Goal: Task Accomplishment & Management: Use online tool/utility

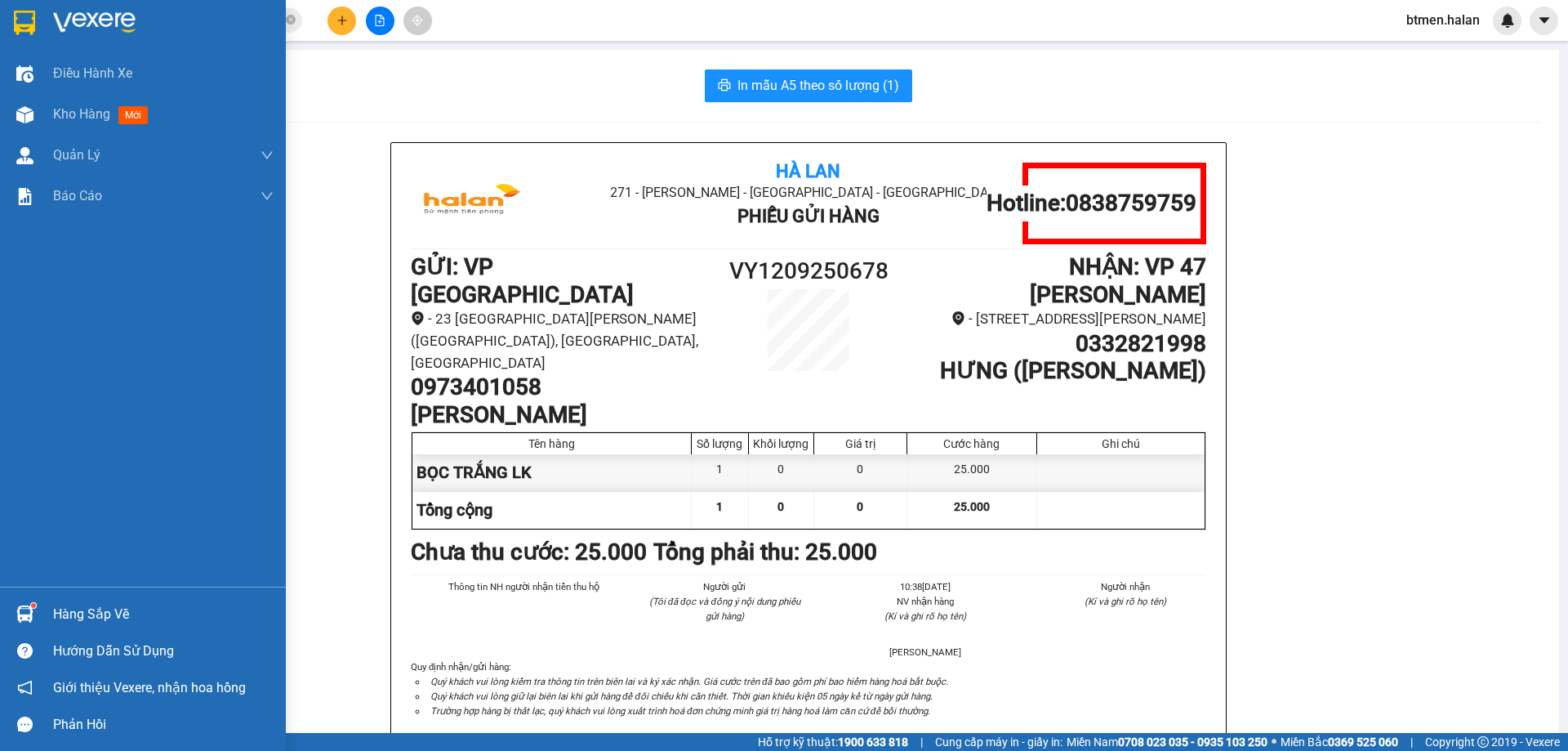
click at [42, 609] on div "Hàng sắp về" at bounding box center [143, 613] width 286 height 37
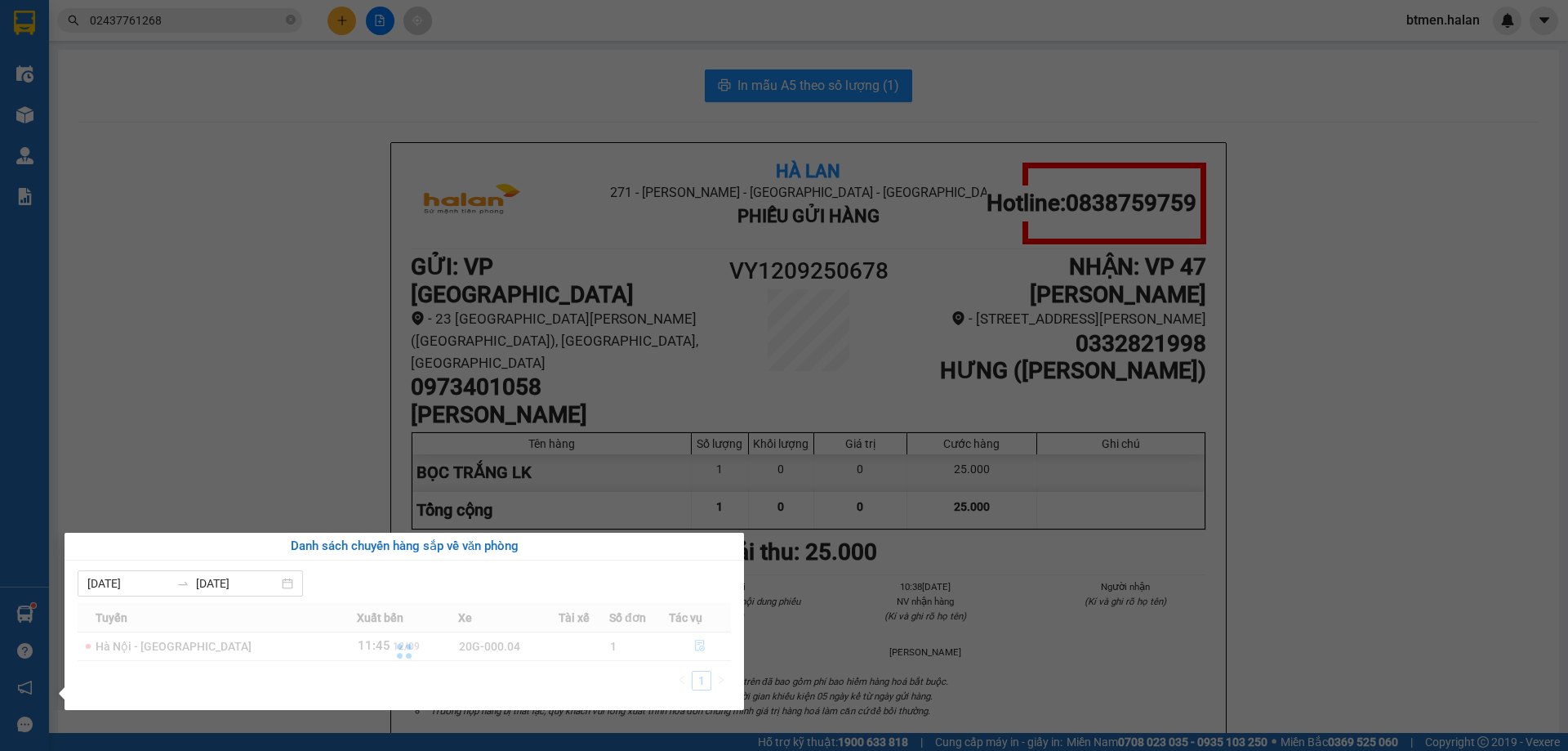
click at [397, 302] on section "Kết quả tìm kiếm ( 498 ) Bộ lọc Mã ĐH Trạng thái Món hàng Thu hộ Tổng cước Chưa…" at bounding box center [784, 376] width 1568 height 751
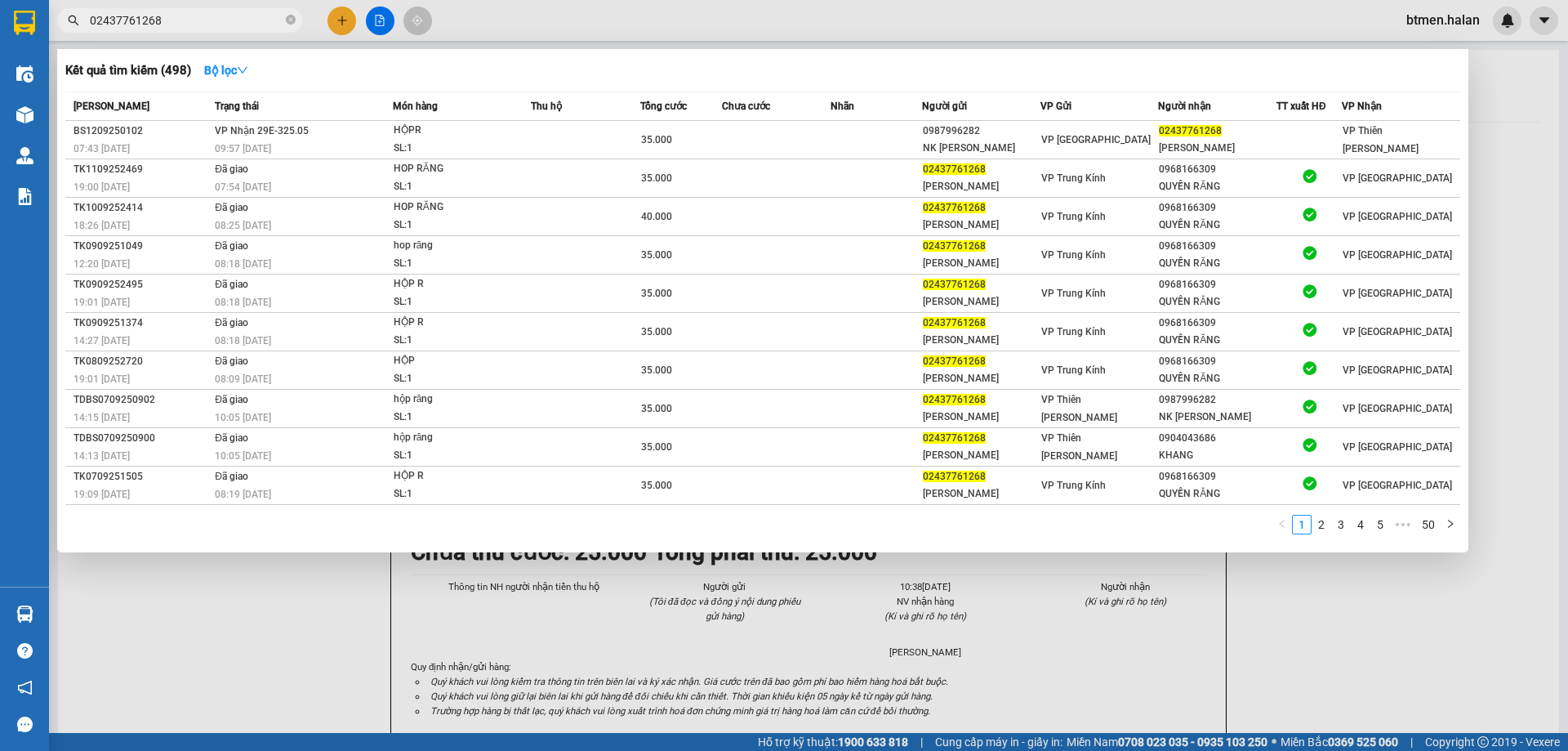
click at [203, 21] on input "02437761268" at bounding box center [186, 21] width 193 height 18
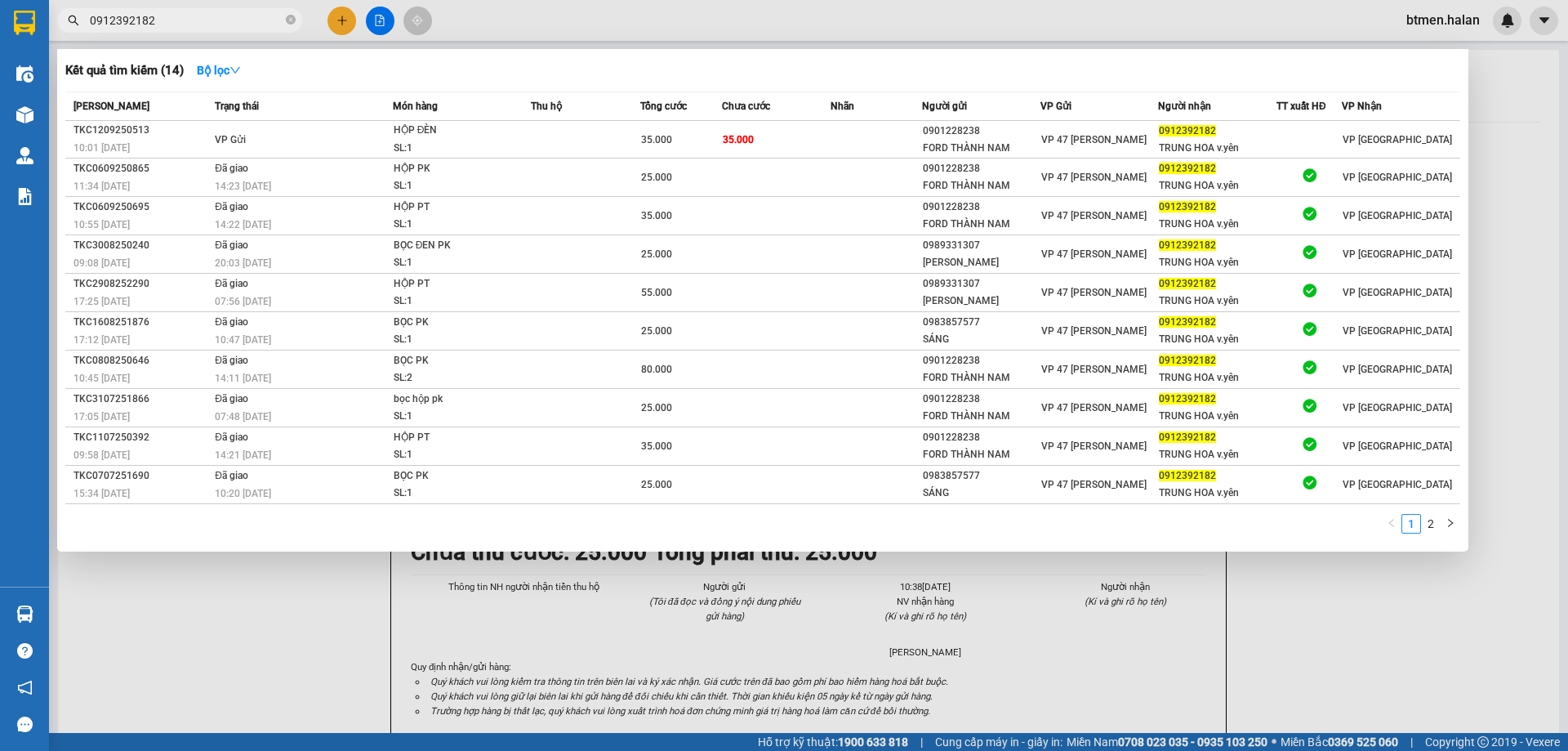
click at [1156, 670] on div at bounding box center [784, 376] width 1568 height 751
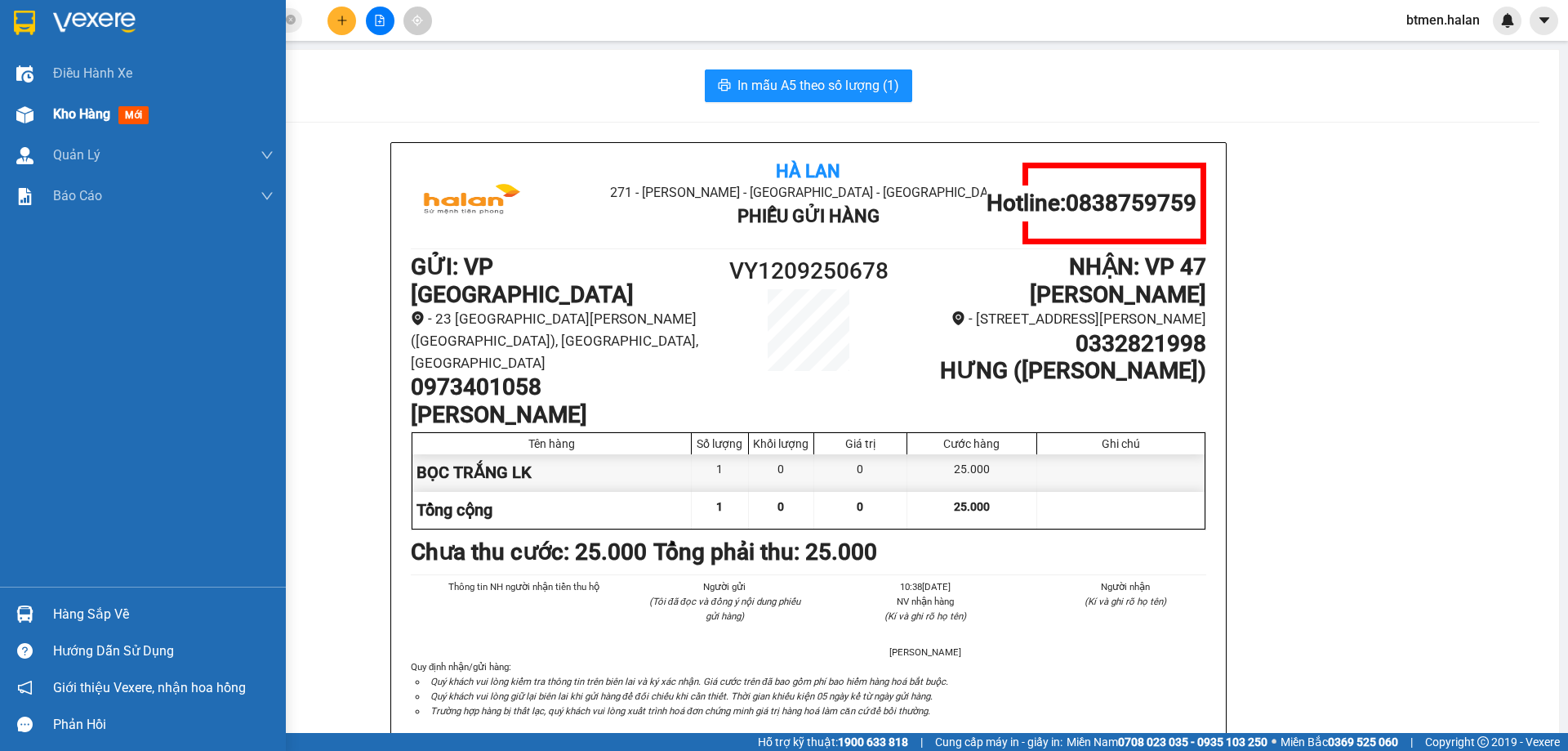
click at [78, 123] on div "Kho hàng mới" at bounding box center [103, 113] width 102 height 21
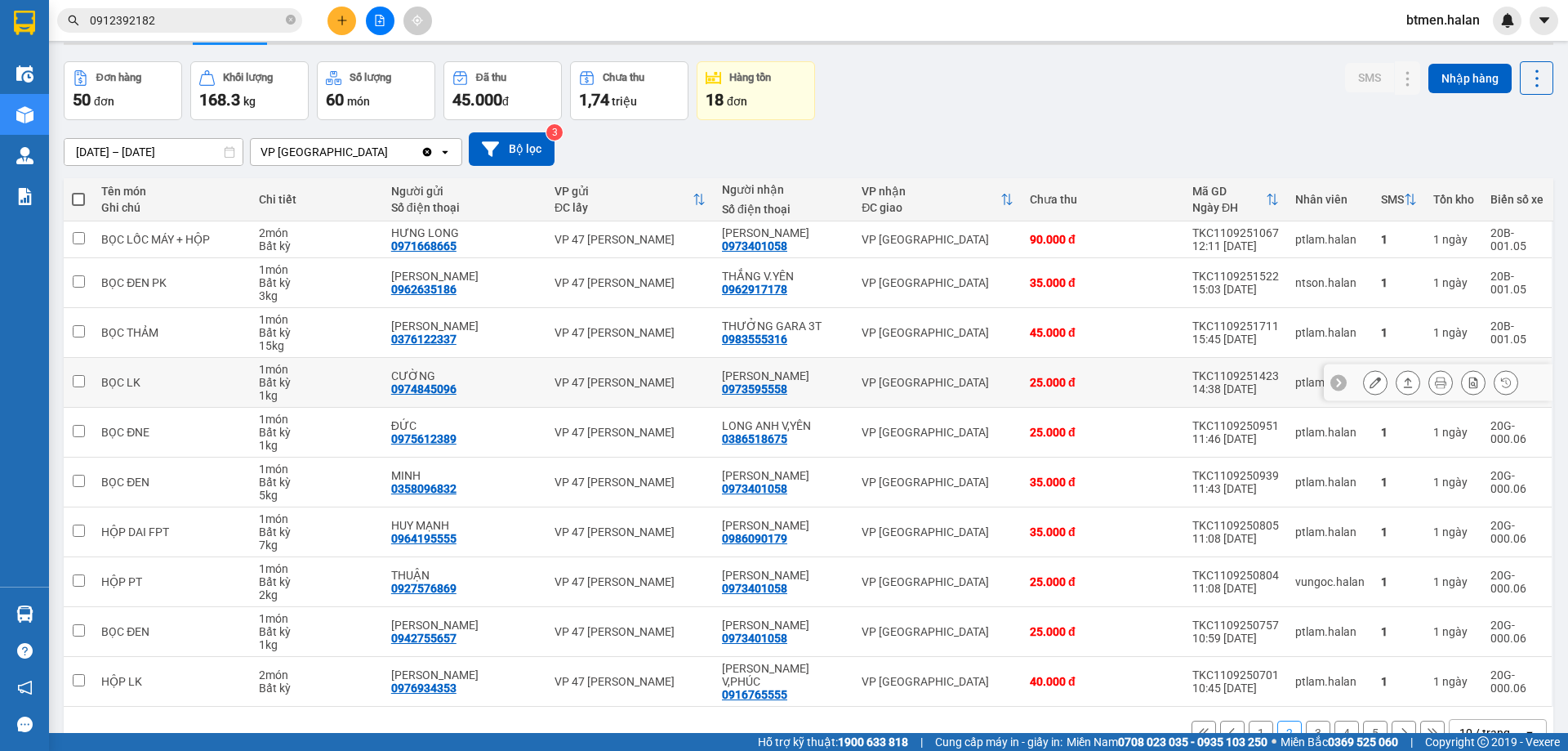
scroll to position [80, 0]
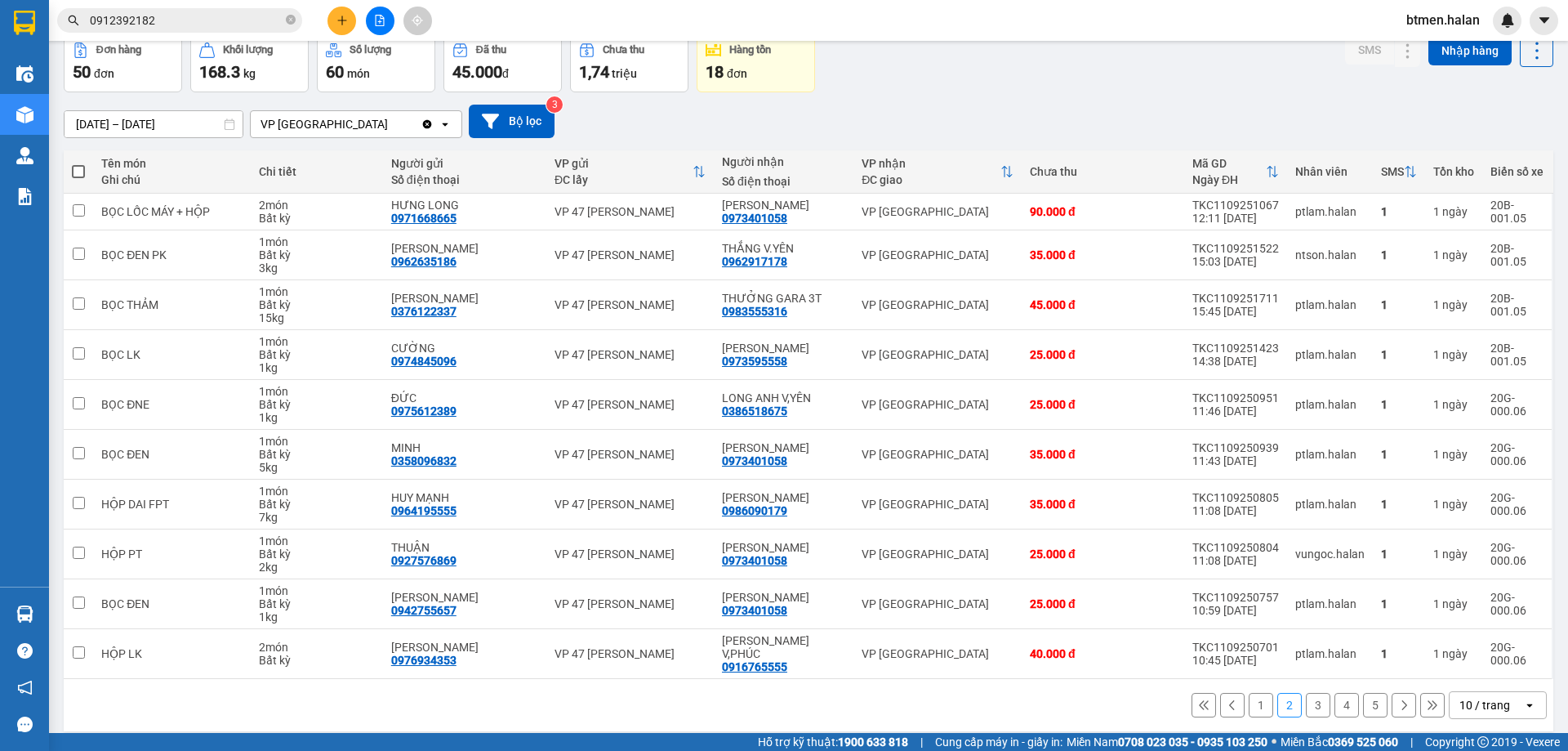
click at [1248, 696] on button "1" at bounding box center [1260, 704] width 25 height 25
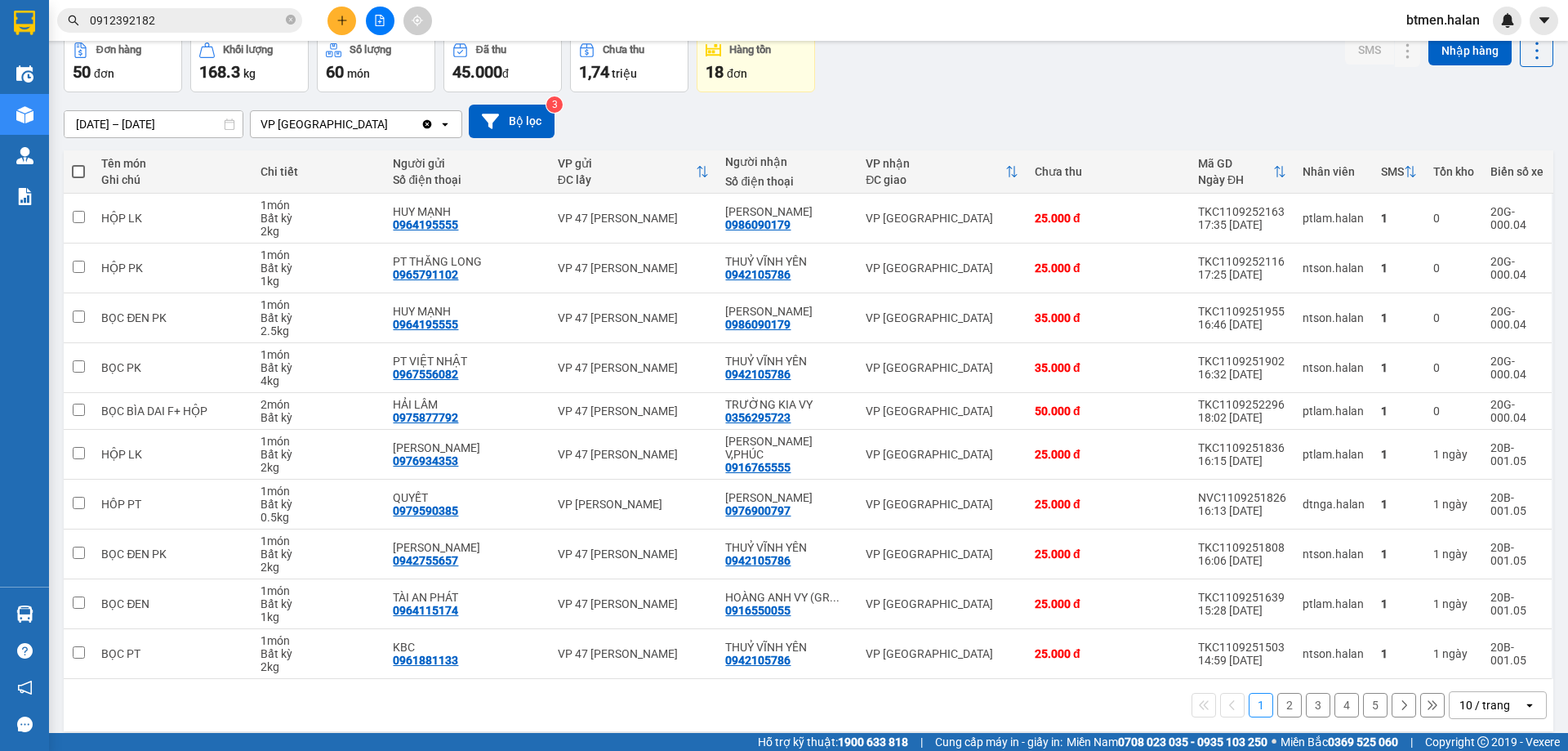
click at [228, 20] on input "0912392182" at bounding box center [186, 21] width 193 height 18
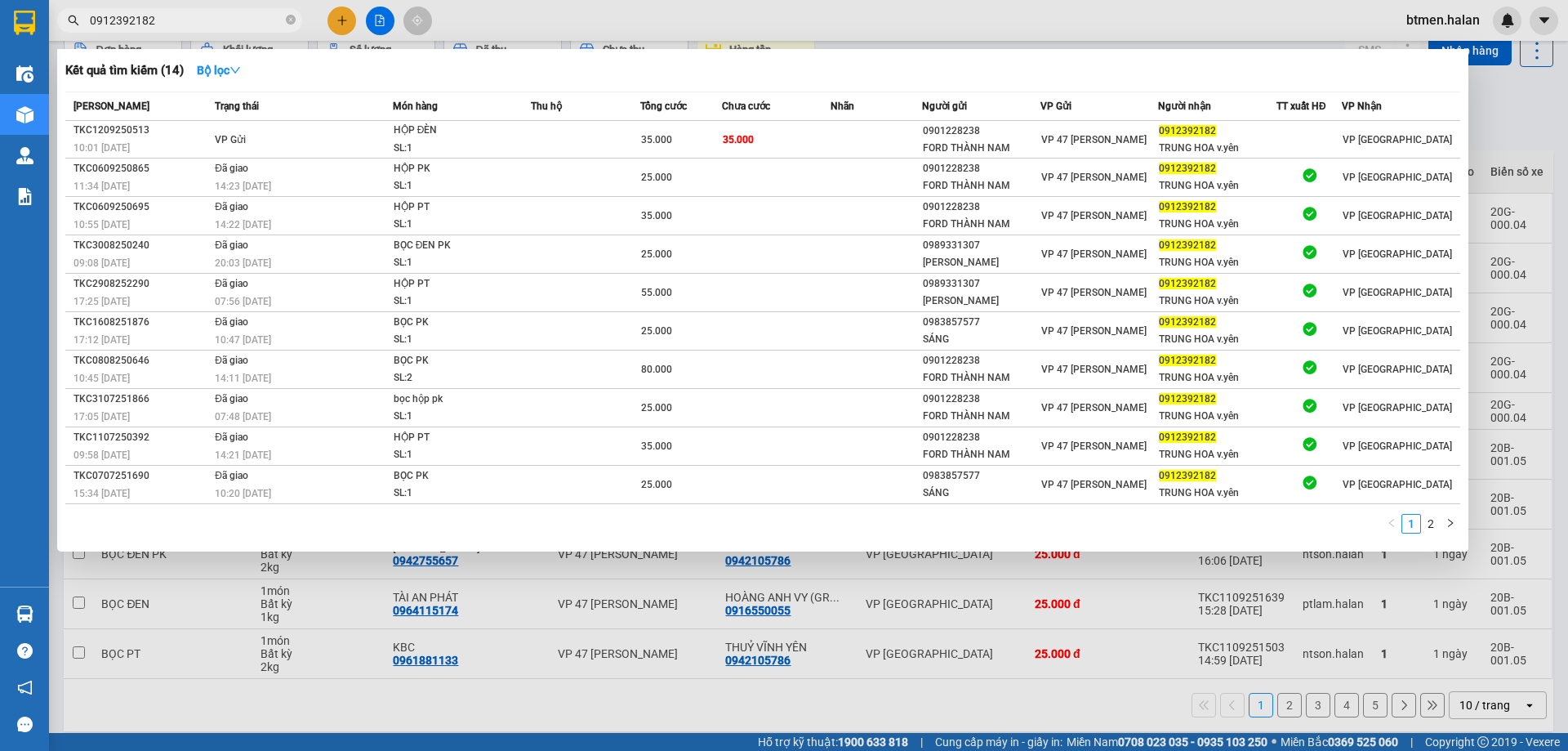
click at [228, 20] on input "0912392182" at bounding box center [186, 21] width 193 height 18
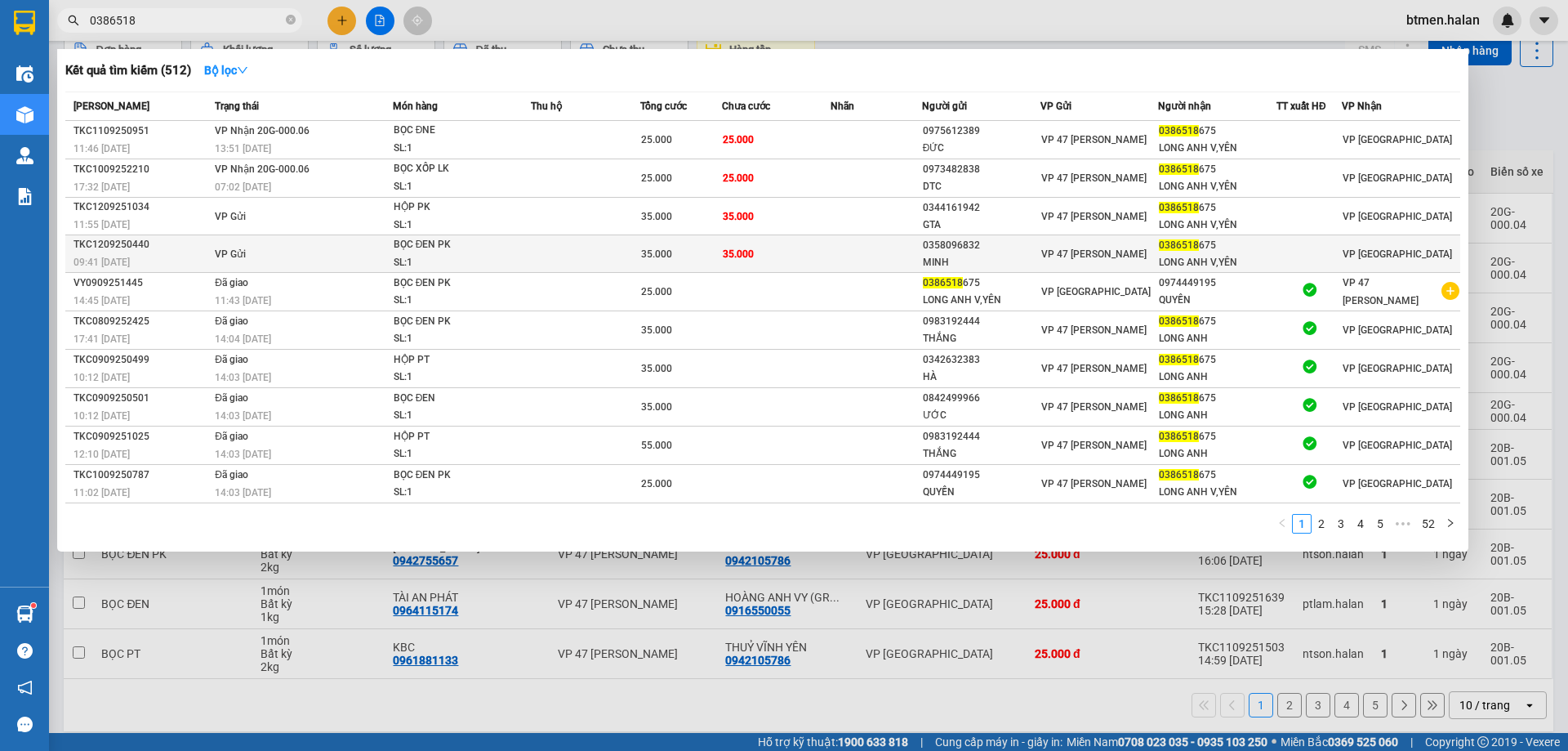
type input "0386518"
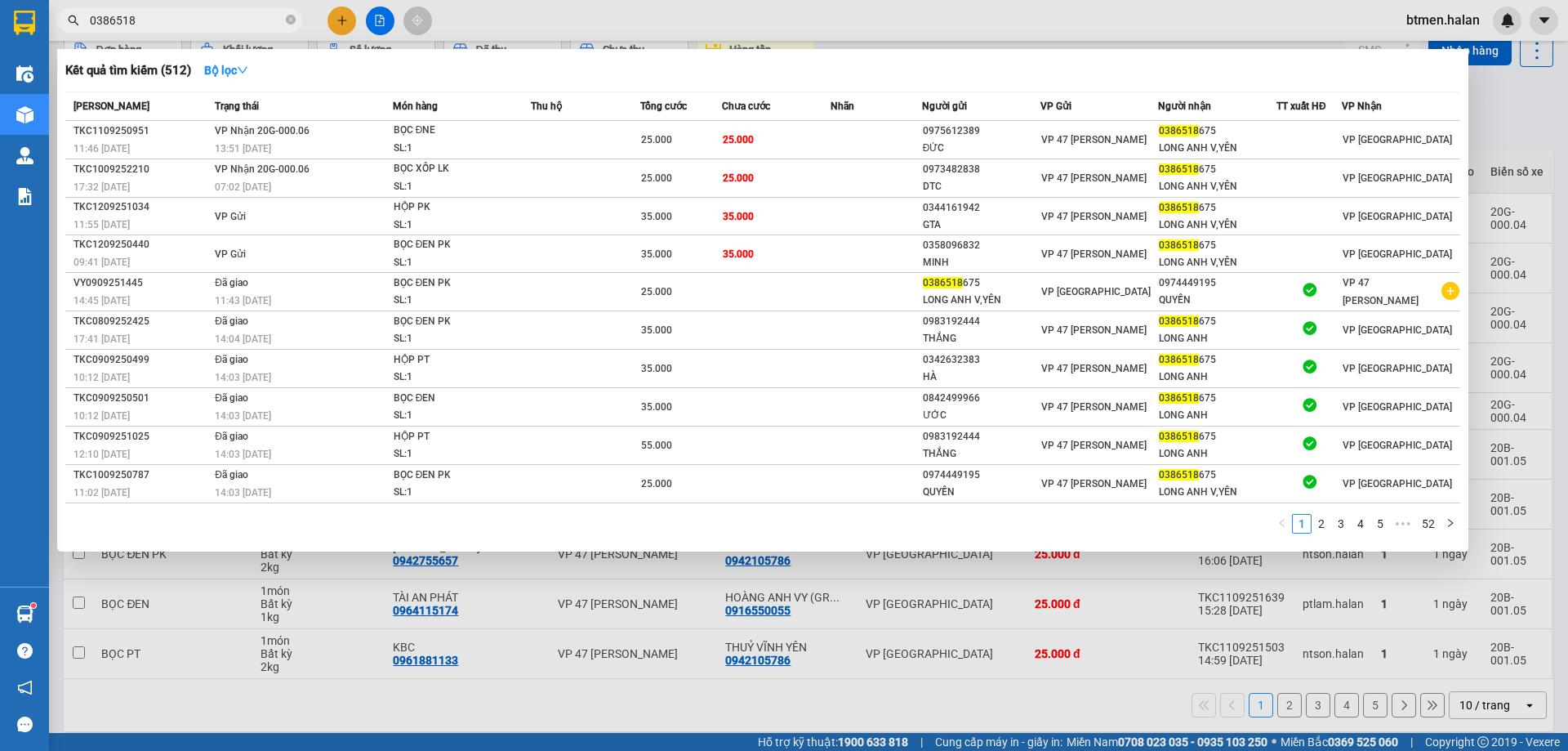
click at [824, 707] on div at bounding box center [784, 376] width 1568 height 751
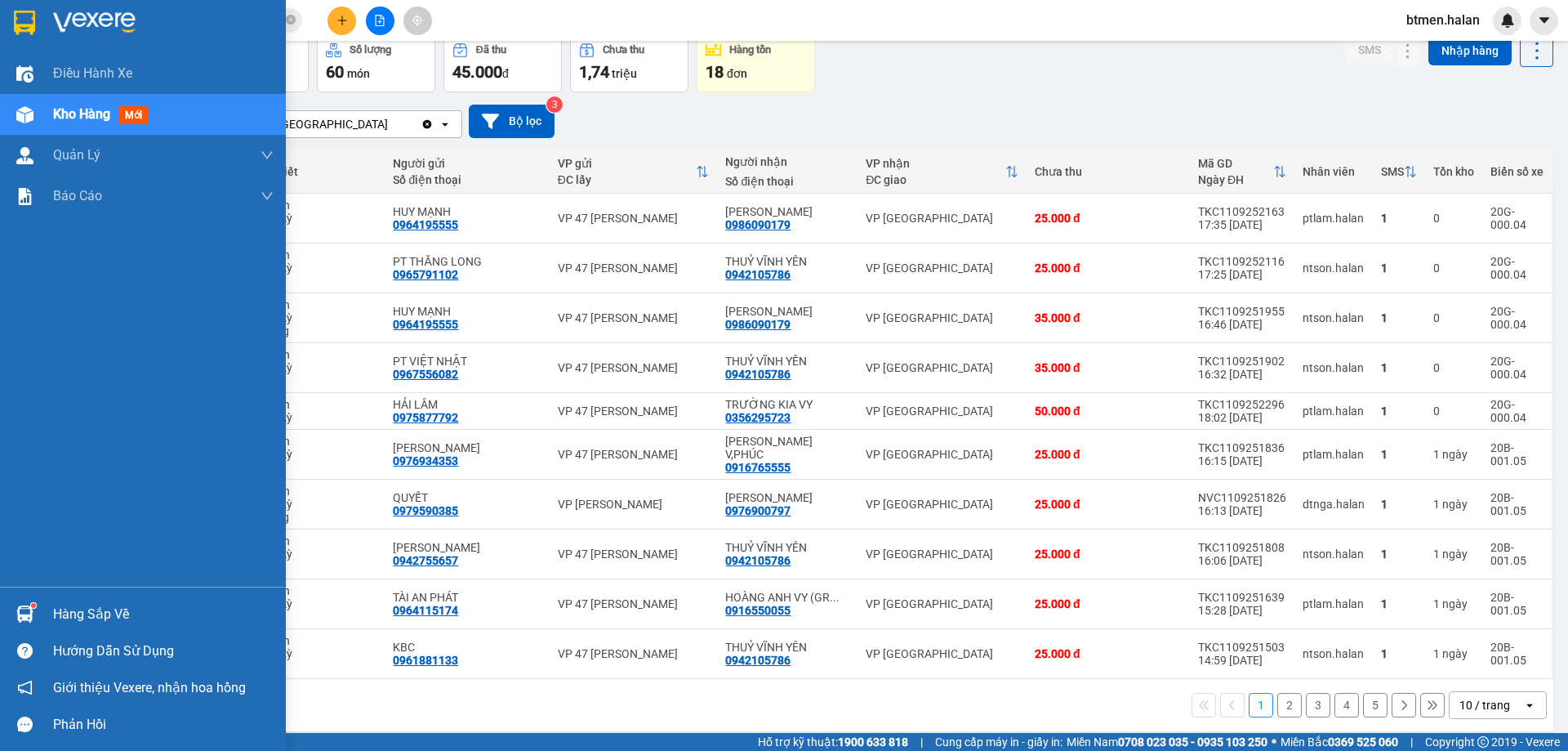
click at [107, 605] on div "Hàng sắp về" at bounding box center [163, 614] width 220 height 25
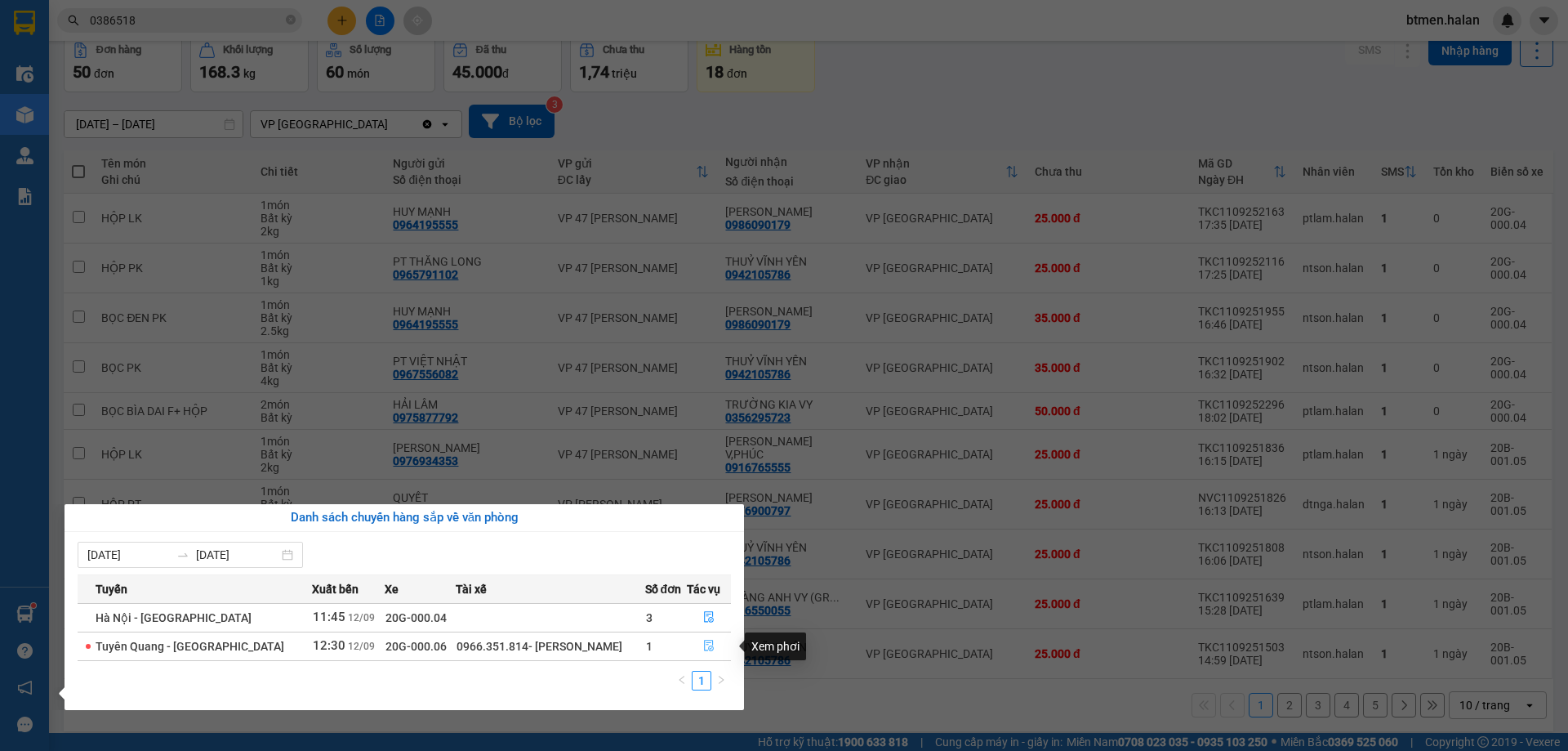
click at [704, 642] on icon "file-done" at bounding box center [709, 647] width 10 height 12
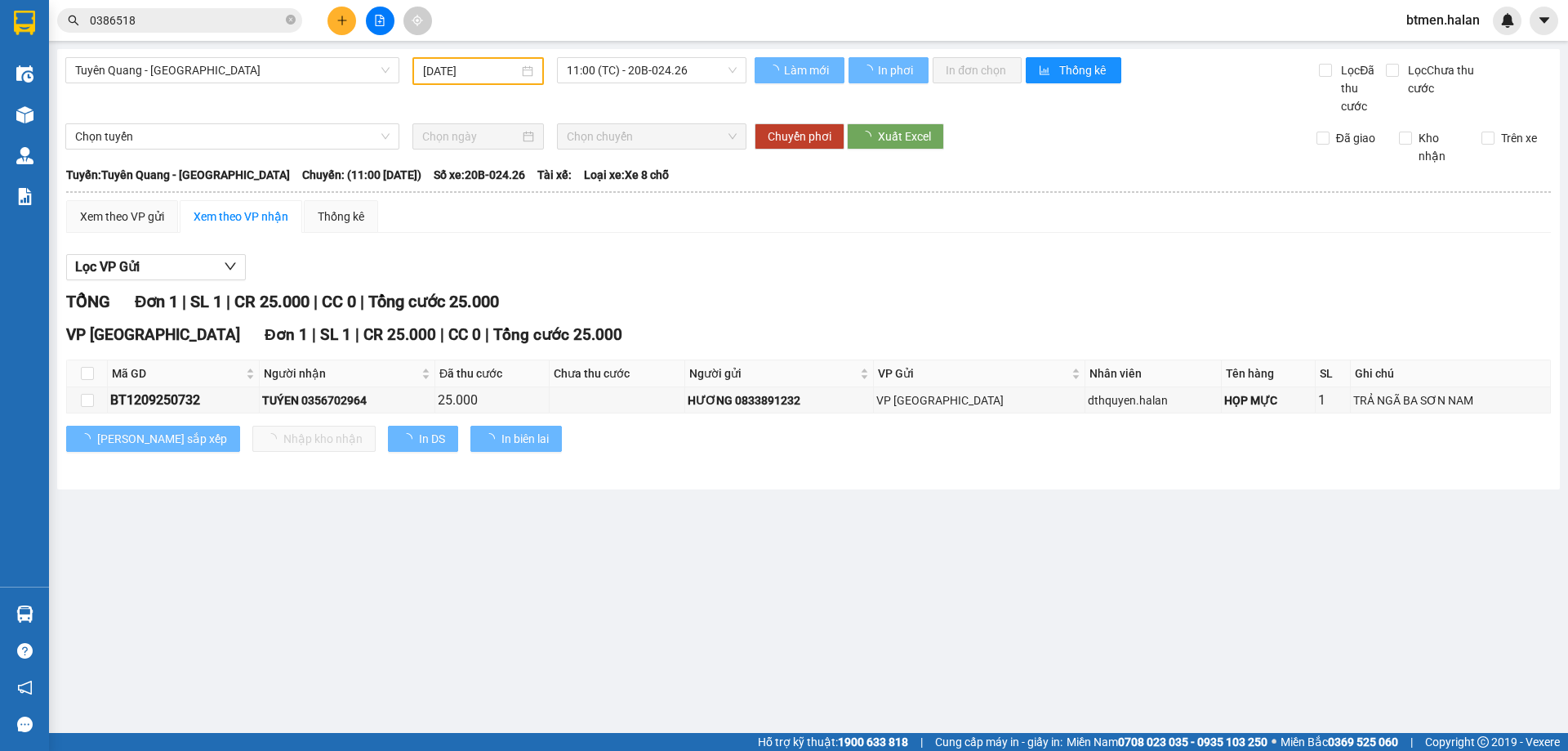
type input "[DATE]"
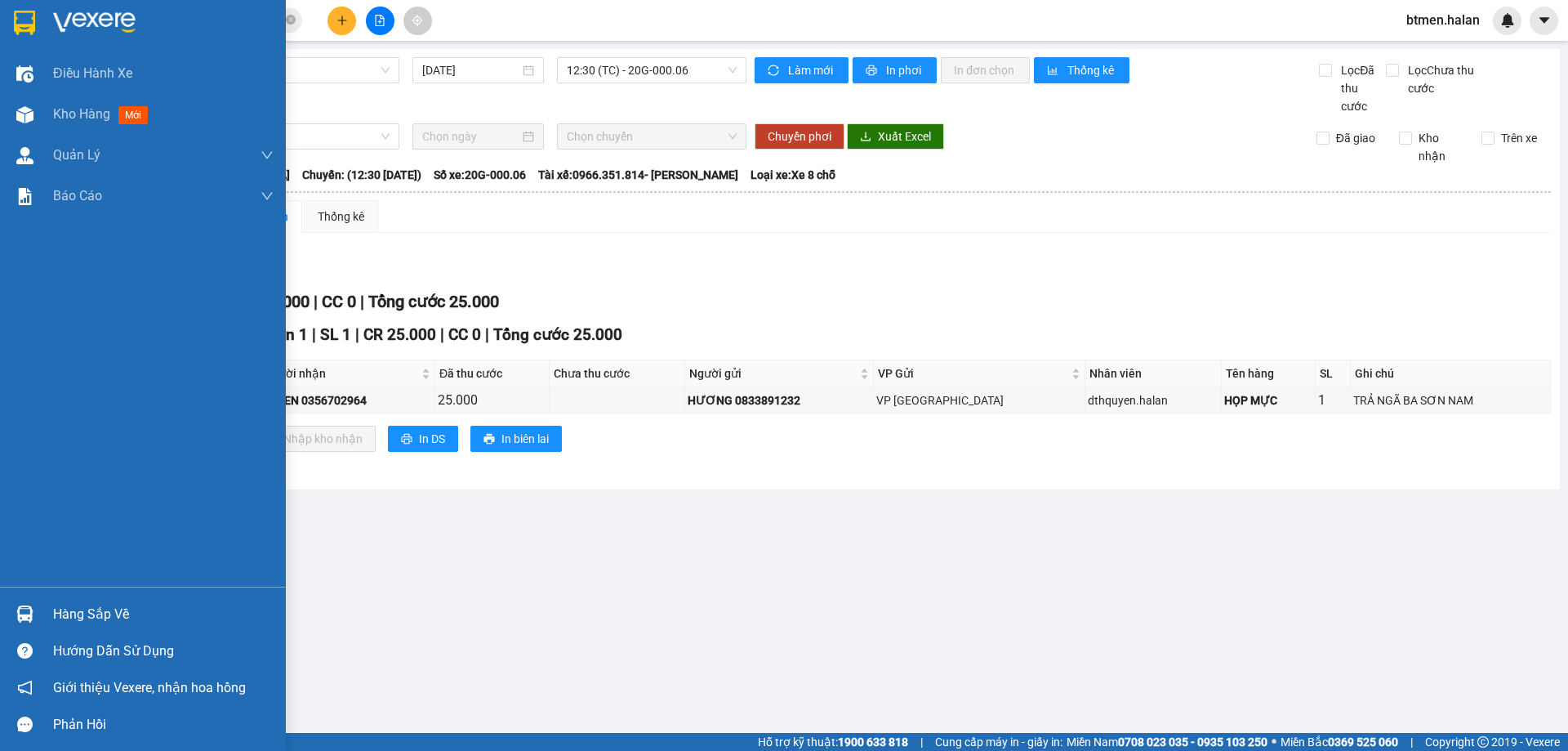
click at [28, 610] on img at bounding box center [24, 613] width 17 height 17
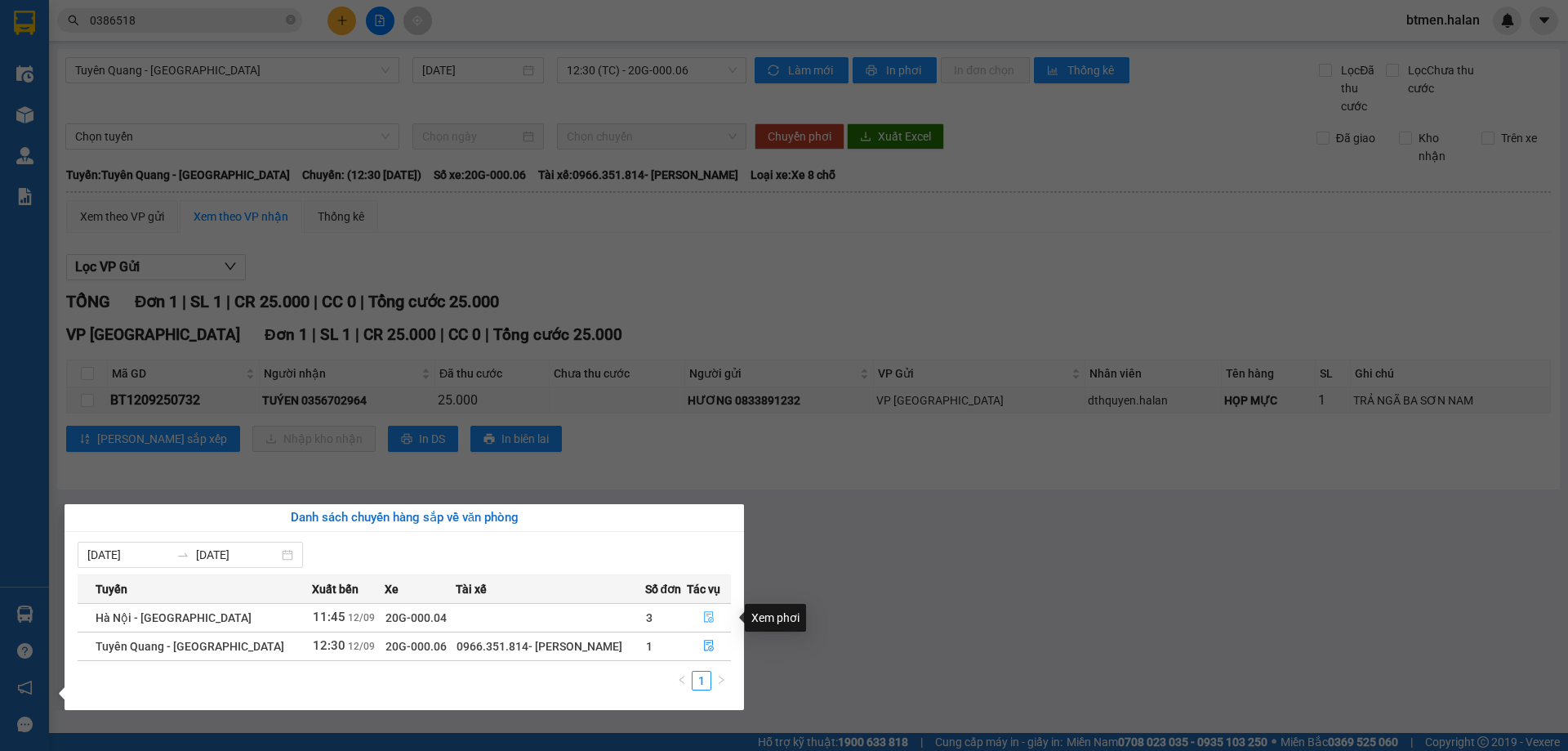
click at [705, 616] on icon "file-done" at bounding box center [709, 617] width 12 height 12
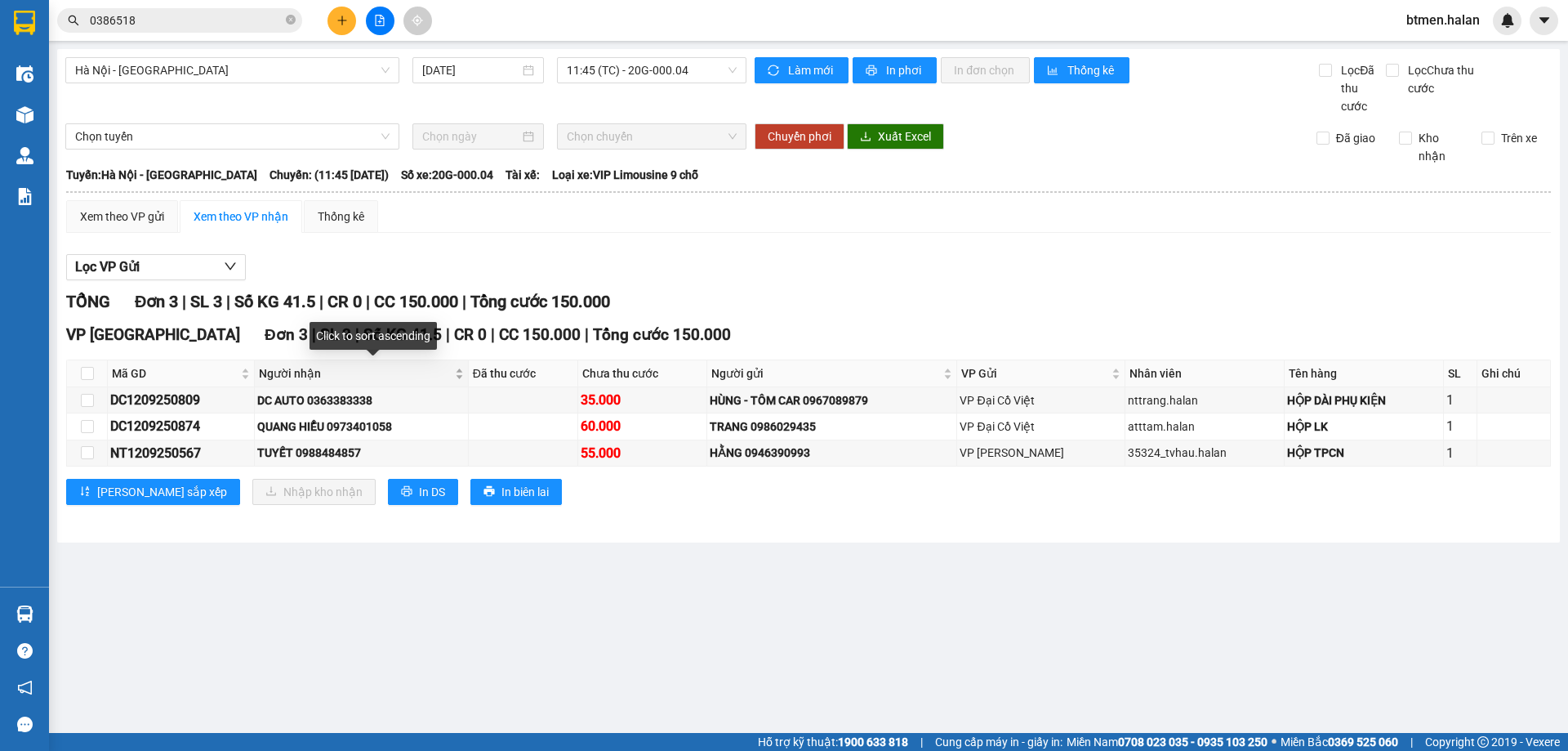
click at [284, 376] on span "Người nhận" at bounding box center [356, 374] width 193 height 18
click at [321, 369] on span "Người nhận" at bounding box center [356, 374] width 193 height 18
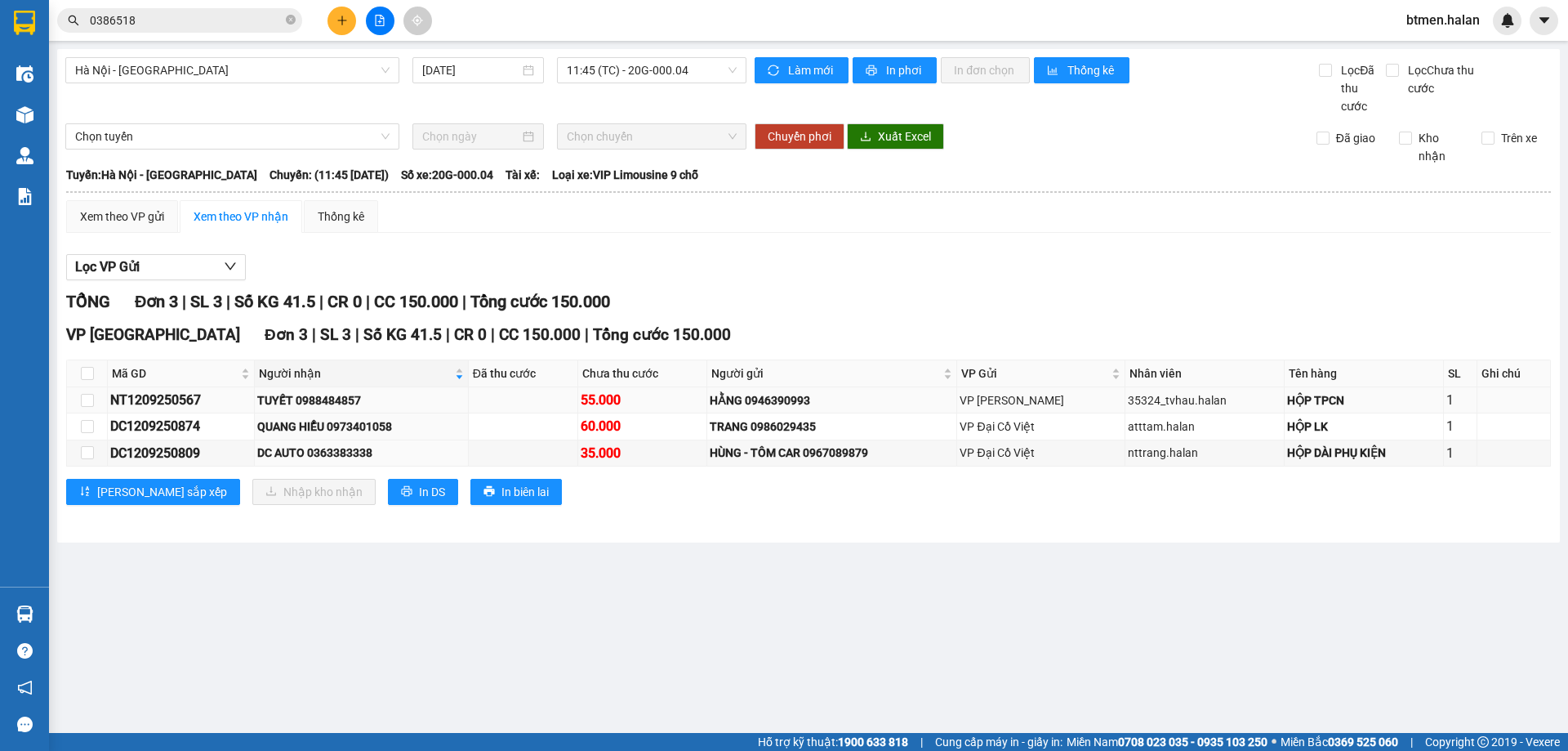
click at [346, 396] on div "TUYẾT 0988484857" at bounding box center [361, 400] width 209 height 18
copy div "0988484857"
click at [512, 589] on main "Hà Nội - Tuyên Quang 12/09/2025 11:45 (TC) - 20G-000.04 Làm mới In phơi In đơn …" at bounding box center [784, 367] width 1568 height 733
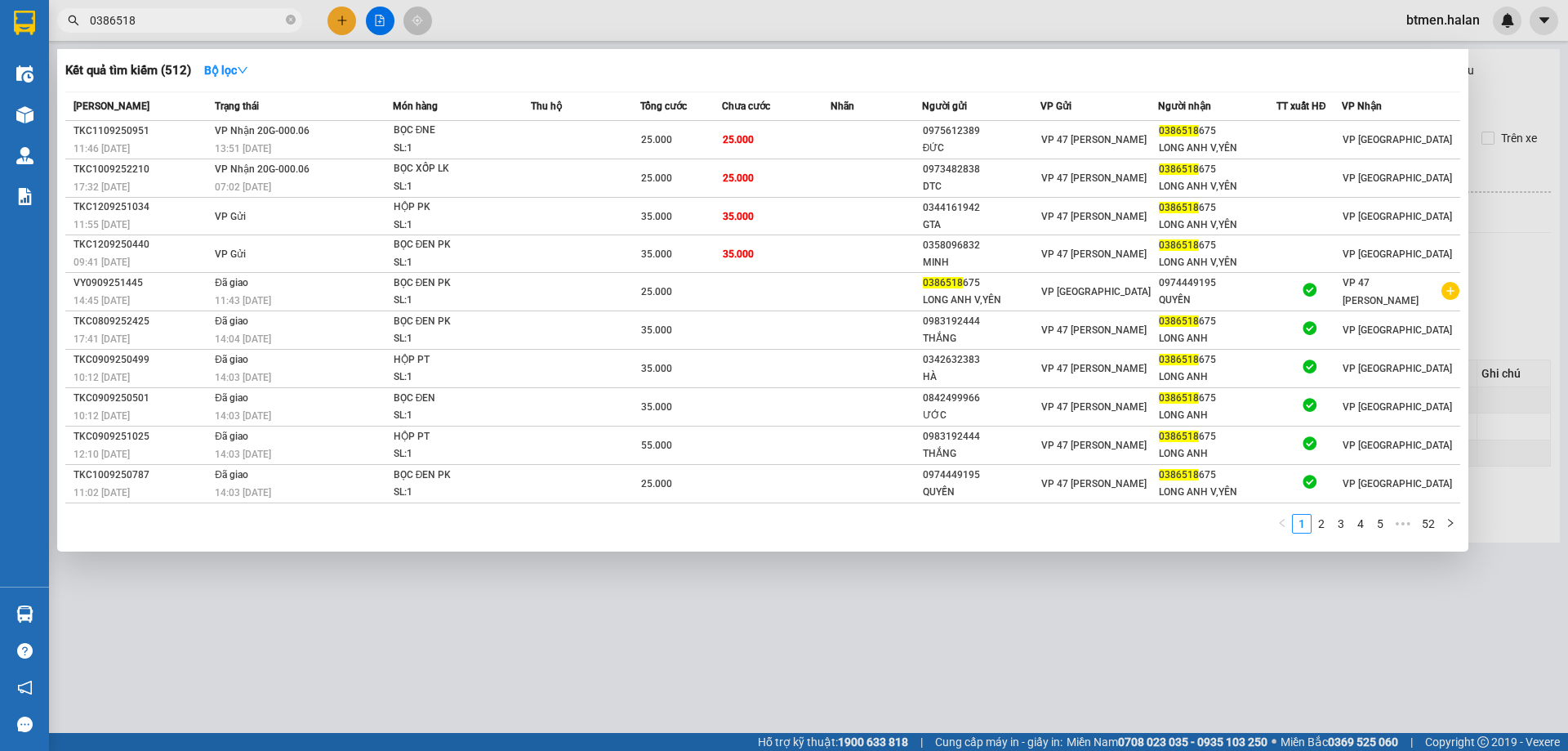
click at [260, 20] on input "0386518" at bounding box center [186, 21] width 193 height 18
paste input "988484857"
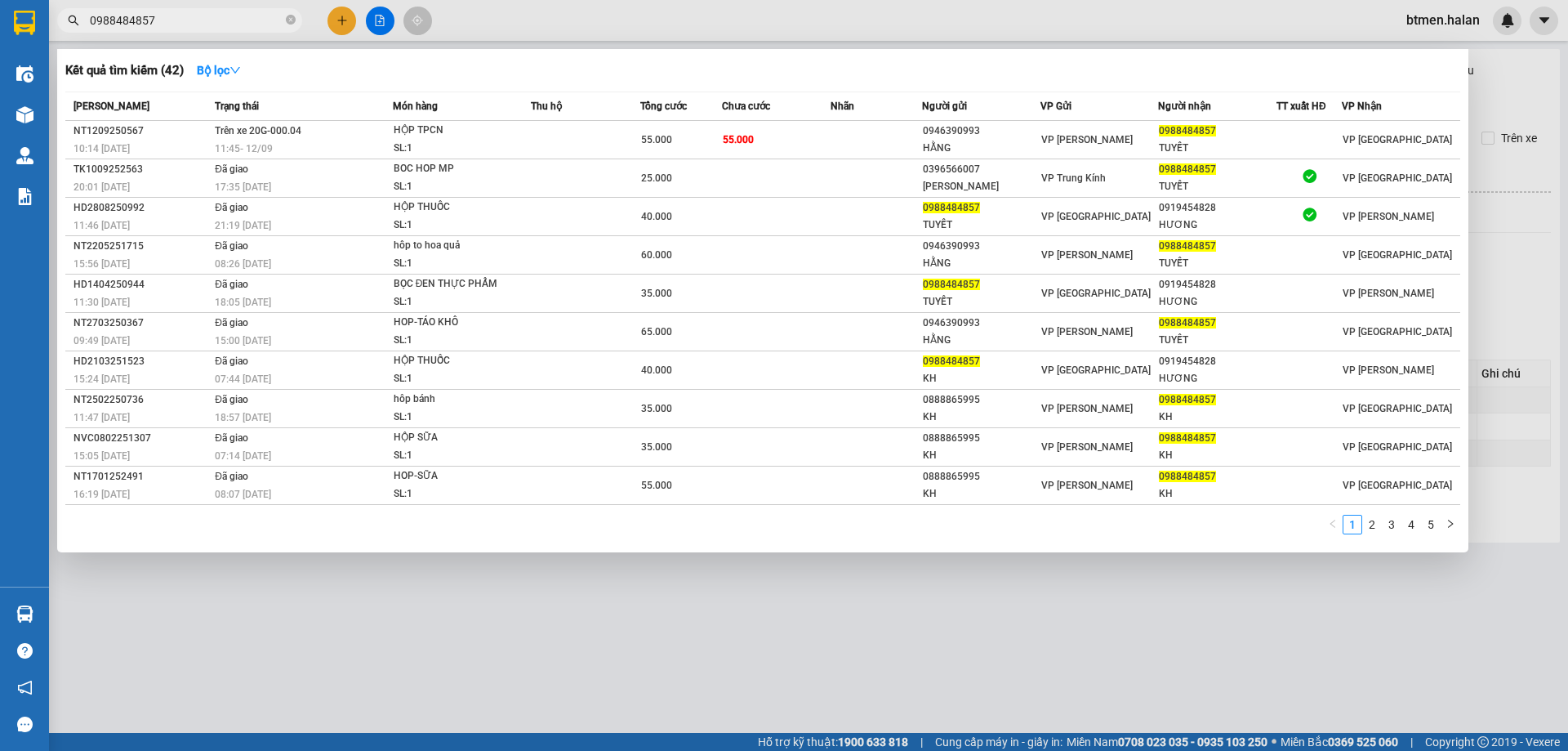
click at [797, 621] on div at bounding box center [784, 376] width 1568 height 751
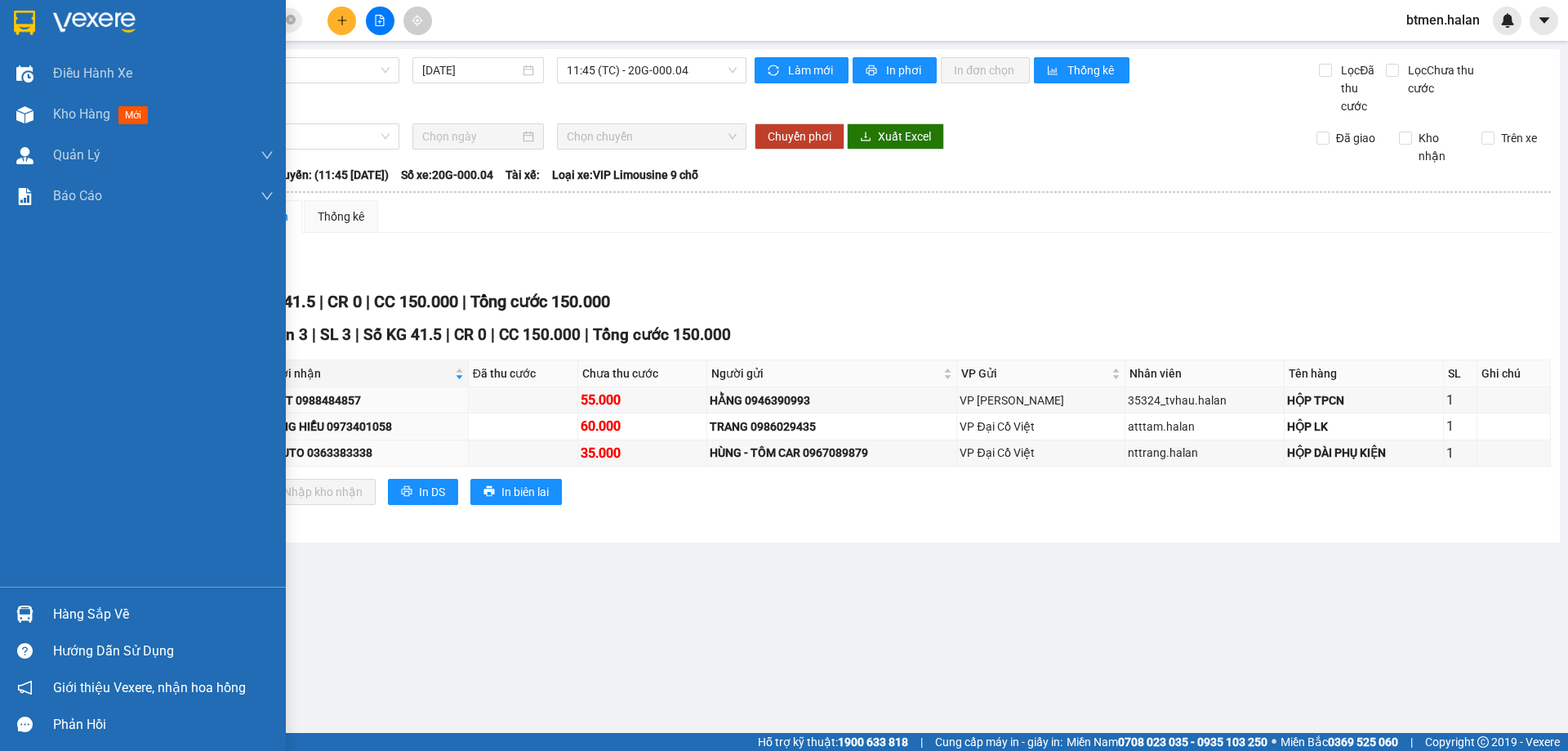
click at [69, 611] on div "Hàng sắp về" at bounding box center [163, 614] width 220 height 25
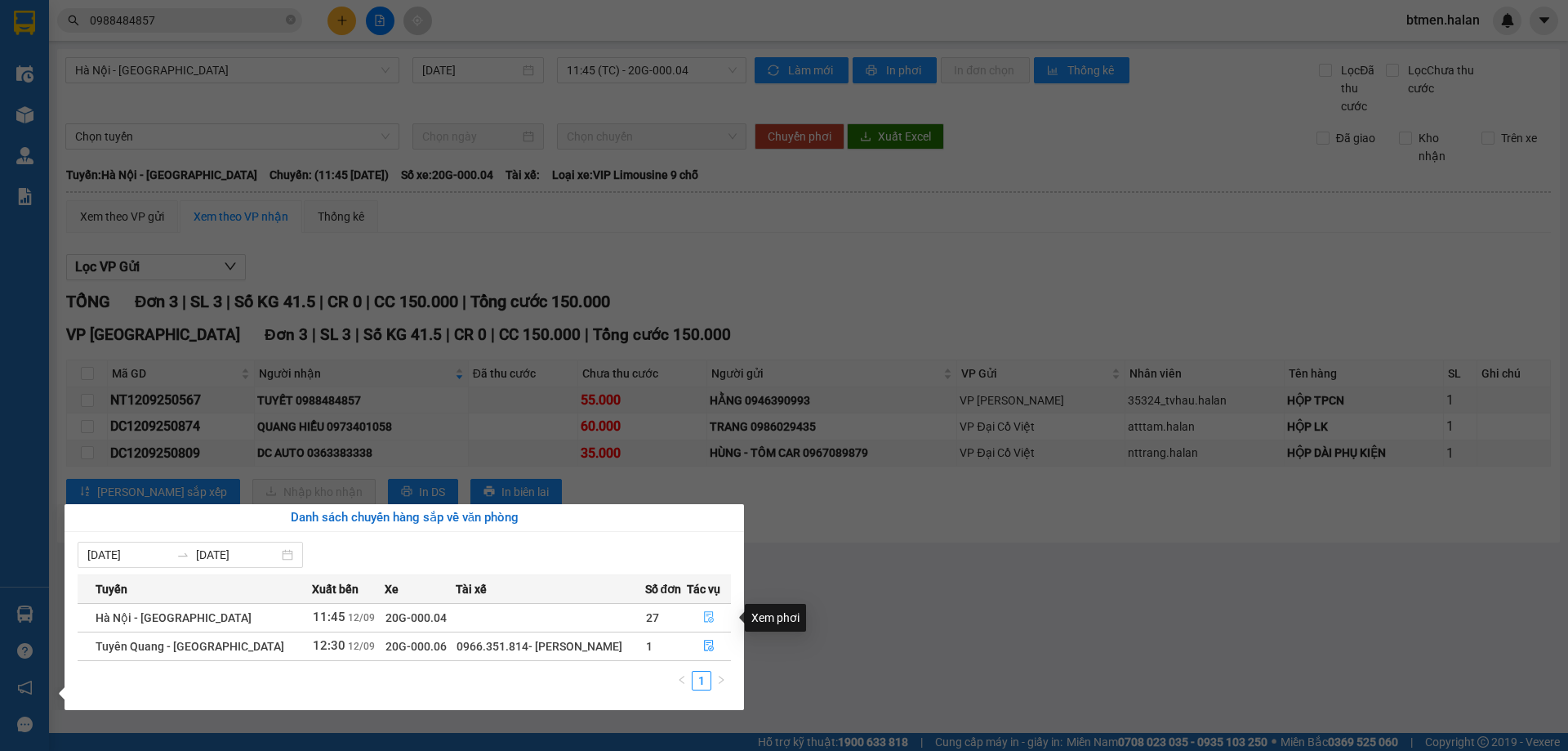
click at [701, 610] on button "button" at bounding box center [708, 618] width 43 height 26
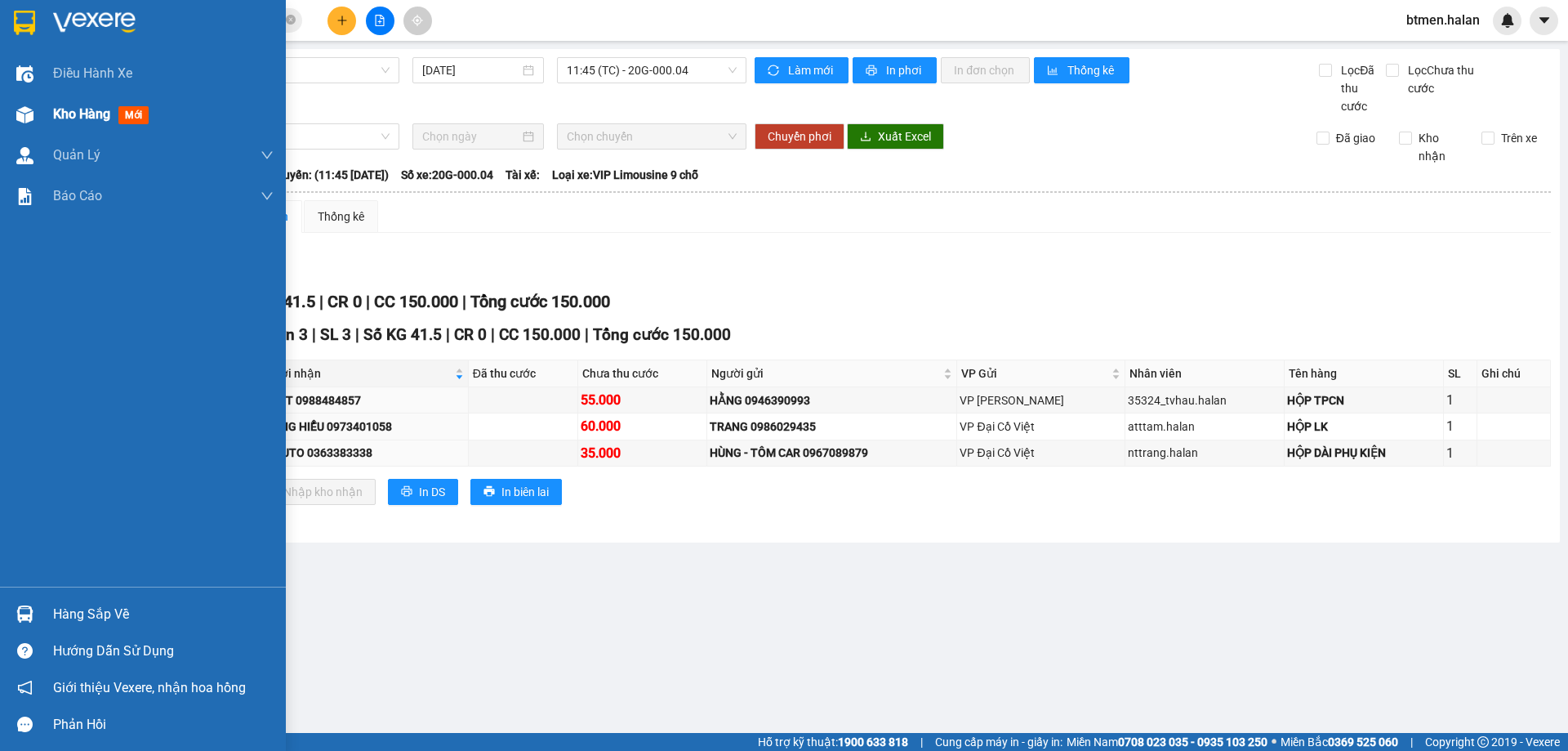
click at [67, 117] on span "Kho hàng" at bounding box center [81, 114] width 58 height 16
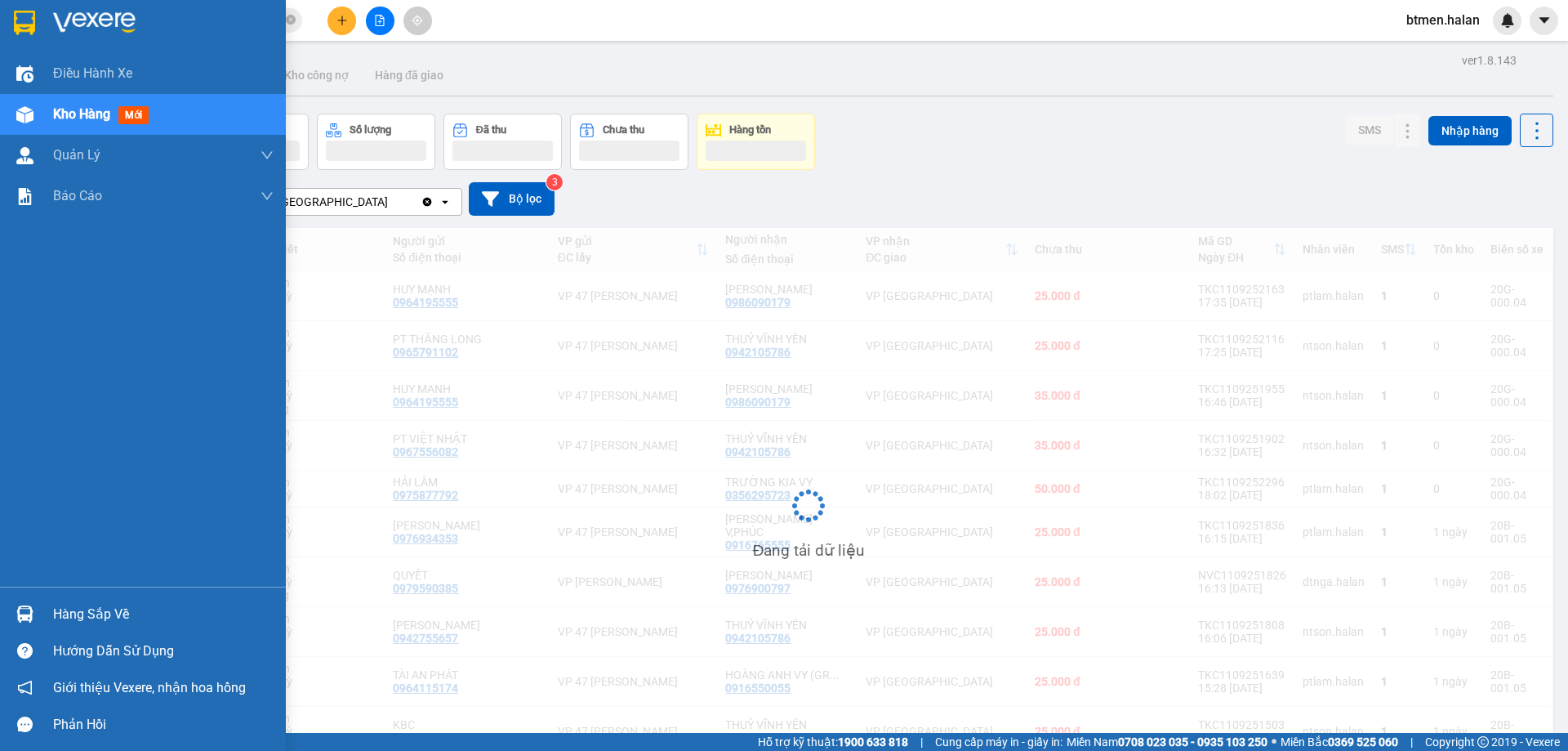
click at [91, 622] on div "Hàng sắp về" at bounding box center [163, 614] width 220 height 25
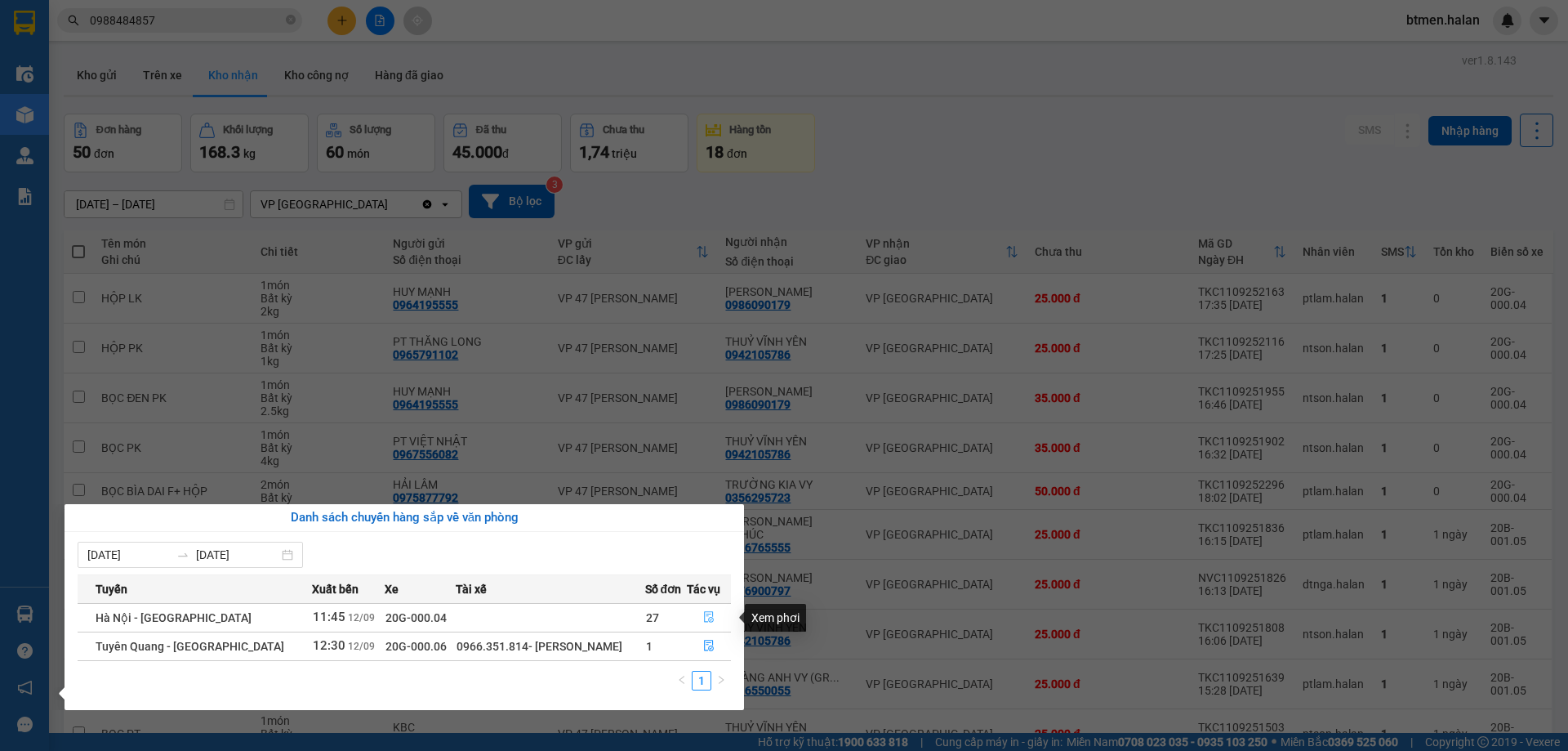
click at [703, 611] on icon "file-done" at bounding box center [709, 617] width 12 height 12
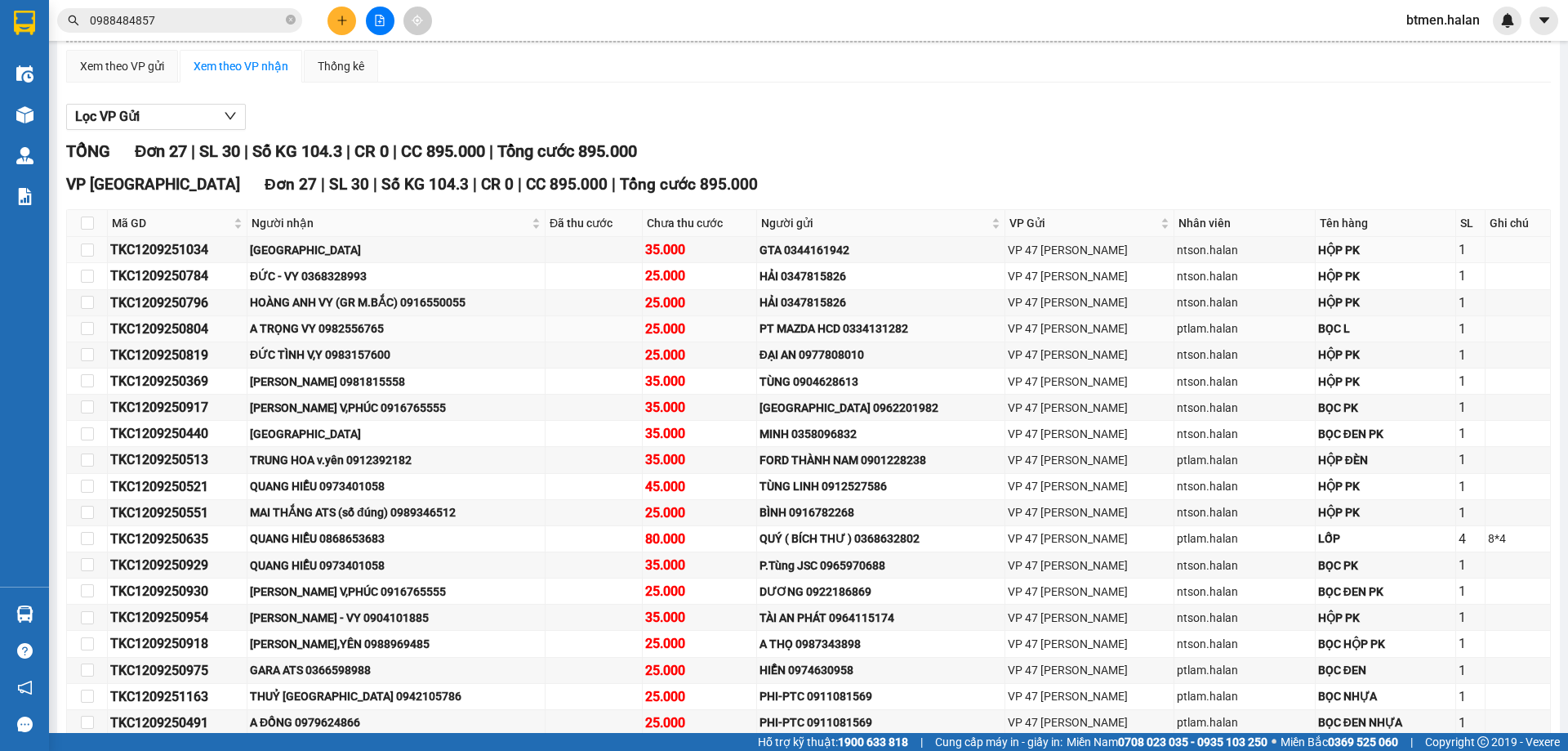
scroll to position [163, 0]
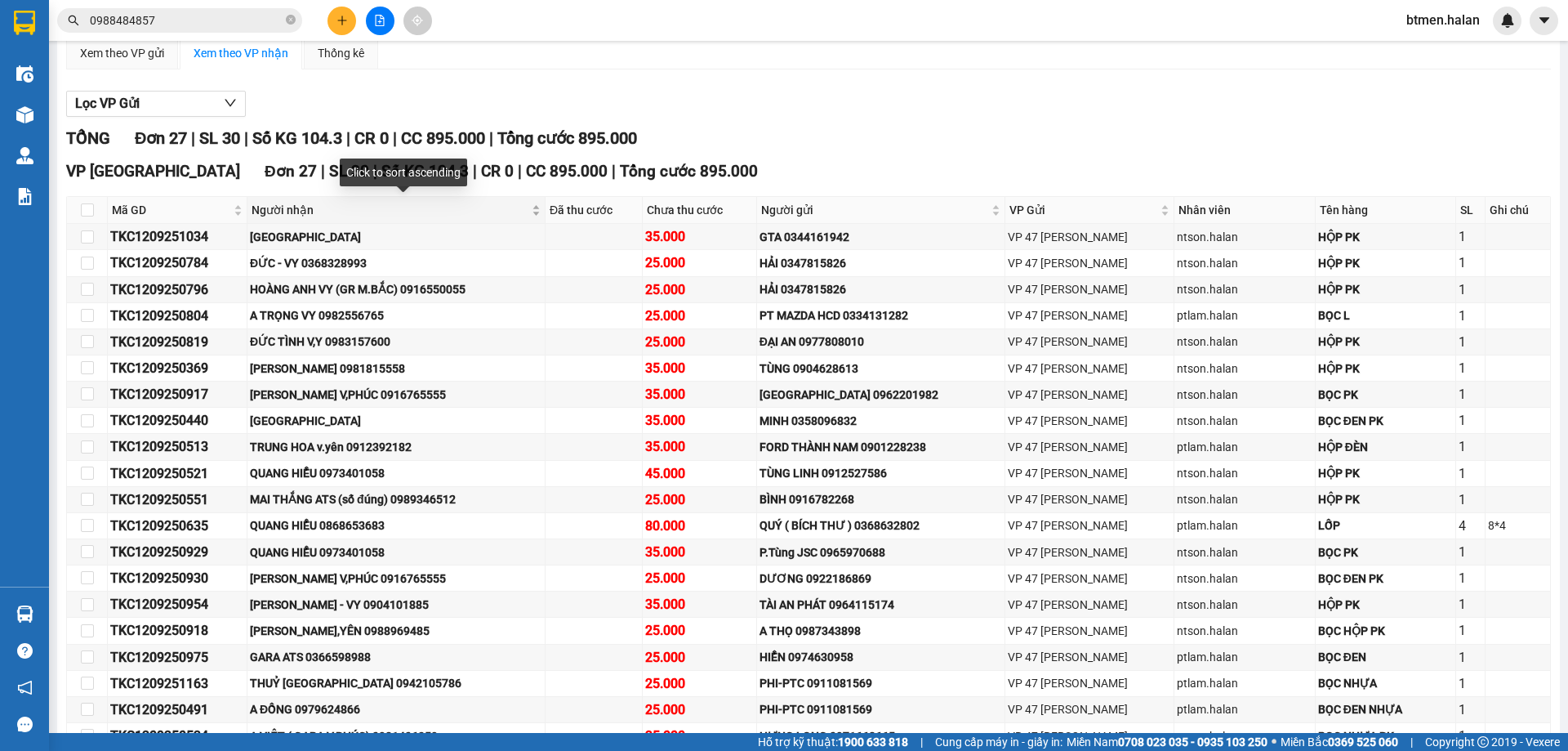
click at [287, 205] on span "Người nhận" at bounding box center [389, 210] width 277 height 18
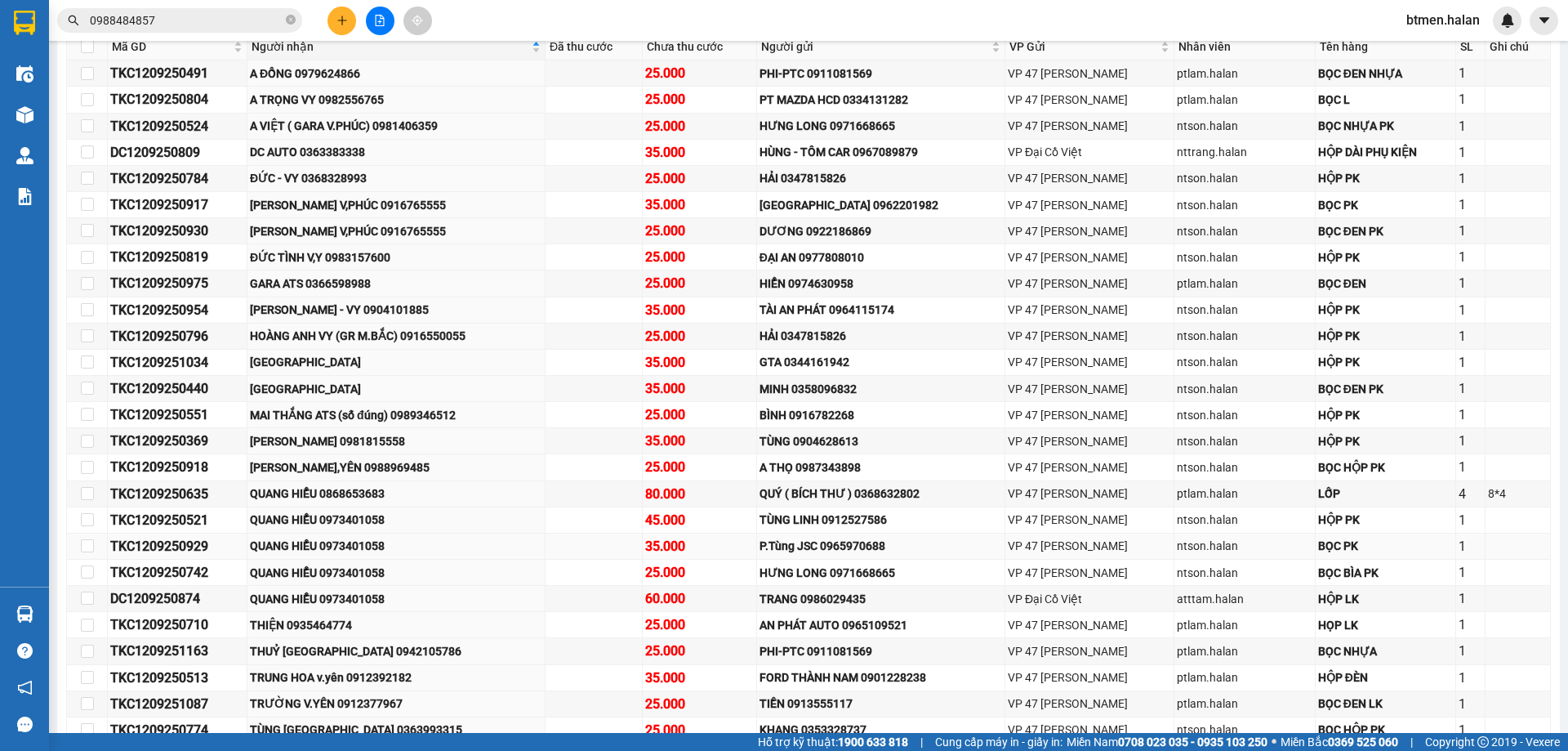
scroll to position [408, 0]
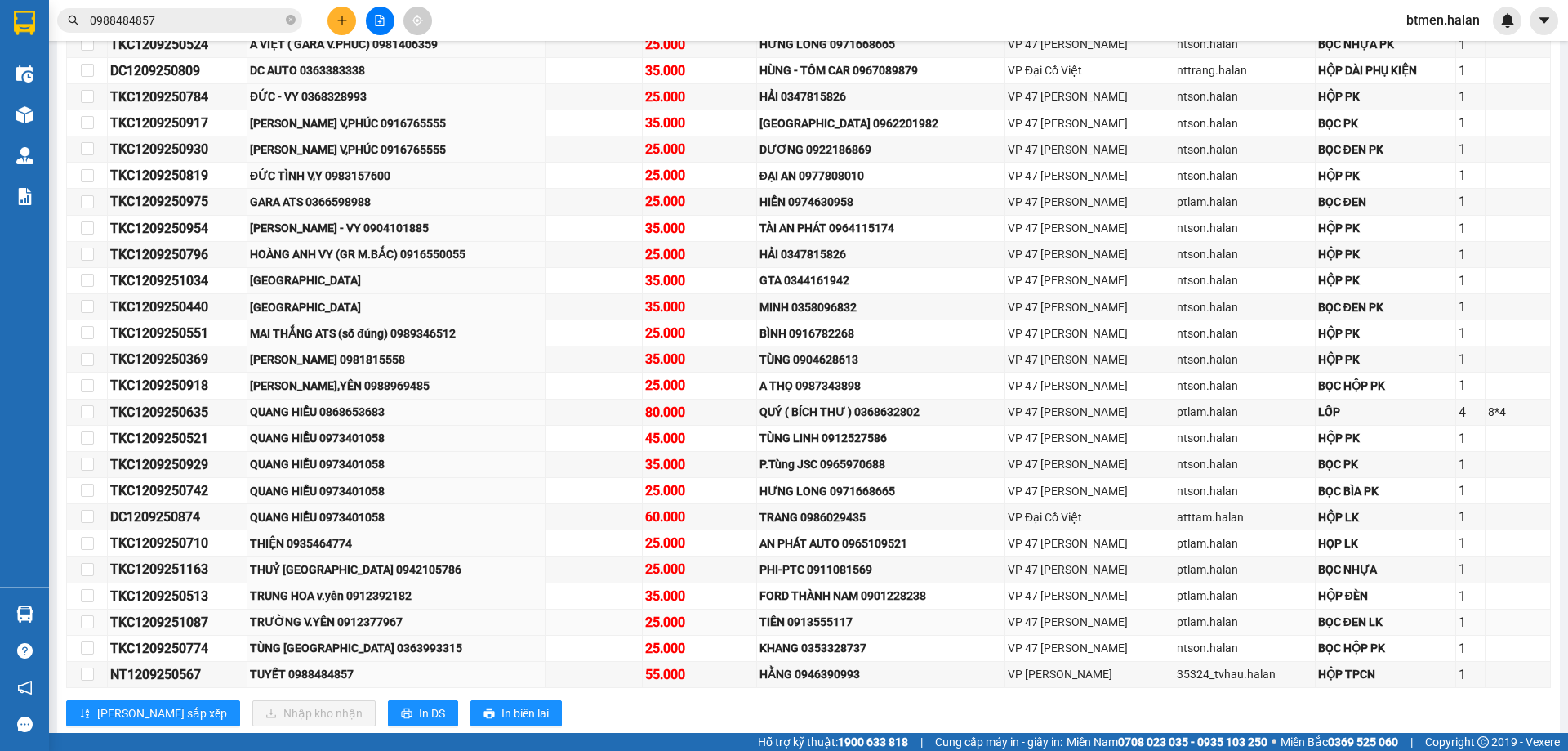
click at [370, 614] on div "TRƯỜNG V.YÊN 0912377967" at bounding box center [396, 622] width 292 height 18
copy div "0912377967"
click at [207, 14] on input "0988484857" at bounding box center [186, 21] width 193 height 18
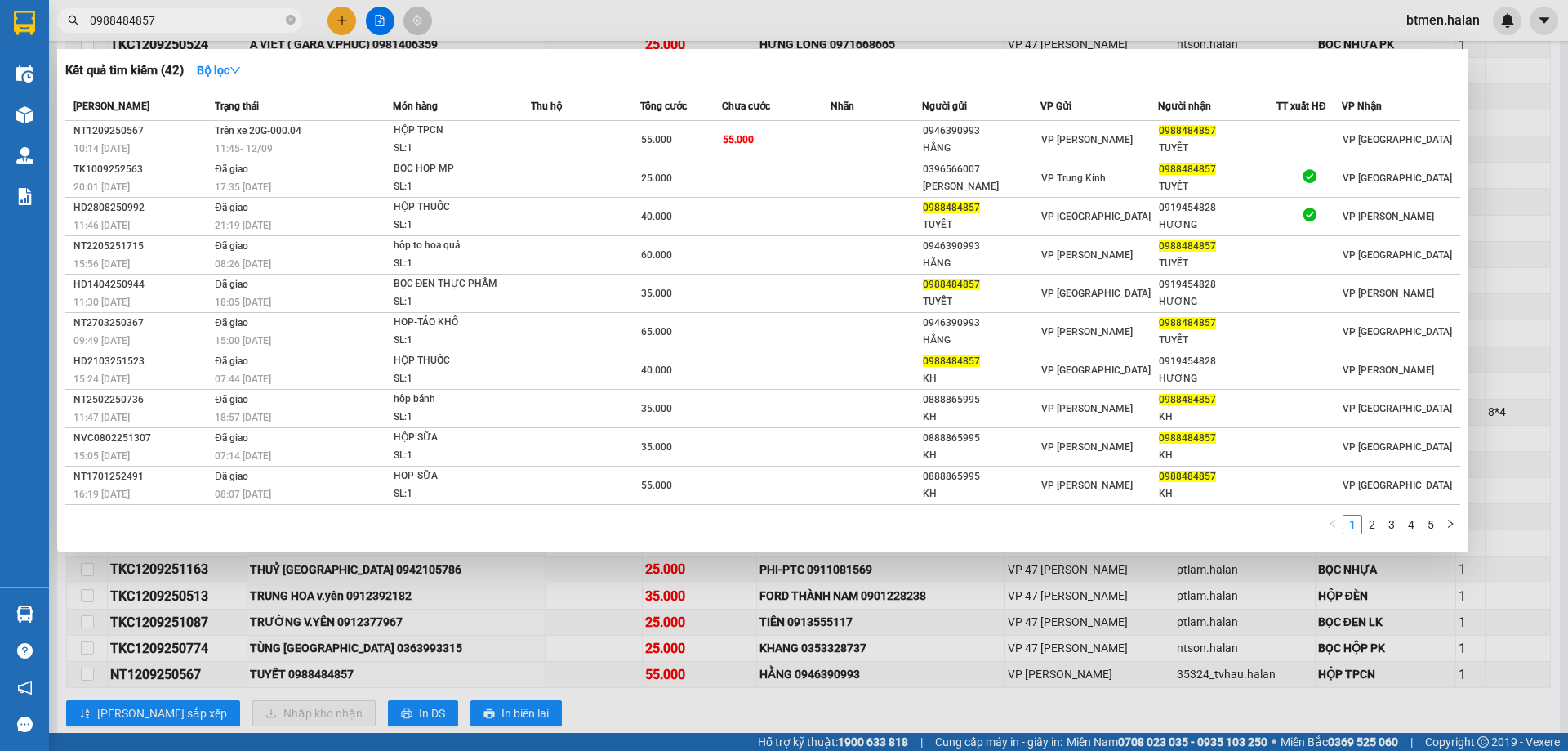
click at [207, 14] on input "0988484857" at bounding box center [186, 21] width 193 height 18
paste input "1237796"
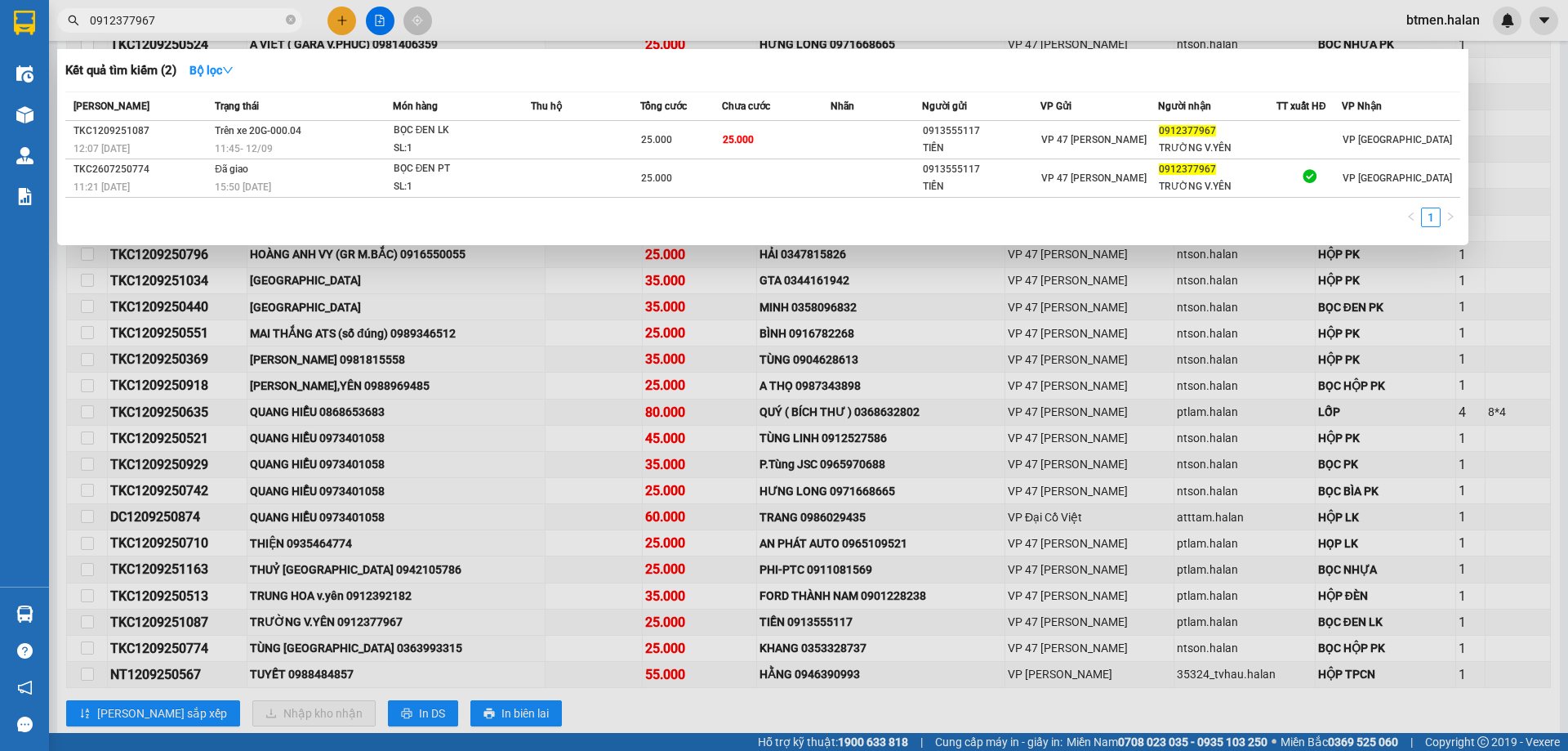
type input "0912377967"
click at [1537, 80] on div at bounding box center [784, 376] width 1568 height 751
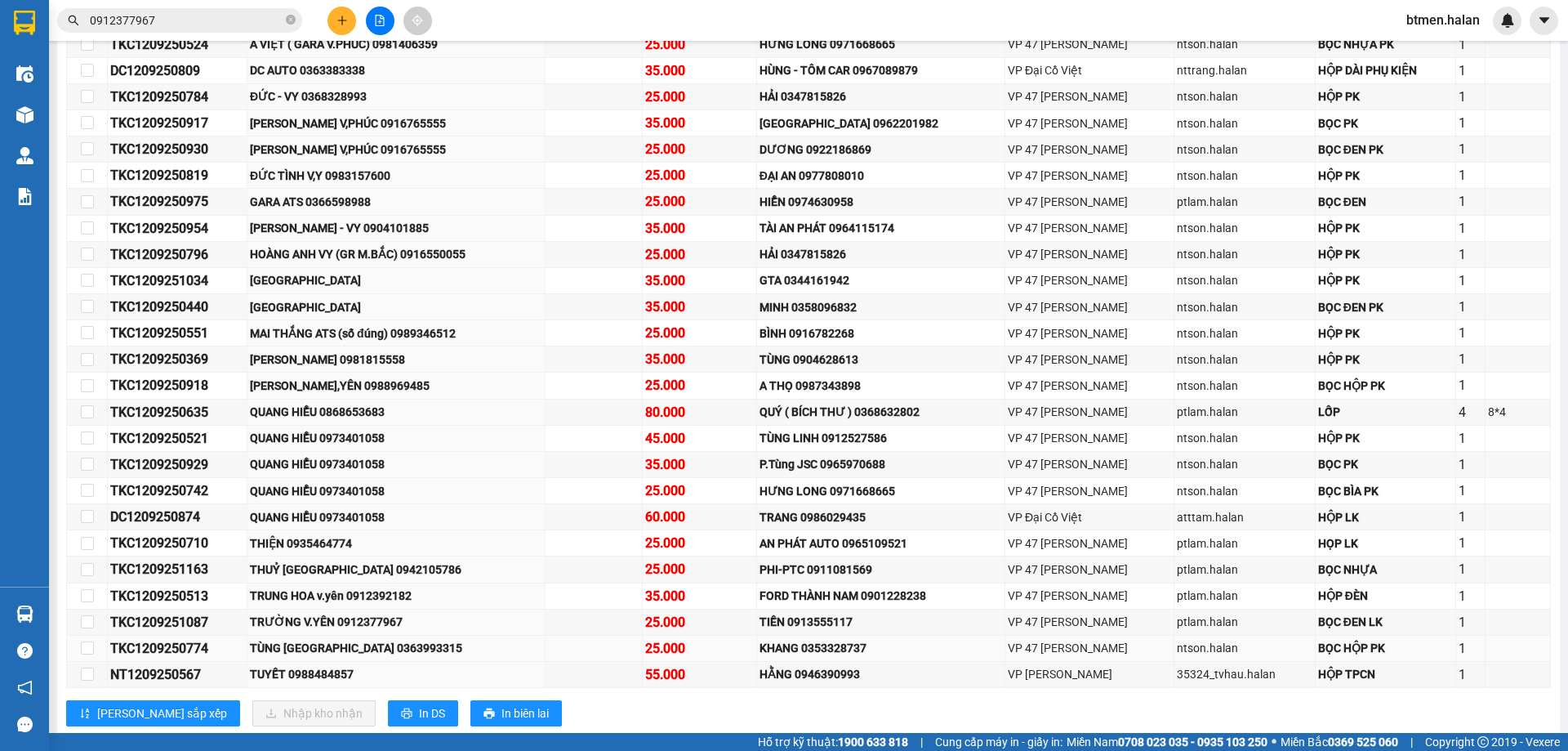
click at [364, 645] on div "TÙNG VĨNH YÊN 0363993315" at bounding box center [396, 648] width 292 height 18
copy div "0363993315"
click at [287, 23] on icon "close-circle" at bounding box center [291, 20] width 10 height 10
paste input "0363993315"
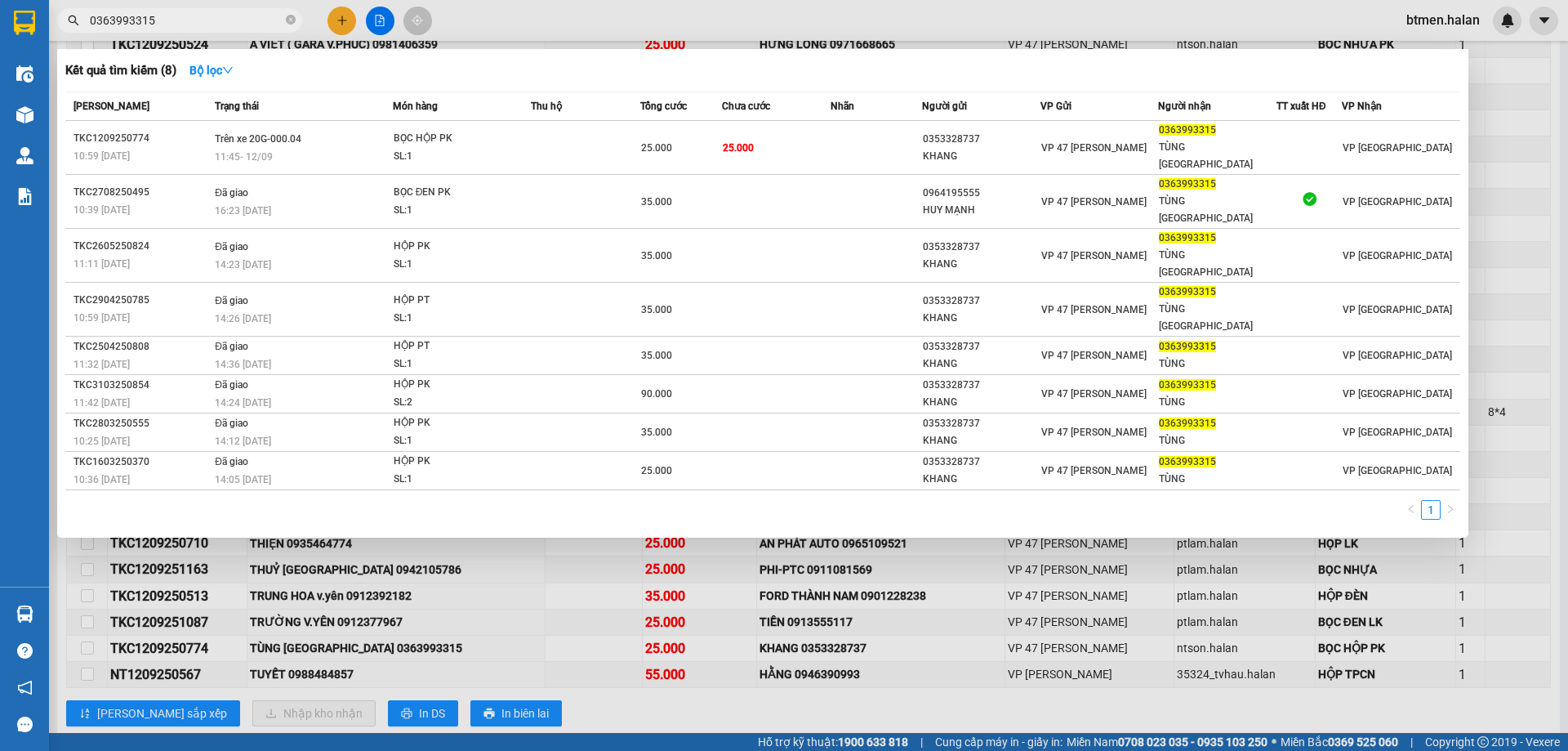
type input "0363993315"
click at [1531, 91] on div at bounding box center [784, 376] width 1568 height 751
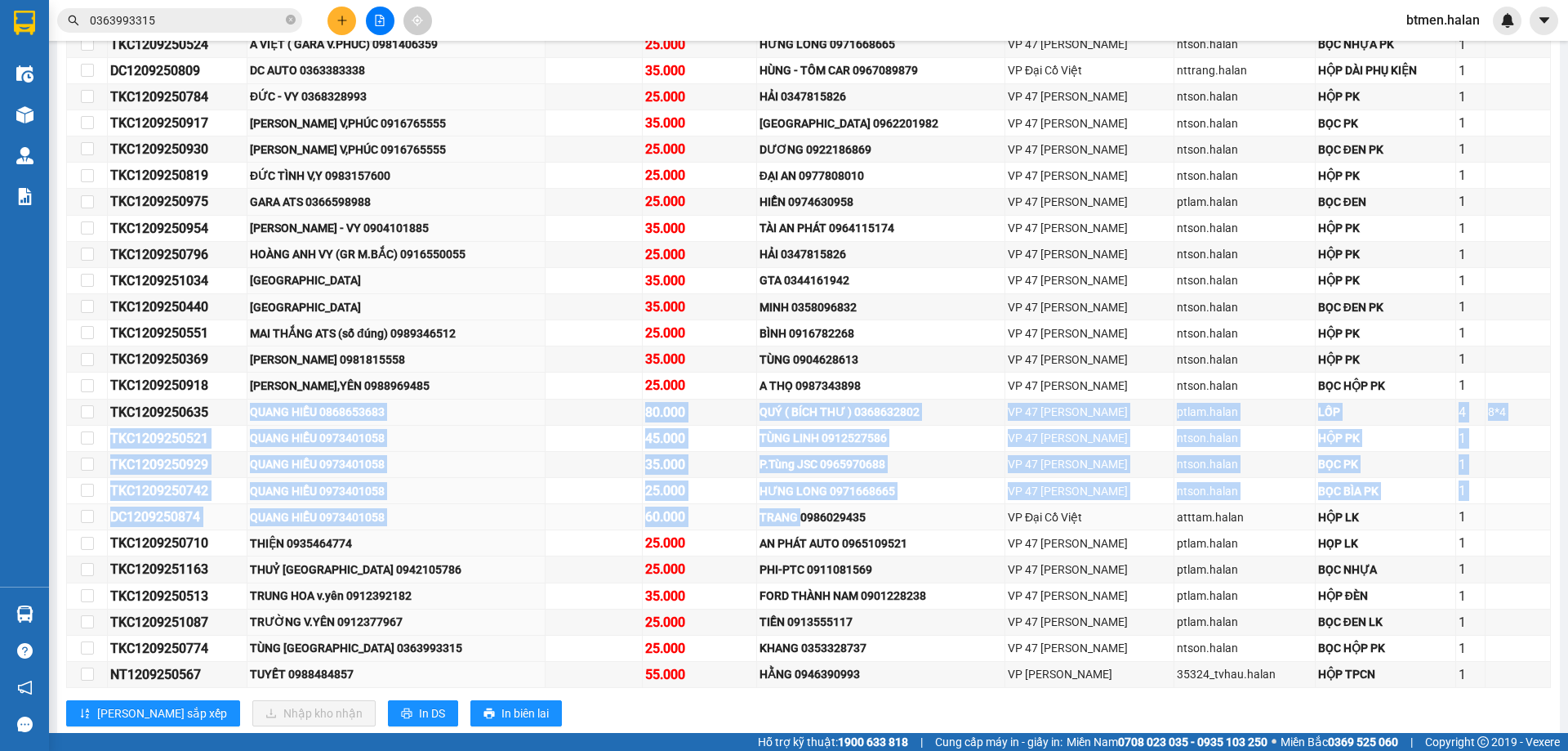
drag, startPoint x: 254, startPoint y: 404, endPoint x: 814, endPoint y: 516, distance: 571.1
click at [814, 516] on tbody "TKC1209250491 A ĐỒNG 0979624866 25.000 PHI-PTC 0911081569 VP 47 Trần Khát Chân …" at bounding box center [808, 334] width 1484 height 709
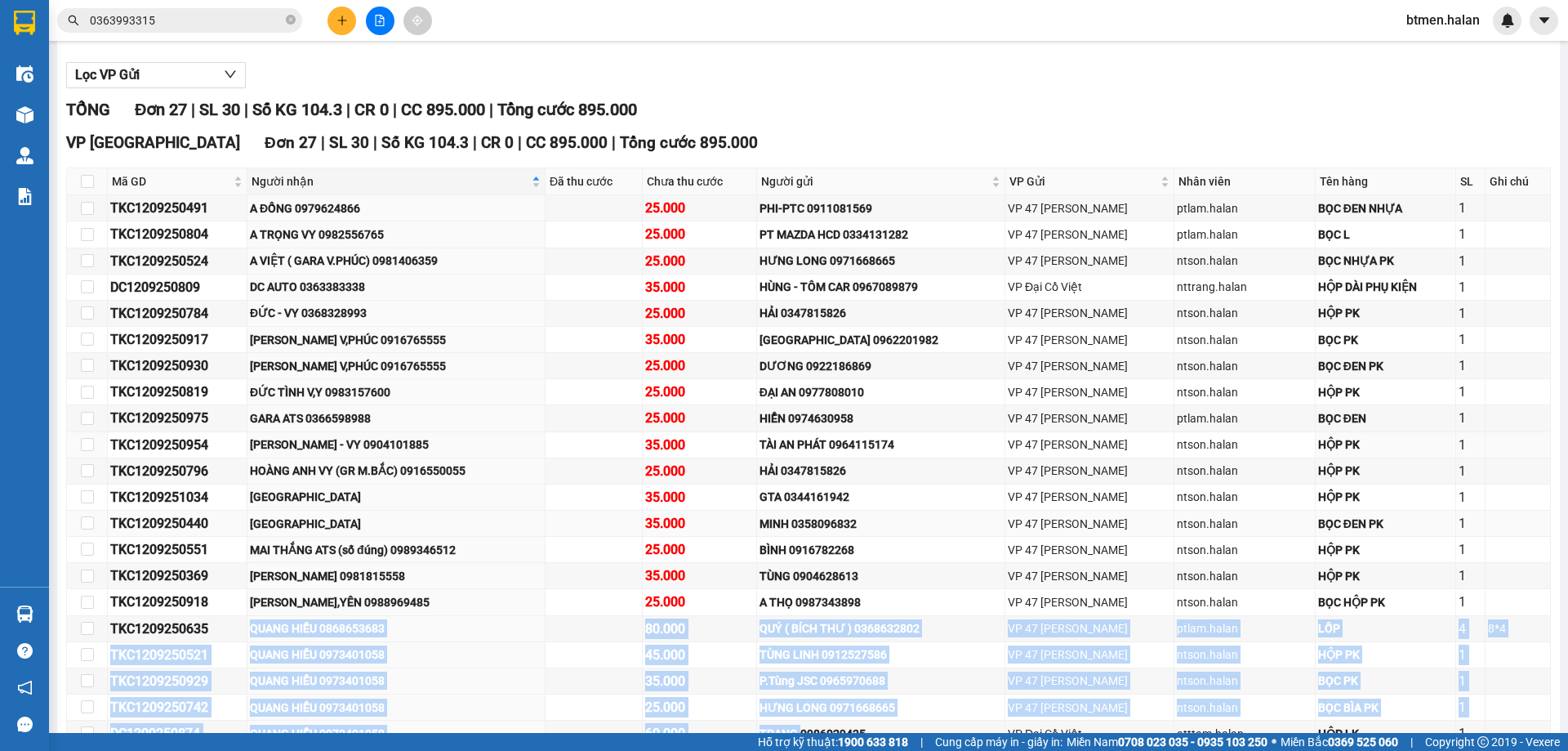
scroll to position [163, 0]
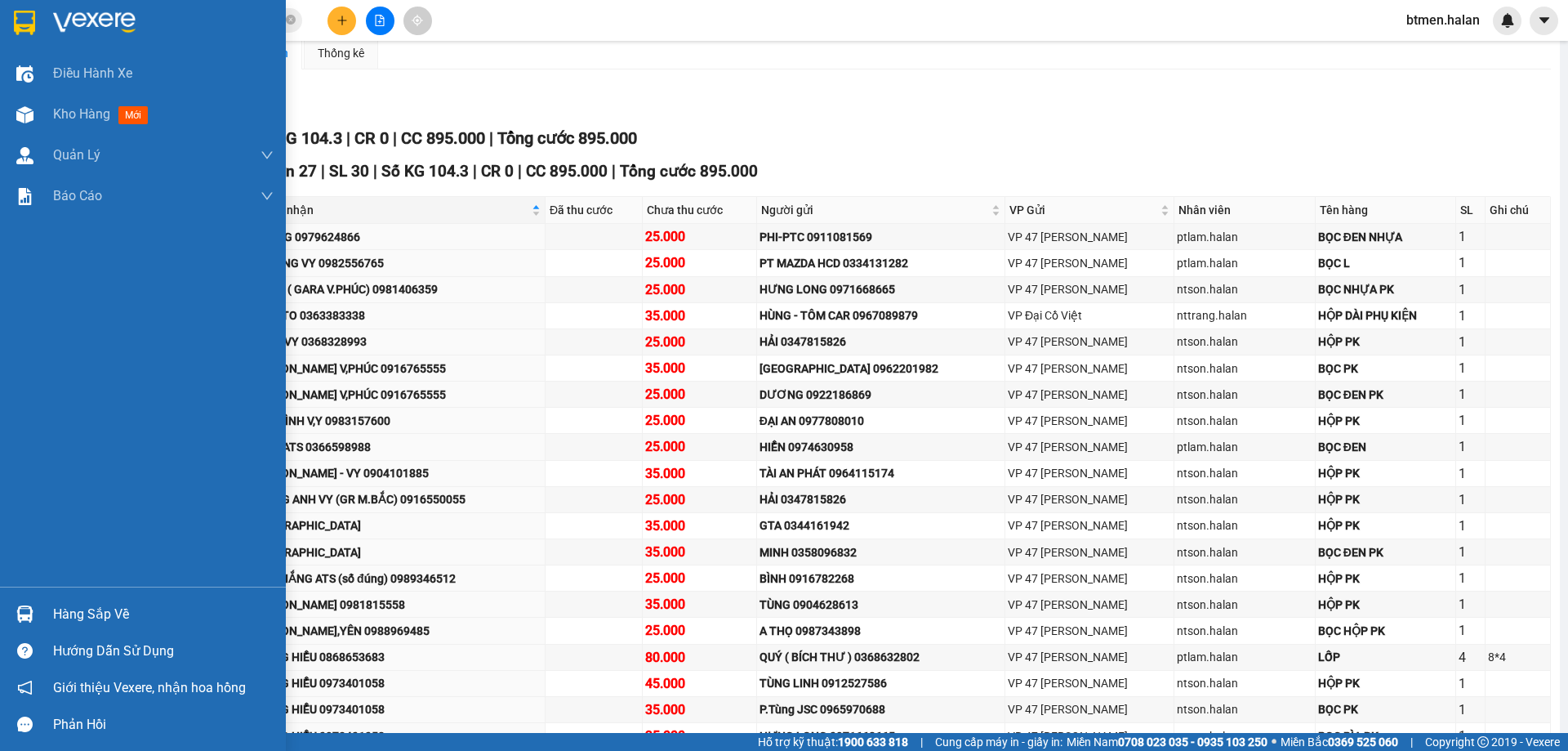
click at [44, 615] on div "Hàng sắp về" at bounding box center [143, 613] width 286 height 37
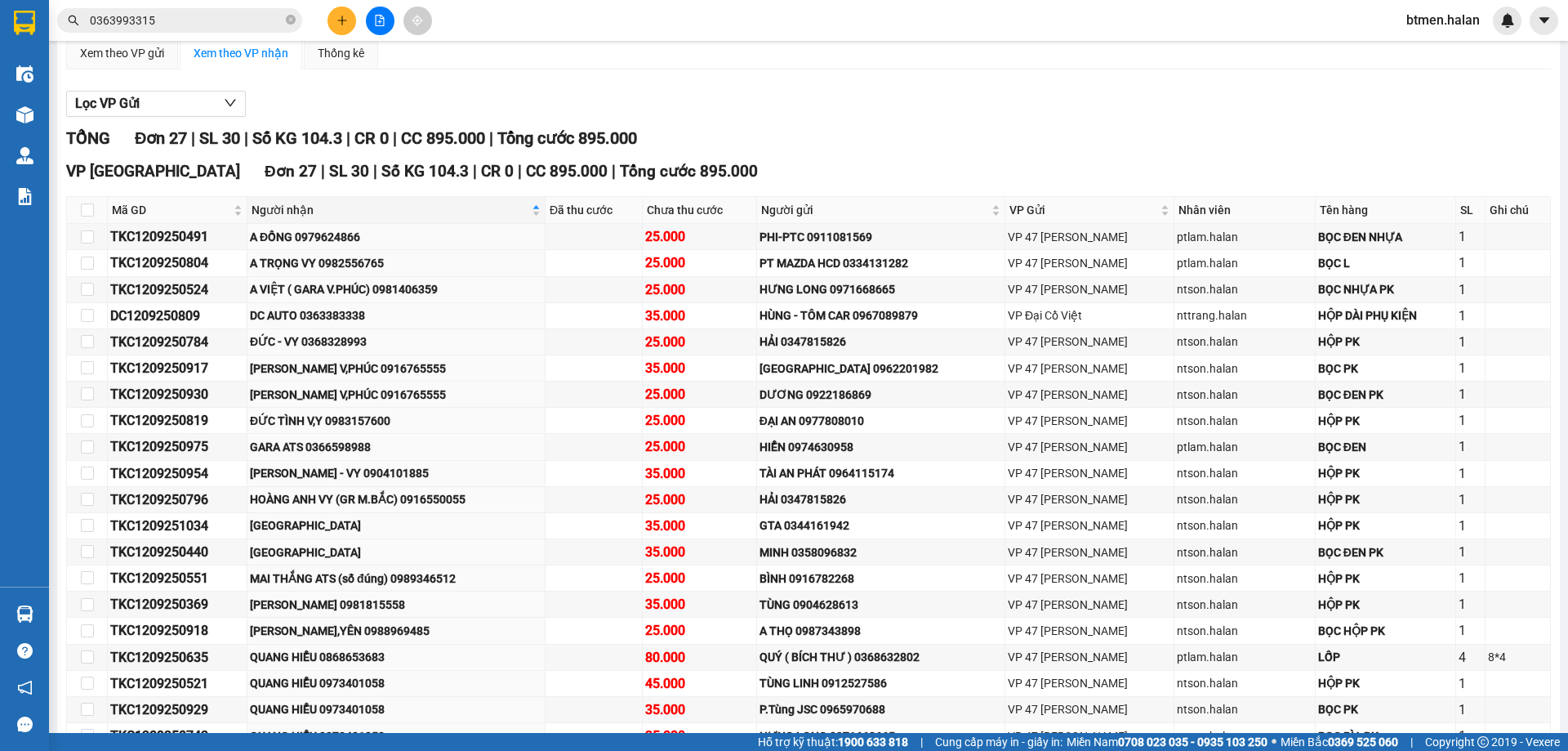
click at [946, 187] on section "Kết quả tìm kiếm ( 8 ) Bộ lọc Mã ĐH Trạng thái Món hàng Thu hộ Tổng cước Chưa c…" at bounding box center [784, 376] width 1568 height 751
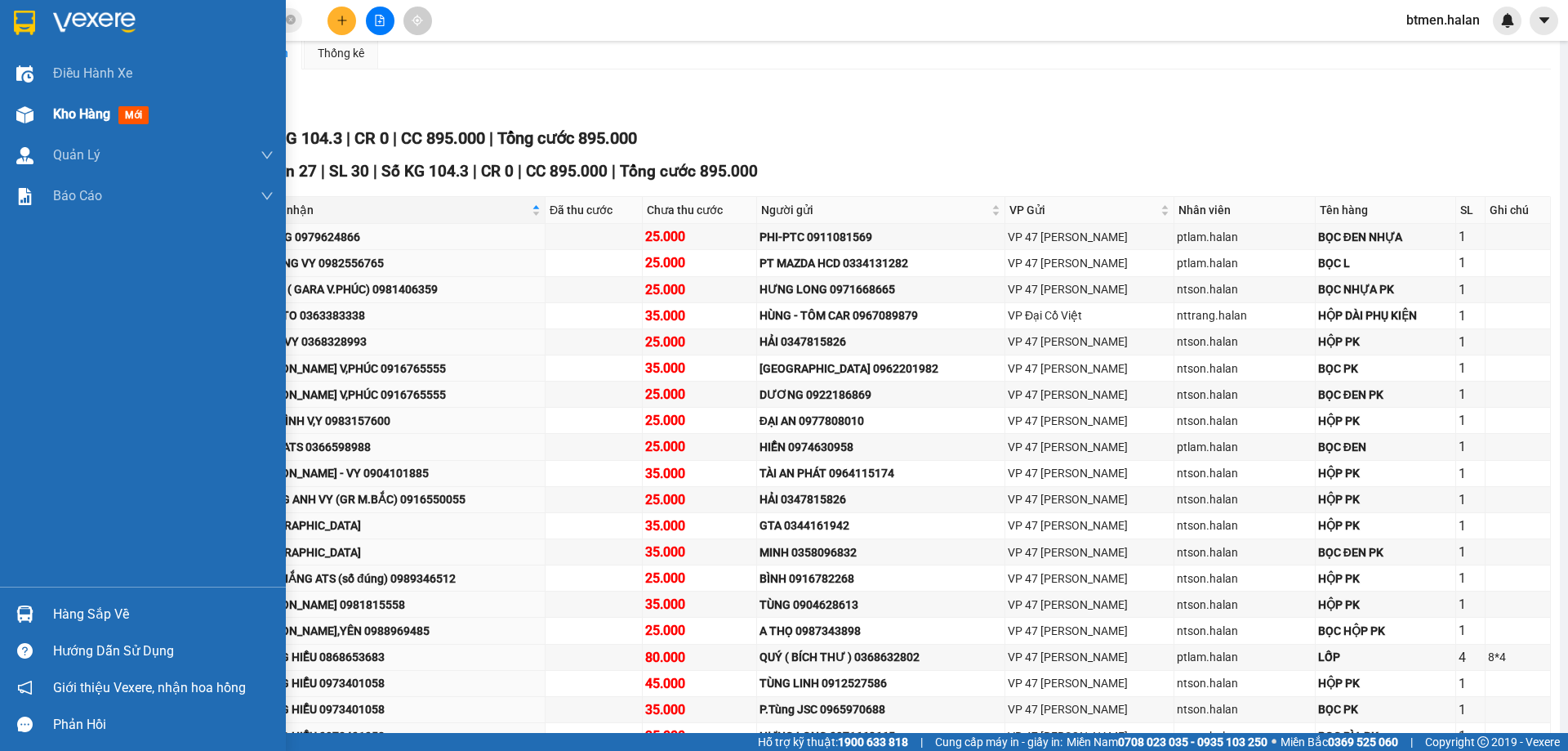
click at [50, 116] on div "Kho hàng mới" at bounding box center [143, 114] width 286 height 41
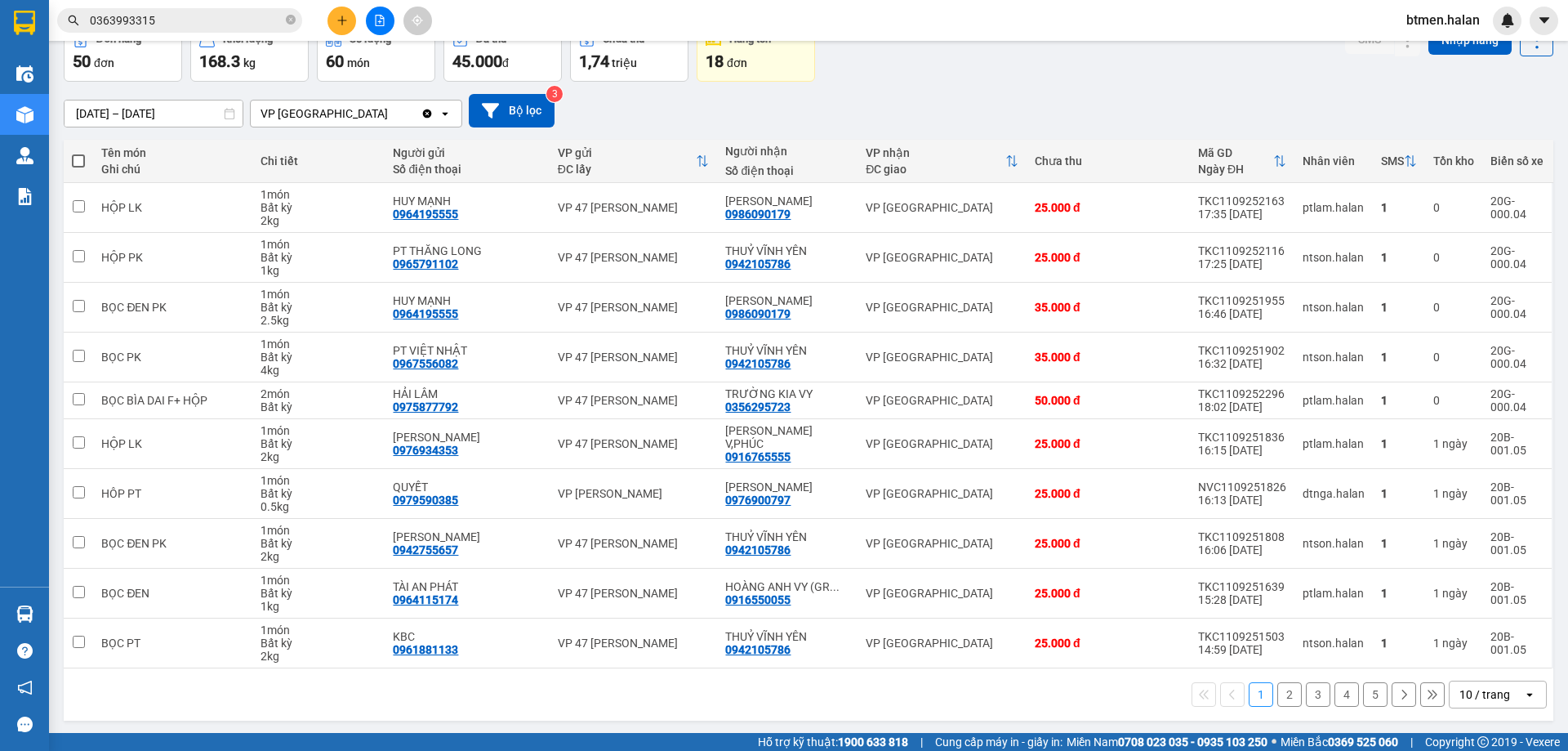
scroll to position [93, 0]
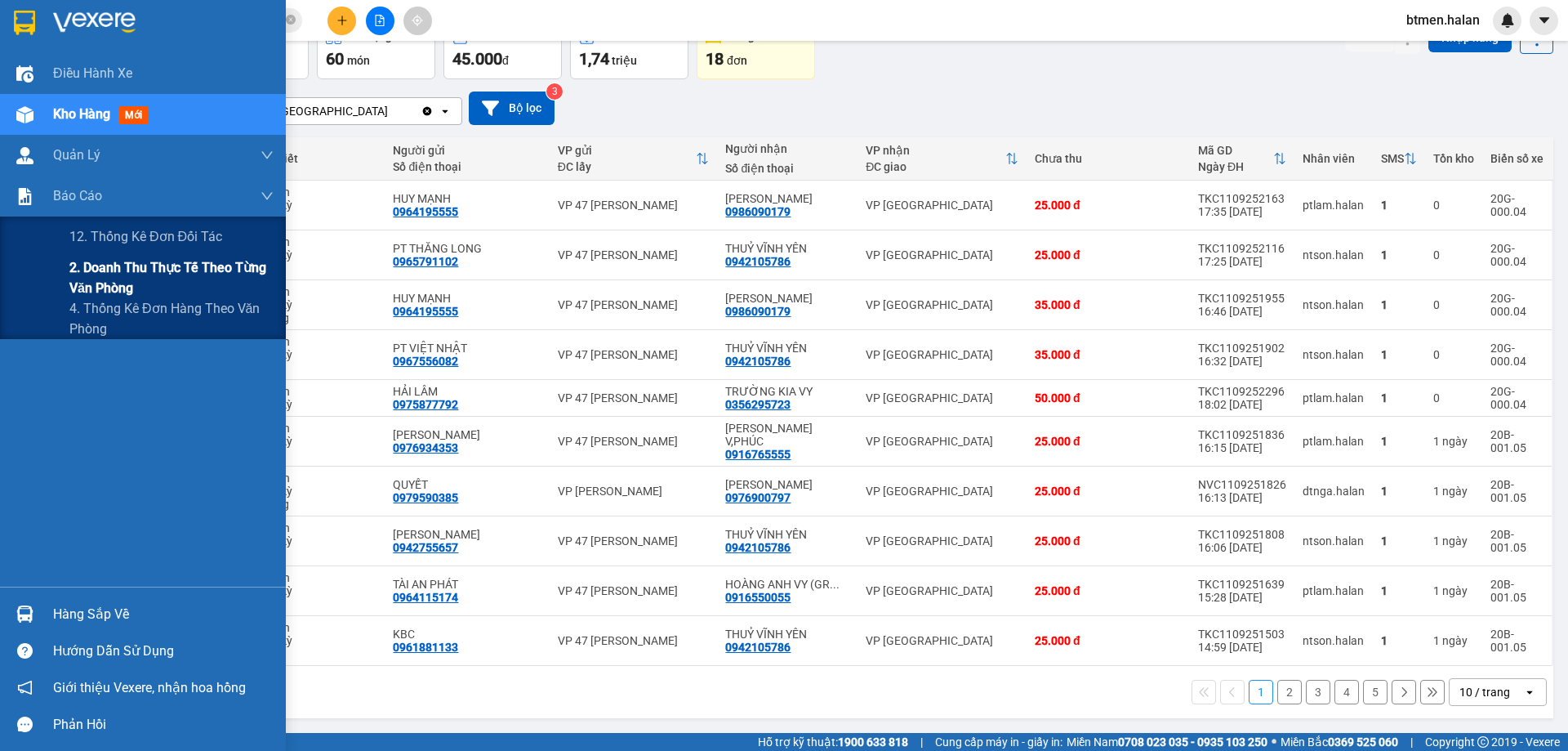
click at [88, 260] on span "2. Doanh thu thực tế theo từng văn phòng" at bounding box center [172, 277] width 205 height 41
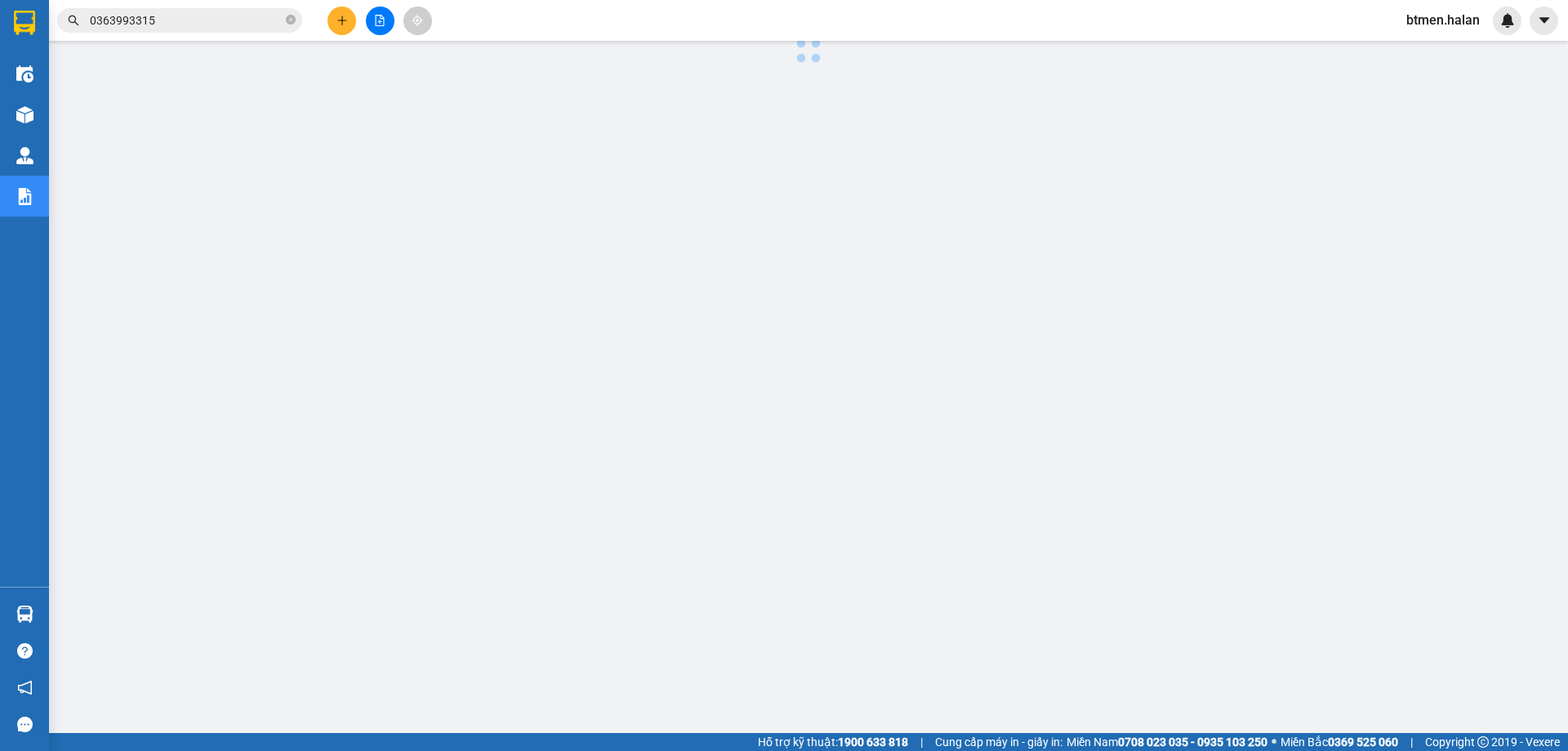
scroll to position [60, 0]
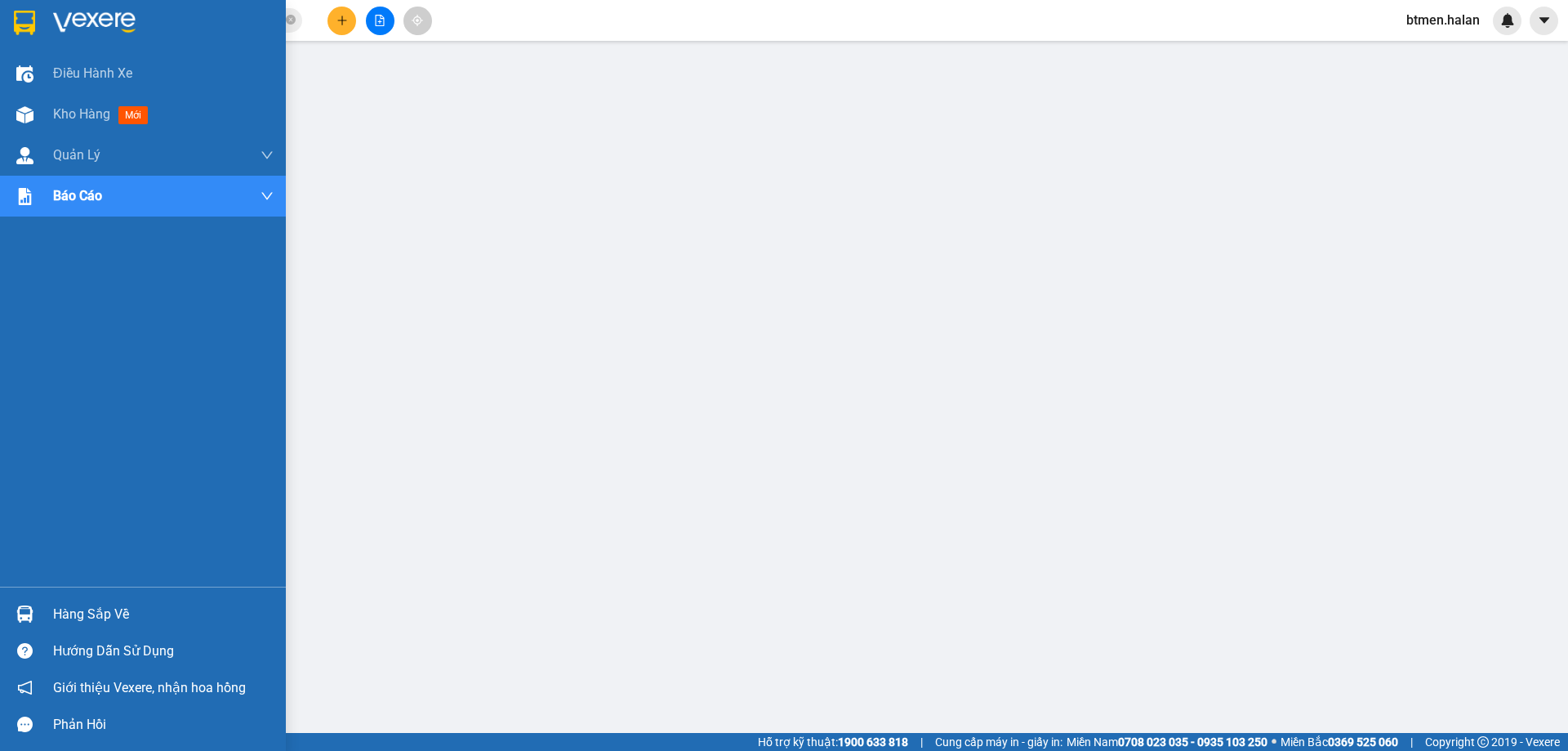
click at [86, 602] on div "Hàng sắp về" at bounding box center [163, 614] width 220 height 25
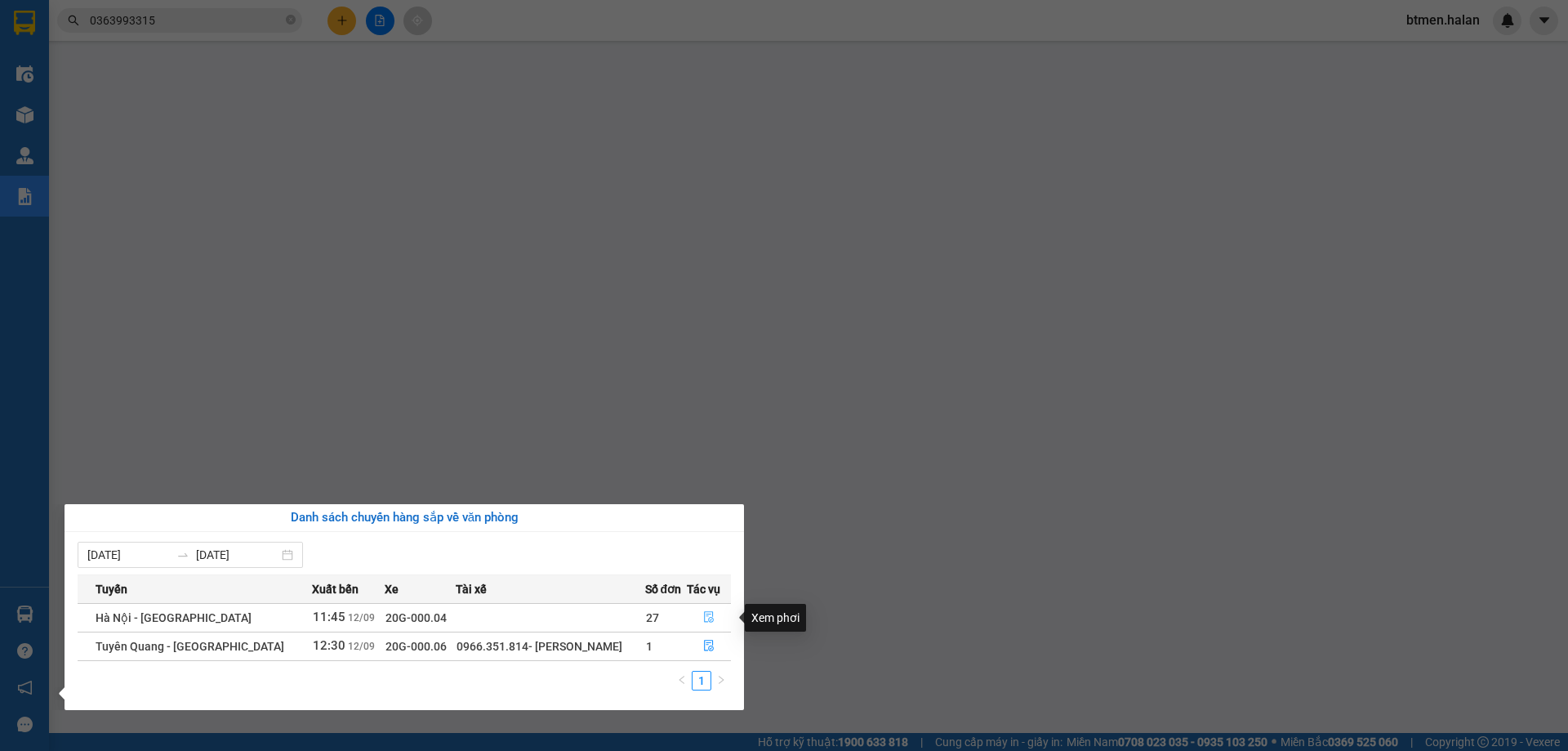
click at [703, 615] on icon "file-done" at bounding box center [709, 617] width 12 height 12
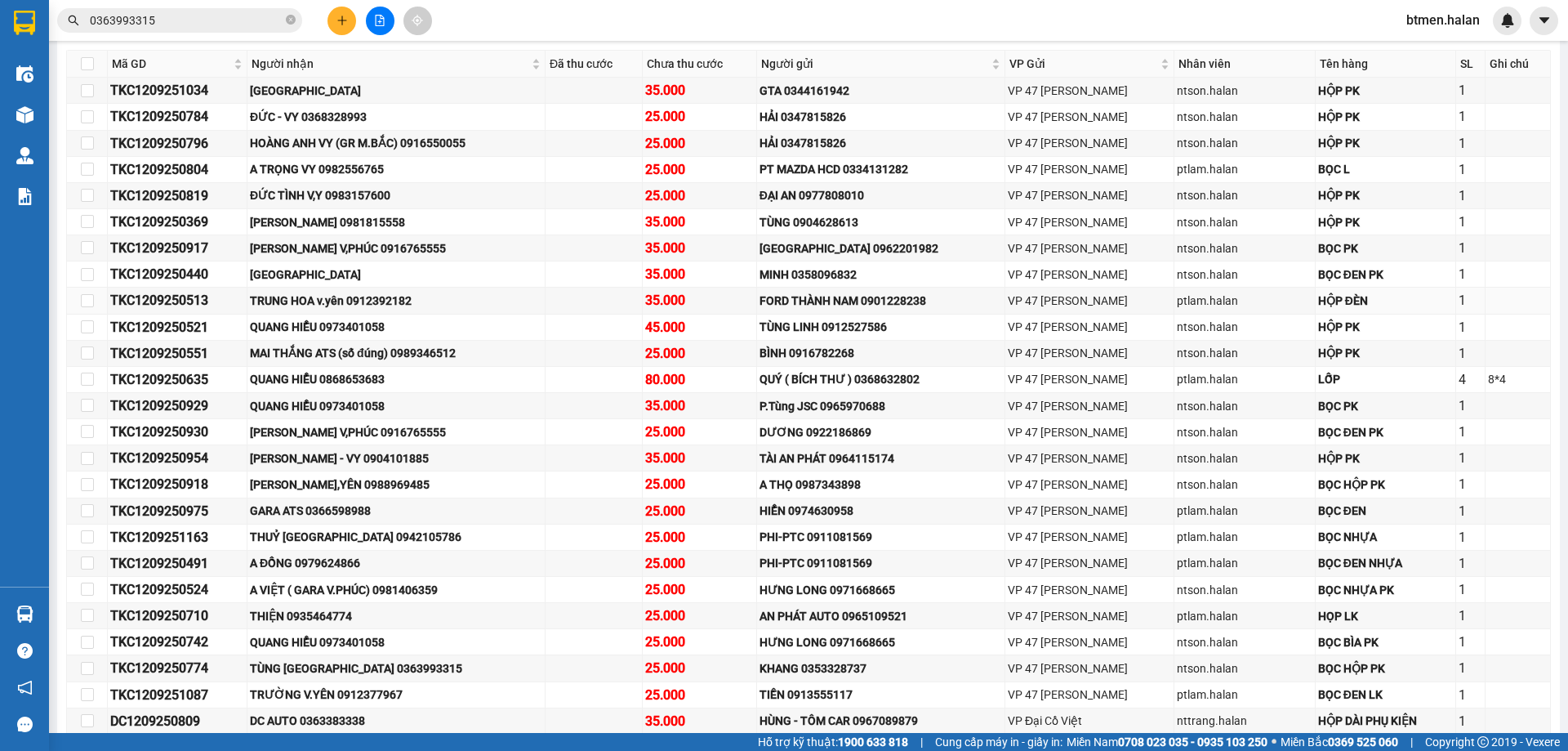
scroll to position [163, 0]
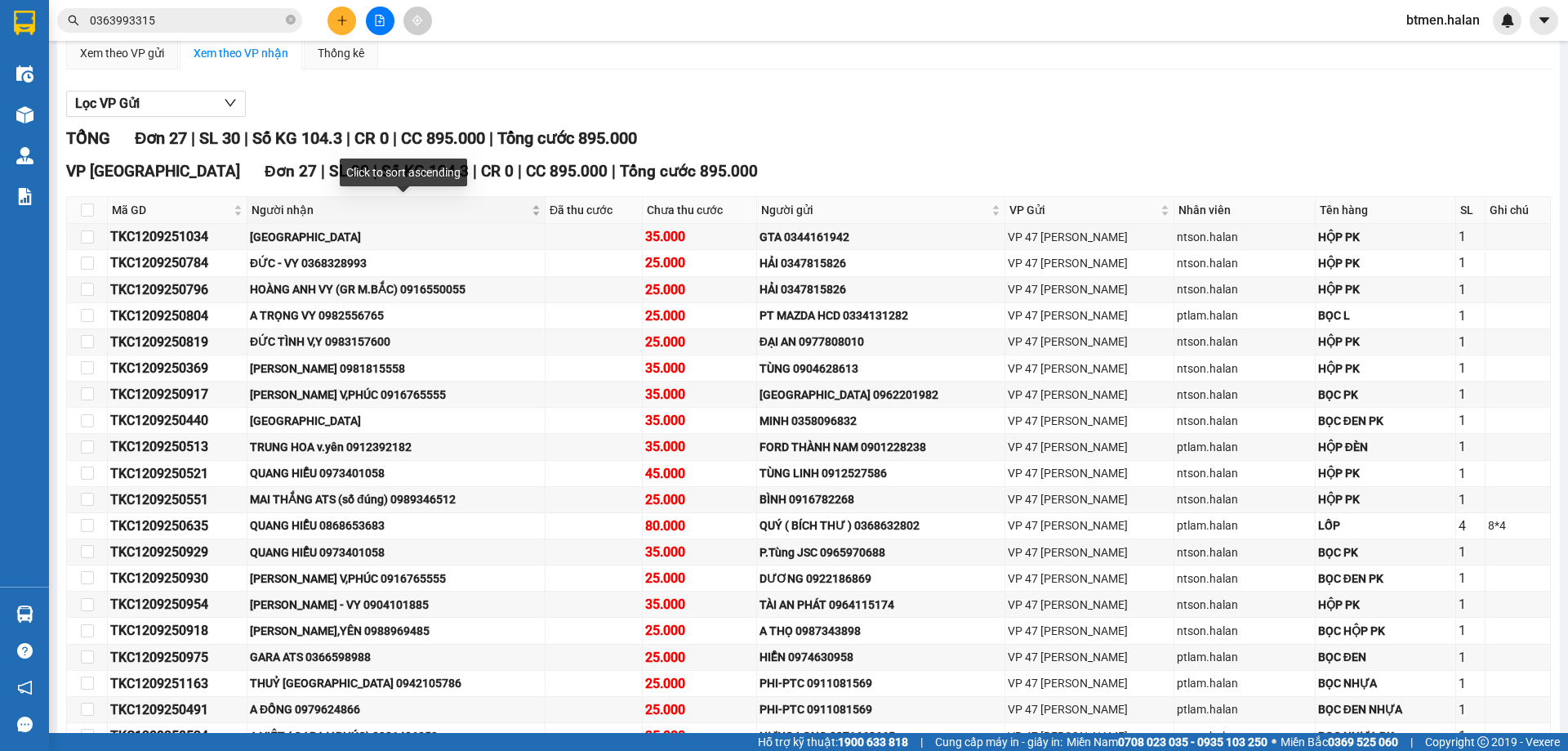
click at [297, 206] on span "Người nhận" at bounding box center [389, 210] width 277 height 18
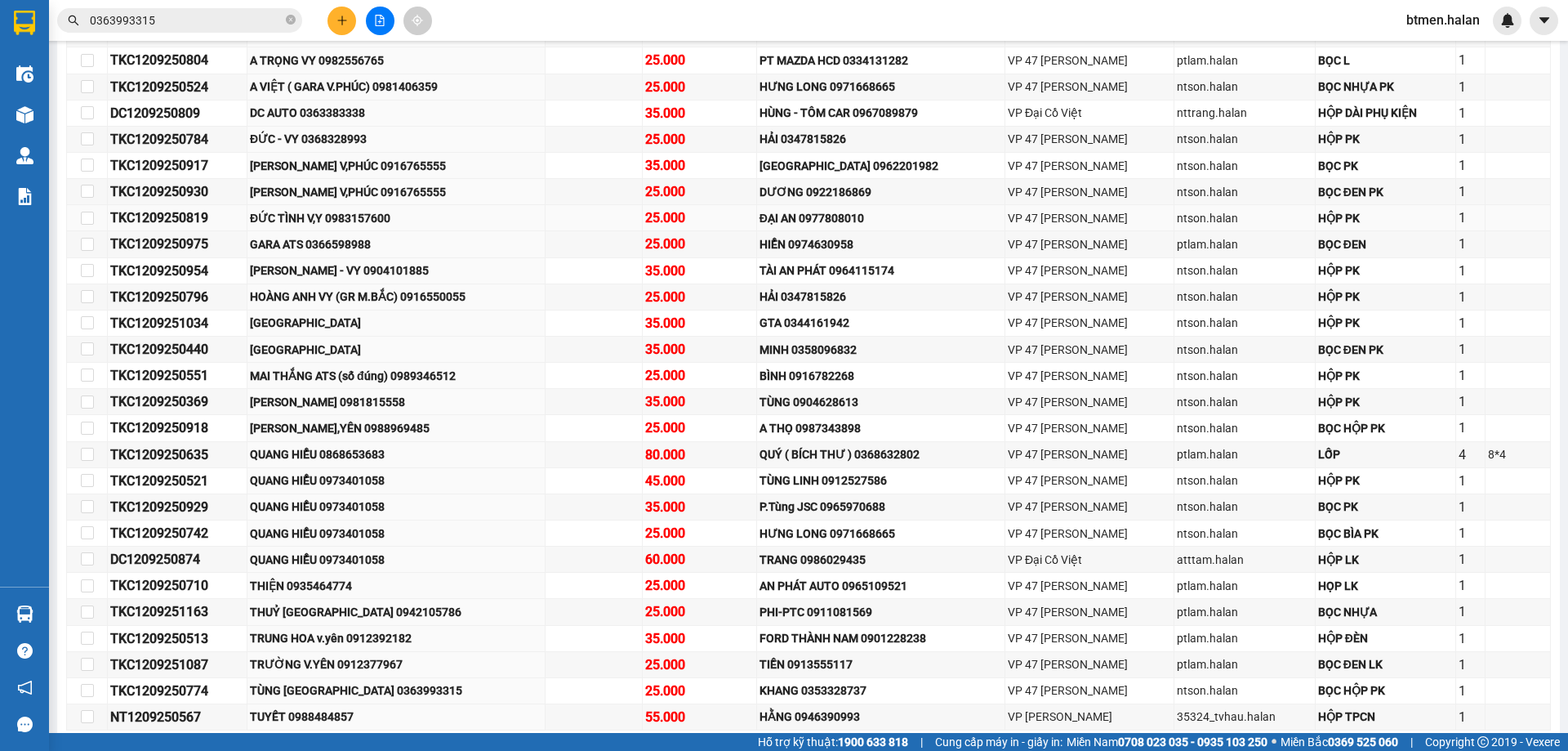
scroll to position [284, 0]
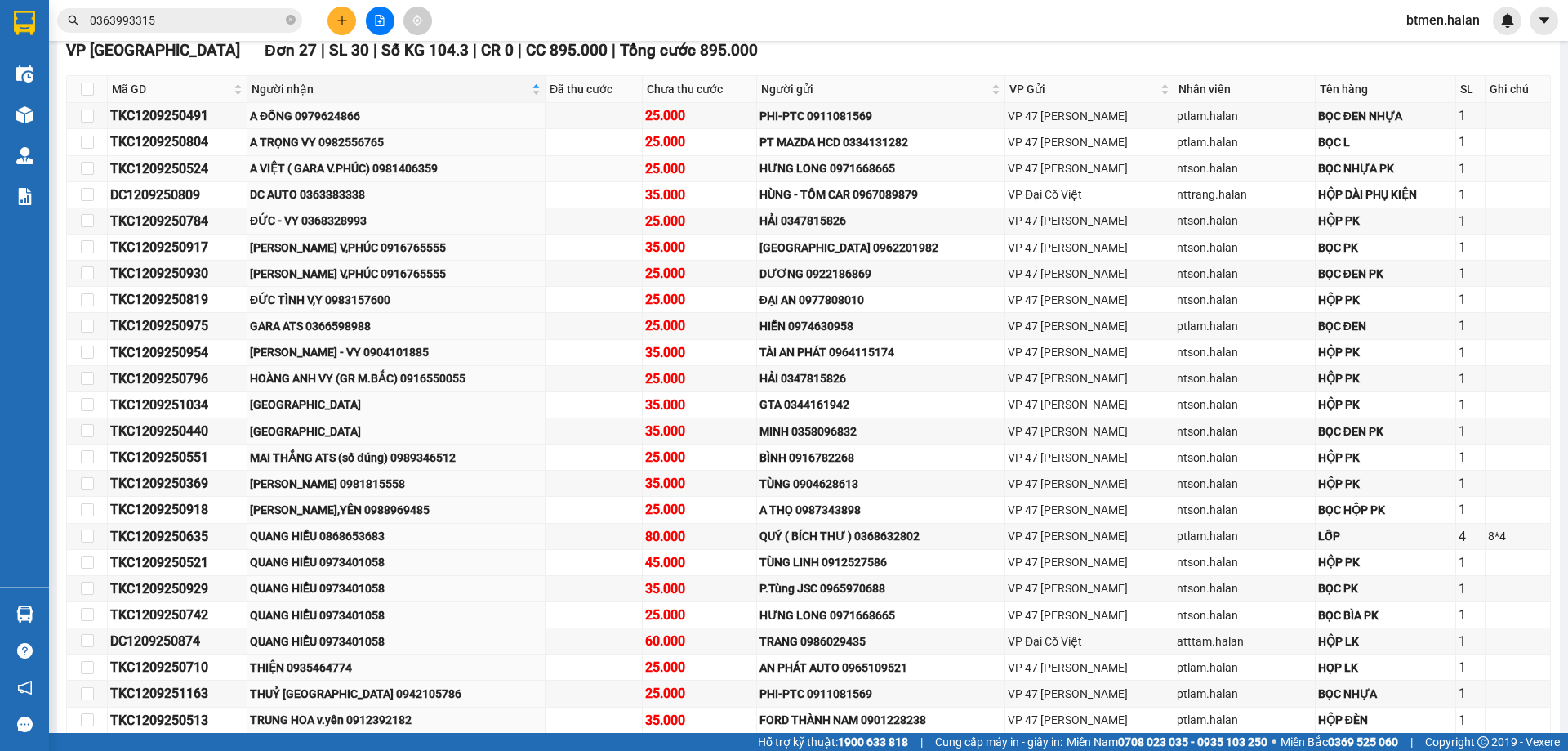
click at [411, 165] on div "A VIỆT ( GARA V.PHÚC) 0981406359" at bounding box center [396, 168] width 292 height 18
copy div "0981406359"
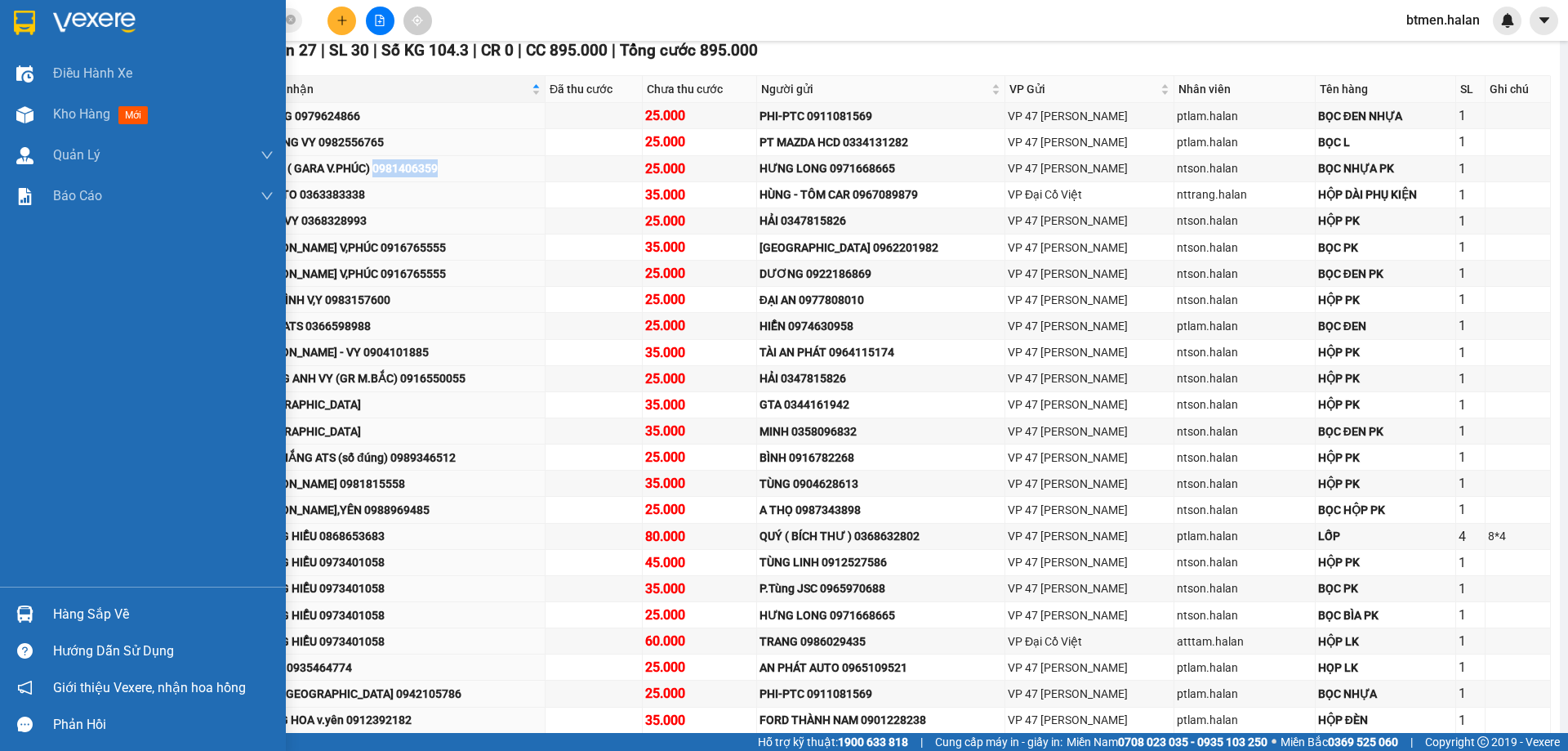
click at [74, 610] on div "Hàng sắp về" at bounding box center [163, 614] width 220 height 25
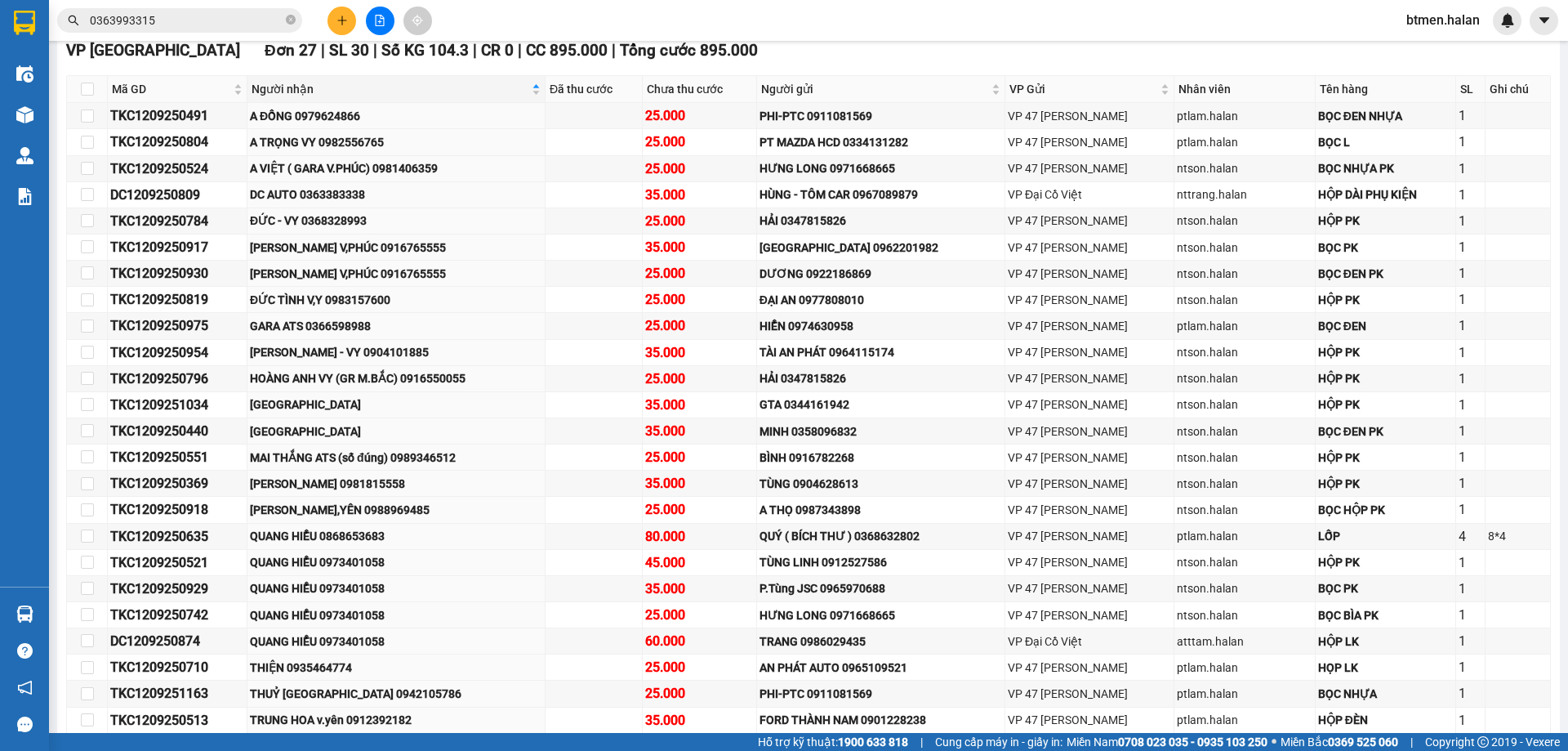
click at [1288, 50] on section "Kết quả tìm kiếm ( 8 ) Bộ lọc Mã ĐH Trạng thái Món hàng Thu hộ Tổng cước Chưa c…" at bounding box center [784, 376] width 1568 height 751
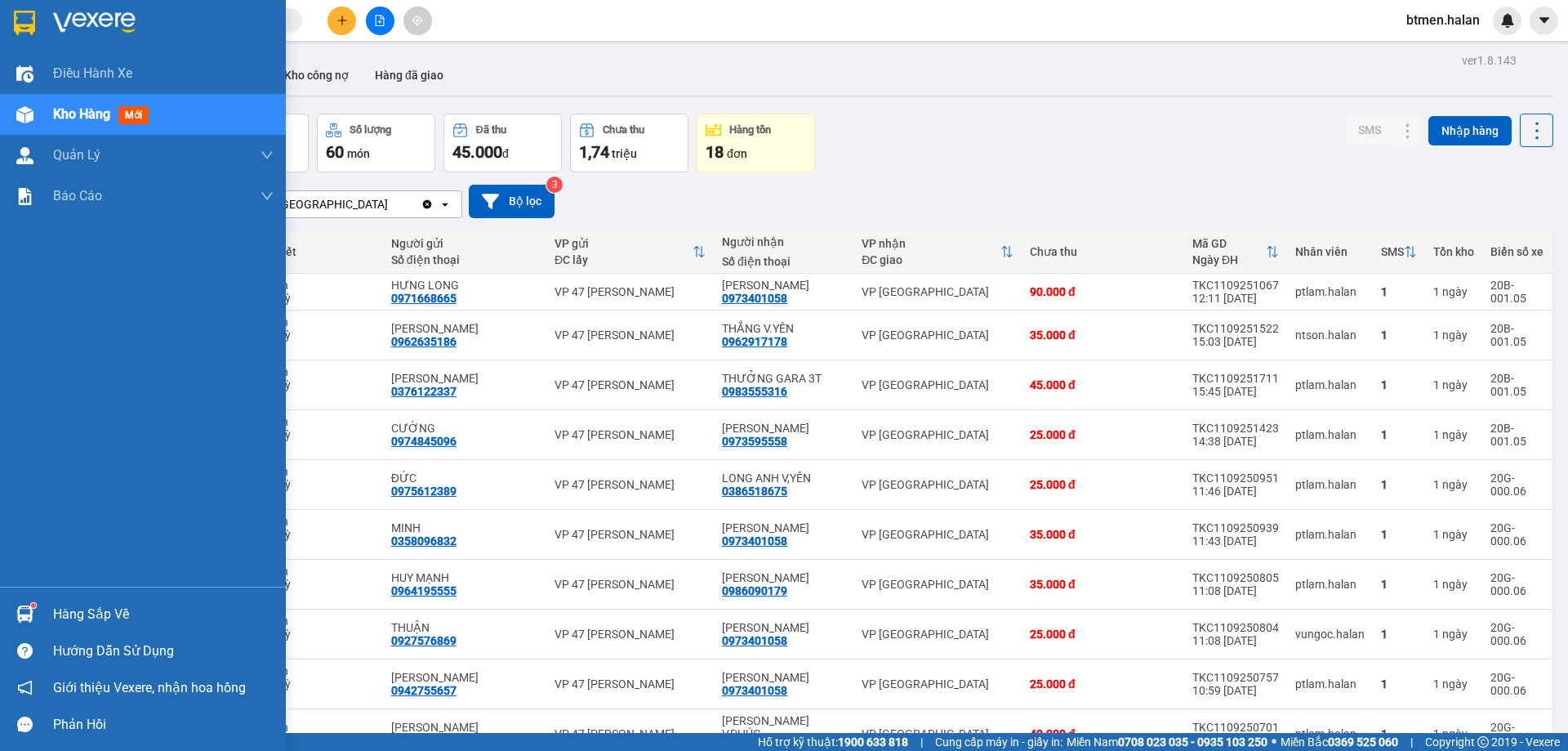
click at [68, 610] on div "Hàng sắp về" at bounding box center [163, 614] width 220 height 25
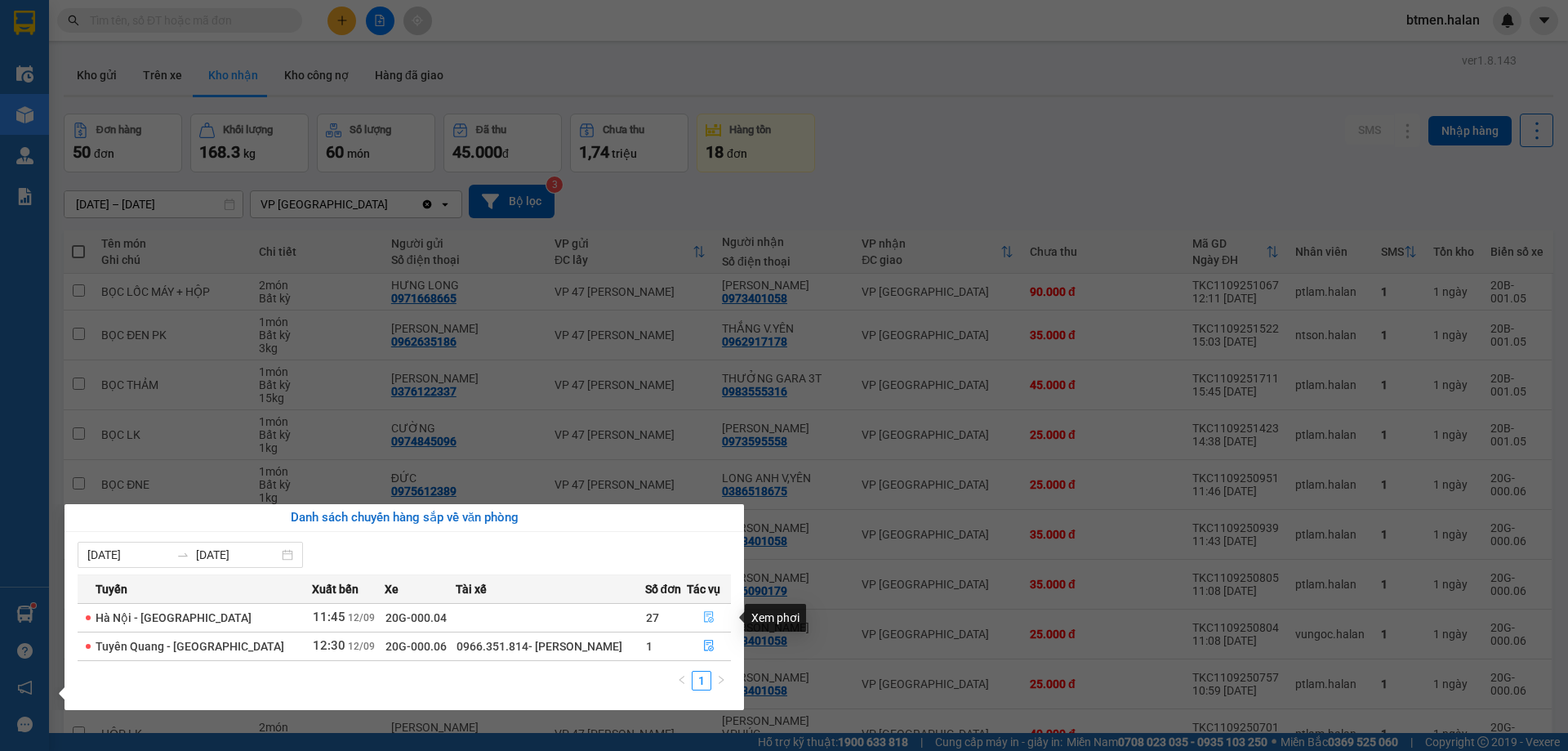
click at [703, 614] on icon "file-done" at bounding box center [709, 617] width 12 height 12
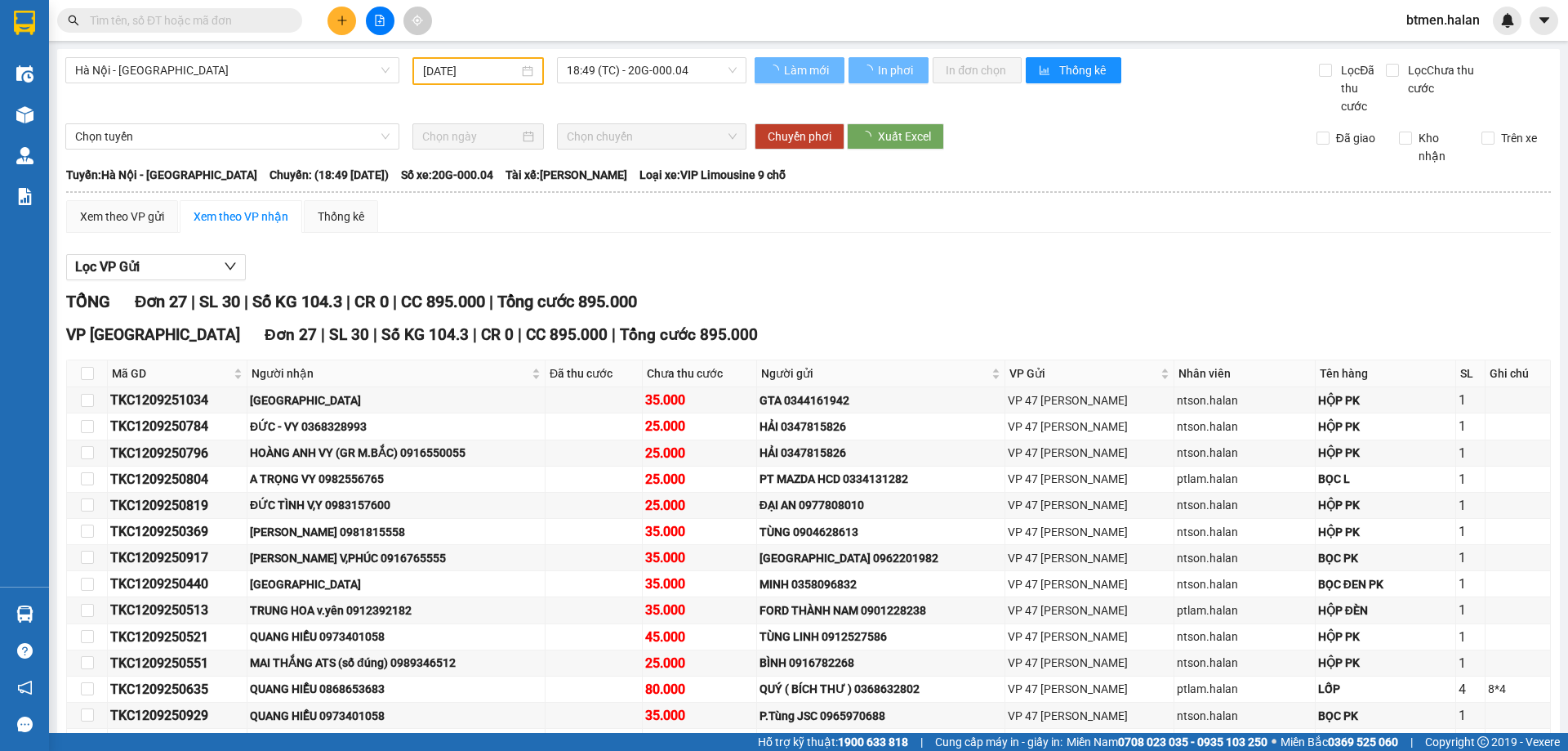
type input "[DATE]"
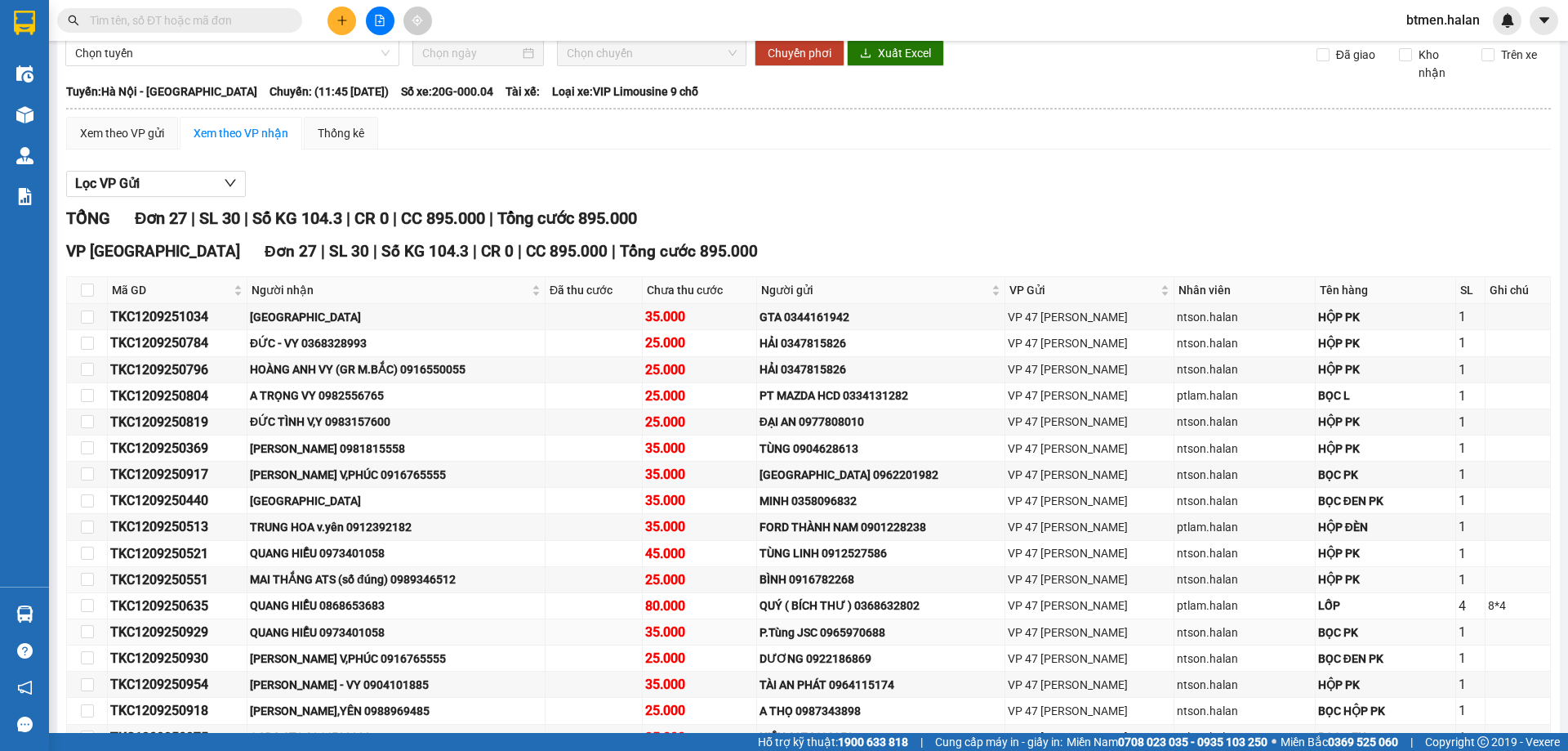
scroll to position [163, 0]
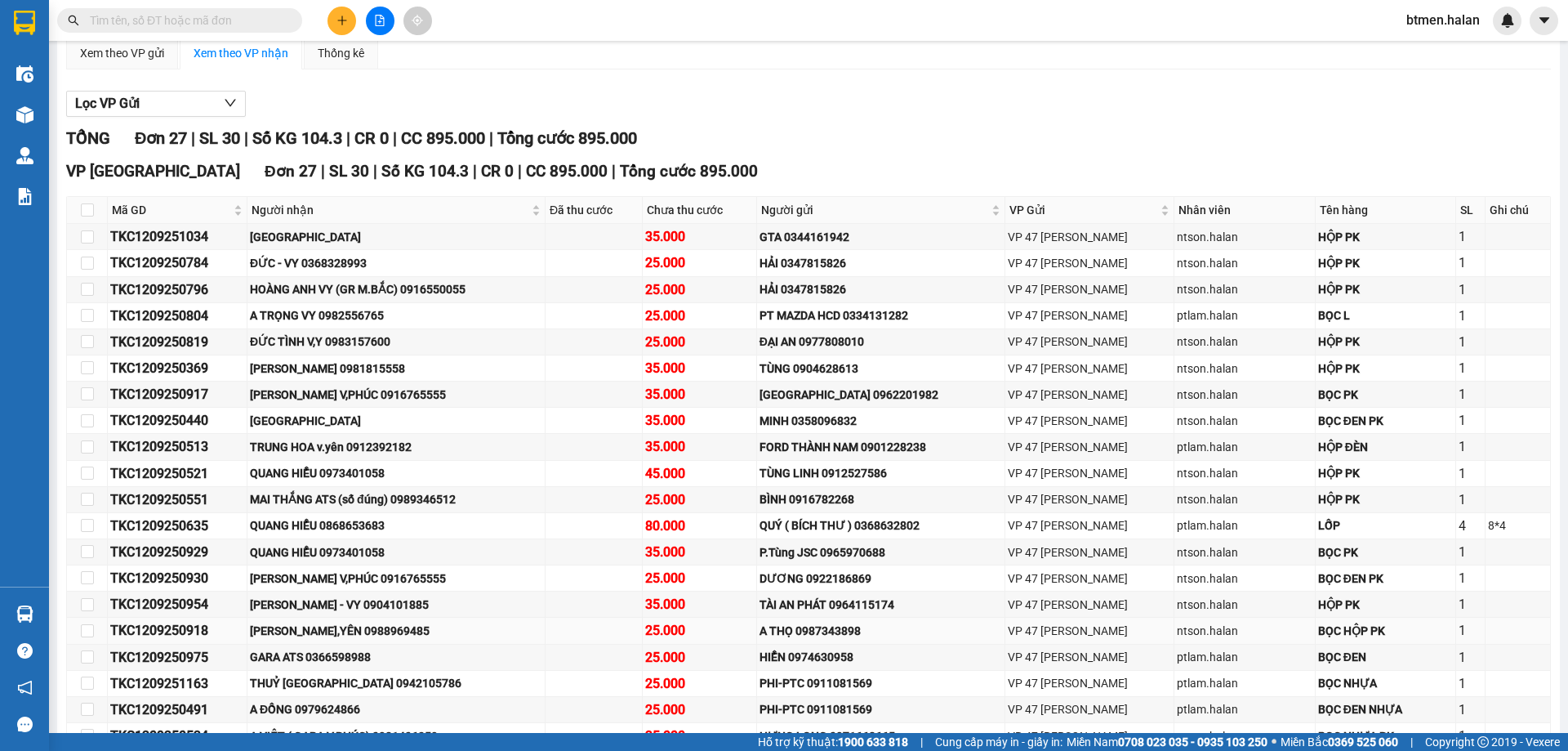
click at [358, 637] on div "[PERSON_NAME],YÊN 0988969485" at bounding box center [396, 631] width 292 height 18
copy div "0988969485"
click at [365, 617] on td "[PERSON_NAME] - VY 0904101885" at bounding box center [396, 604] width 298 height 26
click at [269, 215] on span "Người nhận" at bounding box center [389, 210] width 277 height 18
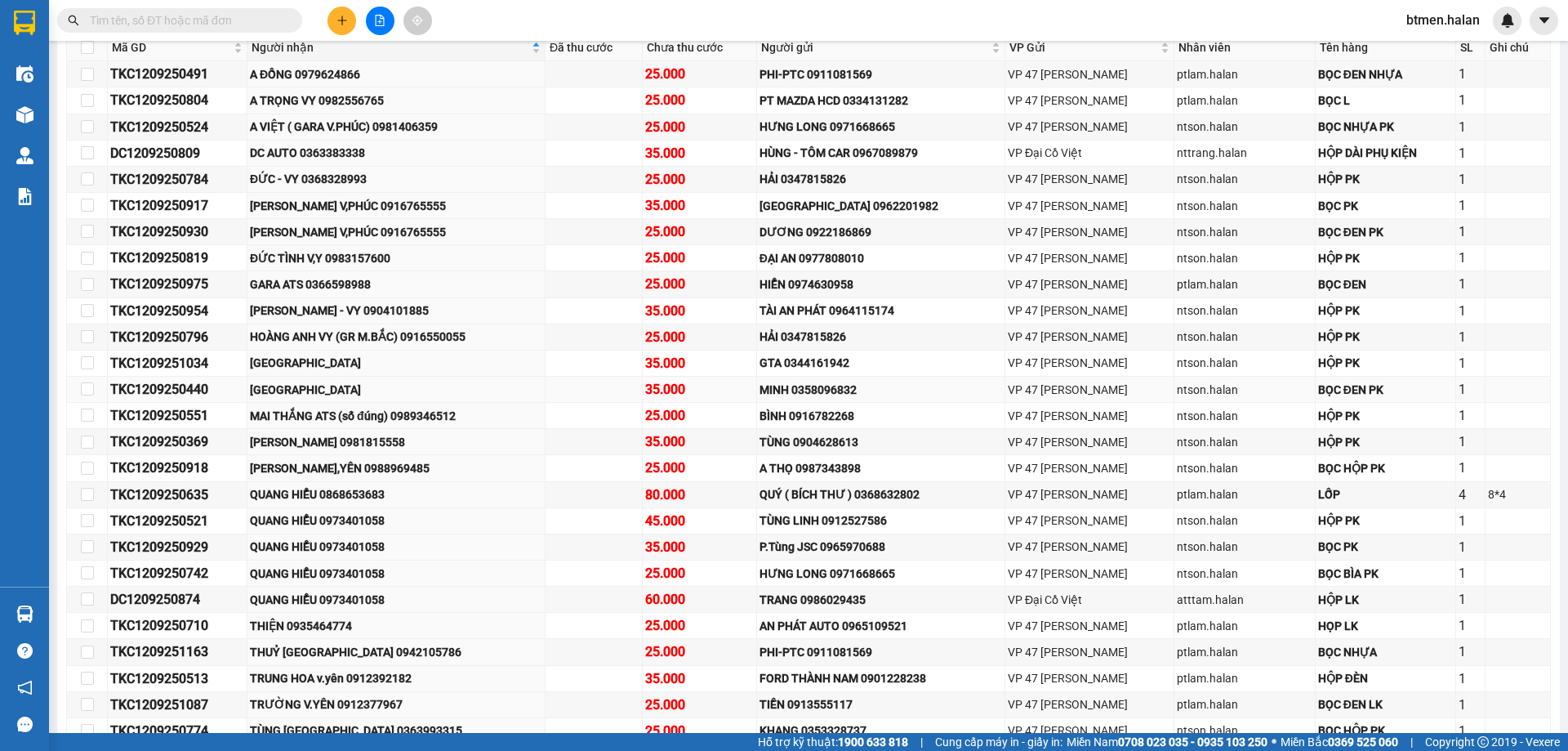
scroll to position [327, 0]
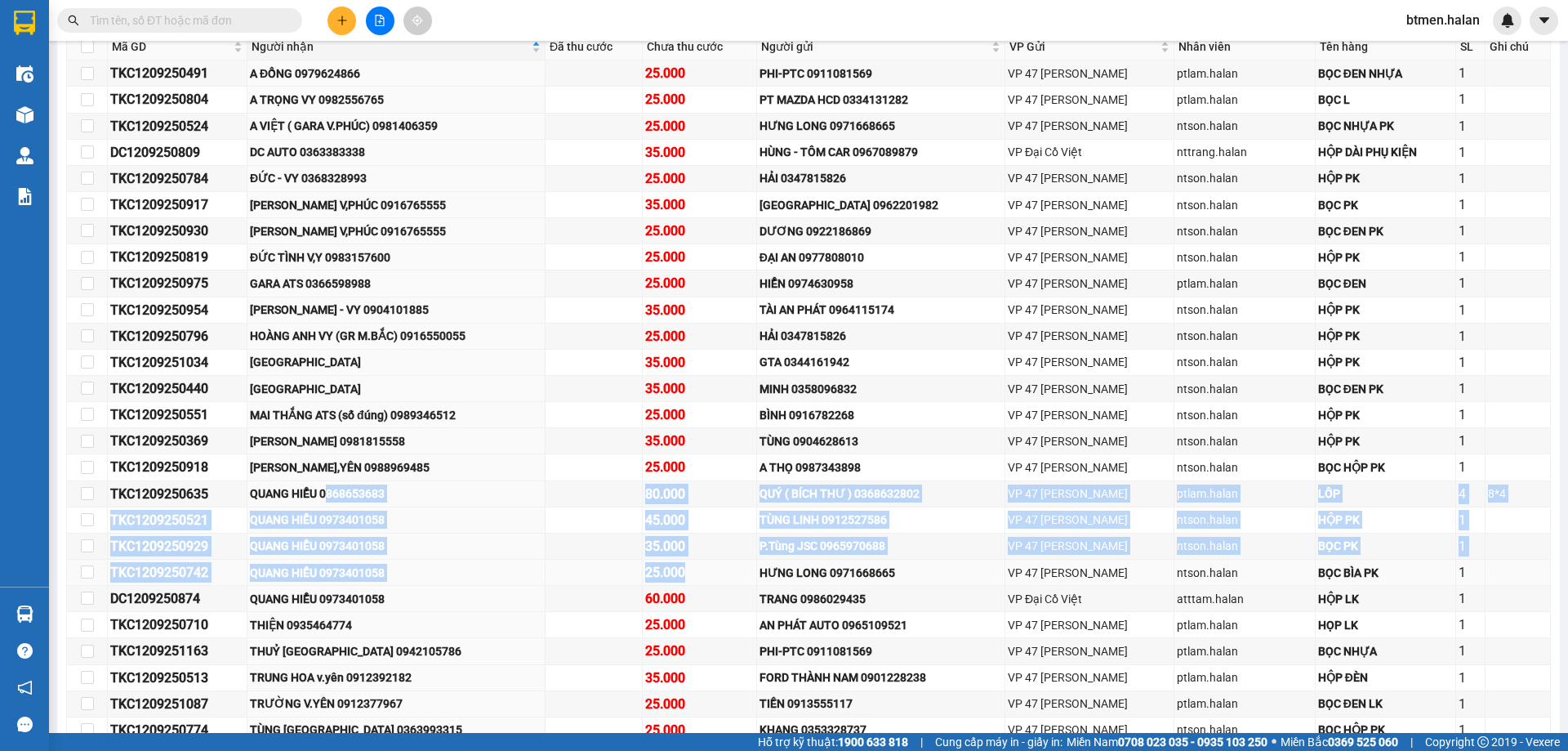
drag, startPoint x: 336, startPoint y: 491, endPoint x: 713, endPoint y: 583, distance: 388.1
click at [713, 583] on tbody "TKC1209250491 A ĐỒNG 0979624866 25.000 PHI-PTC 0911081569 VP 47 [PERSON_NAME] C…" at bounding box center [808, 415] width 1484 height 709
click at [357, 497] on div "QUANG HIỂU 0868653683" at bounding box center [396, 494] width 292 height 18
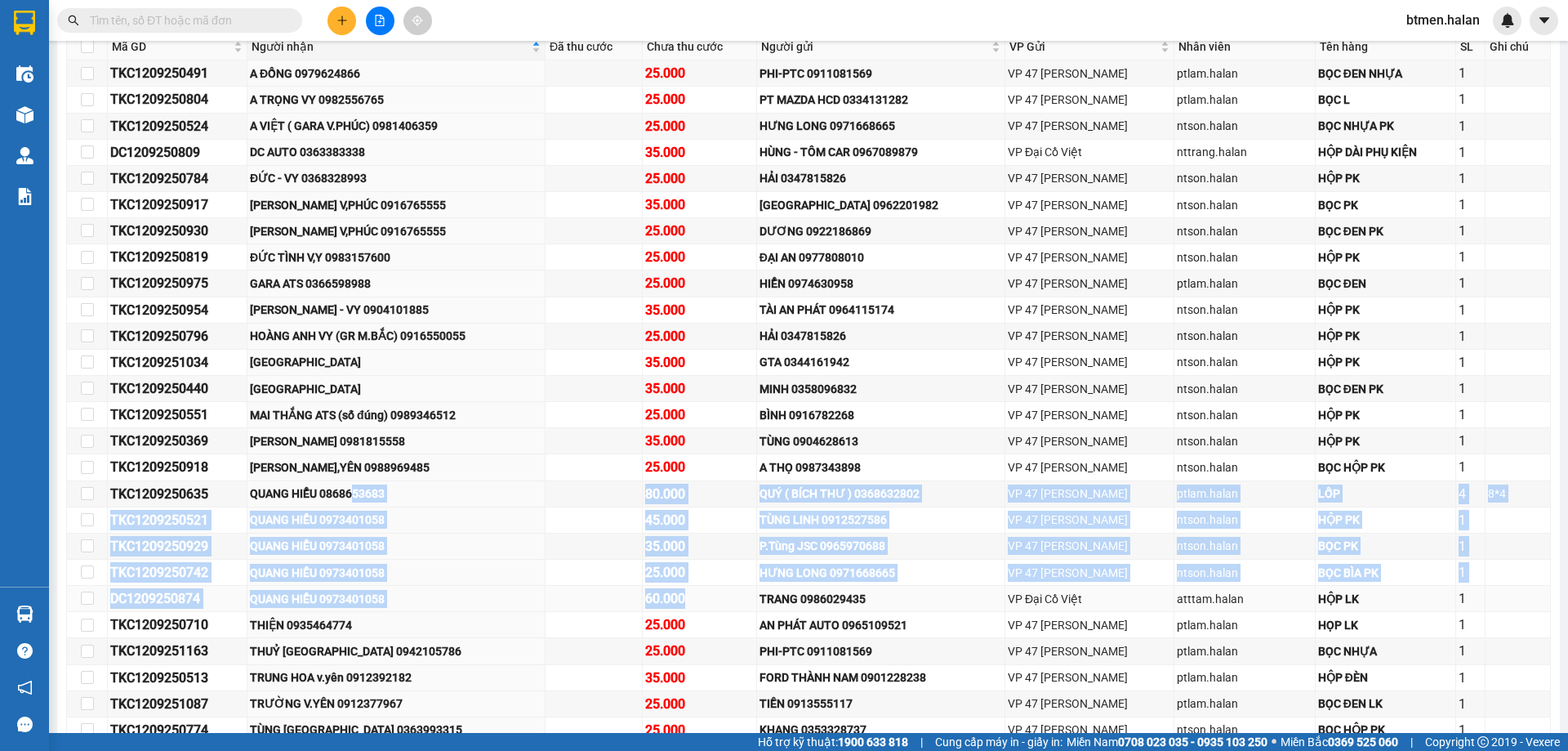
drag, startPoint x: 357, startPoint y: 497, endPoint x: 728, endPoint y: 589, distance: 382.2
click at [728, 589] on tbody "TKC1209250491 A ĐỒNG 0979624866 25.000 PHI-PTC 0911081569 VP 47 [PERSON_NAME] C…" at bounding box center [808, 415] width 1484 height 709
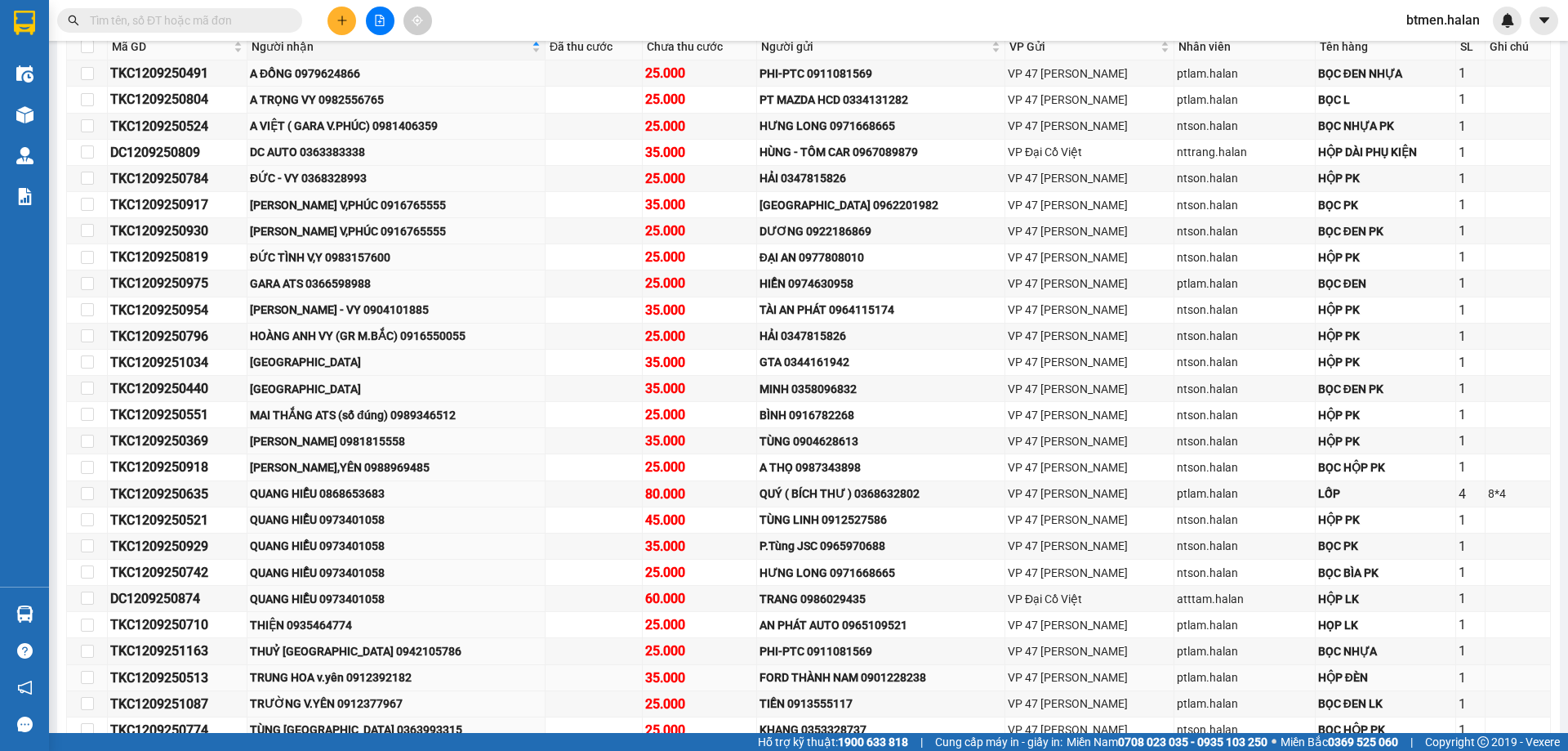
click at [602, 669] on td at bounding box center [594, 677] width 97 height 26
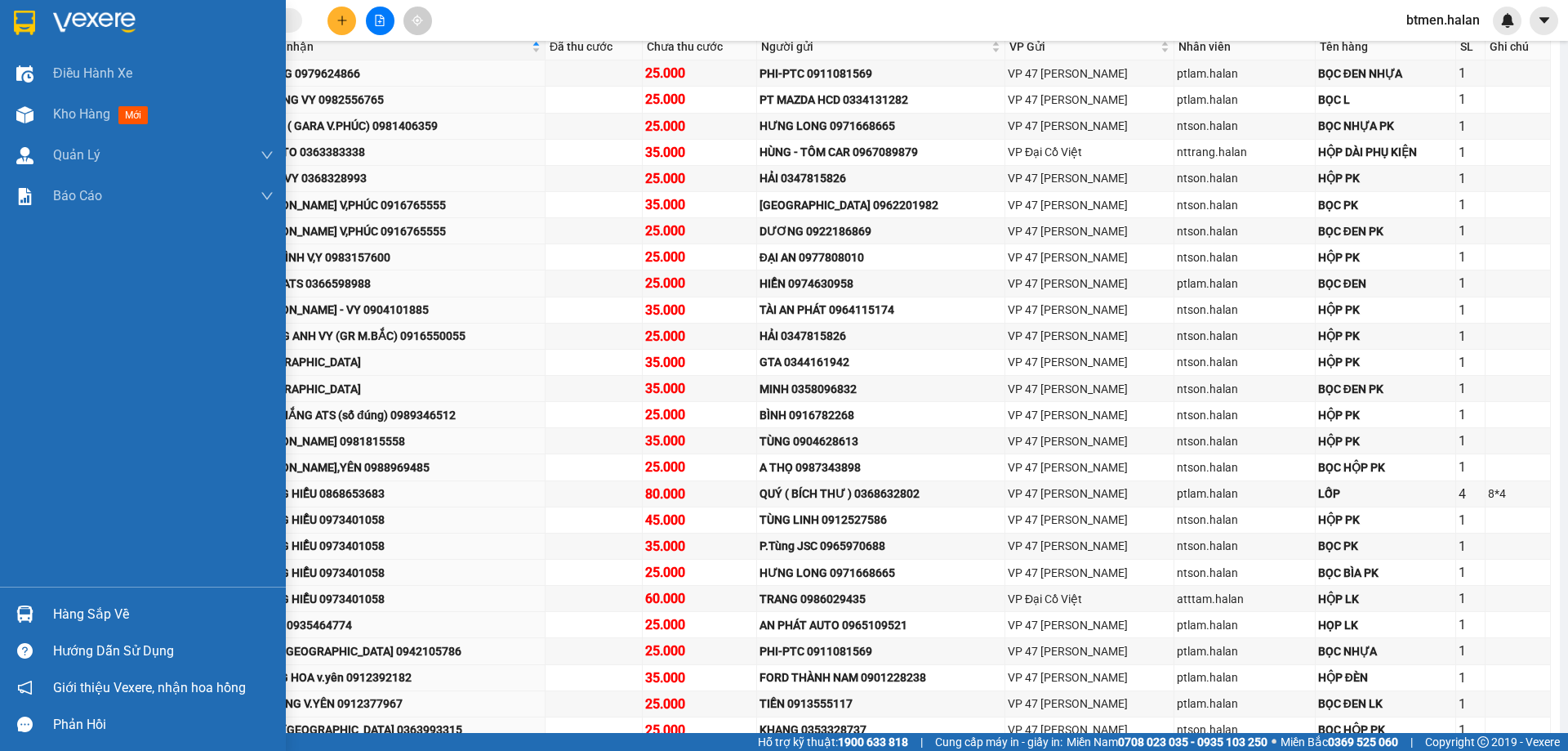
click at [71, 623] on div "Hàng sắp về" at bounding box center [163, 614] width 220 height 25
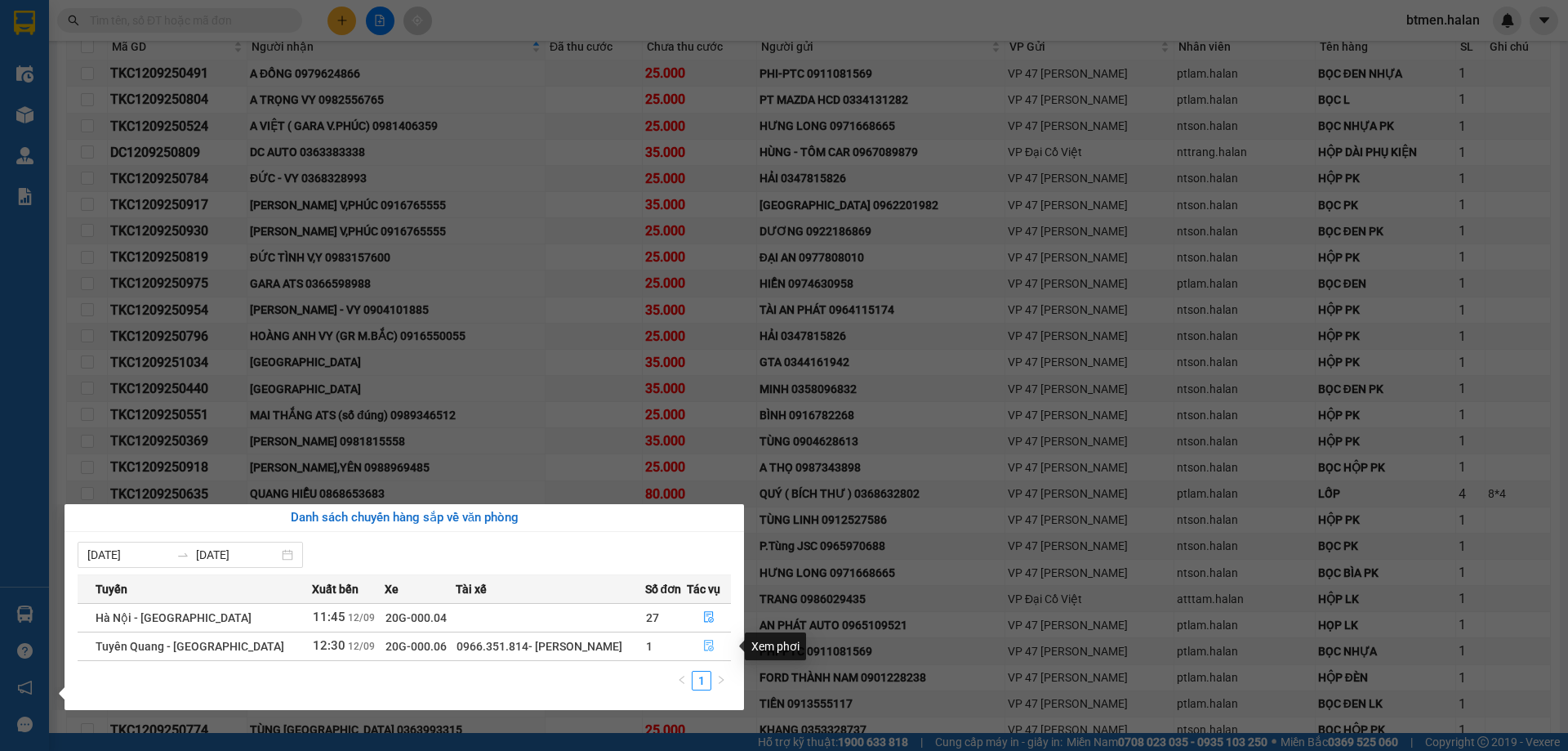
click at [703, 642] on icon "file-done" at bounding box center [709, 646] width 12 height 12
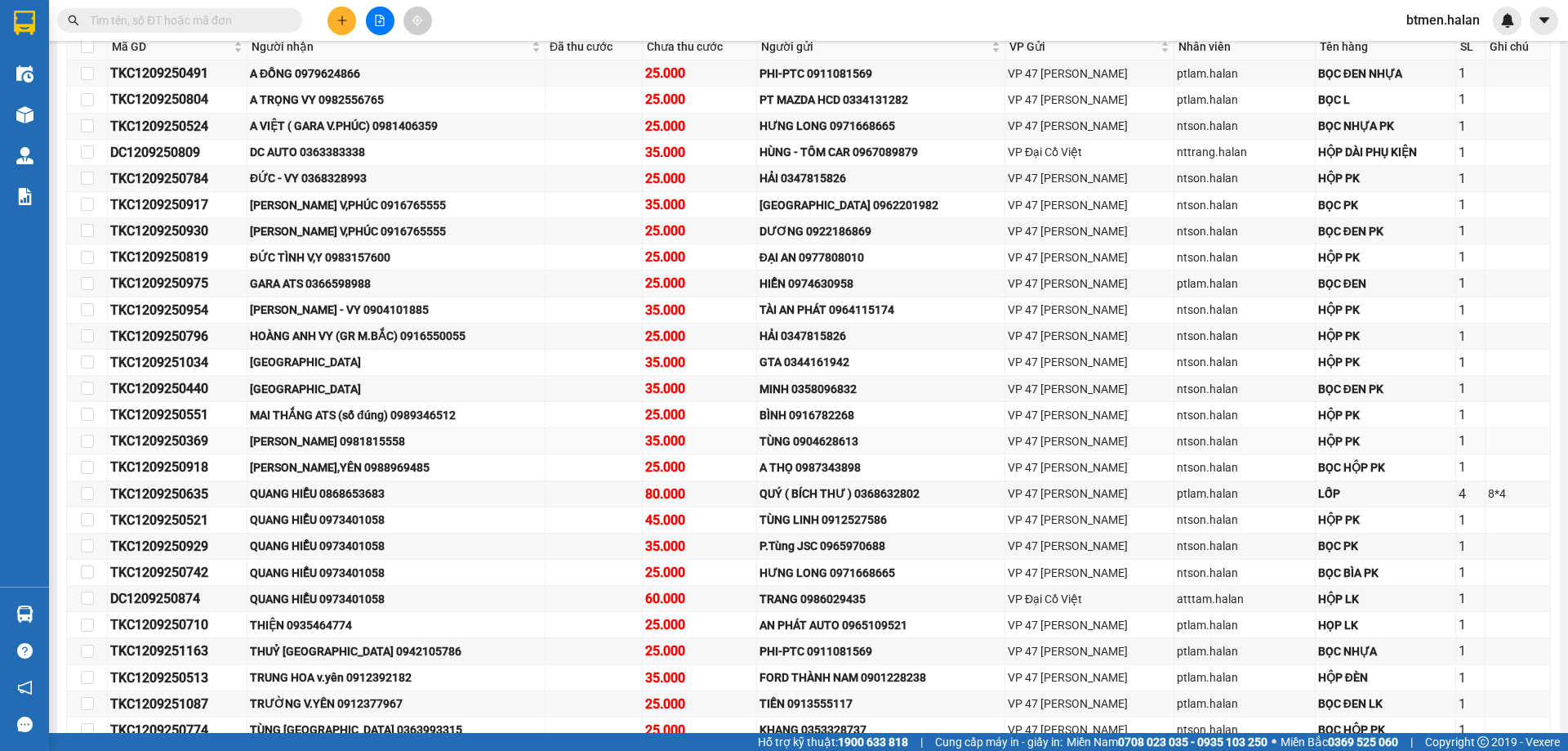
scroll to position [408, 0]
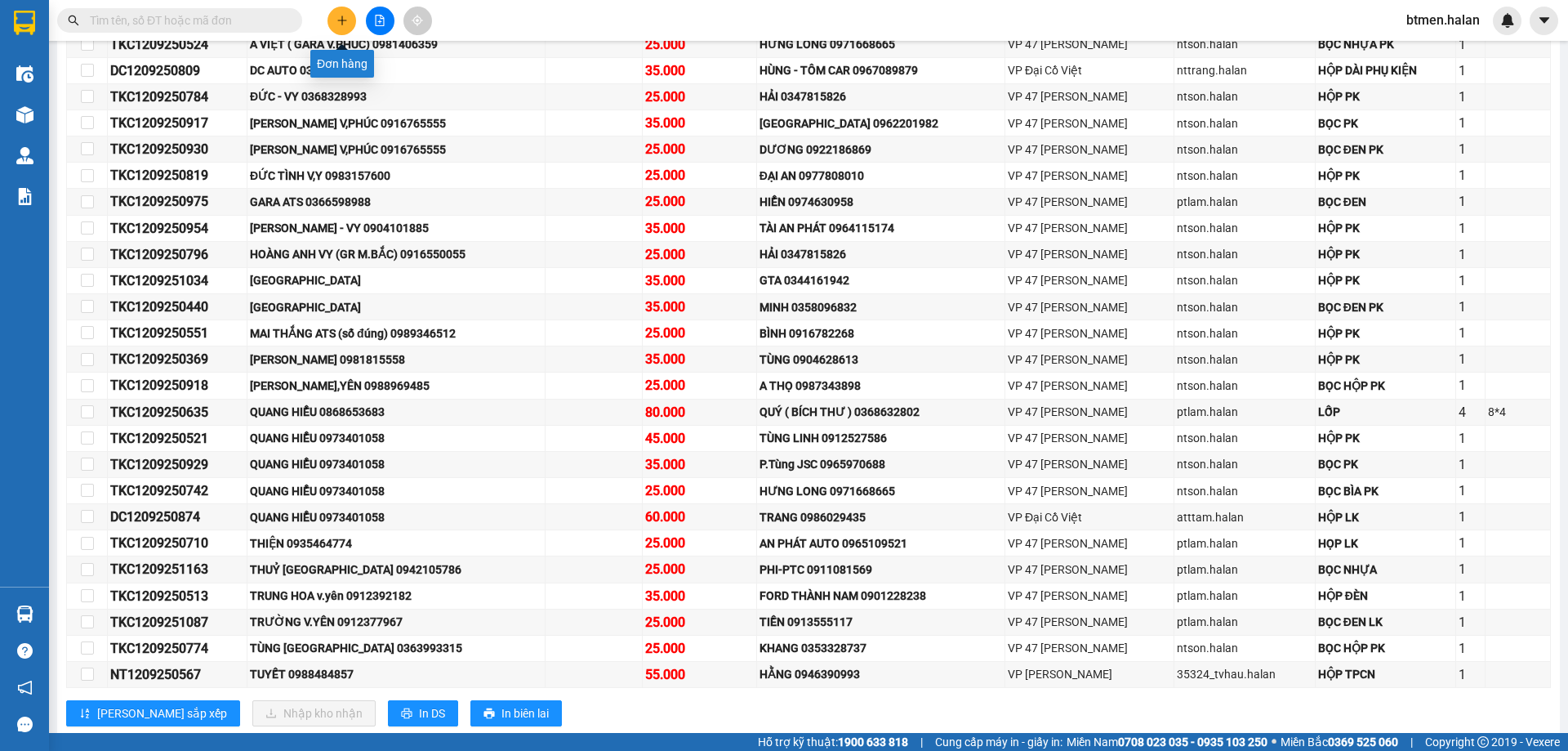
click at [343, 16] on icon "plus" at bounding box center [343, 21] width 12 height 12
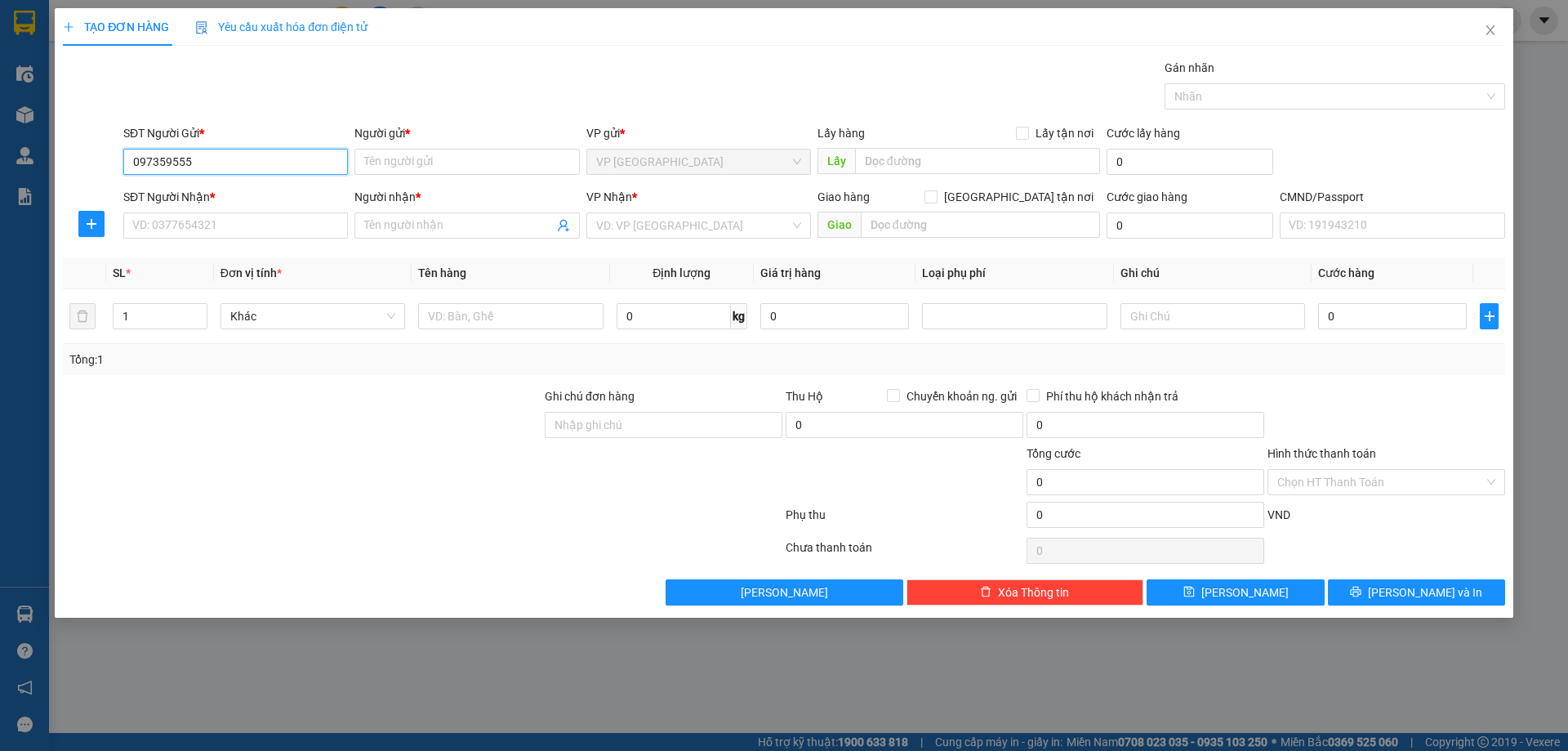
type input "0973595558"
click at [263, 200] on div "0973595558 - MAI HƯƠNG" at bounding box center [235, 195] width 205 height 18
type input "[PERSON_NAME]"
type input "0973595558"
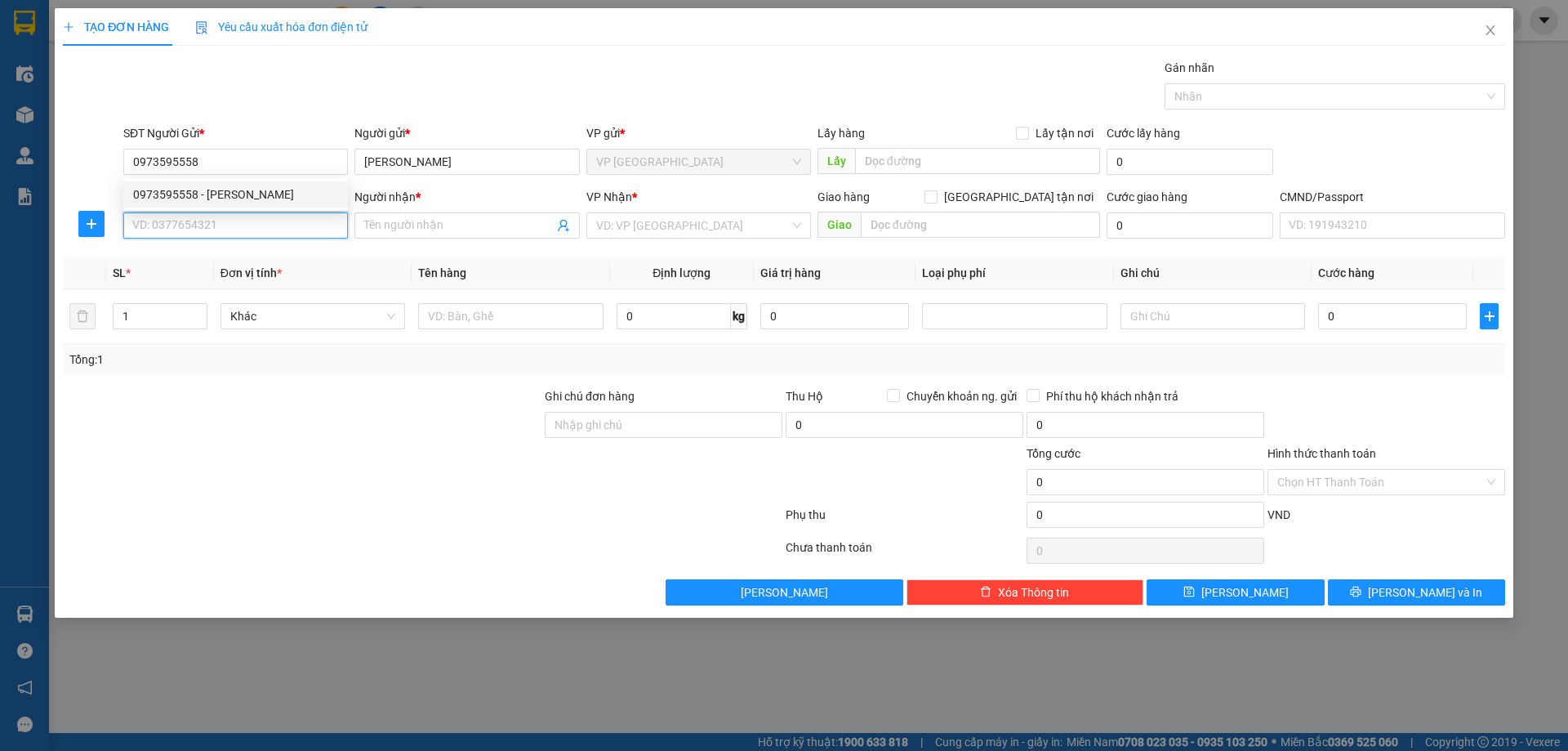
click at [259, 235] on input "SĐT Người Nhận *" at bounding box center [235, 225] width 224 height 26
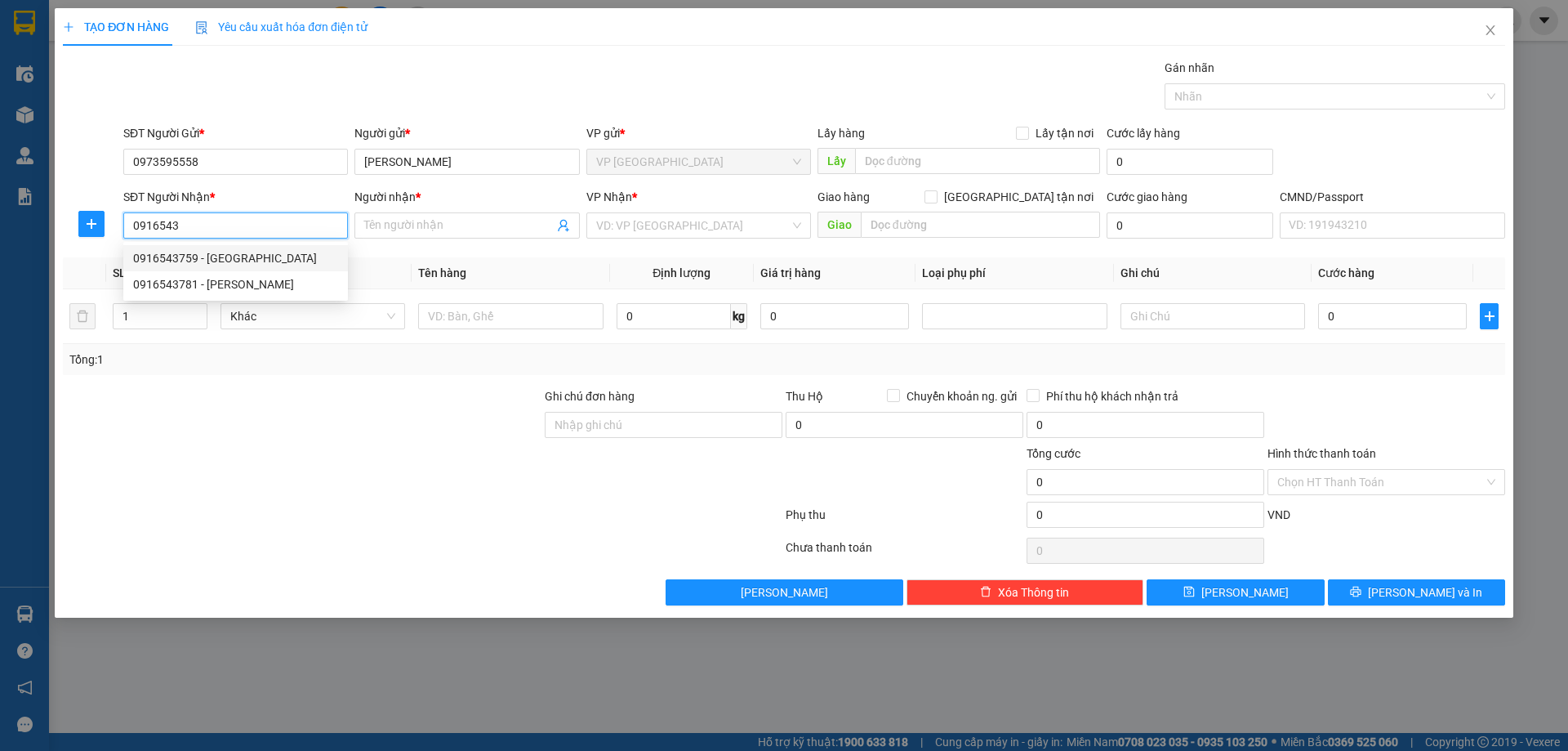
click at [270, 260] on div "0916543759 - KHÁNH HÒA" at bounding box center [235, 258] width 205 height 18
type input "0916543759"
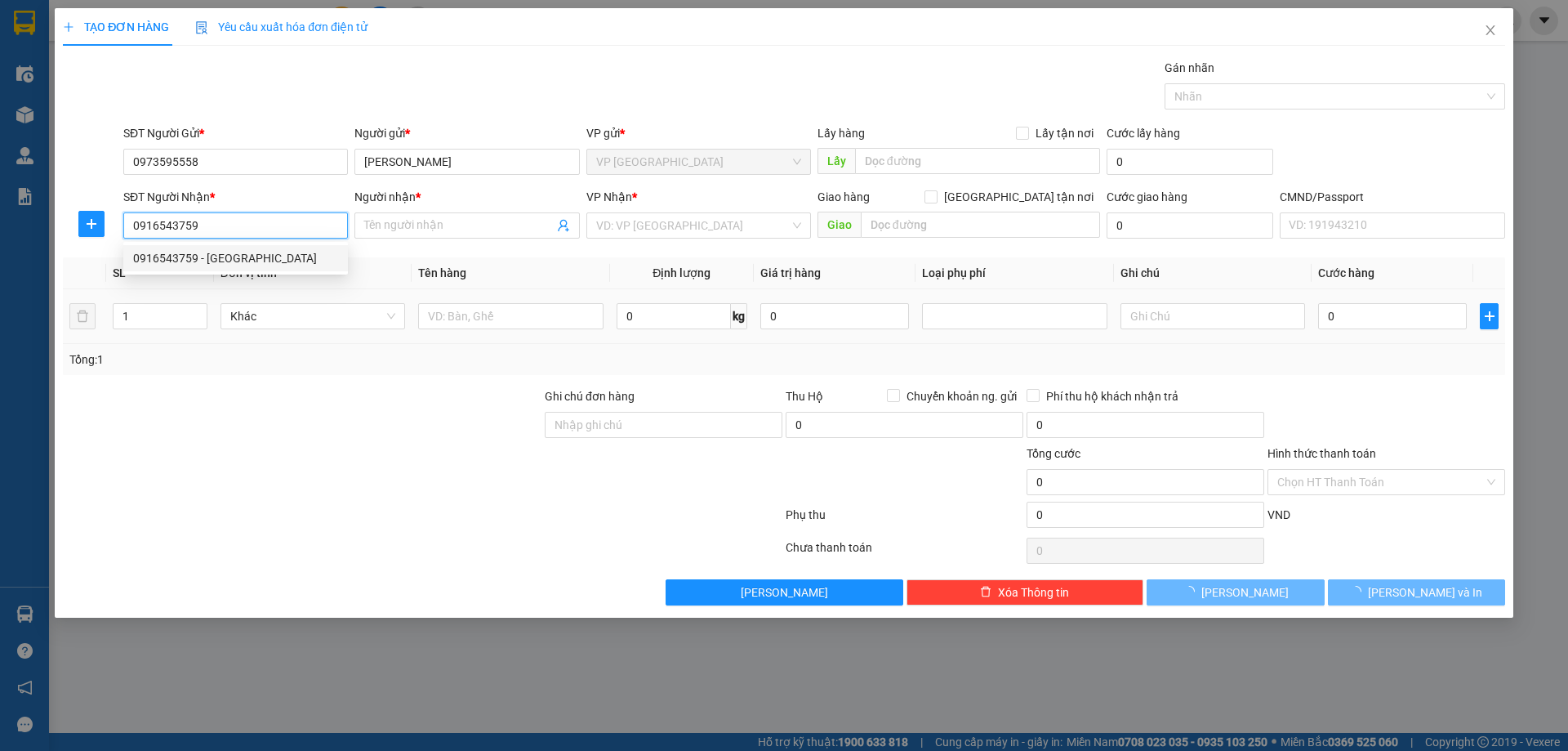
type input "KHÁNH HÒA"
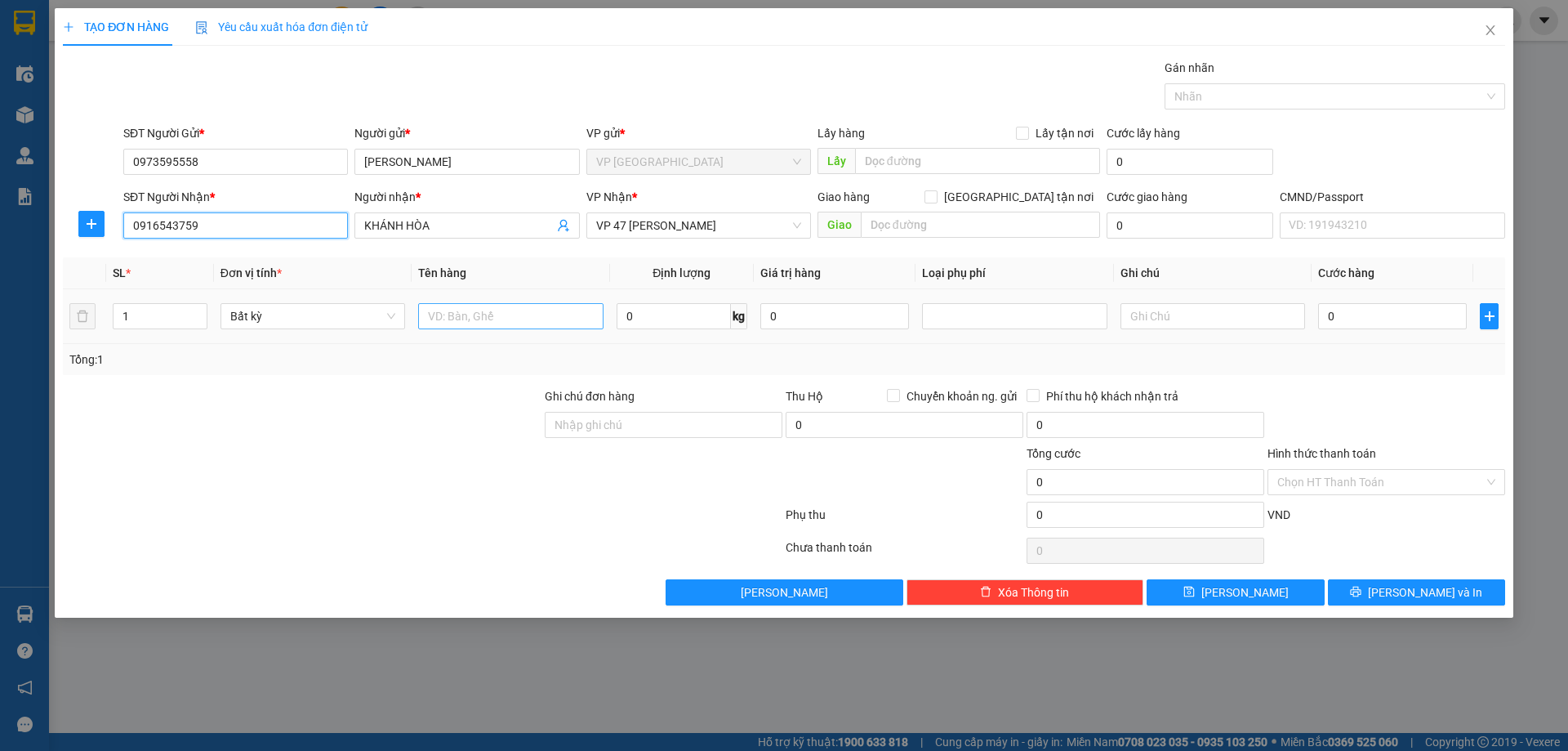
type input "0916543759"
click at [495, 321] on input "text" at bounding box center [510, 316] width 185 height 26
type input "BỌC PK"
click at [695, 314] on input "0" at bounding box center [673, 316] width 114 height 26
click at [598, 516] on div at bounding box center [423, 518] width 723 height 33
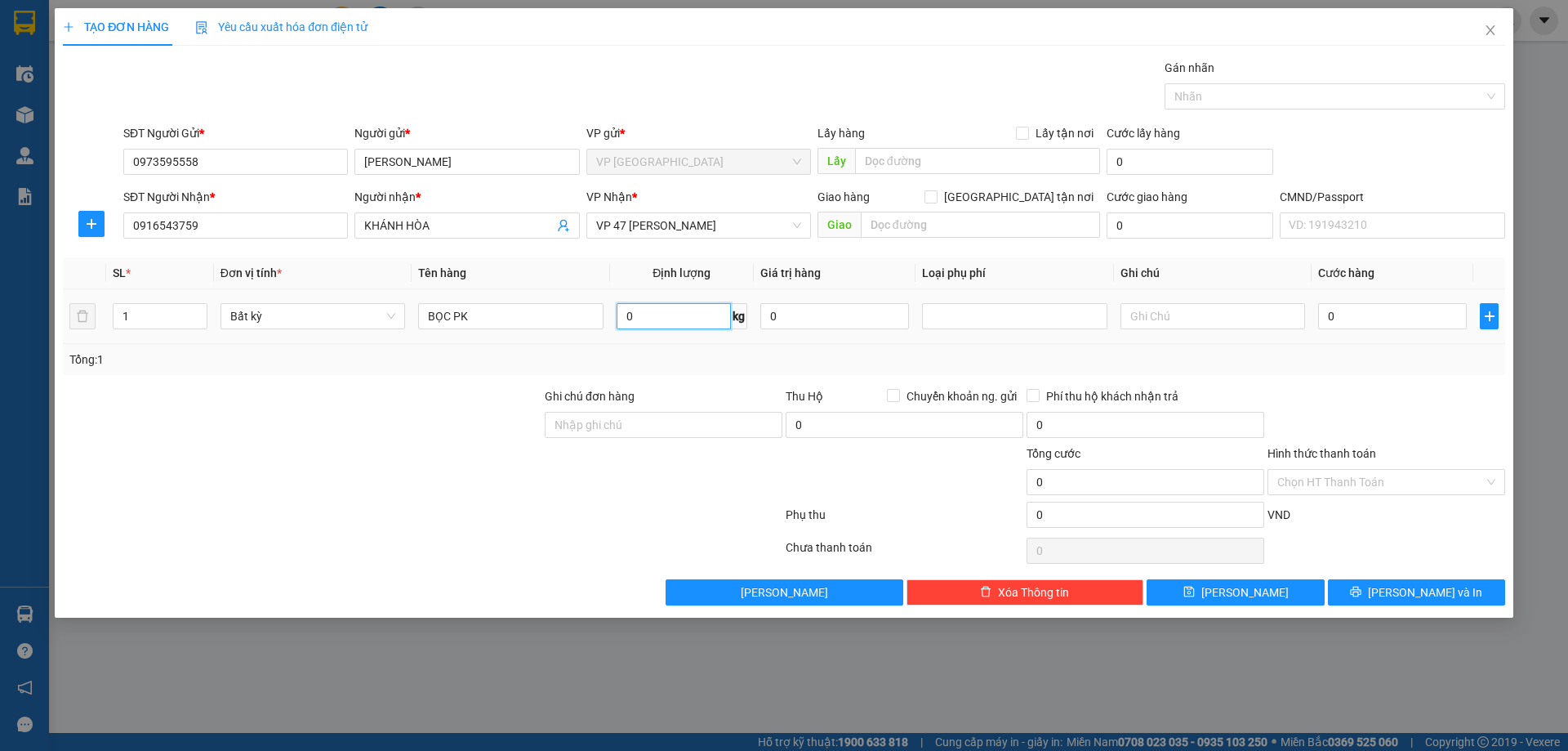
click at [620, 320] on input "0" at bounding box center [673, 316] width 114 height 26
type input "2"
click at [1339, 397] on div at bounding box center [1386, 416] width 241 height 58
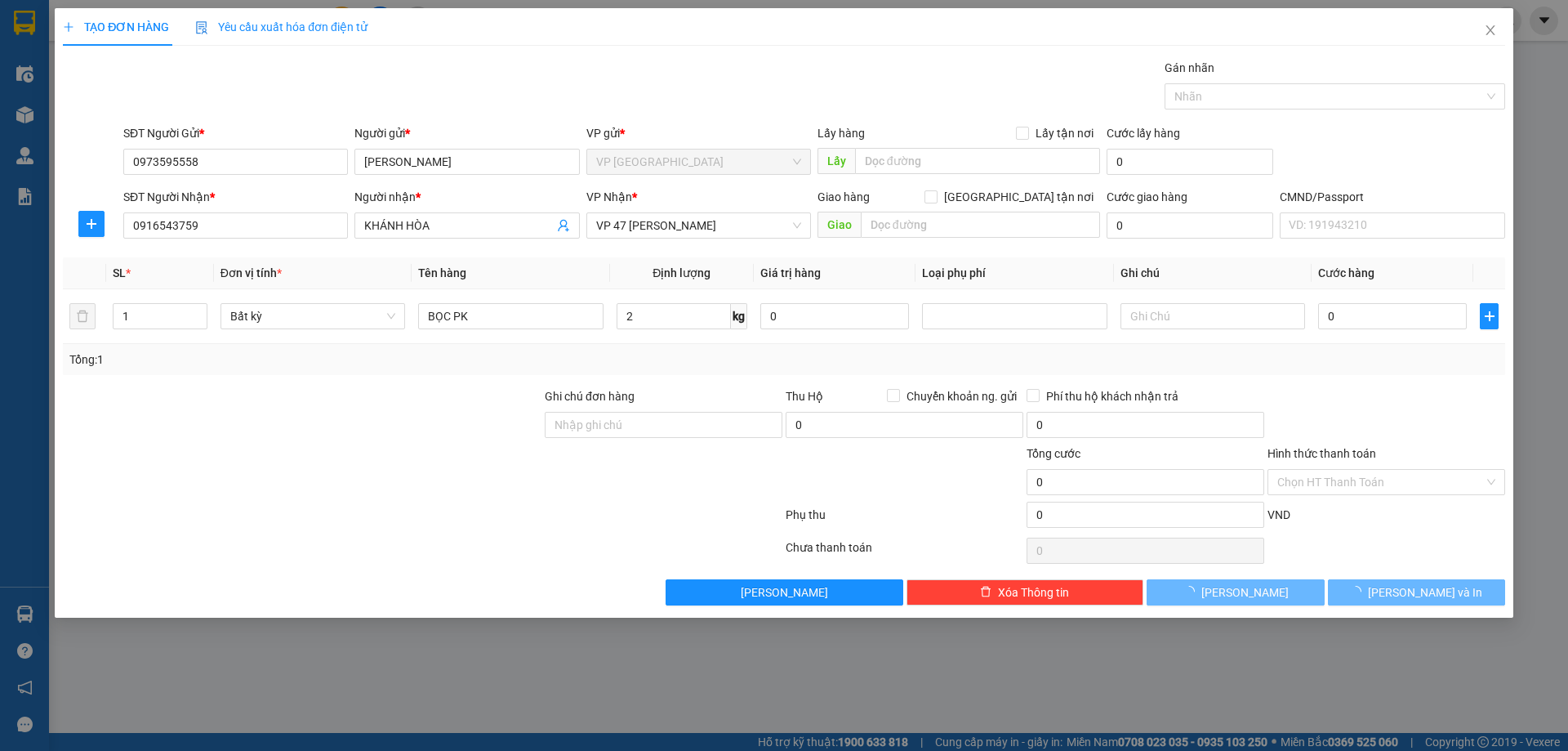
type input "25.000"
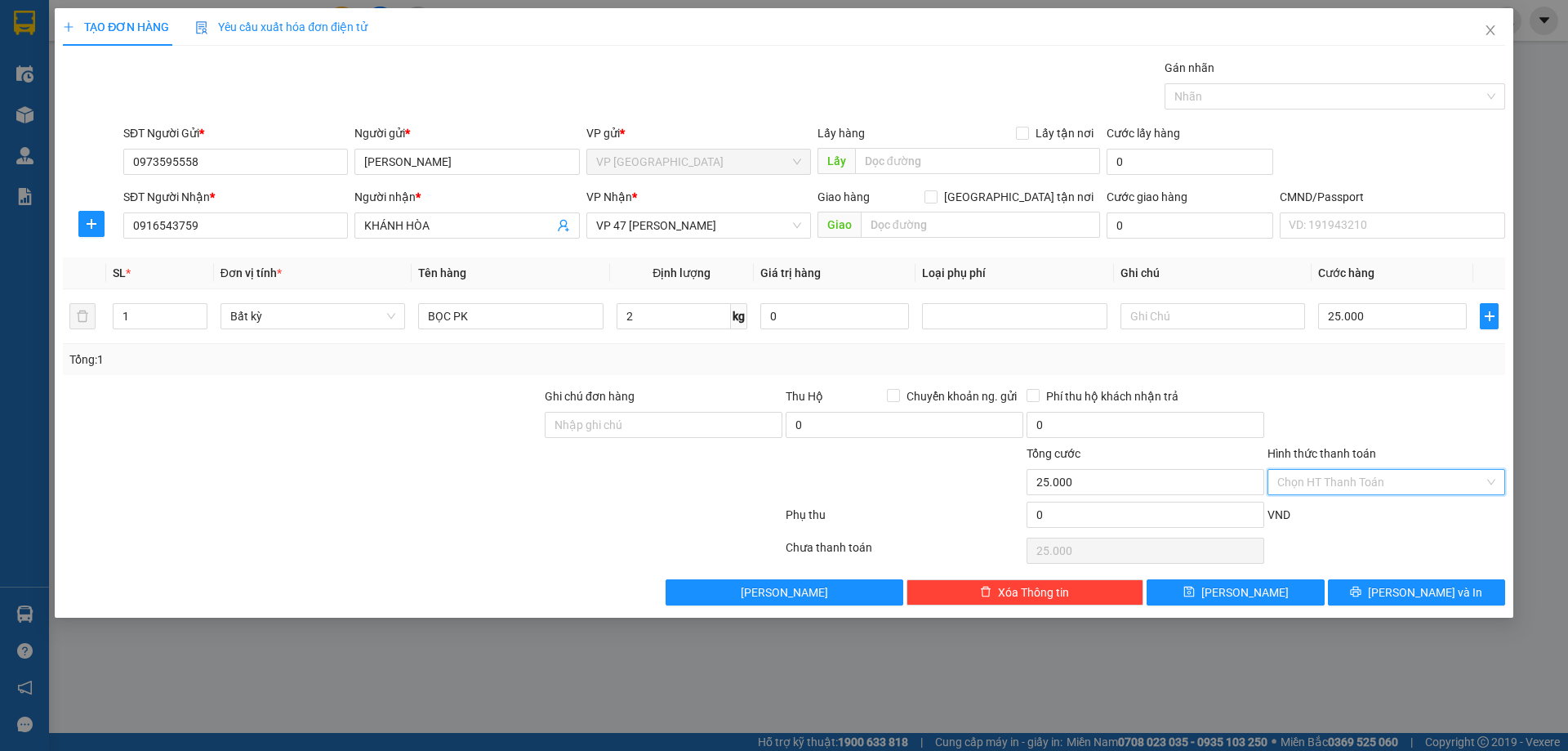
click at [1397, 479] on input "Hình thức thanh toán" at bounding box center [1380, 482] width 207 height 25
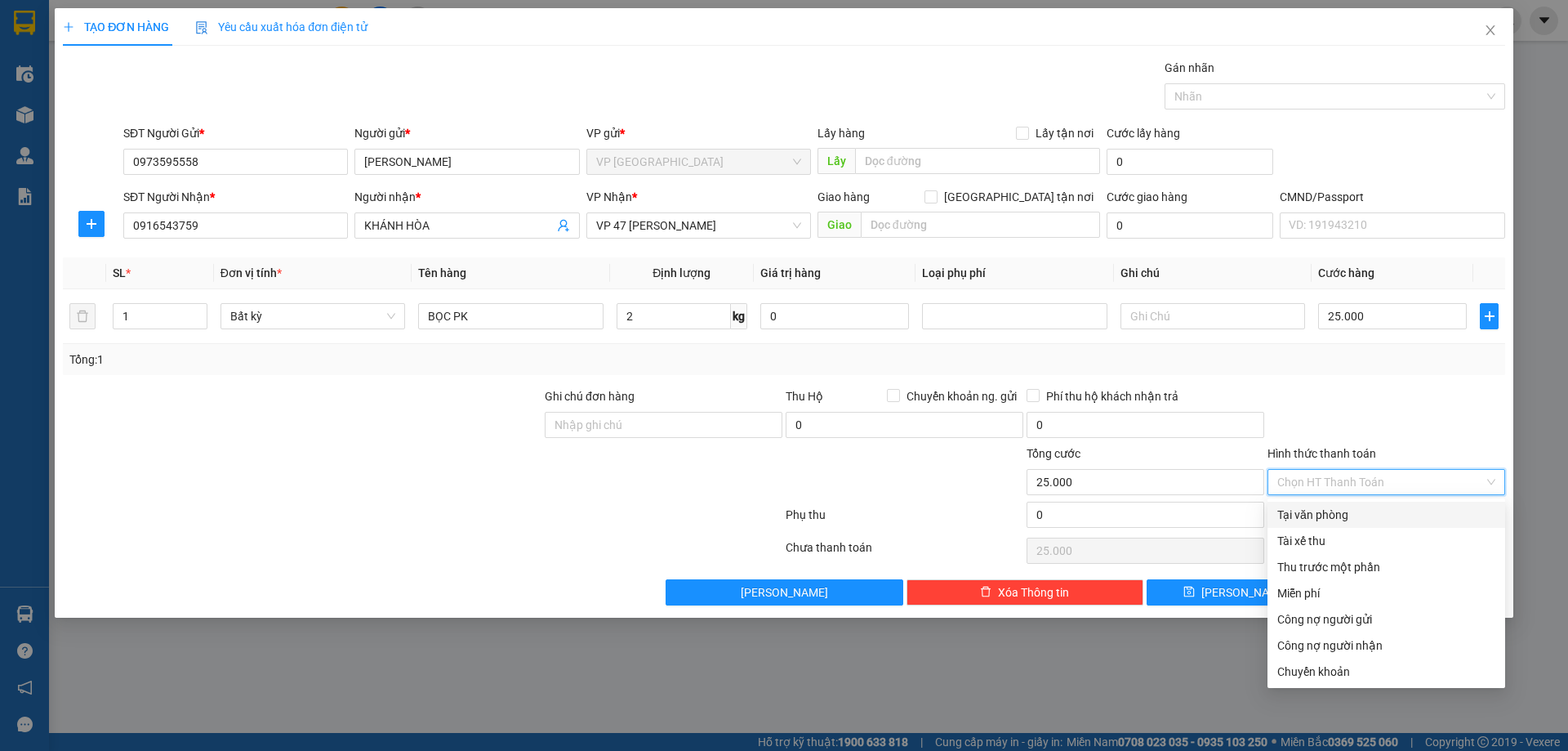
click at [1349, 412] on div at bounding box center [1386, 416] width 241 height 58
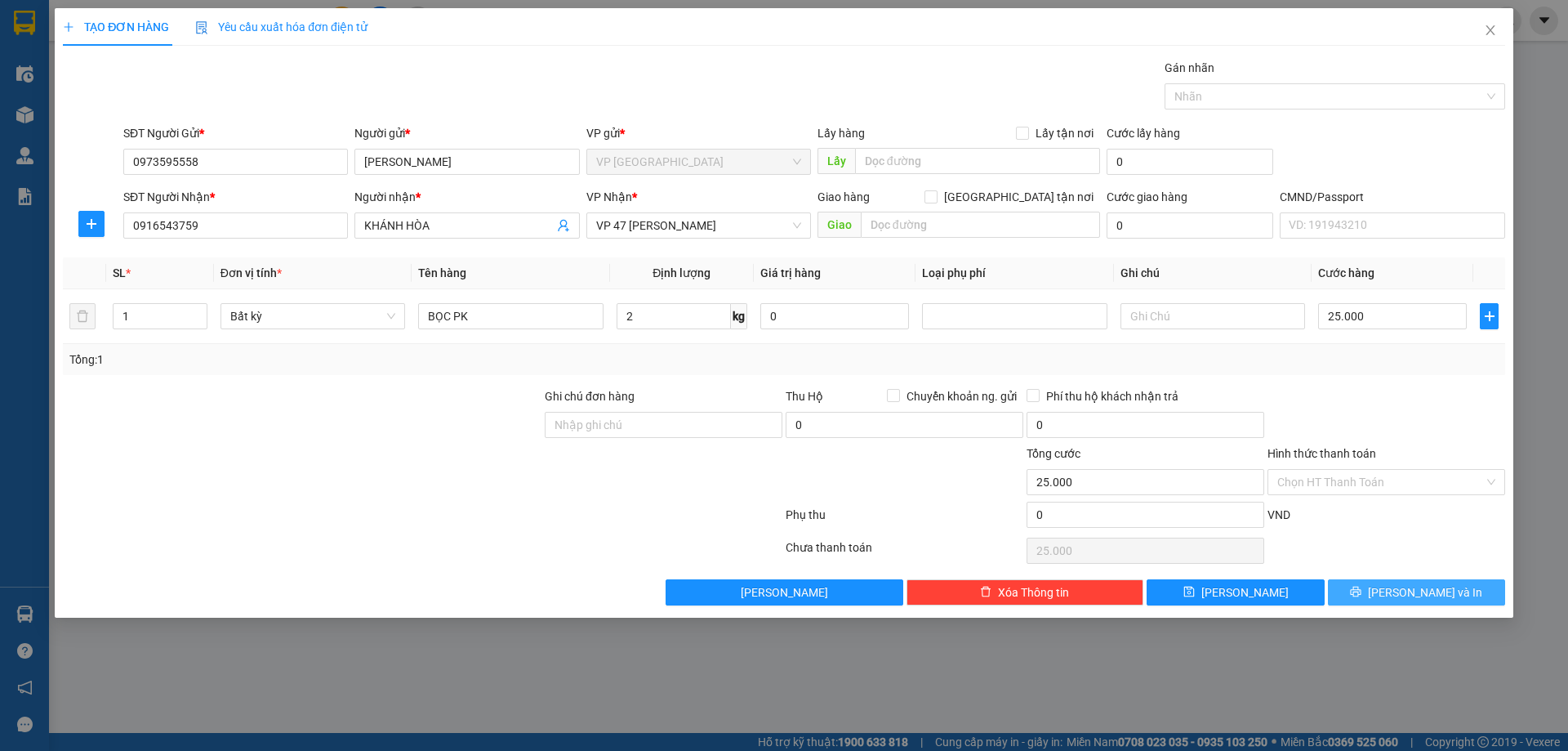
click at [1427, 594] on span "Lưu và In" at bounding box center [1424, 592] width 114 height 18
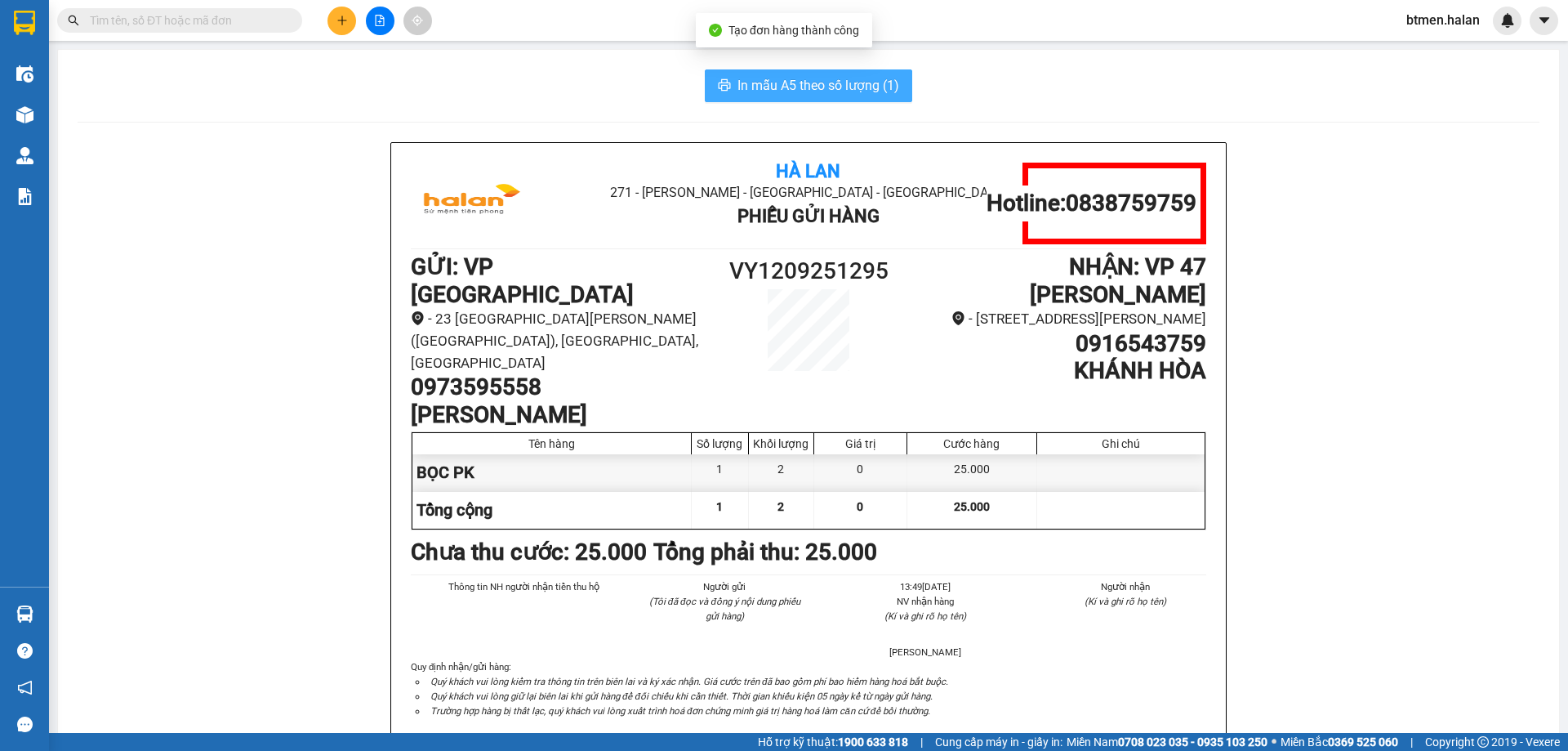
click at [807, 85] on span "In mẫu A5 theo số lượng (1)" at bounding box center [818, 85] width 162 height 21
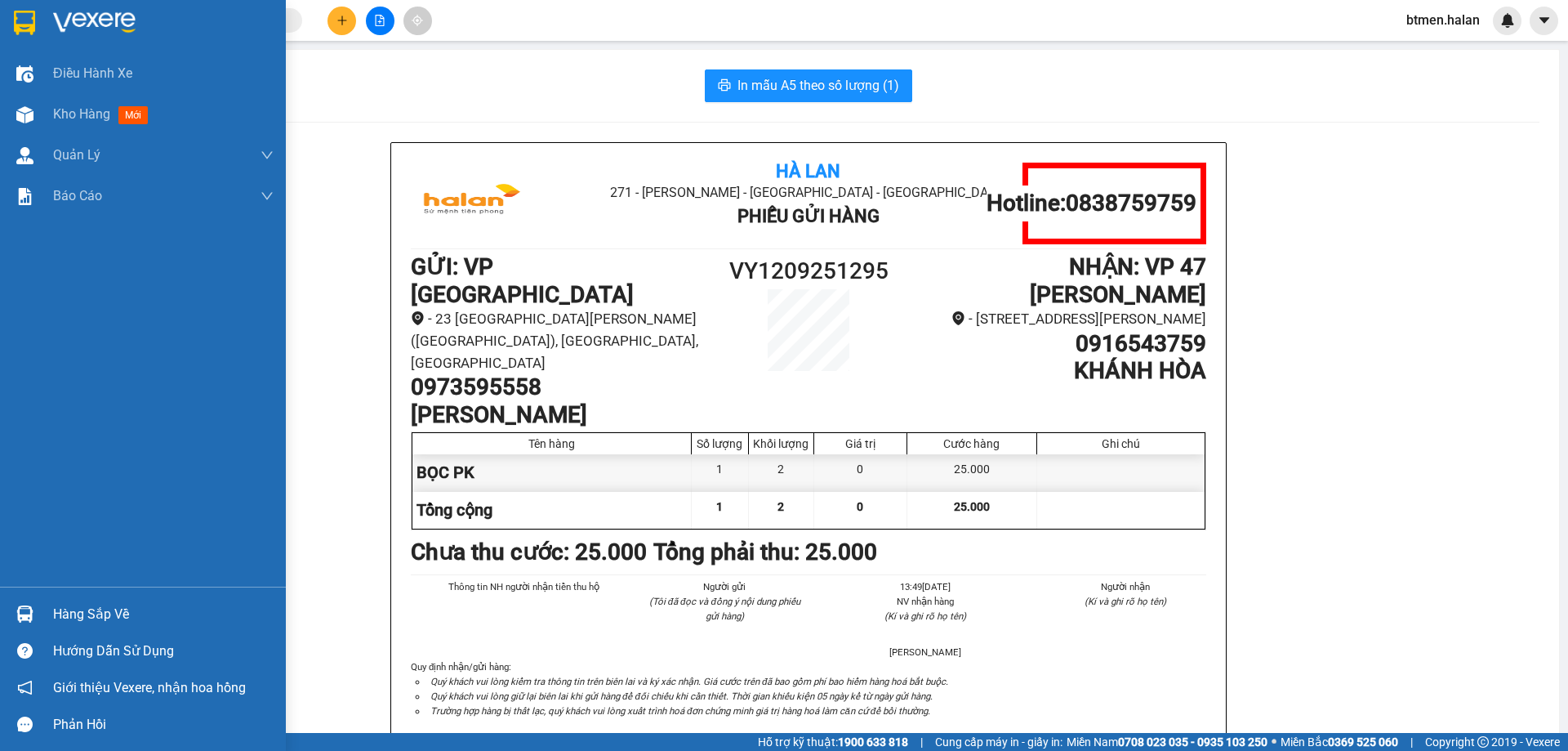
drag, startPoint x: 67, startPoint y: 611, endPoint x: 402, endPoint y: 547, distance: 341.1
click at [71, 609] on div "Hàng sắp về" at bounding box center [163, 614] width 220 height 25
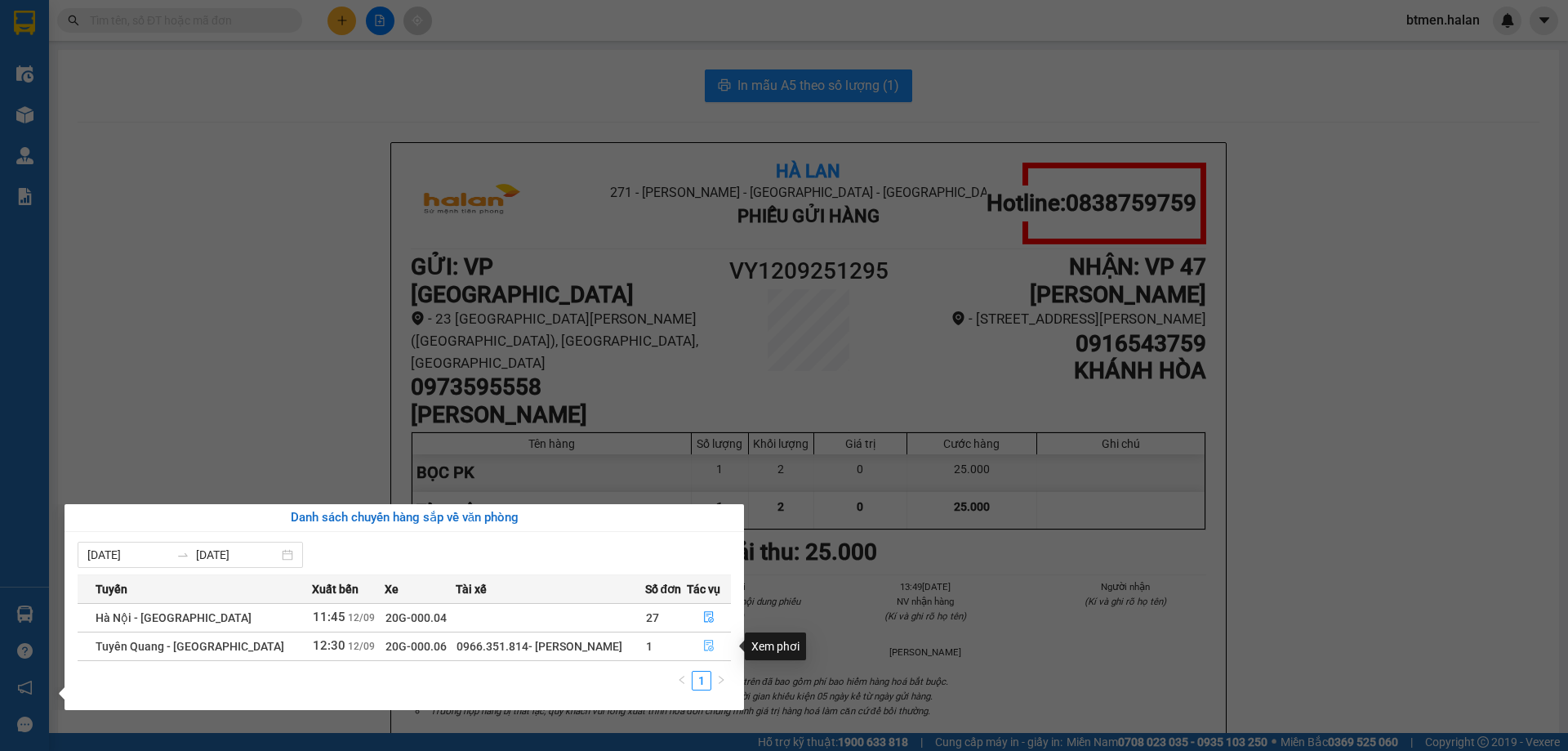
click at [704, 643] on icon "file-done" at bounding box center [709, 647] width 10 height 12
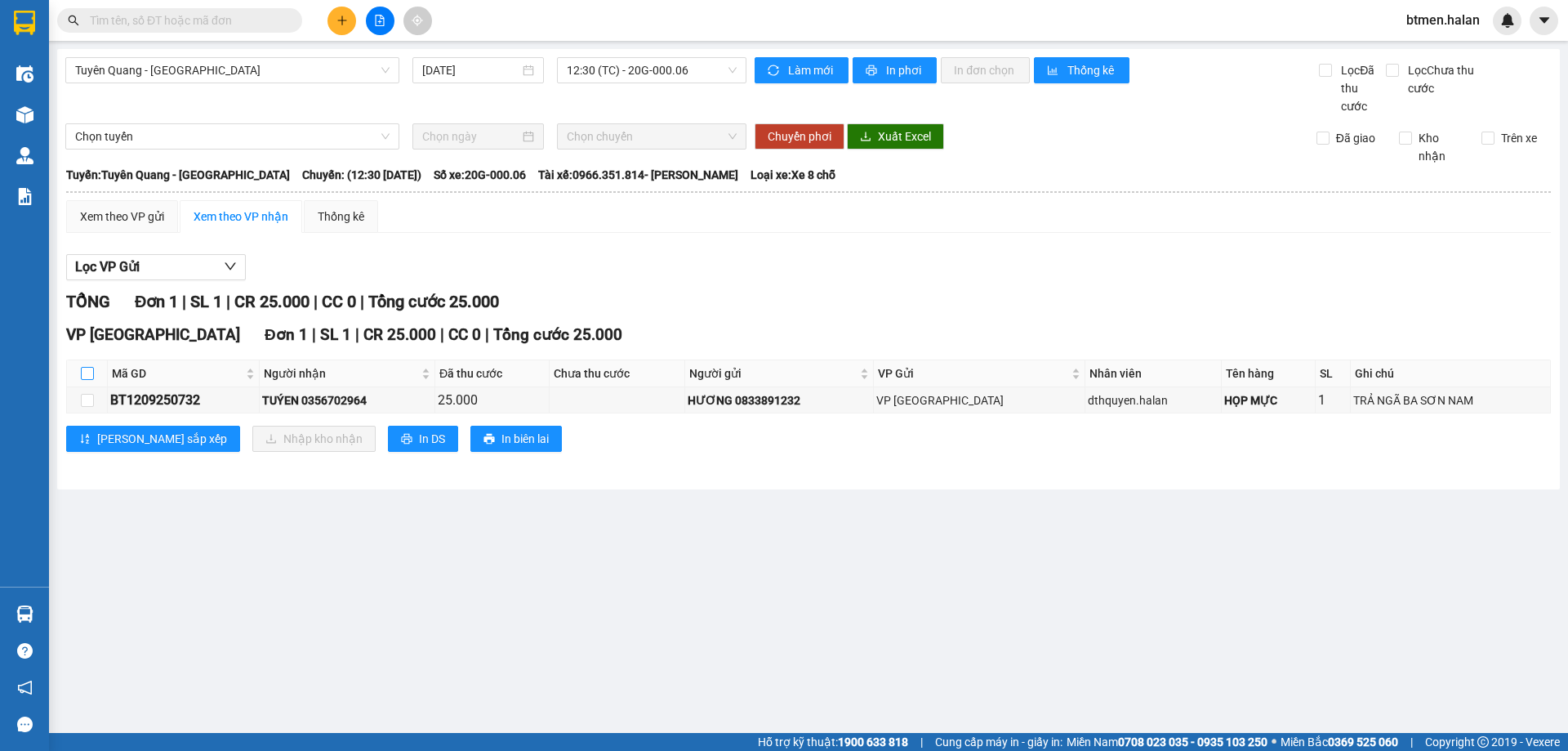
drag, startPoint x: 80, startPoint y: 376, endPoint x: 248, endPoint y: 438, distance: 179.1
click at [80, 376] on input "checkbox" at bounding box center [86, 373] width 13 height 13
checkbox input "true"
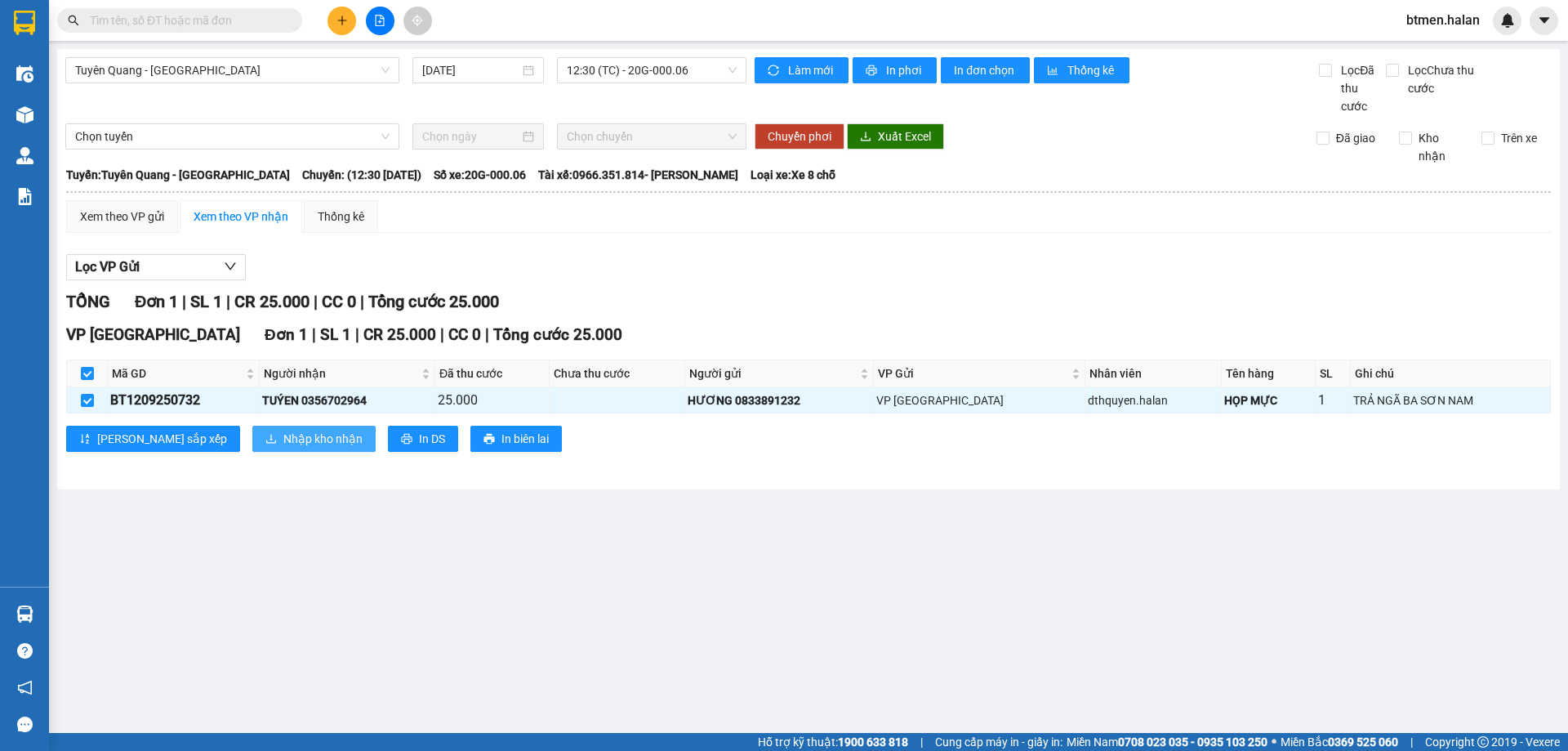
click at [283, 444] on span "Nhập kho nhận" at bounding box center [323, 439] width 79 height 18
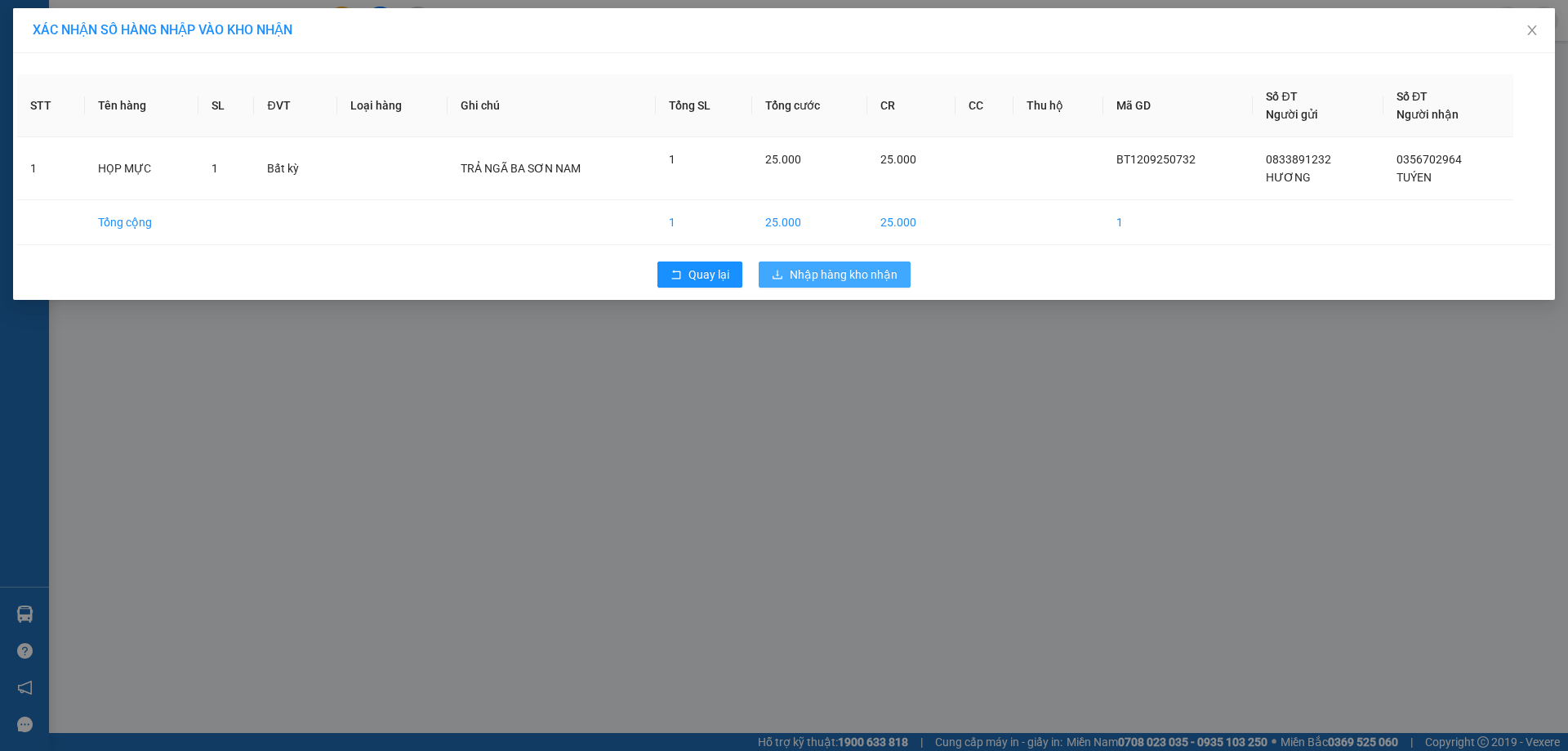
click at [828, 275] on span "Nhập hàng kho nhận" at bounding box center [843, 274] width 108 height 18
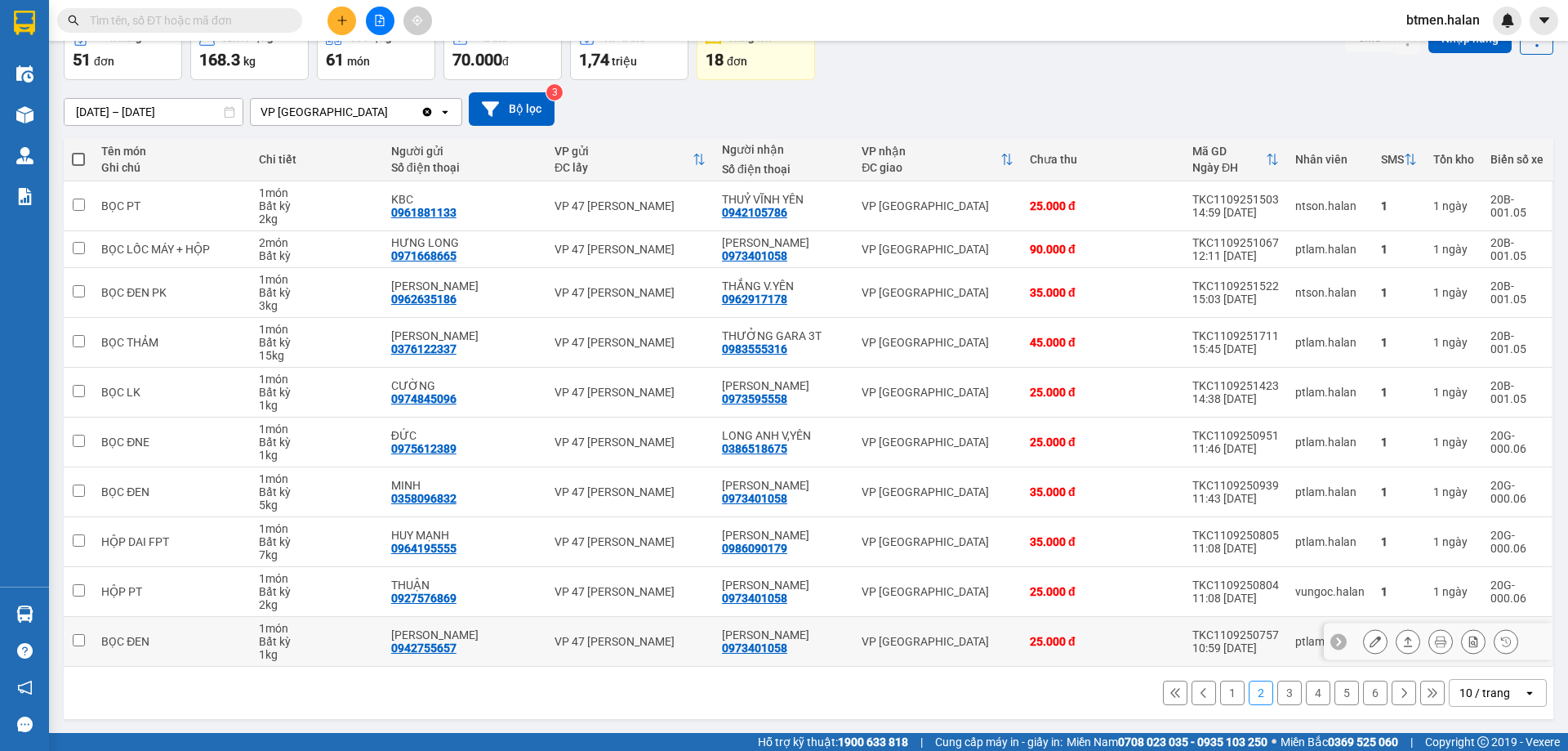
scroll to position [93, 0]
click at [1227, 691] on button "1" at bounding box center [1232, 691] width 25 height 25
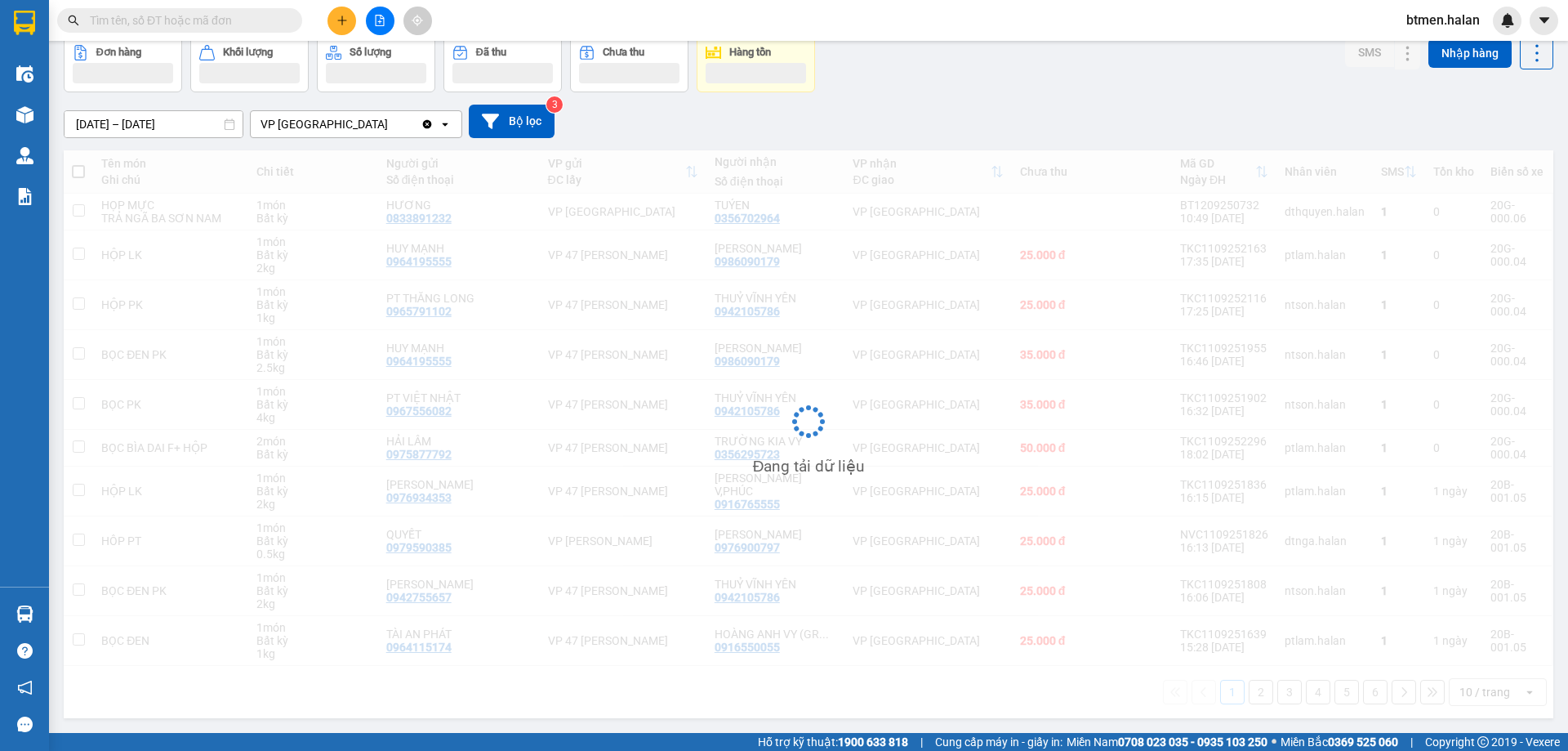
scroll to position [80, 0]
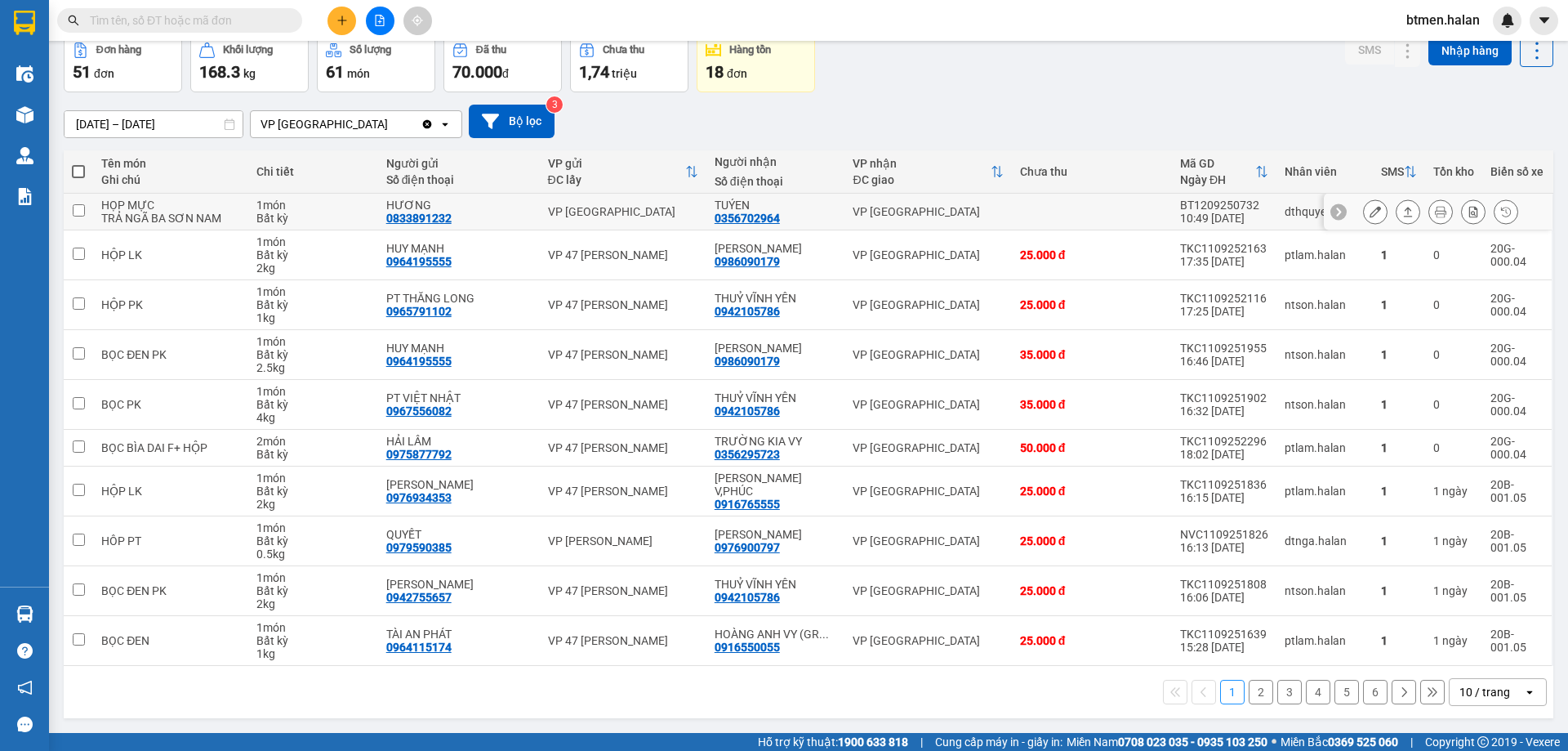
click at [1369, 210] on icon at bounding box center [1375, 212] width 12 height 12
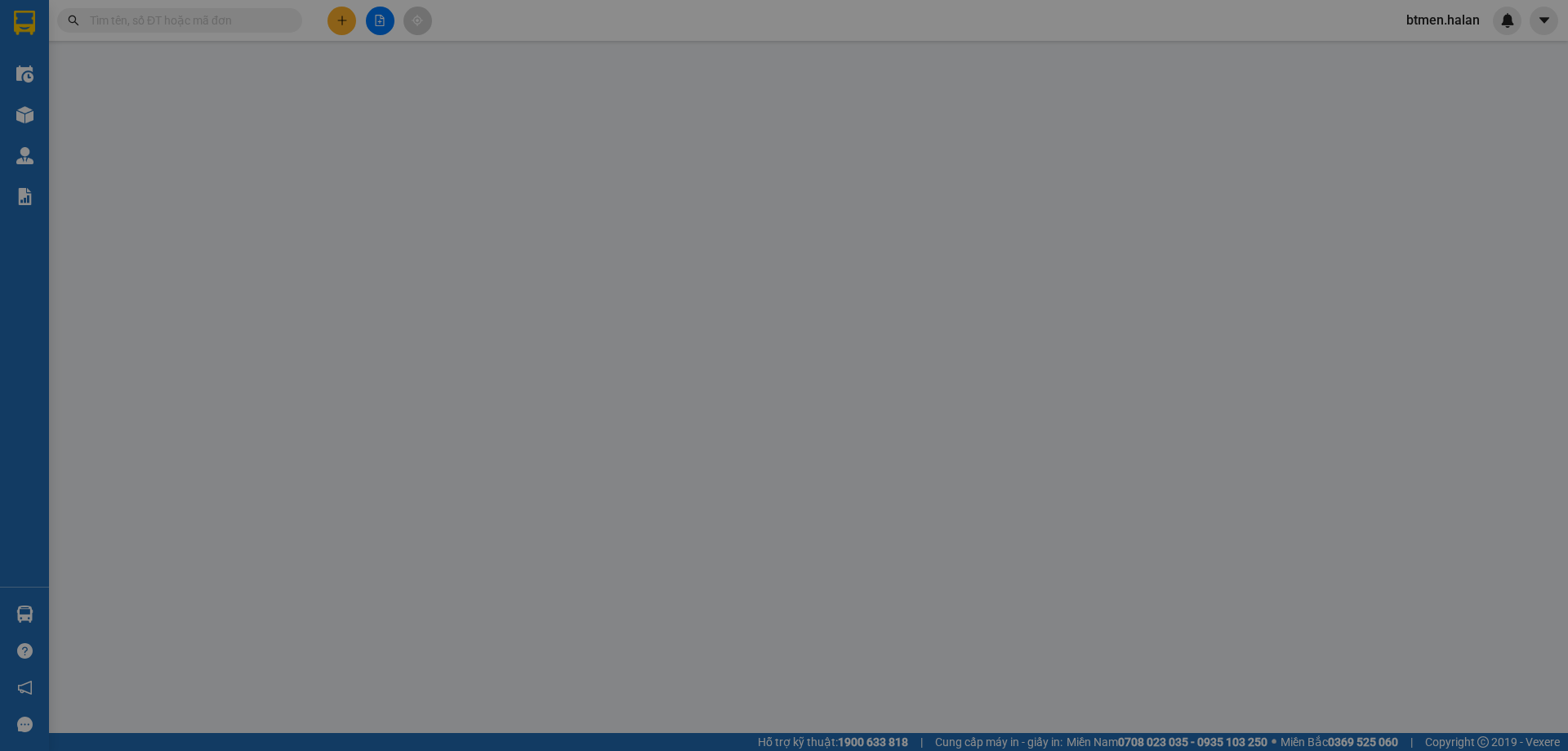
type input "0833891232"
type input "HƯƠNG"
type input "0356702964"
type input "TUÝEN"
type input "25.000"
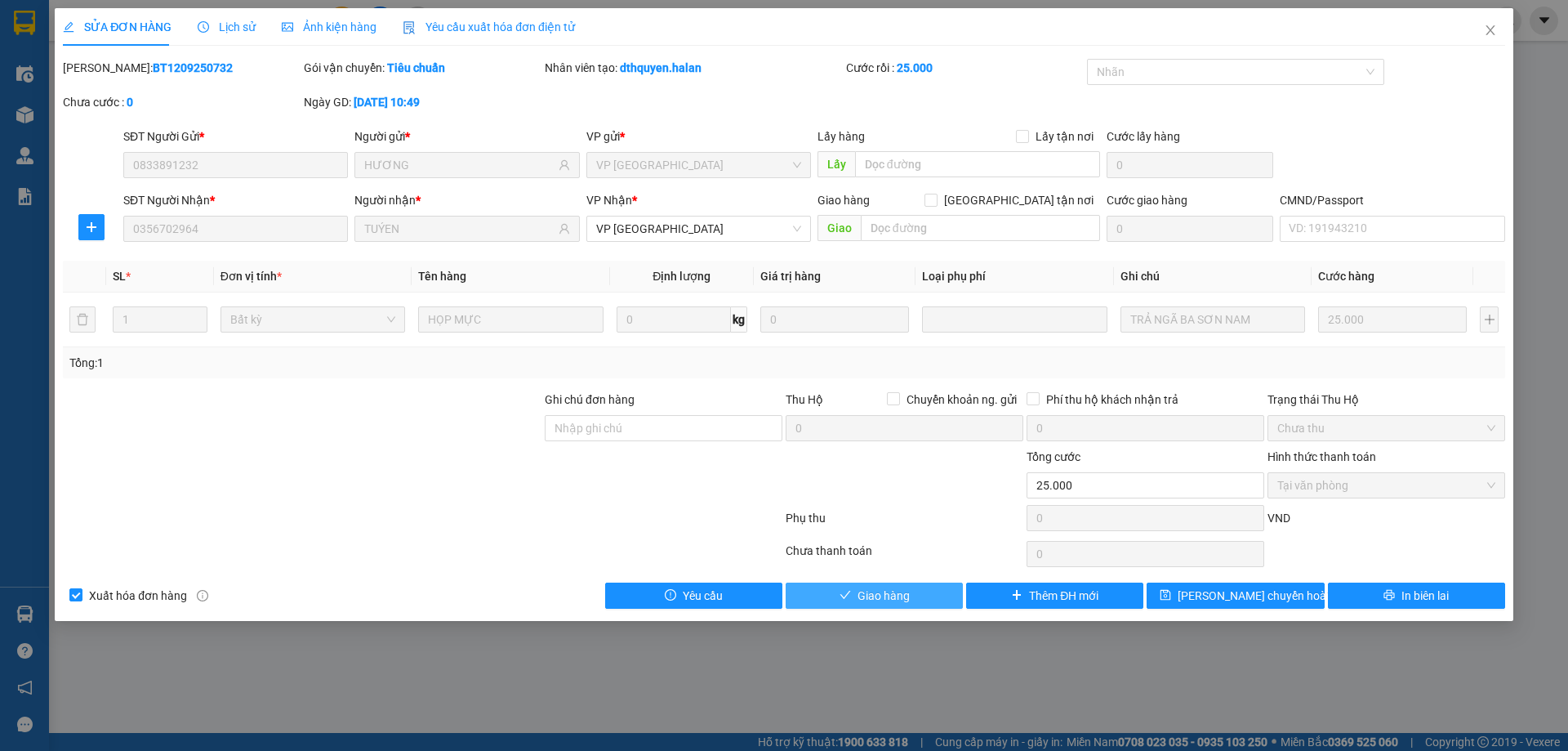
drag, startPoint x: 904, startPoint y: 591, endPoint x: 989, endPoint y: 545, distance: 96.6
click at [903, 591] on span "Giao hàng" at bounding box center [883, 595] width 53 height 18
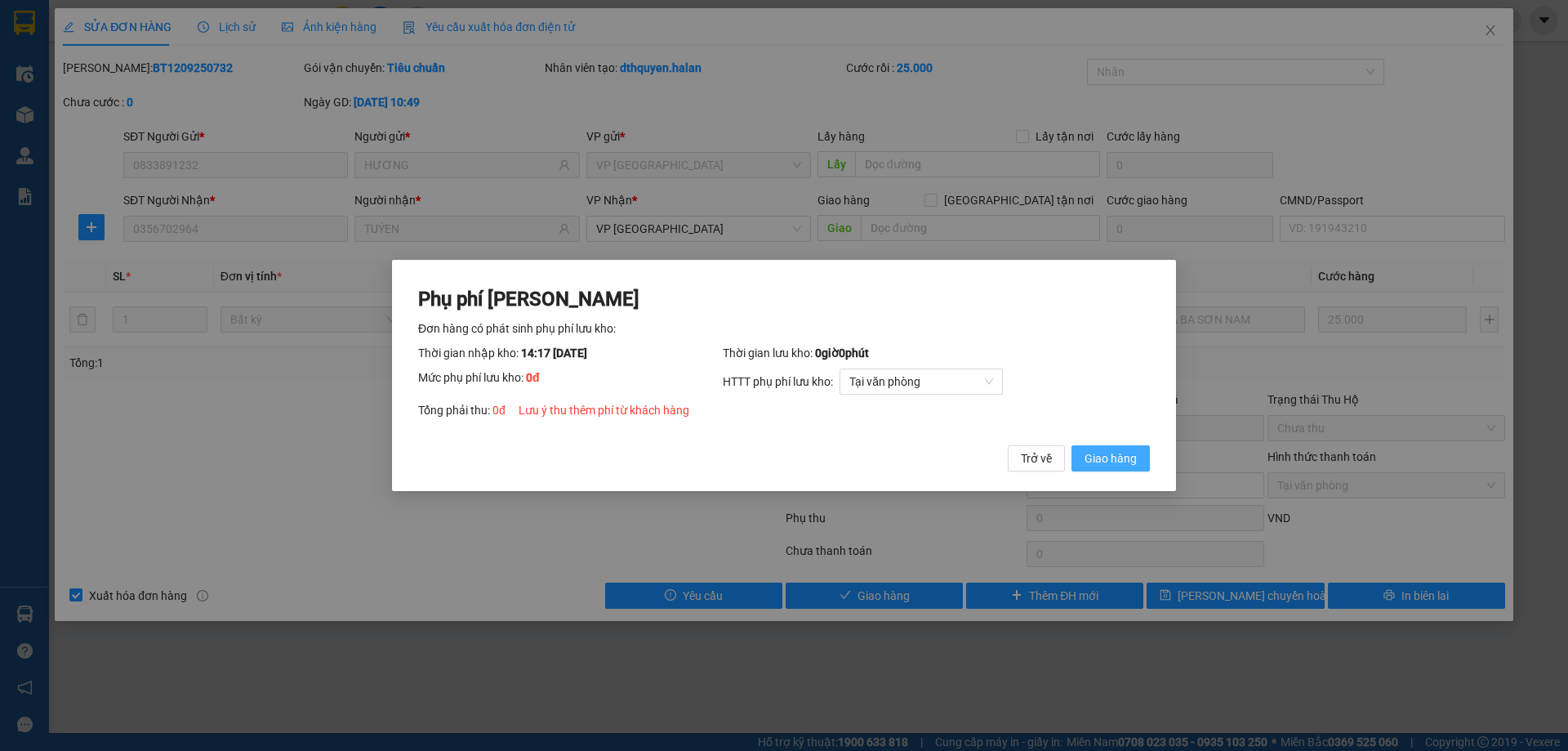
click at [1103, 459] on span "Giao hàng" at bounding box center [1110, 458] width 53 height 18
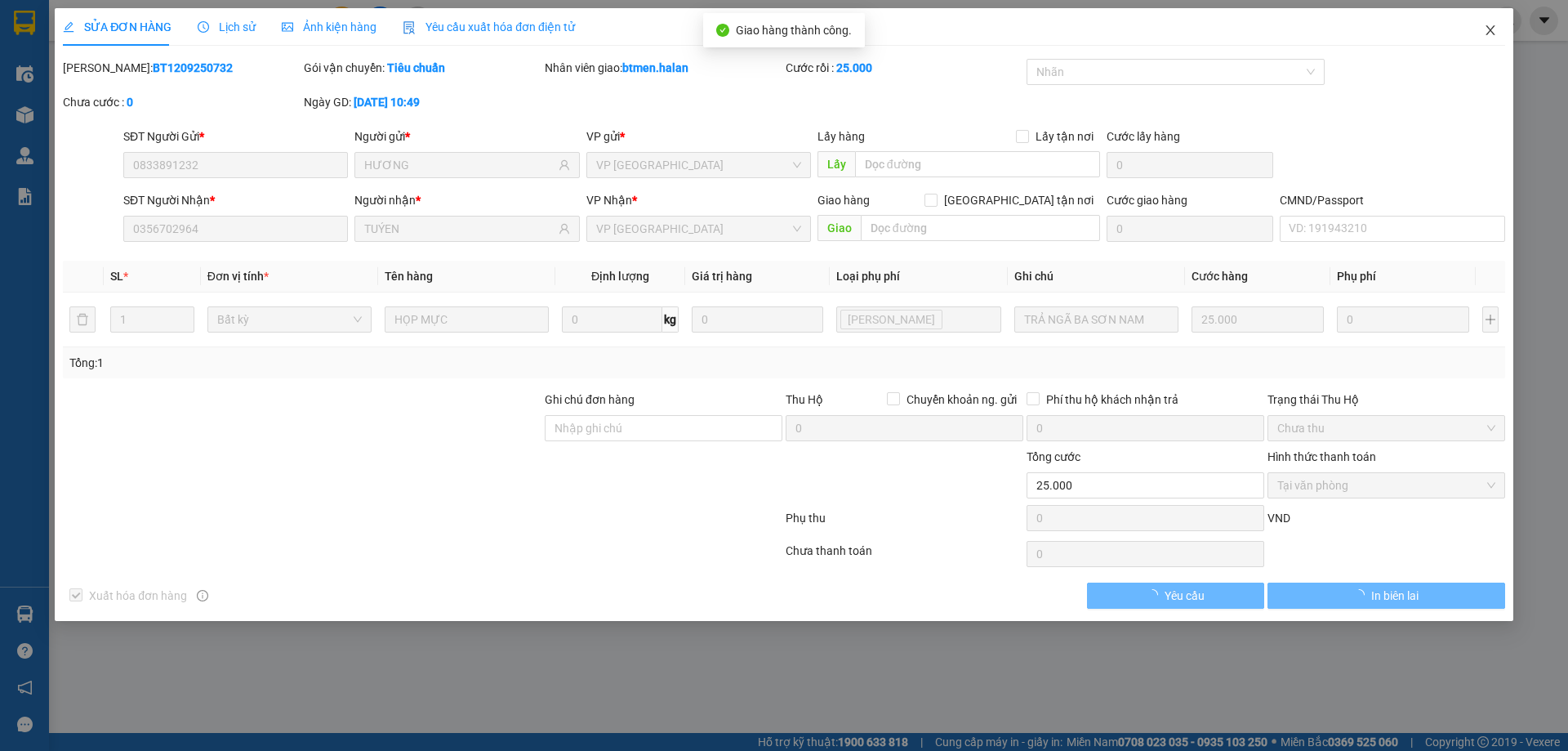
click at [1487, 40] on span "Close" at bounding box center [1491, 31] width 46 height 46
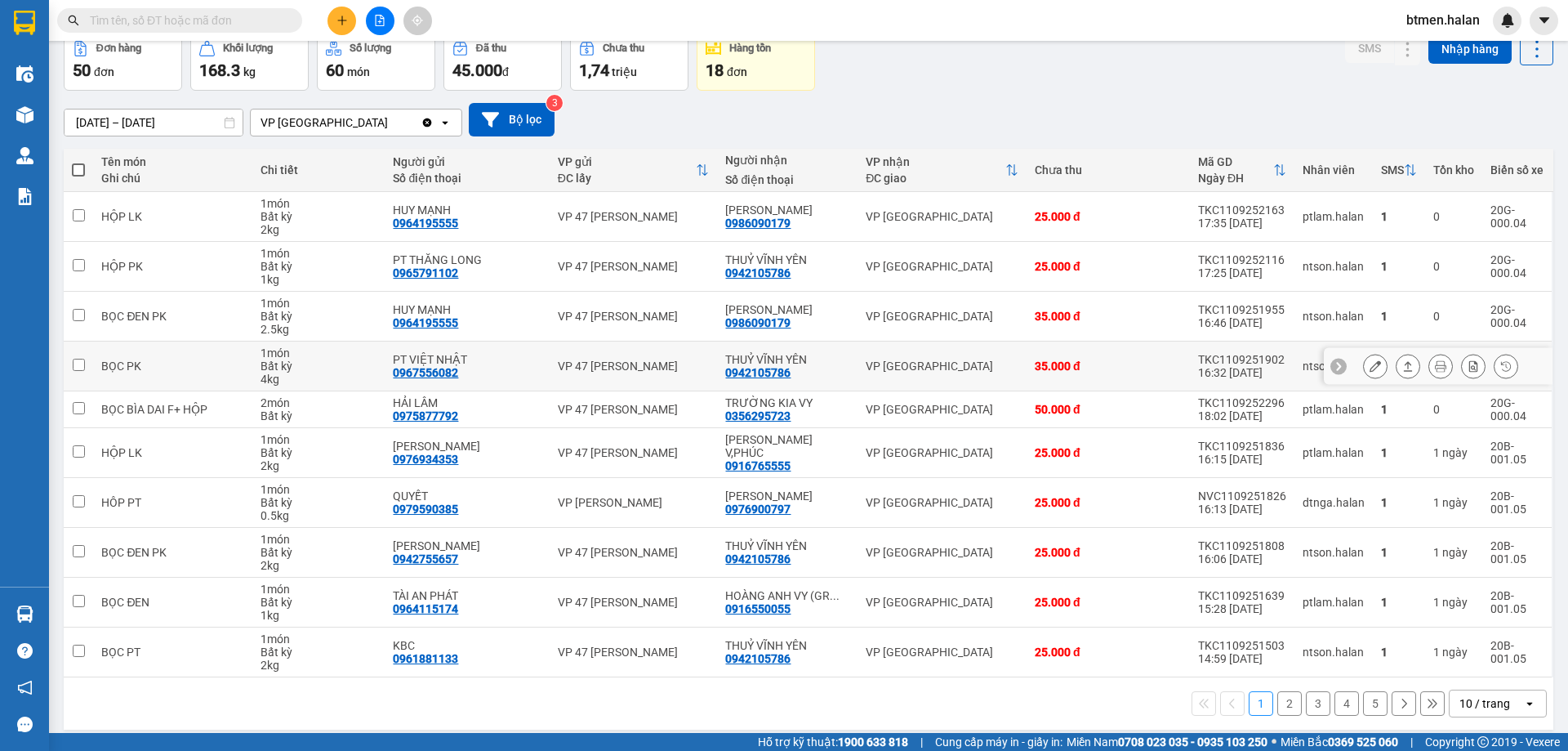
scroll to position [93, 0]
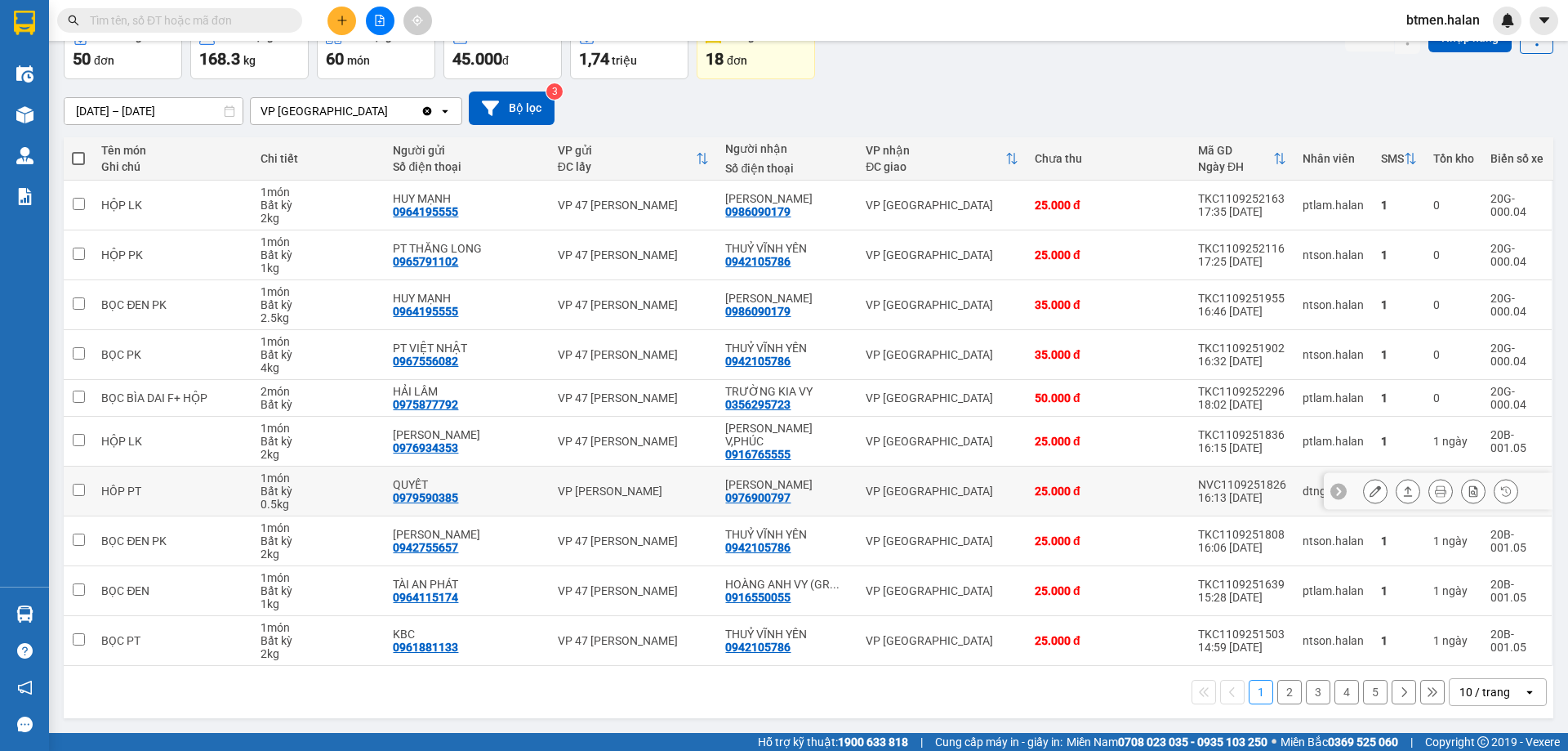
click at [766, 500] on div "0976900797" at bounding box center [758, 497] width 66 height 13
copy div "0976900797"
click at [254, 13] on input "text" at bounding box center [186, 21] width 193 height 18
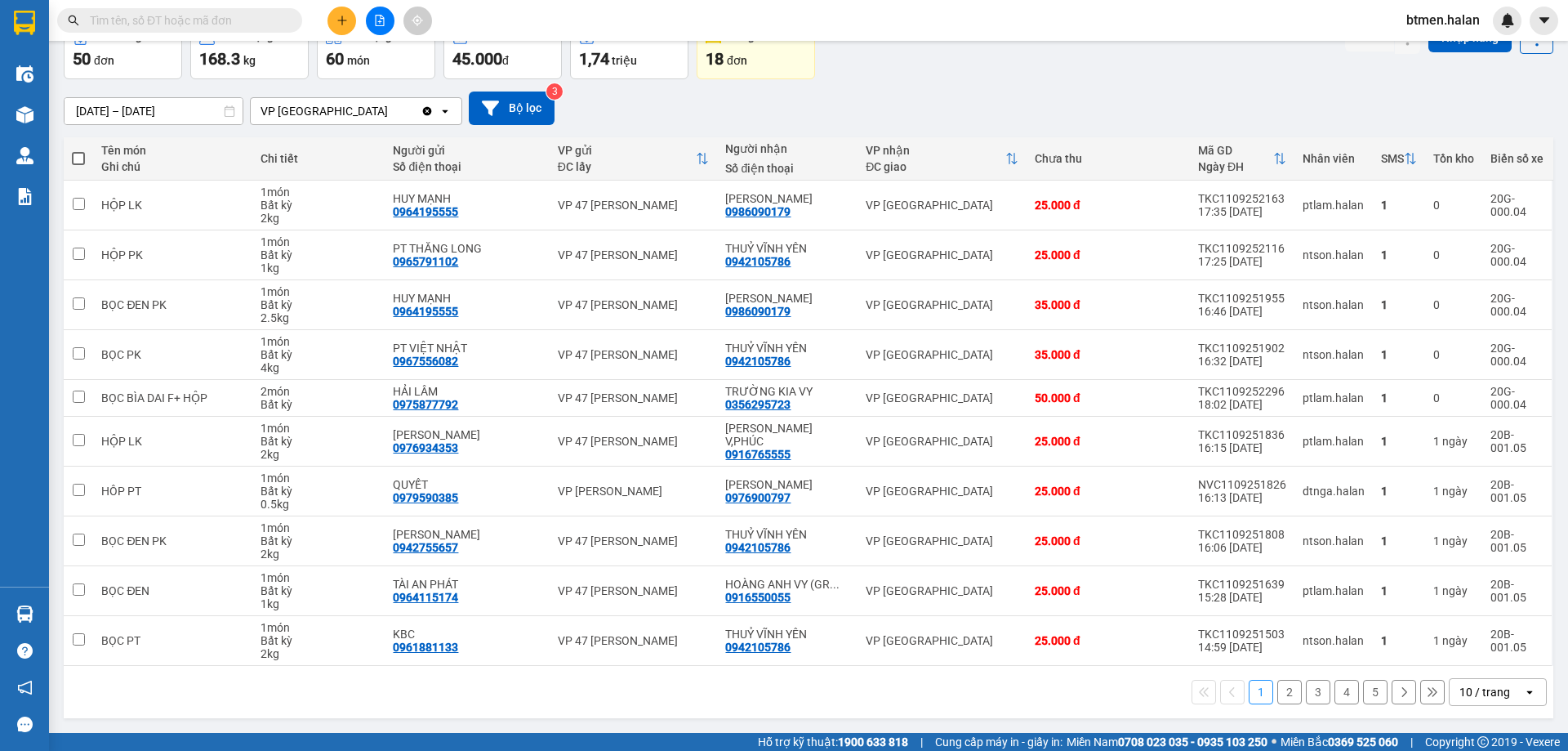
paste input "0976900797"
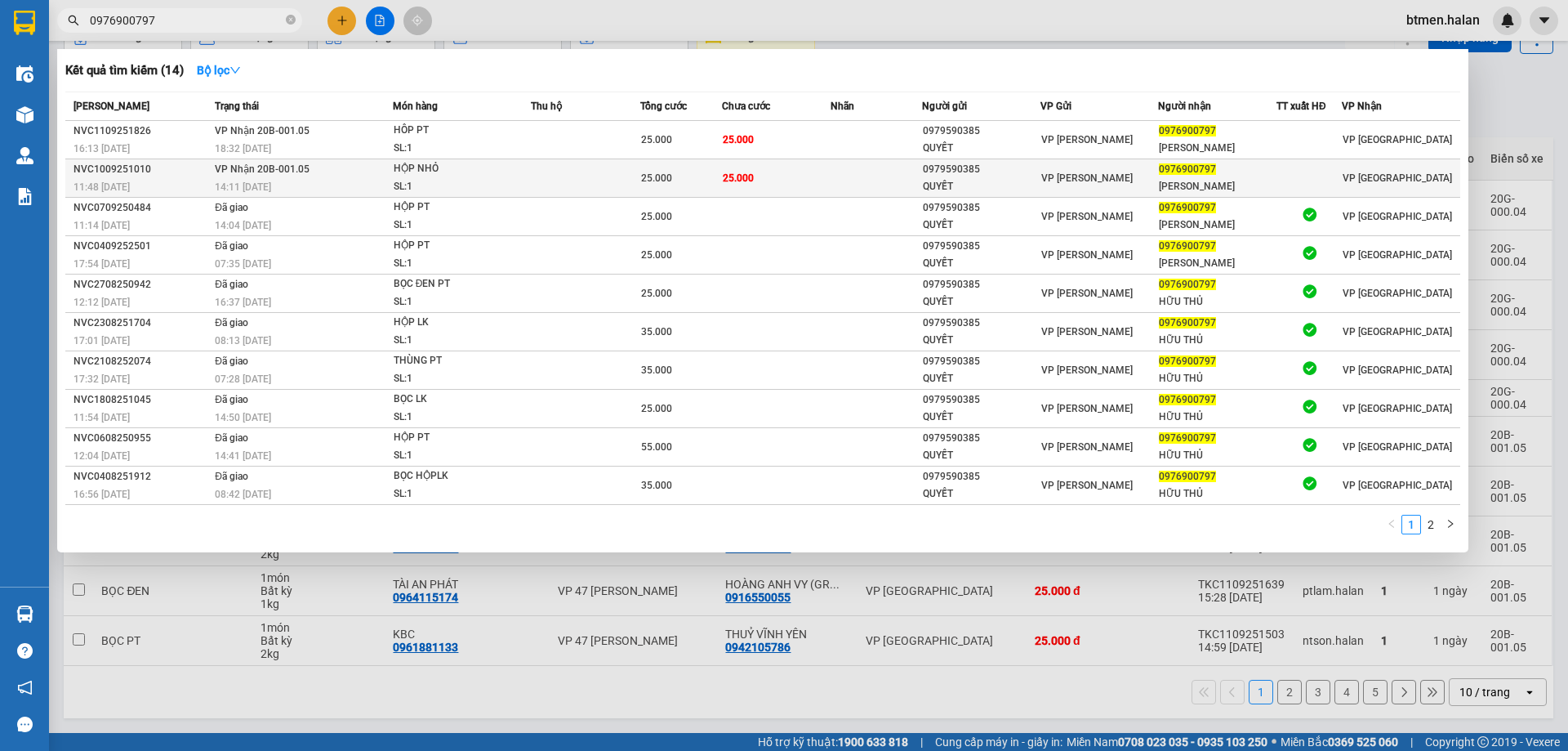
type input "0976900797"
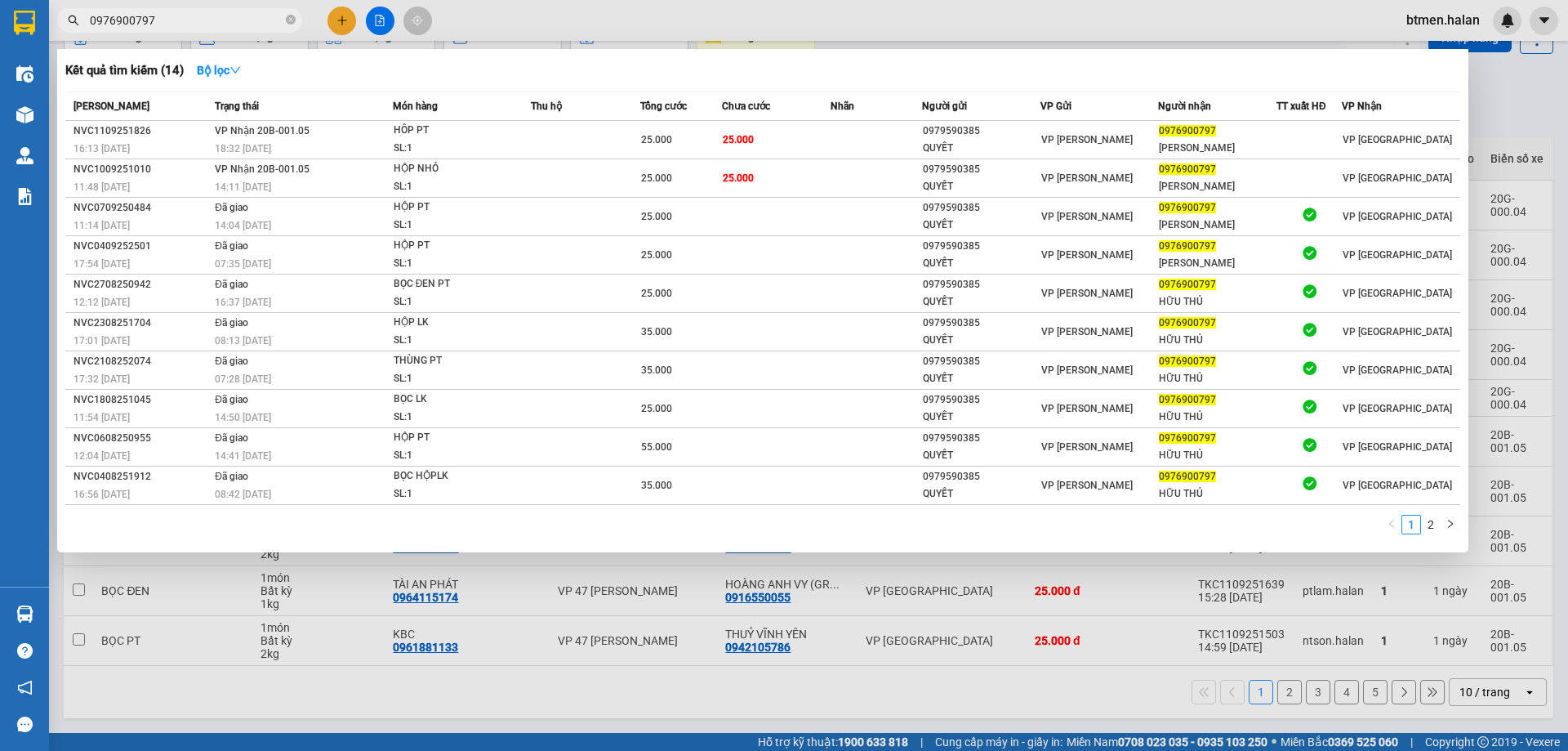
click at [579, 75] on div "Kết quả tìm kiếm ( 14 ) Bộ lọc" at bounding box center [763, 71] width 1395 height 26
click at [799, 623] on div at bounding box center [784, 376] width 1568 height 751
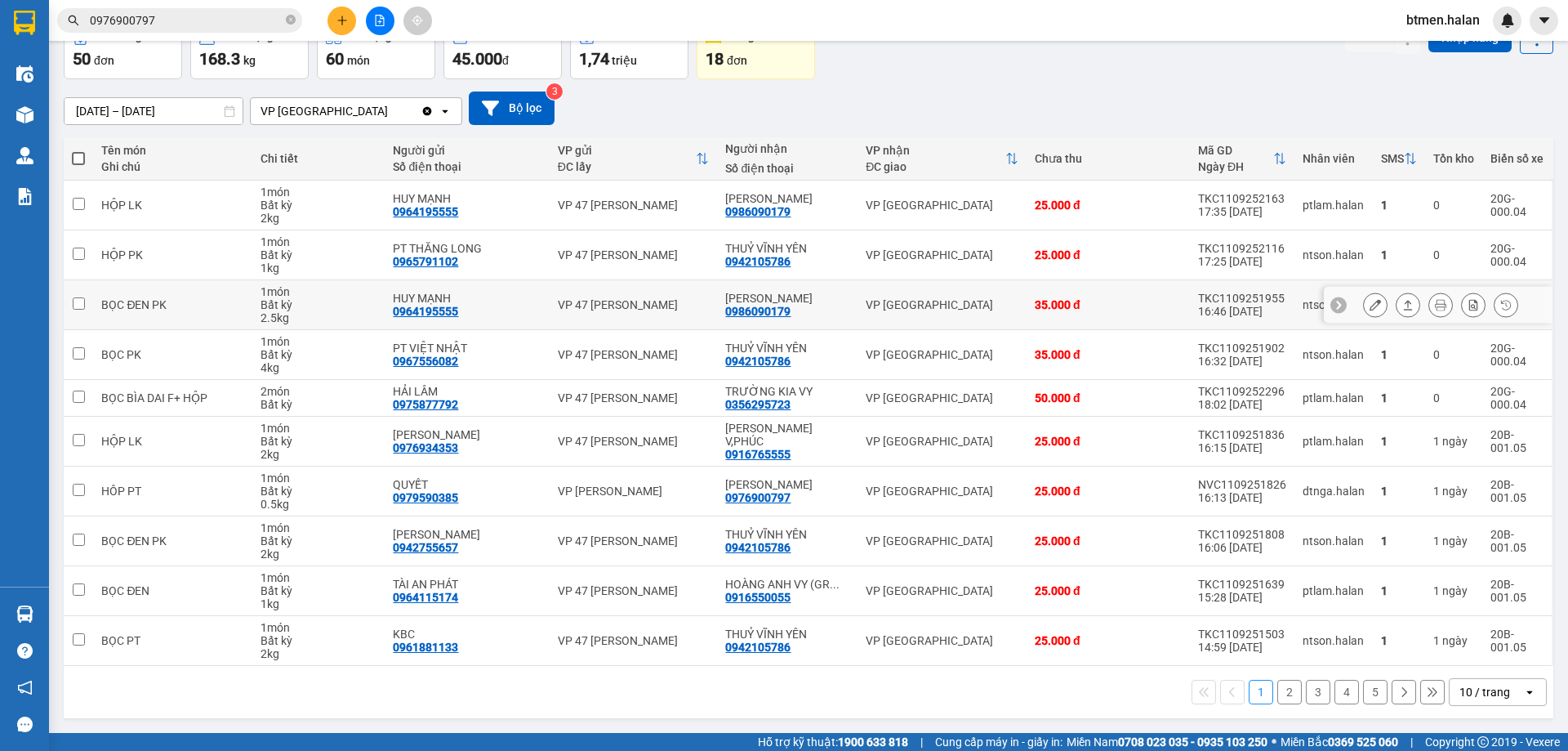
click at [776, 319] on td "THẠCH VY 0986090179" at bounding box center [786, 305] width 140 height 50
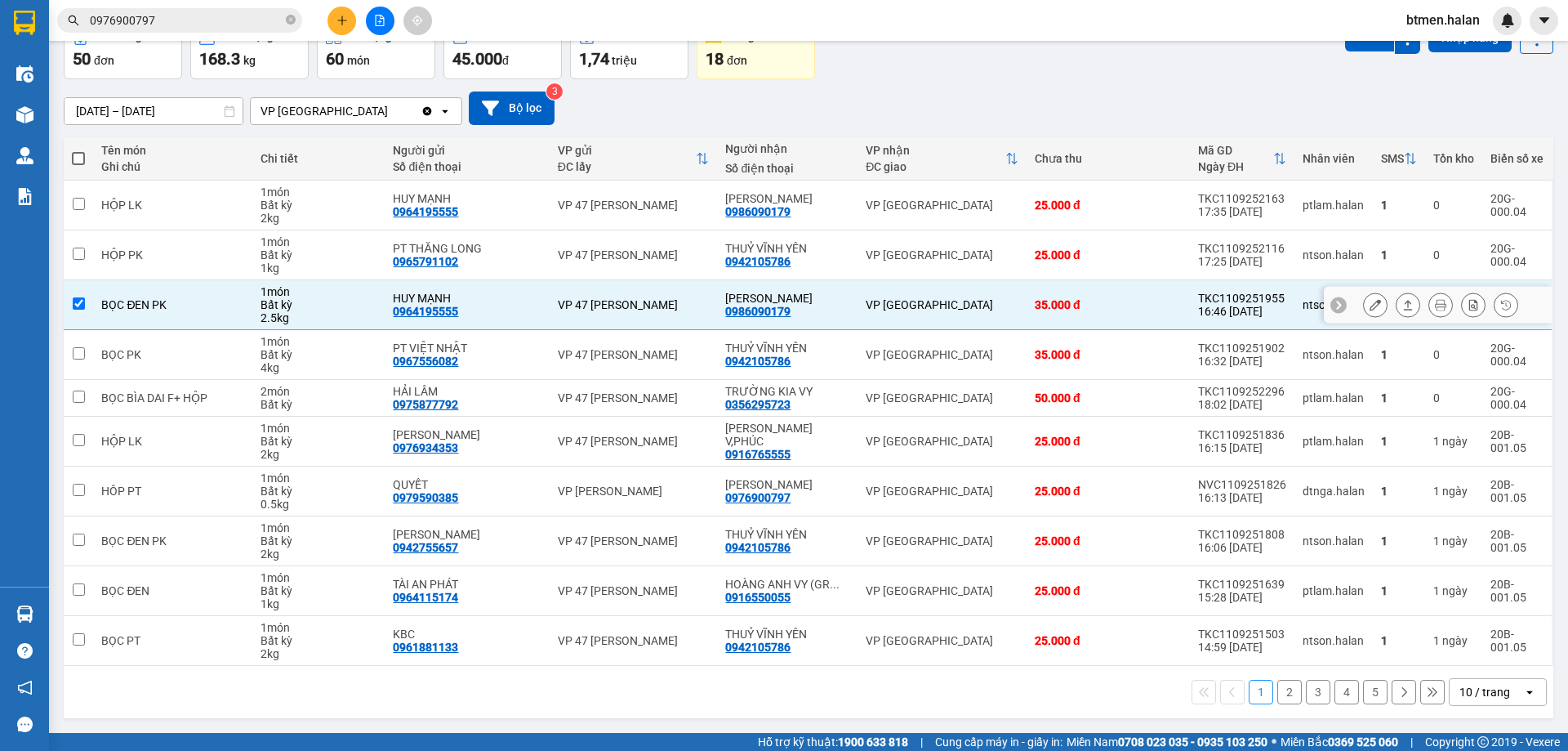
click at [776, 319] on td "THẠCH VY 0986090179" at bounding box center [786, 305] width 140 height 50
checkbox input "false"
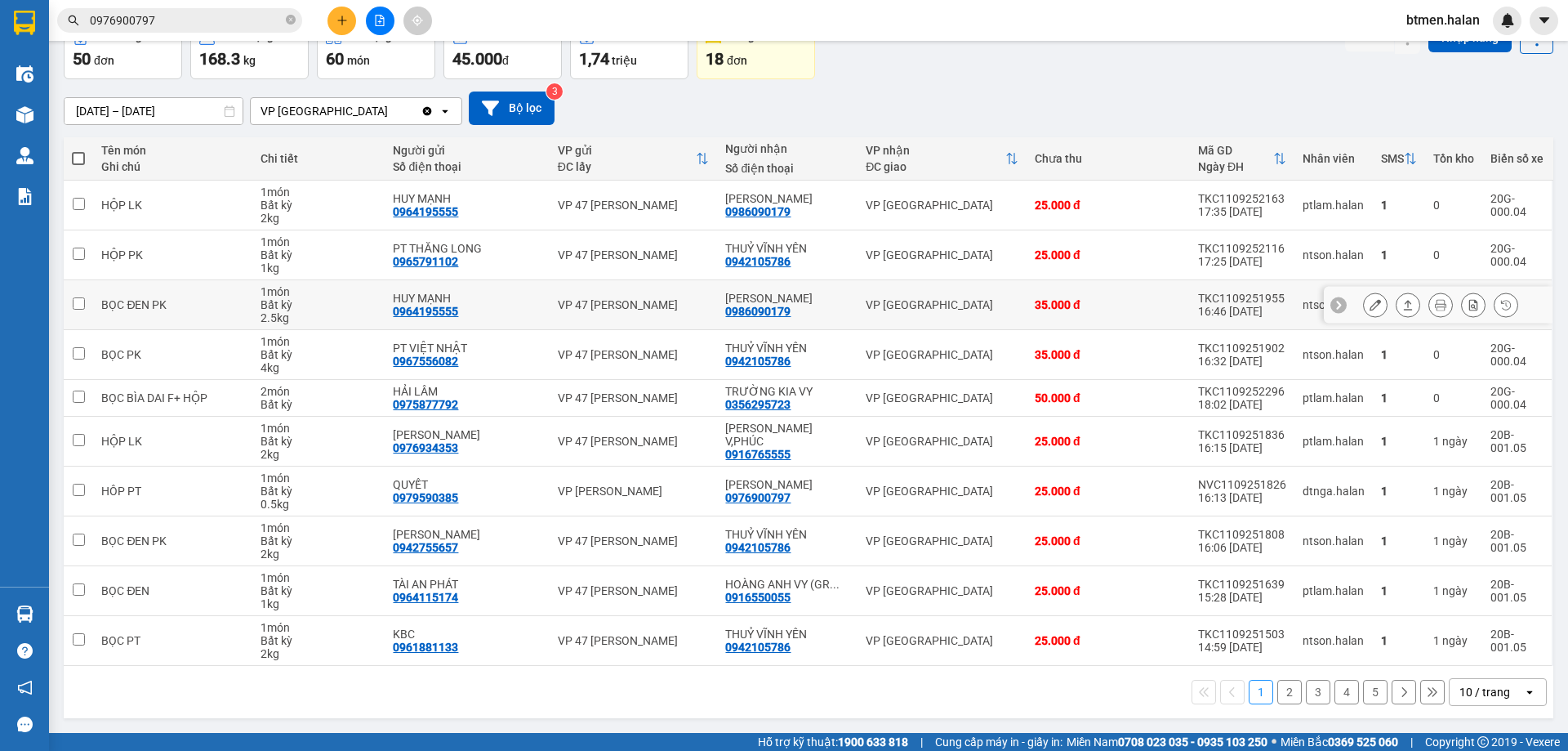
drag, startPoint x: 776, startPoint y: 319, endPoint x: 775, endPoint y: 310, distance: 9.1
click at [775, 310] on div "0986090179" at bounding box center [758, 311] width 66 height 13
copy div "0986090179"
click at [218, 18] on input "0976900797" at bounding box center [186, 21] width 193 height 18
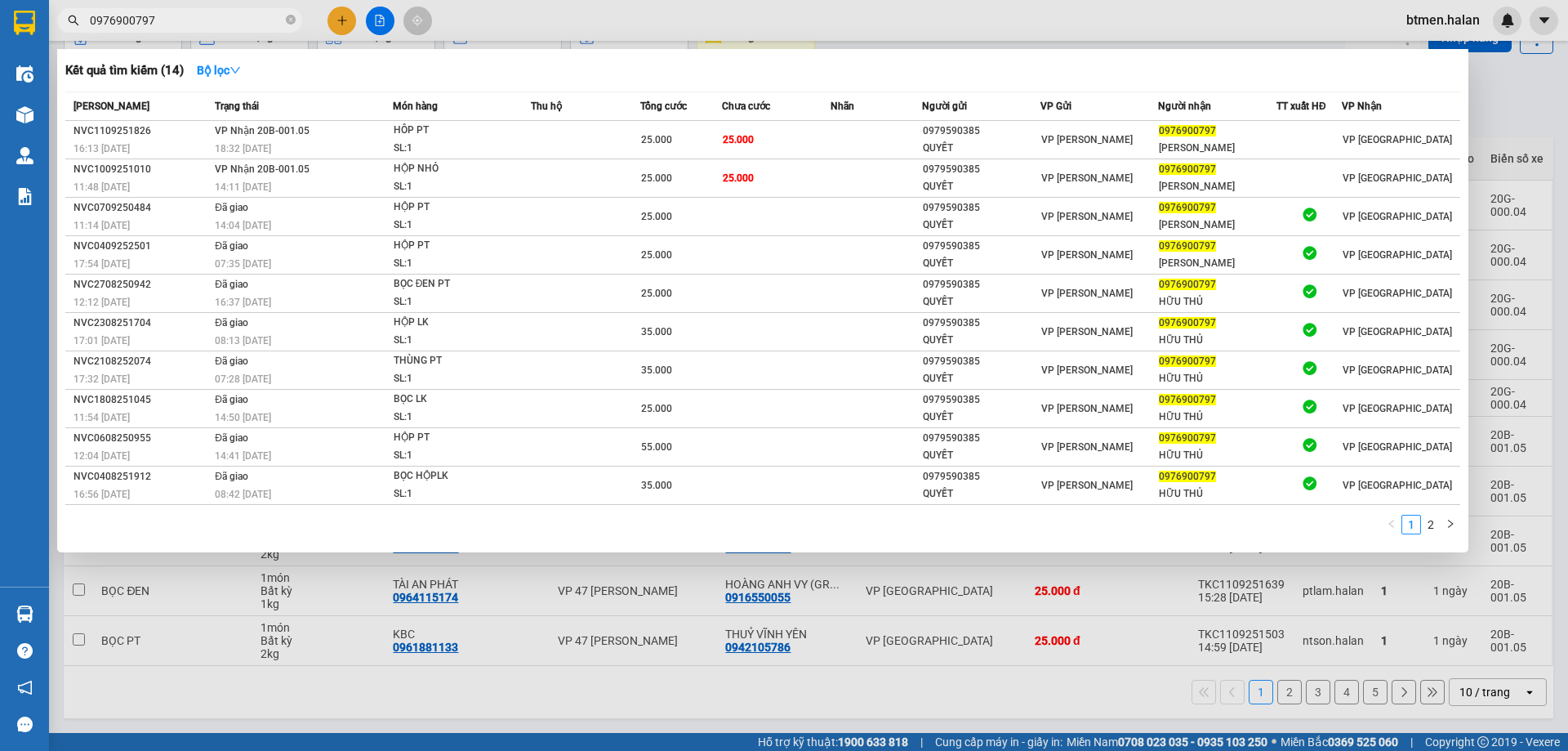
click at [218, 18] on input "0976900797" at bounding box center [186, 21] width 193 height 18
paste input "86090179"
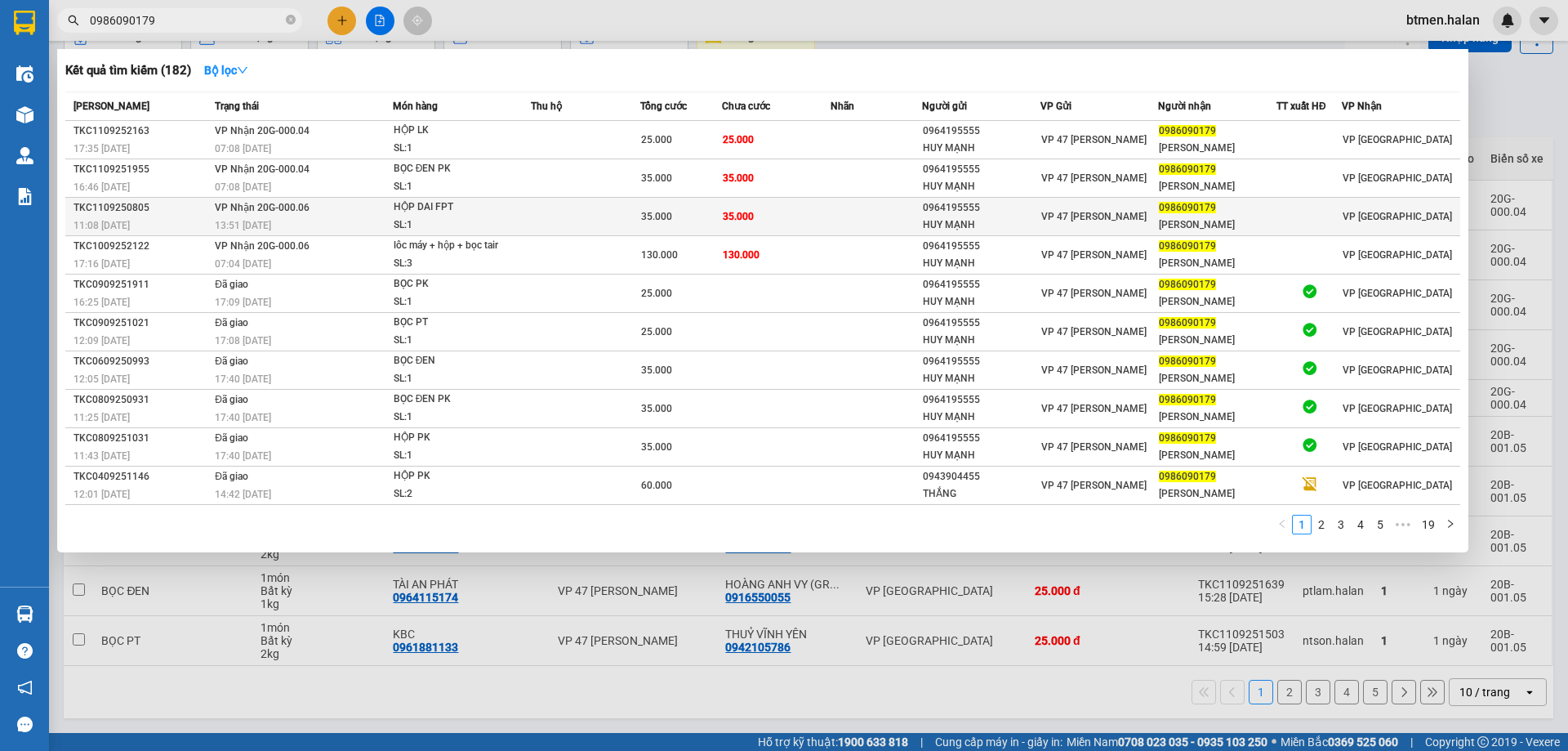
type input "0986090179"
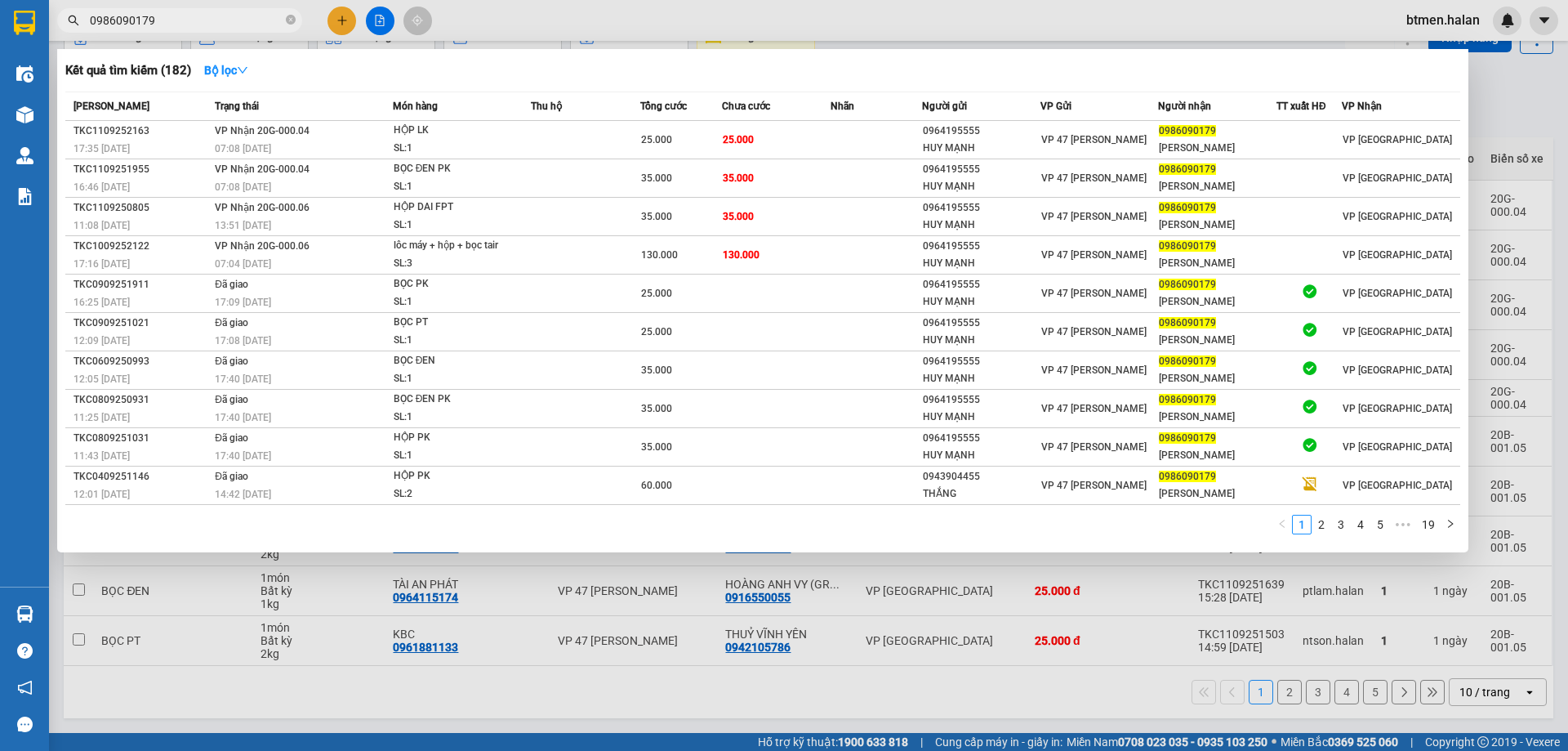
click at [1499, 132] on div at bounding box center [784, 376] width 1568 height 751
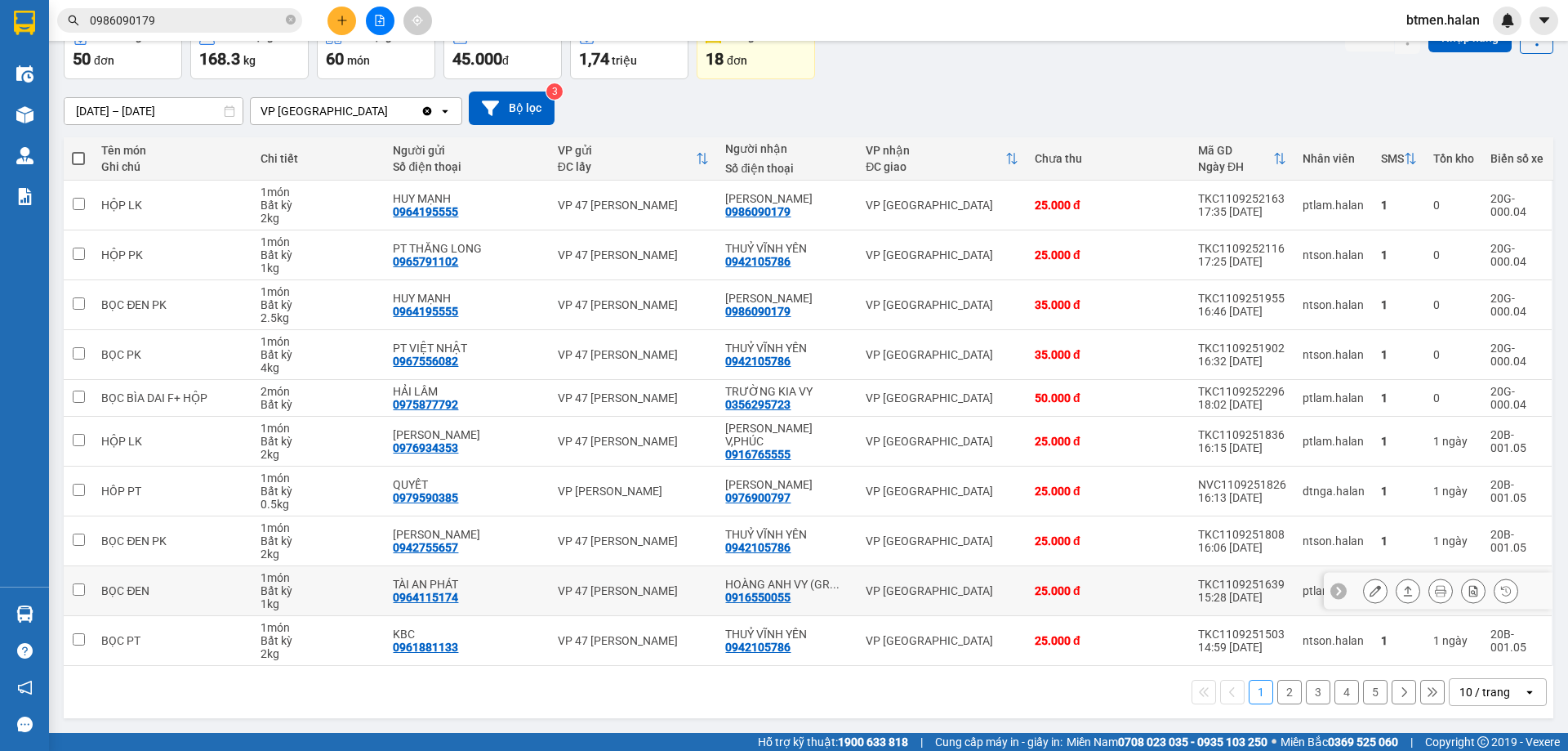
click at [780, 600] on div "0916550055" at bounding box center [758, 597] width 66 height 13
copy div "0916550055"
click at [236, 30] on span "0986090179" at bounding box center [180, 20] width 245 height 25
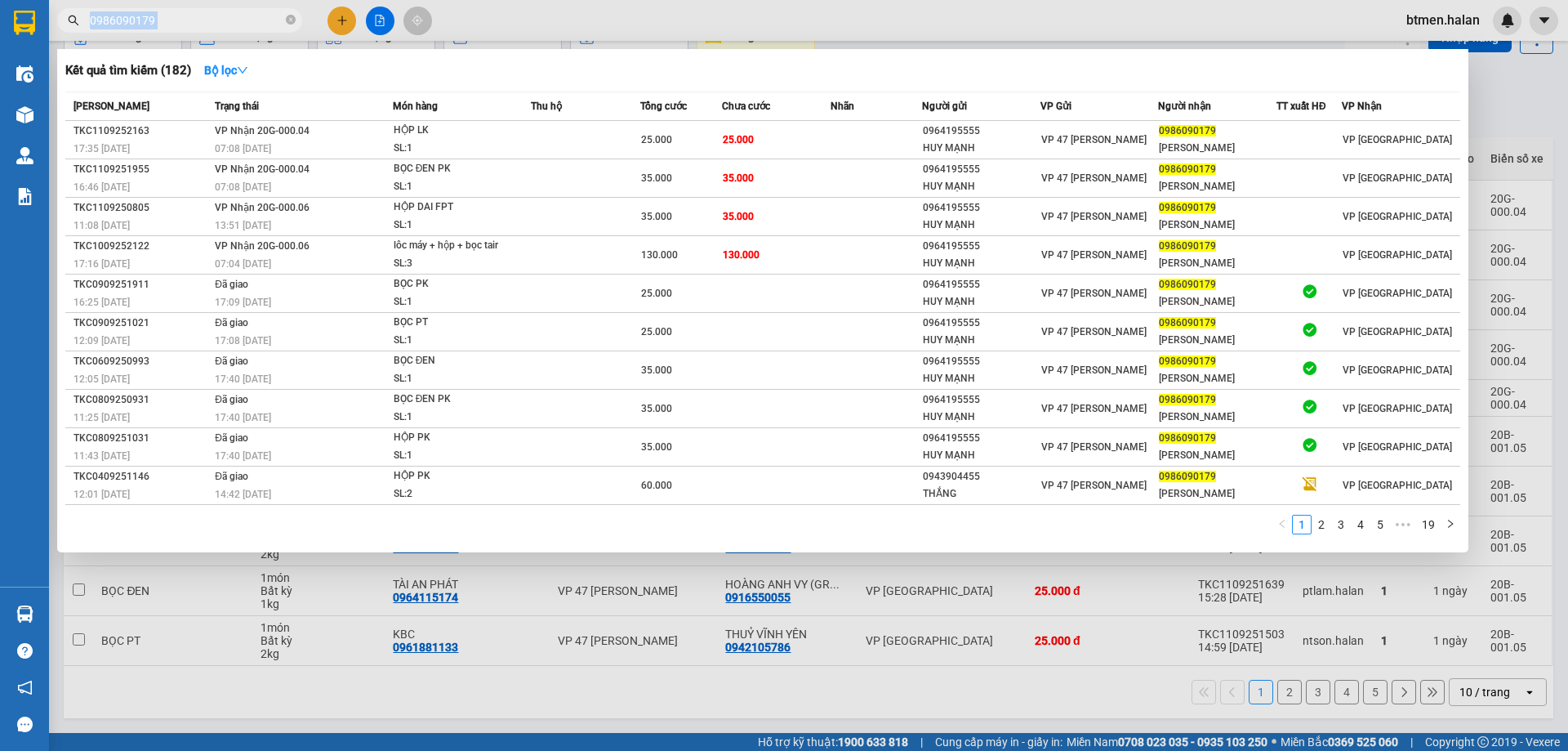
click at [236, 30] on span "0986090179" at bounding box center [180, 20] width 245 height 25
click at [286, 25] on icon "close-circle" at bounding box center [291, 20] width 10 height 10
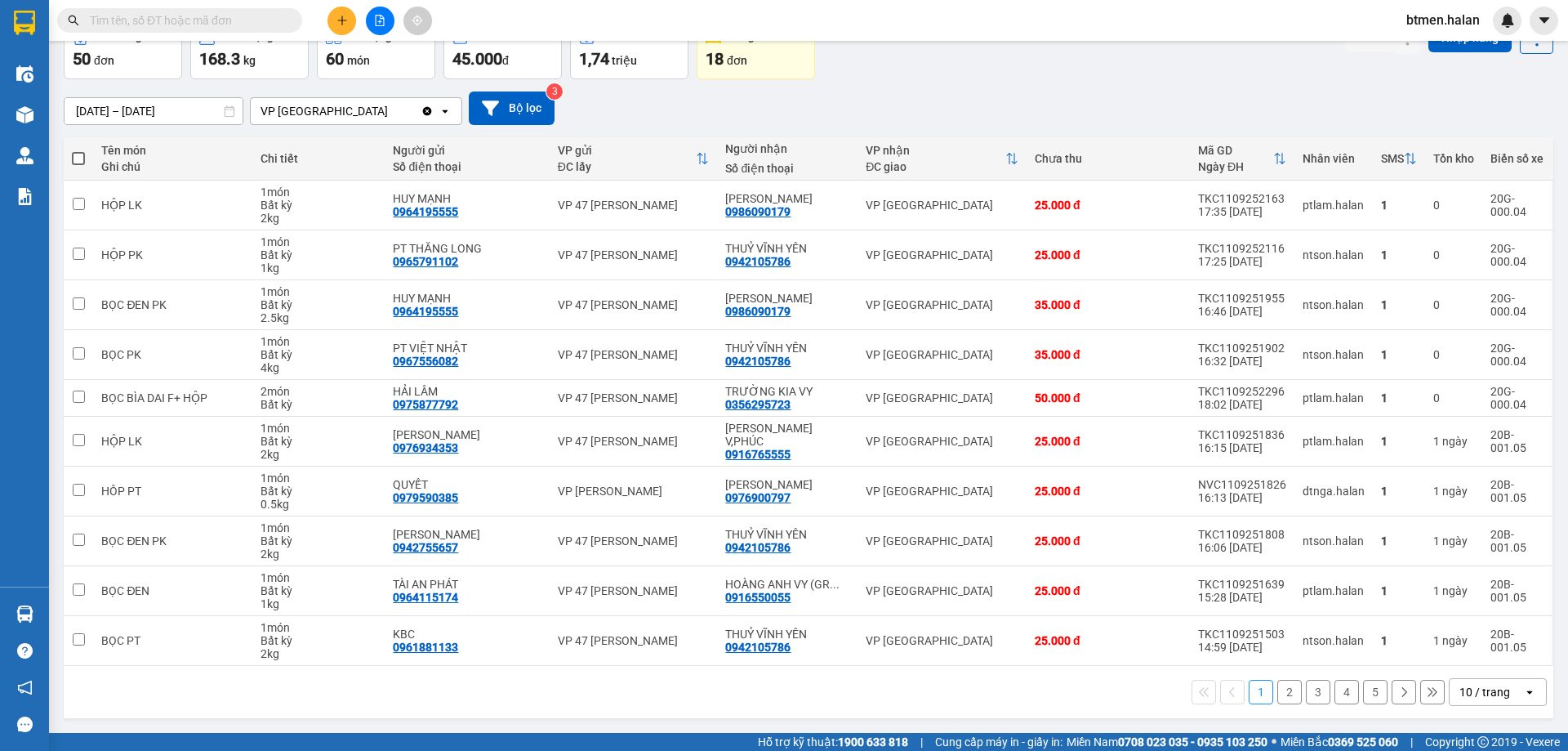
paste input "0916550055"
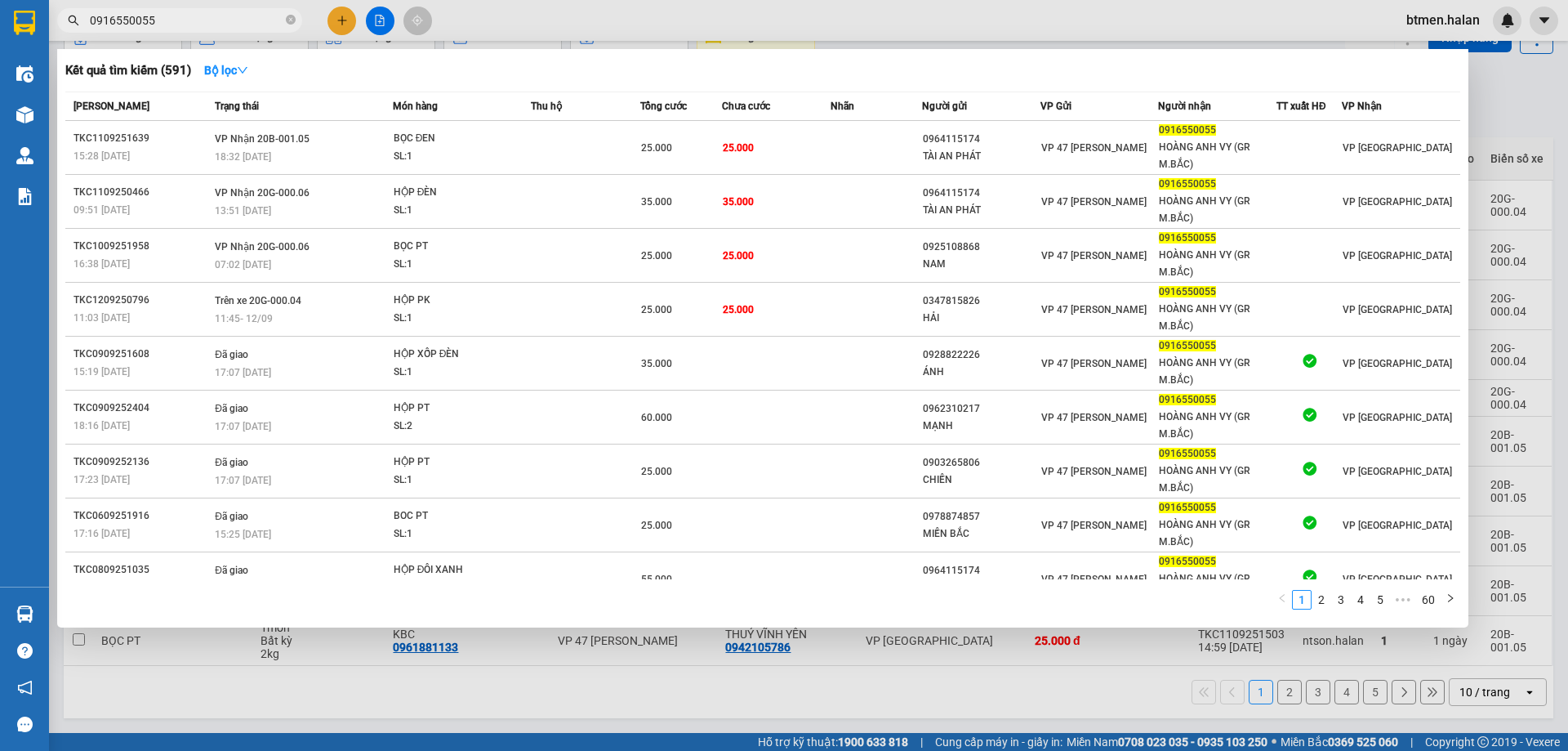
click at [1528, 117] on div at bounding box center [784, 376] width 1568 height 751
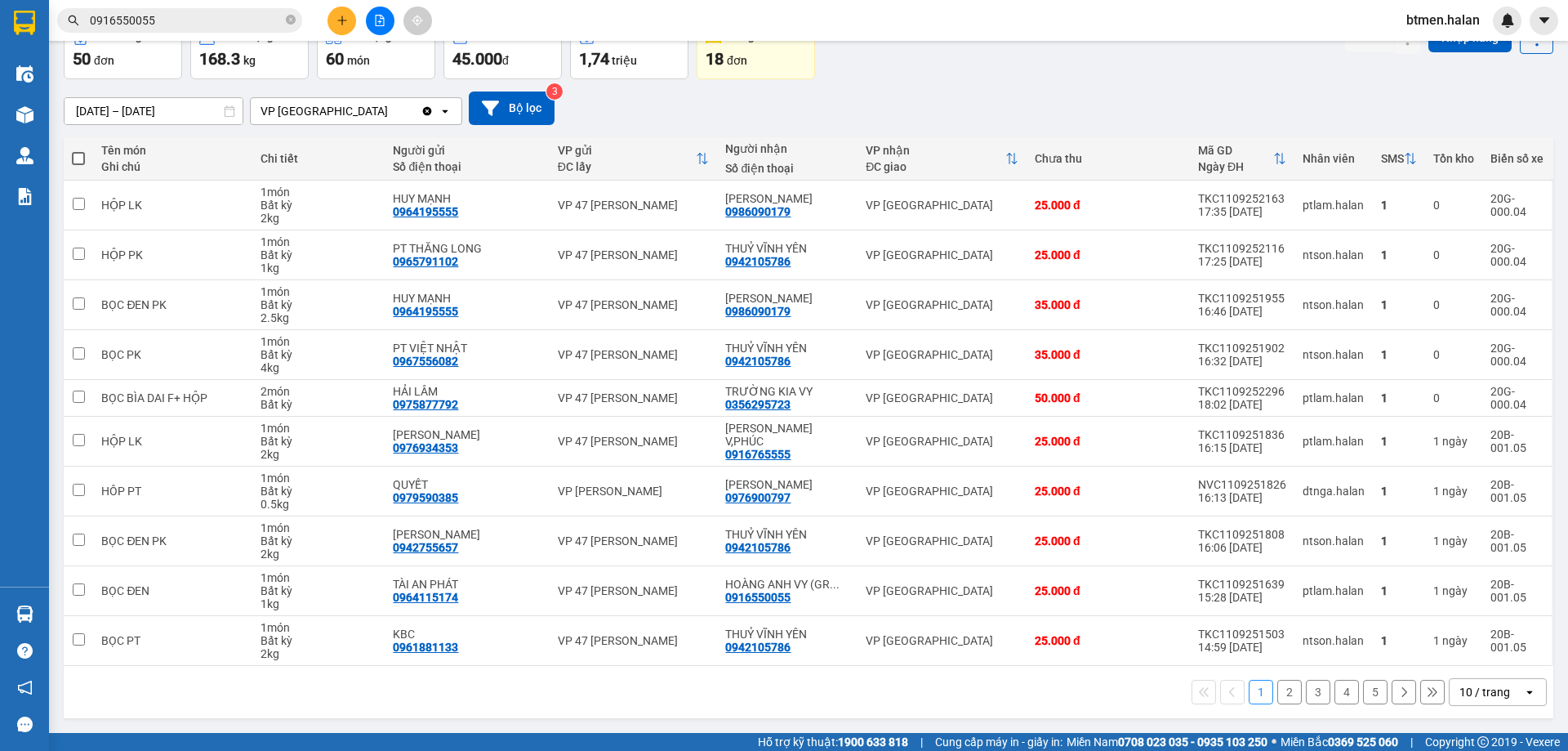
click at [1278, 682] on button "2" at bounding box center [1289, 691] width 25 height 25
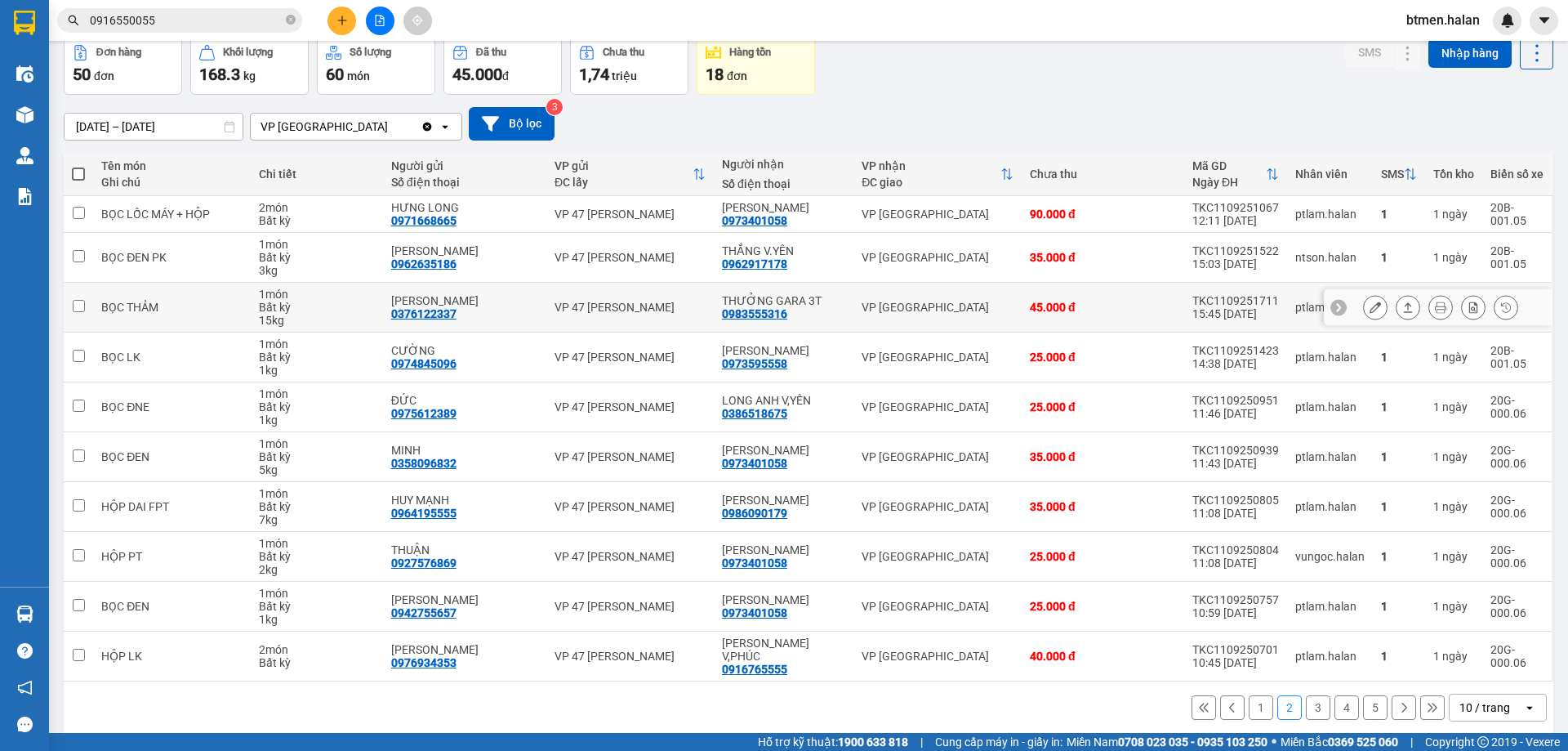
scroll to position [80, 0]
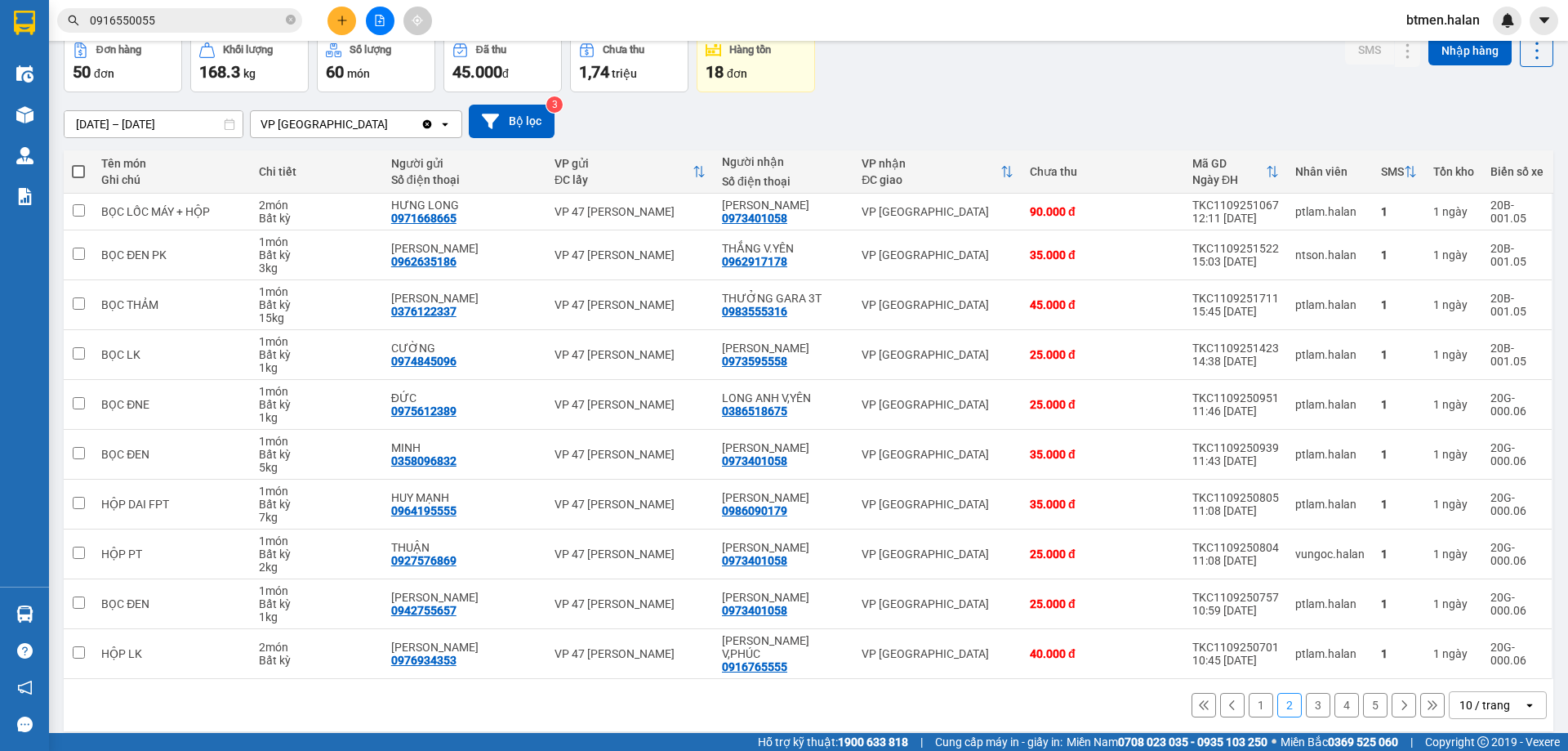
click at [1308, 692] on button "3" at bounding box center [1318, 704] width 25 height 25
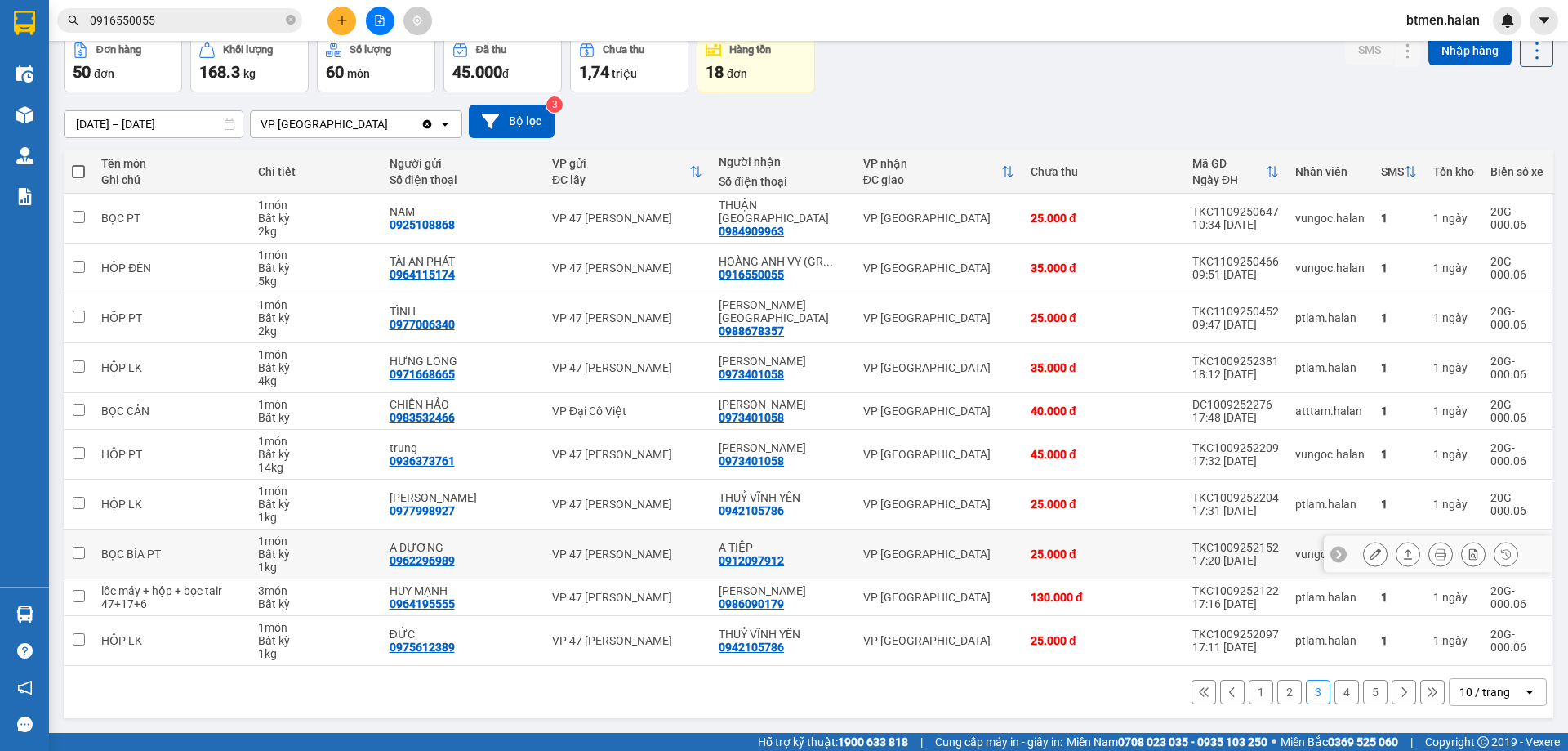
click at [770, 564] on div "0912097912" at bounding box center [752, 560] width 66 height 13
copy div "0912097912"
click at [218, 16] on input "0916550055" at bounding box center [186, 21] width 193 height 18
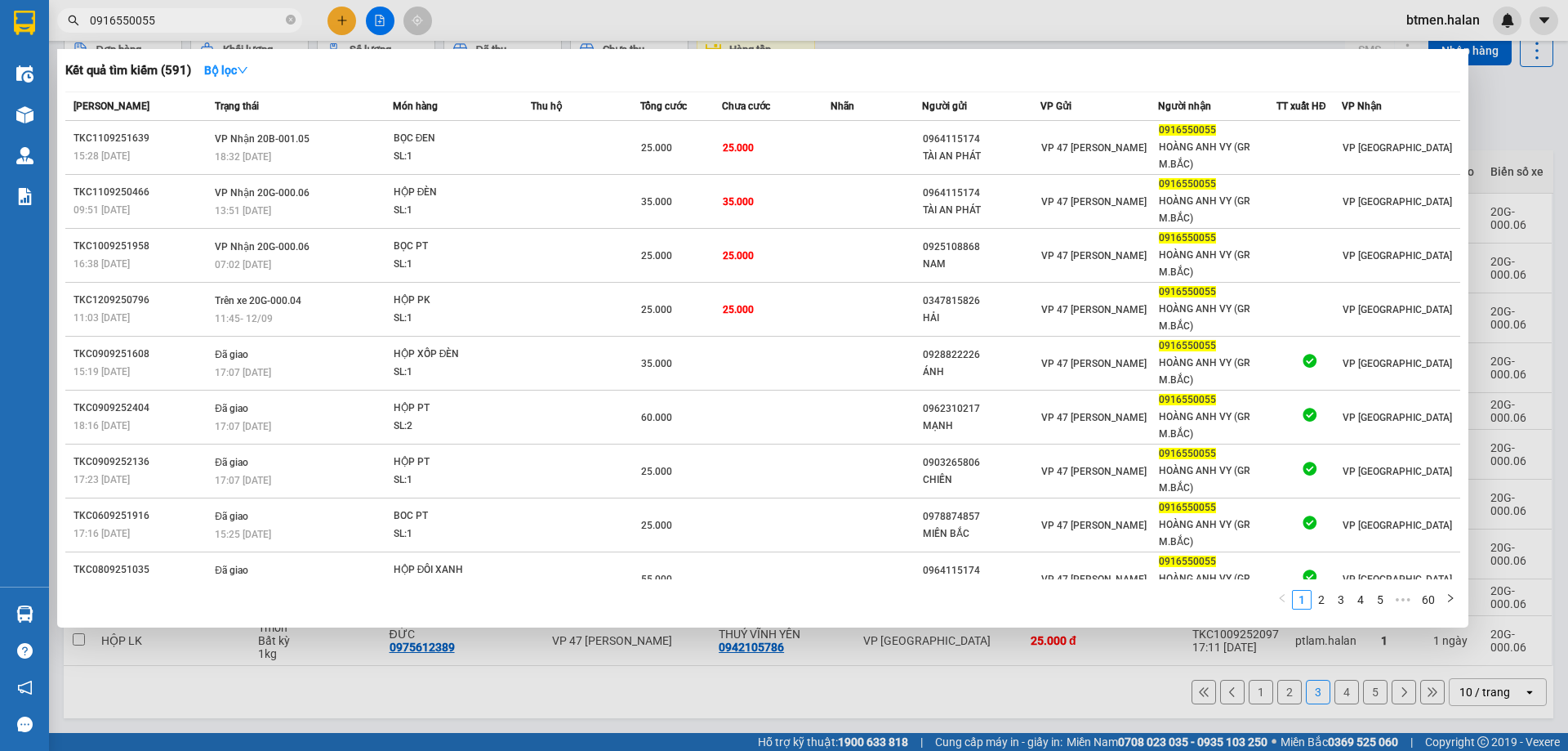
click at [218, 16] on input "0916550055" at bounding box center [186, 21] width 193 height 18
paste input "2097912"
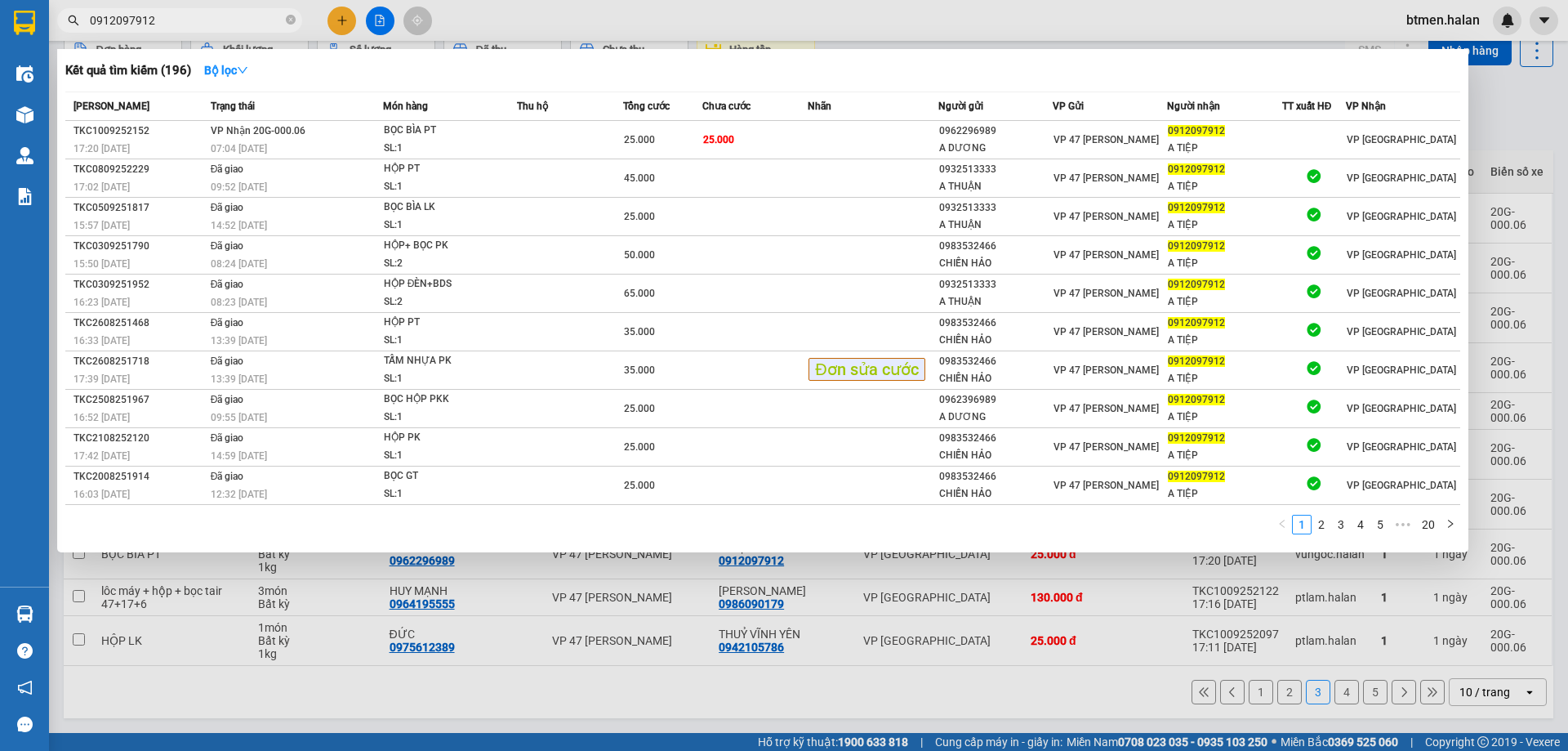
type input "0912097912"
click at [1492, 125] on div at bounding box center [784, 376] width 1568 height 751
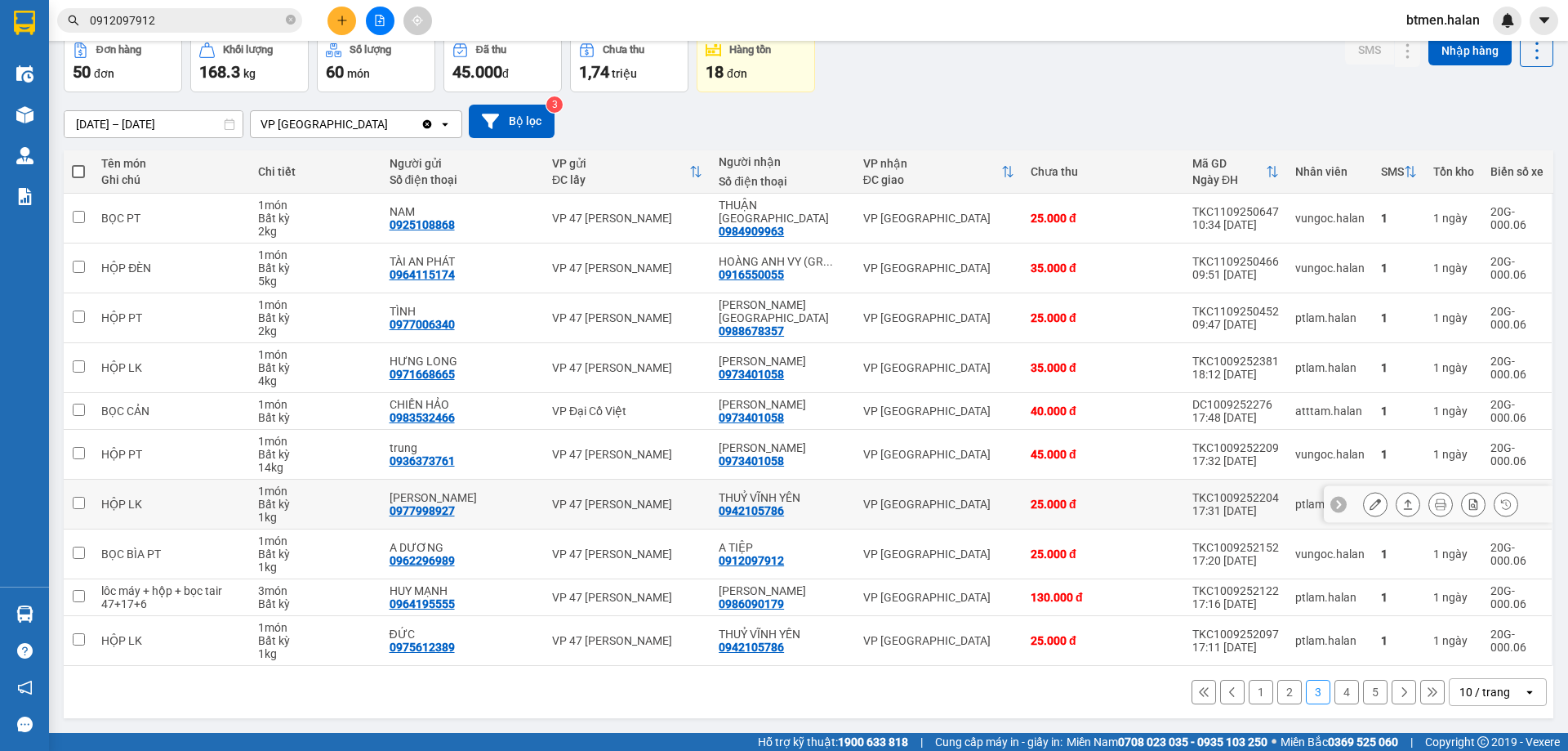
click at [526, 494] on div "HÙNG CƯỜNG" at bounding box center [462, 497] width 146 height 13
checkbox input "true"
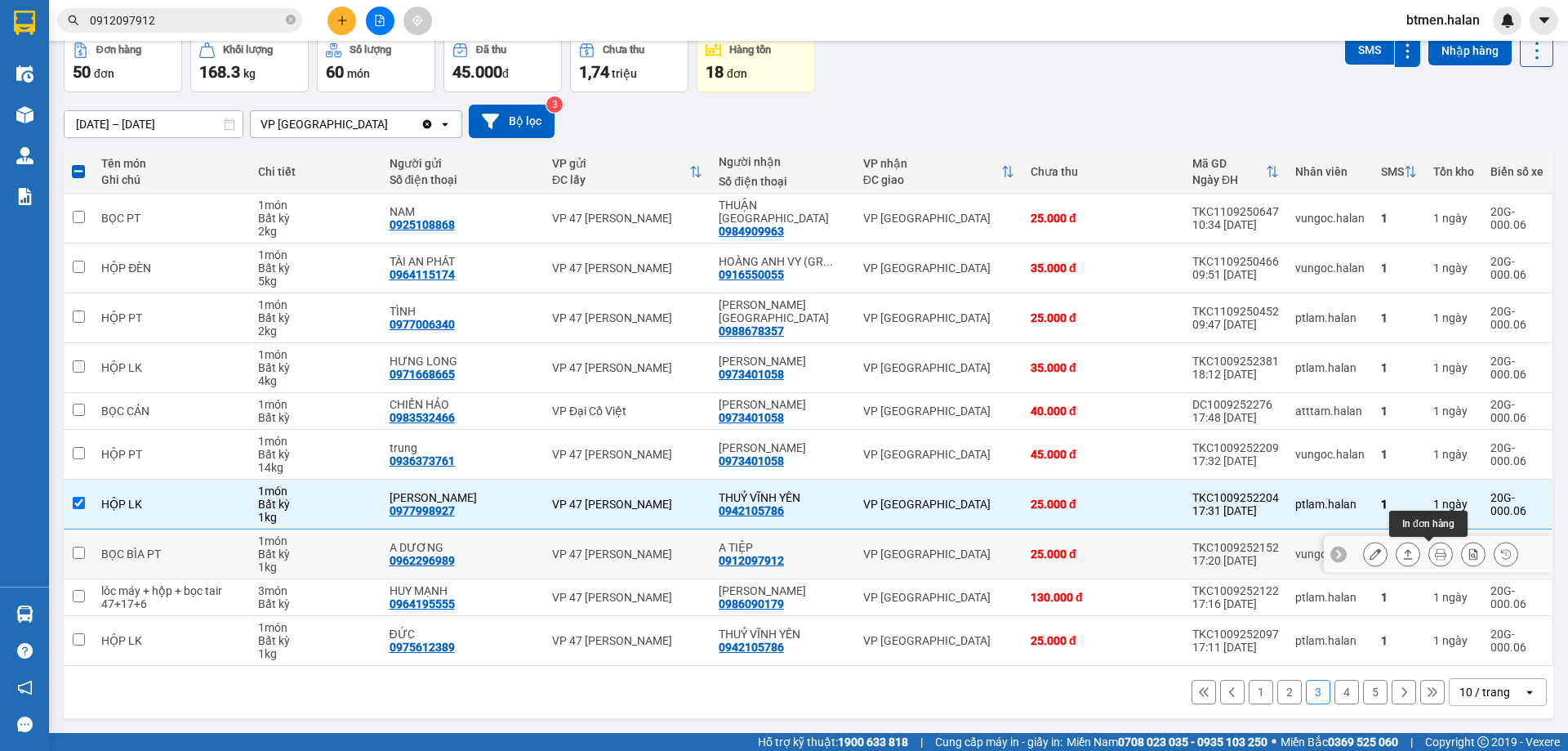
click at [1436, 556] on button at bounding box center [1440, 554] width 23 height 29
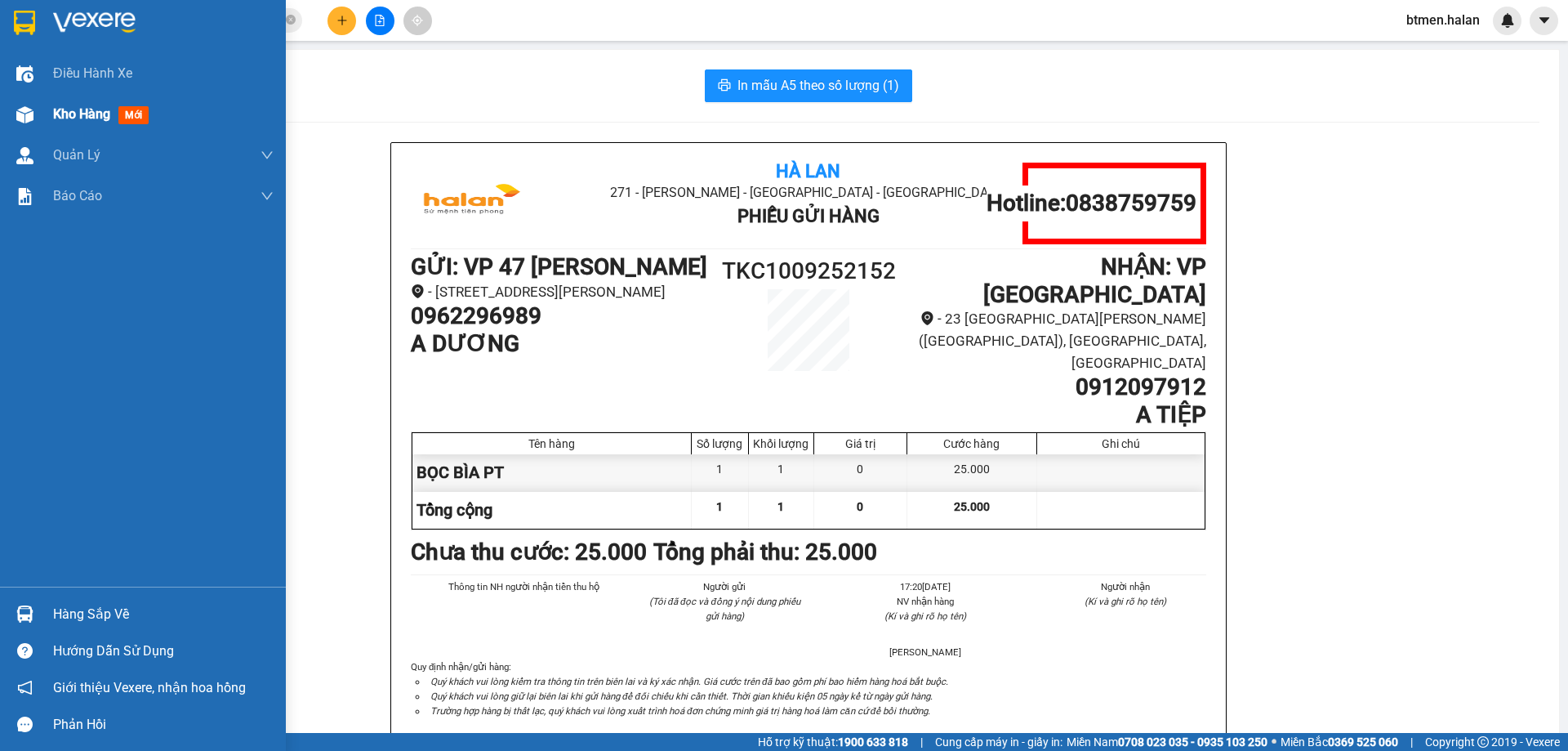
click at [55, 111] on span "Kho hàng" at bounding box center [81, 114] width 58 height 16
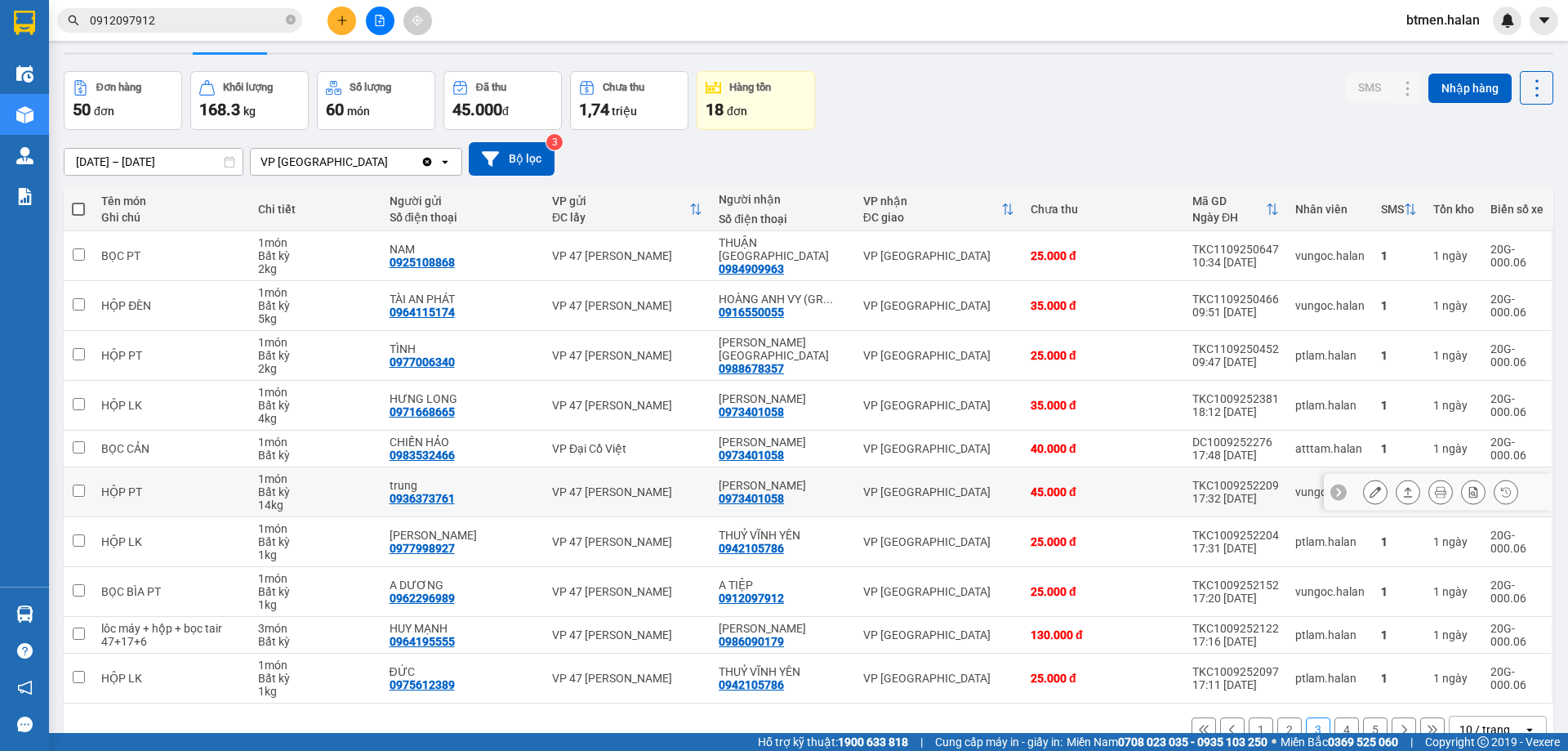
scroll to position [80, 0]
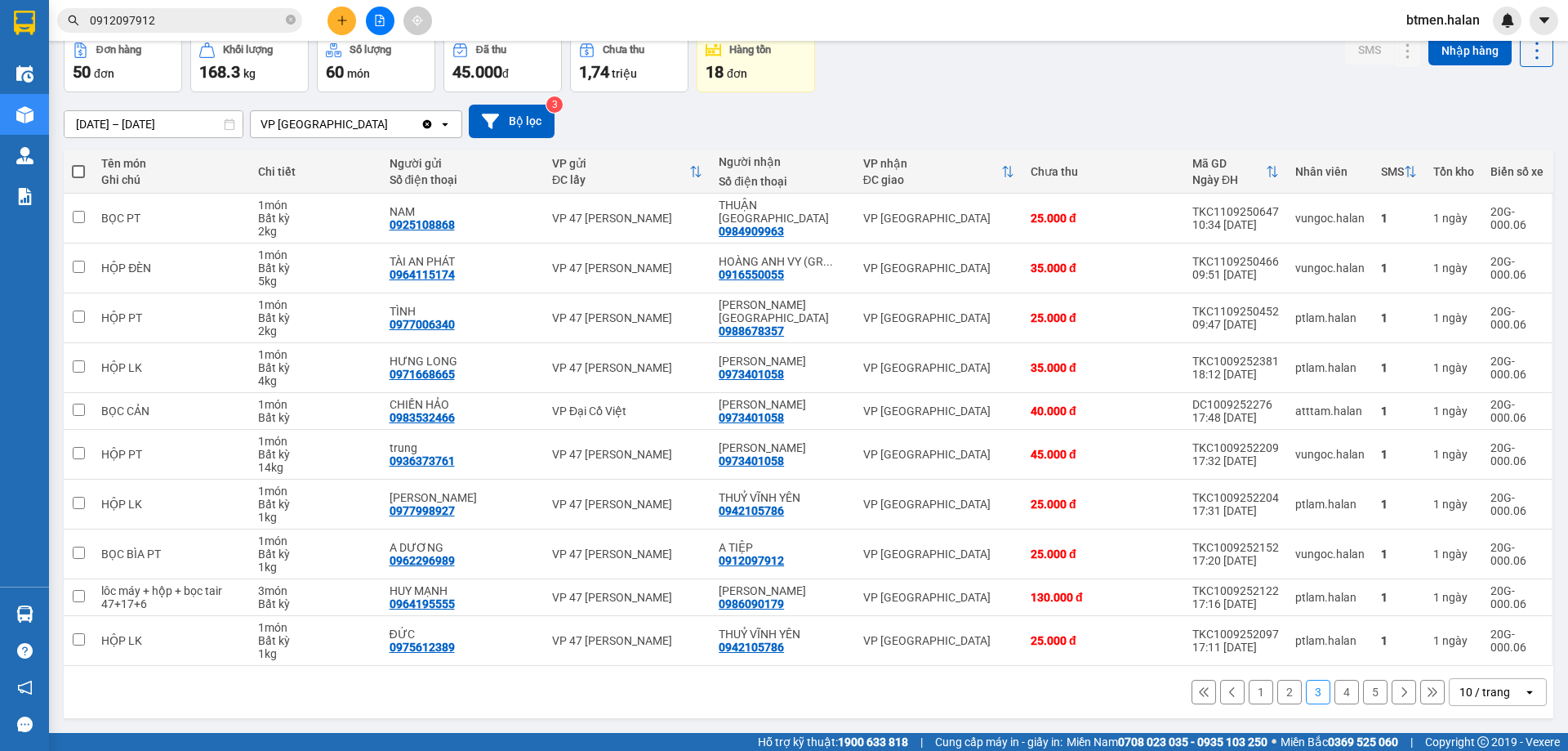
click at [1252, 689] on button "1" at bounding box center [1260, 691] width 25 height 25
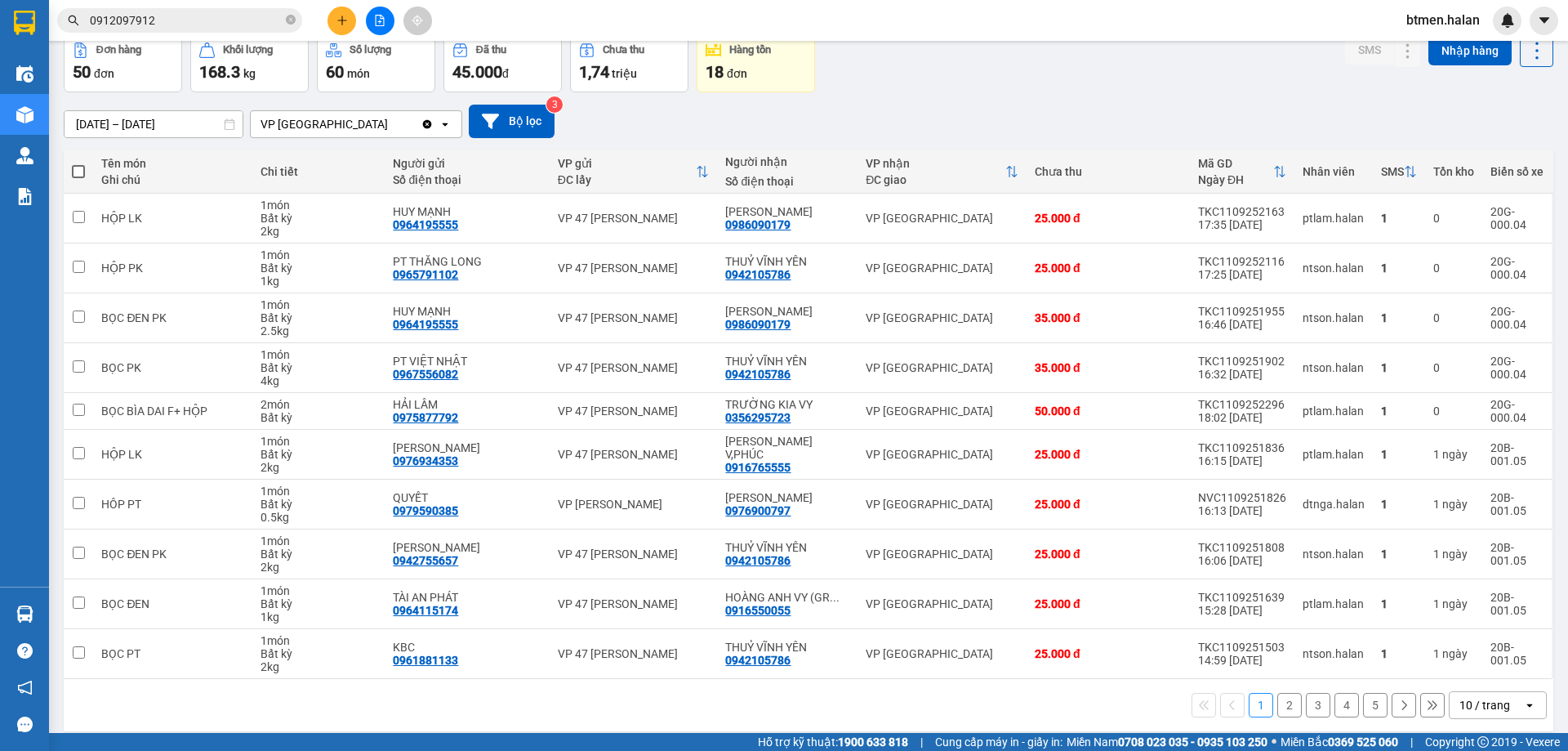
click at [1362, 708] on button "5" at bounding box center [1374, 704] width 25 height 25
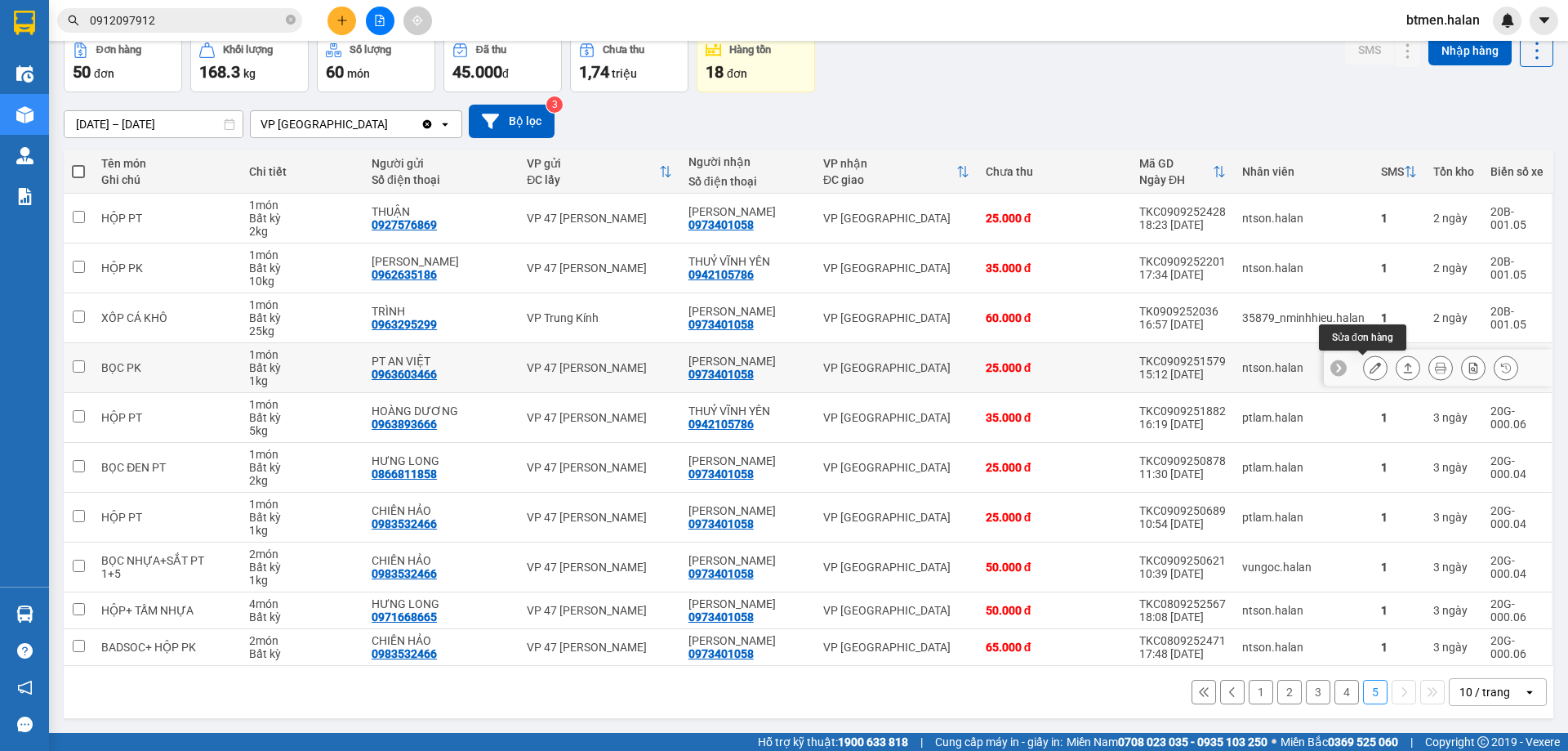
click at [1369, 369] on icon at bounding box center [1375, 368] width 12 height 12
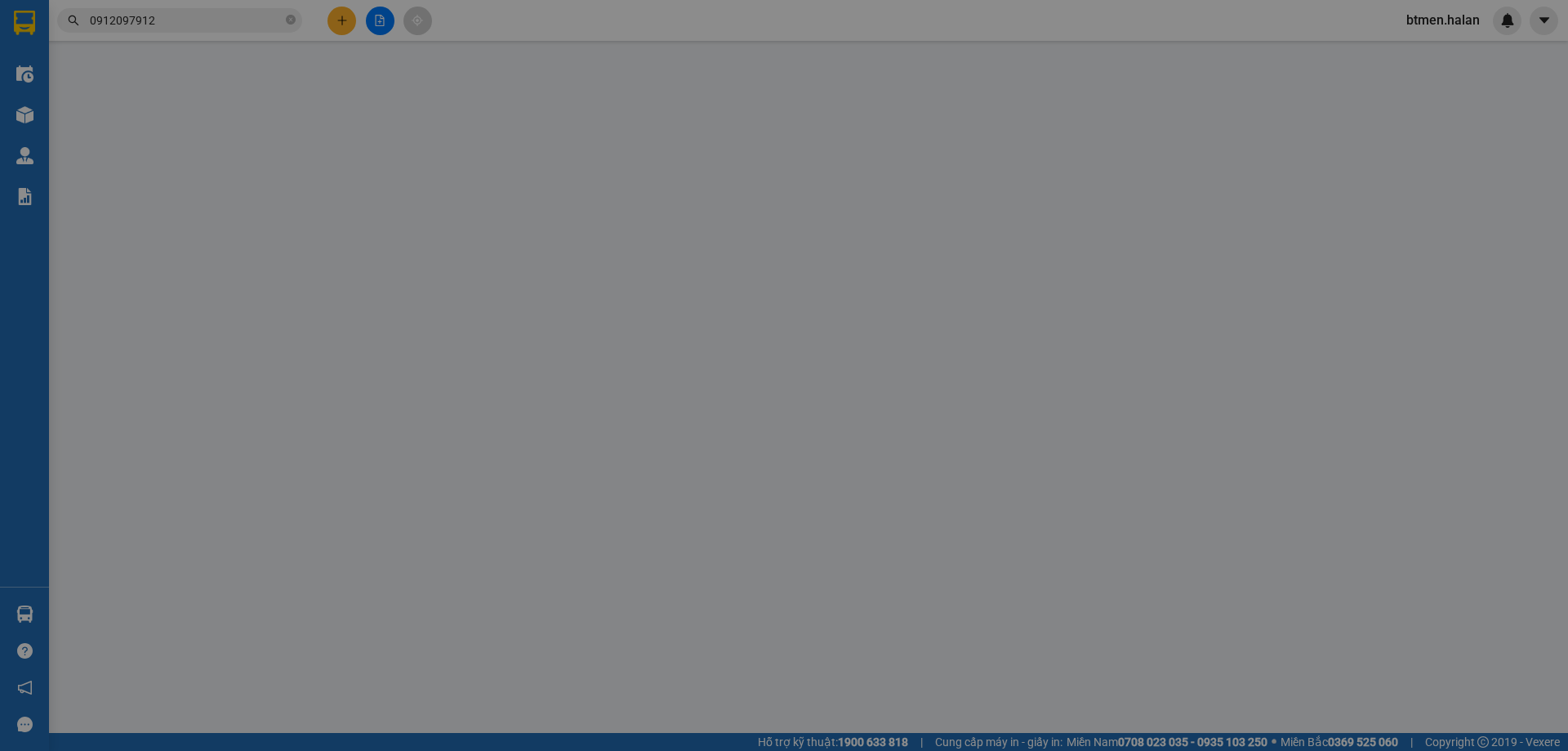
type input "0963603466"
type input "PT AN VIỆT"
type input "0973401058"
type input "[PERSON_NAME]"
type input "25.000"
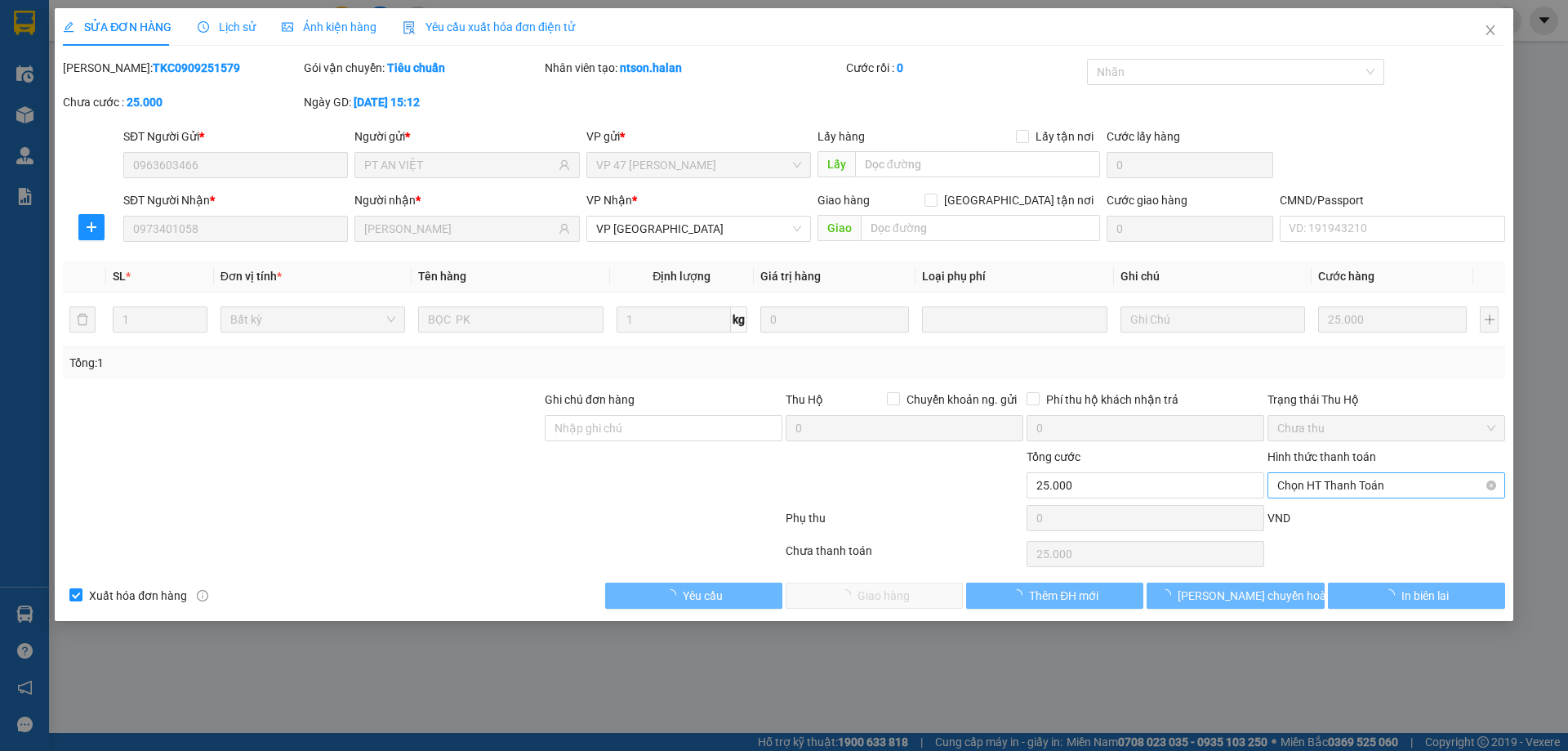
click at [1342, 483] on span "Chọn HT Thanh Toán" at bounding box center [1386, 485] width 218 height 25
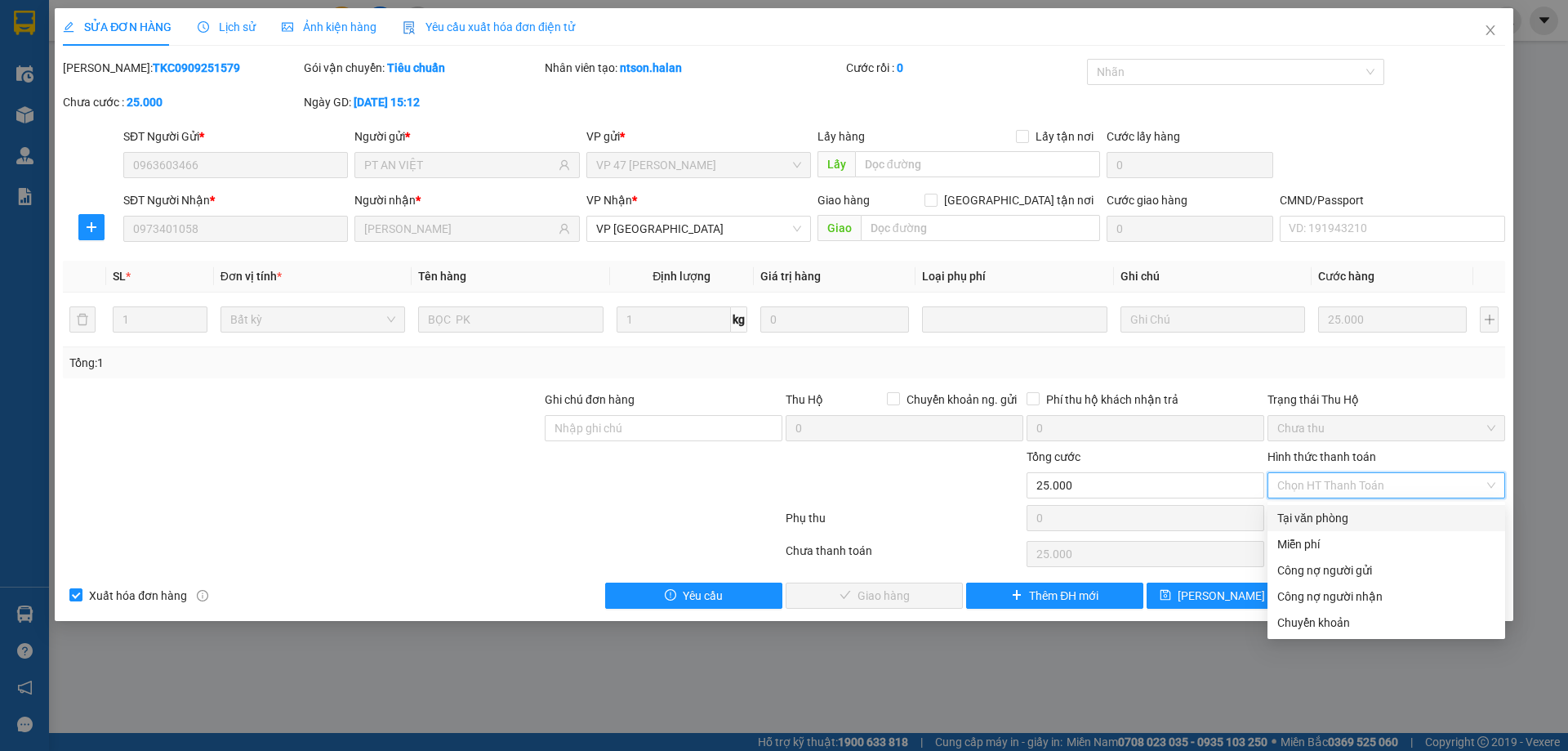
click at [1310, 514] on div "Tại văn phòng" at bounding box center [1386, 518] width 218 height 18
type input "0"
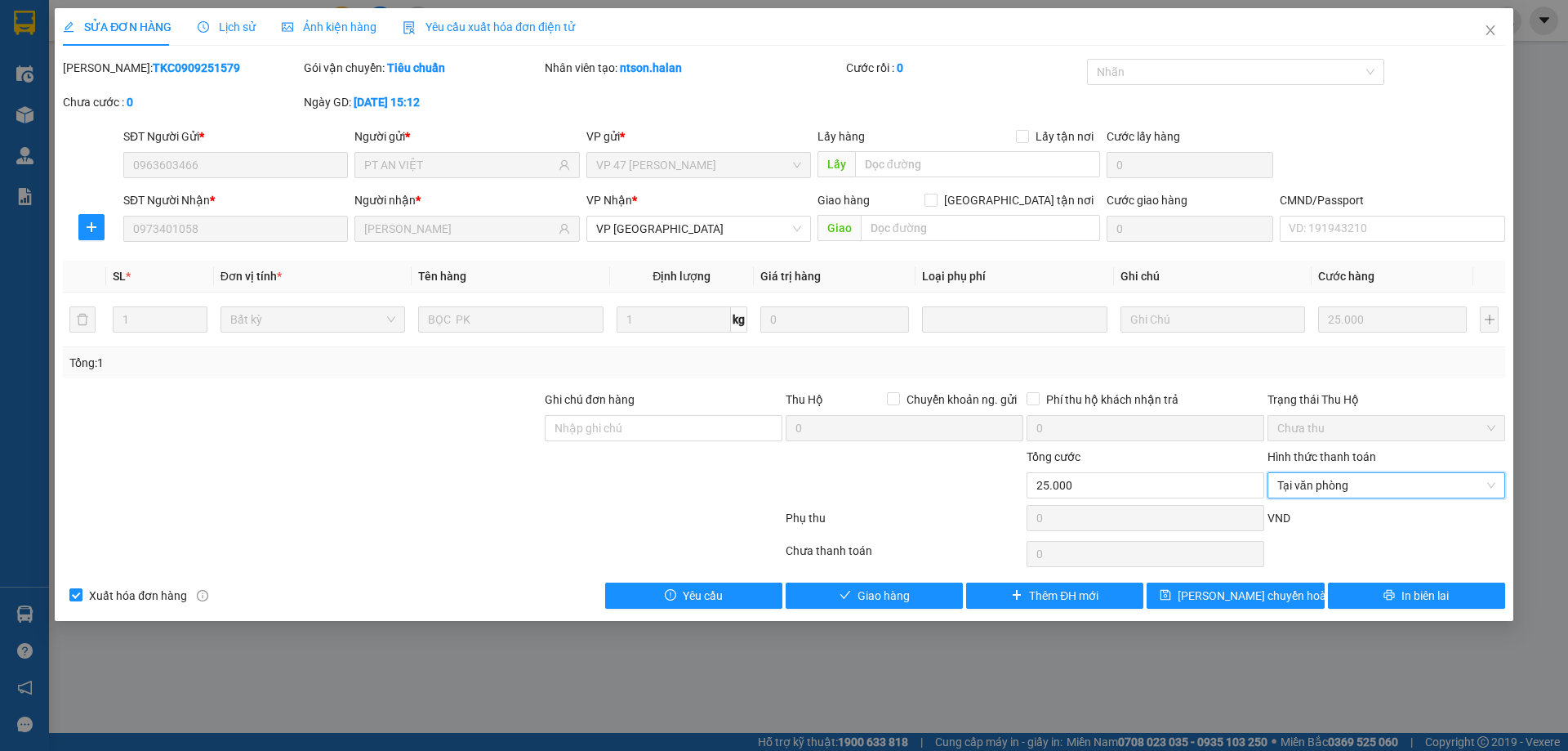
click at [839, 610] on div "SỬA ĐƠN HÀNG Lịch sử Ảnh kiện hàng Yêu cầu xuất hóa đơn điện tử Total Paid Fee …" at bounding box center [784, 314] width 1459 height 613
click at [859, 599] on span "Giao hàng" at bounding box center [883, 595] width 53 height 18
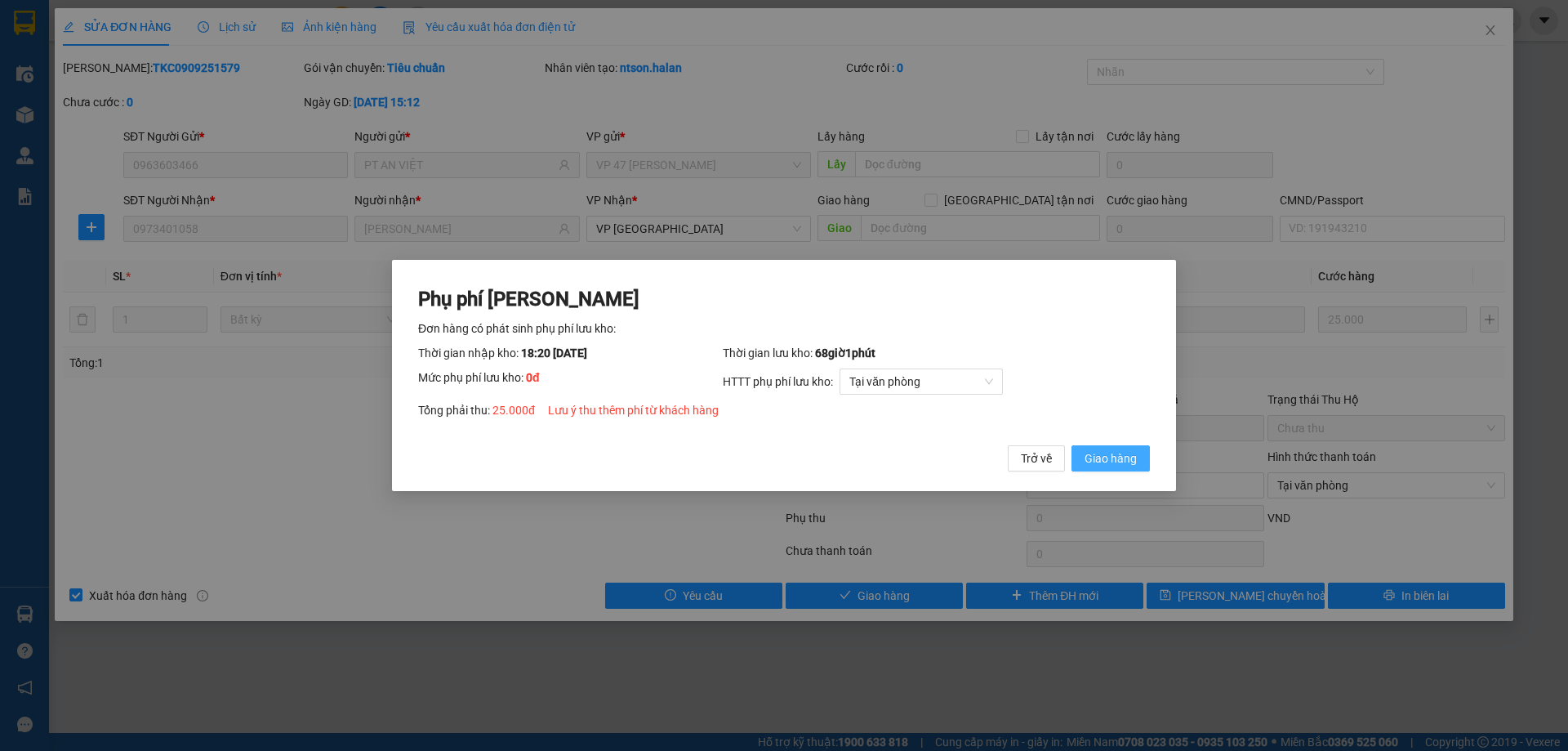
click at [1096, 464] on span "Giao hàng" at bounding box center [1110, 458] width 53 height 18
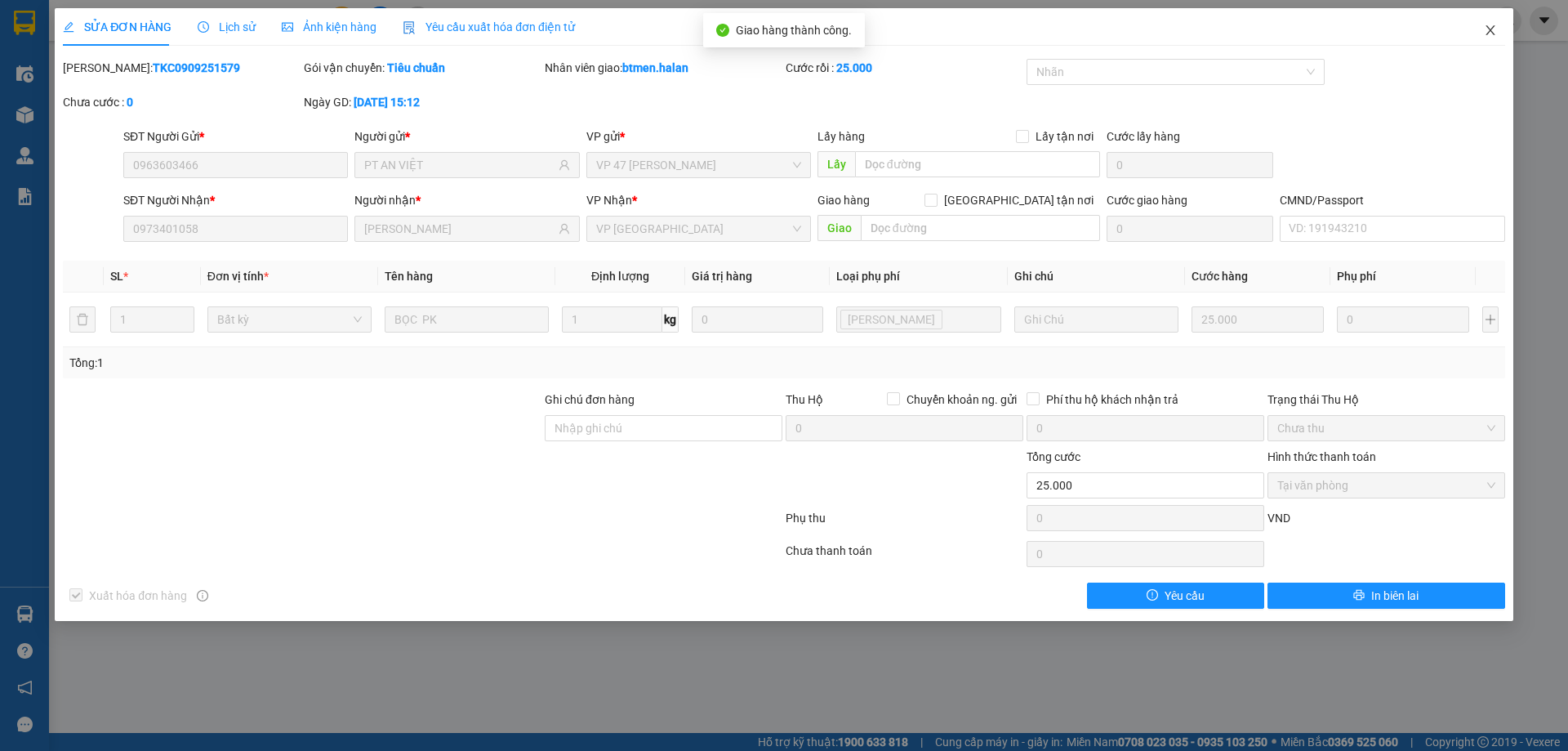
click at [1500, 30] on span "Close" at bounding box center [1491, 31] width 46 height 46
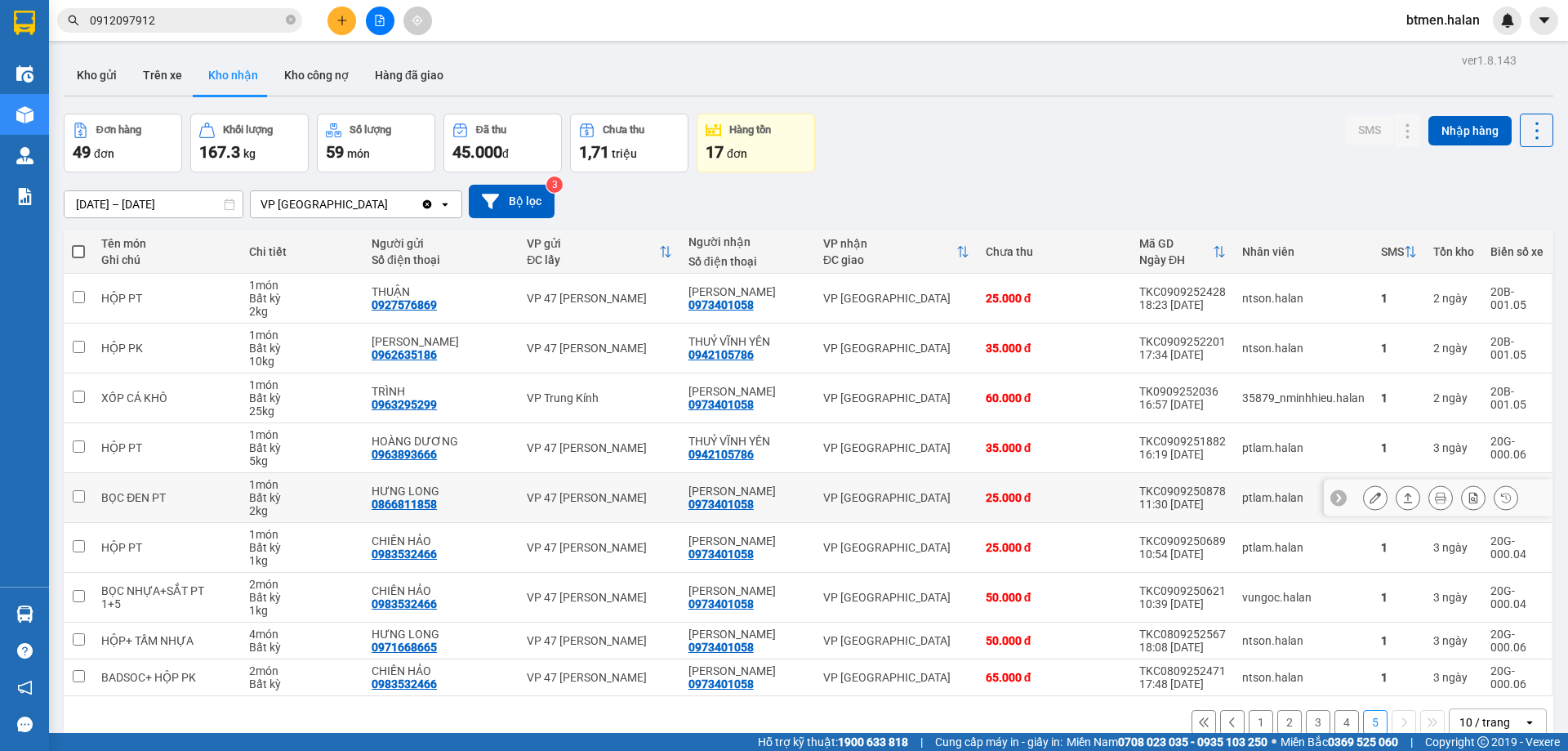
click at [1369, 498] on icon at bounding box center [1375, 498] width 12 height 12
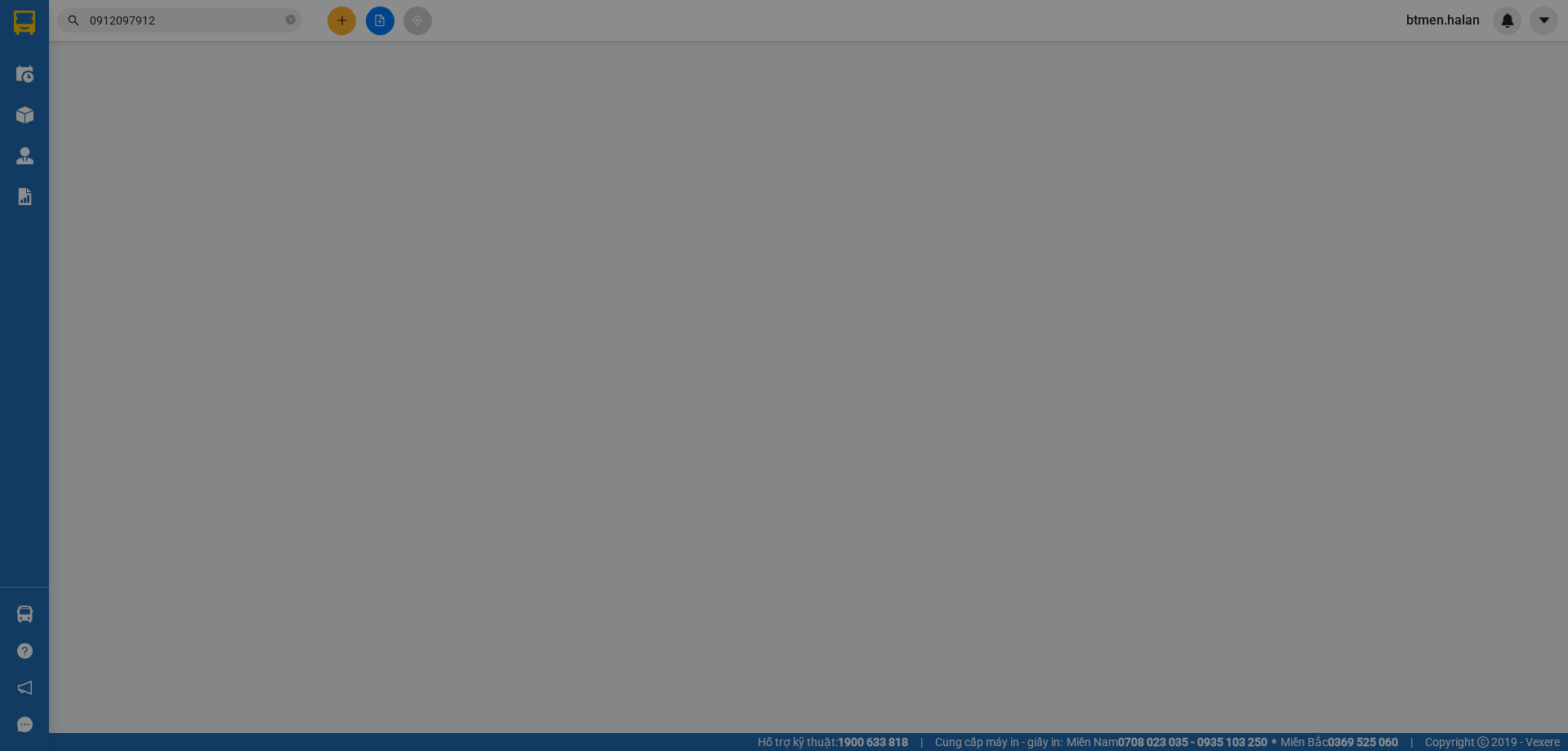
type input "0866811858"
type input "HƯNG LONG"
type input "0973401058"
type input "[PERSON_NAME]"
type input "25.000"
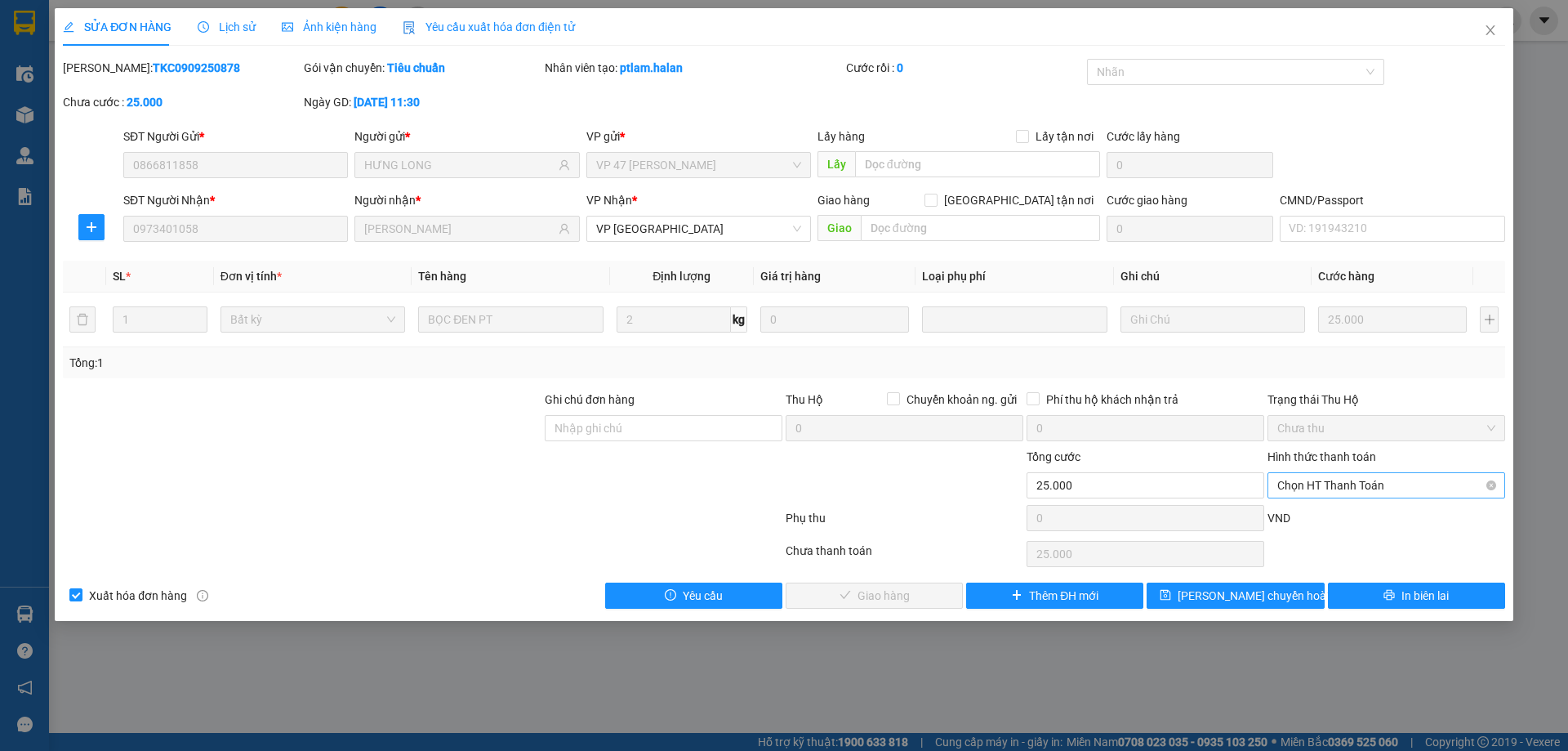
click at [1336, 474] on span "Chọn HT Thanh Toán" at bounding box center [1386, 485] width 218 height 25
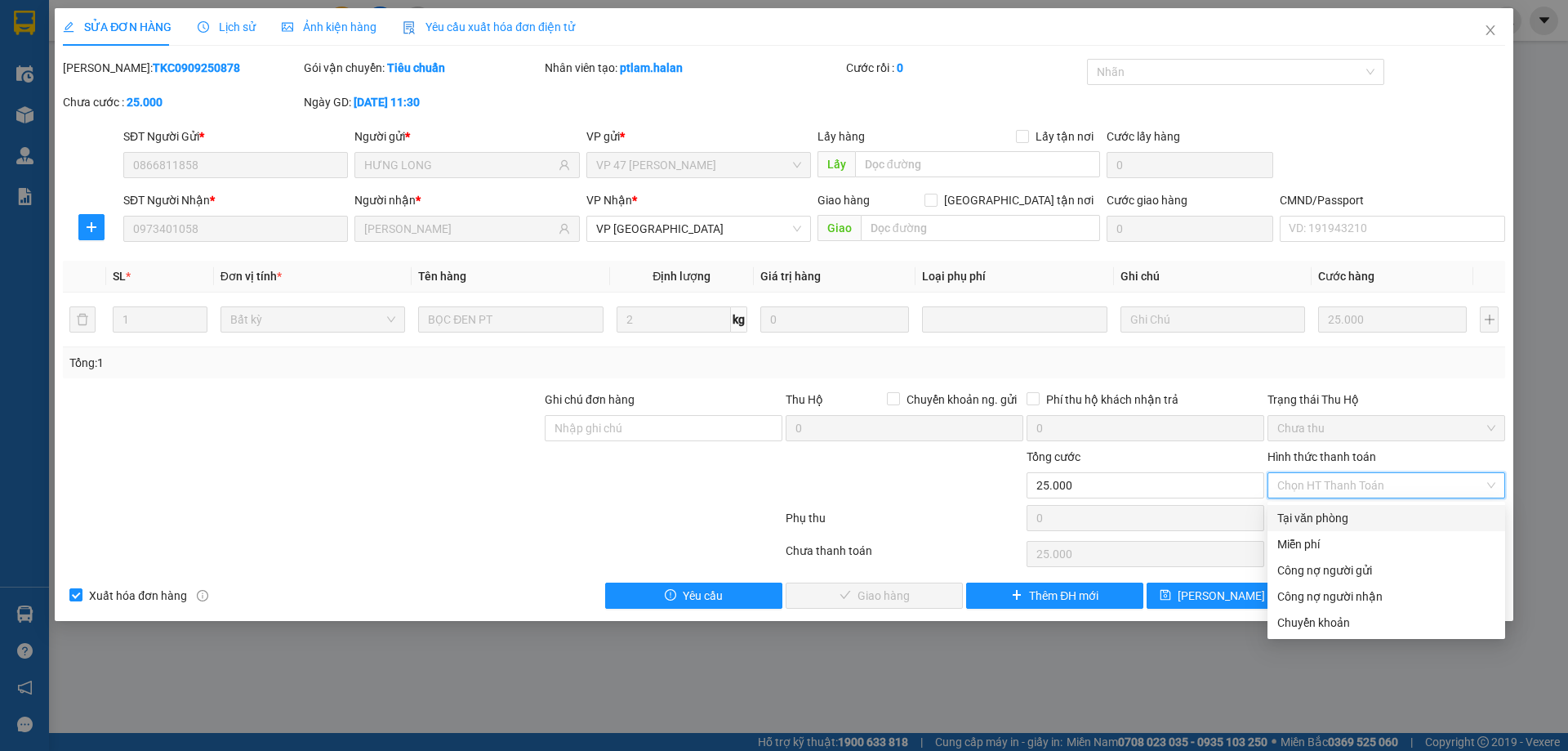
drag, startPoint x: 1338, startPoint y: 513, endPoint x: 957, endPoint y: 598, distance: 390.4
click at [1336, 514] on div "Tại văn phòng" at bounding box center [1386, 518] width 218 height 18
type input "0"
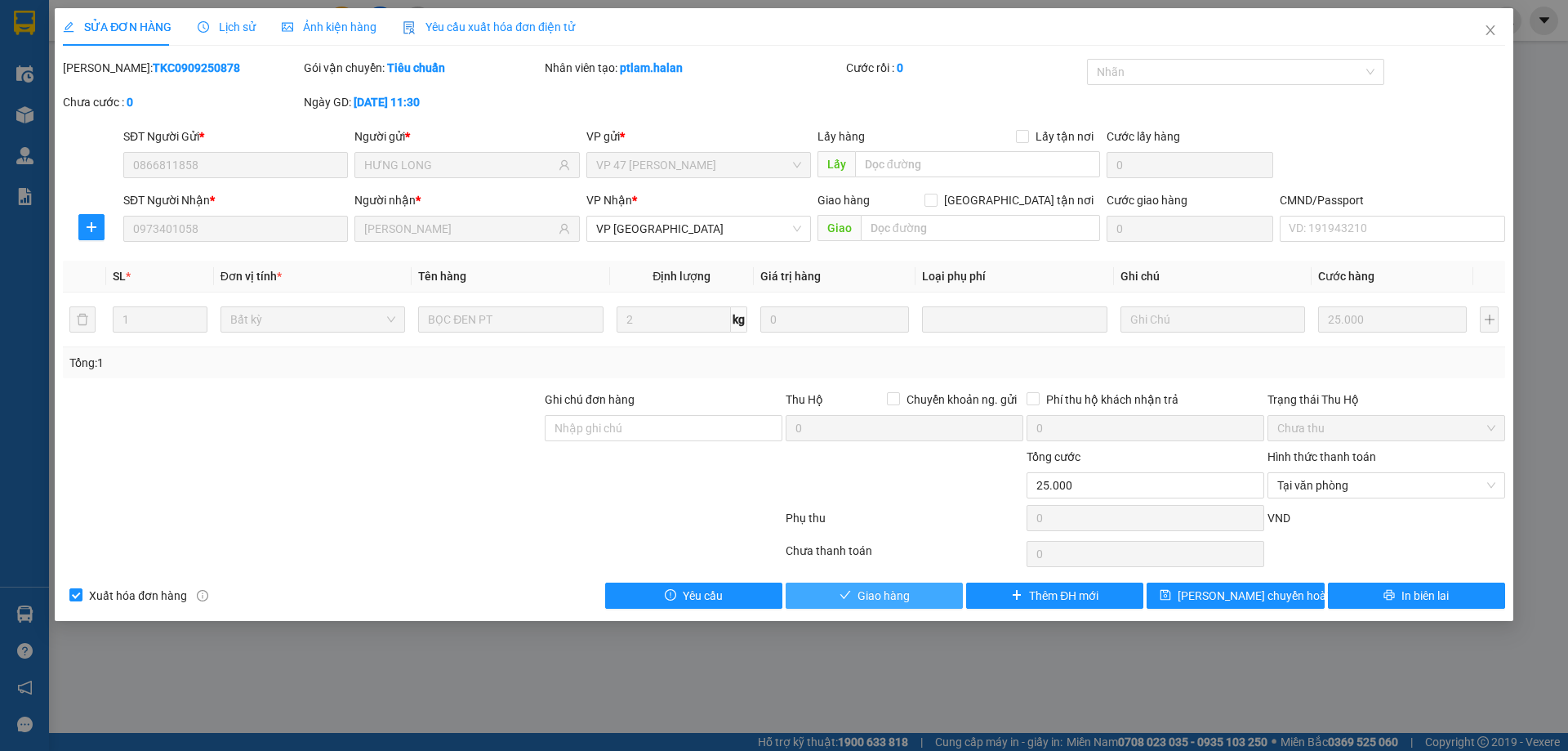
click at [916, 589] on button "Giao hàng" at bounding box center [874, 595] width 177 height 26
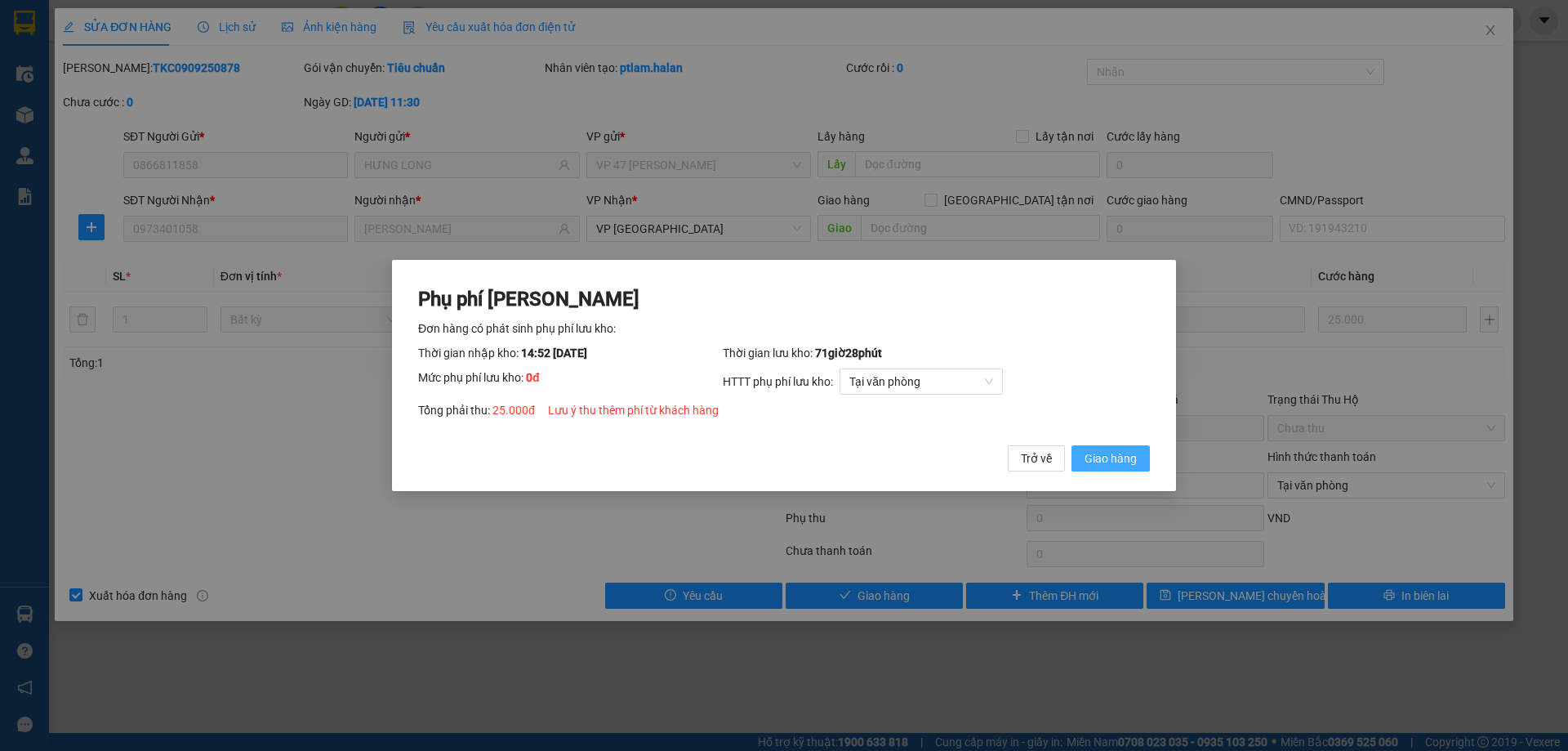
drag, startPoint x: 1110, startPoint y: 458, endPoint x: 1235, endPoint y: 360, distance: 158.8
click at [1119, 450] on span "Giao hàng" at bounding box center [1110, 458] width 53 height 18
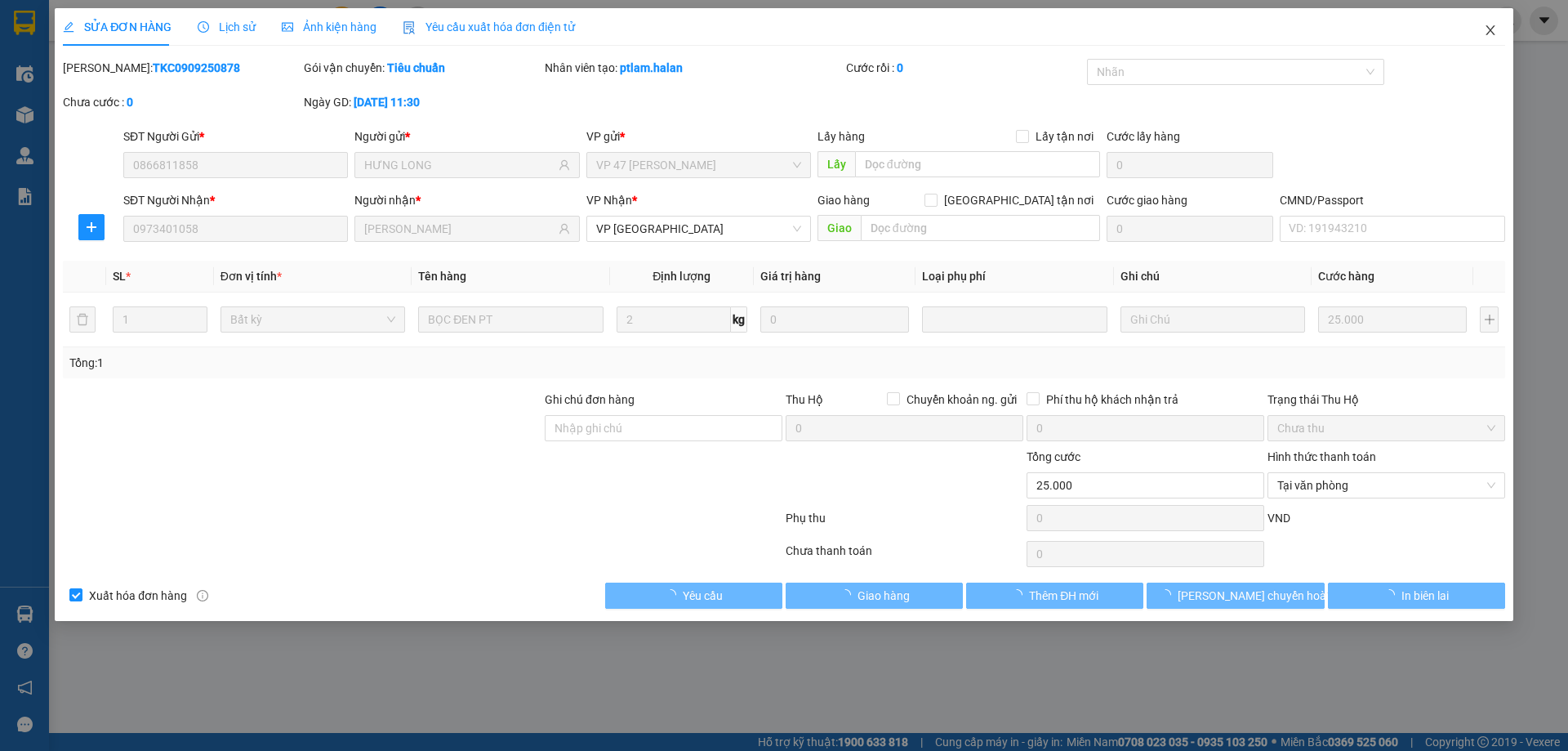
click at [1487, 35] on icon "close" at bounding box center [1490, 30] width 13 height 13
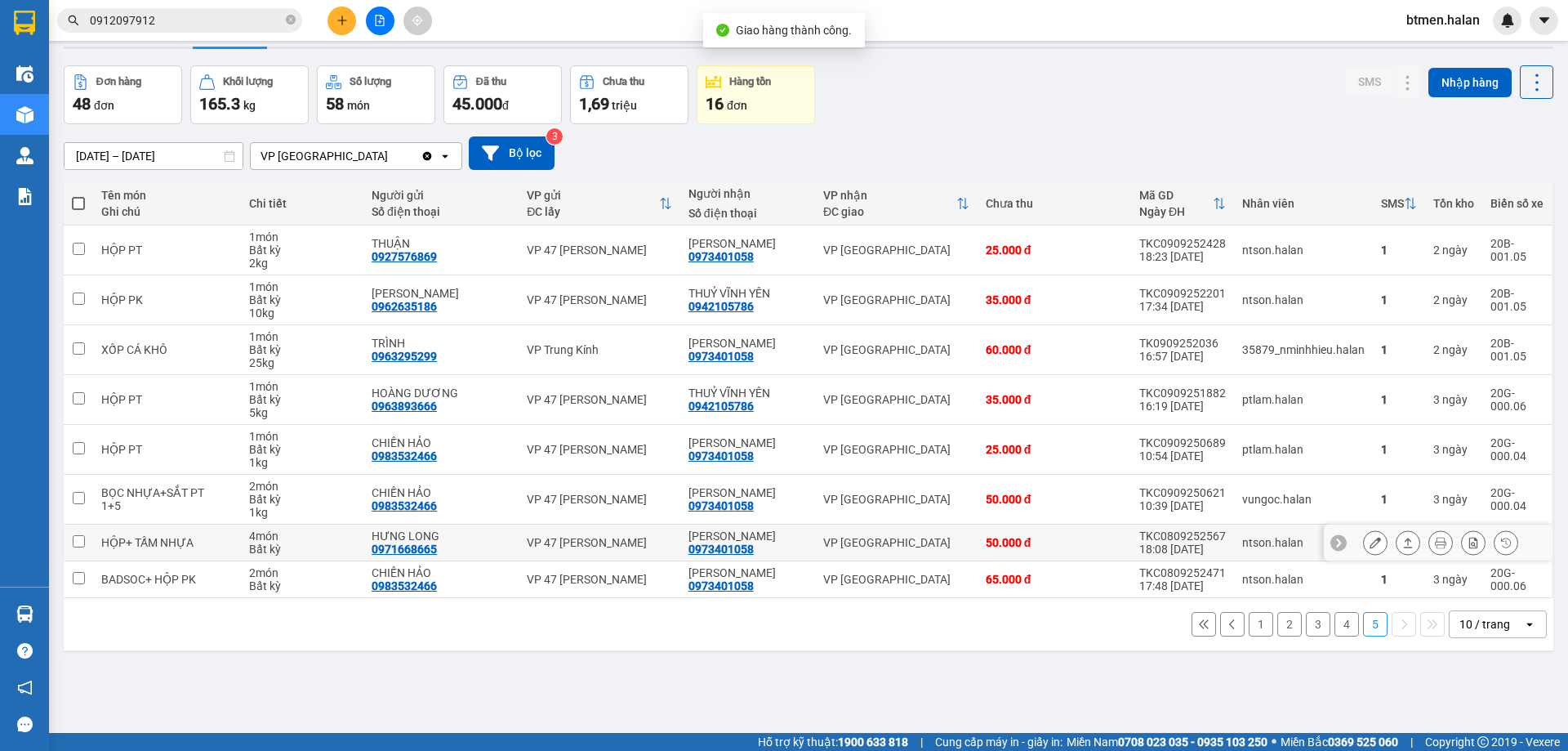
scroll to position [75, 0]
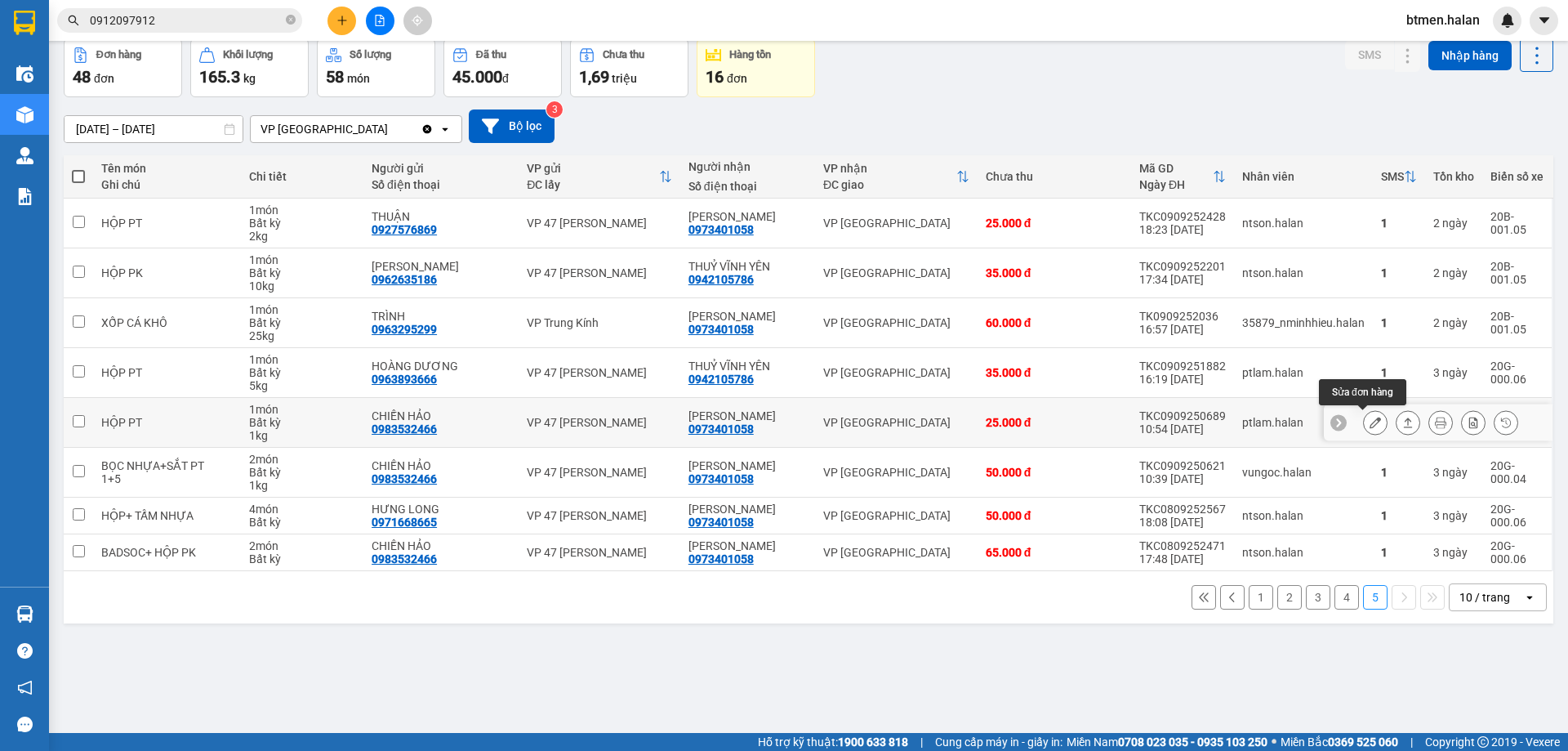
click at [1369, 426] on icon at bounding box center [1375, 422] width 12 height 12
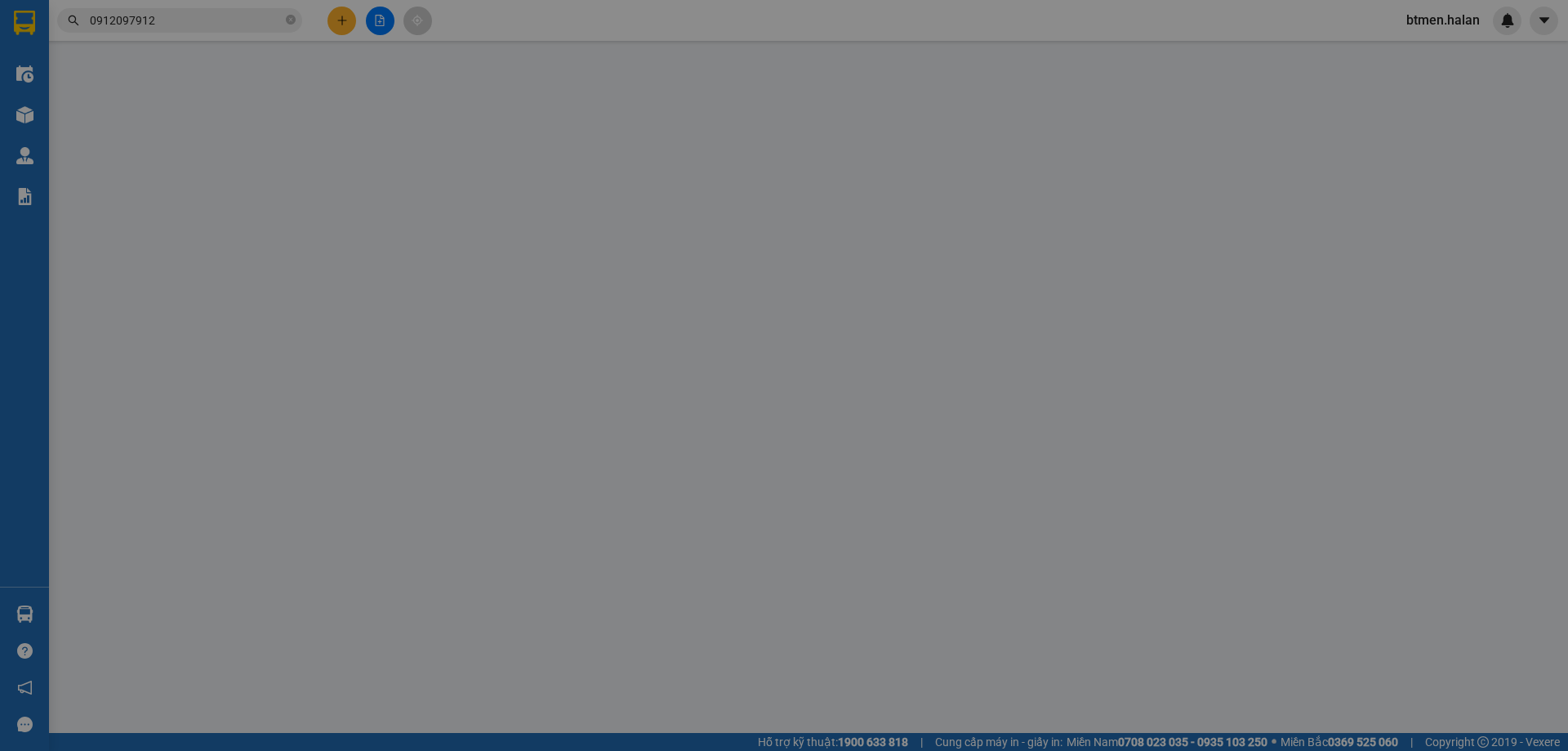
type input "0983532466"
type input "CHIẾN HẢO"
type input "0973401058"
type input "[PERSON_NAME]"
type input "25.000"
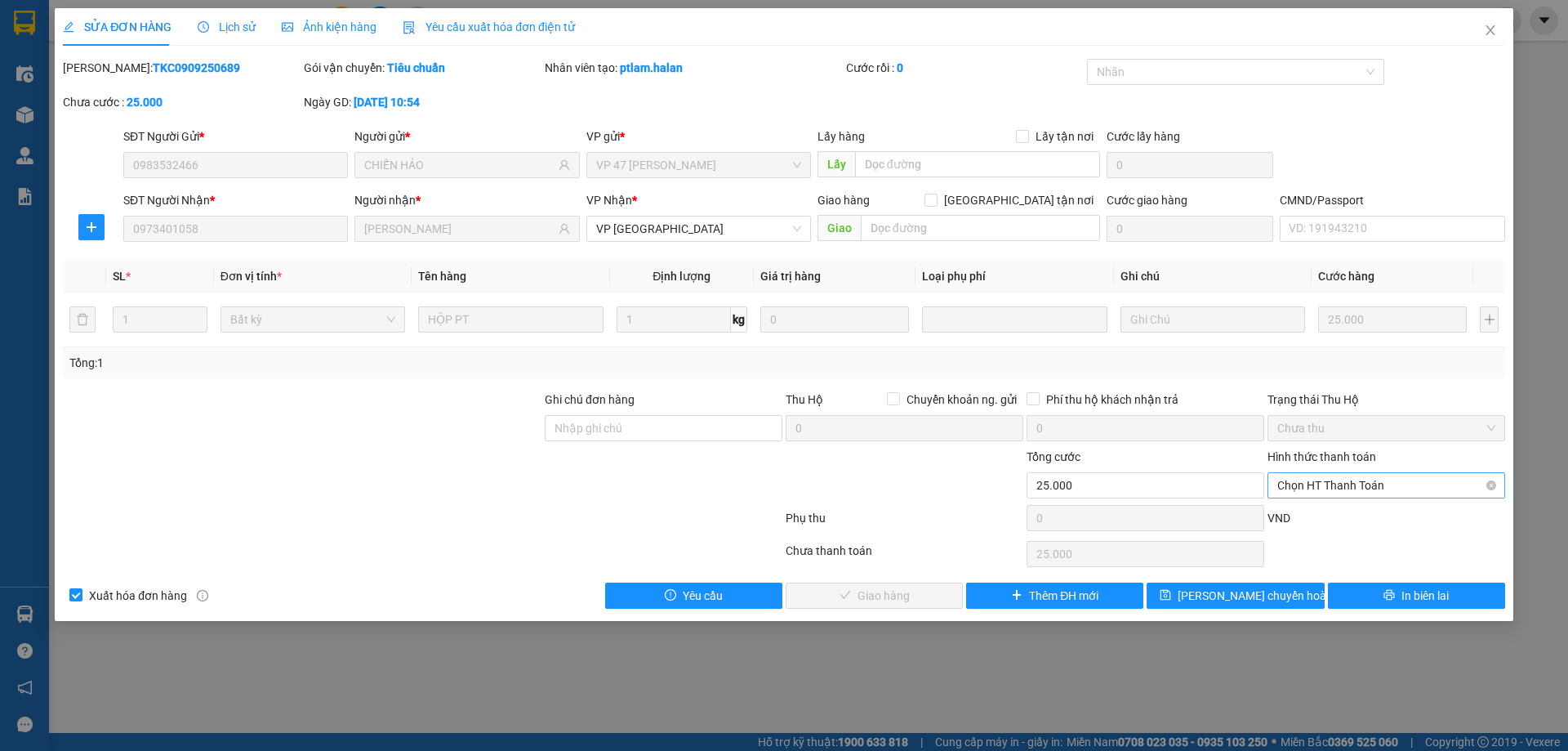
click at [1331, 492] on span "Chọn HT Thanh Toán" at bounding box center [1386, 485] width 218 height 25
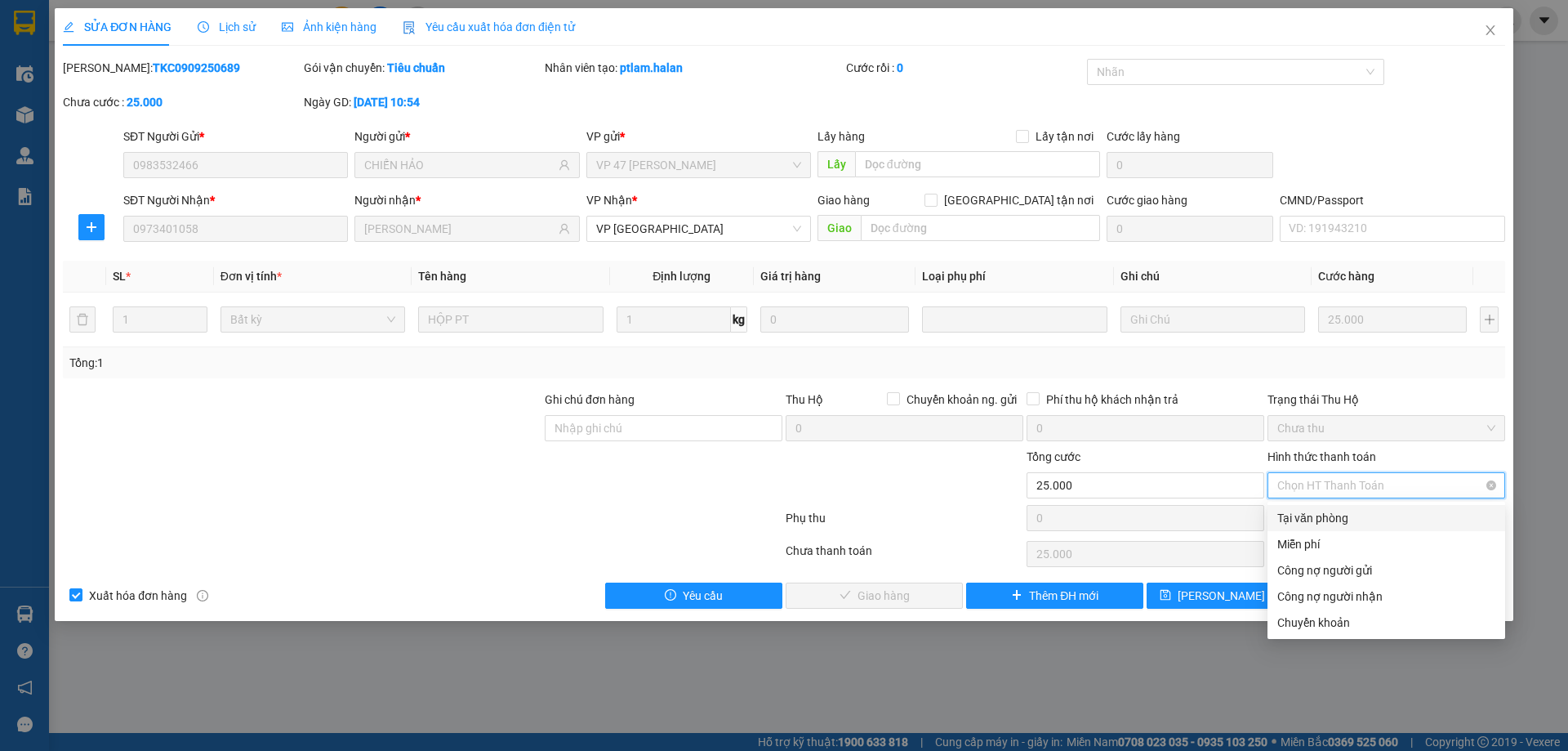
drag, startPoint x: 1327, startPoint y: 498, endPoint x: 967, endPoint y: 586, distance: 370.6
click at [1322, 514] on div "Tại văn phòng" at bounding box center [1386, 518] width 218 height 18
type input "0"
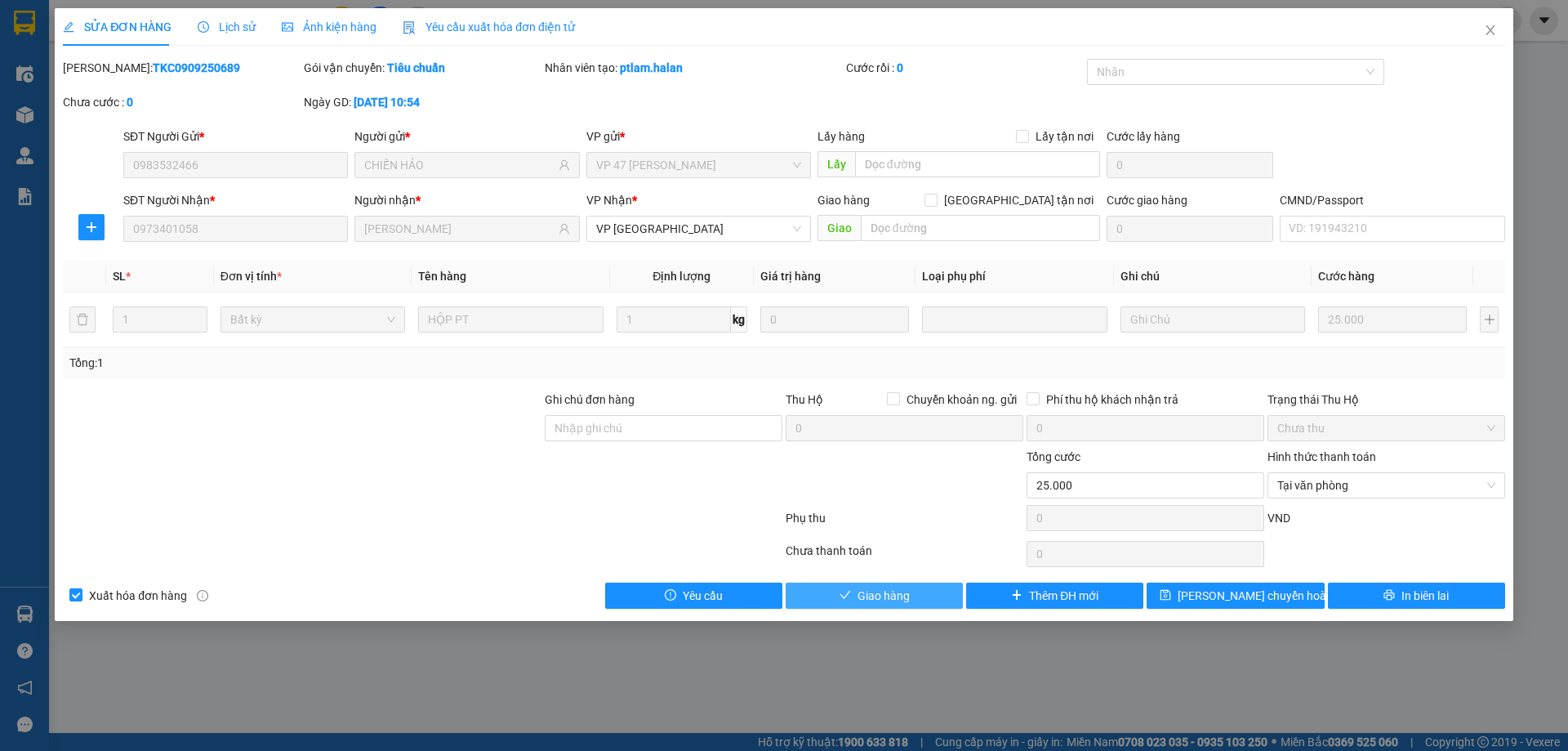
click at [904, 583] on button "Giao hàng" at bounding box center [874, 595] width 177 height 26
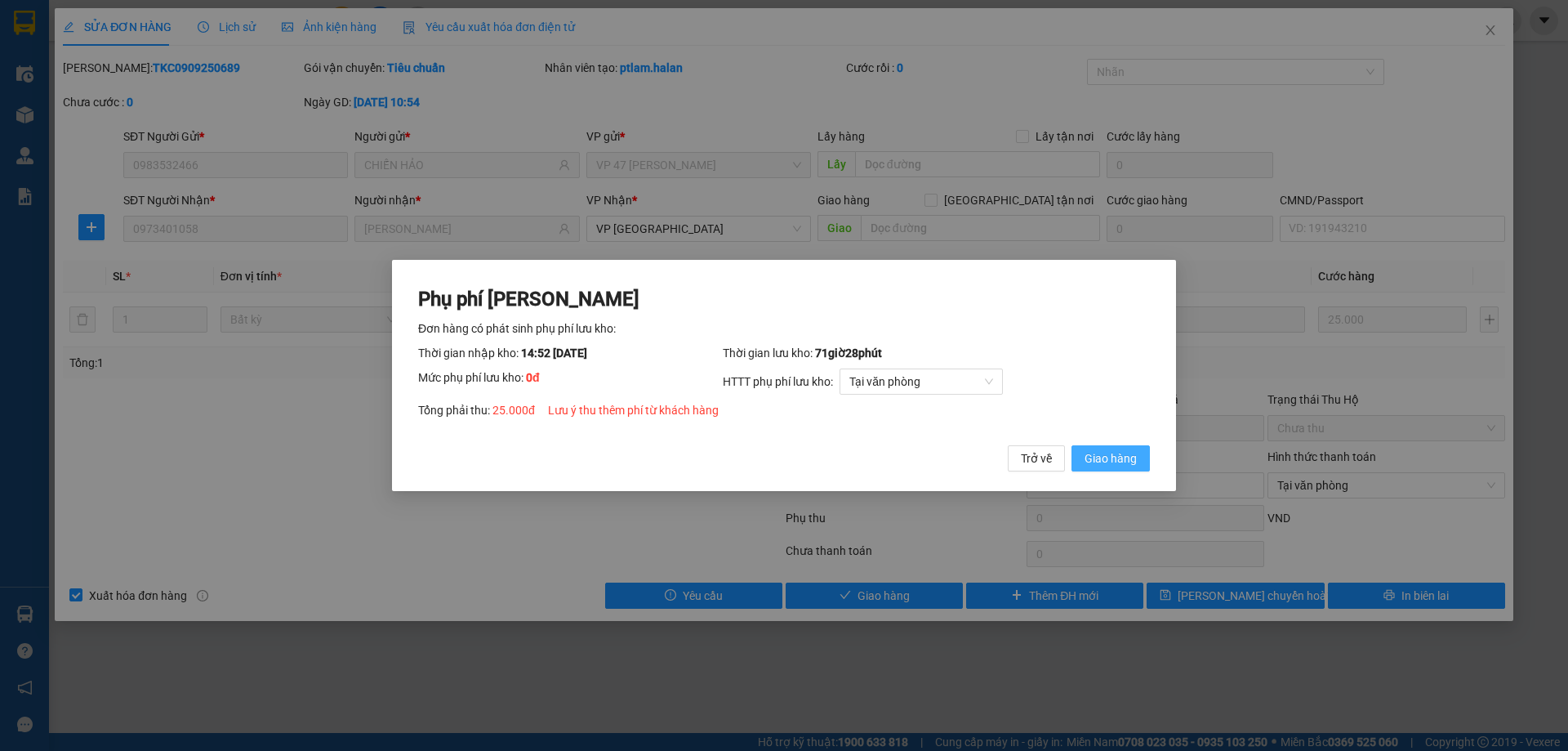
click at [1119, 446] on button "Giao hàng" at bounding box center [1110, 458] width 78 height 26
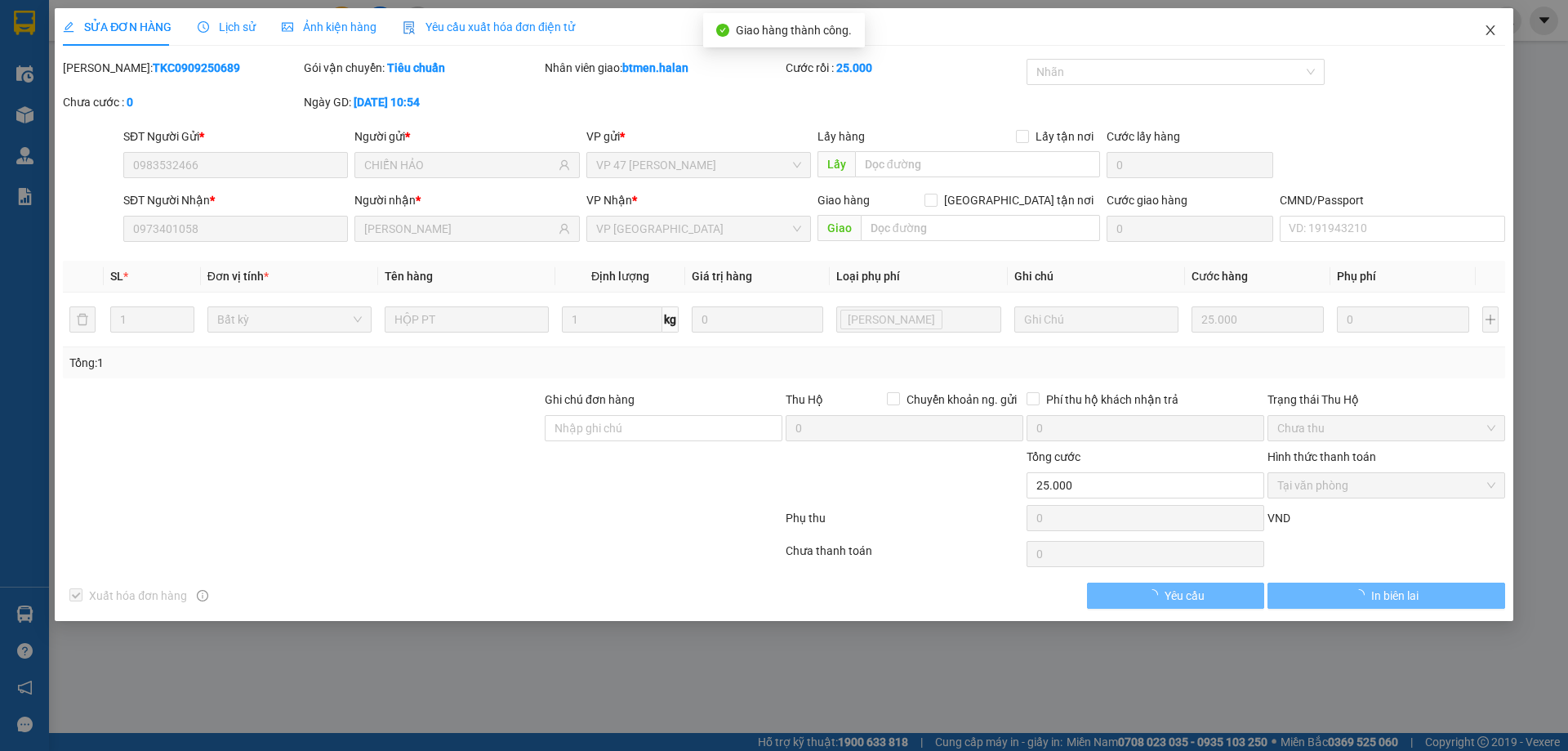
click at [1482, 36] on span "Close" at bounding box center [1491, 31] width 46 height 46
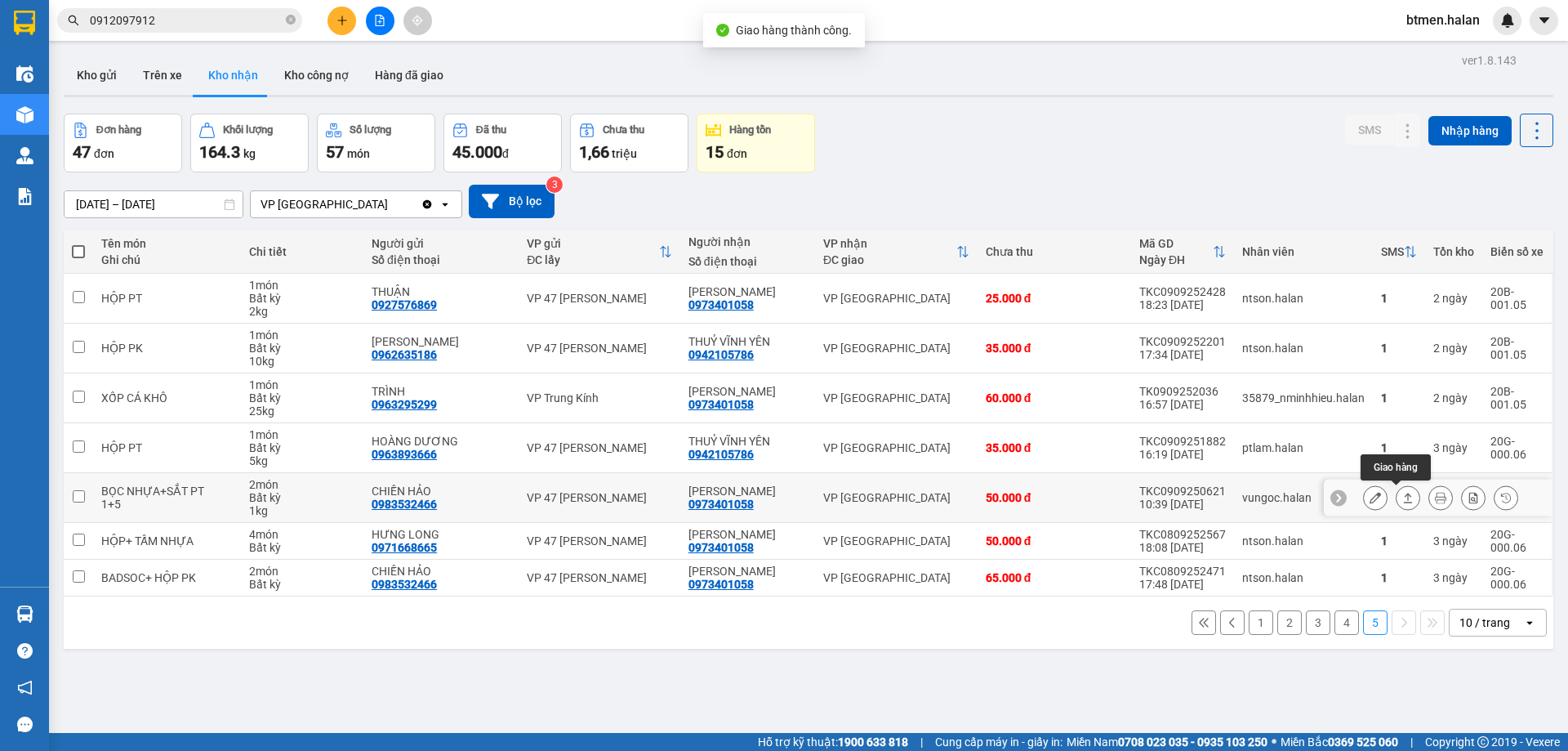
click at [1369, 500] on icon at bounding box center [1375, 498] width 12 height 12
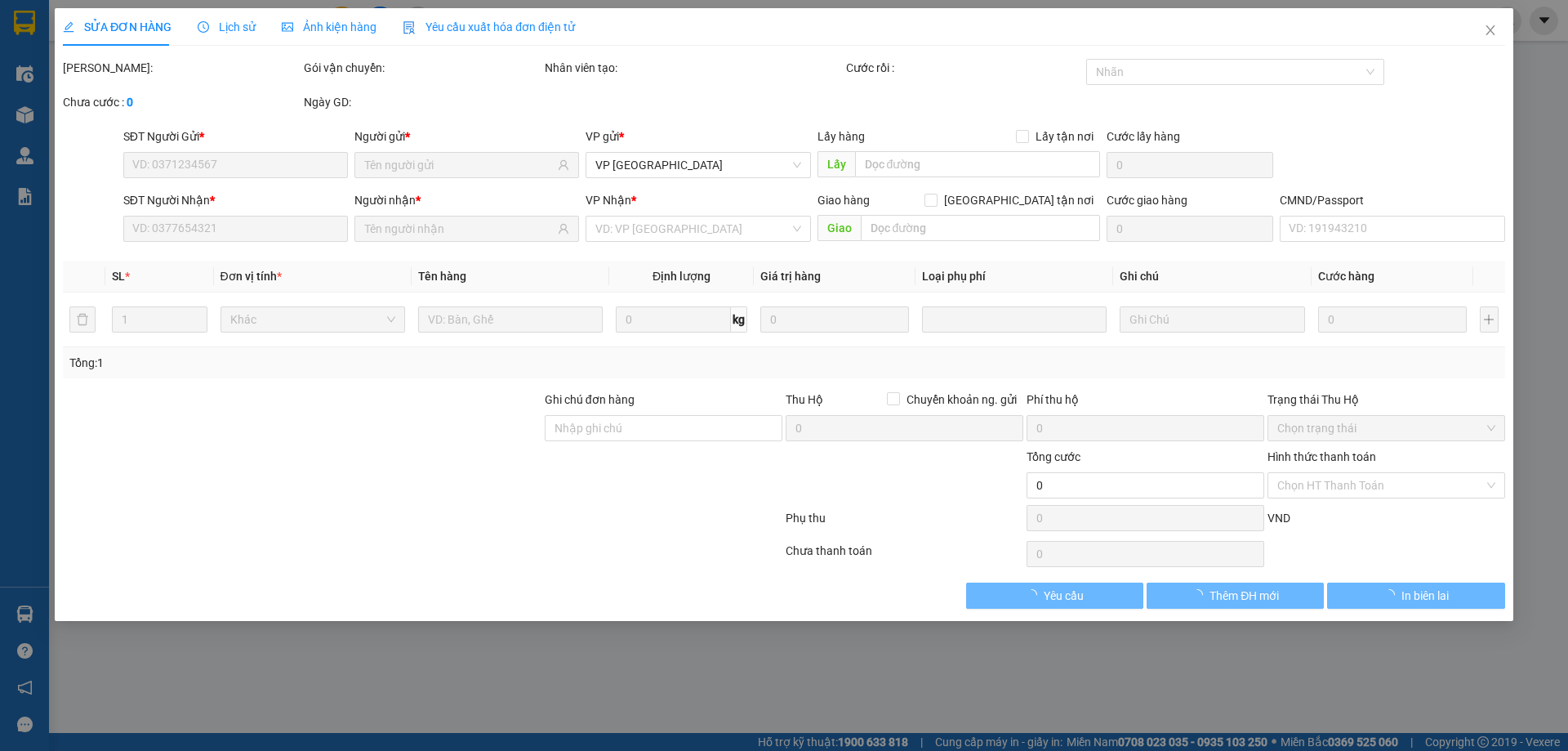
type input "0983532466"
type input "CHIẾN HẢO"
type input "0973401058"
type input "[PERSON_NAME]"
type input "50.000"
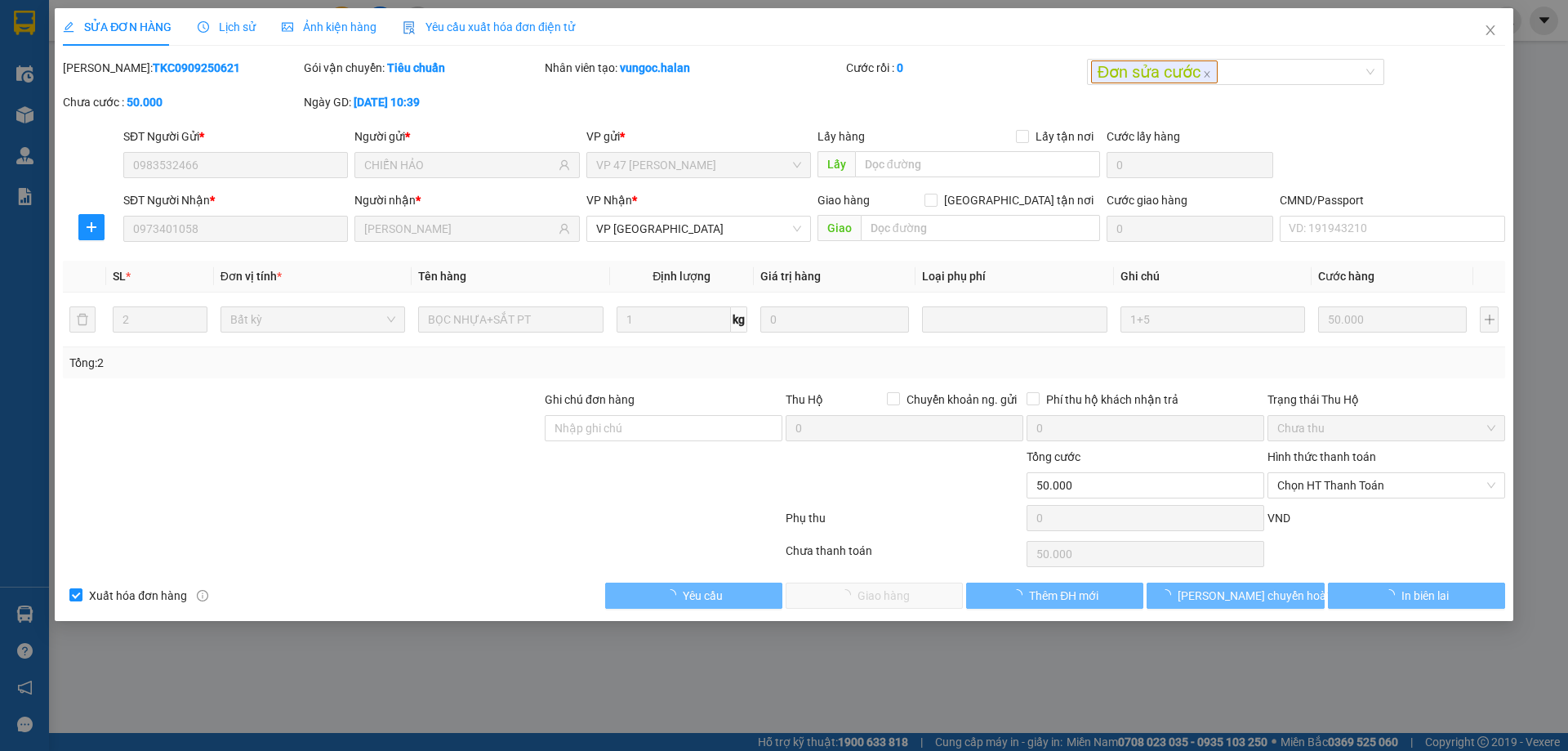
click at [1385, 495] on span "Chọn HT Thanh Toán" at bounding box center [1386, 485] width 218 height 25
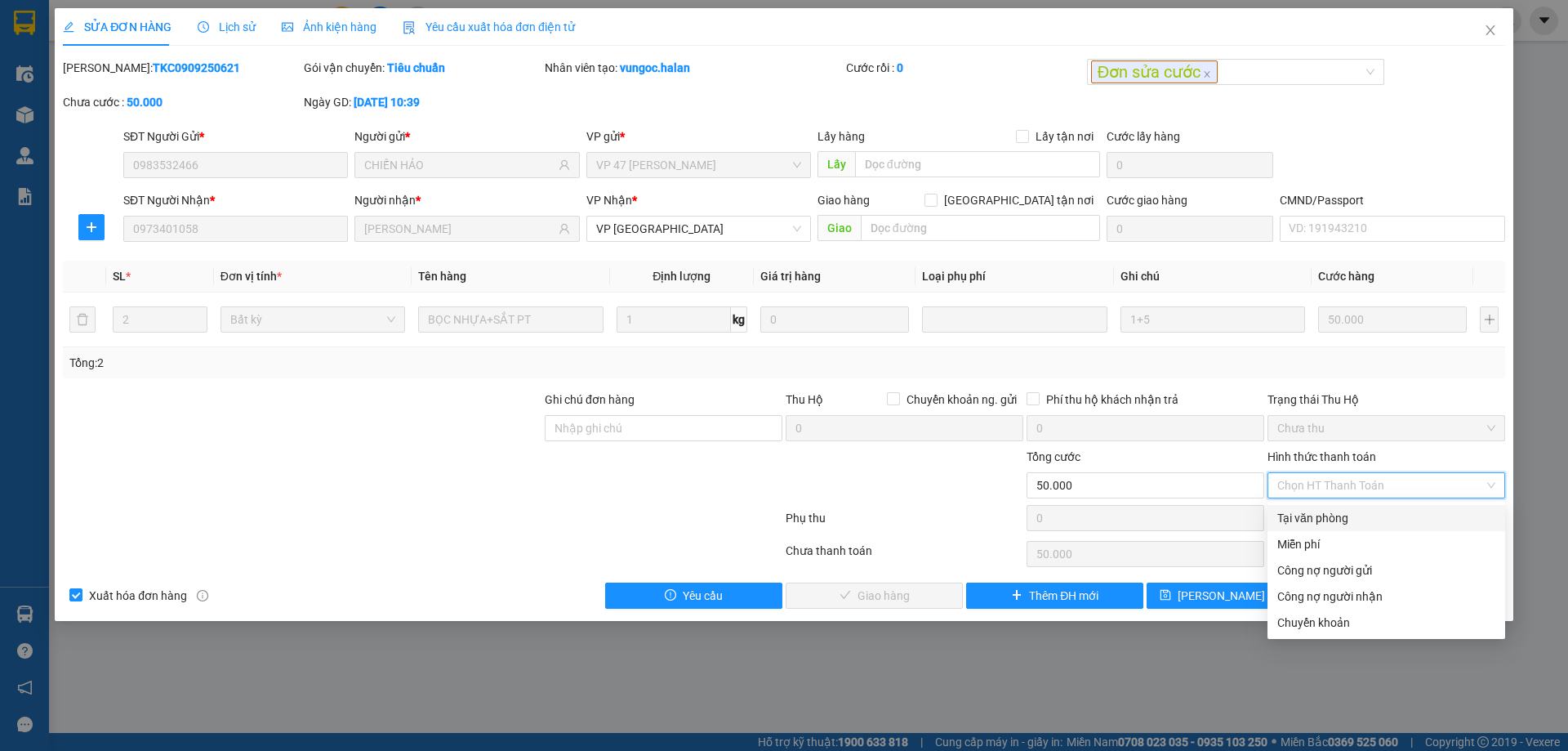
click at [1330, 522] on div "Tại văn phòng" at bounding box center [1386, 518] width 218 height 18
type input "0"
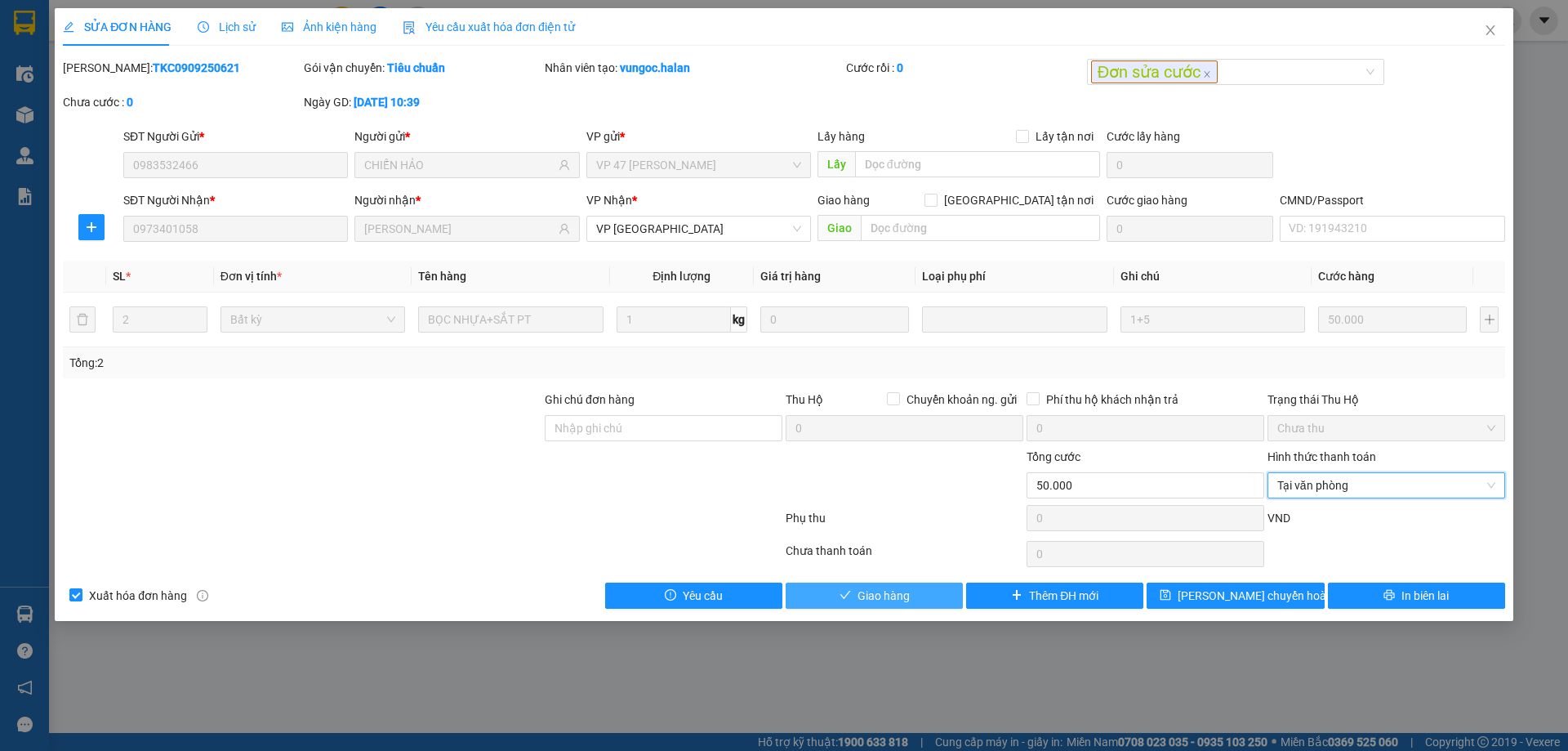
click at [885, 591] on span "Giao hàng" at bounding box center [883, 595] width 53 height 18
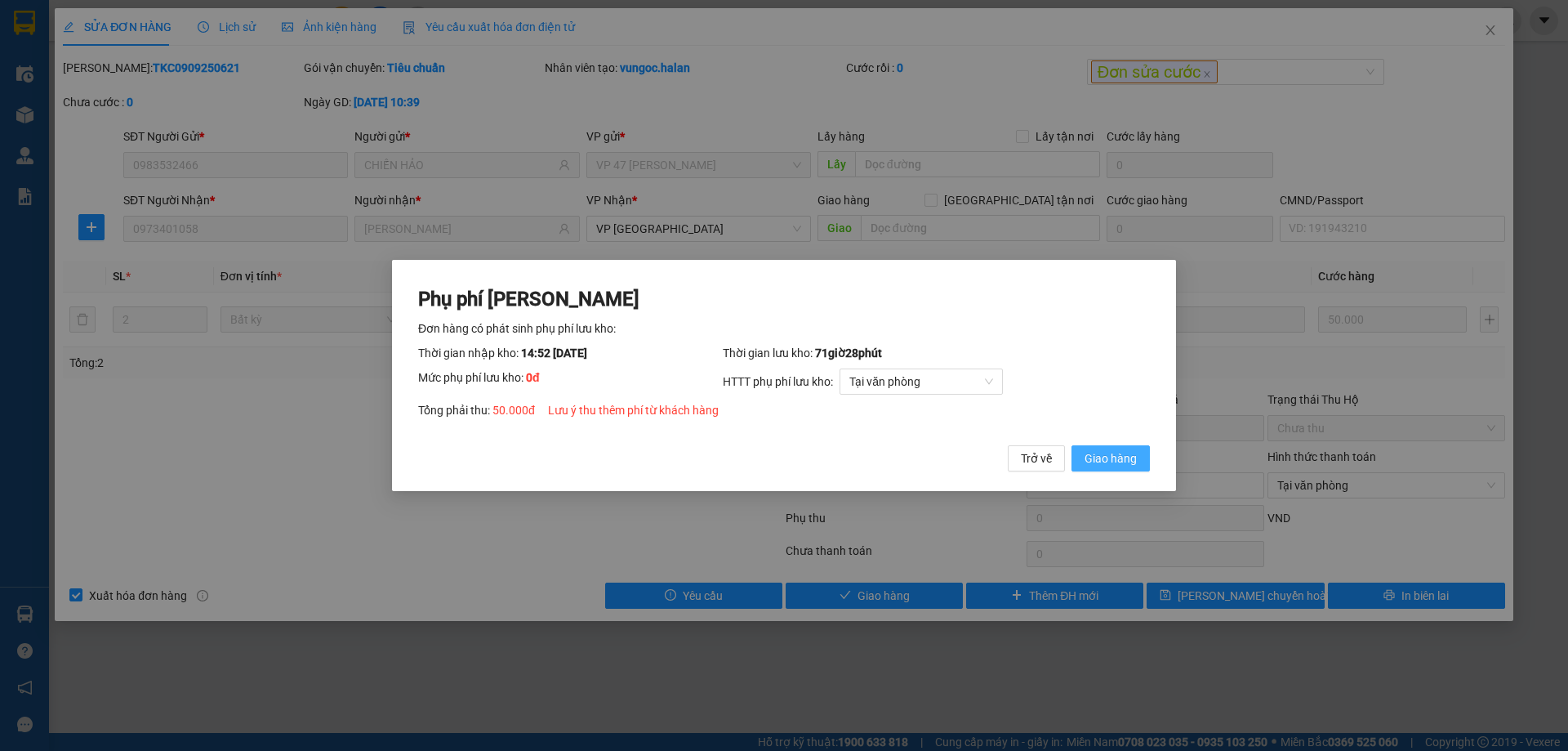
click at [1120, 462] on span "Giao hàng" at bounding box center [1110, 458] width 53 height 18
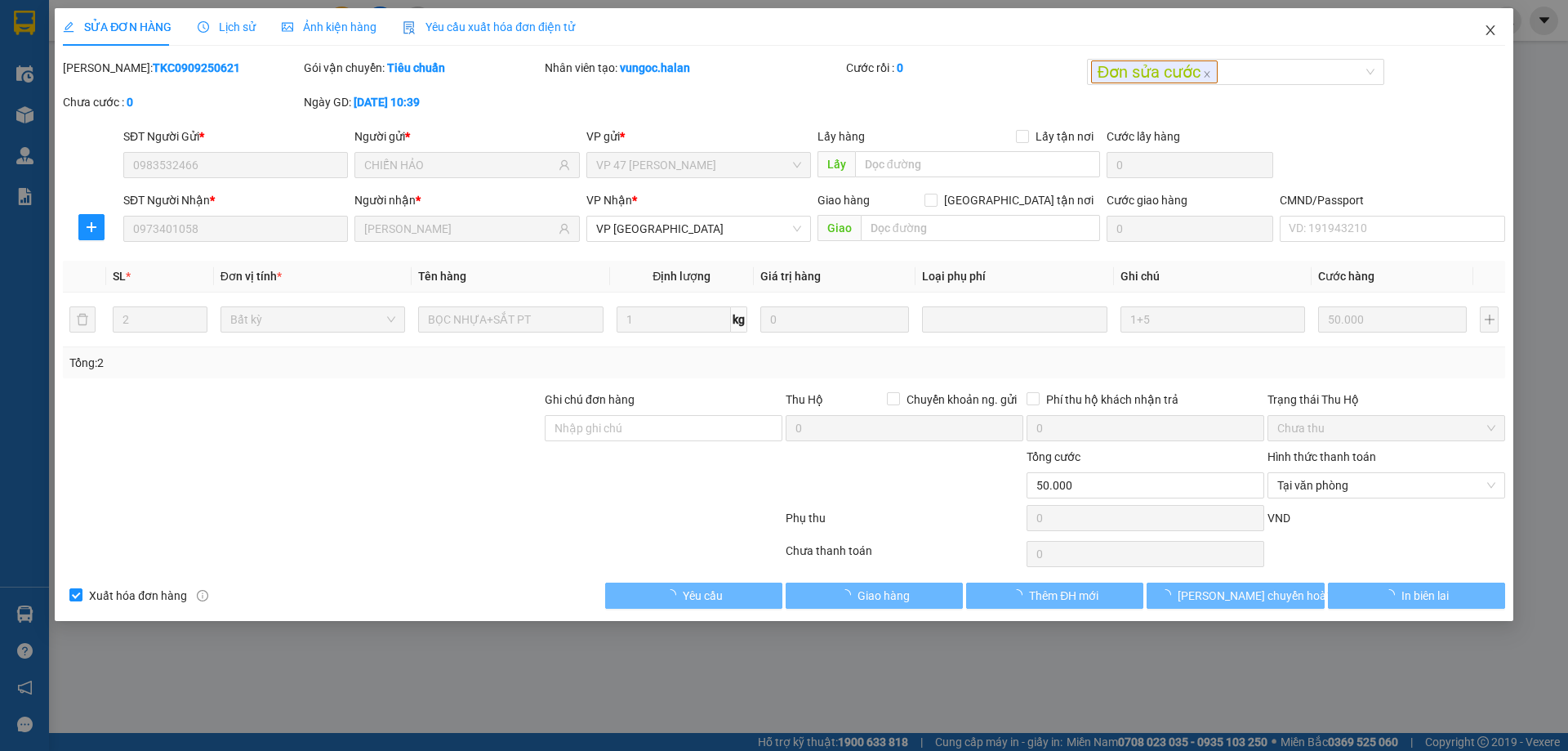
click at [1477, 34] on span "Close" at bounding box center [1491, 31] width 46 height 46
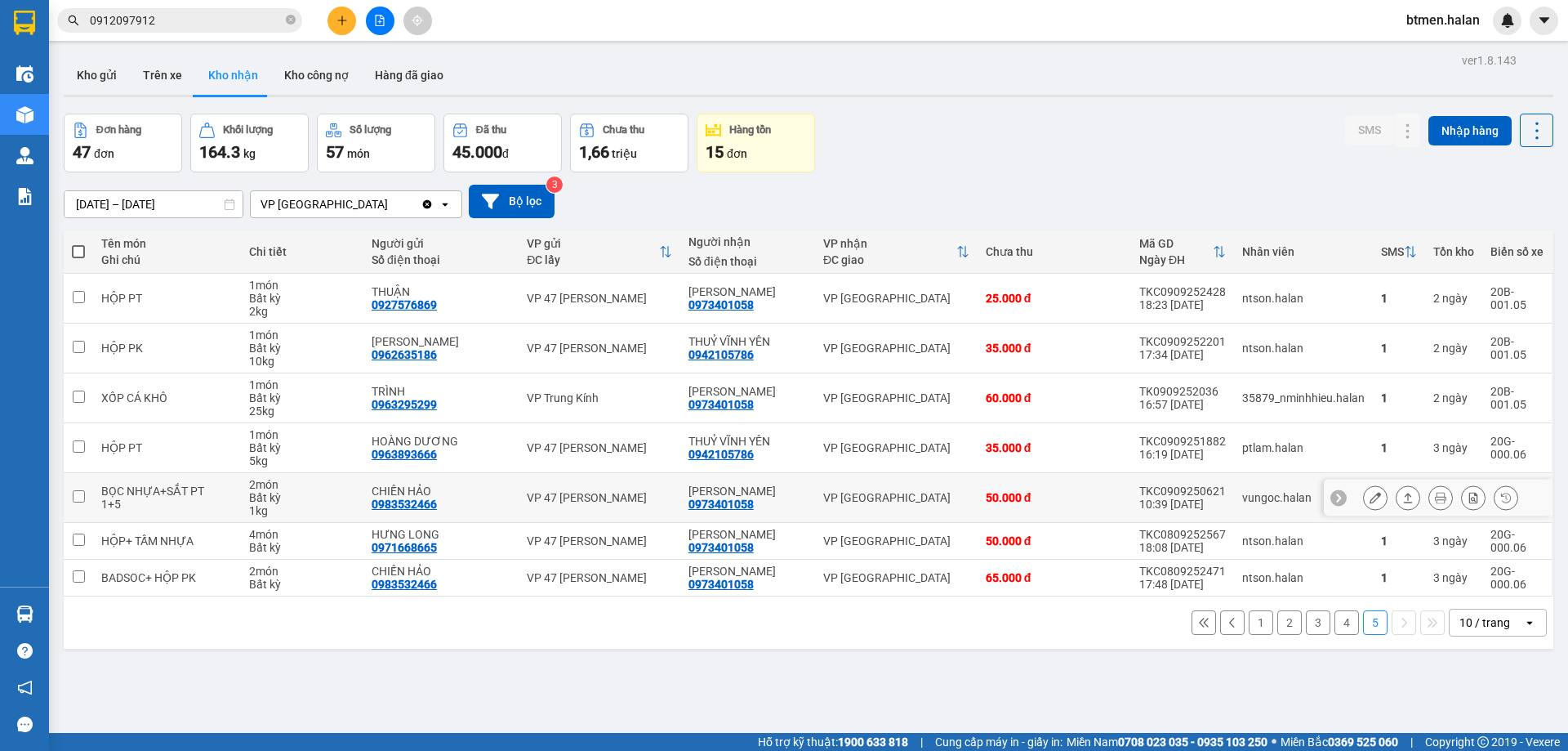
click at [1349, 499] on div at bounding box center [1438, 498] width 228 height 37
click at [1369, 499] on icon at bounding box center [1375, 498] width 12 height 12
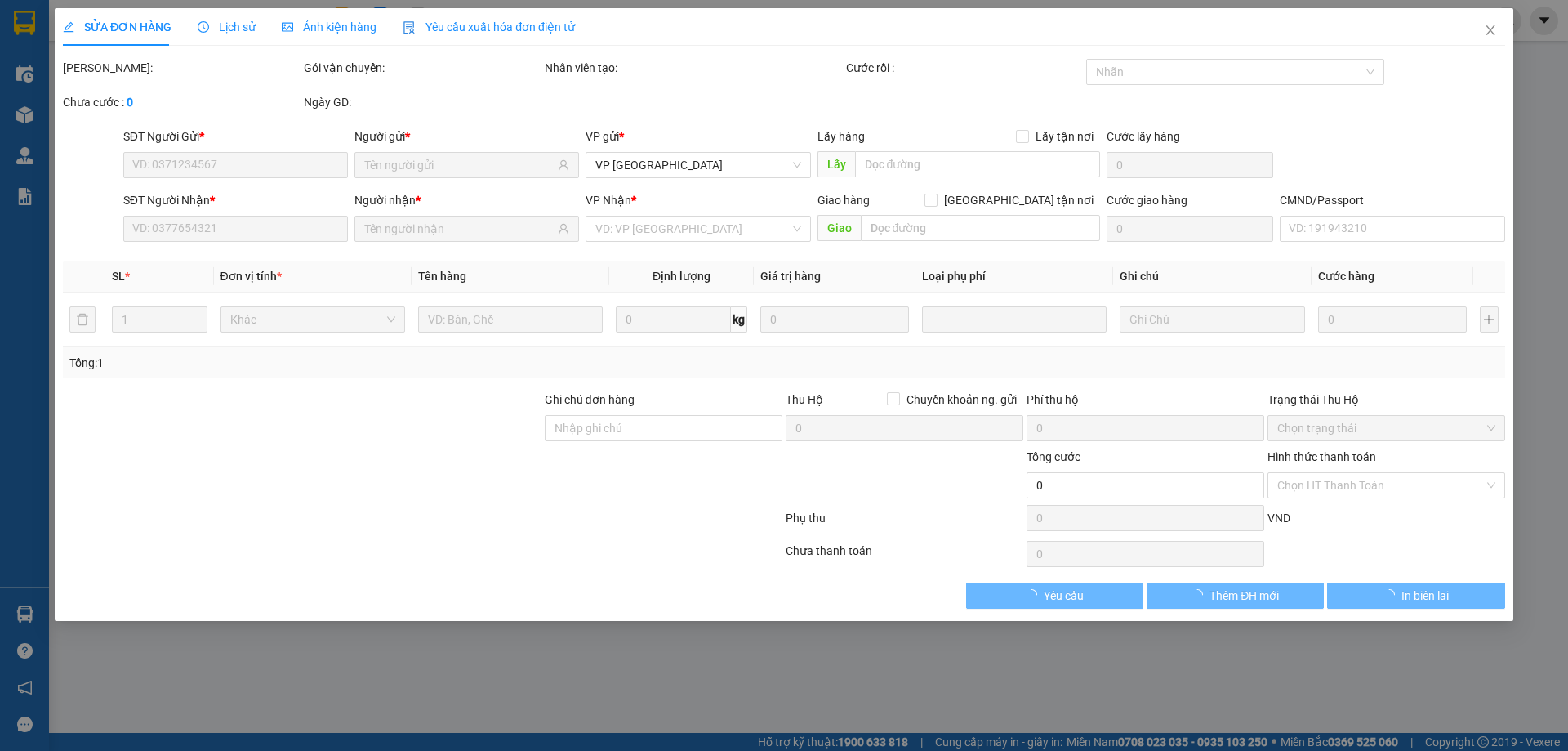
type input "0983532466"
type input "CHIẾN HẢO"
type input "0973401058"
type input "[PERSON_NAME]"
type input "50.000"
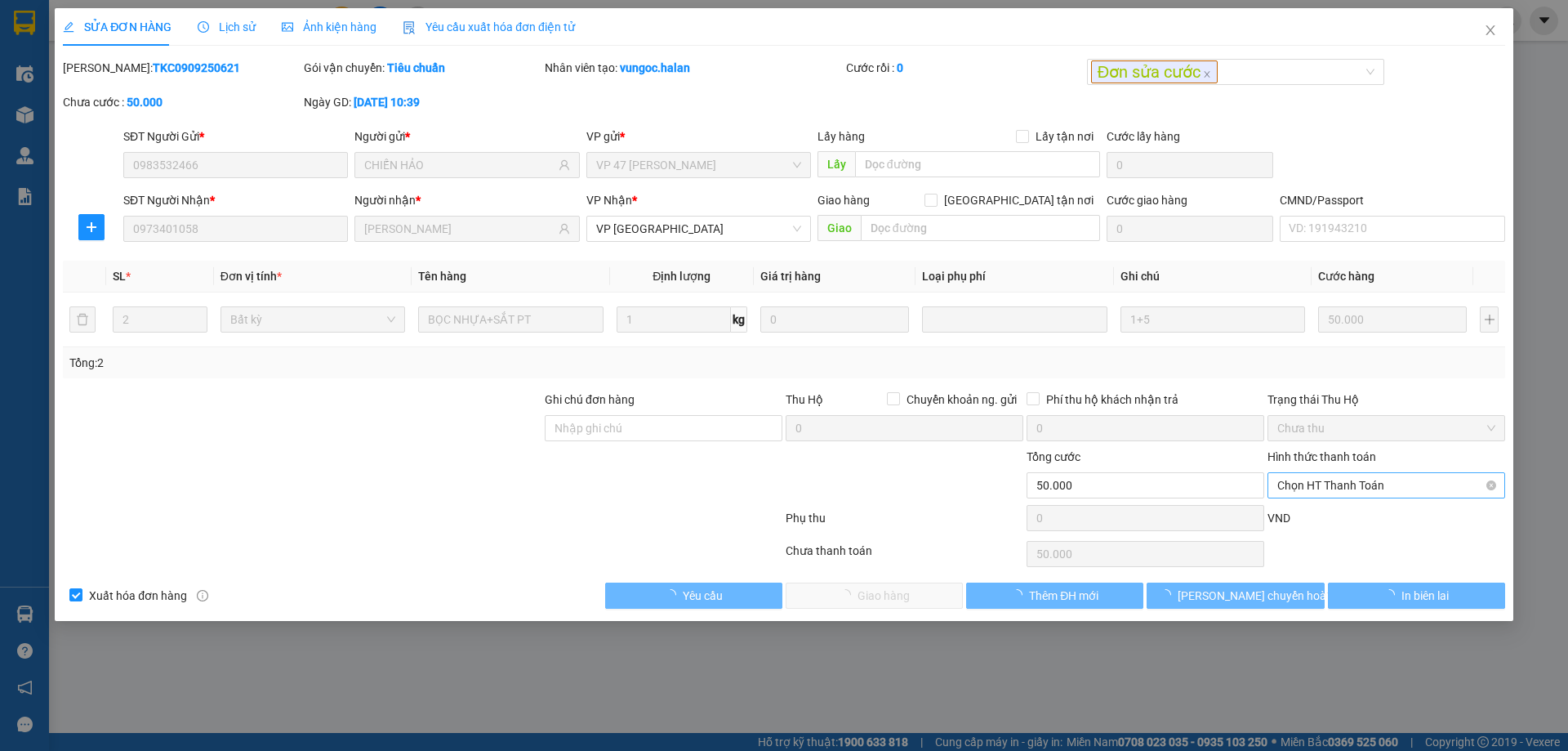
click at [1360, 483] on span "Chọn HT Thanh Toán" at bounding box center [1386, 485] width 218 height 25
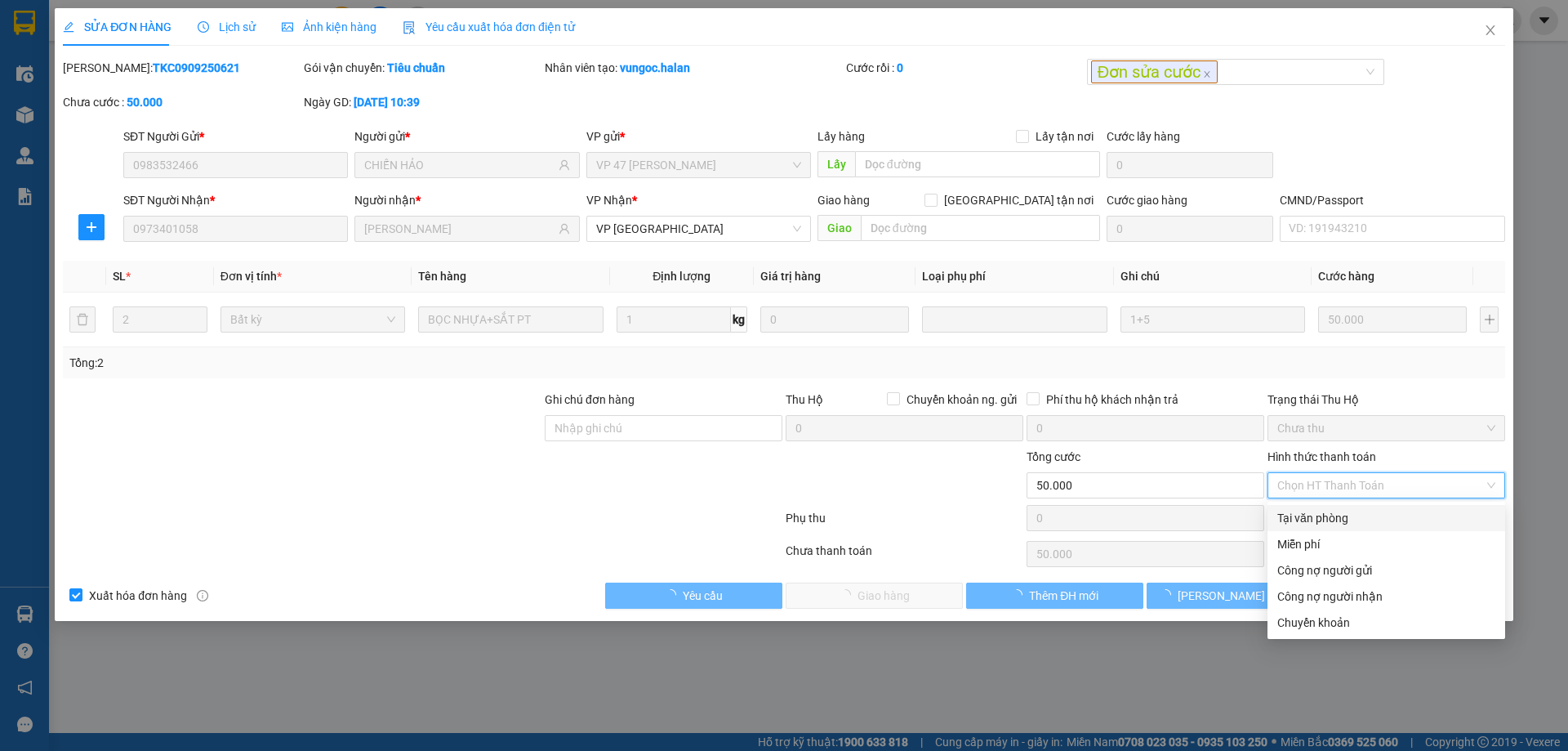
click at [1324, 513] on div "Tại văn phòng" at bounding box center [1386, 518] width 218 height 18
type input "0"
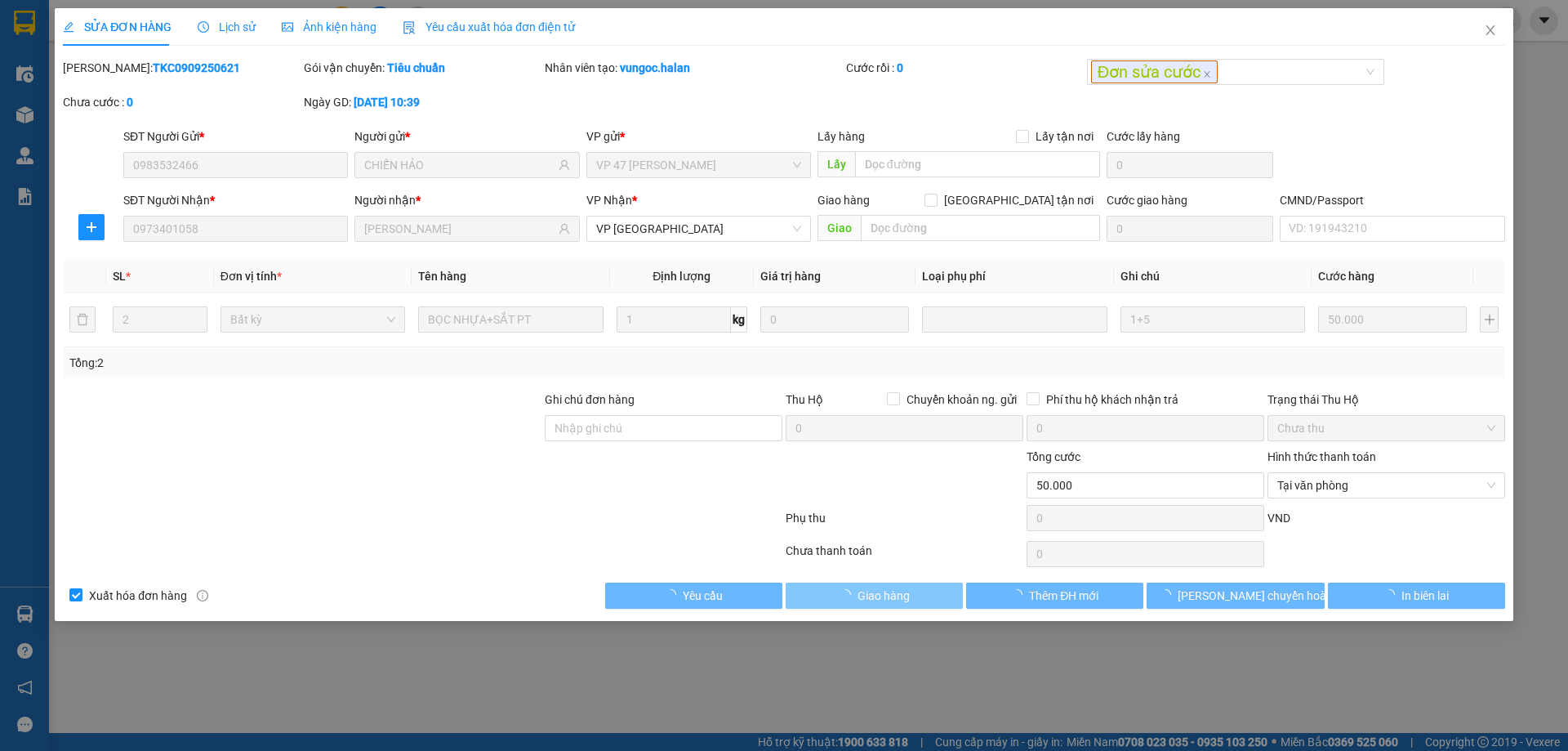
click at [888, 598] on span "Giao hàng" at bounding box center [883, 595] width 53 height 18
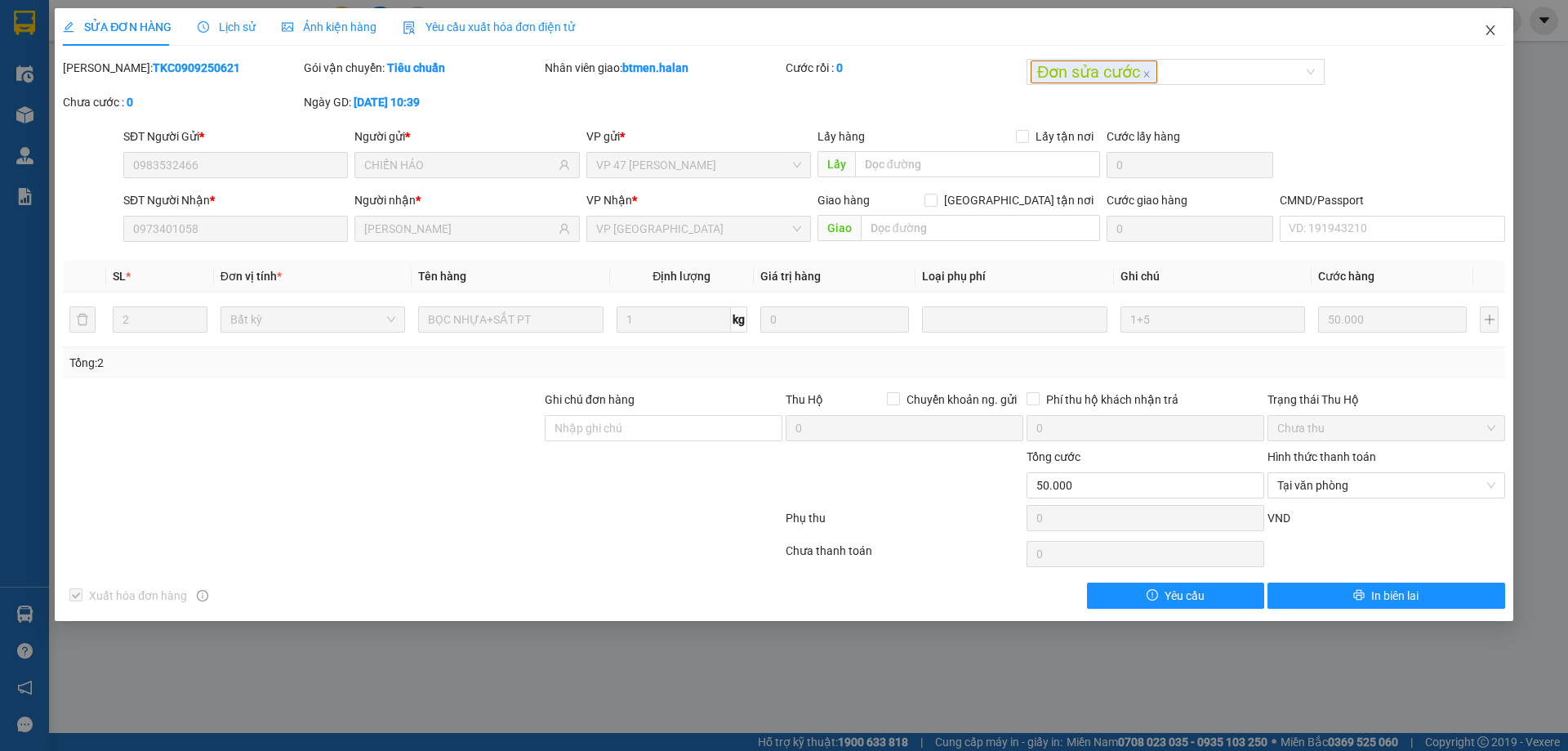
click at [1478, 30] on span "Close" at bounding box center [1491, 31] width 46 height 46
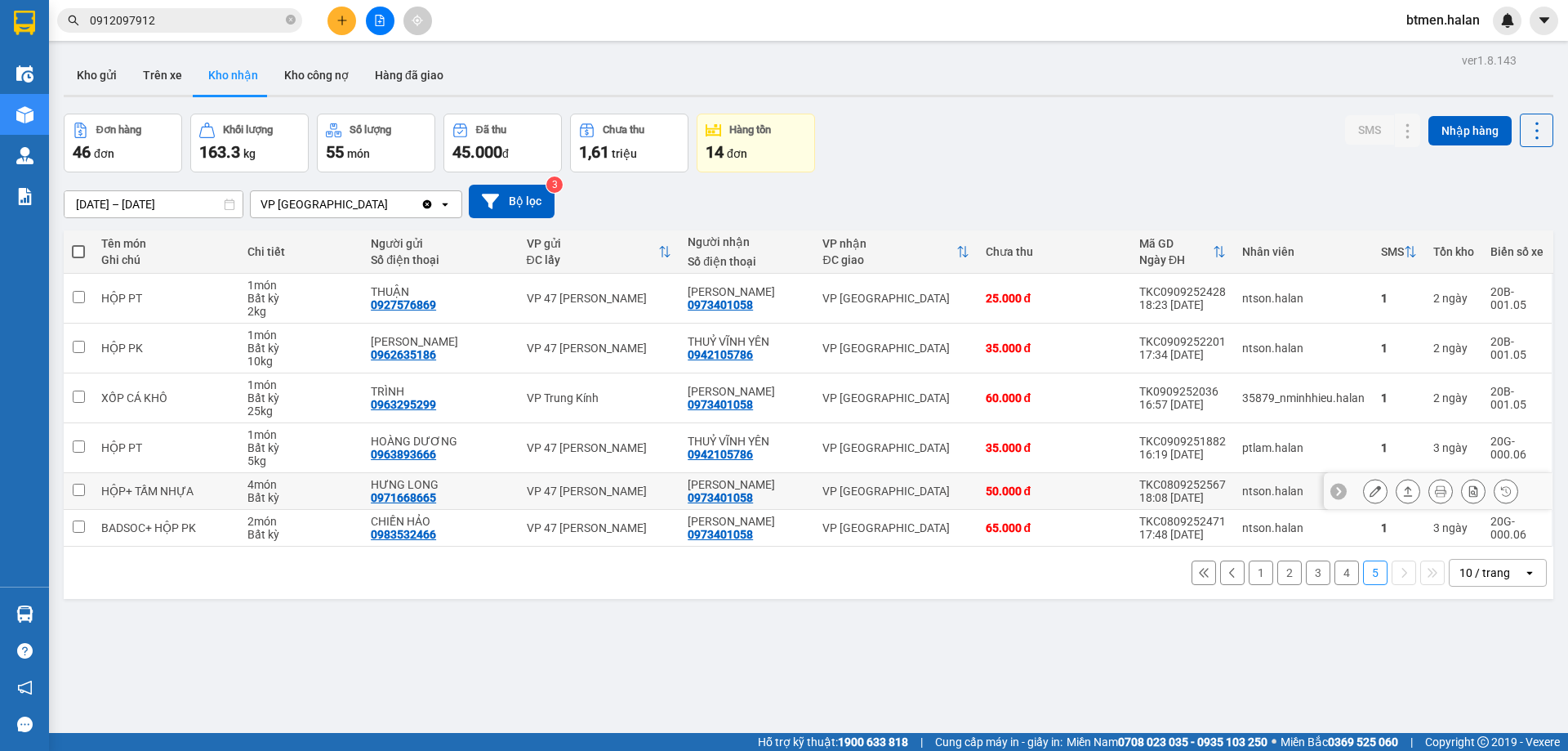
click at [1369, 487] on icon at bounding box center [1375, 491] width 12 height 12
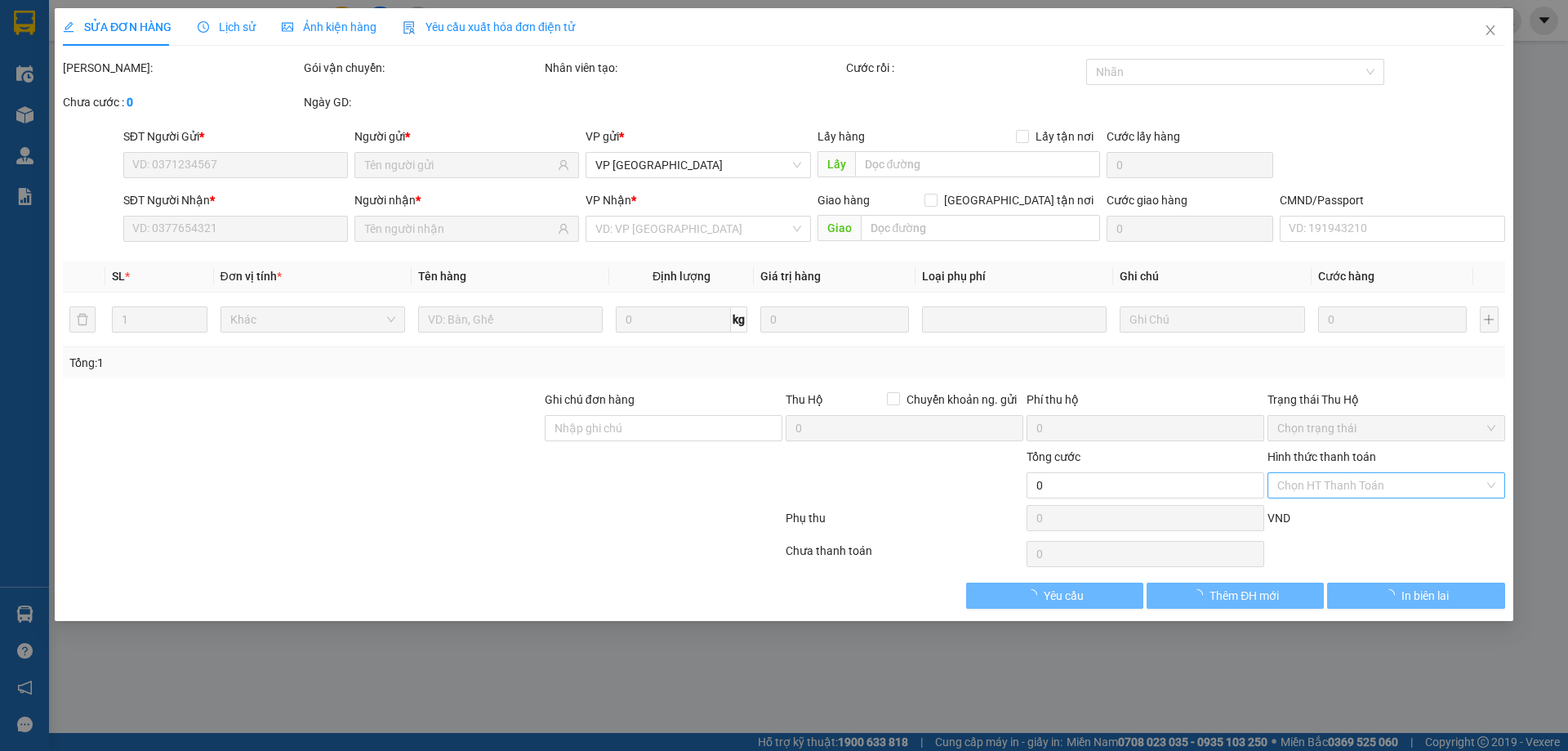
type input "0971668665"
type input "HƯNG LONG"
type input "0973401058"
type input "[PERSON_NAME]"
type input "50.000"
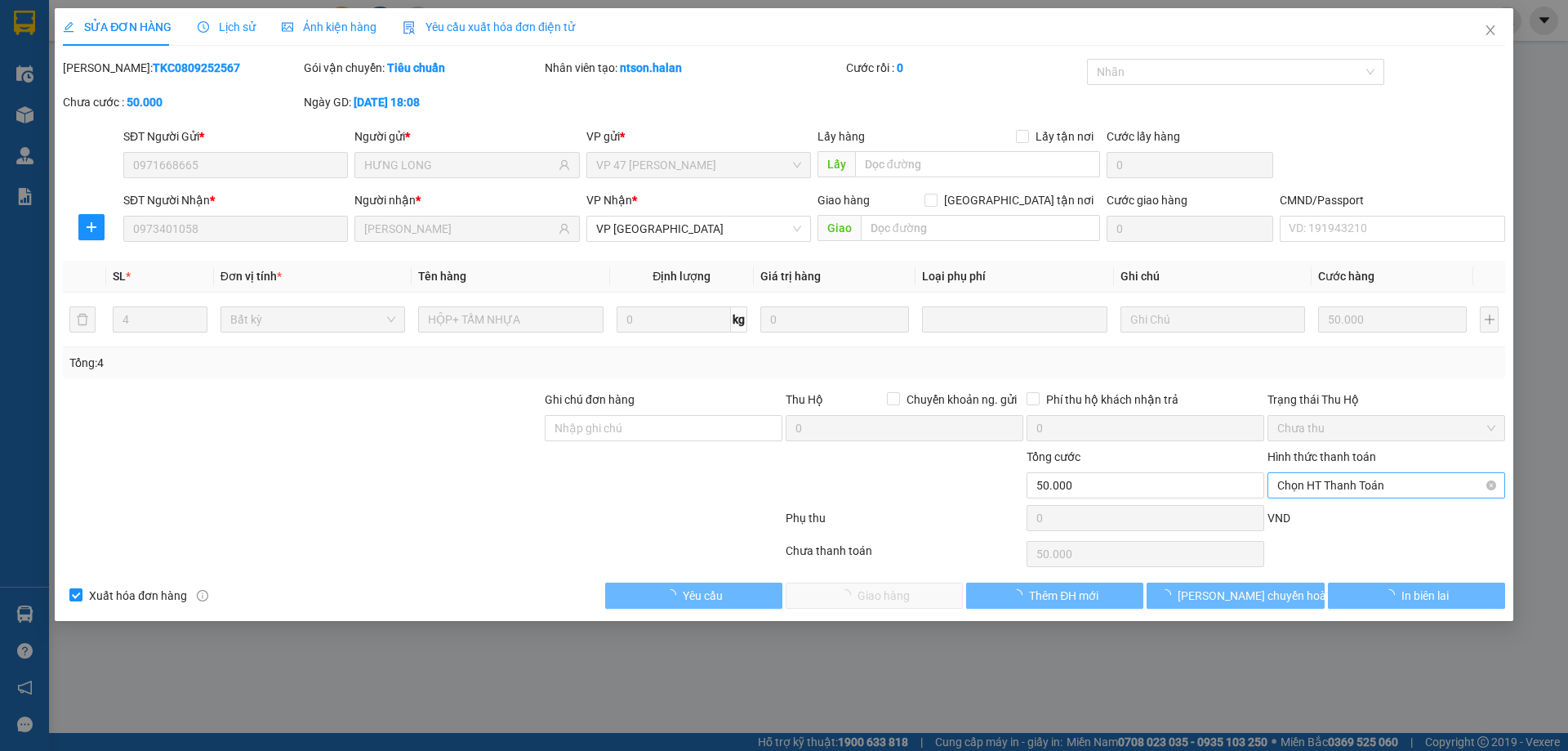
click at [1336, 486] on span "Chọn HT Thanh Toán" at bounding box center [1386, 485] width 218 height 25
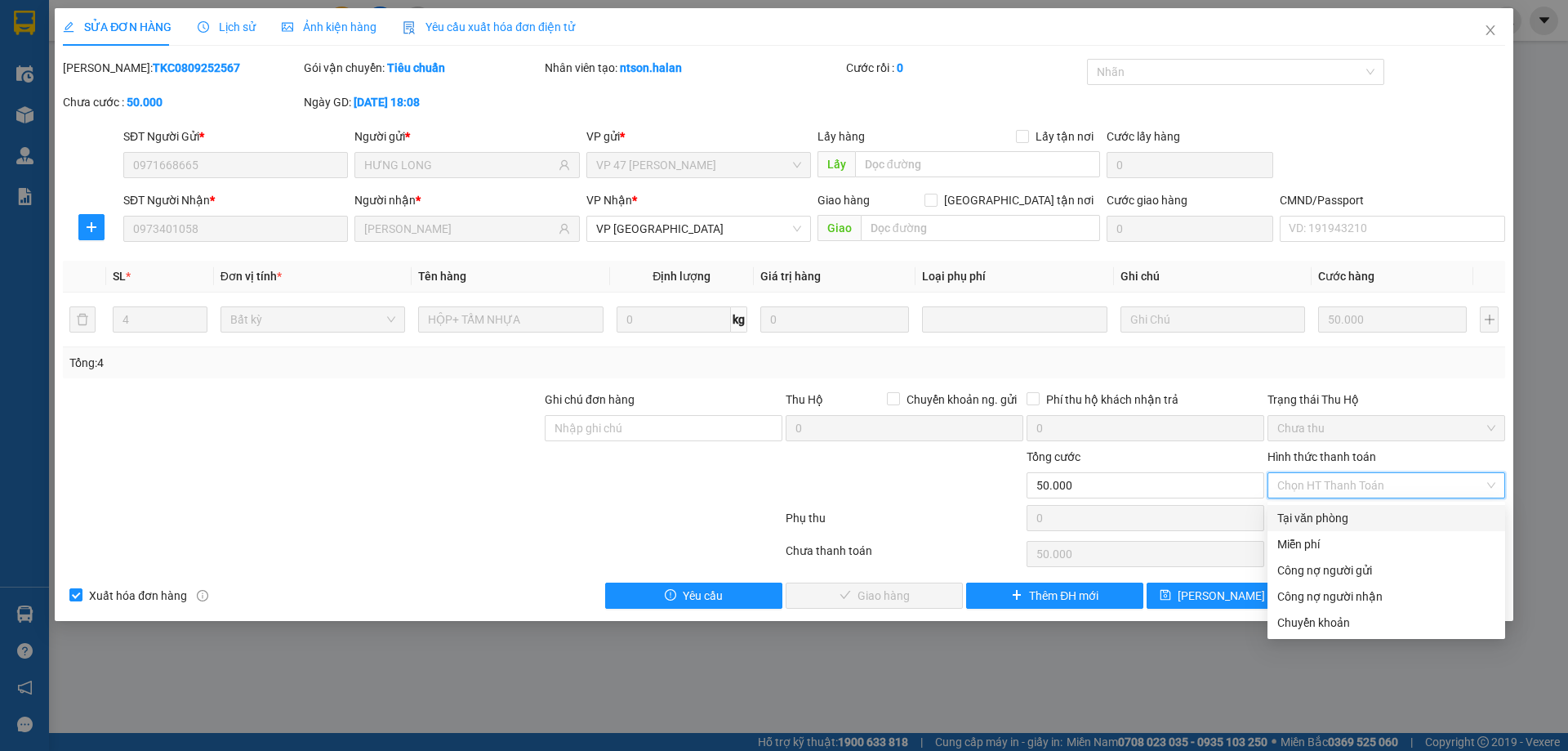
drag, startPoint x: 1327, startPoint y: 521, endPoint x: 1215, endPoint y: 543, distance: 114.1
click at [1326, 521] on div "Tại văn phòng" at bounding box center [1386, 518] width 218 height 18
type input "0"
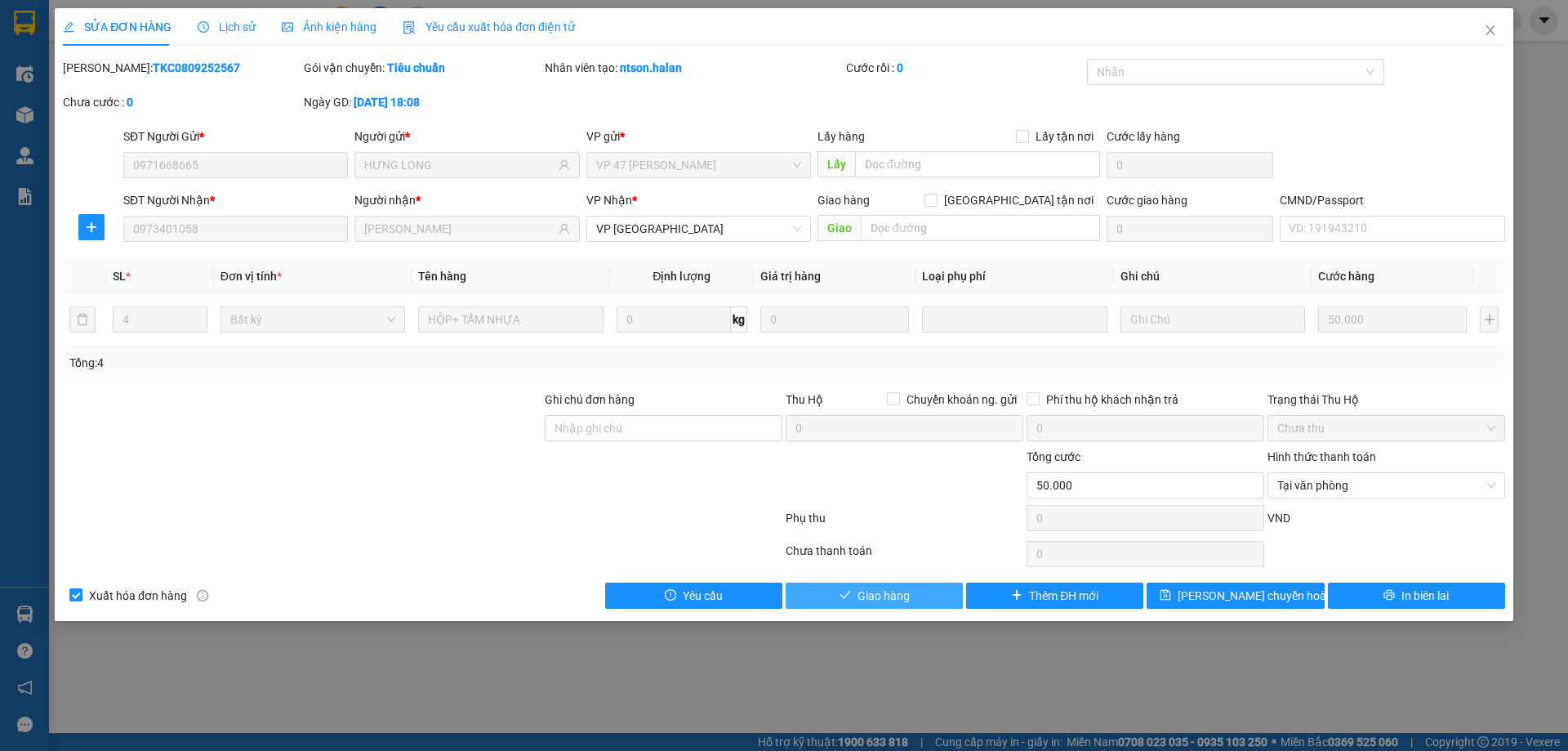
click at [953, 593] on button "Giao hàng" at bounding box center [874, 595] width 177 height 26
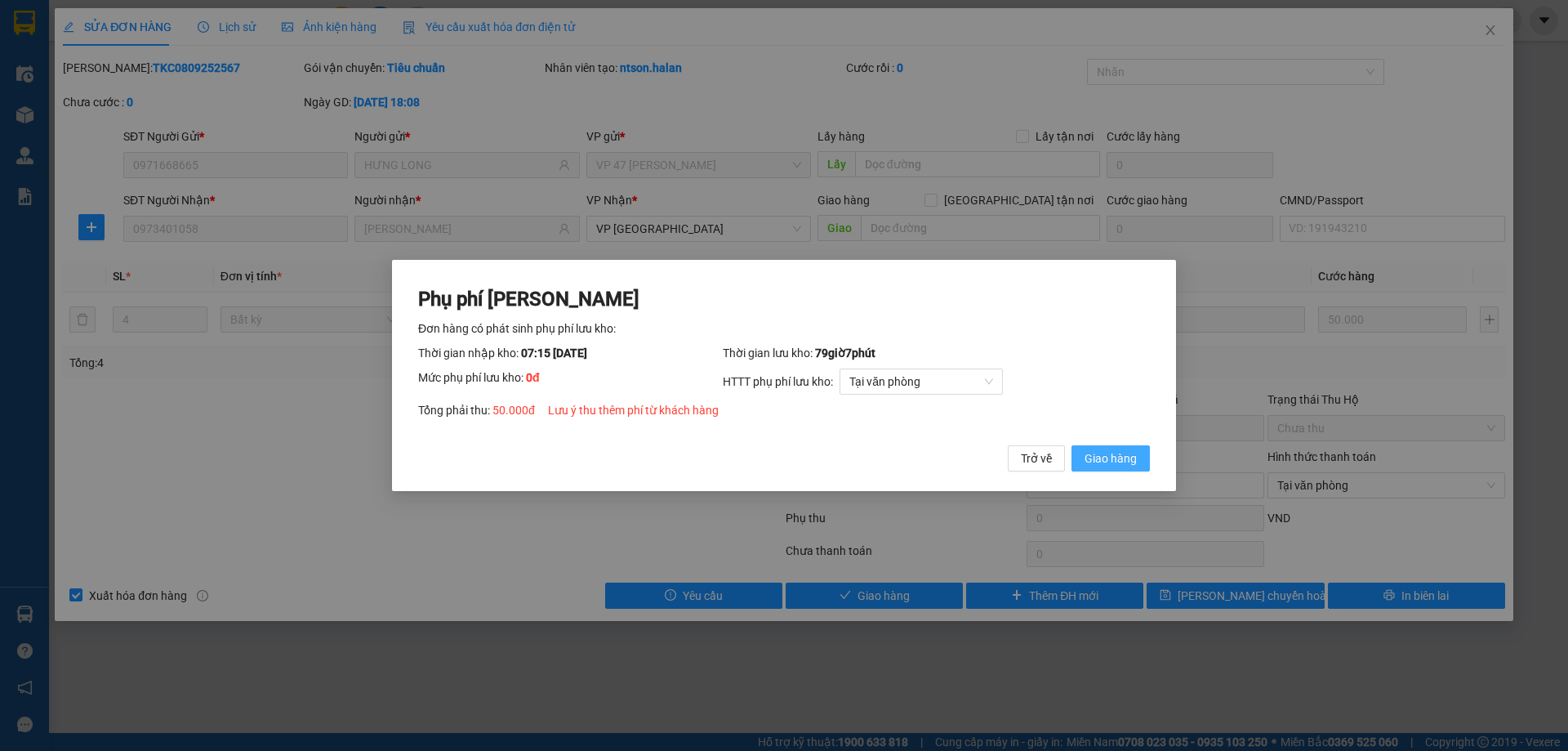
click at [1107, 452] on span "Giao hàng" at bounding box center [1110, 458] width 53 height 18
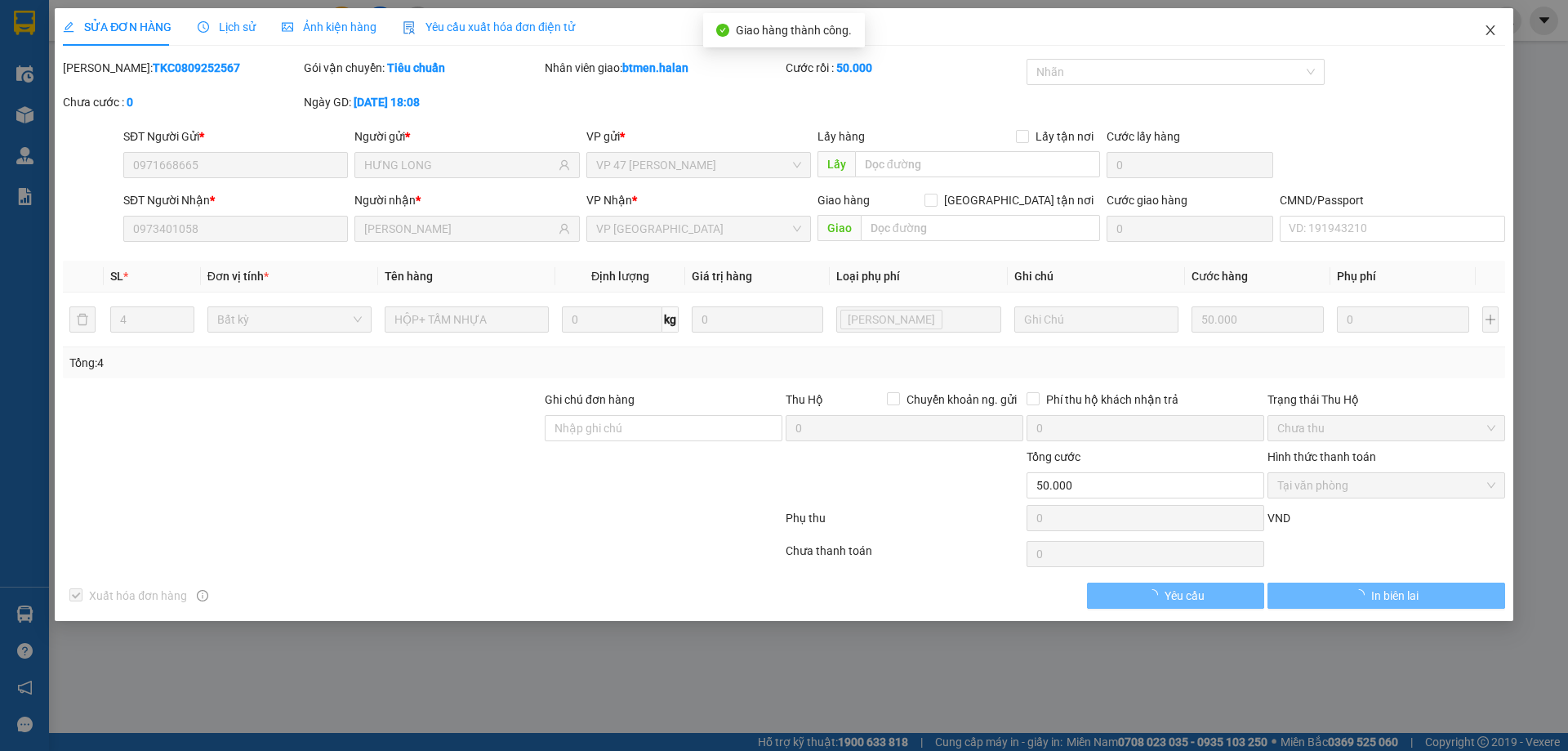
click at [1482, 33] on span "Close" at bounding box center [1491, 31] width 46 height 46
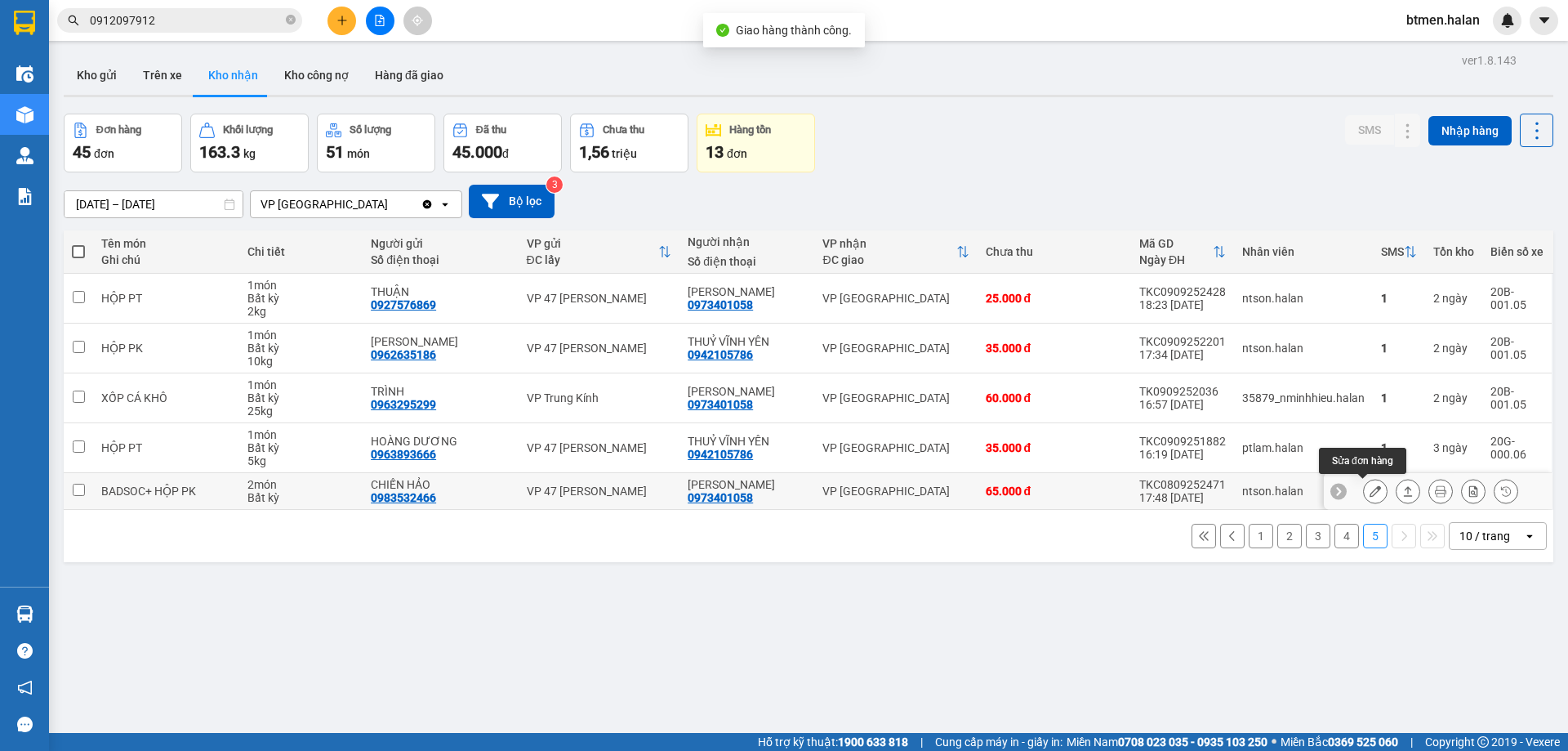
click at [1367, 498] on button at bounding box center [1374, 491] width 23 height 29
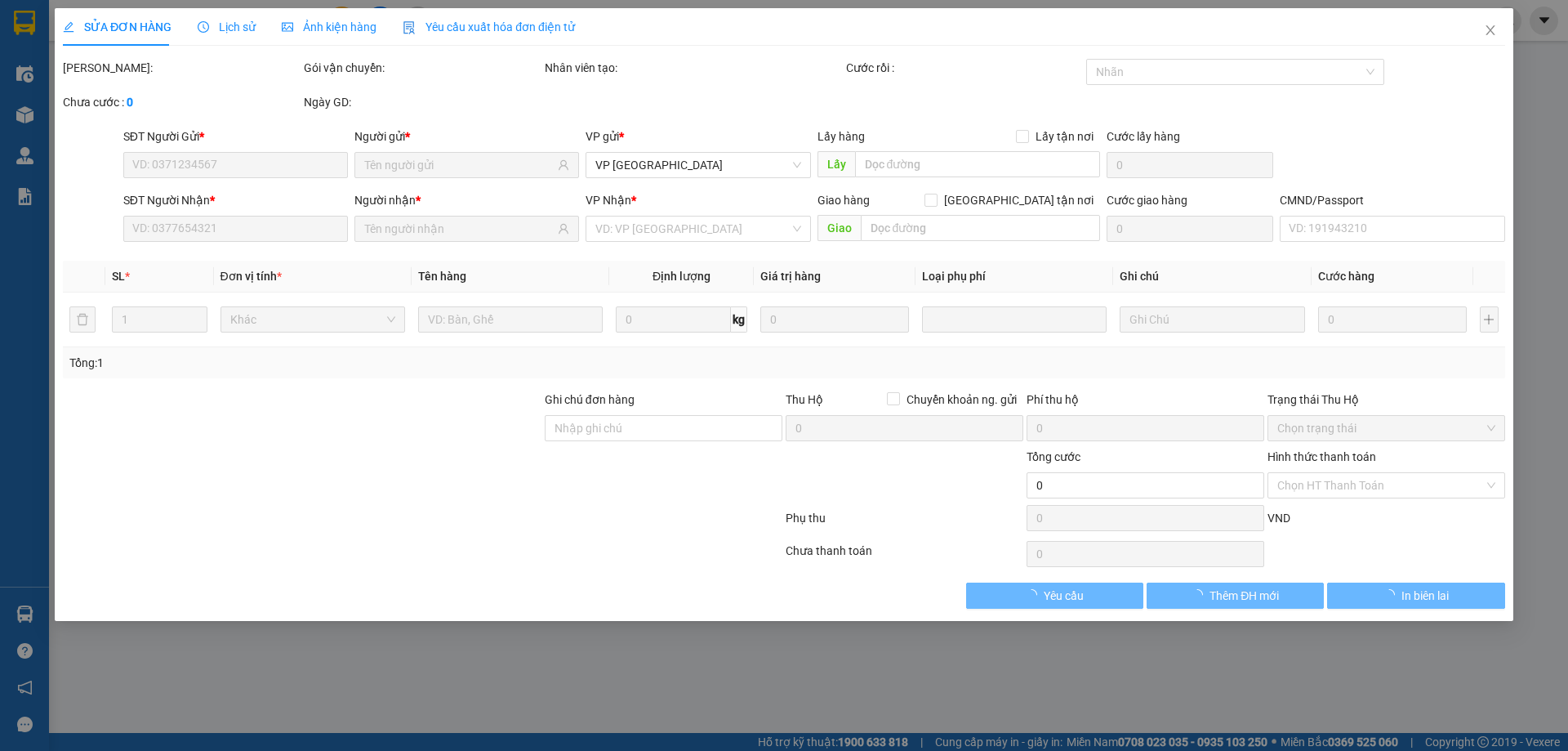
type input "0983532466"
type input "CHIẾN HẢO"
type input "0973401058"
type input "[PERSON_NAME]"
type input "65.000"
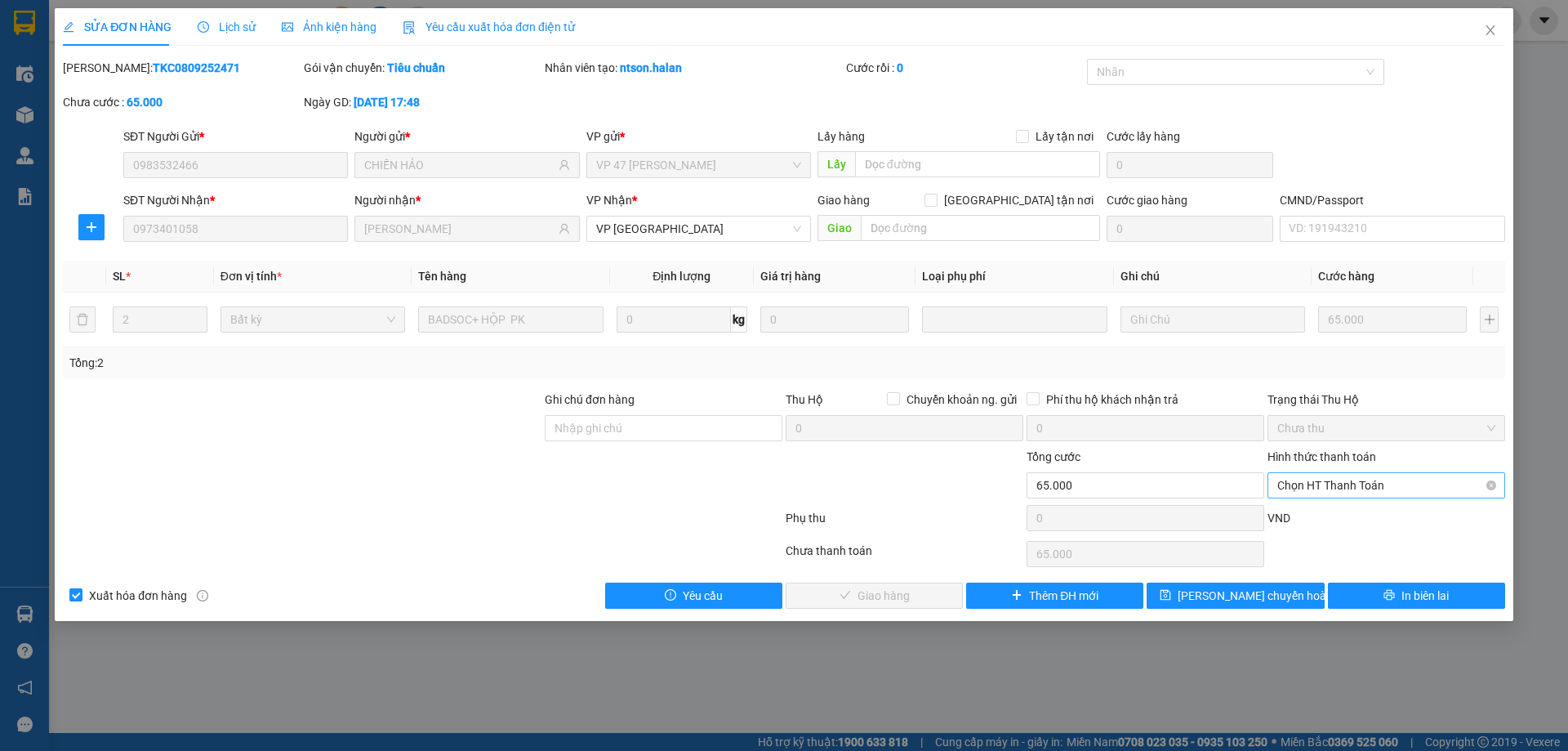
click at [1336, 484] on span "Chọn HT Thanh Toán" at bounding box center [1386, 485] width 218 height 25
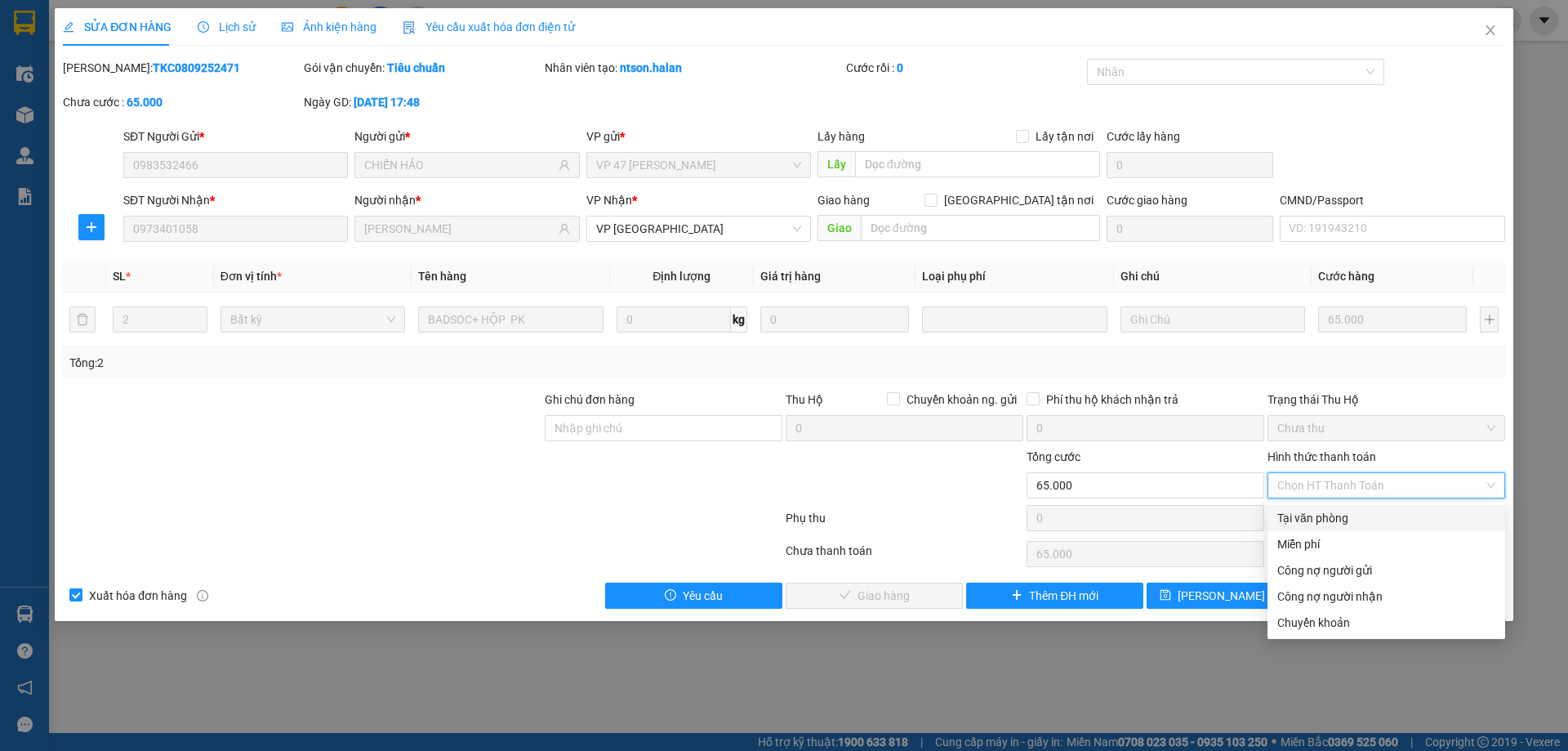
click at [1332, 507] on div "Tại văn phòng" at bounding box center [1385, 518] width 237 height 26
type input "0"
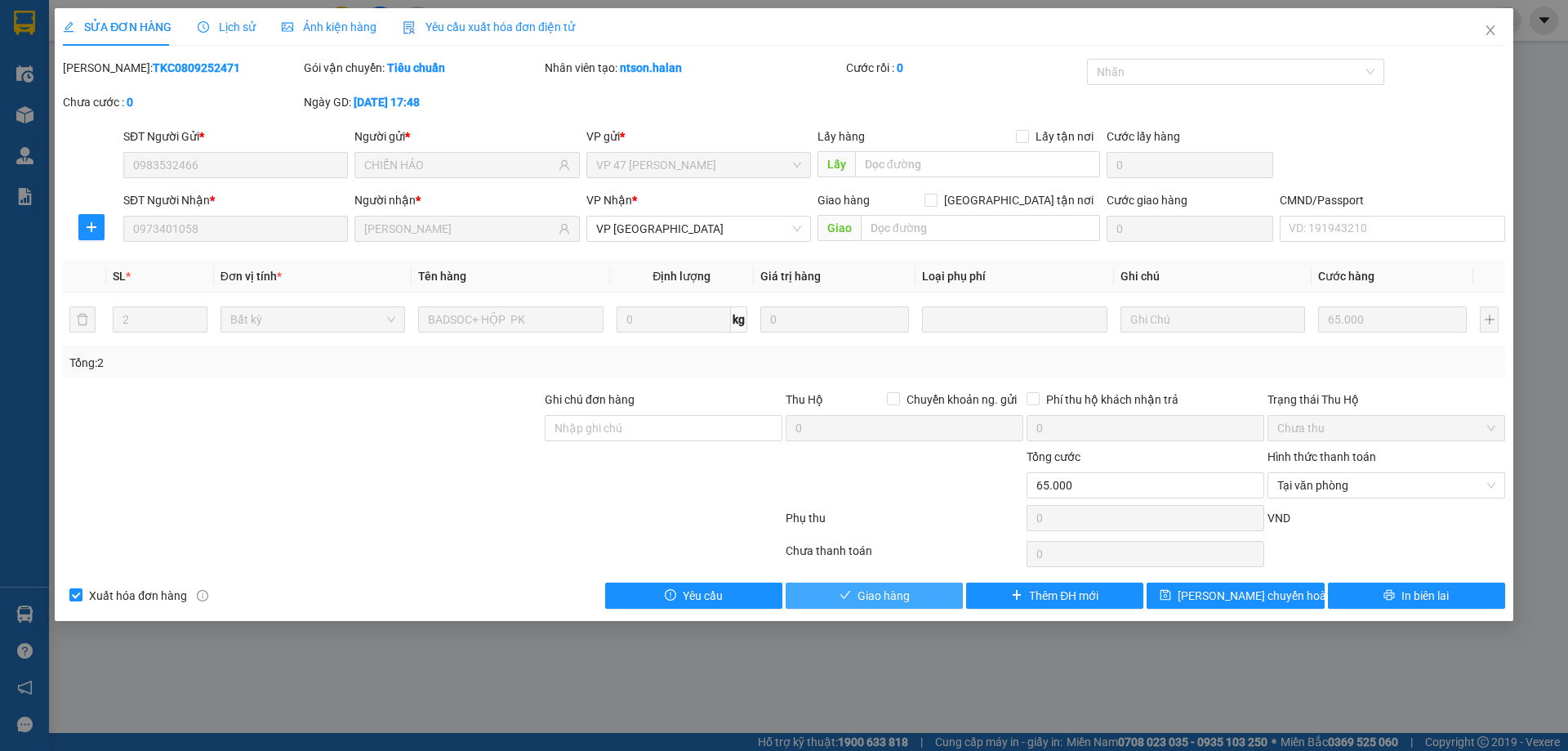
click at [865, 594] on span "Giao hàng" at bounding box center [883, 595] width 53 height 18
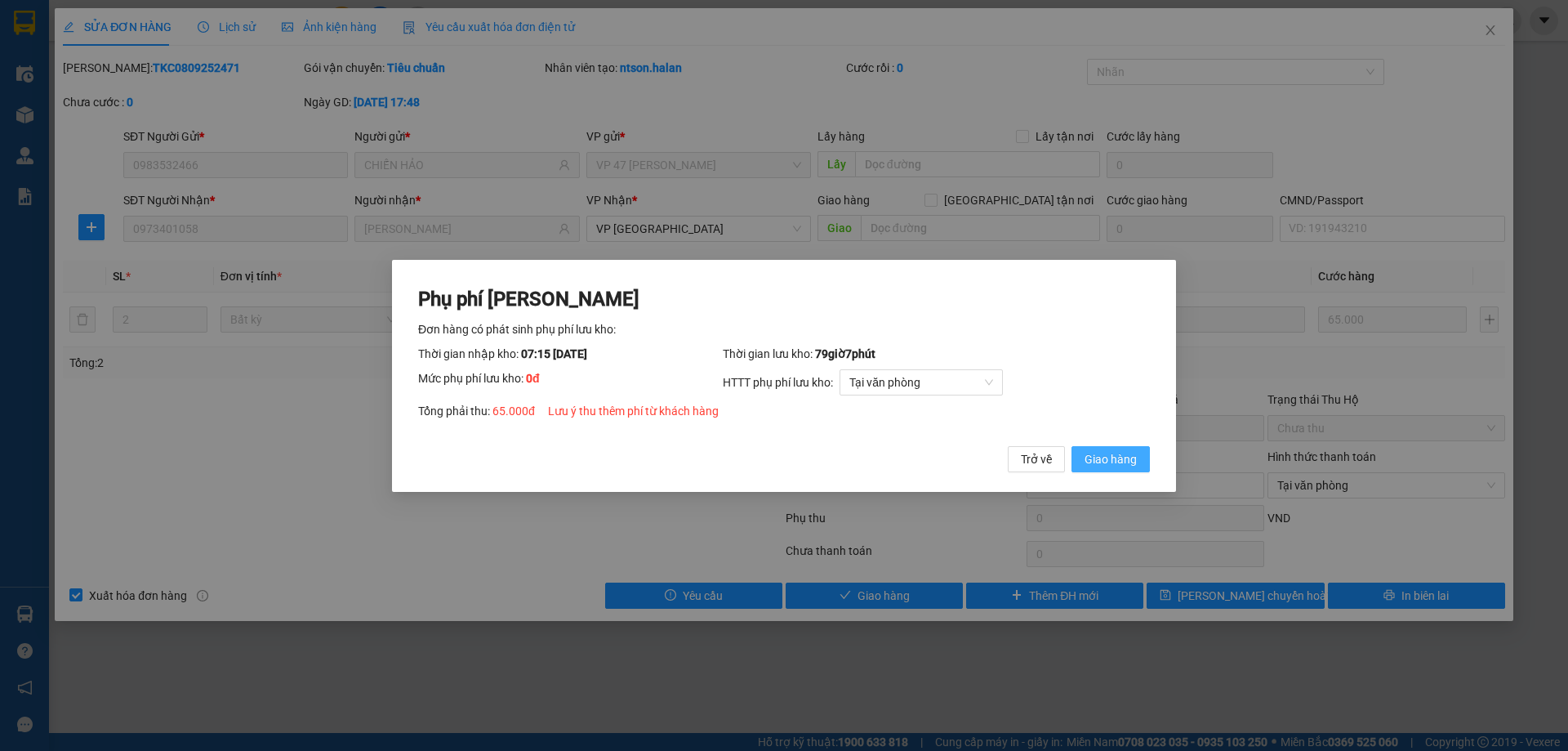
click at [1103, 454] on span "Giao hàng" at bounding box center [1110, 458] width 53 height 18
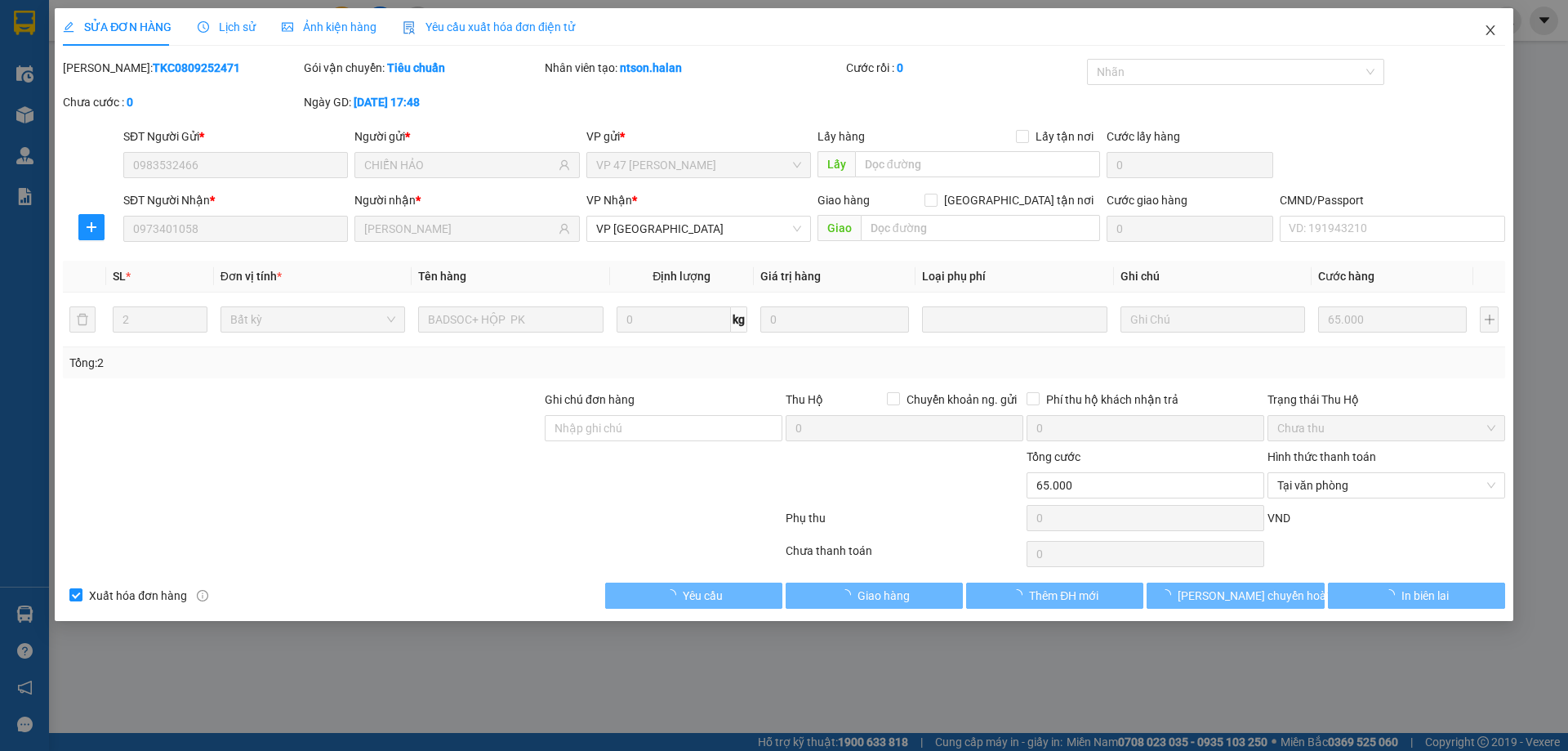
click at [1494, 42] on span "Close" at bounding box center [1491, 31] width 46 height 46
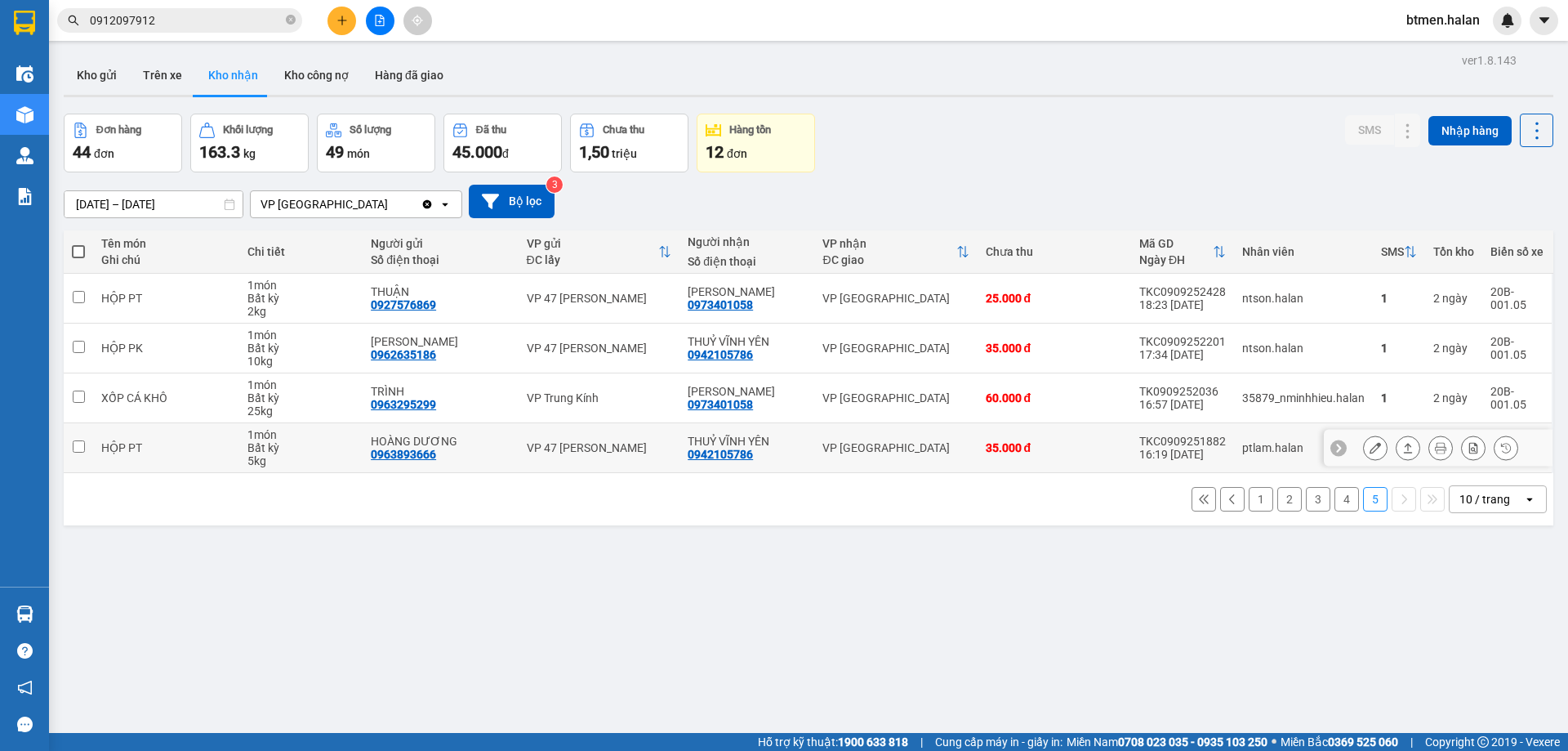
click at [1369, 449] on icon at bounding box center [1375, 448] width 12 height 12
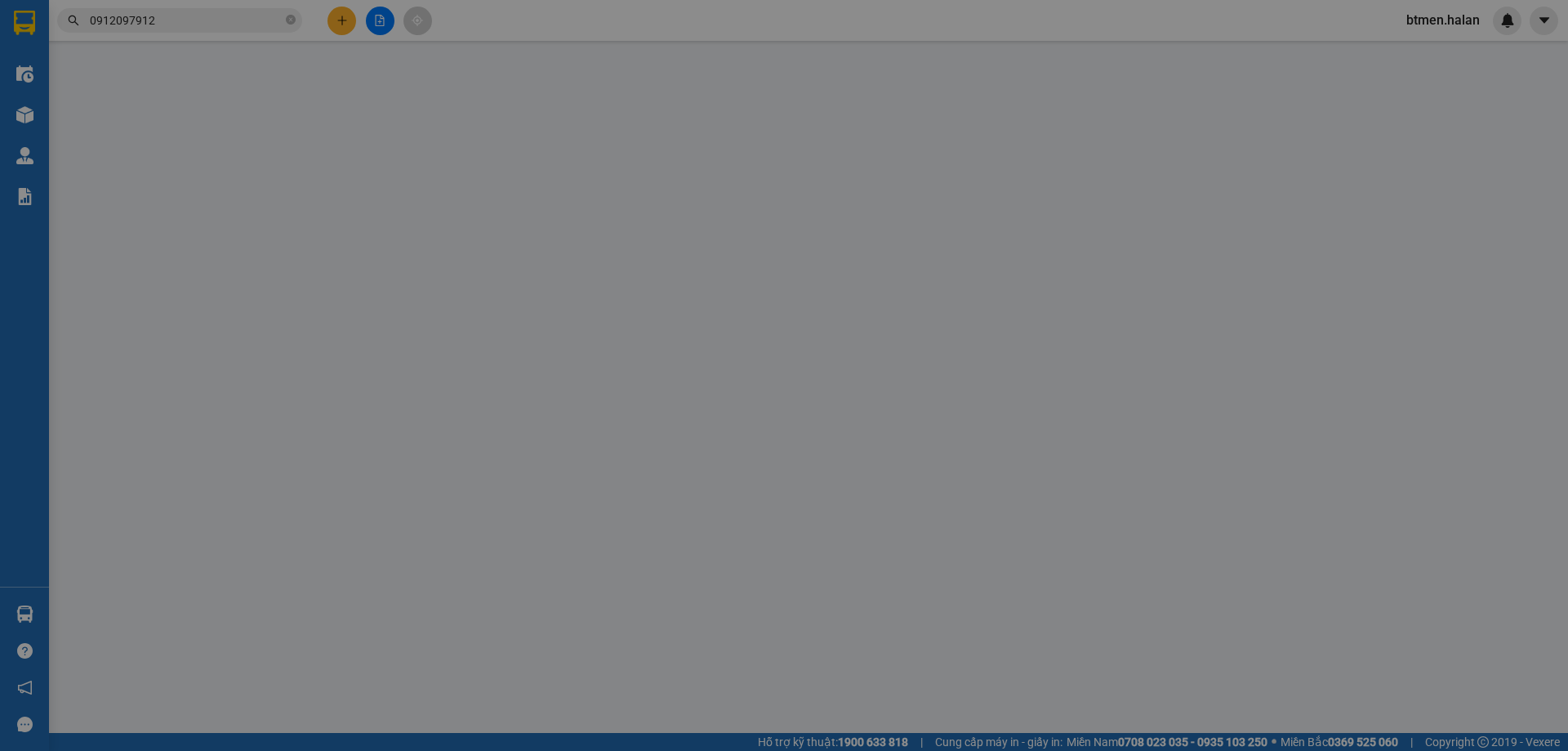
type input "0963893666"
type input "HOÀNG DƯƠNG"
type input "0942105786"
type input "THUỶ VĨNH YÊN"
type input "35.000"
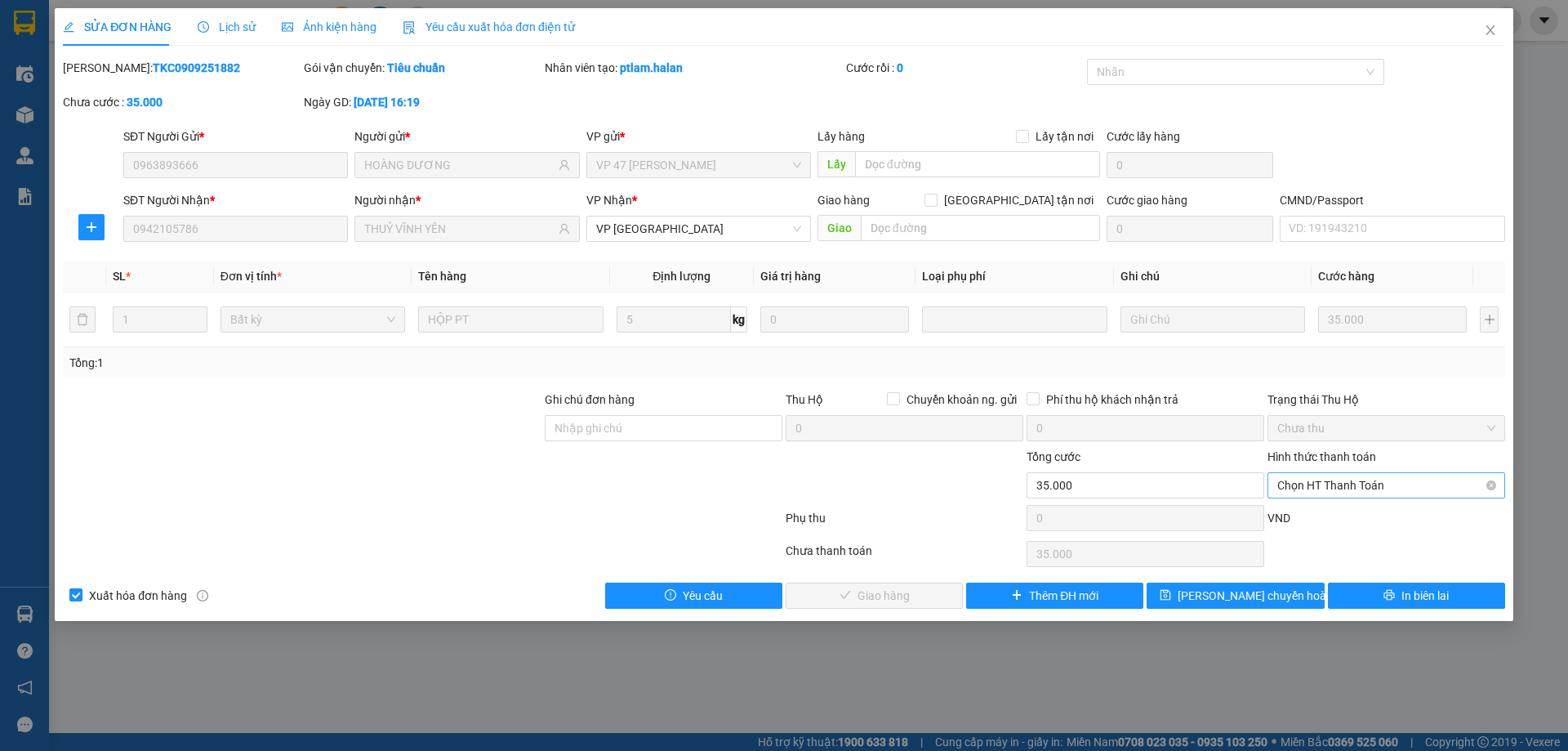
click at [1361, 477] on span "Chọn HT Thanh Toán" at bounding box center [1386, 485] width 218 height 25
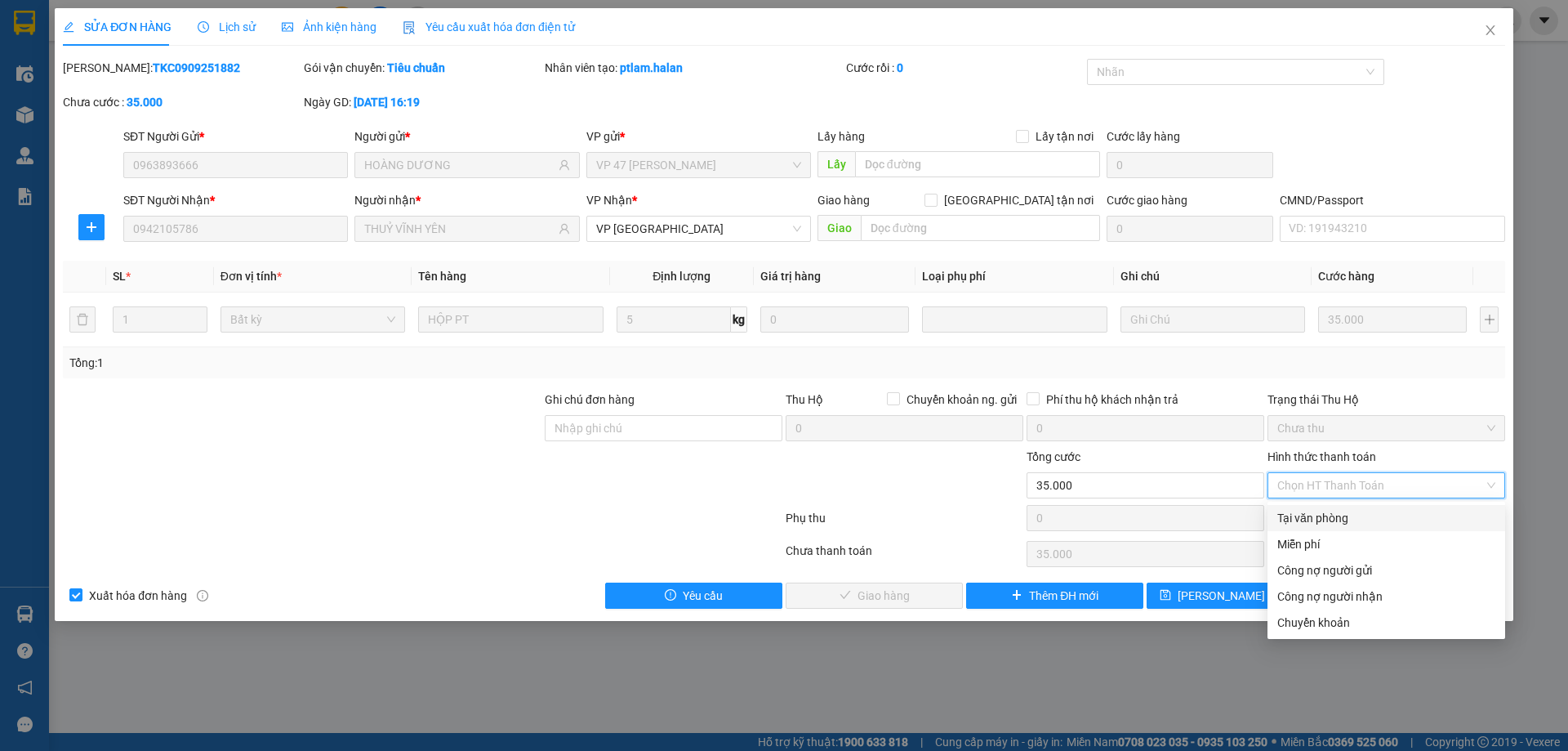
drag, startPoint x: 1322, startPoint y: 508, endPoint x: 986, endPoint y: 573, distance: 342.2
click at [1317, 513] on div "Tại văn phòng" at bounding box center [1385, 518] width 237 height 26
type input "0"
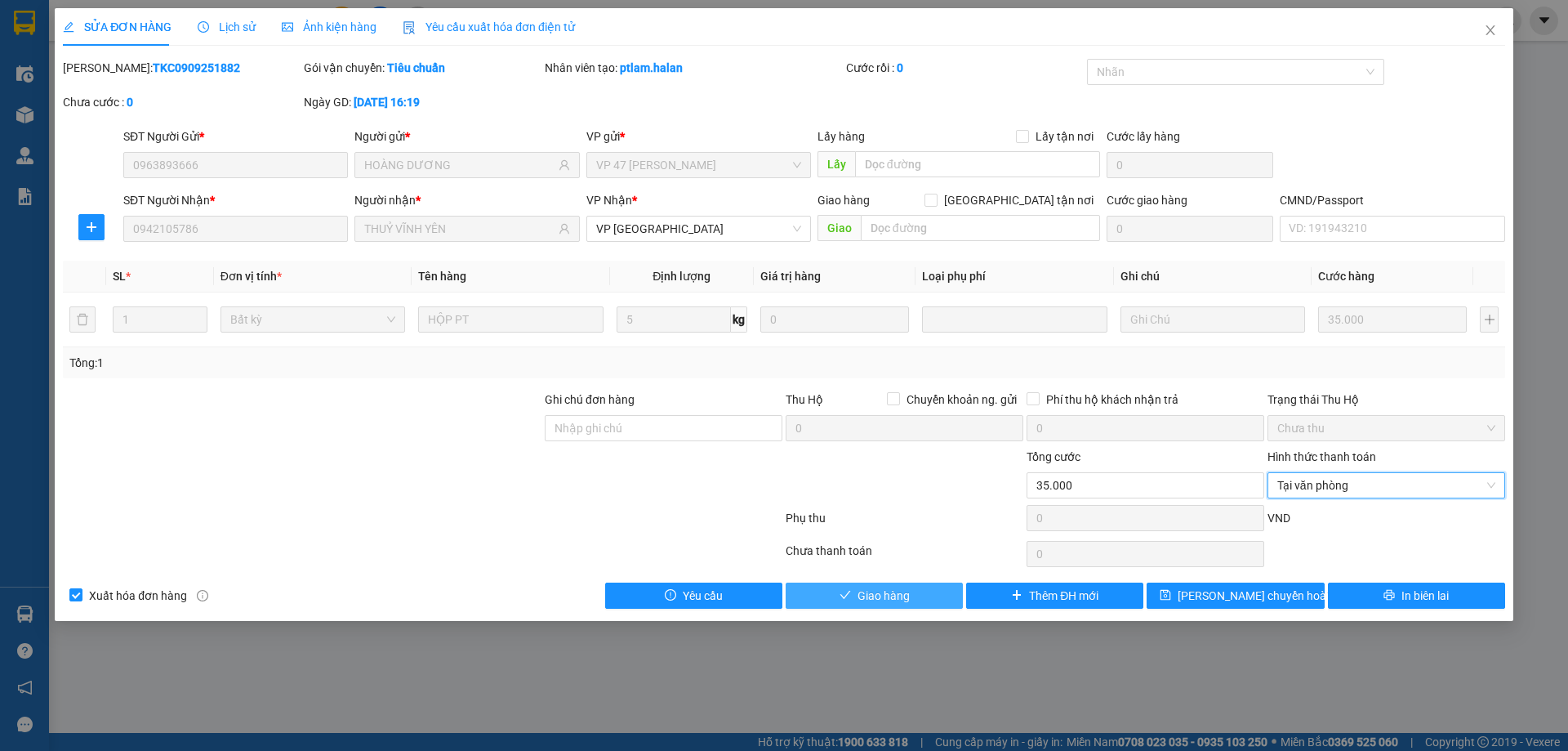
click at [909, 586] on span "Giao hàng" at bounding box center [883, 595] width 53 height 18
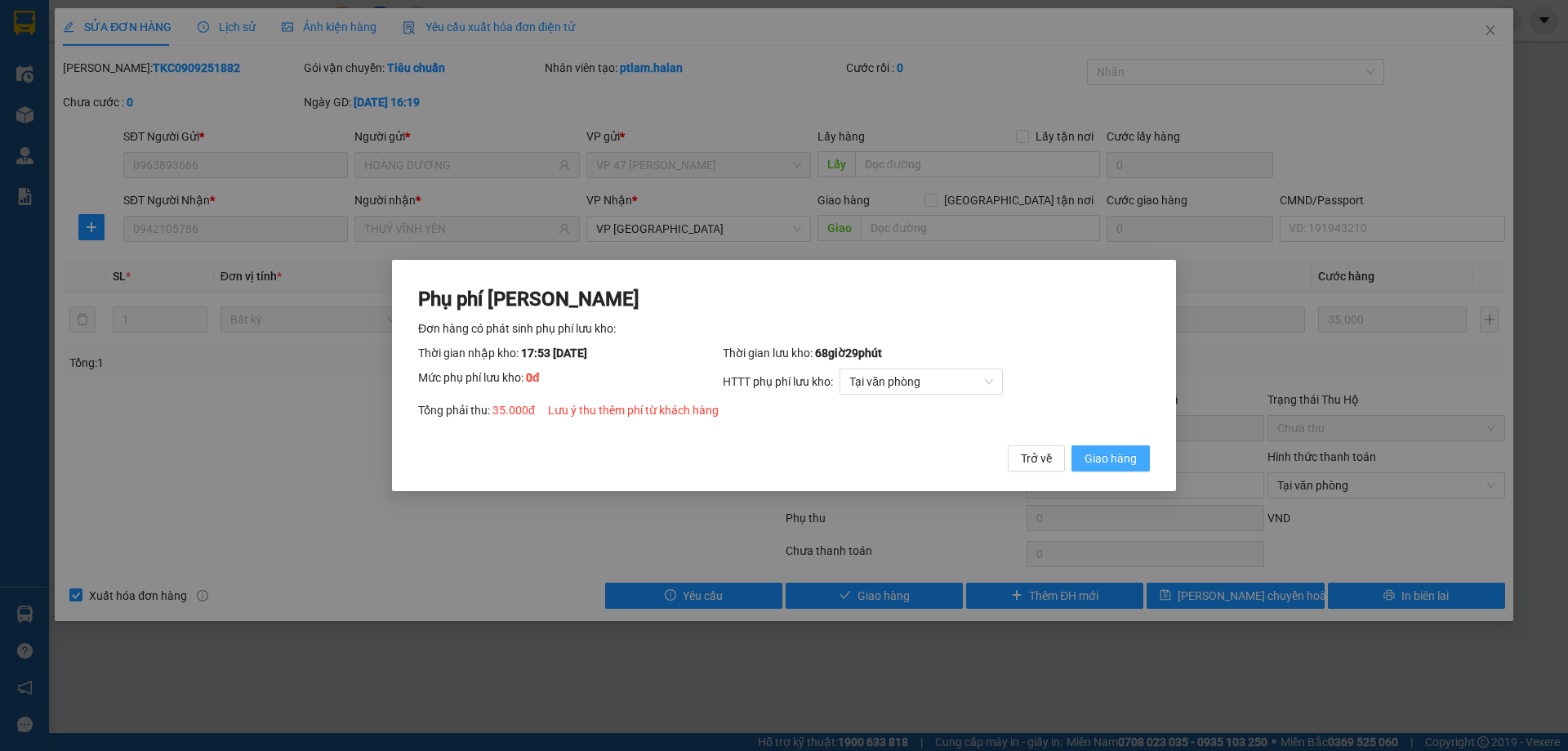
click at [1125, 448] on button "Giao hàng" at bounding box center [1110, 458] width 78 height 26
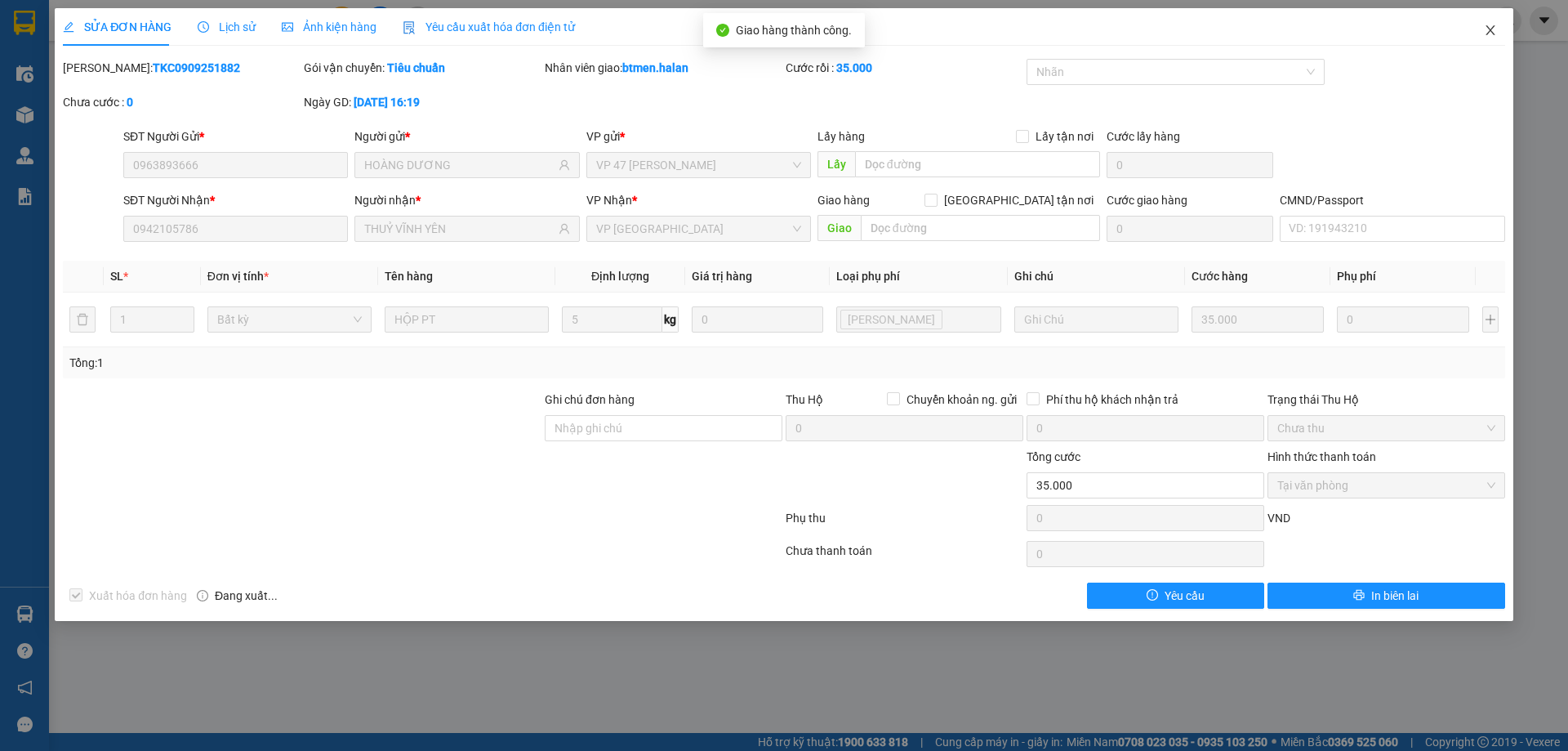
click at [1485, 39] on span "Close" at bounding box center [1491, 31] width 46 height 46
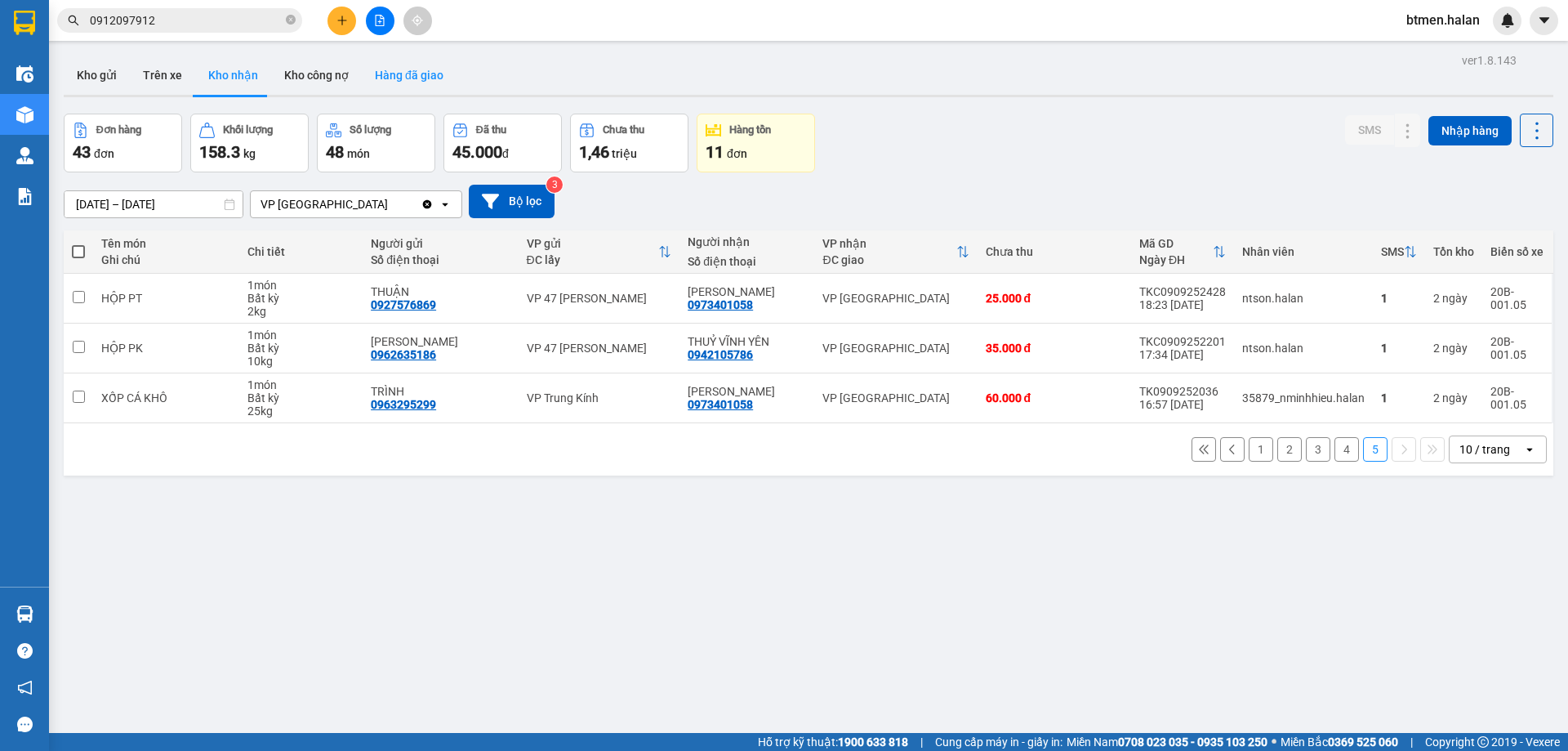
click at [431, 76] on button "Hàng đã giao" at bounding box center [408, 75] width 94 height 39
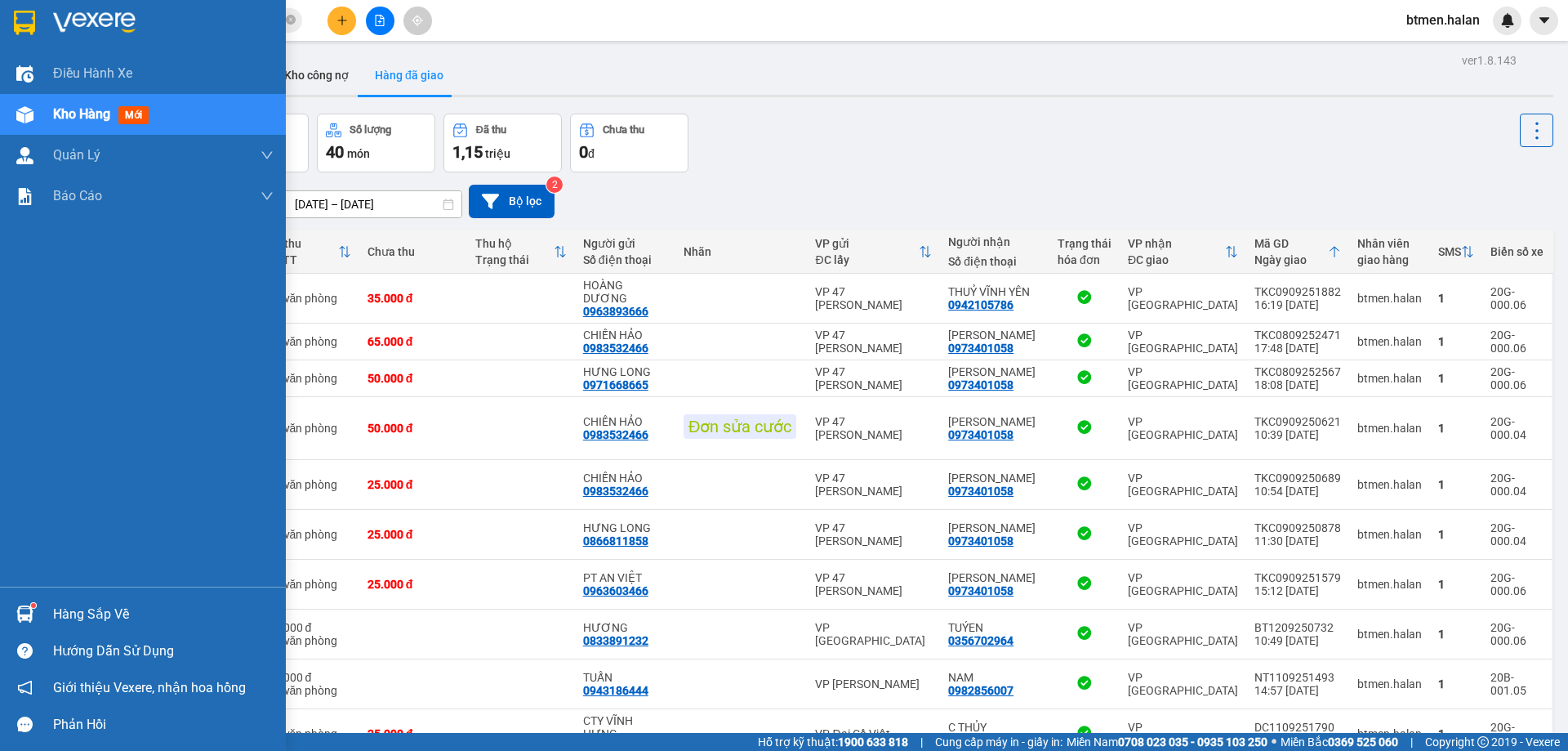
click at [53, 613] on div "Hàng sắp về" at bounding box center [143, 613] width 286 height 37
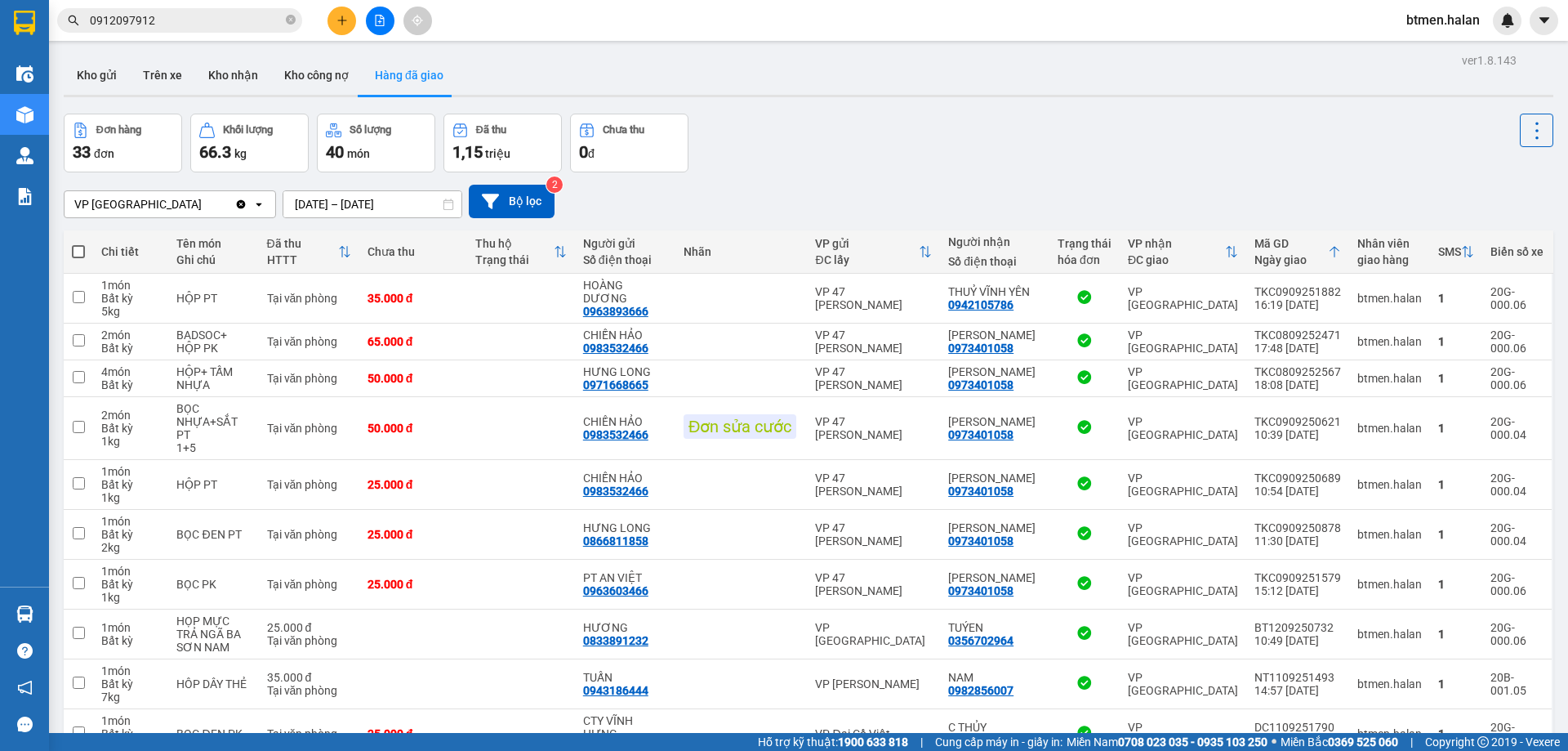
click at [944, 146] on section "Kết quả tìm kiếm ( 196 ) Bộ lọc Mã ĐH Trạng thái Món hàng Thu hộ Tổng cước Chưa…" at bounding box center [784, 376] width 1568 height 751
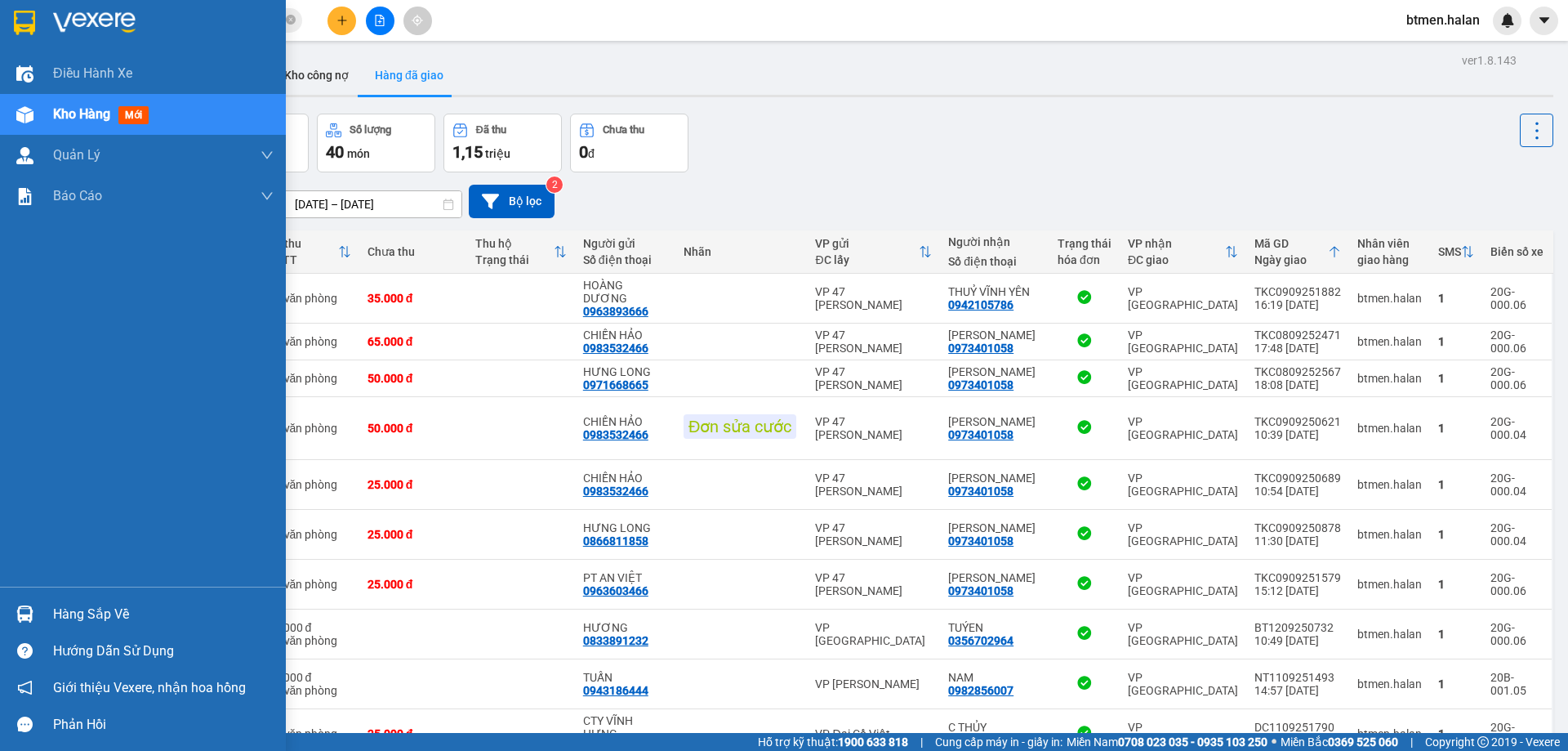
click at [73, 621] on div "Hàng sắp về" at bounding box center [163, 614] width 220 height 25
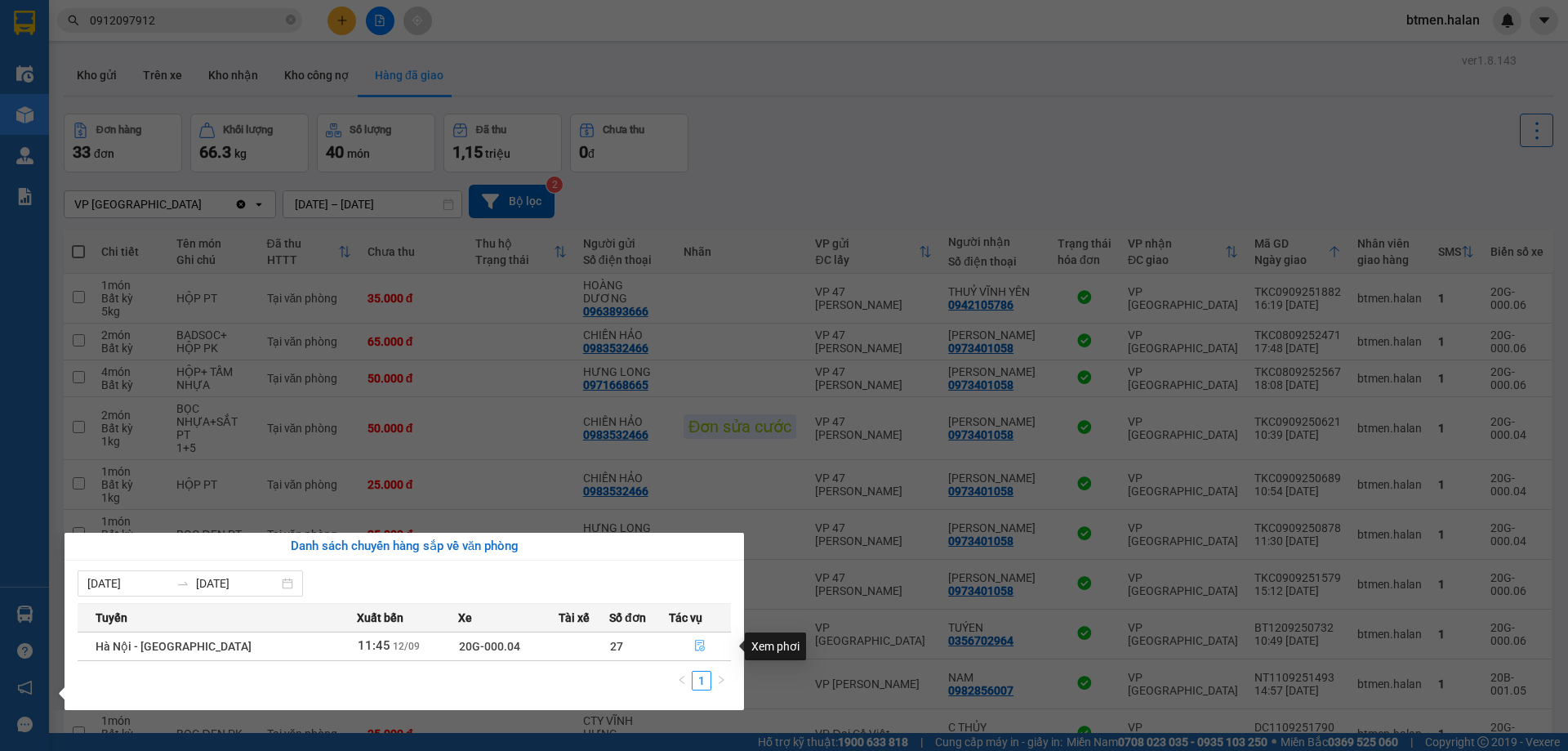
click at [694, 648] on icon "file-done" at bounding box center [700, 646] width 12 height 12
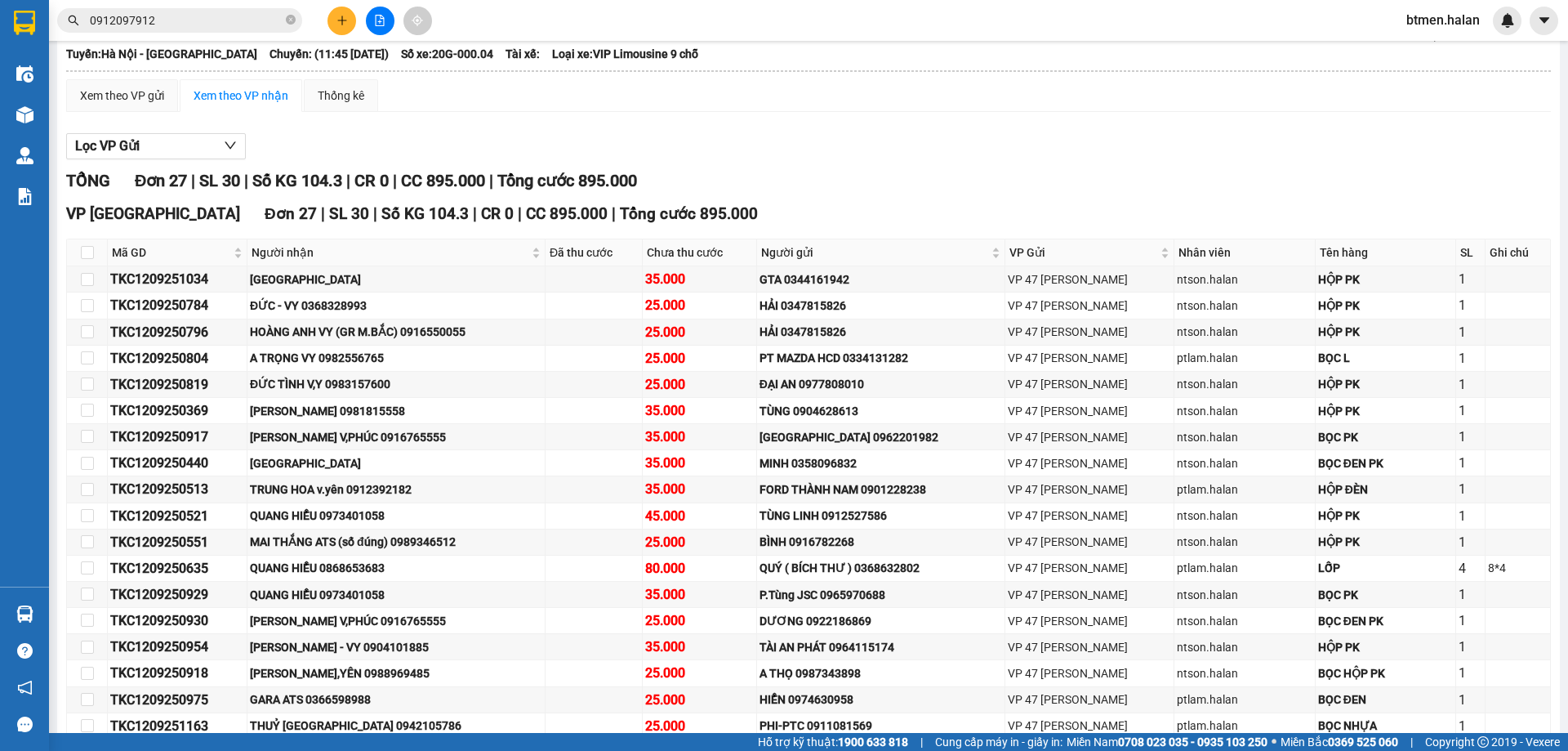
scroll to position [163, 0]
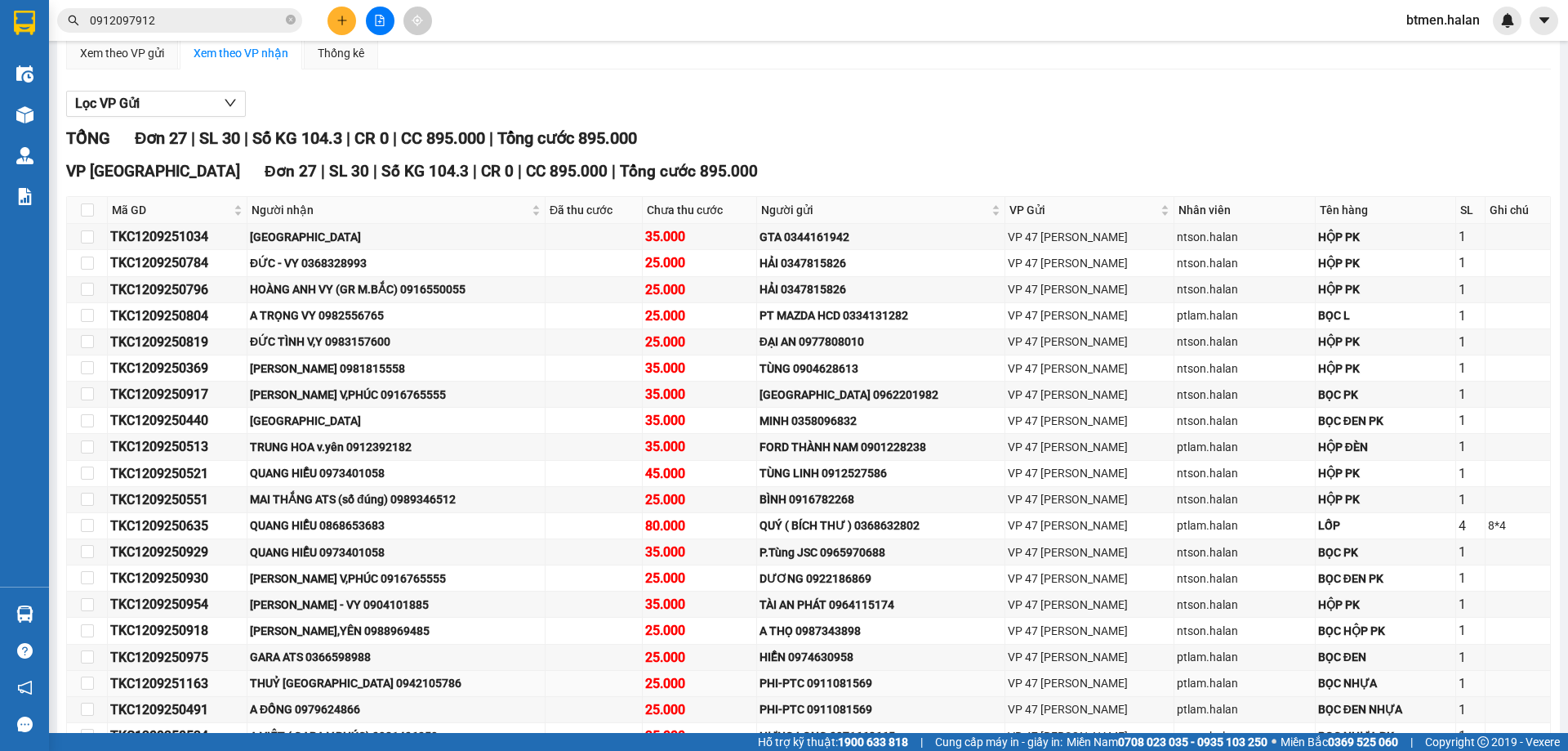
click at [78, 680] on td at bounding box center [86, 683] width 41 height 26
click at [84, 682] on input "checkbox" at bounding box center [86, 682] width 13 height 13
checkbox input "true"
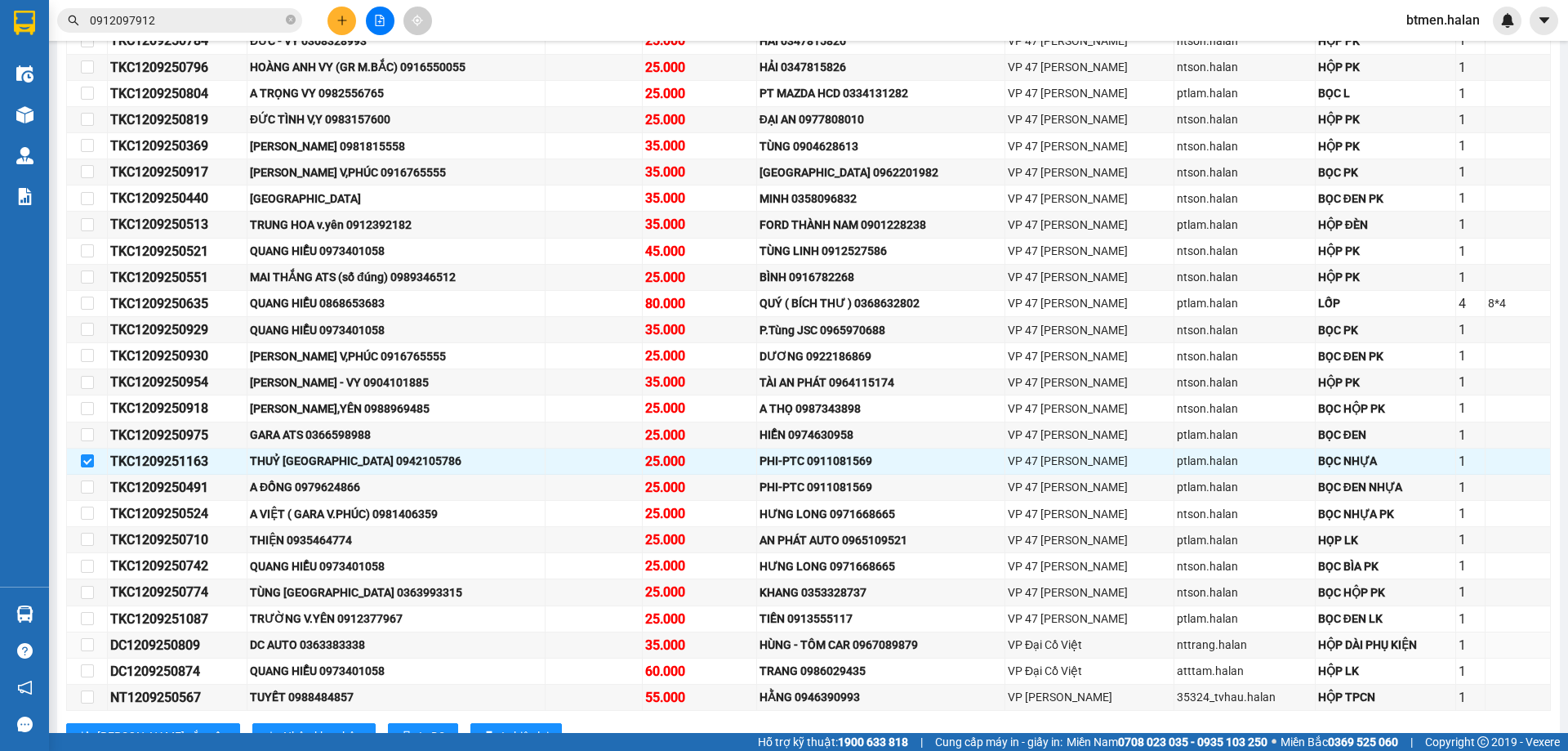
scroll to position [448, 0]
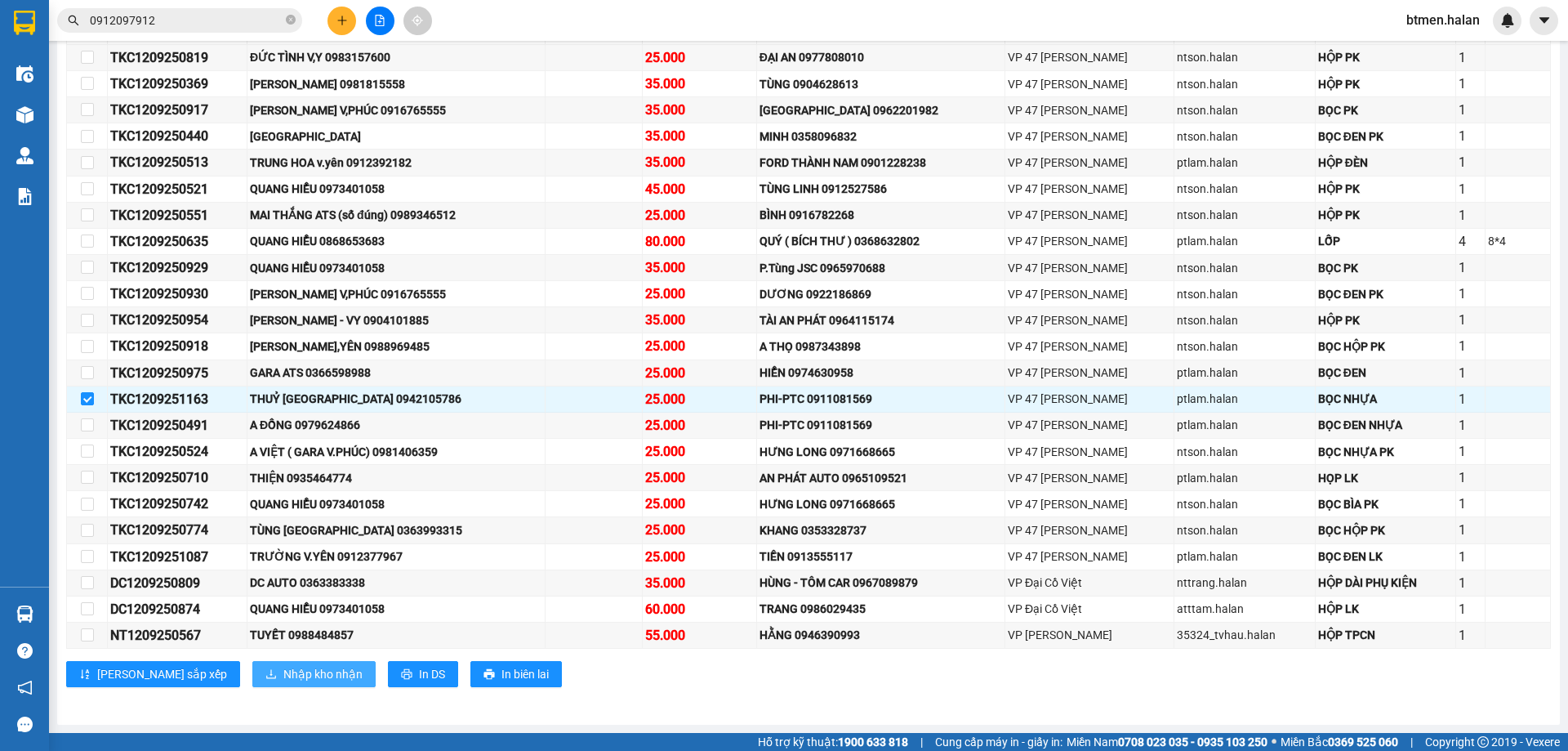
click at [283, 676] on span "Nhập kho nhận" at bounding box center [323, 674] width 79 height 18
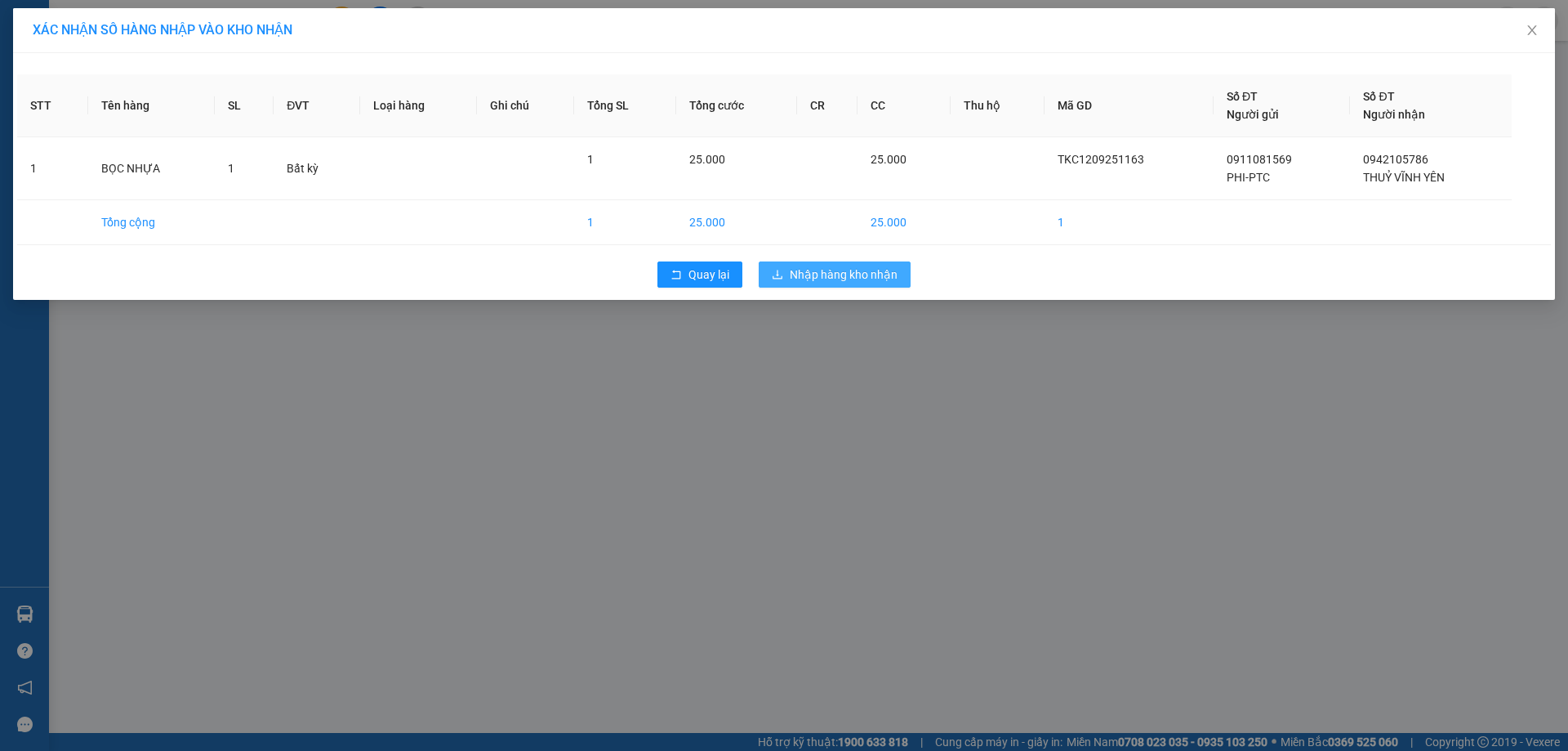
click at [847, 279] on span "Nhập hàng kho nhận" at bounding box center [843, 274] width 108 height 18
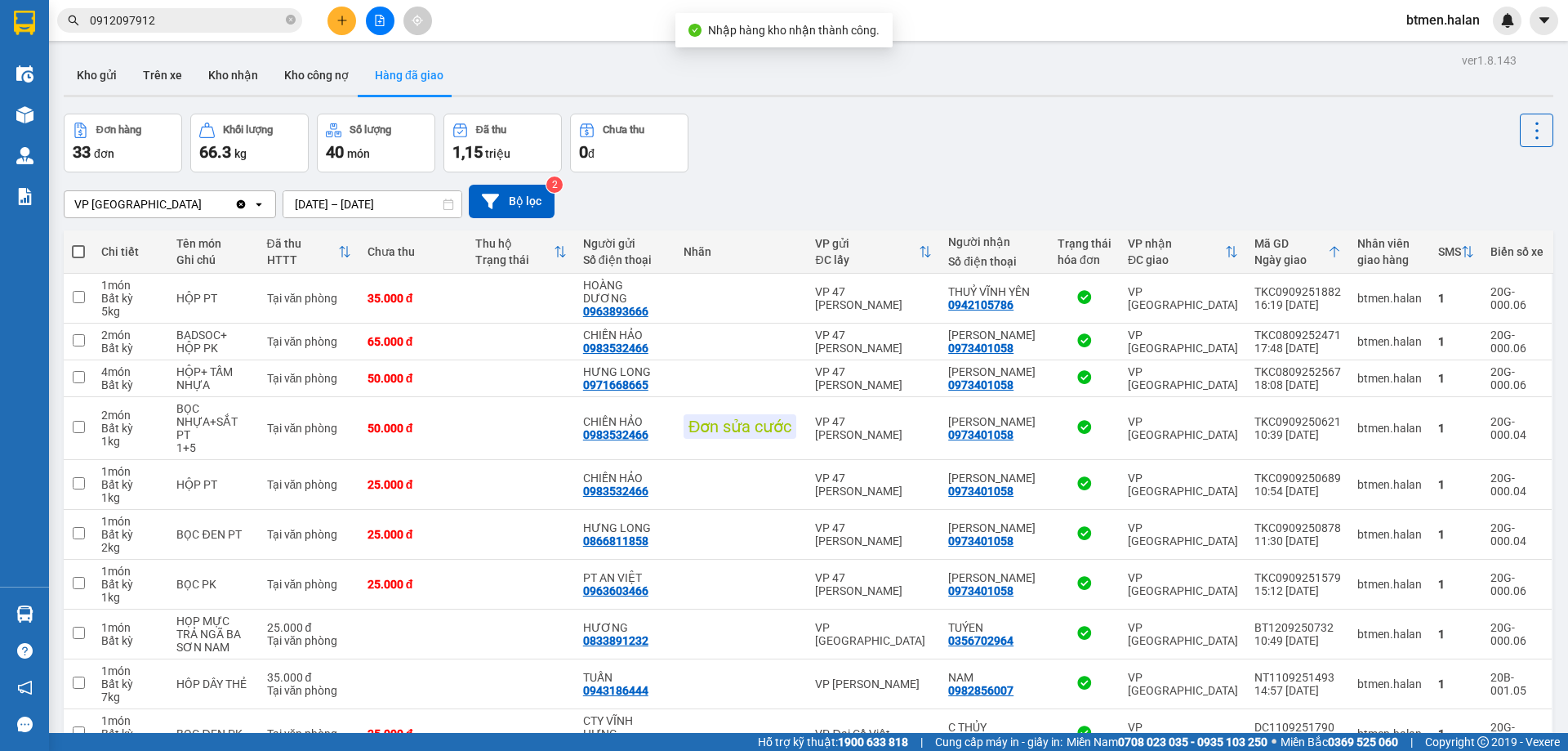
click at [1161, 170] on div "Đơn hàng 33 đơn Khối lượng 66.3 kg Số lượng 40 món Đã thu 1,15 triệu Chưa thu 0…" at bounding box center [808, 142] width 1490 height 59
click at [252, 75] on button "Kho nhận" at bounding box center [233, 75] width 75 height 39
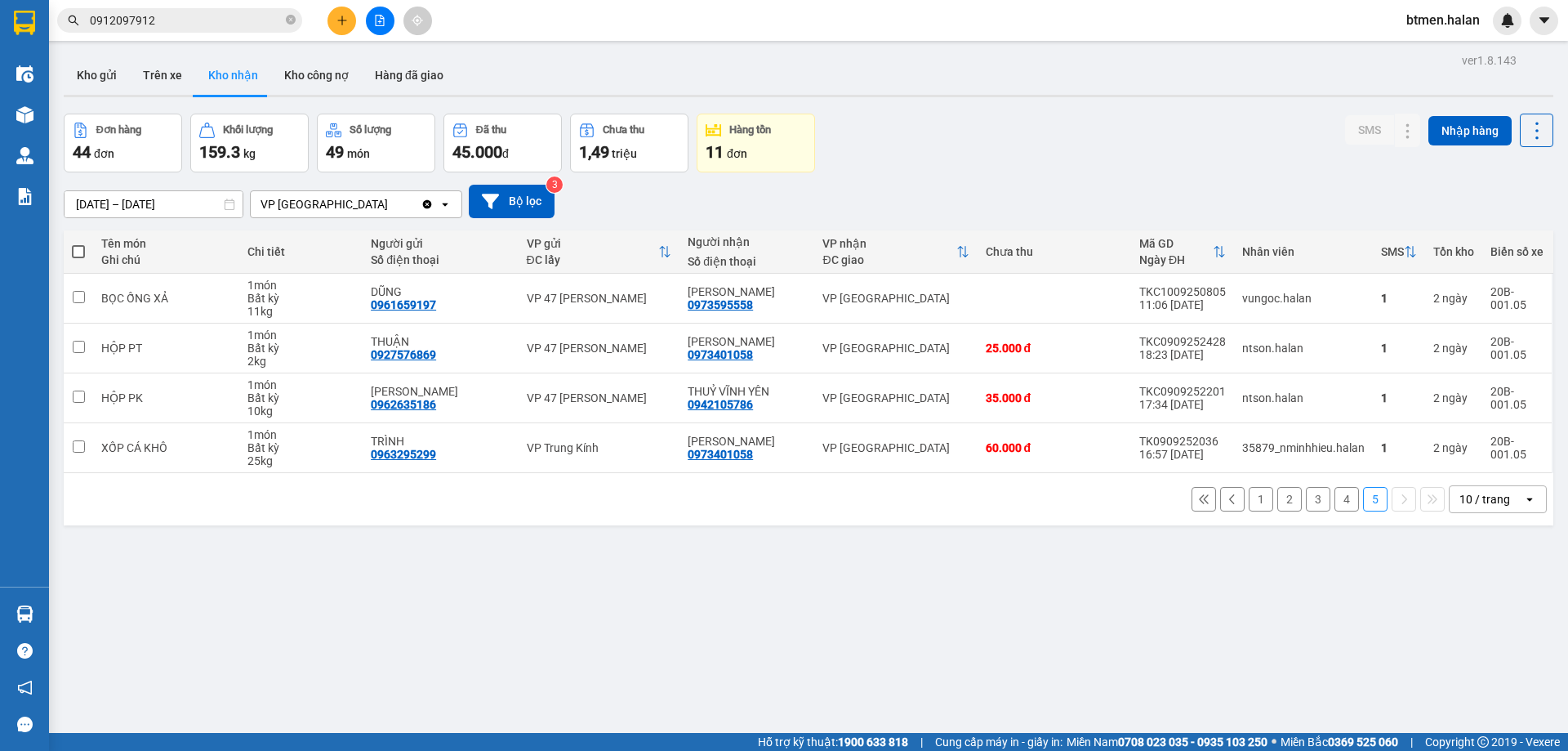
click at [1252, 503] on button "1" at bounding box center [1260, 499] width 25 height 25
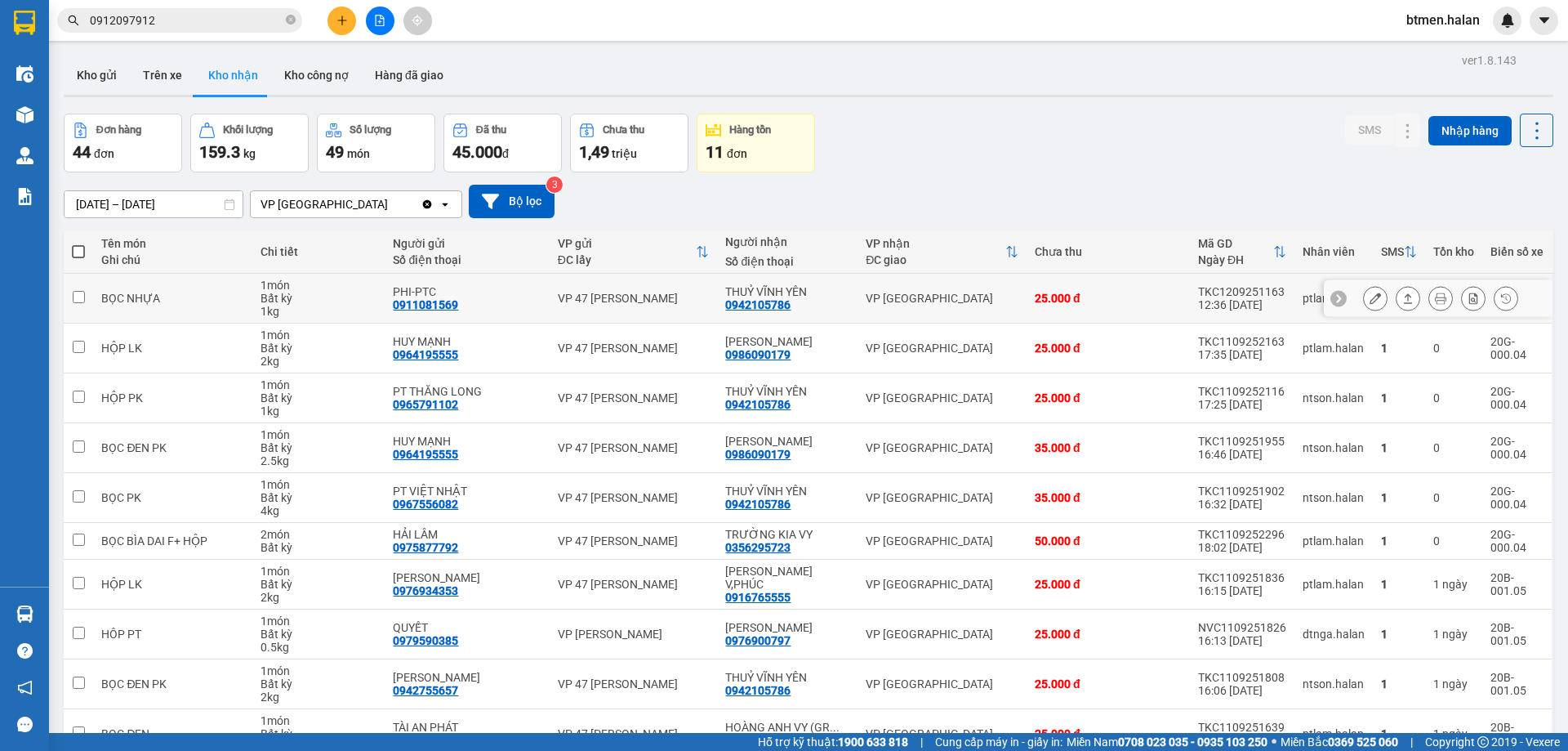
click at [732, 310] on div "0942105786" at bounding box center [758, 304] width 66 height 13
copy div "0942105786"
click at [235, 21] on input "0912097912" at bounding box center [186, 21] width 193 height 18
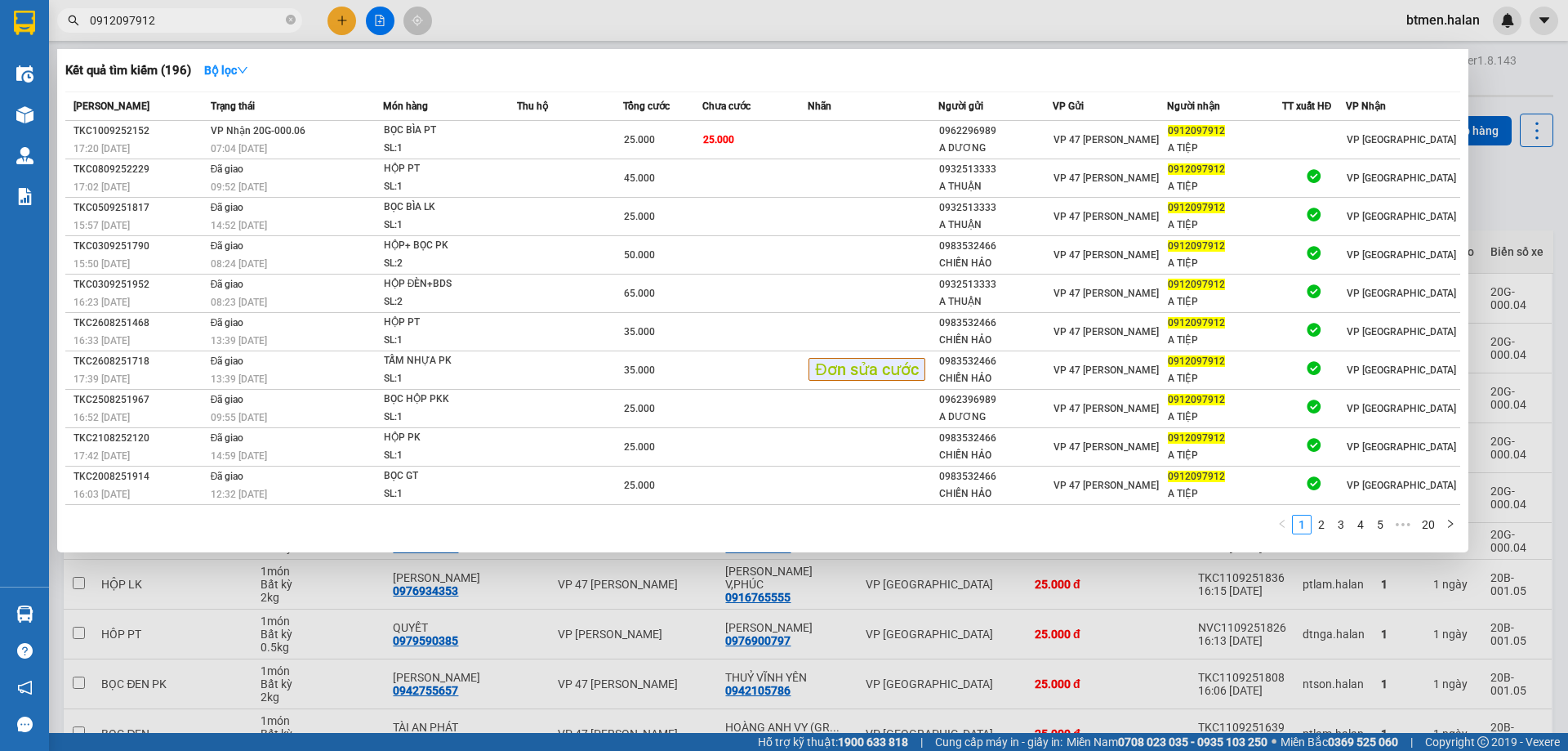
click at [235, 21] on input "0912097912" at bounding box center [186, 21] width 193 height 18
paste input "42105786"
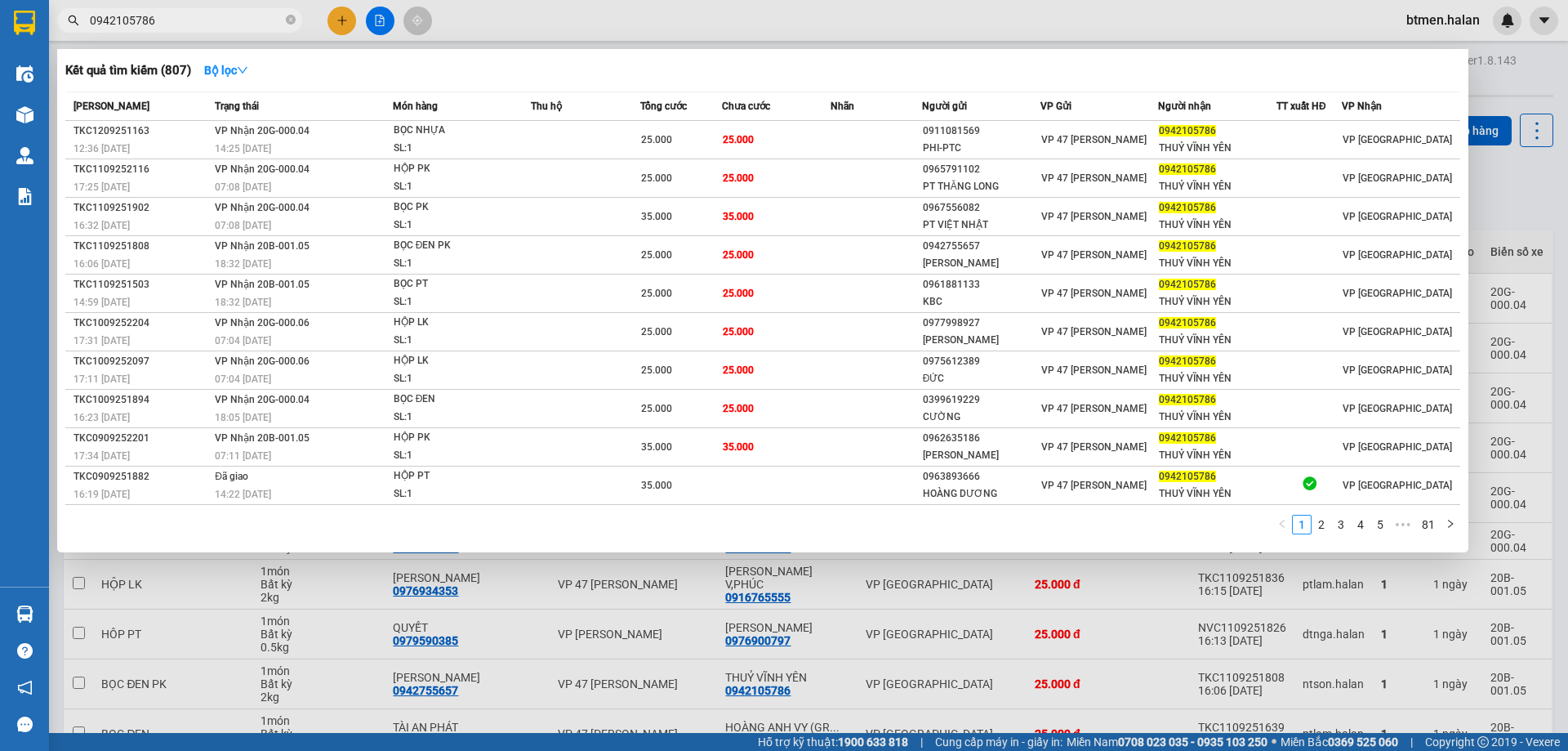
type input "0942105786"
click at [1526, 200] on div at bounding box center [784, 376] width 1568 height 751
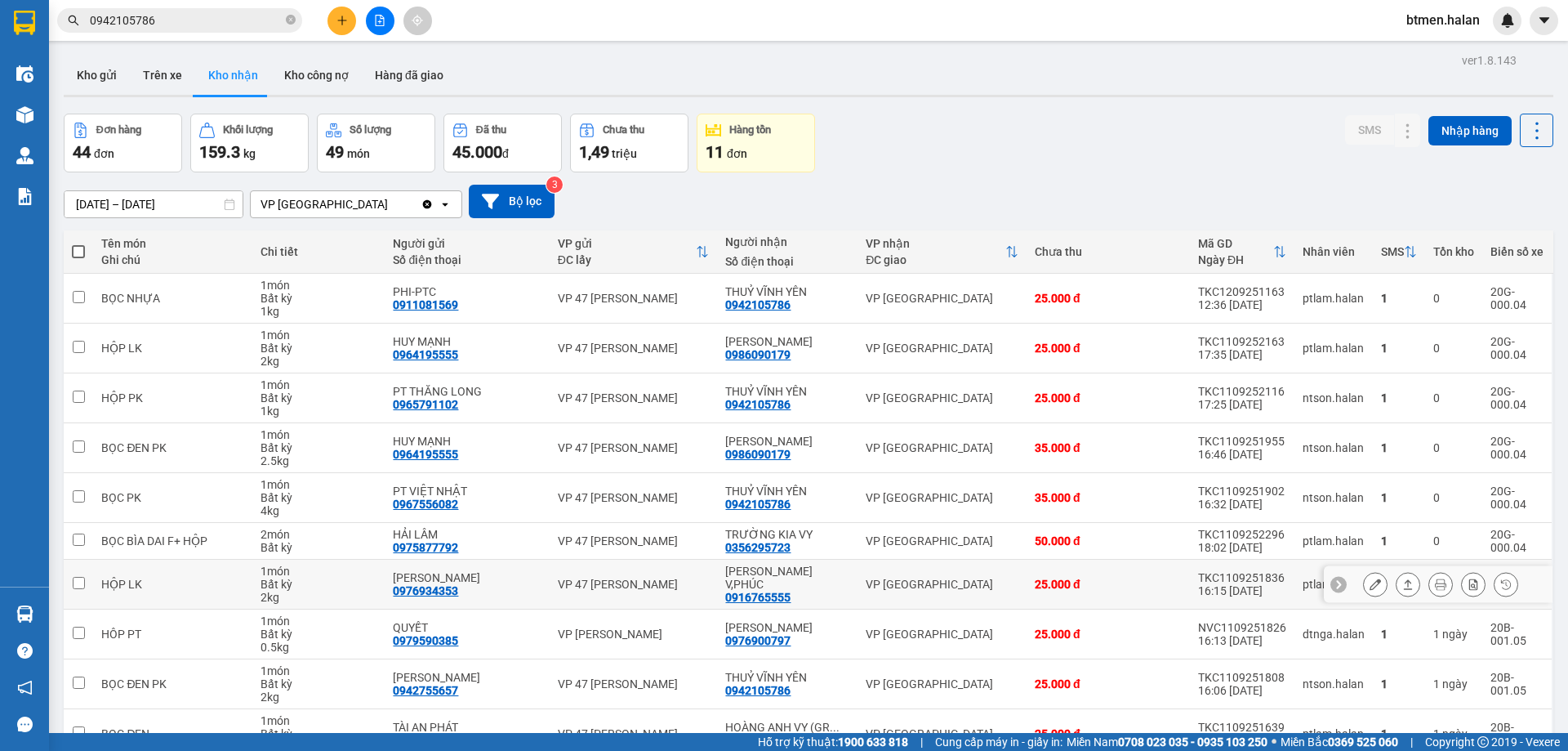
click at [784, 595] on div "0916765555" at bounding box center [758, 597] width 66 height 13
drag, startPoint x: 784, startPoint y: 595, endPoint x: 765, endPoint y: 598, distance: 19.2
click at [765, 598] on td "[PERSON_NAME] V,PHÚC 0916765555" at bounding box center [786, 584] width 140 height 50
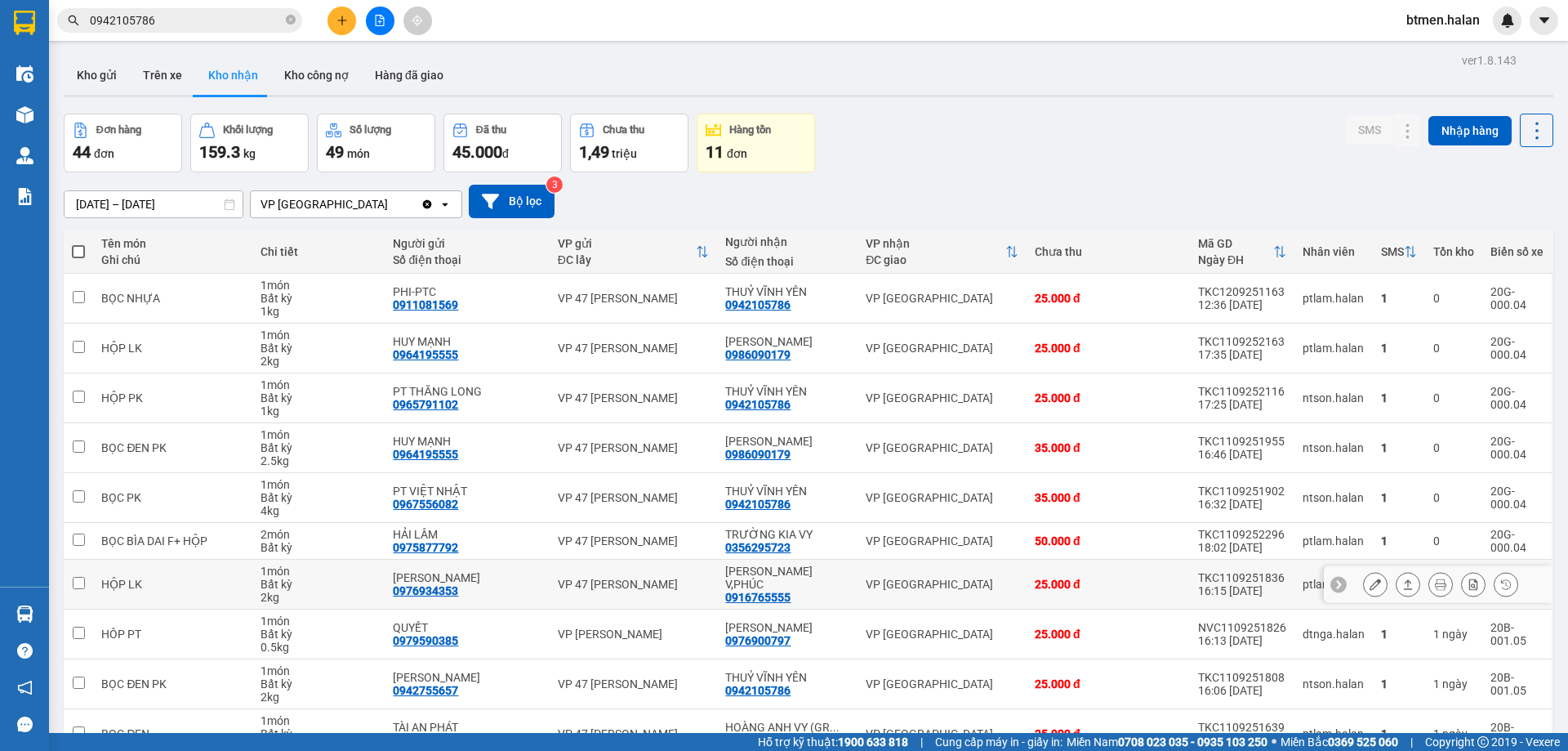
checkbox input "false"
click at [772, 591] on div "0916765555" at bounding box center [758, 597] width 66 height 13
copy div "0916765555"
click at [220, 21] on input "0942105786" at bounding box center [186, 21] width 193 height 18
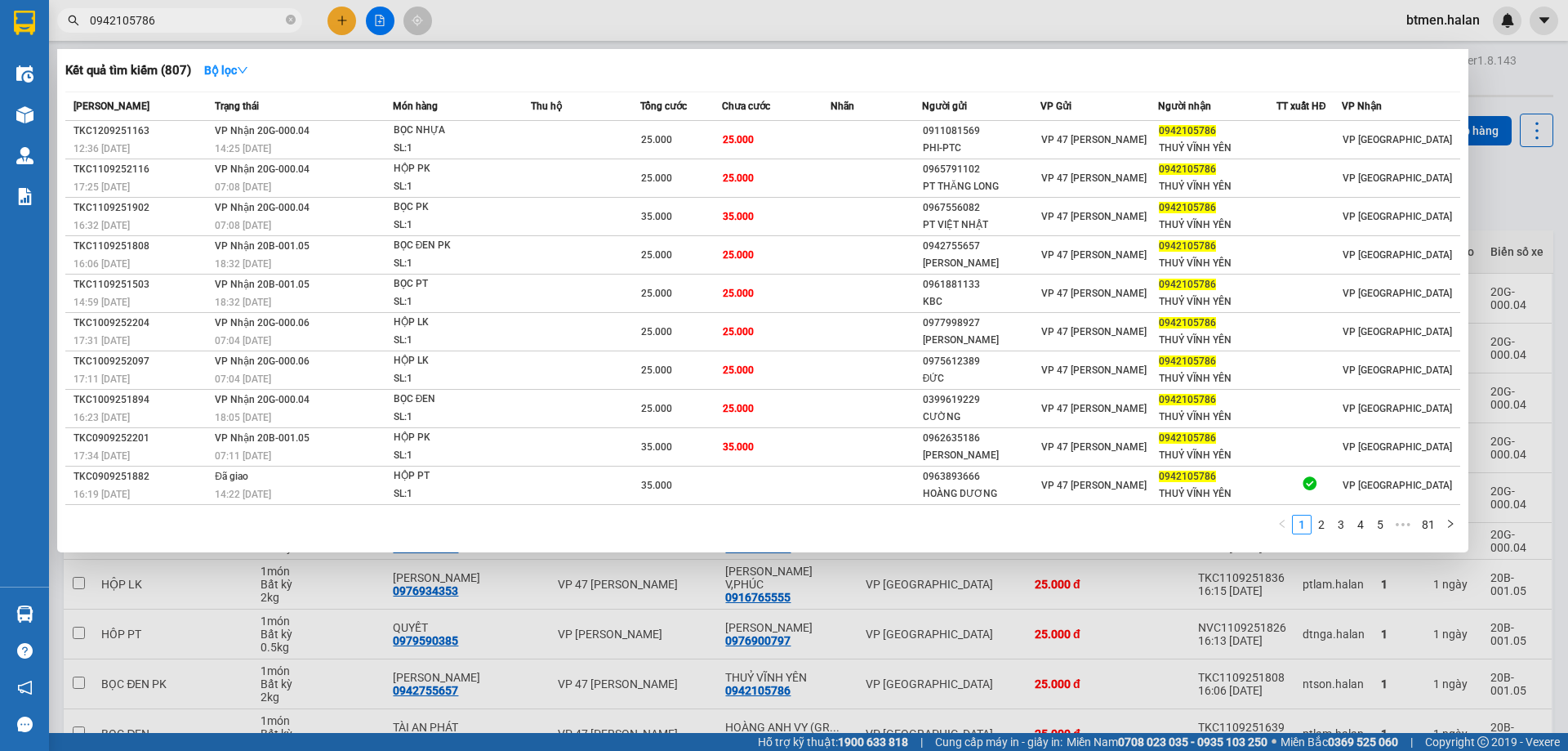
click at [220, 21] on input "0942105786" at bounding box center [186, 21] width 193 height 18
paste input "16765555"
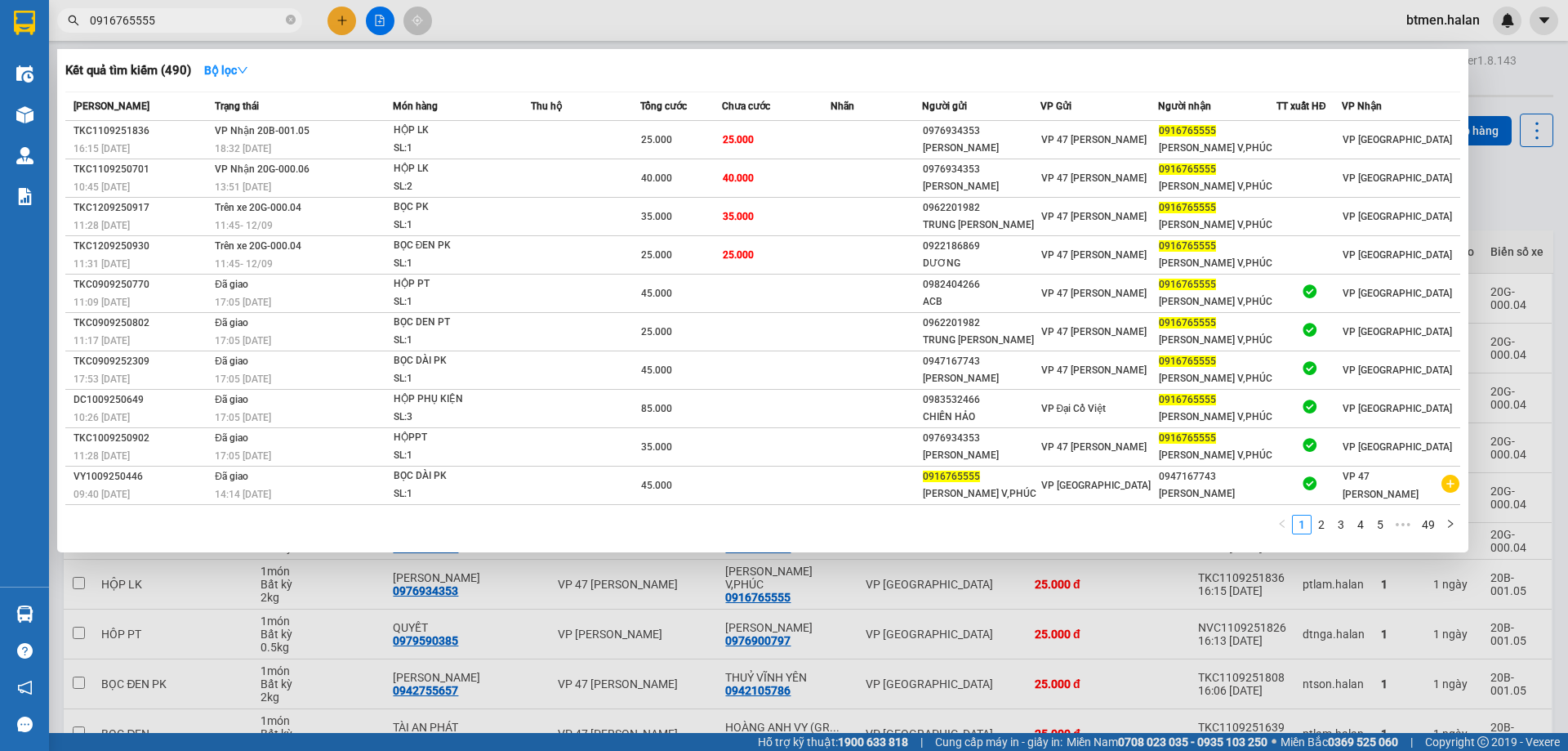
click at [1490, 93] on div at bounding box center [784, 376] width 1568 height 751
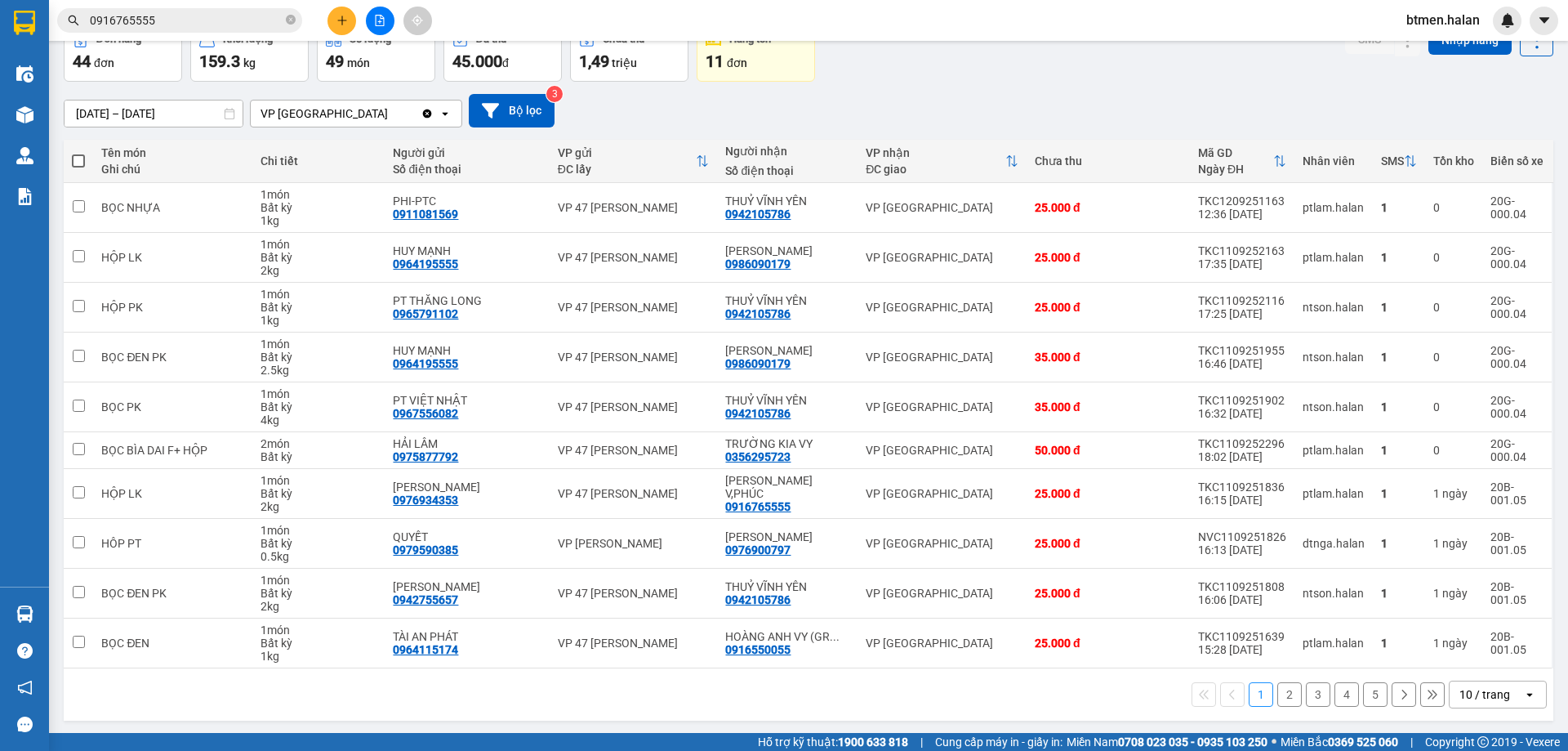
scroll to position [93, 0]
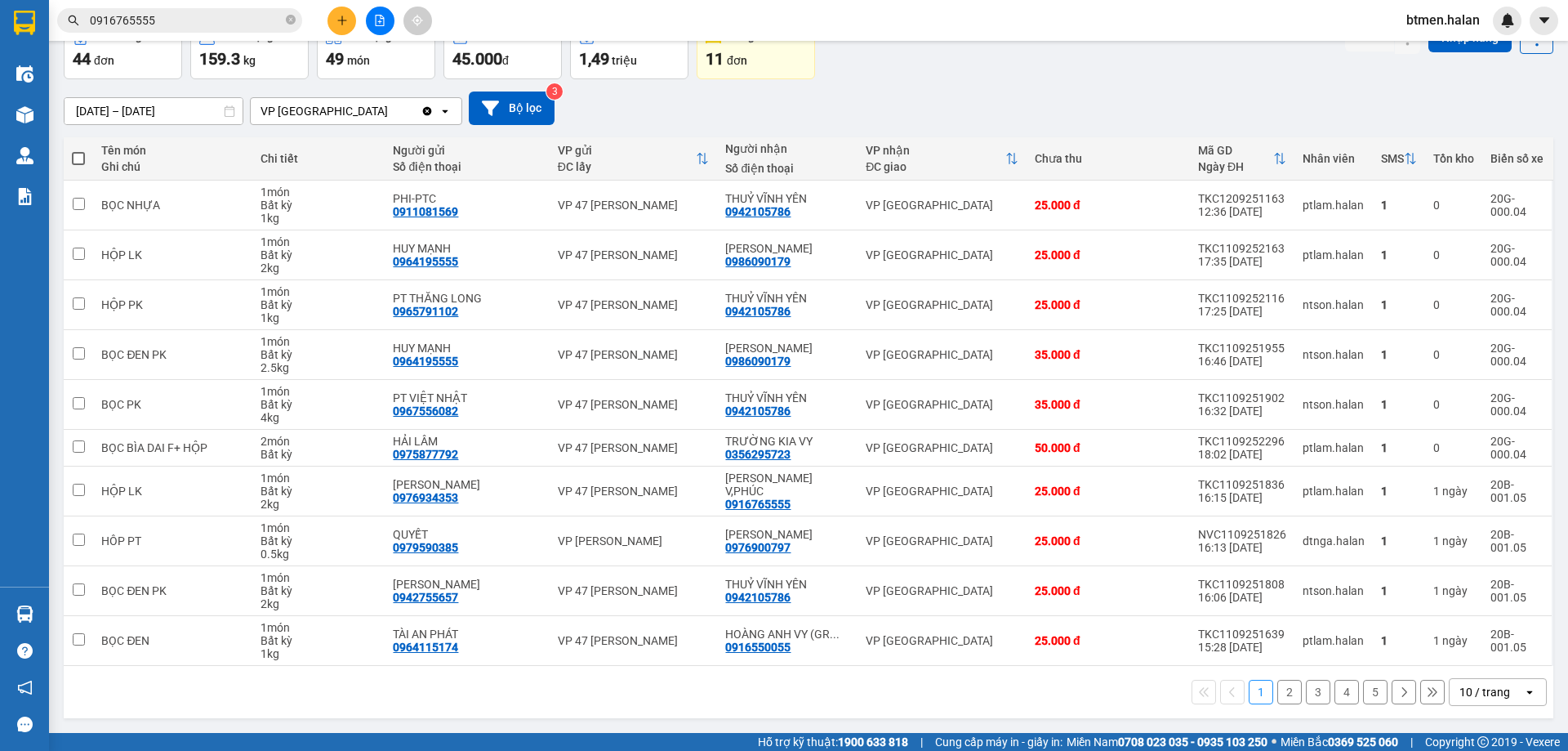
click at [1277, 690] on button "2" at bounding box center [1289, 691] width 25 height 25
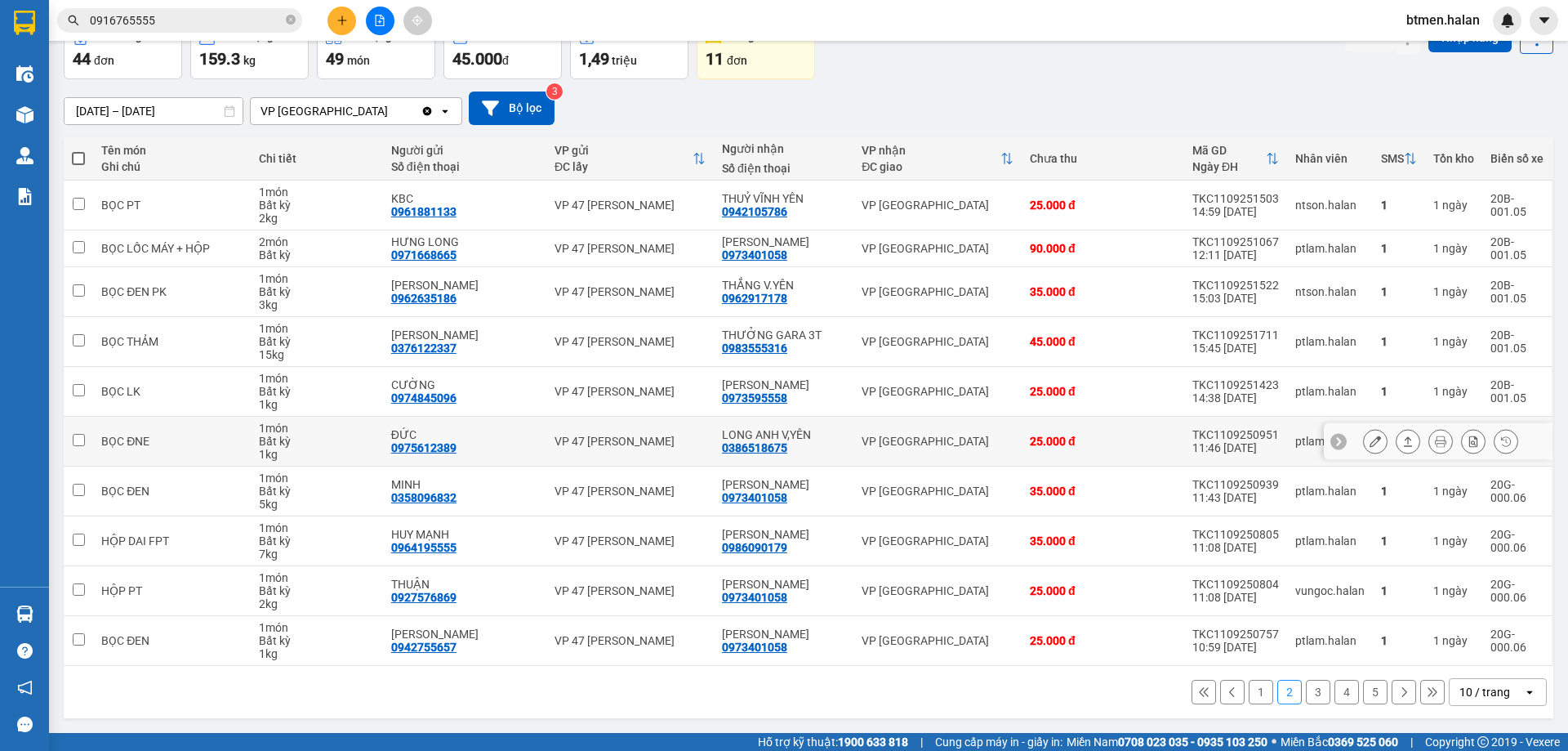
click at [780, 448] on div "0386518675" at bounding box center [755, 447] width 66 height 13
copy div "0386518675"
click at [269, 16] on input "0916765555" at bounding box center [186, 21] width 193 height 18
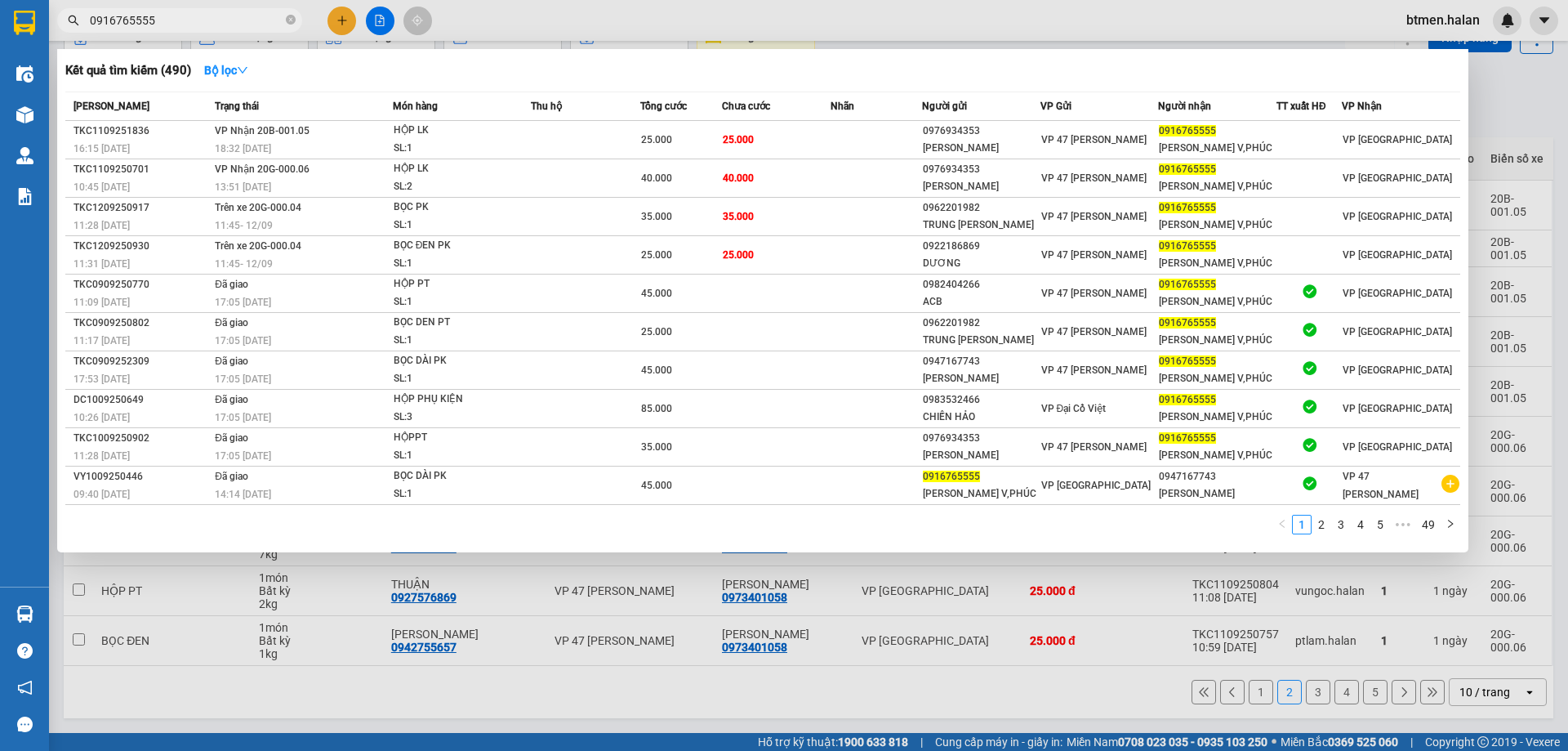
click at [269, 16] on input "0916765555" at bounding box center [186, 21] width 193 height 18
paste input "38651867"
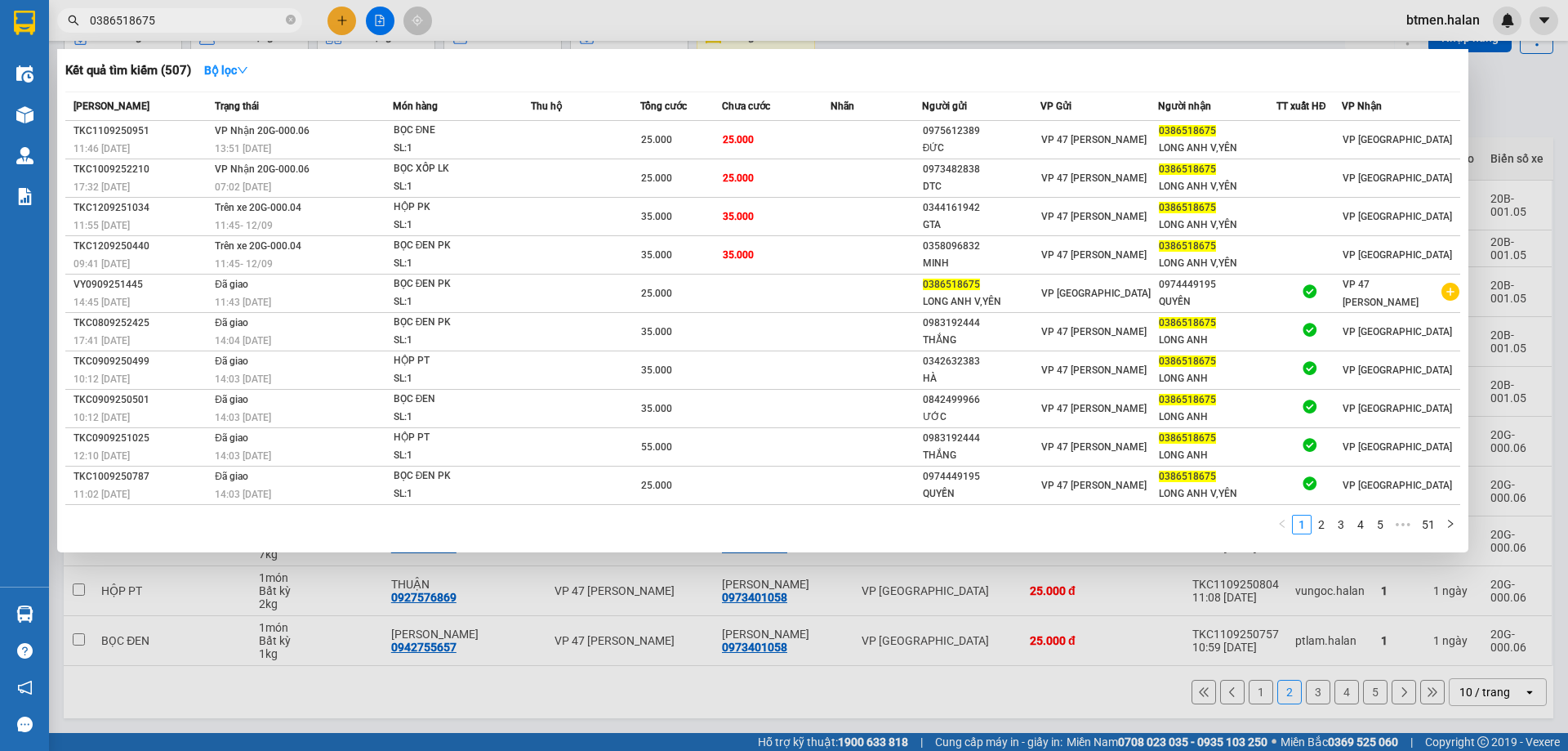
type input "0386518675"
click at [1542, 124] on div at bounding box center [784, 376] width 1568 height 751
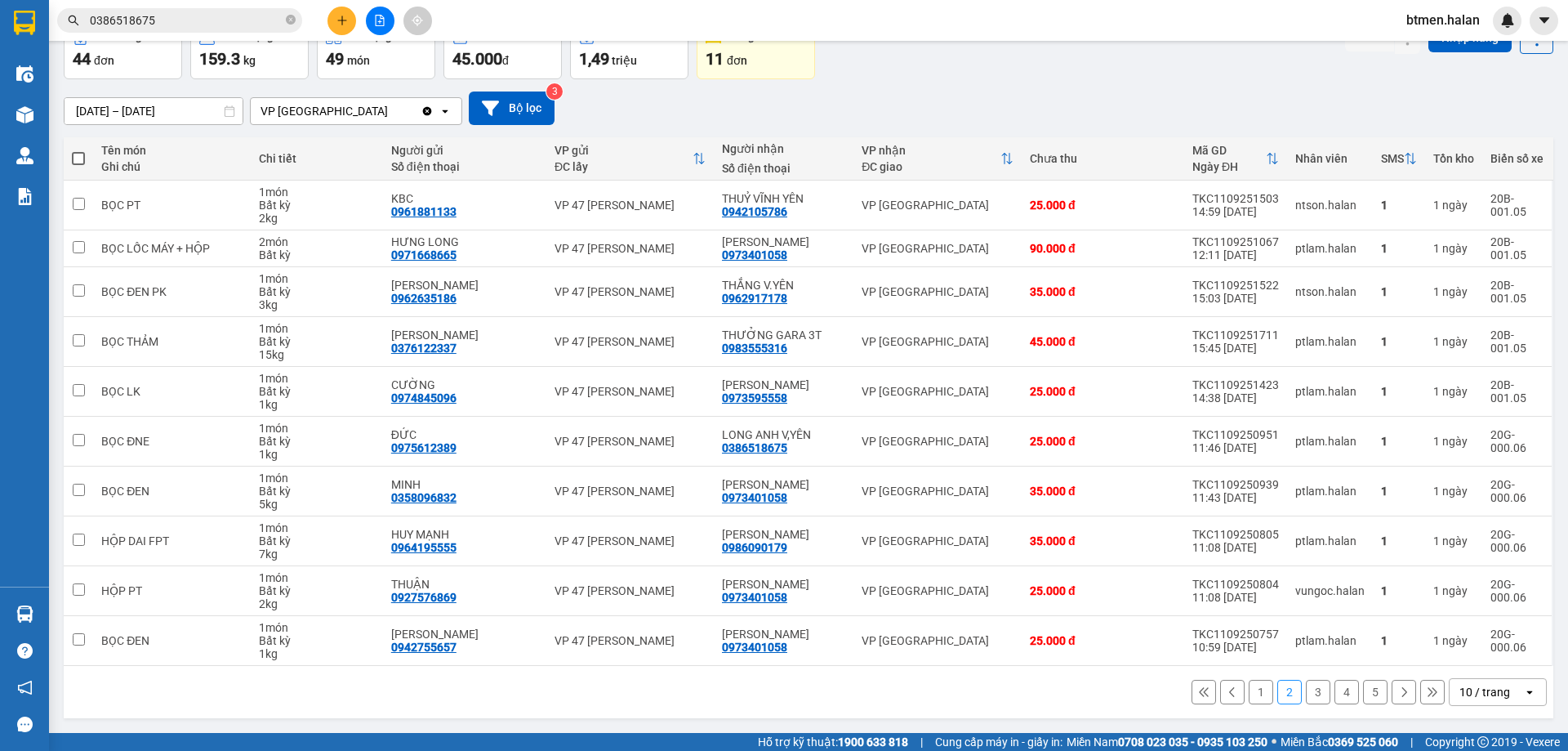
click at [1306, 692] on button "3" at bounding box center [1318, 691] width 25 height 25
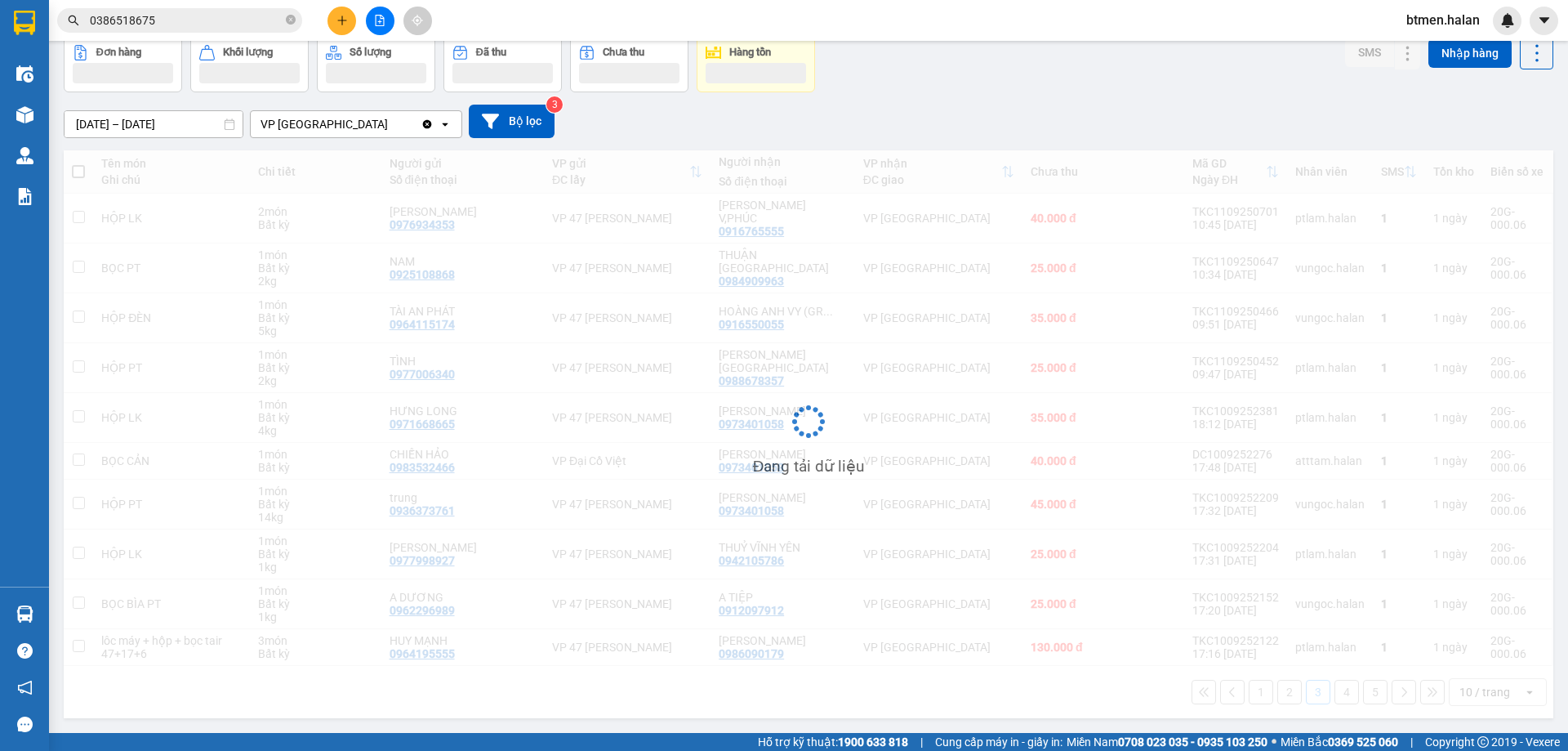
scroll to position [75, 0]
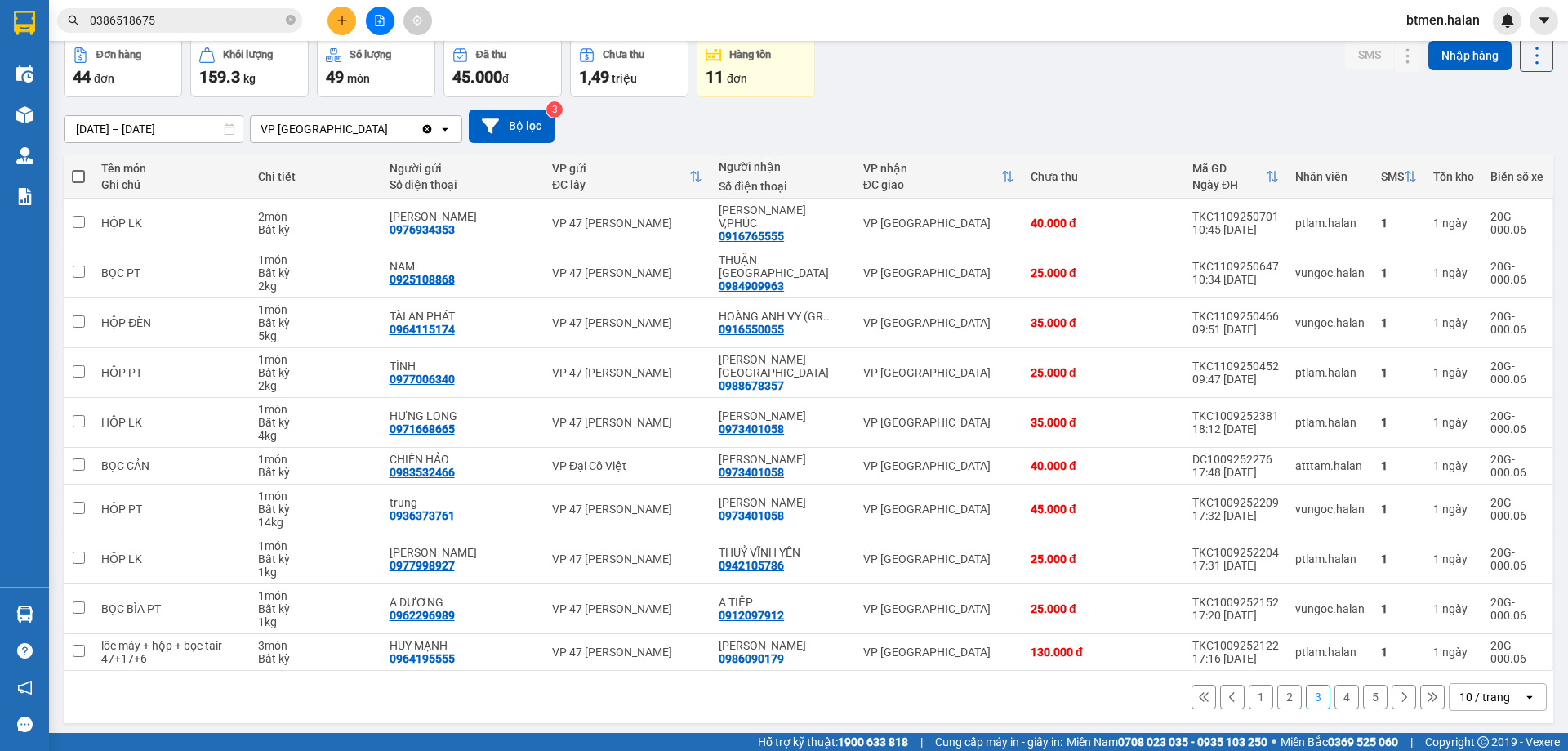
click at [1342, 688] on button "4" at bounding box center [1347, 696] width 25 height 25
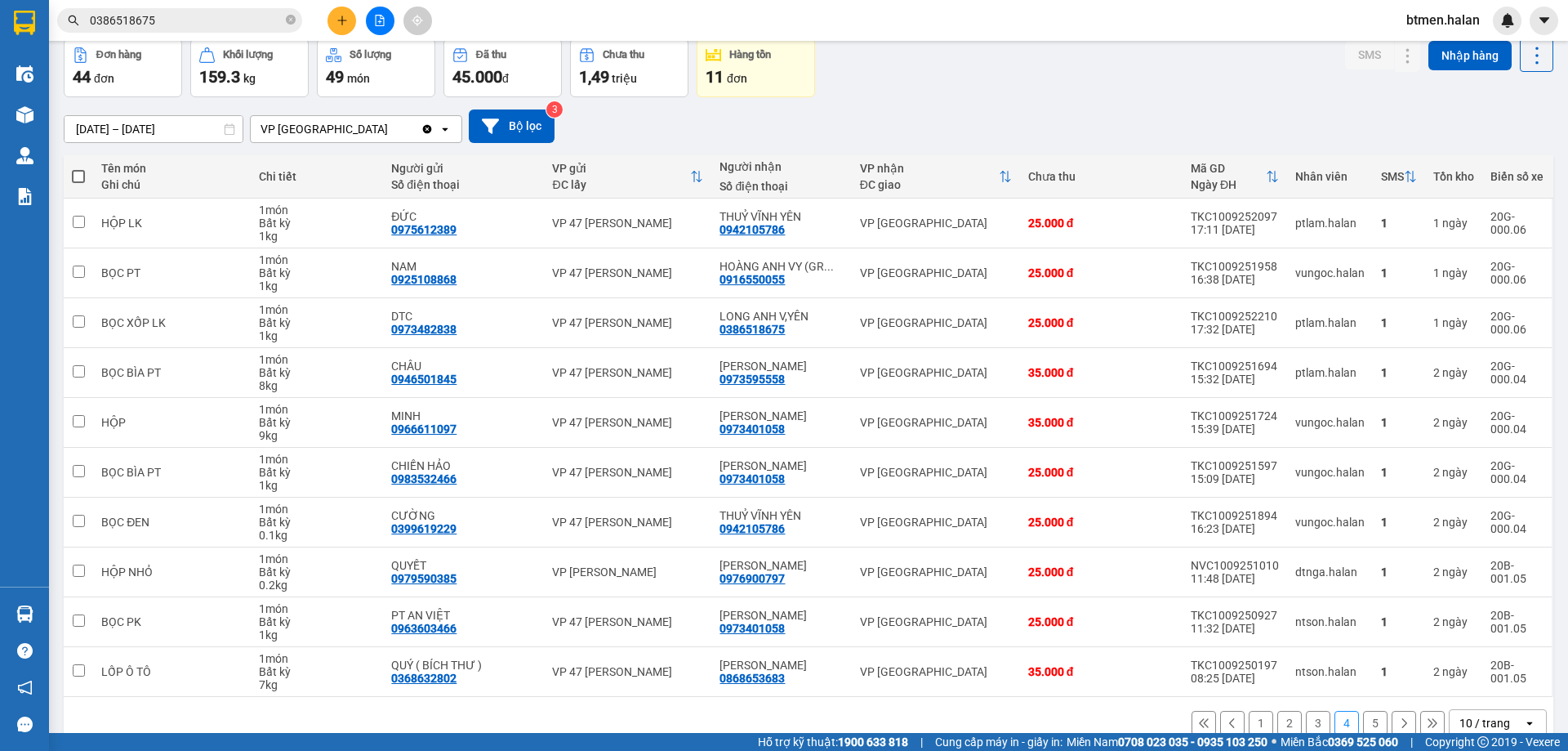
click at [1365, 712] on button "5" at bounding box center [1374, 722] width 25 height 25
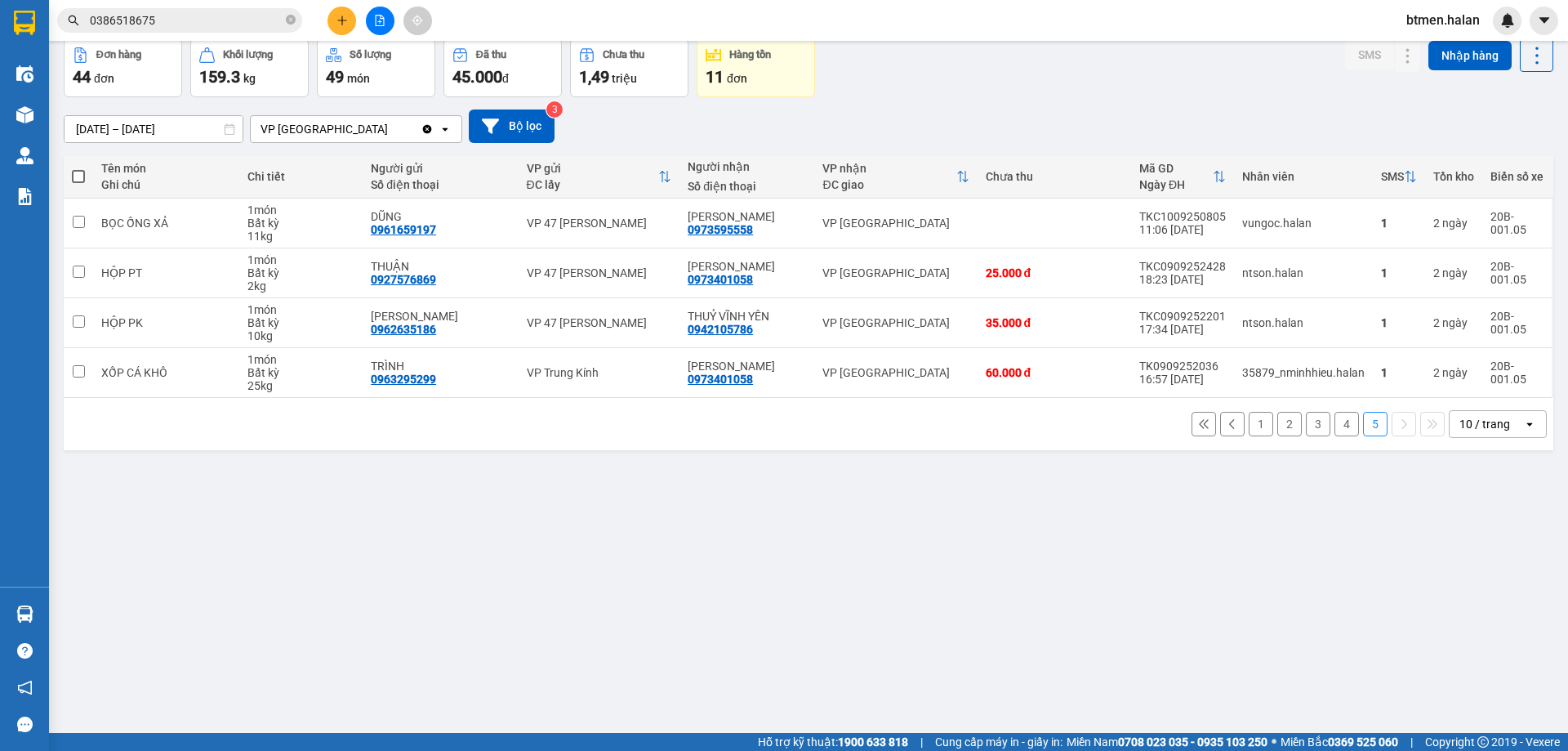
click at [1100, 526] on div "ver 1.8.143 Kho gửi Trên xe Kho nhận Kho công nợ Hàng đã giao Đơn hàng 44 đơn K…" at bounding box center [808, 350] width 1502 height 751
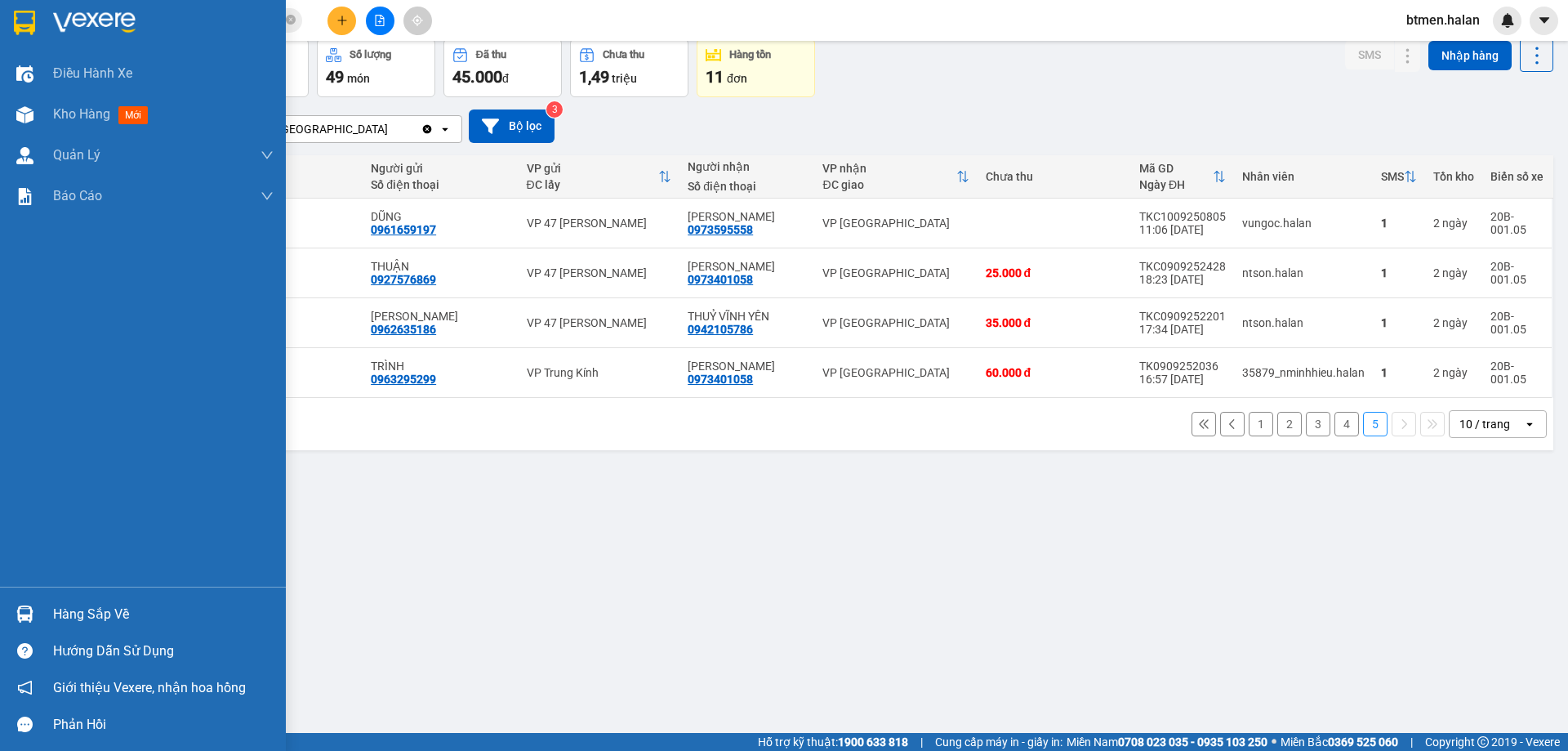
click at [49, 605] on div "Hàng sắp về" at bounding box center [143, 613] width 286 height 37
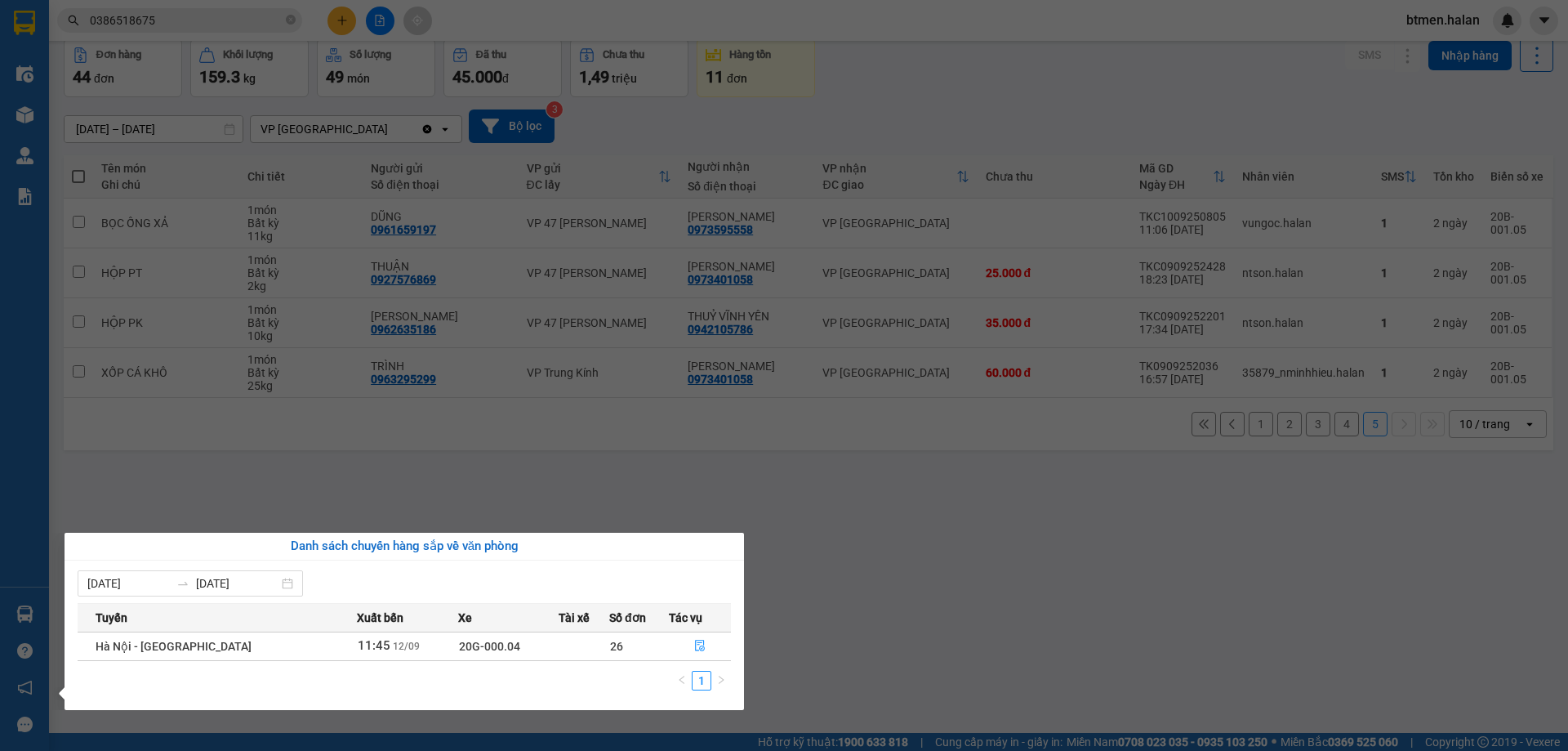
click at [822, 619] on section "Kết quả tìm kiếm ( 507 ) Bộ lọc Mã ĐH Trạng thái Món hàng Thu hộ Tổng cước Chưa…" at bounding box center [784, 376] width 1568 height 751
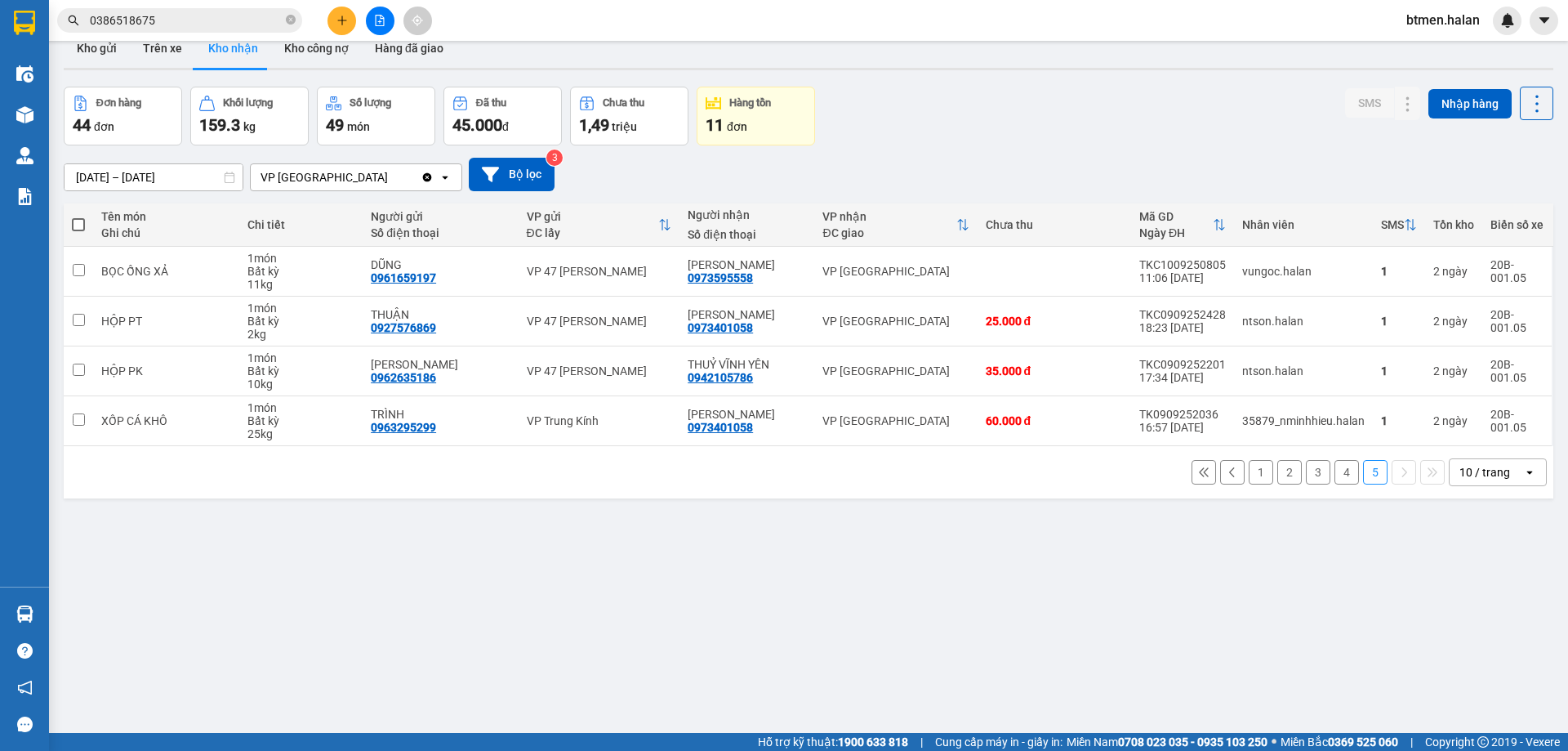
scroll to position [0, 0]
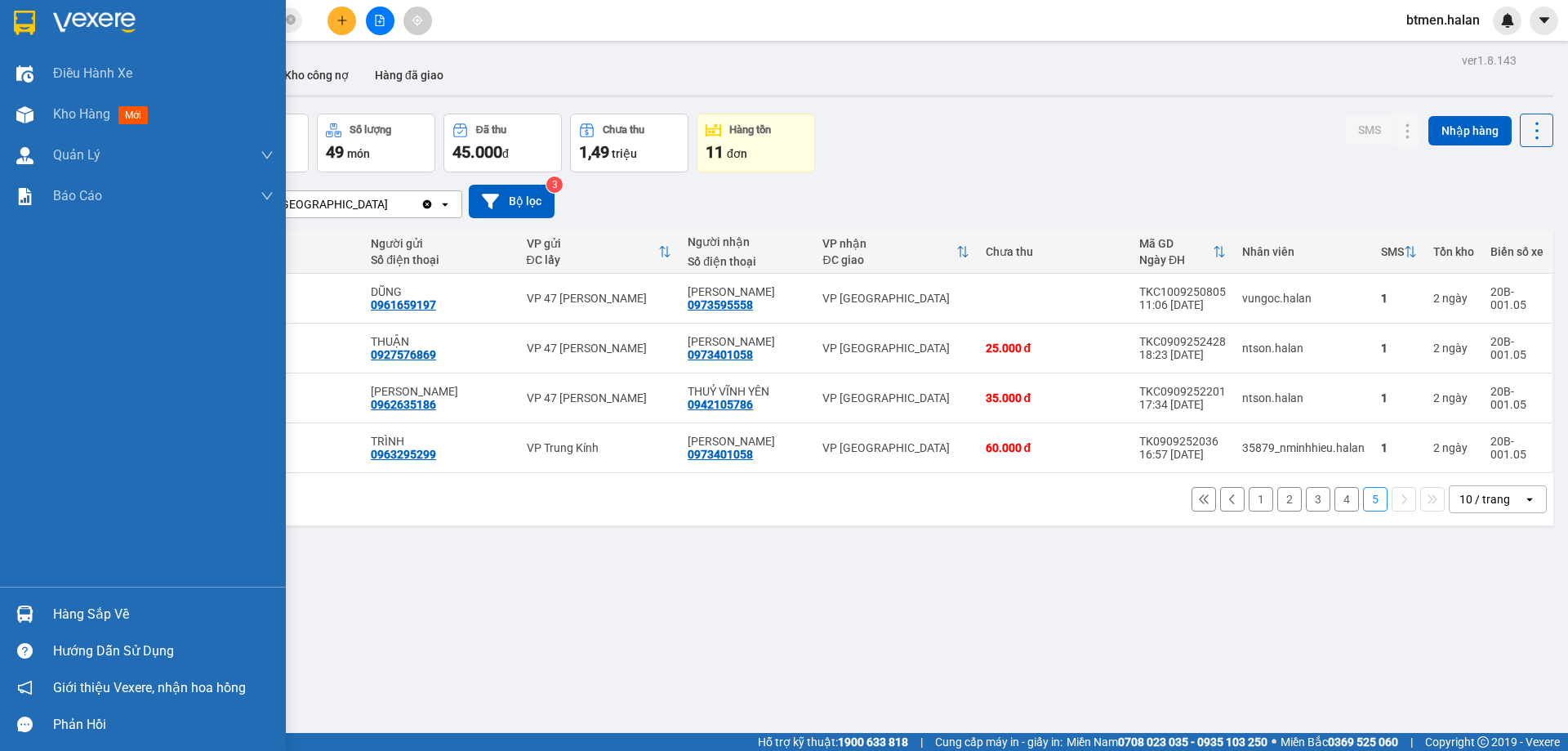
click at [67, 619] on div "Hàng sắp về" at bounding box center [163, 614] width 220 height 25
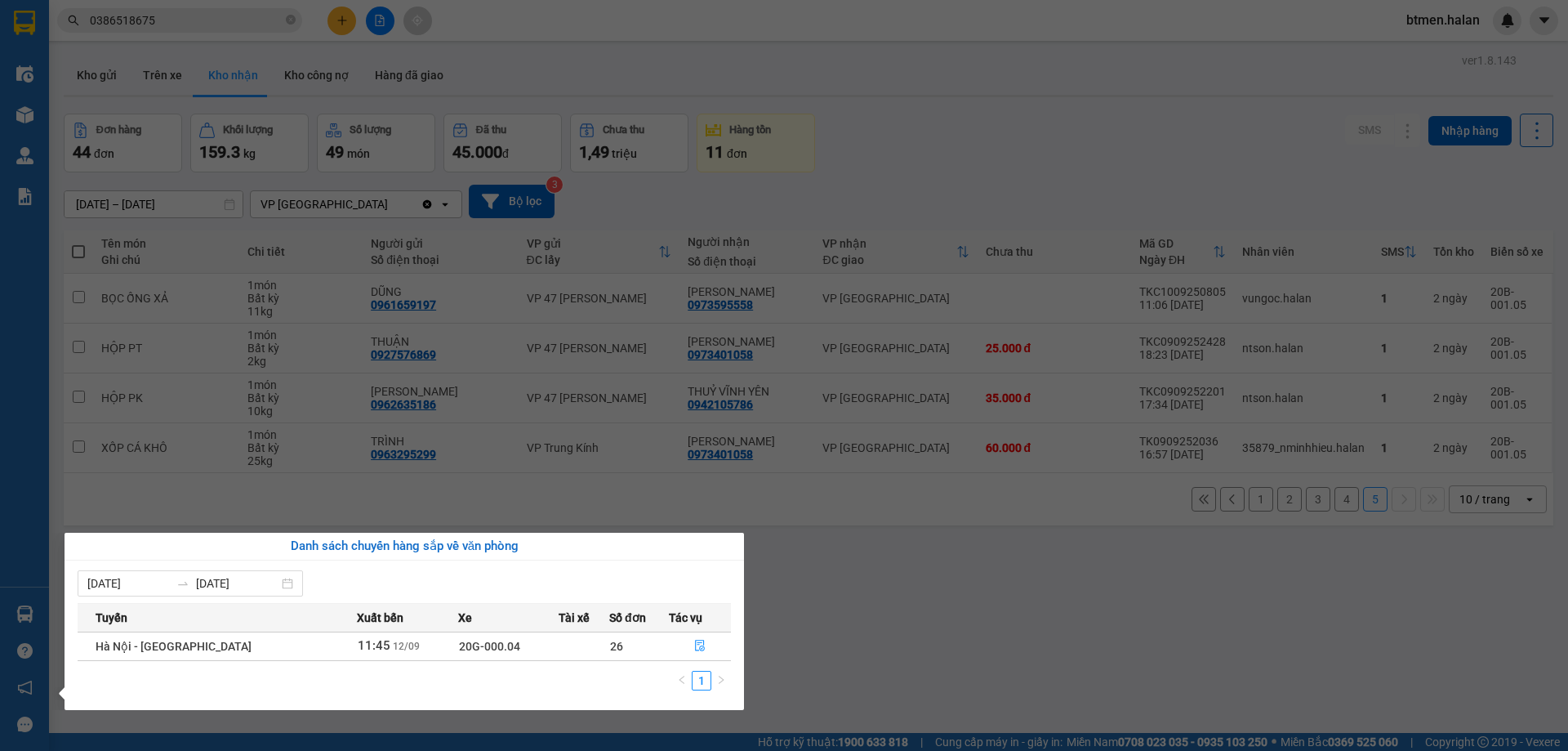
click at [804, 607] on section "Kết quả tìm kiếm ( 507 ) Bộ lọc Mã ĐH Trạng thái Món hàng Thu hộ Tổng cước Chưa…" at bounding box center [784, 376] width 1568 height 751
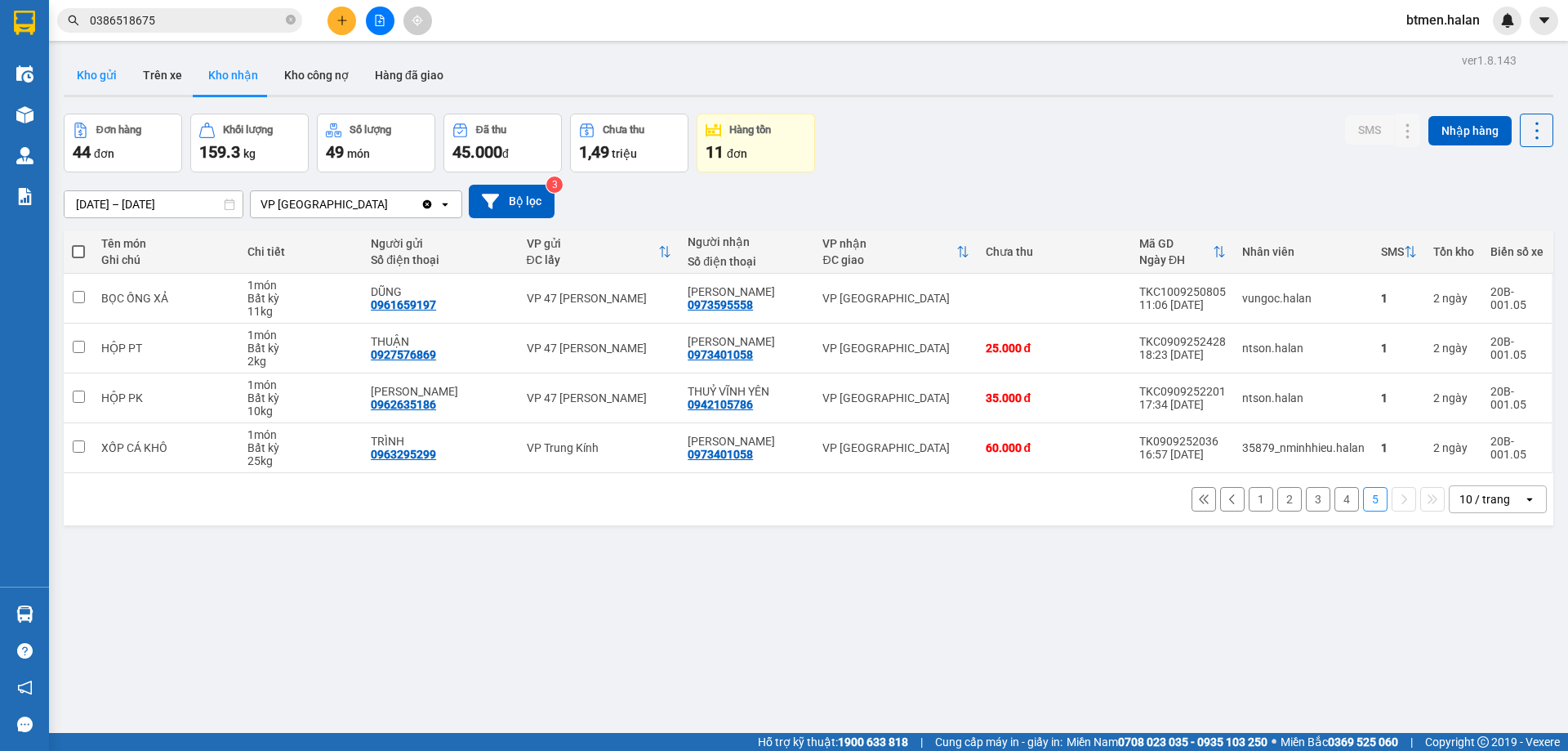
click at [89, 67] on button "Kho gửi" at bounding box center [96, 75] width 67 height 39
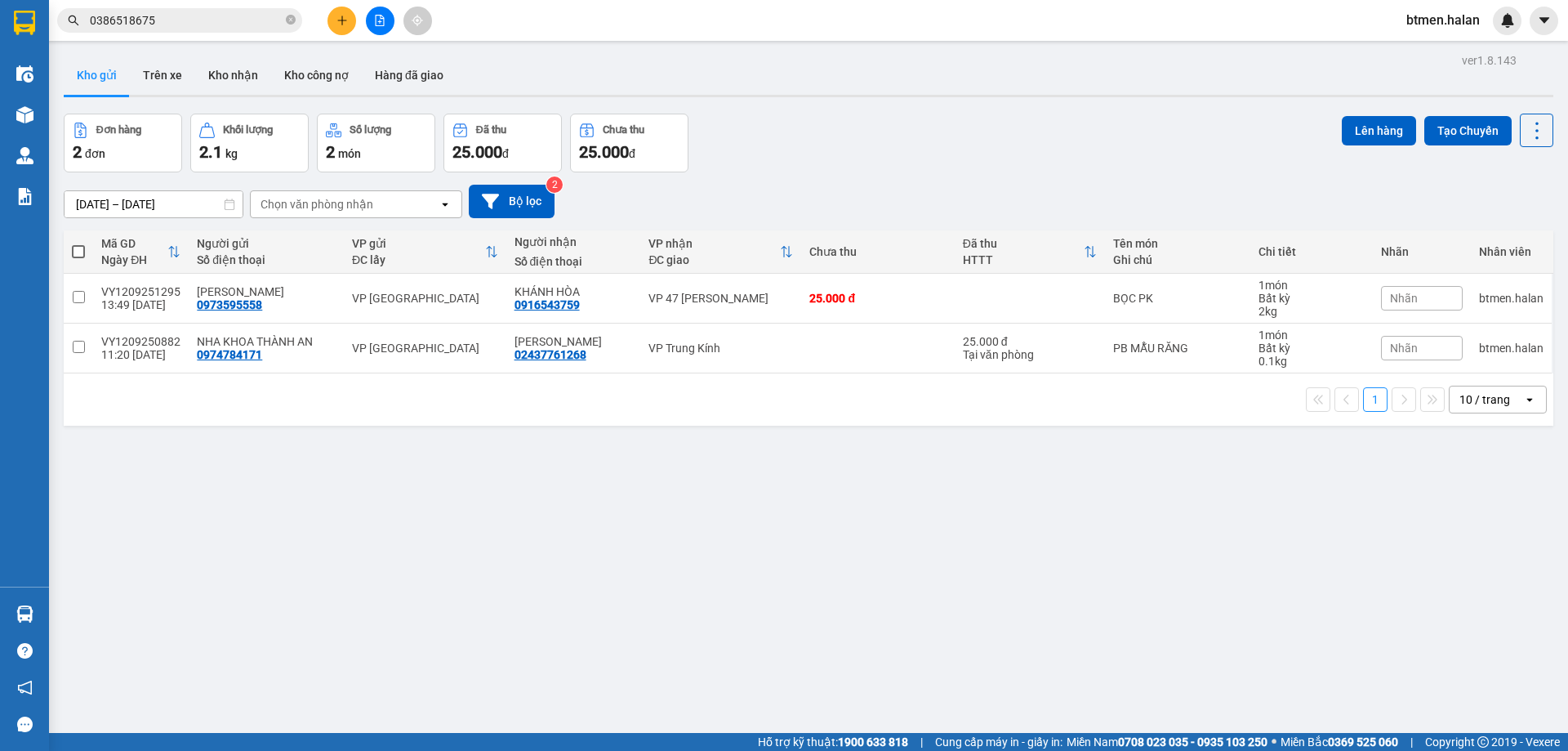
click at [80, 253] on span at bounding box center [77, 251] width 13 height 13
click at [78, 243] on input "checkbox" at bounding box center [78, 243] width 0 height 0
checkbox input "true"
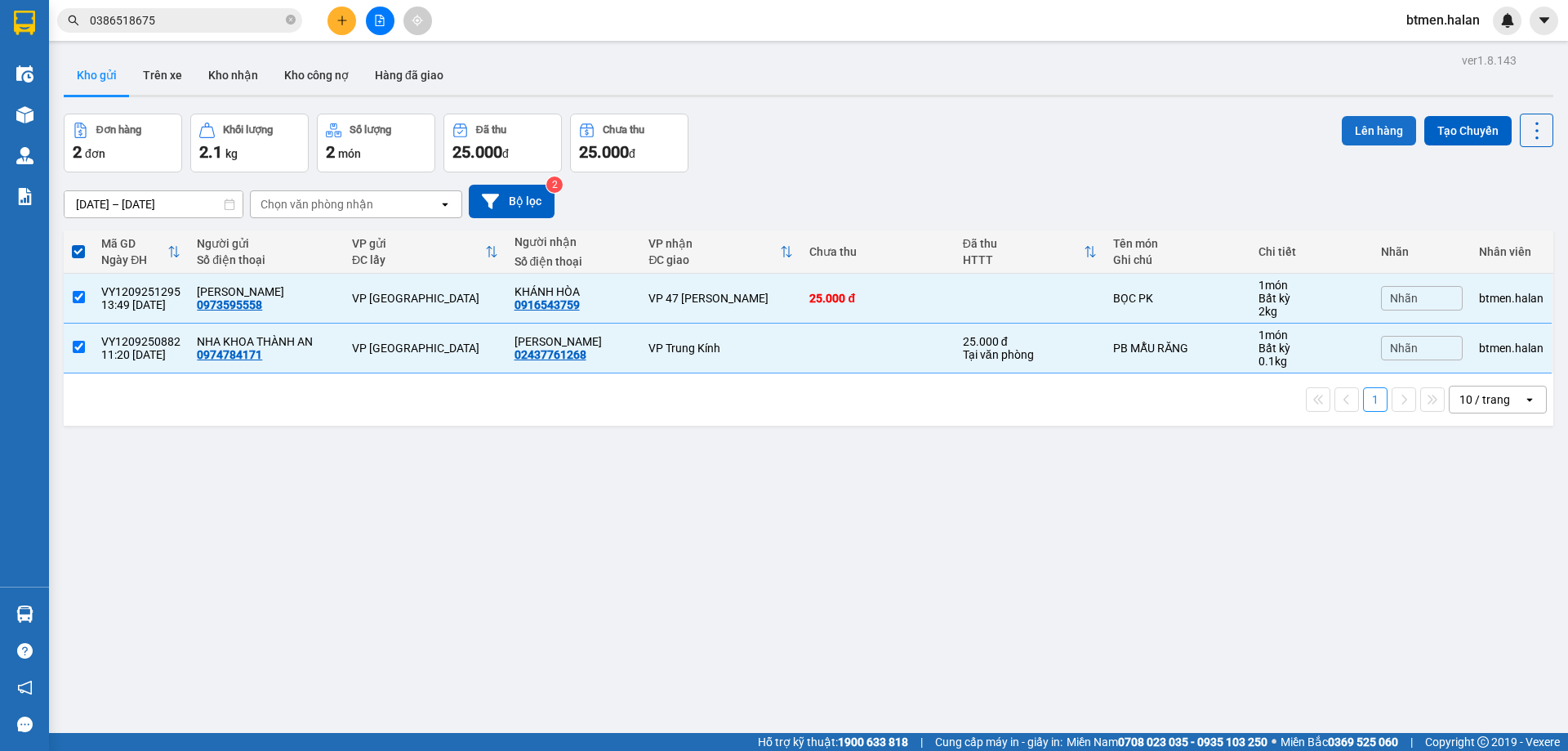
click at [1382, 131] on button "Lên hàng" at bounding box center [1378, 131] width 74 height 30
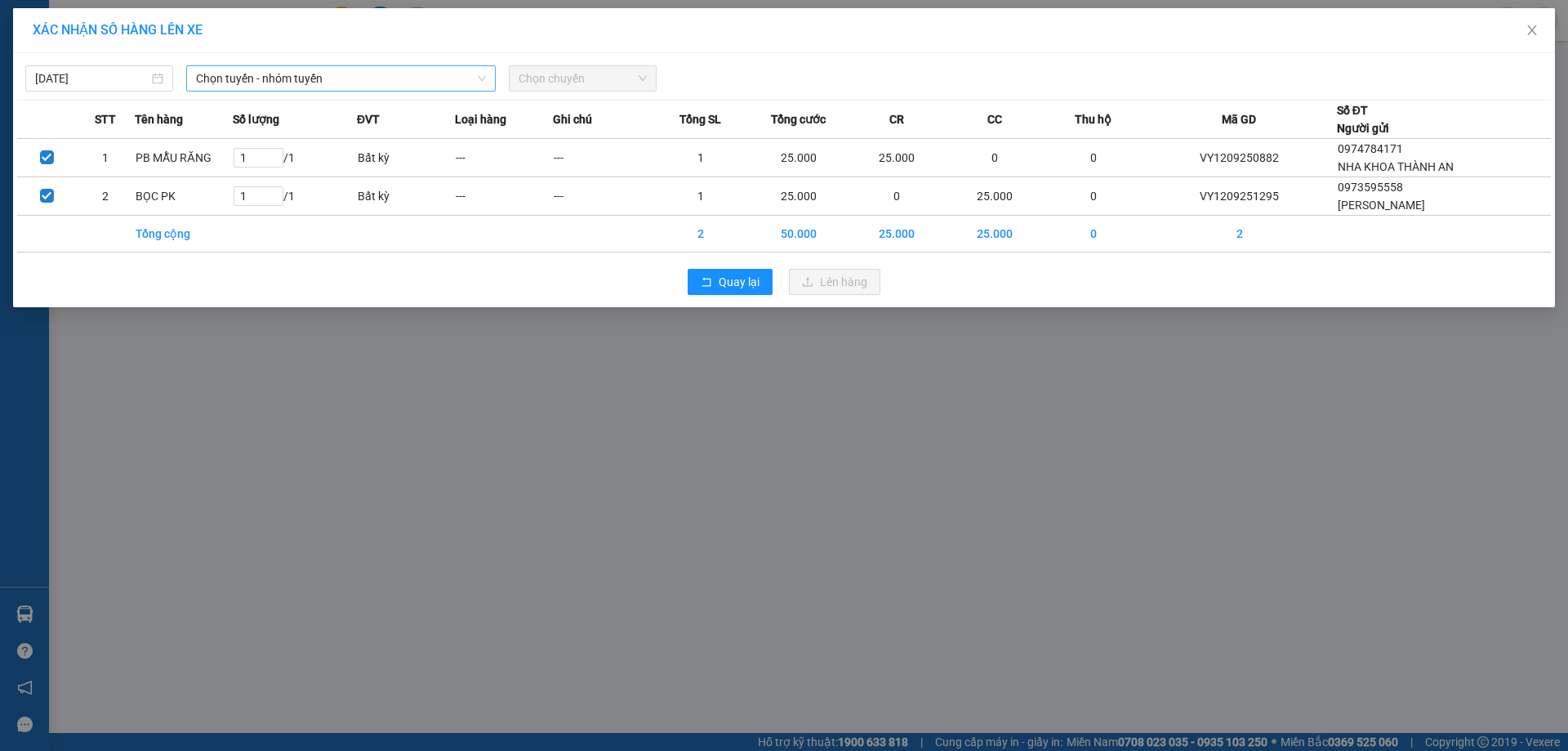
click at [307, 89] on span "Chọn tuyến - nhóm tuyến" at bounding box center [341, 78] width 290 height 25
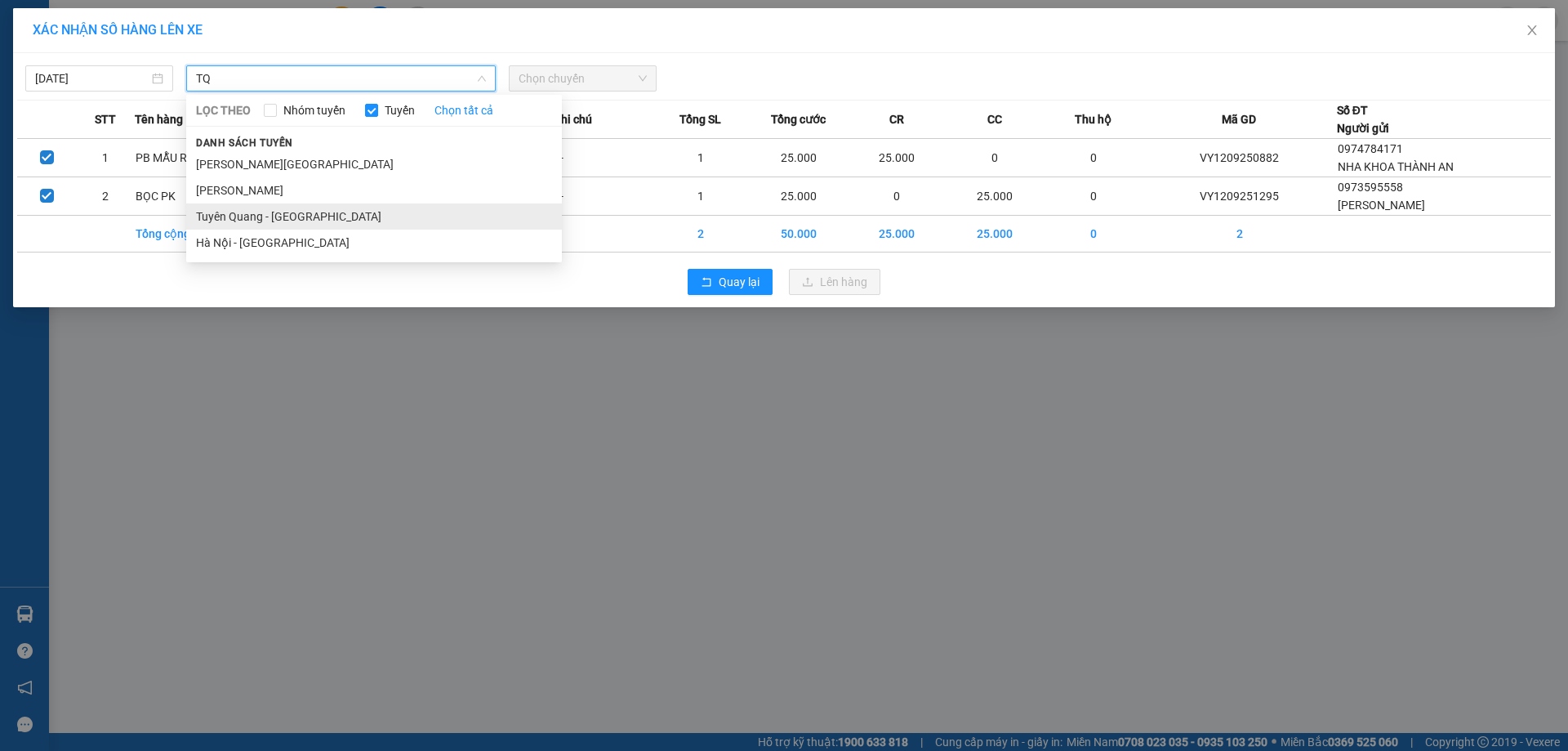
type input "TQ"
click at [272, 219] on li "Tuyên Quang - [GEOGRAPHIC_DATA]" at bounding box center [373, 217] width 375 height 26
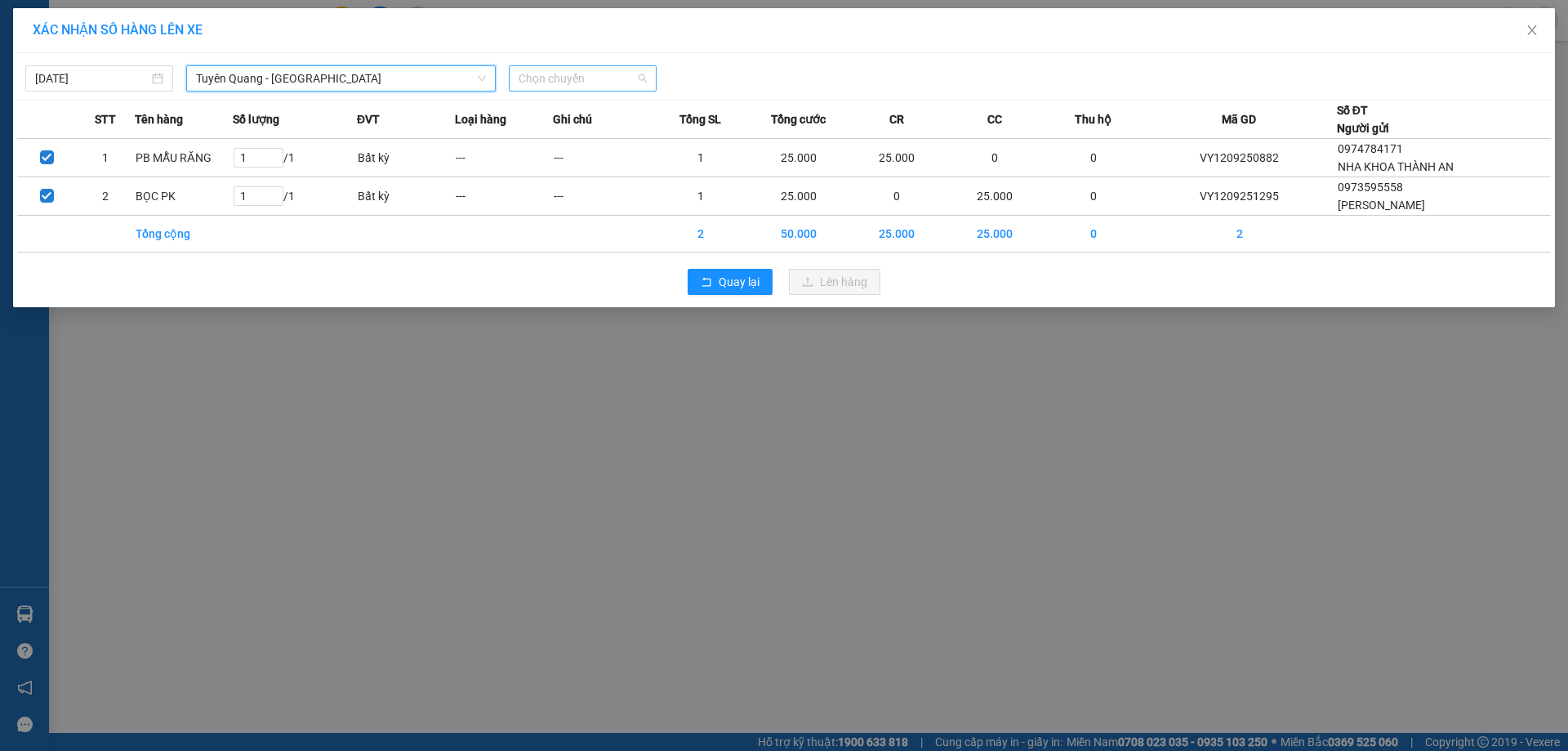
click at [607, 72] on span "Chọn chuyến" at bounding box center [582, 78] width 128 height 25
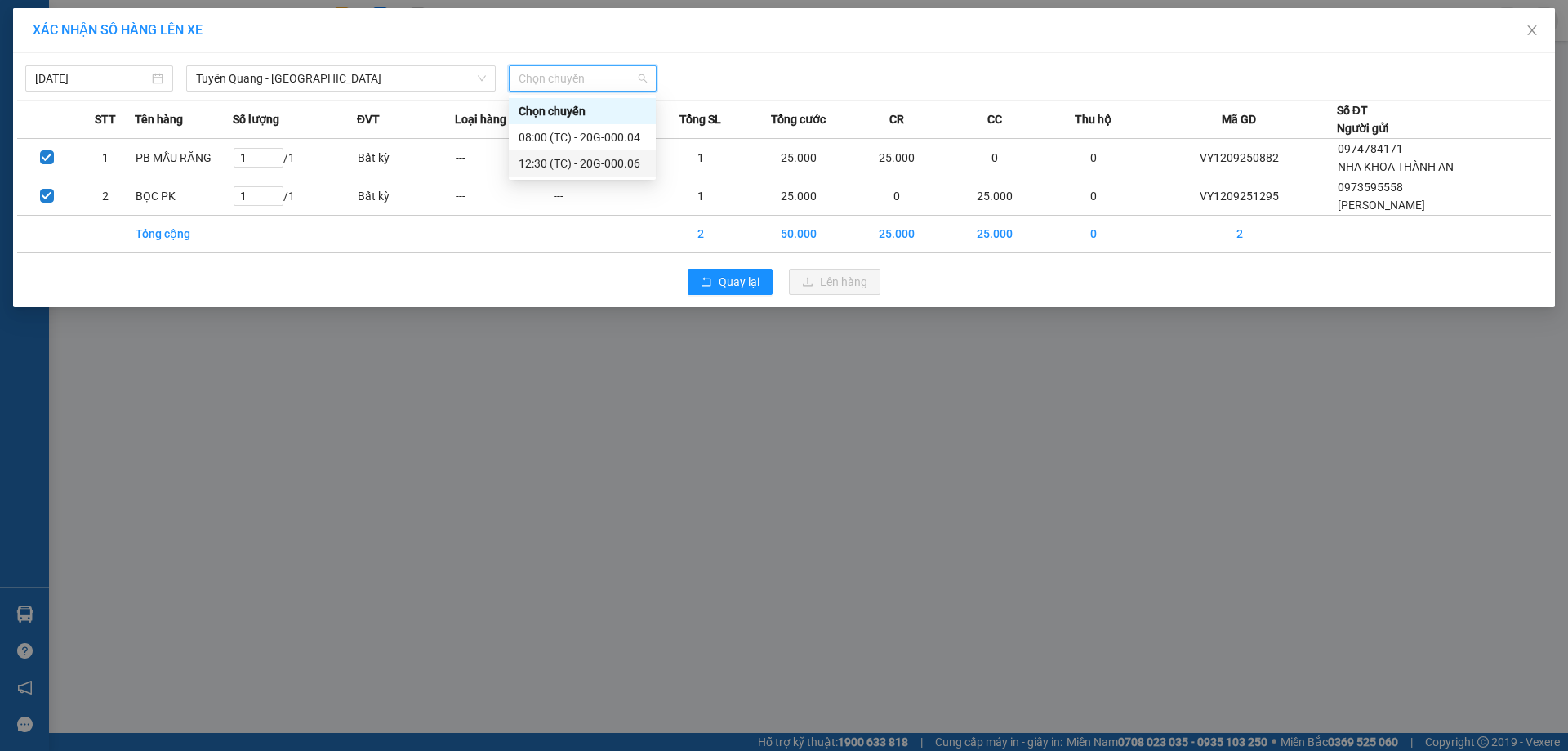
click at [596, 172] on div "12:30 (TC) - 20G-000.06" at bounding box center [582, 163] width 127 height 18
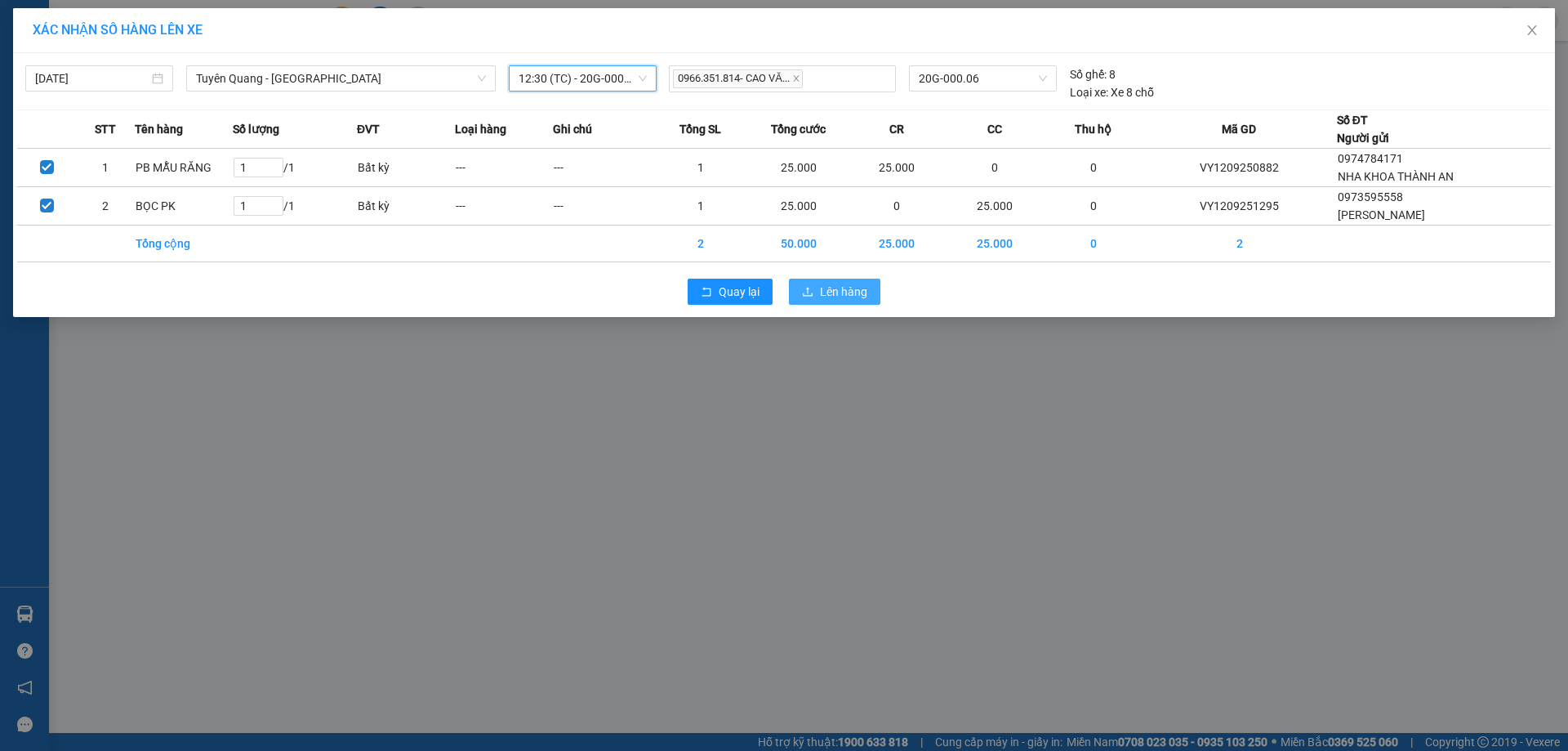
click at [799, 284] on button "Lên hàng" at bounding box center [834, 291] width 91 height 26
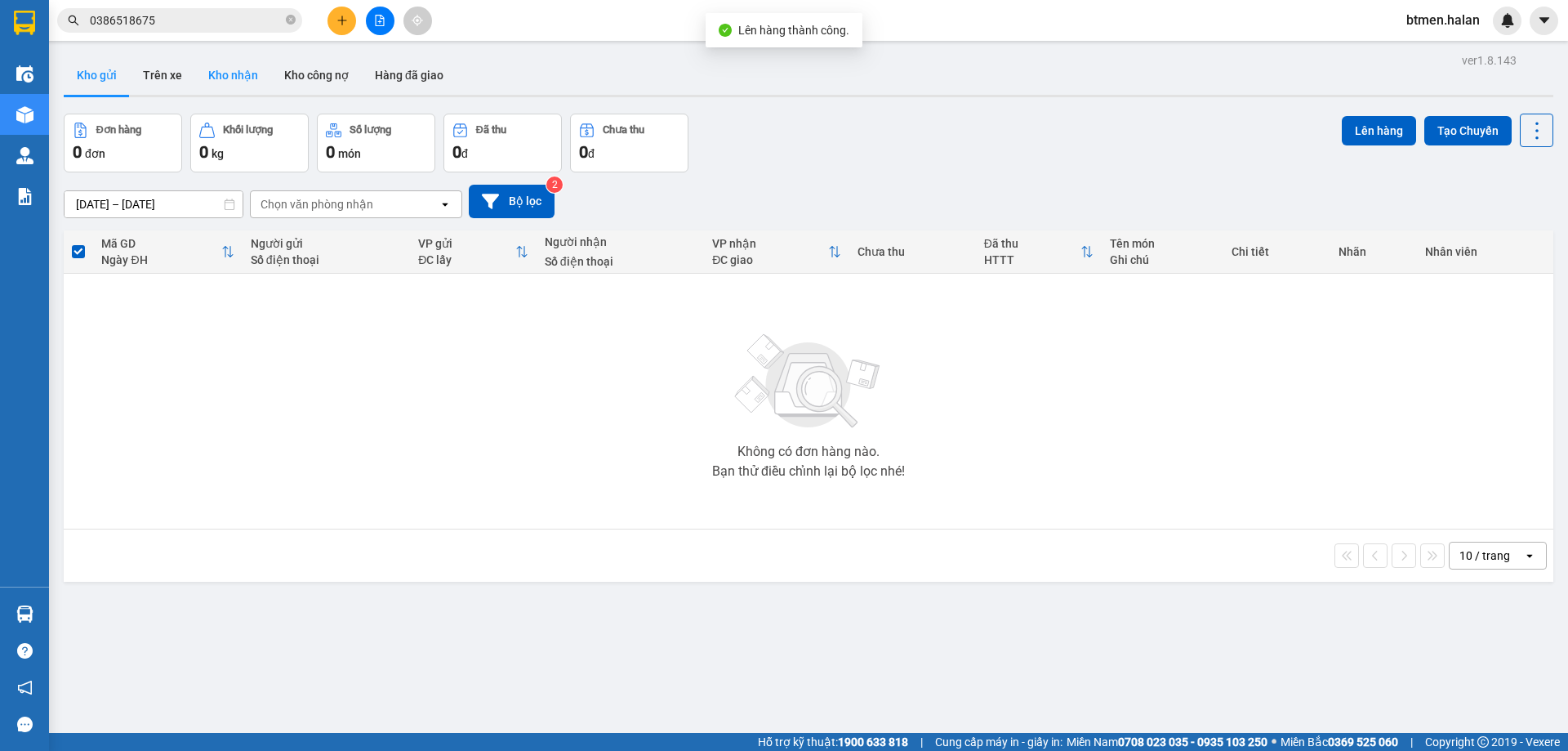
click at [209, 79] on button "Kho nhận" at bounding box center [233, 75] width 75 height 39
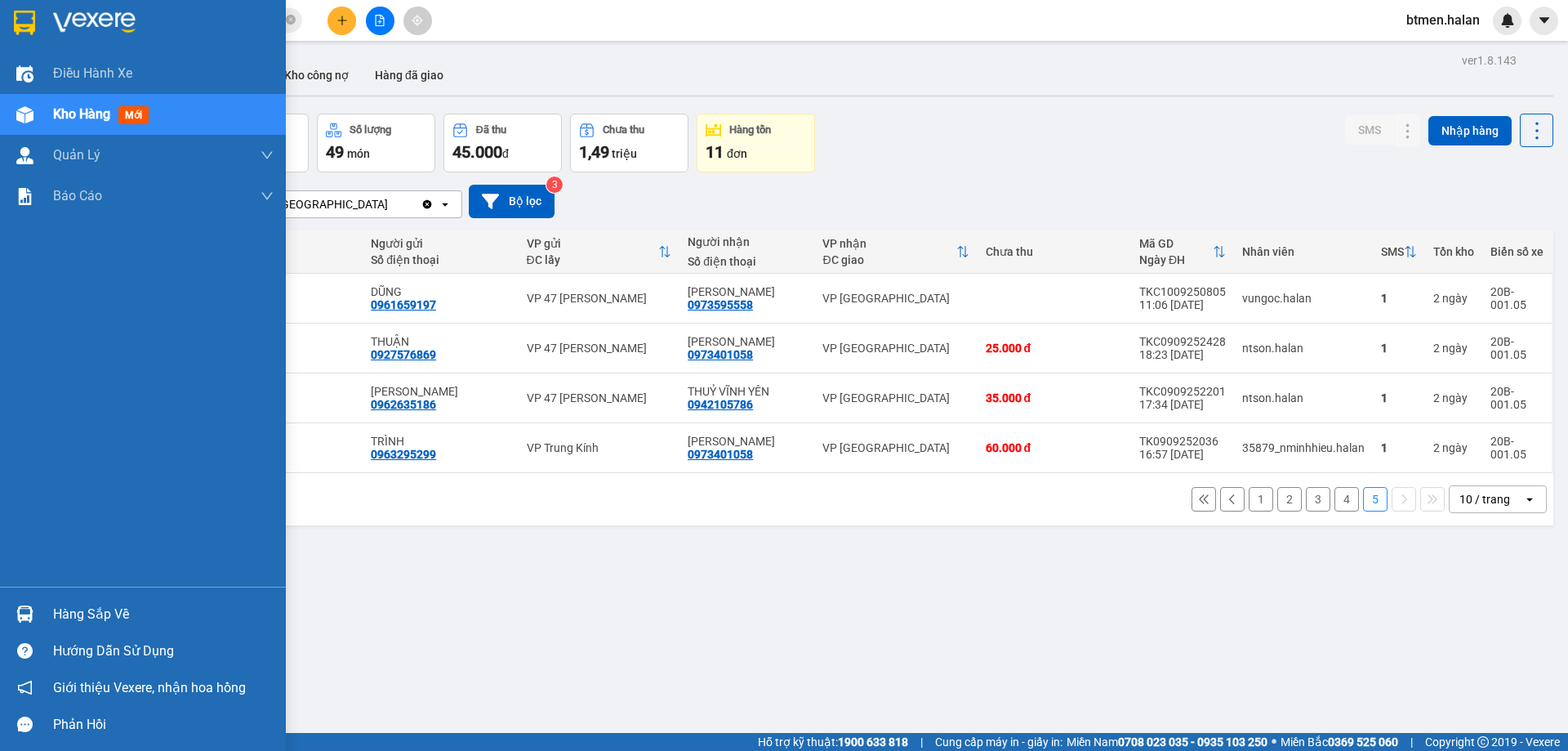
click at [102, 618] on div "Hàng sắp về" at bounding box center [163, 614] width 220 height 25
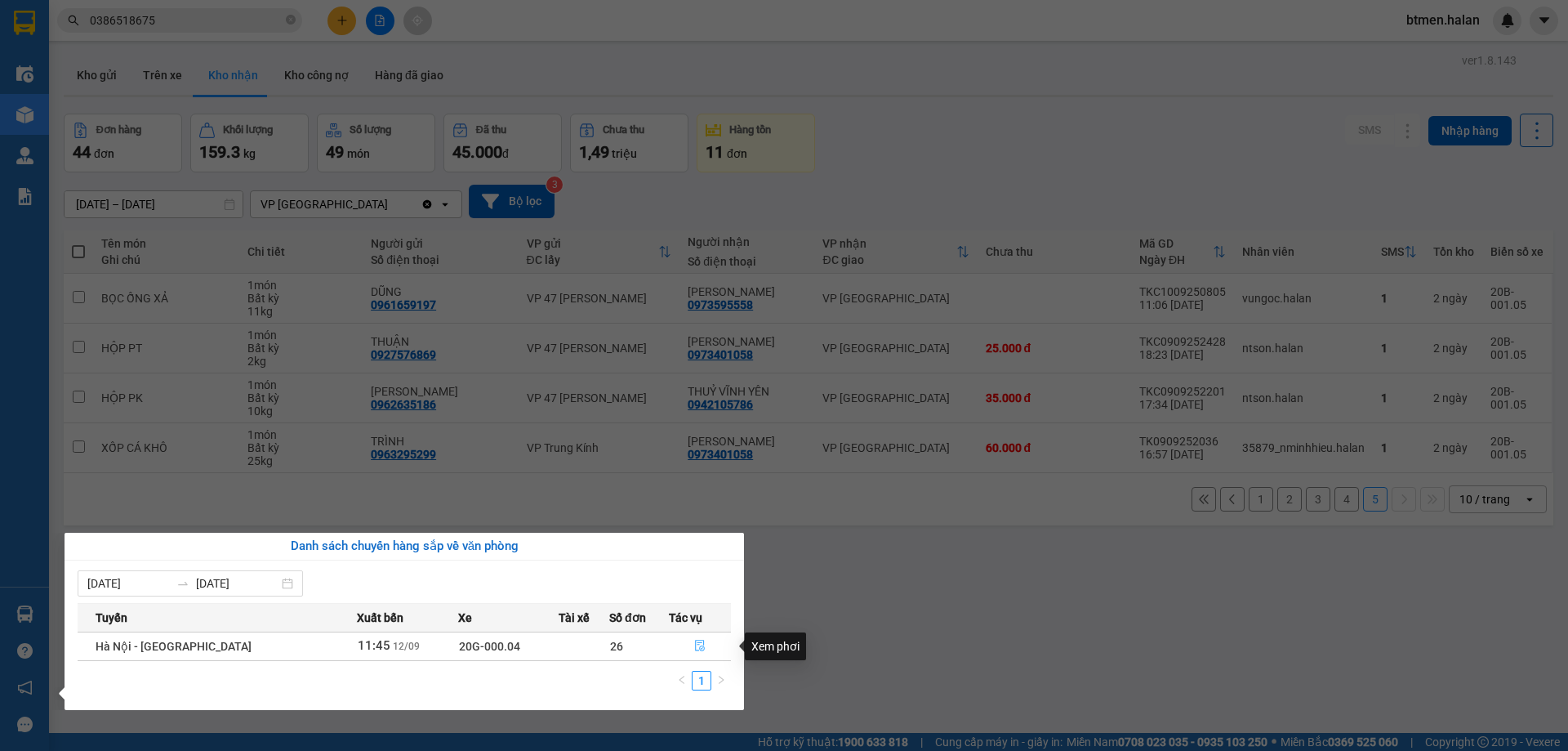
click at [694, 642] on icon "file-done" at bounding box center [700, 646] width 12 height 12
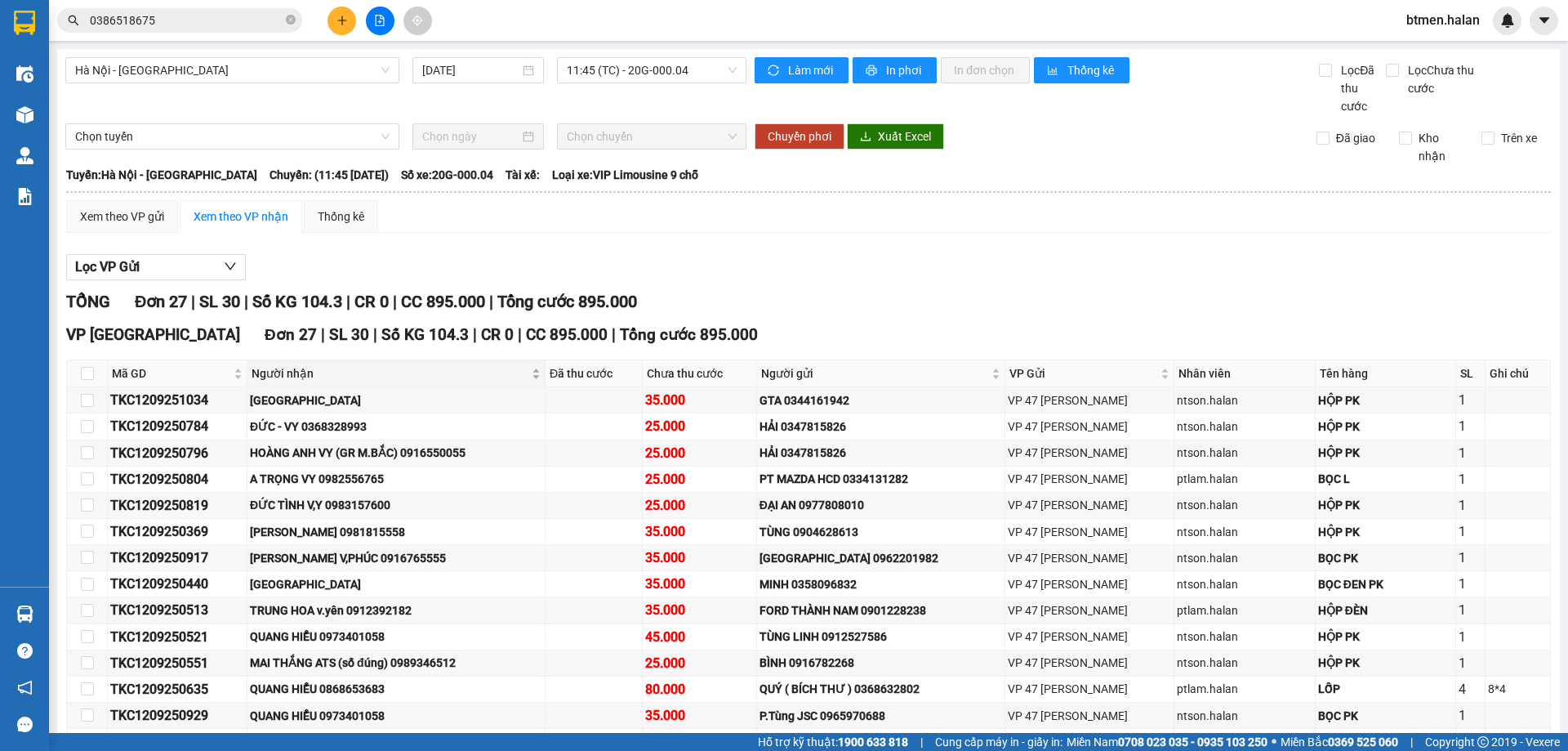
click at [292, 374] on span "Người nhận" at bounding box center [389, 374] width 277 height 18
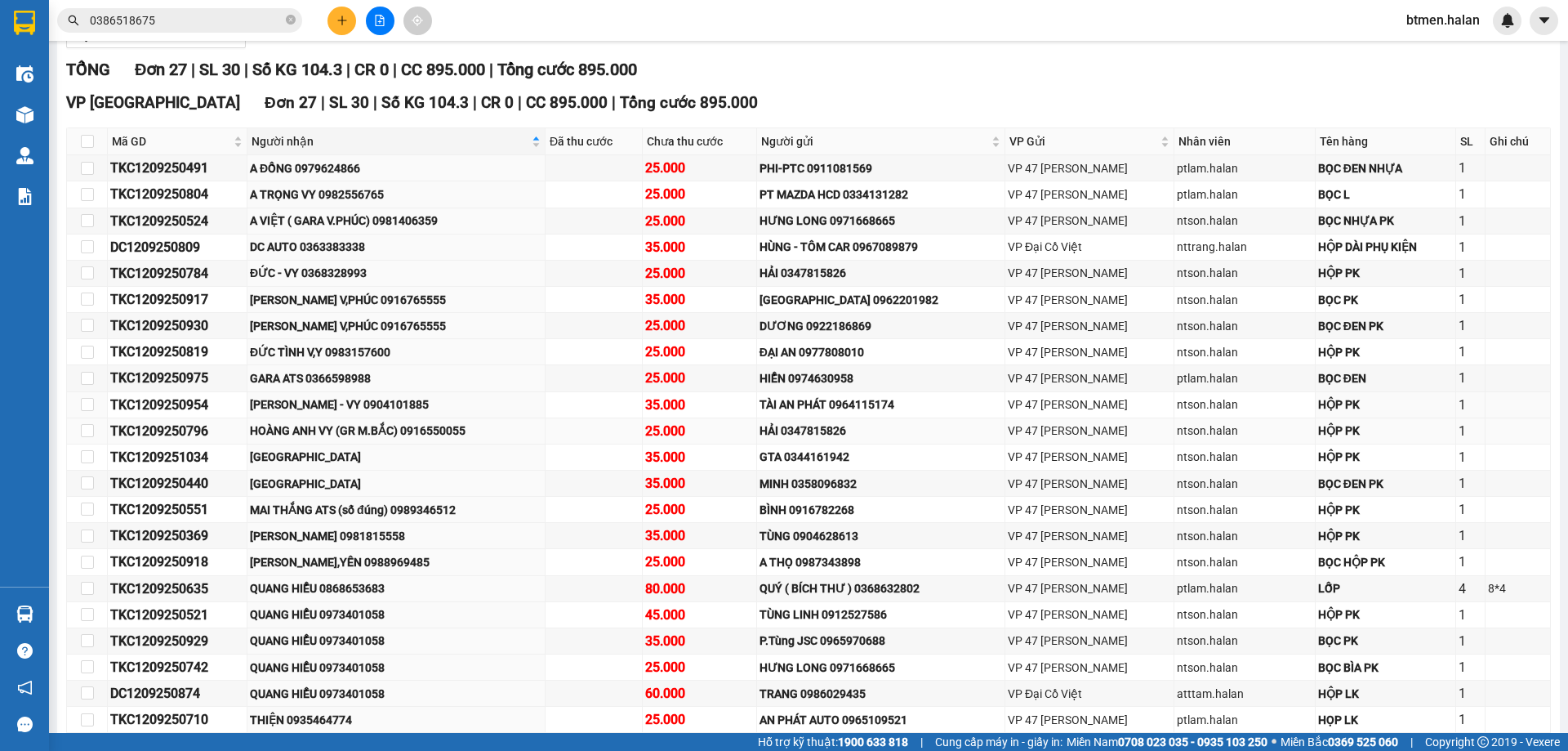
scroll to position [245, 0]
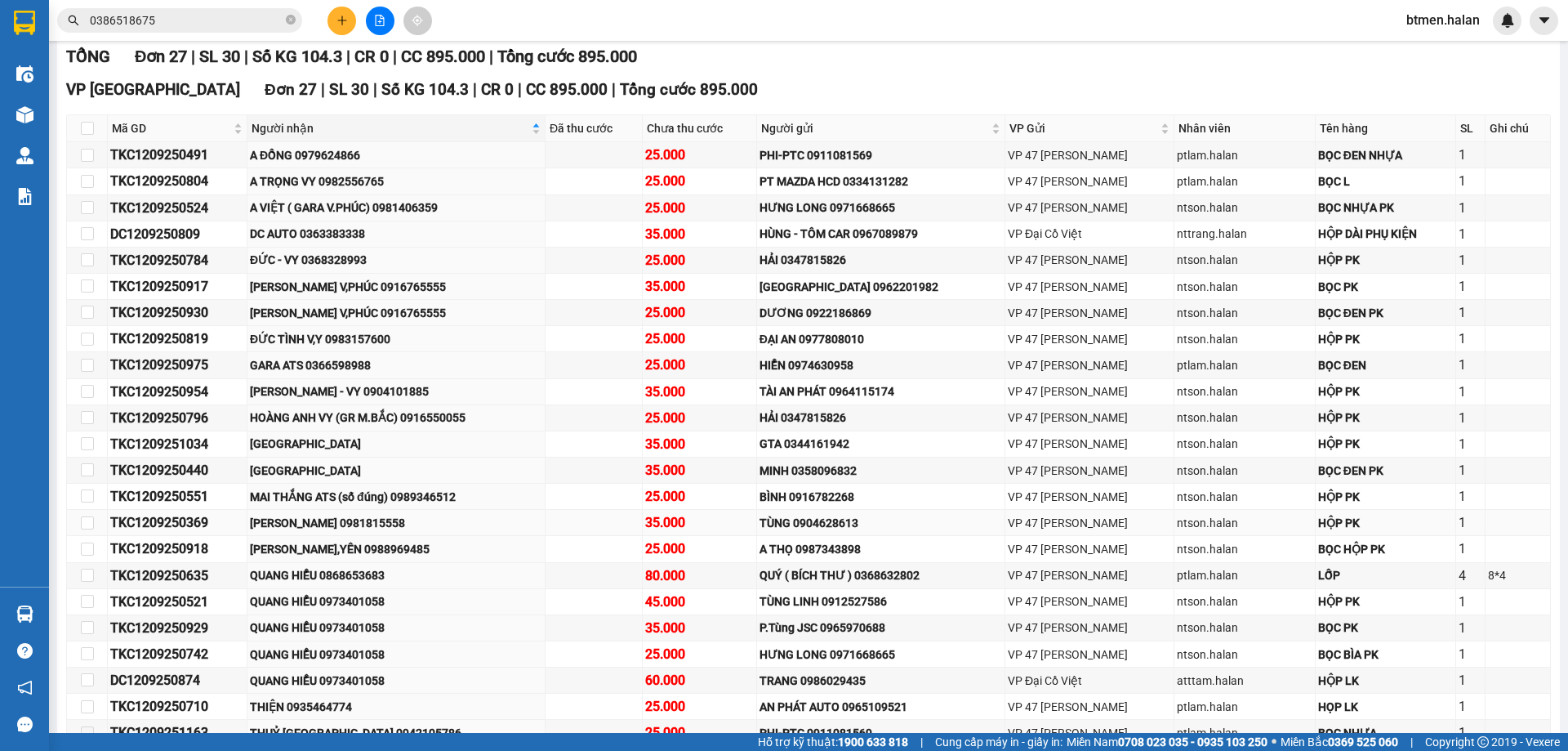
click at [356, 526] on div "[PERSON_NAME] 0981815558" at bounding box center [396, 523] width 292 height 18
copy div "0981815558"
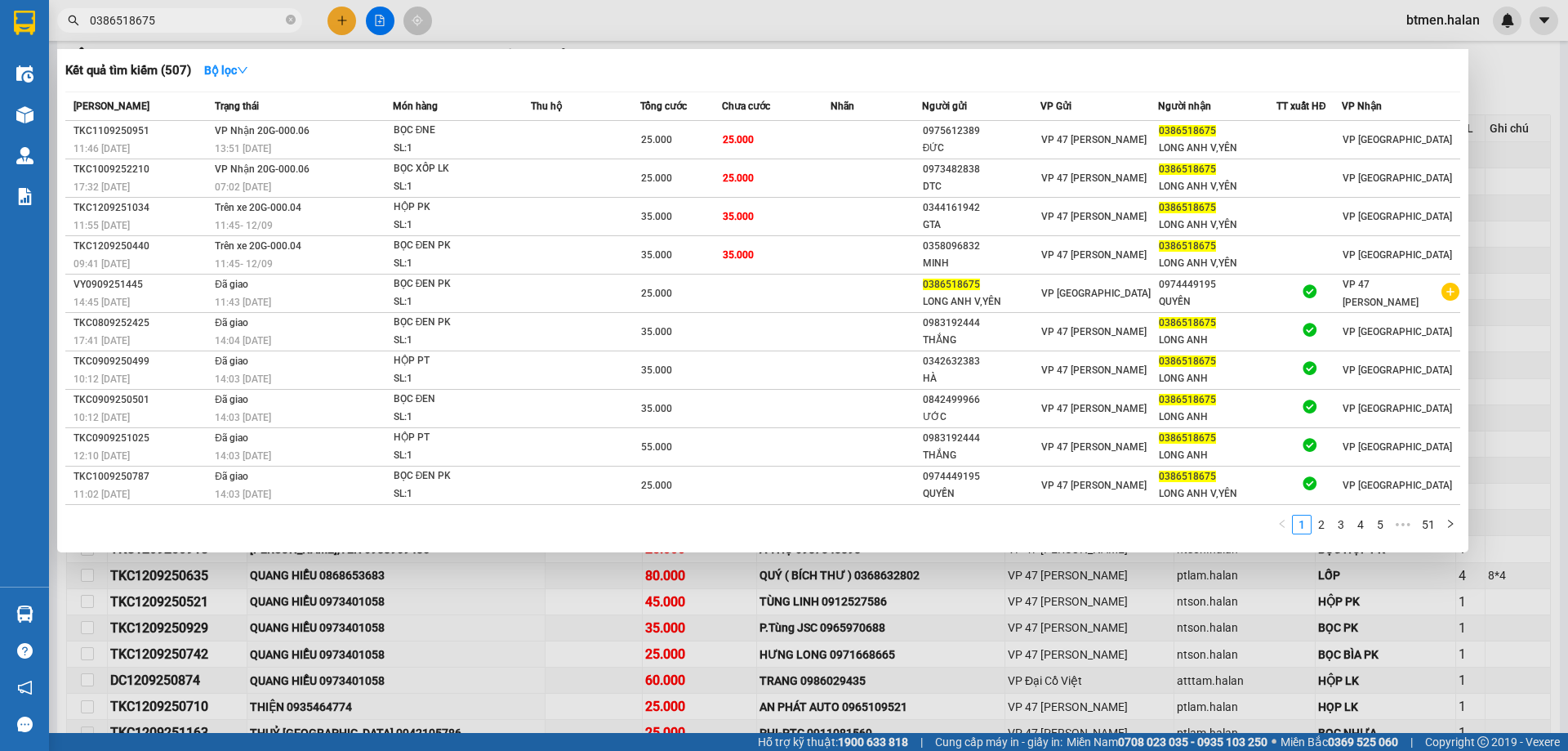
click at [242, 18] on input "0386518675" at bounding box center [186, 21] width 193 height 18
paste input "981815558"
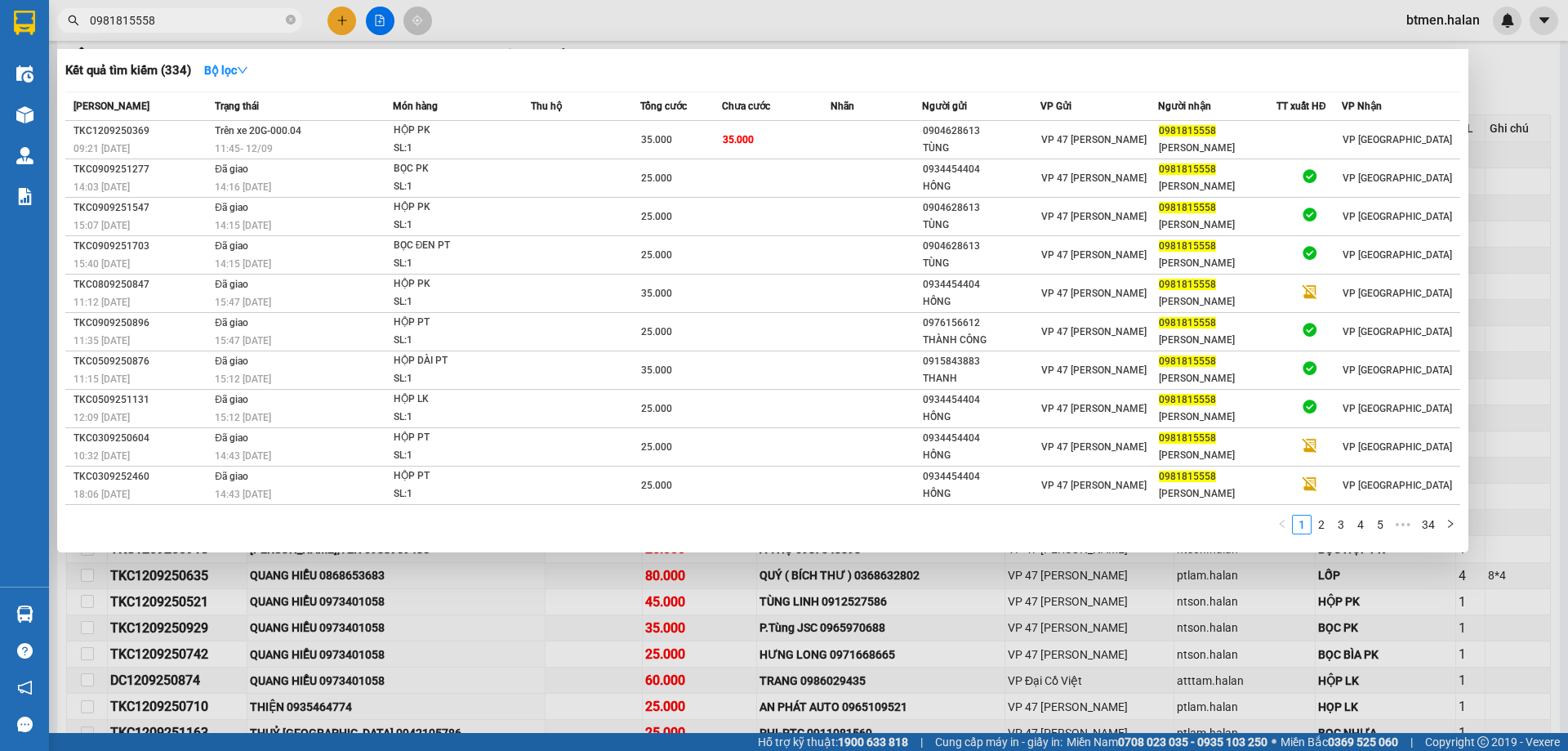
click at [1509, 97] on div at bounding box center [784, 376] width 1568 height 751
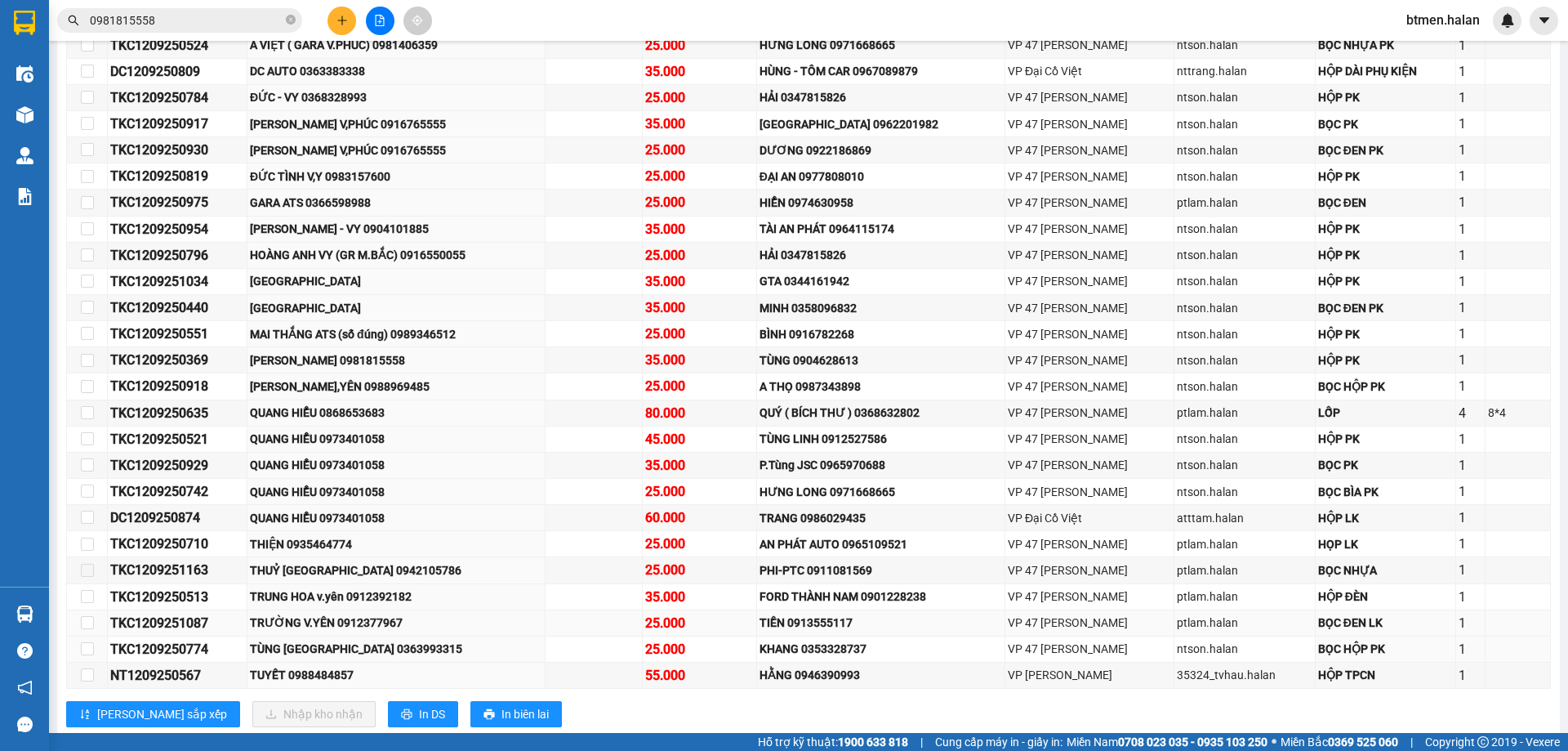
scroll to position [408, 0]
click at [374, 625] on div "TRƯỜNG V.YÊN 0912377967" at bounding box center [396, 622] width 292 height 18
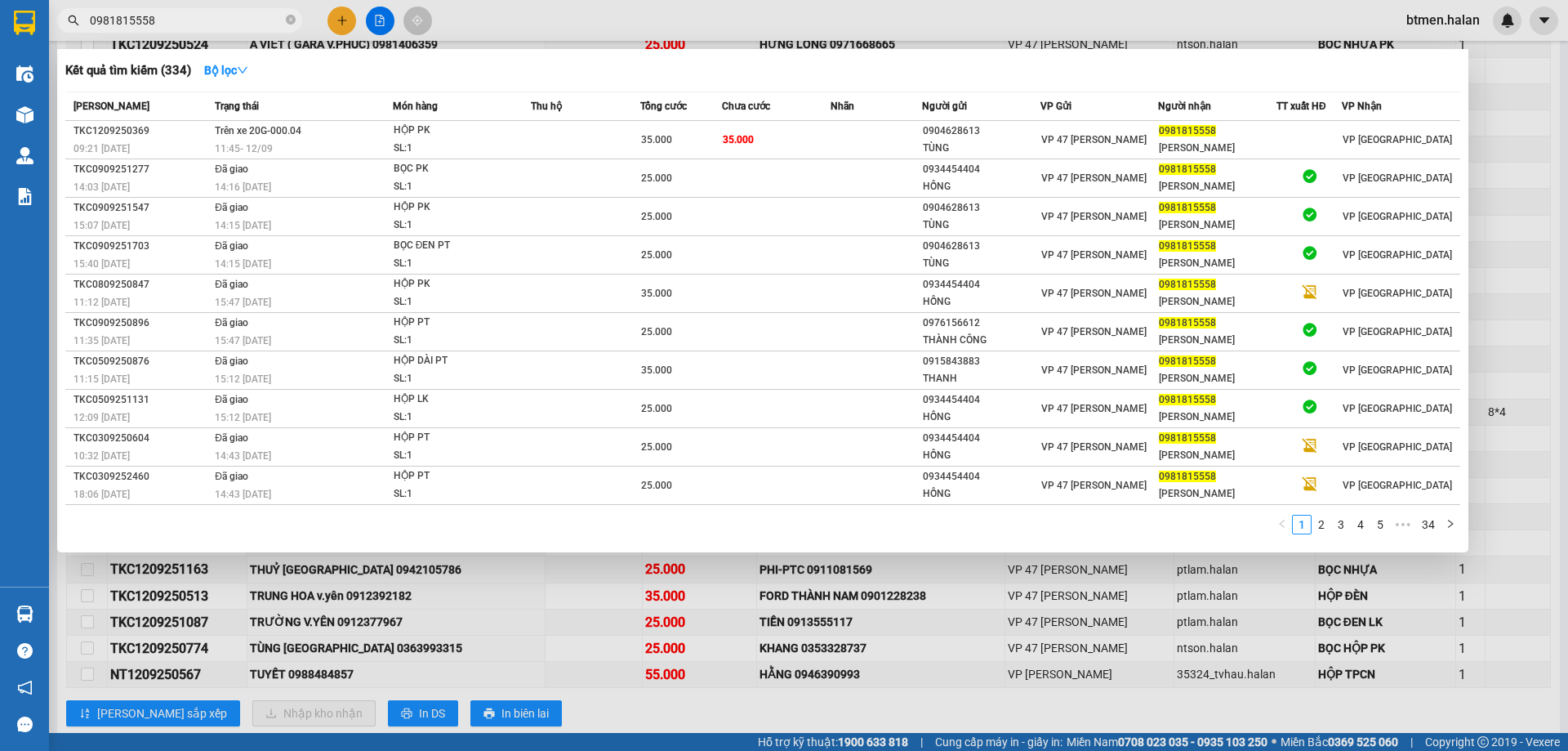
click at [234, 21] on input "0981815558" at bounding box center [186, 21] width 193 height 18
paste input "0912377967"
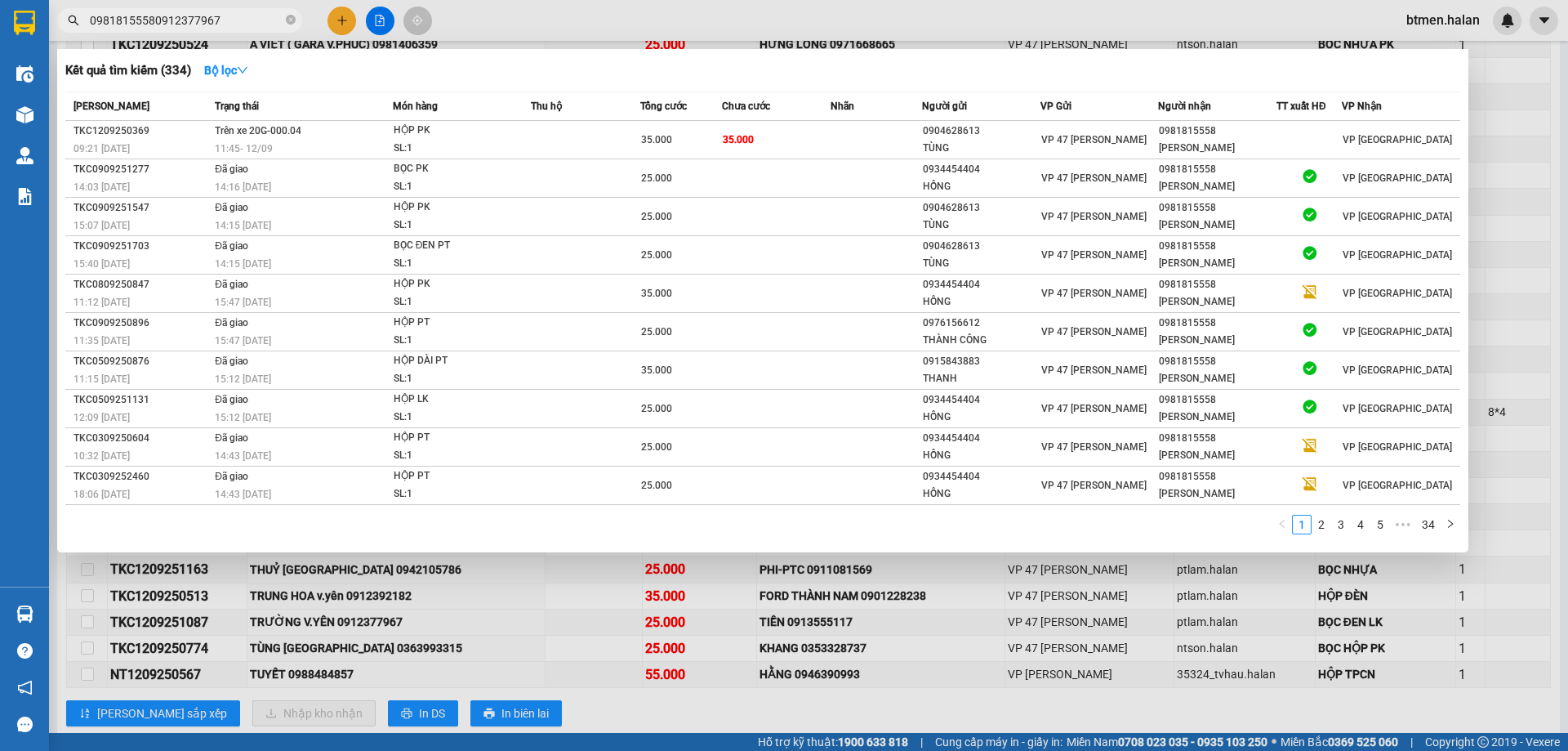
click at [234, 21] on input "09818155580912377967" at bounding box center [186, 21] width 193 height 18
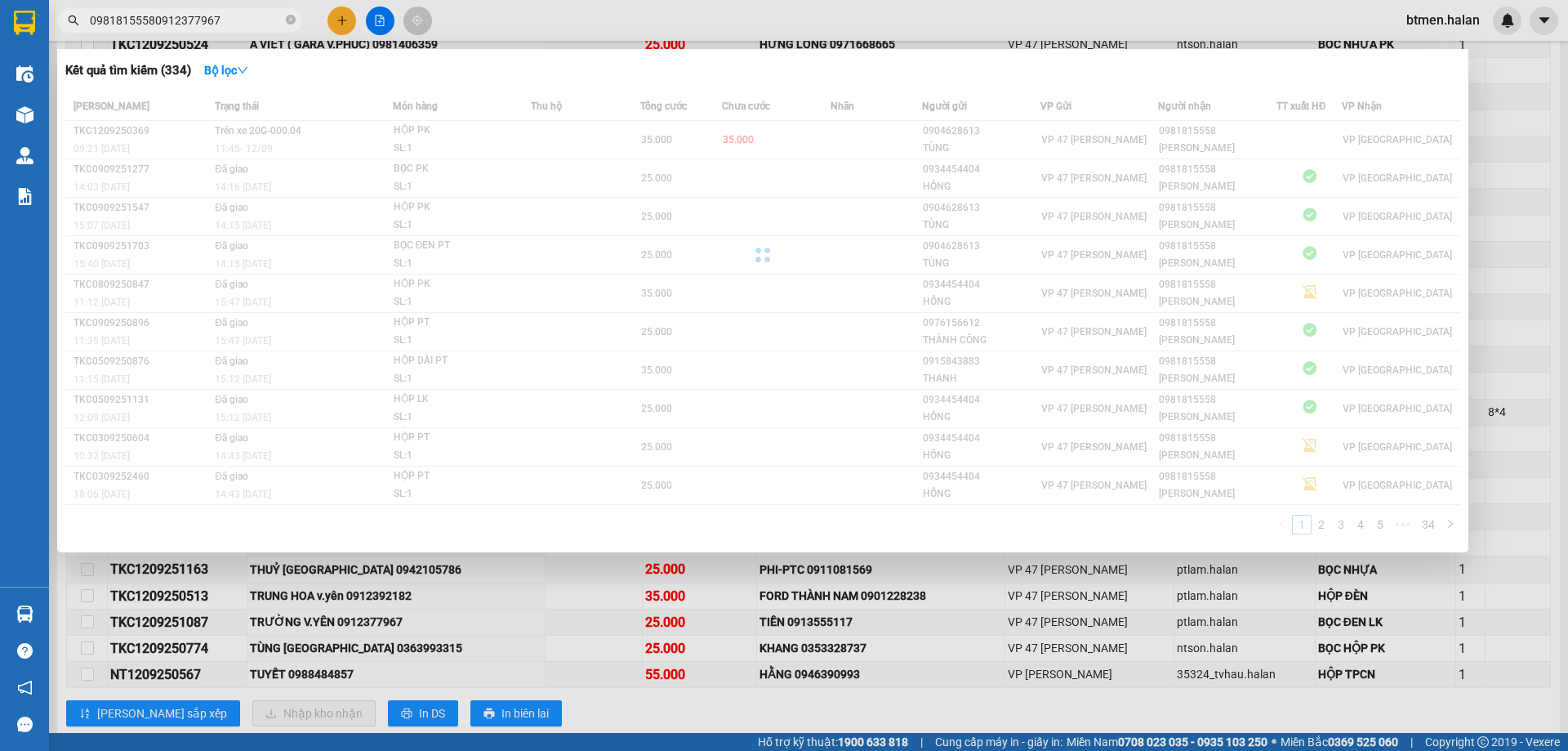
click at [234, 21] on input "09818155580912377967" at bounding box center [186, 21] width 193 height 18
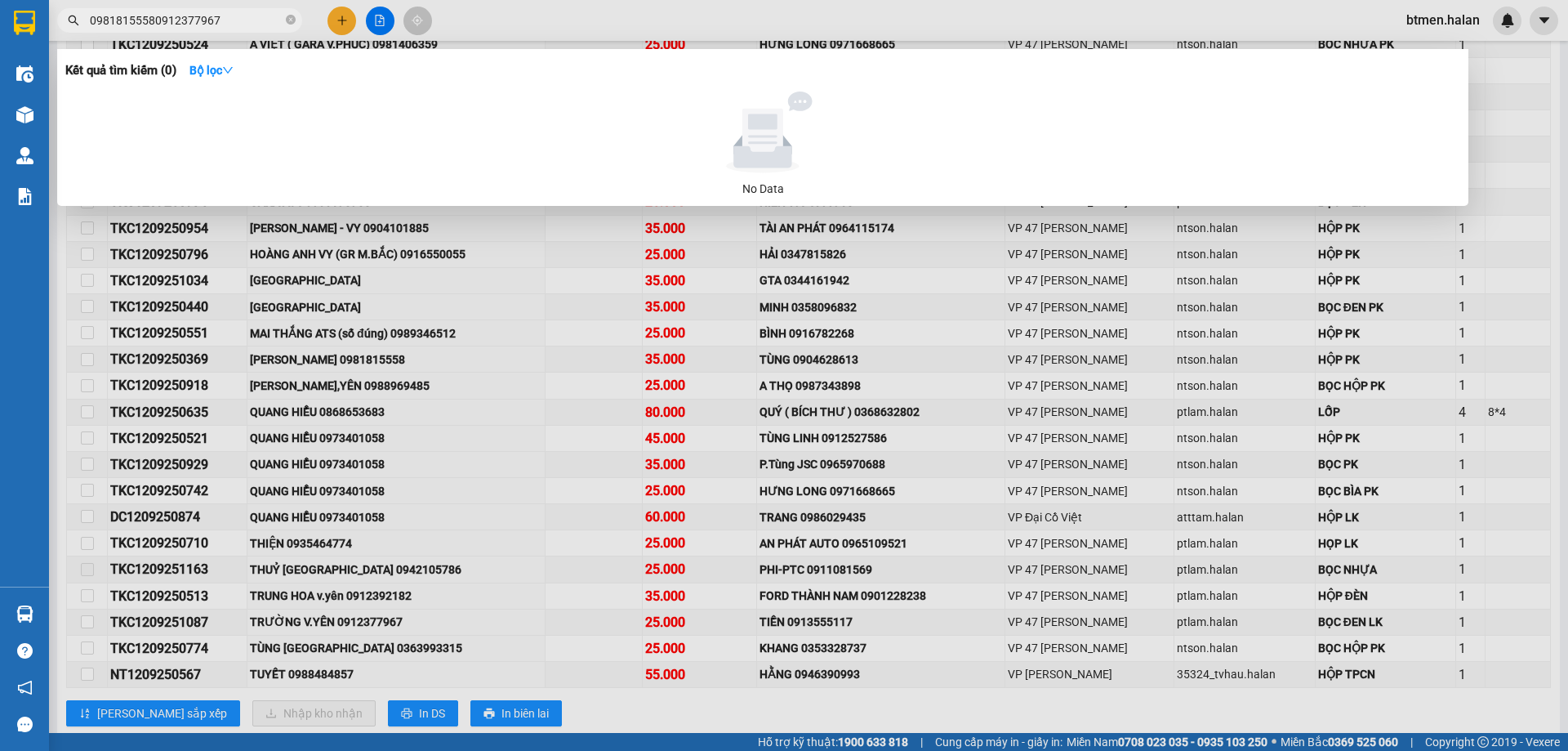
paste input "text"
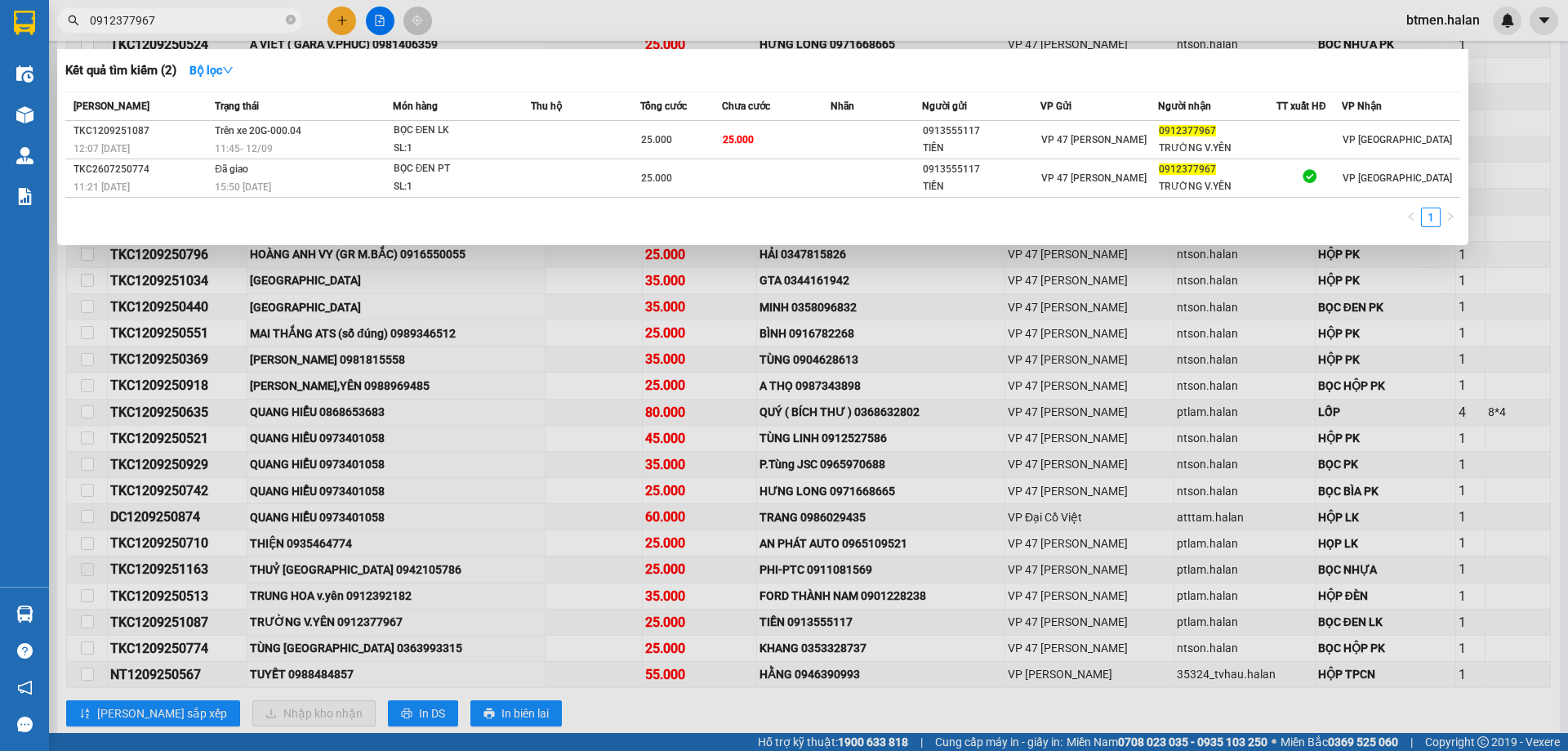
click at [547, 651] on div at bounding box center [784, 376] width 1568 height 751
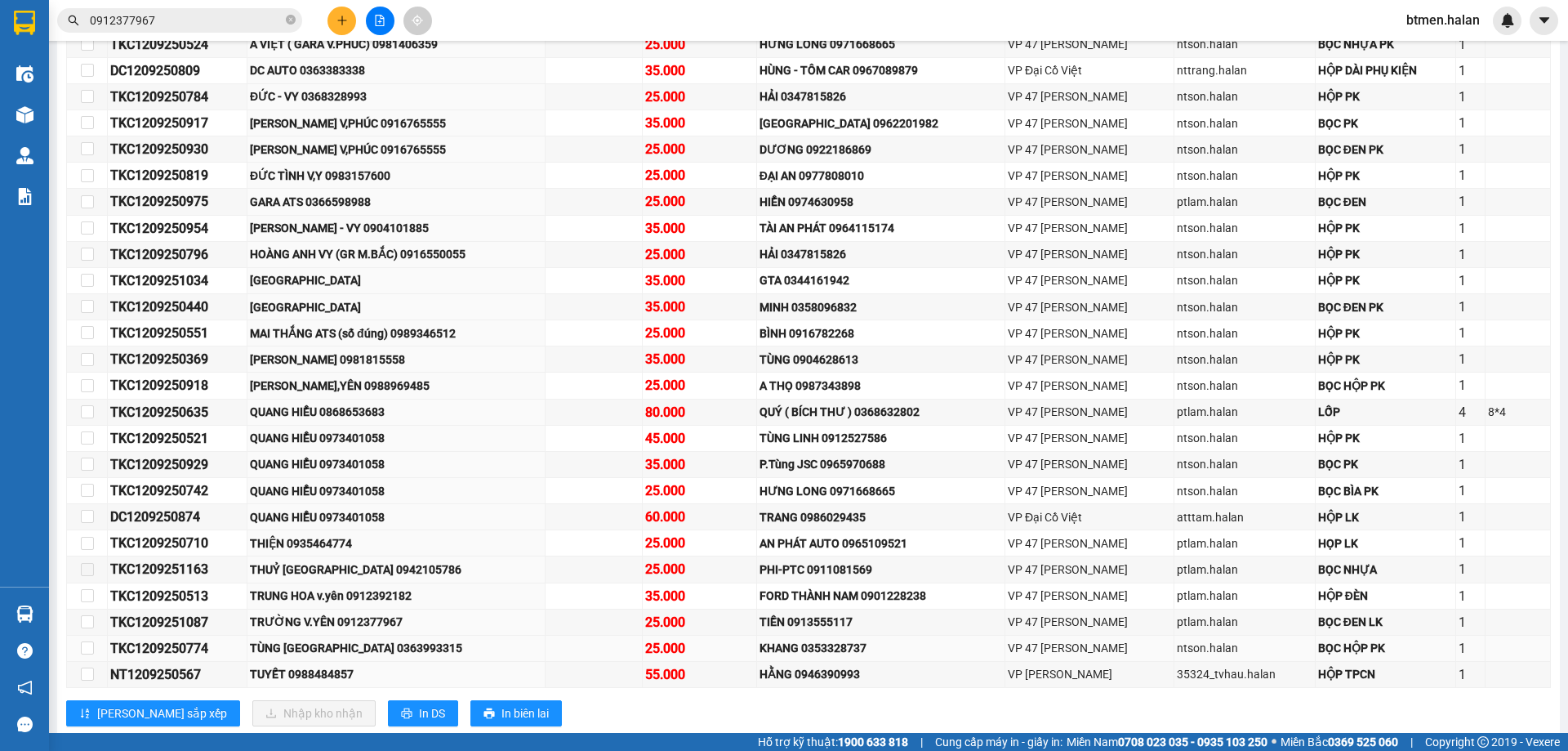
click at [356, 655] on div "TÙNG [GEOGRAPHIC_DATA] 0363993315" at bounding box center [396, 648] width 292 height 18
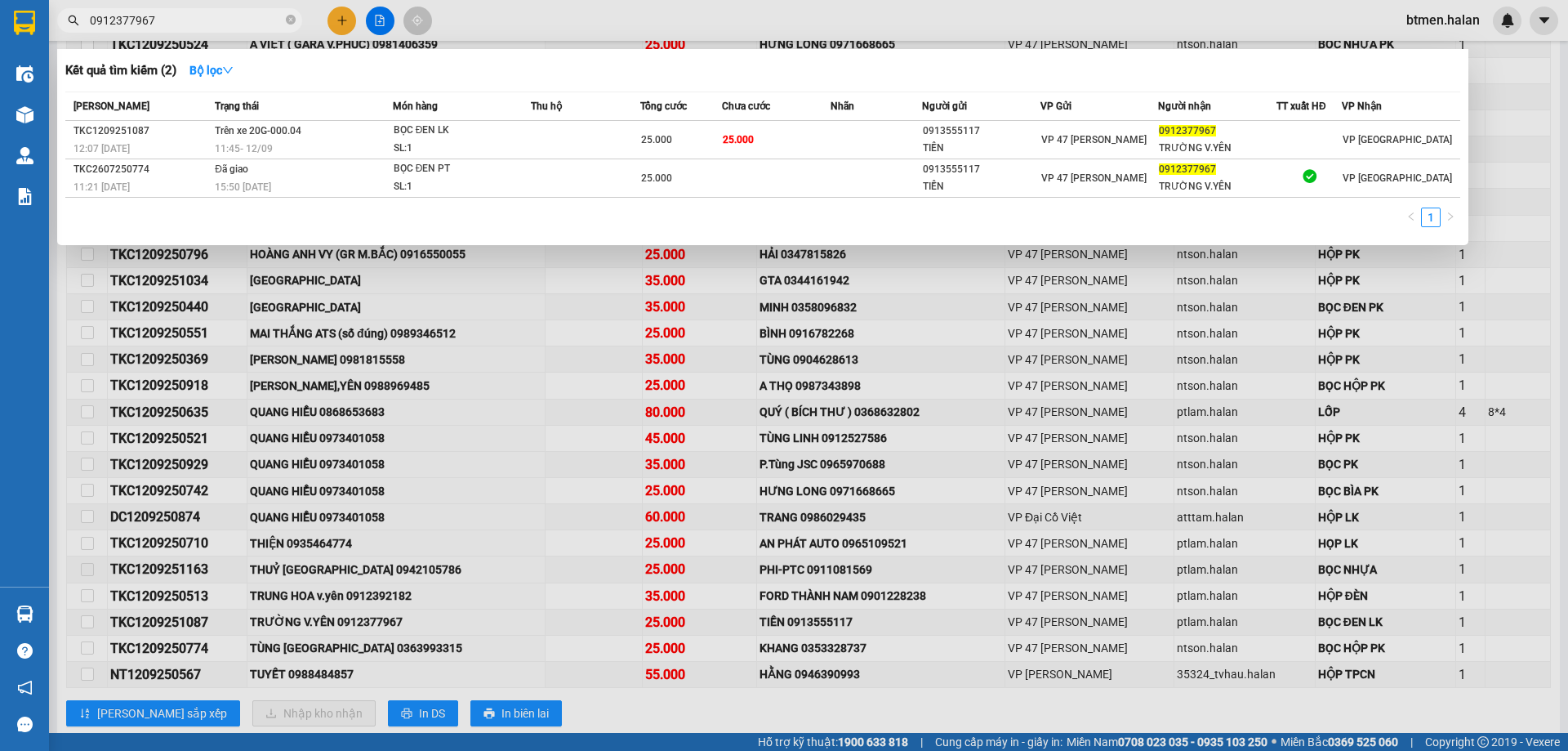
click at [214, 19] on input "0912377967" at bounding box center [186, 21] width 193 height 18
paste input "363993315"
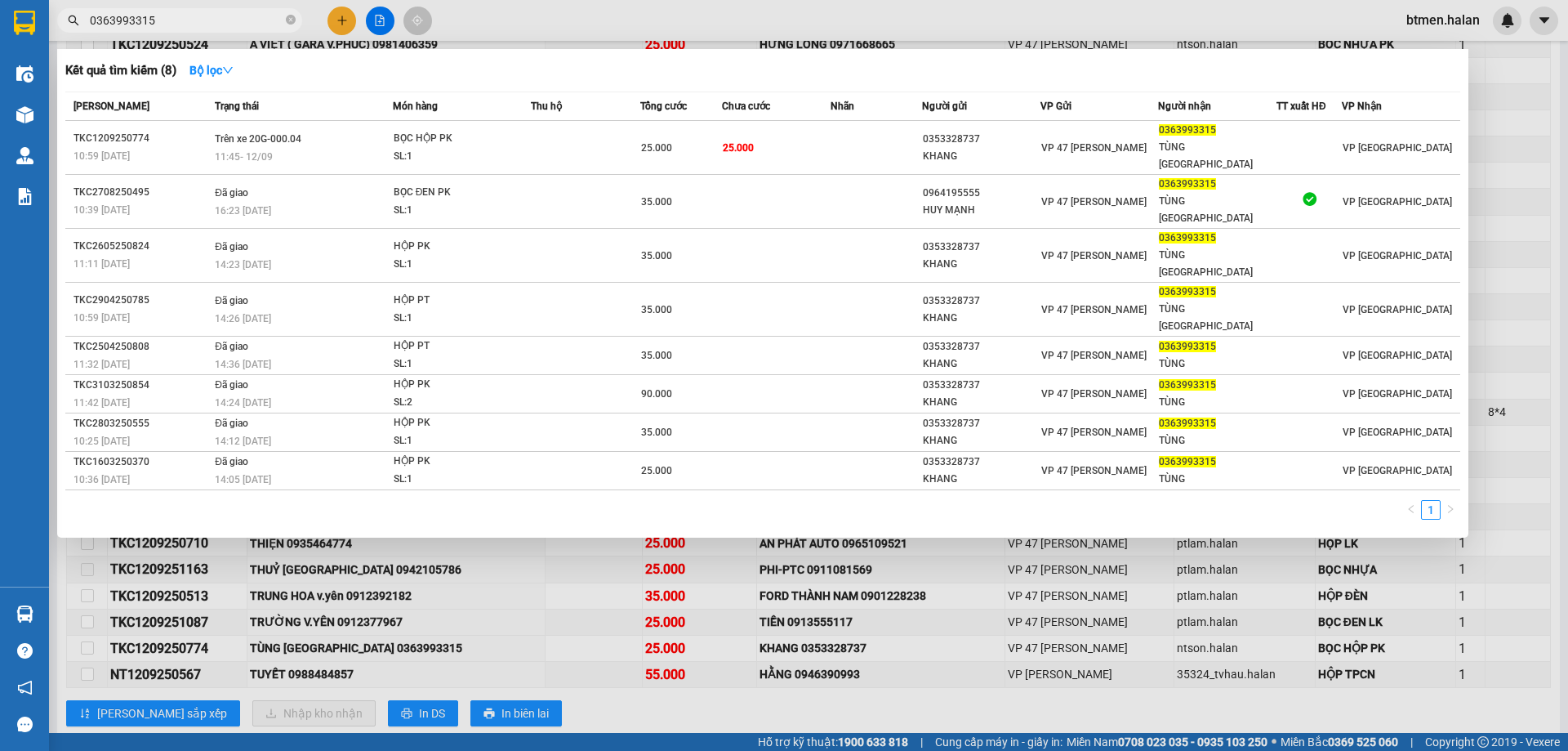
type input "0363993315"
click at [645, 638] on div at bounding box center [784, 376] width 1568 height 751
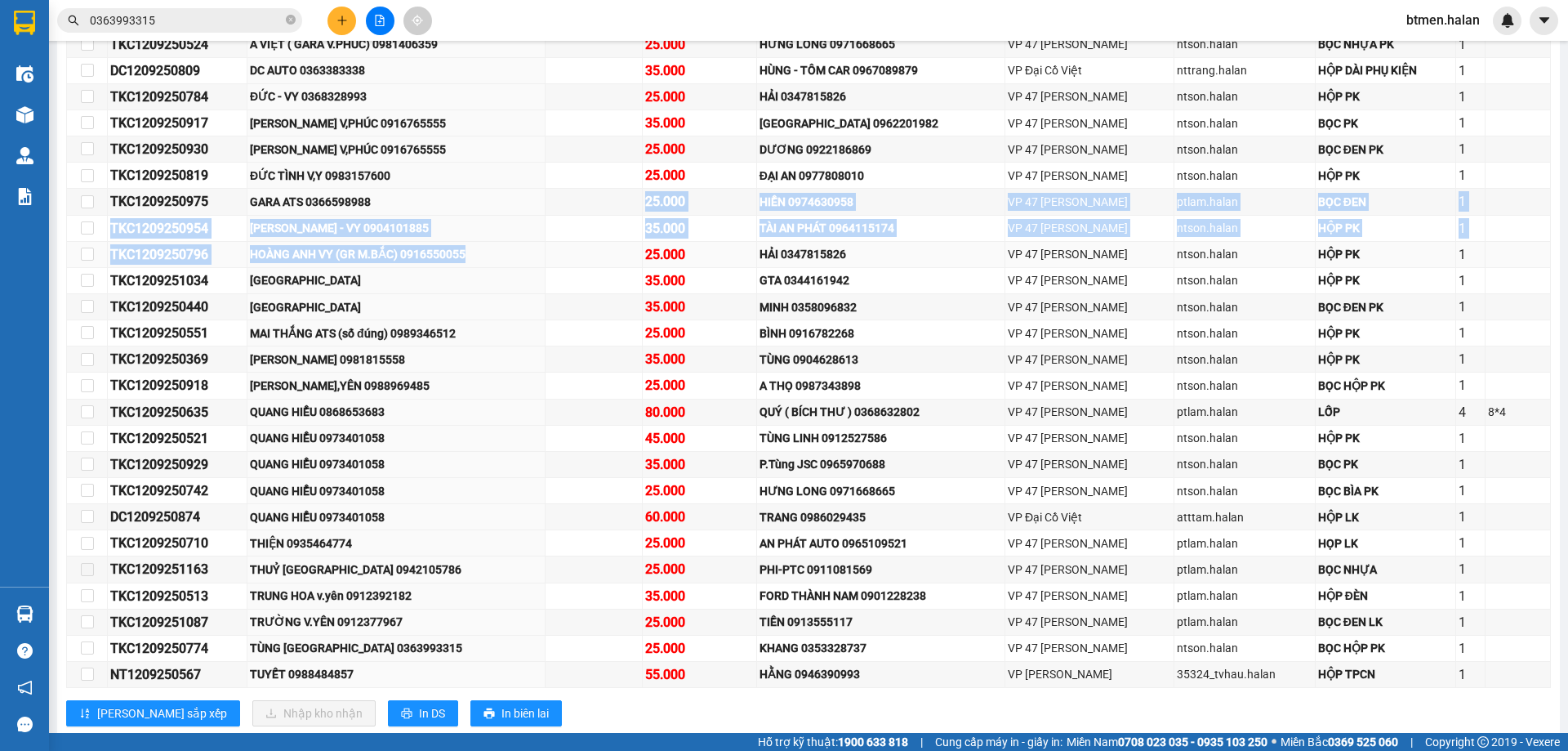
drag, startPoint x: 484, startPoint y: 214, endPoint x: 487, endPoint y: 255, distance: 41.1
click at [487, 255] on tbody "TKC1209250491 A ĐỒNG 0979624866 25.000 PHI-PTC 0911081569 VP 47 [PERSON_NAME] C…" at bounding box center [808, 334] width 1484 height 709
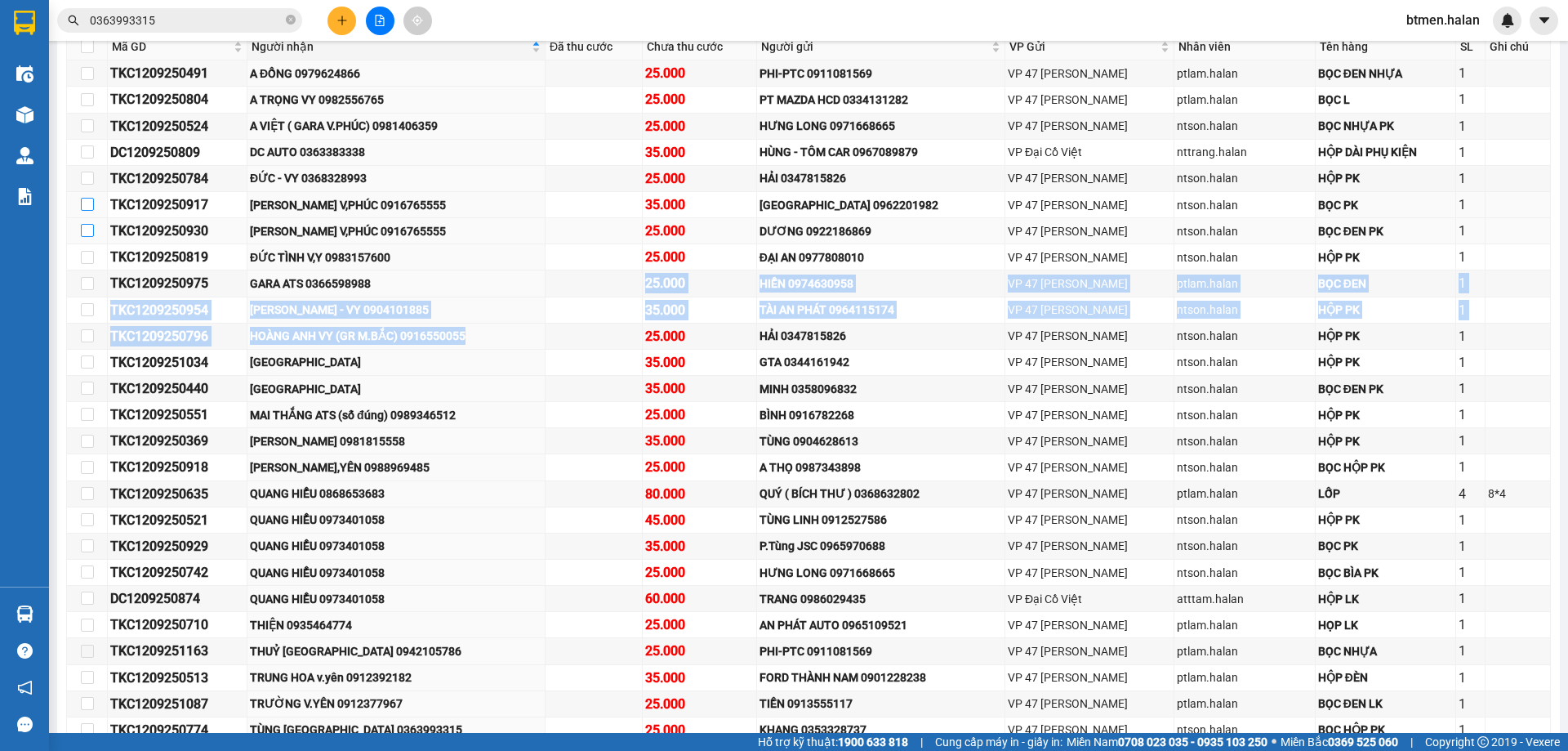
drag, startPoint x: 85, startPoint y: 199, endPoint x: 81, endPoint y: 227, distance: 28.3
click at [85, 200] on input "checkbox" at bounding box center [86, 204] width 13 height 13
checkbox input "true"
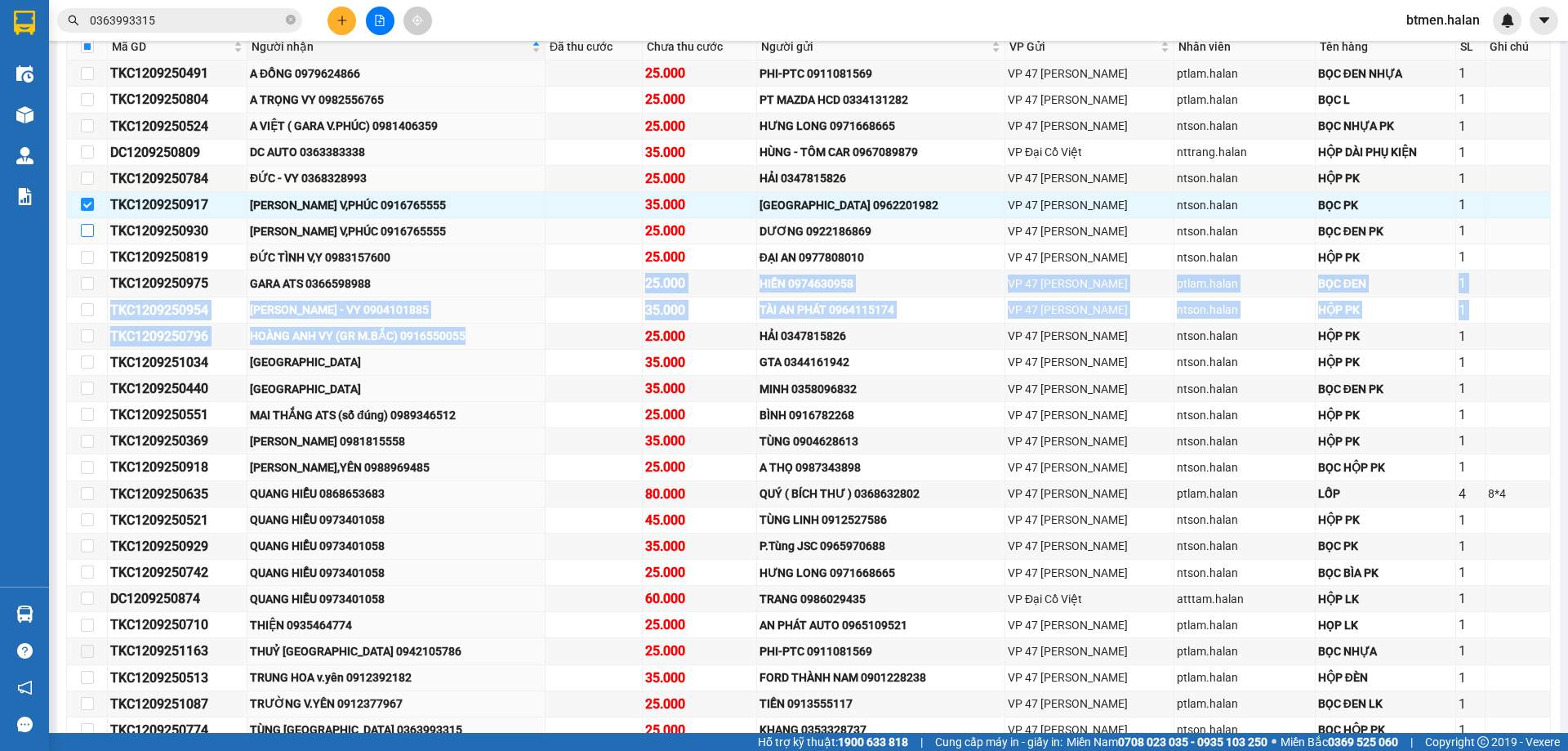
click at [81, 228] on input "checkbox" at bounding box center [86, 229] width 13 height 13
checkbox input "true"
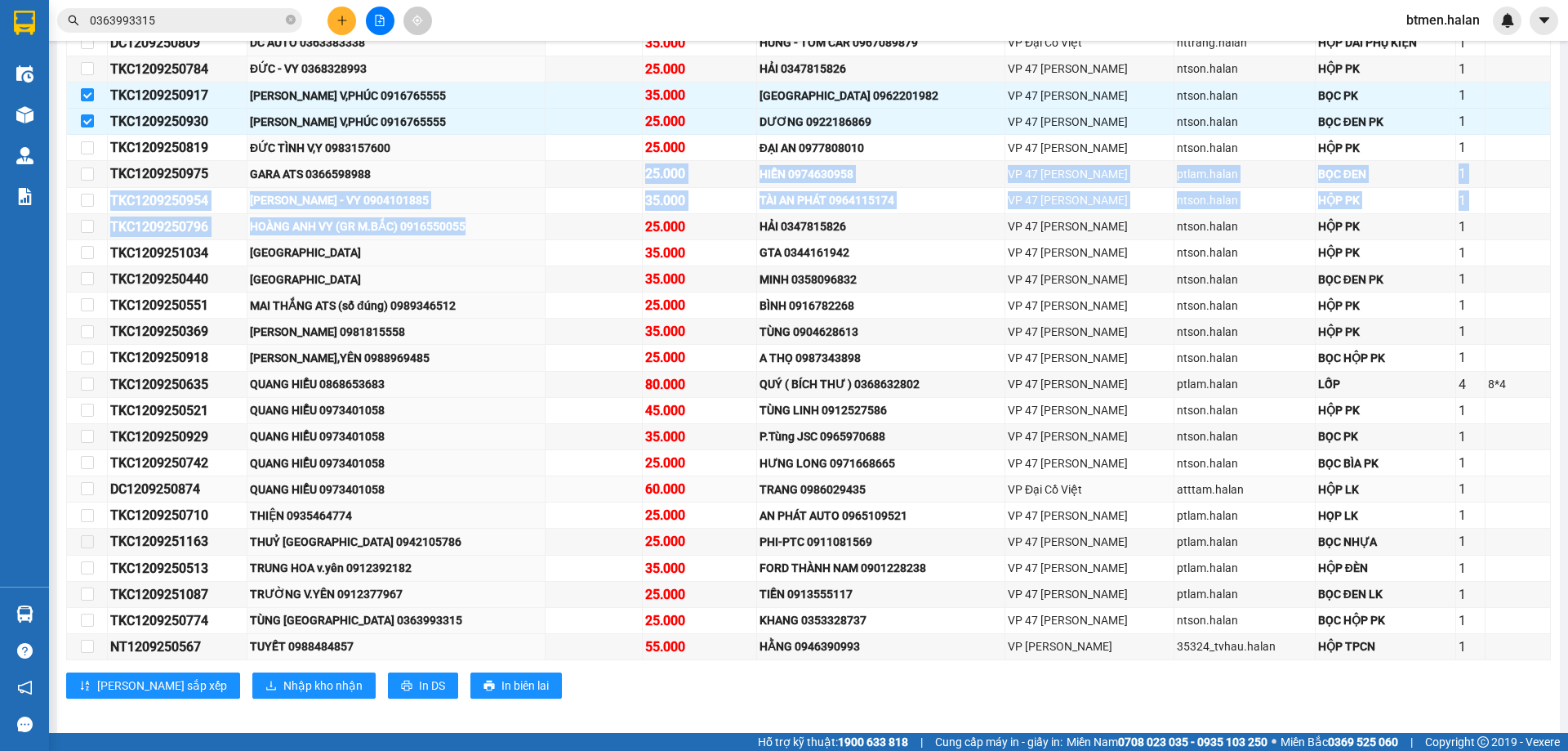
scroll to position [448, 0]
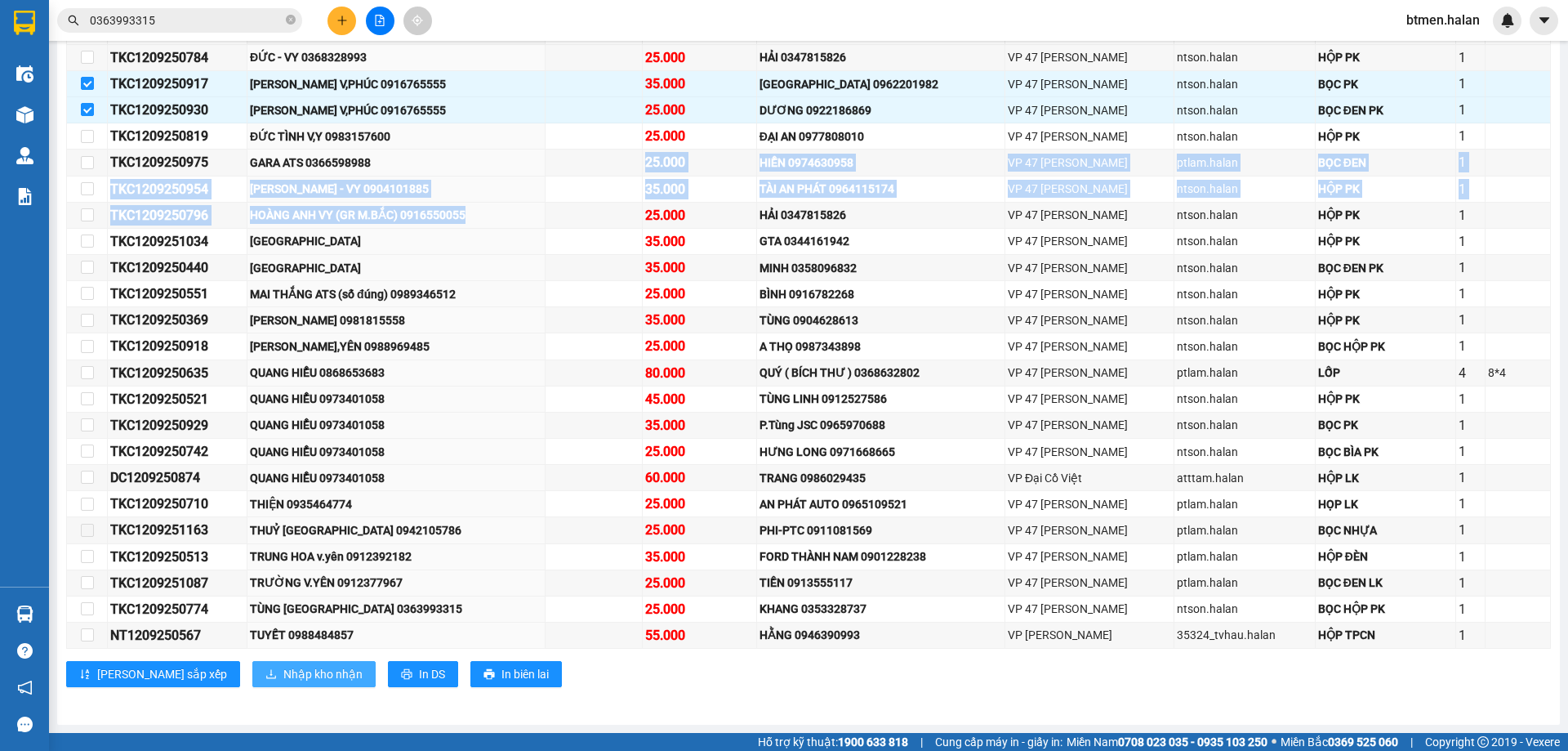
click at [283, 675] on span "Nhập kho nhận" at bounding box center [323, 674] width 79 height 18
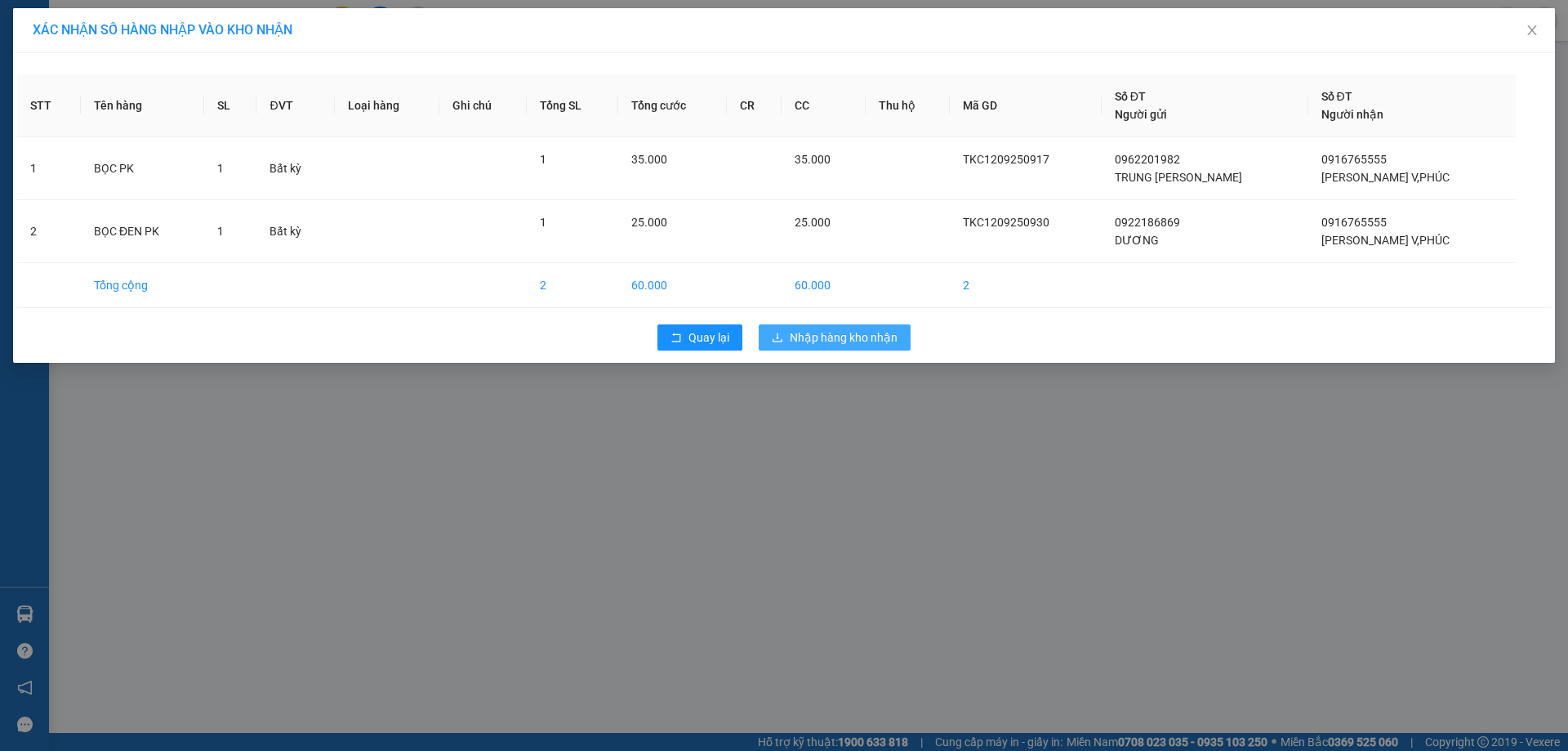
click at [869, 340] on span "Nhập hàng kho nhận" at bounding box center [843, 338] width 108 height 18
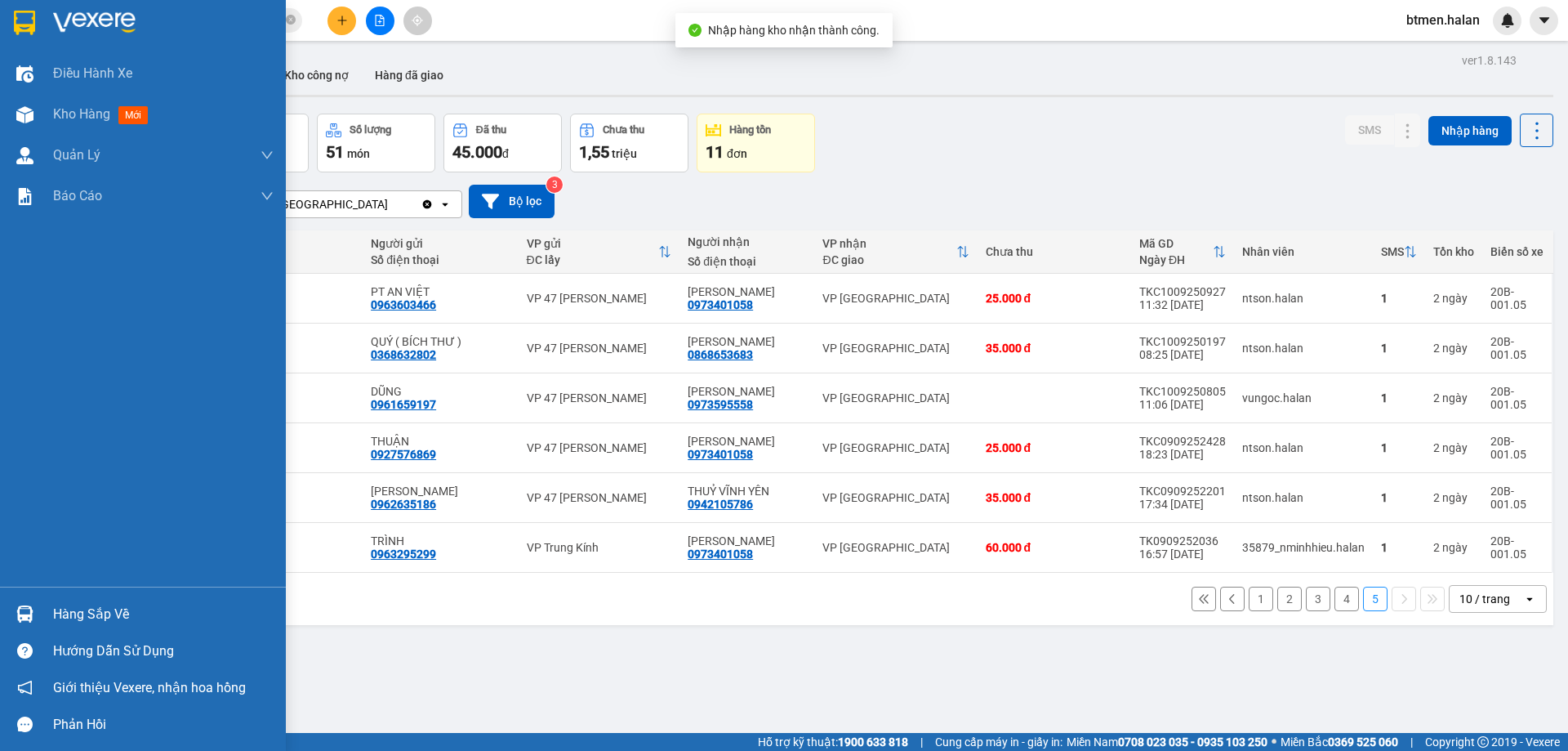
click at [64, 605] on div "Hàng sắp về" at bounding box center [163, 614] width 220 height 25
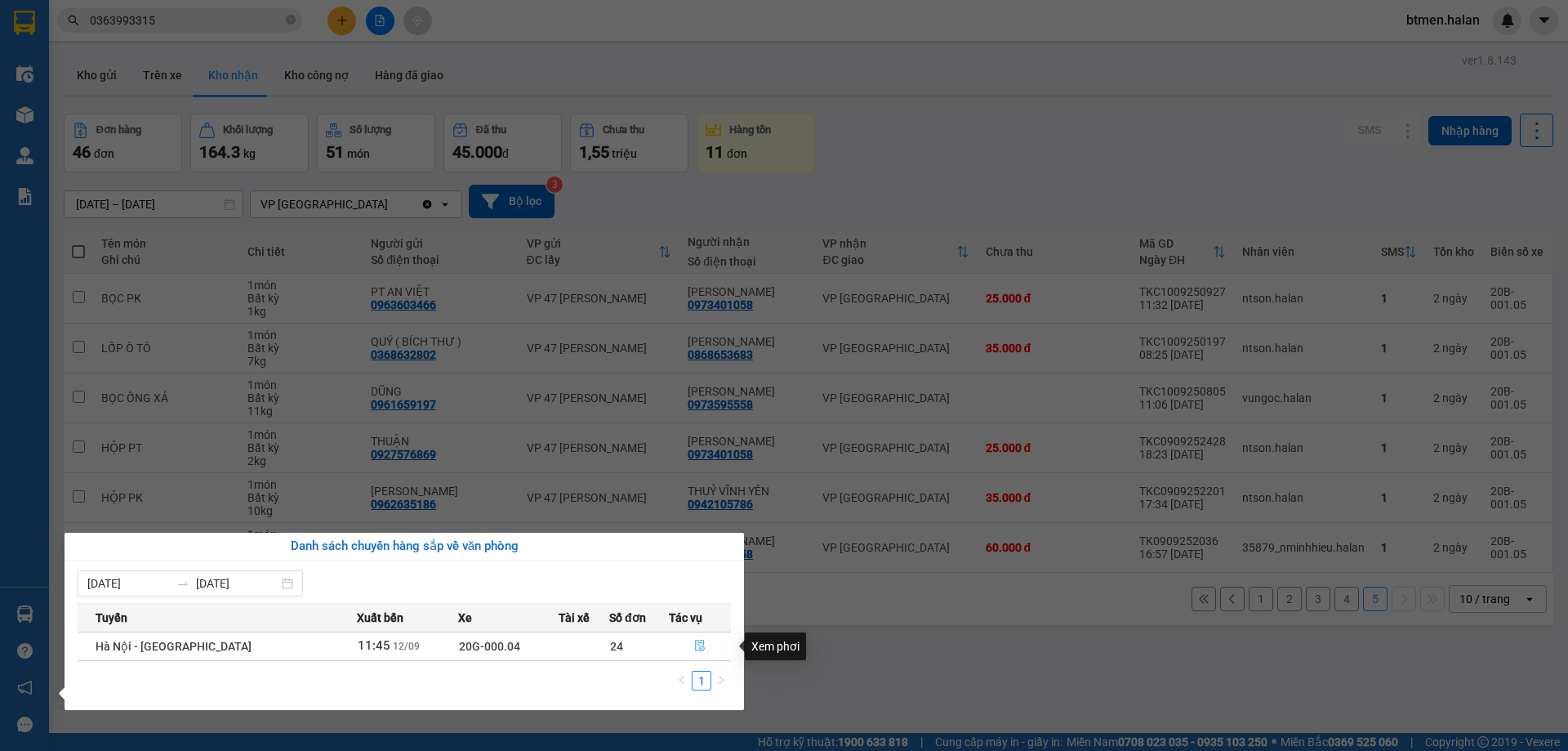
click at [699, 646] on icon "file-done" at bounding box center [700, 647] width 10 height 12
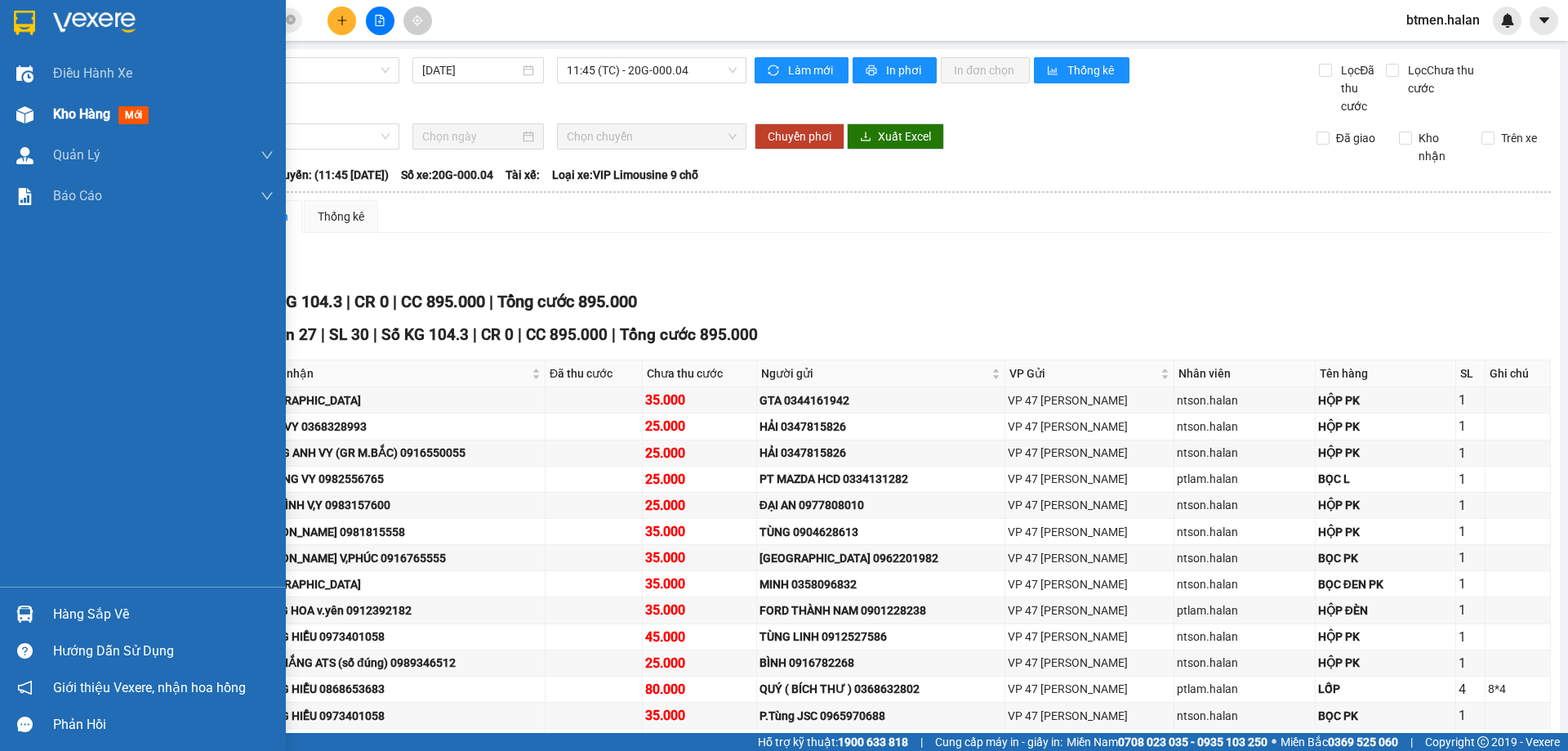
click at [47, 102] on div "Kho hàng mới" at bounding box center [143, 114] width 286 height 41
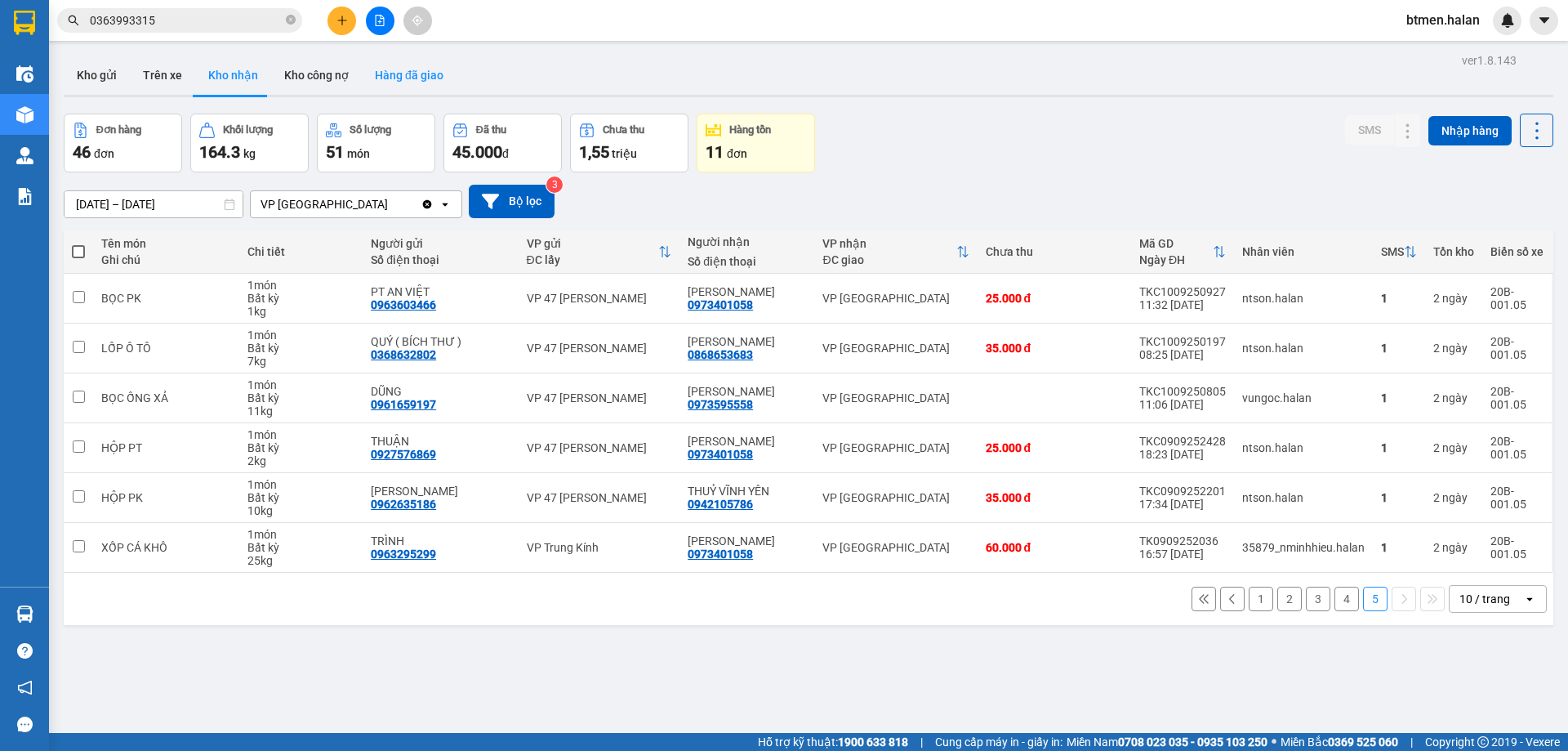
click at [428, 75] on button "Hàng đã giao" at bounding box center [408, 75] width 94 height 39
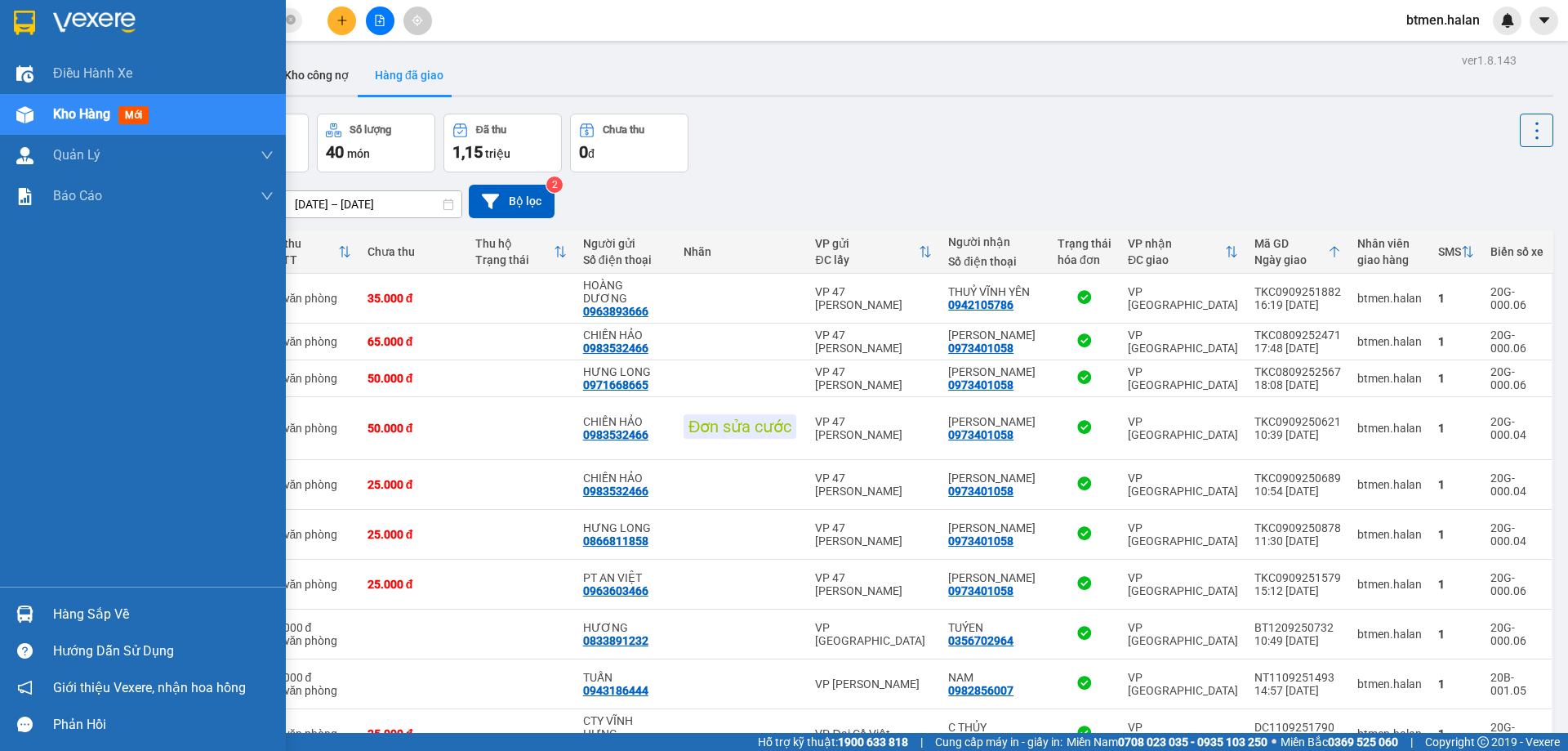
click at [71, 611] on div "Hàng sắp về" at bounding box center [163, 614] width 220 height 25
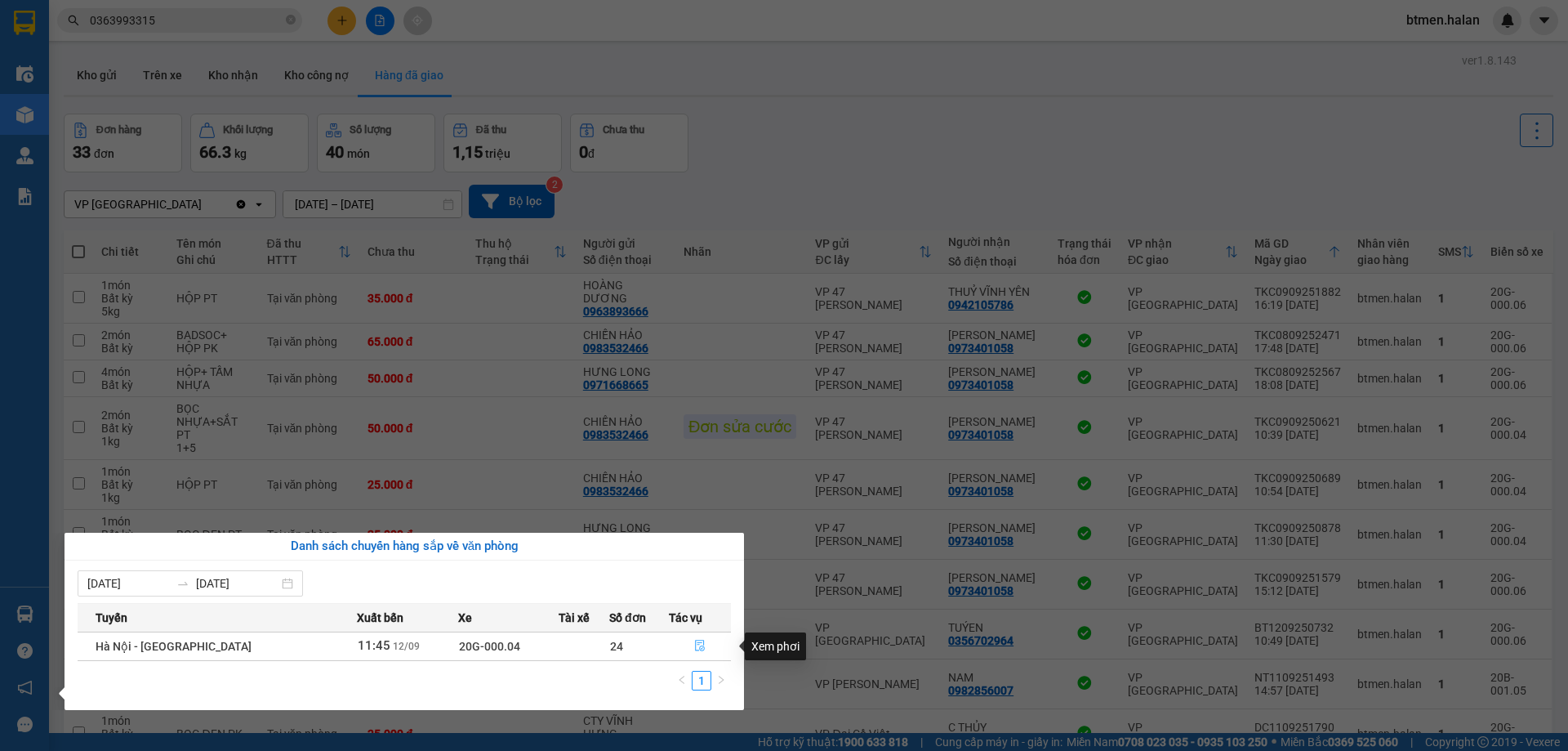
click at [696, 640] on icon "file-done" at bounding box center [700, 646] width 12 height 12
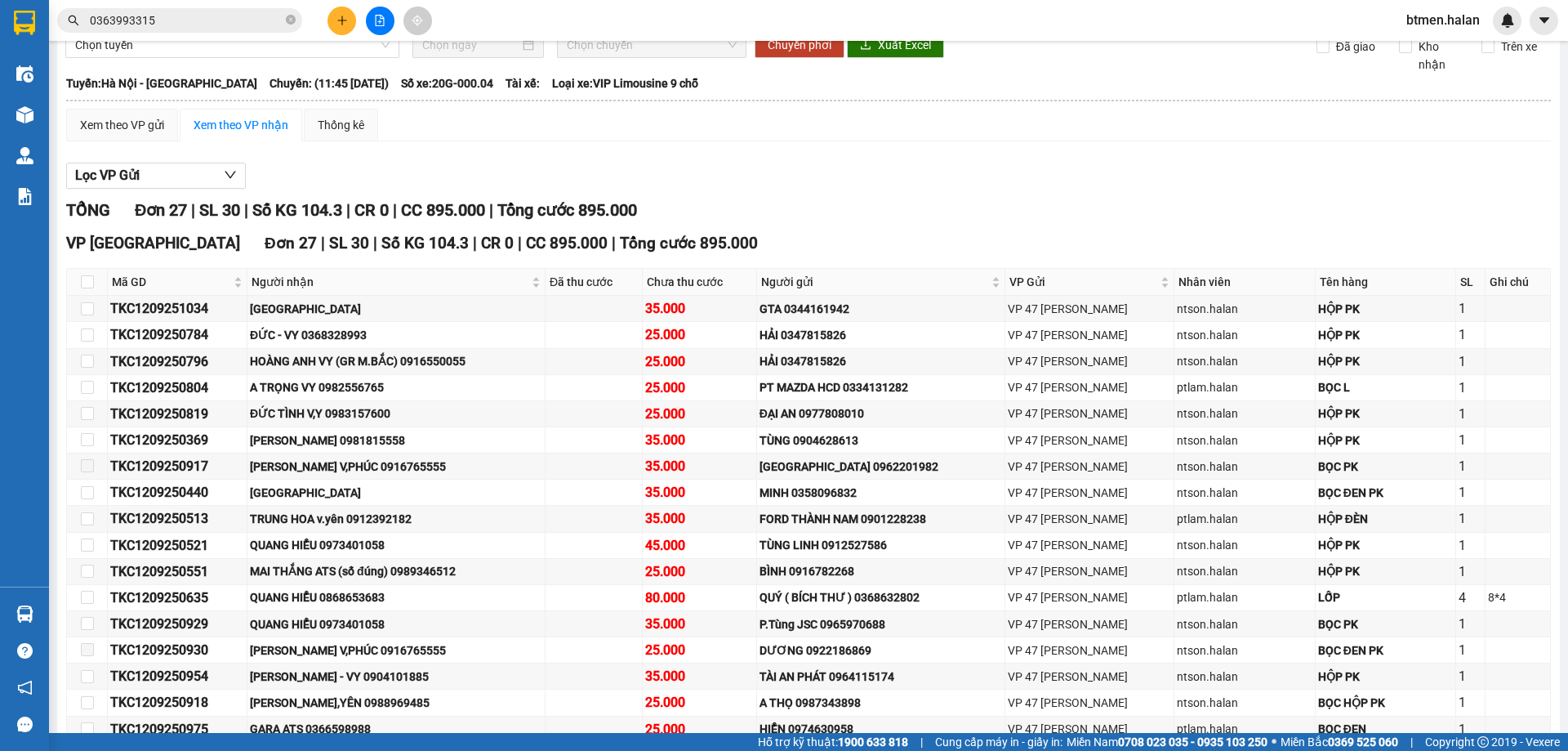
scroll to position [163, 0]
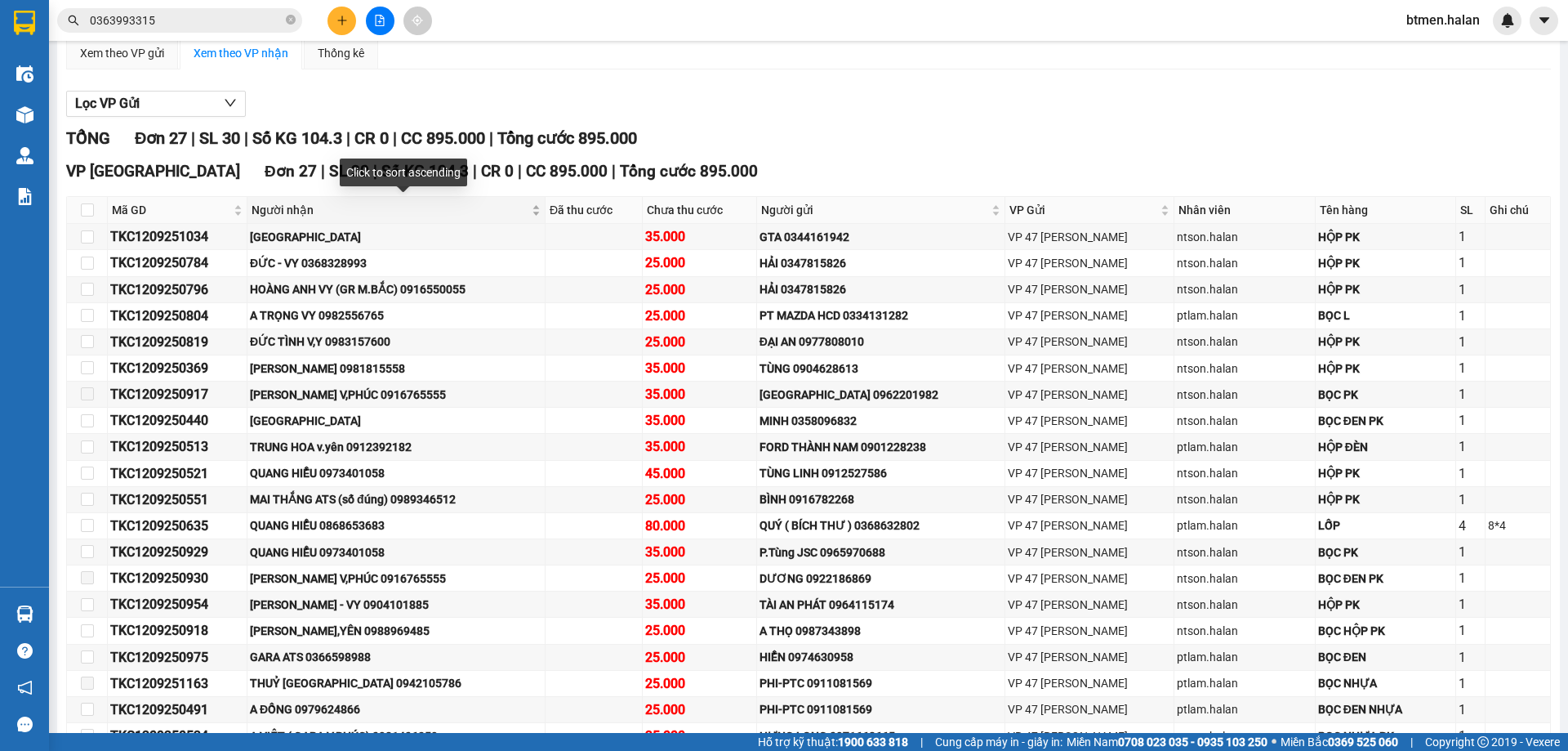
click at [293, 202] on span "Người nhận" at bounding box center [389, 210] width 277 height 18
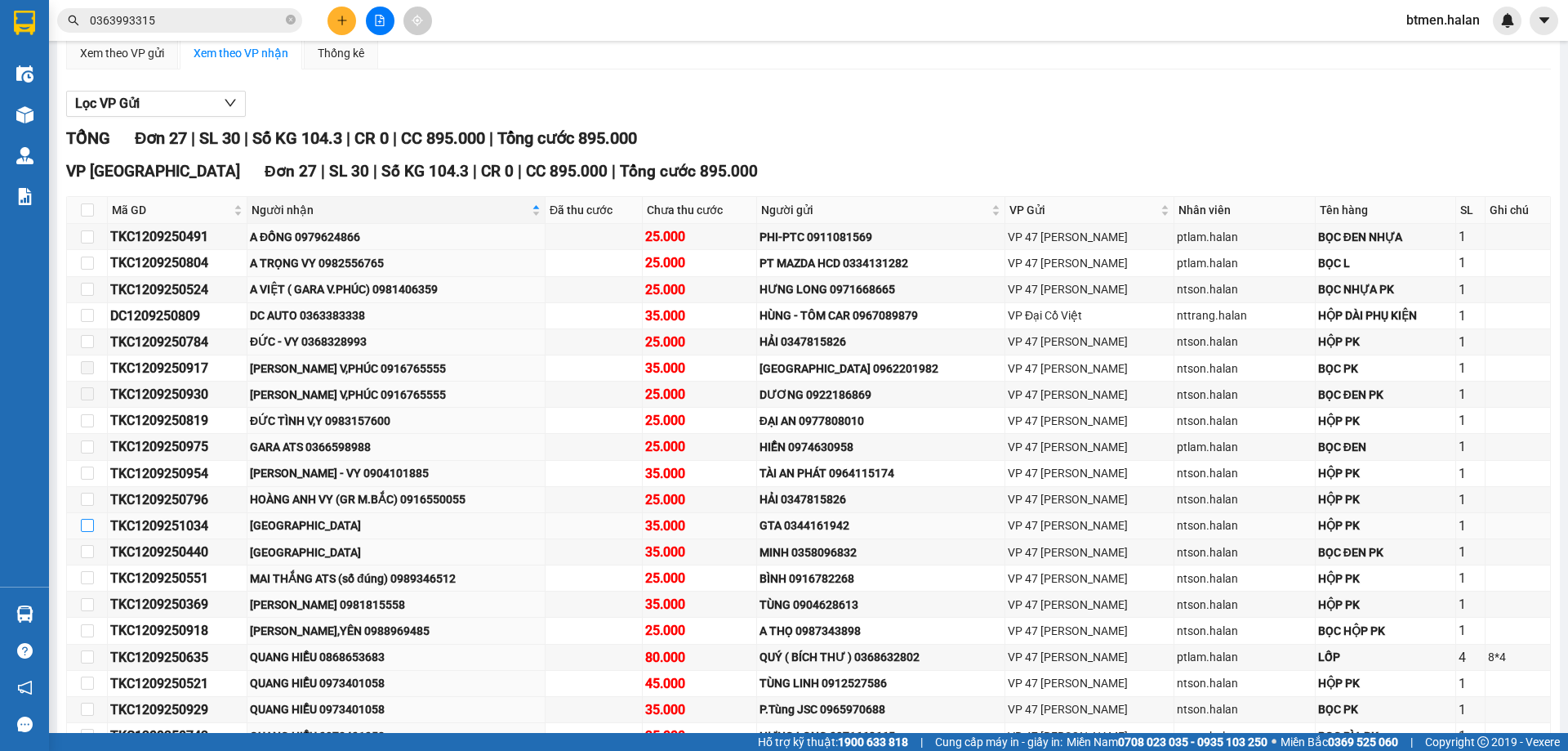
drag, startPoint x: 89, startPoint y: 526, endPoint x: 80, endPoint y: 543, distance: 19.2
click at [88, 526] on input "checkbox" at bounding box center [86, 525] width 13 height 13
checkbox input "true"
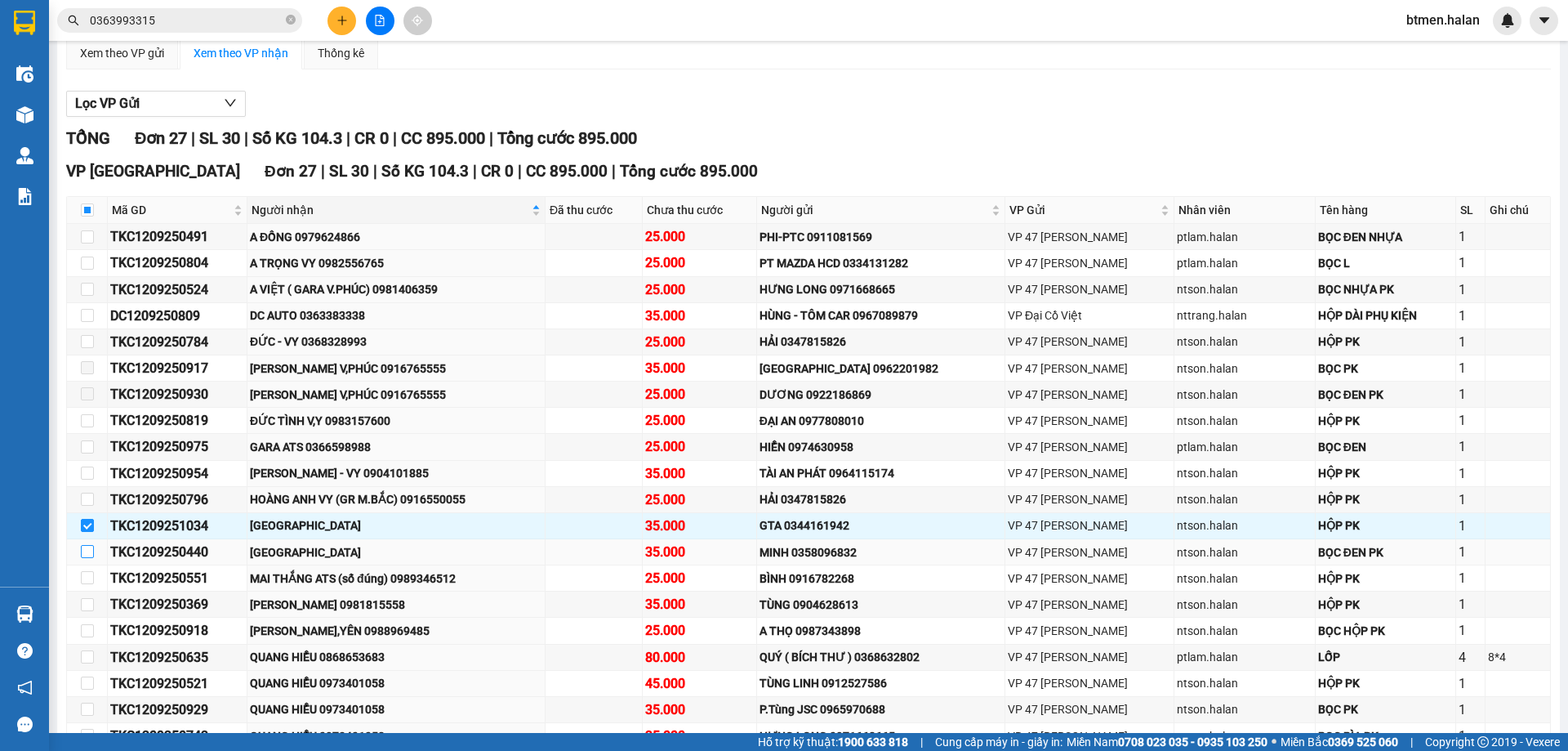
click at [80, 544] on input "checkbox" at bounding box center [86, 550] width 13 height 13
checkbox input "true"
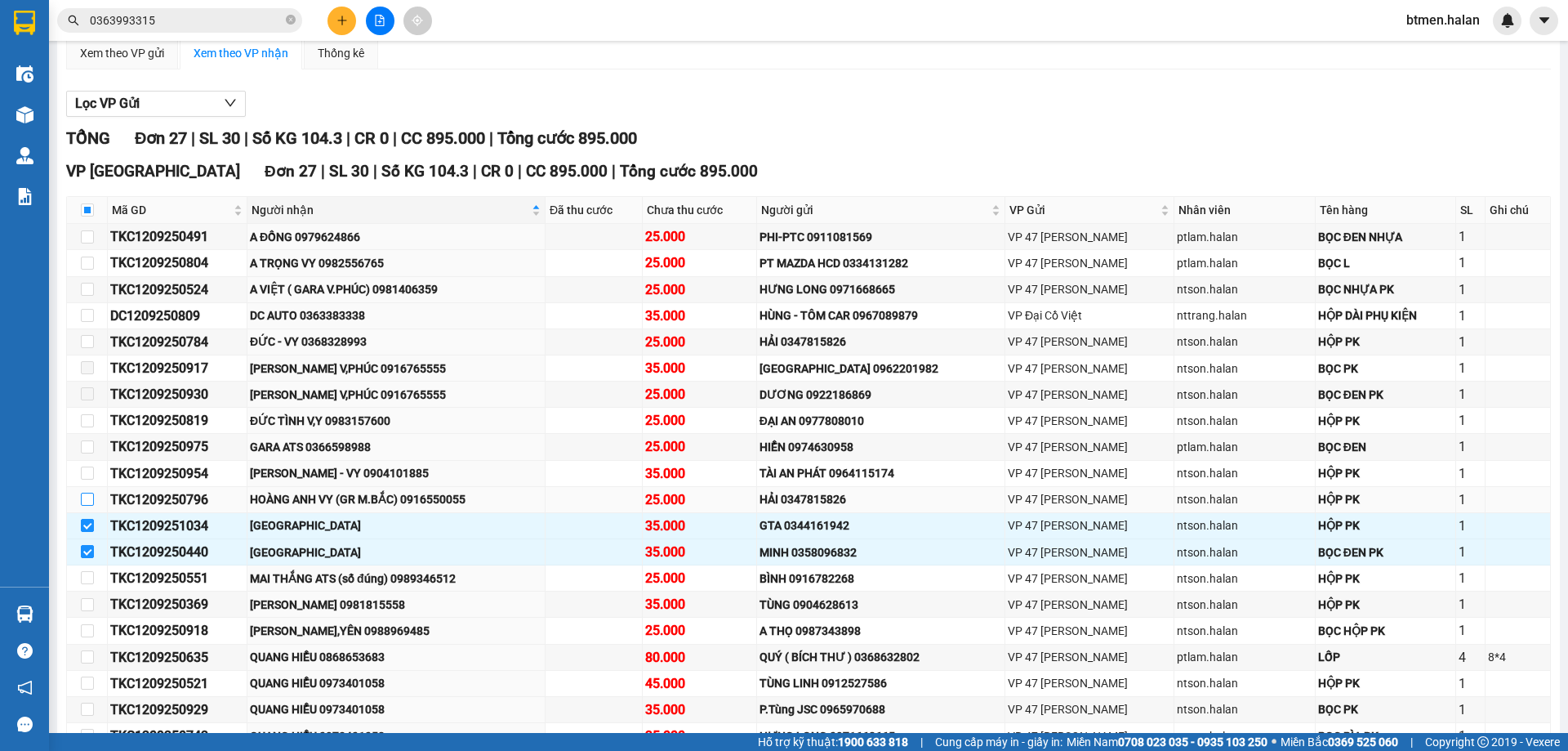
click at [90, 501] on input "checkbox" at bounding box center [86, 499] width 13 height 13
checkbox input "true"
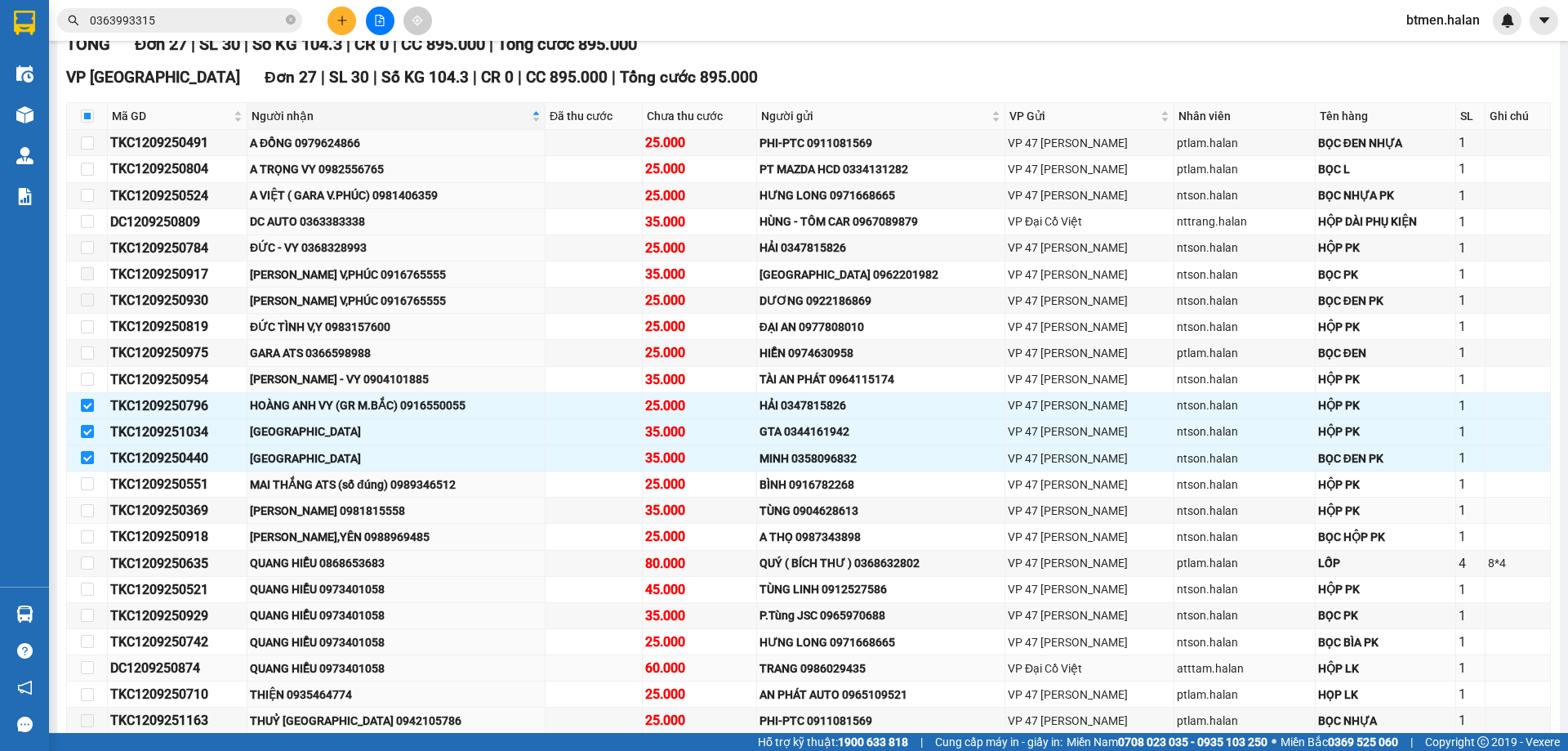
scroll to position [448, 0]
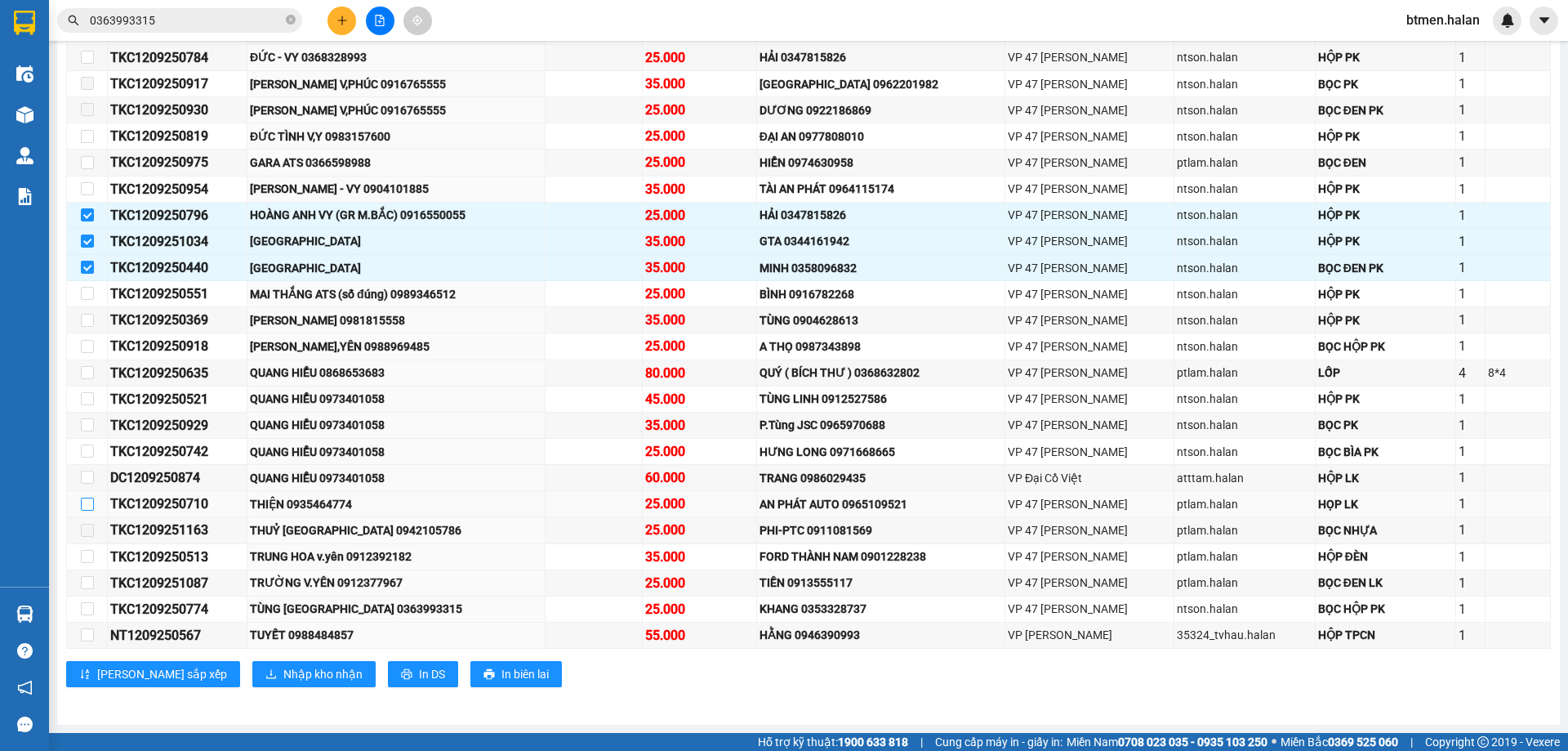
click at [86, 504] on input "checkbox" at bounding box center [86, 504] width 13 height 13
checkbox input "true"
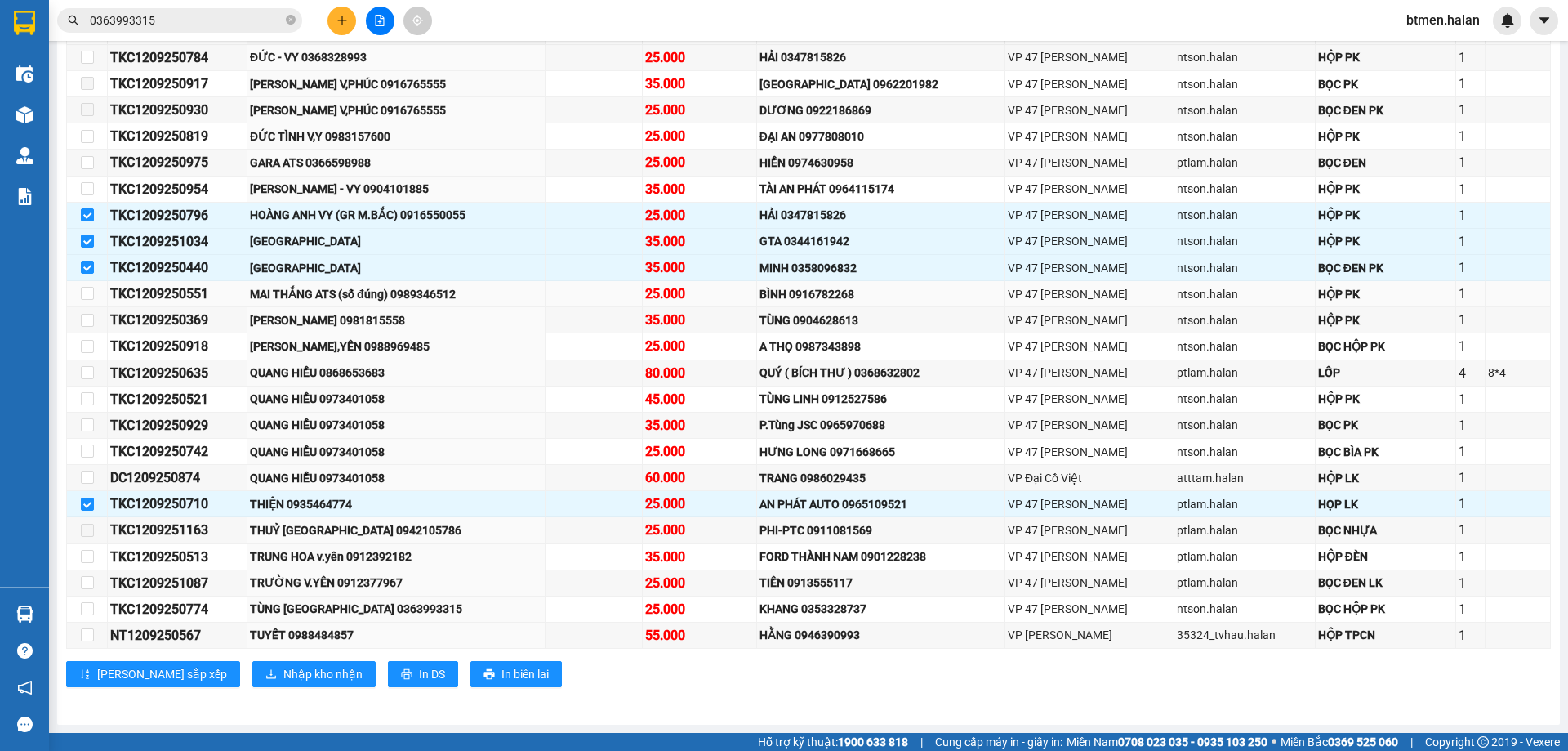
click at [428, 296] on div "MAI THẮNG ATS (số đúng) 0989346512" at bounding box center [396, 294] width 292 height 18
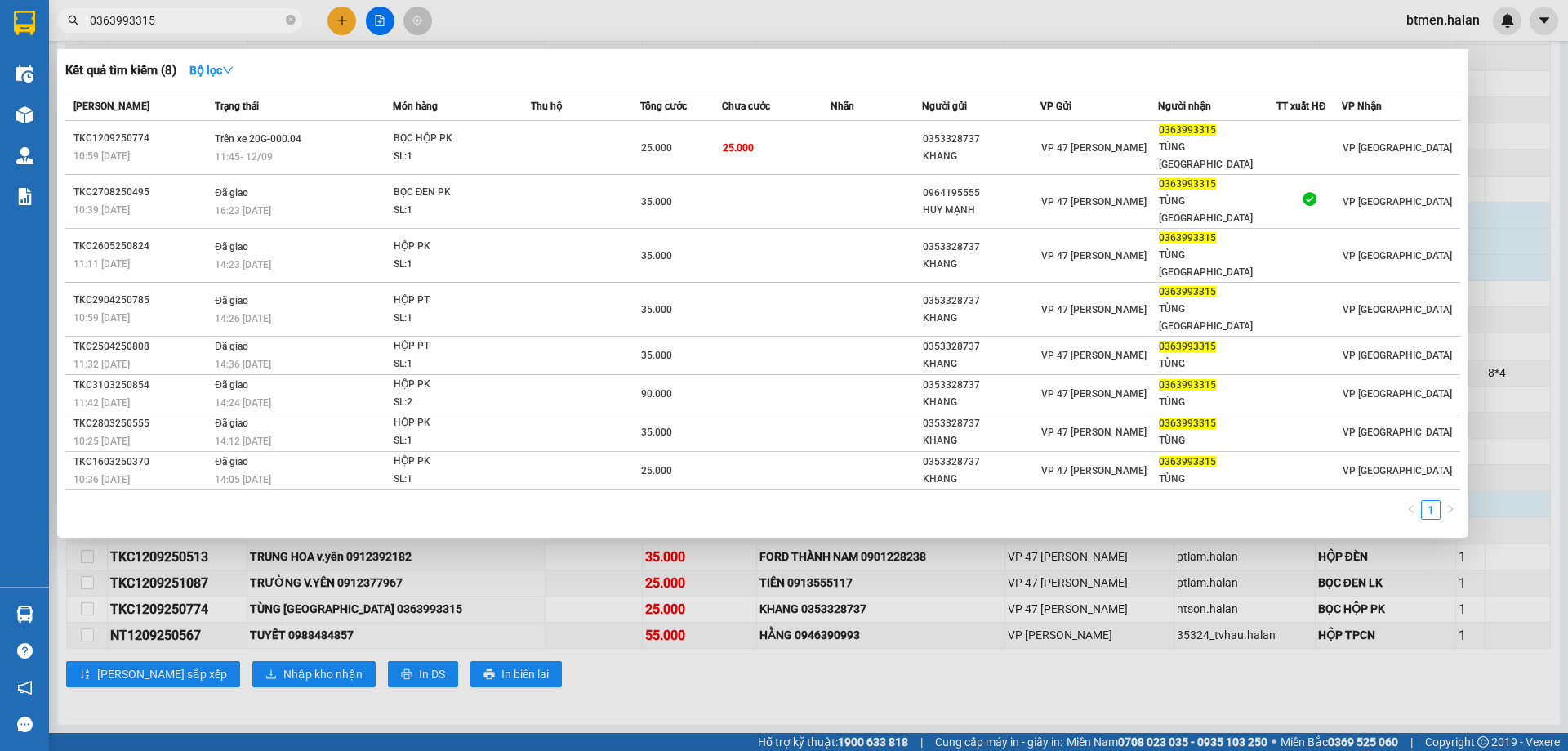
click at [237, 24] on input "0363993315" at bounding box center [186, 21] width 193 height 18
paste input "989346512"
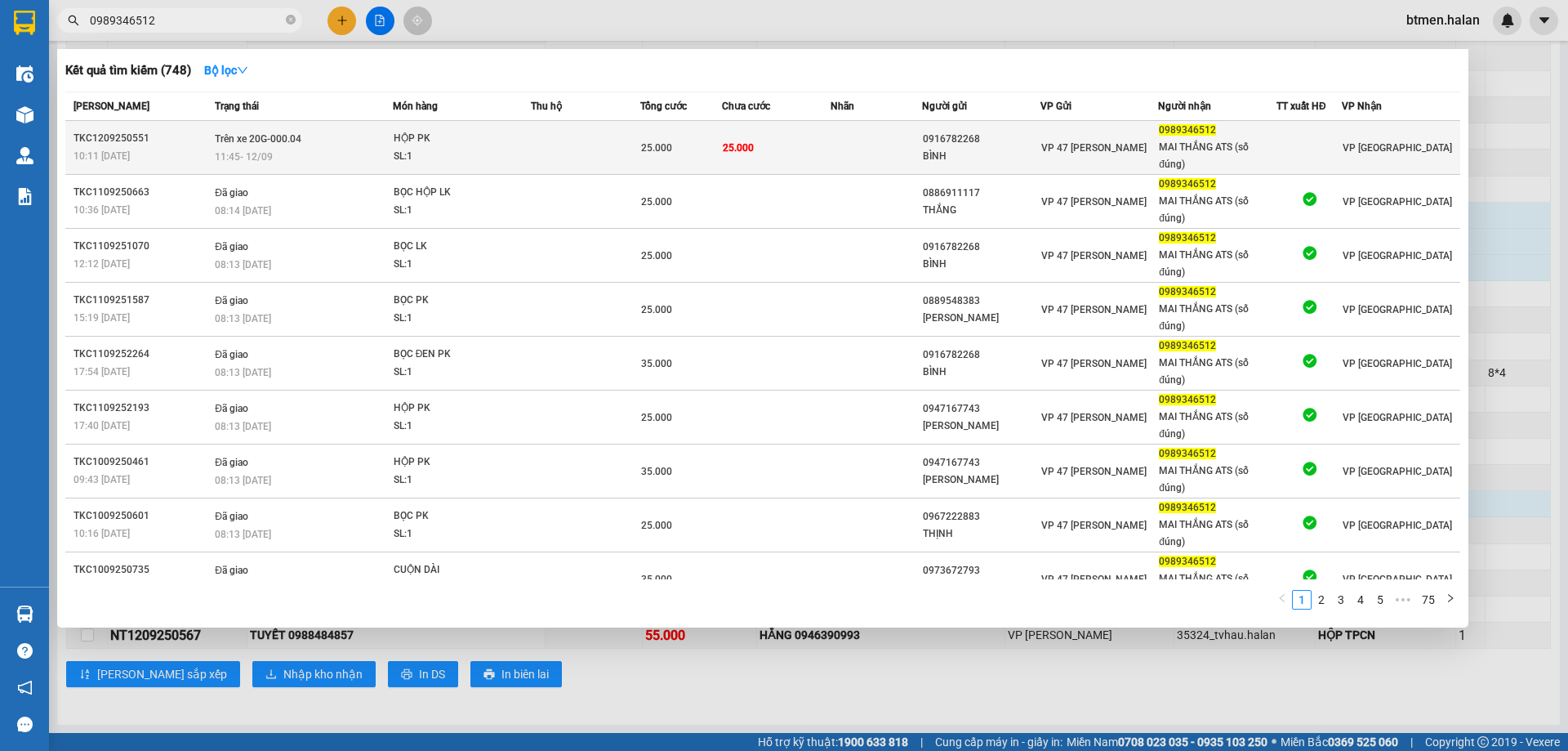
type input "0989346512"
click at [961, 142] on div "0916782268" at bounding box center [981, 139] width 117 height 17
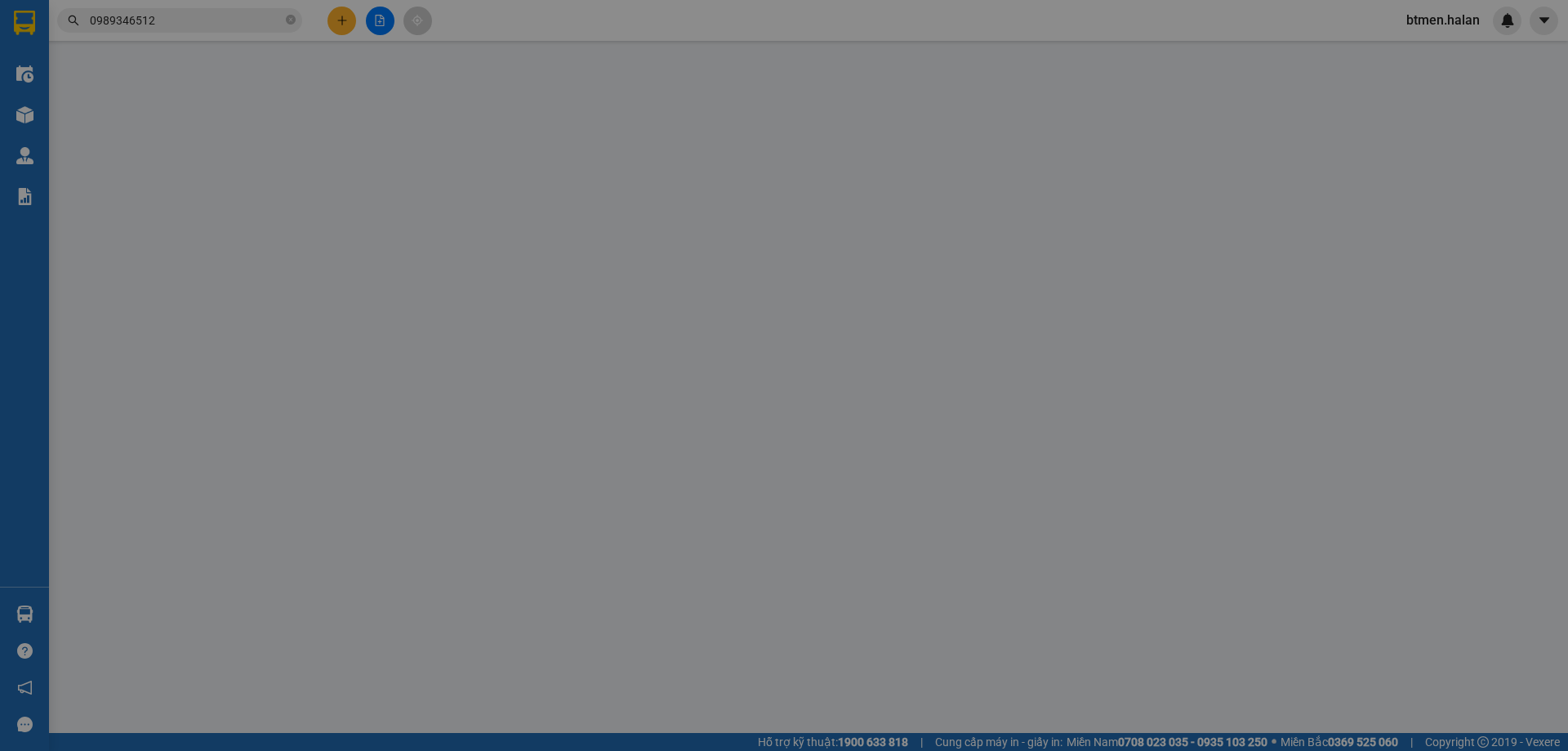
click at [961, 142] on div "Lấy hàng Lấy tận nơi" at bounding box center [958, 136] width 283 height 18
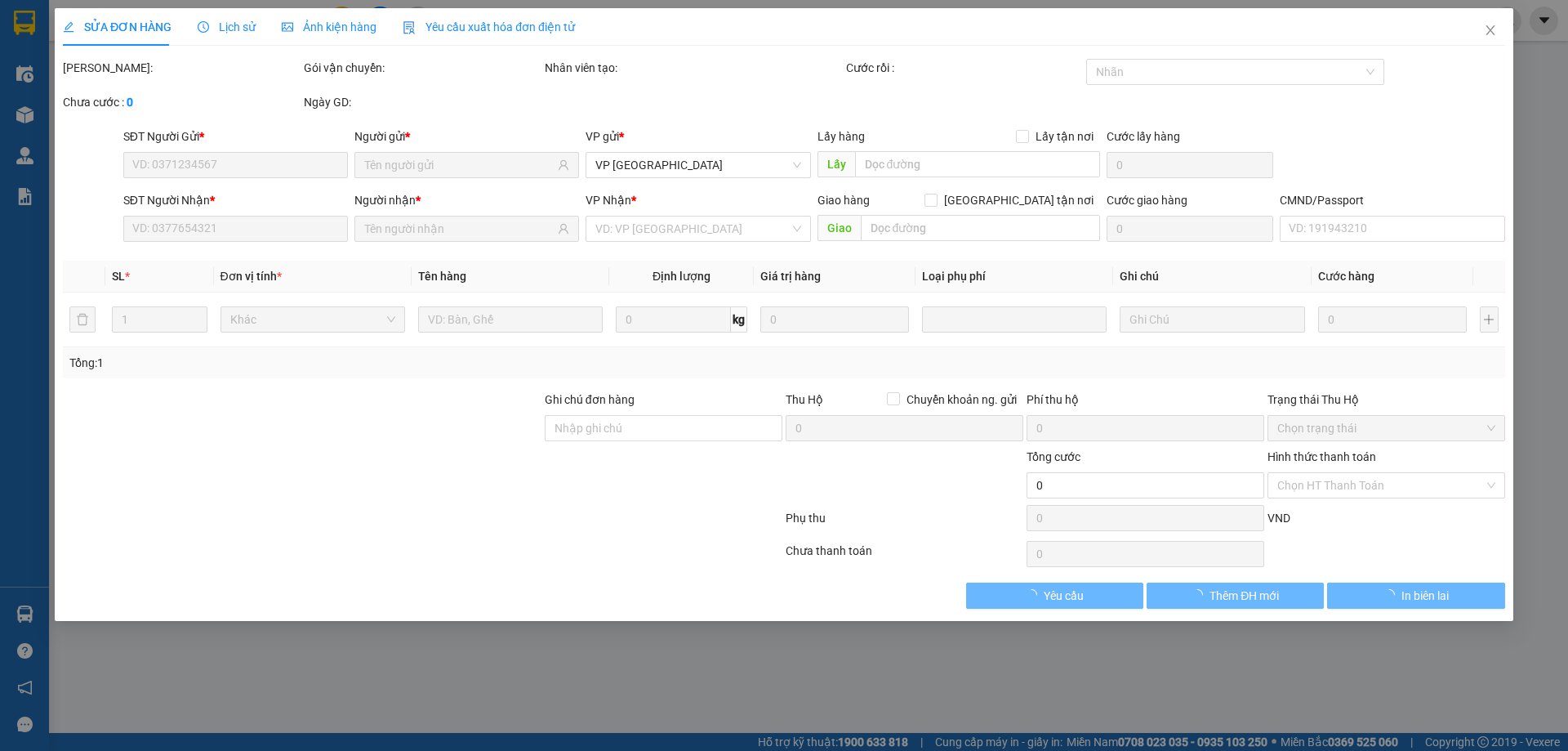
type input "0916782268"
type input "BÌNH"
type input "0989346512"
type input "MAI THẮNG ATS (số đúng)"
type input "25.000"
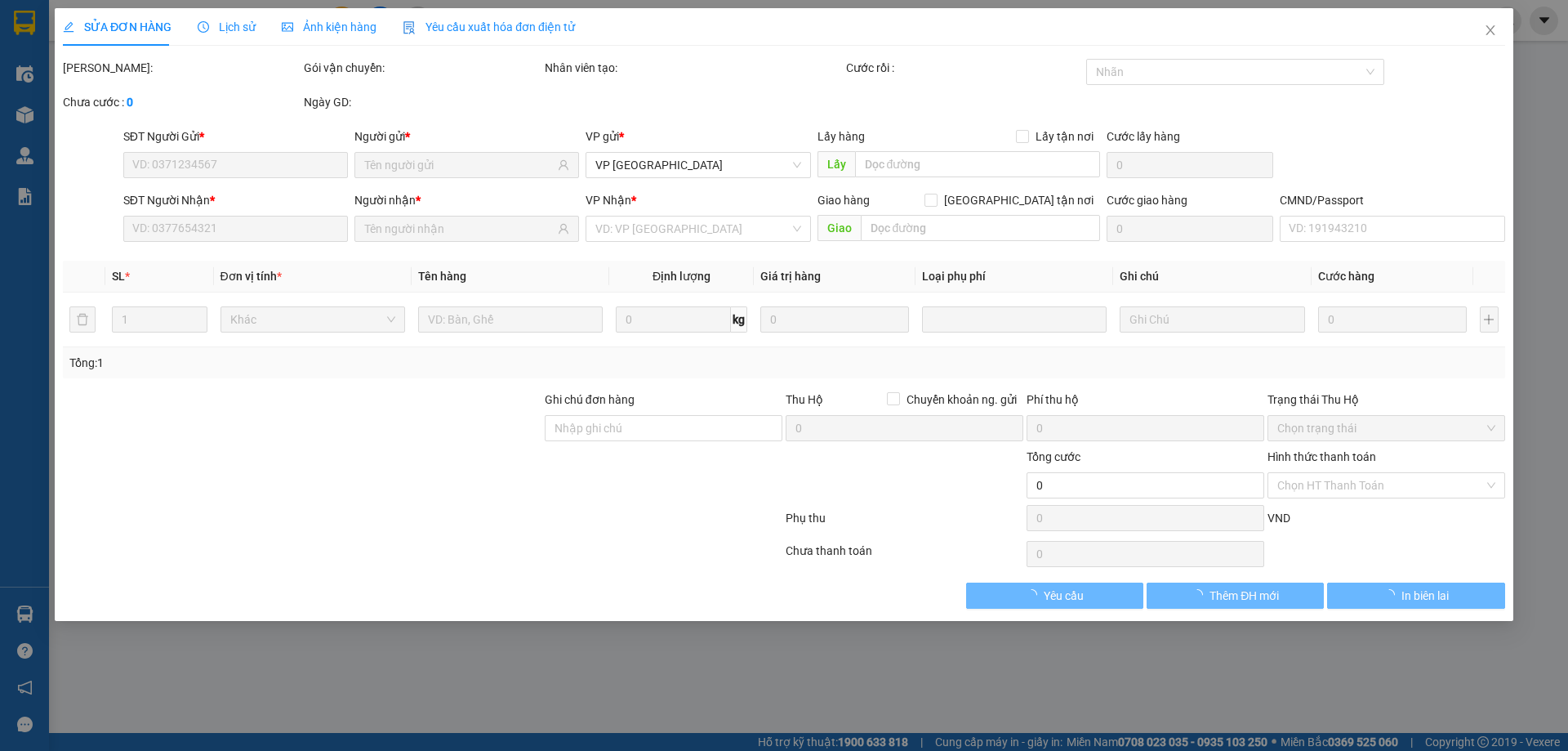
type input "25.000"
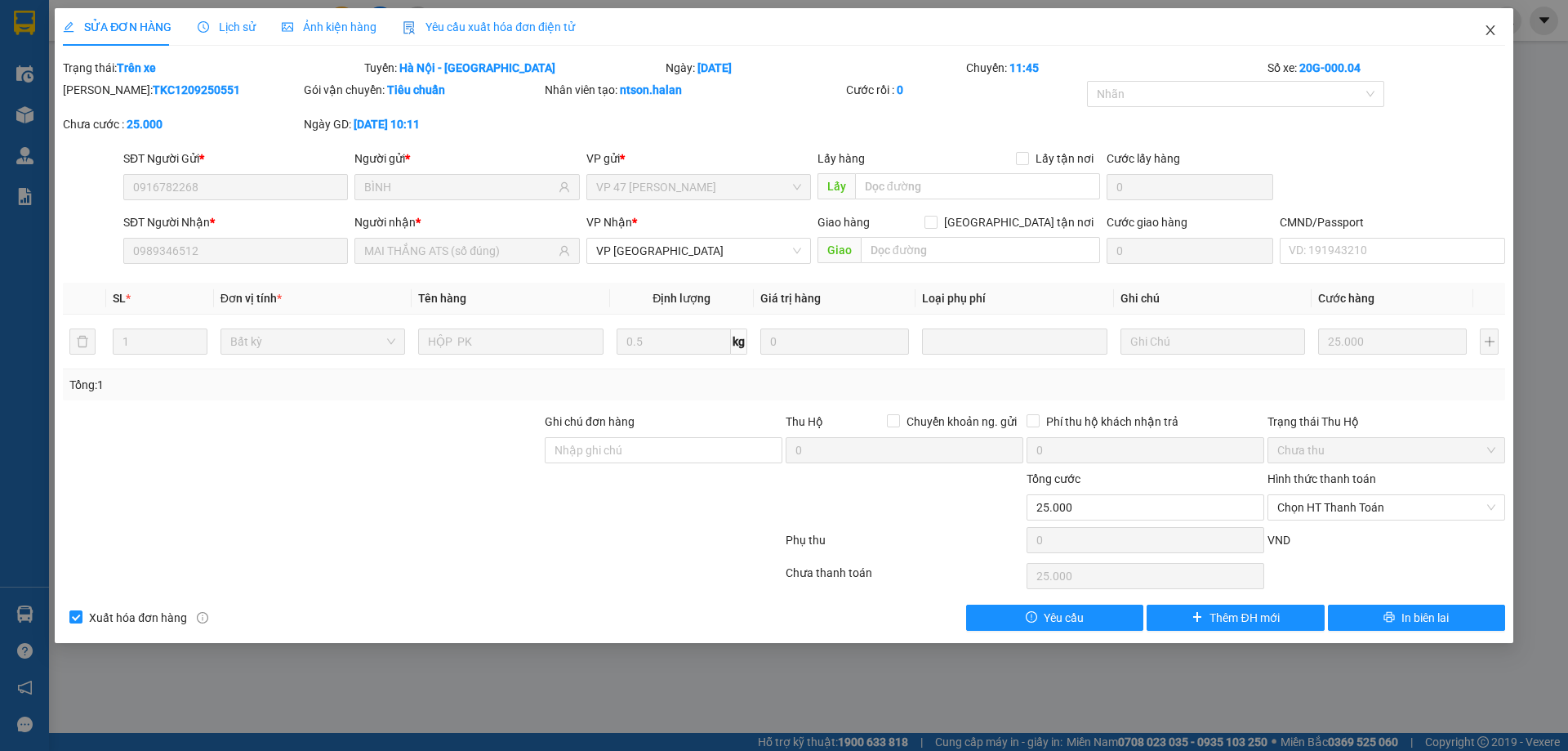
click at [1492, 33] on icon "close" at bounding box center [1490, 30] width 9 height 10
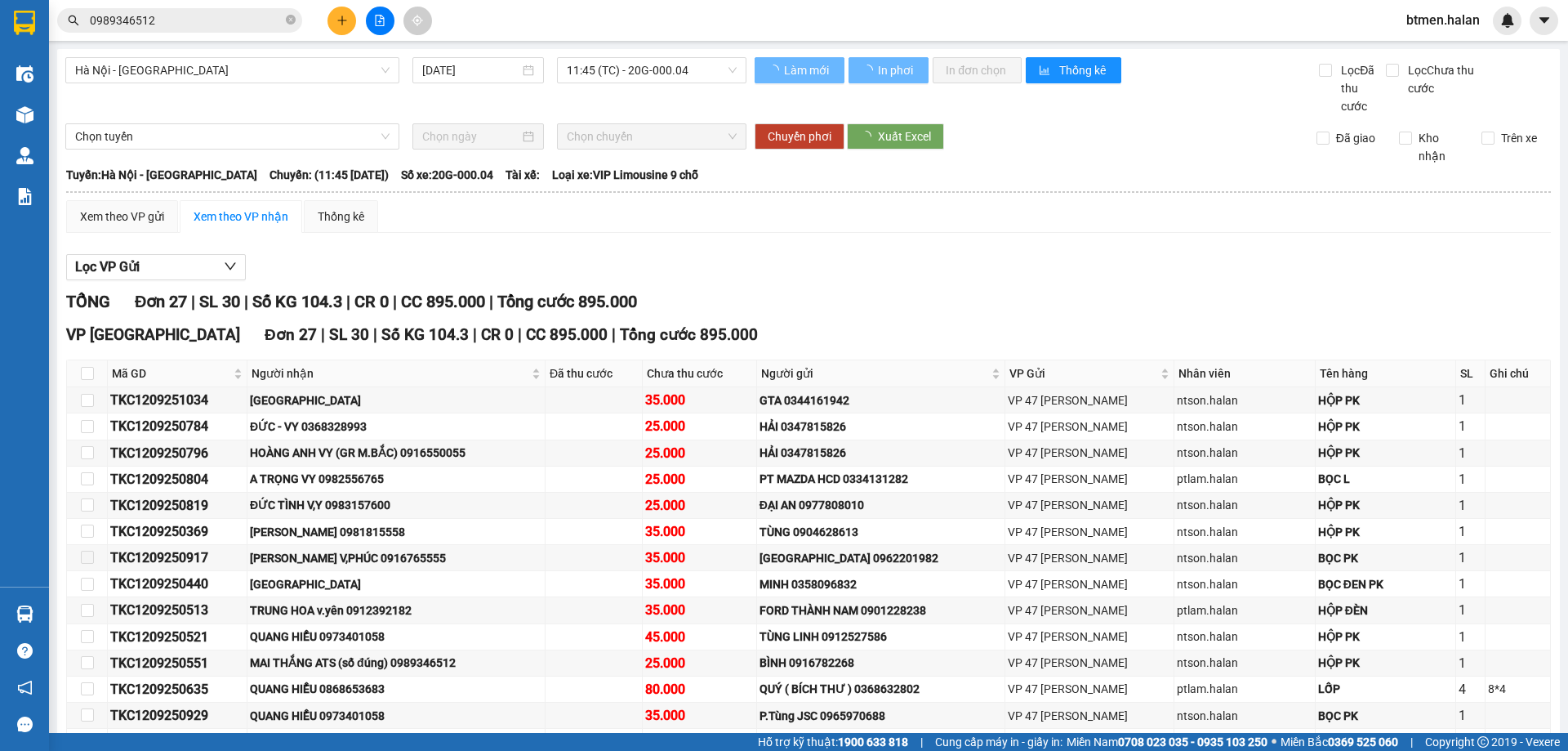
click at [252, 20] on input "0989346512" at bounding box center [186, 21] width 193 height 18
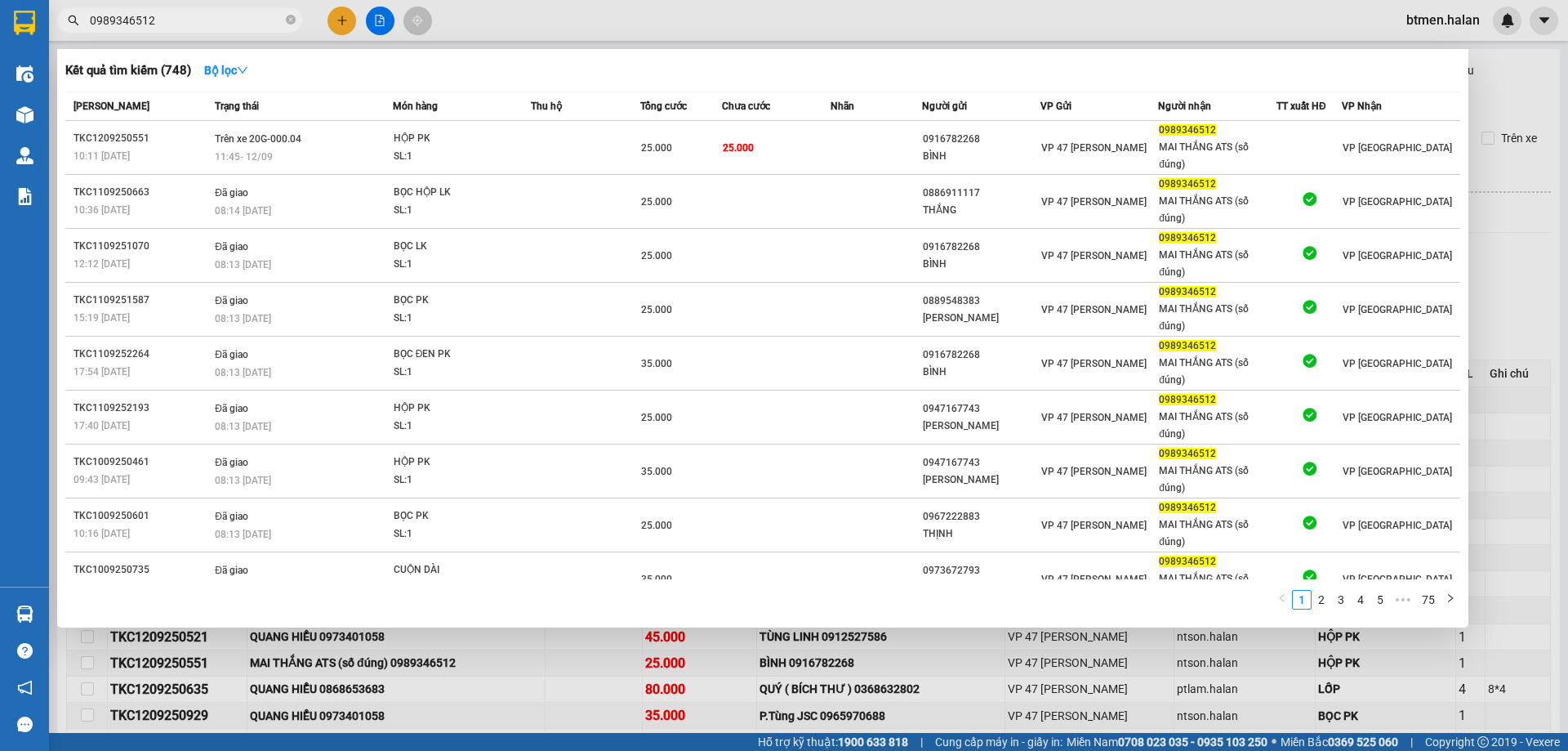
click at [252, 20] on input "0989346512" at bounding box center [186, 21] width 193 height 18
paste input "16782268"
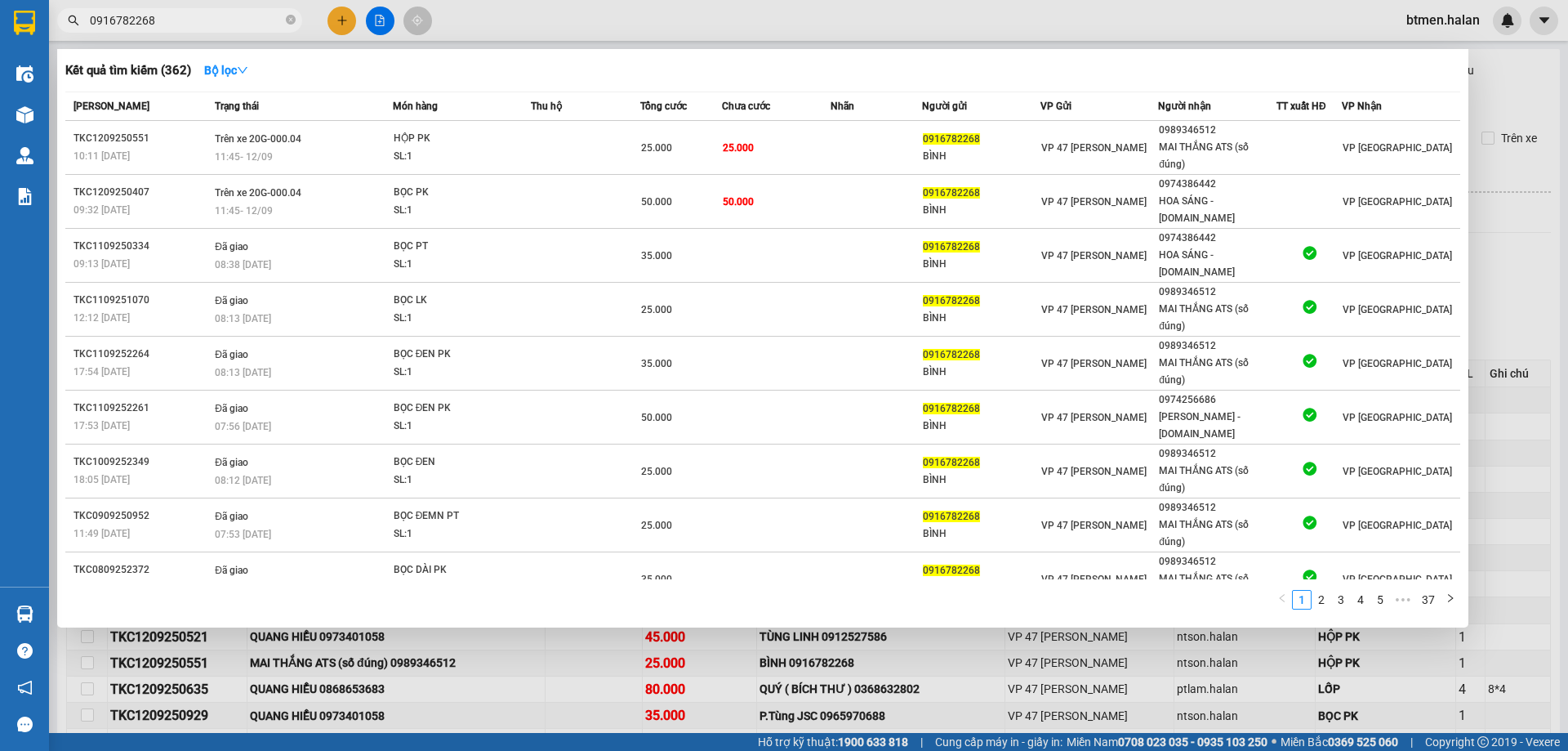
type input "0916782268"
click at [1527, 108] on div at bounding box center [784, 376] width 1568 height 751
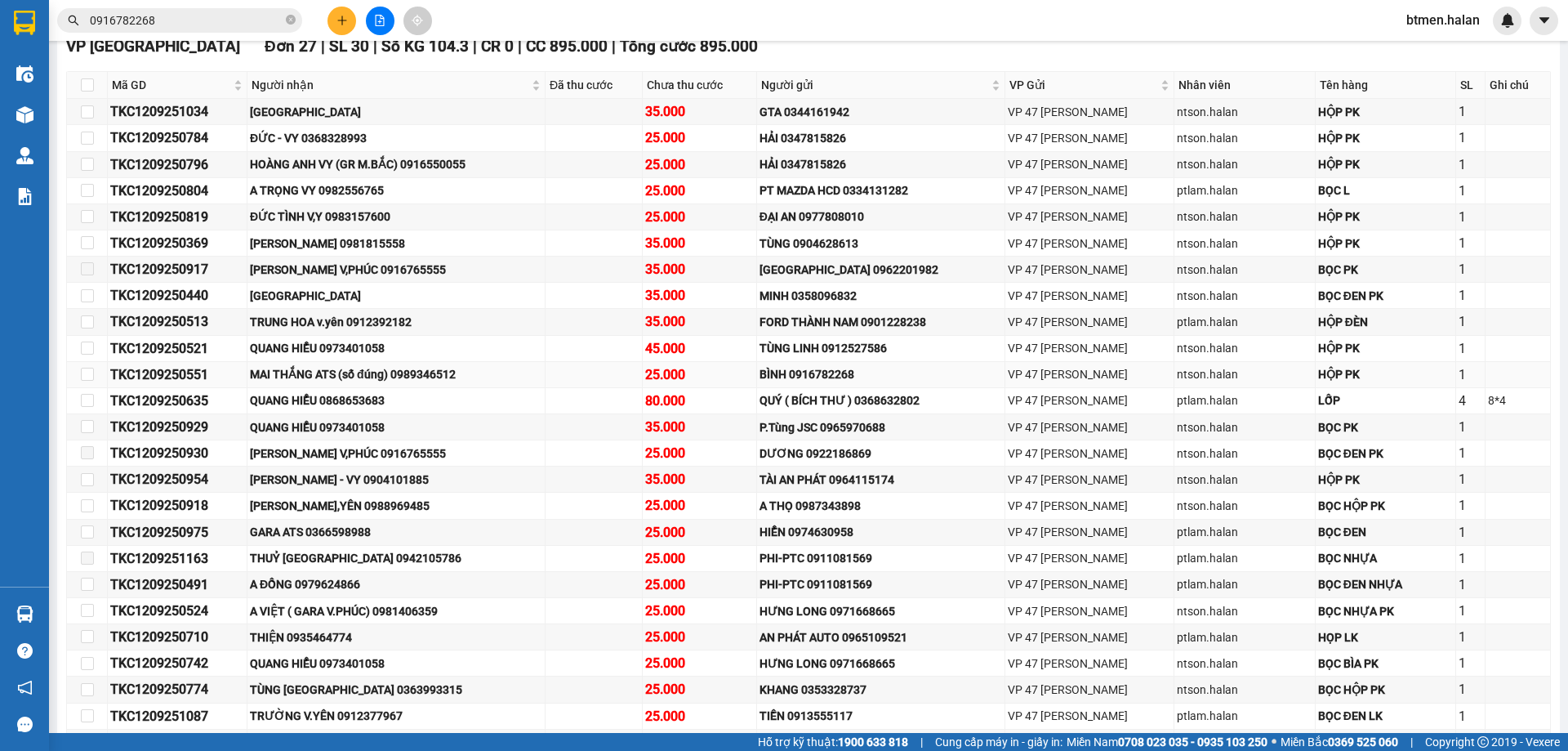
scroll to position [327, 0]
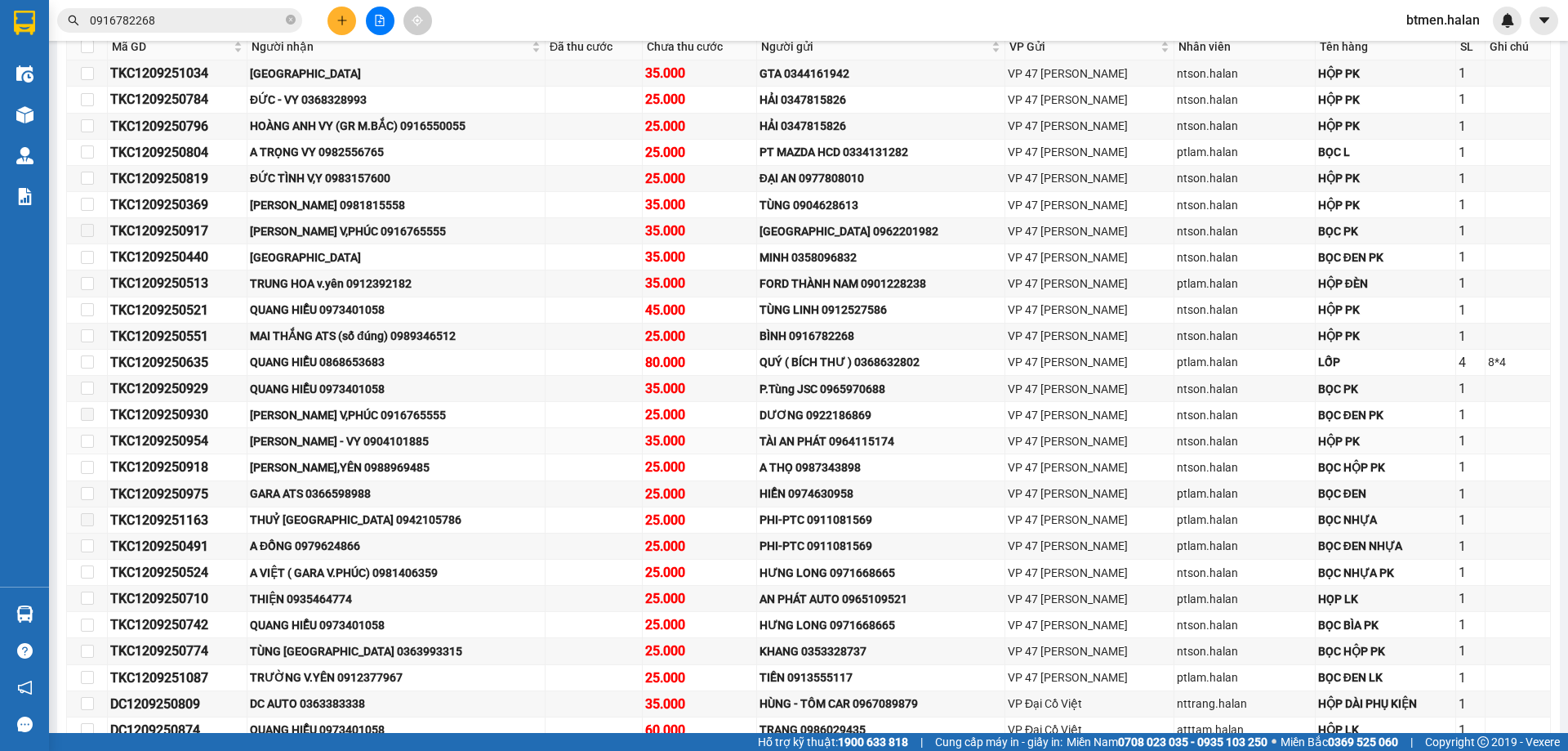
drag, startPoint x: 591, startPoint y: 522, endPoint x: 530, endPoint y: 452, distance: 92.8
click at [587, 518] on td at bounding box center [594, 521] width 97 height 26
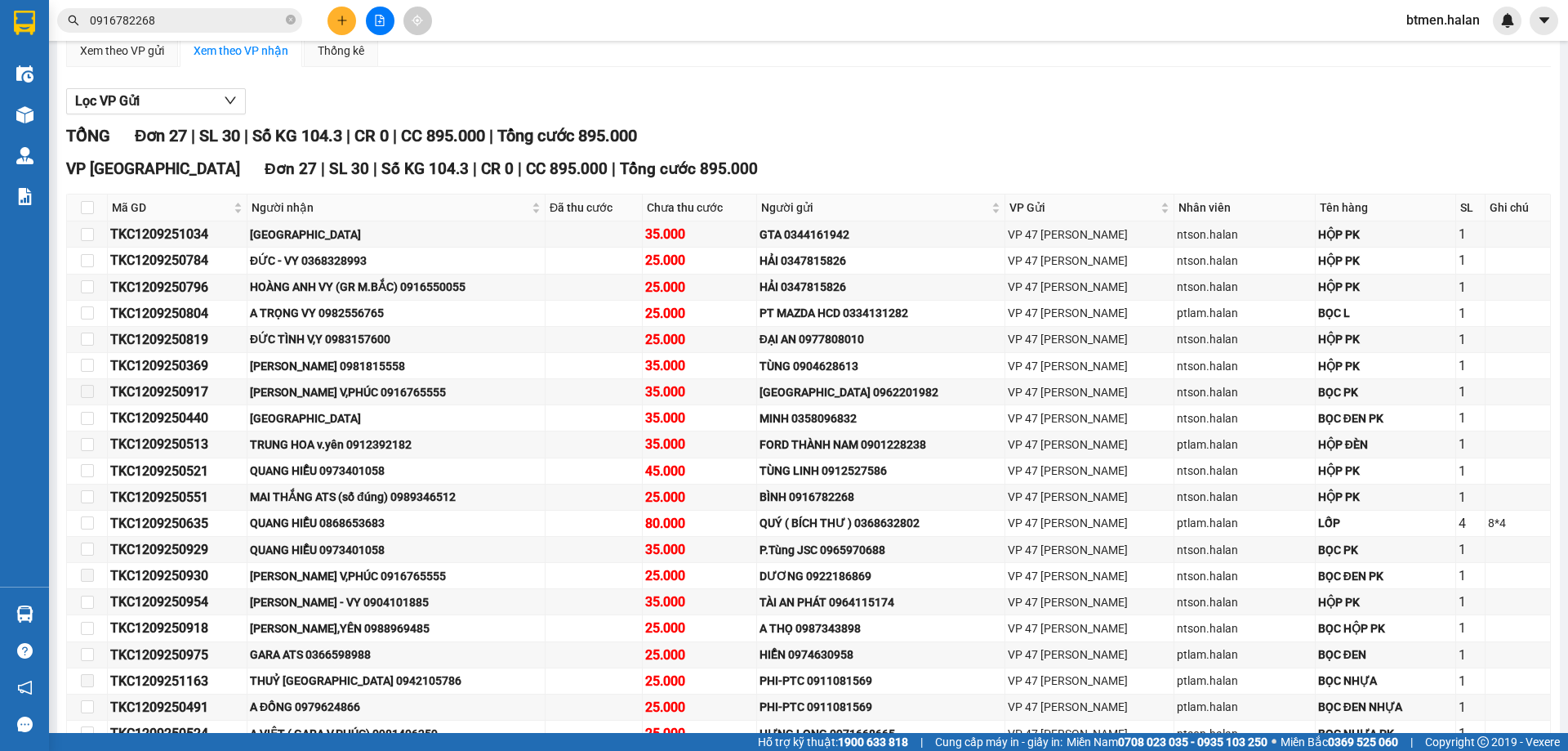
scroll to position [0, 0]
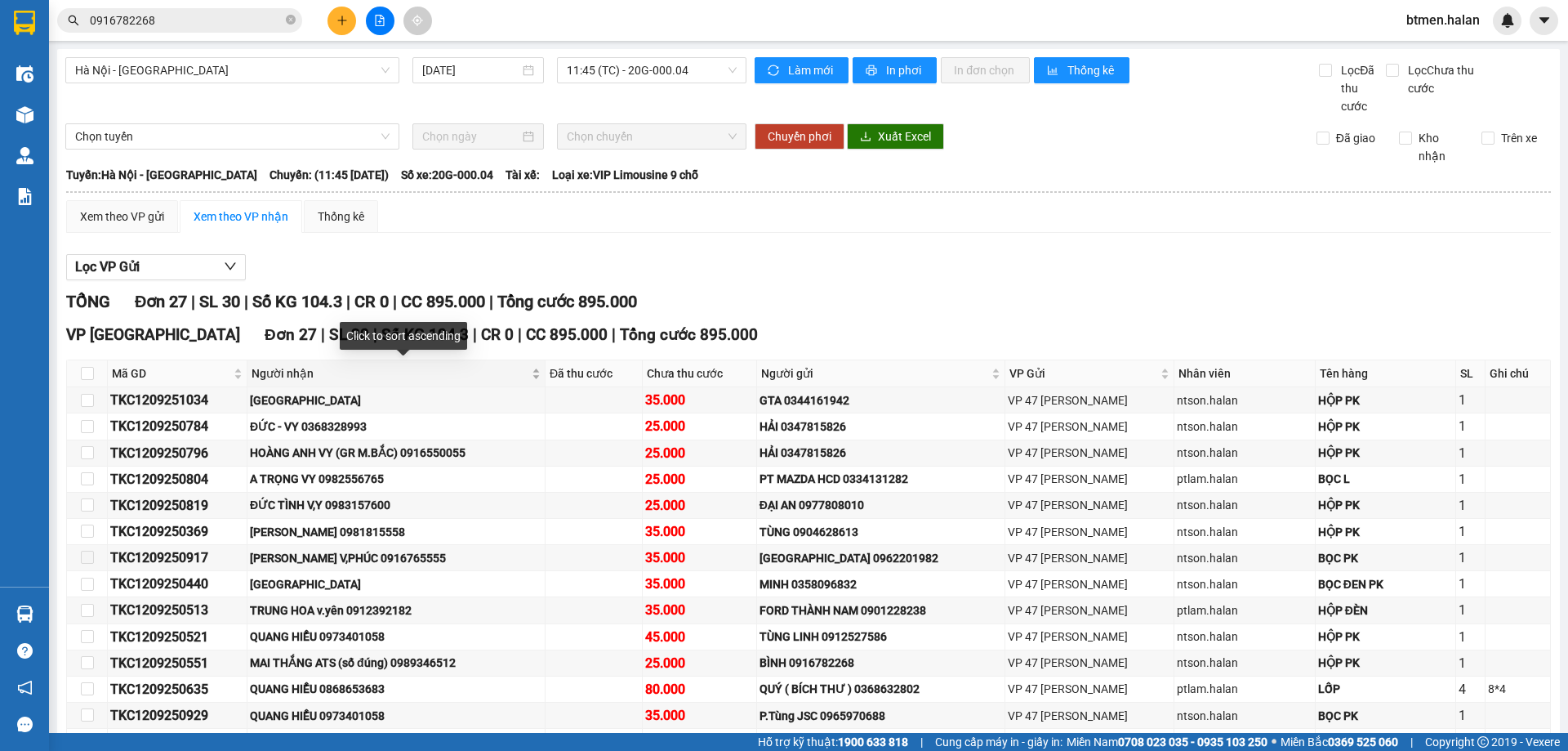
click at [292, 367] on span "Người nhận" at bounding box center [389, 374] width 277 height 18
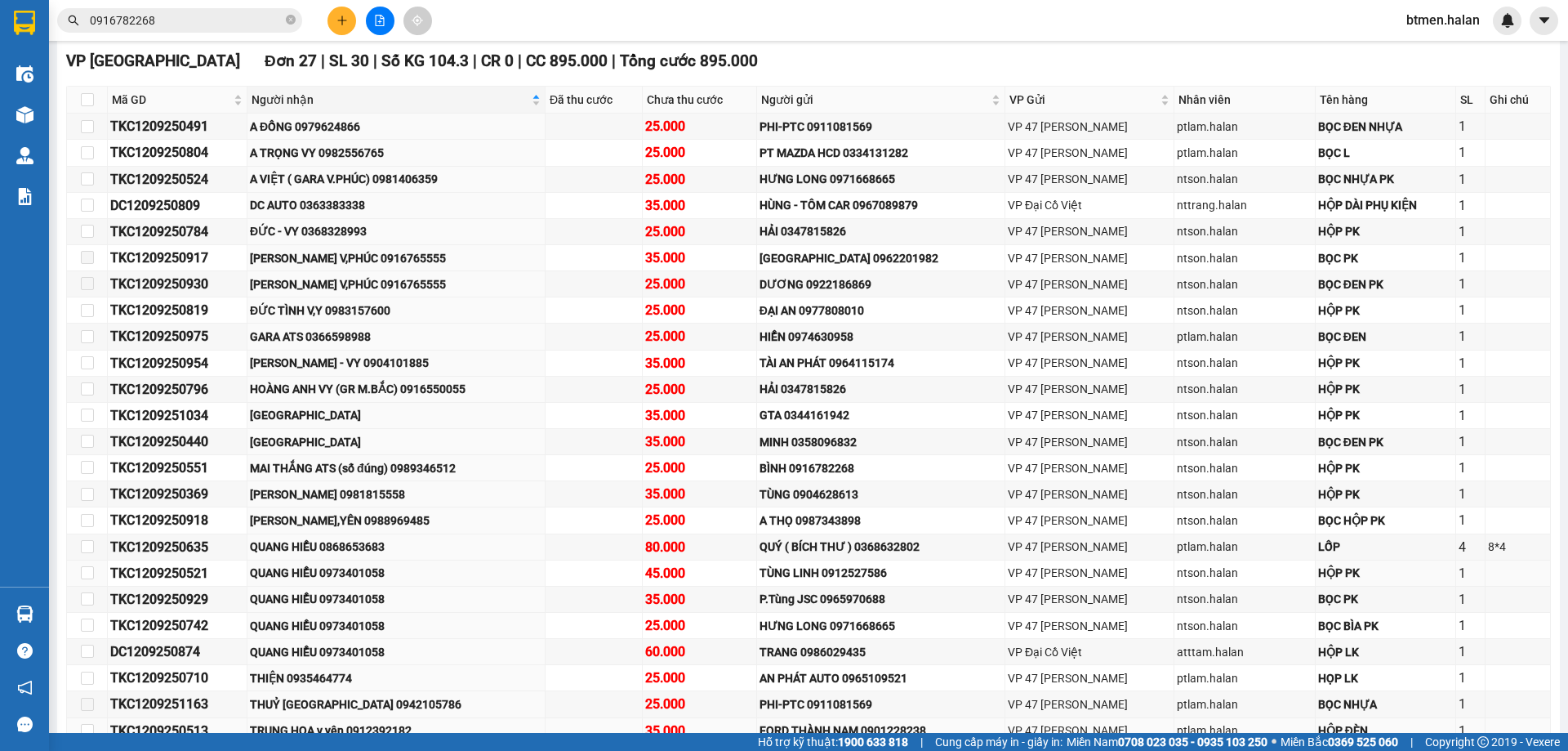
scroll to position [408, 0]
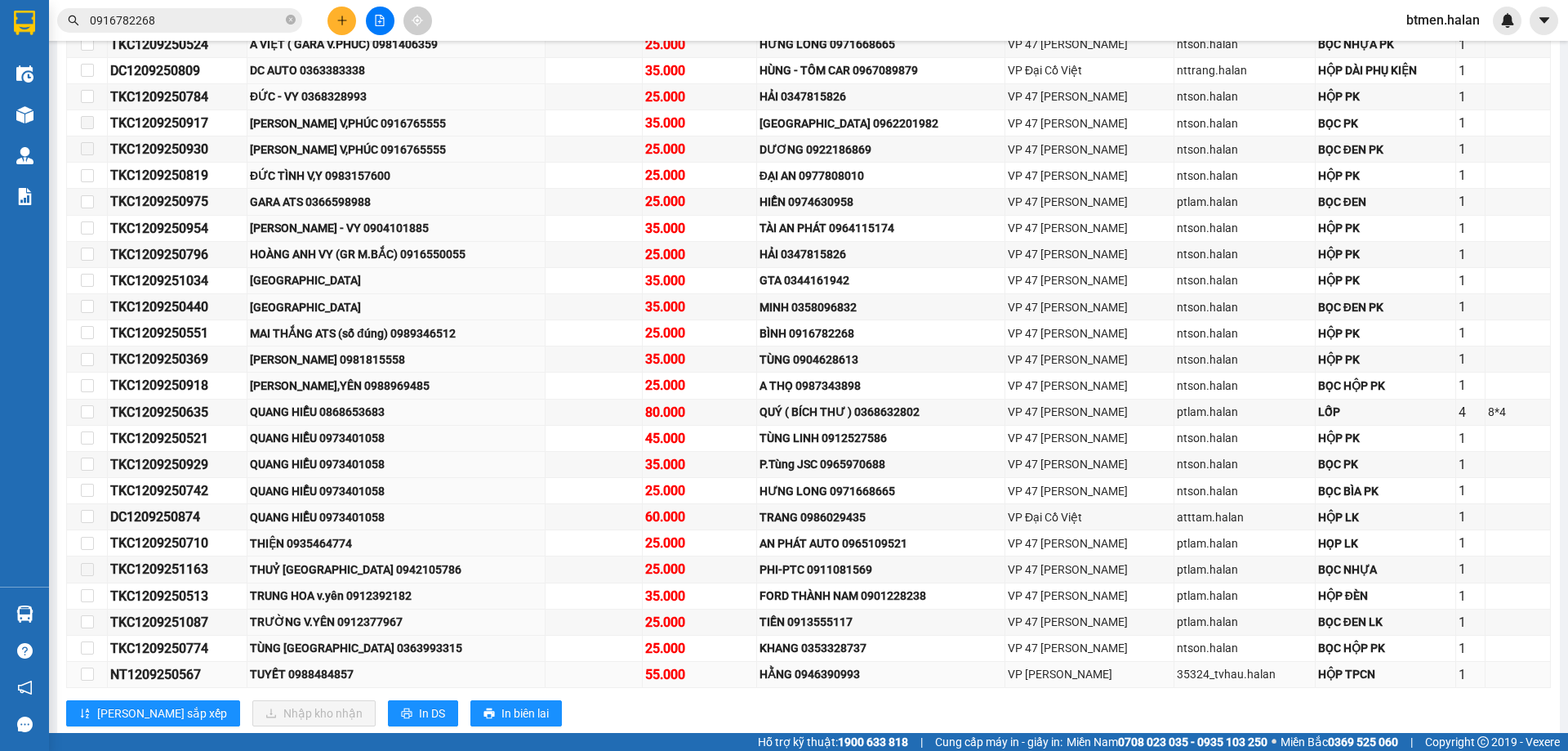
click at [311, 675] on div "TUYẾT 0988484857" at bounding box center [396, 674] width 292 height 18
click at [351, 649] on div "TÙNG [GEOGRAPHIC_DATA] 0363993315" at bounding box center [396, 648] width 292 height 18
click at [341, 623] on div "TRƯỜNG V.YÊN 0912377967" at bounding box center [396, 622] width 292 height 18
click at [349, 595] on div "TRUNG HOA v.yên 0912392182" at bounding box center [396, 595] width 292 height 18
click at [377, 232] on div "[PERSON_NAME] - VY 0904101885" at bounding box center [396, 227] width 292 height 18
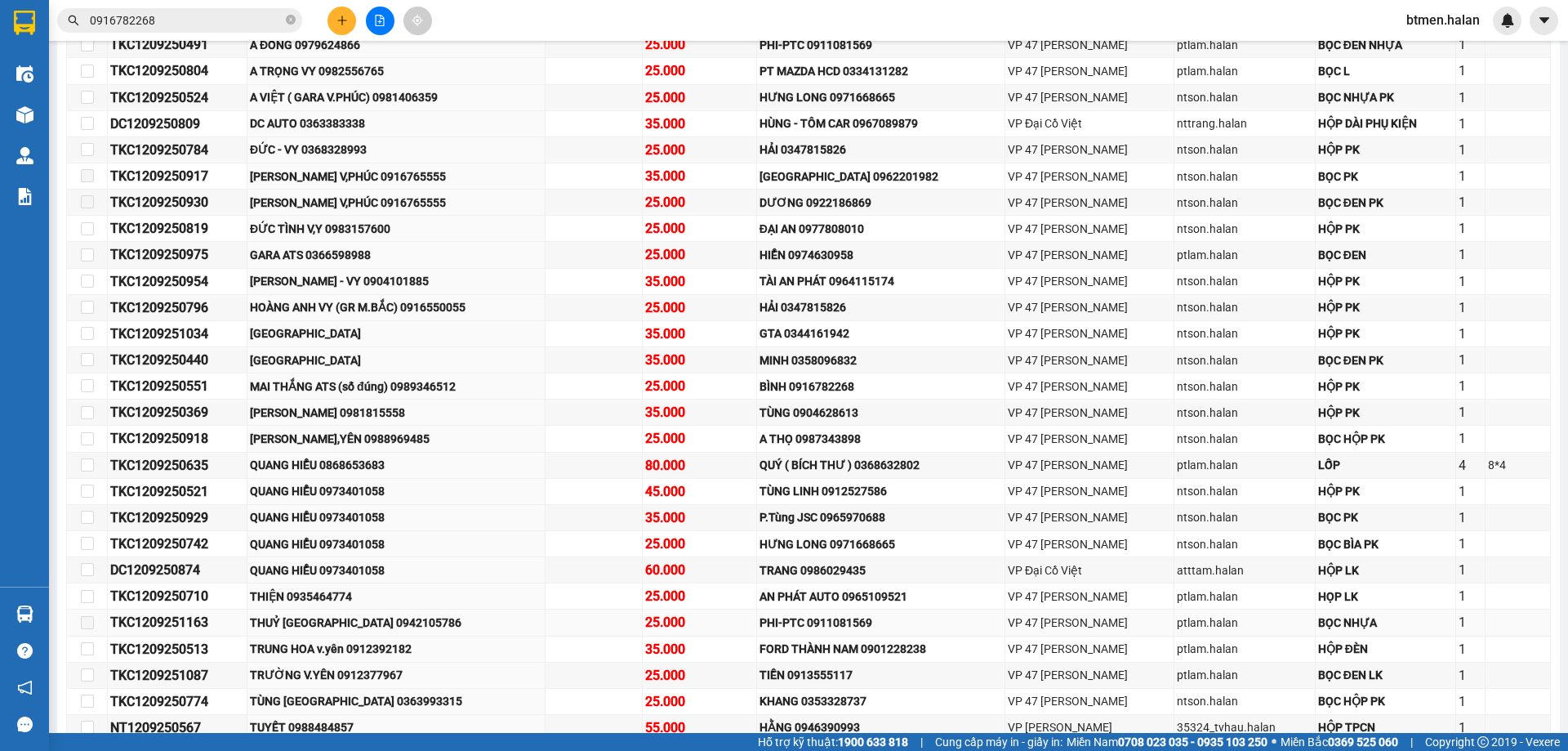
scroll to position [327, 0]
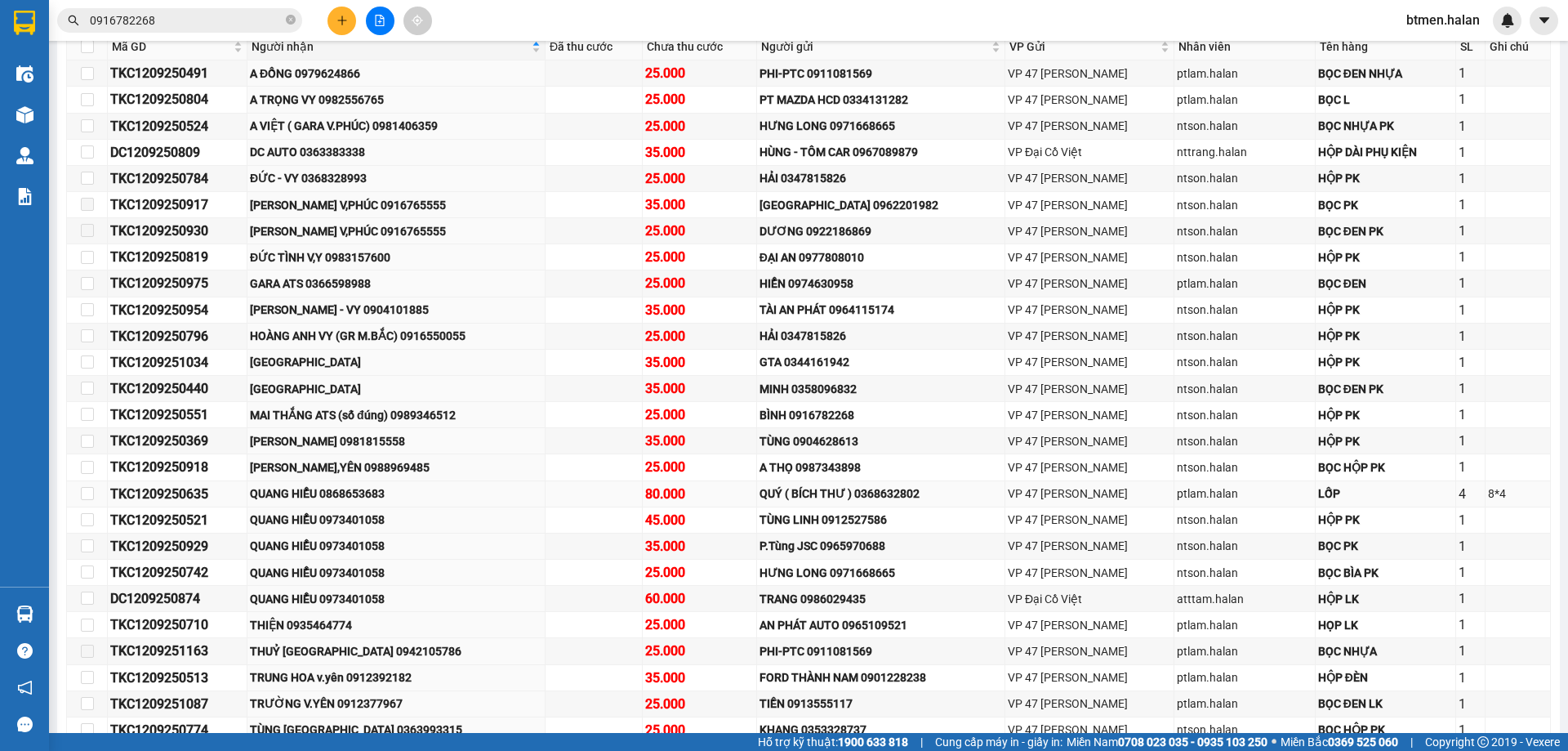
click at [182, 499] on div "TKC1209250635" at bounding box center [177, 494] width 134 height 21
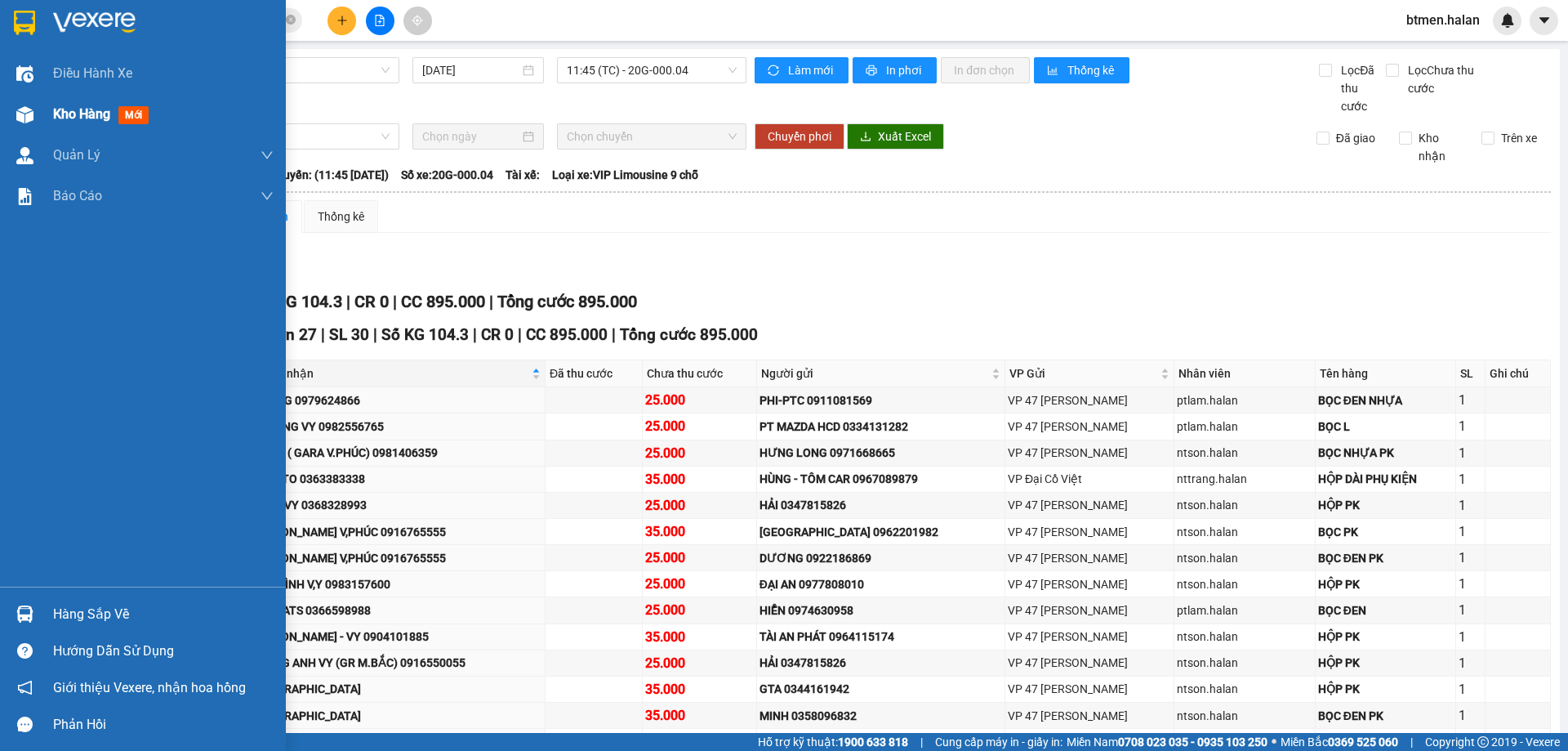
click at [44, 105] on div "Kho hàng mới" at bounding box center [143, 114] width 286 height 41
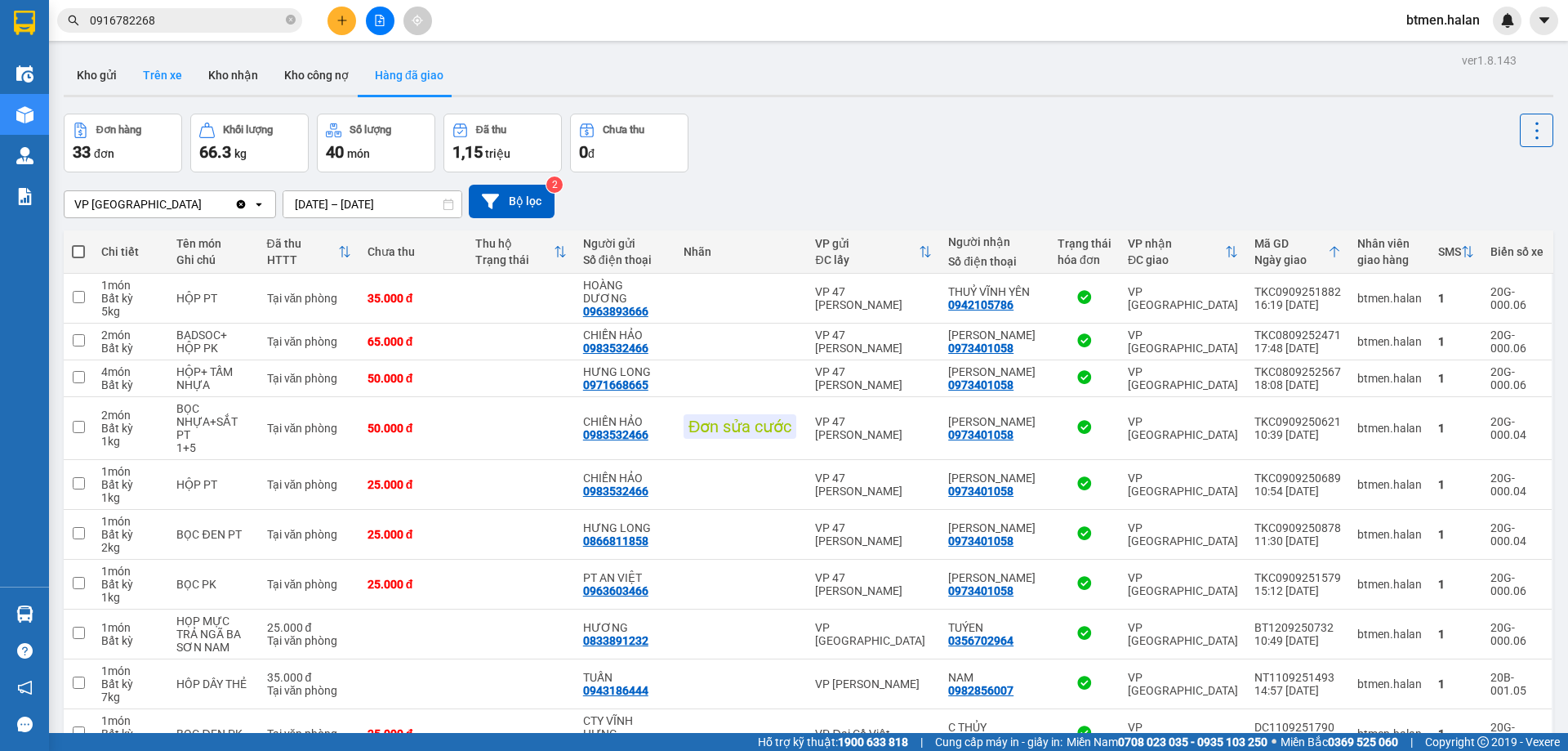
click at [165, 75] on button "Trên xe" at bounding box center [163, 75] width 66 height 39
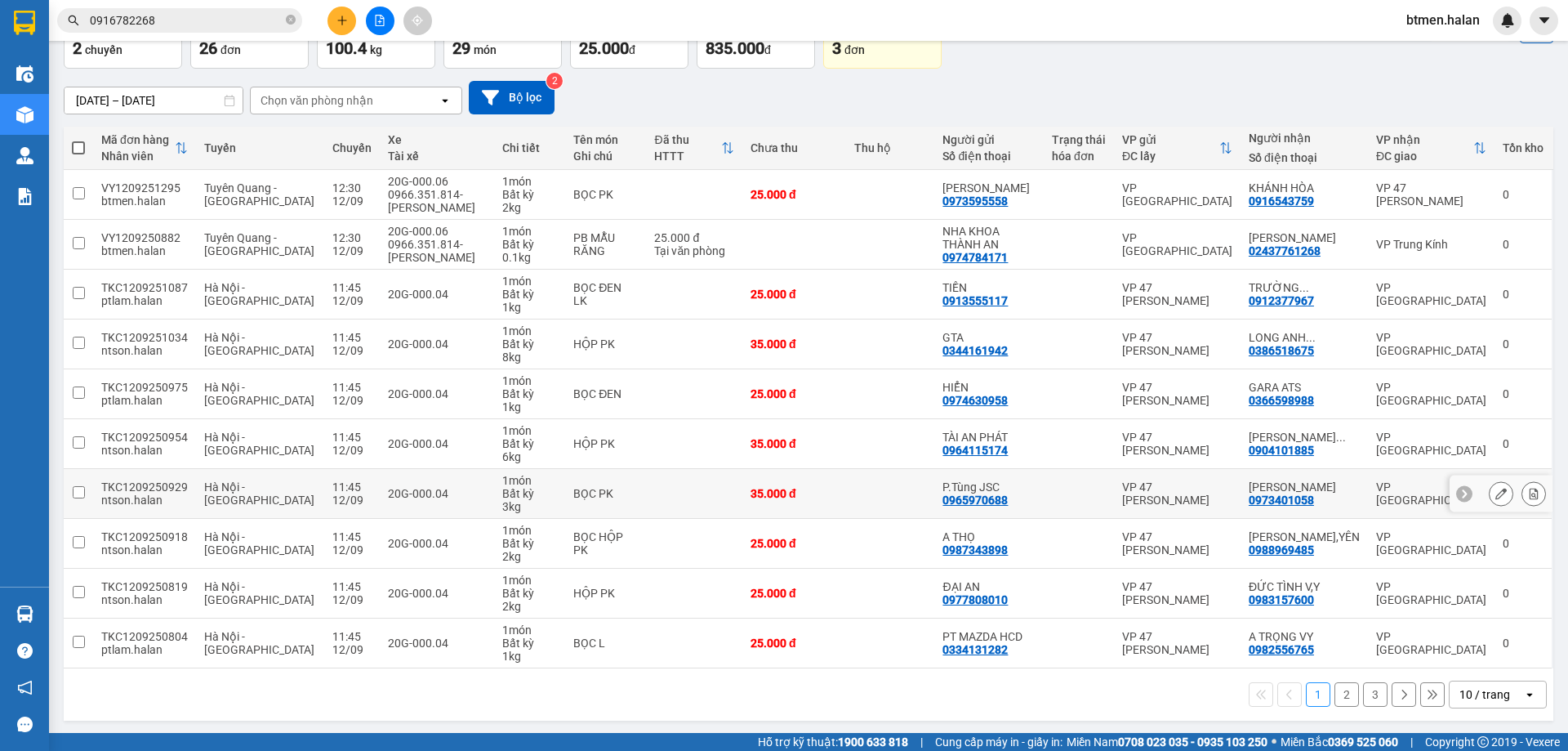
scroll to position [106, 0]
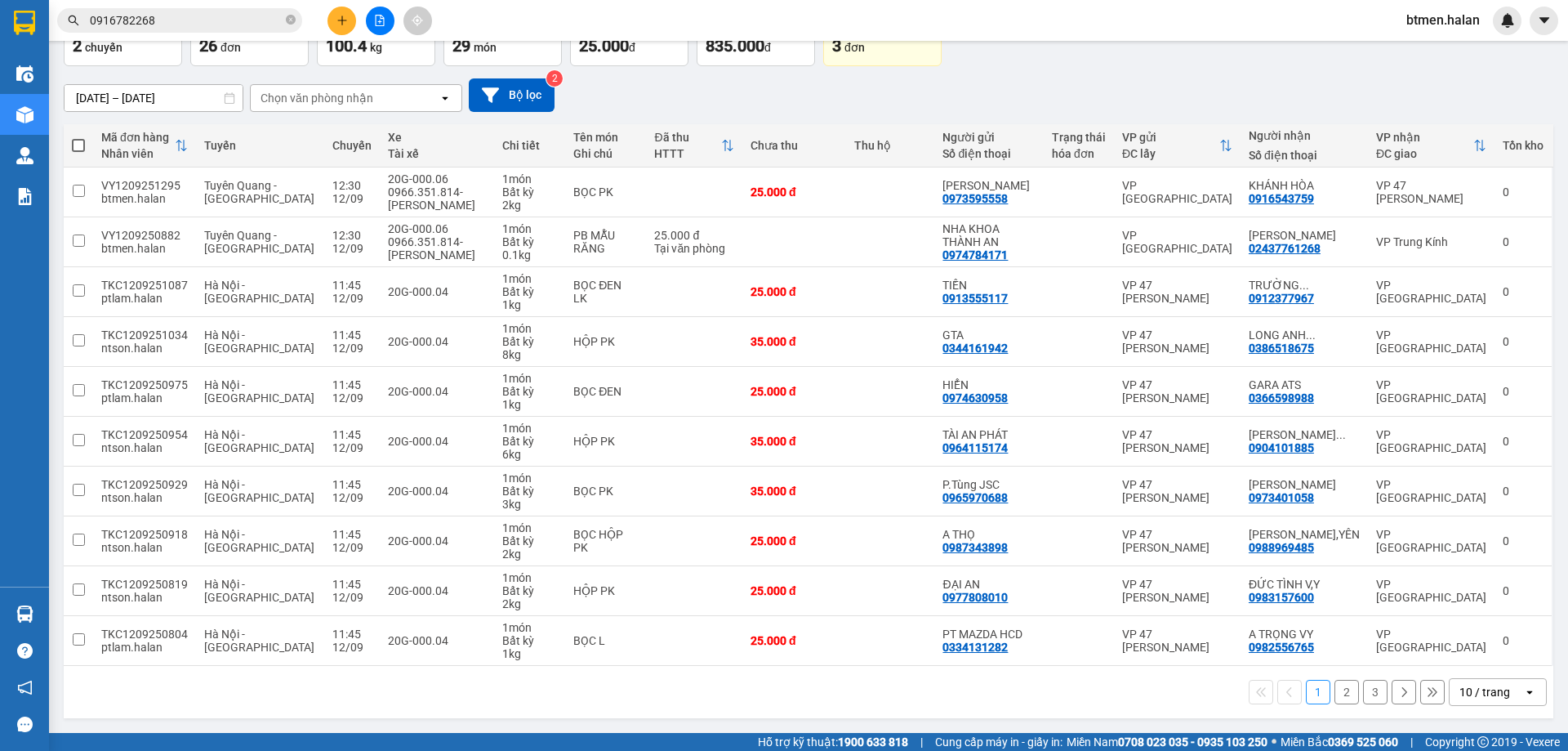
click at [1301, 151] on div "Số điện thoại" at bounding box center [1304, 155] width 111 height 13
click at [1337, 694] on button "2" at bounding box center [1347, 691] width 25 height 25
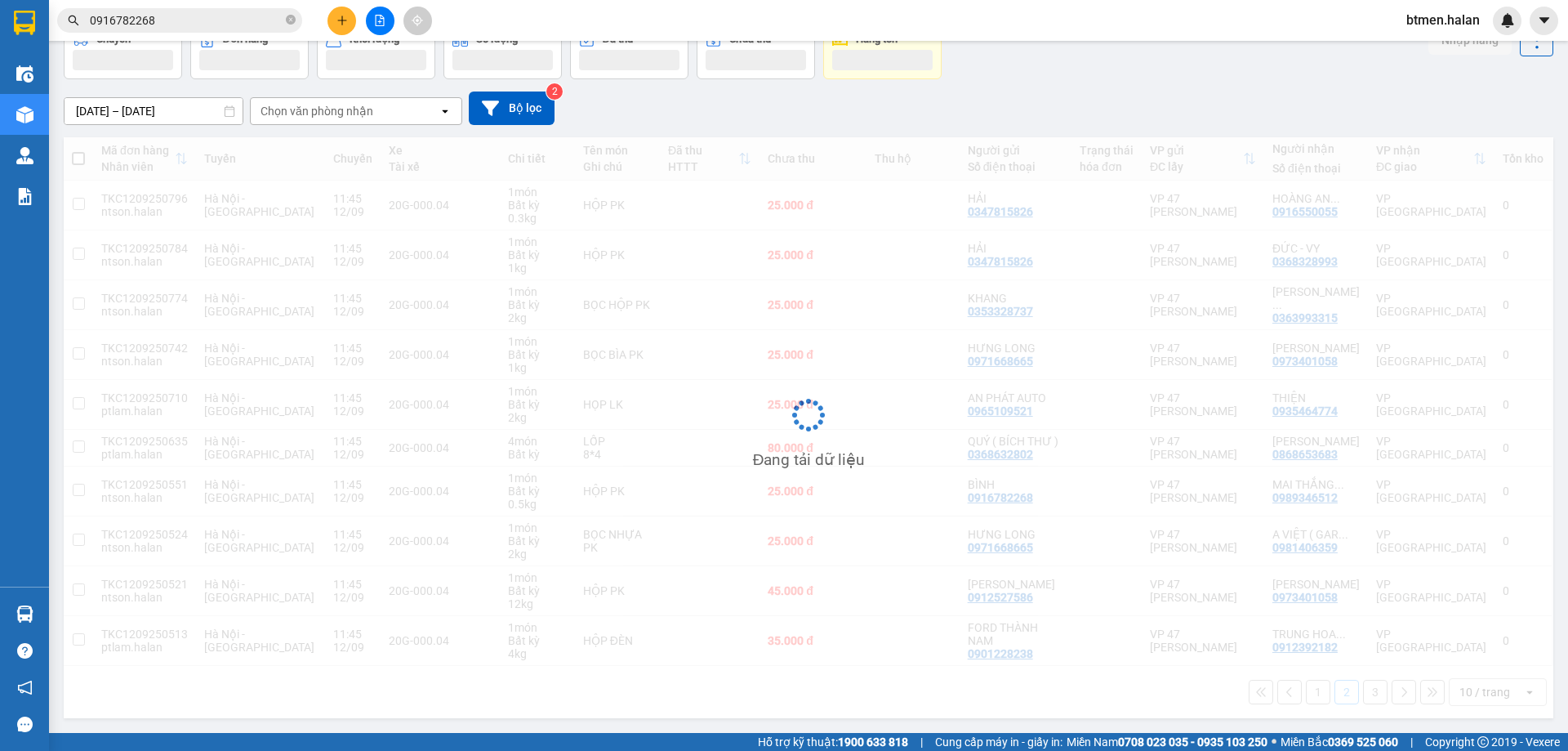
scroll to position [93, 0]
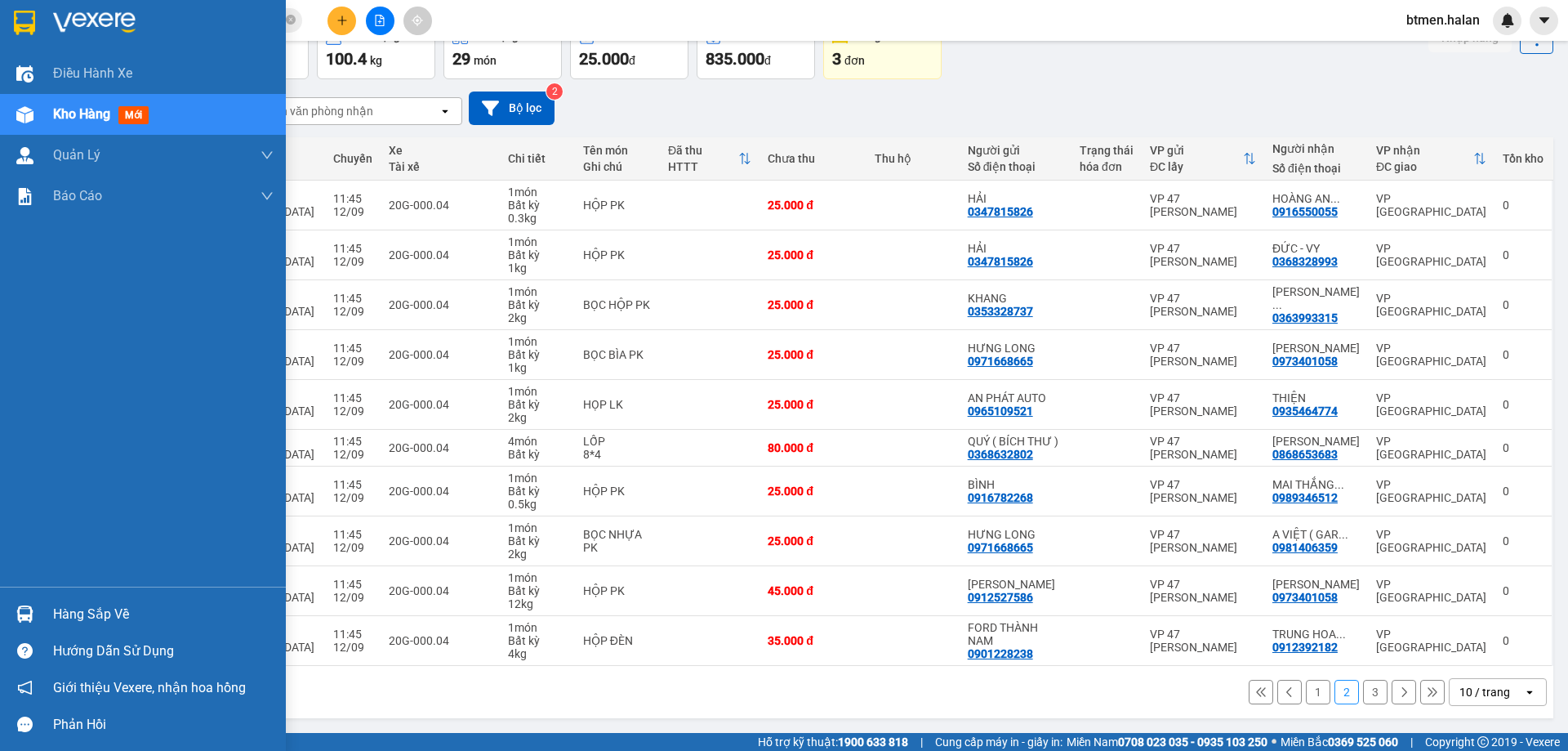
click at [76, 618] on div "Hàng sắp về" at bounding box center [163, 614] width 220 height 25
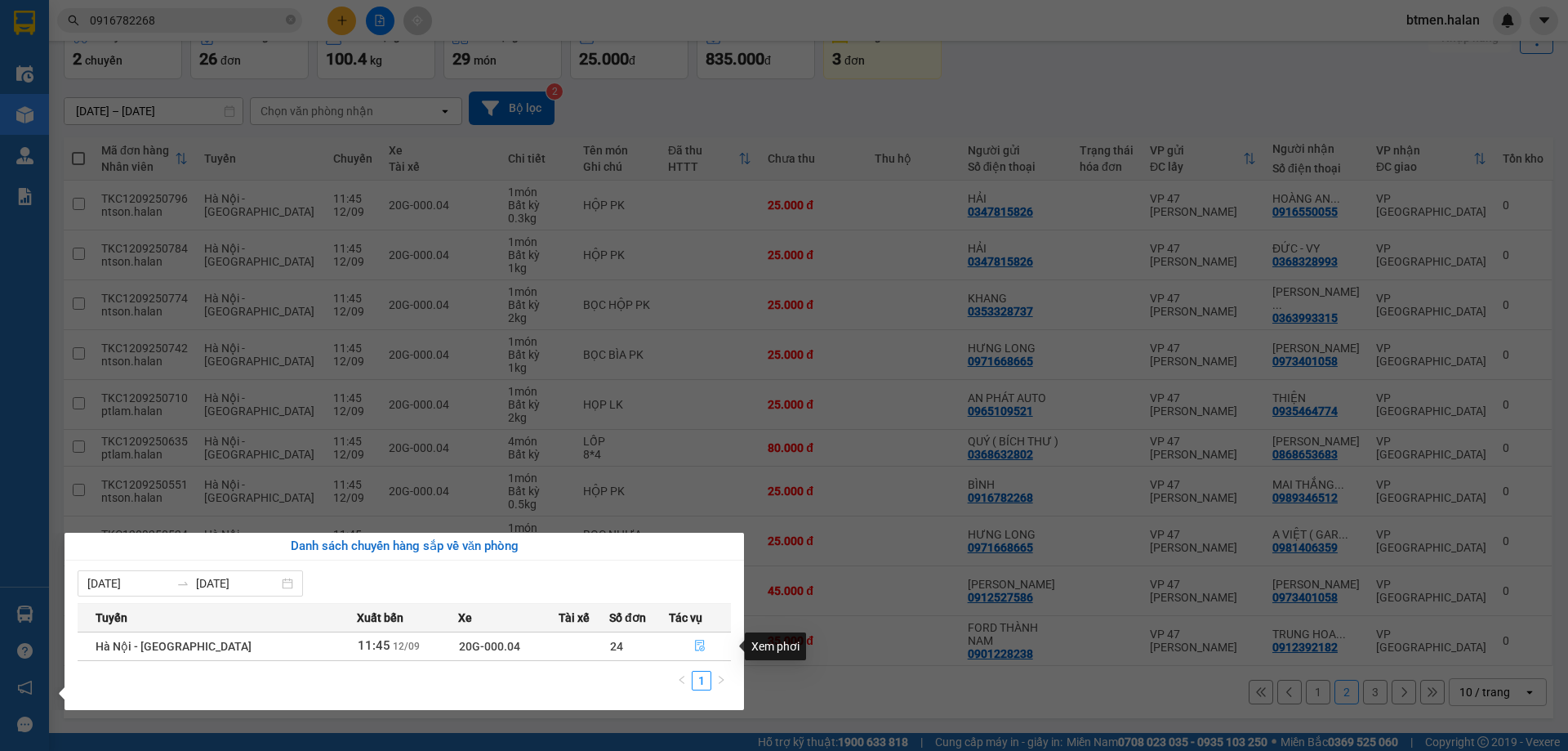
click at [700, 637] on button "button" at bounding box center [700, 646] width 62 height 26
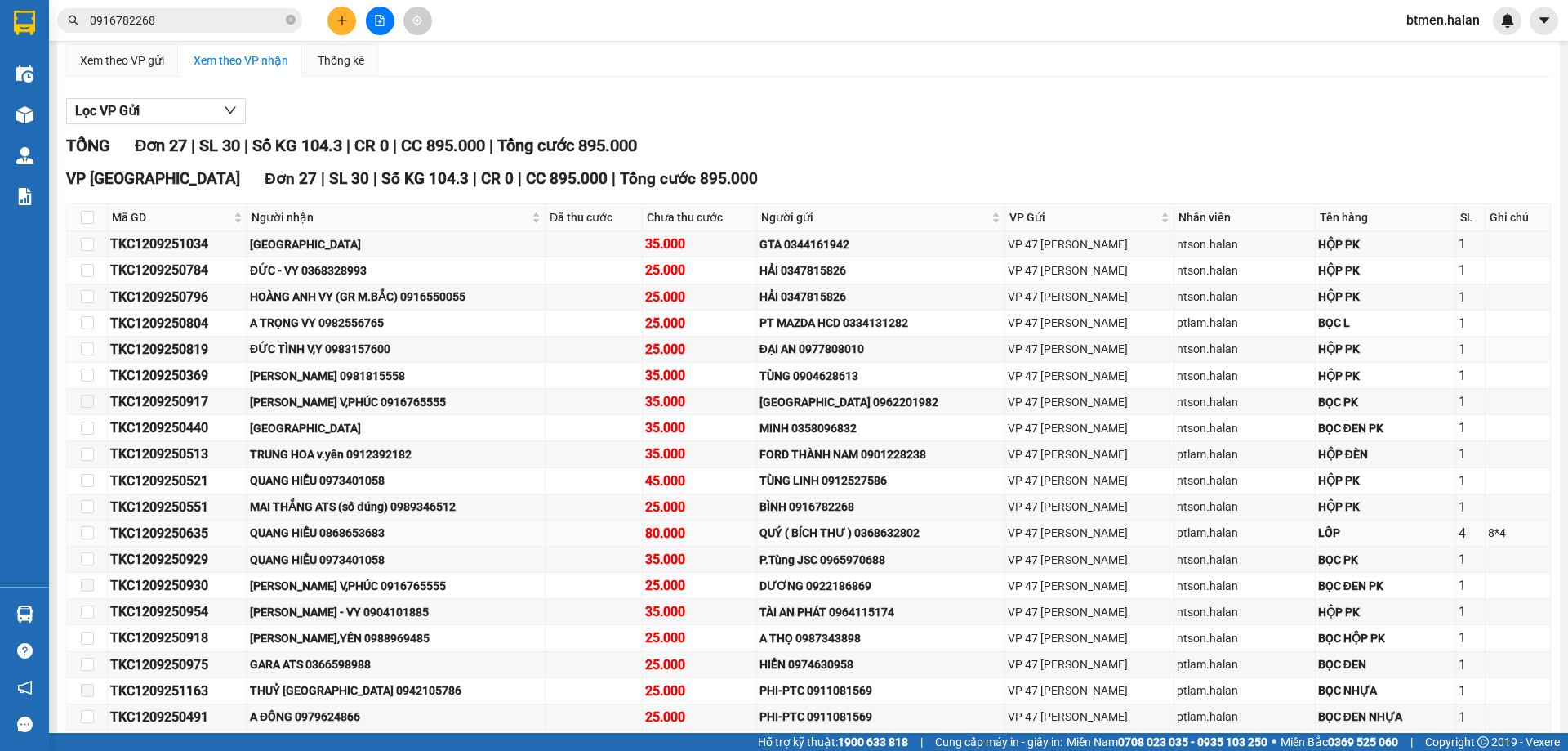
scroll to position [163, 0]
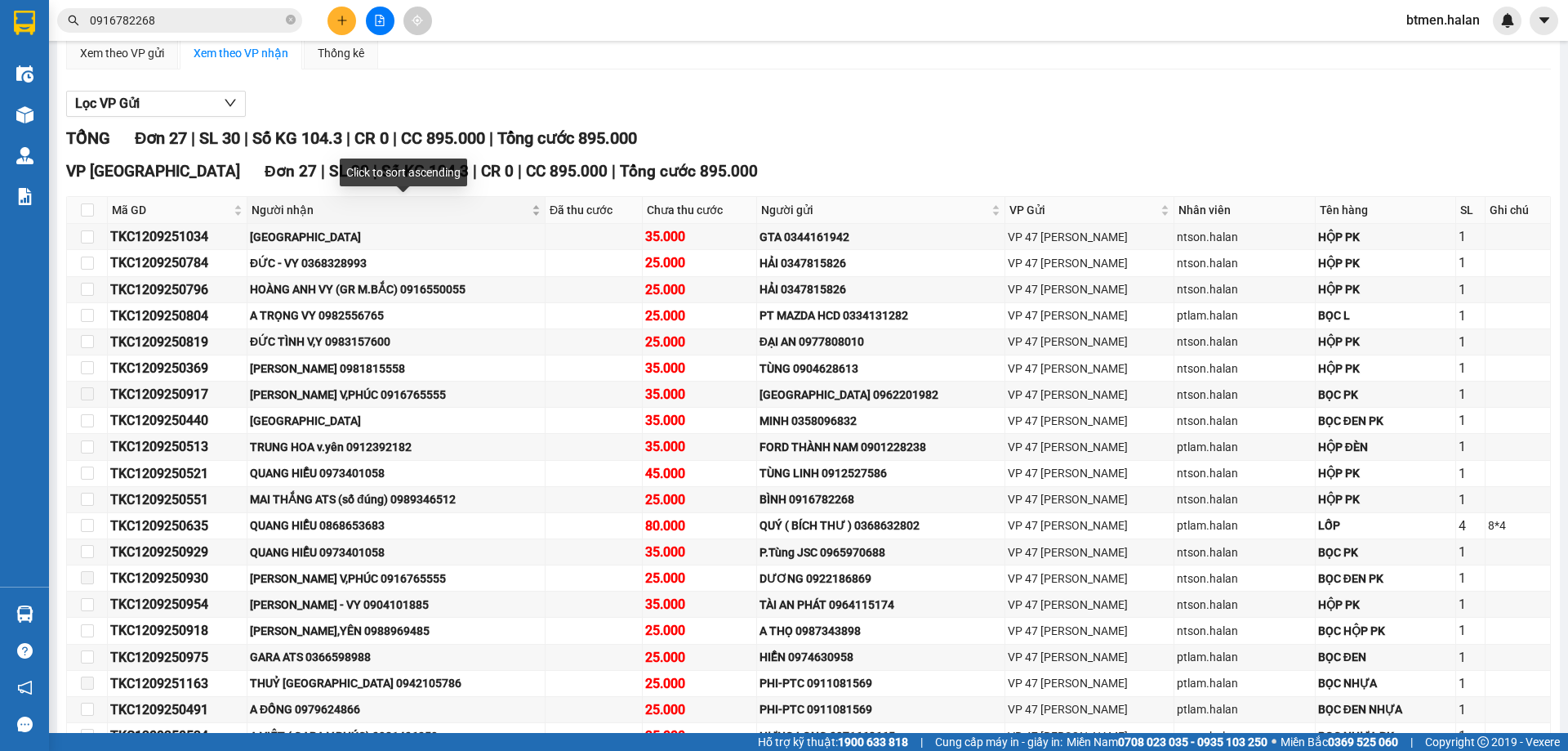
click at [288, 212] on span "Người nhận" at bounding box center [389, 210] width 277 height 18
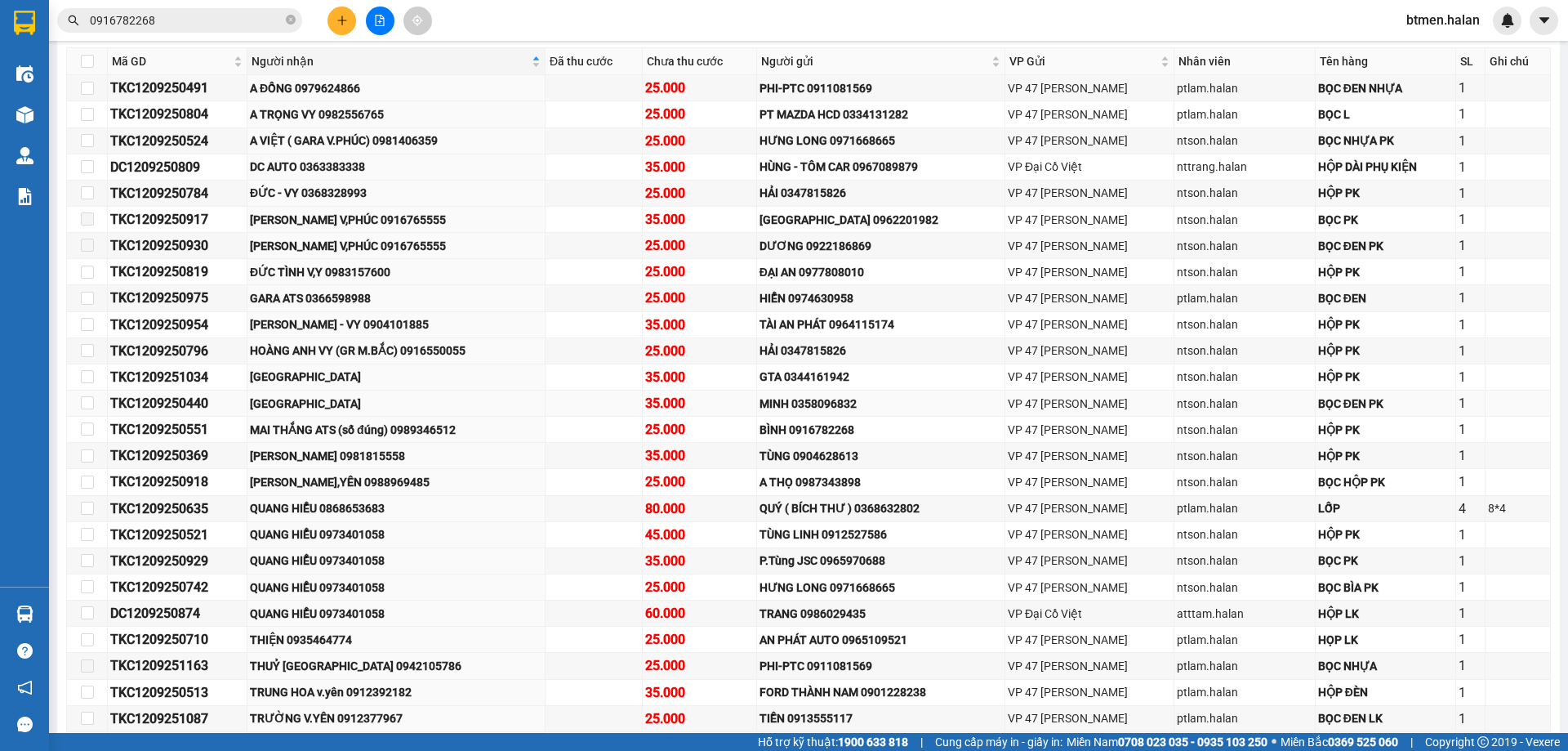
scroll to position [327, 0]
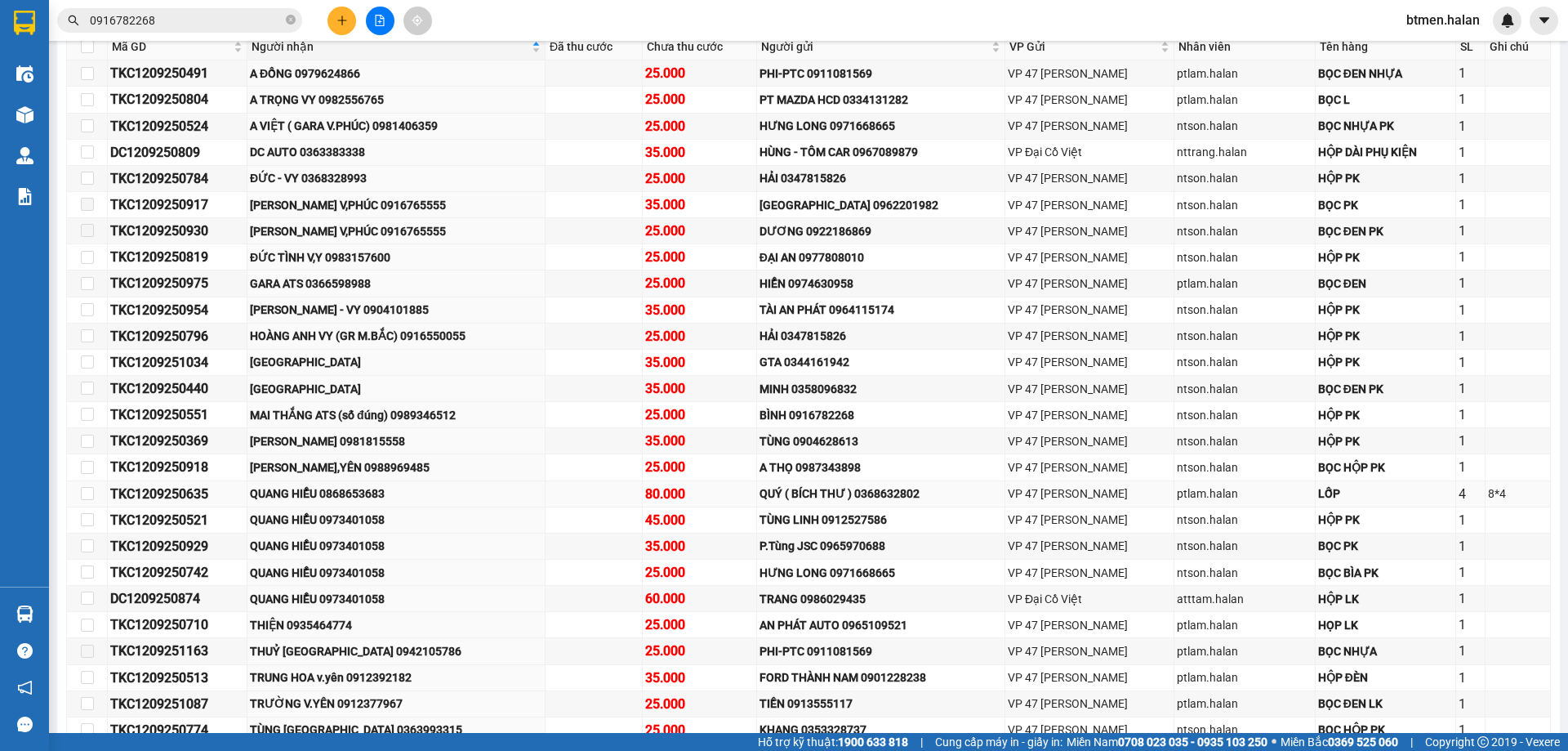
click at [174, 487] on div "TKC1209250635" at bounding box center [177, 494] width 134 height 21
click at [172, 522] on div "TKC1209250521" at bounding box center [177, 520] width 134 height 21
click at [169, 552] on div "TKC1209250929" at bounding box center [177, 545] width 134 height 21
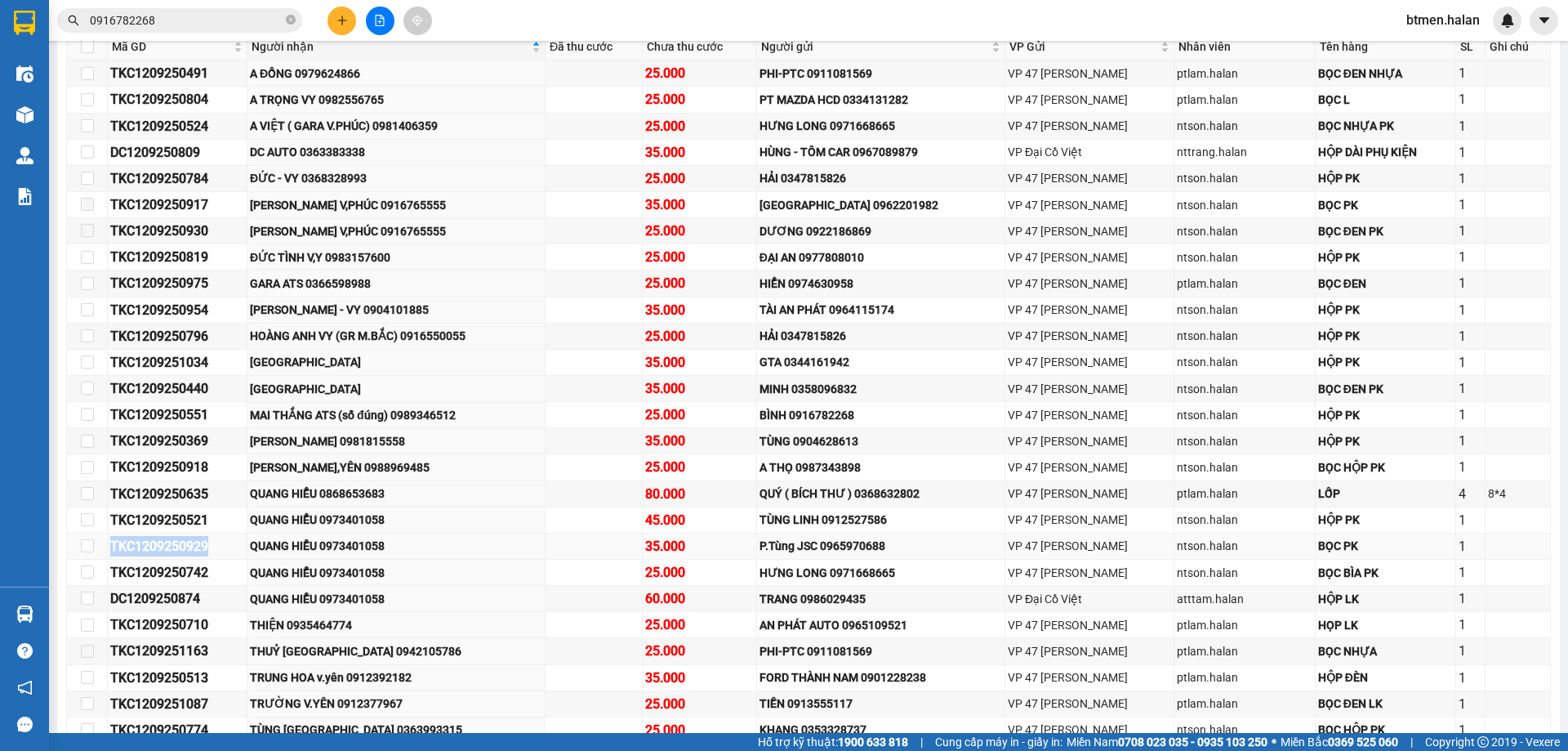
click at [169, 552] on div "TKC1209250929" at bounding box center [177, 545] width 134 height 21
click at [392, 692] on td "TRƯỜNG V.YÊN 0912377967" at bounding box center [396, 704] width 298 height 26
click at [177, 572] on div "TKC1209250742" at bounding box center [177, 572] width 134 height 21
click at [188, 599] on div "DC1209250874" at bounding box center [177, 598] width 134 height 21
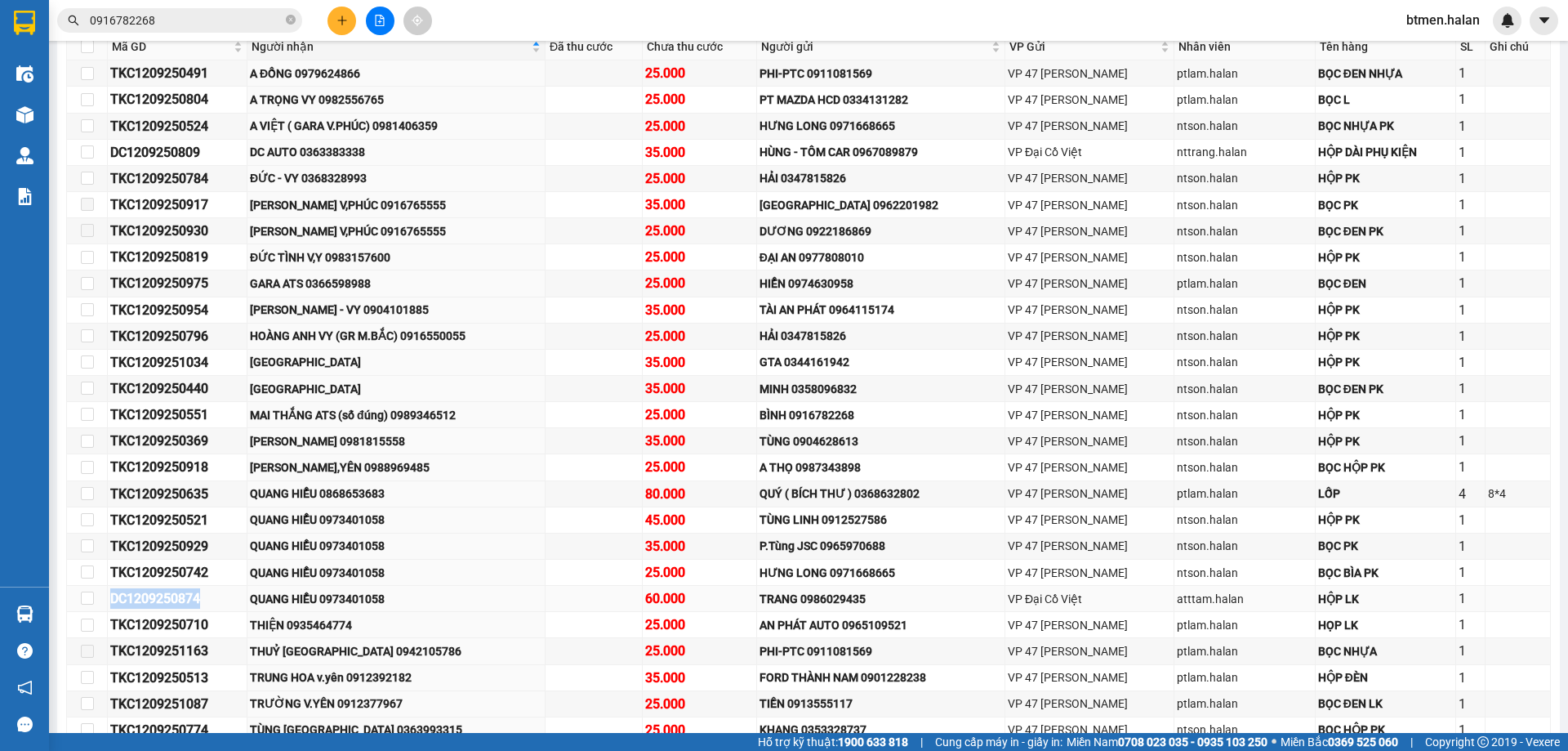
click at [188, 599] on div "DC1209250874" at bounding box center [177, 598] width 134 height 21
click at [416, 410] on div "MAI THẮNG ATS (số đúng) 0989346512" at bounding box center [396, 415] width 292 height 18
click at [418, 415] on div "MAI THẮNG ATS (số đúng) 0989346512" at bounding box center [396, 415] width 292 height 18
click at [337, 25] on icon "plus" at bounding box center [343, 21] width 12 height 12
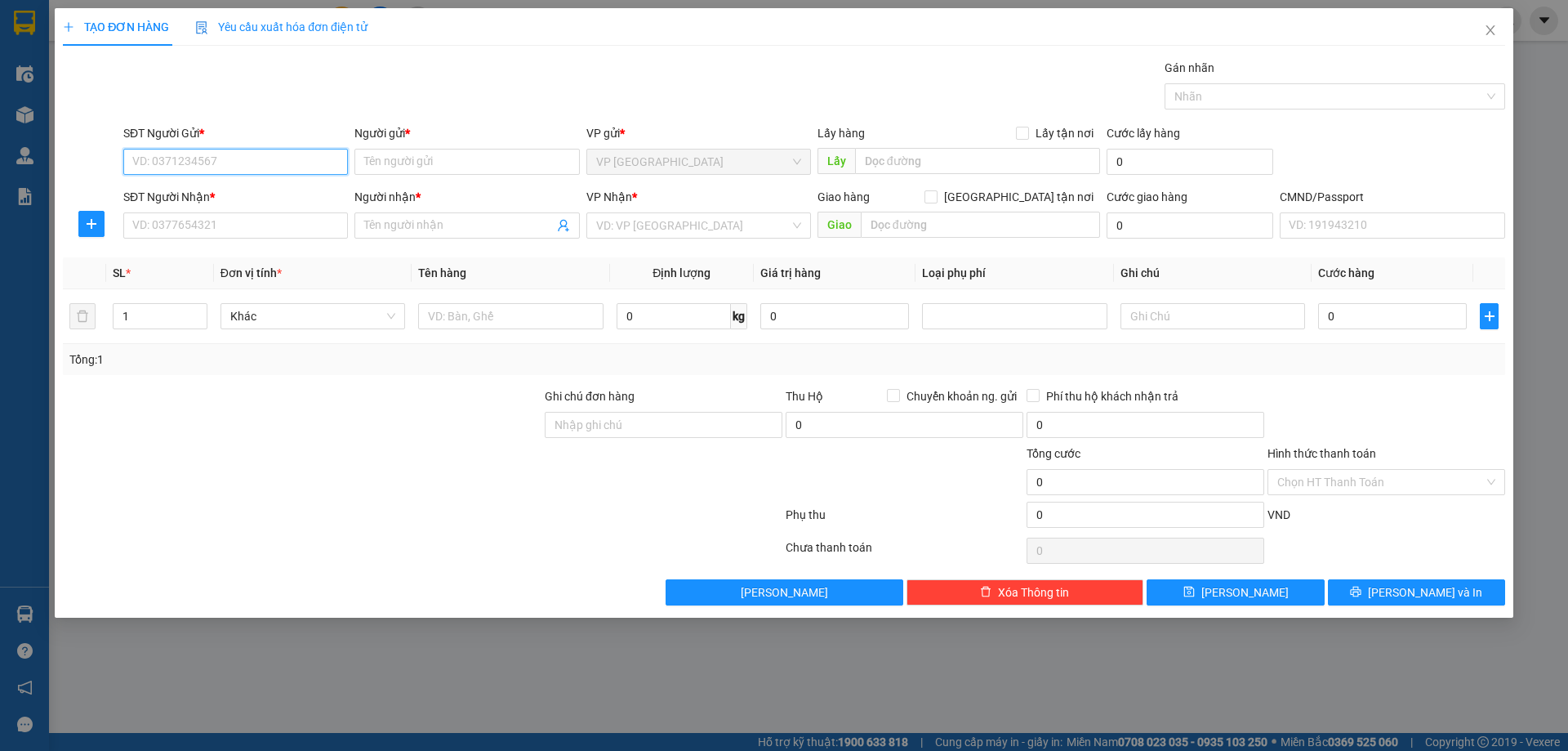
click at [250, 169] on input "SĐT Người Gửi *" at bounding box center [235, 162] width 224 height 26
paste input "0989346512"
type input "0989346512"
click at [301, 221] on input "SĐT Người Nhận *" at bounding box center [235, 225] width 224 height 26
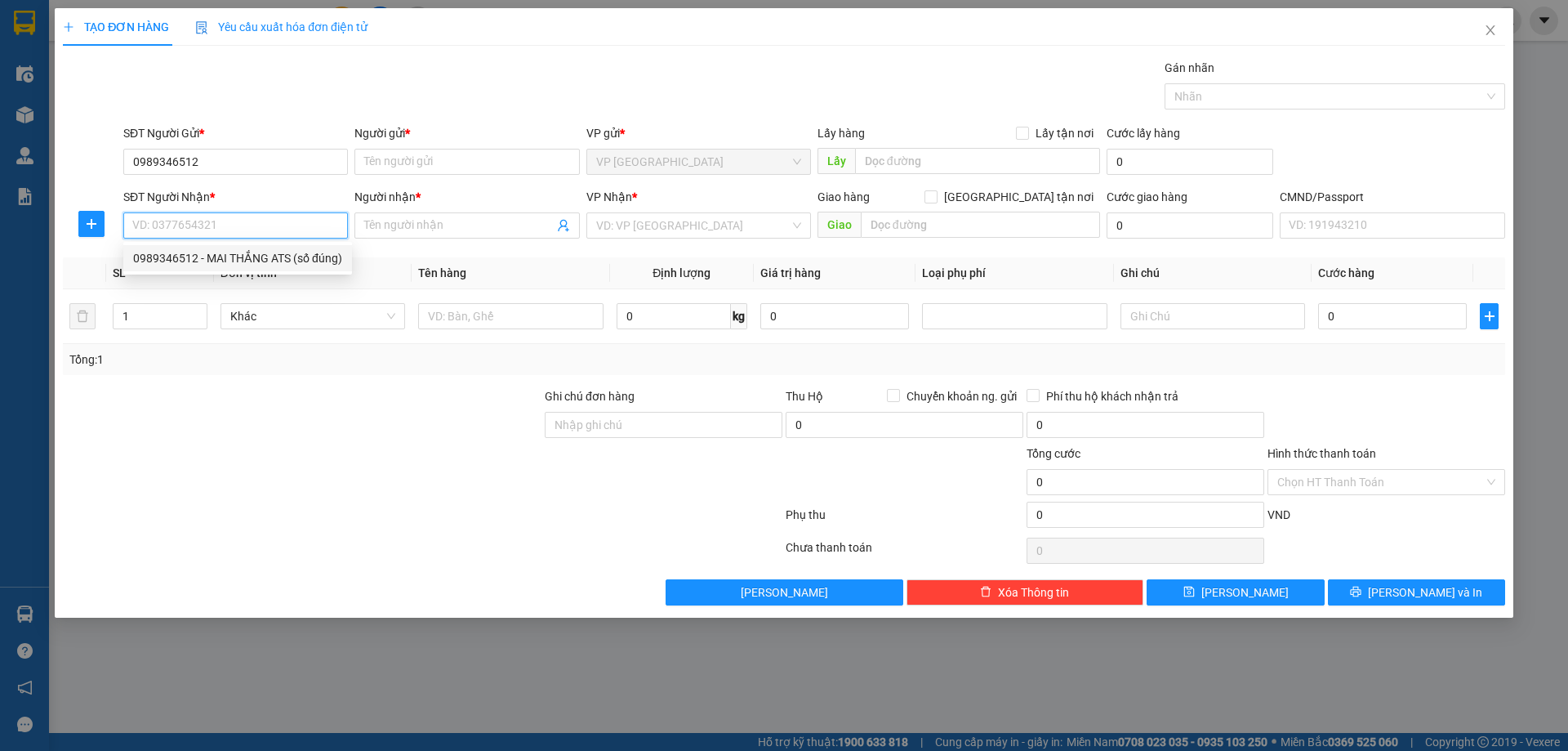
click at [295, 264] on div "0989346512 - MAI THẮNG ATS (số đúng)" at bounding box center [237, 258] width 210 height 18
type input "0989346512"
type input "MAI THẮNG ATS (số đúng)"
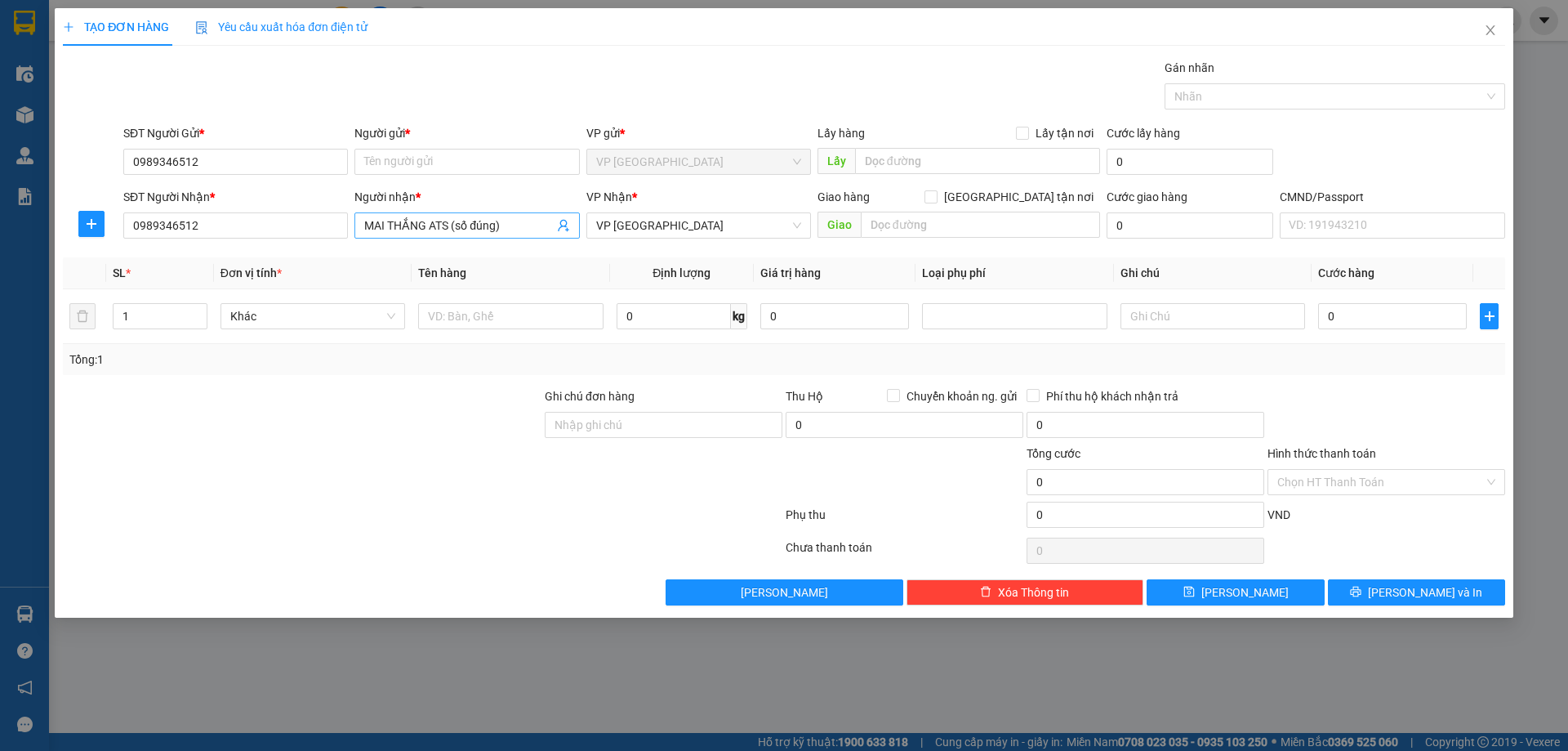
click at [453, 227] on input "MAI THẮNG ATS (số đúng)" at bounding box center [459, 225] width 189 height 18
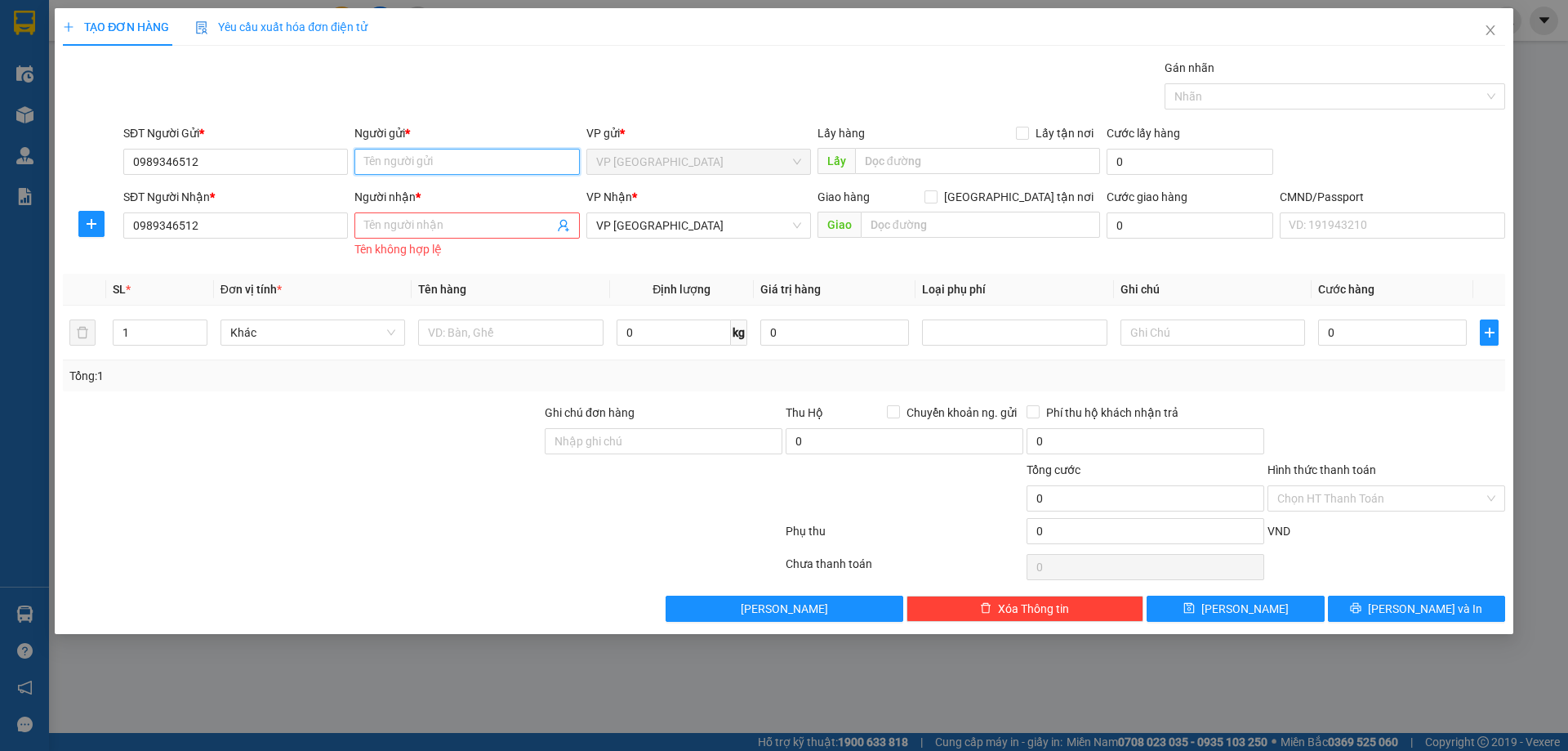
click at [428, 169] on input "Người gửi *" at bounding box center [467, 162] width 224 height 26
paste input "MAI THẮNG ATS (số đúng)"
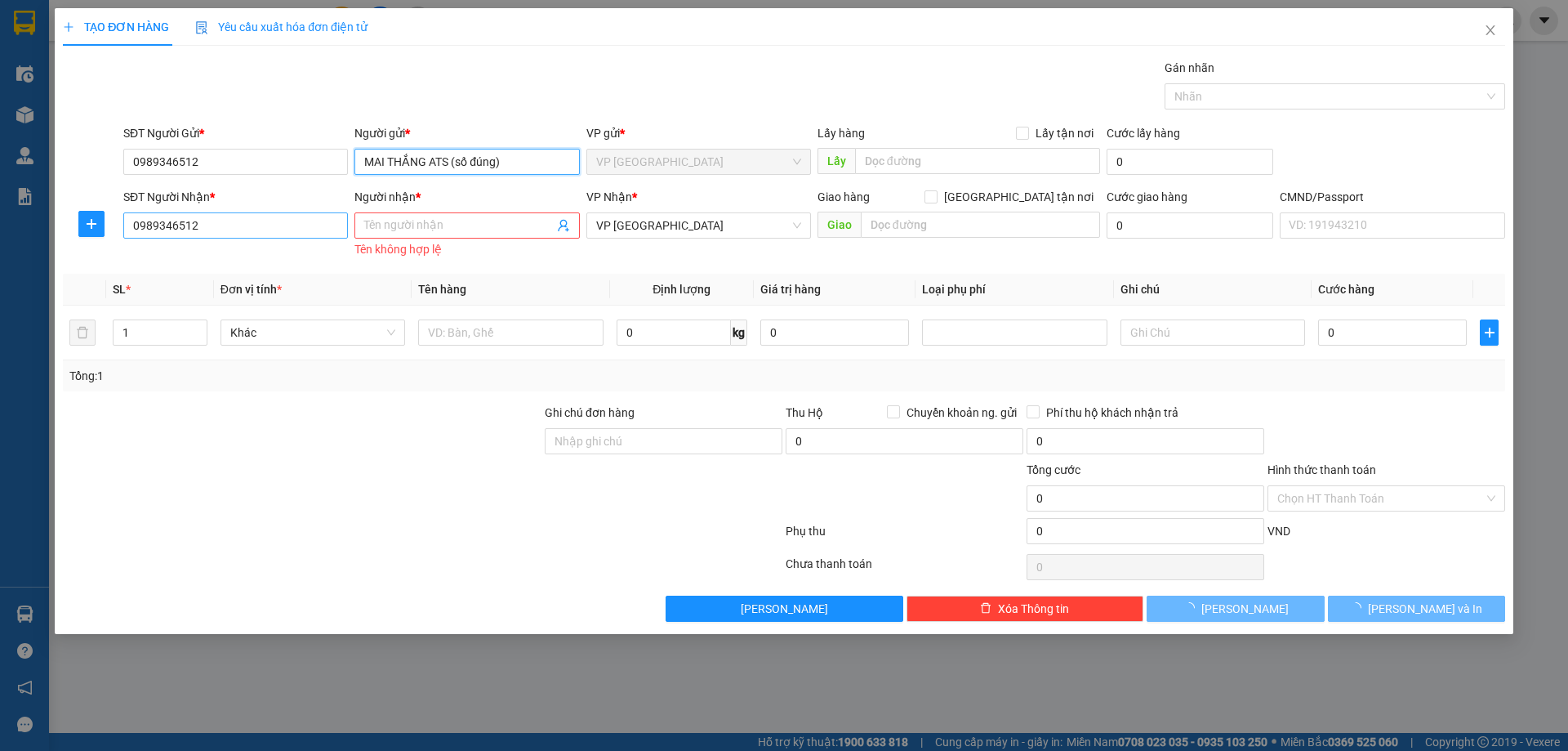
type input "MAI THẮNG ATS (số đúng)"
click at [224, 225] on input "0989346512" at bounding box center [235, 225] width 224 height 26
type input "0943112888"
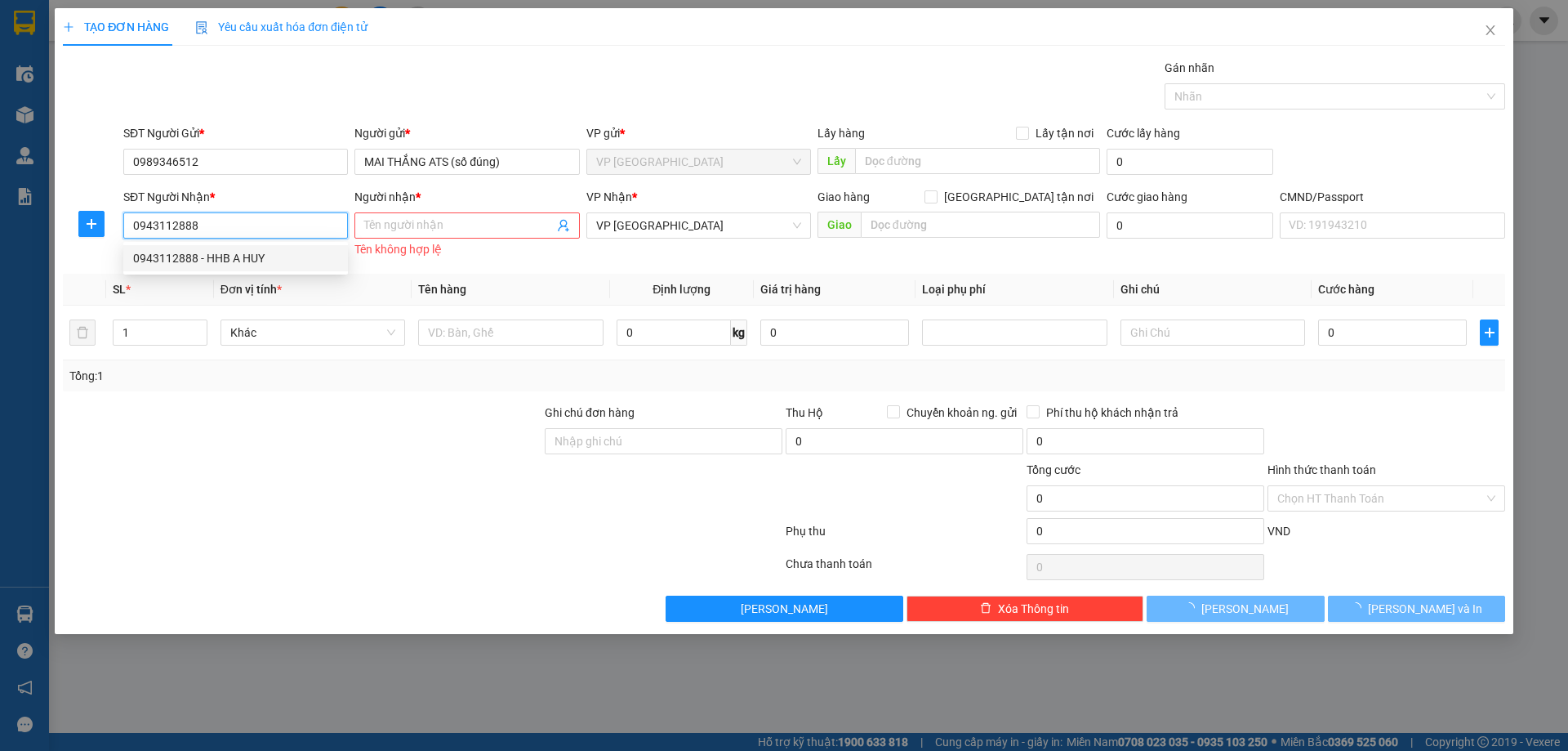
click at [294, 260] on div "0943112888 - HHB A HUY" at bounding box center [235, 258] width 205 height 18
type input "HHB A HUY"
type input "030204004085"
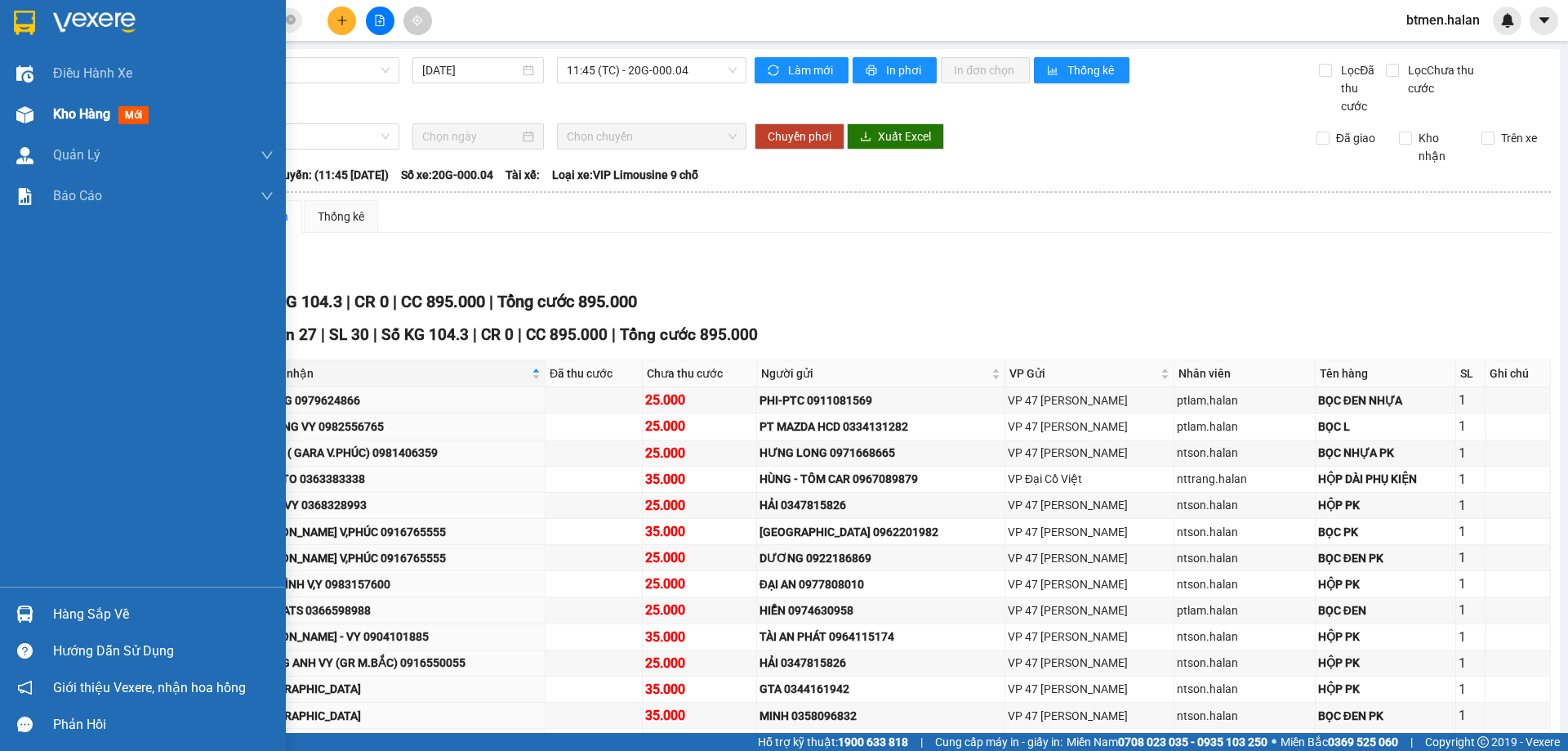
click at [107, 109] on span "Kho hàng" at bounding box center [81, 114] width 58 height 16
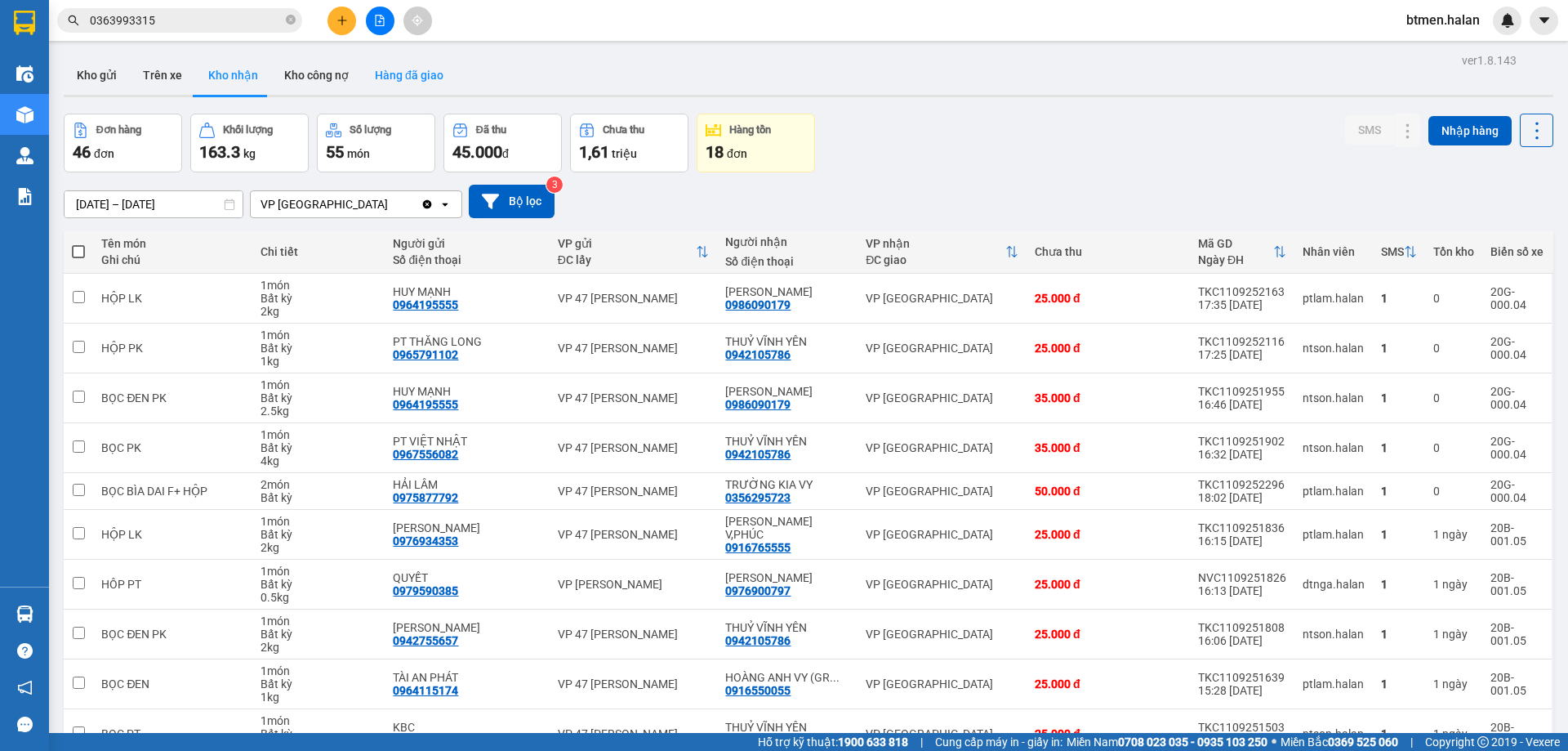
click at [429, 83] on button "Hàng đã giao" at bounding box center [408, 75] width 94 height 39
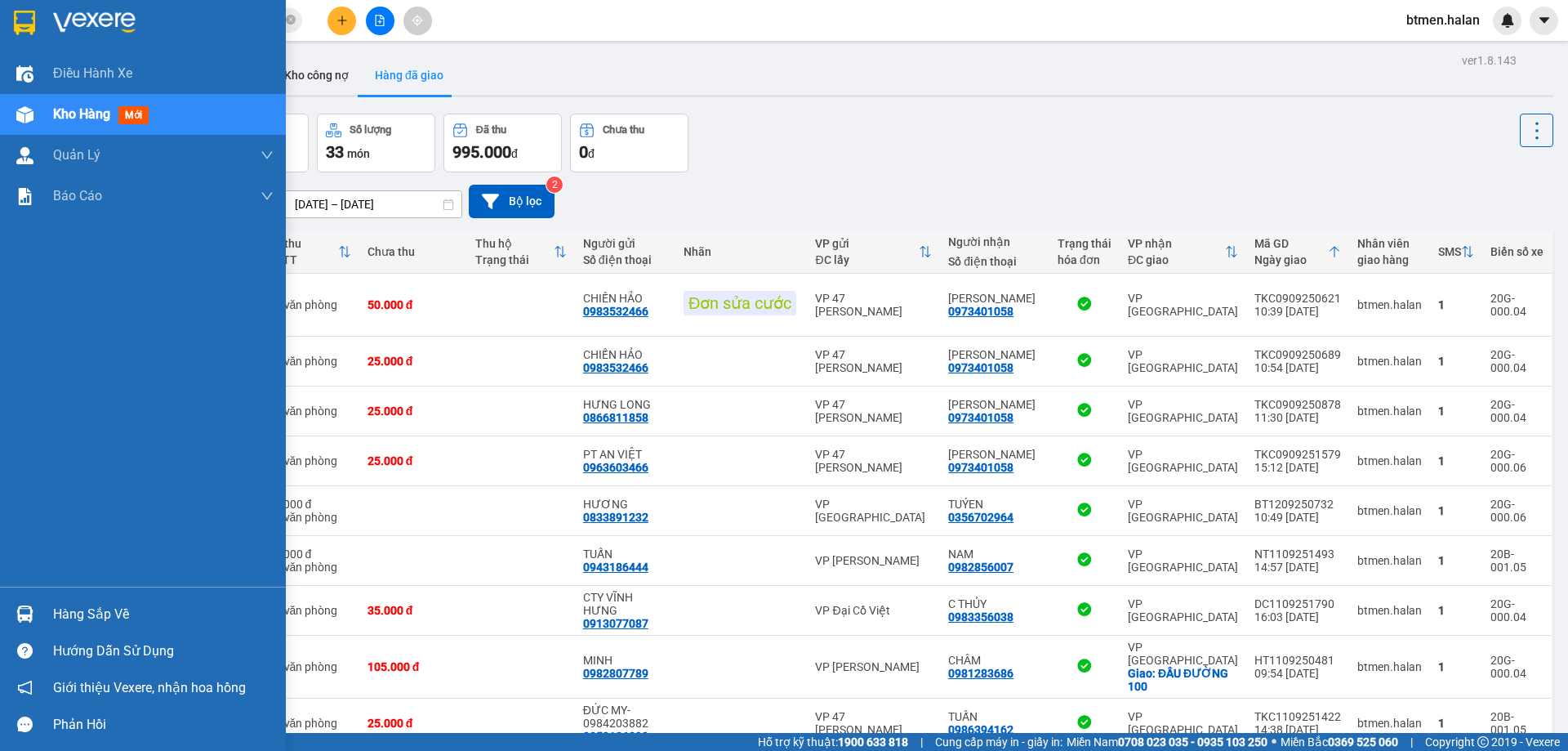
click at [78, 614] on div "Hàng sắp về" at bounding box center [163, 614] width 220 height 25
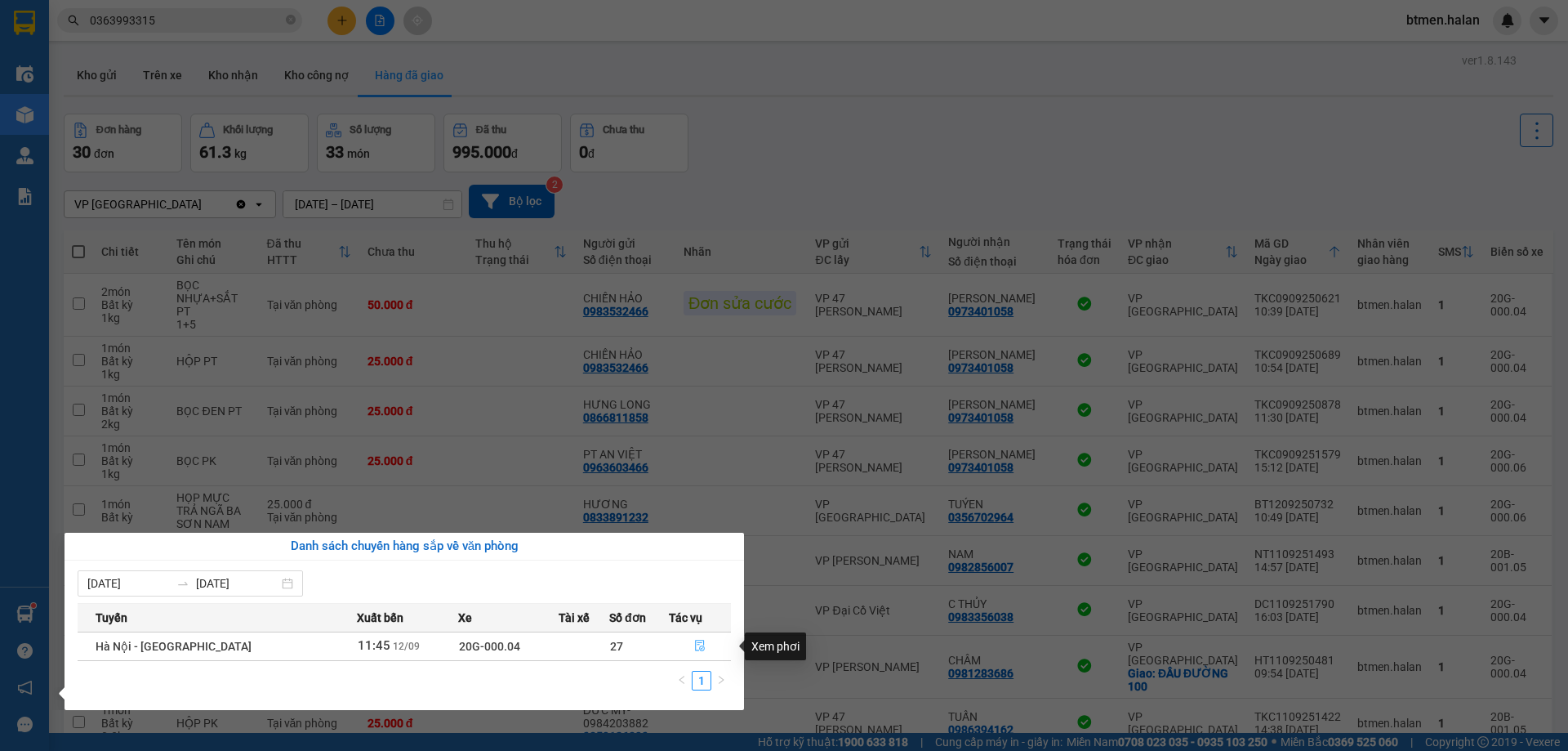
click at [700, 644] on icon "file-done" at bounding box center [700, 647] width 10 height 12
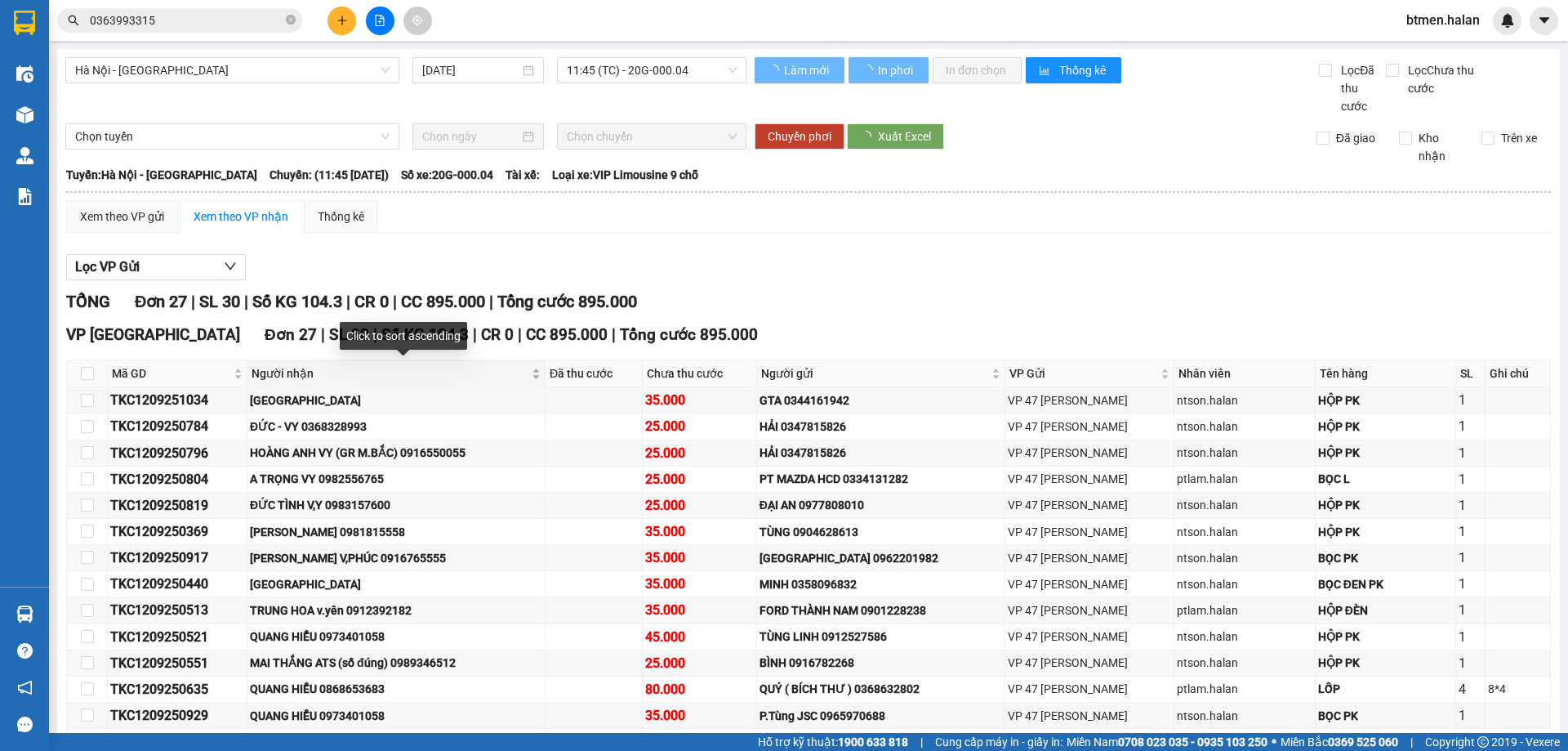
click at [284, 373] on span "Người nhận" at bounding box center [389, 374] width 277 height 18
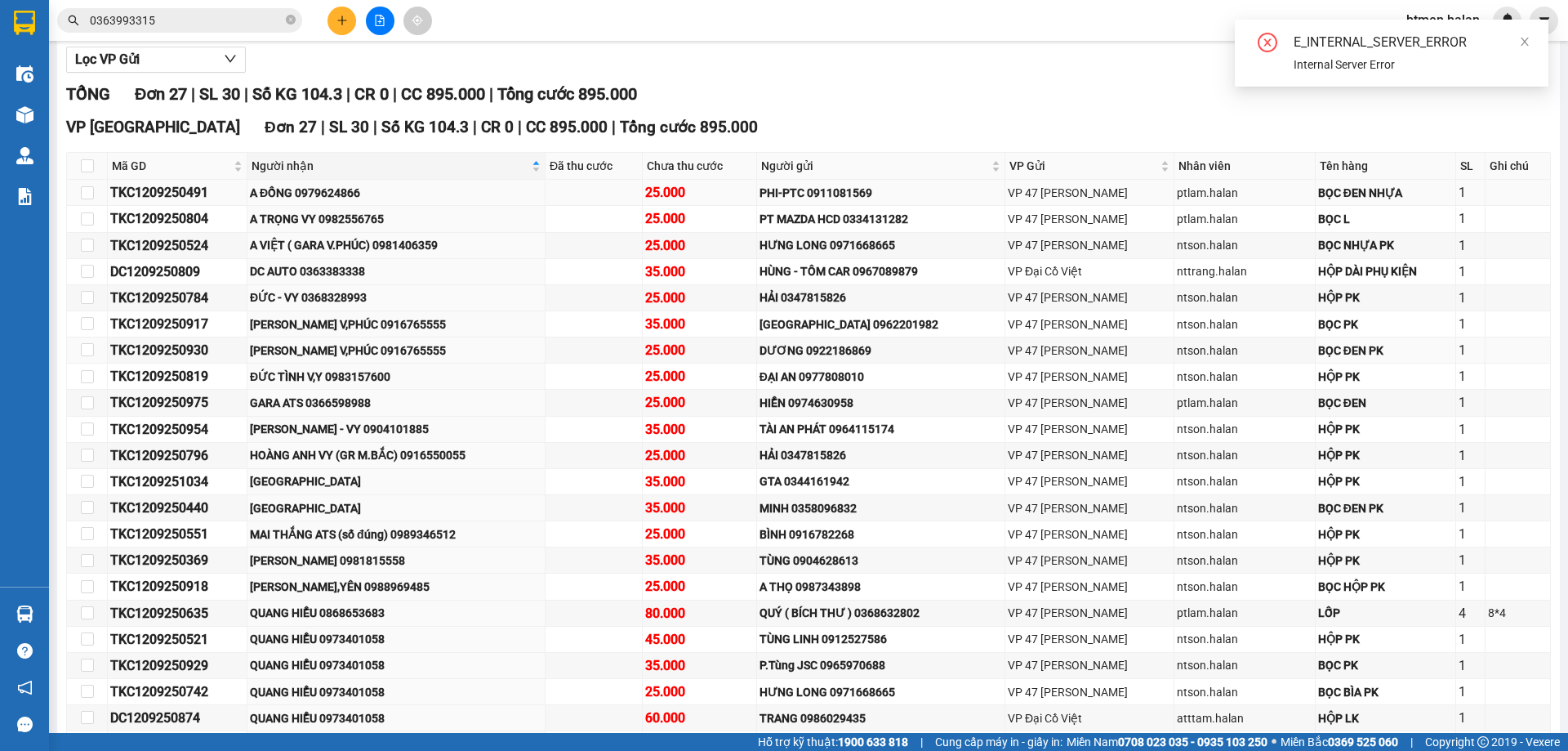
scroll to position [245, 0]
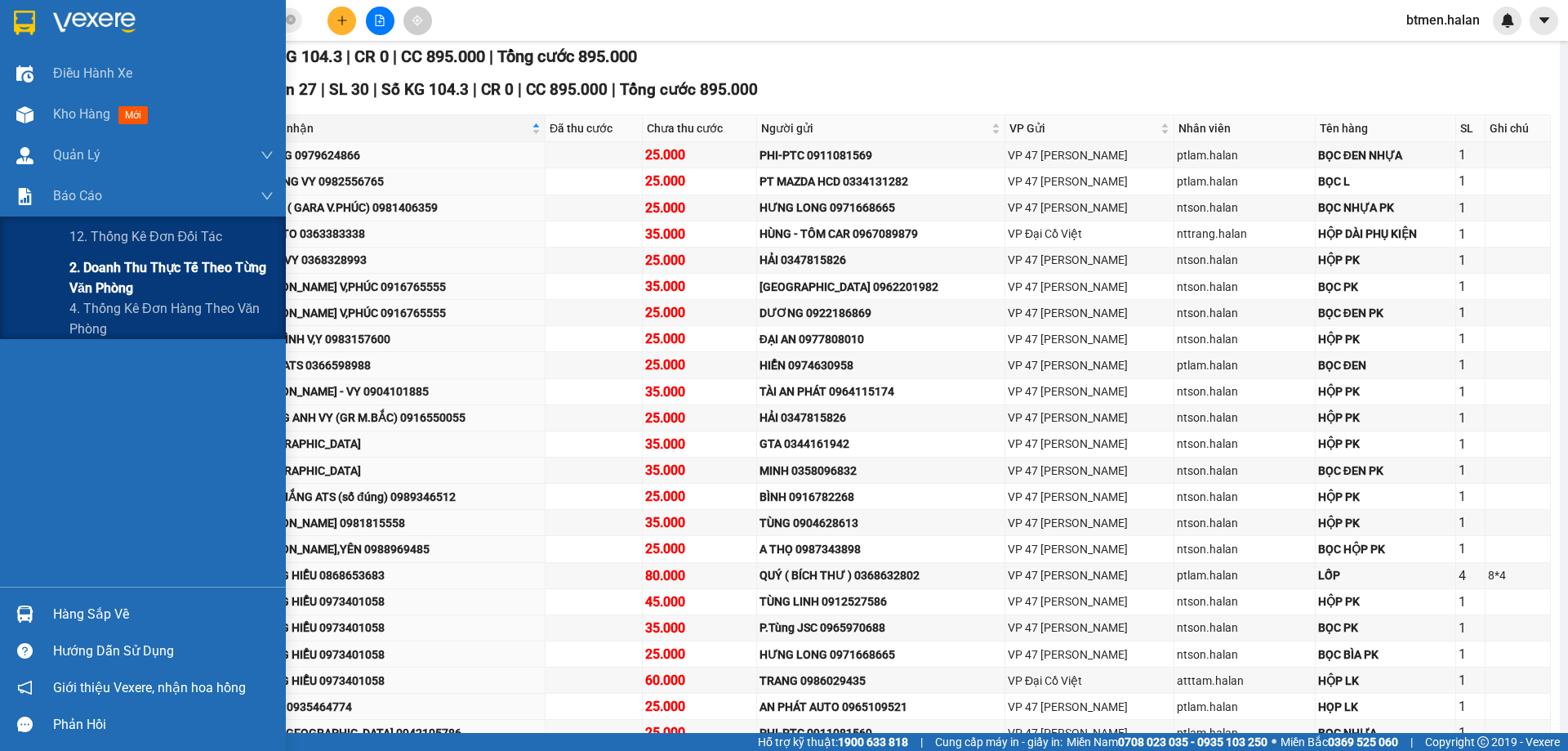
click at [85, 273] on span "2. Doanh thu thực tế theo từng văn phòng" at bounding box center [172, 277] width 205 height 41
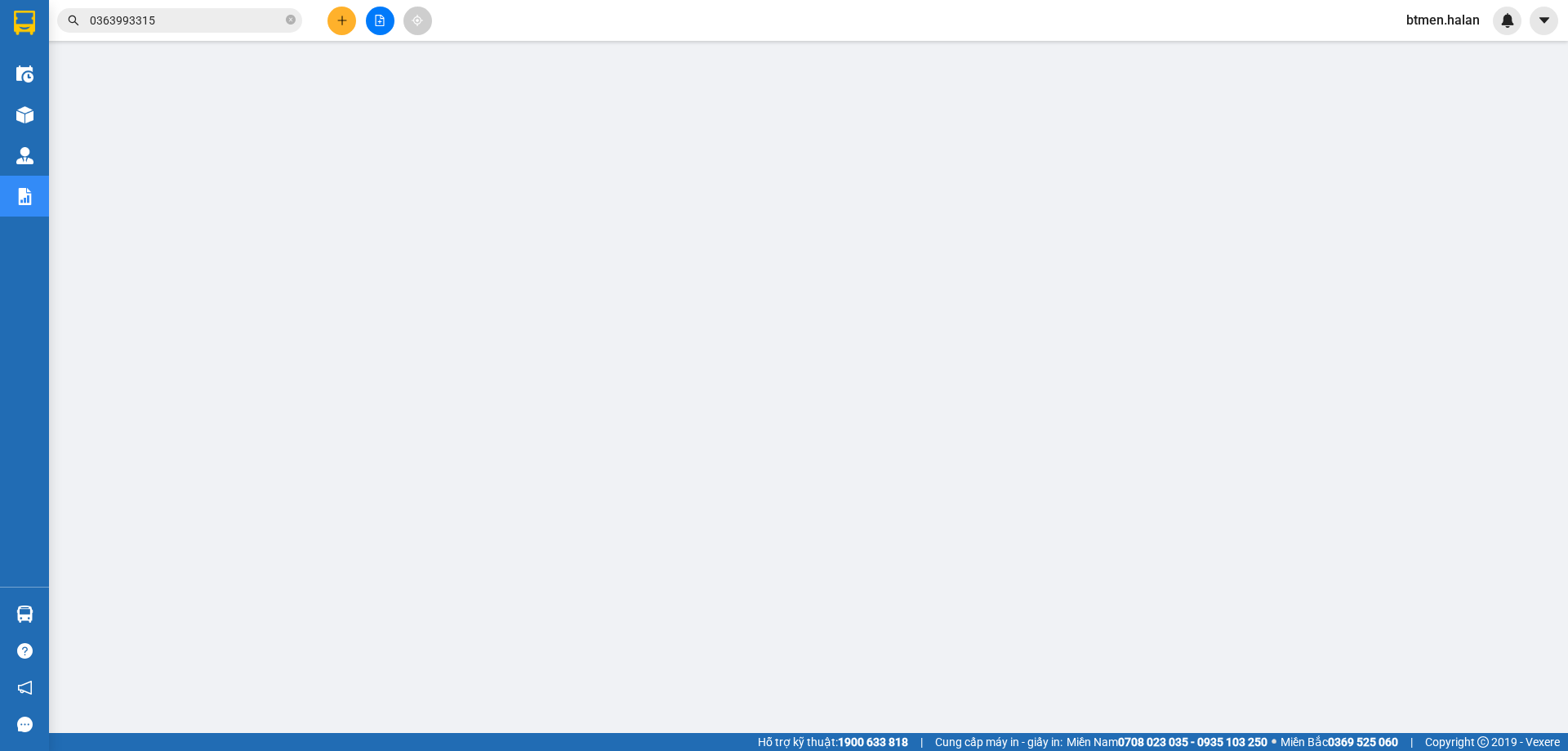
scroll to position [60, 0]
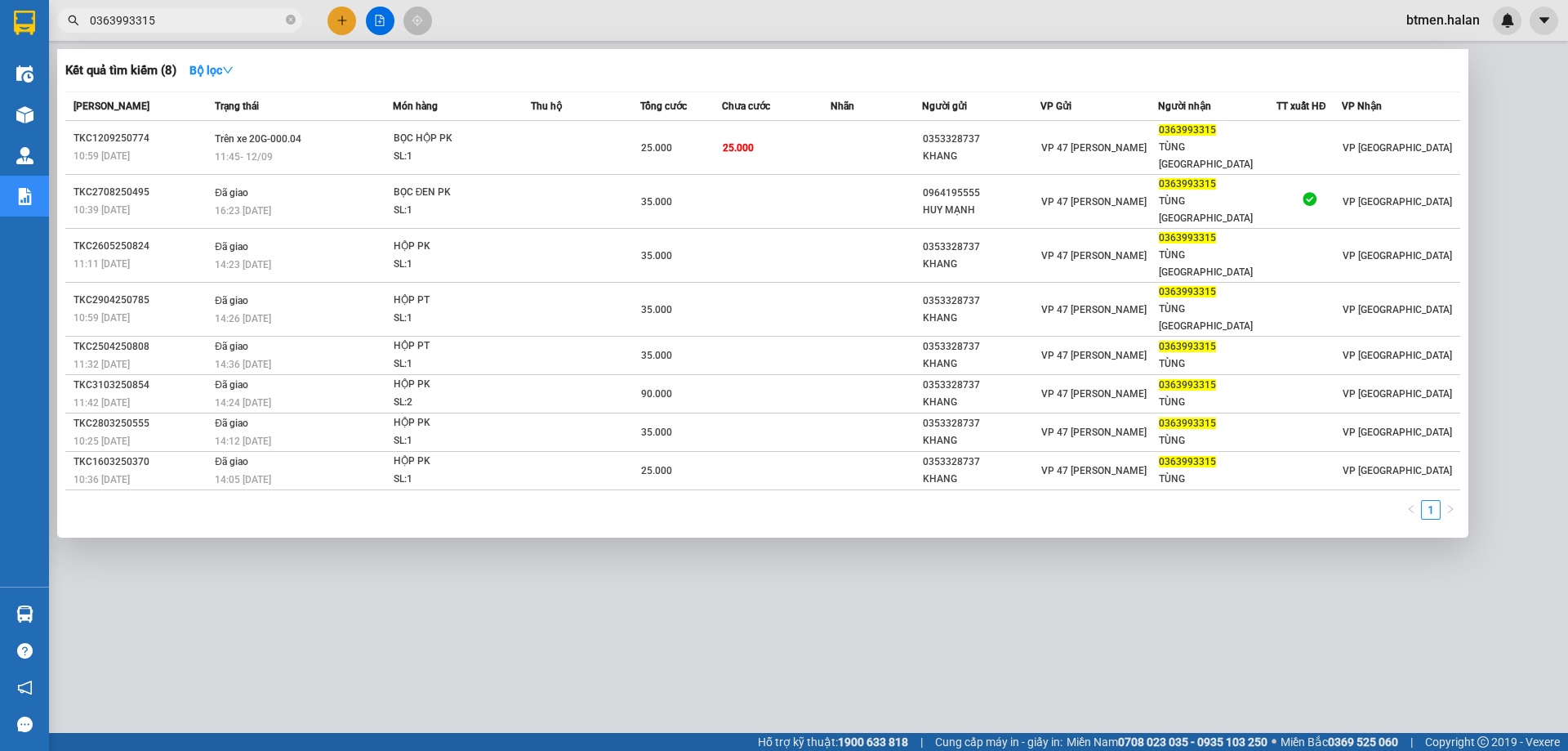
click at [236, 21] on input "0363993315" at bounding box center [186, 21] width 193 height 18
paste input "TKC120925063"
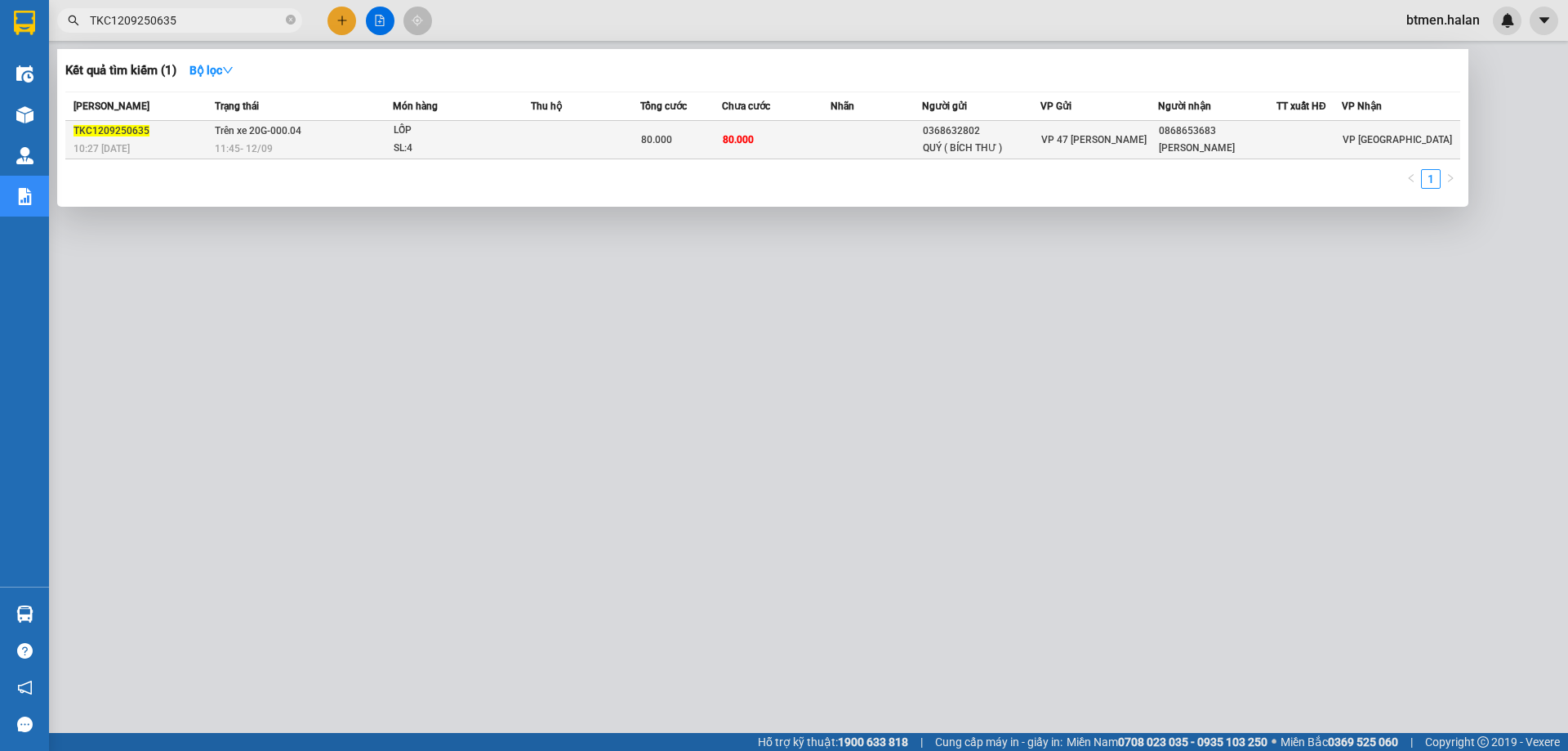
type input "TKC1209250635"
click at [894, 140] on td at bounding box center [875, 140] width 90 height 39
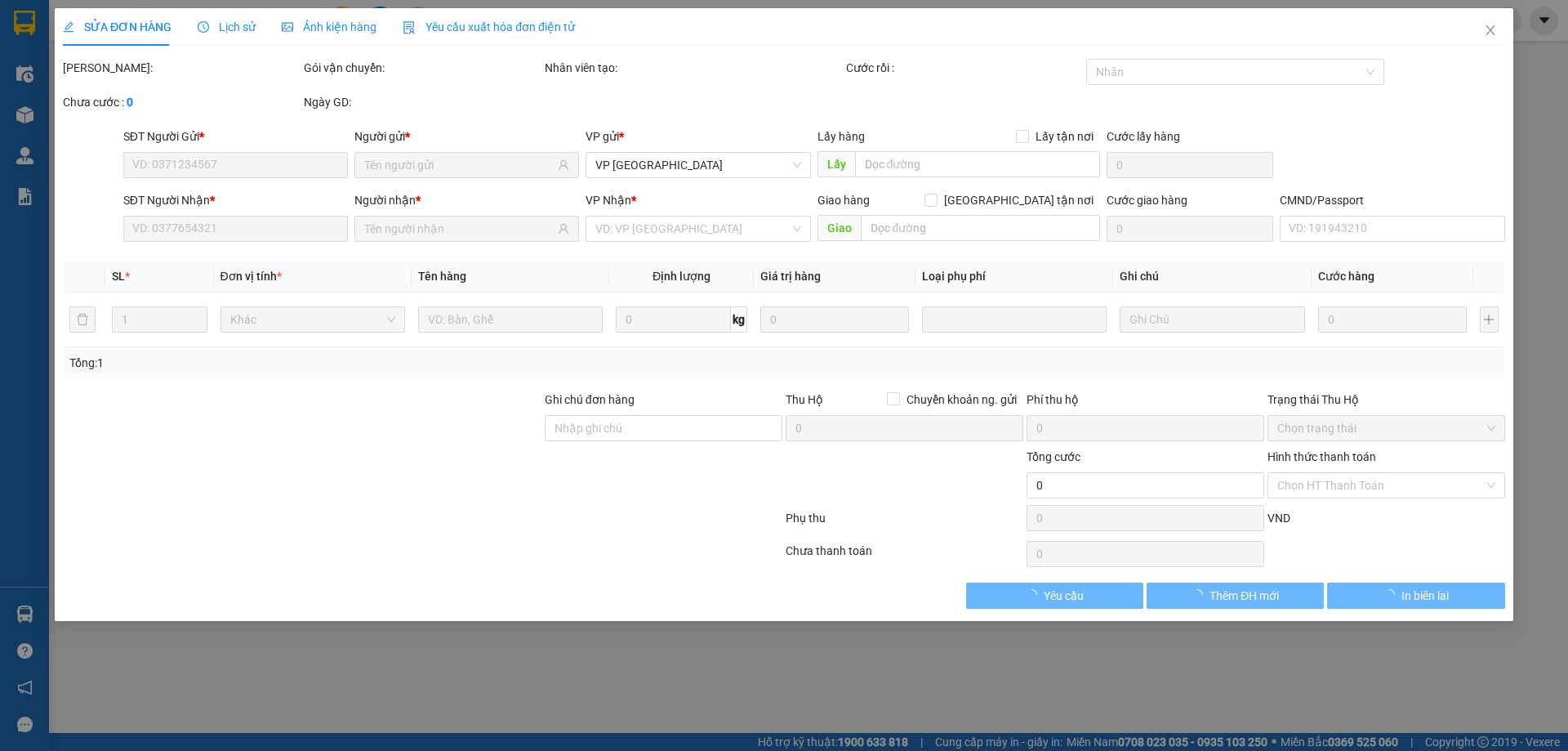
type input "0368632802"
type input "QUÝ ( BÍCH THƯ )"
type input "0868653683"
type input "[PERSON_NAME]"
type input "80.000"
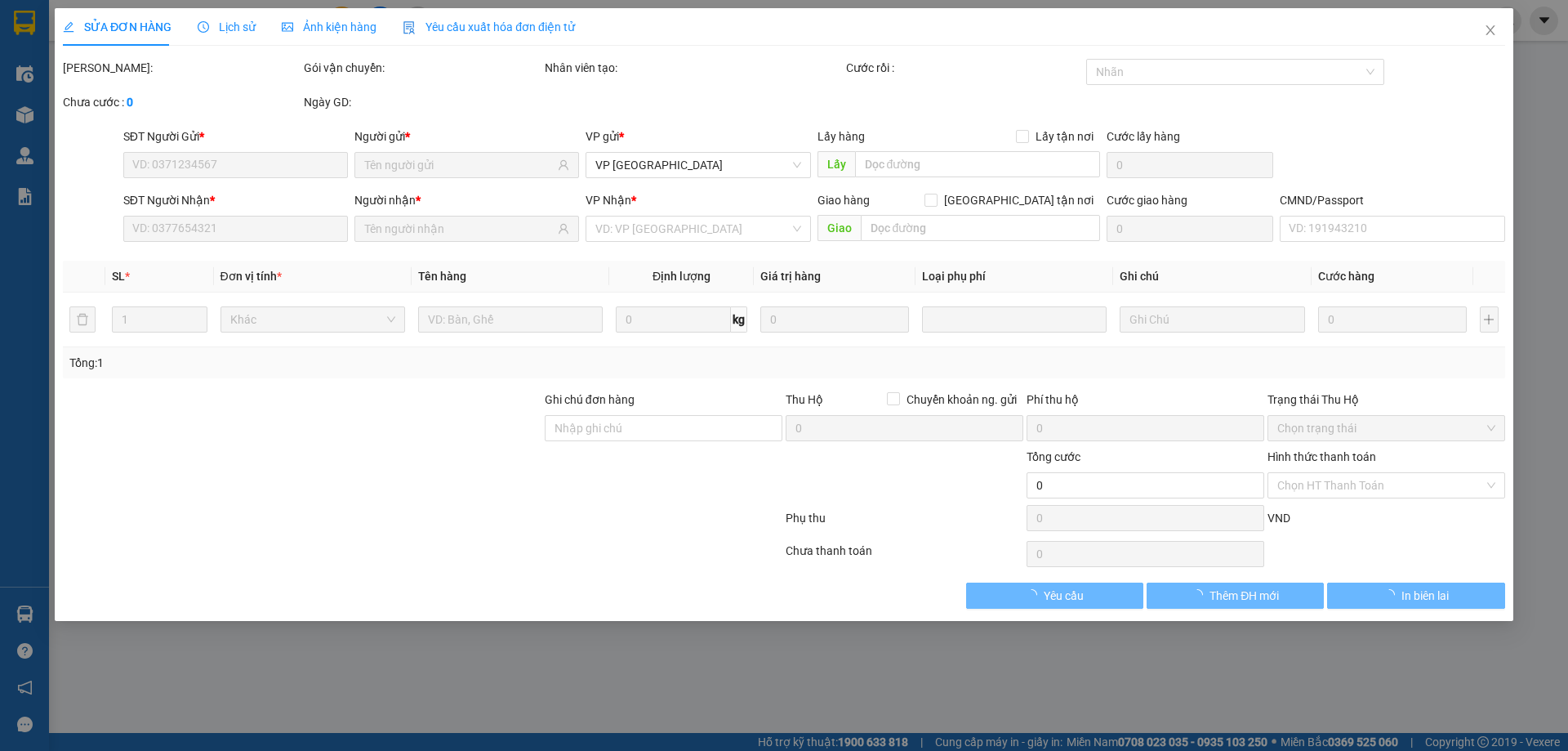
type input "80.000"
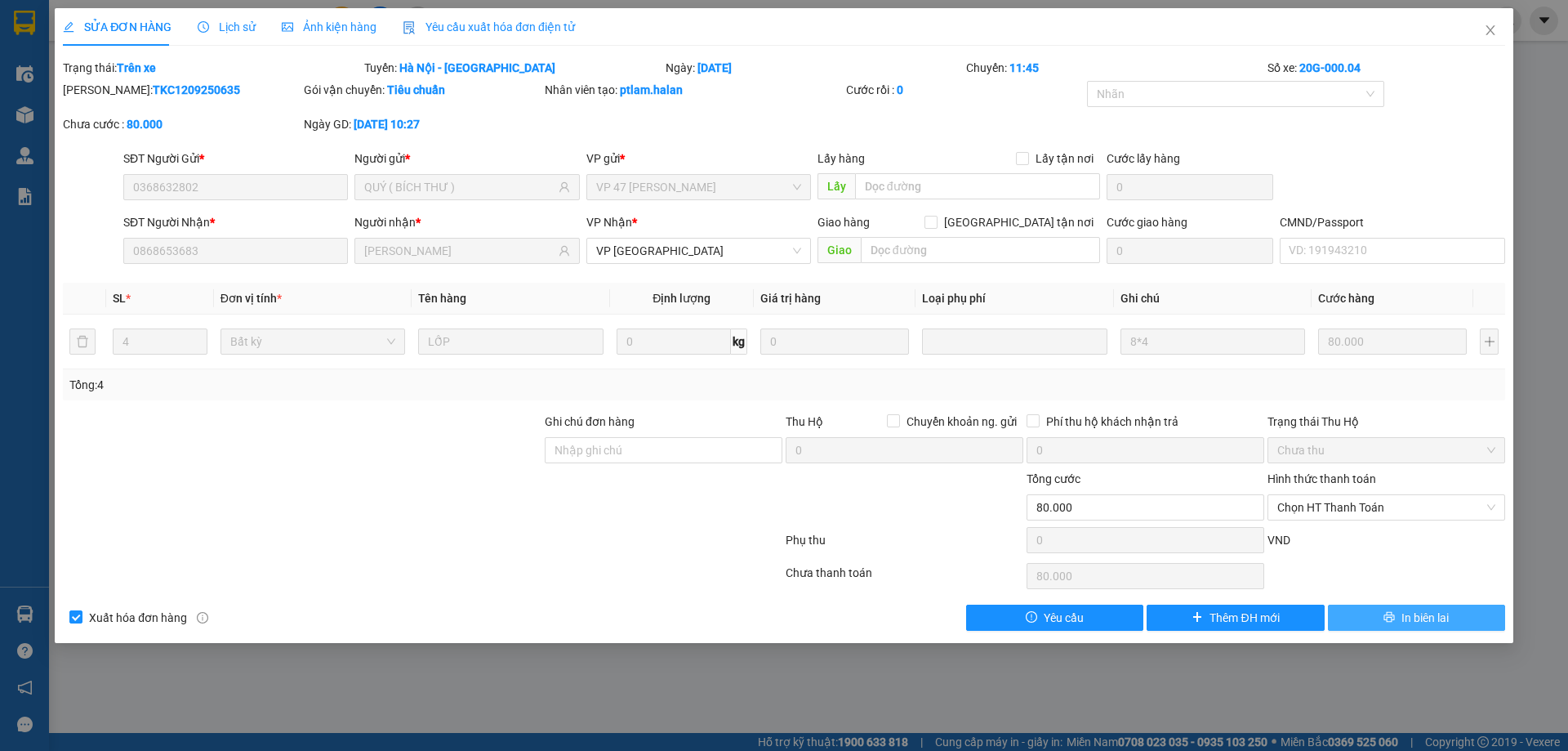
click at [1395, 609] on button "In biên lai" at bounding box center [1416, 618] width 177 height 26
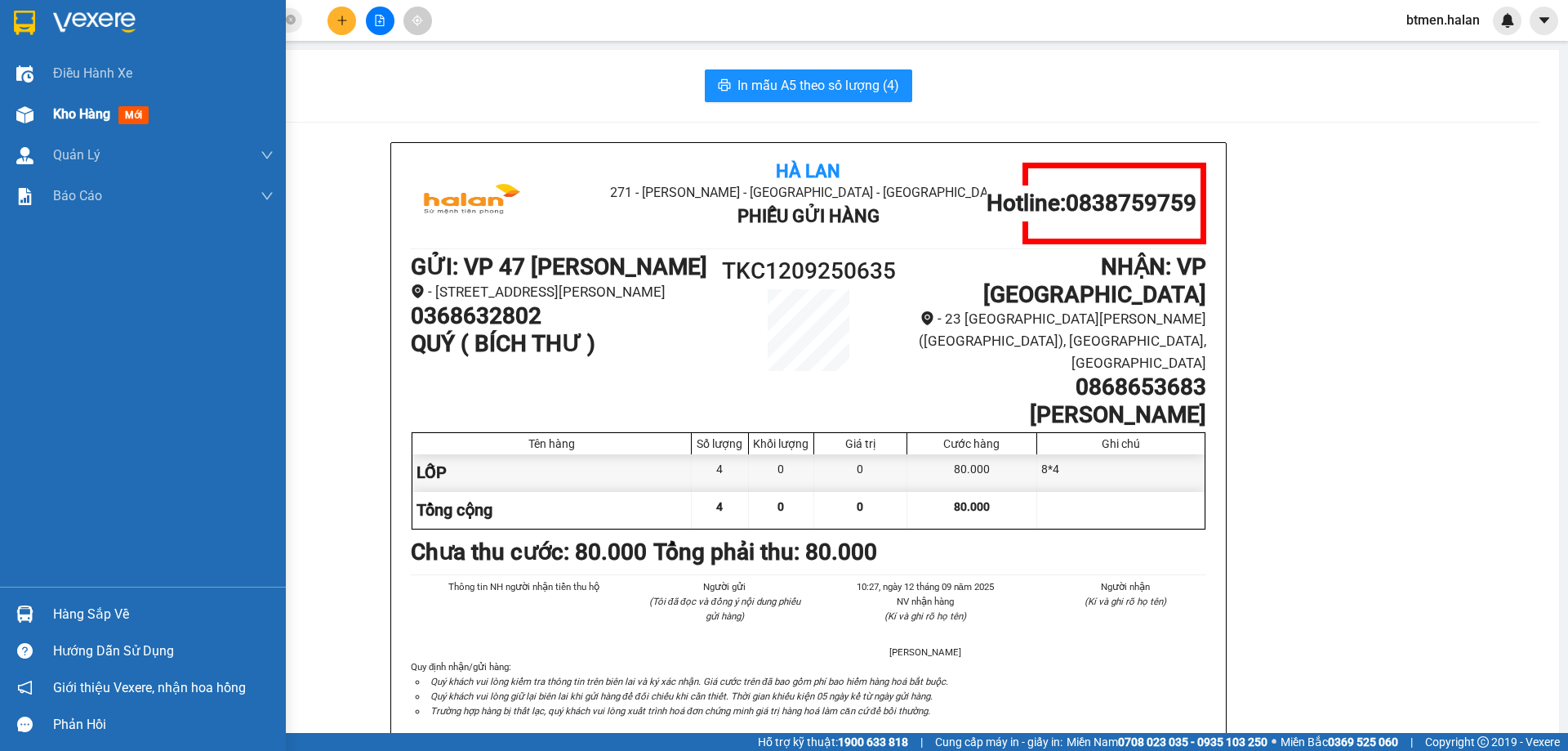
click at [71, 121] on span "Kho hàng" at bounding box center [81, 114] width 58 height 16
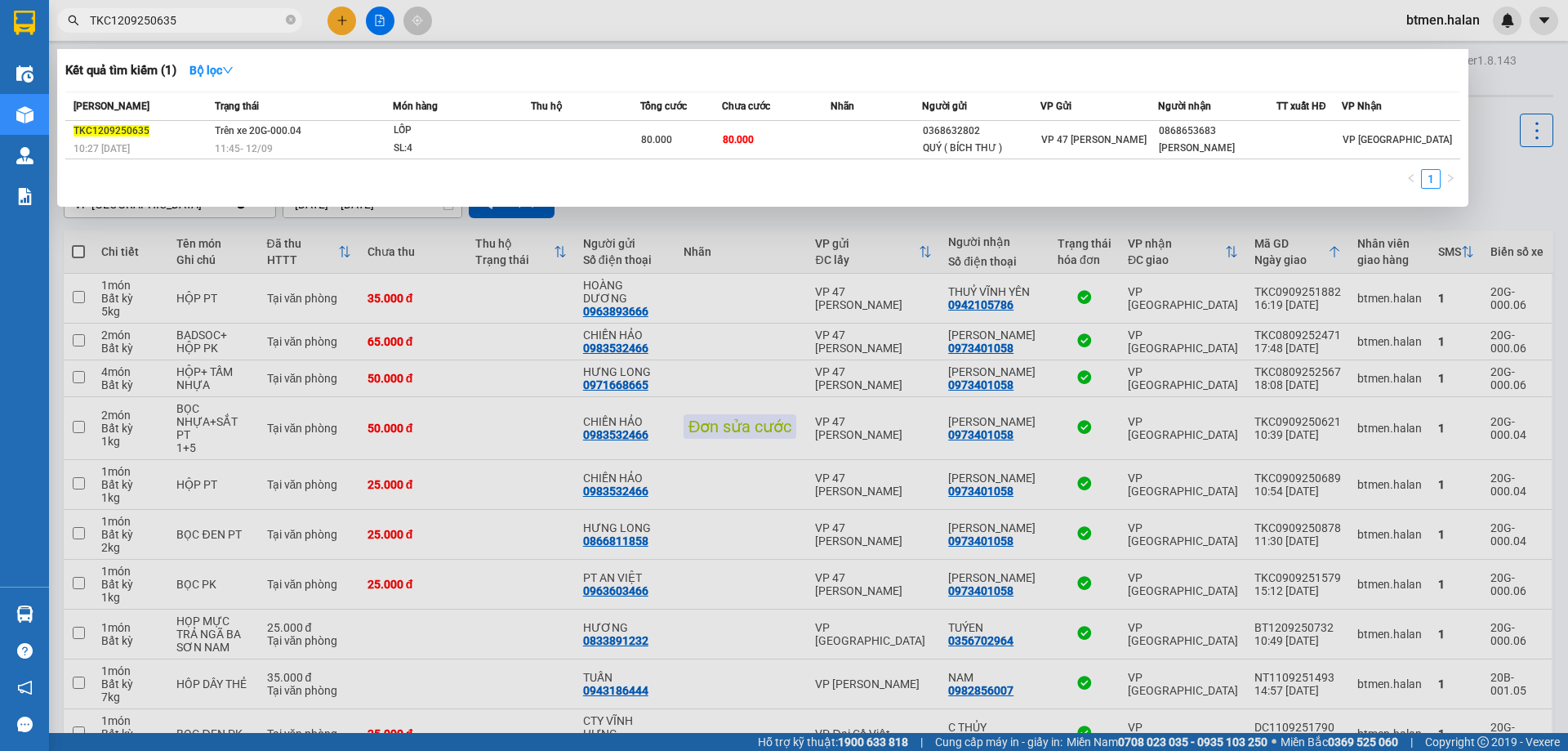
click at [214, 15] on input "TKC1209250635" at bounding box center [186, 21] width 193 height 18
paste input "521"
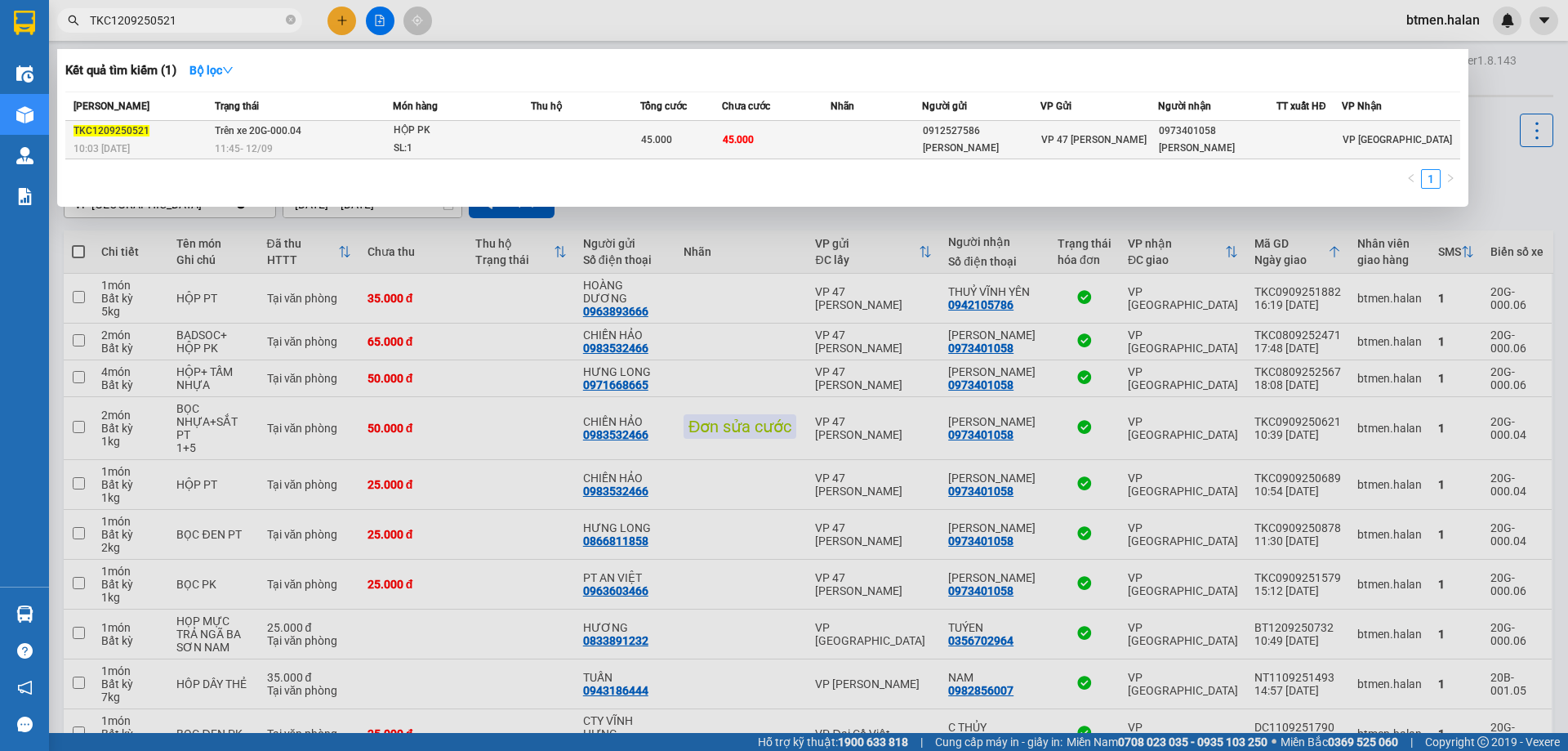
type input "TKC1209250521"
click at [1205, 146] on div "[PERSON_NAME]" at bounding box center [1217, 148] width 117 height 17
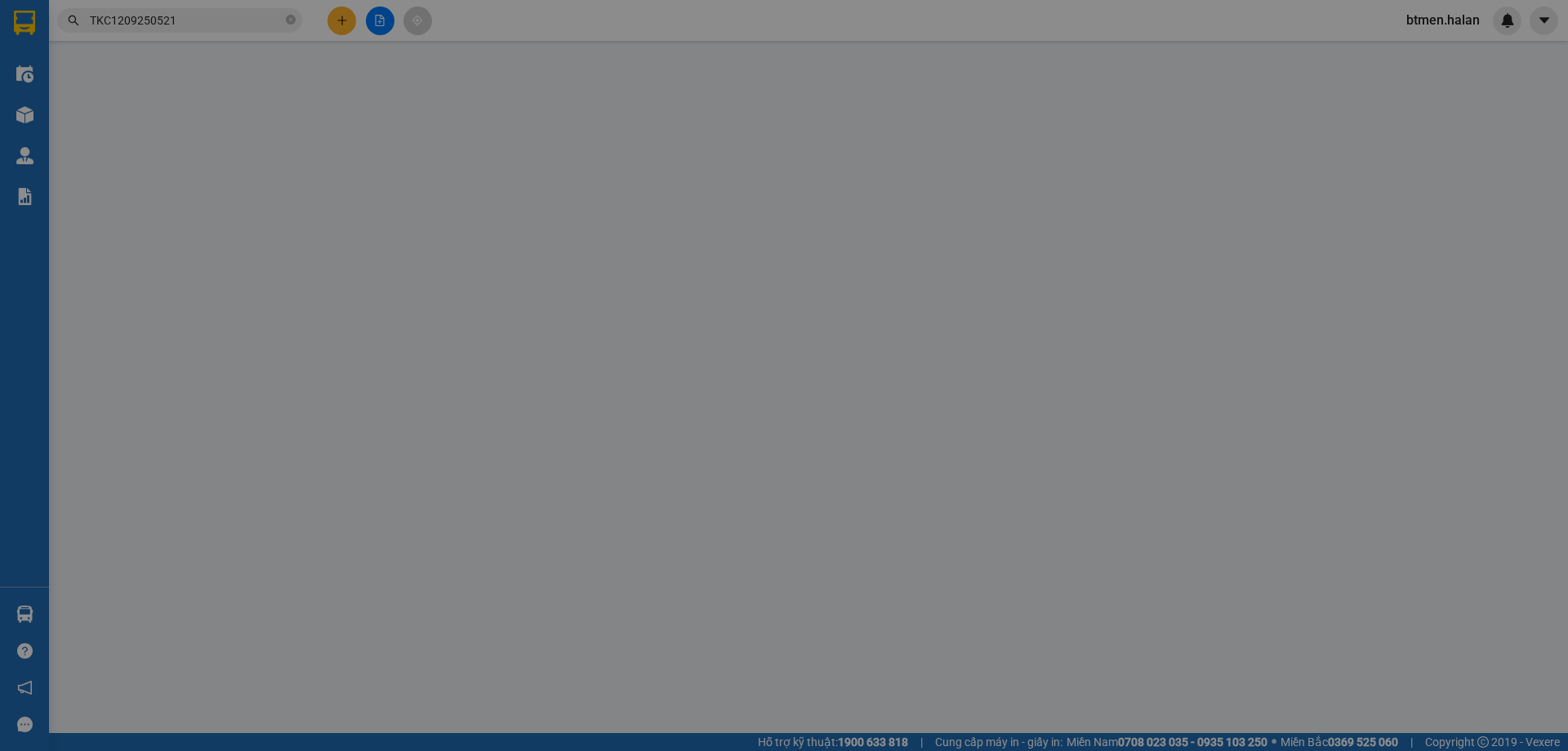
type input "0912527586"
type input "TÙNG LINH"
type input "0973401058"
type input "[PERSON_NAME]"
type input "45.000"
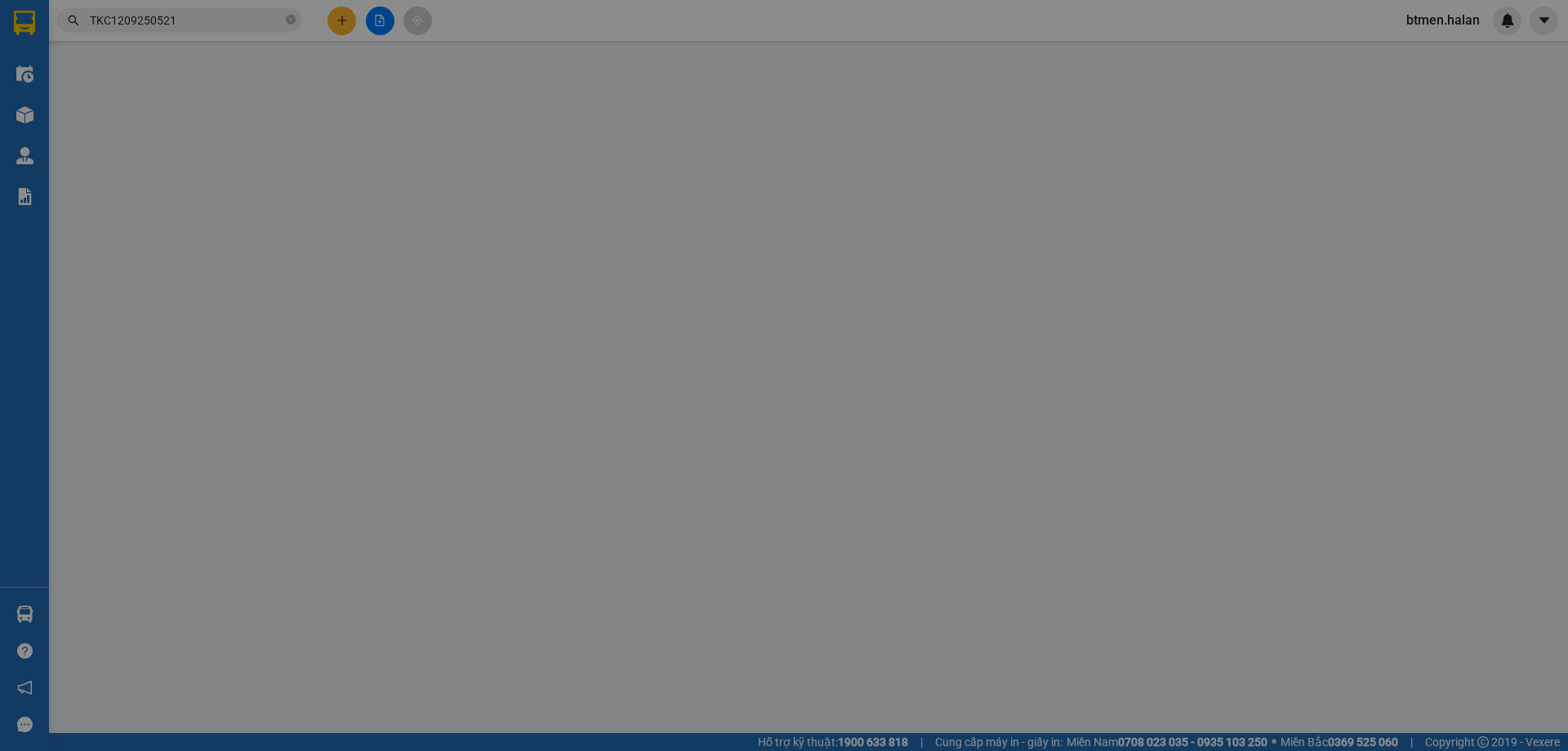
type input "45.000"
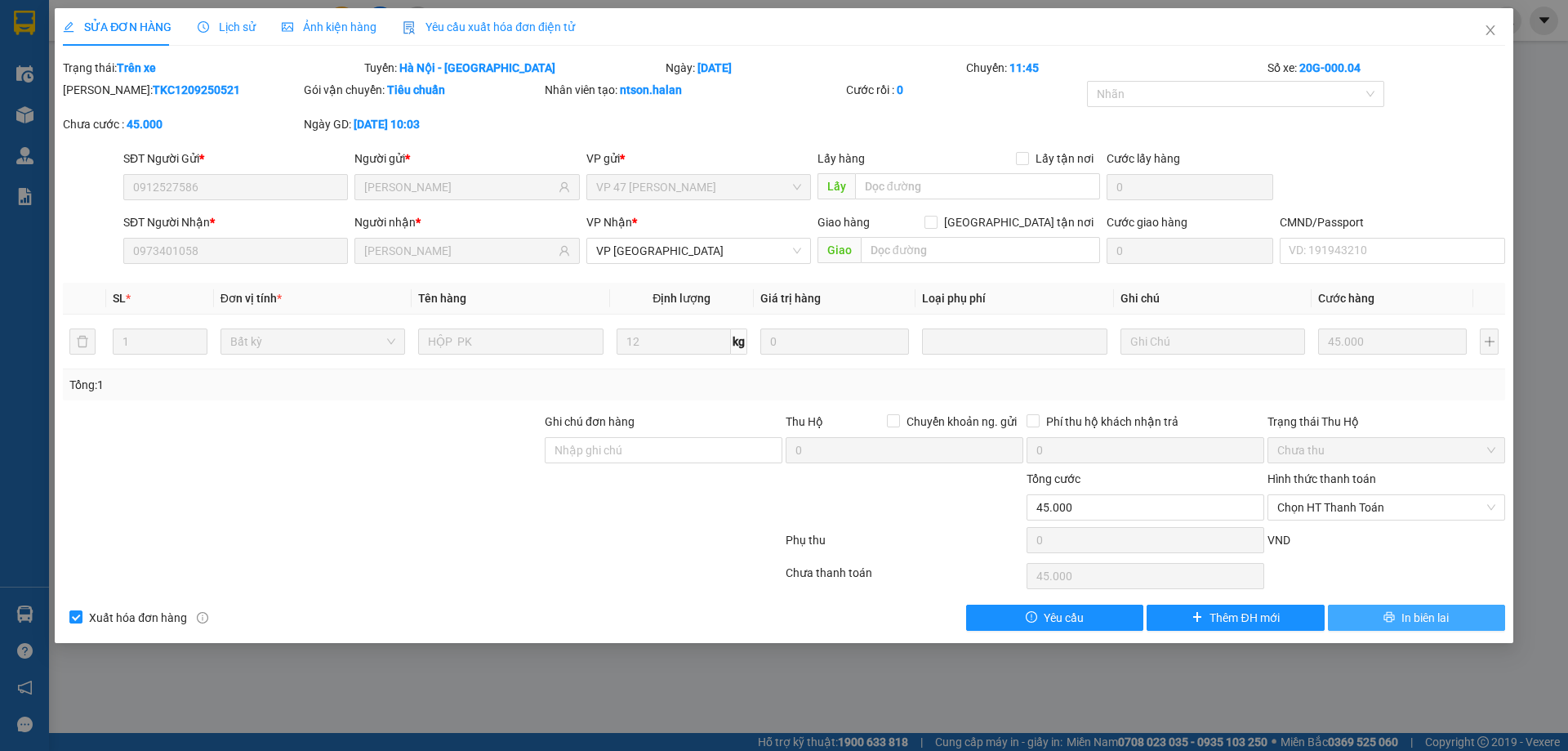
click at [1394, 609] on button "In biên lai" at bounding box center [1416, 618] width 177 height 26
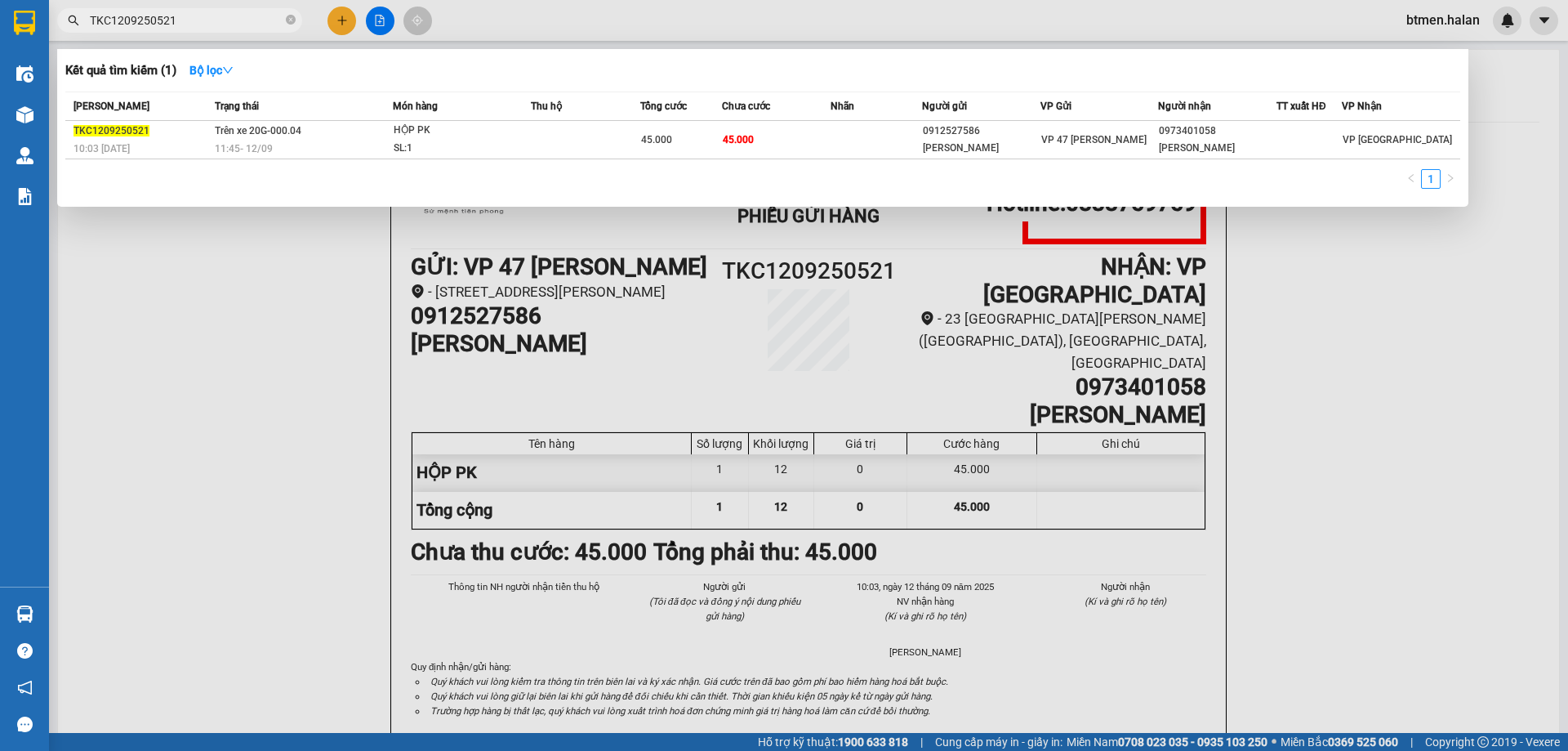
click at [214, 26] on input "TKC1209250521" at bounding box center [186, 21] width 193 height 18
paste input "929"
type input "TKC1209250929"
click at [1077, 154] on td "VP 47 [PERSON_NAME]" at bounding box center [1099, 140] width 118 height 39
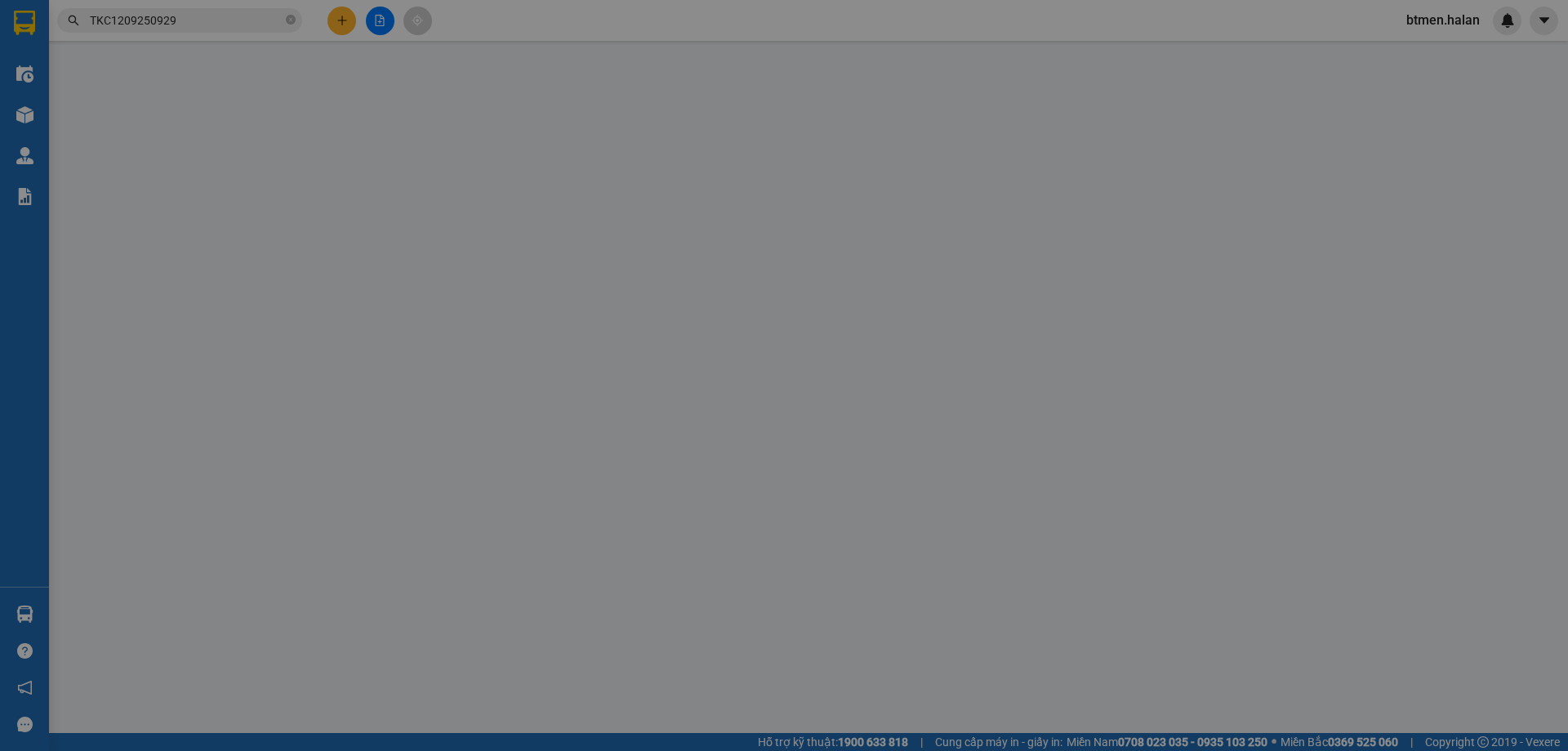
type input "0965970688"
type input "P.Tùng JSC"
type input "0973401058"
type input "[PERSON_NAME]"
type input "35.000"
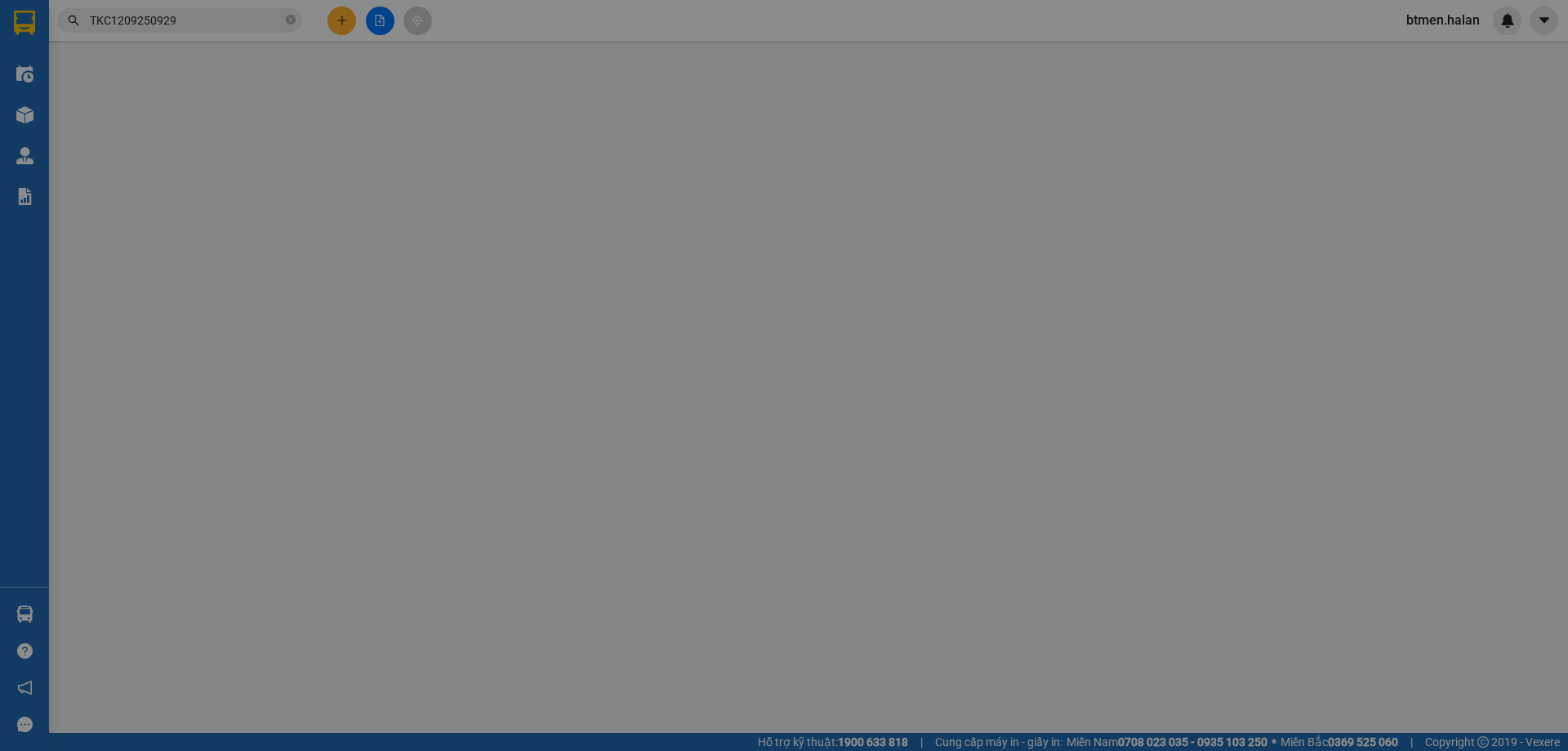
type input "35.000"
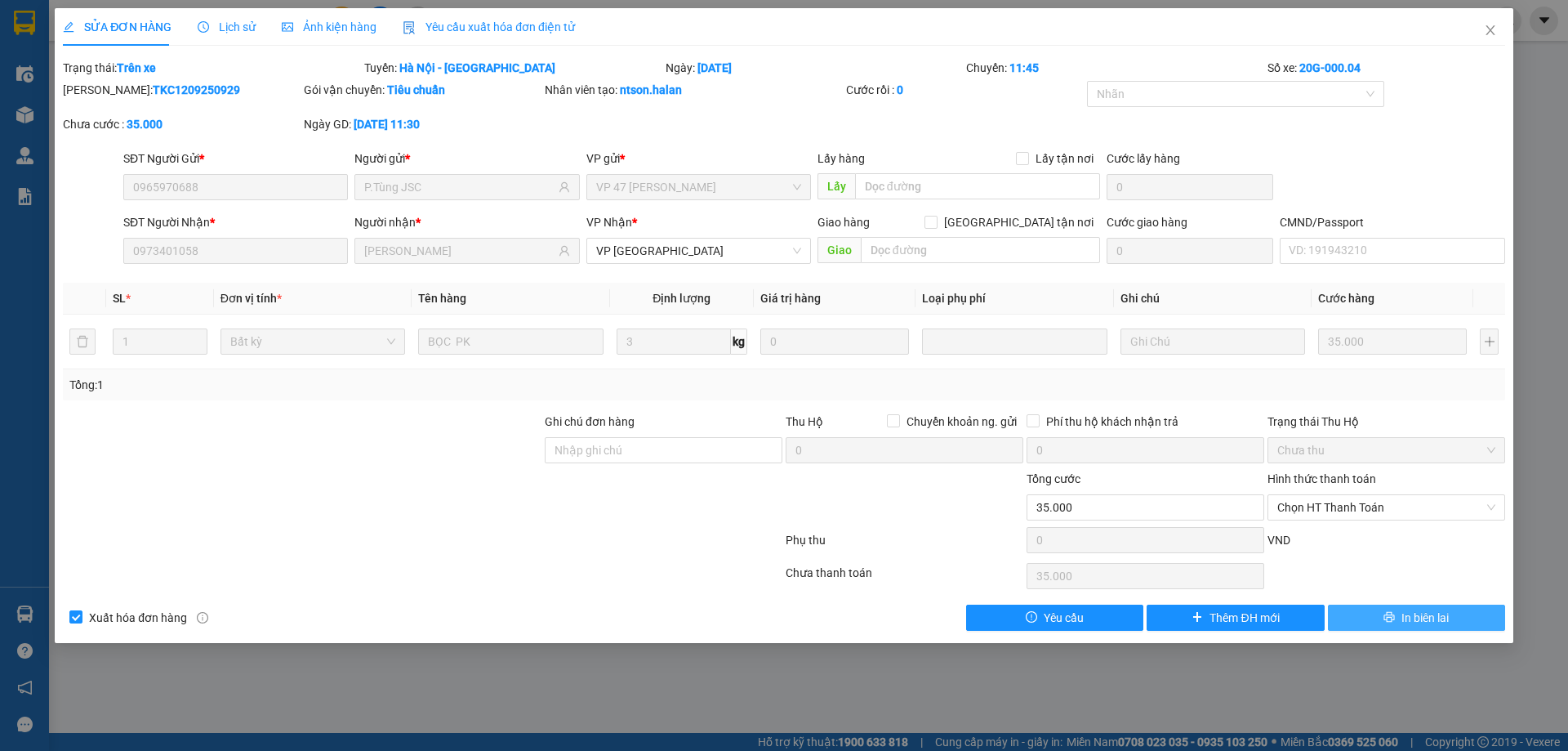
click at [1399, 607] on button "In biên lai" at bounding box center [1416, 618] width 177 height 26
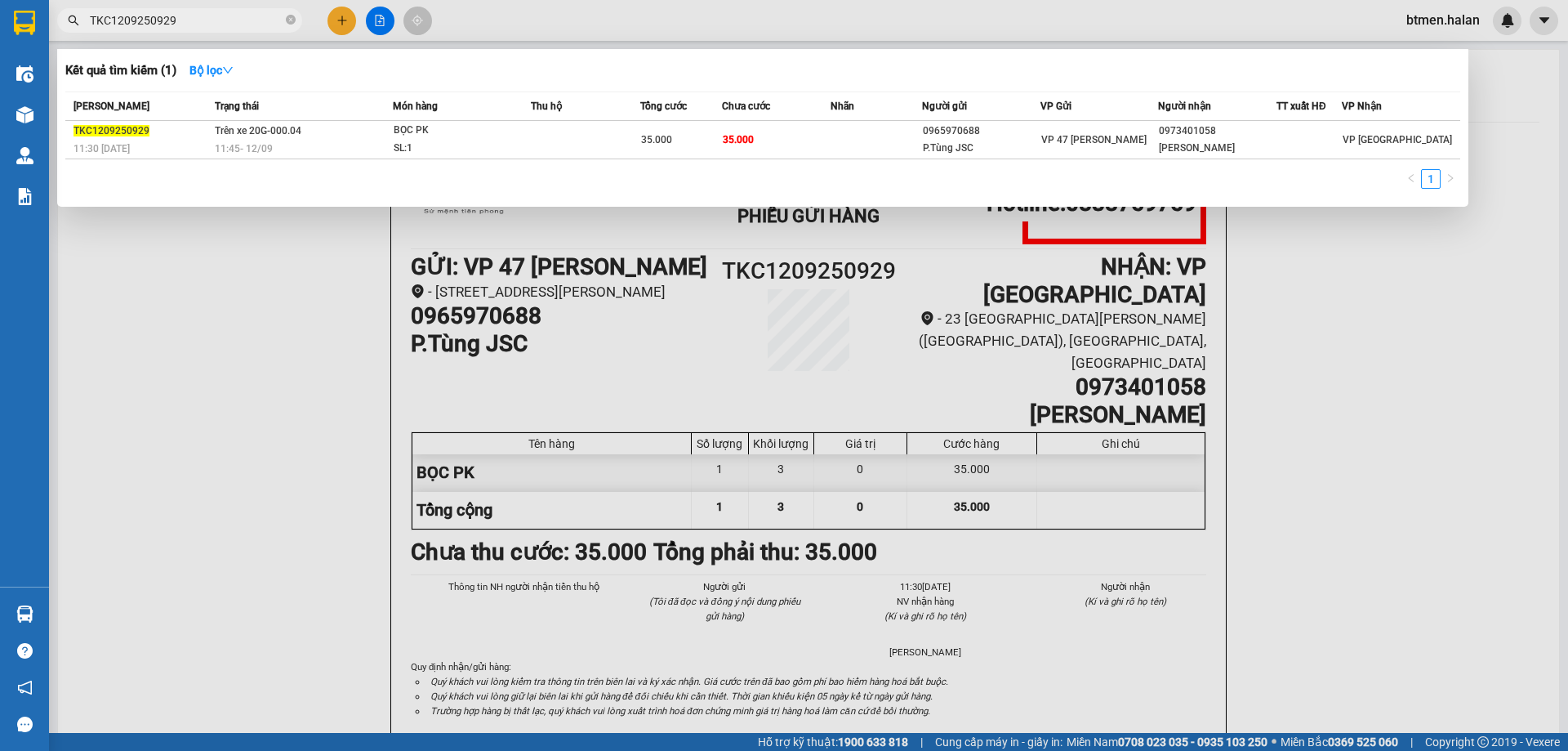
click at [183, 19] on input "TKC1209250929" at bounding box center [186, 21] width 193 height 18
paste input "742"
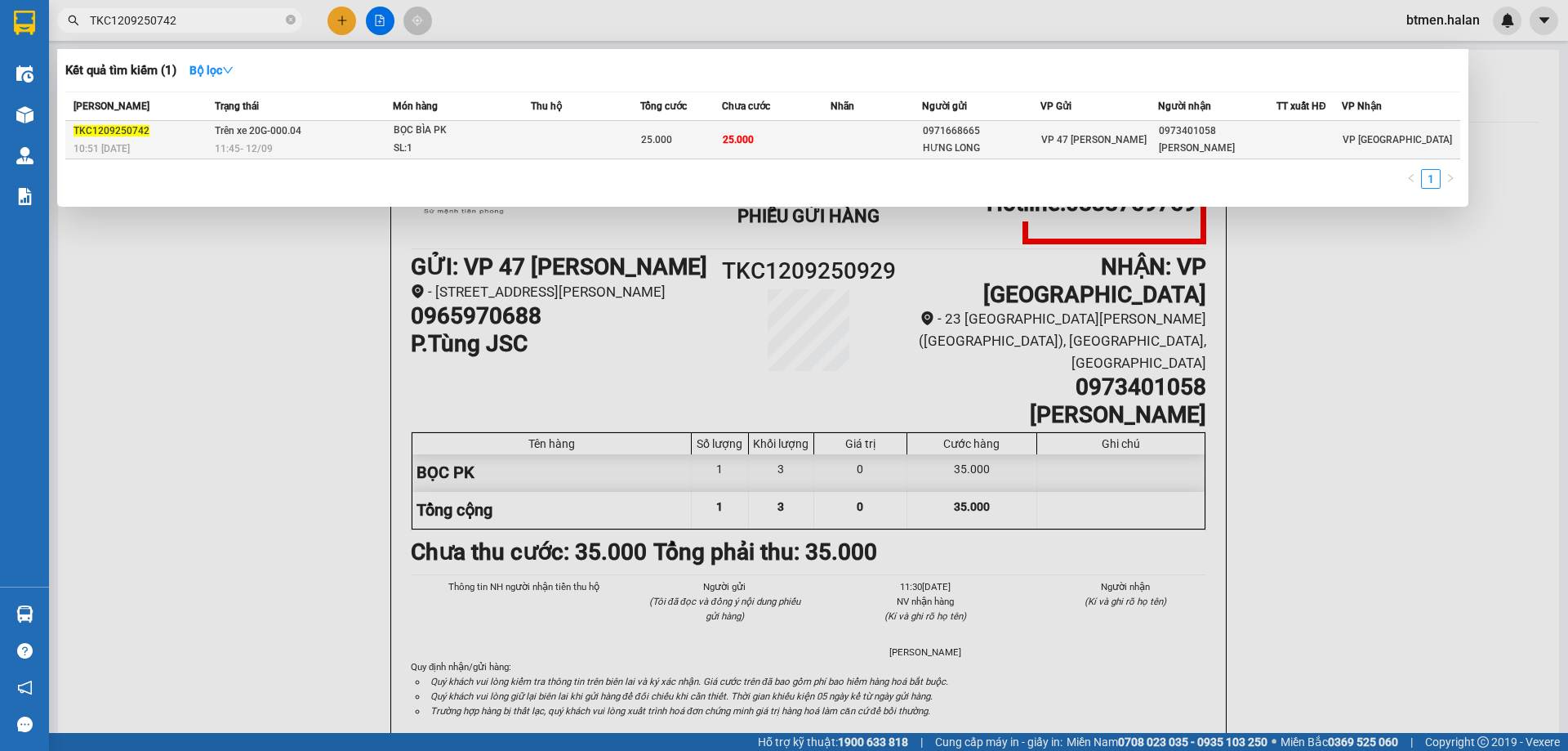
type input "TKC1209250742"
click at [1128, 145] on span "VP 47 [PERSON_NAME]" at bounding box center [1093, 140] width 105 height 12
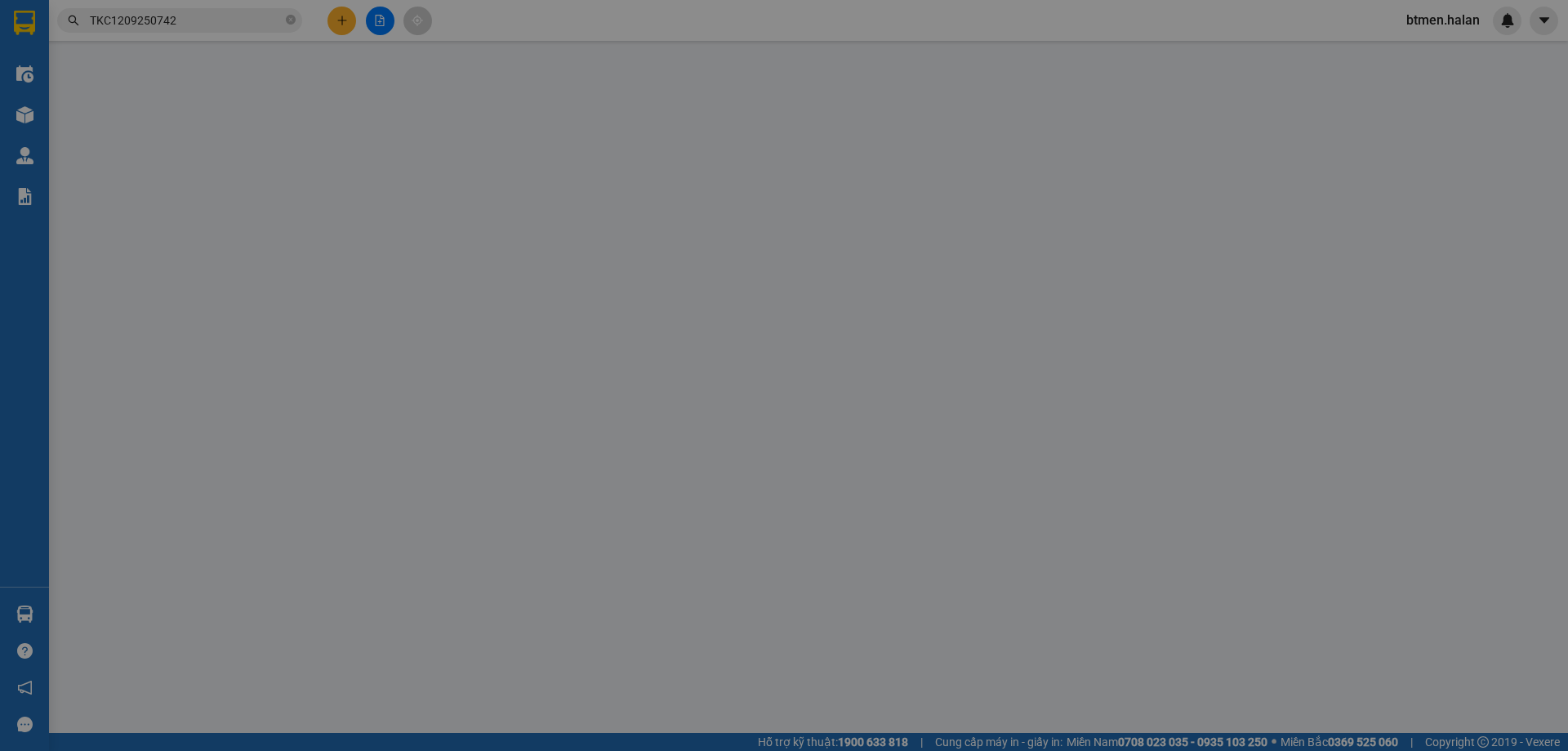
type input "0971668665"
type input "HƯNG LONG"
type input "0973401058"
type input "[PERSON_NAME]"
type input "25.000"
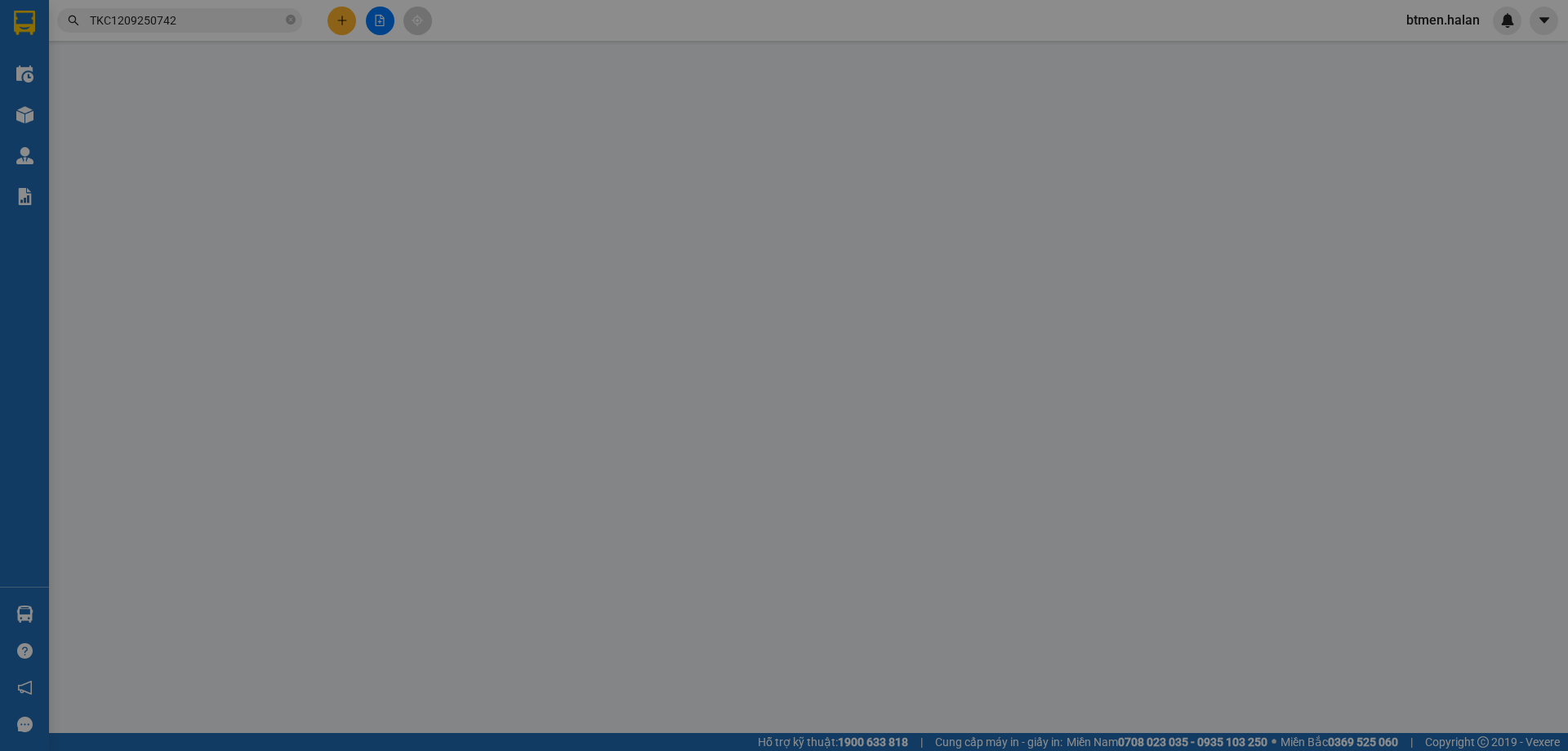
type input "25.000"
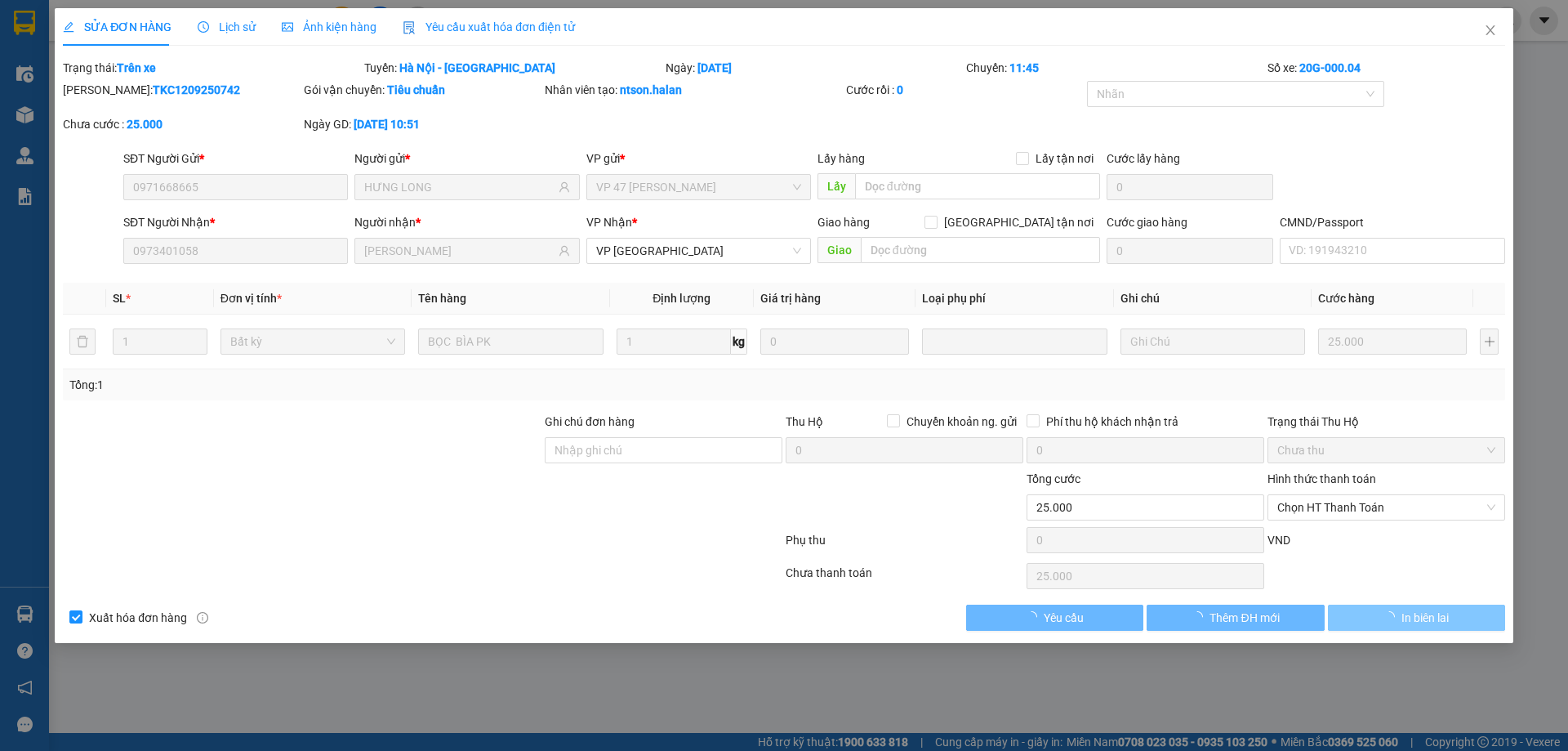
click at [1432, 614] on span "In biên lai" at bounding box center [1425, 618] width 48 height 18
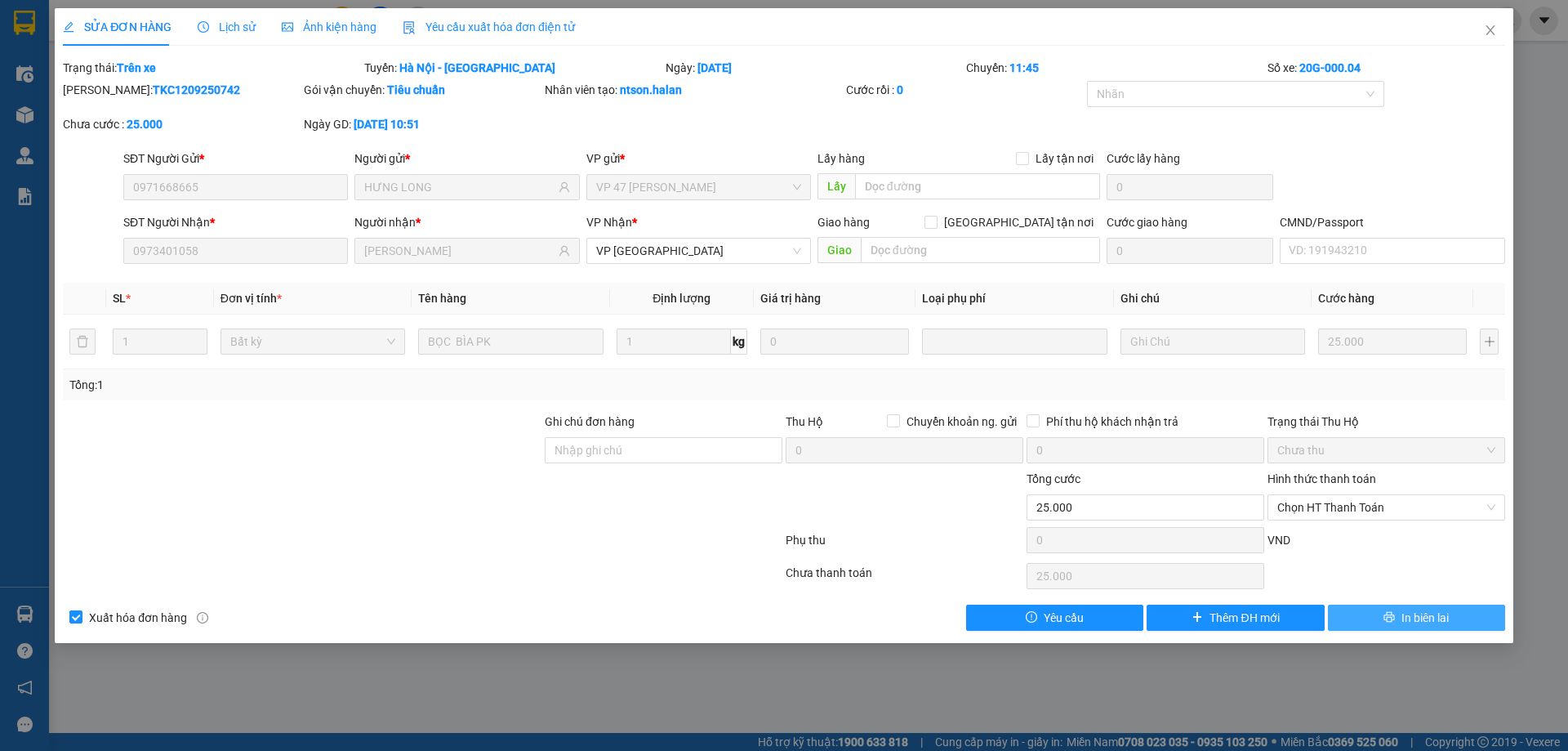
click at [1347, 607] on button "In biên lai" at bounding box center [1416, 618] width 177 height 26
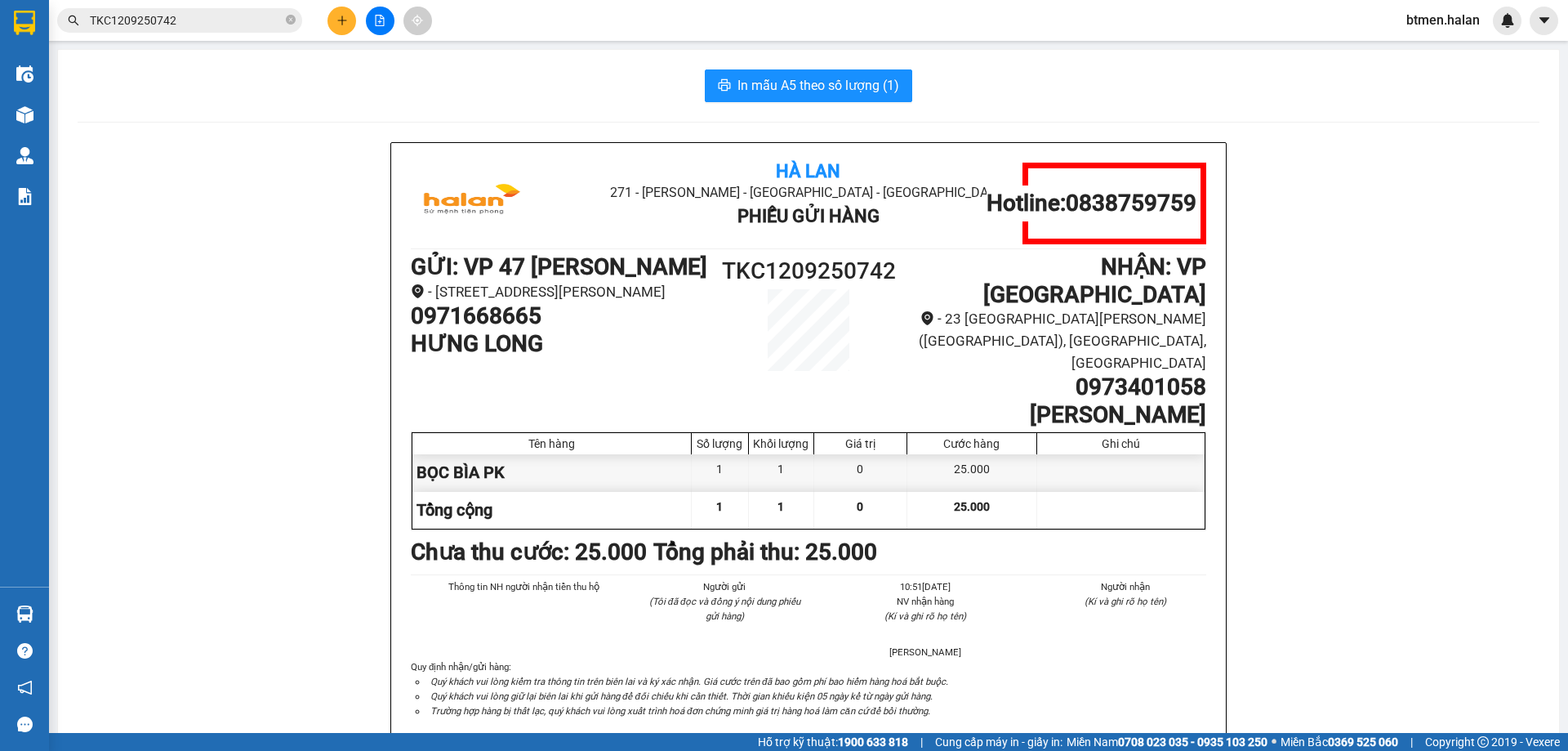
click at [181, 20] on input "TKC1209250742" at bounding box center [186, 21] width 193 height 18
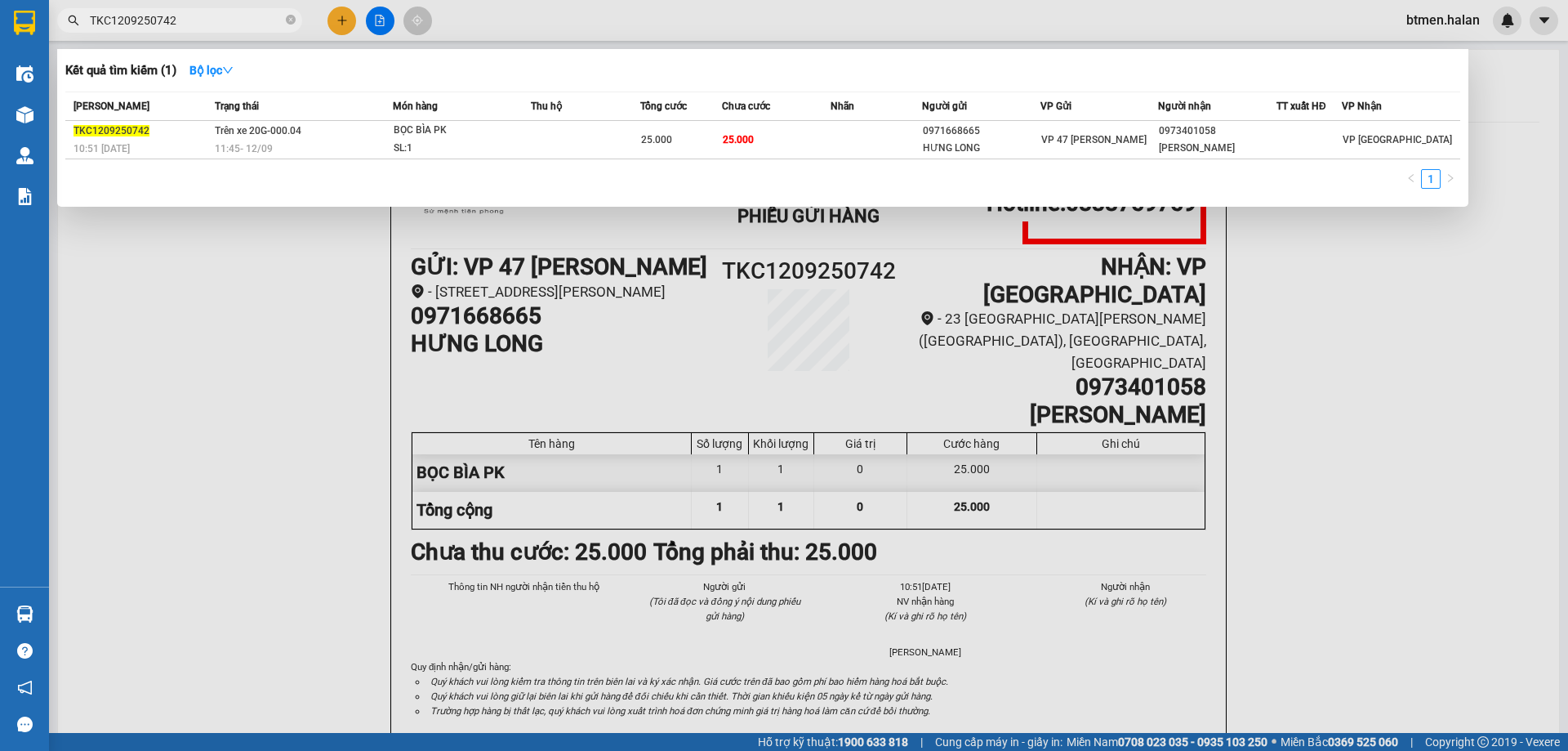
click at [181, 20] on input "TKC1209250742" at bounding box center [186, 21] width 193 height 18
paste input "DC1209250874"
type input "DC1209250874"
click at [993, 136] on div "0986029435" at bounding box center [981, 130] width 117 height 17
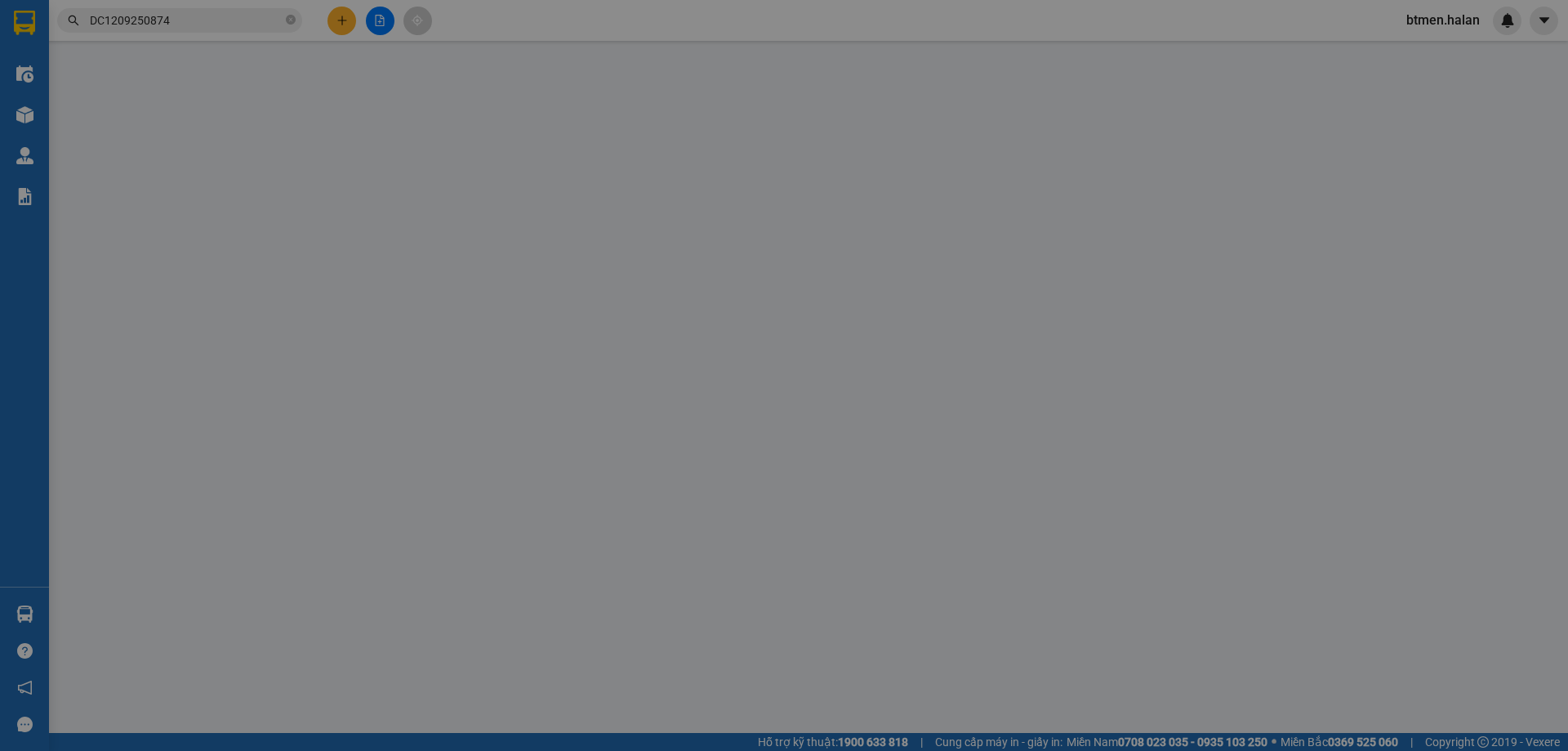
type input "0986029435"
type input "TRANG"
type input "0973401058"
type input "[PERSON_NAME]"
type input "60.000"
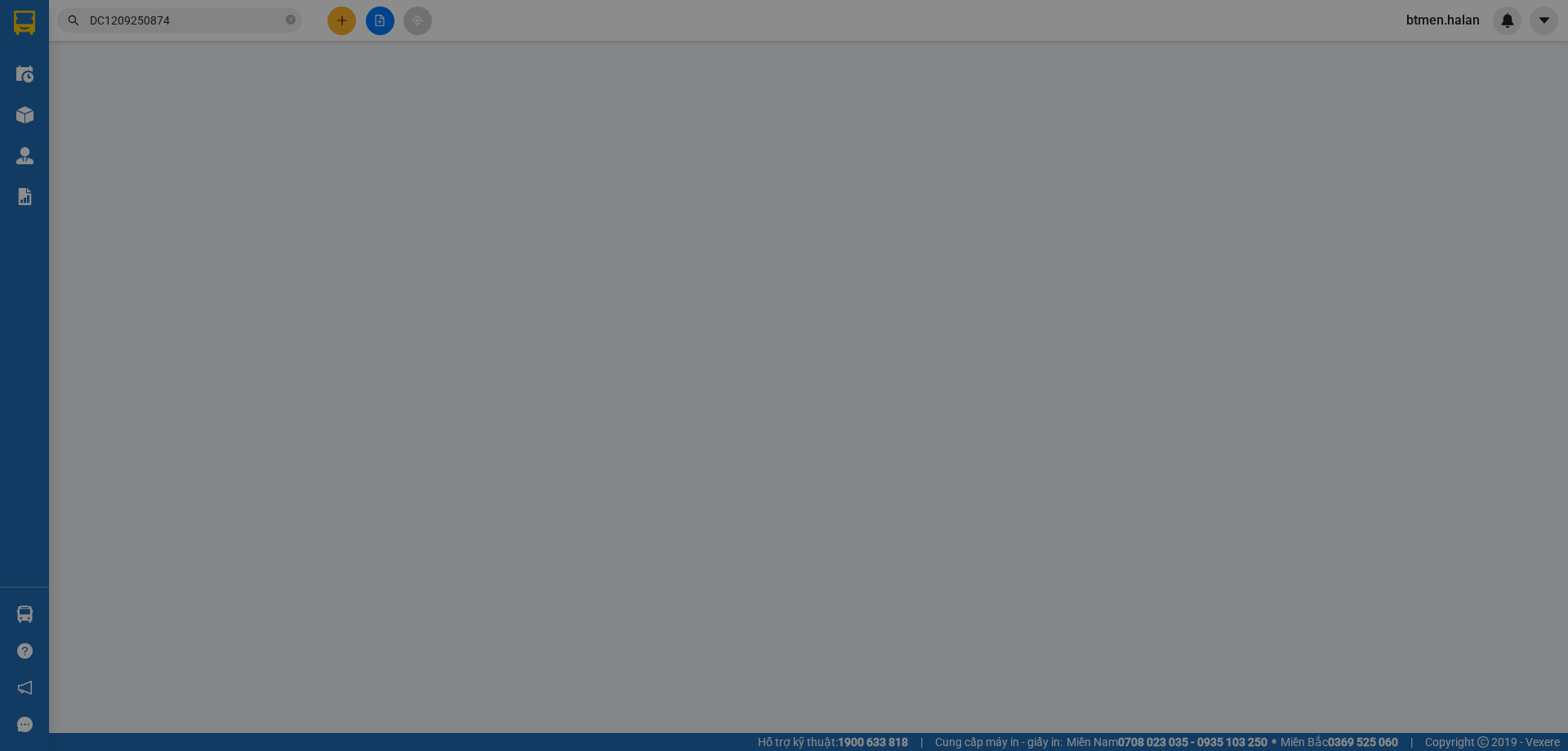
type input "60.000"
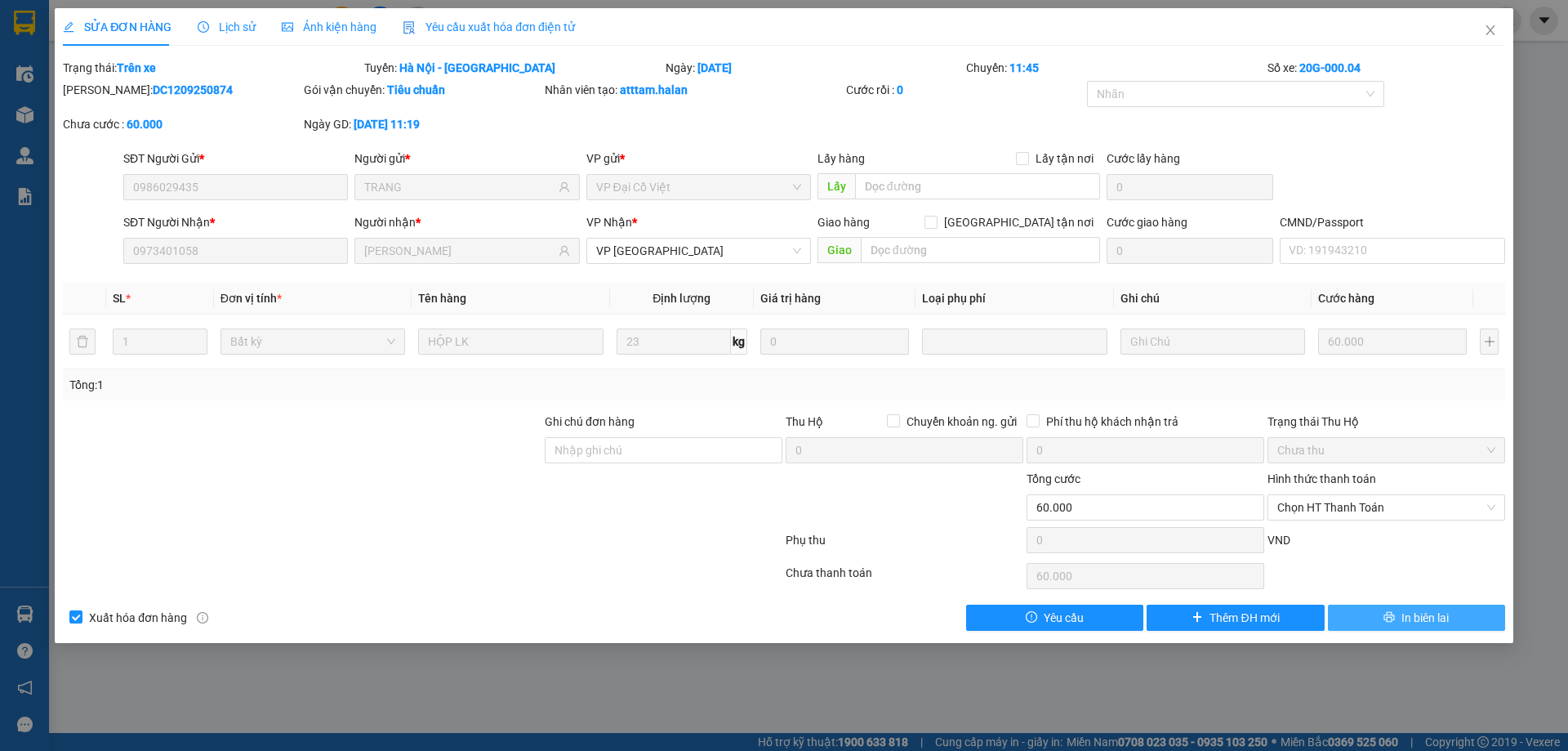
click at [1386, 617] on icon "printer" at bounding box center [1389, 617] width 12 height 12
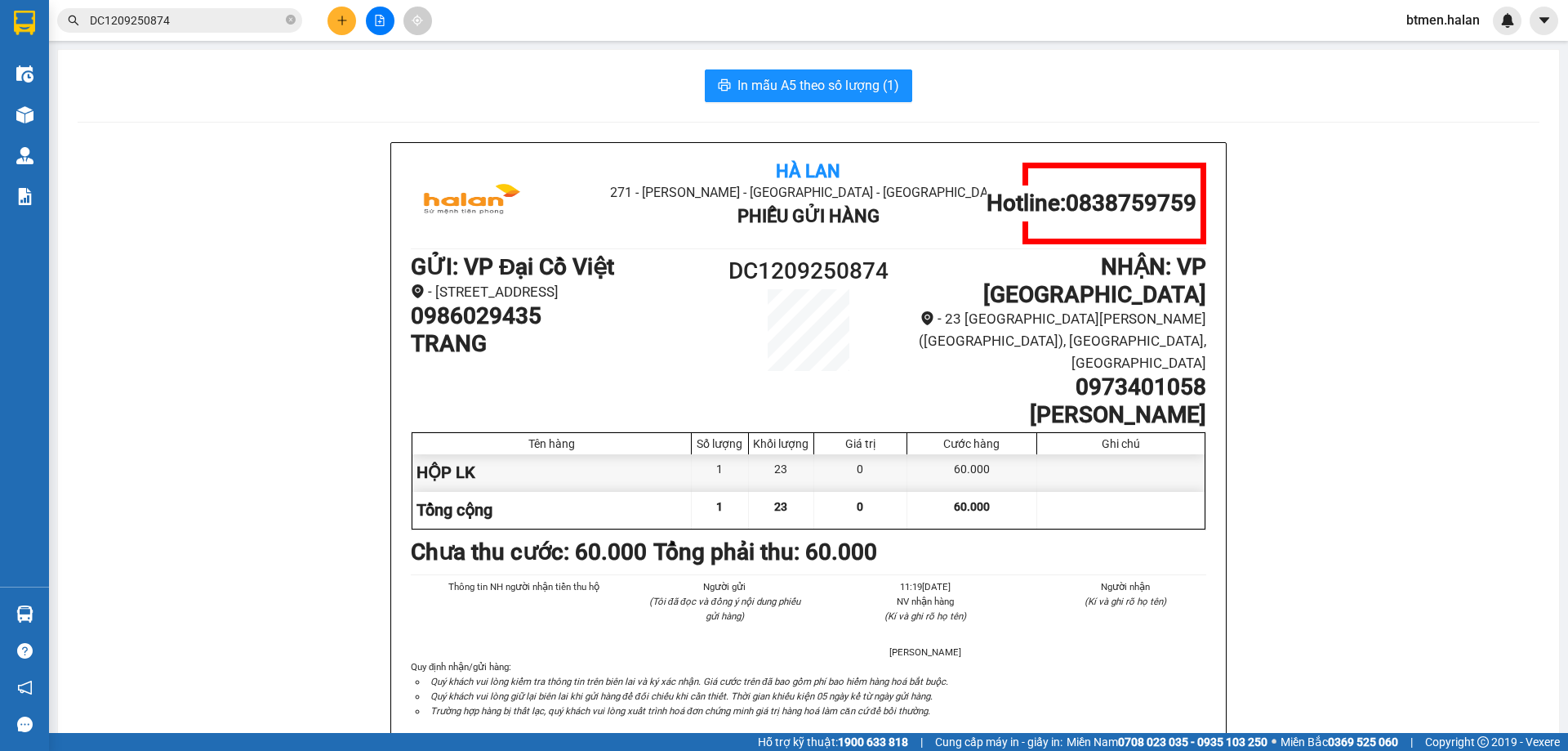
click at [338, 25] on icon "plus" at bounding box center [343, 21] width 12 height 12
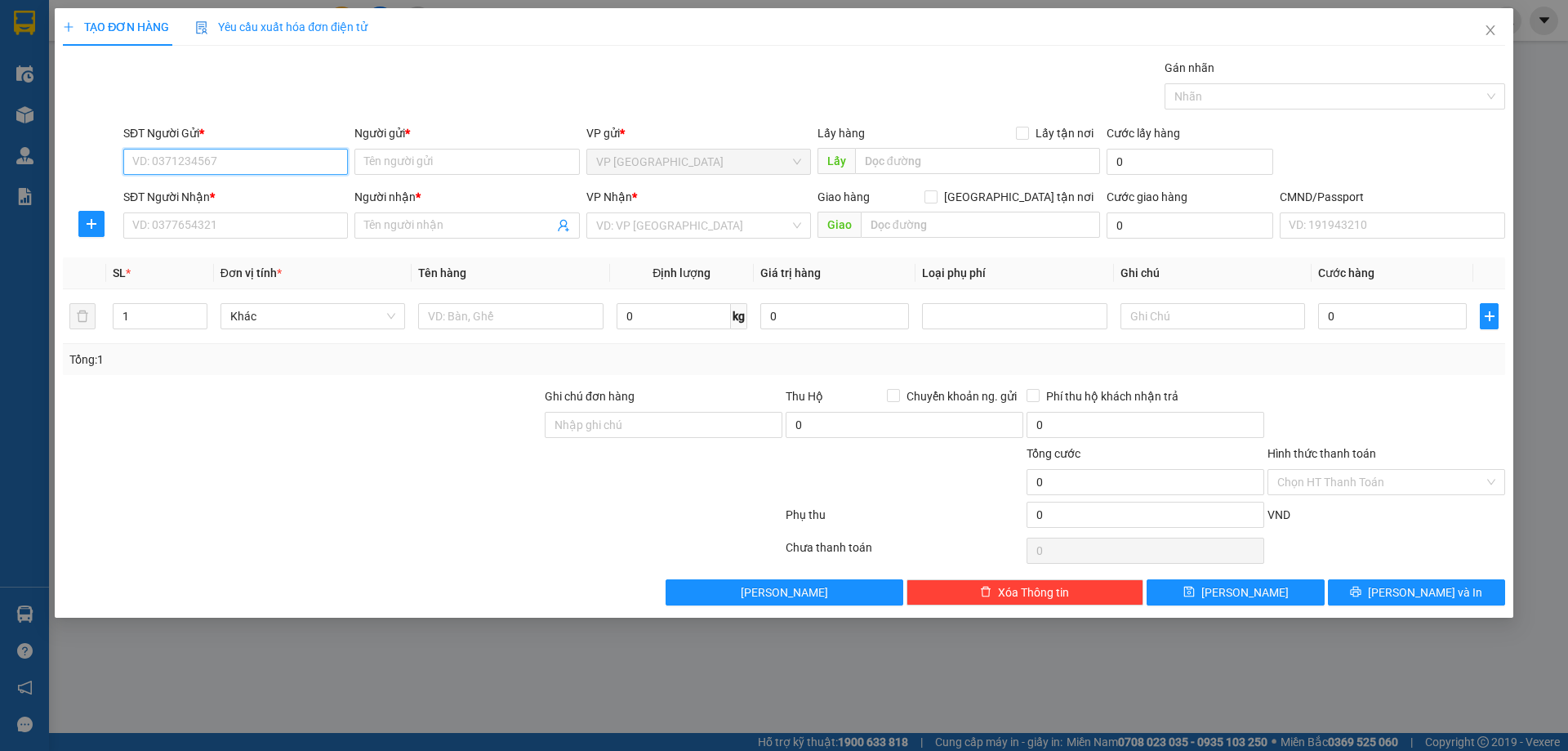
click at [198, 165] on input "SĐT Người Gửi *" at bounding box center [235, 162] width 224 height 26
paste input "0989346512"
type input "0989346512"
click at [293, 223] on input "SĐT Người Nhận *" at bounding box center [235, 225] width 224 height 26
click at [312, 159] on input "0989346512" at bounding box center [235, 162] width 224 height 26
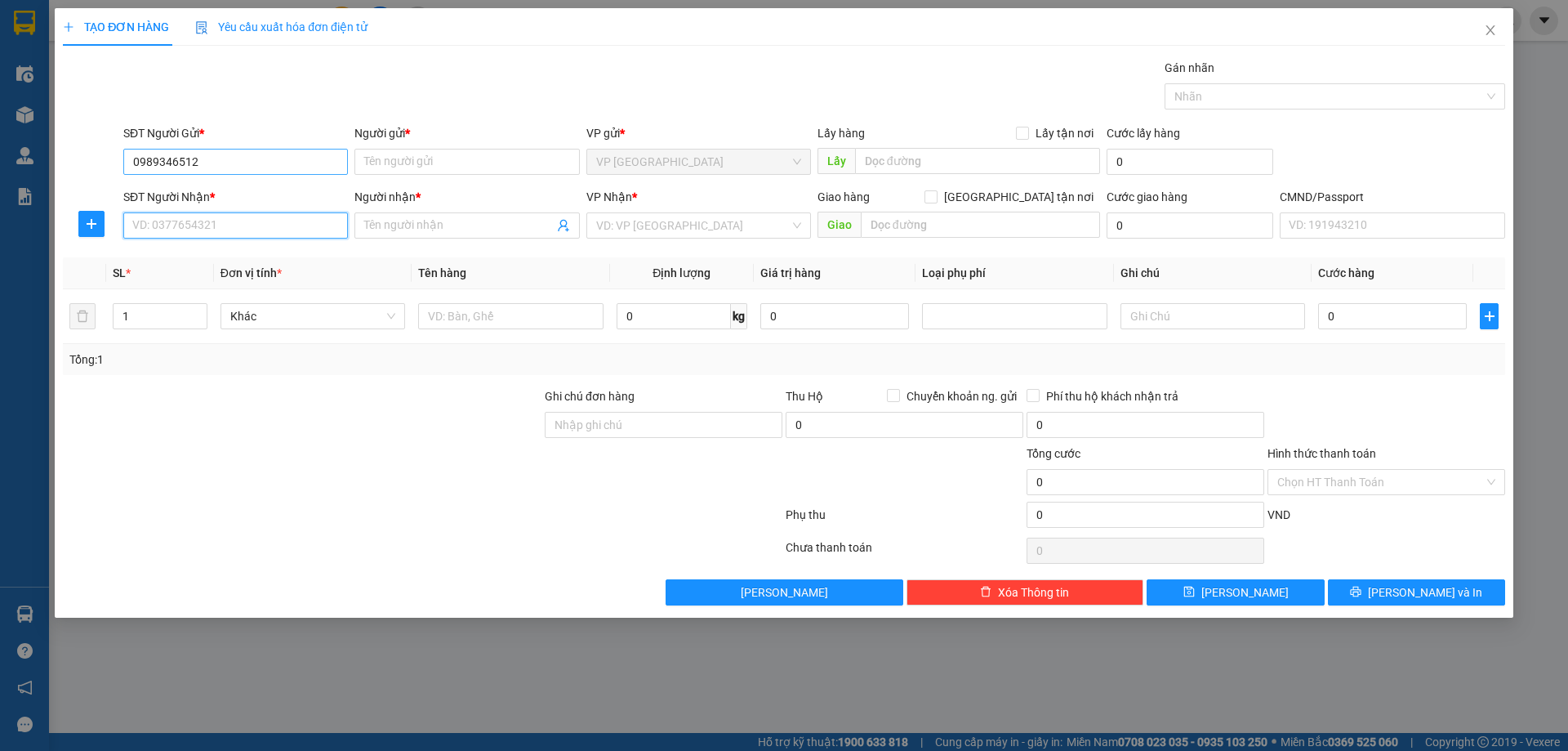
drag, startPoint x: 260, startPoint y: 236, endPoint x: 287, endPoint y: 173, distance: 68.5
click at [260, 232] on input "SĐT Người Nhận *" at bounding box center [235, 225] width 224 height 26
click at [1492, 39] on span "Close" at bounding box center [1491, 31] width 46 height 46
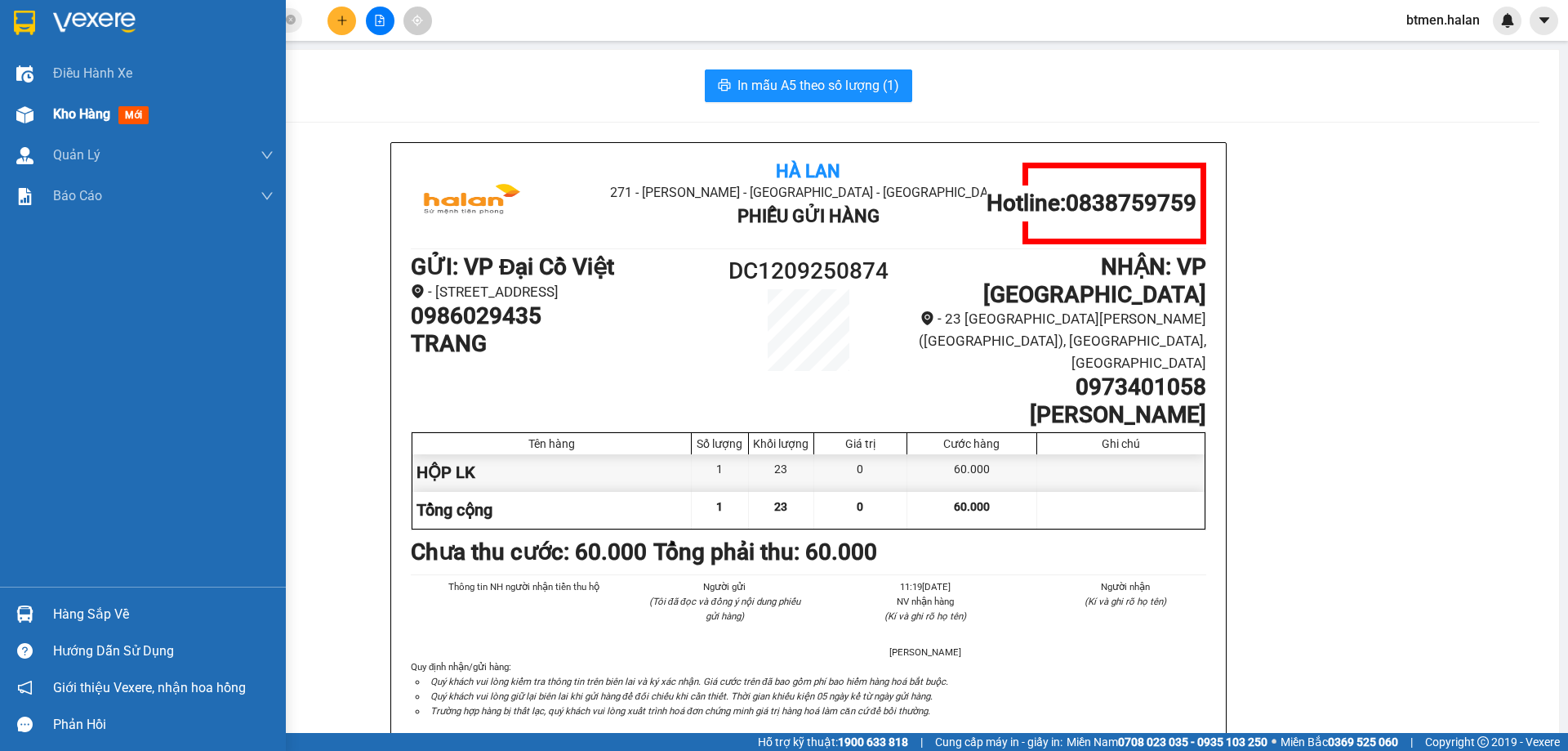
click at [99, 117] on span "Kho hàng" at bounding box center [81, 114] width 58 height 16
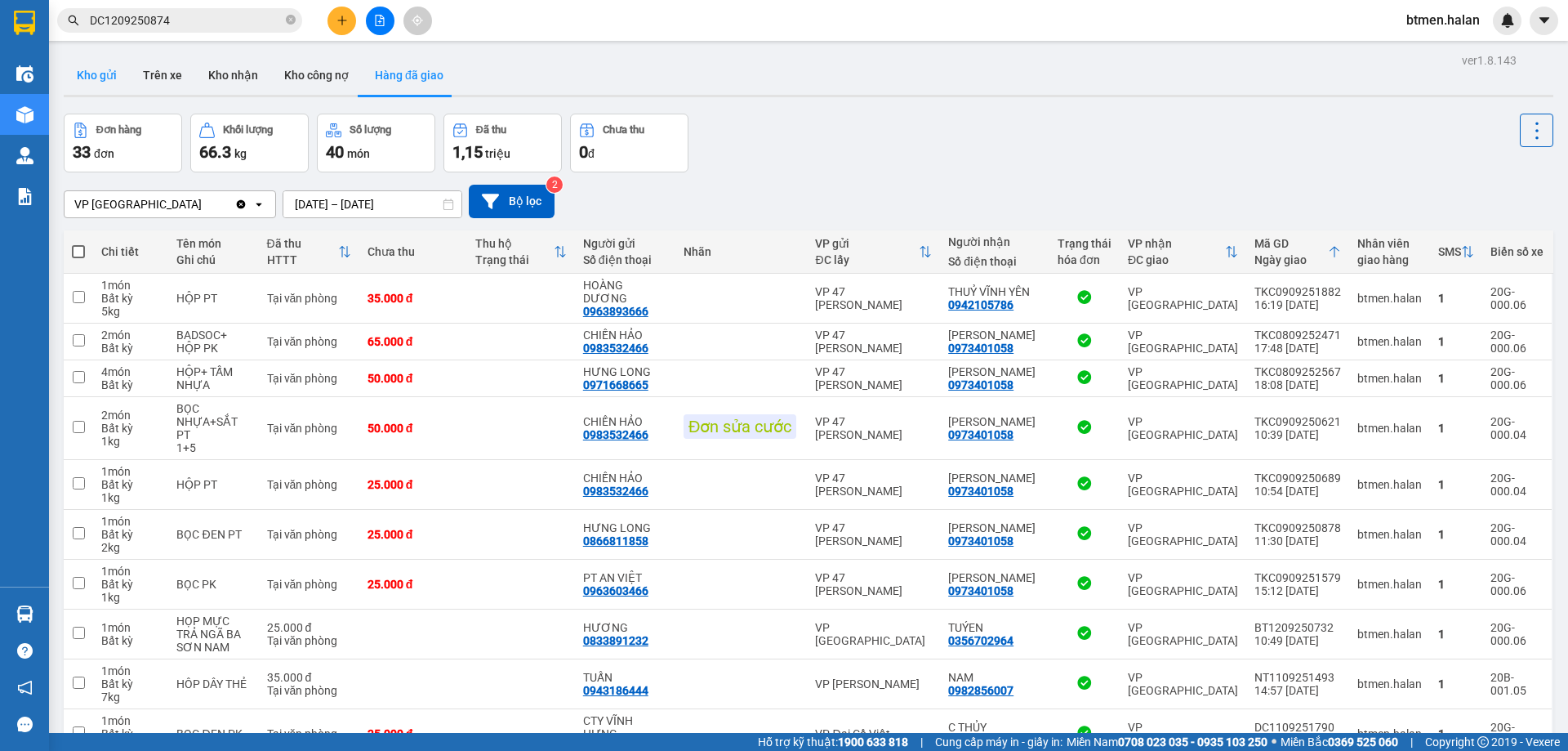
click at [103, 75] on button "Kho gửi" at bounding box center [96, 75] width 67 height 39
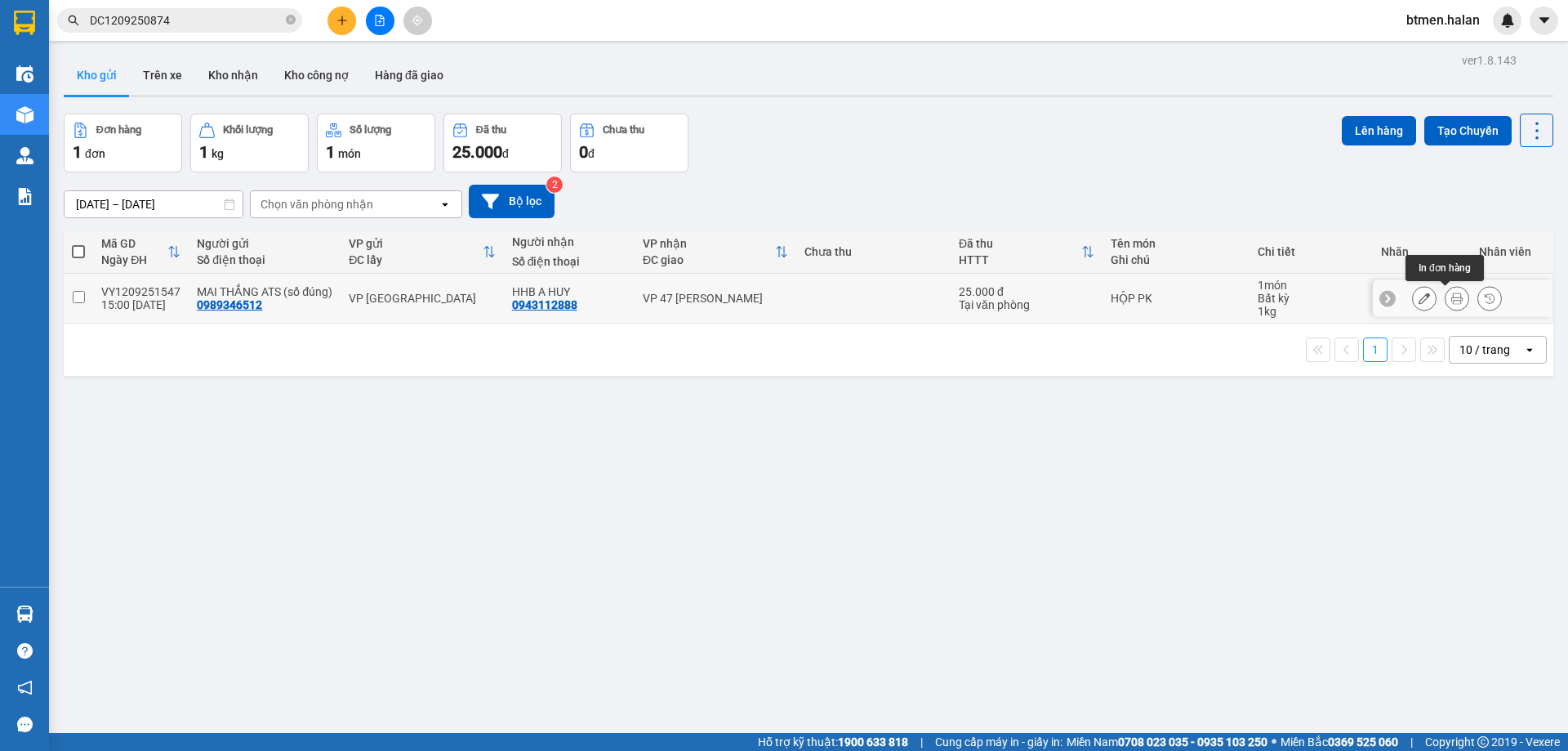
click at [1446, 296] on button at bounding box center [1457, 298] width 23 height 29
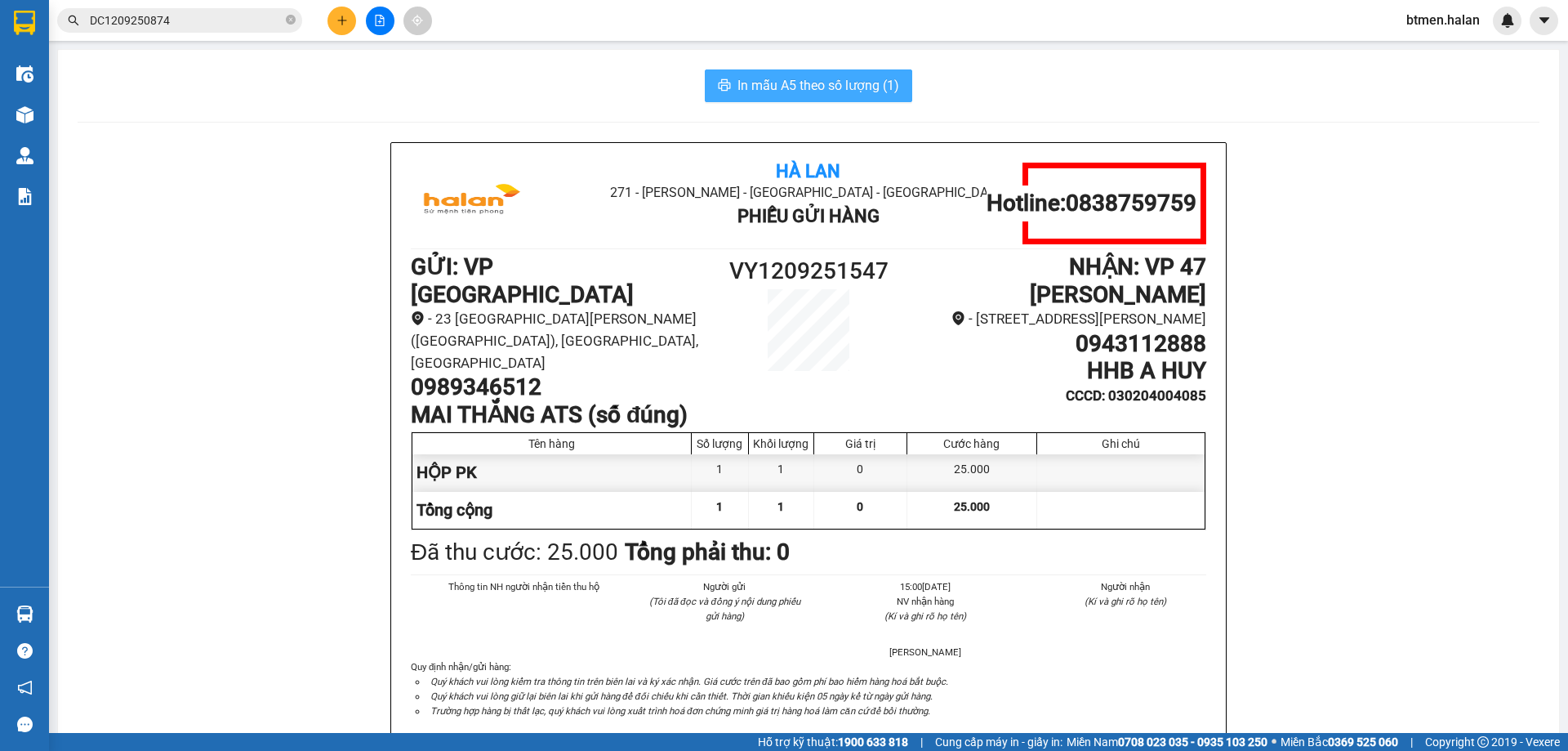
click at [797, 77] on span "In mẫu A5 theo số lượng (1)" at bounding box center [818, 85] width 162 height 21
click at [891, 81] on span "In mẫu A5 theo số lượng (1)" at bounding box center [818, 85] width 162 height 21
click at [811, 78] on span "In mẫu A5 theo số lượng (1)" at bounding box center [818, 85] width 162 height 21
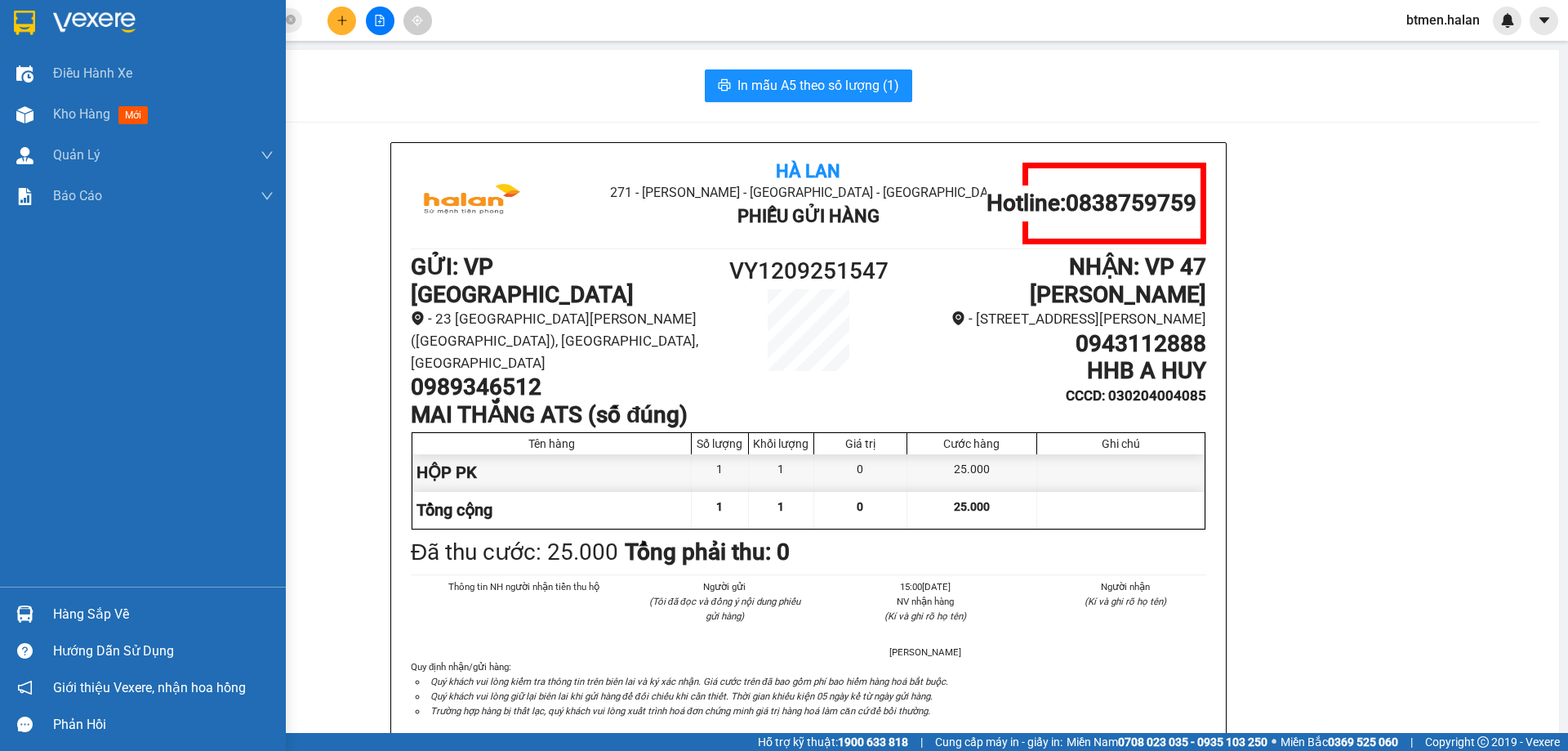
click at [89, 600] on div "Hàng sắp về" at bounding box center [143, 613] width 286 height 37
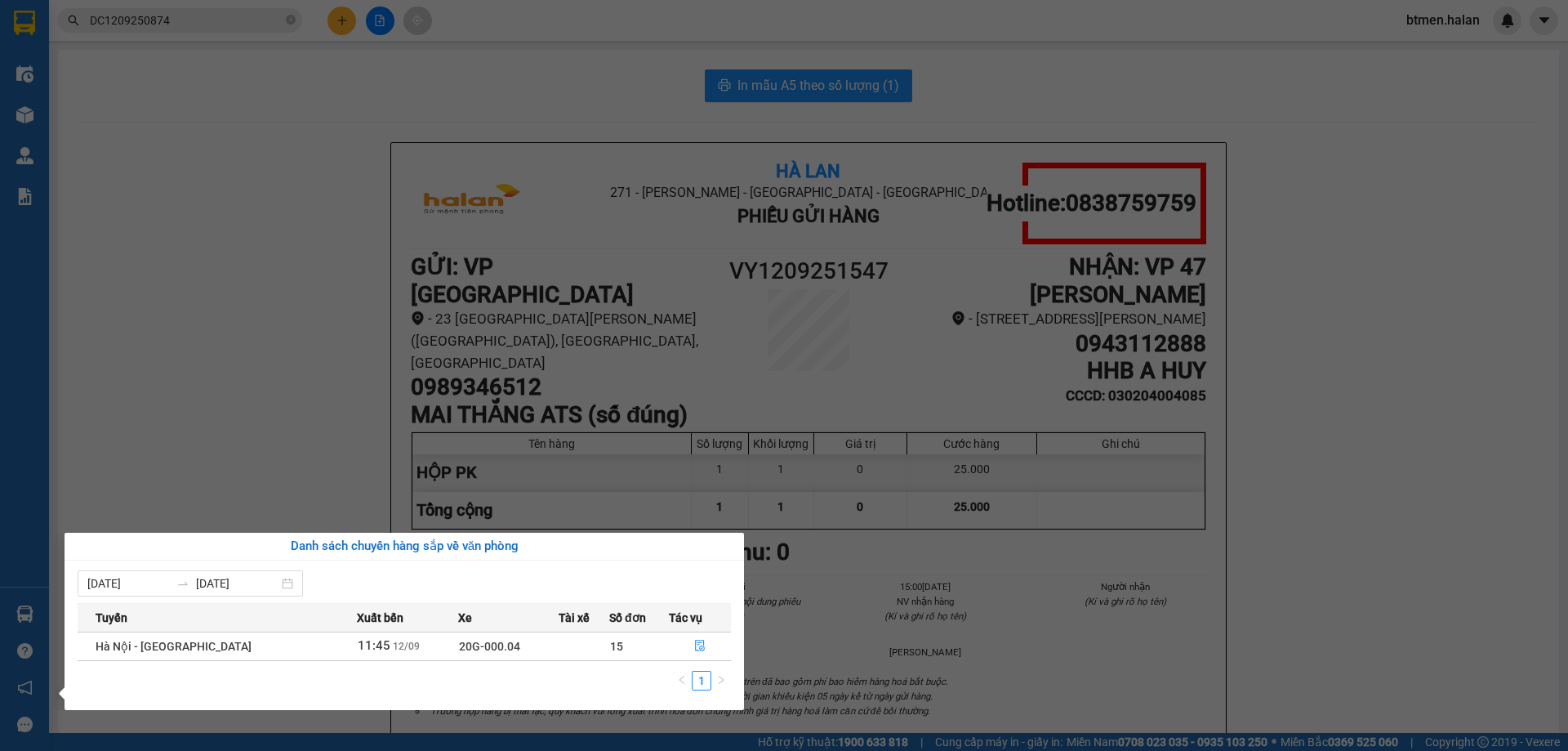
click at [210, 148] on section "Kết quả tìm kiếm ( 1 ) Bộ lọc Mã ĐH Trạng thái Món hàng Thu hộ Tổng cước Chưa c…" at bounding box center [784, 376] width 1568 height 751
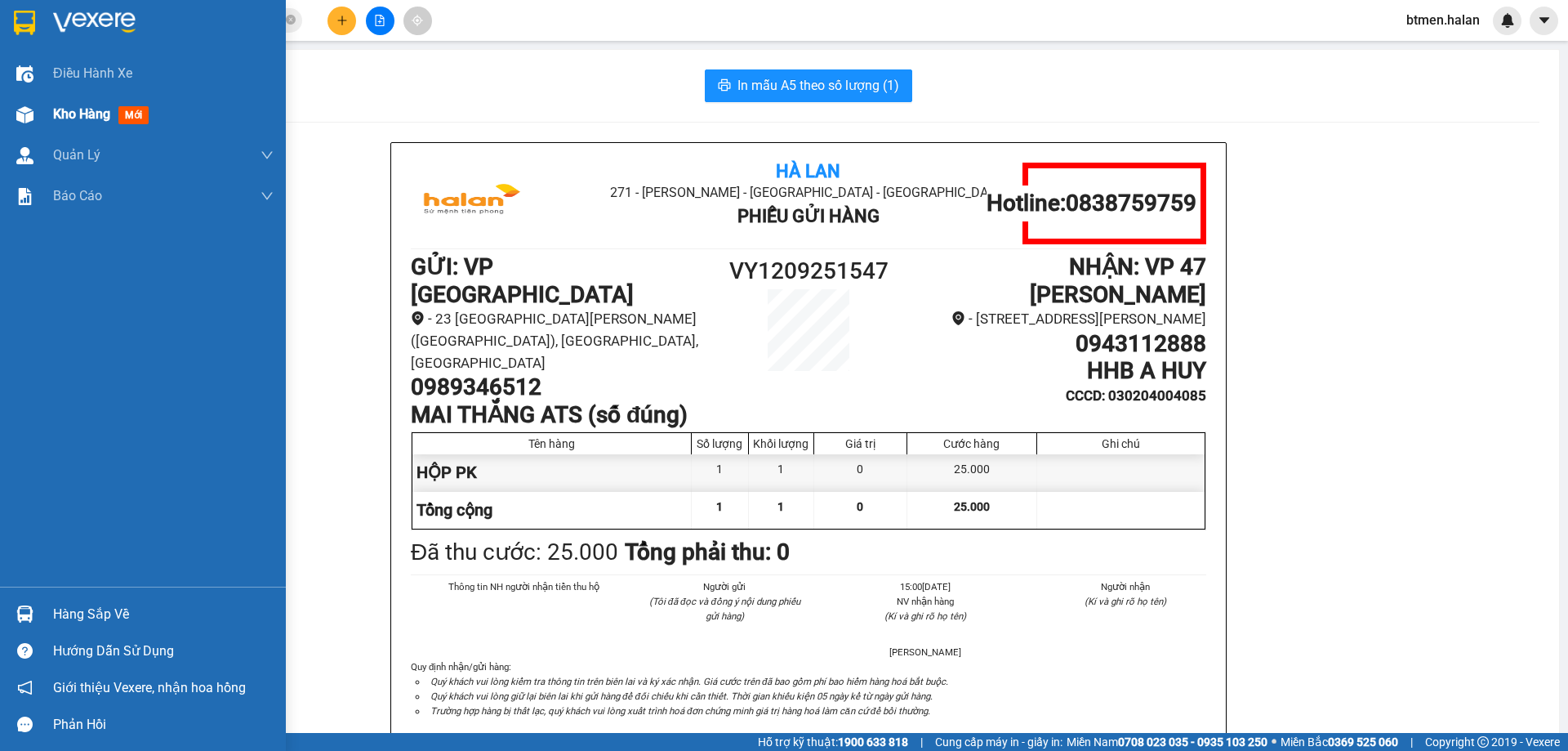
click at [42, 117] on div "Kho hàng mới" at bounding box center [143, 114] width 286 height 41
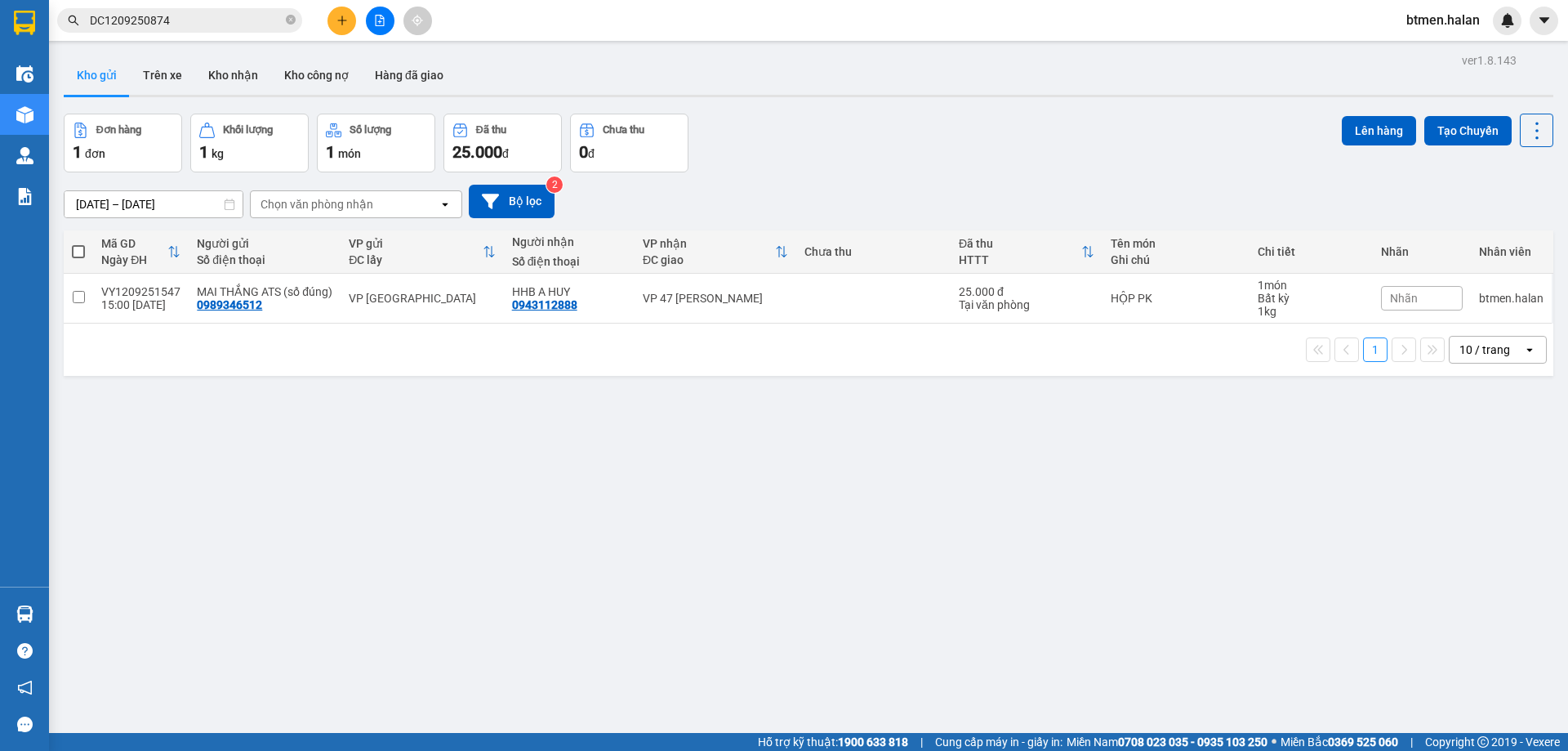
click at [343, 17] on icon "plus" at bounding box center [343, 21] width 12 height 12
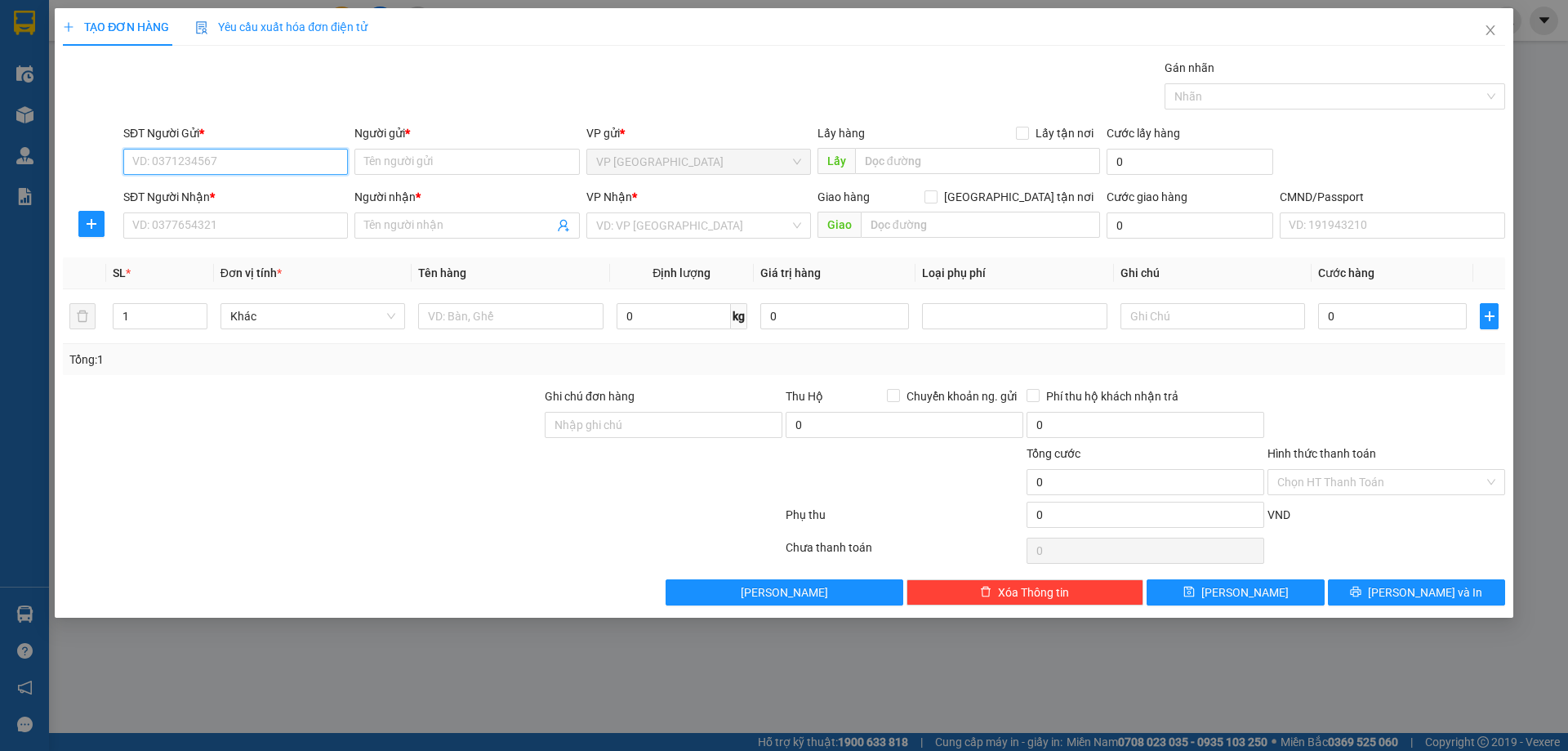
paste input "0363383338"
type input "0363383338"
click at [274, 193] on div "0363383338 - DC AUTO" at bounding box center [235, 195] width 205 height 18
type input "DC AUTO"
type input "0363383338"
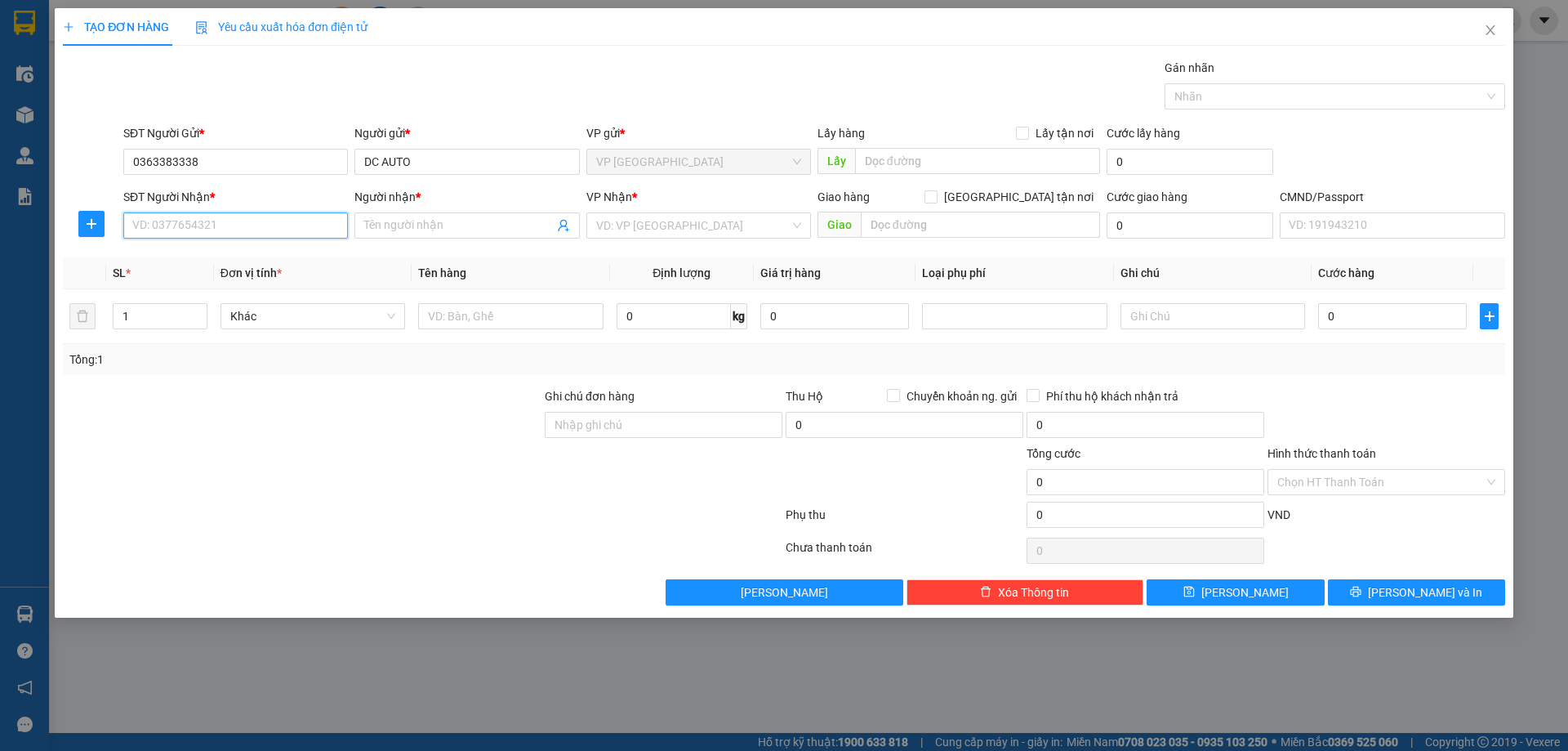
click at [300, 231] on input "SĐT Người Nhận *" at bounding box center [235, 225] width 224 height 26
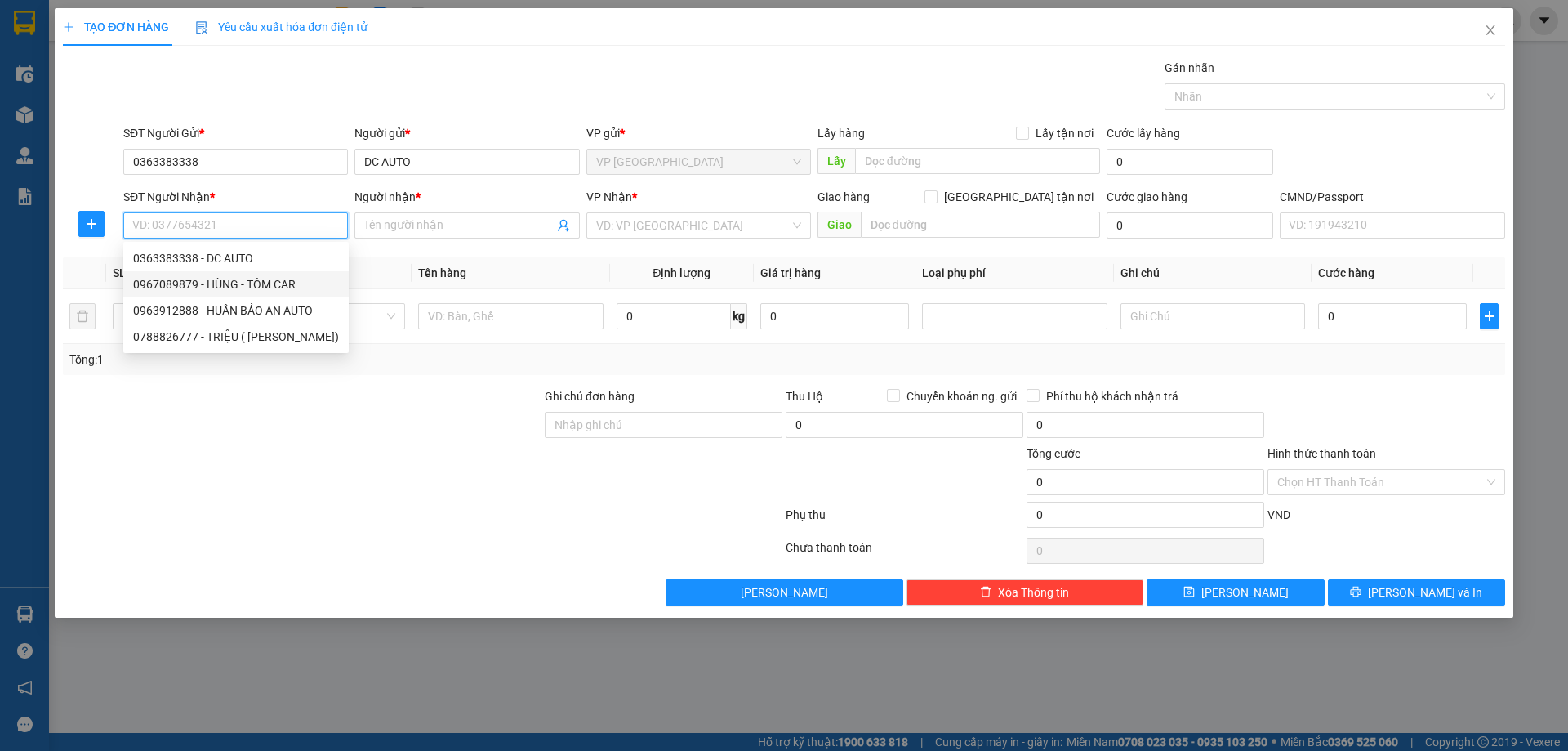
click at [278, 283] on div "0967089879 - HÙNG - TÔM CAR" at bounding box center [235, 284] width 206 height 18
type input "0967089879"
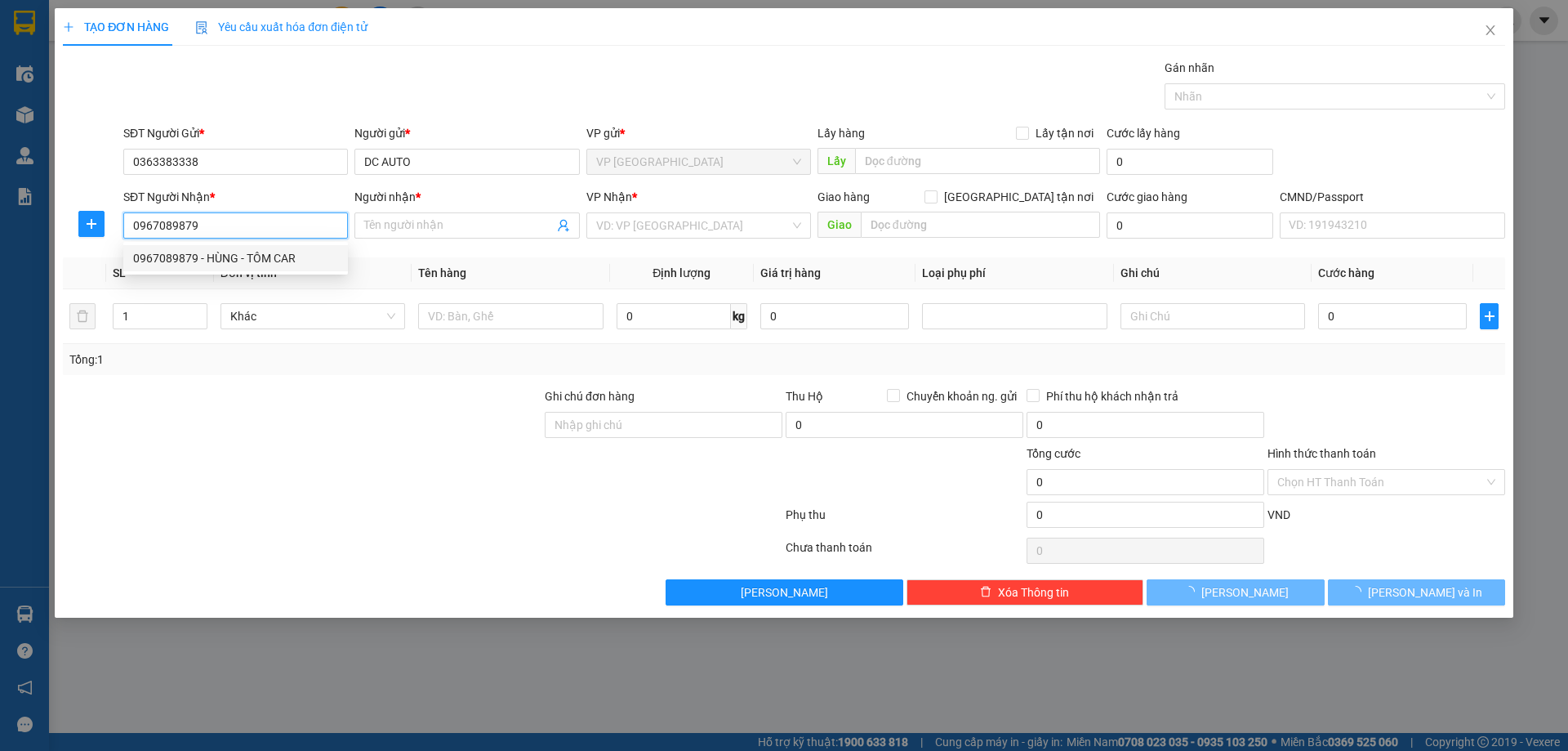
type input "HÙNG - TÔM CAR"
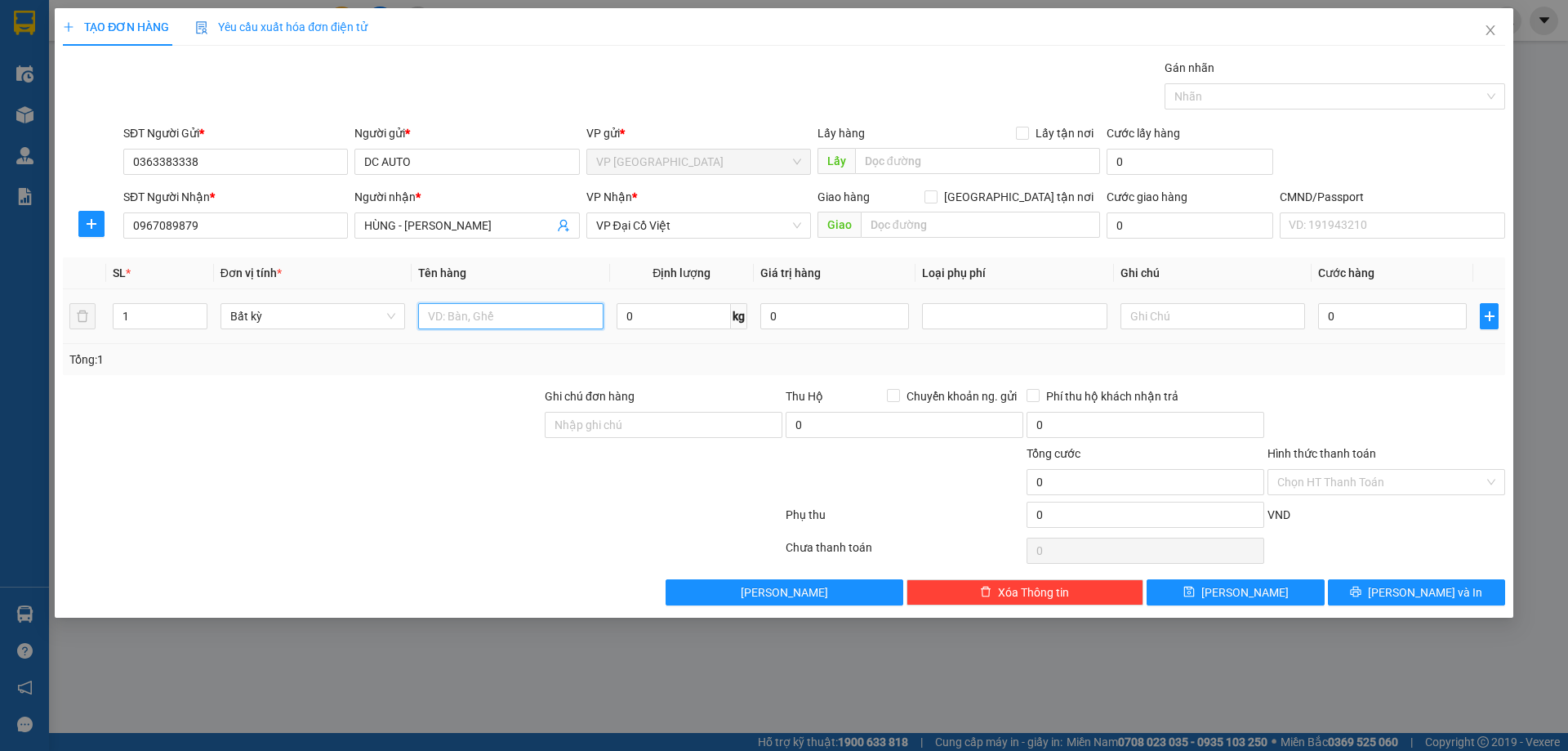
click at [467, 314] on input "text" at bounding box center [510, 316] width 185 height 26
type input "HỘP PK"
click at [656, 320] on input "0" at bounding box center [673, 316] width 114 height 26
type input "8"
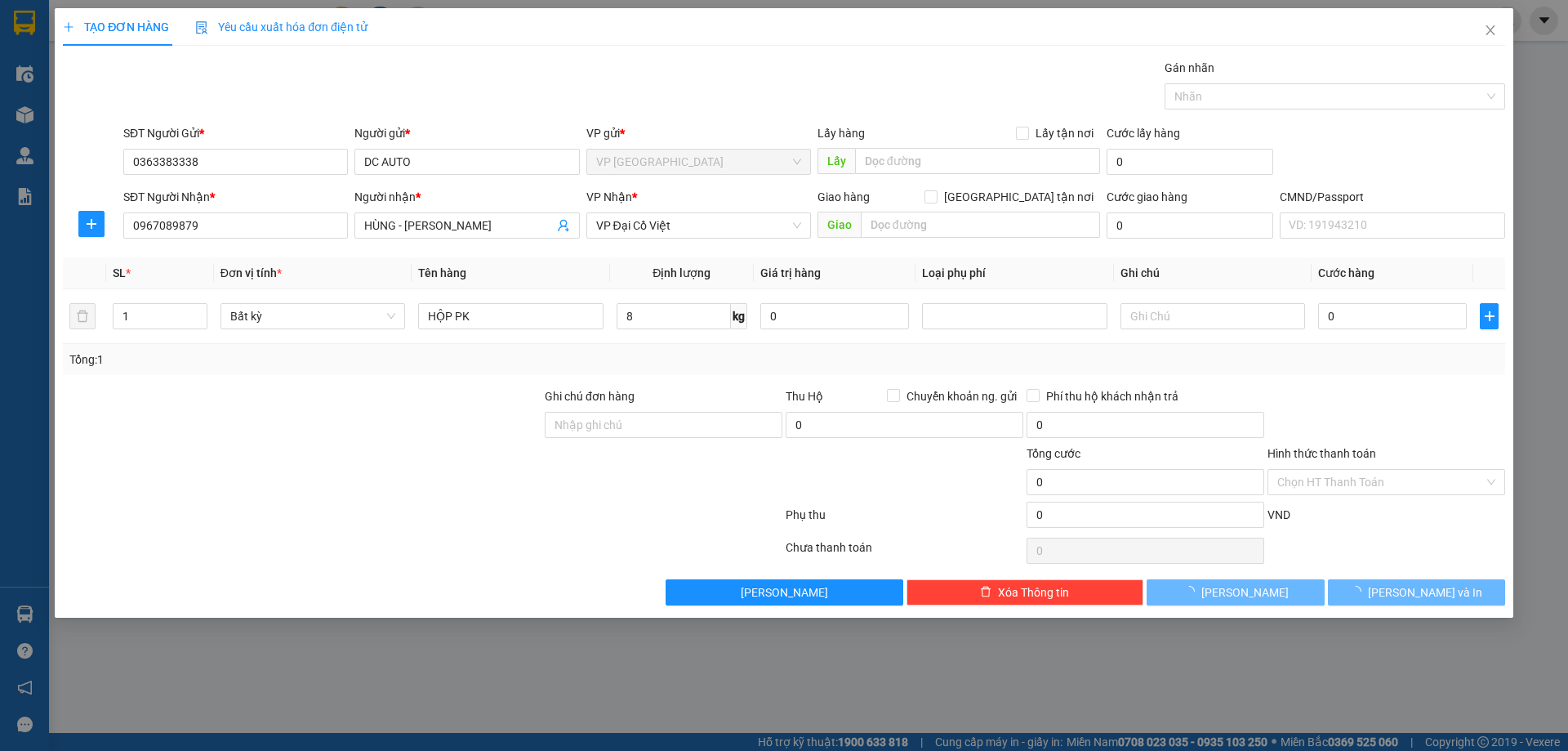
click at [1473, 372] on div "Tổng: 1" at bounding box center [784, 359] width 1442 height 31
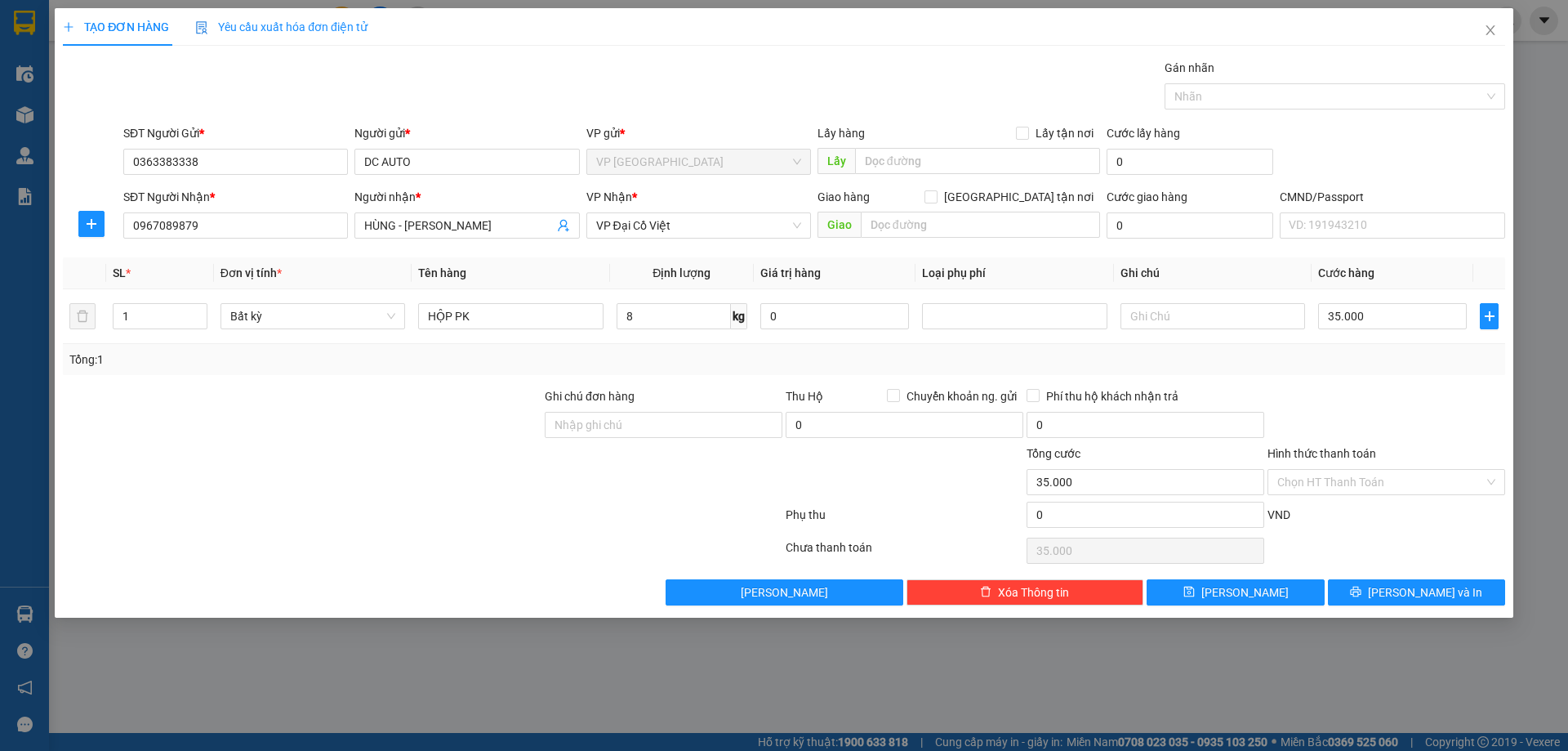
type input "35.000"
click at [1401, 593] on button "Lưu và In" at bounding box center [1416, 592] width 177 height 26
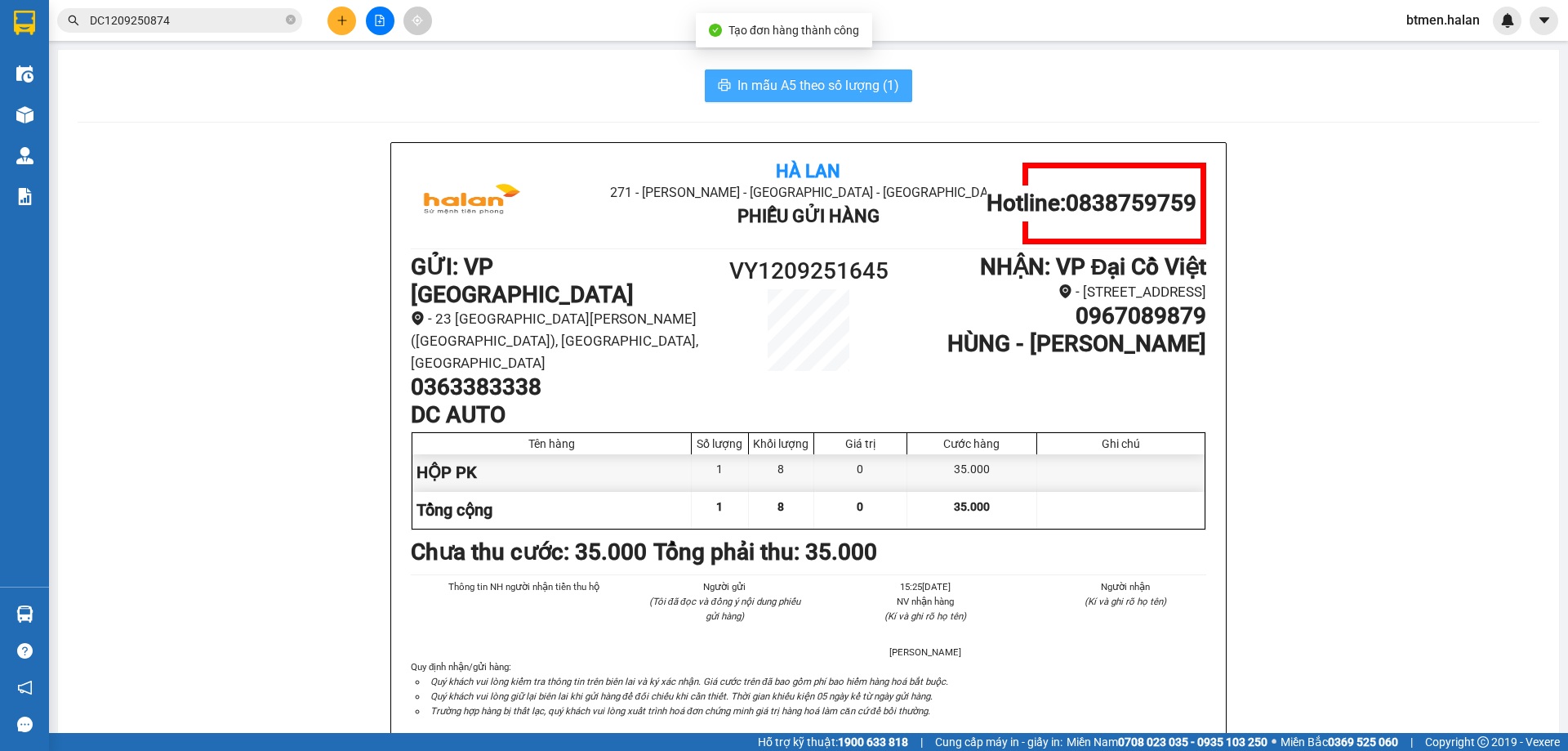
click at [744, 87] on span "In mẫu A5 theo số lượng (1)" at bounding box center [818, 85] width 162 height 21
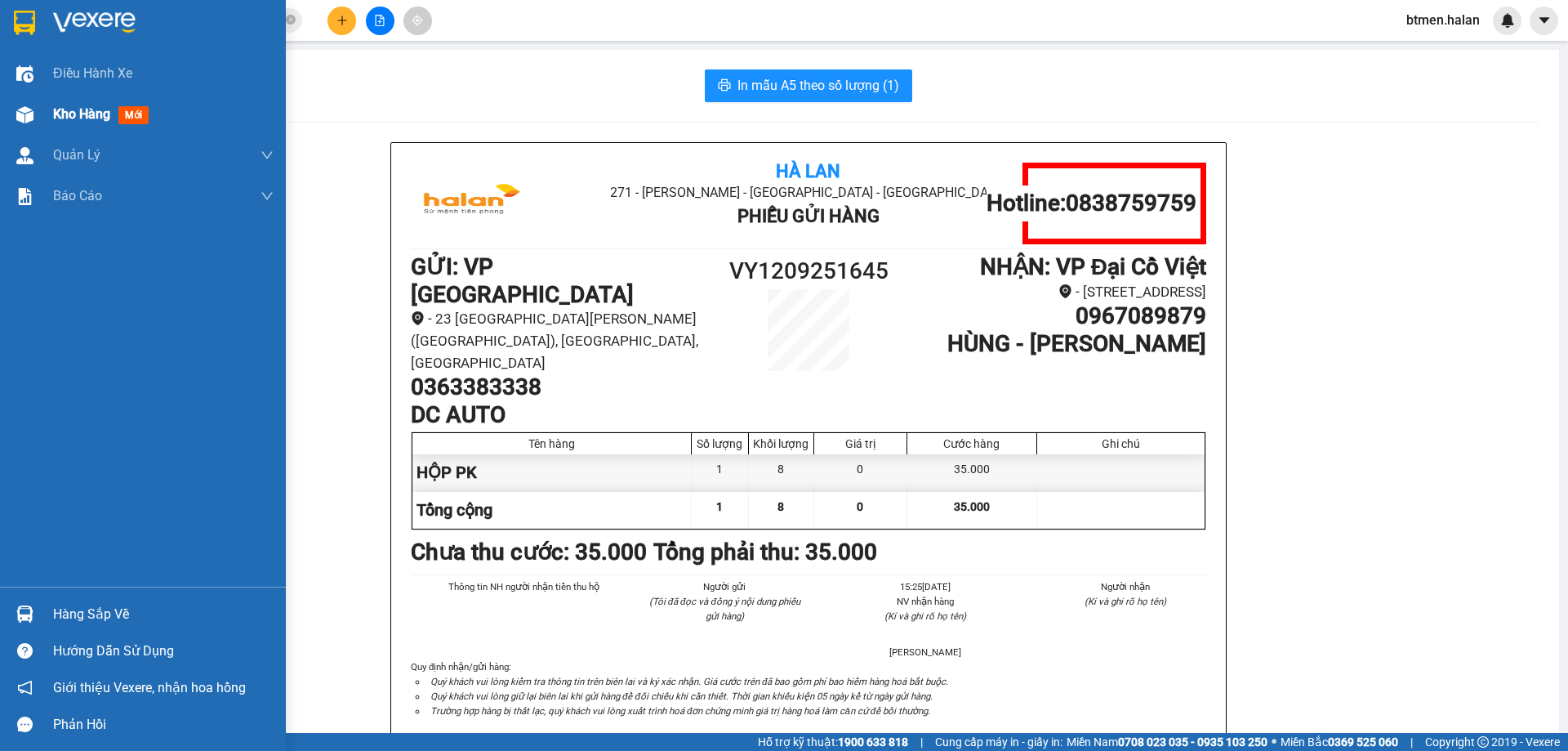
click at [40, 120] on div "Kho hàng mới" at bounding box center [143, 114] width 286 height 41
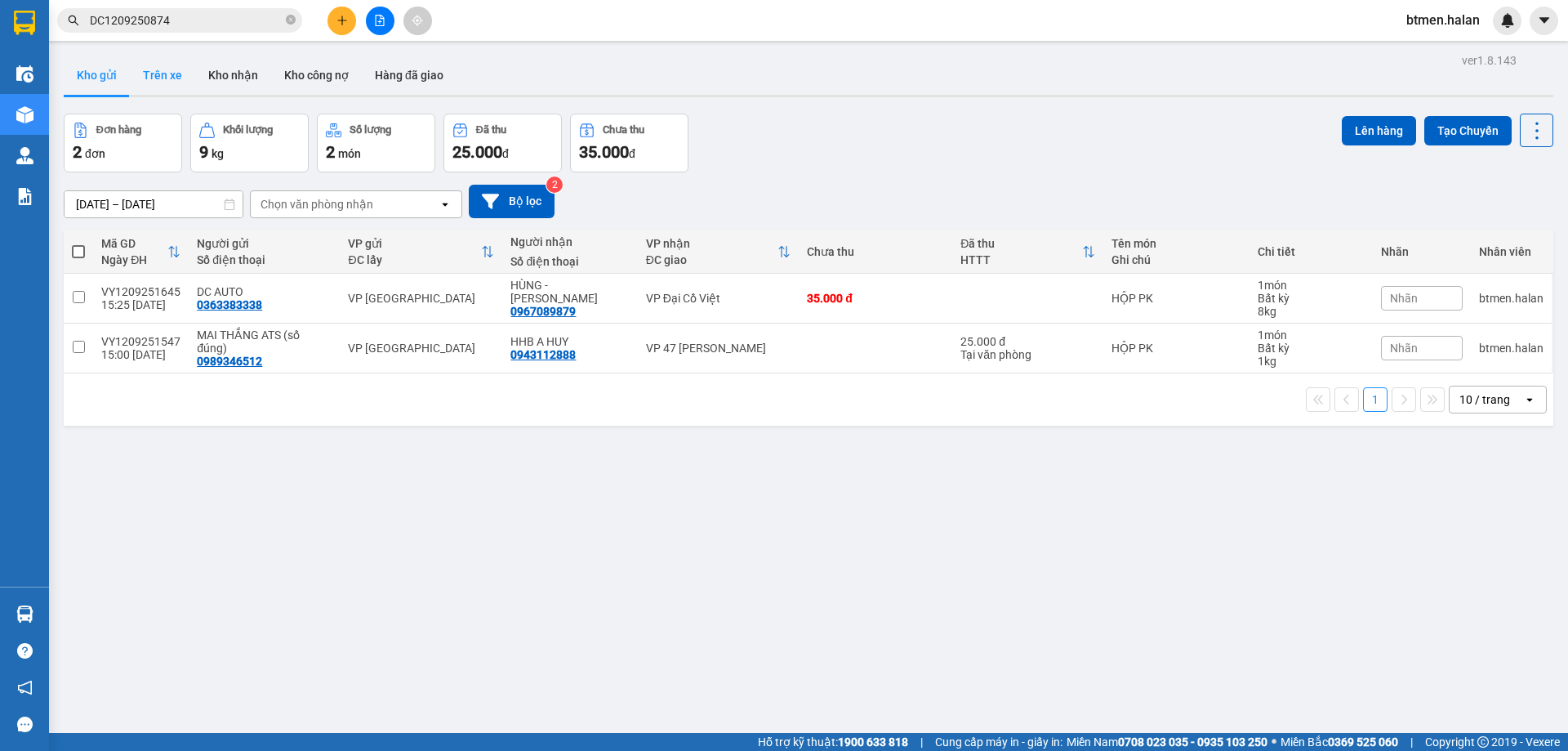
click at [149, 80] on button "Trên xe" at bounding box center [163, 75] width 66 height 39
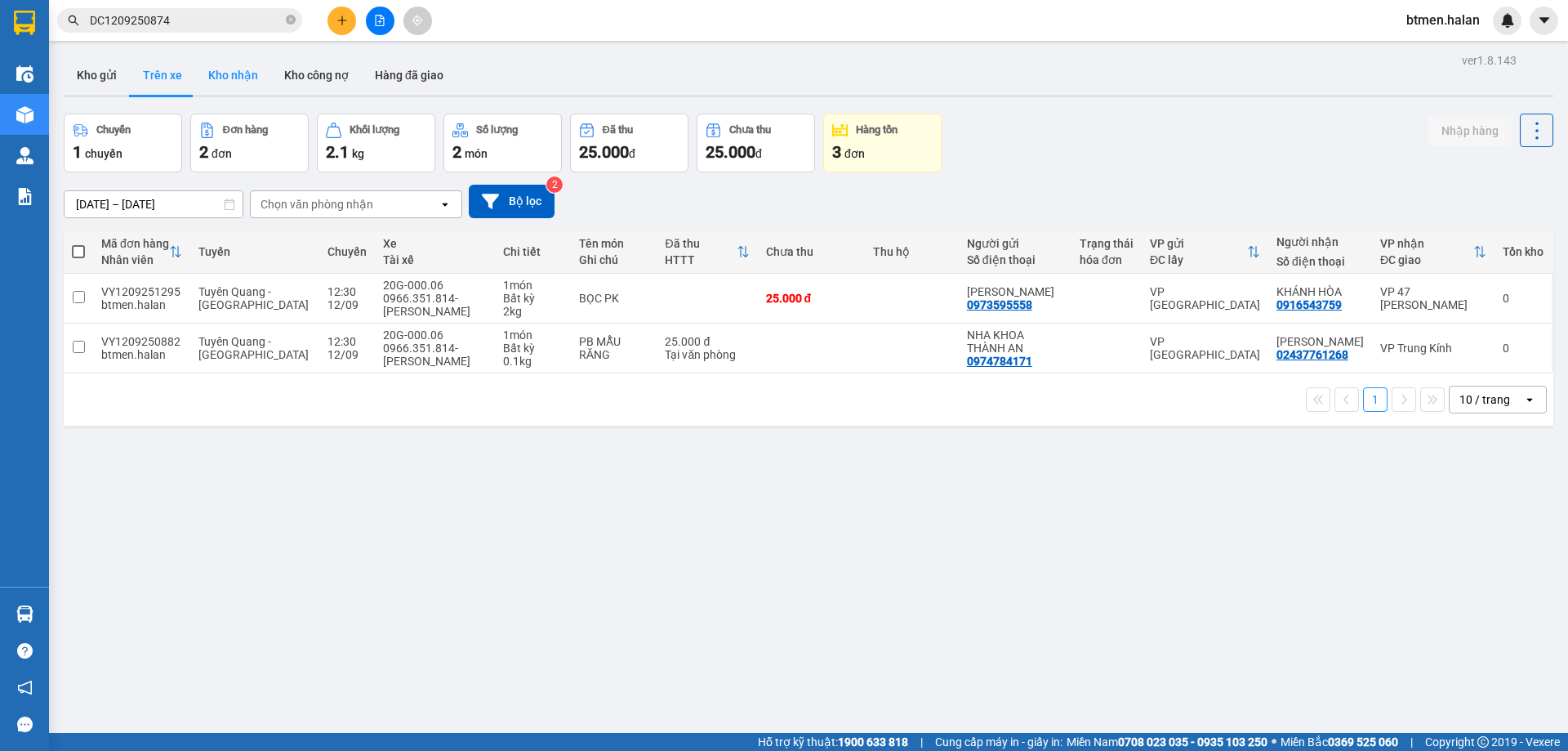
click at [240, 69] on button "Kho nhận" at bounding box center [233, 75] width 75 height 39
type input "[DATE] – [DATE]"
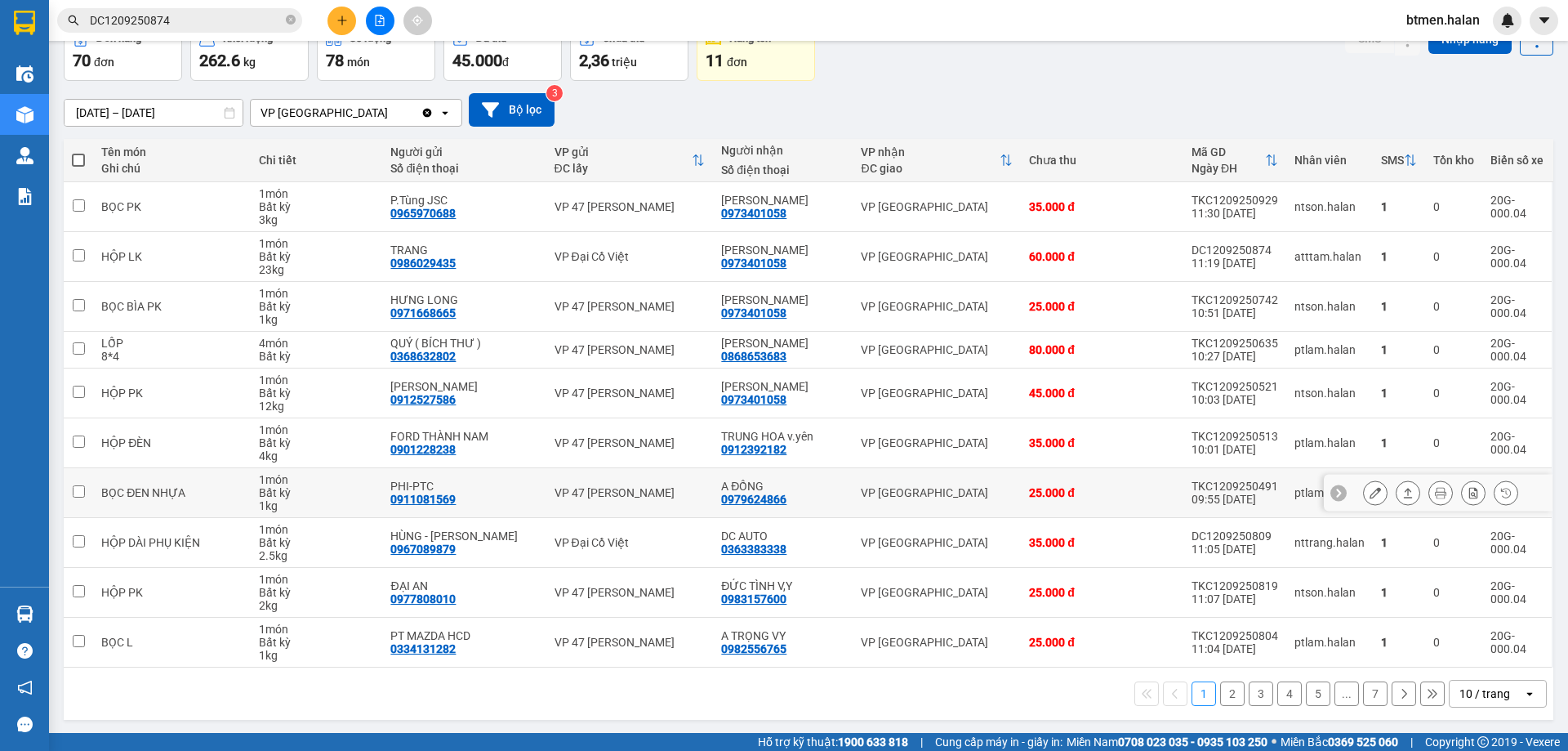
scroll to position [93, 0]
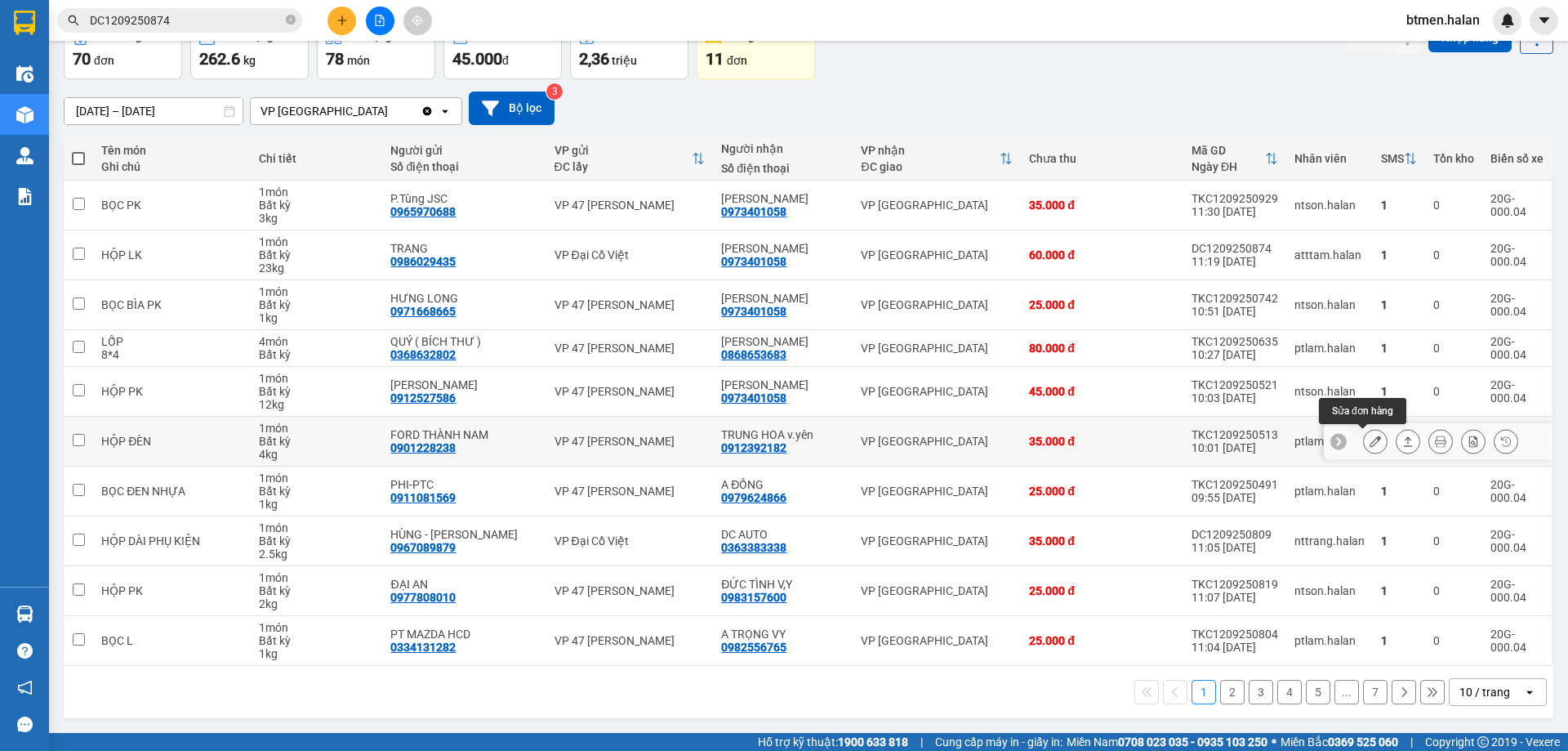
click at [1369, 436] on icon at bounding box center [1375, 441] width 12 height 12
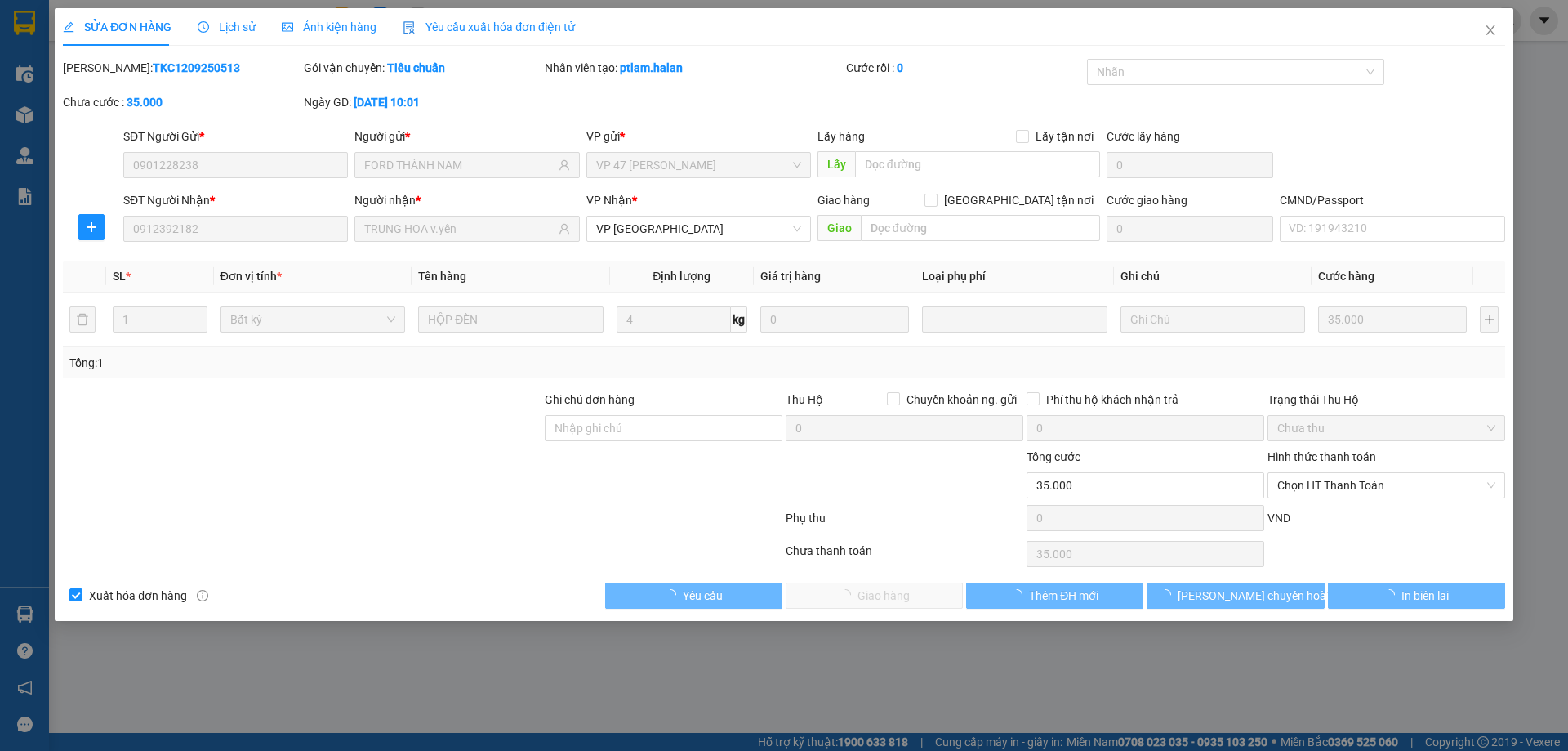
type input "0901228238"
type input "FORD THÀNH NAM"
type input "0912392182"
type input "TRUNG HOA v.yên"
type input "35.000"
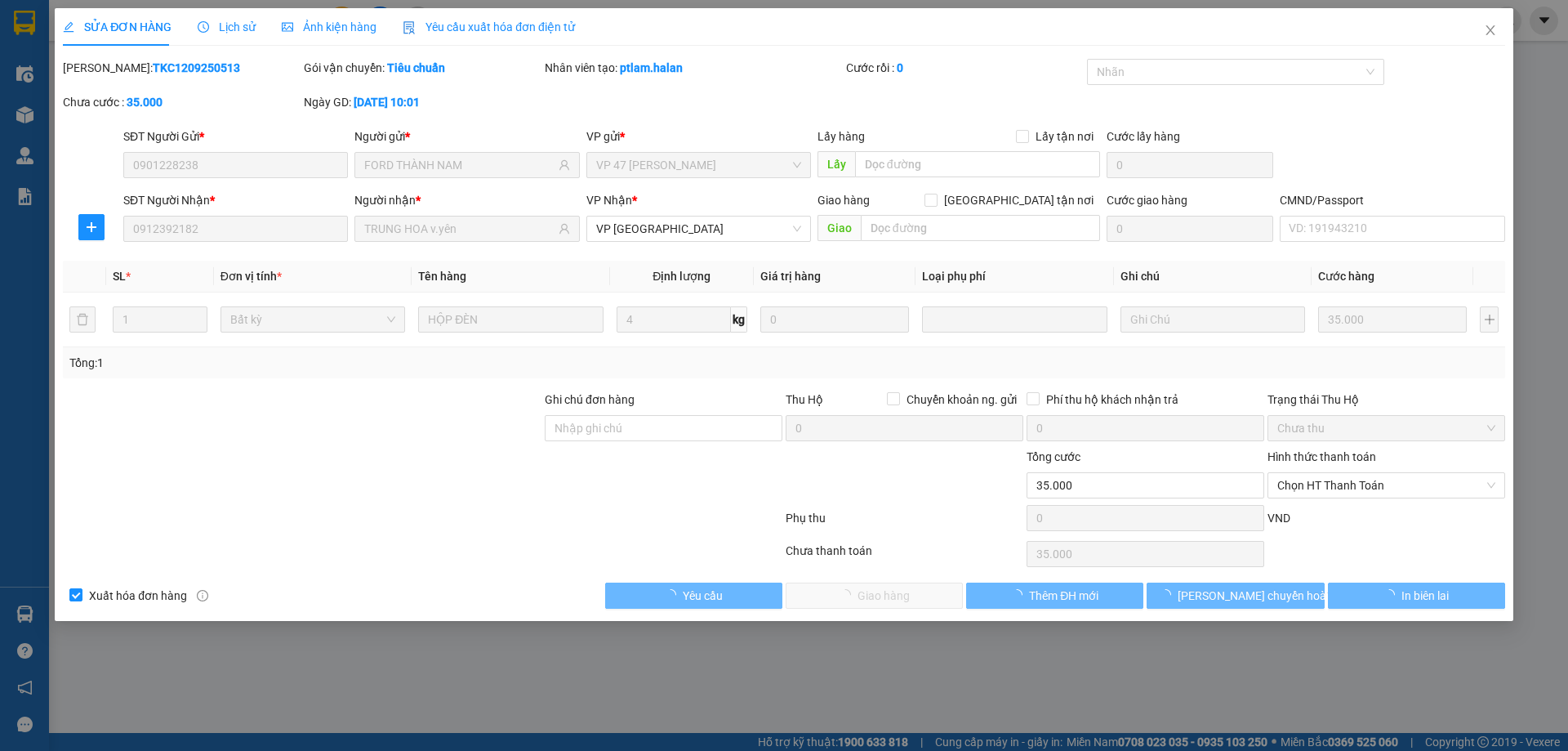
click at [1321, 492] on span "Chọn HT Thanh Toán" at bounding box center [1386, 485] width 218 height 25
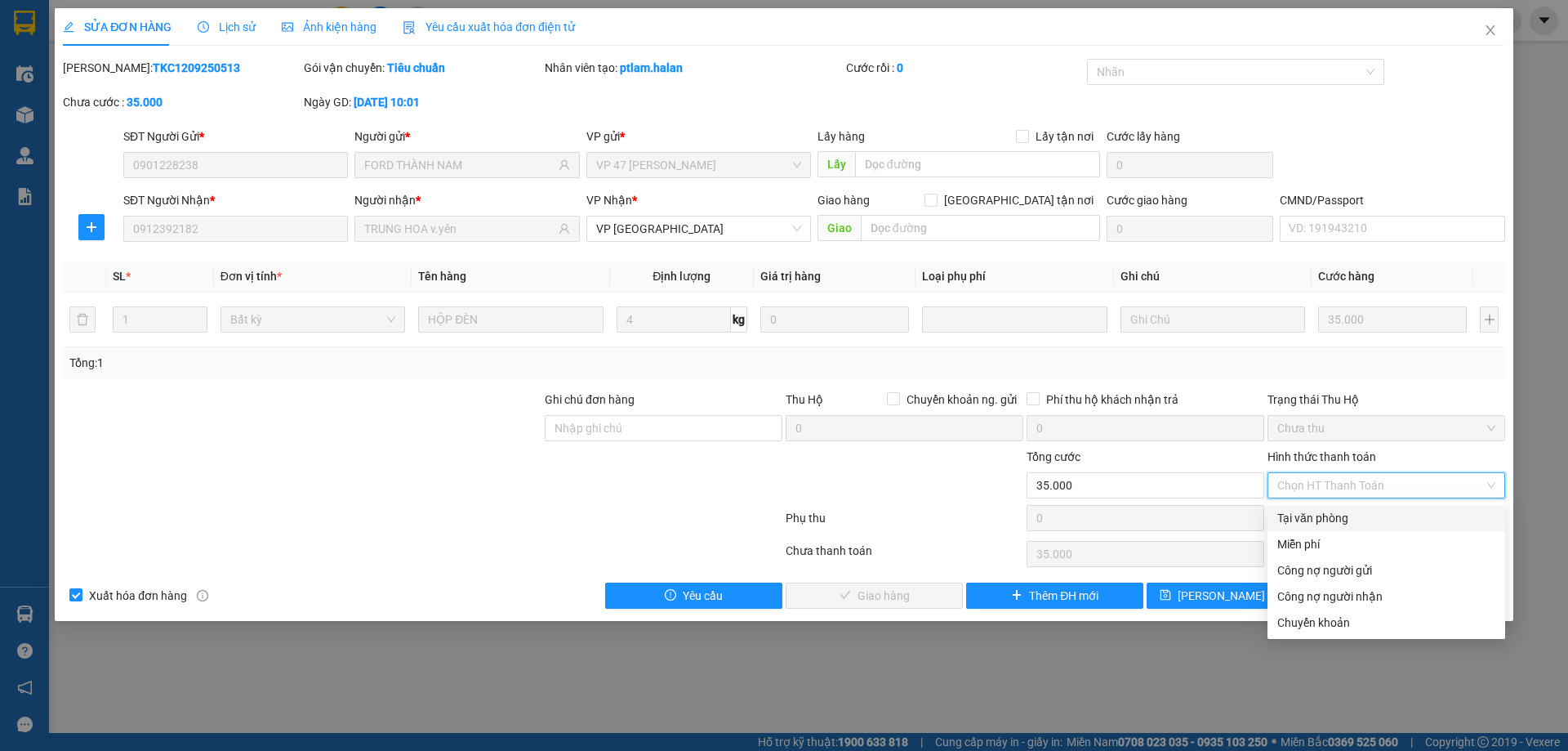
drag, startPoint x: 1316, startPoint y: 507, endPoint x: 1262, endPoint y: 530, distance: 58.7
click at [1312, 510] on div "Tại văn phòng" at bounding box center [1385, 518] width 237 height 26
type input "0"
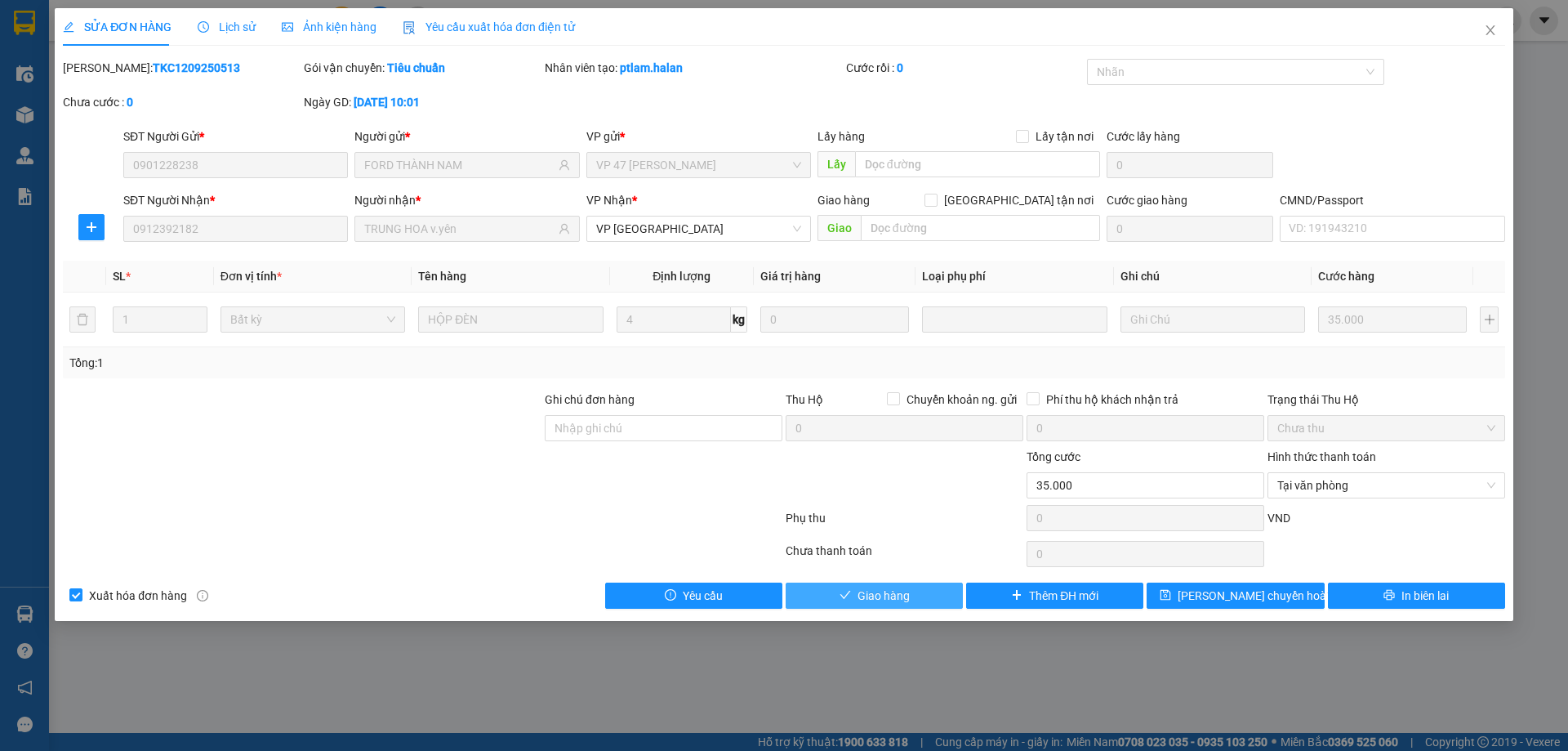
click at [938, 593] on button "Giao hàng" at bounding box center [874, 595] width 177 height 26
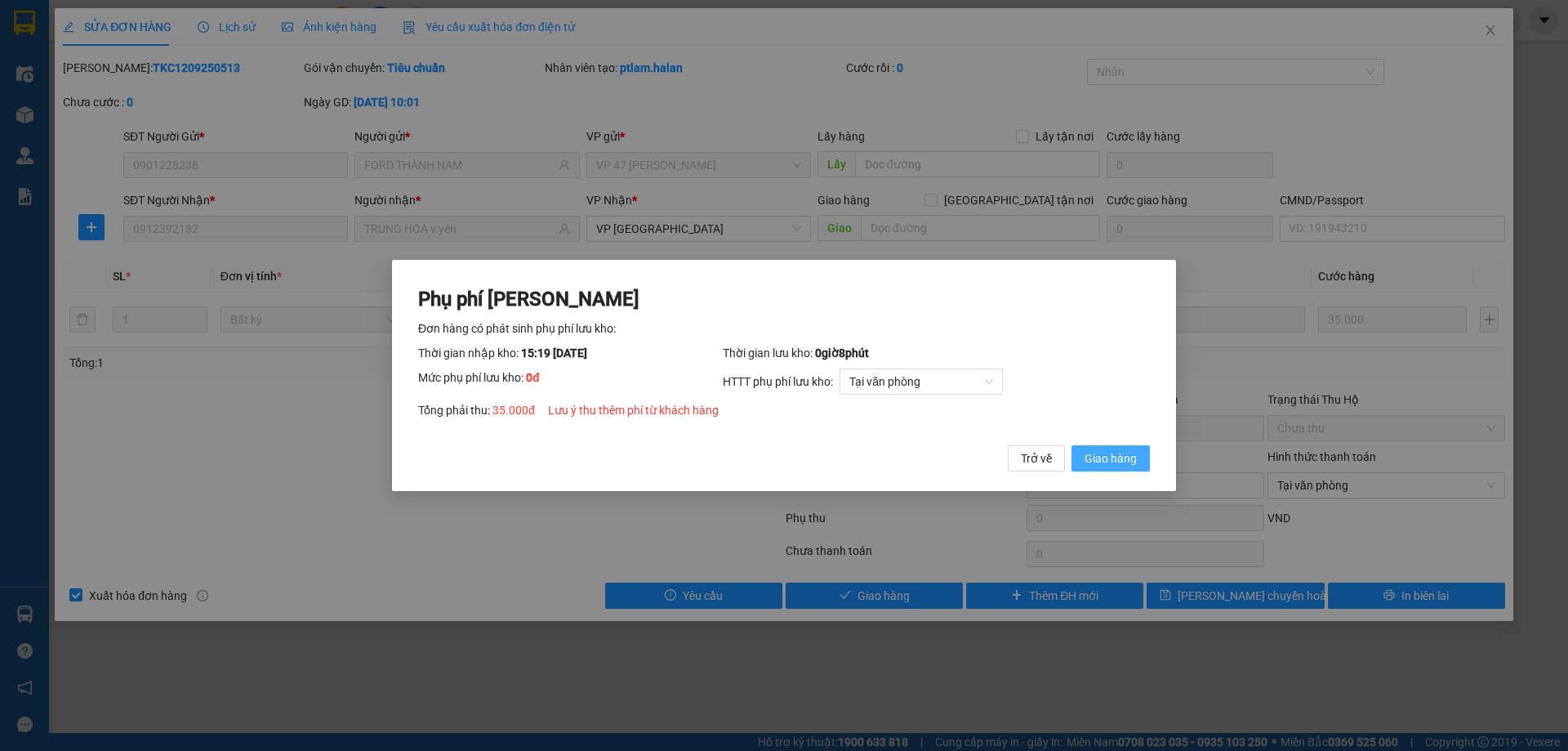
click at [1099, 462] on span "Giao hàng" at bounding box center [1110, 458] width 53 height 18
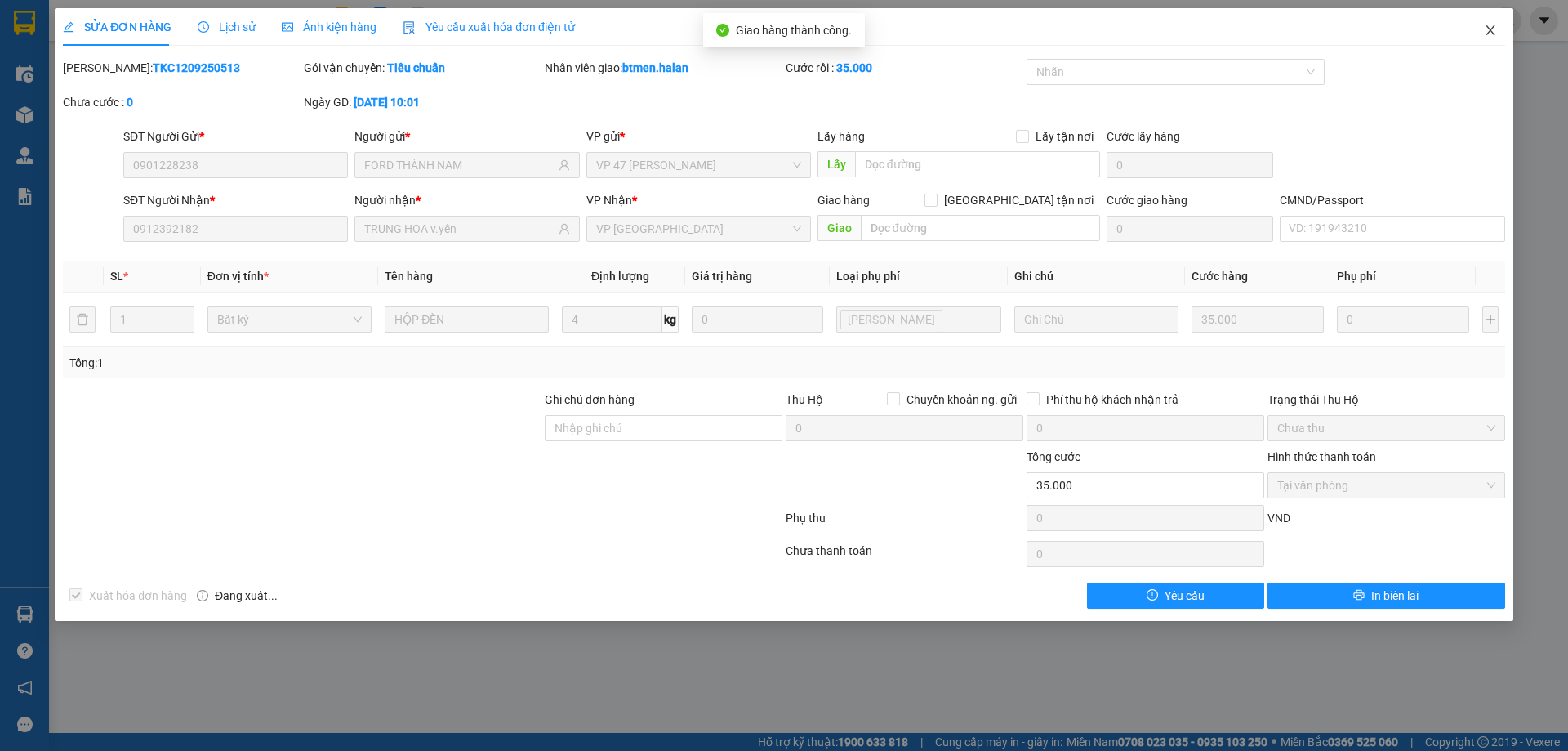
click at [1497, 28] on span "Close" at bounding box center [1491, 31] width 46 height 46
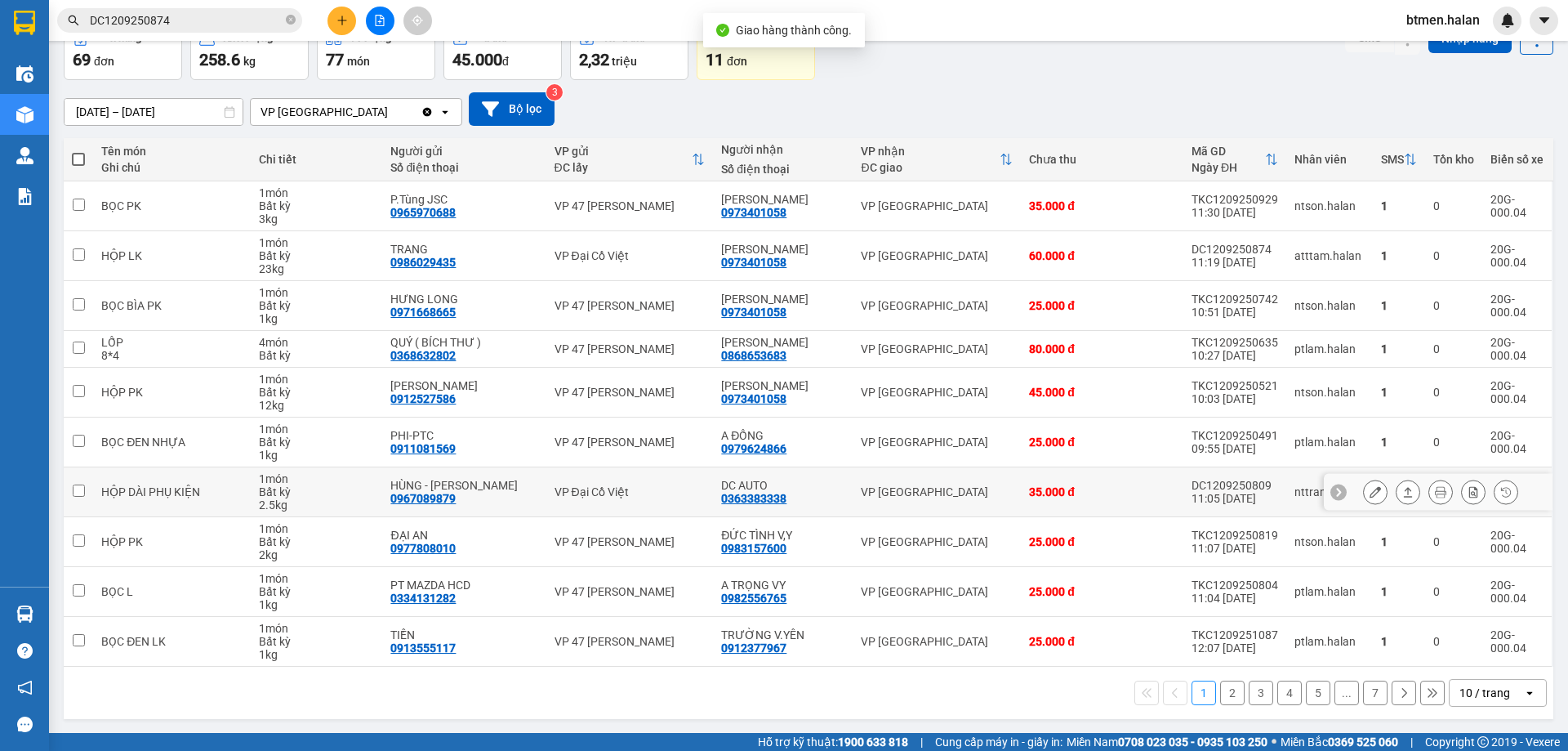
scroll to position [93, 0]
click at [1368, 493] on button at bounding box center [1374, 491] width 23 height 29
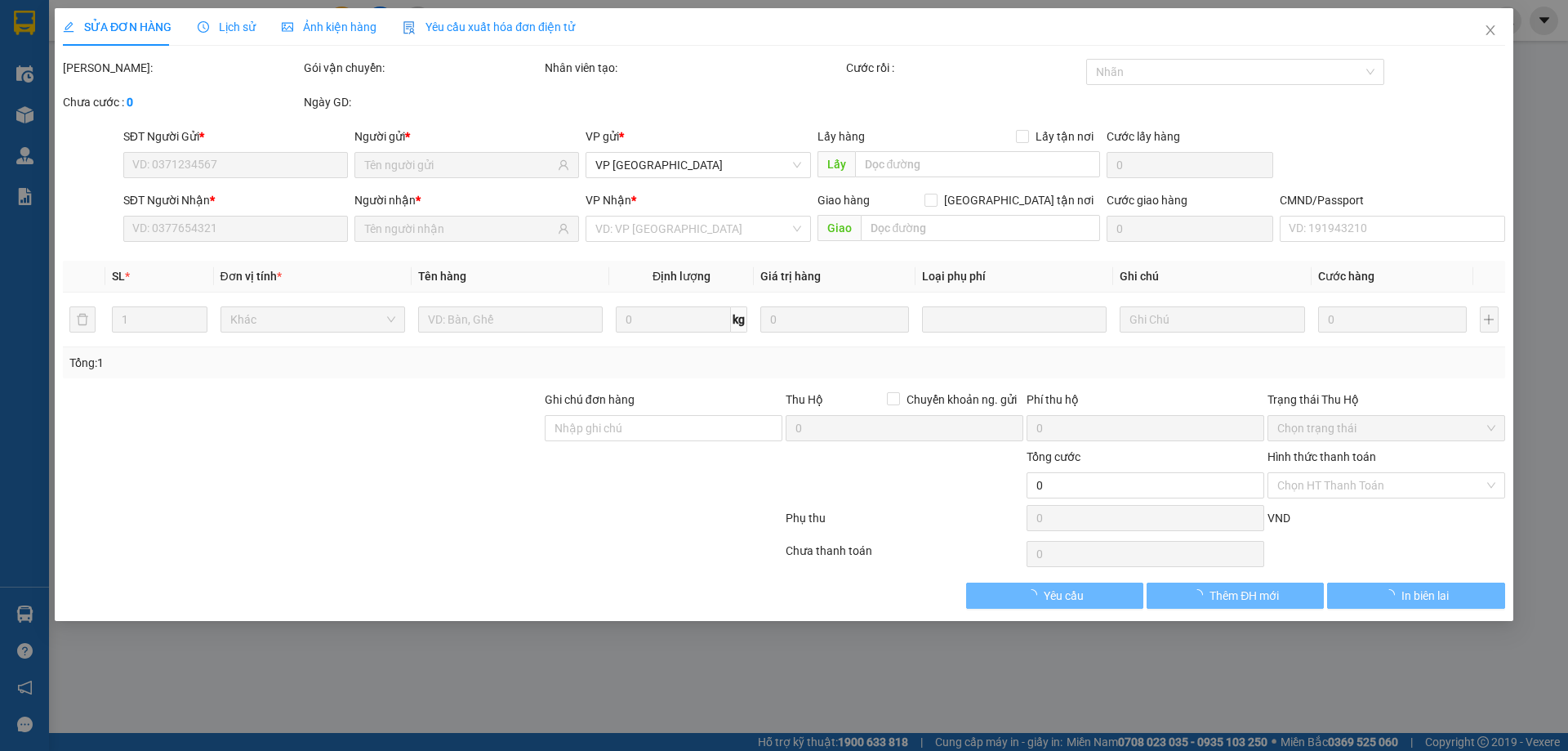
type input "0967089879"
type input "HÙNG - TÔM CAR"
type input "0363383338"
type input "DC AUTO"
type input "35.000"
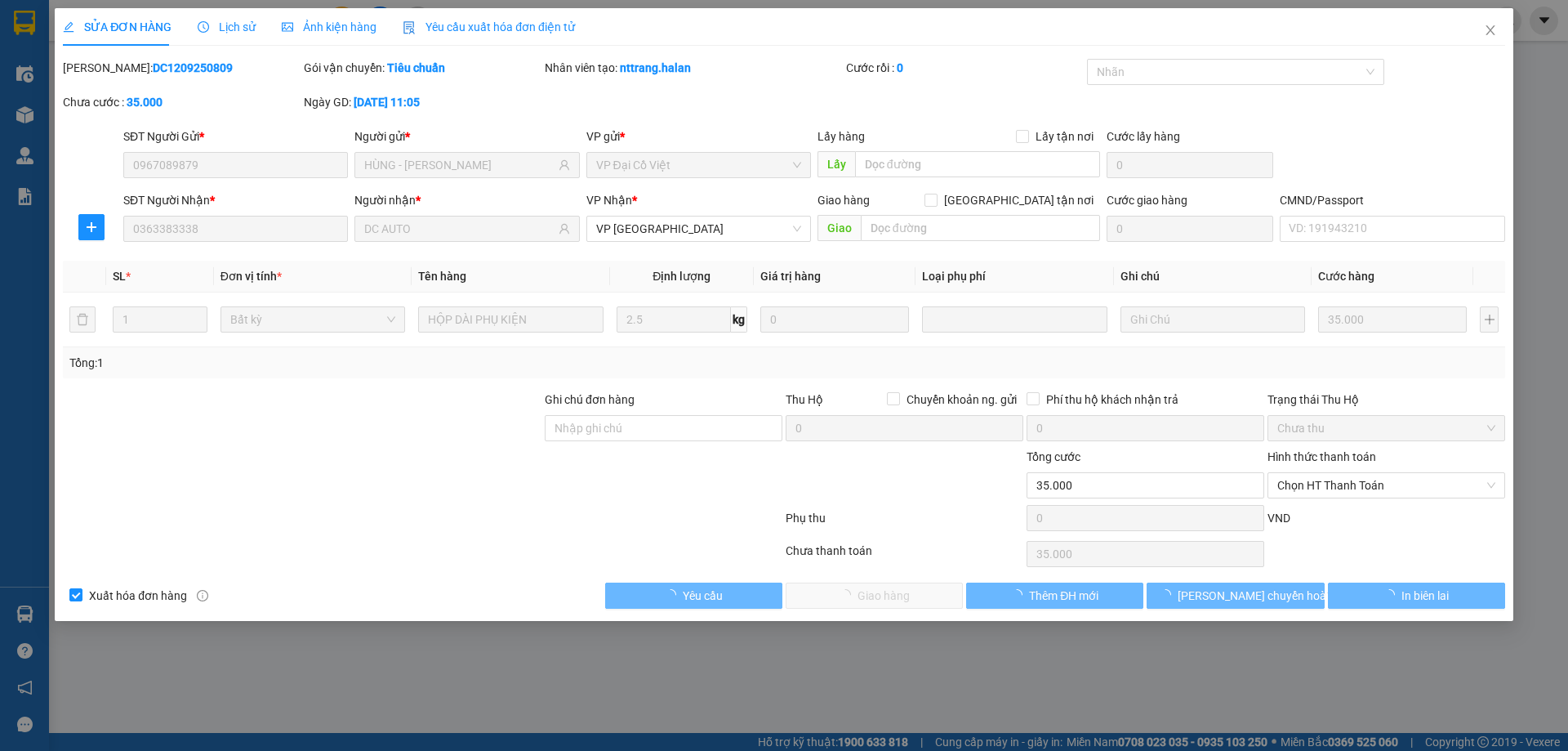
click at [1370, 488] on span "Chọn HT Thanh Toán" at bounding box center [1386, 485] width 218 height 25
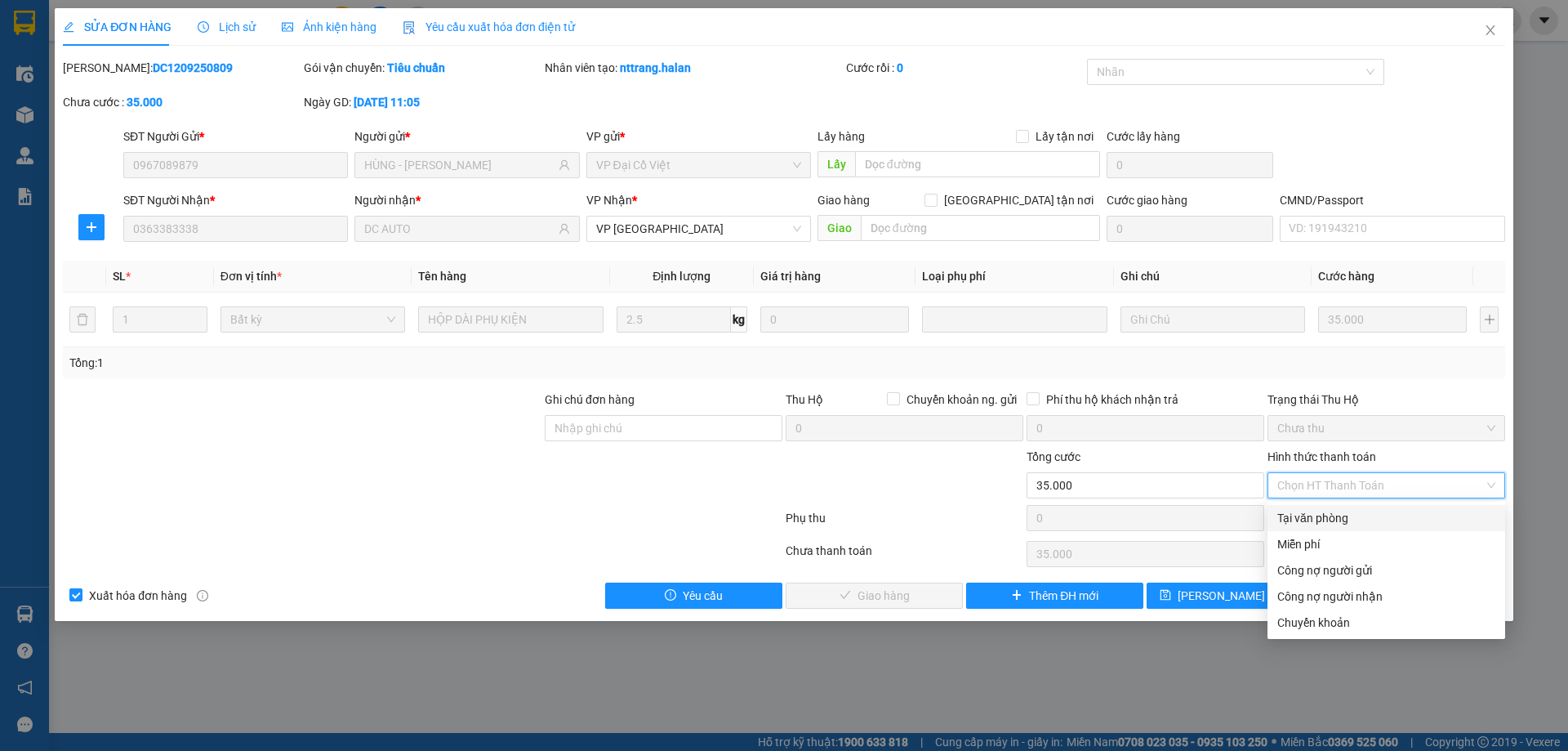
click at [1347, 522] on div "Tại văn phòng" at bounding box center [1386, 518] width 218 height 18
type input "0"
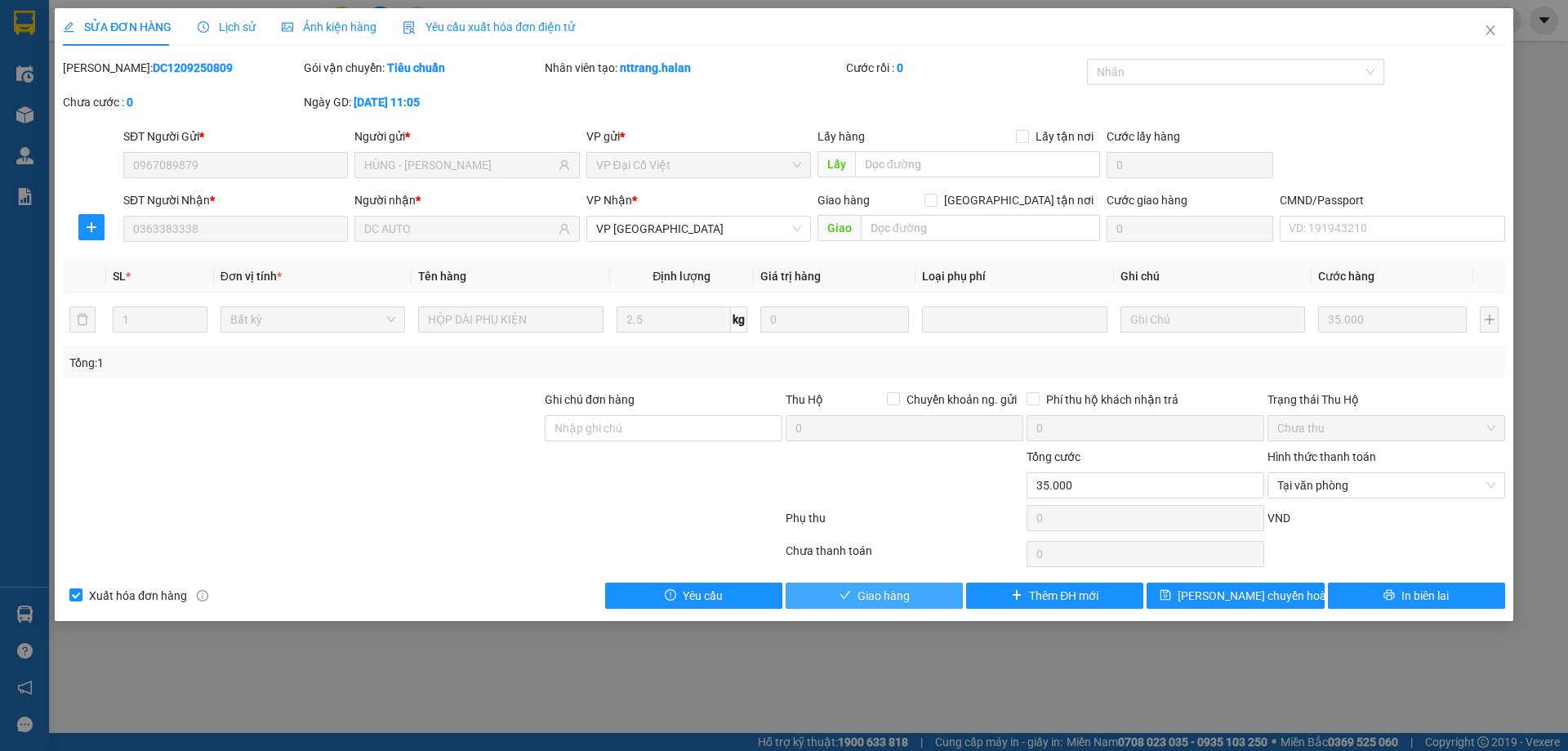
click at [878, 587] on span "Giao hàng" at bounding box center [883, 595] width 53 height 18
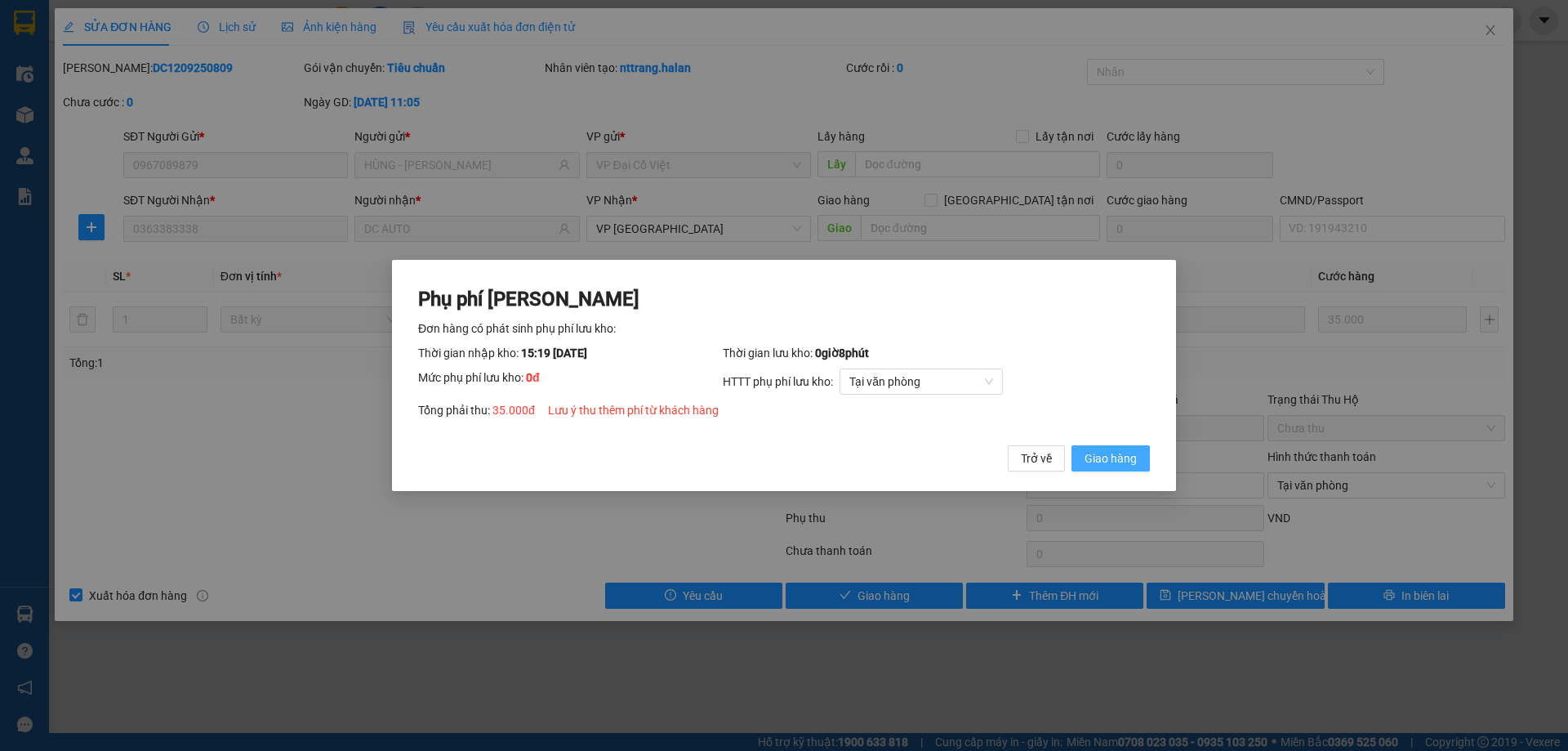
click at [1100, 461] on span "Giao hàng" at bounding box center [1110, 458] width 53 height 18
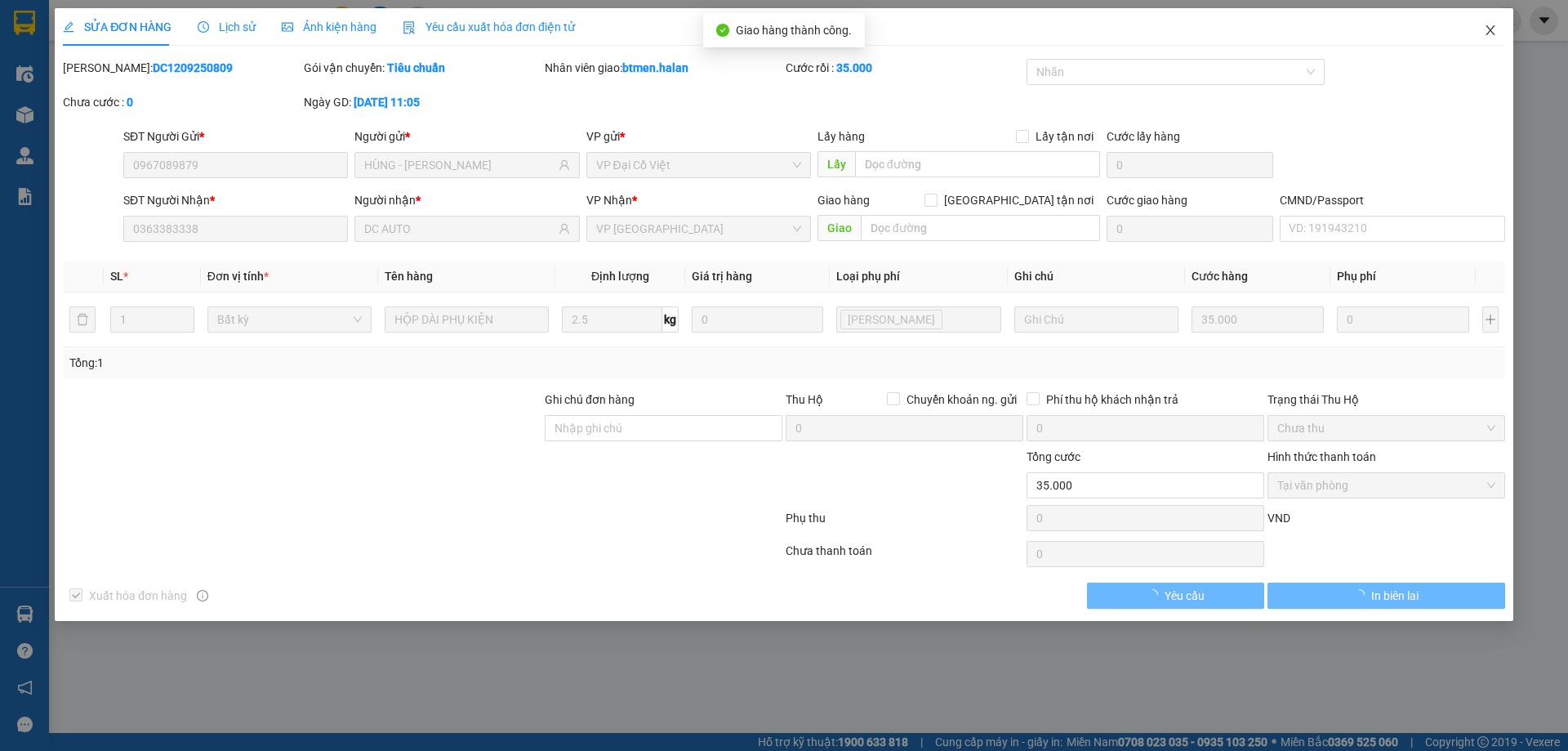
click at [1477, 27] on span "Close" at bounding box center [1491, 31] width 46 height 46
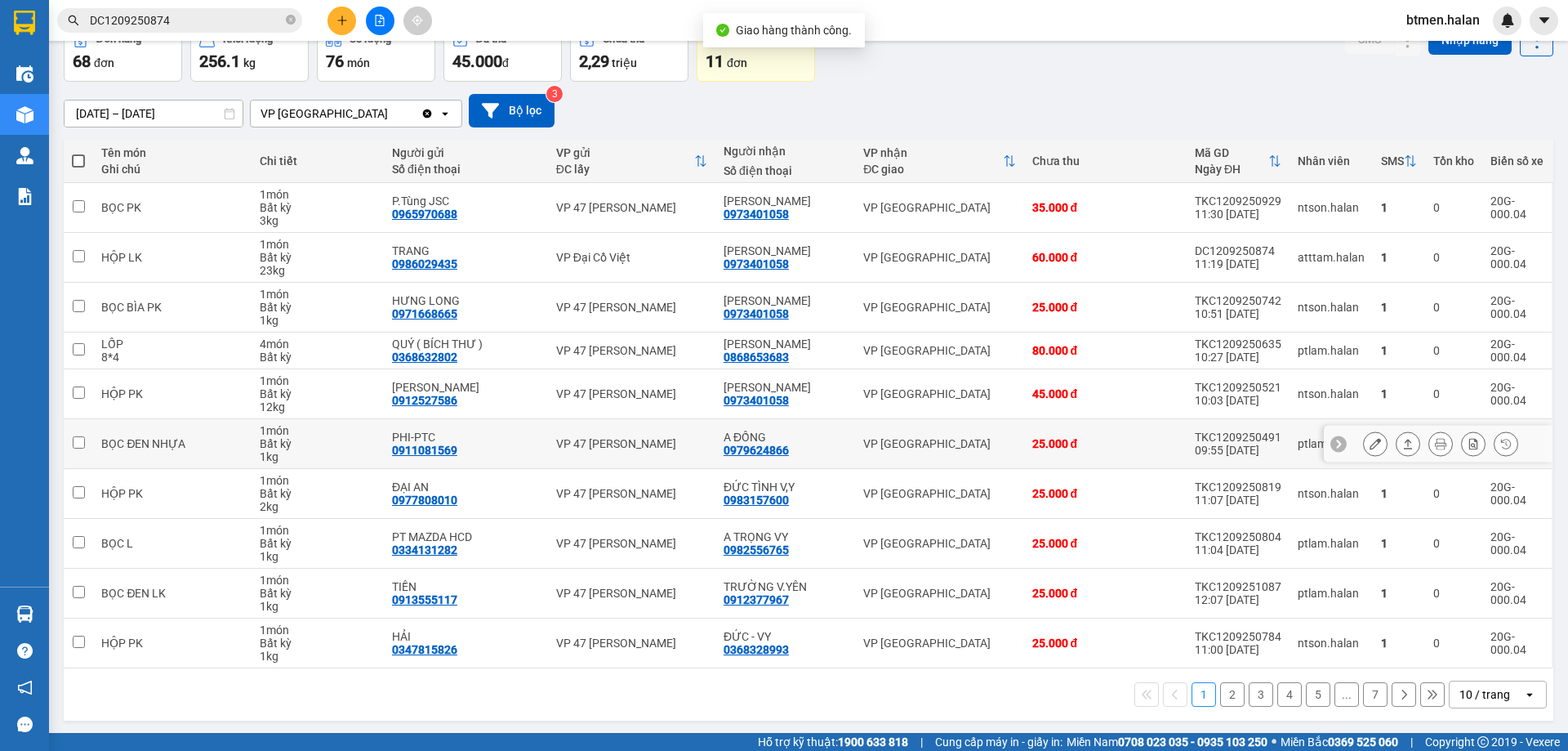
scroll to position [93, 0]
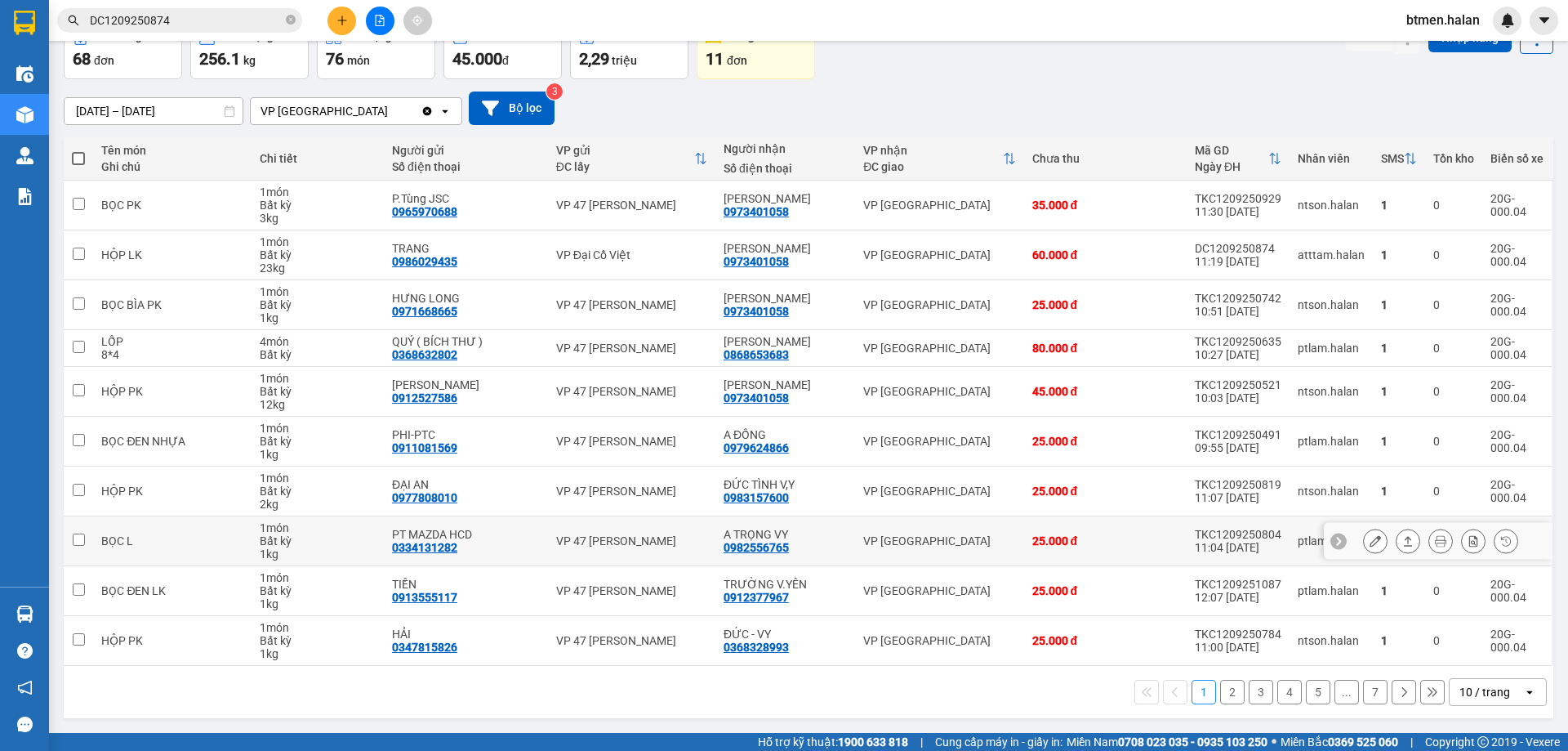
click at [1369, 535] on icon at bounding box center [1375, 541] width 12 height 12
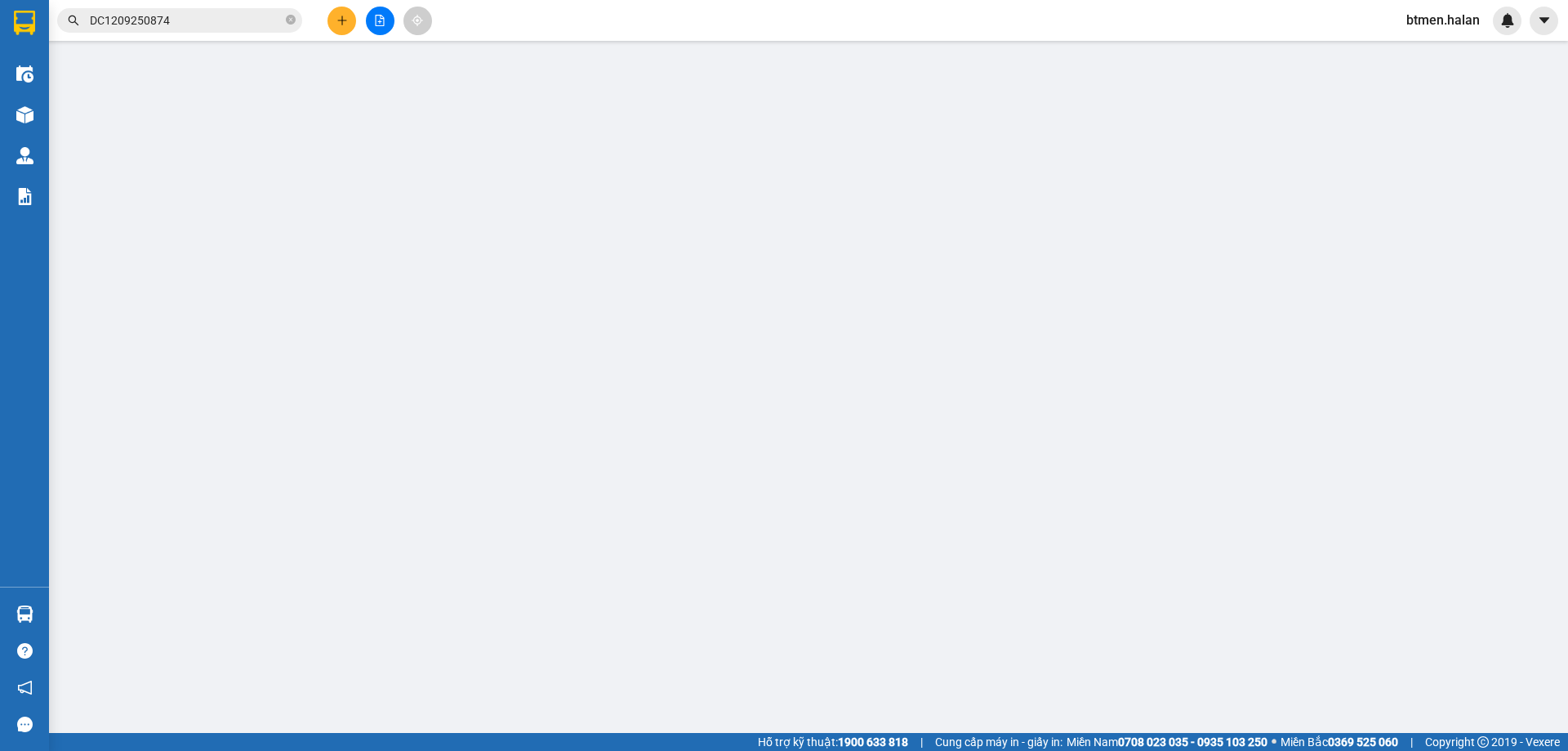
type input "0334131282"
type input "PT MAZDA HCD"
type input "0982556765"
type input "A TRỌNG VY"
type input "25.000"
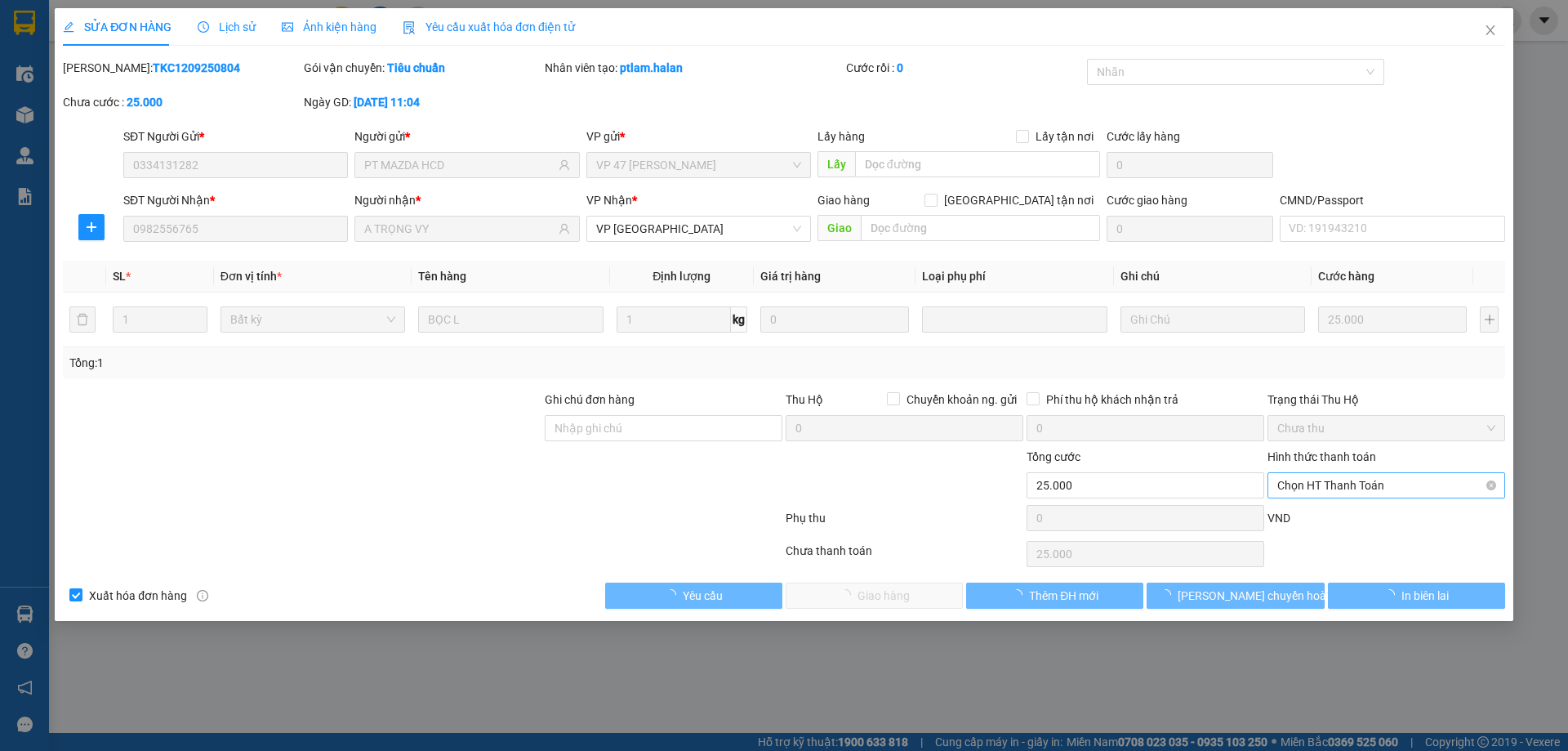
click at [1390, 486] on span "Chọn HT Thanh Toán" at bounding box center [1386, 485] width 218 height 25
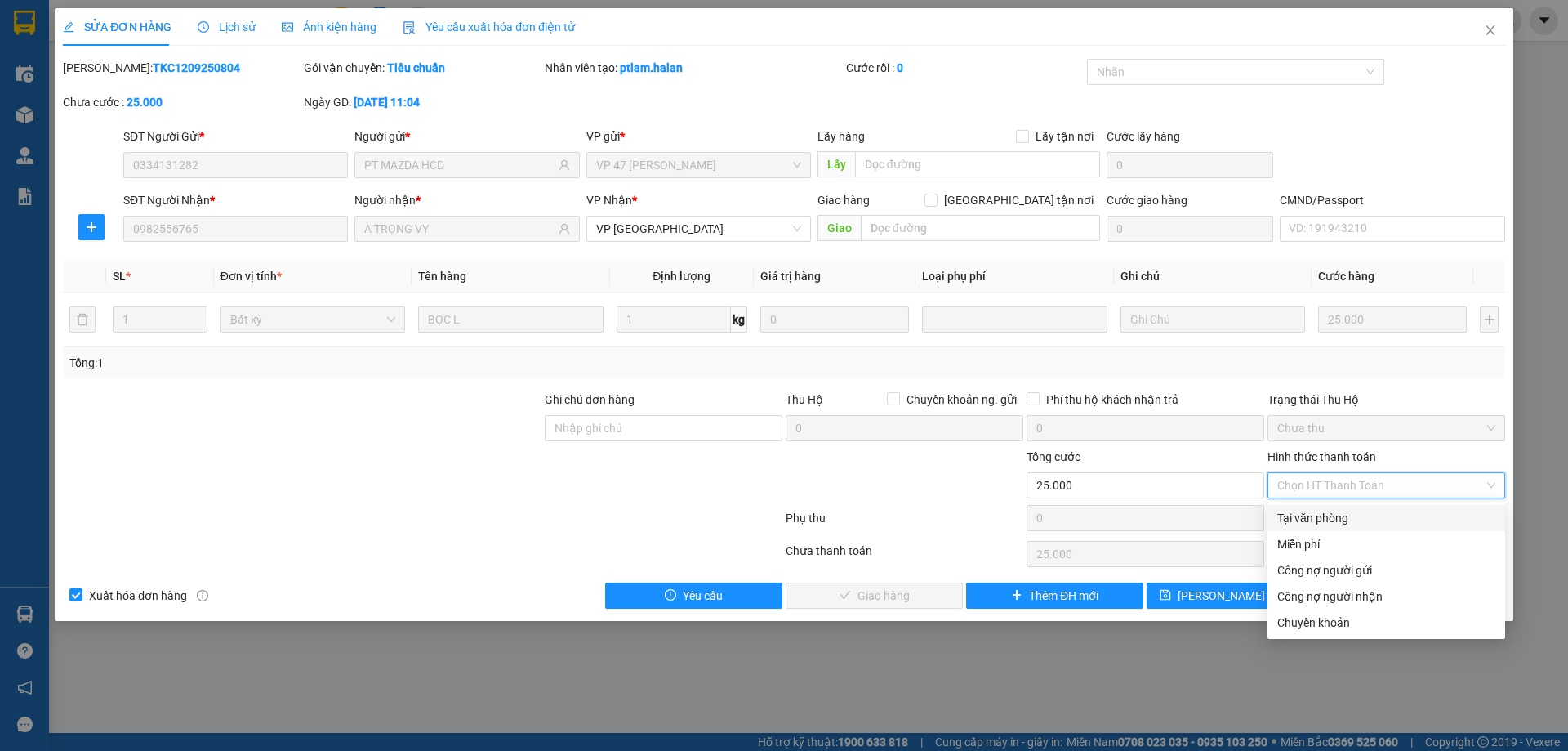
click at [1360, 509] on div "Tại văn phòng" at bounding box center [1386, 518] width 218 height 18
type input "0"
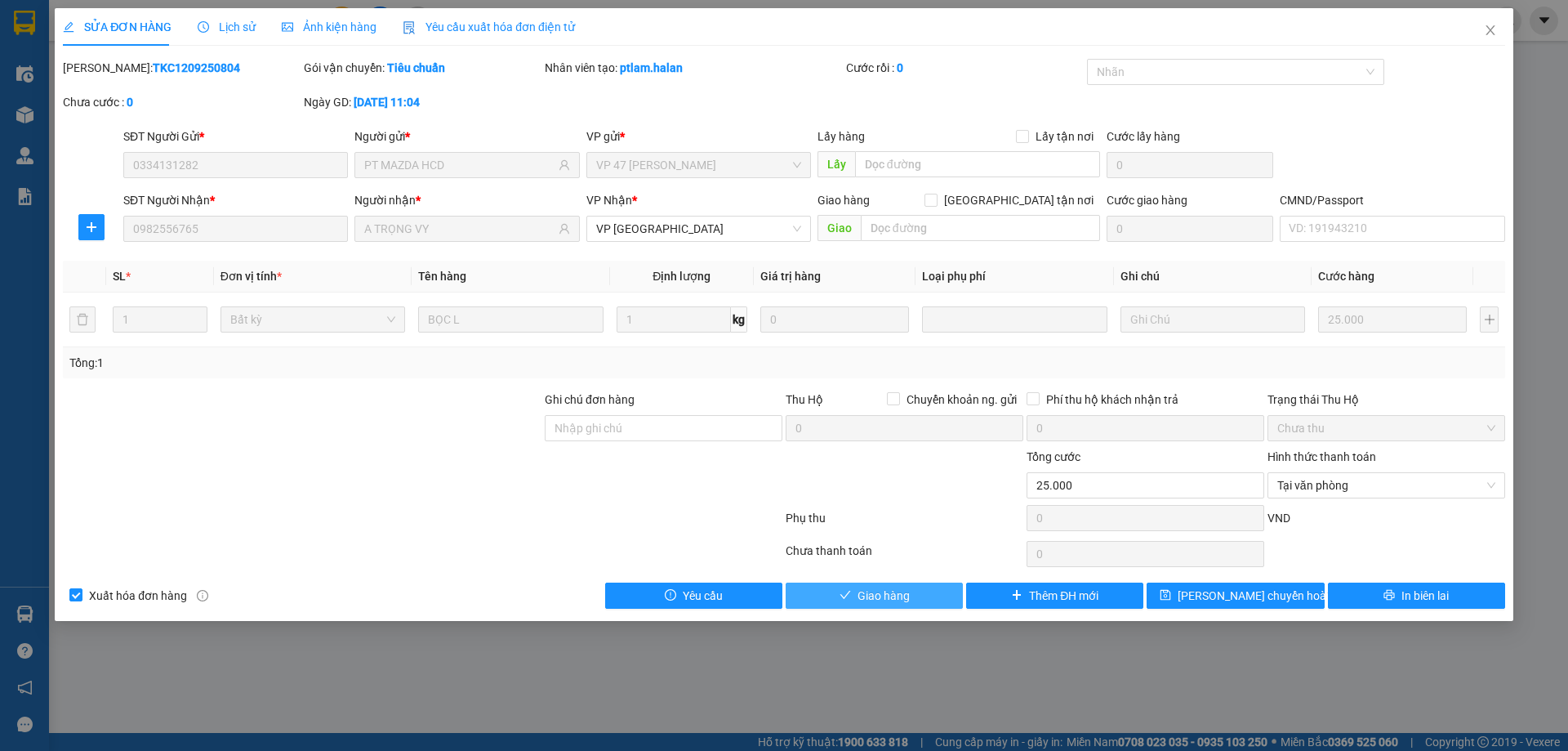
drag, startPoint x: 940, startPoint y: 591, endPoint x: 1016, endPoint y: 561, distance: 81.7
click at [939, 591] on button "Giao hàng" at bounding box center [874, 595] width 177 height 26
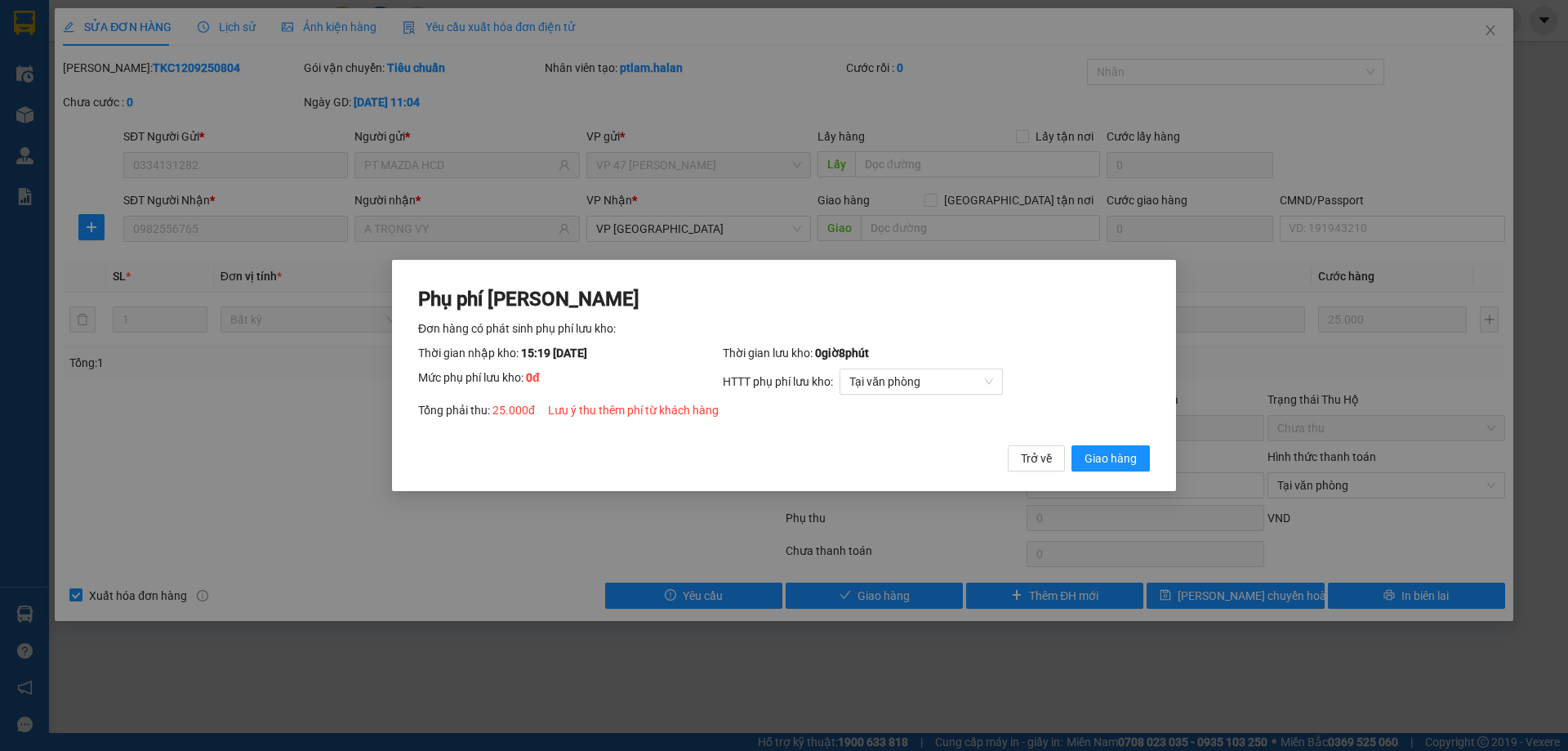
drag, startPoint x: 1127, startPoint y: 459, endPoint x: 1399, endPoint y: 67, distance: 477.1
click at [1130, 454] on span "Giao hàng" at bounding box center [1110, 458] width 53 height 18
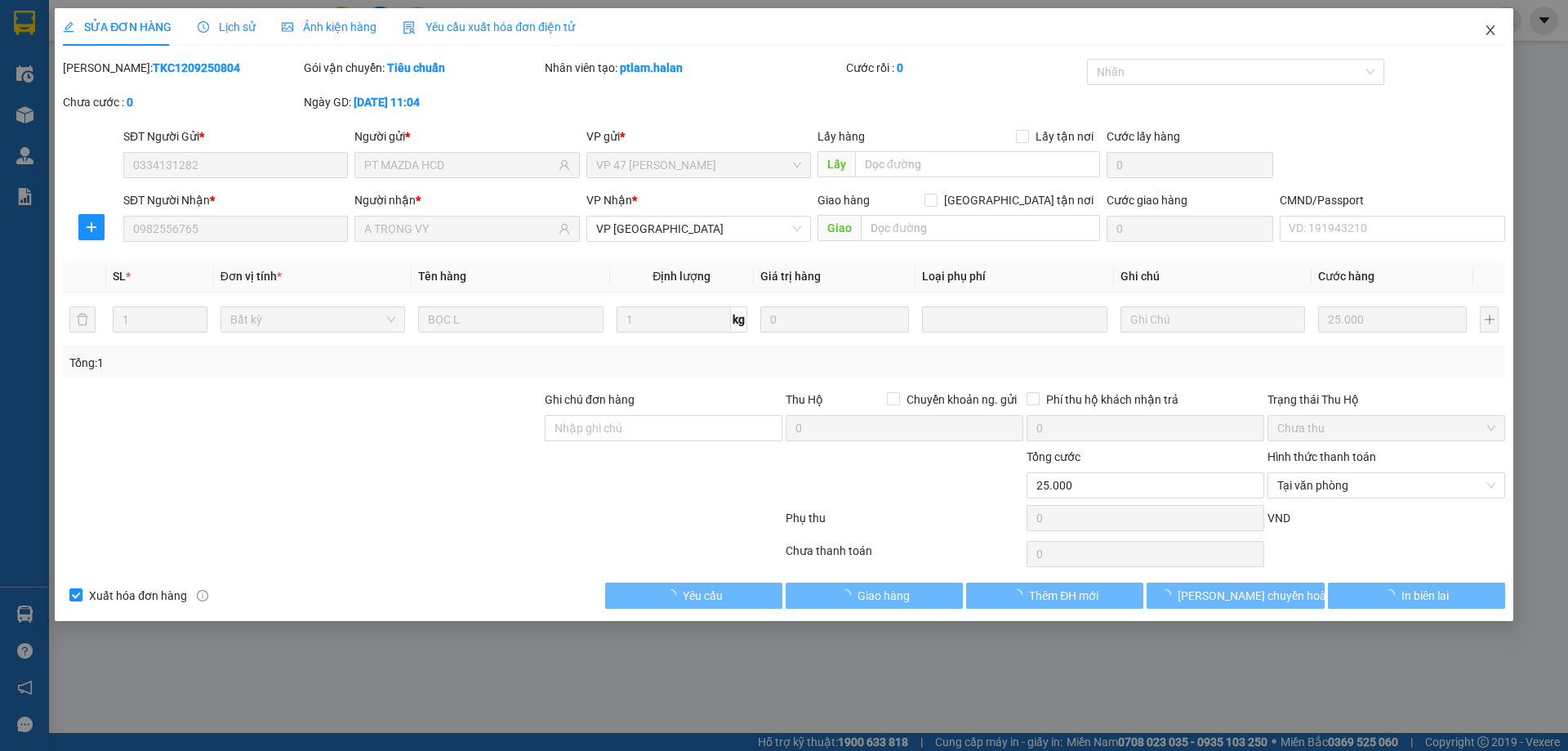
click at [1484, 31] on icon "close" at bounding box center [1490, 30] width 13 height 13
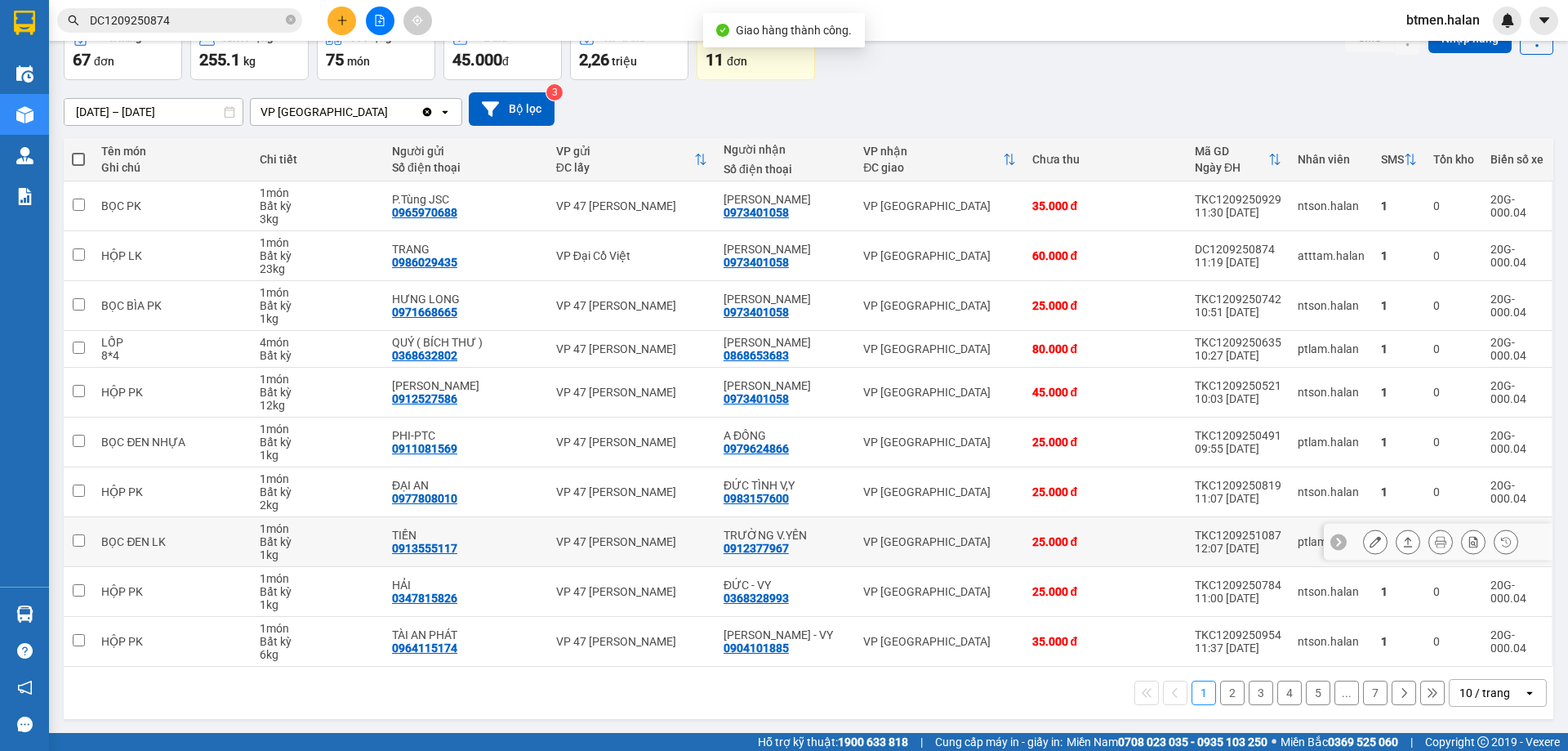
scroll to position [93, 0]
click at [1370, 536] on button at bounding box center [1374, 540] width 23 height 29
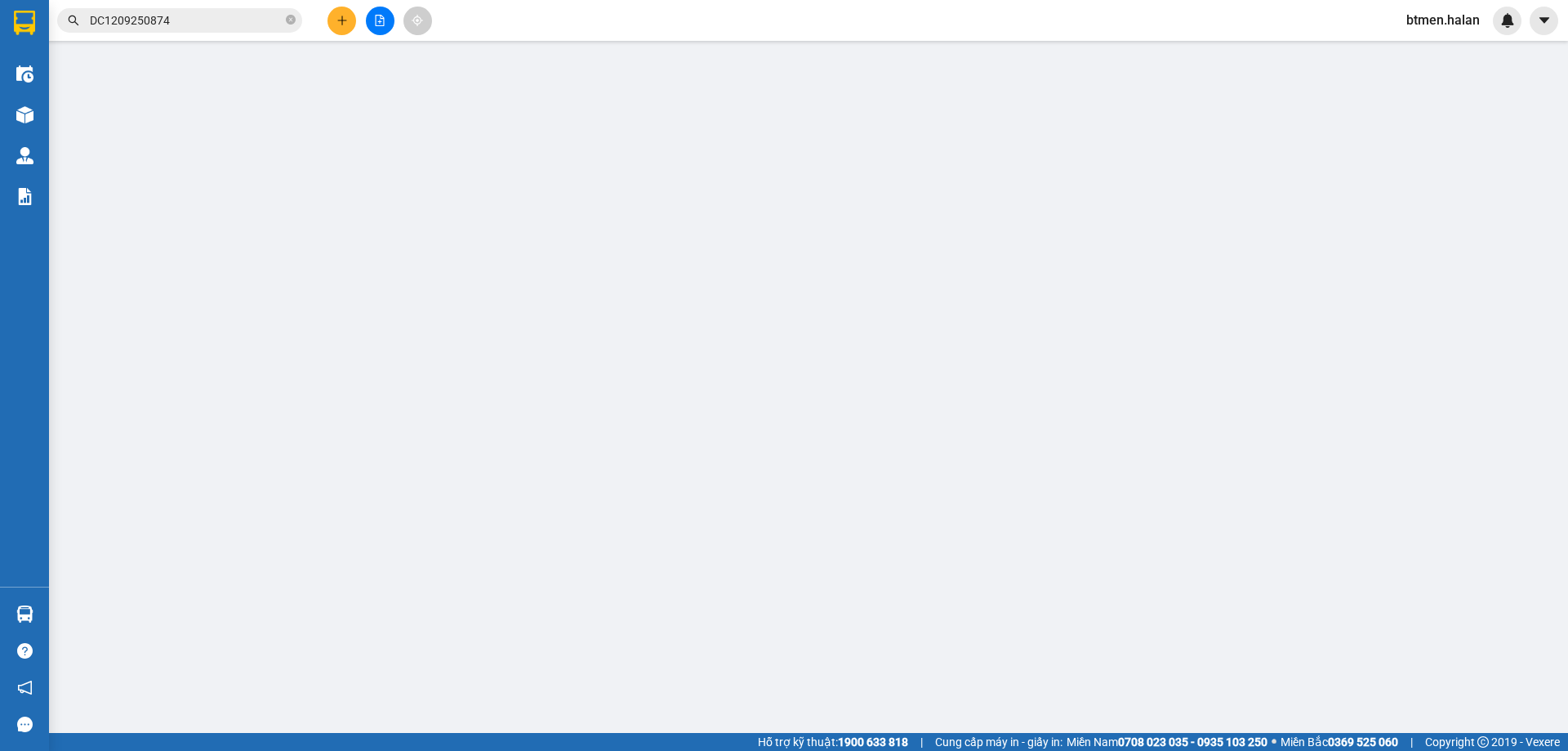
type input "0913555117"
type input "TIỀN"
type input "0912377967"
type input "TRƯỜNG V.YÊN"
type input "0"
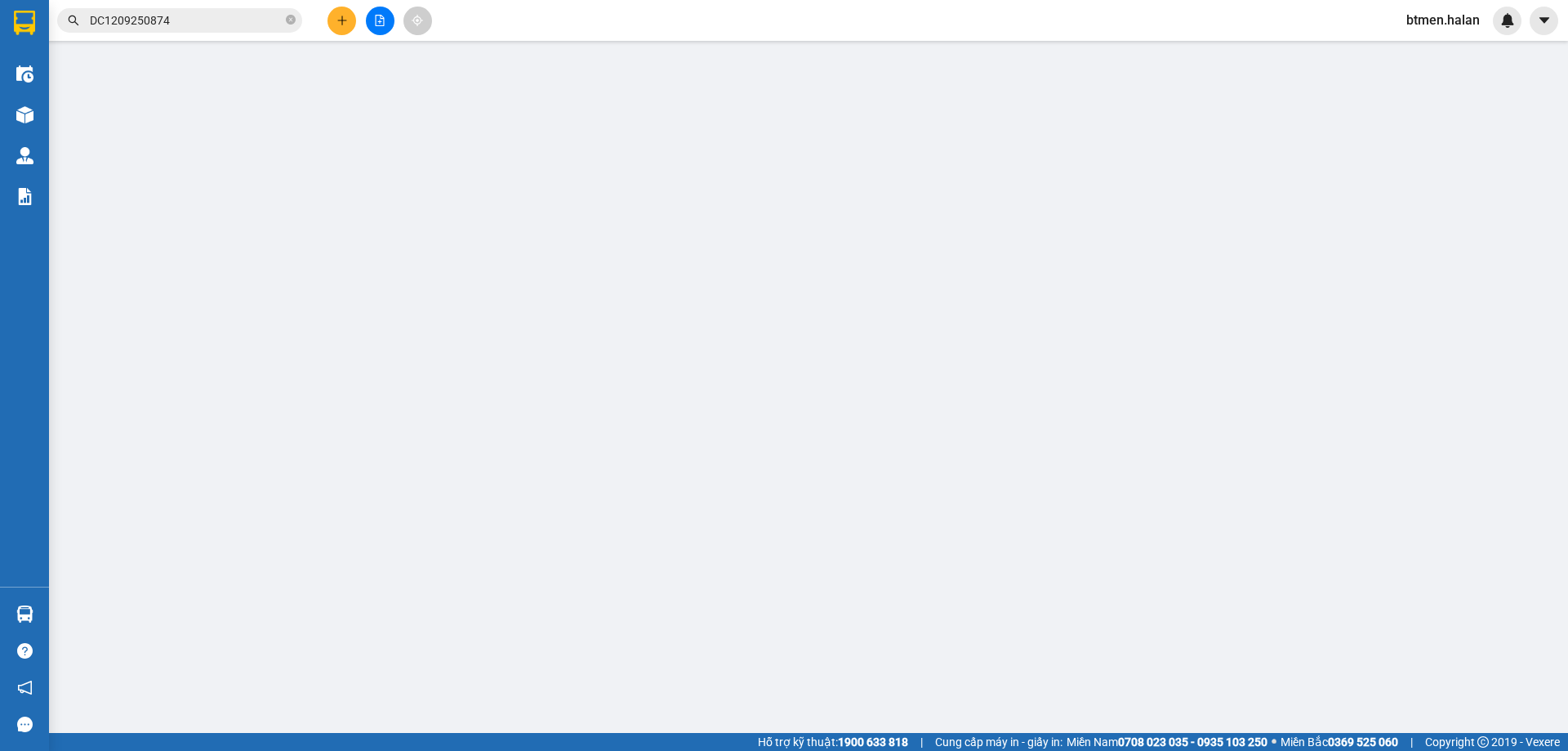
type input "25.000"
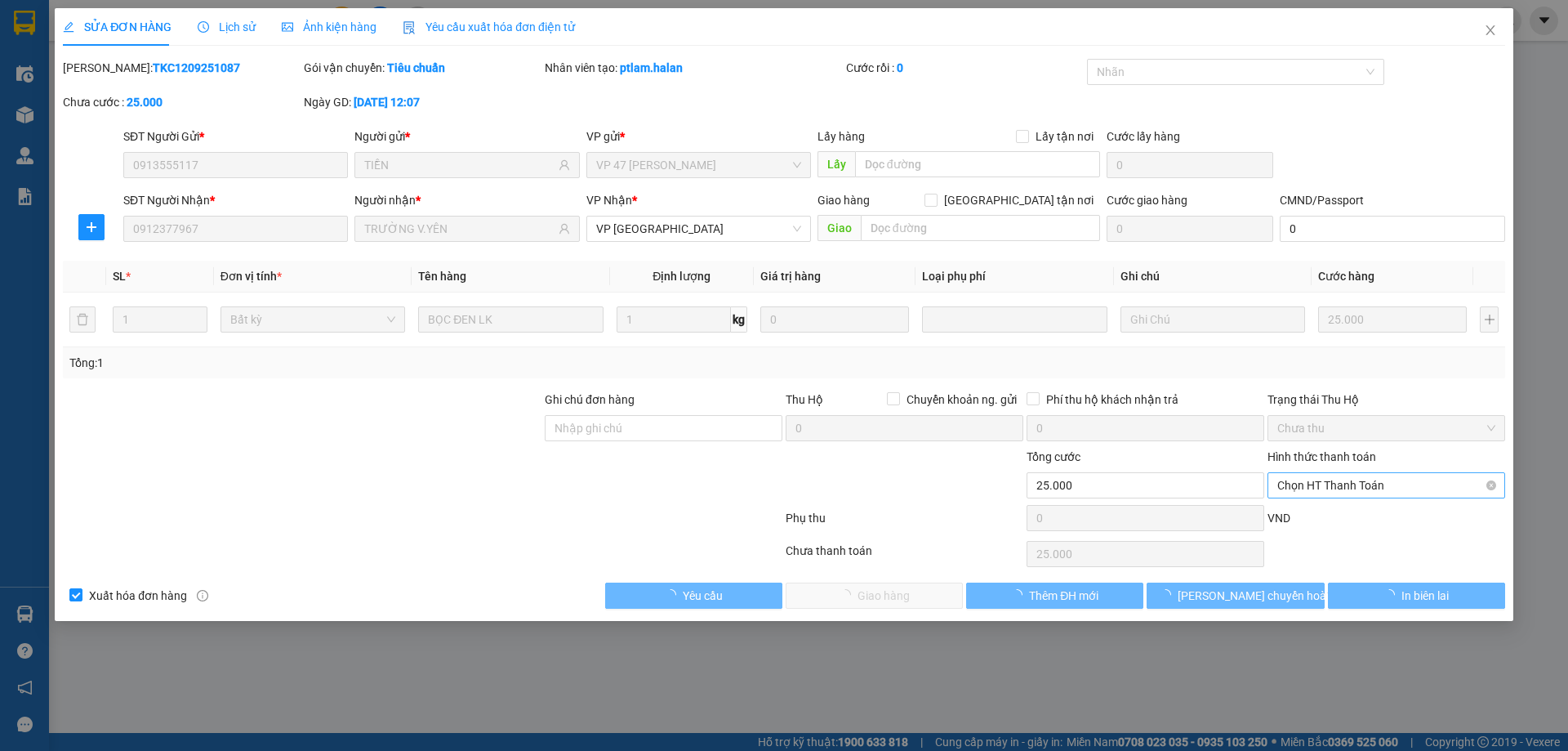
click at [1354, 499] on div "Hình thức thanh toán Chọn HT Thanh Toán" at bounding box center [1385, 477] width 237 height 58
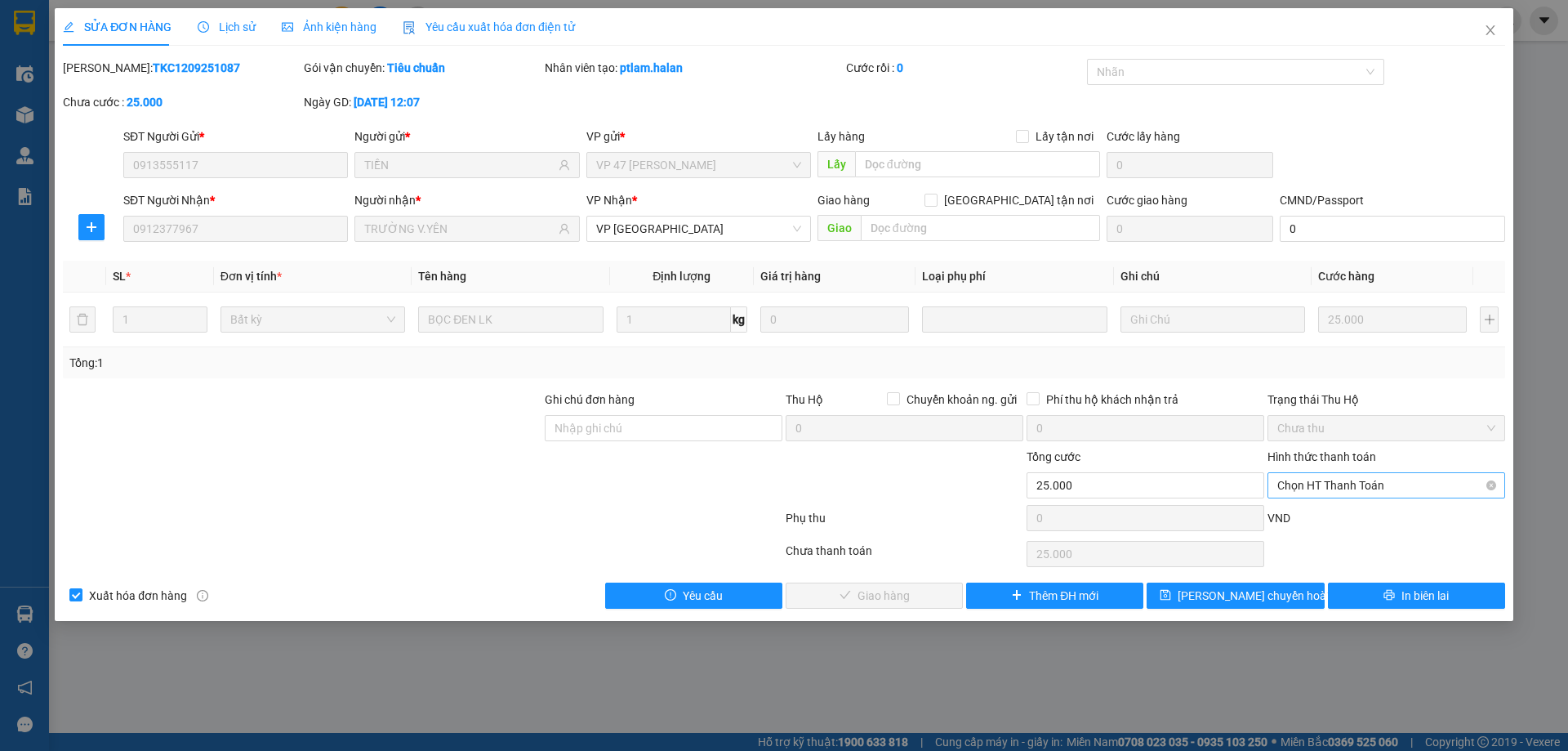
click at [1354, 487] on span "Chọn HT Thanh Toán" at bounding box center [1386, 485] width 218 height 25
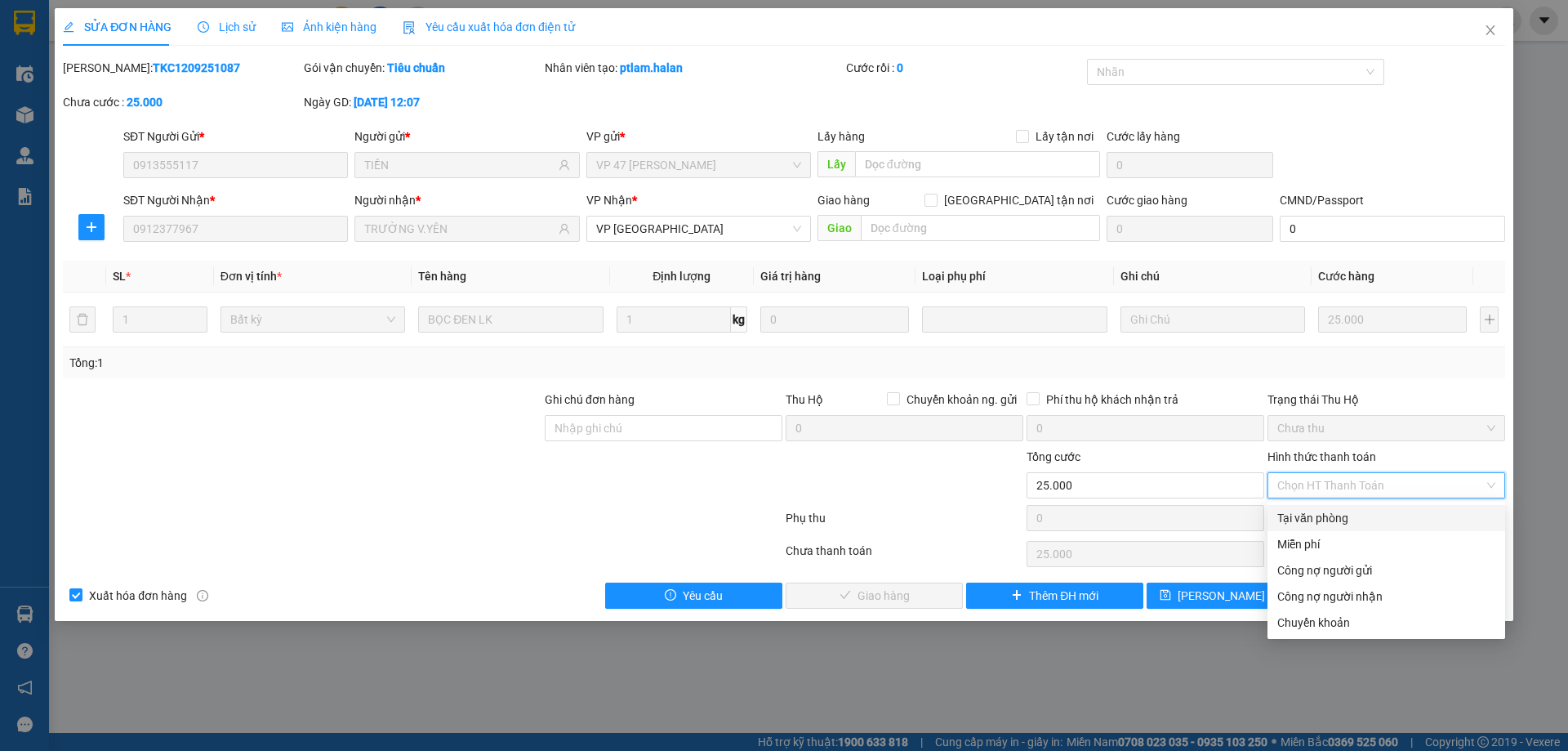
drag, startPoint x: 1300, startPoint y: 517, endPoint x: 1083, endPoint y: 580, distance: 226.0
click at [1298, 518] on div "Tại văn phòng" at bounding box center [1386, 518] width 218 height 18
type input "0"
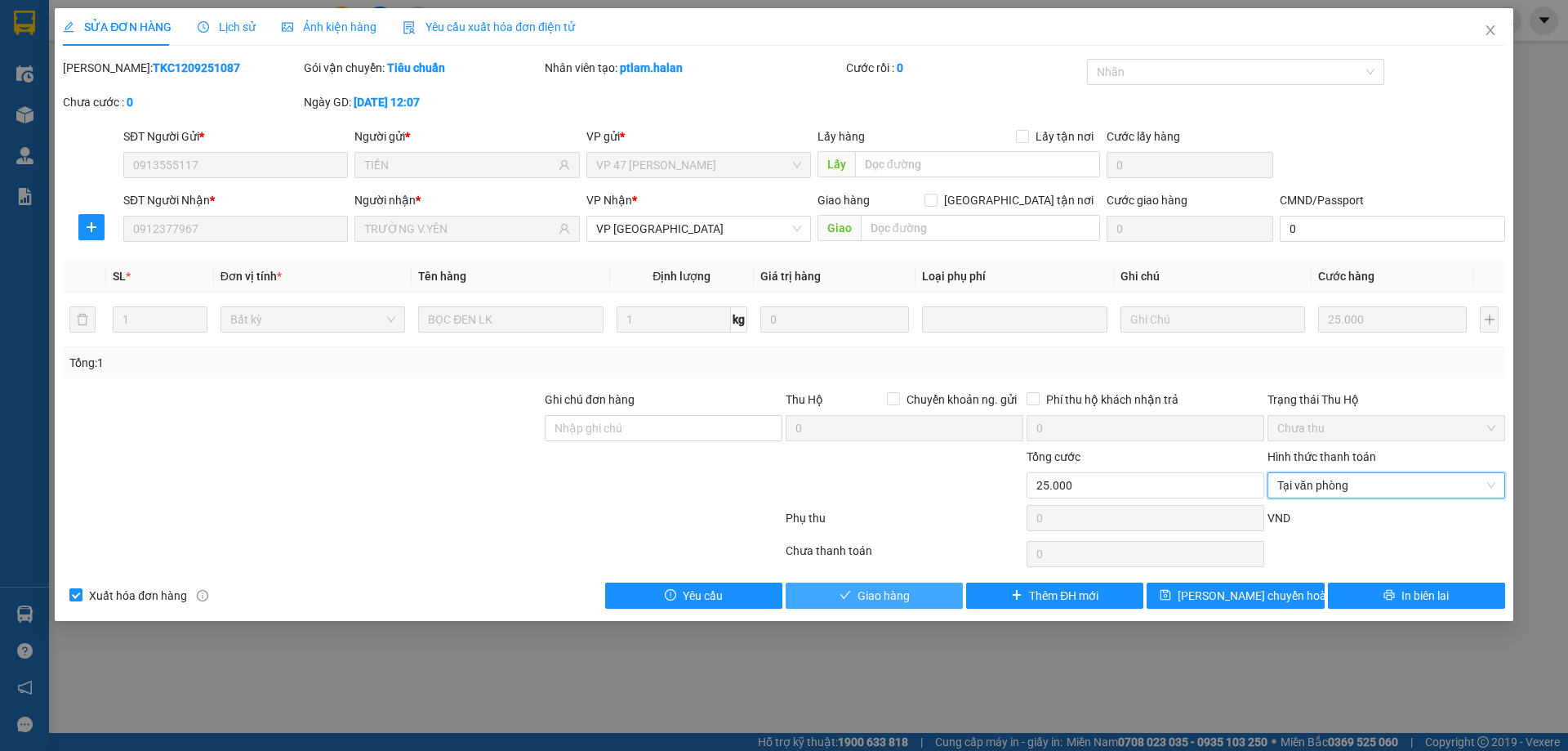
click at [903, 591] on span "Giao hàng" at bounding box center [883, 595] width 53 height 18
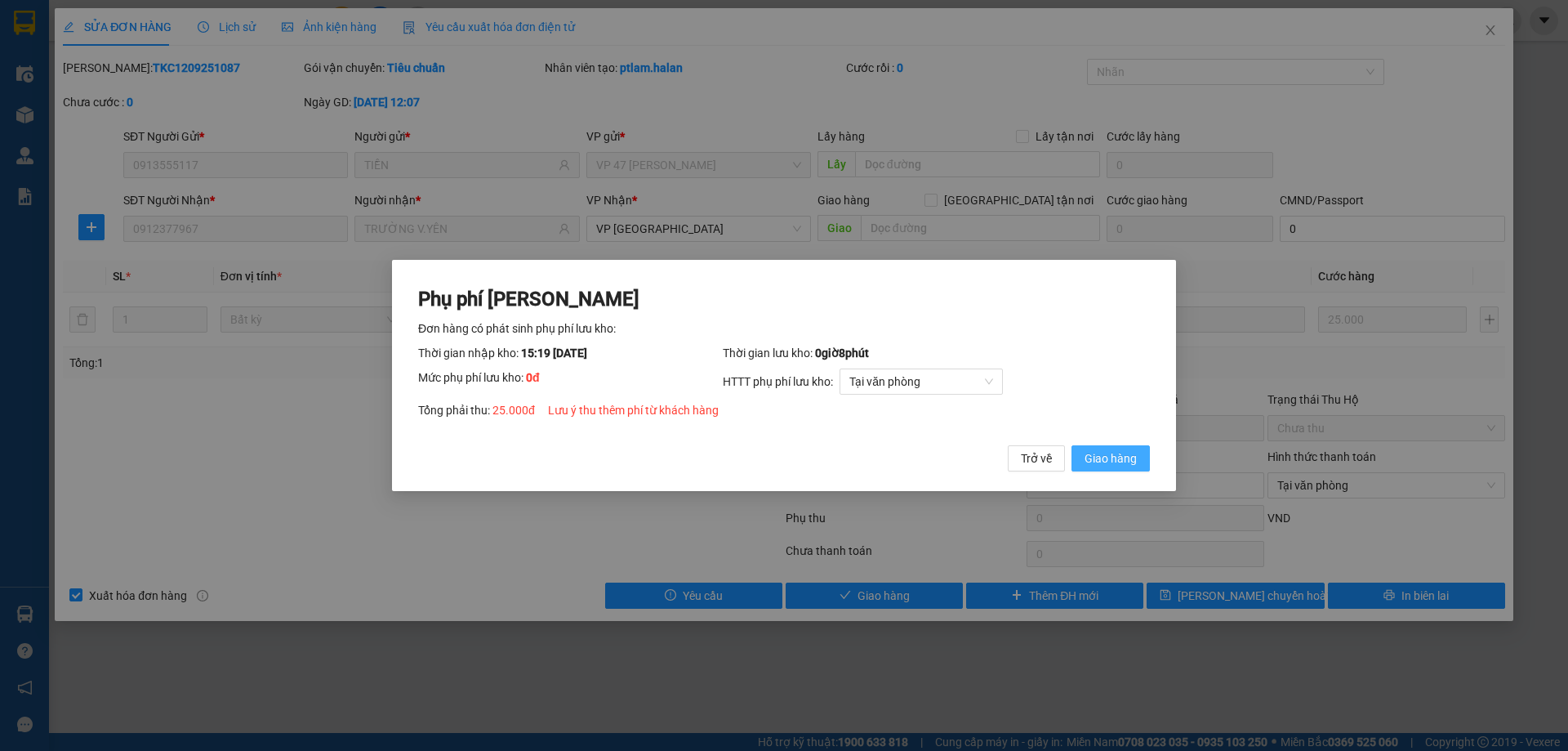
click at [1115, 452] on span "Giao hàng" at bounding box center [1110, 458] width 53 height 18
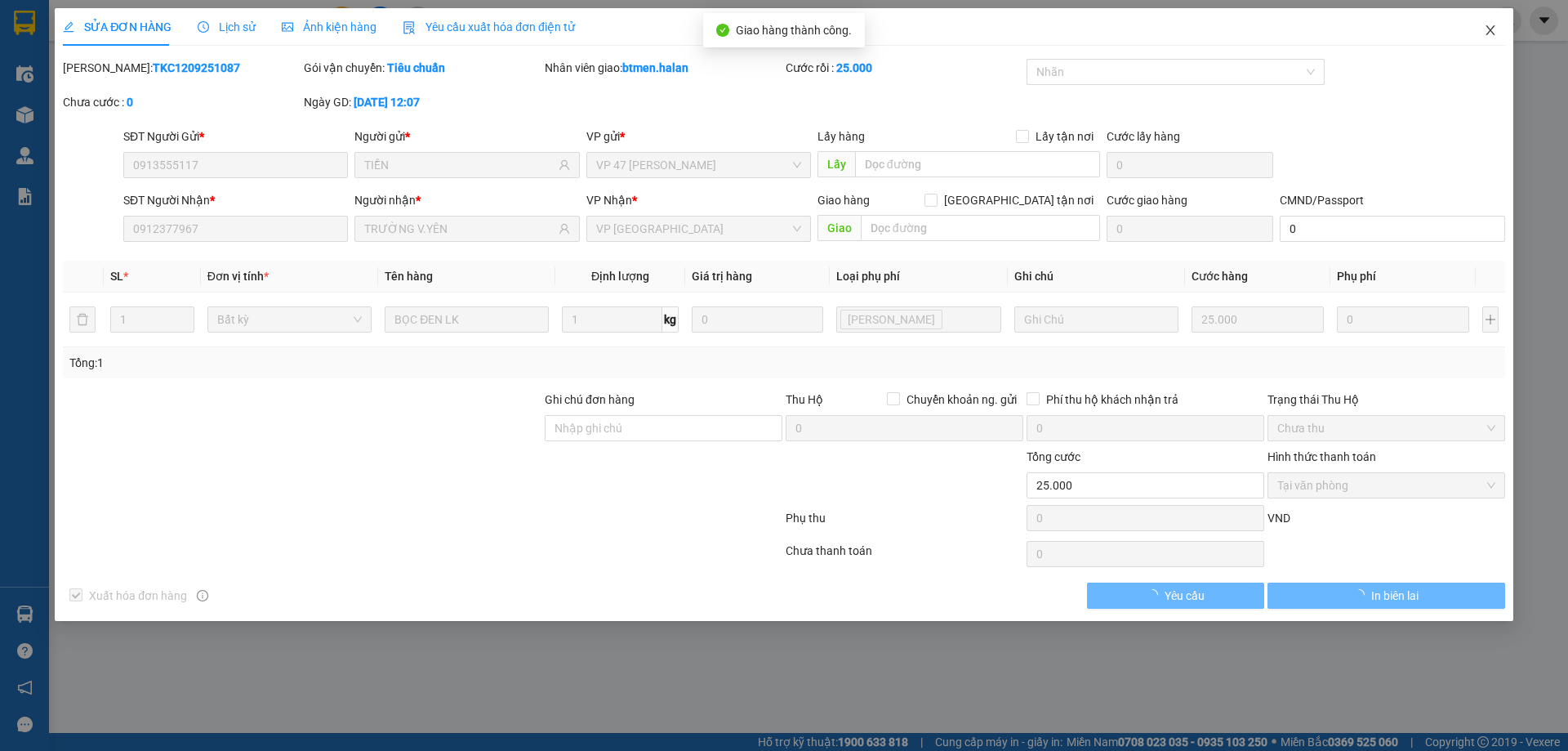
click at [1495, 30] on icon "close" at bounding box center [1490, 30] width 13 height 13
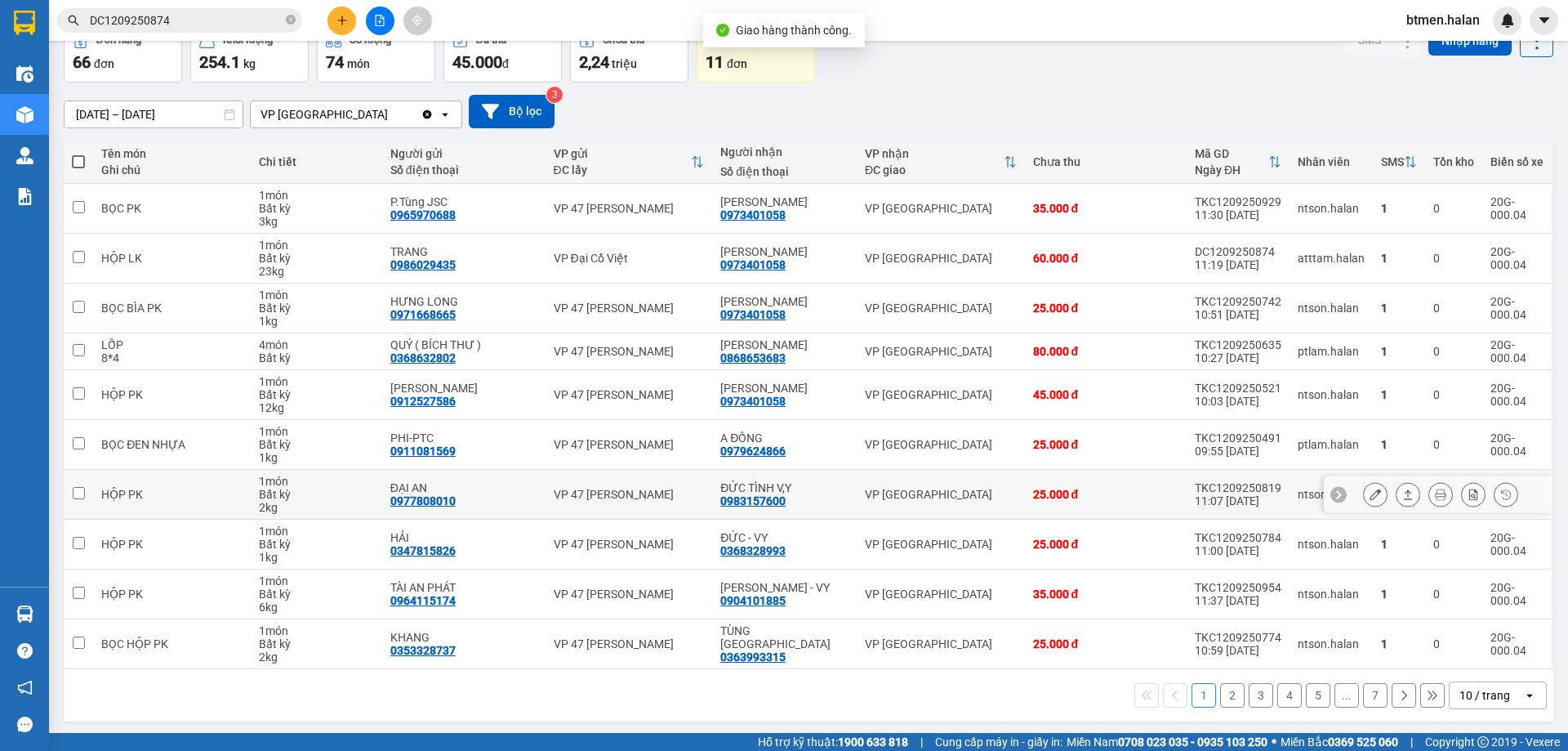
scroll to position [93, 0]
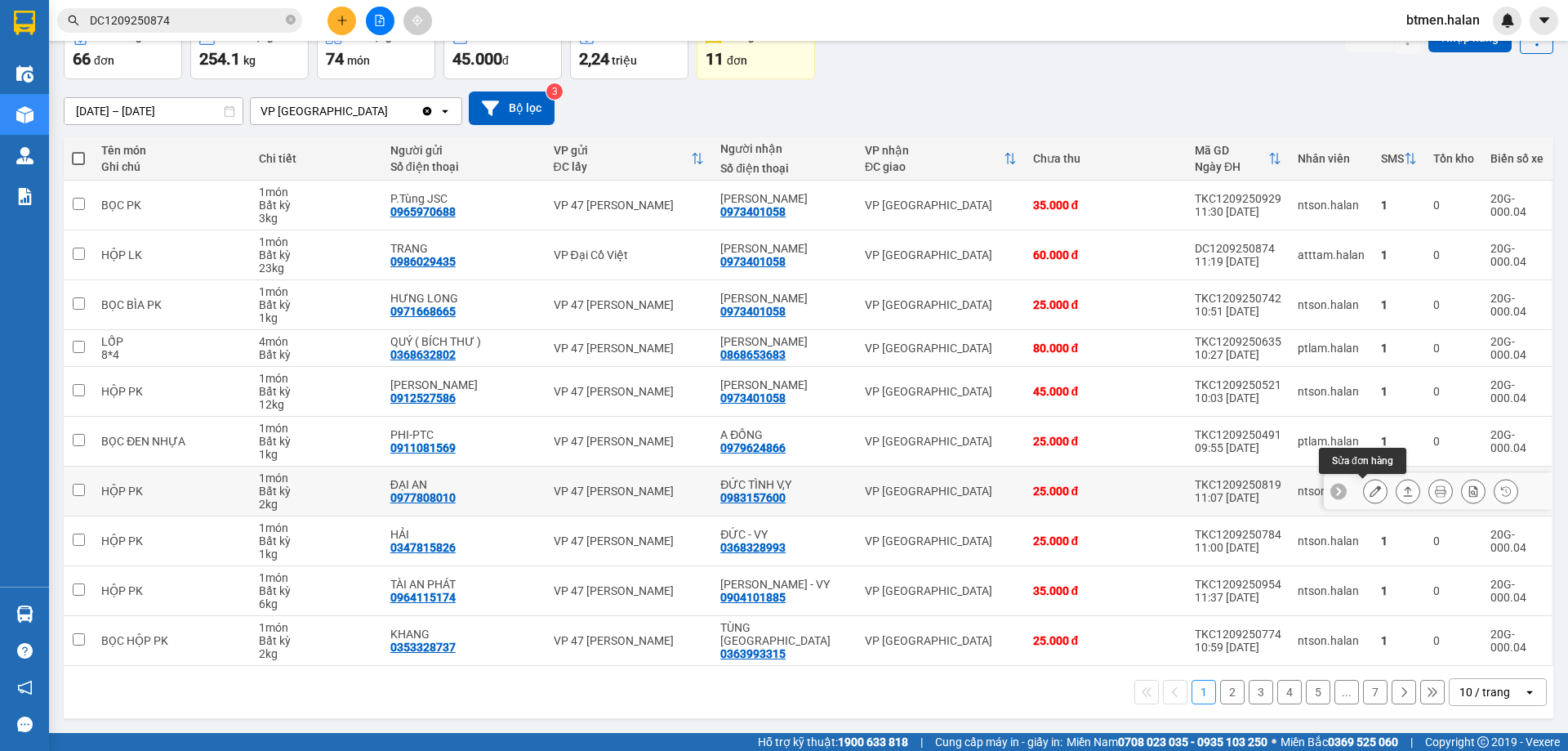
click at [1369, 493] on icon at bounding box center [1375, 491] width 12 height 12
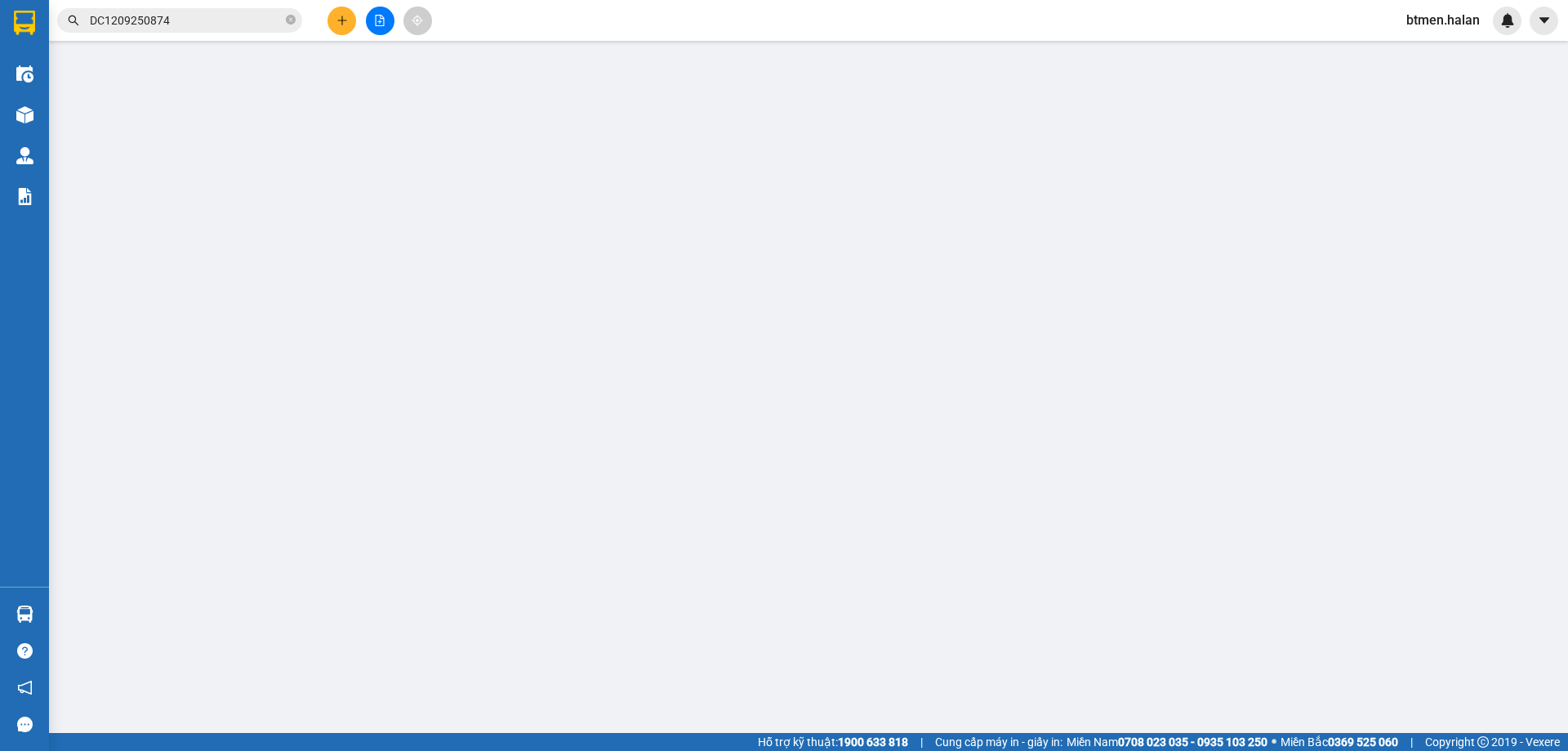
type input "0977808010"
type input "ĐẠI AN"
type input "0983157600"
type input "ĐỨC TÌNH V,Y"
type input "25.000"
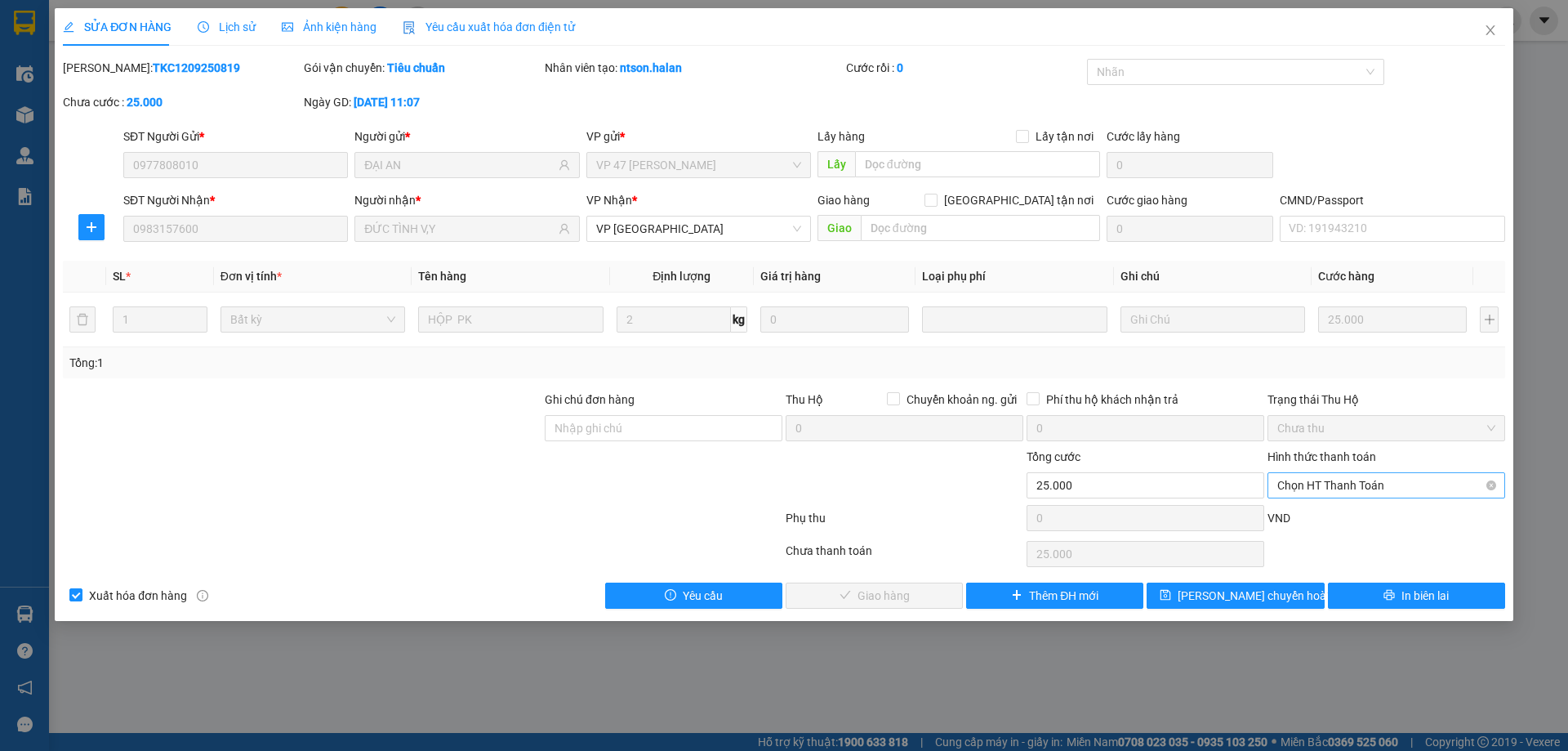
click at [1331, 483] on span "Chọn HT Thanh Toán" at bounding box center [1386, 485] width 218 height 25
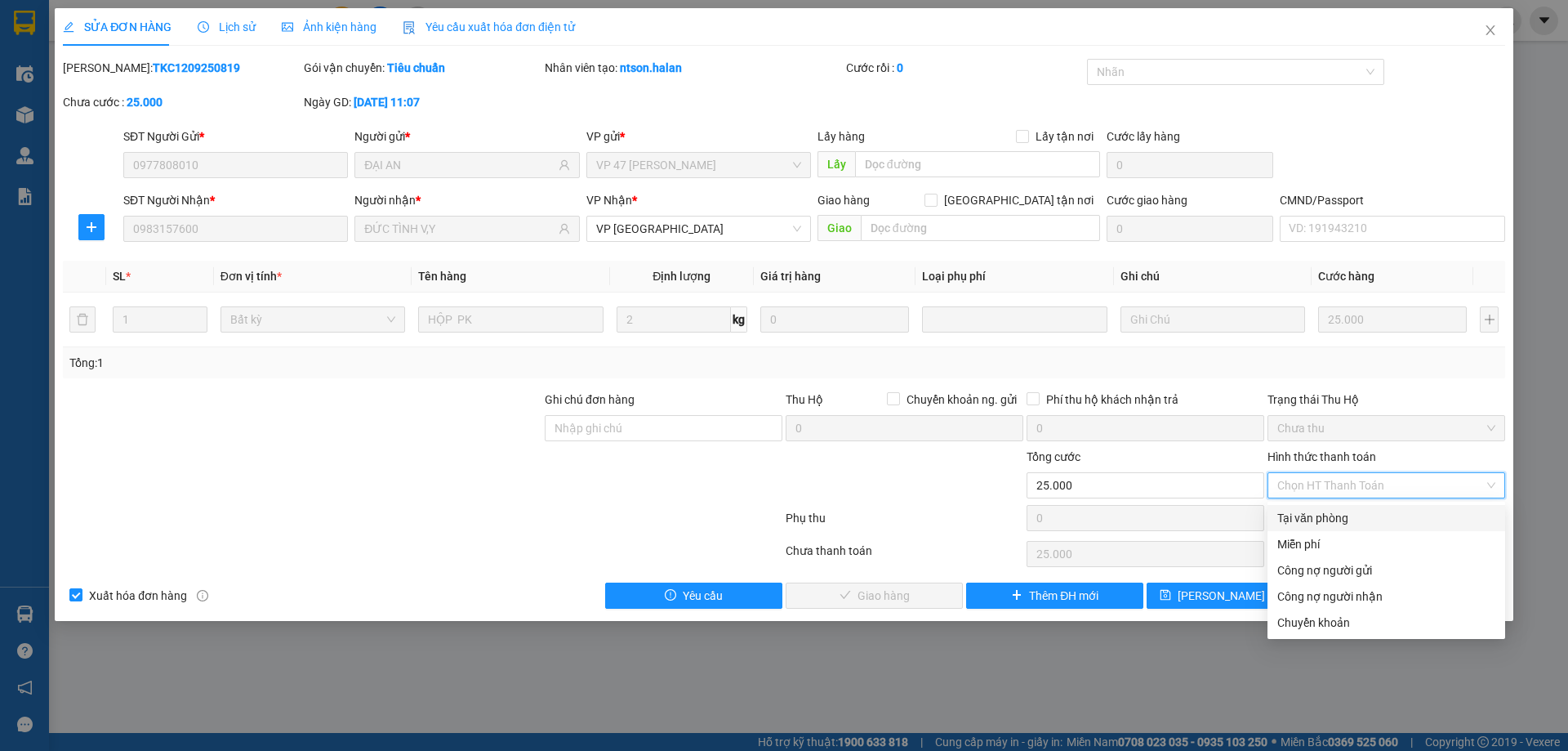
drag, startPoint x: 1309, startPoint y: 513, endPoint x: 913, endPoint y: 623, distance: 411.0
click at [1303, 518] on div "Tại văn phòng" at bounding box center [1386, 518] width 218 height 18
type input "0"
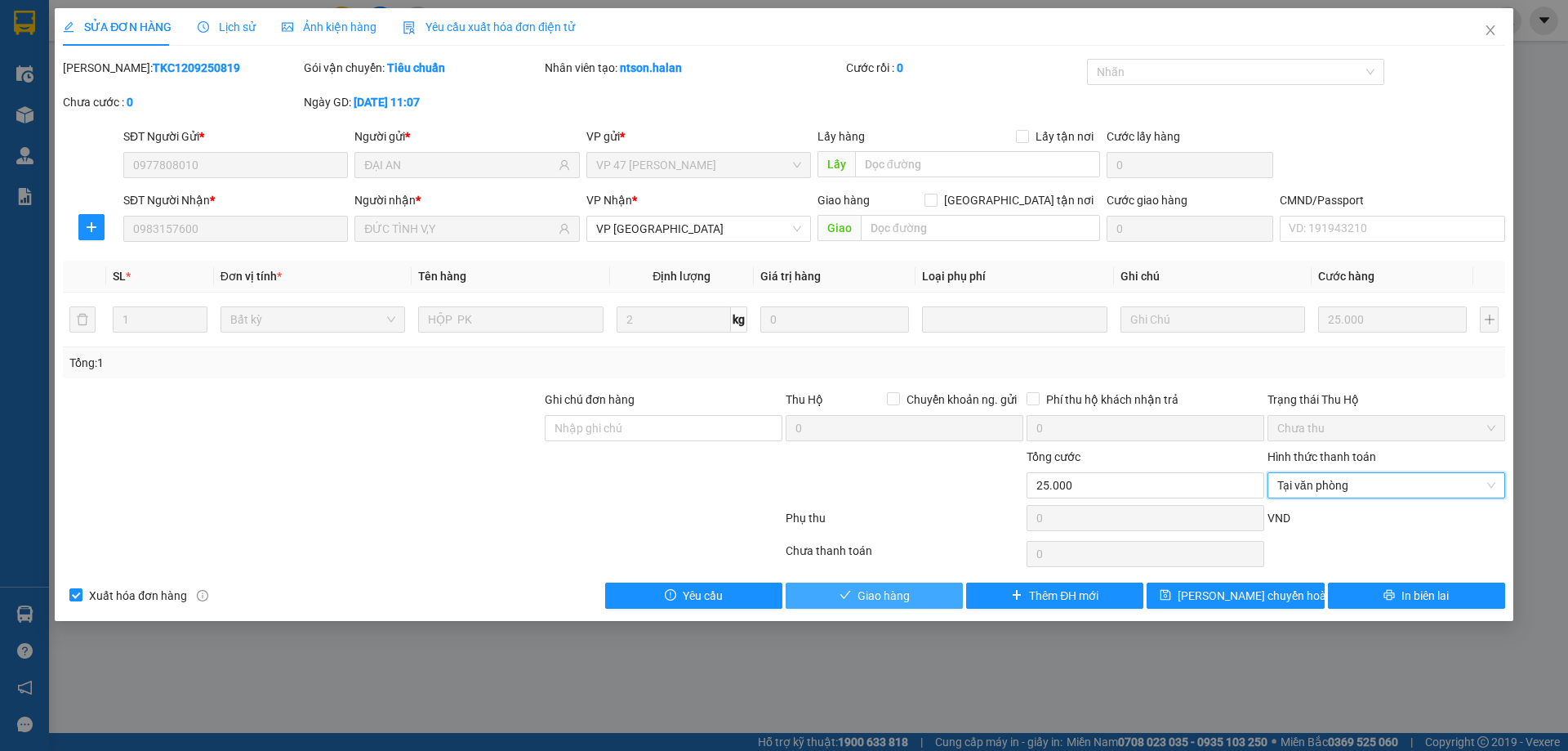
click at [868, 600] on span "Giao hàng" at bounding box center [883, 595] width 53 height 18
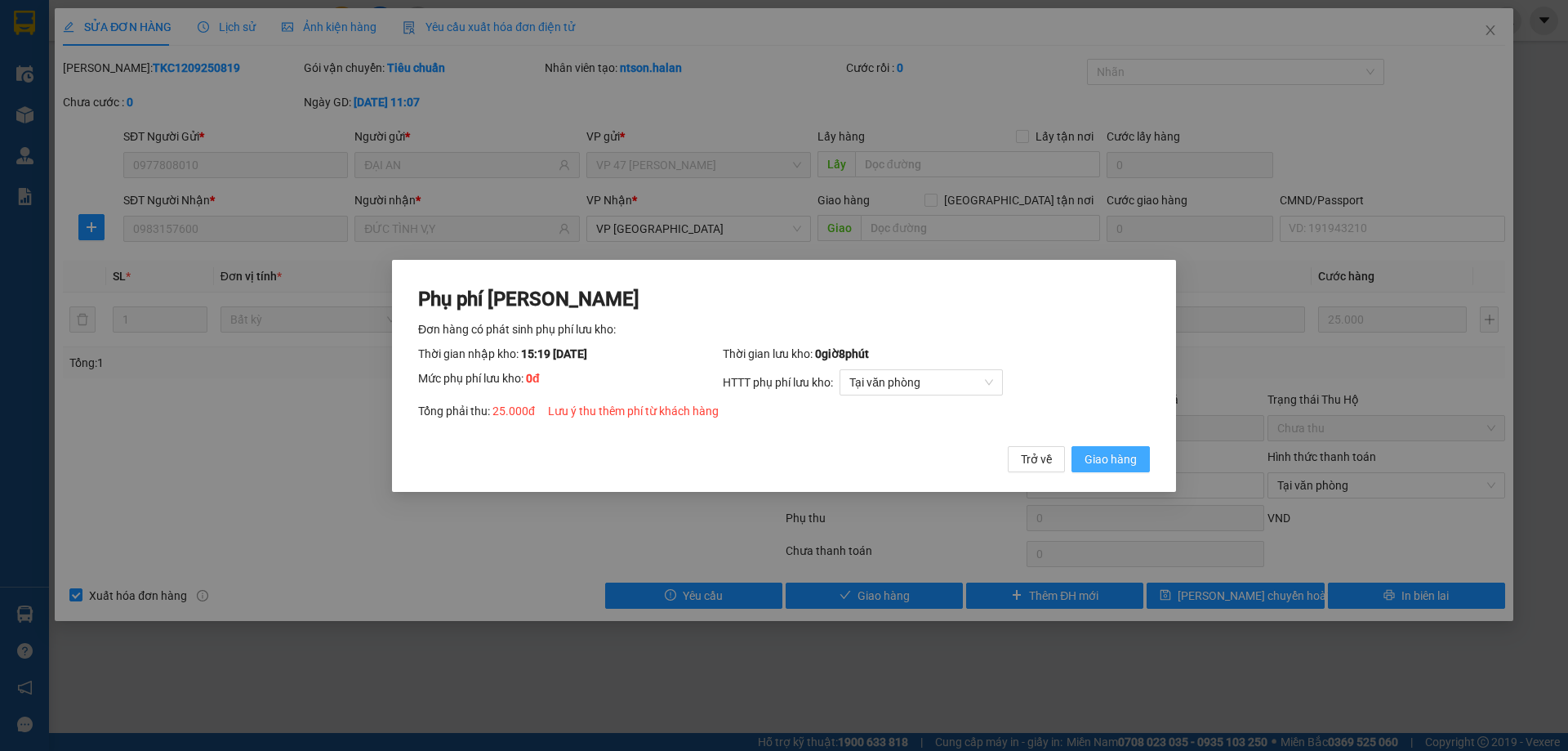
click at [1097, 458] on span "Giao hàng" at bounding box center [1110, 458] width 53 height 18
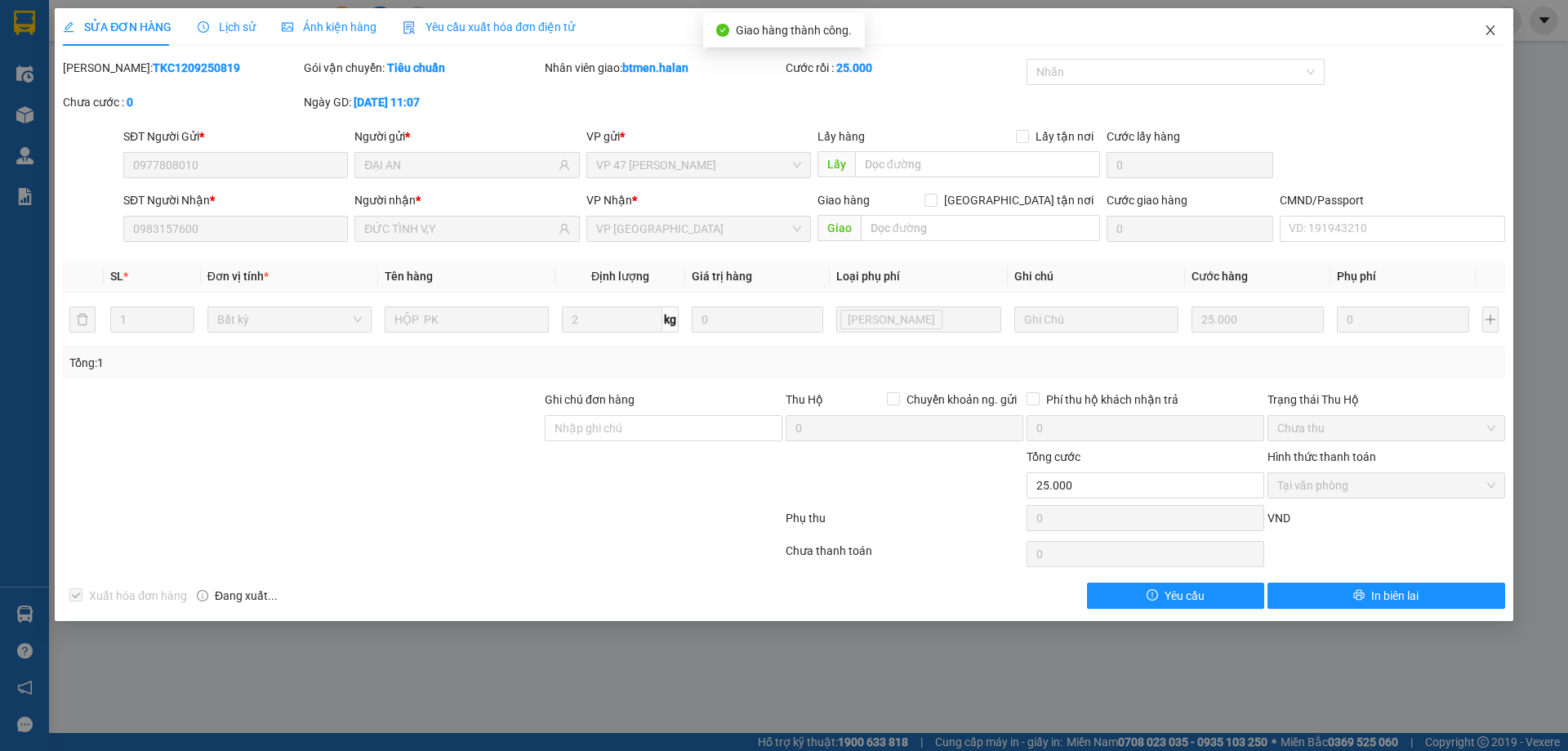
click at [1492, 28] on icon "close" at bounding box center [1490, 30] width 13 height 13
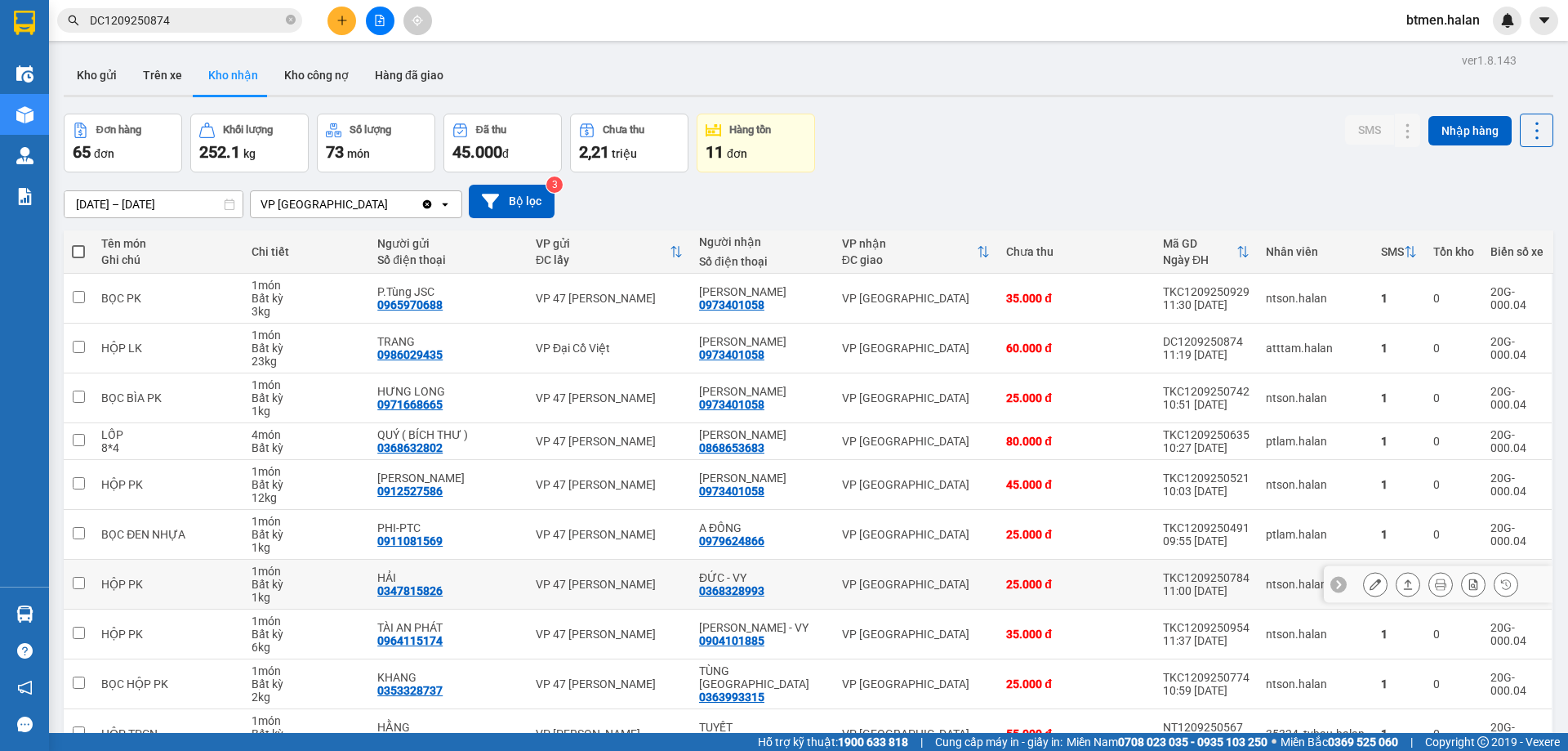
scroll to position [93, 0]
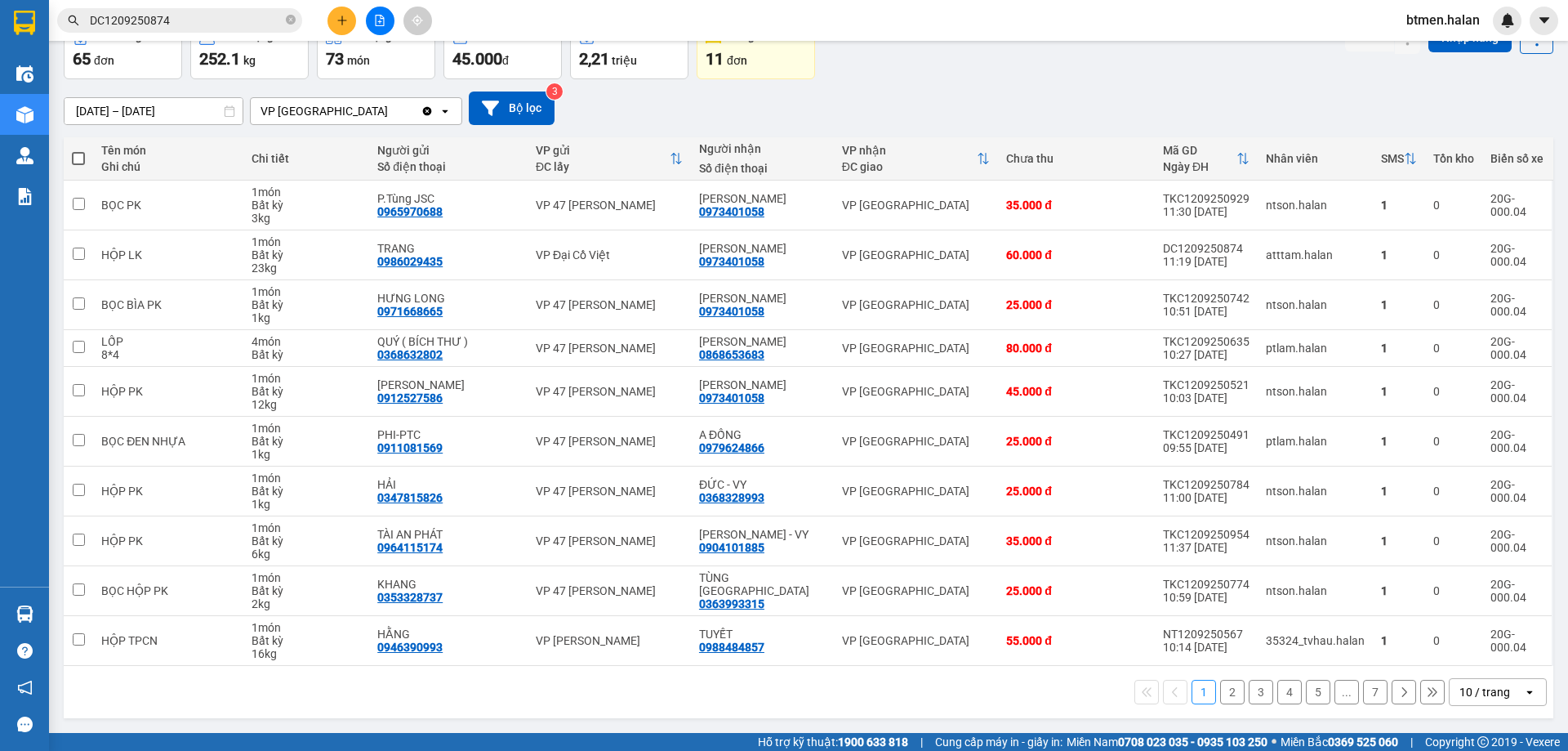
click at [1220, 682] on button "2" at bounding box center [1232, 691] width 25 height 25
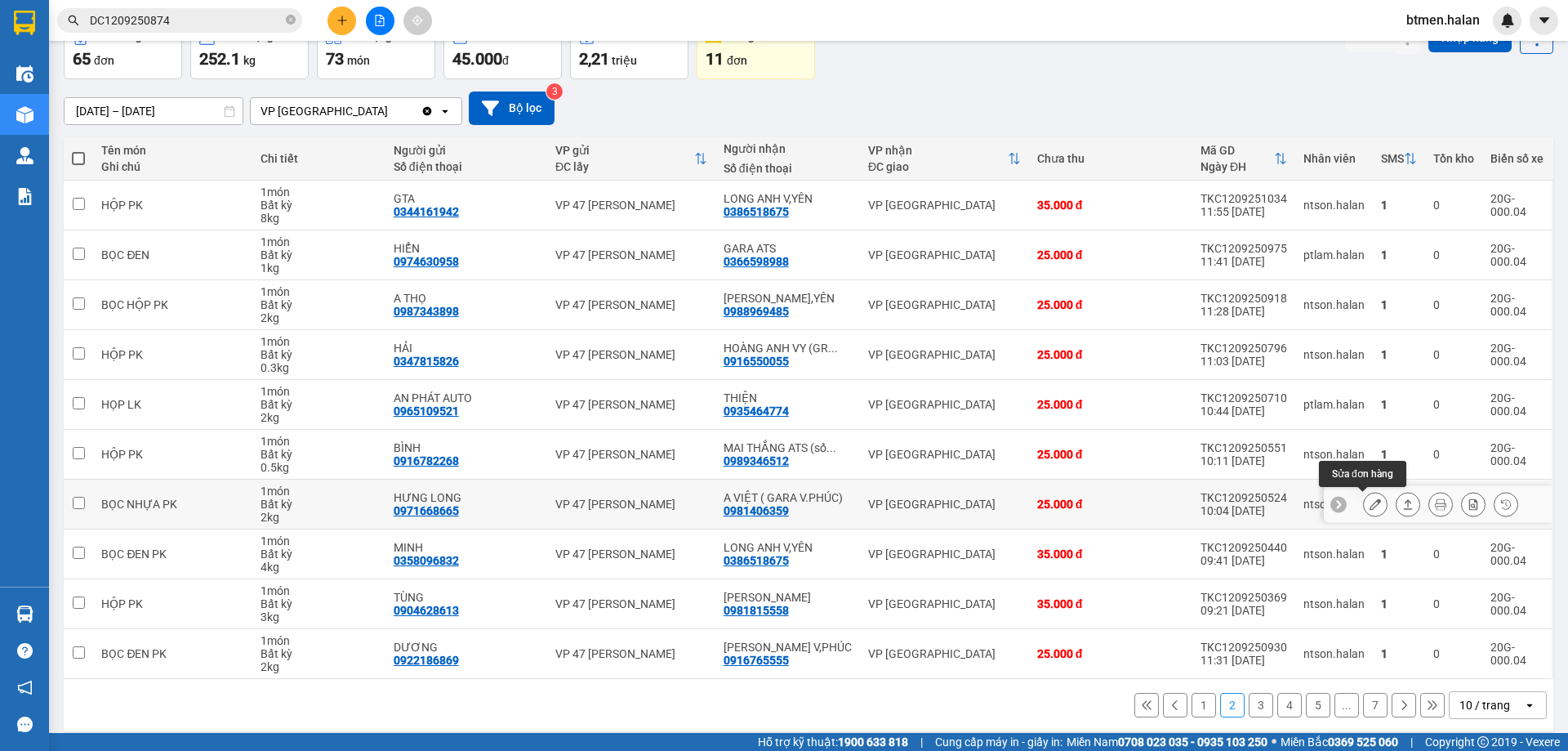
click at [1369, 504] on icon at bounding box center [1375, 505] width 12 height 12
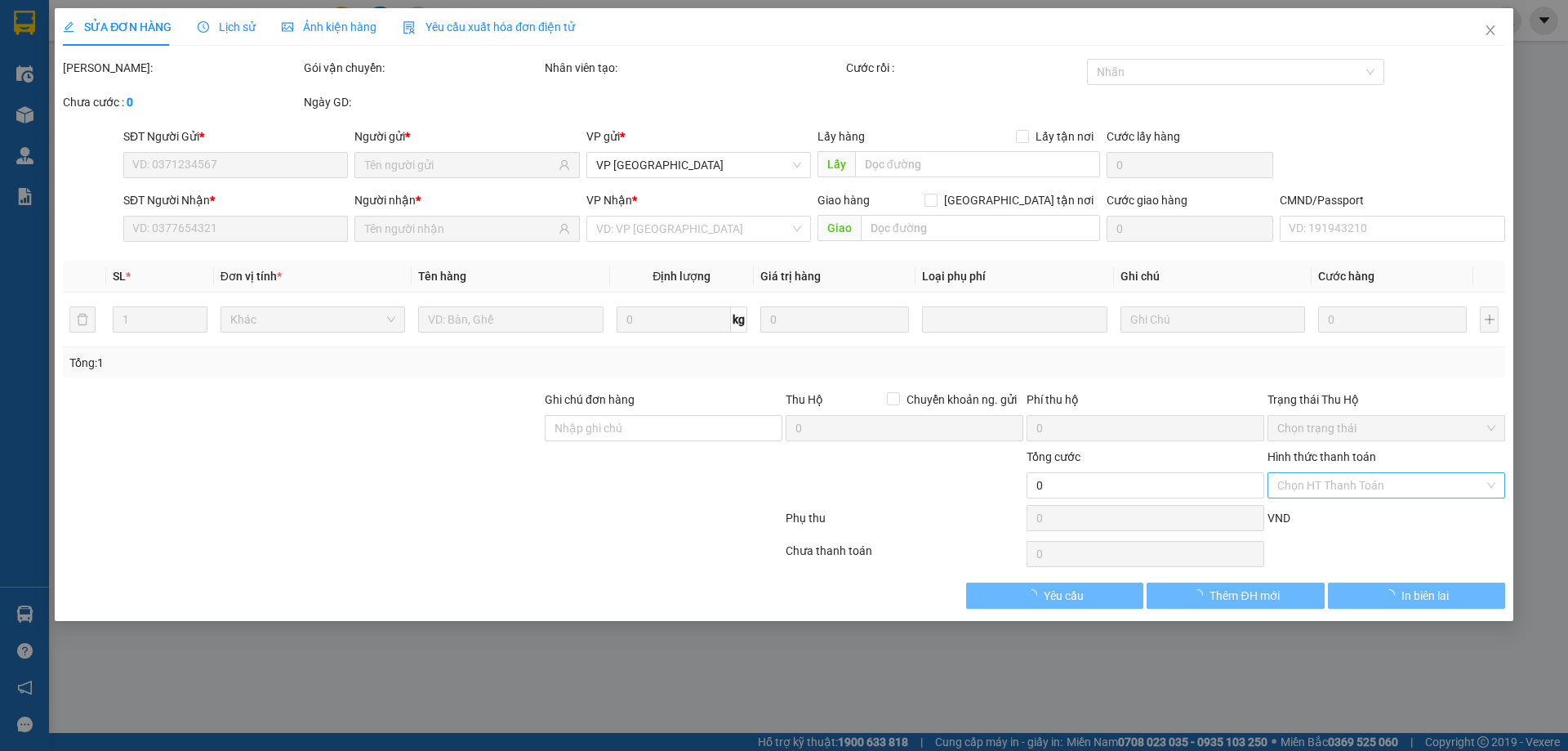
type input "0971668665"
type input "HƯNG LONG"
type input "0981406359"
type input "A VIỆT ( GARA V.PHÚC)"
type input "25.000"
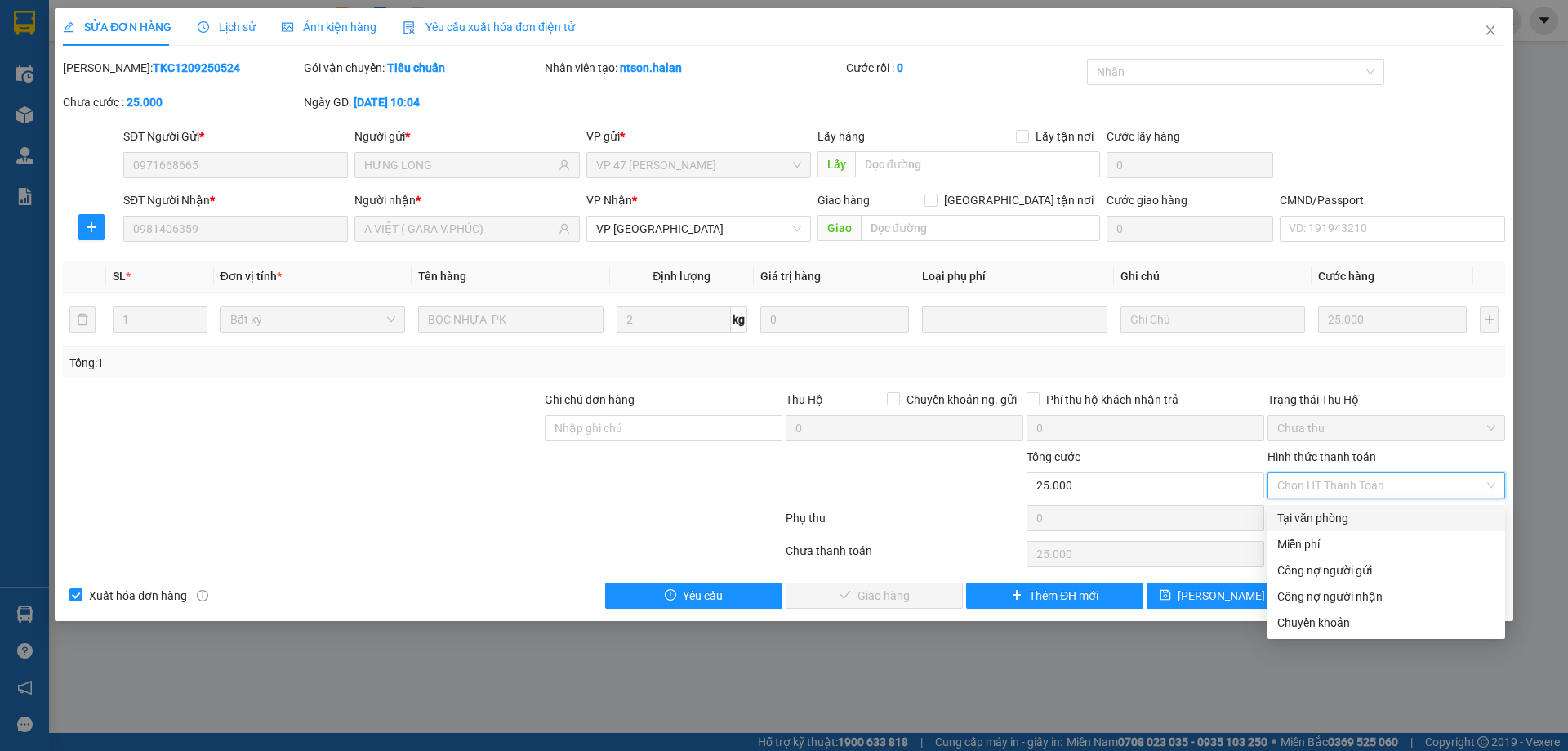
drag, startPoint x: 1331, startPoint y: 518, endPoint x: 1215, endPoint y: 544, distance: 118.9
click at [1329, 520] on div "Tại văn phòng" at bounding box center [1386, 518] width 218 height 18
type input "0"
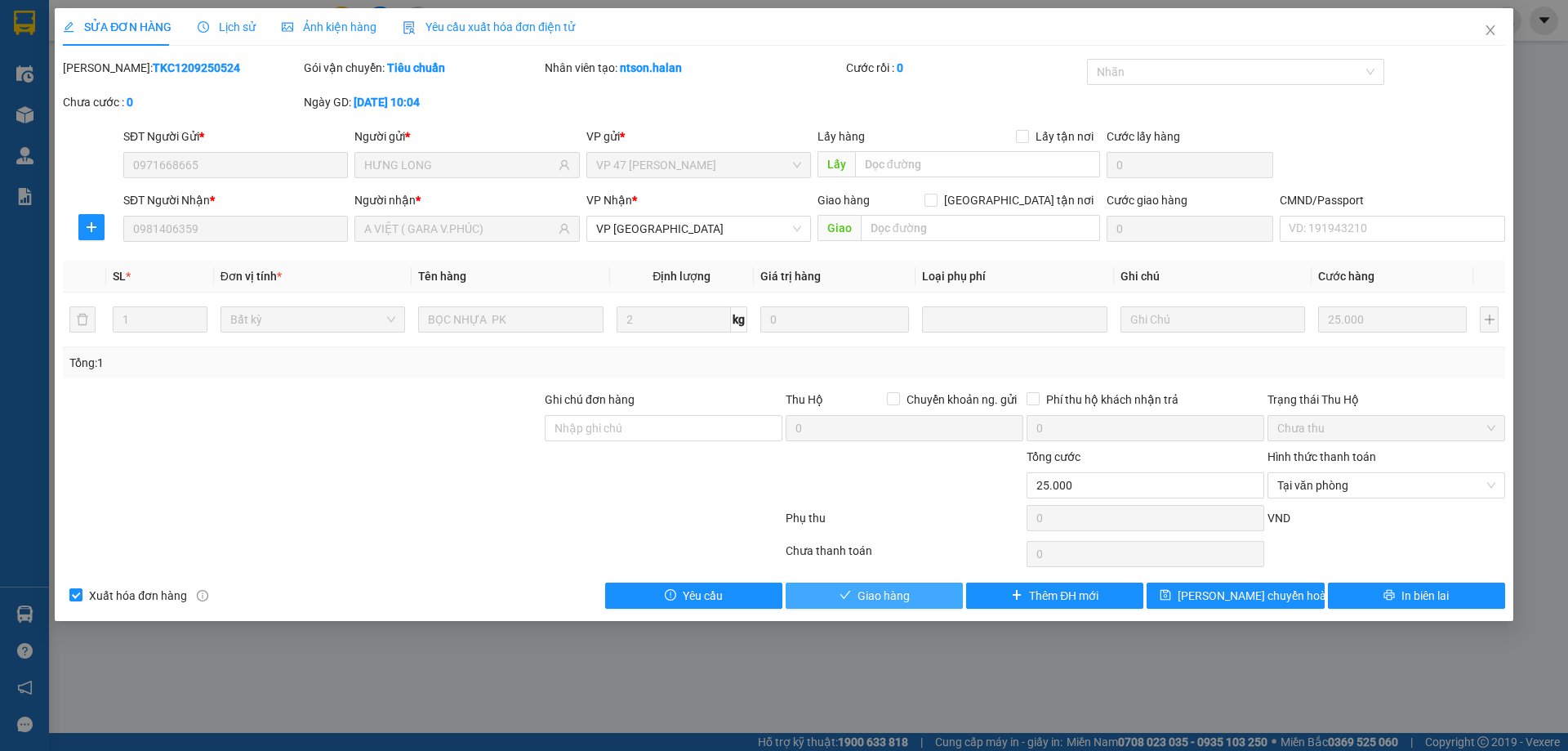
click at [928, 592] on button "Giao hàng" at bounding box center [874, 595] width 177 height 26
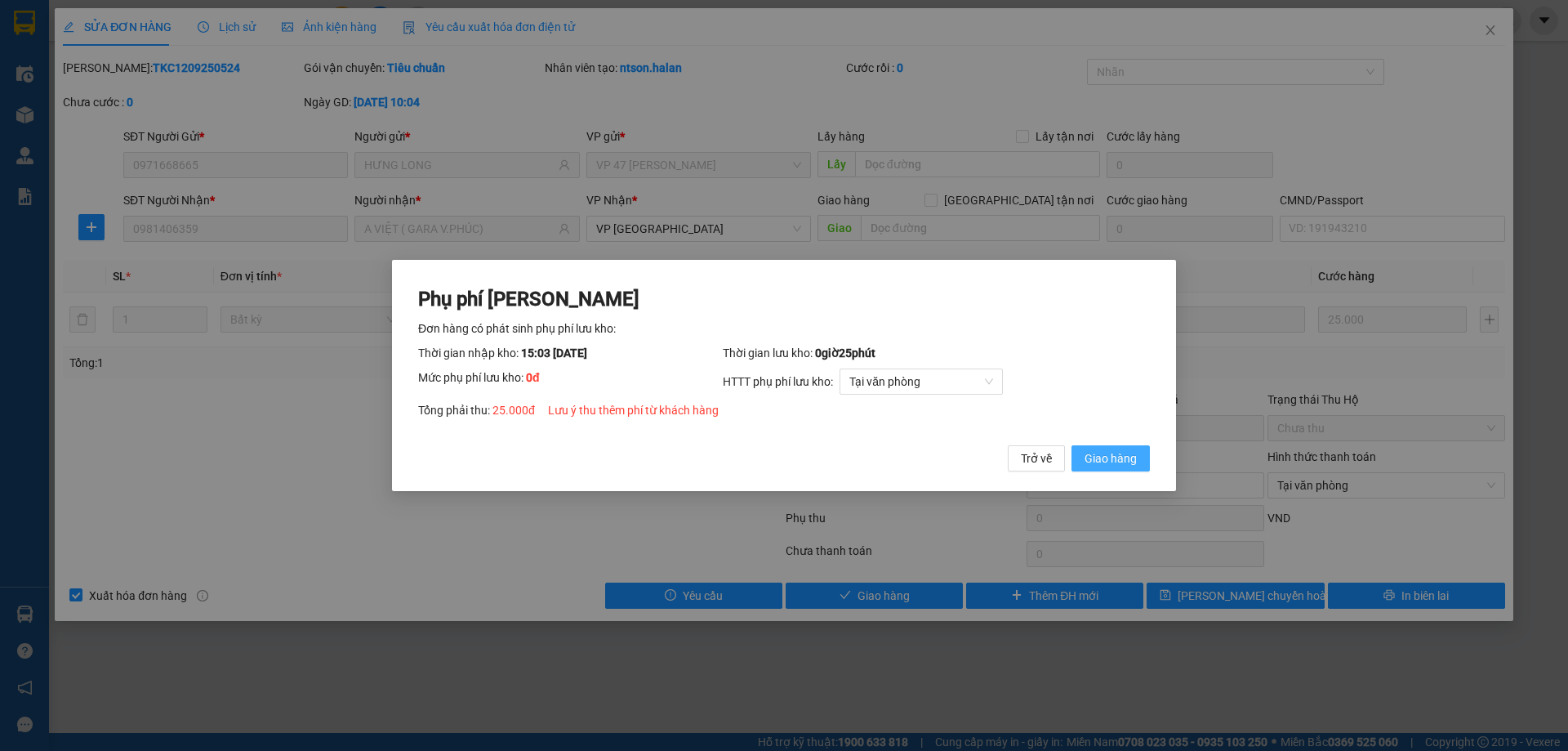
drag, startPoint x: 1127, startPoint y: 463, endPoint x: 1326, endPoint y: 322, distance: 243.9
click at [1127, 462] on span "Giao hàng" at bounding box center [1110, 458] width 53 height 18
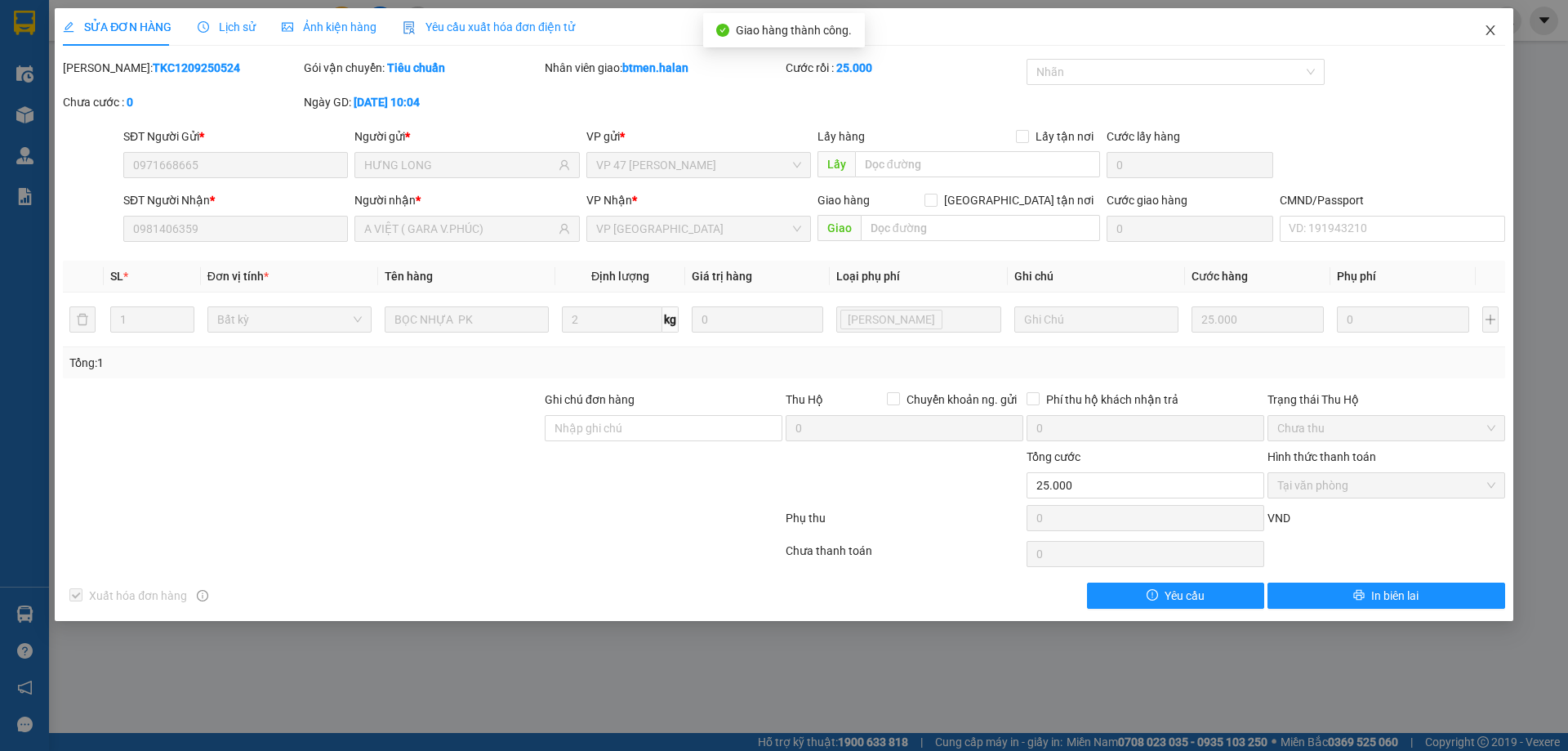
click at [1485, 35] on icon "close" at bounding box center [1490, 30] width 13 height 13
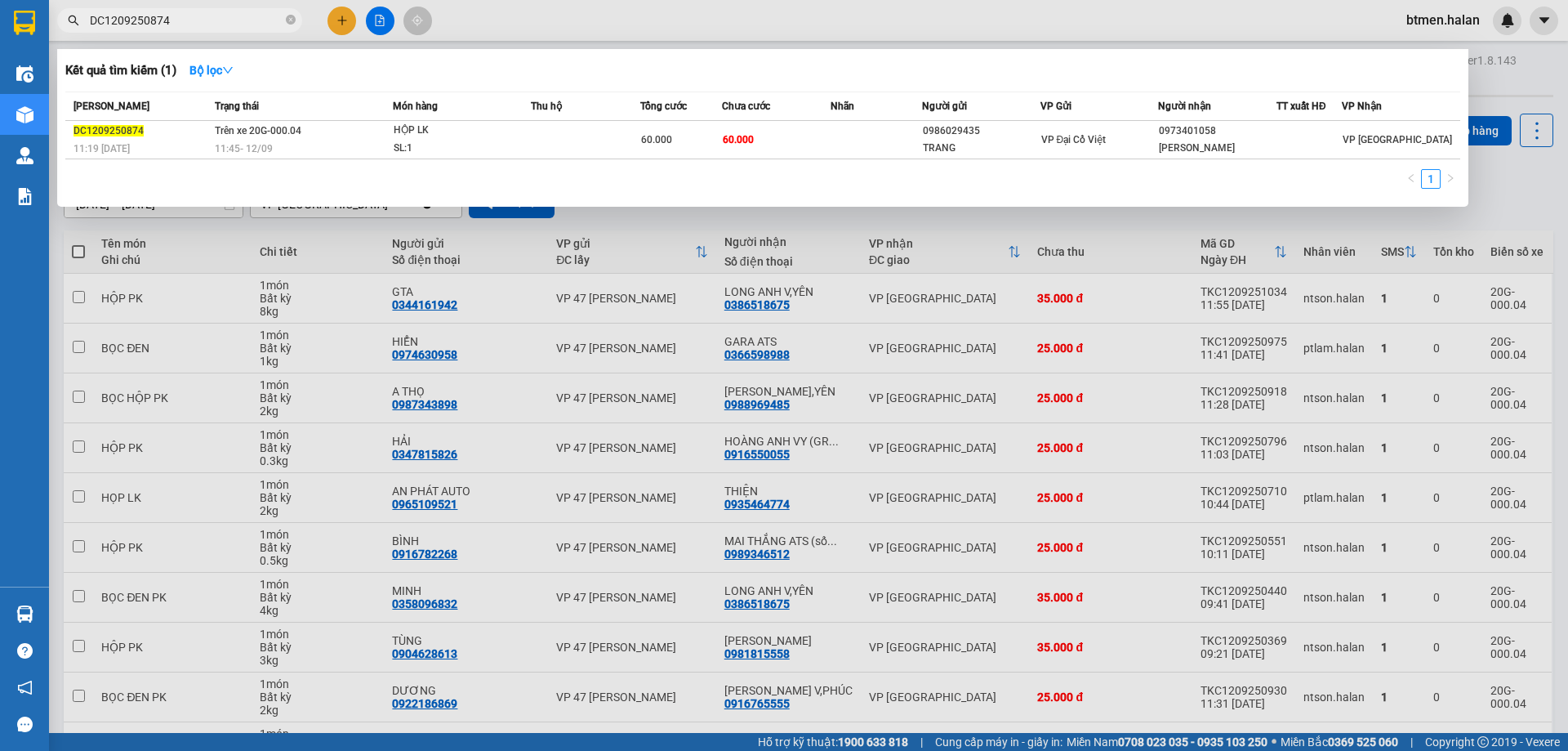
click at [199, 20] on input "DC1209250874" at bounding box center [186, 21] width 193 height 18
paste input "0981406359"
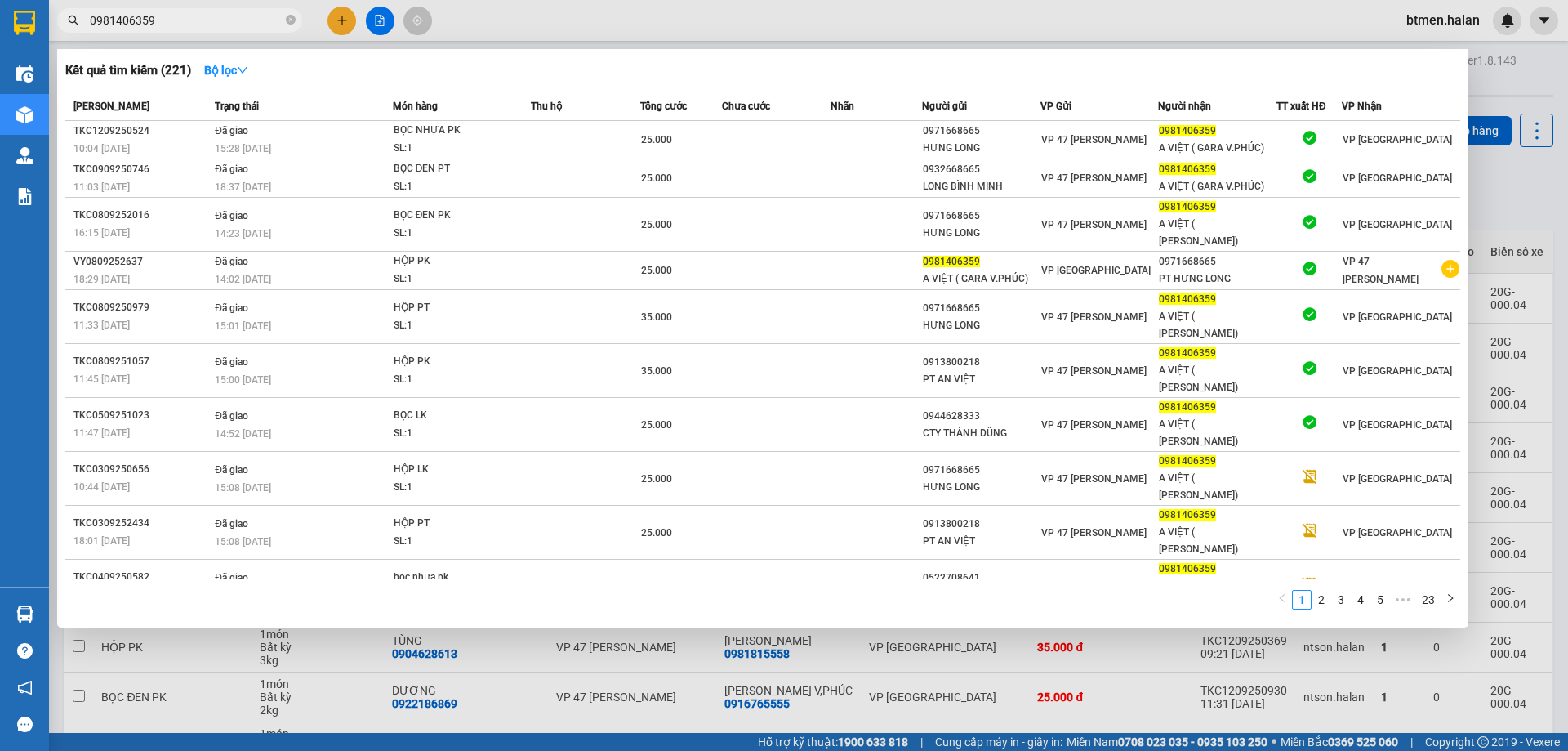
type input "0981406359"
click at [1502, 84] on div at bounding box center [784, 376] width 1568 height 751
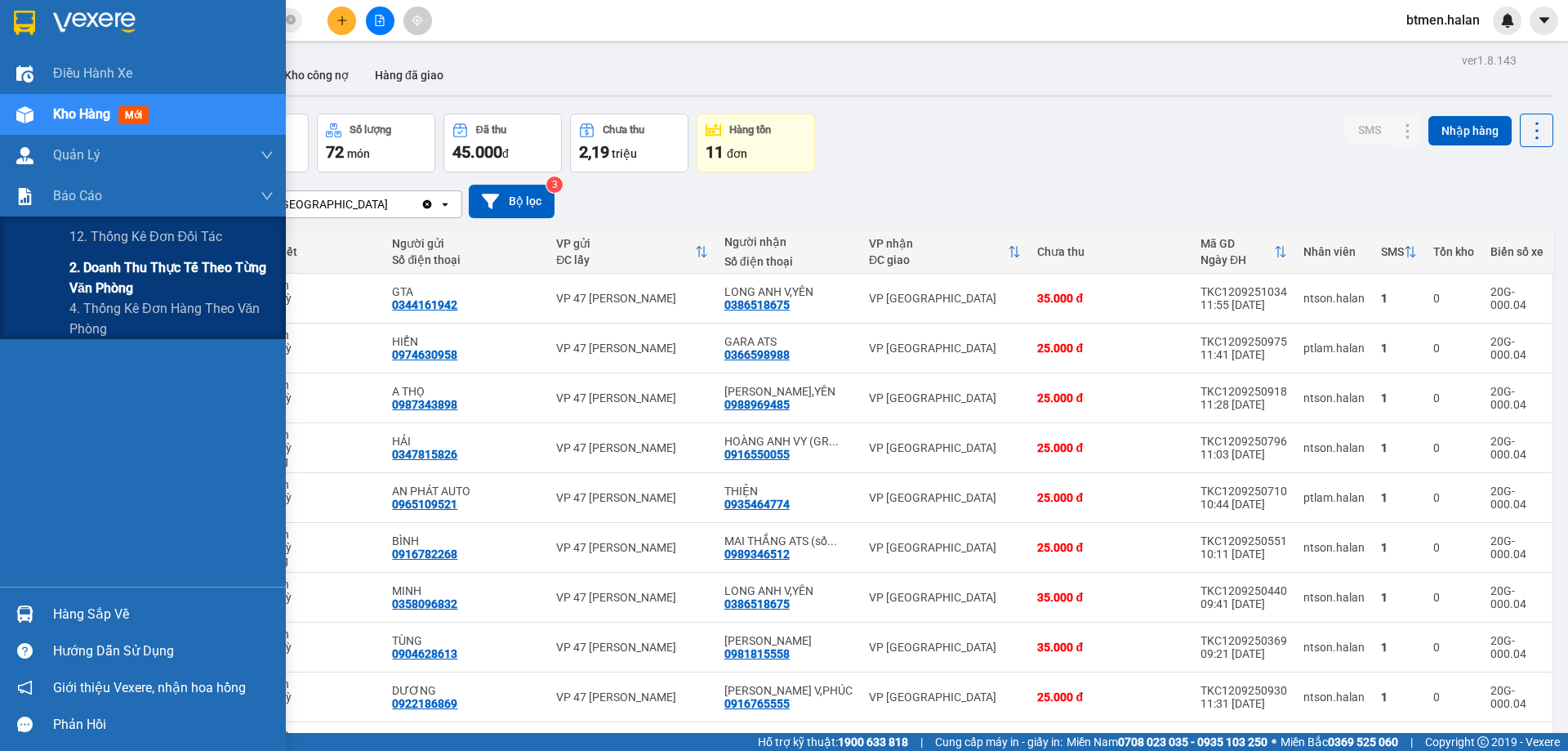
click at [112, 271] on span "2. Doanh thu thực tế theo từng văn phòng" at bounding box center [172, 277] width 205 height 41
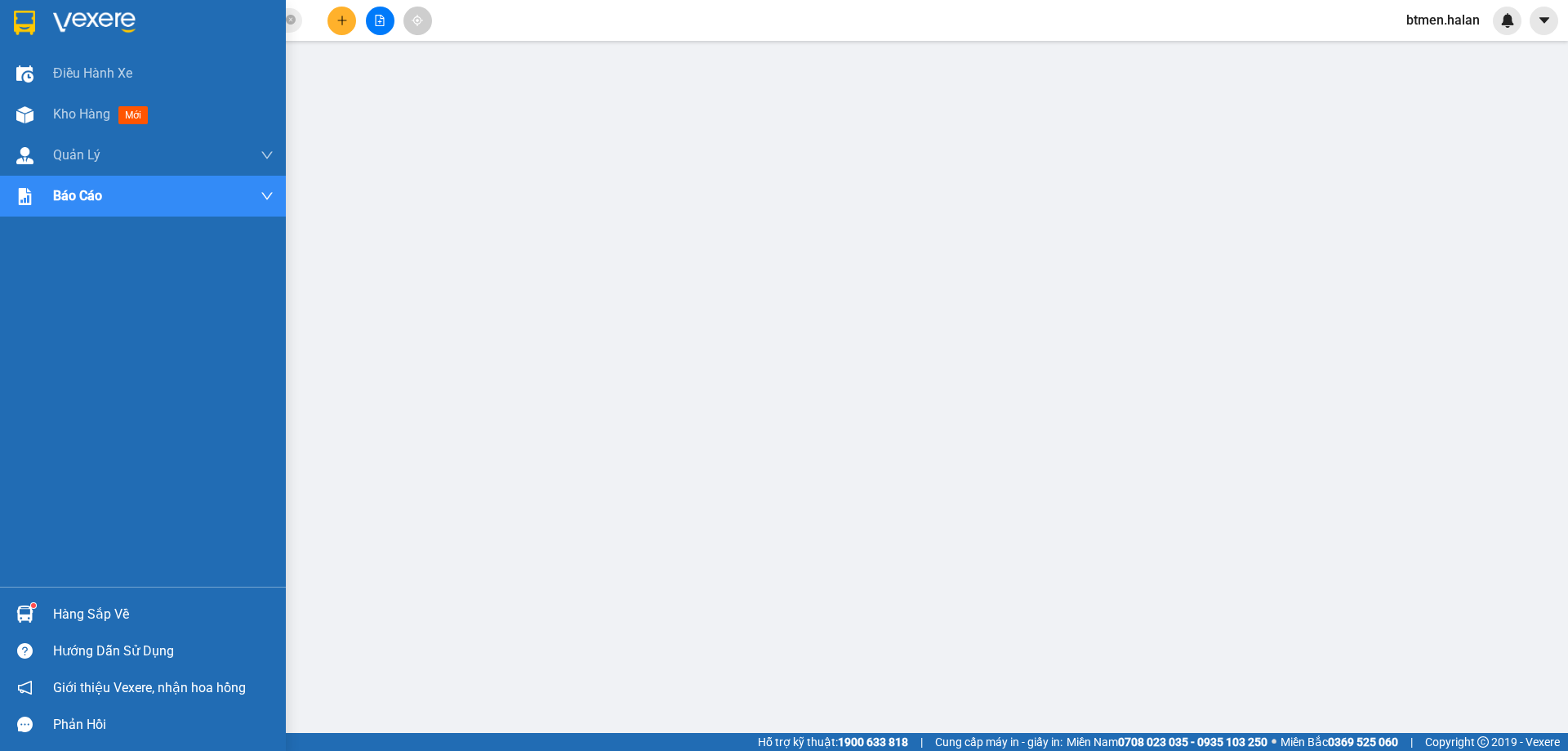
drag, startPoint x: 59, startPoint y: 613, endPoint x: 277, endPoint y: 645, distance: 220.3
click at [60, 613] on div "Hàng sắp về" at bounding box center [163, 614] width 220 height 25
click at [112, 616] on div "Hàng sắp về" at bounding box center [163, 614] width 220 height 25
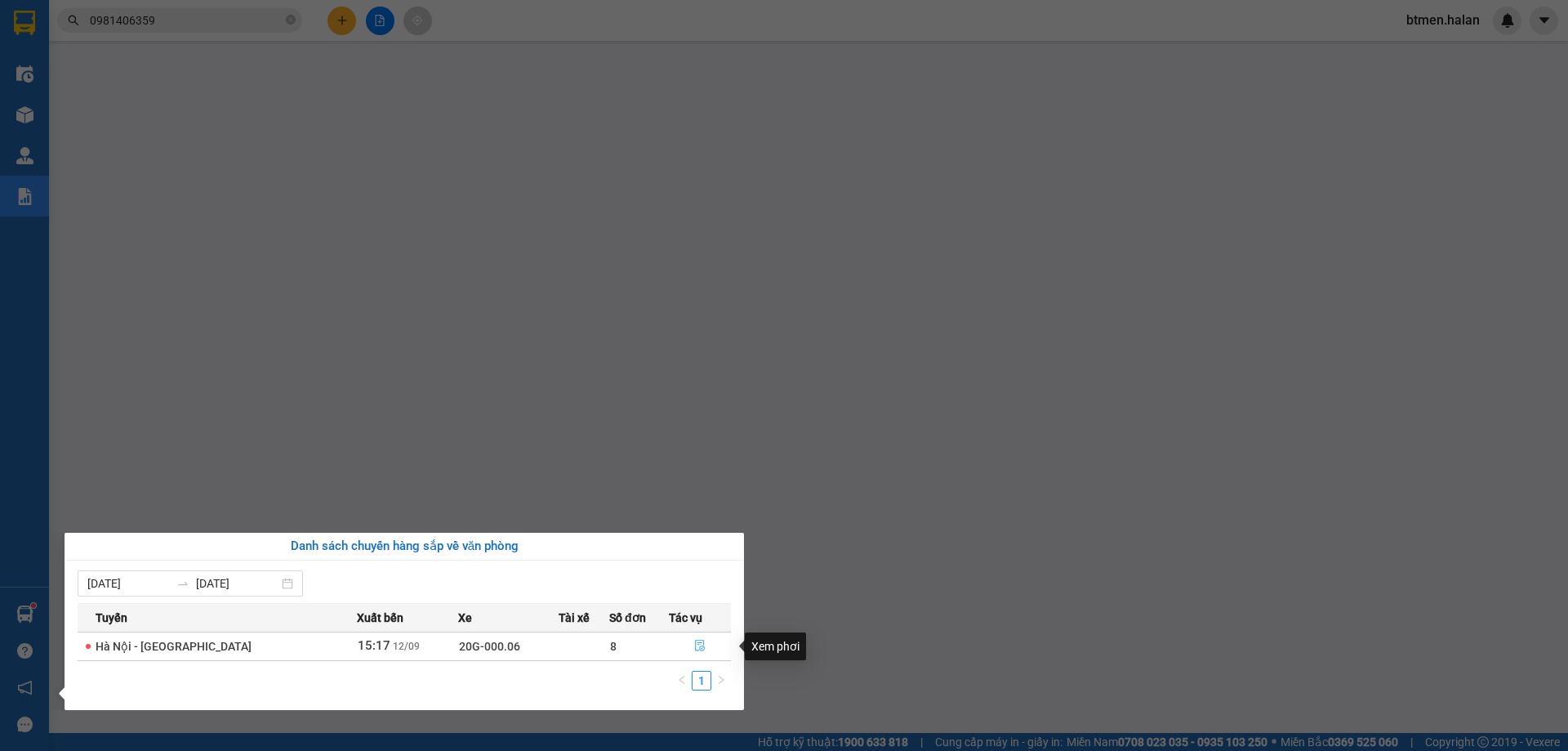
click at [689, 645] on button "button" at bounding box center [700, 646] width 62 height 26
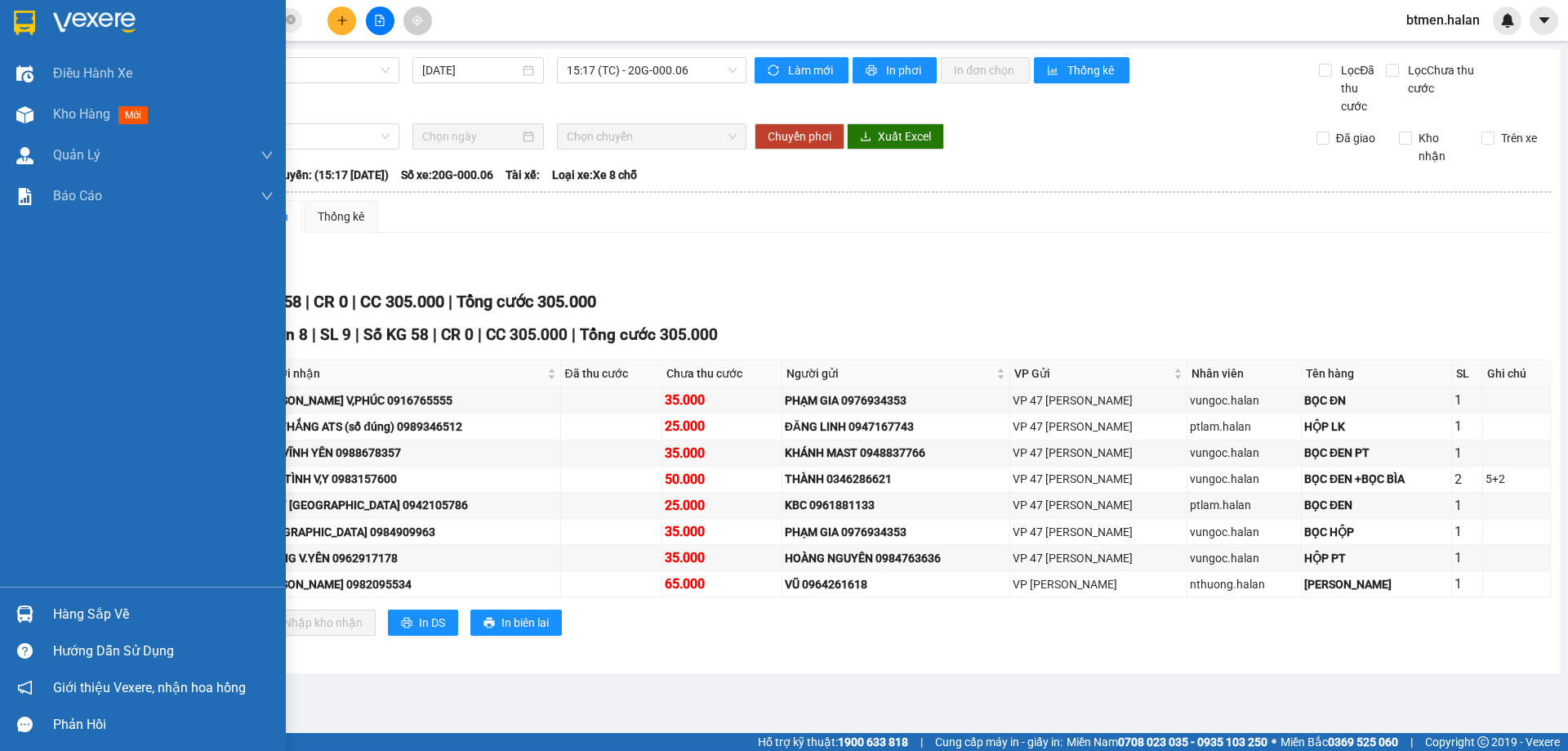
click at [34, 609] on div at bounding box center [25, 614] width 29 height 29
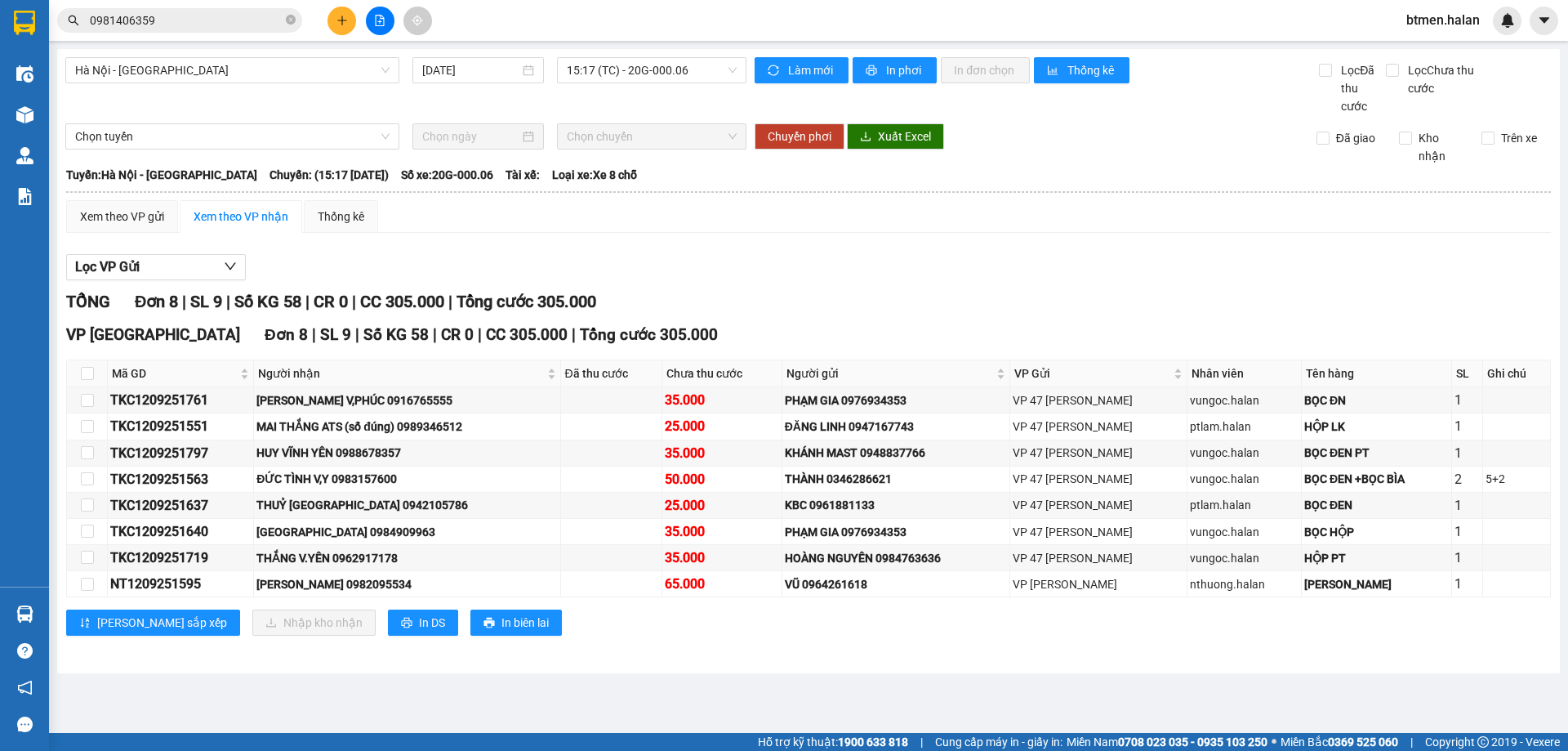
click at [878, 286] on section "Kết quả tìm kiếm ( 221 ) Bộ lọc Mã ĐH Trạng thái Món hàng Thu hộ Tổng cước Chưa…" at bounding box center [784, 376] width 1568 height 751
click at [313, 371] on span "Người nhận" at bounding box center [400, 374] width 285 height 18
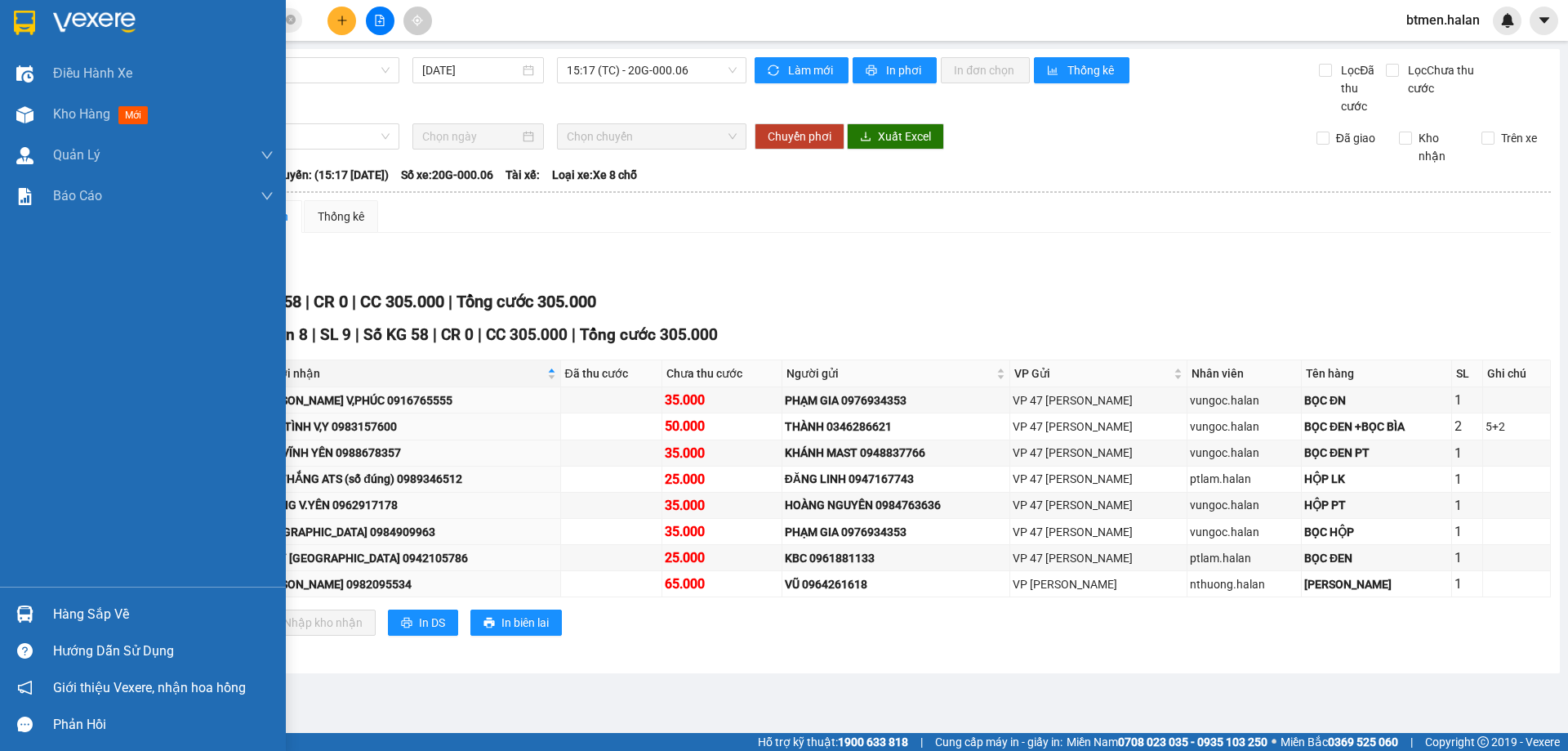
click at [51, 628] on div "Hàng sắp về" at bounding box center [143, 613] width 286 height 37
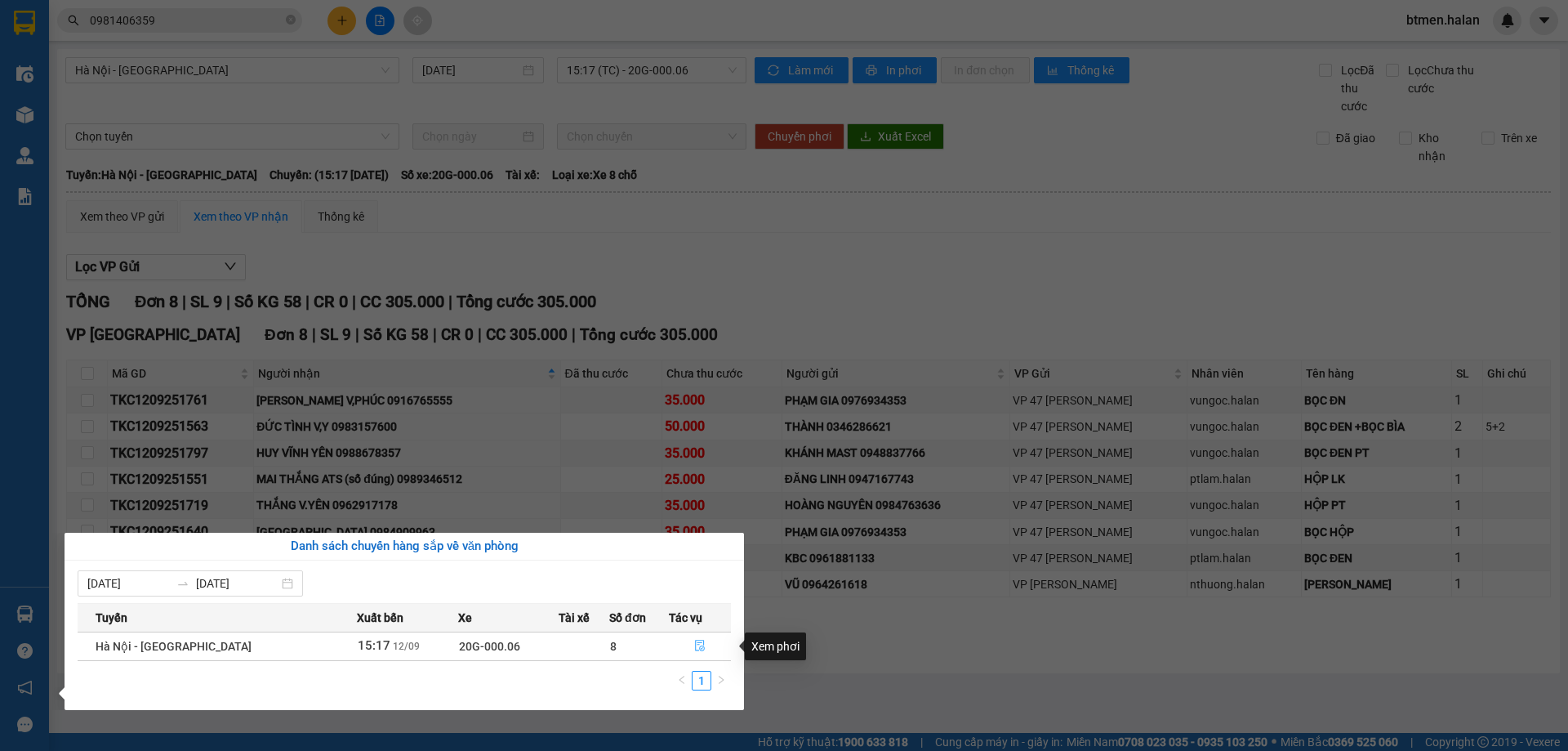
click at [695, 641] on icon "file-done" at bounding box center [700, 647] width 10 height 12
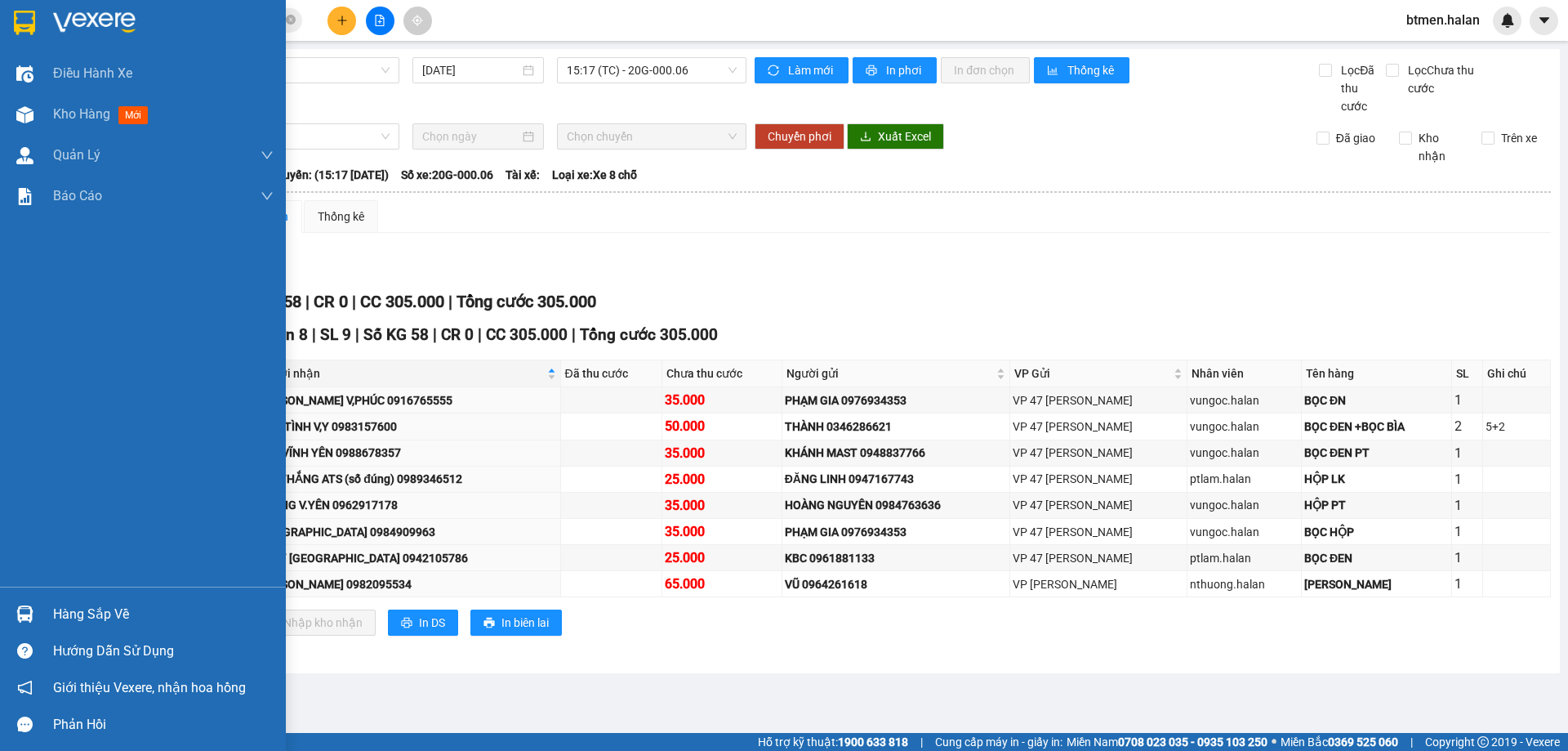
click at [75, 604] on div "Hàng sắp về" at bounding box center [163, 614] width 220 height 25
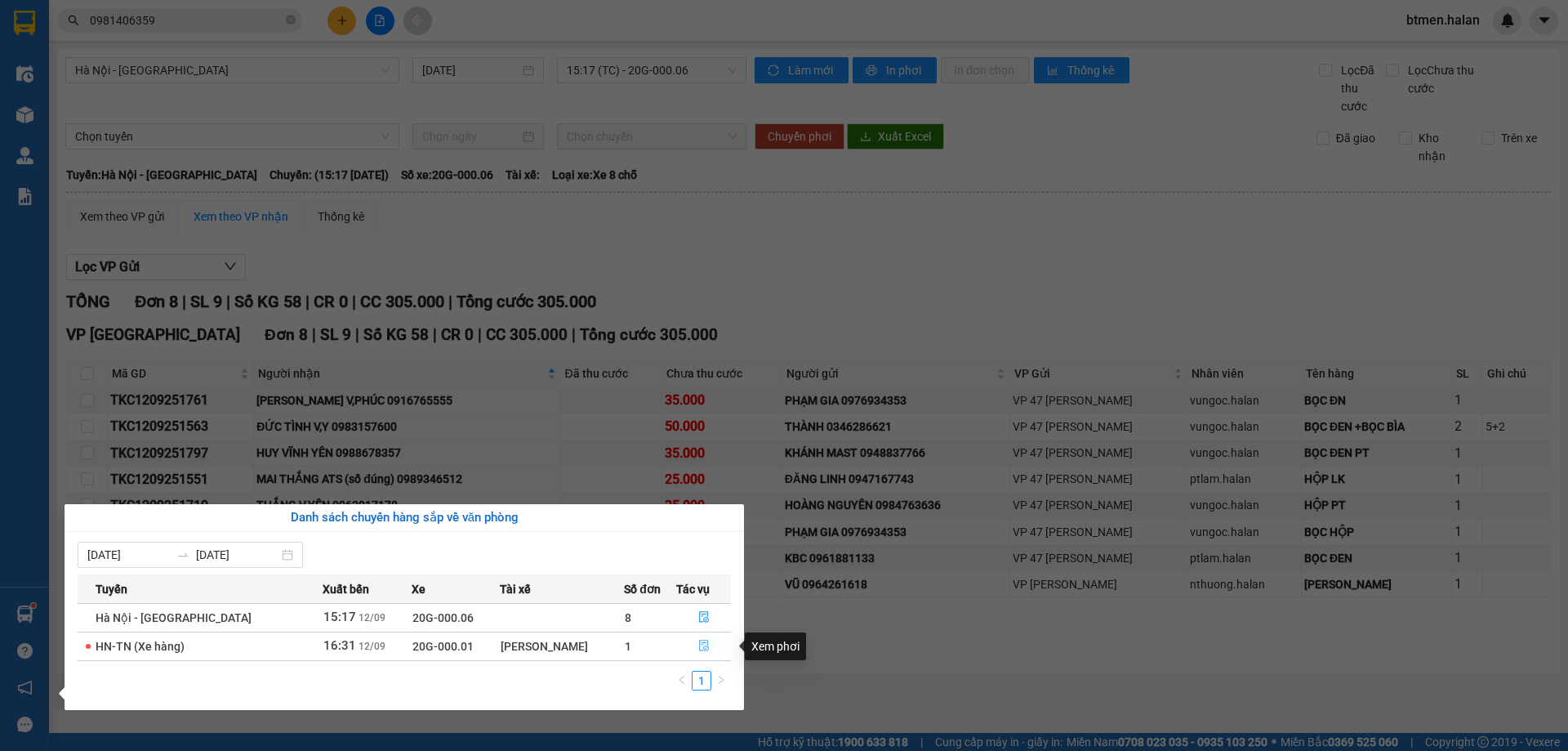
click at [701, 644] on icon "file-done" at bounding box center [704, 646] width 12 height 12
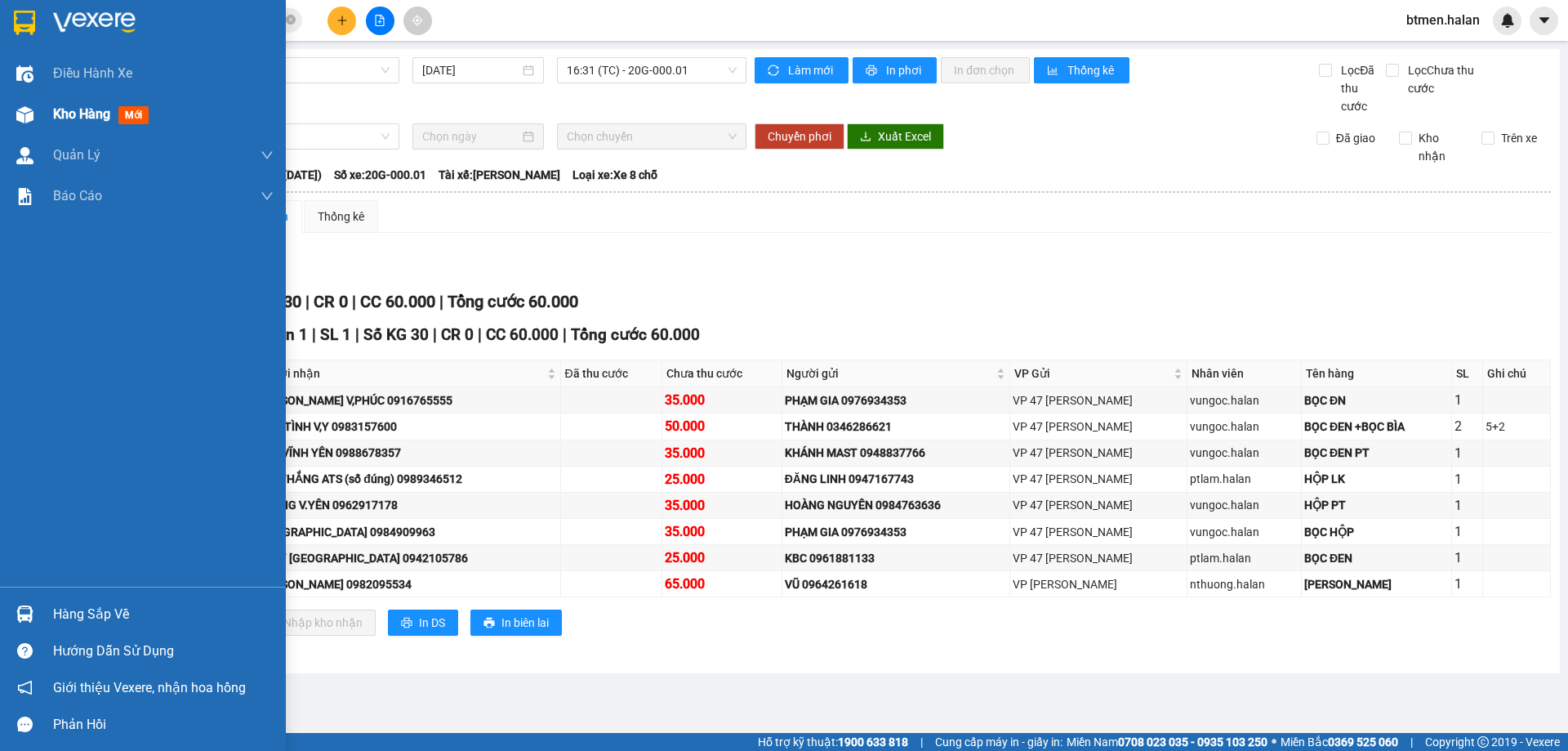
click at [62, 121] on span "Kho hàng" at bounding box center [81, 114] width 58 height 16
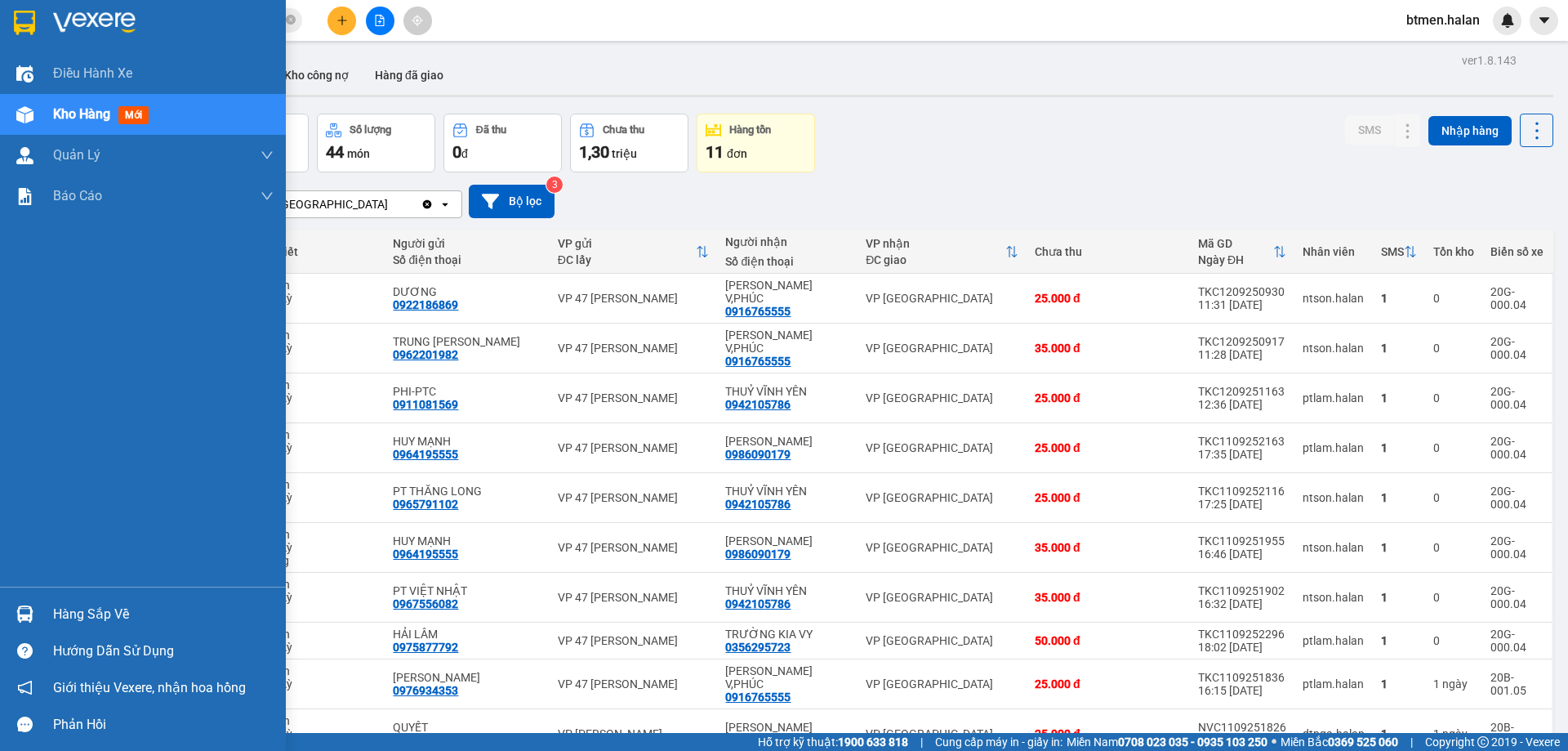
click at [85, 627] on td at bounding box center [78, 641] width 30 height 37
checkbox input "true"
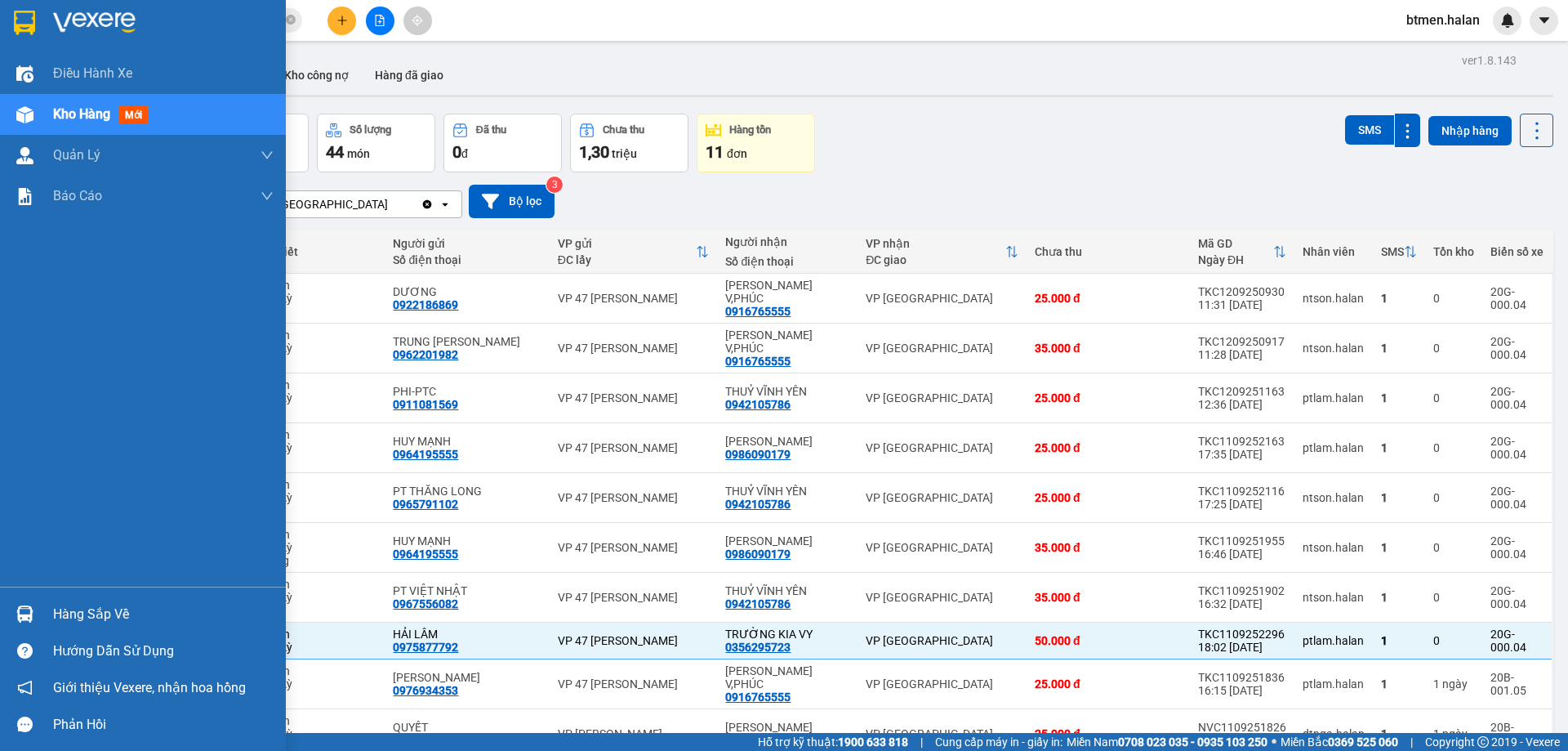
click at [48, 608] on div "Hàng sắp về" at bounding box center [143, 613] width 286 height 37
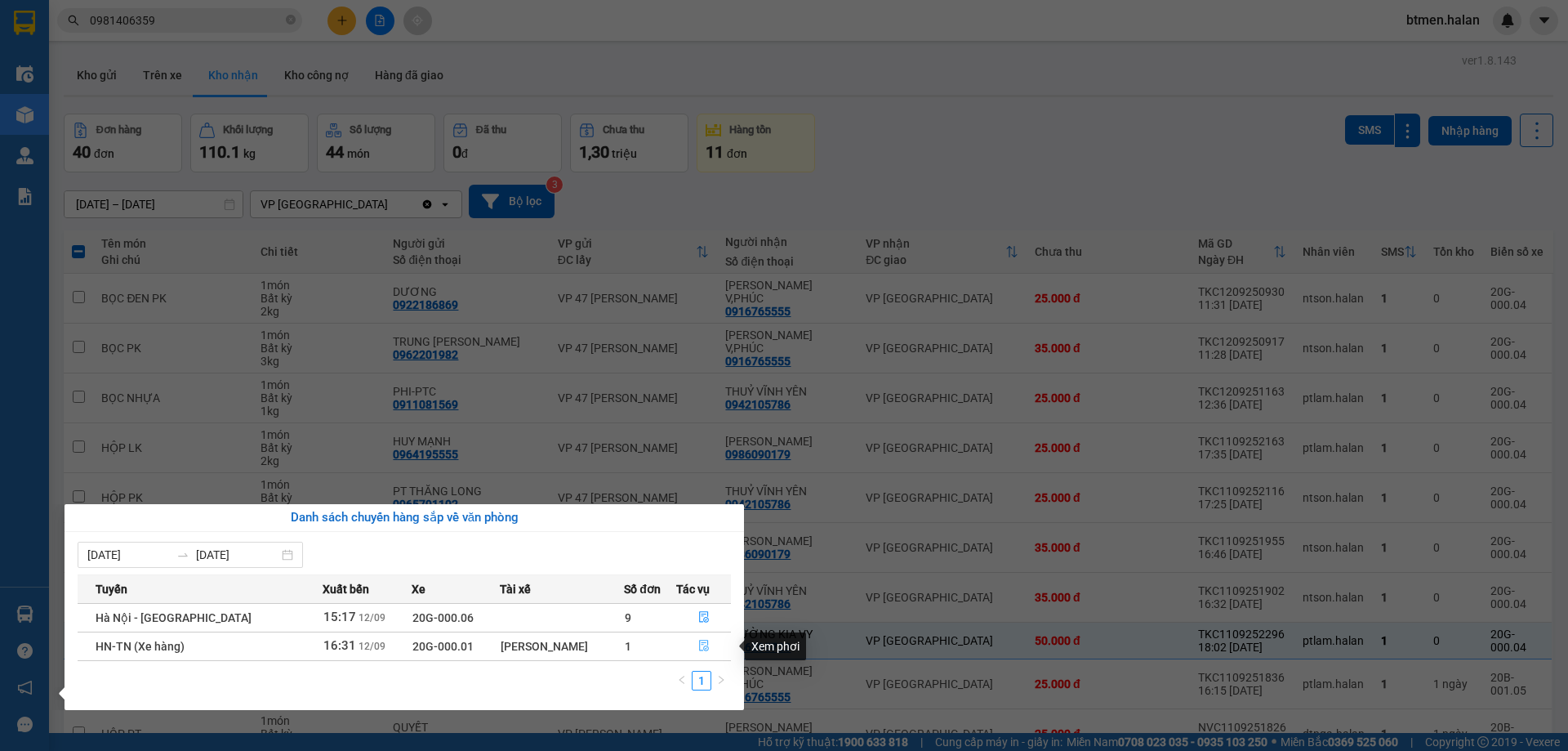
click at [701, 646] on icon "file-done" at bounding box center [704, 646] width 12 height 12
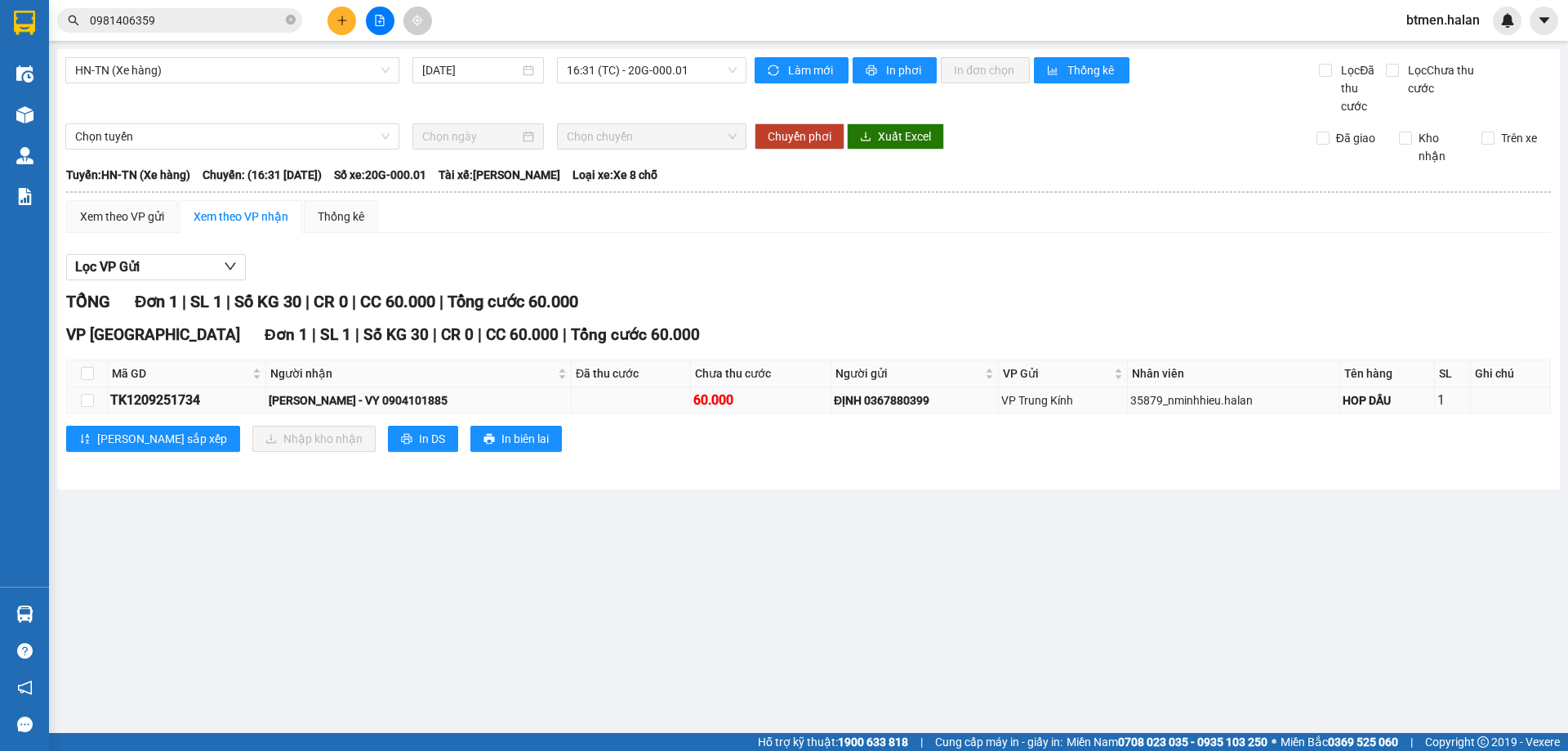
click at [146, 402] on div "TK1209251734" at bounding box center [187, 399] width 153 height 21
copy div "TK1209251734"
click at [162, 25] on input "0981406359" at bounding box center [186, 21] width 193 height 18
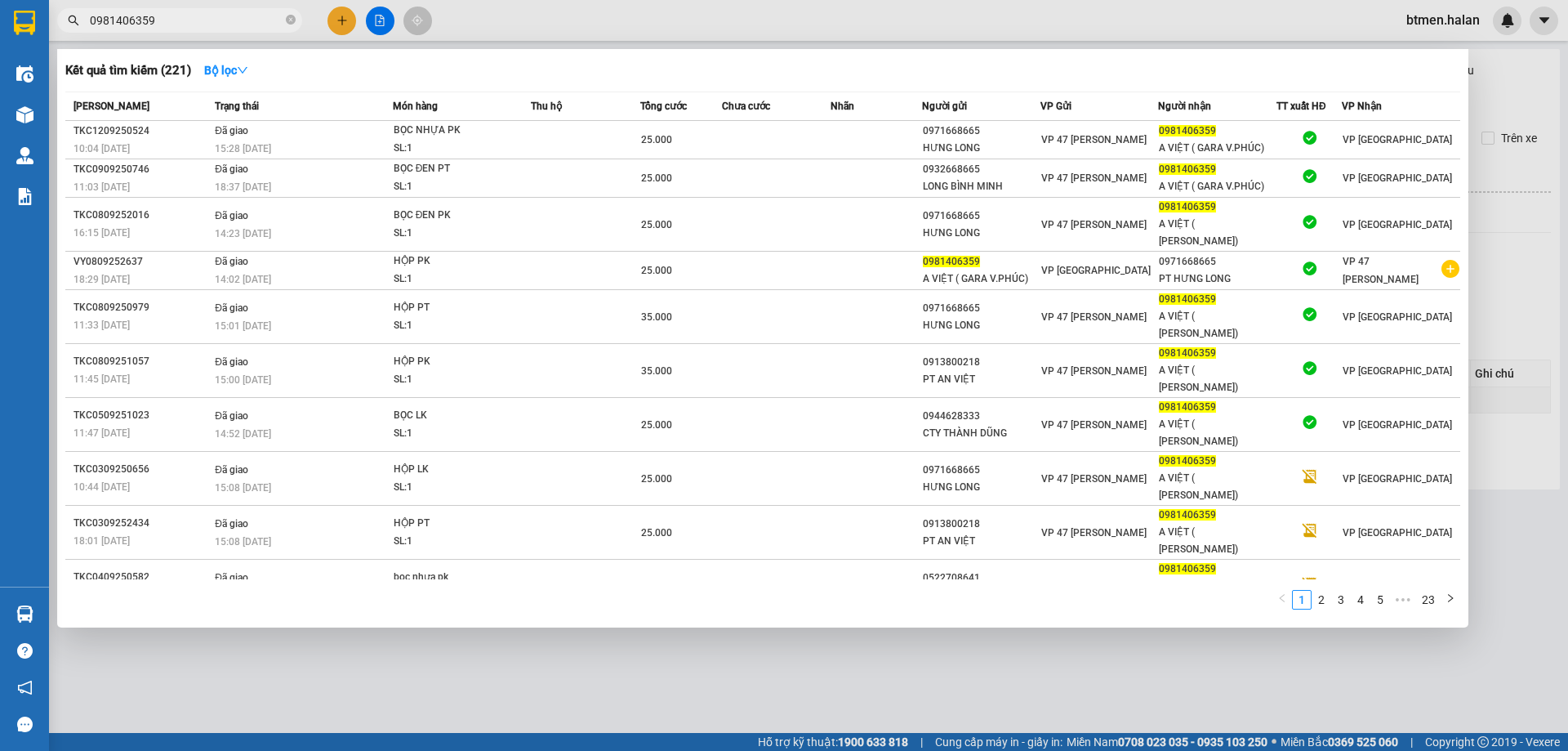
click at [162, 25] on input "0981406359" at bounding box center [186, 21] width 193 height 18
paste input "TK1209251734"
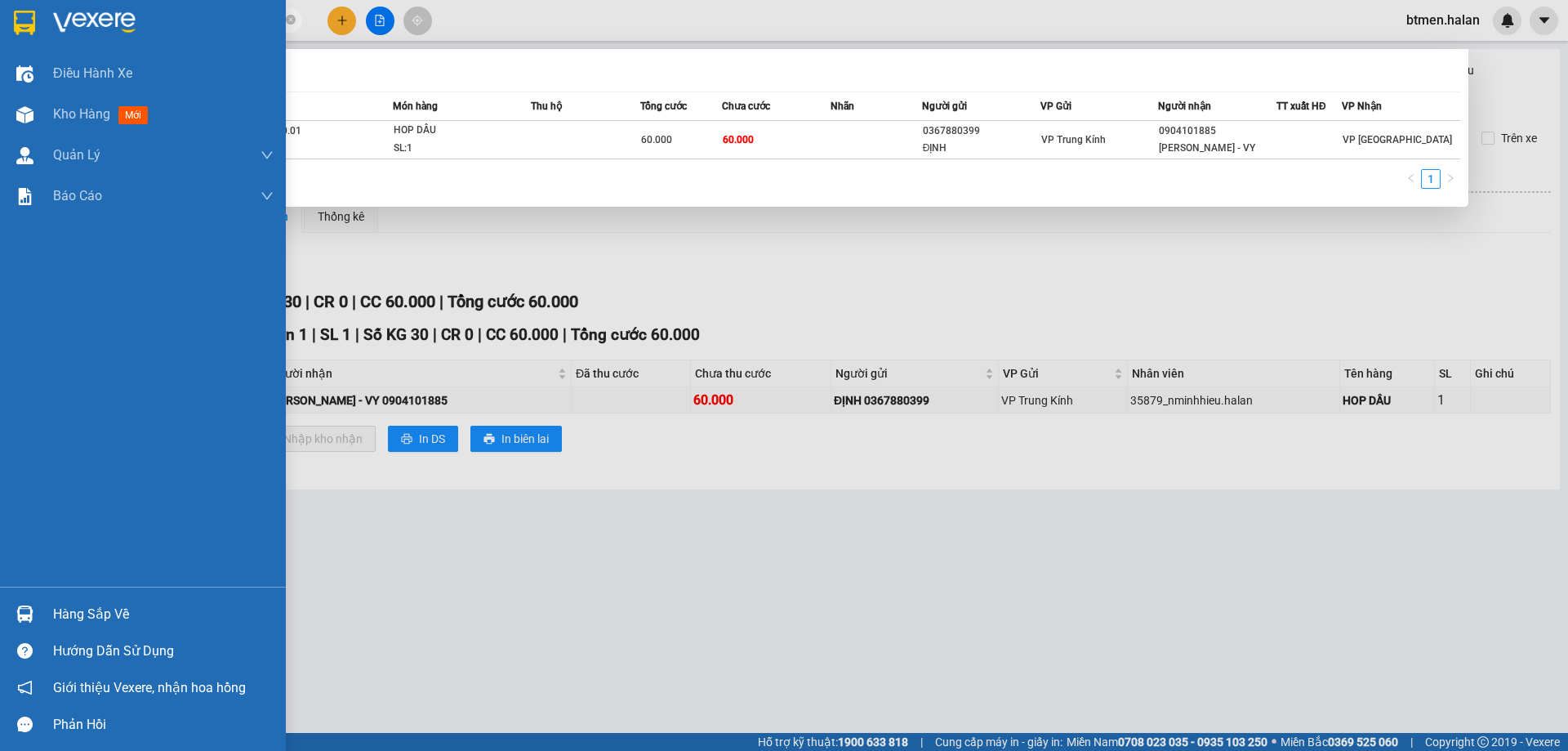
click at [73, 611] on div "Hàng sắp về" at bounding box center [163, 614] width 220 height 25
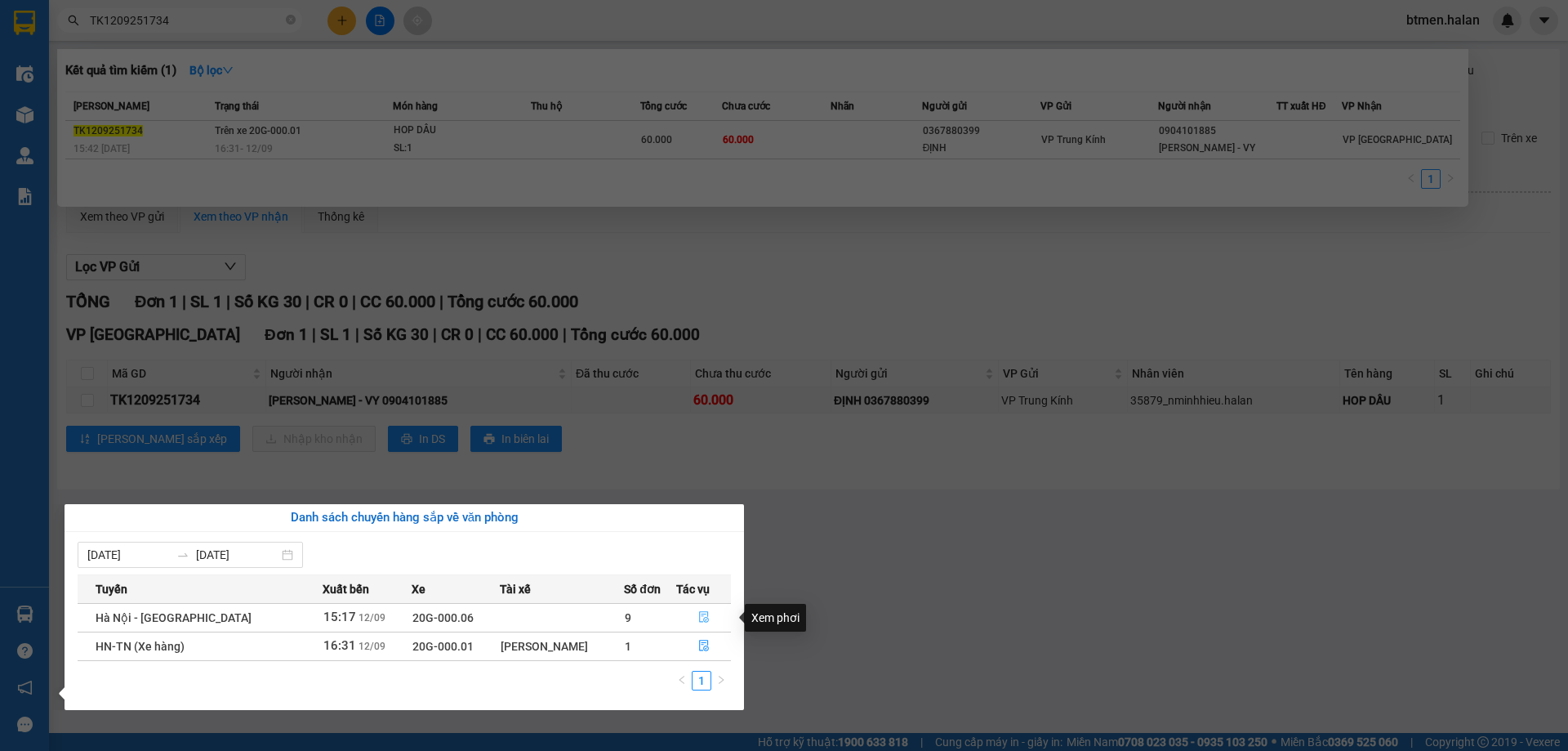
click at [693, 619] on button "button" at bounding box center [703, 618] width 53 height 26
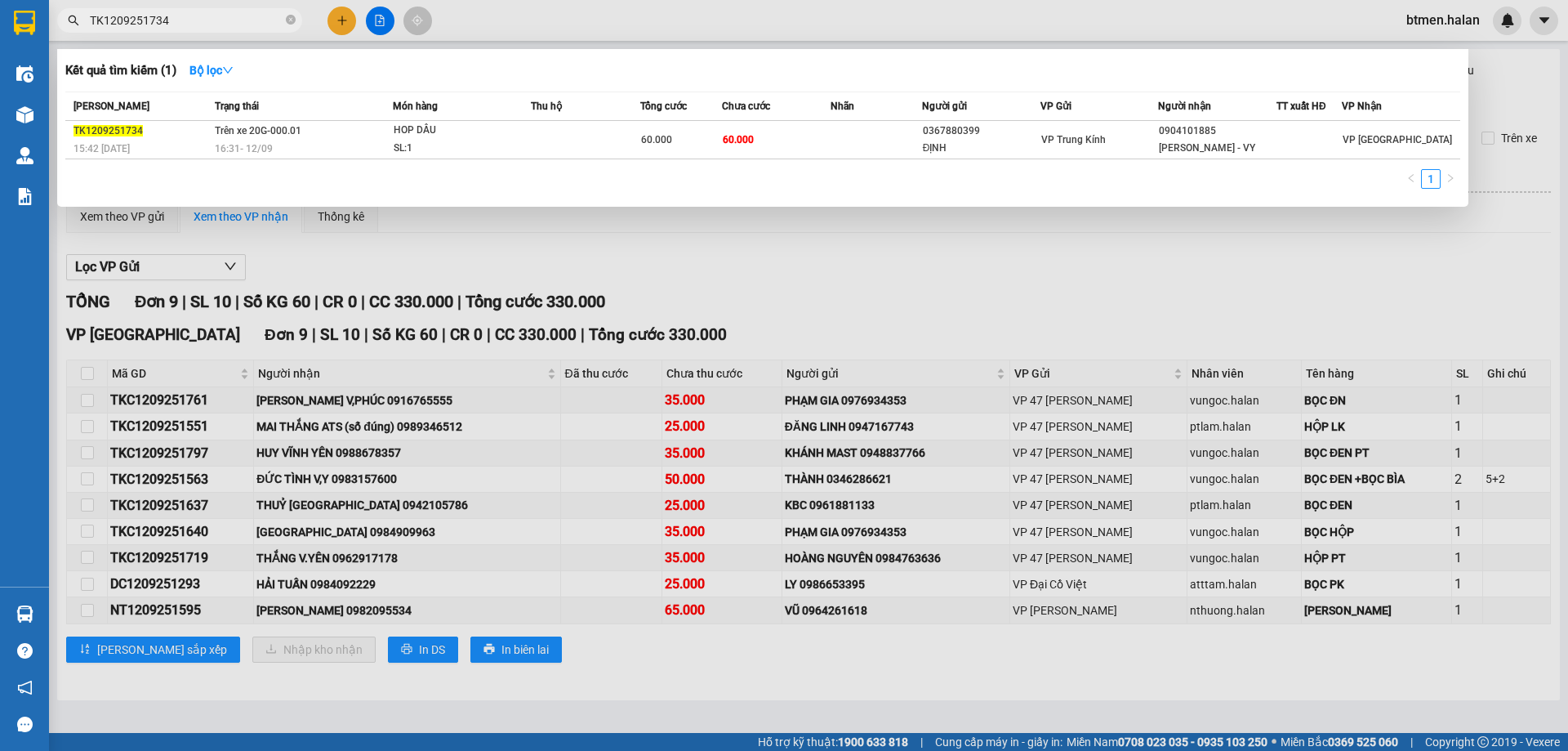
click at [748, 318] on div at bounding box center [784, 376] width 1568 height 751
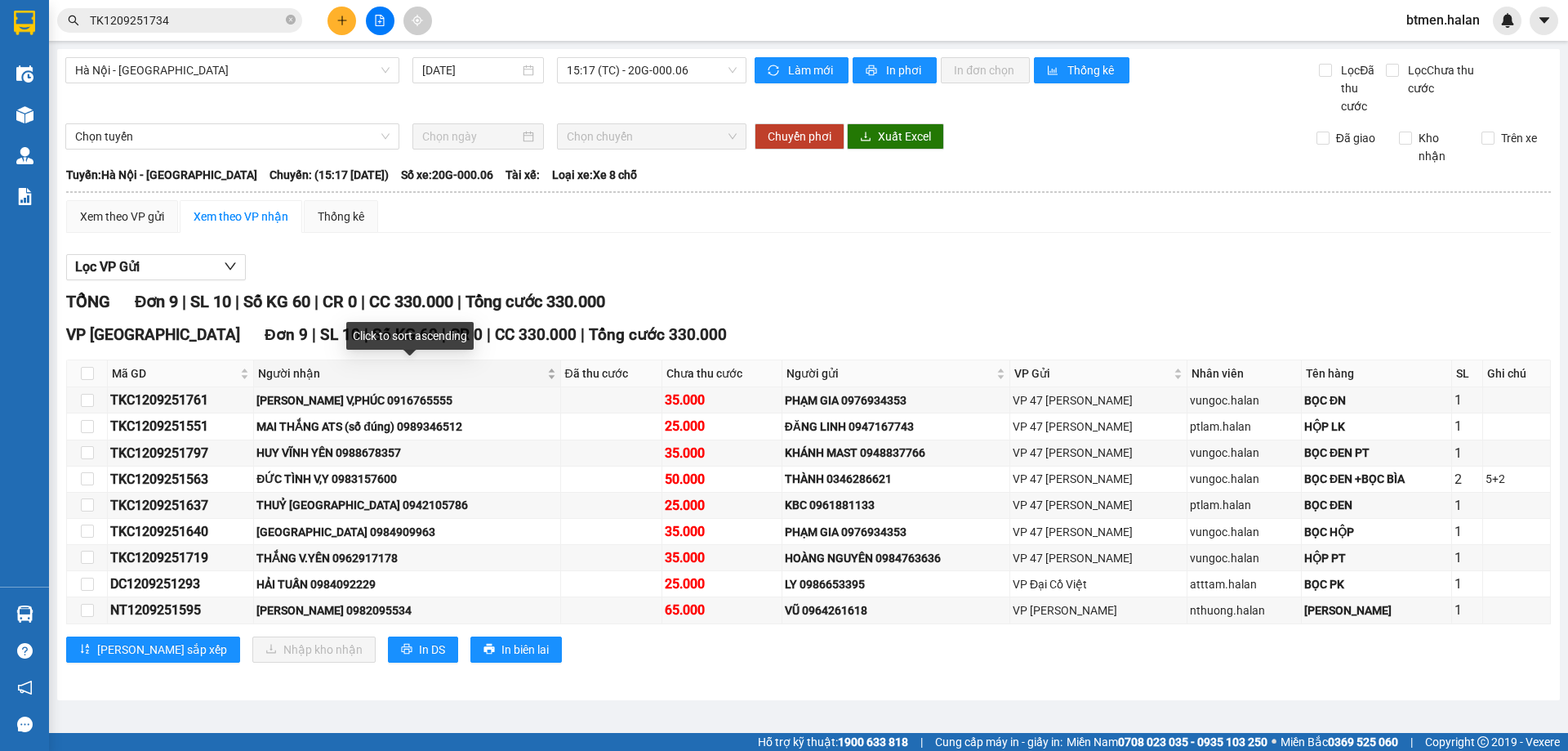
click at [297, 365] on span "Người nhận" at bounding box center [400, 374] width 285 height 18
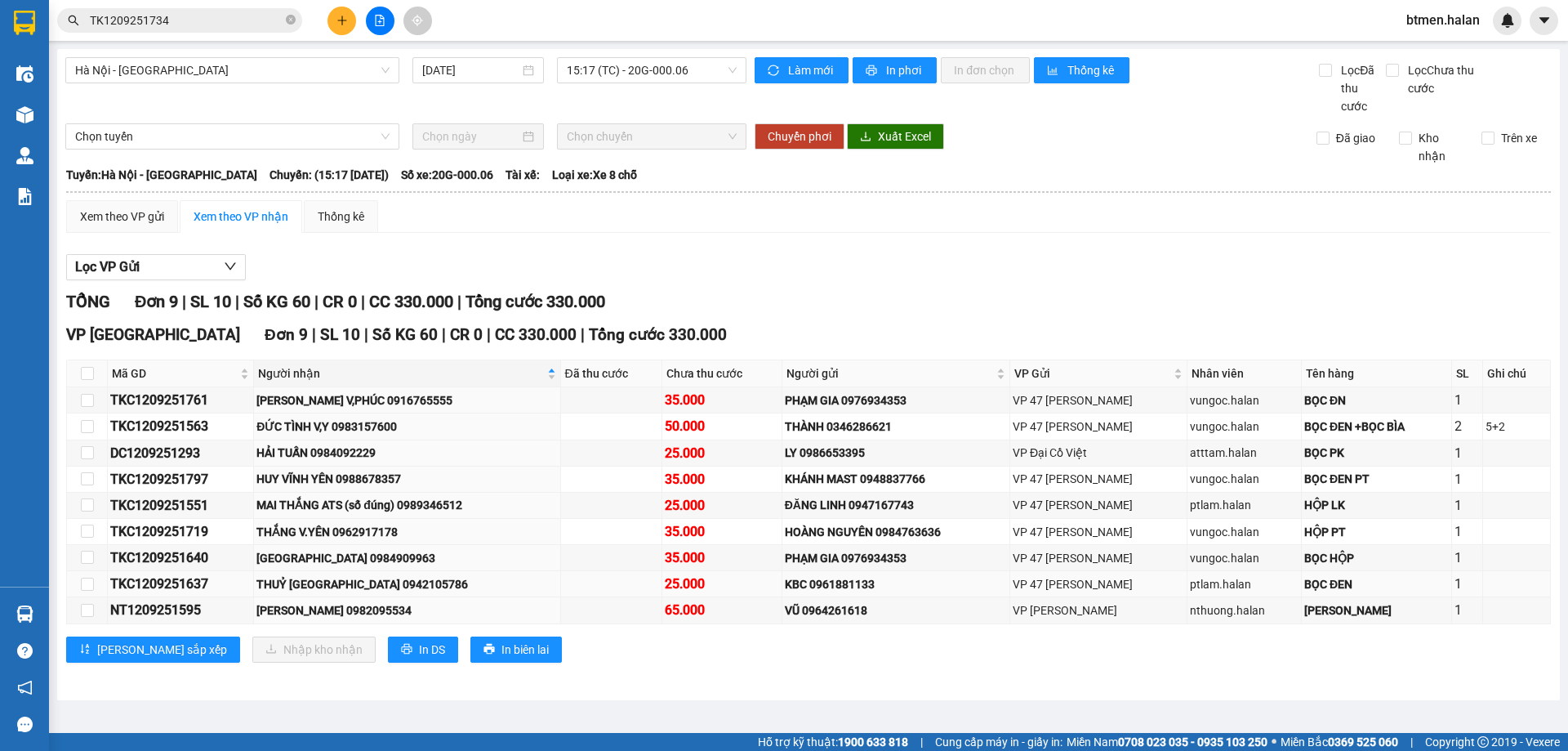
click at [353, 578] on div "THUỶ [GEOGRAPHIC_DATA] 0942105786" at bounding box center [406, 584] width 301 height 18
copy div "0942105786"
click at [385, 397] on div "[PERSON_NAME] V,PHÚC 0916765555" at bounding box center [406, 400] width 301 height 18
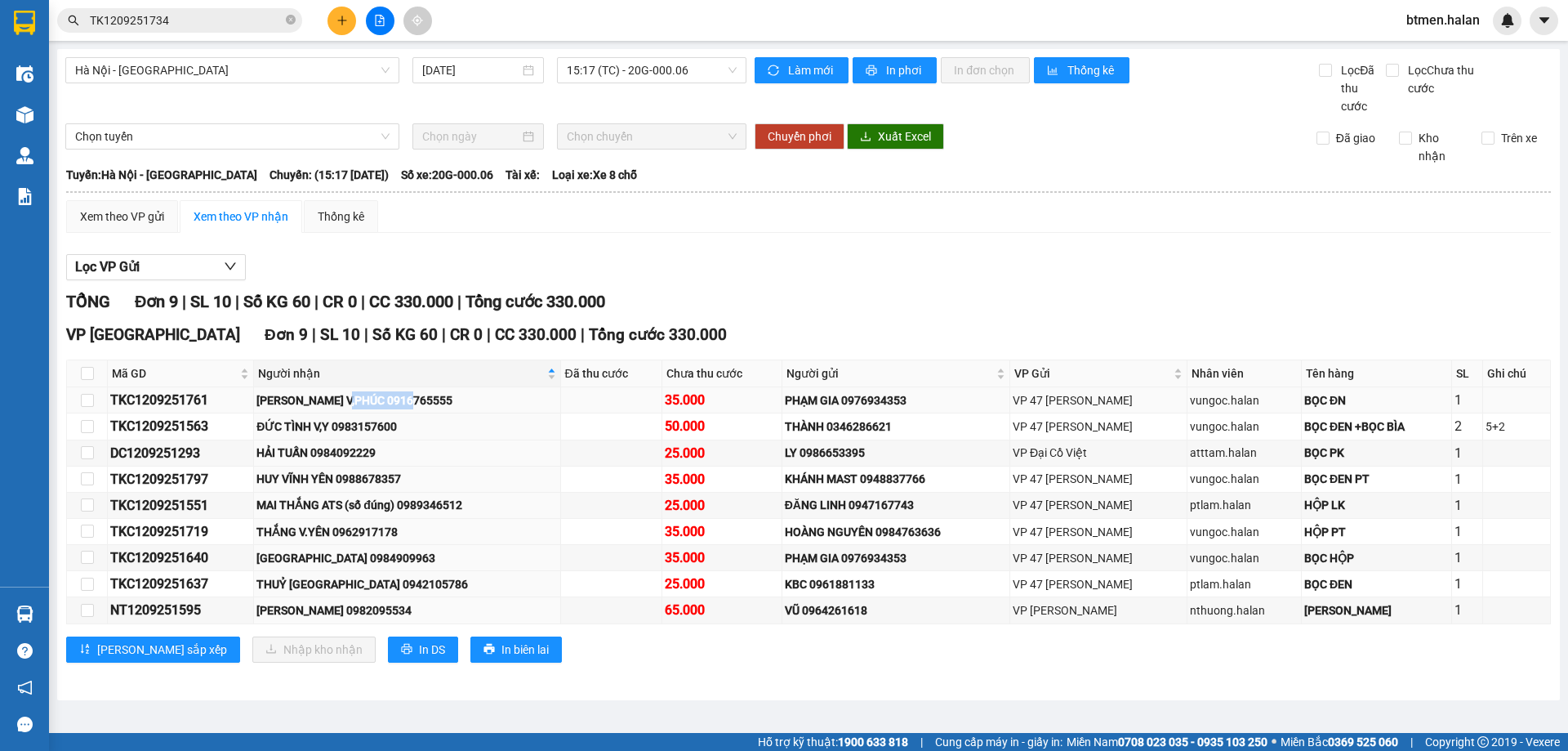
copy div "0916765555"
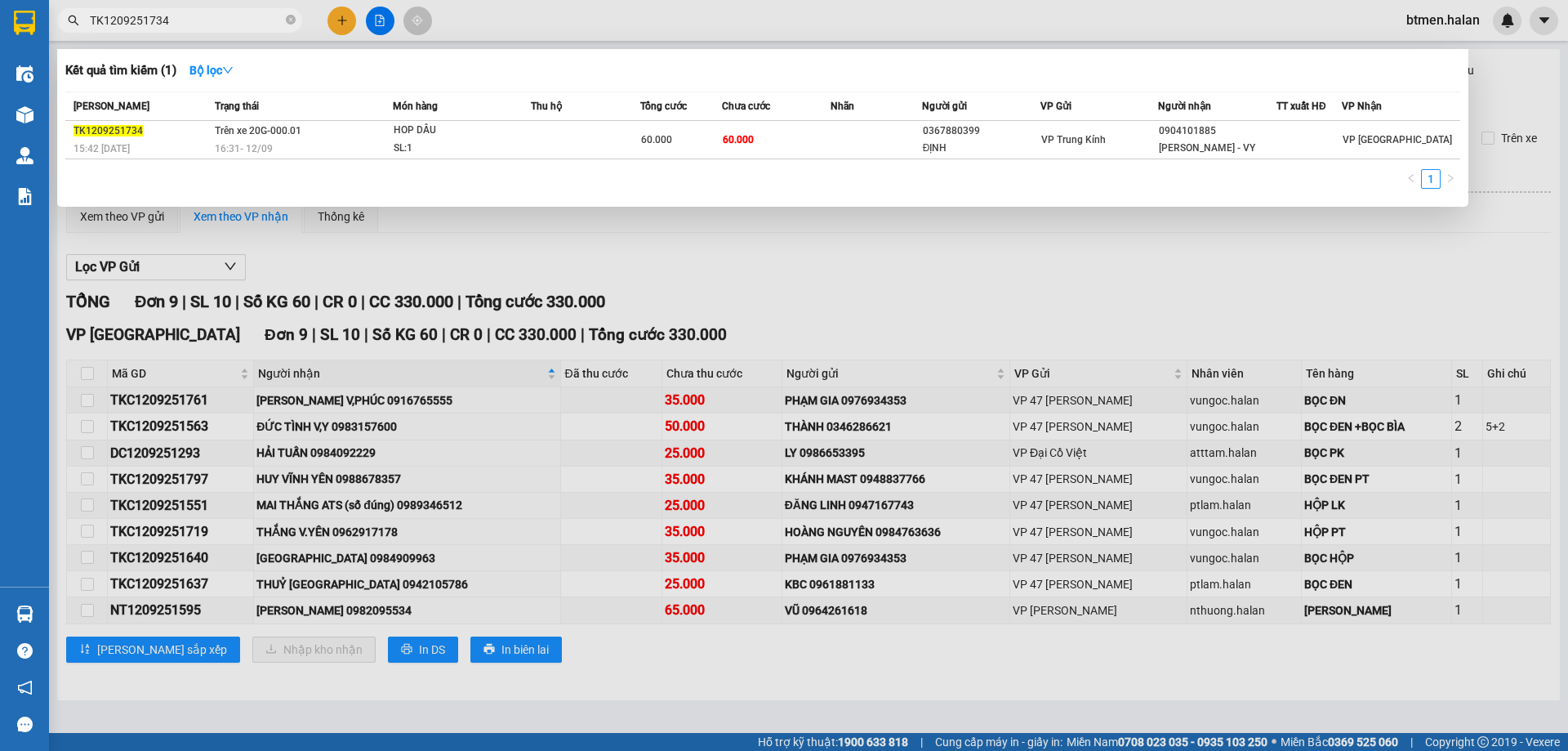
click at [240, 21] on input "TK1209251734" at bounding box center [186, 21] width 193 height 18
paste input "0916765555"
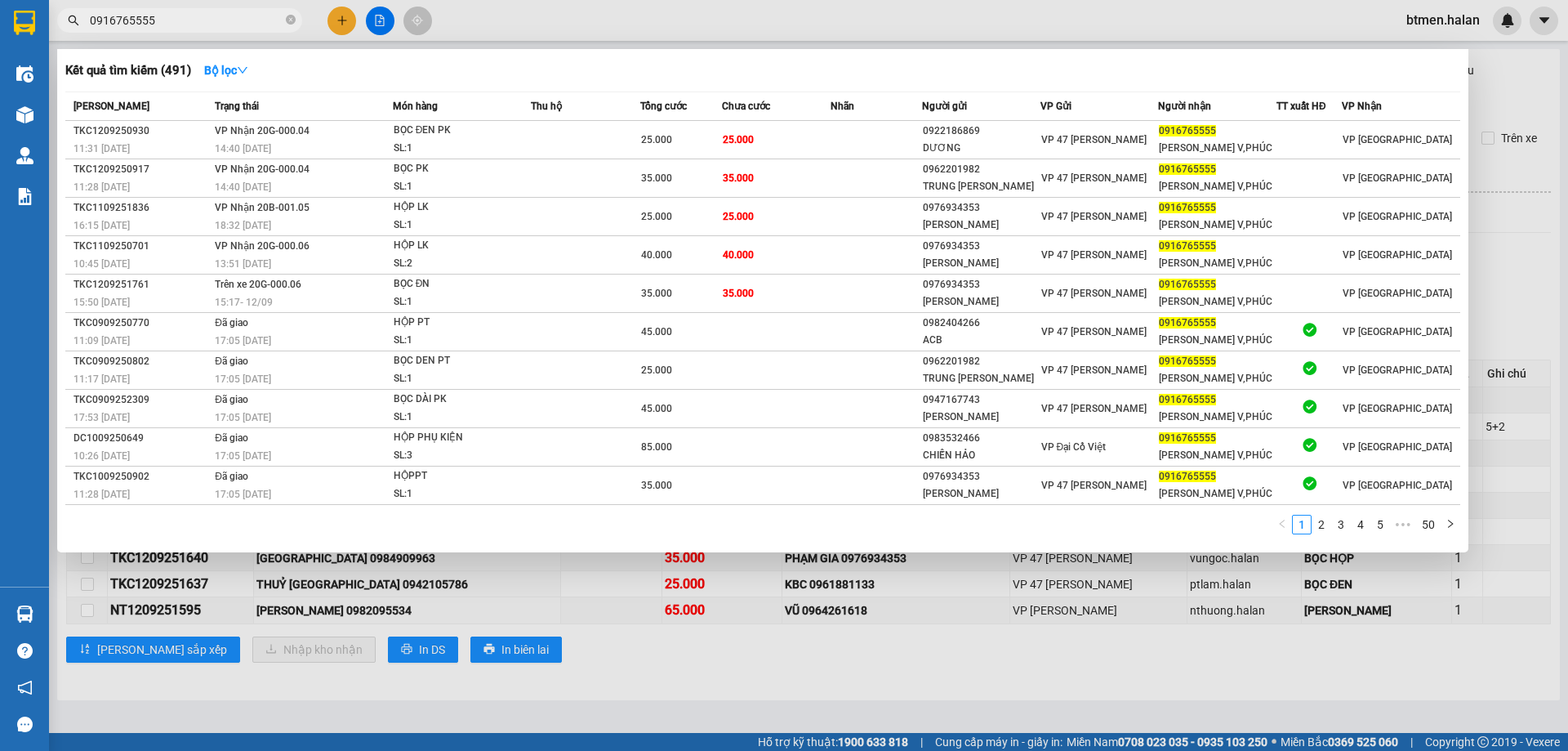
click at [607, 711] on div at bounding box center [784, 376] width 1568 height 751
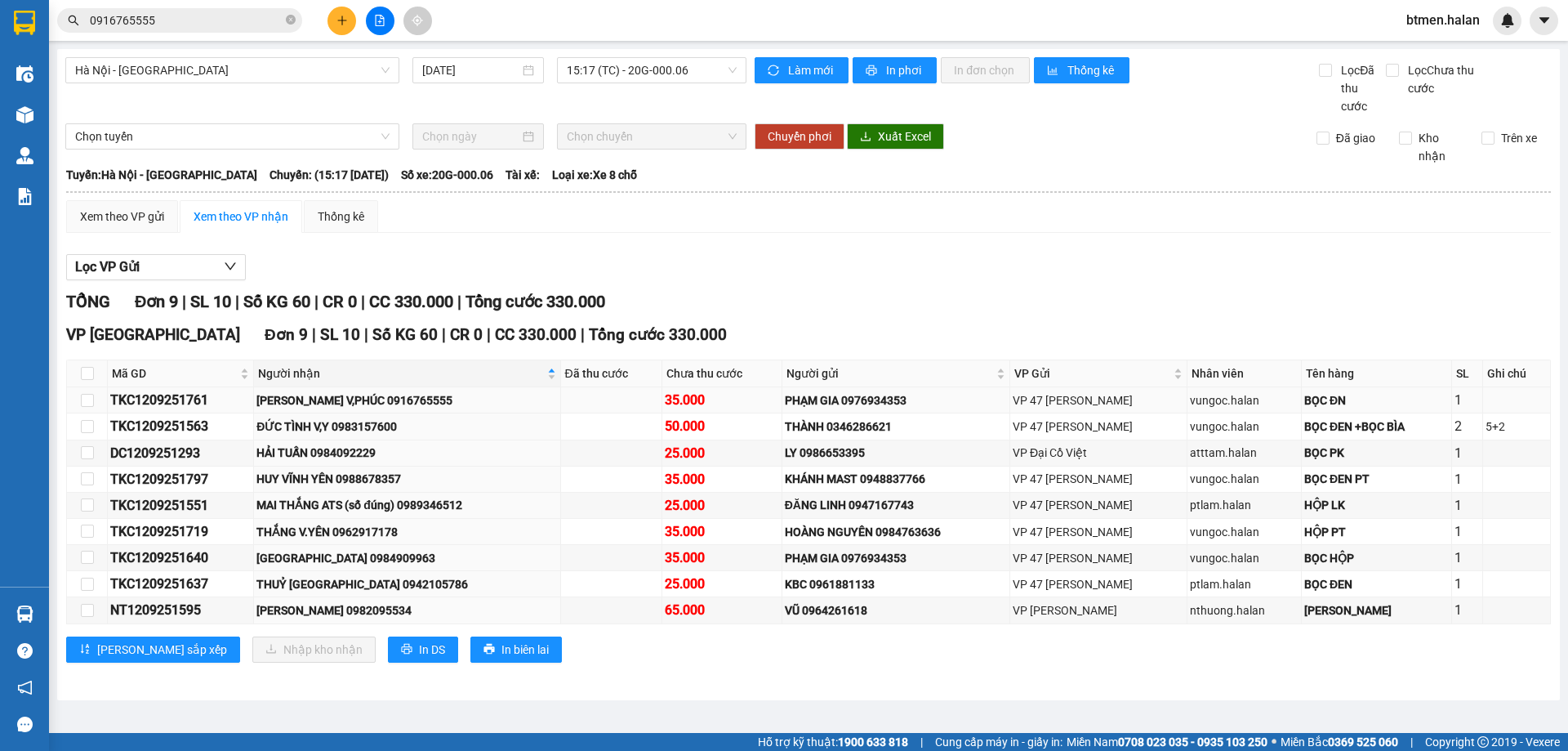
click at [405, 402] on div "[PERSON_NAME] V,PHÚC 0916765555" at bounding box center [406, 400] width 301 height 18
copy div "0916765555"
click at [251, 12] on input "0916765555" at bounding box center [186, 21] width 193 height 18
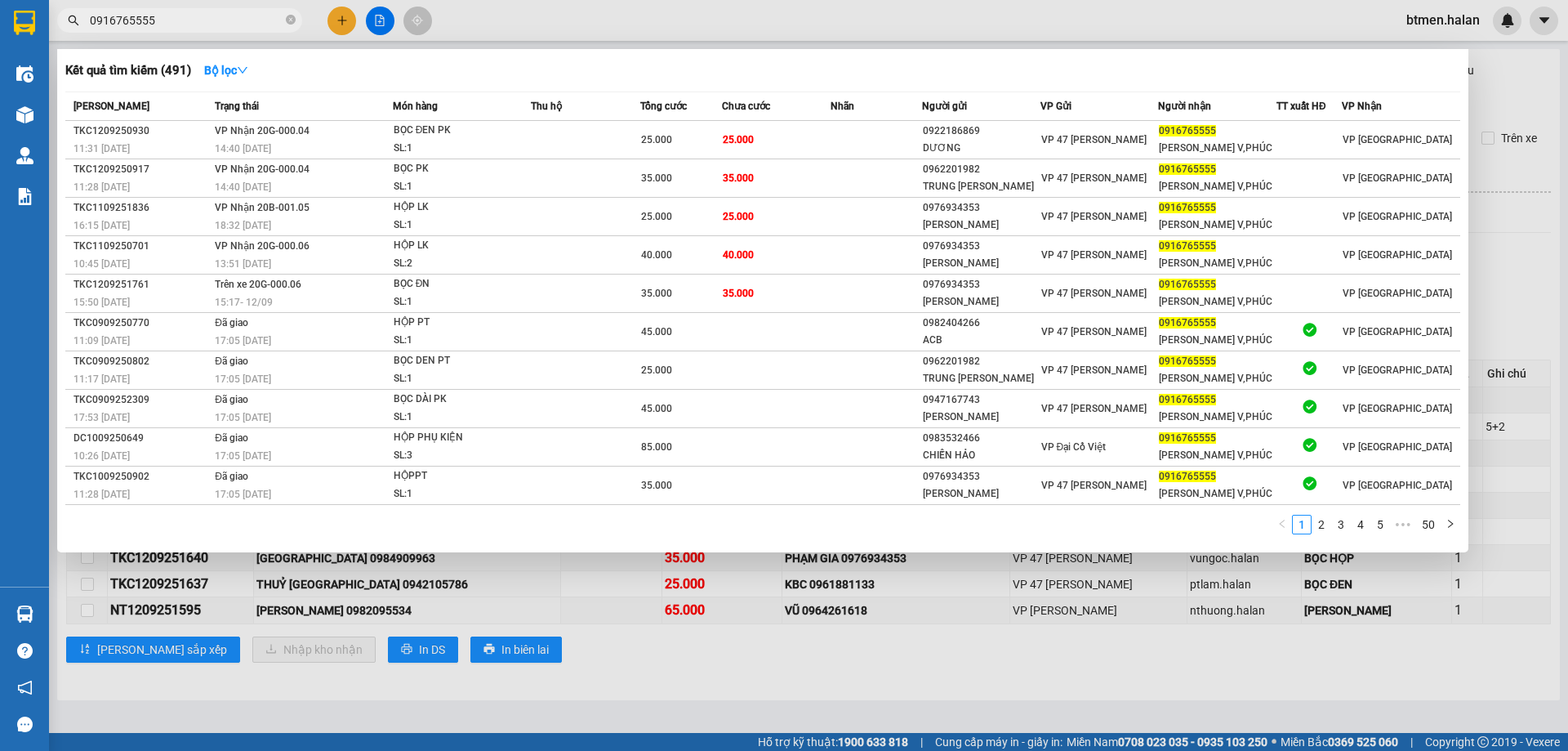
click at [251, 12] on input "0916765555" at bounding box center [186, 21] width 193 height 18
click at [212, 7] on div at bounding box center [784, 376] width 1568 height 751
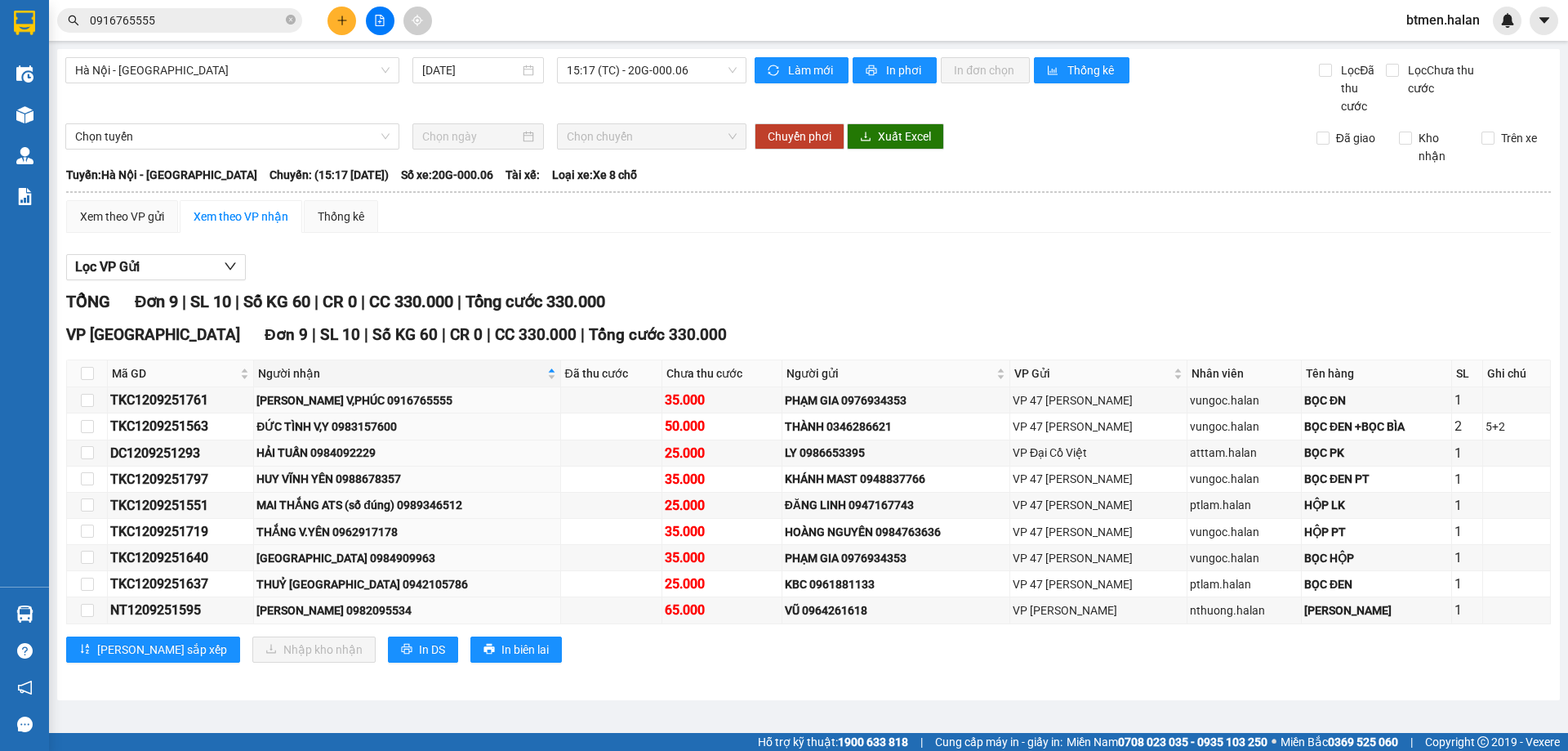
drag, startPoint x: 212, startPoint y: 7, endPoint x: 174, endPoint y: 46, distance: 54.5
click at [212, 8] on div "Kết quả tìm kiếm ( 491 ) Bộ lọc Mã ĐH Trạng thái Món hàng Thu hộ Tổng cước Chưa…" at bounding box center [159, 21] width 319 height 29
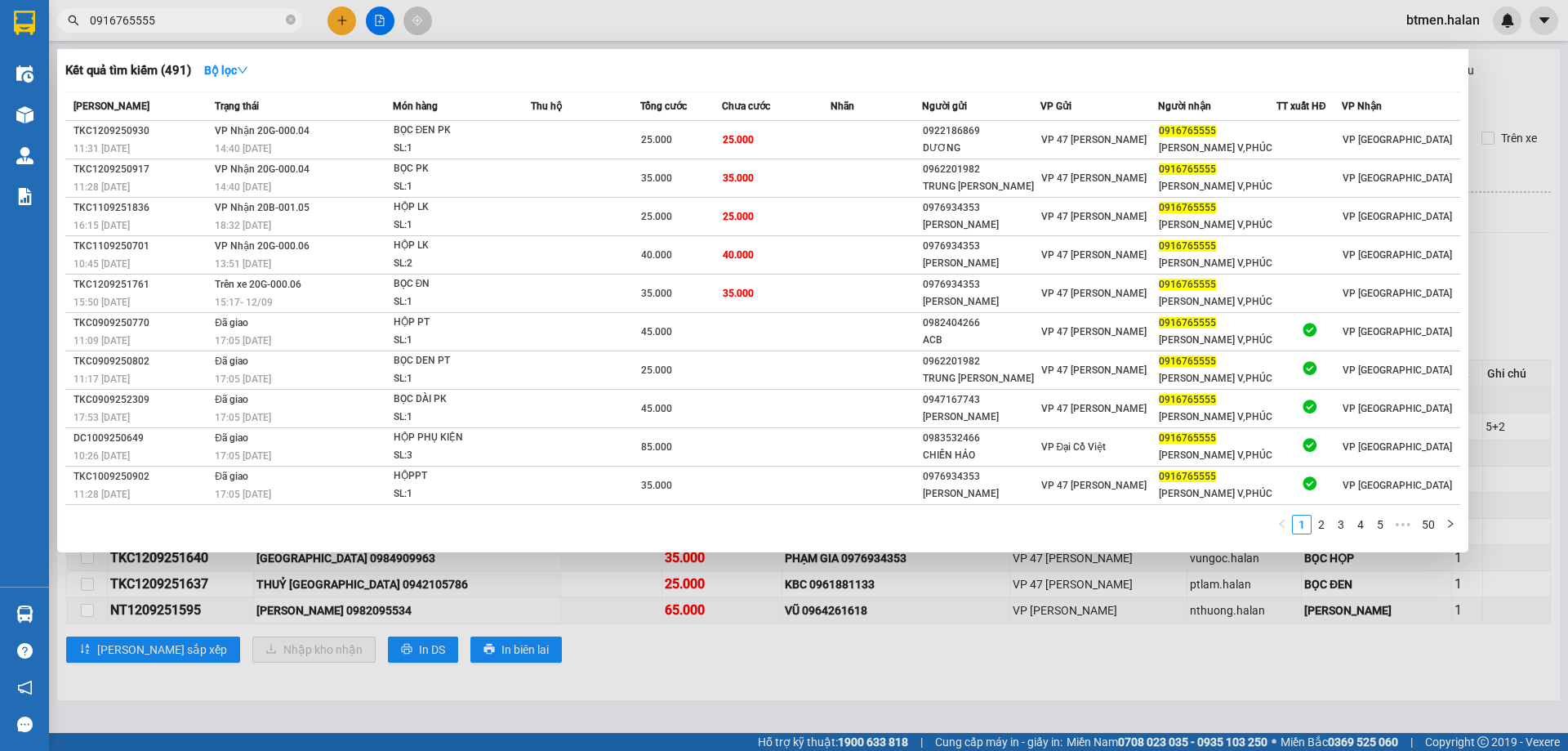
click at [182, 28] on input "0916765555" at bounding box center [186, 21] width 193 height 18
paste input "365360129"
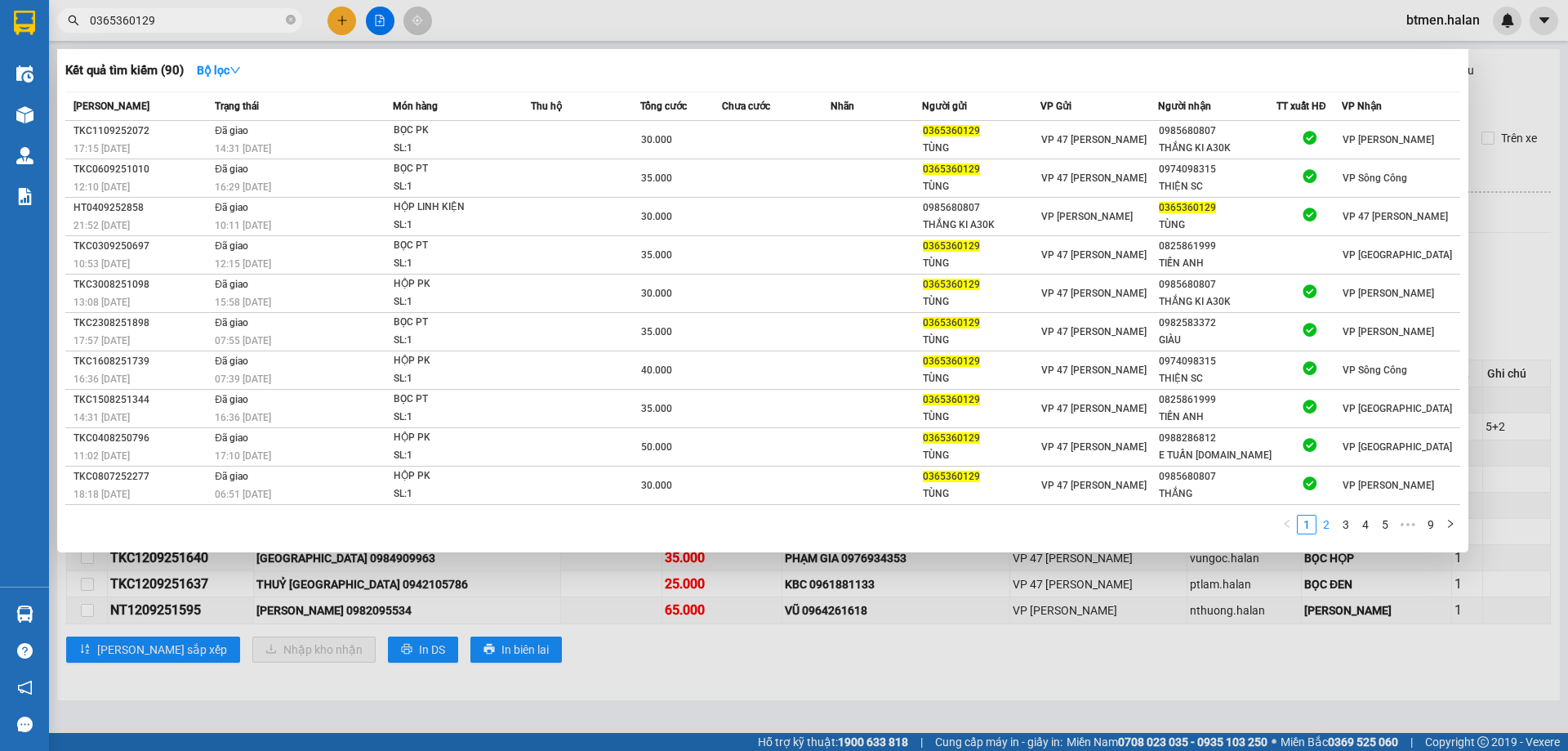
type input "0365360129"
click at [1330, 529] on link "2" at bounding box center [1326, 525] width 18 height 18
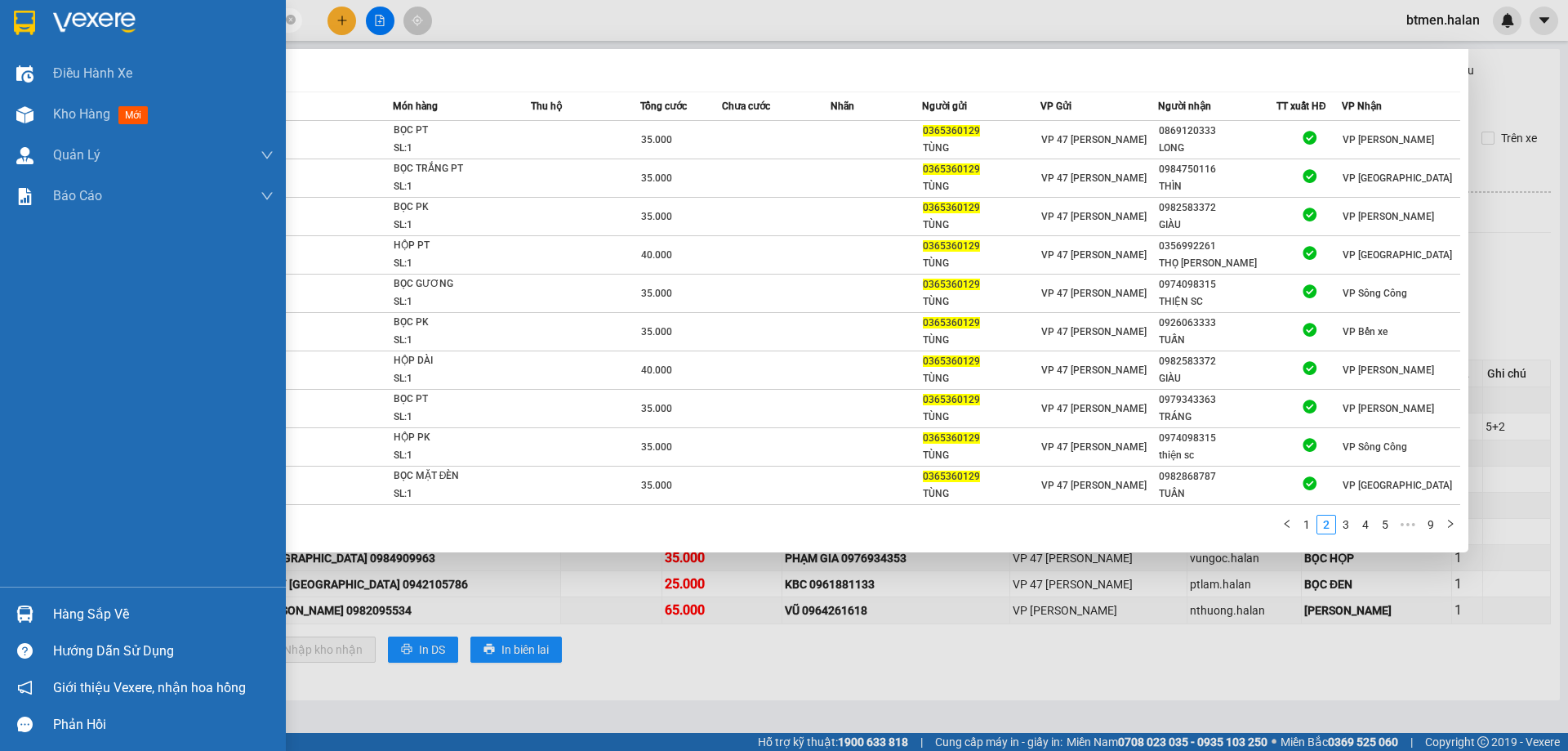
click at [37, 610] on div at bounding box center [25, 614] width 29 height 29
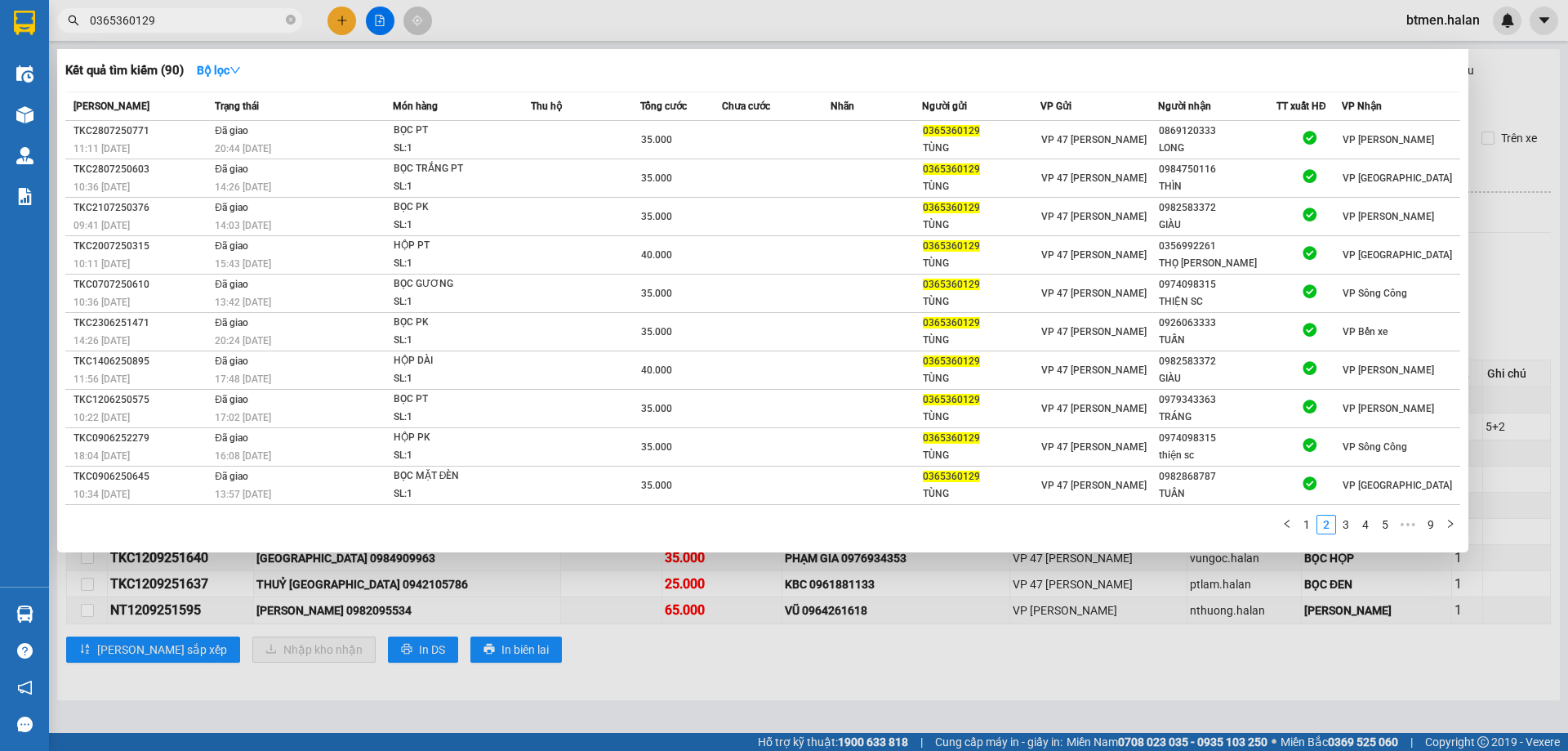
drag, startPoint x: 829, startPoint y: 649, endPoint x: 729, endPoint y: 636, distance: 100.8
click at [825, 646] on section "Kết quả tìm kiếm ( 90 ) Bộ lọc Mã ĐH Trạng thái Món hàng Thu hộ Tổng cước Chưa …" at bounding box center [784, 376] width 1568 height 751
click at [742, 713] on div at bounding box center [784, 376] width 1568 height 751
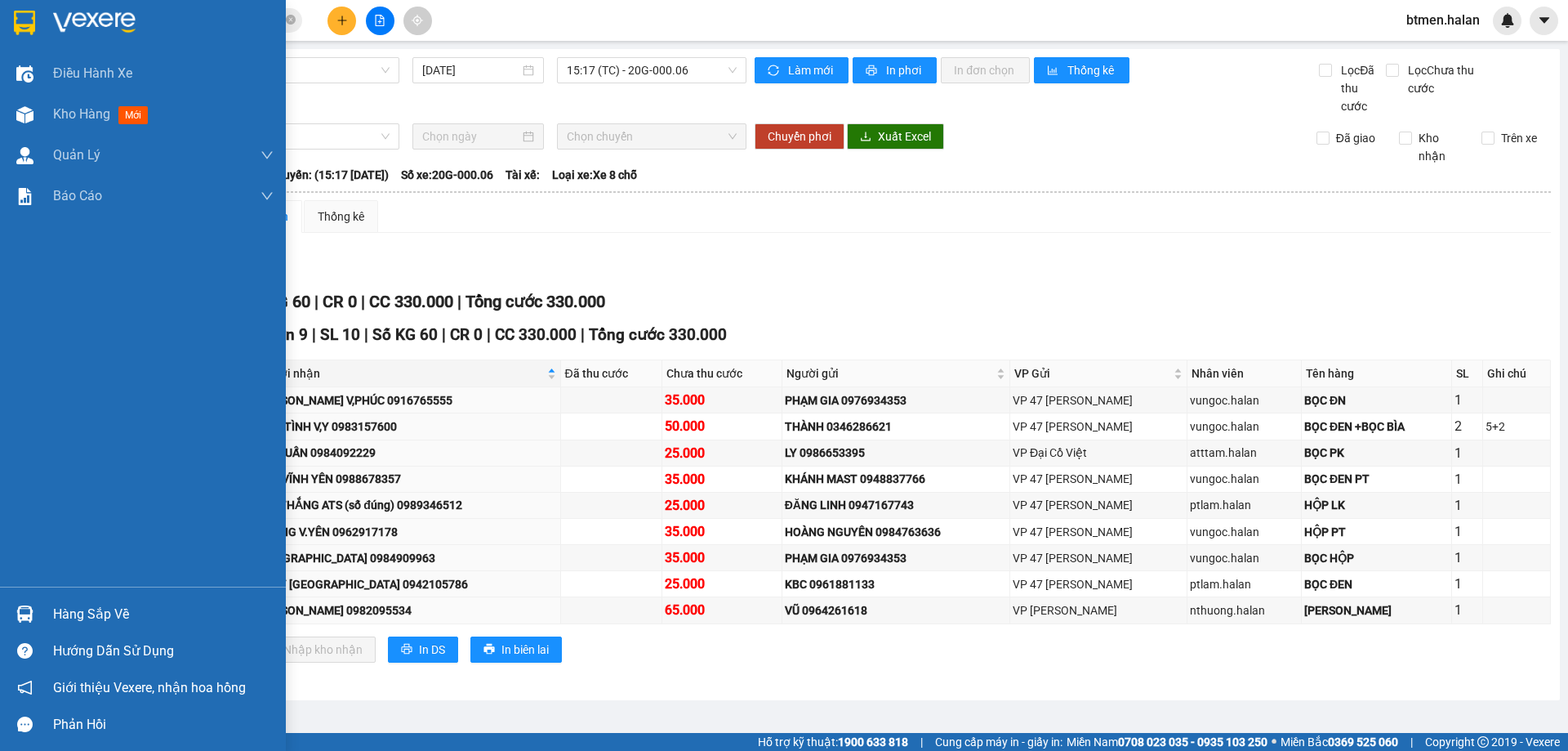
drag, startPoint x: 40, startPoint y: 618, endPoint x: 142, endPoint y: 610, distance: 102.3
click at [41, 618] on div "Hàng sắp về" at bounding box center [143, 613] width 286 height 37
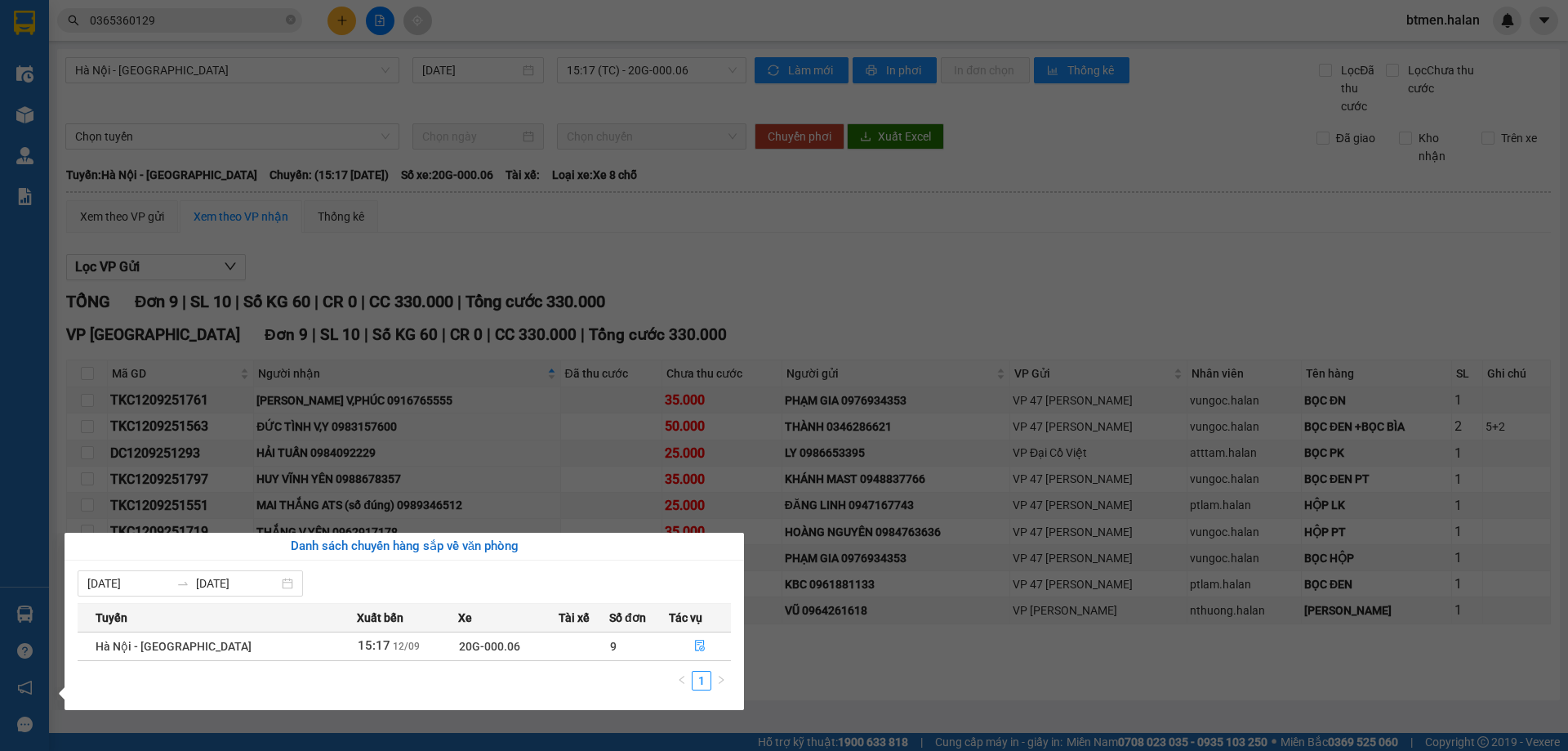
click at [749, 345] on section "Kết quả tìm kiếm ( 90 ) Bộ lọc Mã ĐH Trạng thái Món hàng Thu hộ Tổng cước Chưa …" at bounding box center [784, 376] width 1568 height 751
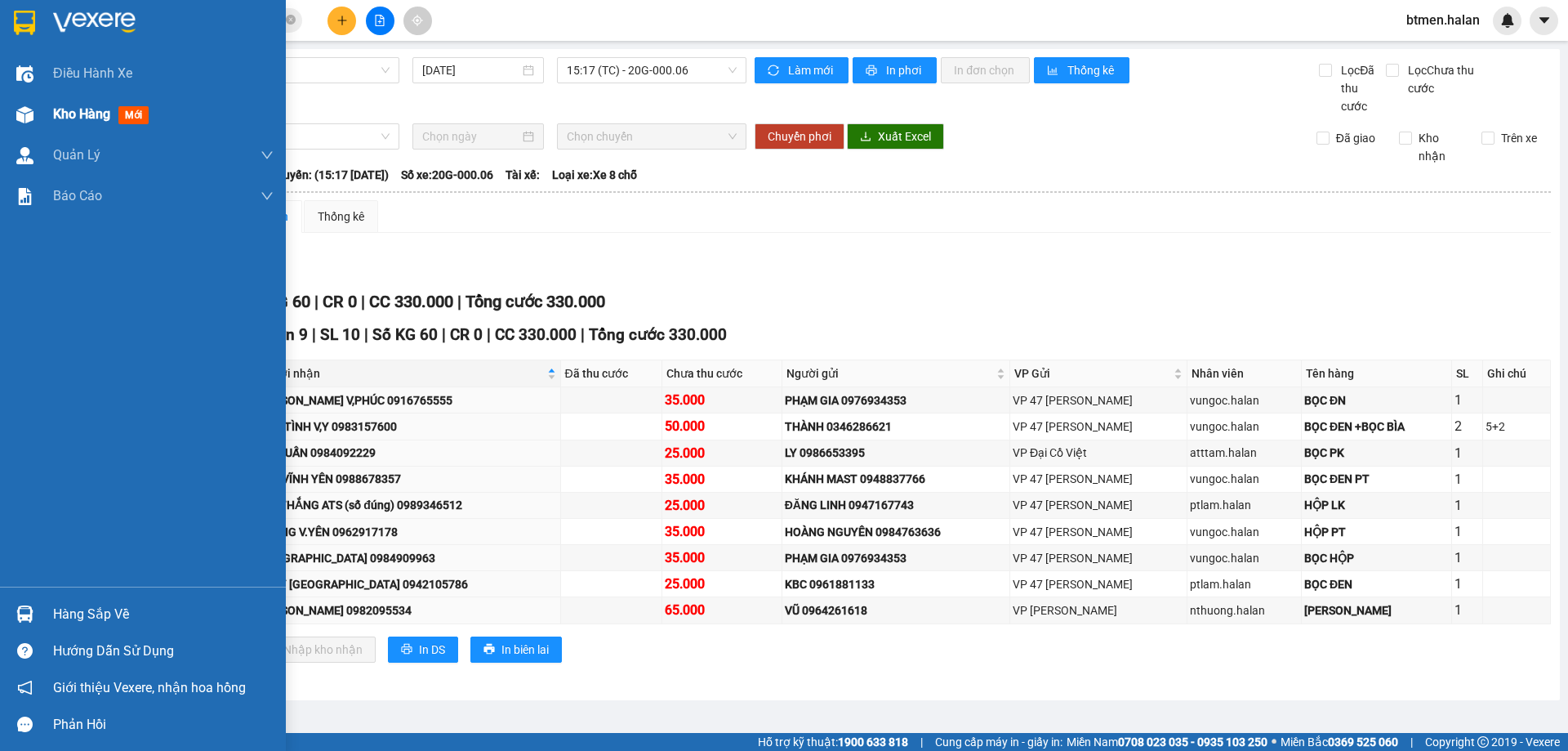
click at [53, 126] on div "Kho hàng mới" at bounding box center [143, 114] width 286 height 41
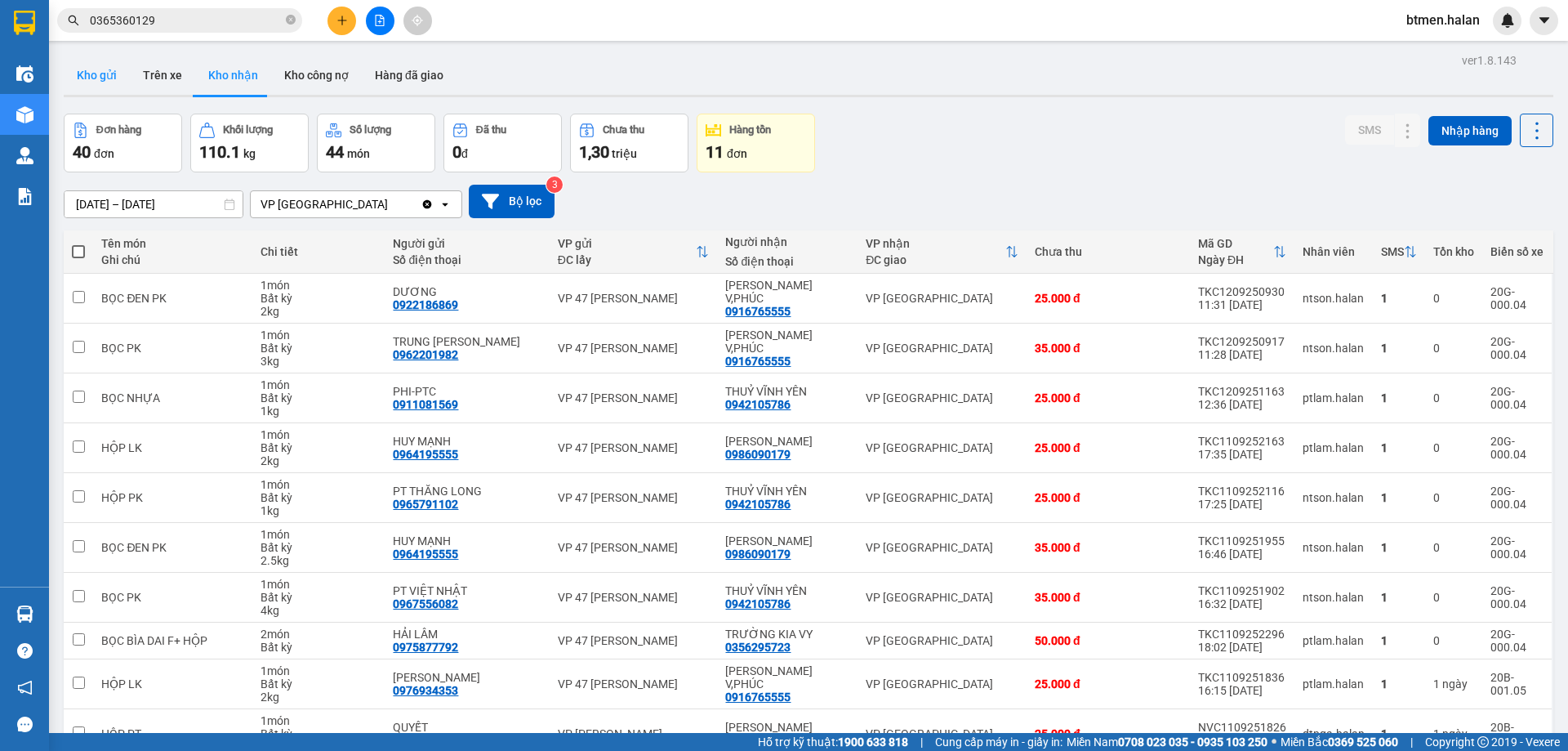
click at [108, 80] on button "Kho gửi" at bounding box center [96, 75] width 67 height 39
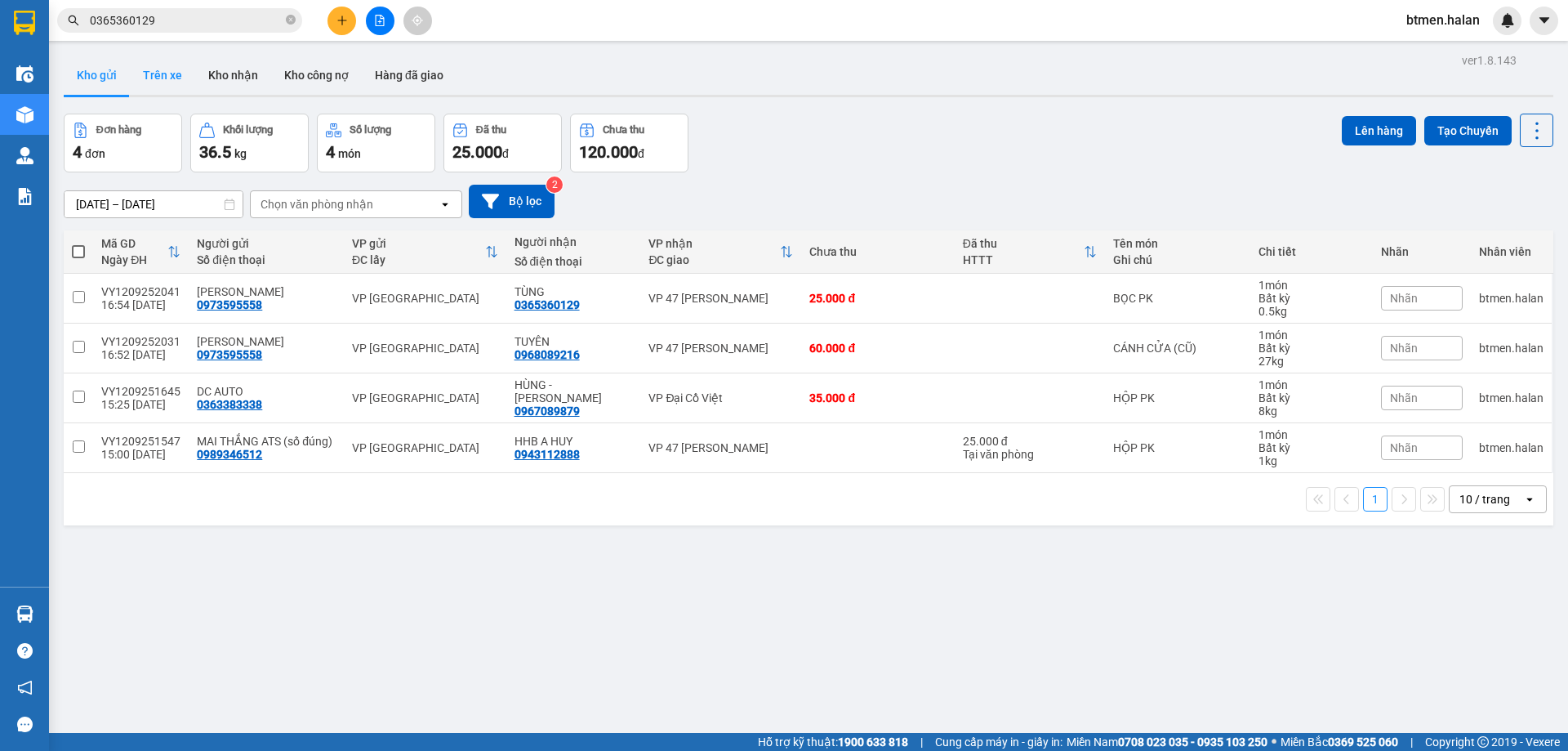
click at [167, 80] on button "Trên xe" at bounding box center [163, 75] width 66 height 39
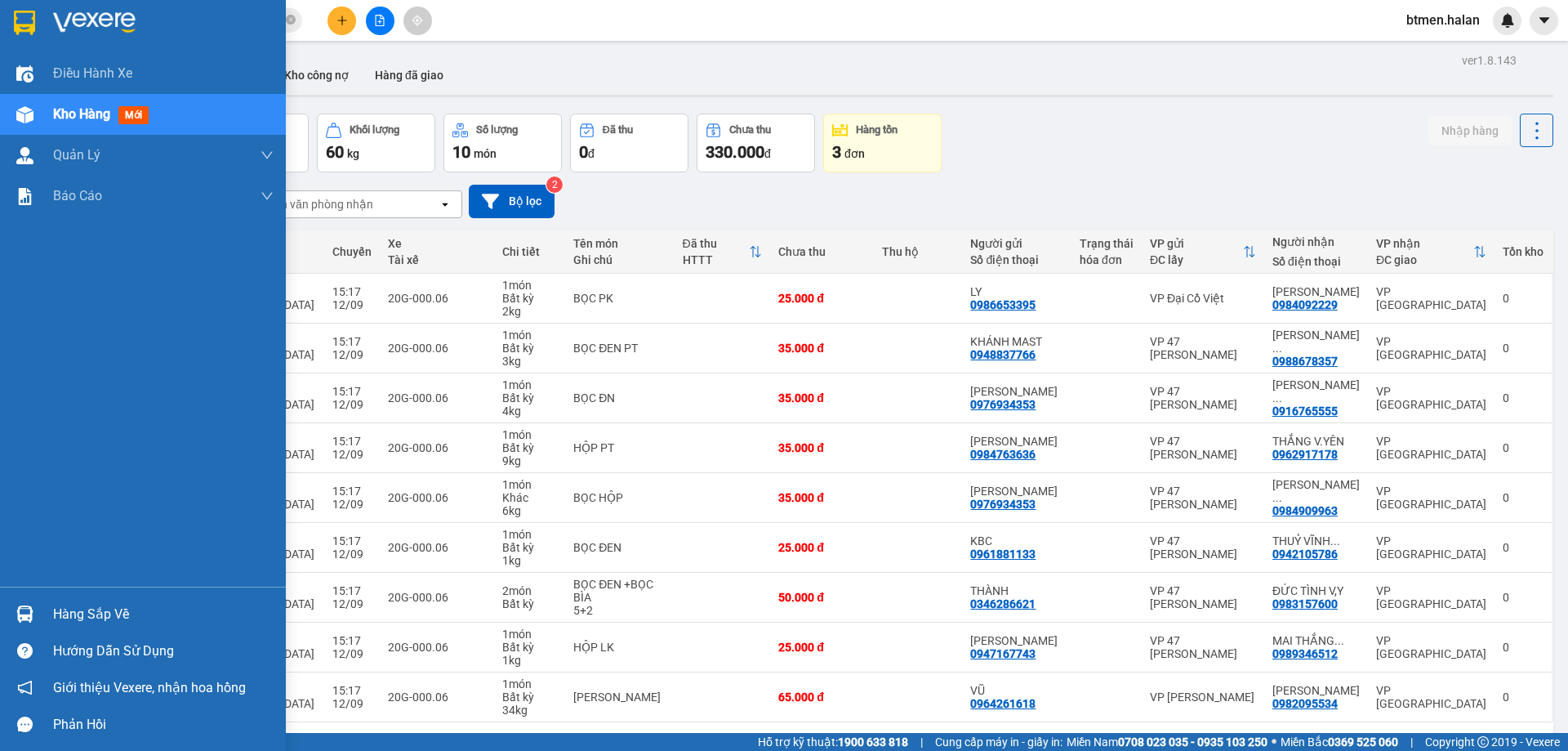
click at [55, 607] on div "Hàng sắp về" at bounding box center [163, 614] width 220 height 25
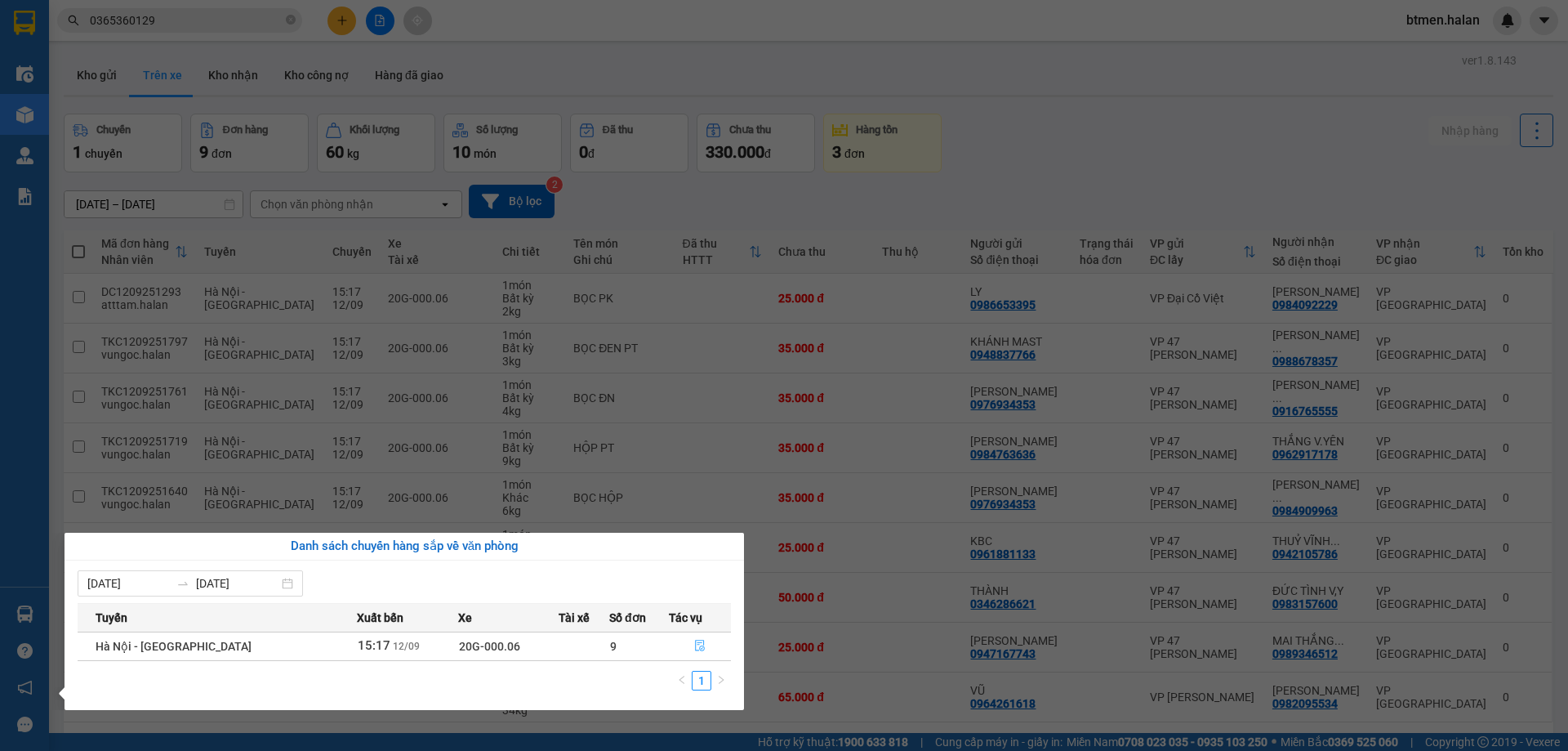
click at [676, 655] on button "button" at bounding box center [700, 646] width 62 height 26
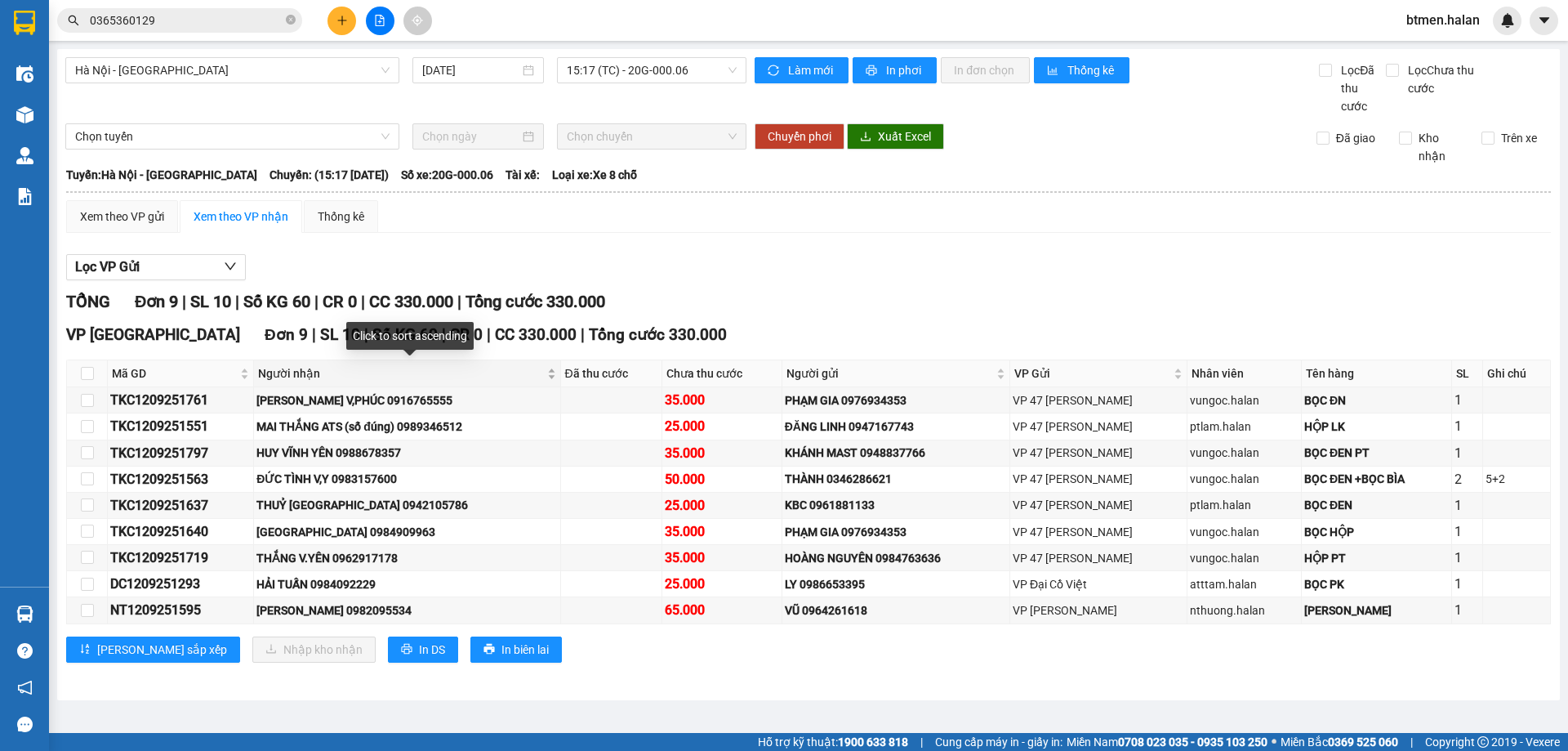
click at [305, 377] on span "Người nhận" at bounding box center [400, 374] width 285 height 18
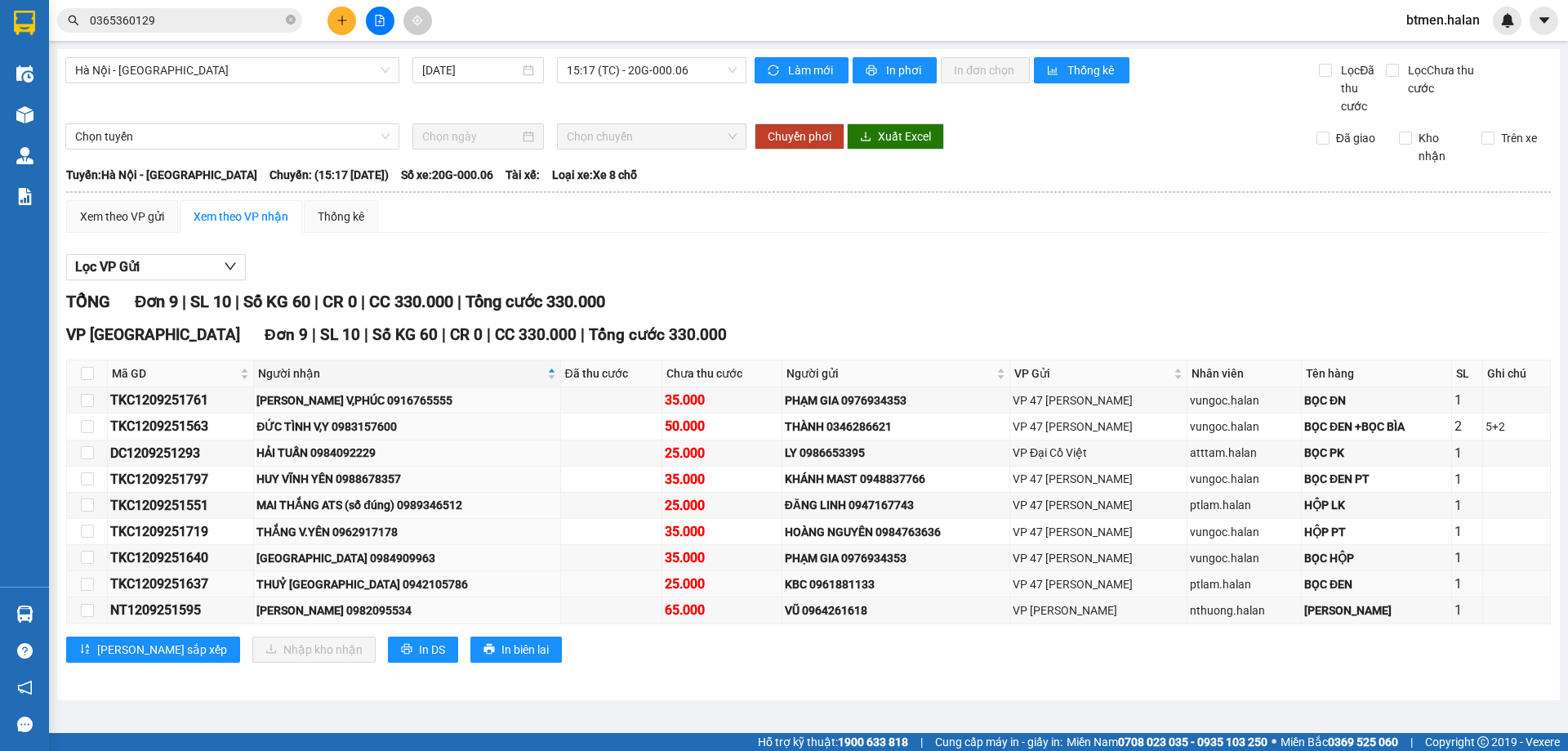
click at [528, 585] on div "THUỶ [GEOGRAPHIC_DATA] 0942105786" at bounding box center [406, 584] width 301 height 18
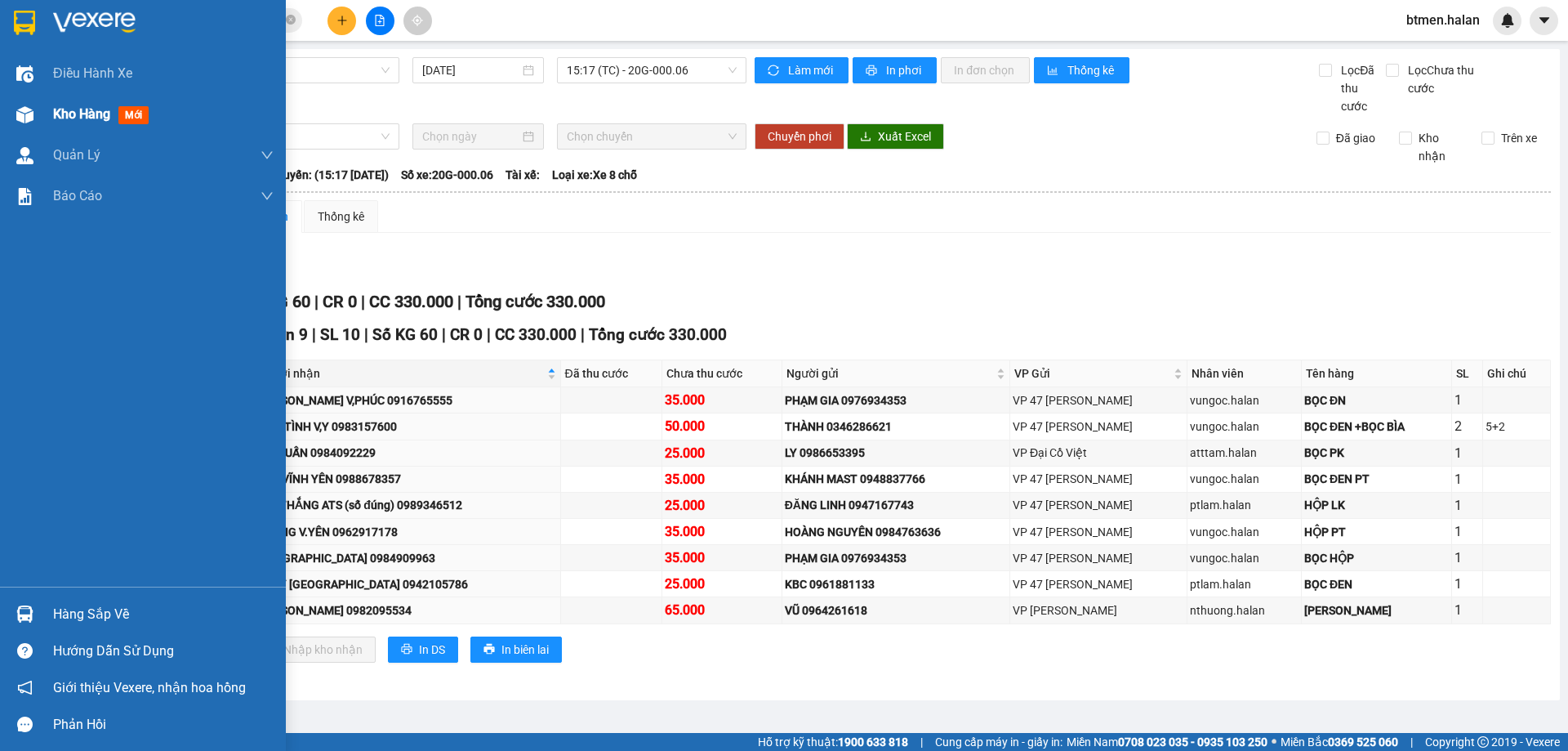
click at [59, 122] on span "Kho hàng" at bounding box center [81, 114] width 58 height 16
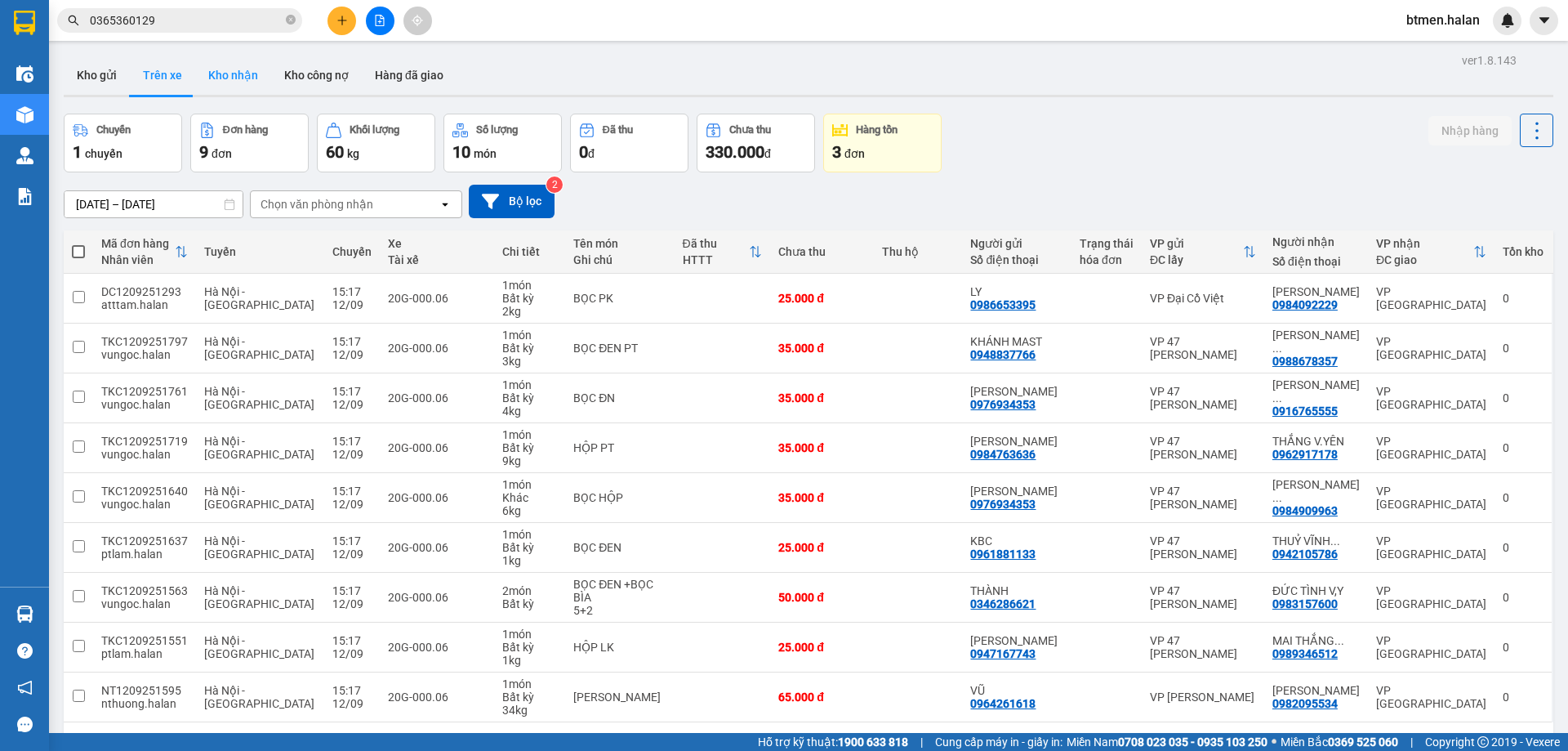
click at [239, 75] on button "Kho nhận" at bounding box center [233, 75] width 75 height 39
type input "[DATE] – [DATE]"
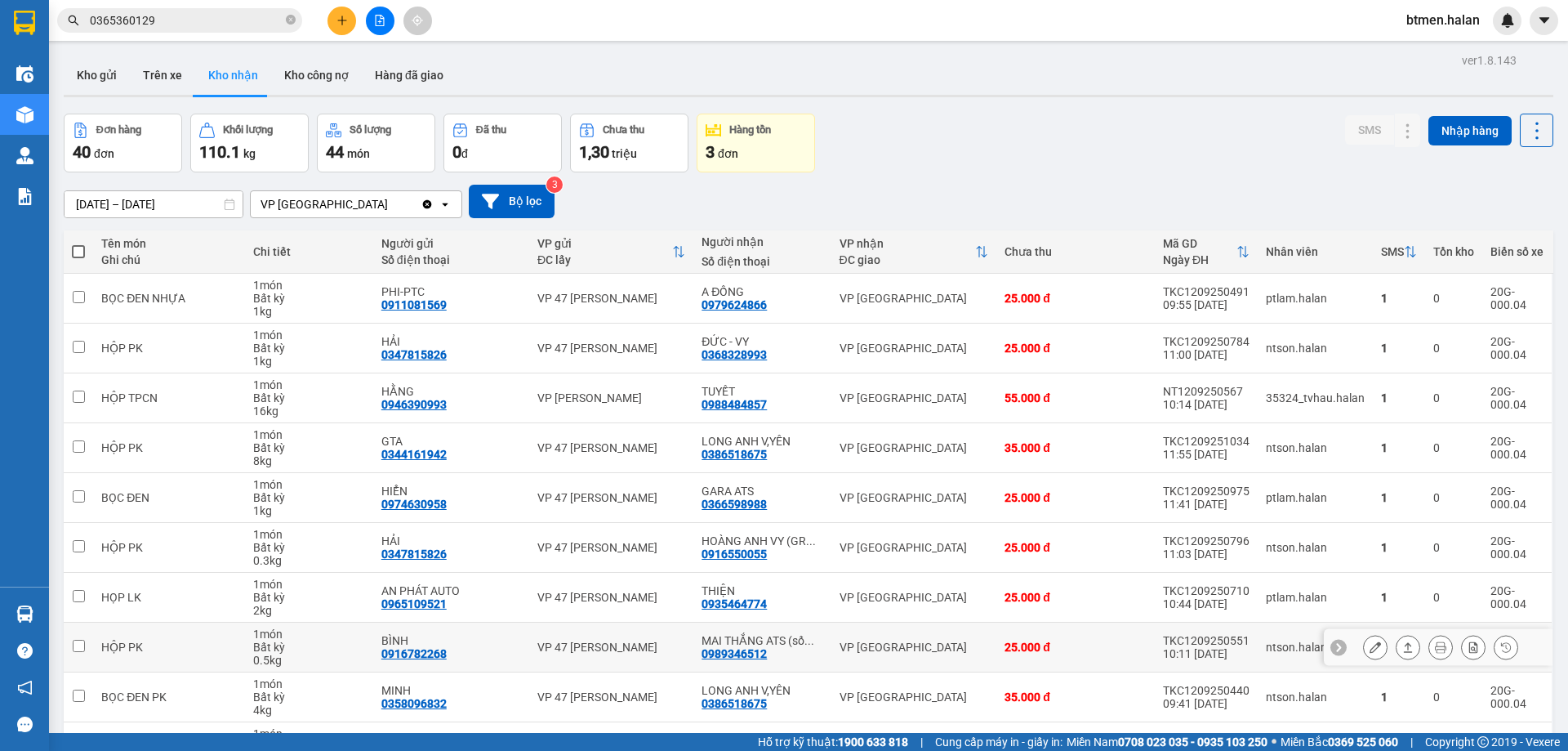
scroll to position [81, 0]
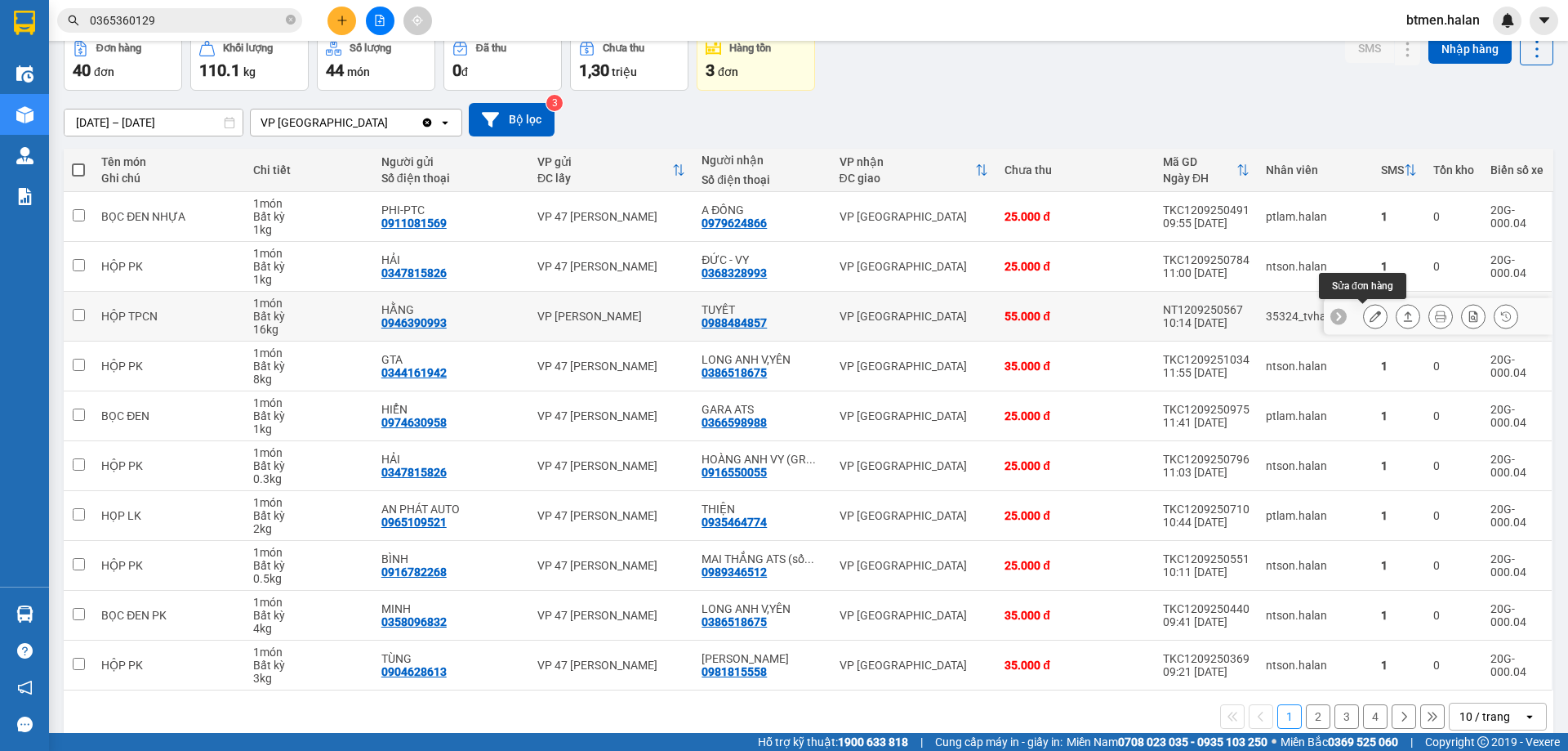
click at [1369, 314] on icon at bounding box center [1375, 316] width 12 height 12
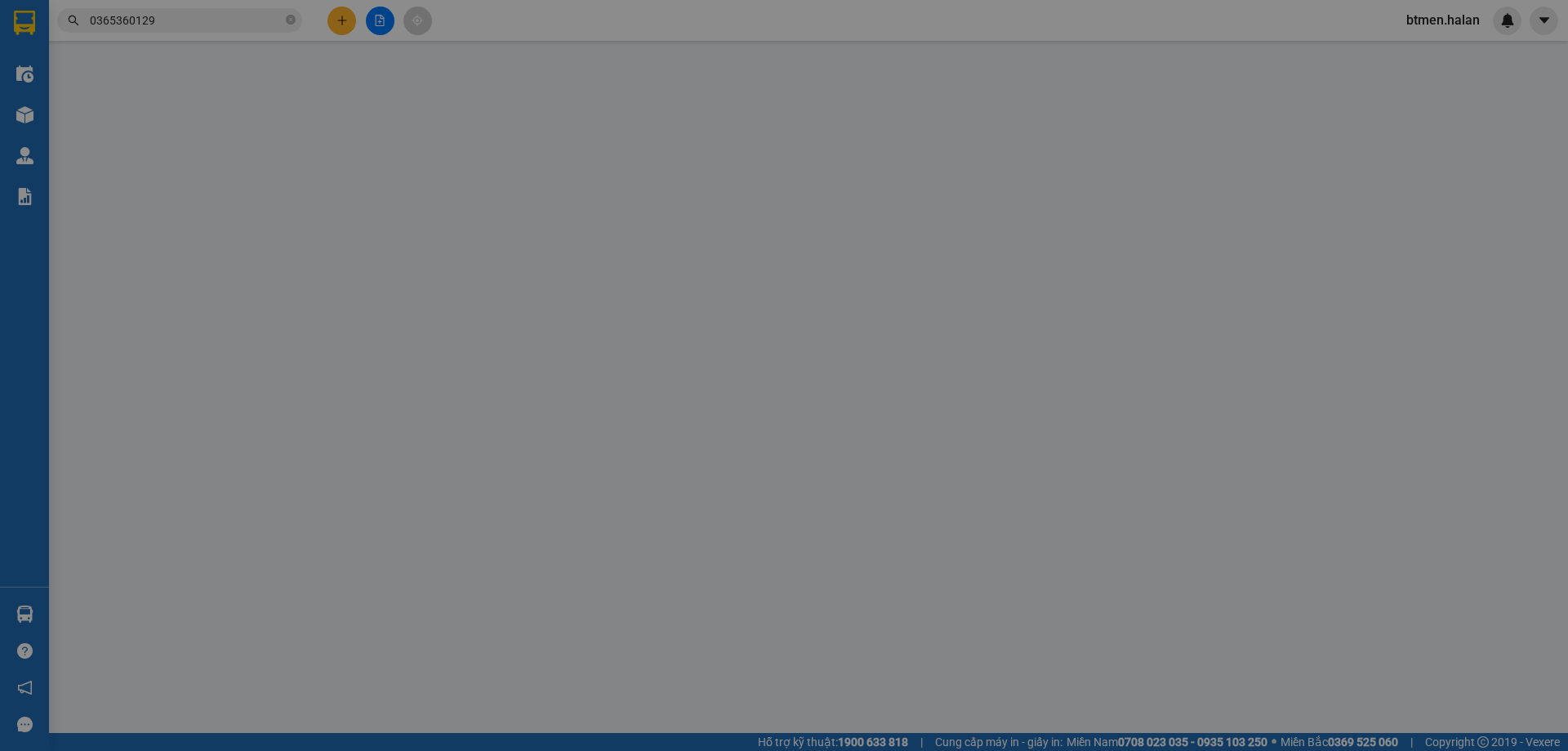
type input "0946390993"
type input "HẰNG"
type input "0988484857"
type input "TUYẾT"
type input "55.000"
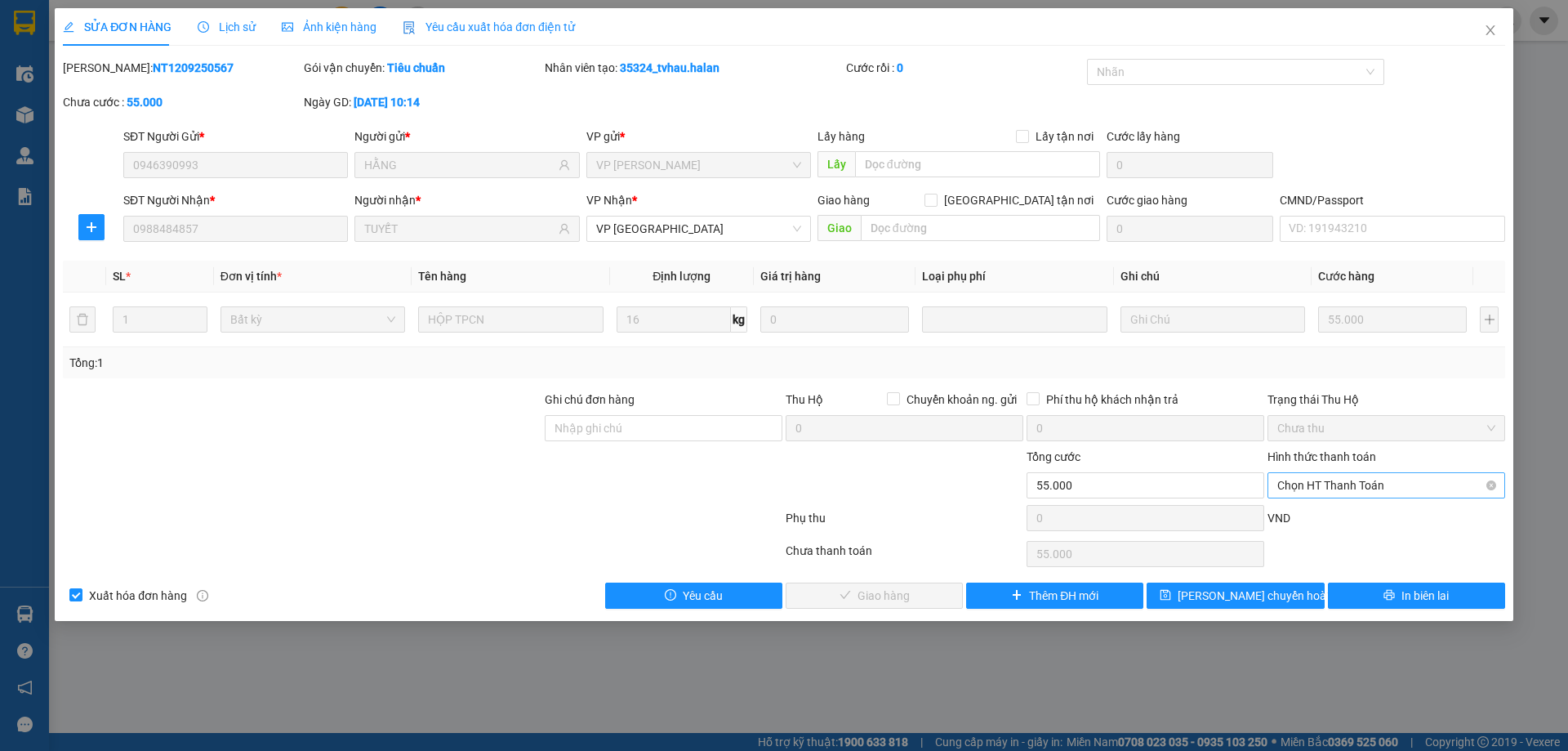
click at [1400, 493] on span "Chọn HT Thanh Toán" at bounding box center [1386, 485] width 218 height 25
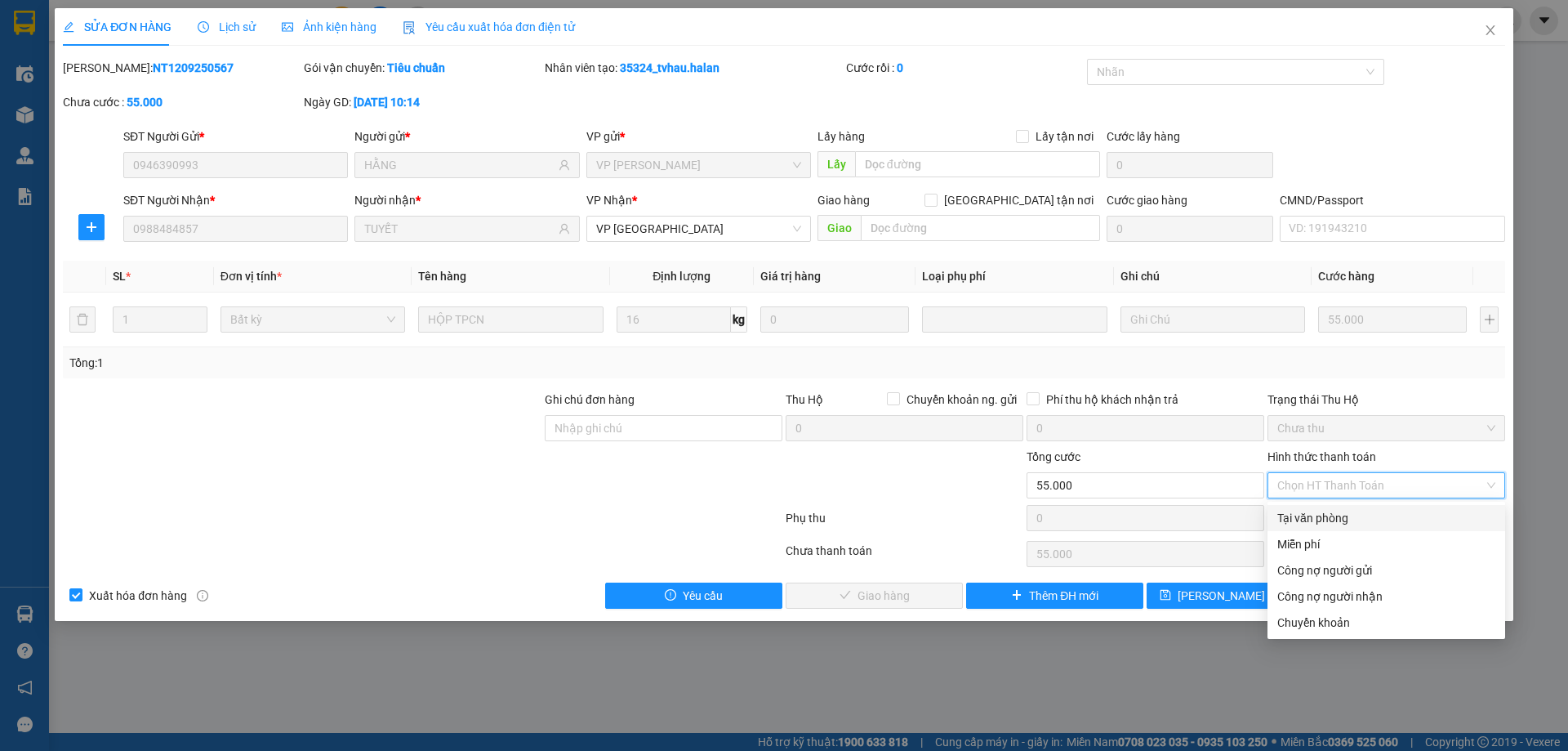
click at [1352, 526] on div "Tại văn phòng" at bounding box center [1386, 518] width 218 height 18
type input "0"
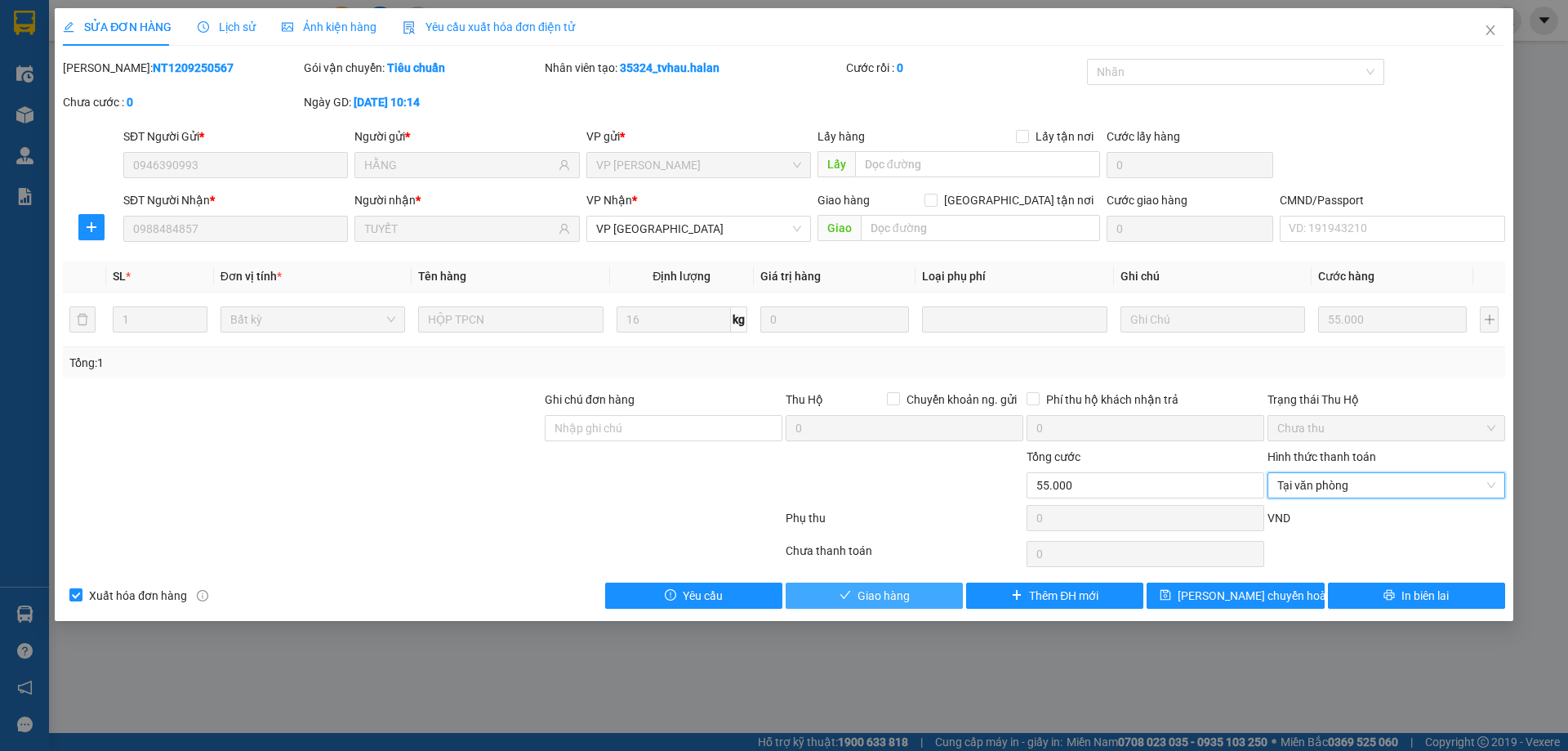
click at [871, 586] on span "Giao hàng" at bounding box center [883, 595] width 53 height 18
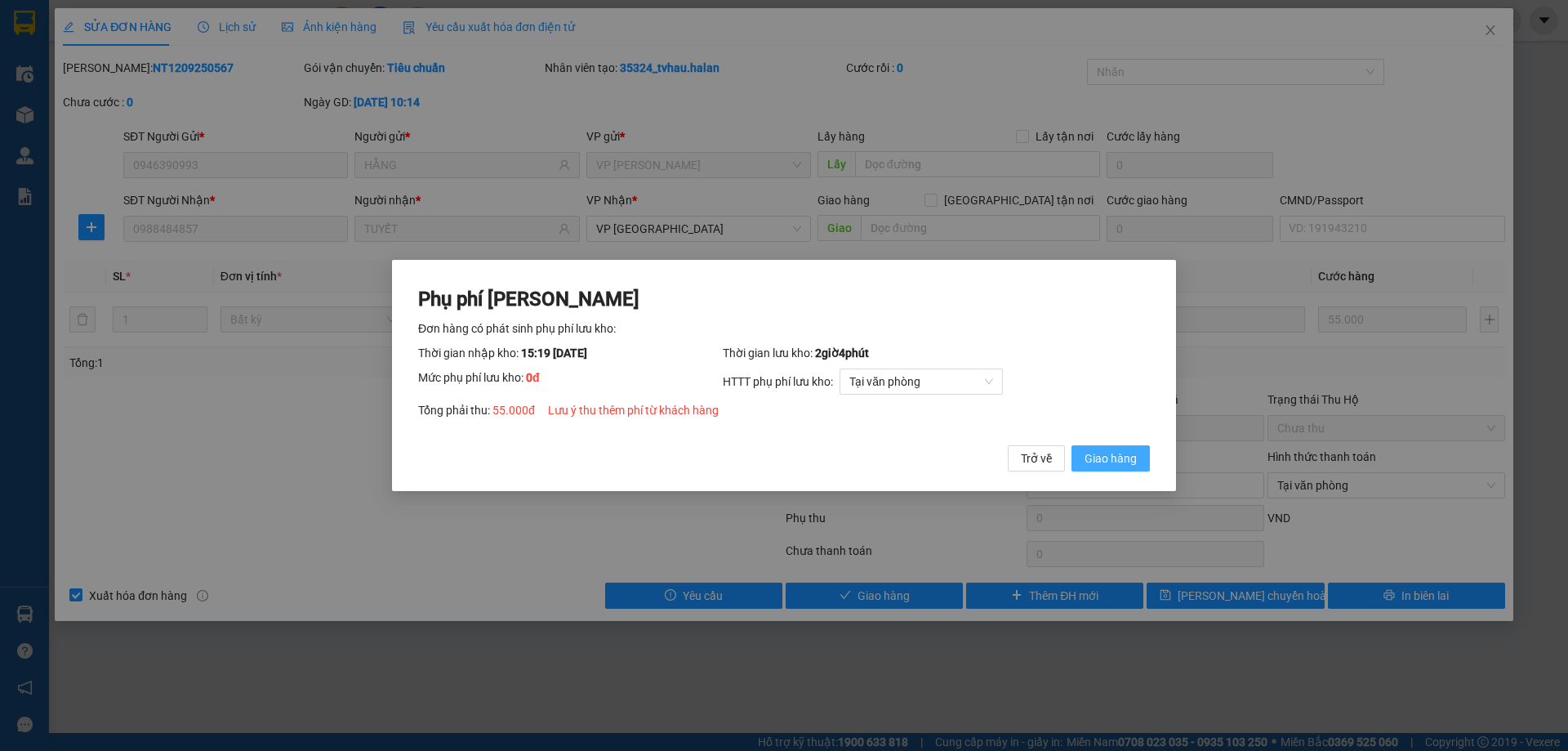
click at [1099, 455] on span "Giao hàng" at bounding box center [1110, 458] width 53 height 18
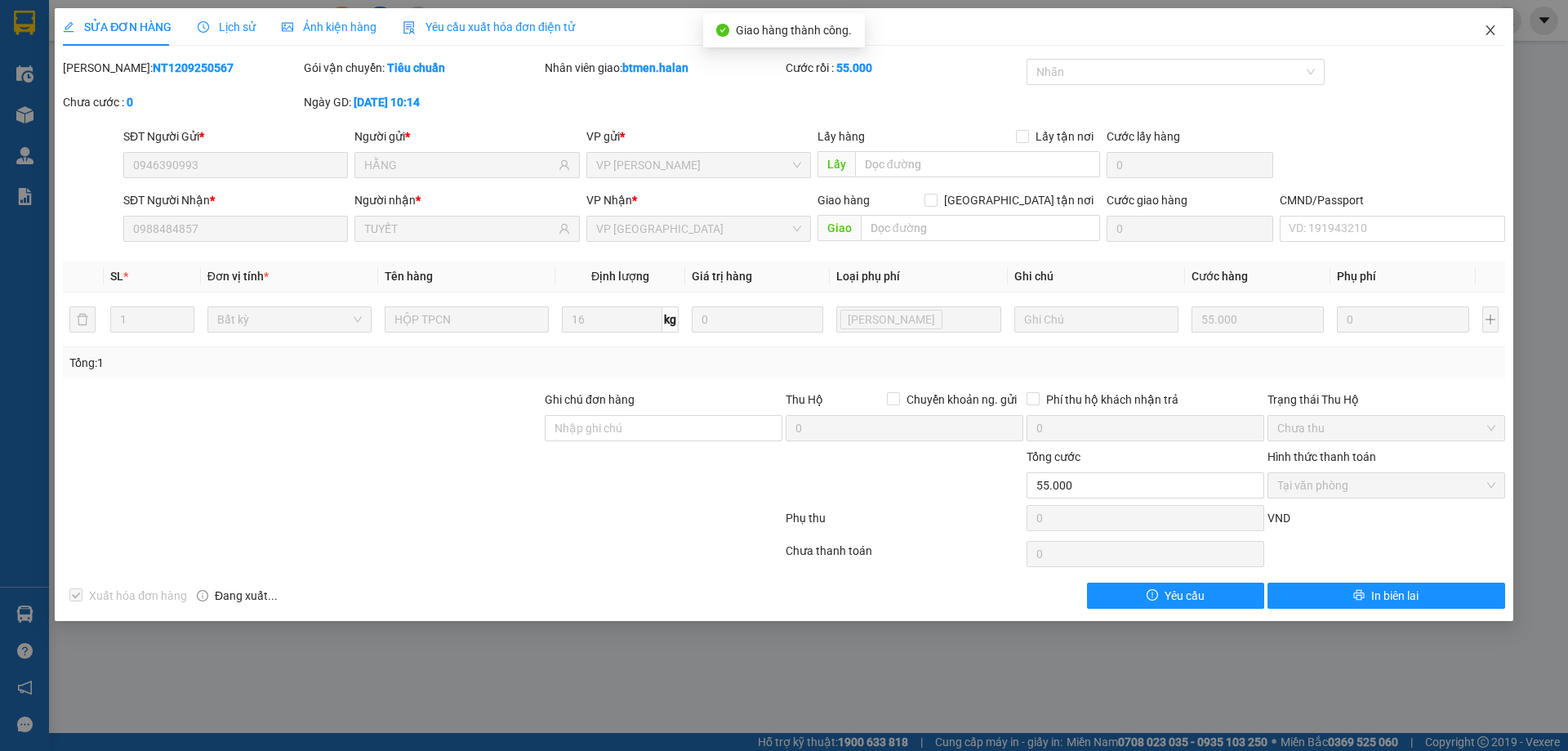
click at [1493, 34] on icon "close" at bounding box center [1490, 30] width 9 height 10
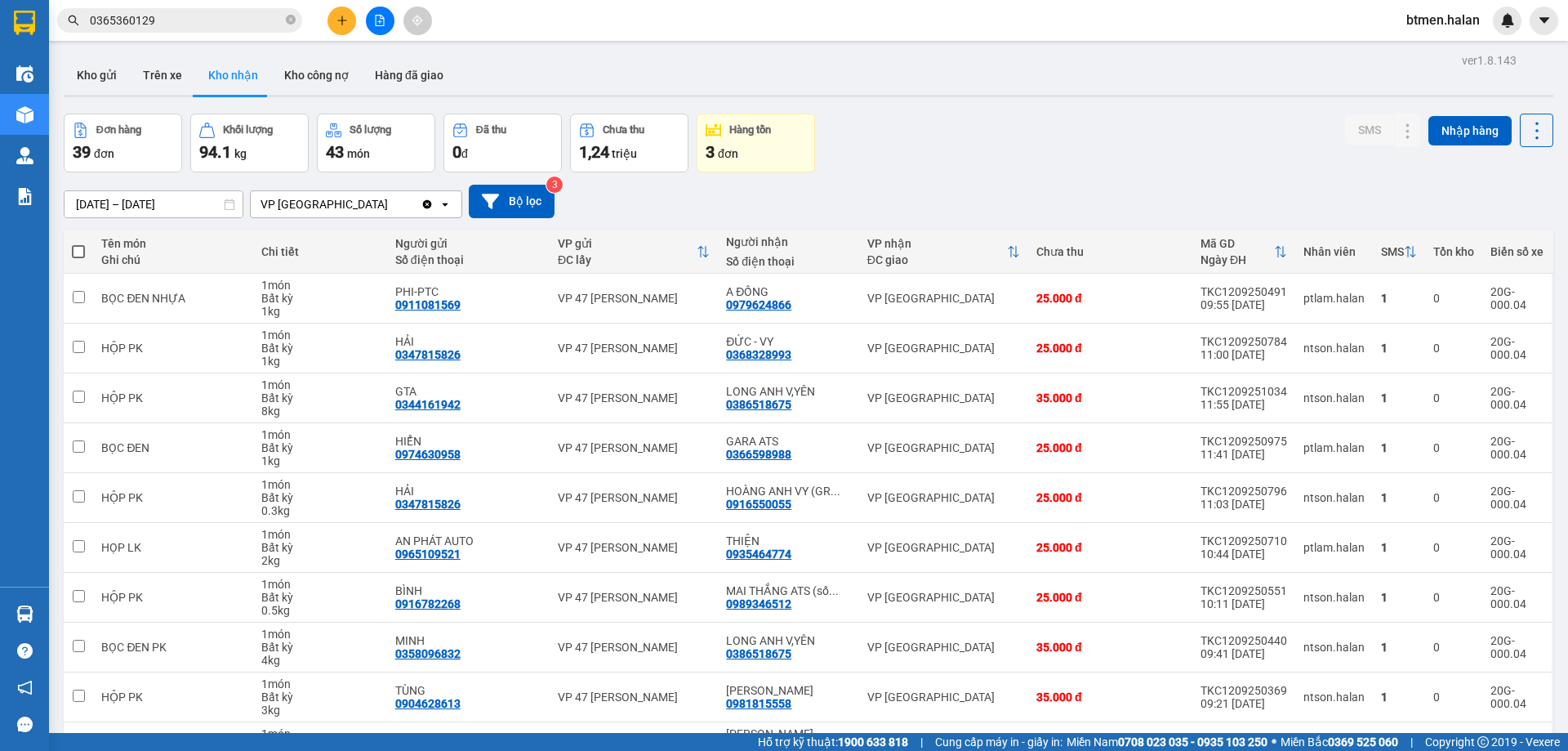
click at [172, 19] on input "0365360129" at bounding box center [186, 21] width 193 height 18
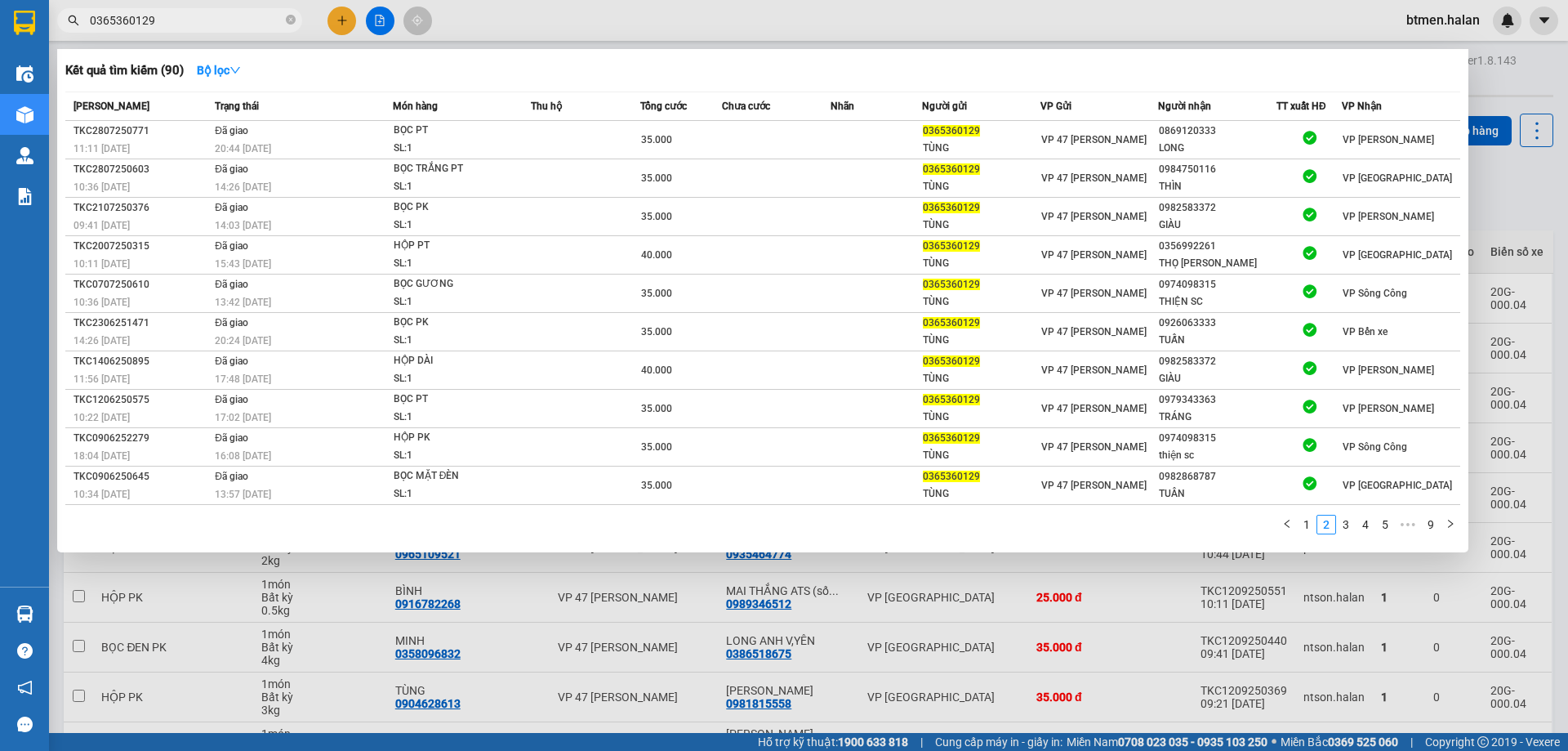
click at [172, 19] on input "0365360129" at bounding box center [186, 21] width 193 height 18
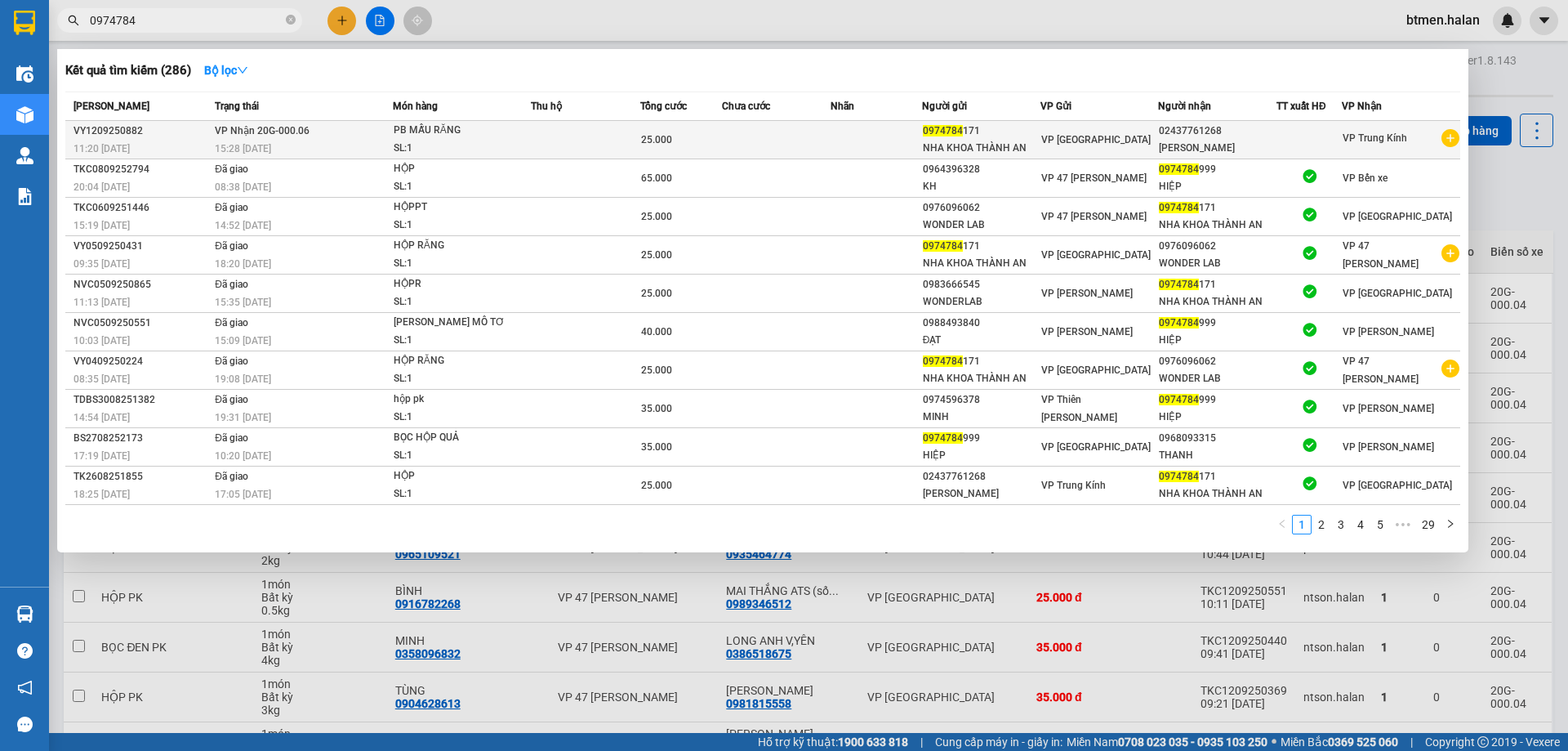
type input "0974784"
click at [857, 146] on td at bounding box center [875, 140] width 90 height 39
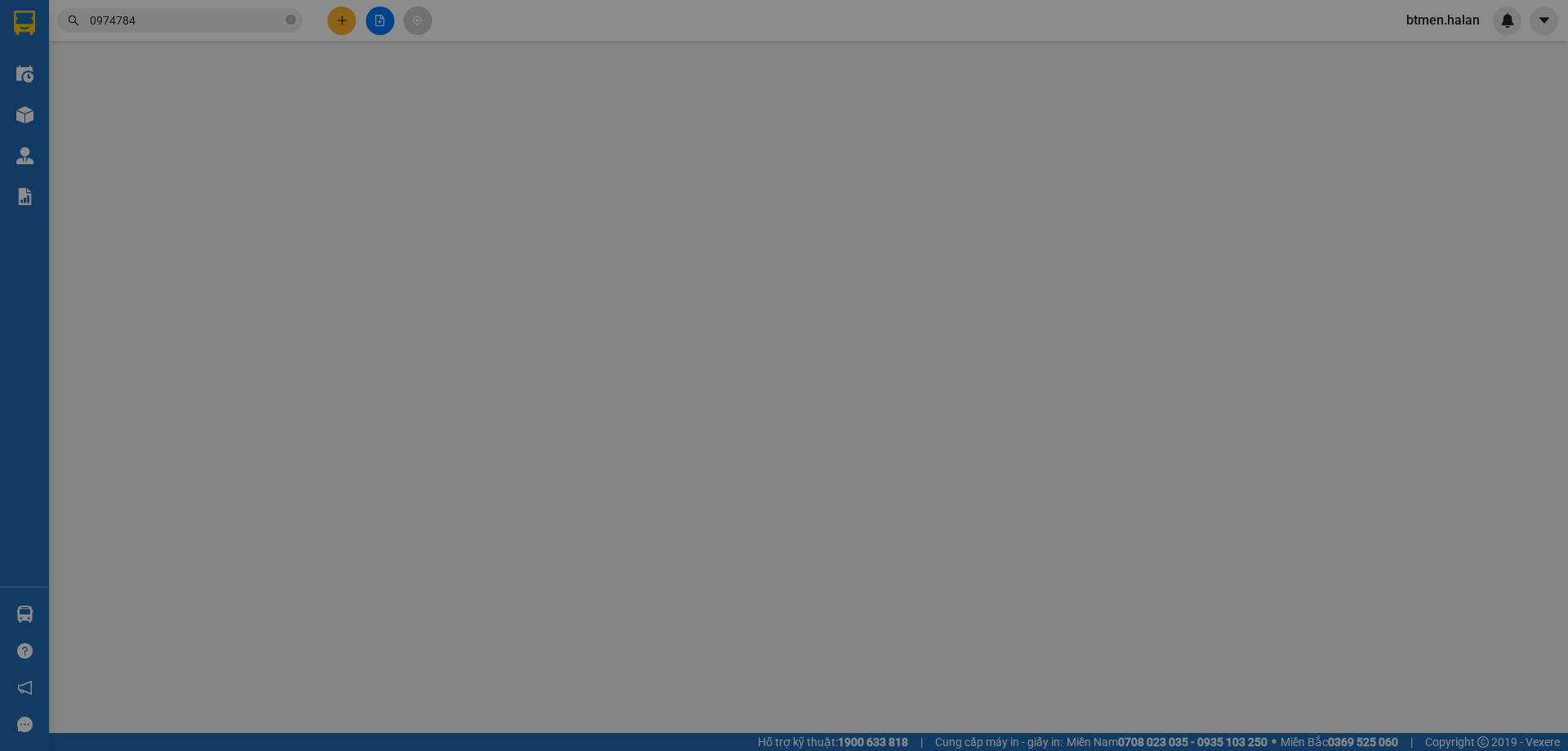
type input "0974784171"
type input "02437761268"
type input "25.000"
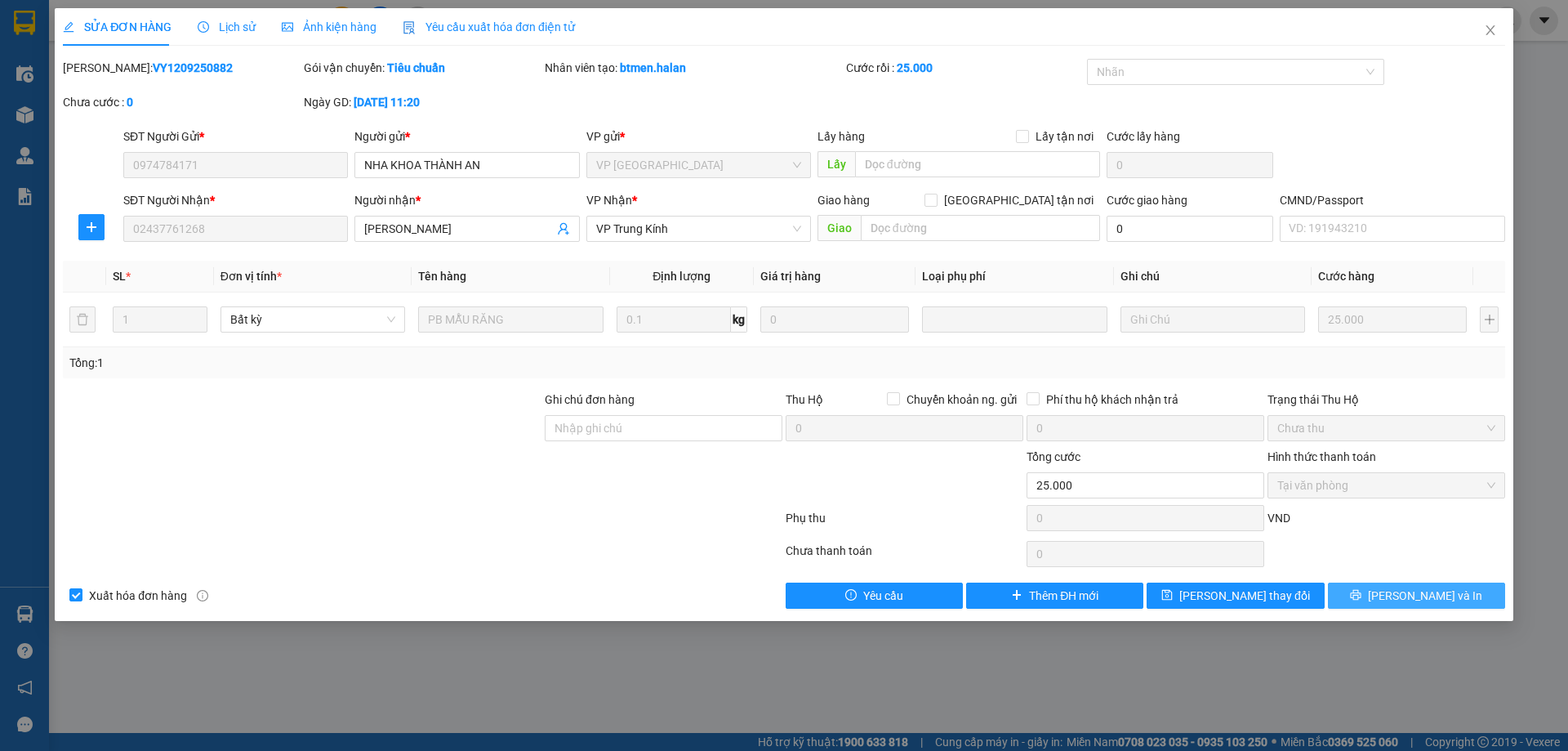
click at [1421, 589] on span "Lưu và In" at bounding box center [1424, 595] width 114 height 18
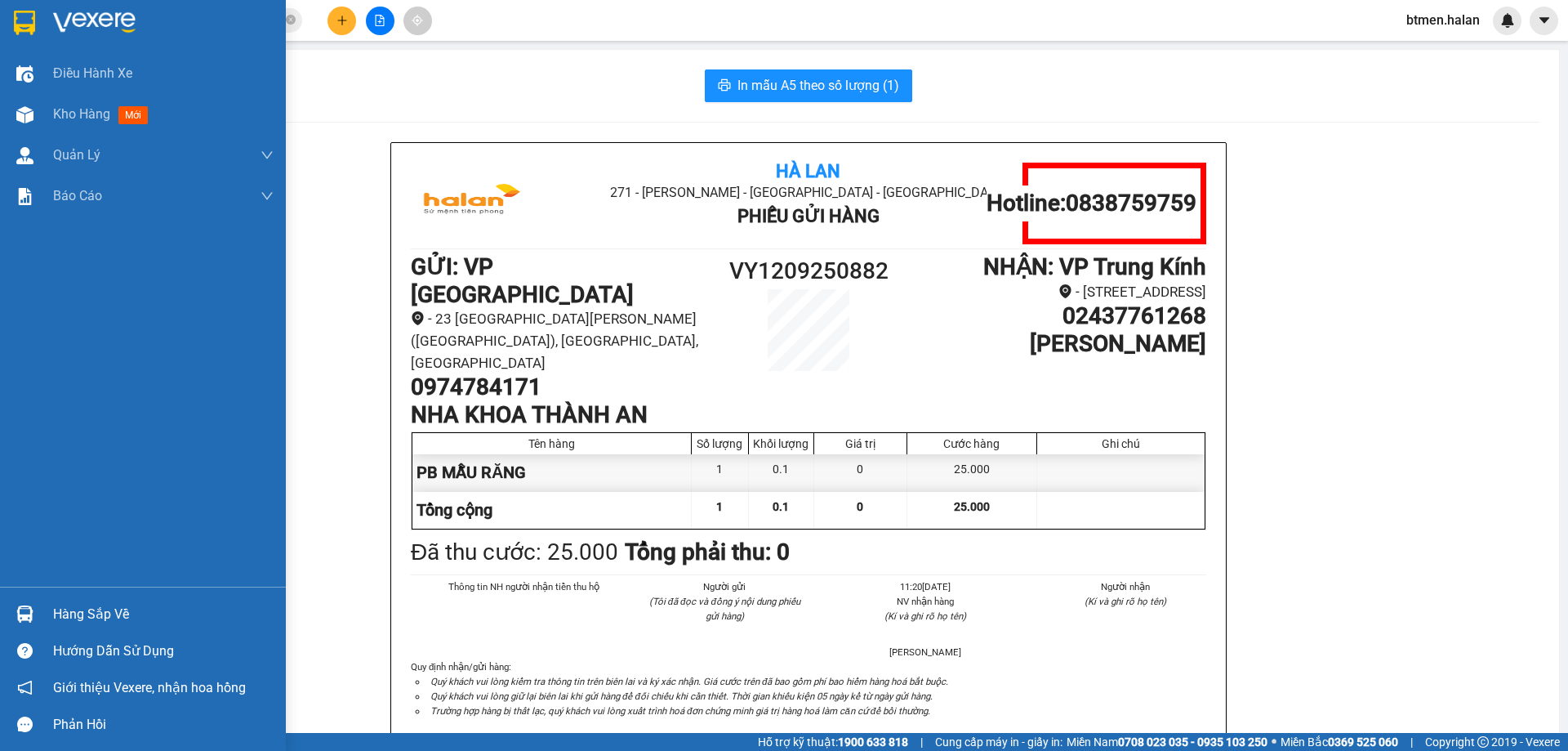
drag, startPoint x: 67, startPoint y: 108, endPoint x: 310, endPoint y: 44, distance: 251.3
click at [67, 108] on span "Kho hàng" at bounding box center [81, 114] width 58 height 16
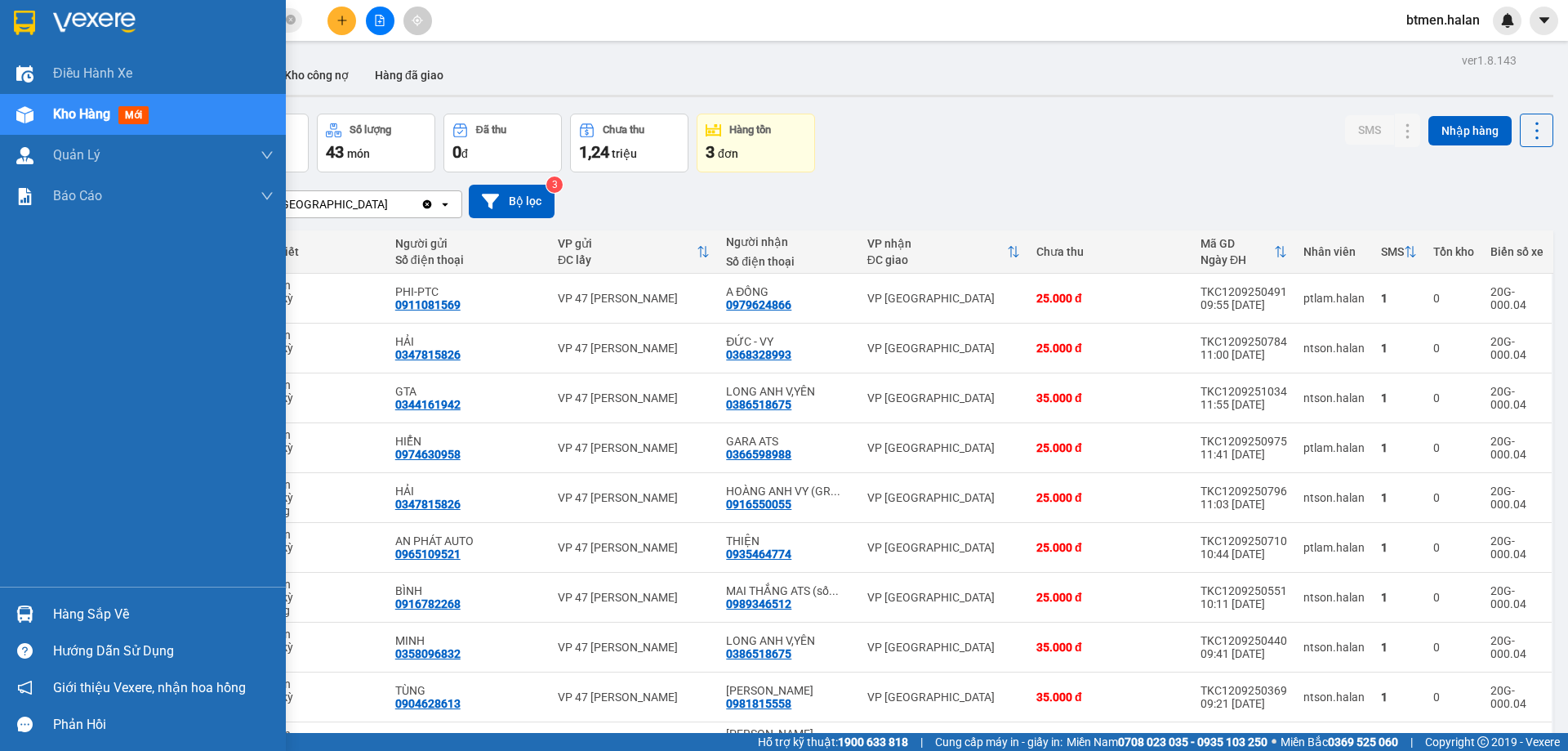
click at [53, 625] on div "Hàng sắp về" at bounding box center [143, 613] width 286 height 37
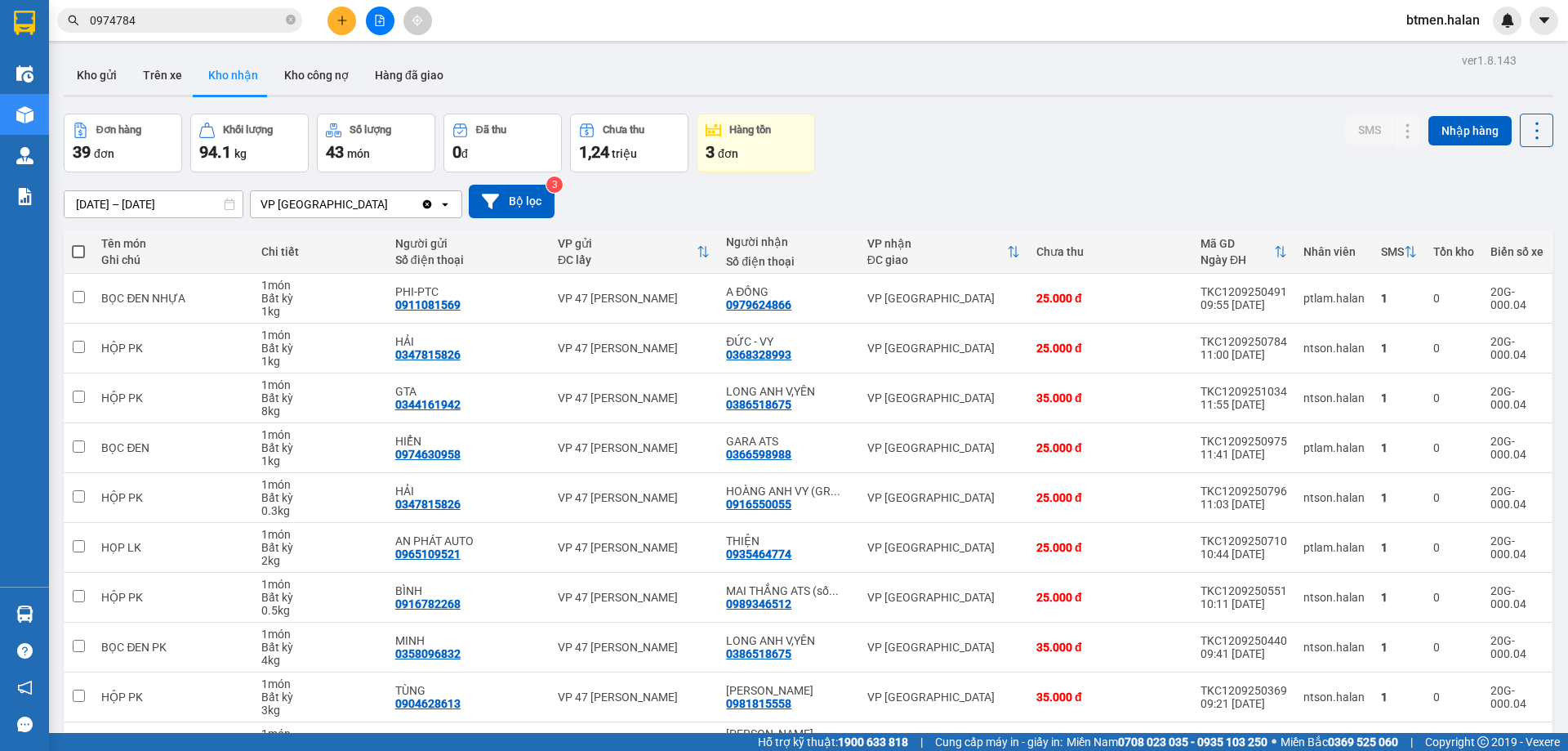
click at [994, 125] on section "Kết quả tìm kiếm ( 286 ) Bộ lọc Mã ĐH Trạng thái Món hàng Thu hộ Tổng cước Chưa…" at bounding box center [784, 376] width 1568 height 751
click at [108, 80] on button "Kho gửi" at bounding box center [96, 75] width 67 height 39
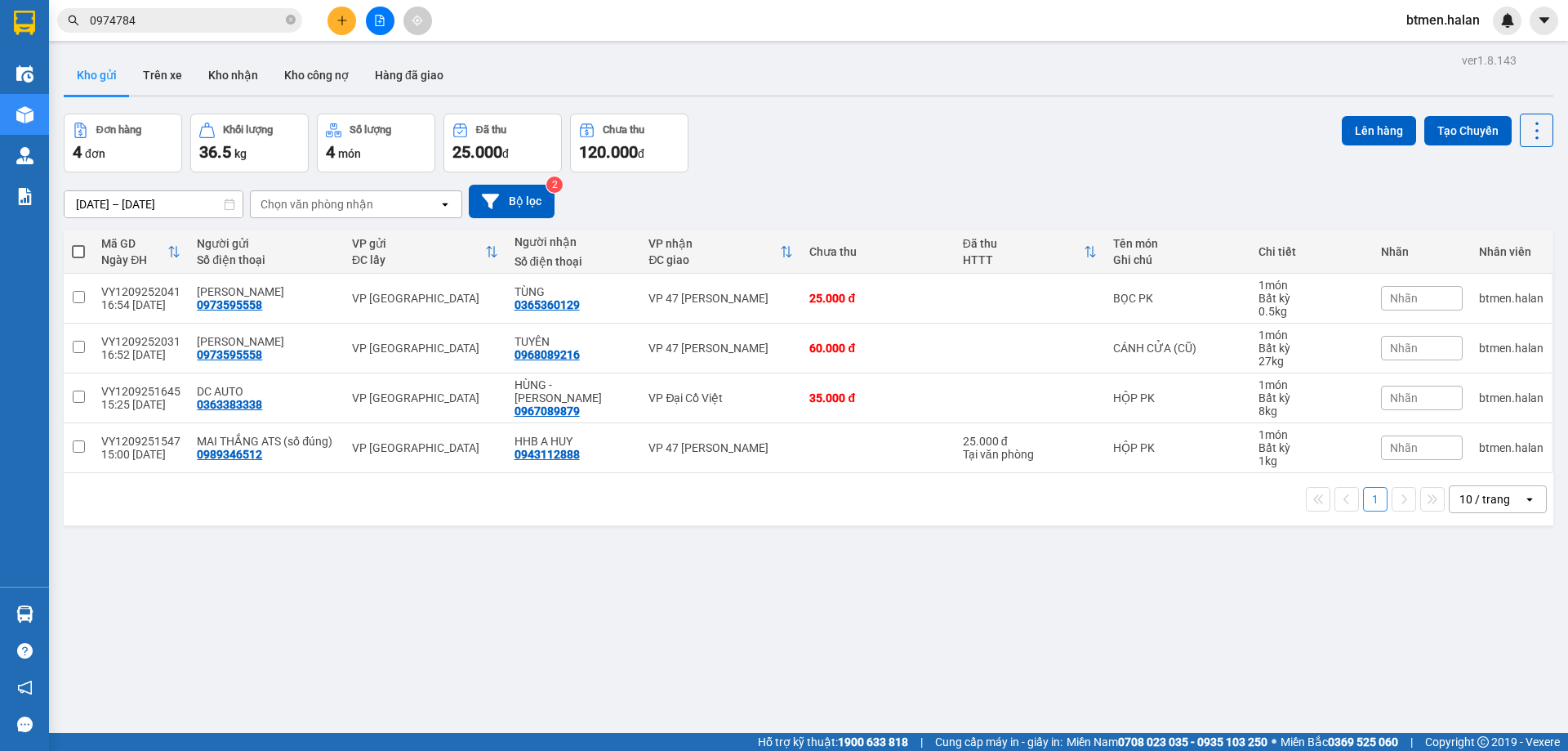
click at [79, 251] on span at bounding box center [77, 251] width 13 height 13
click at [78, 243] on input "checkbox" at bounding box center [78, 243] width 0 height 0
checkbox input "true"
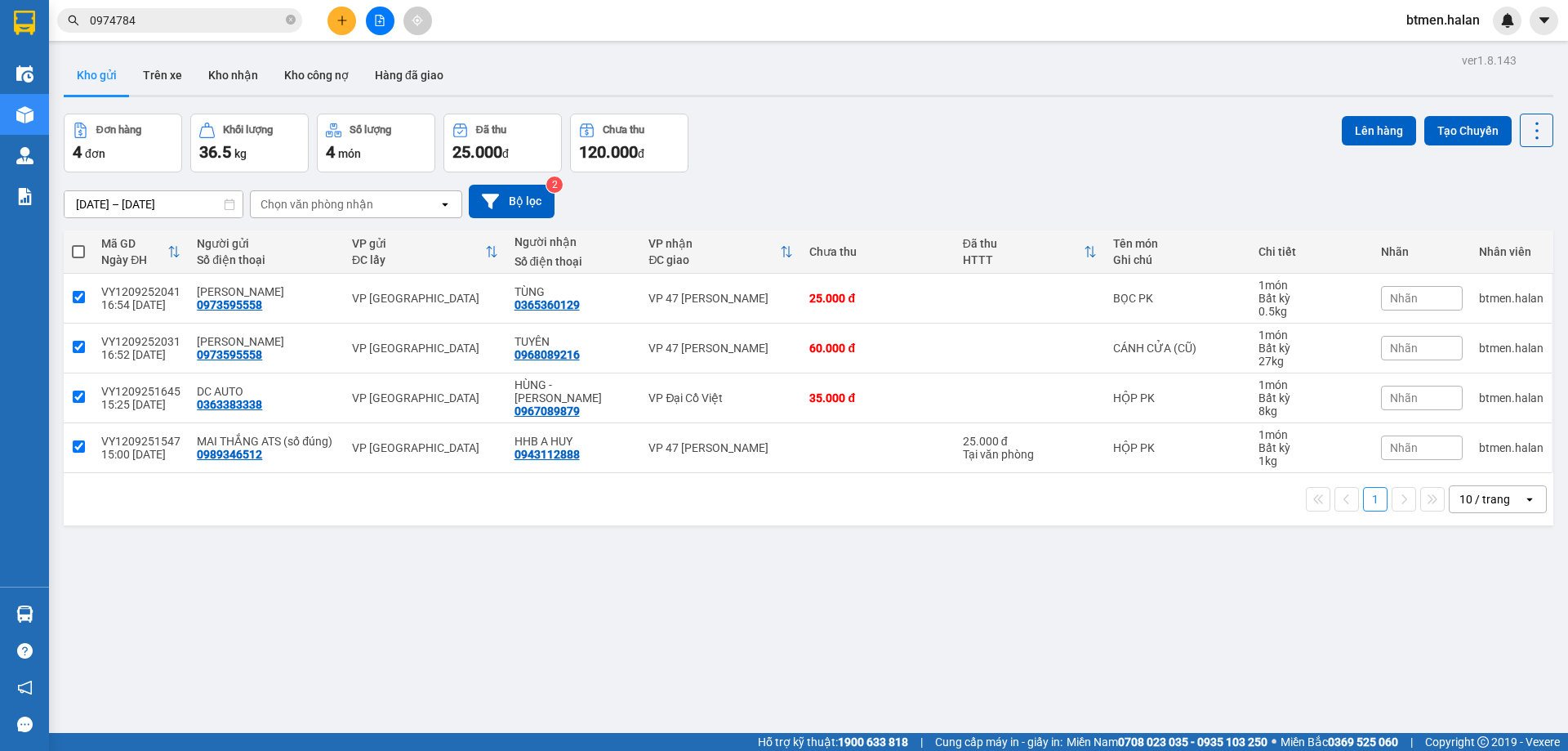
checkbox input "true"
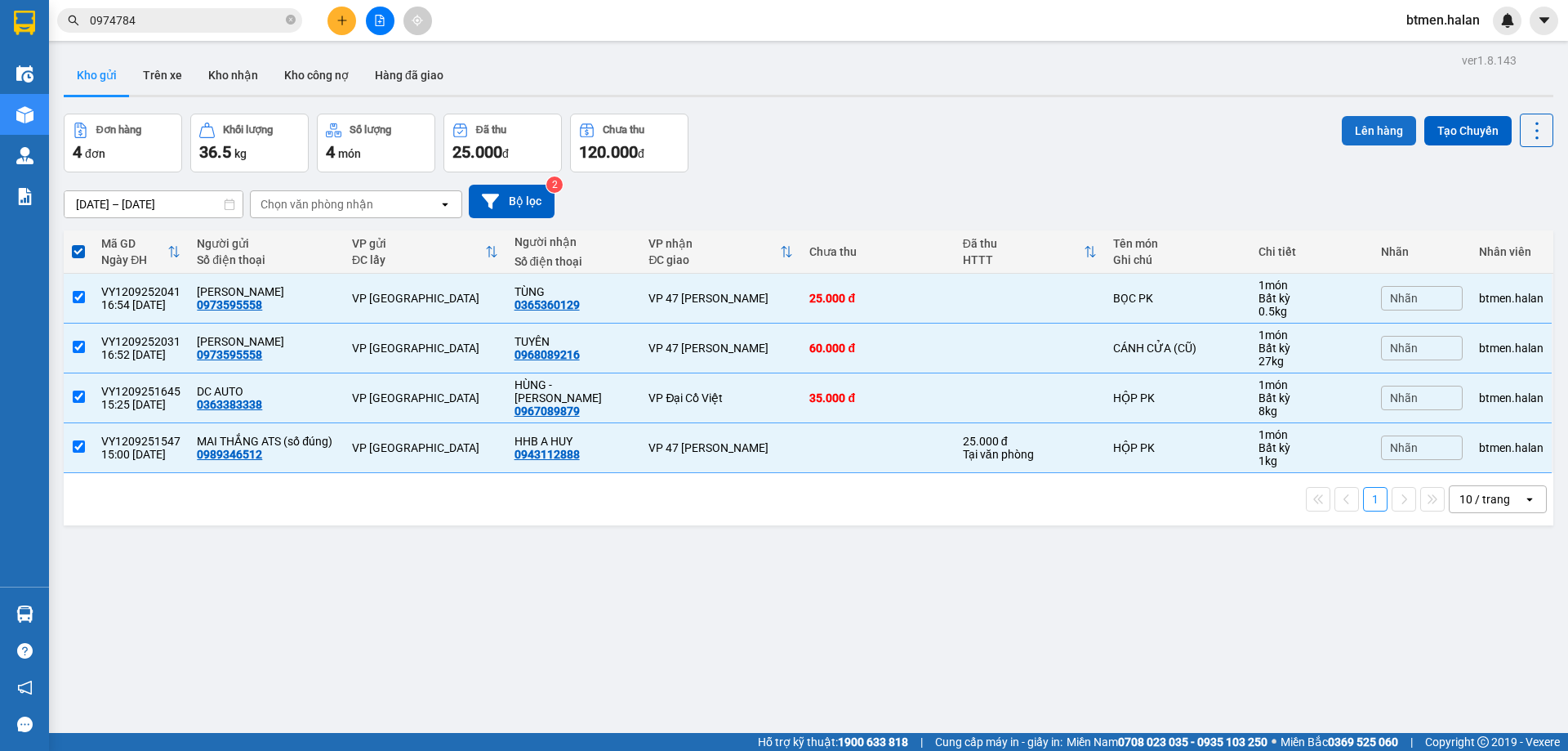
click at [1349, 118] on button "Lên hàng" at bounding box center [1378, 131] width 74 height 30
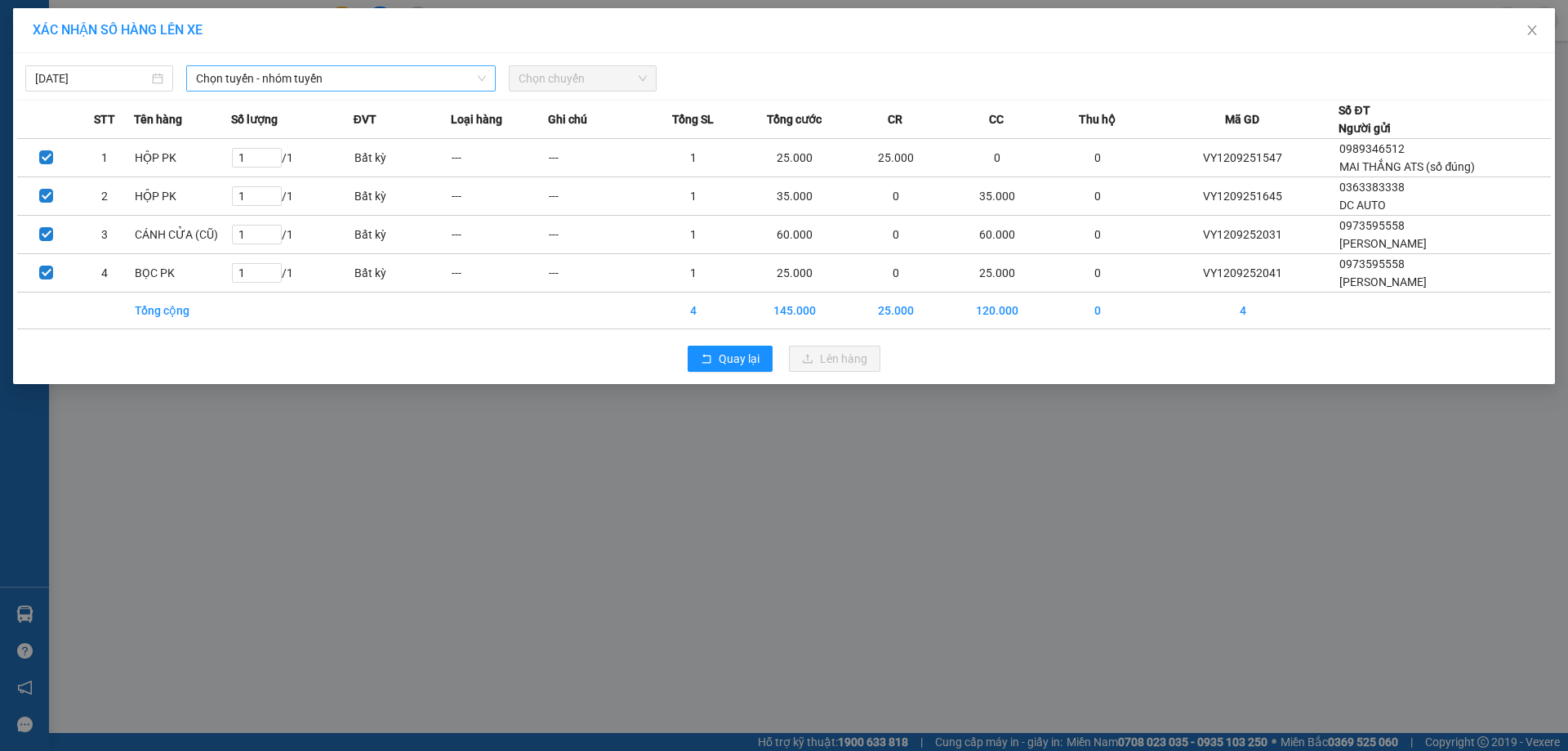
click at [354, 72] on span "Chọn tuyến - nhóm tuyến" at bounding box center [341, 78] width 290 height 25
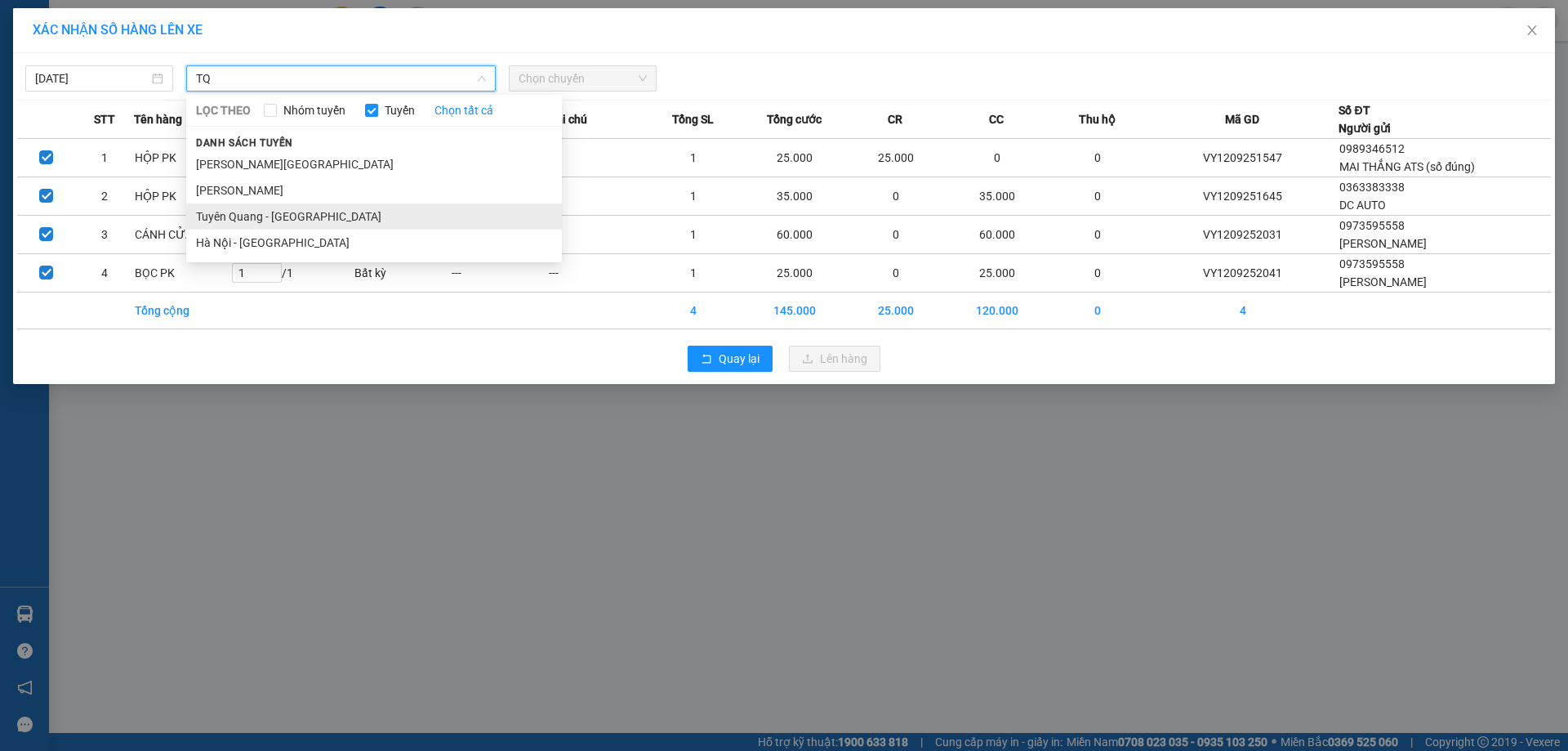
type input "TQ"
click at [310, 218] on li "Tuyên Quang - [GEOGRAPHIC_DATA]" at bounding box center [373, 217] width 375 height 26
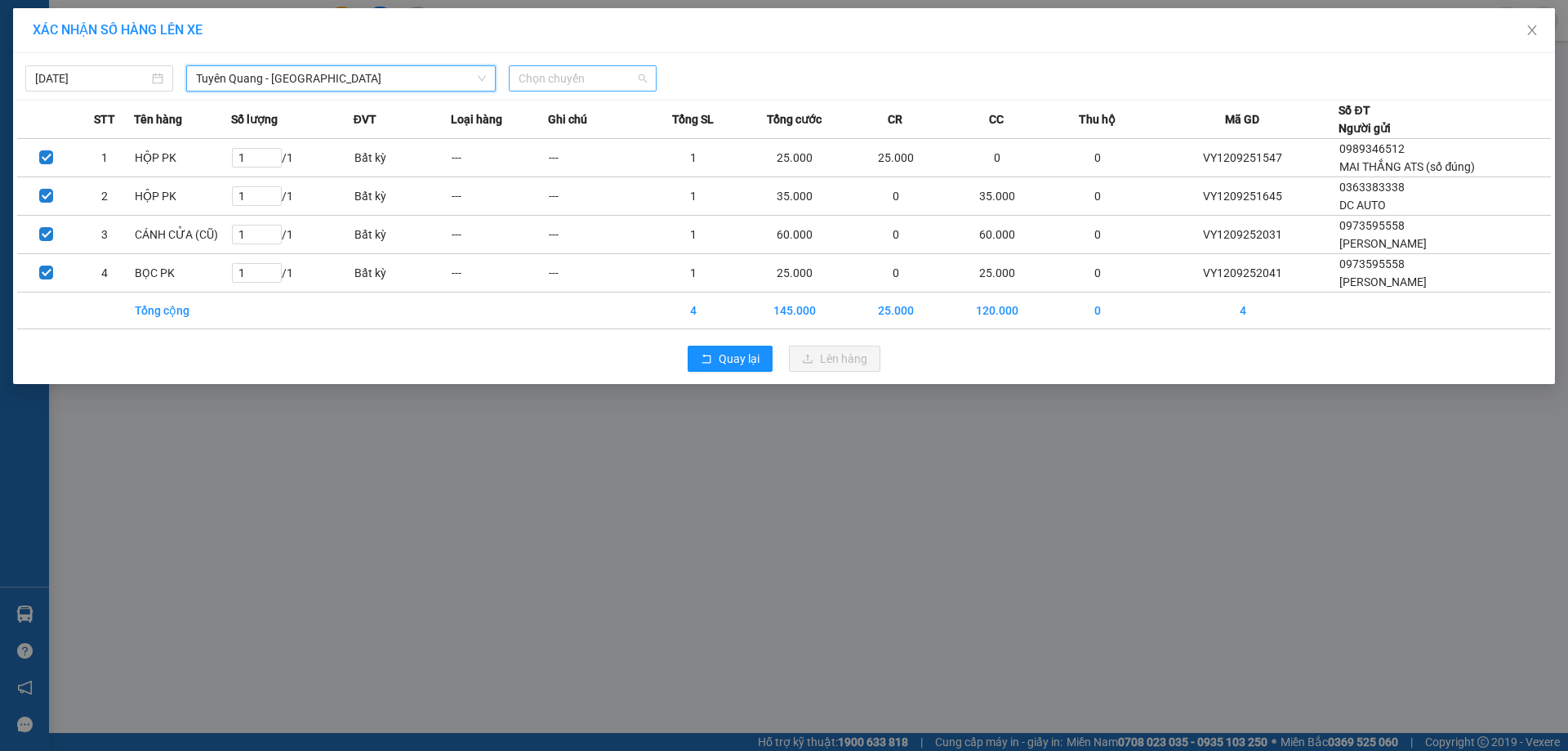
click at [598, 77] on span "Chọn chuyến" at bounding box center [582, 78] width 128 height 25
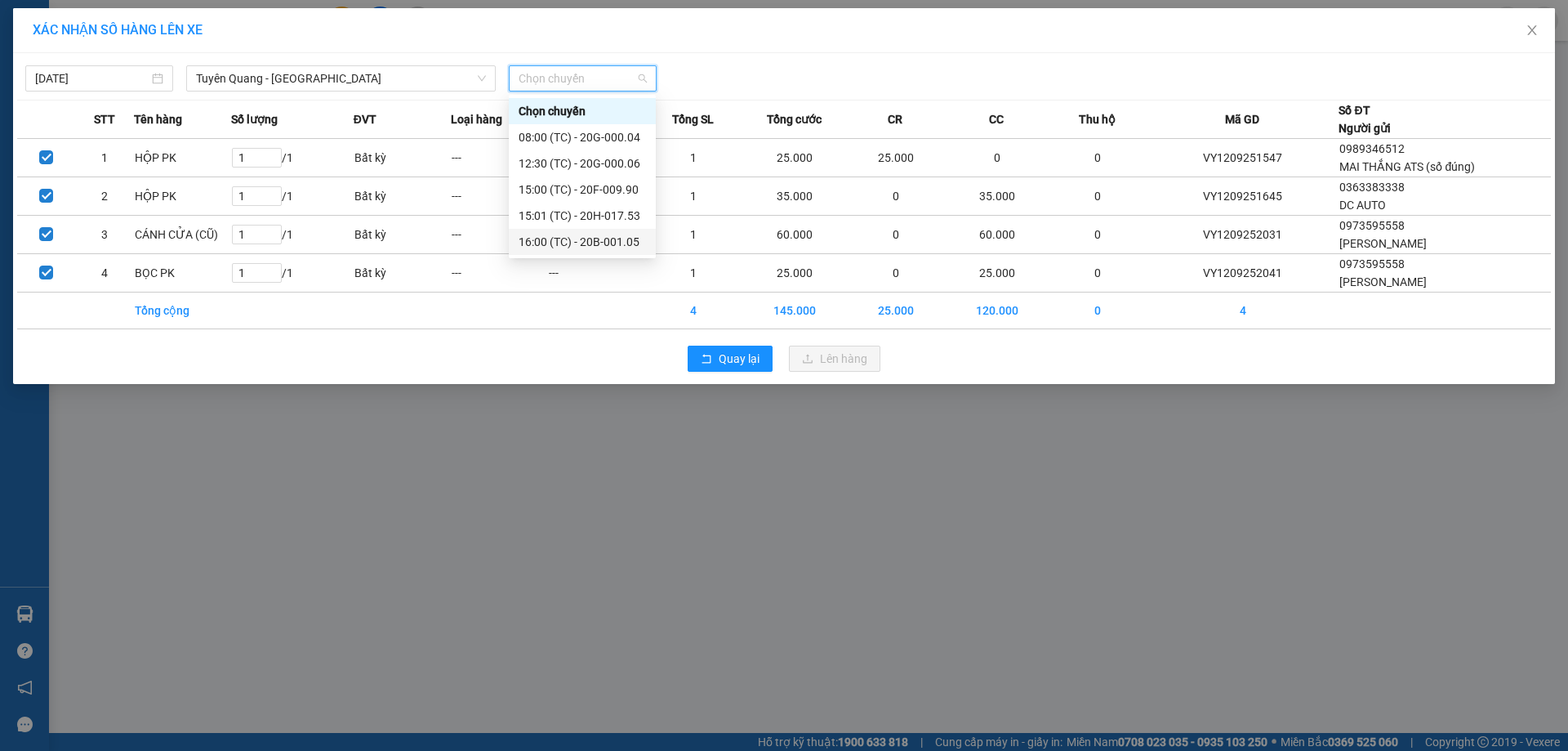
click at [635, 232] on div "16:00 (TC) - 20B-001.05" at bounding box center [582, 241] width 147 height 26
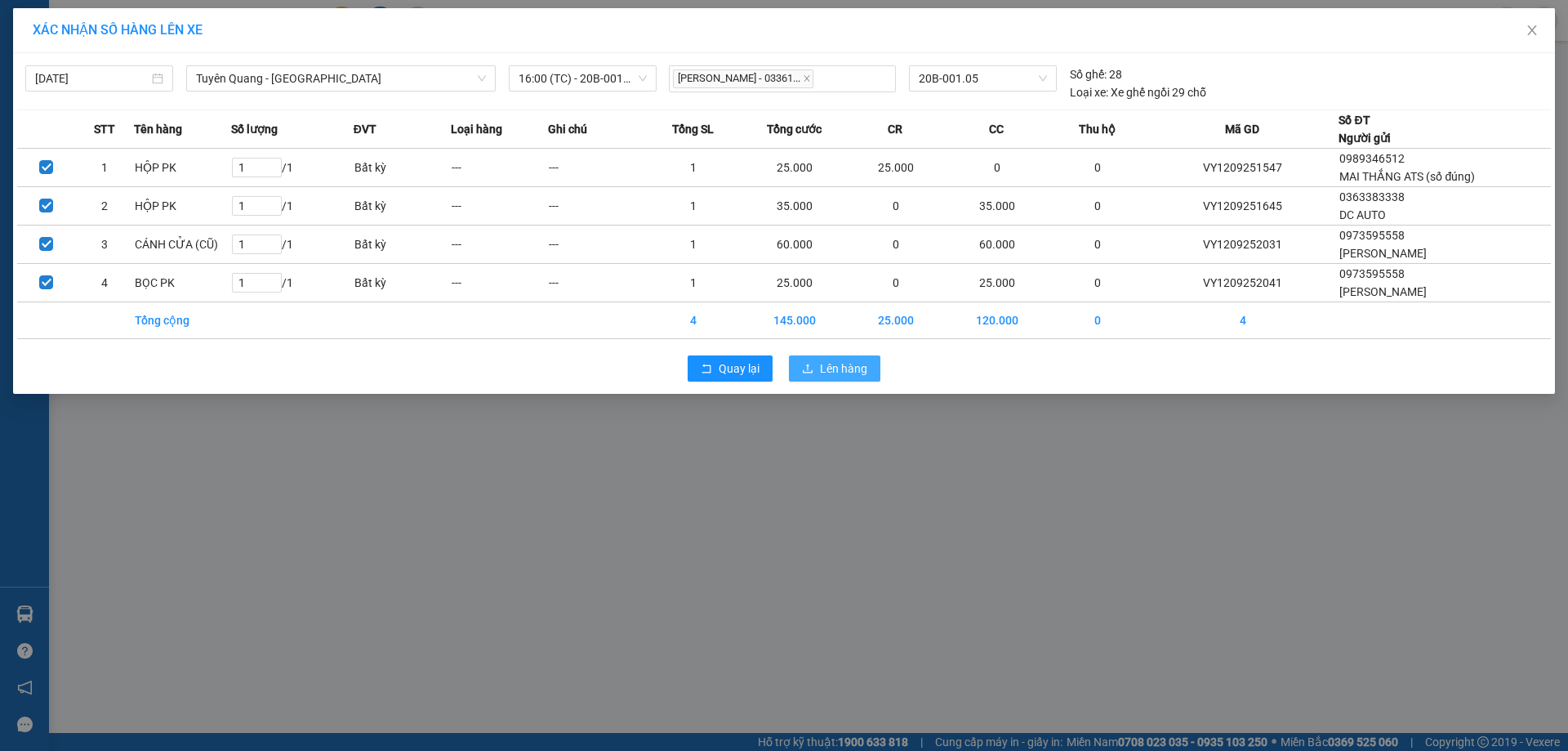
click at [815, 361] on button "Lên hàng" at bounding box center [834, 369] width 91 height 26
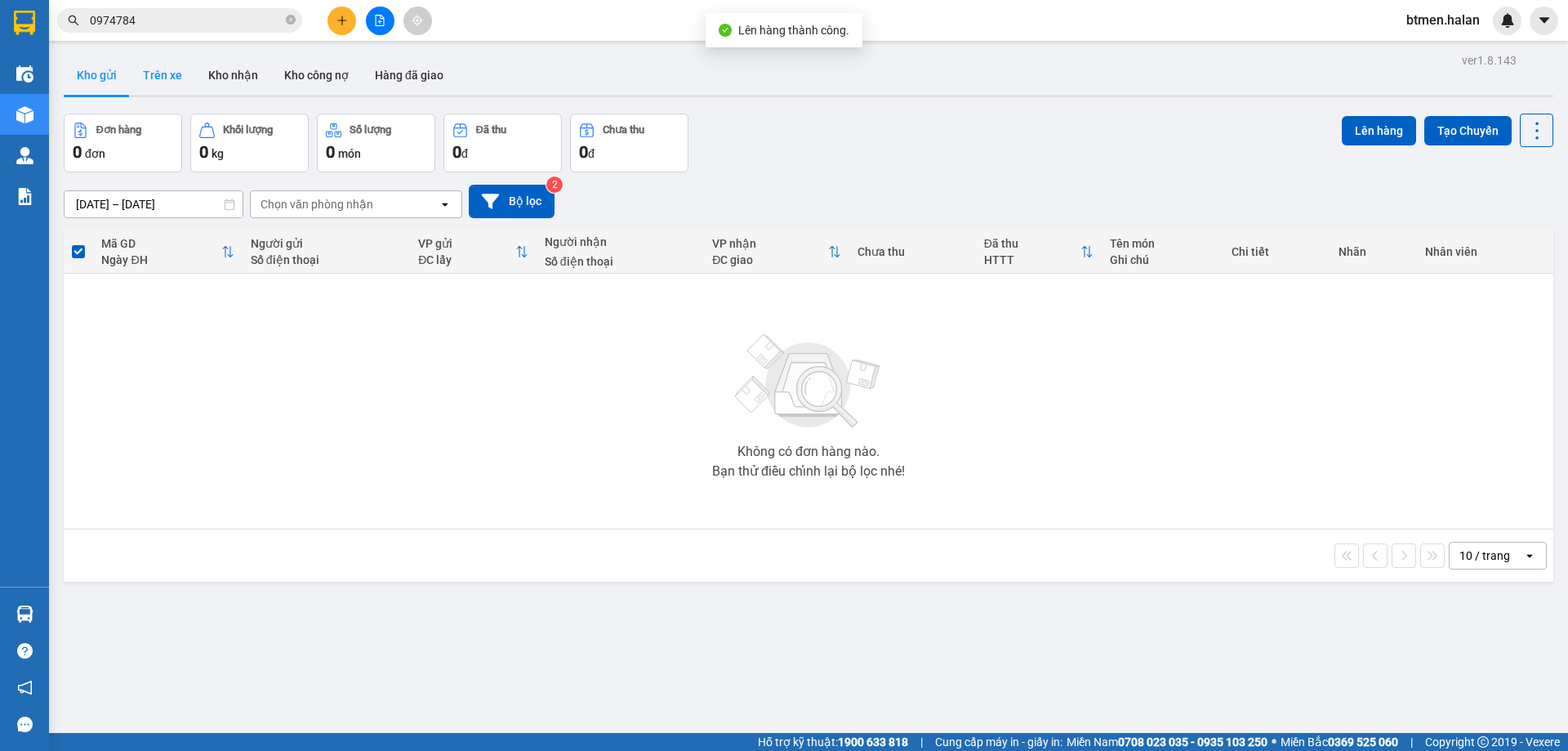
click at [163, 70] on button "Trên xe" at bounding box center [163, 75] width 66 height 39
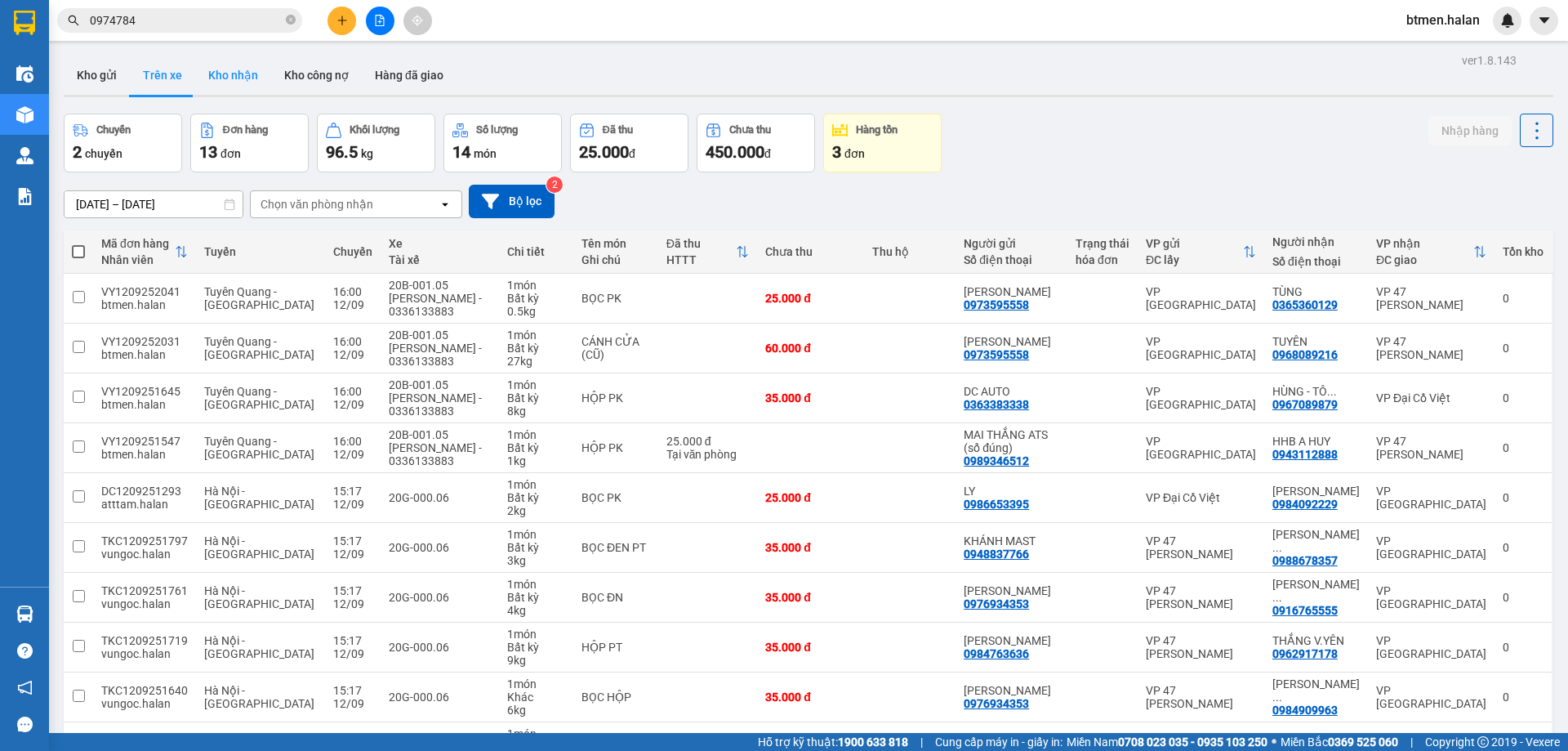
click at [245, 79] on button "Kho nhận" at bounding box center [233, 75] width 75 height 39
type input "[DATE] – [DATE]"
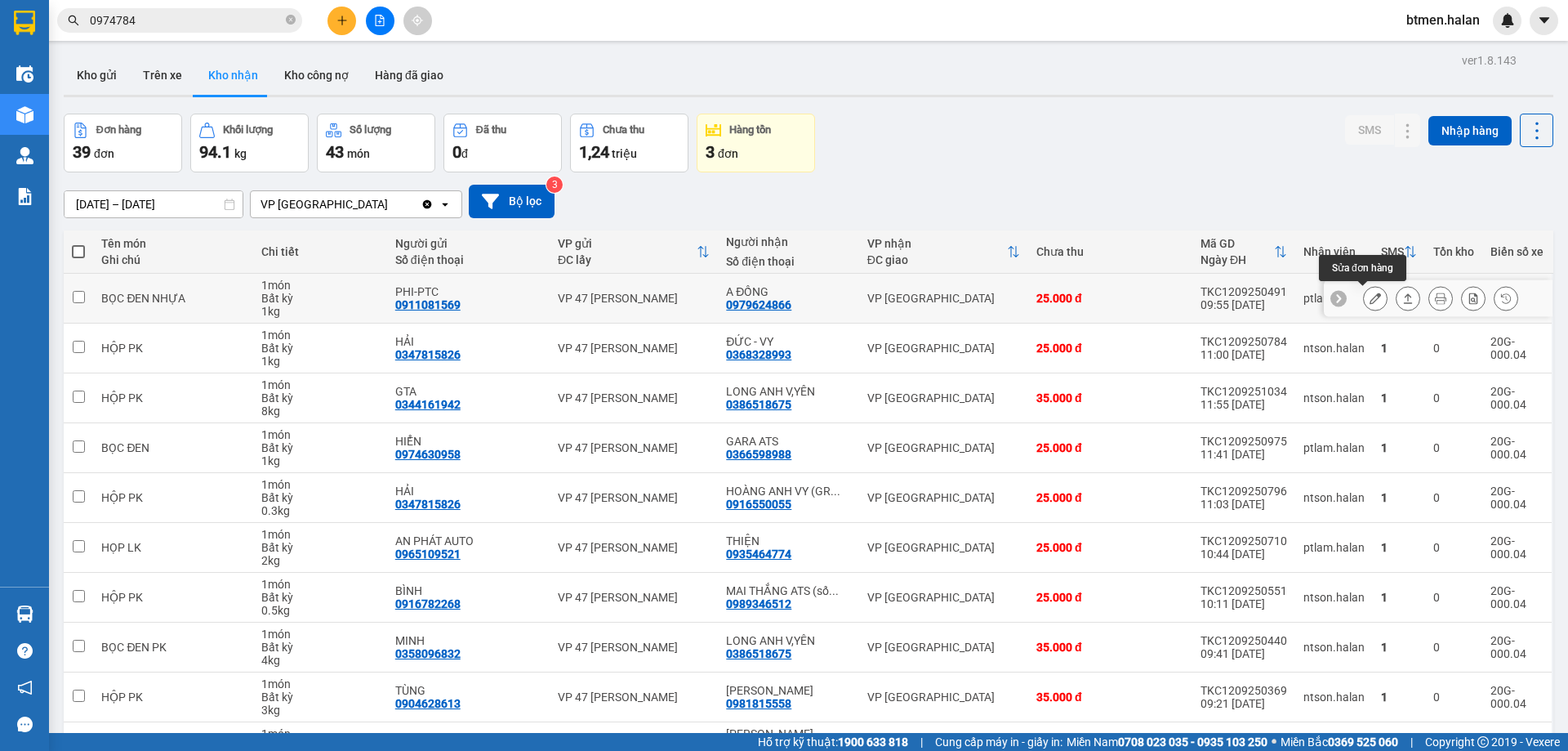
click at [1369, 300] on icon at bounding box center [1375, 298] width 12 height 12
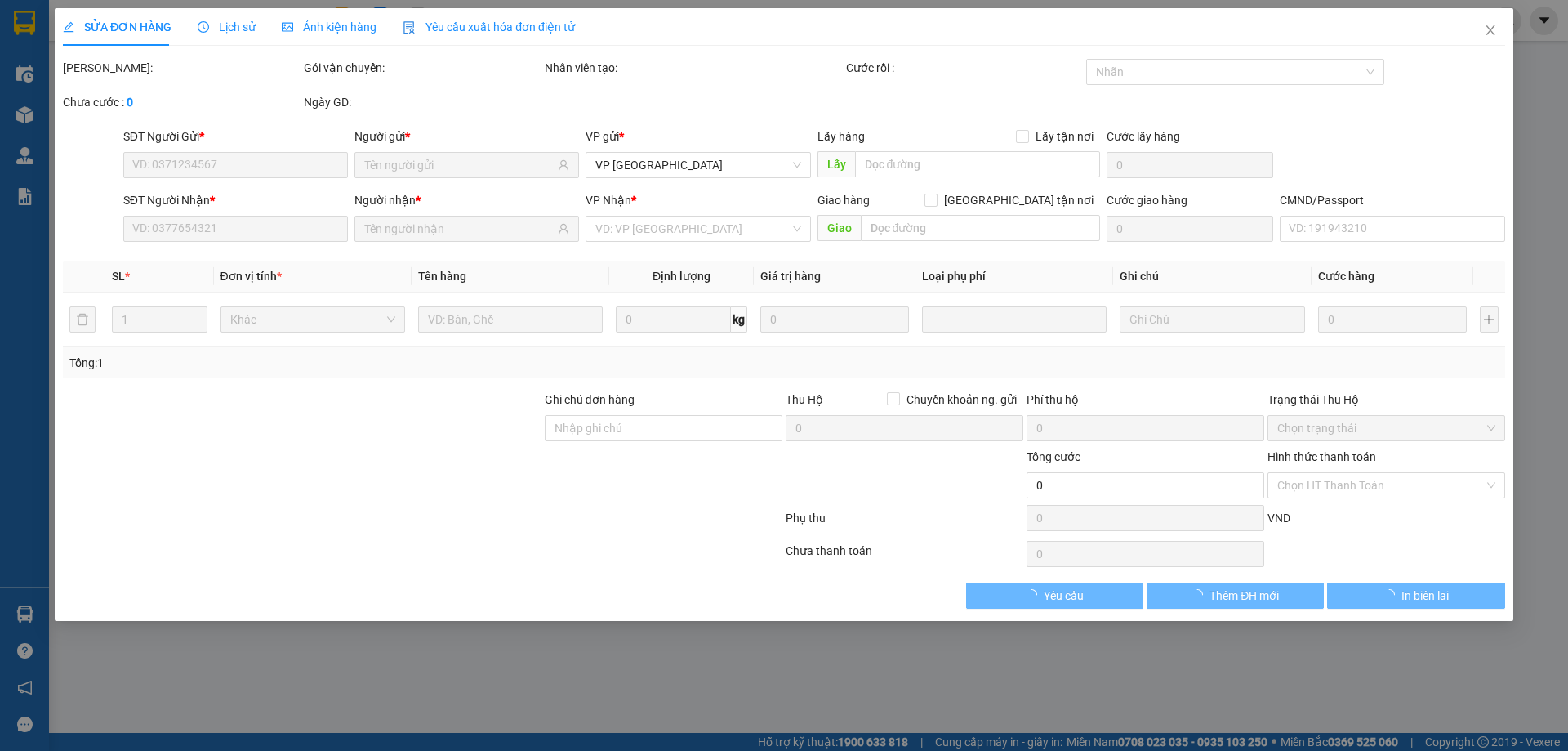
type input "0911081569"
type input "PHI-PTC"
type input "0979624866"
type input "A ĐỒNG"
type input "25.000"
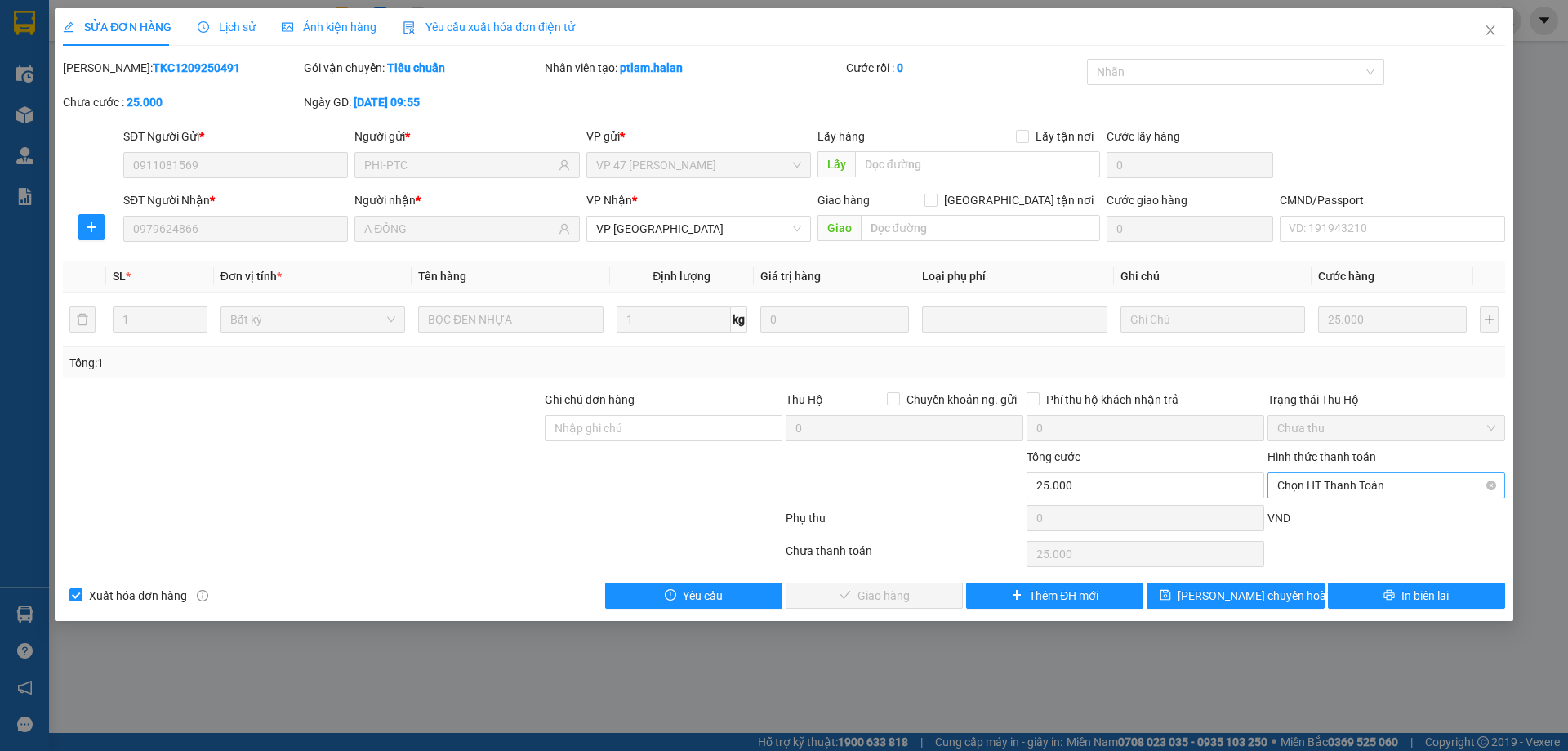
click at [1309, 485] on span "Chọn HT Thanh Toán" at bounding box center [1386, 485] width 218 height 25
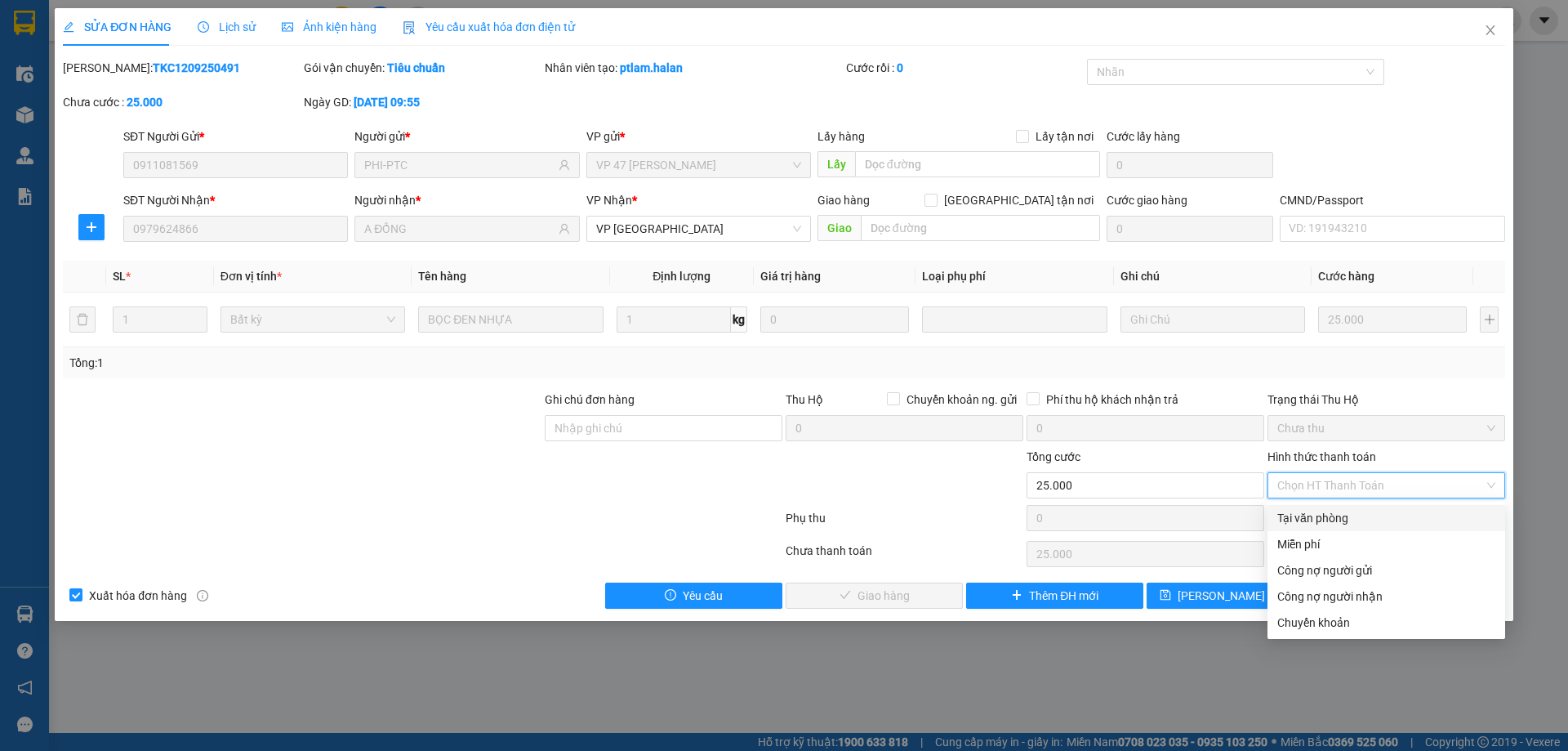
click at [1291, 519] on div "Tại văn phòng" at bounding box center [1386, 518] width 218 height 18
type input "0"
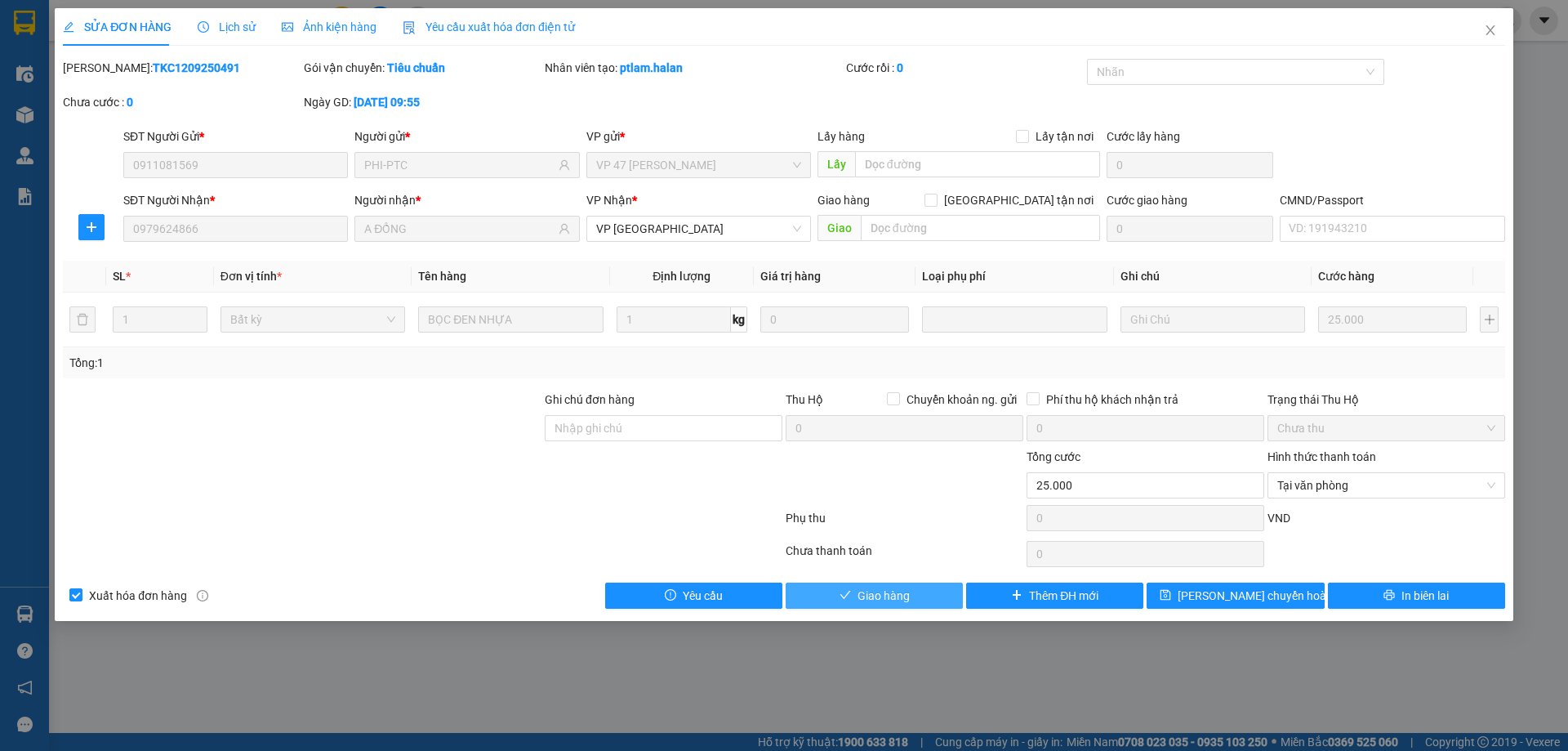
click at [843, 592] on icon "check" at bounding box center [845, 595] width 12 height 12
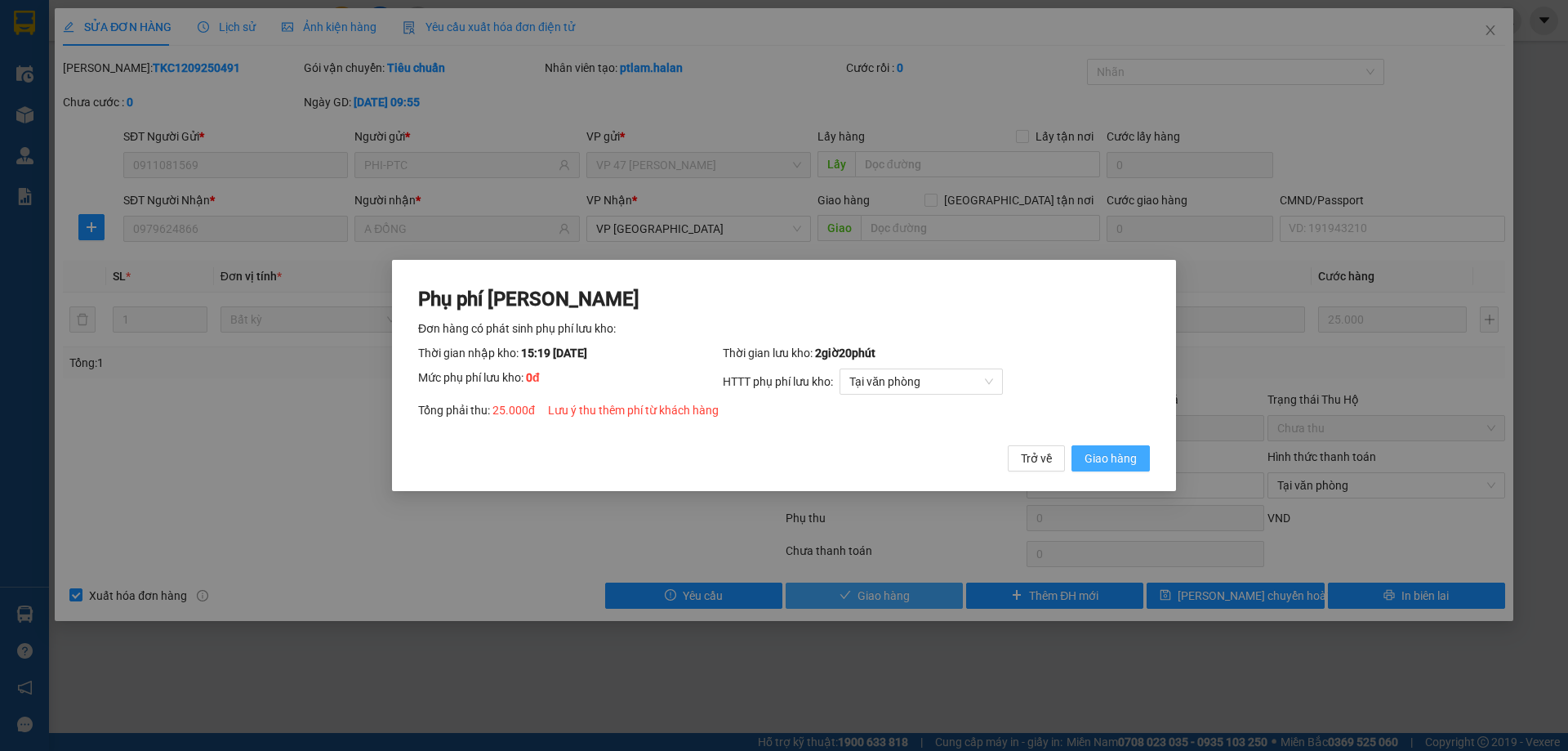
click at [1098, 465] on span "Giao hàng" at bounding box center [1110, 458] width 53 height 18
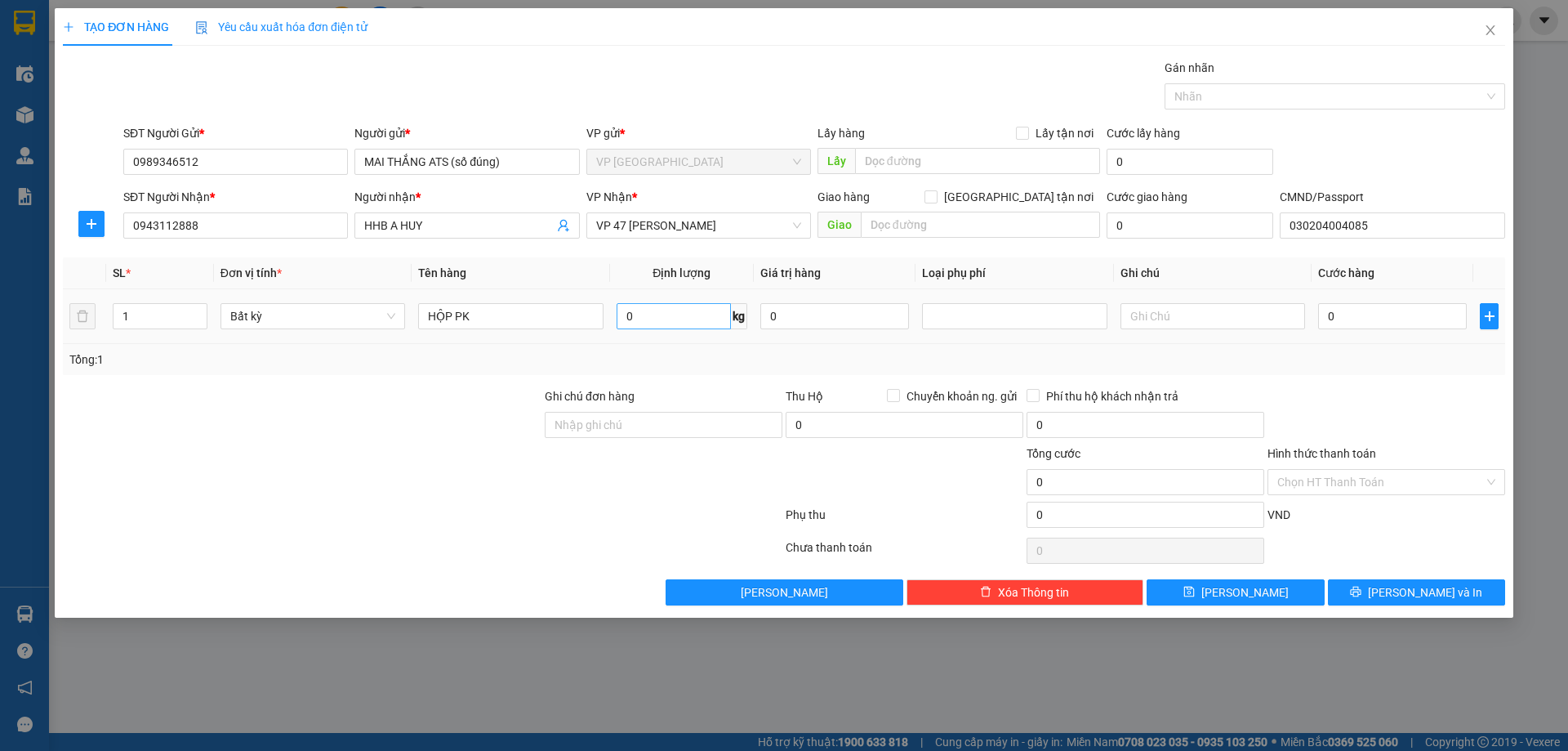
type input "HỘP PK"
click at [661, 327] on input "0" at bounding box center [673, 316] width 114 height 26
type input "1"
click at [1335, 388] on div at bounding box center [1386, 416] width 241 height 58
type input "25.000"
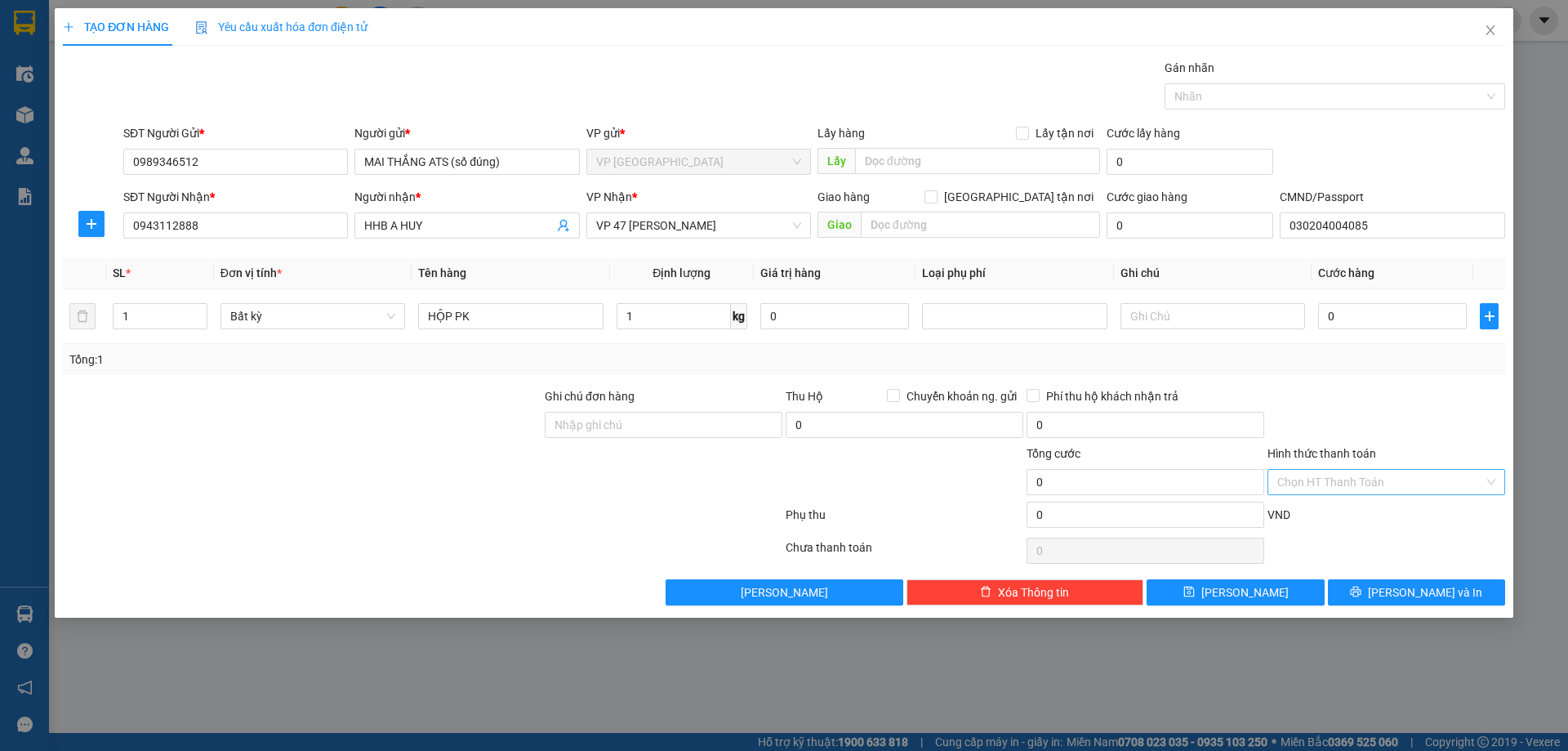
type input "25.000"
drag, startPoint x: 1404, startPoint y: 492, endPoint x: 1385, endPoint y: 498, distance: 19.9
click at [1399, 494] on input "Hình thức thanh toán" at bounding box center [1380, 482] width 207 height 25
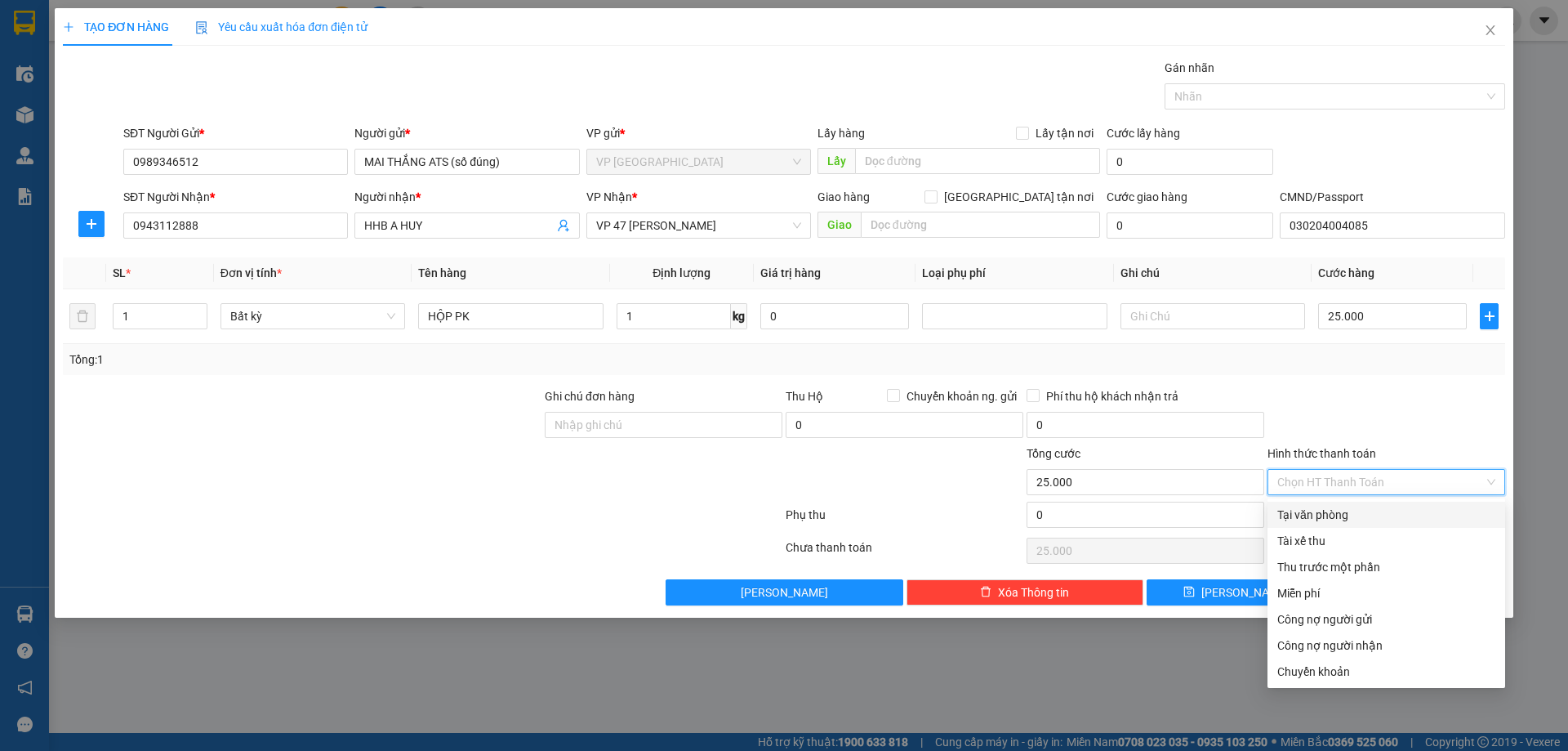
click at [1312, 516] on div "Tại văn phòng" at bounding box center [1386, 515] width 218 height 18
type input "0"
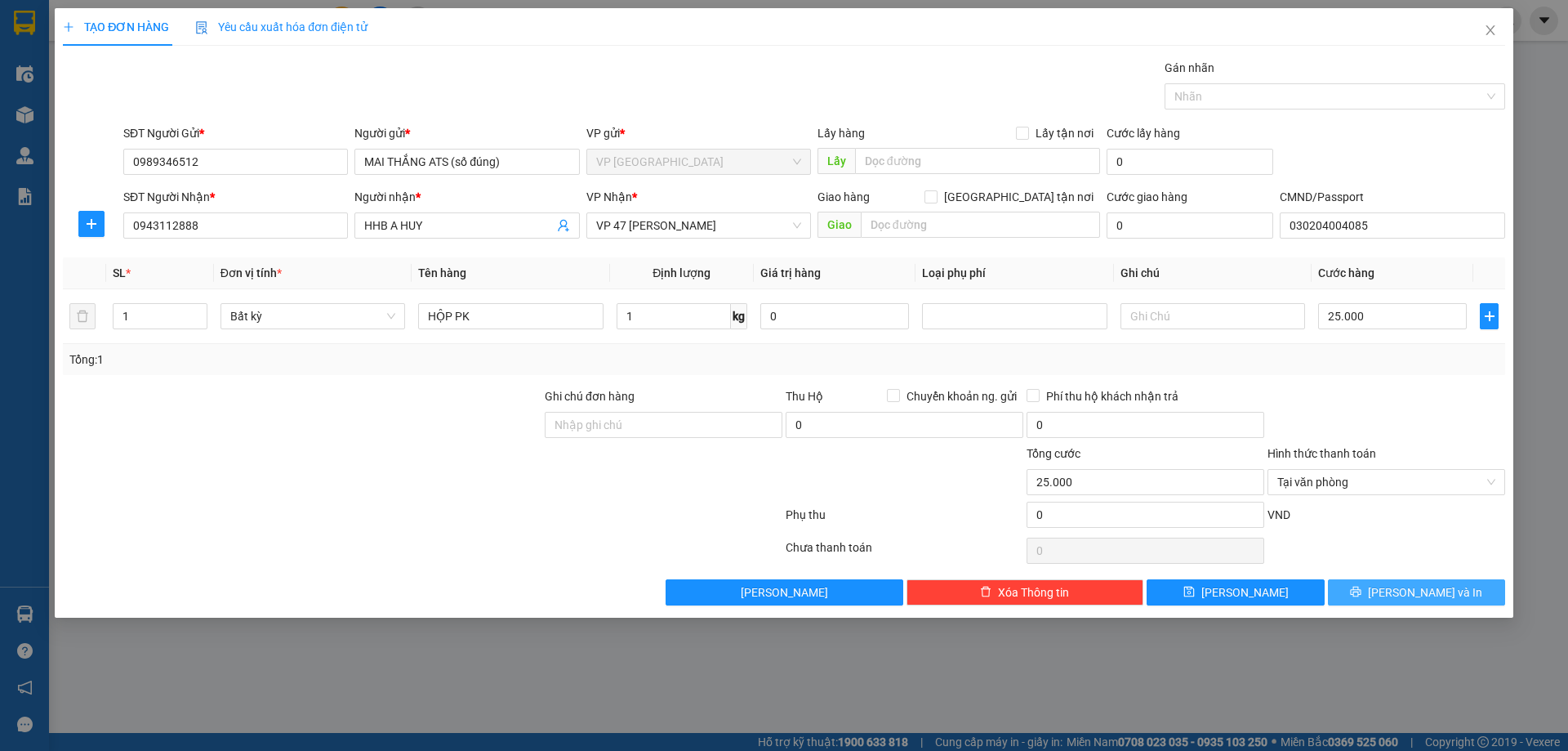
click at [1361, 595] on icon "printer" at bounding box center [1355, 591] width 11 height 11
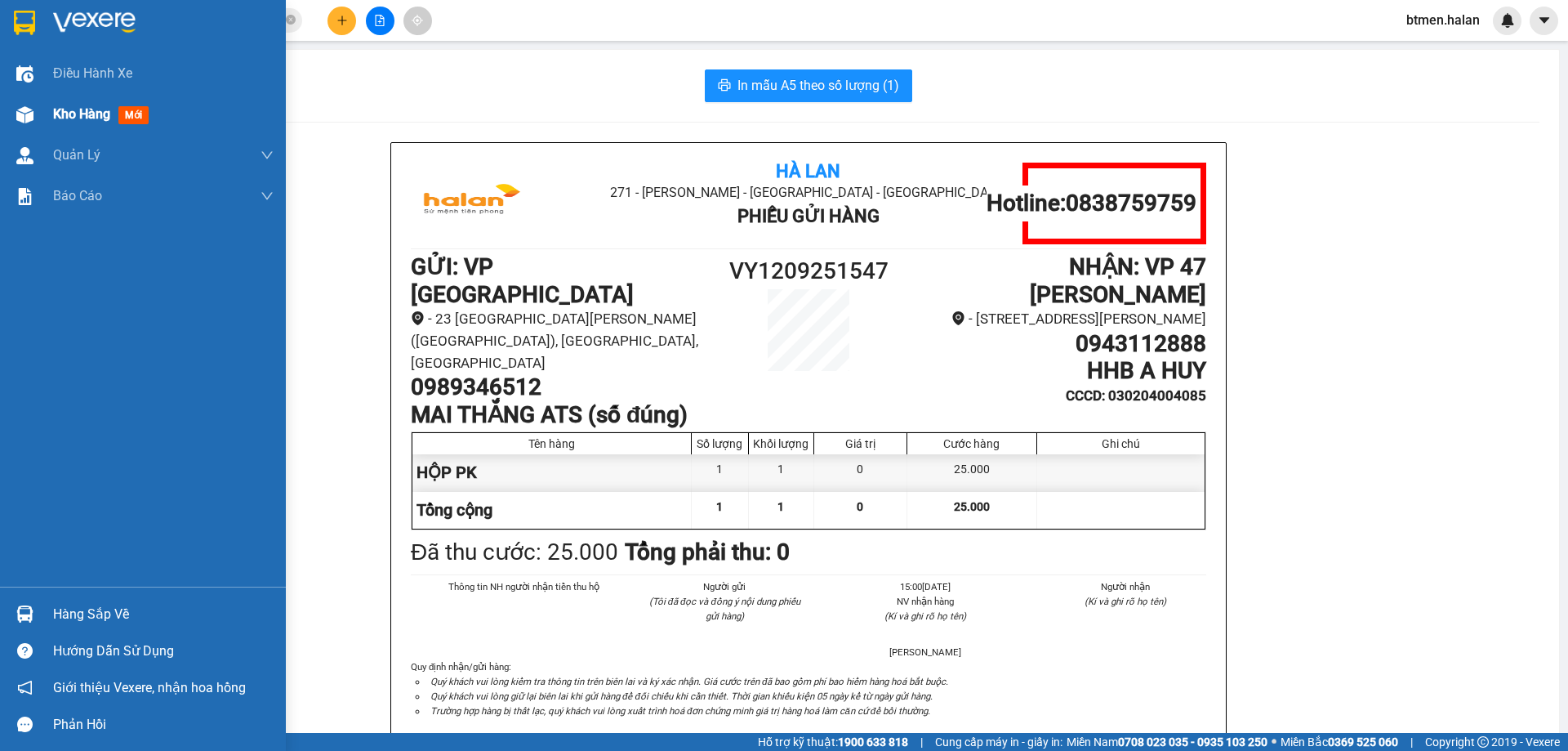
click at [64, 113] on span "Kho hàng" at bounding box center [81, 114] width 58 height 16
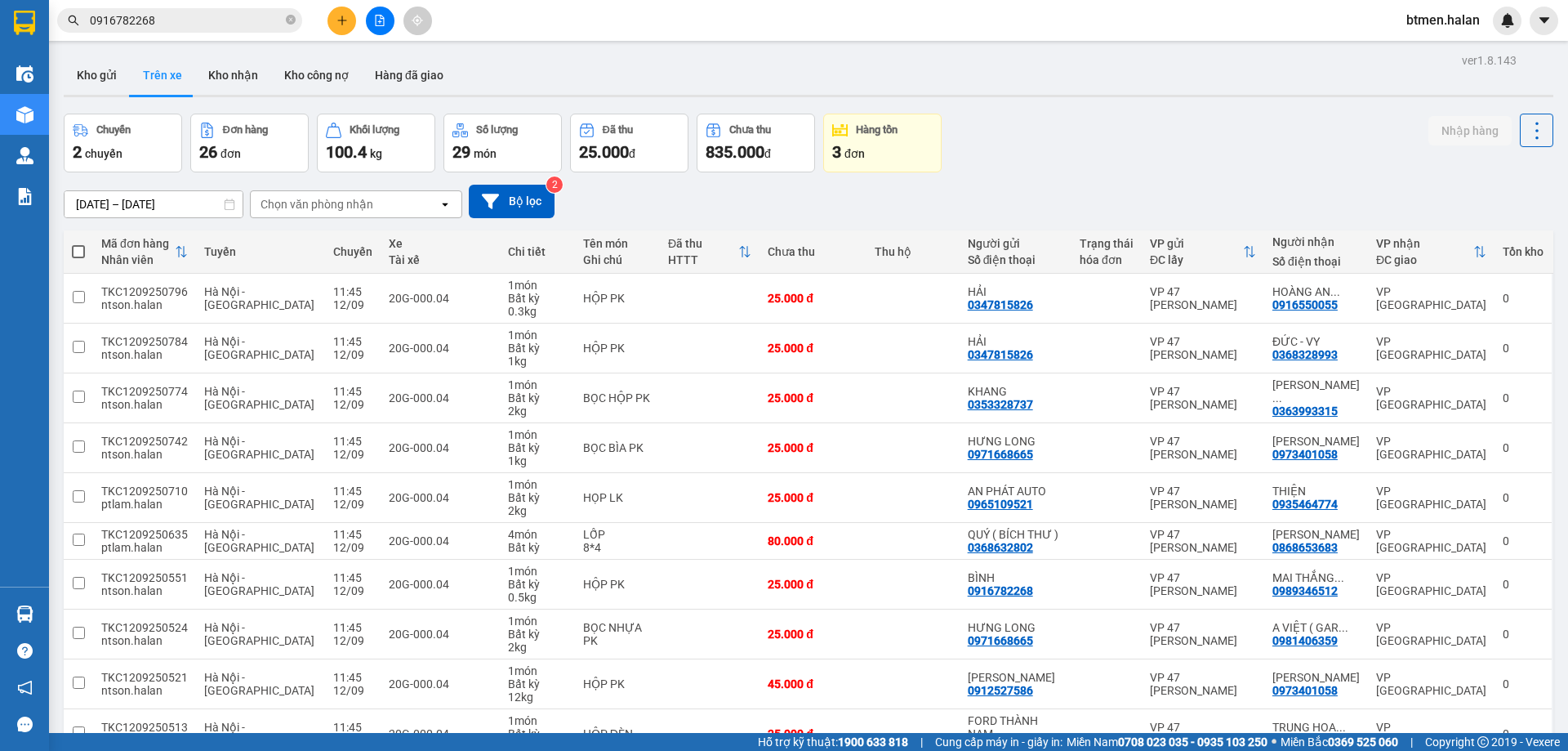
click at [657, 209] on div "05/01/2012 – 12/09/2025 Press the down arrow key to interact with the calendar …" at bounding box center [808, 202] width 1490 height 34
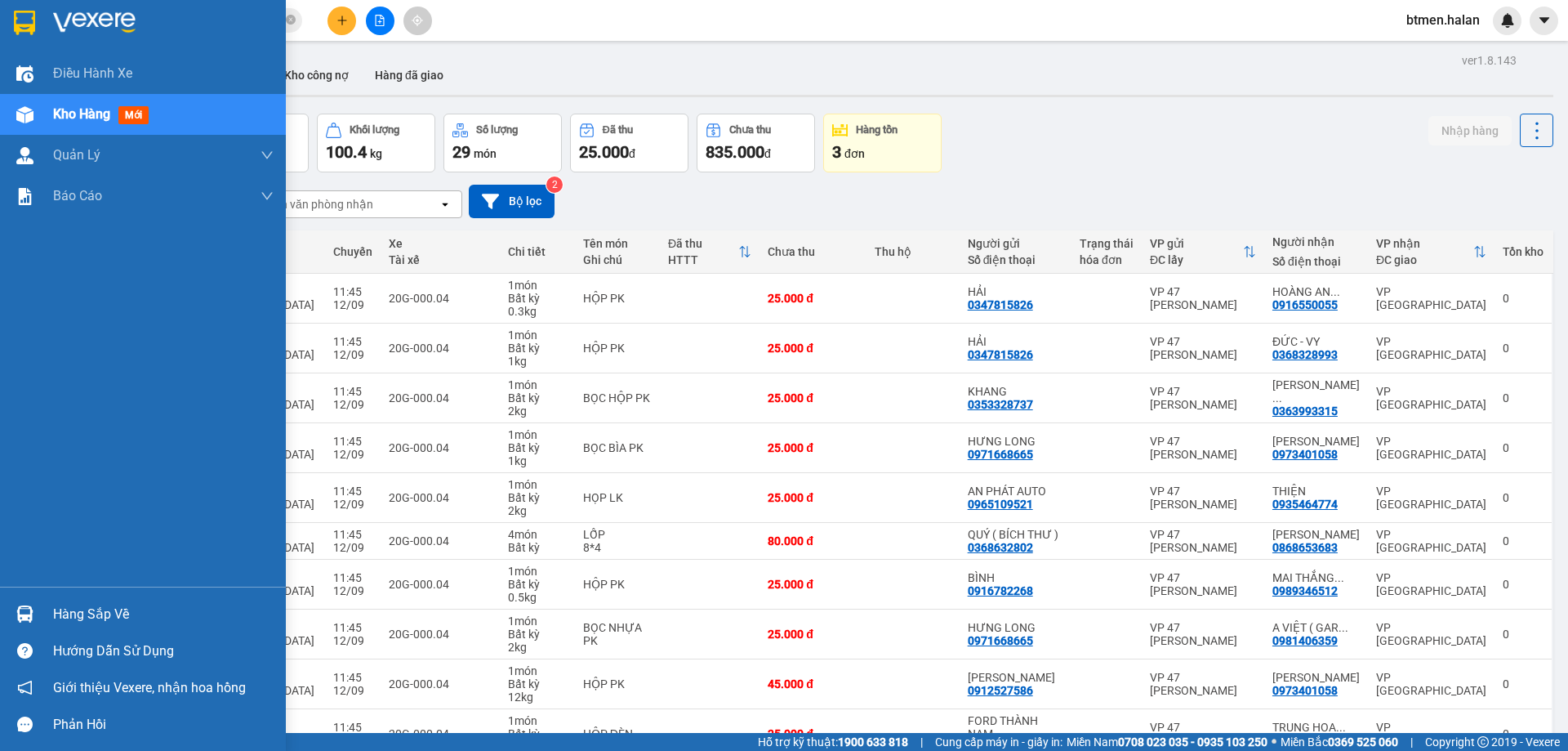
click at [82, 631] on div "Hàng sắp về" at bounding box center [143, 613] width 286 height 37
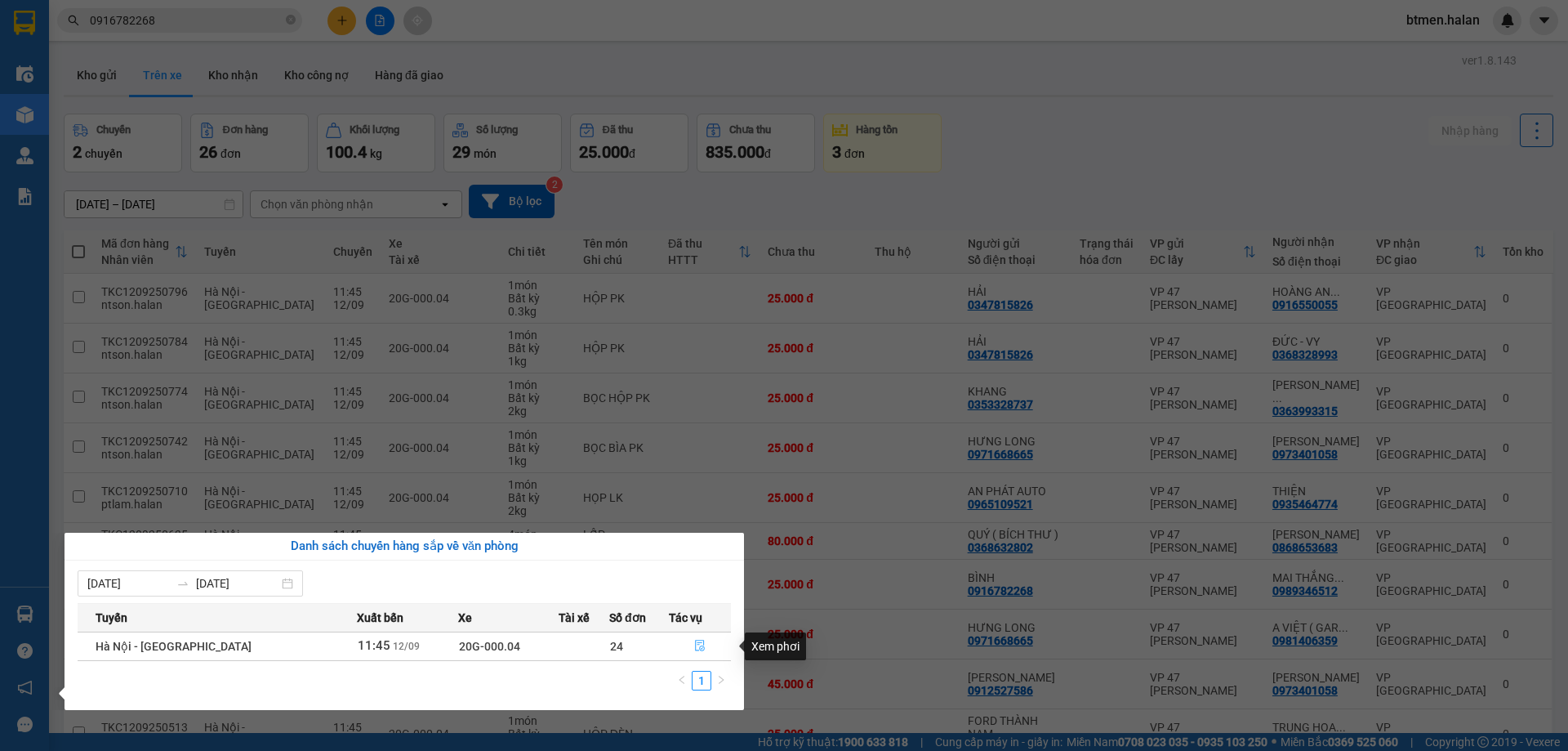
click at [694, 651] on icon "file-done" at bounding box center [700, 646] width 12 height 12
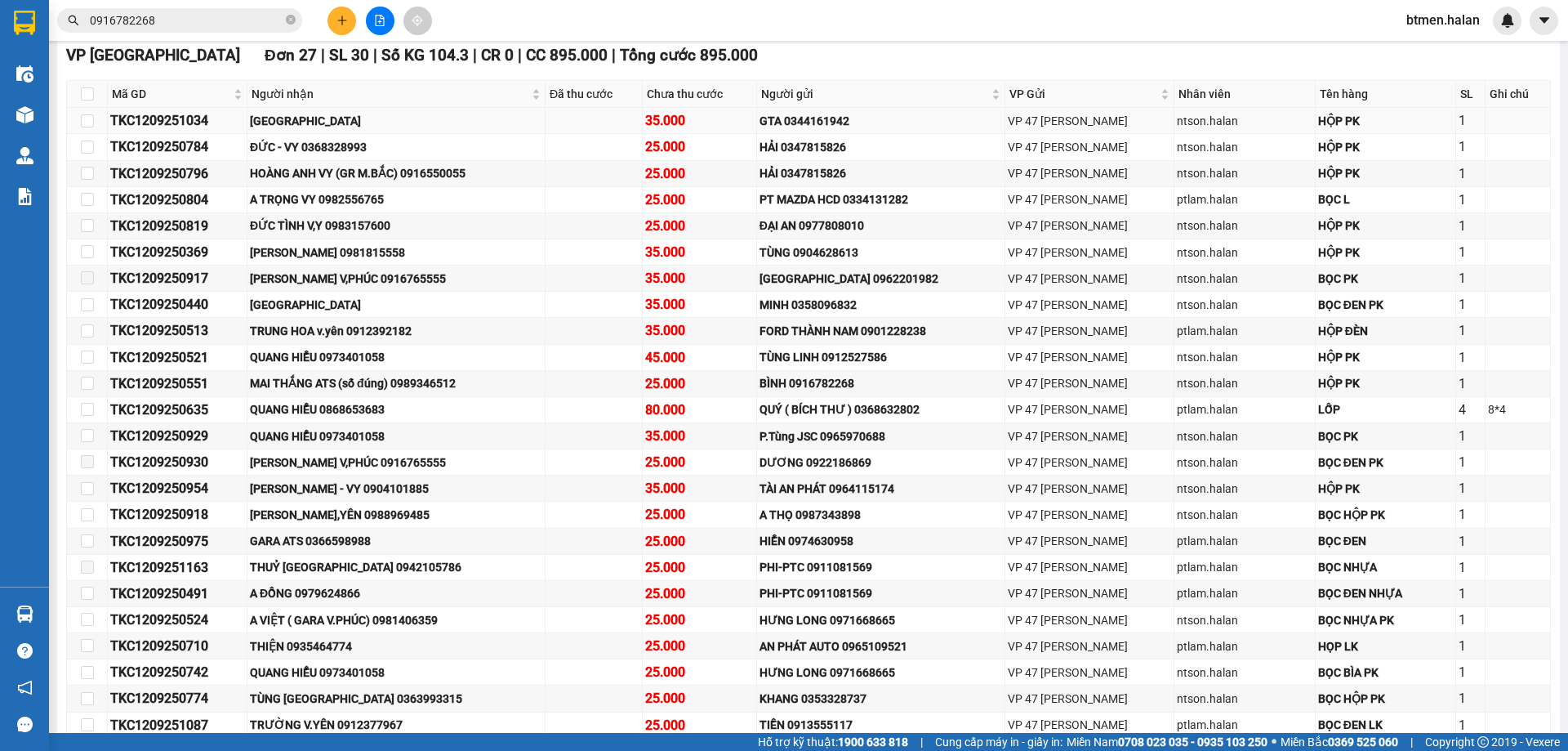
scroll to position [327, 0]
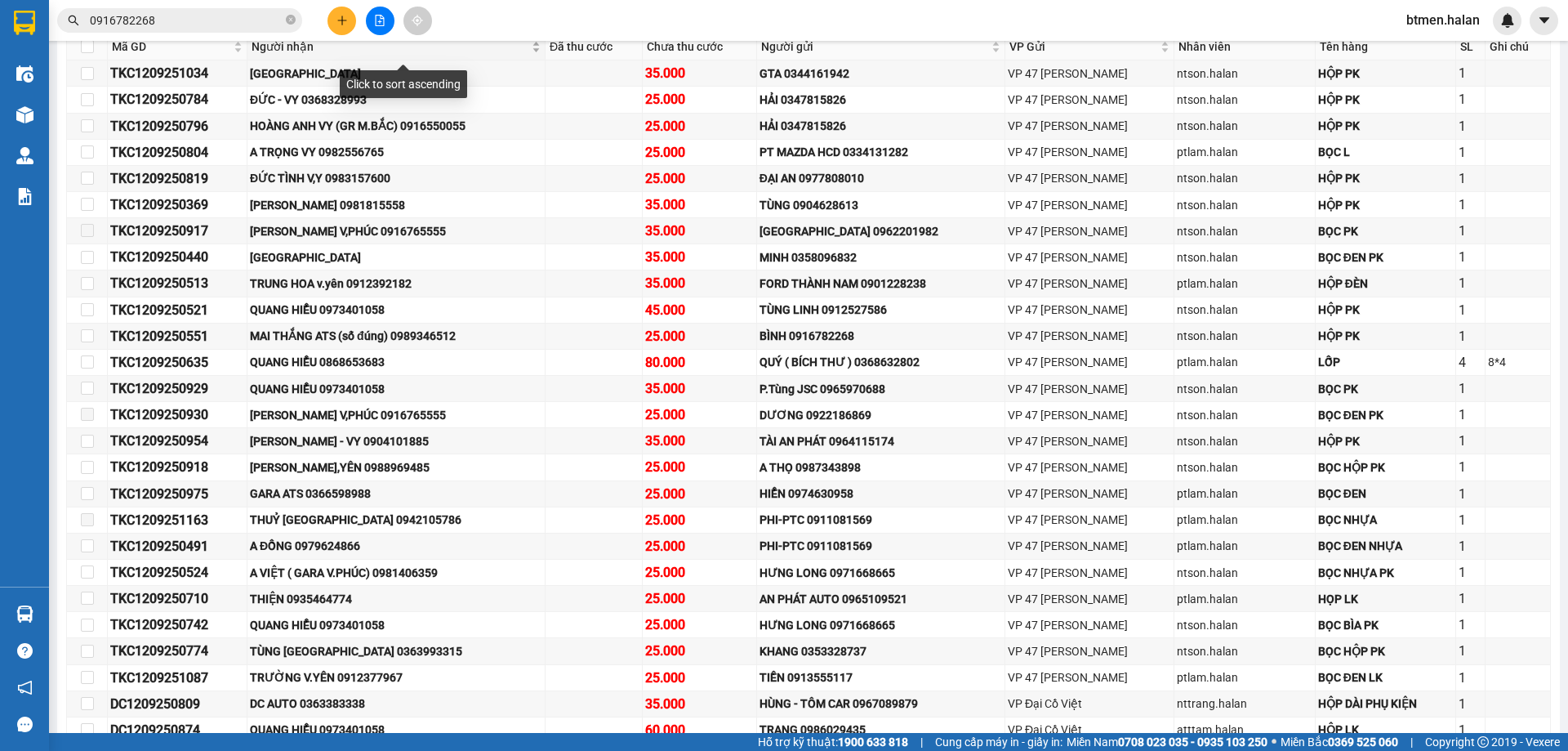
click at [295, 45] on span "Người nhận" at bounding box center [389, 47] width 277 height 18
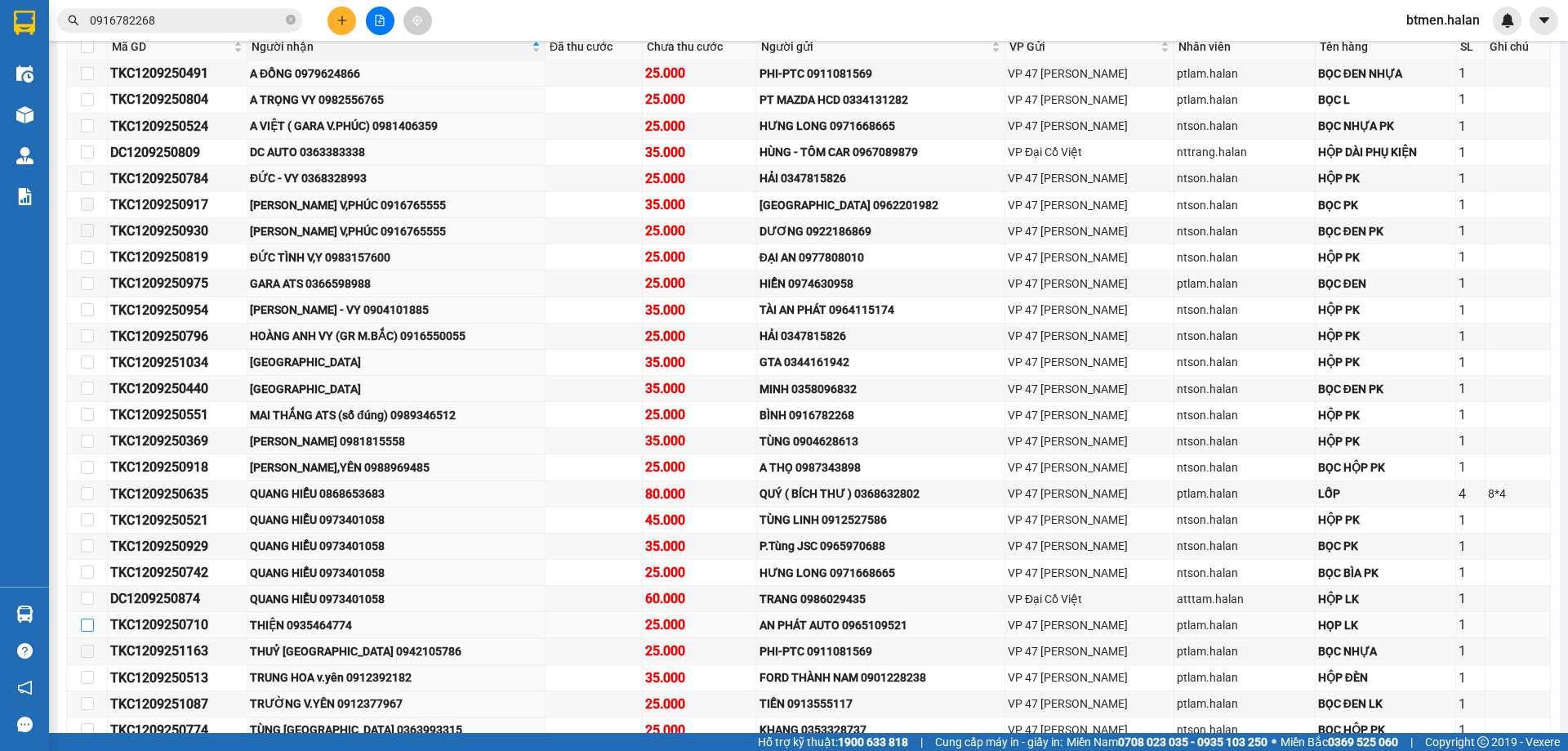
click at [90, 622] on input "checkbox" at bounding box center [86, 625] width 13 height 13
checkbox input "true"
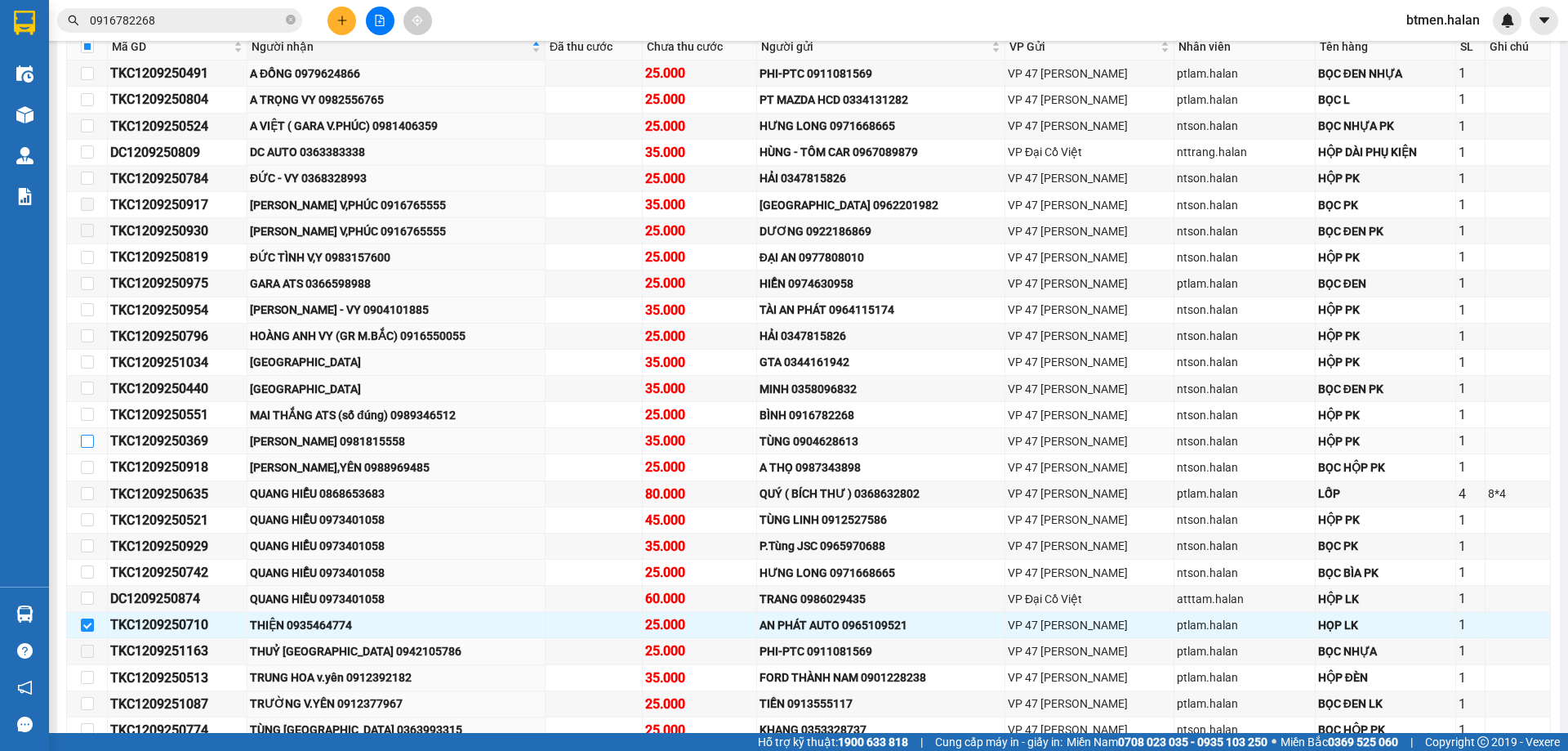
click at [86, 439] on input "checkbox" at bounding box center [86, 440] width 13 height 13
checkbox input "true"
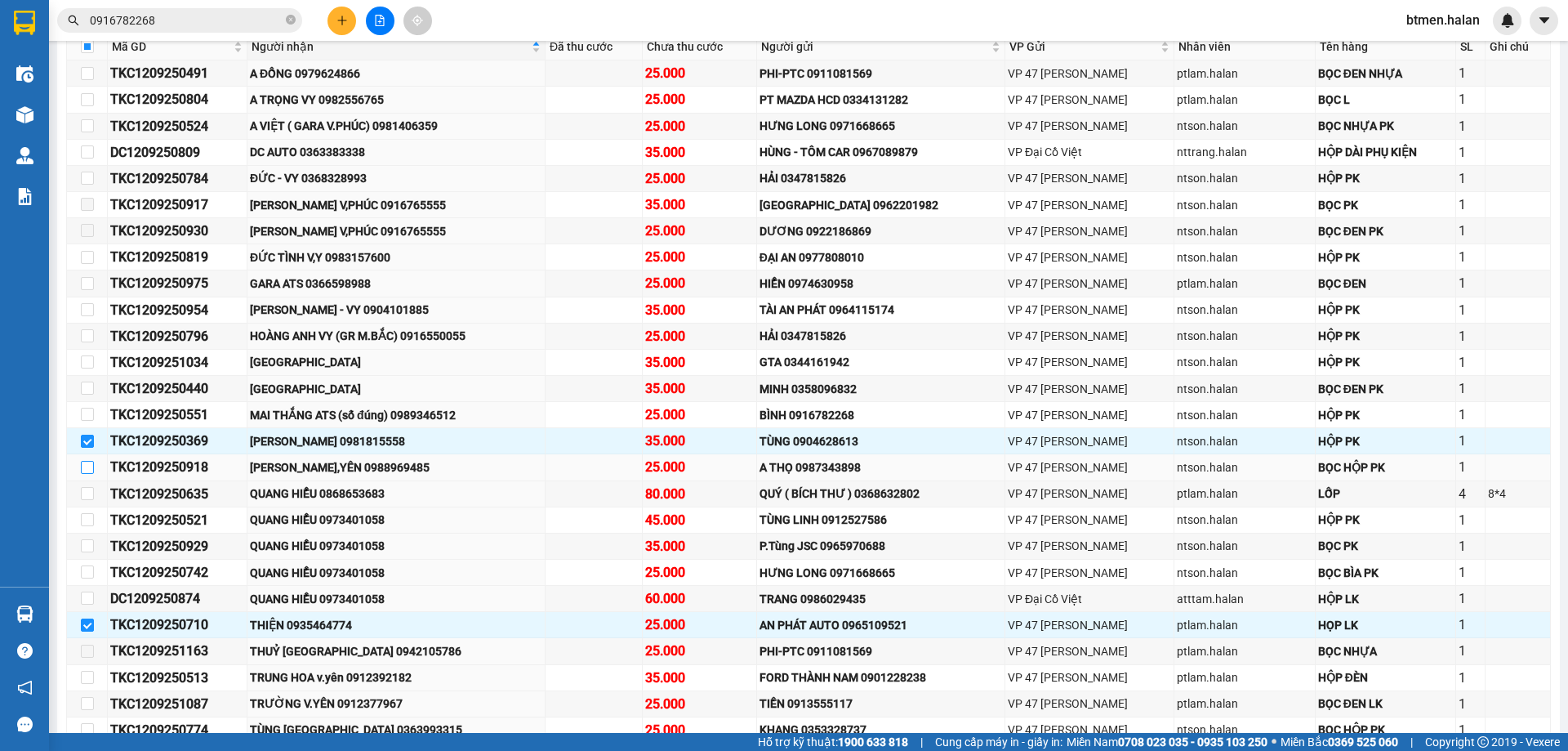
click at [85, 466] on input "checkbox" at bounding box center [86, 467] width 13 height 13
checkbox input "true"
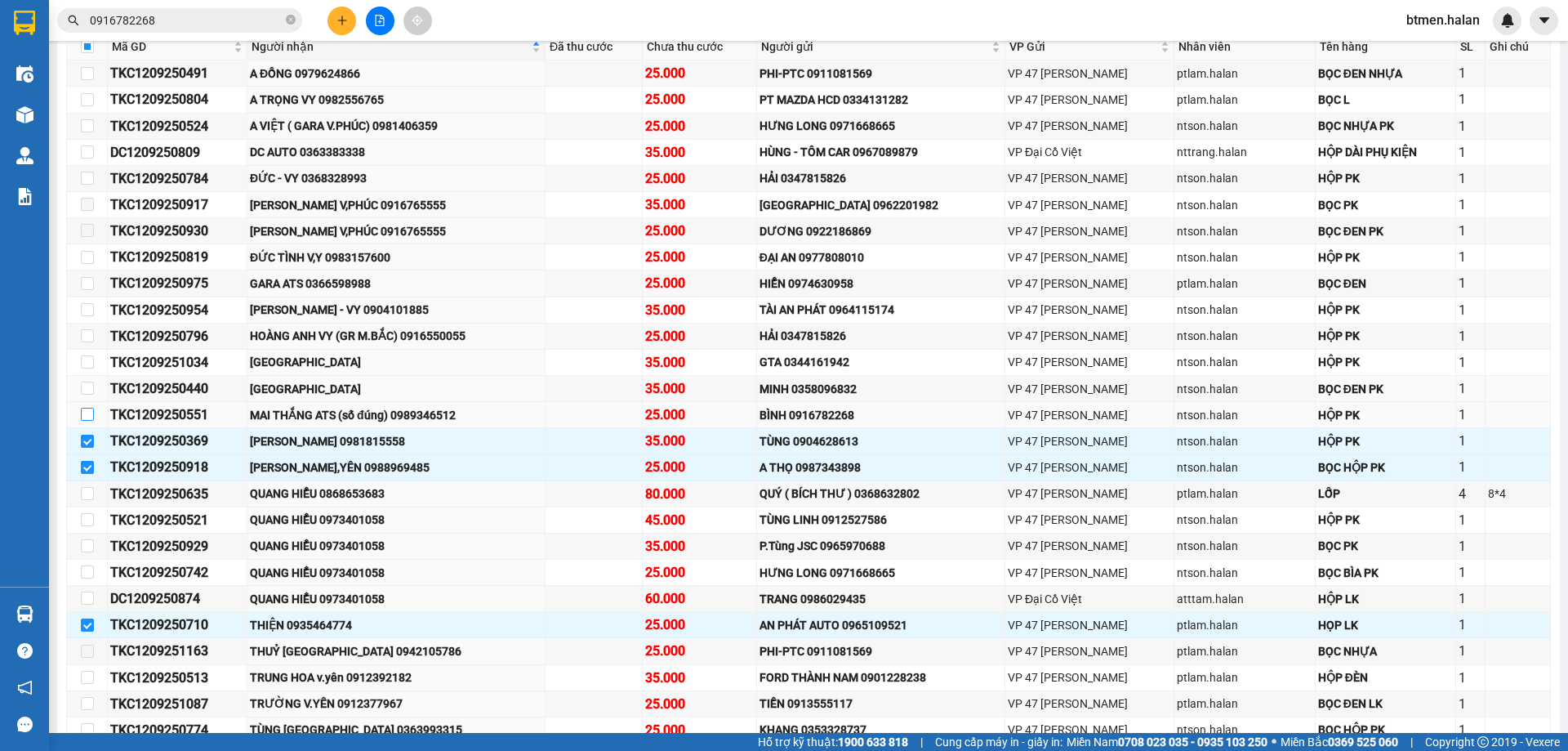
drag, startPoint x: 84, startPoint y: 379, endPoint x: 87, endPoint y: 410, distance: 31.1
click at [85, 379] on label at bounding box center [86, 388] width 13 height 18
click at [85, 381] on input "checkbox" at bounding box center [86, 387] width 13 height 13
checkbox input "true"
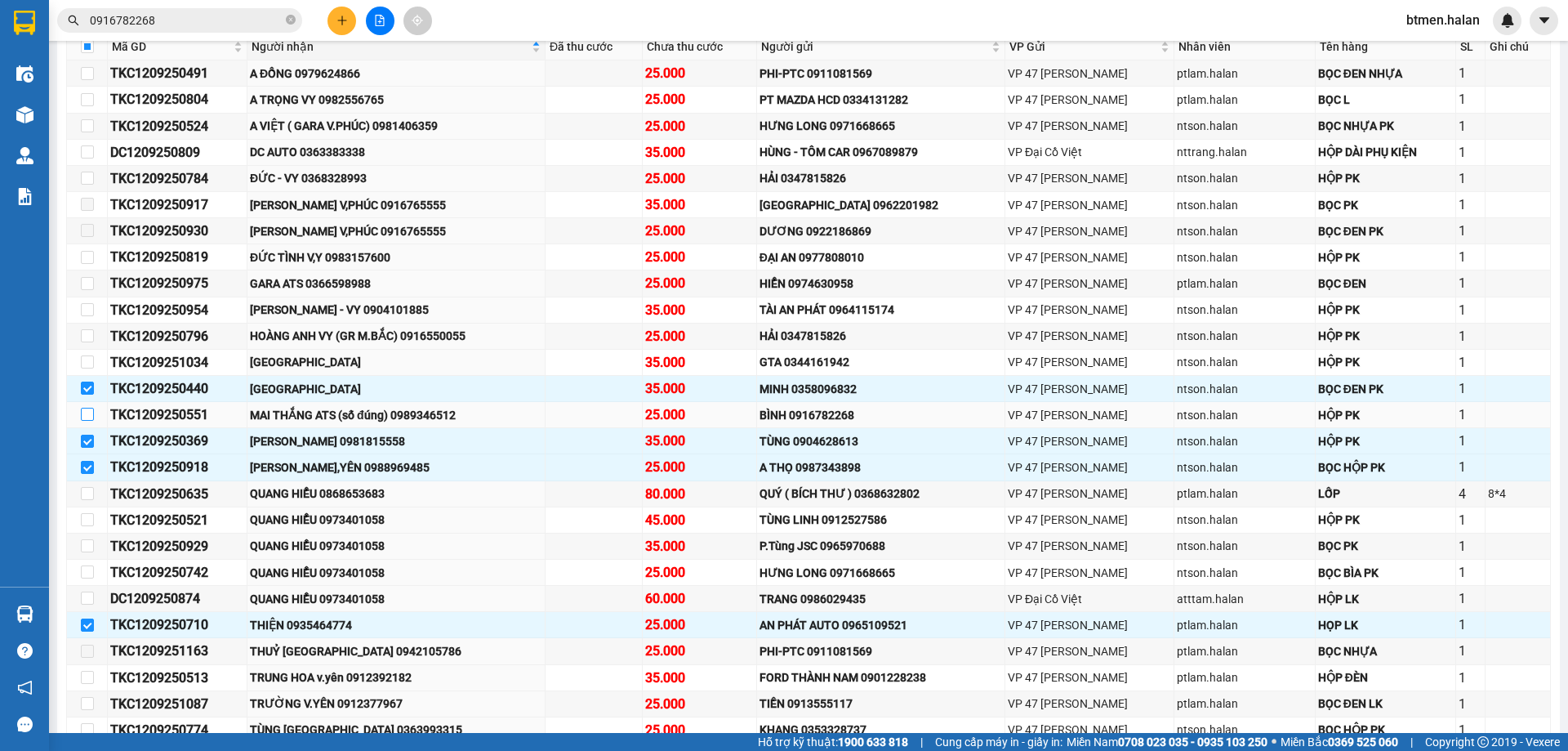
click at [89, 412] on input "checkbox" at bounding box center [86, 413] width 13 height 13
checkbox input "true"
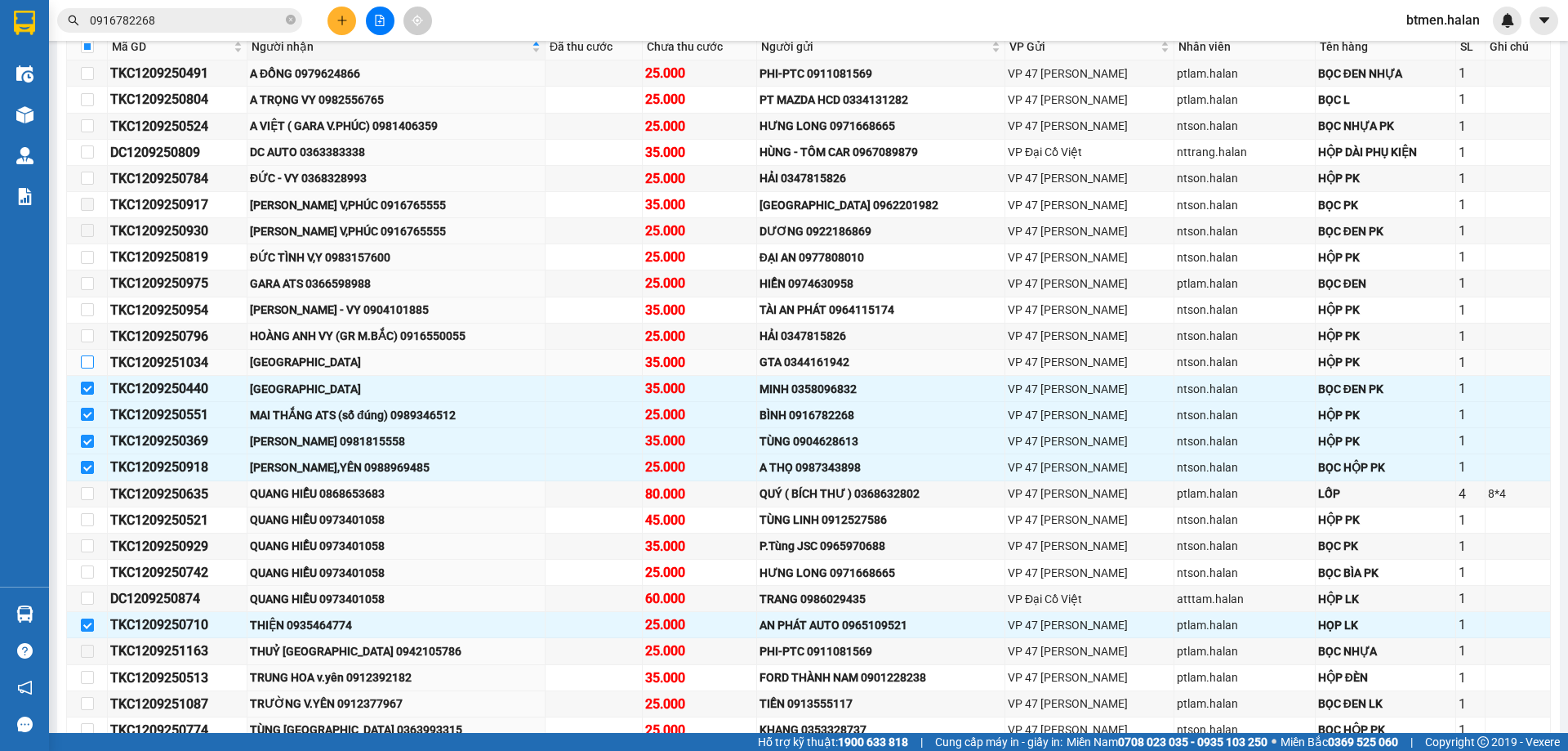
click at [88, 360] on input "checkbox" at bounding box center [86, 362] width 13 height 13
checkbox input "true"
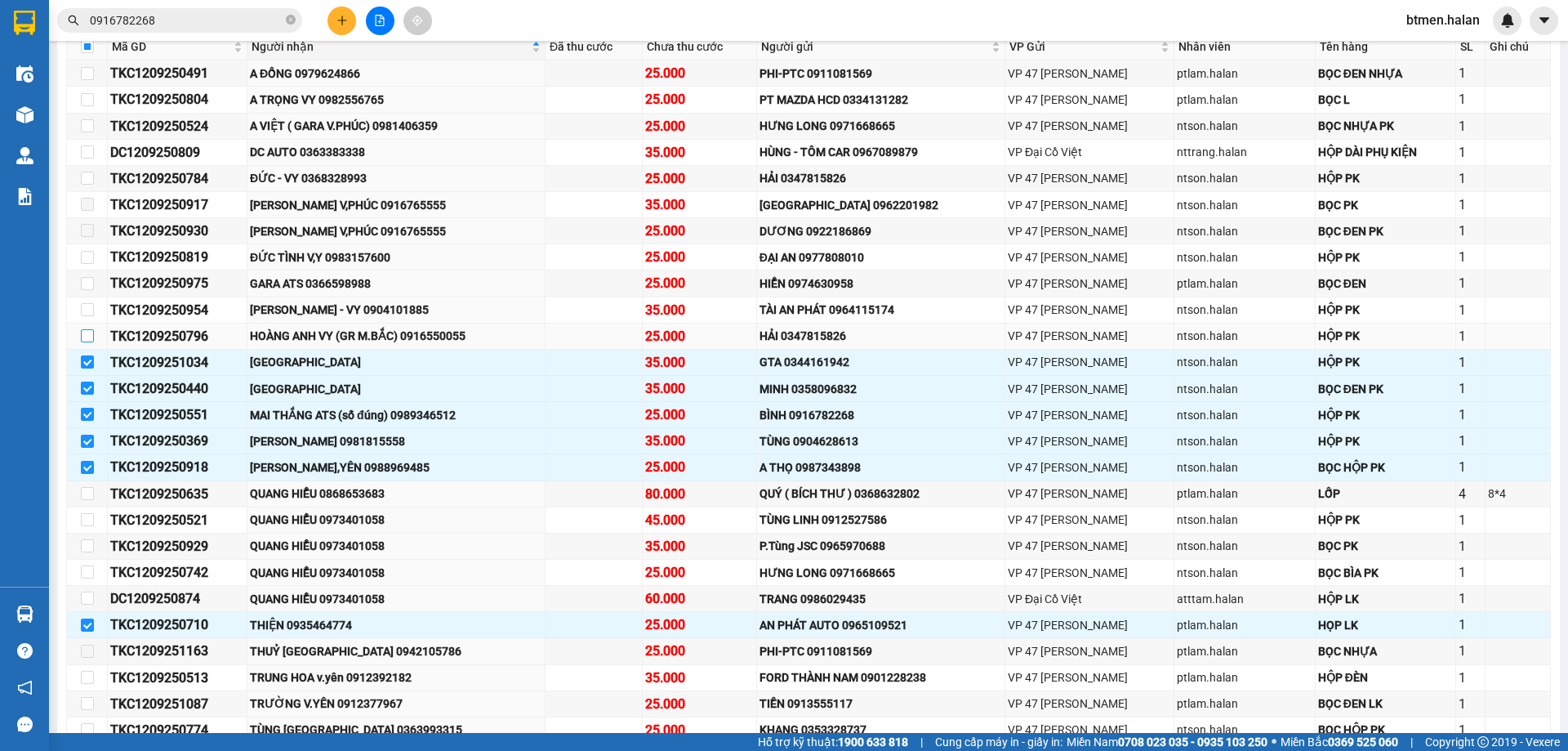
click at [91, 332] on input "checkbox" at bounding box center [86, 335] width 13 height 13
checkbox input "true"
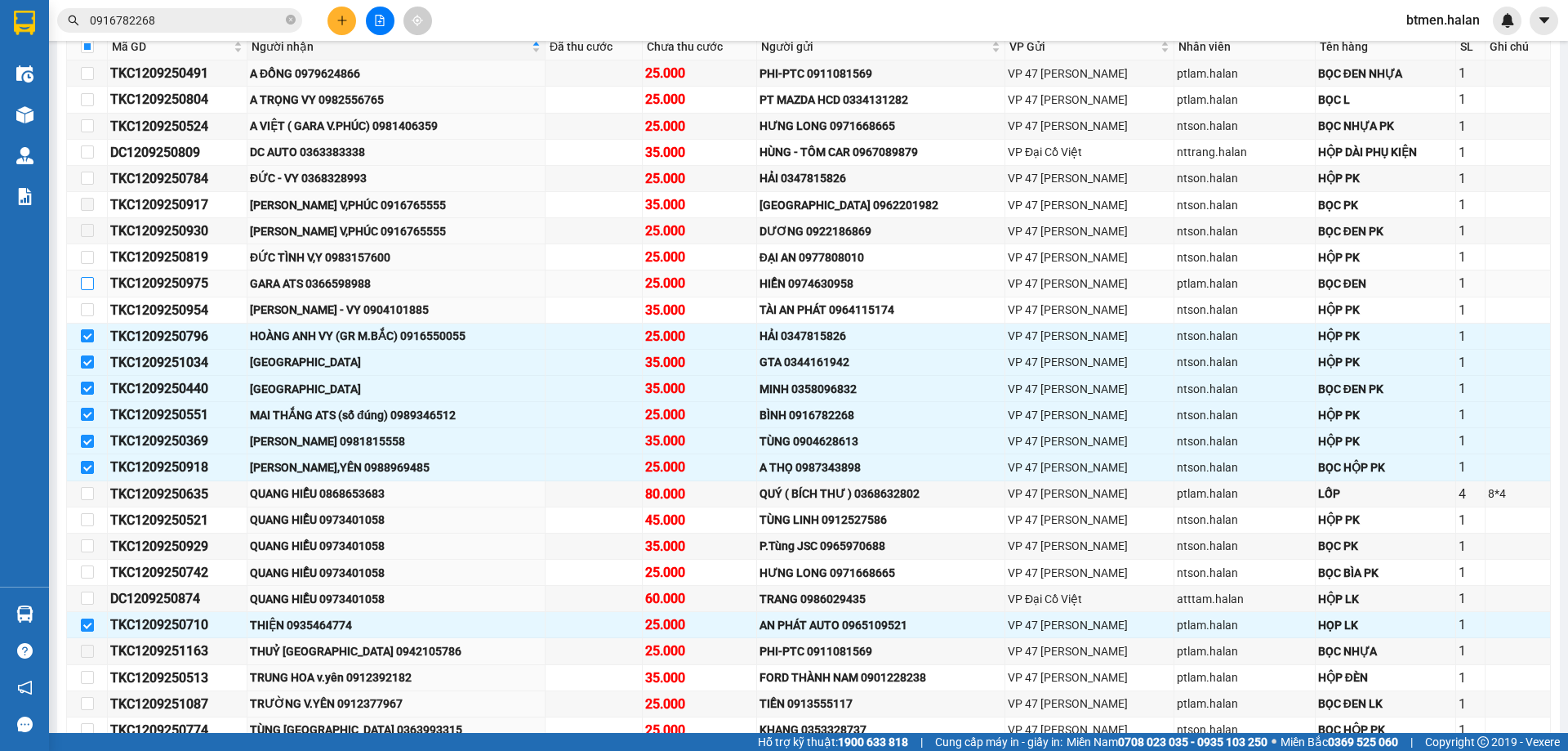
click at [85, 281] on input "checkbox" at bounding box center [86, 283] width 13 height 13
checkbox input "true"
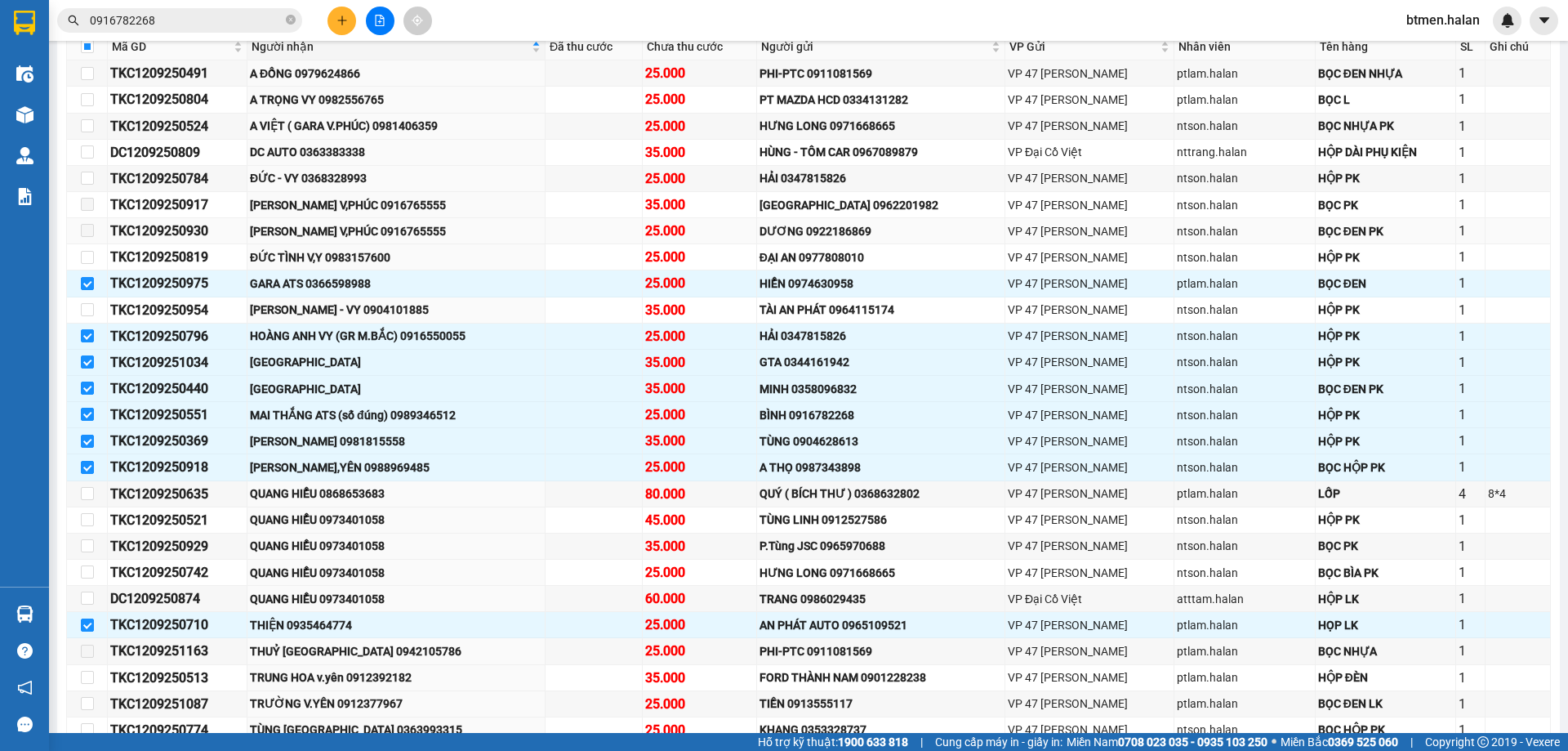
click at [86, 232] on span at bounding box center [86, 229] width 13 height 13
click at [83, 126] on input "checkbox" at bounding box center [86, 125] width 13 height 13
checkbox input "true"
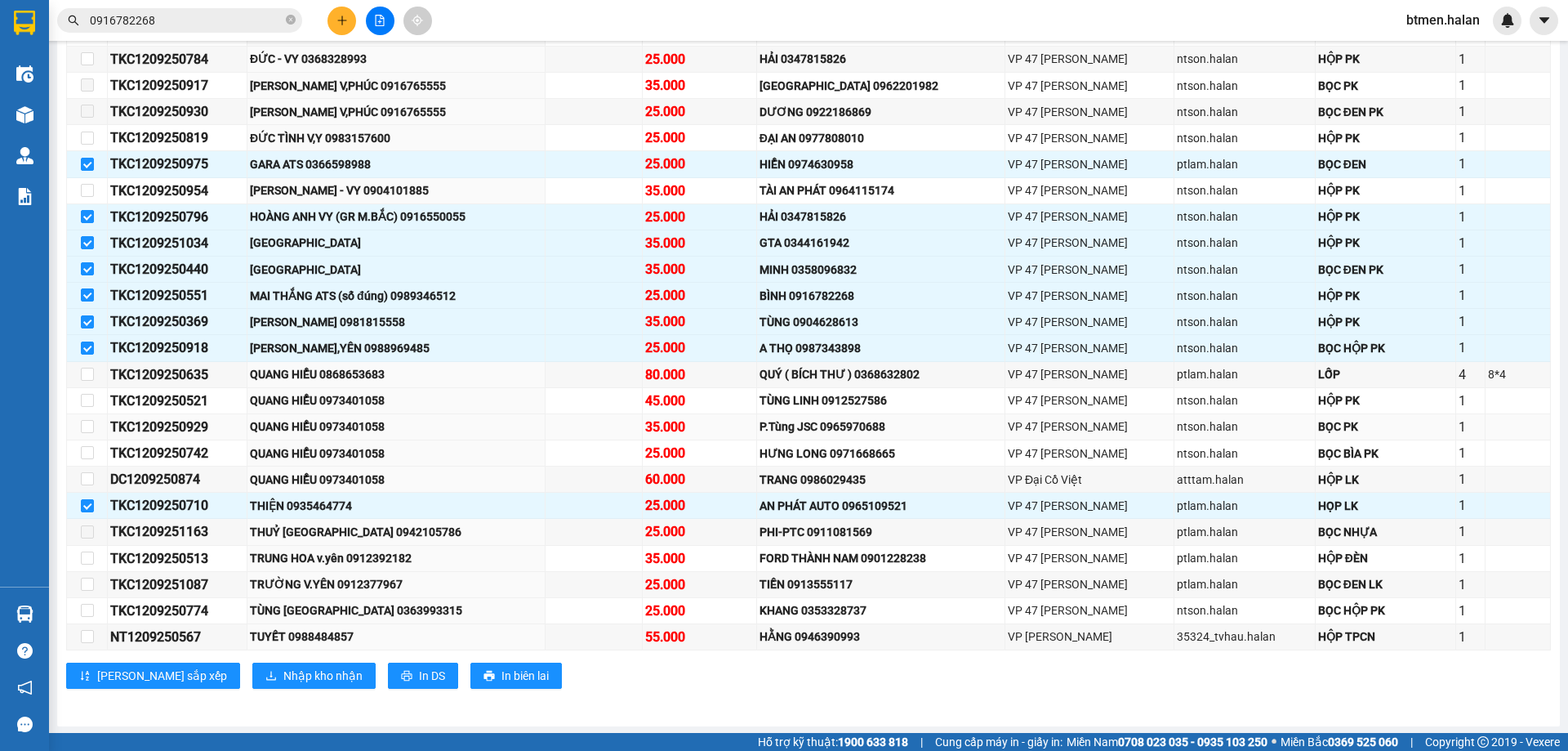
scroll to position [448, 0]
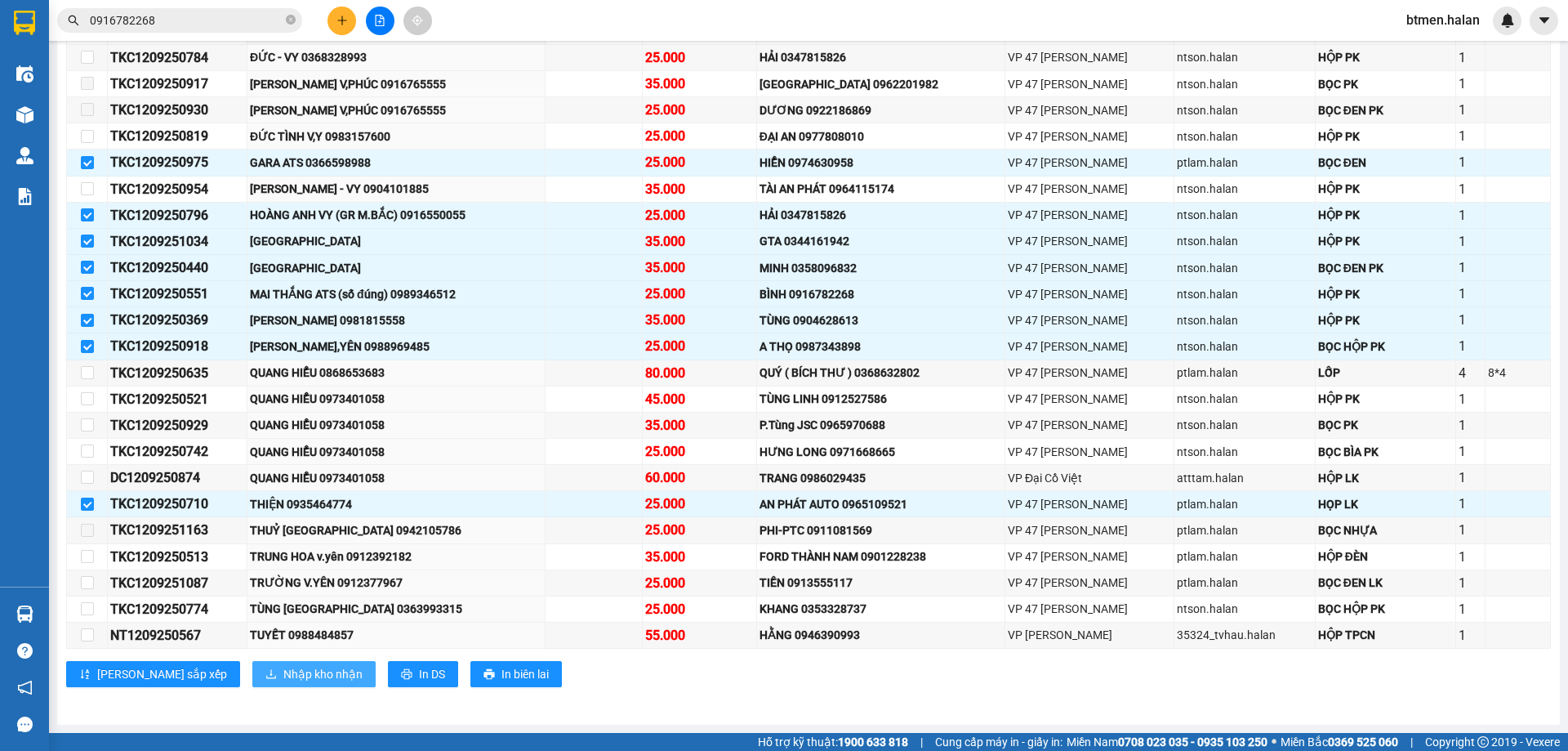
click at [268, 665] on button "Nhập kho nhận" at bounding box center [314, 674] width 123 height 26
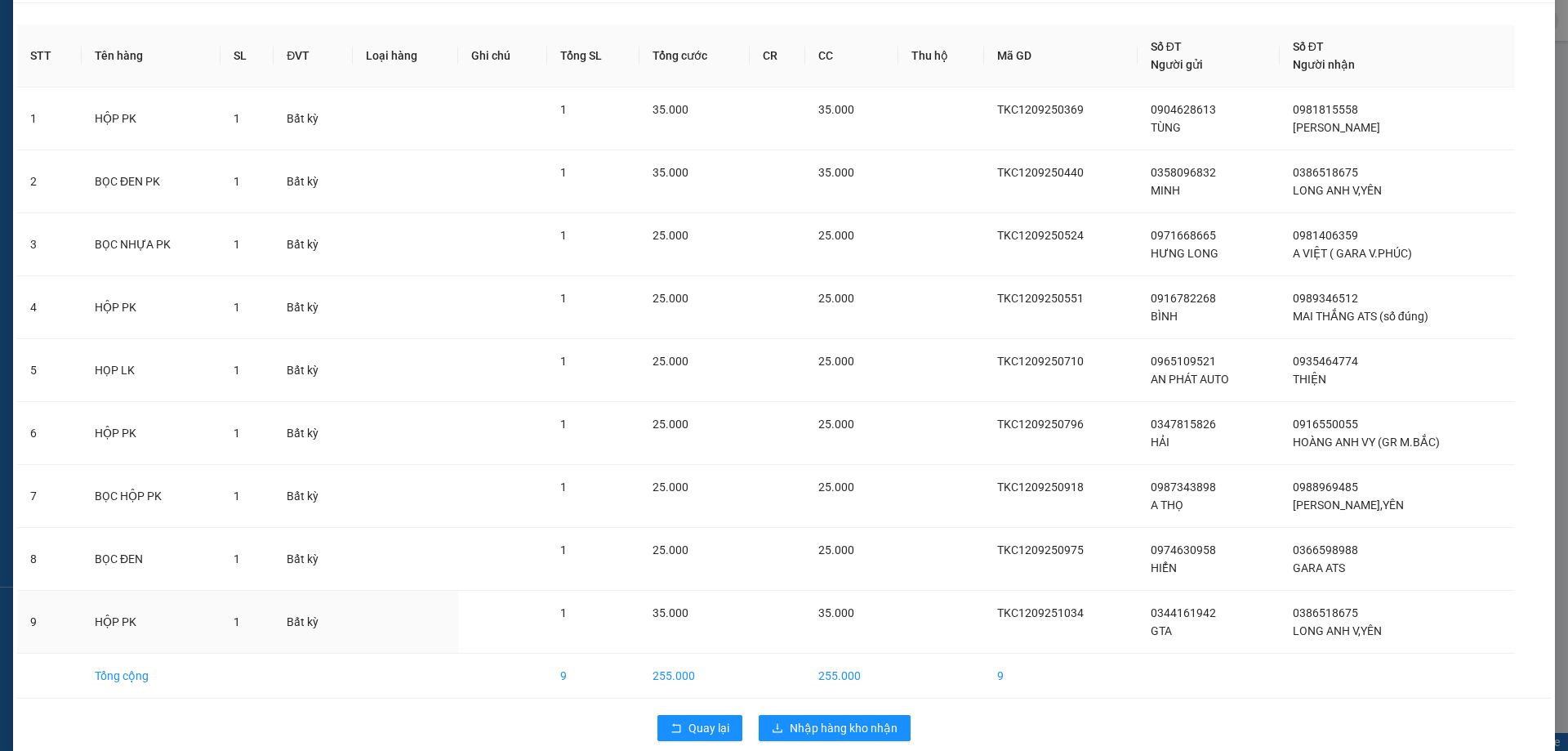
scroll to position [72, 0]
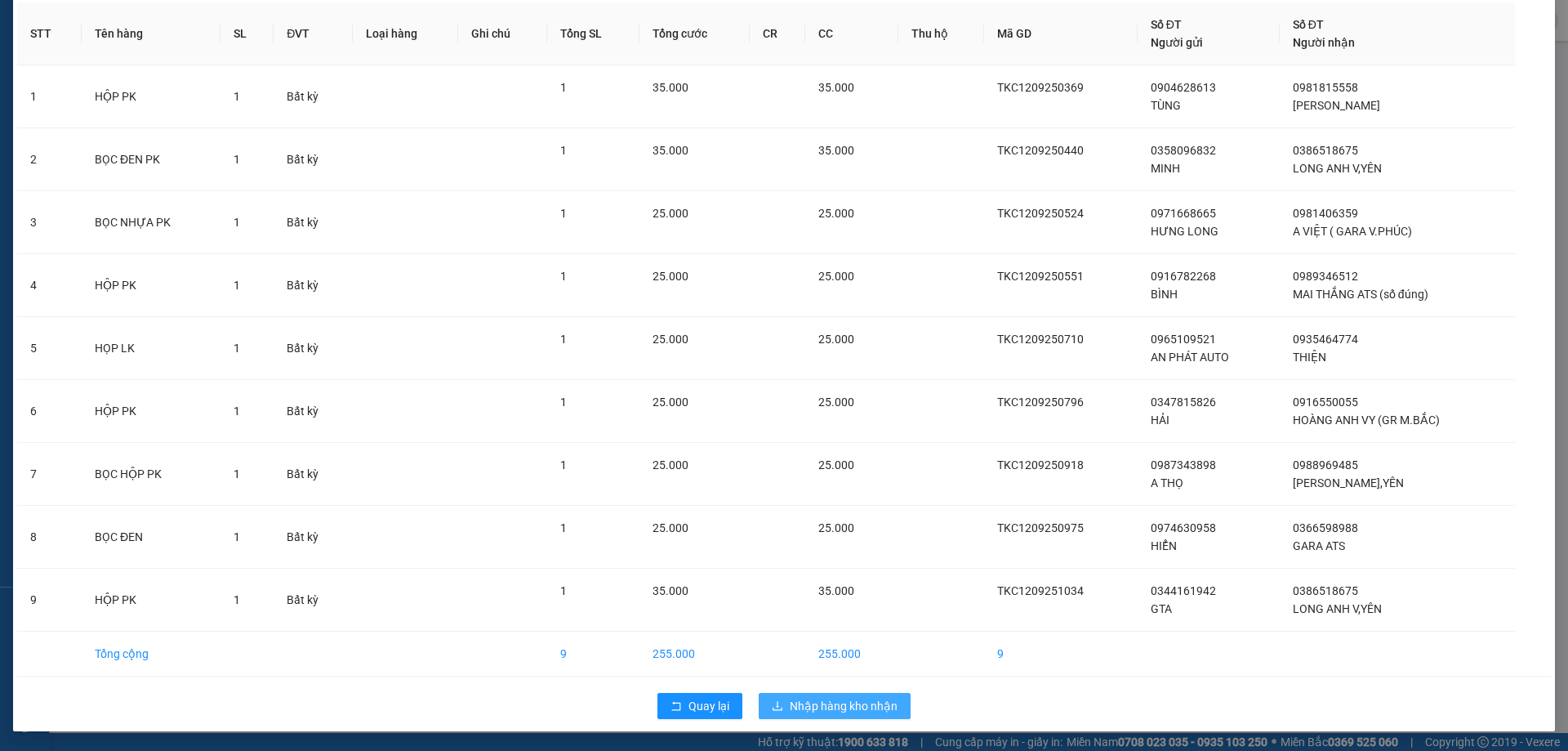
click at [862, 694] on button "Nhập hàng kho nhận" at bounding box center [834, 705] width 152 height 26
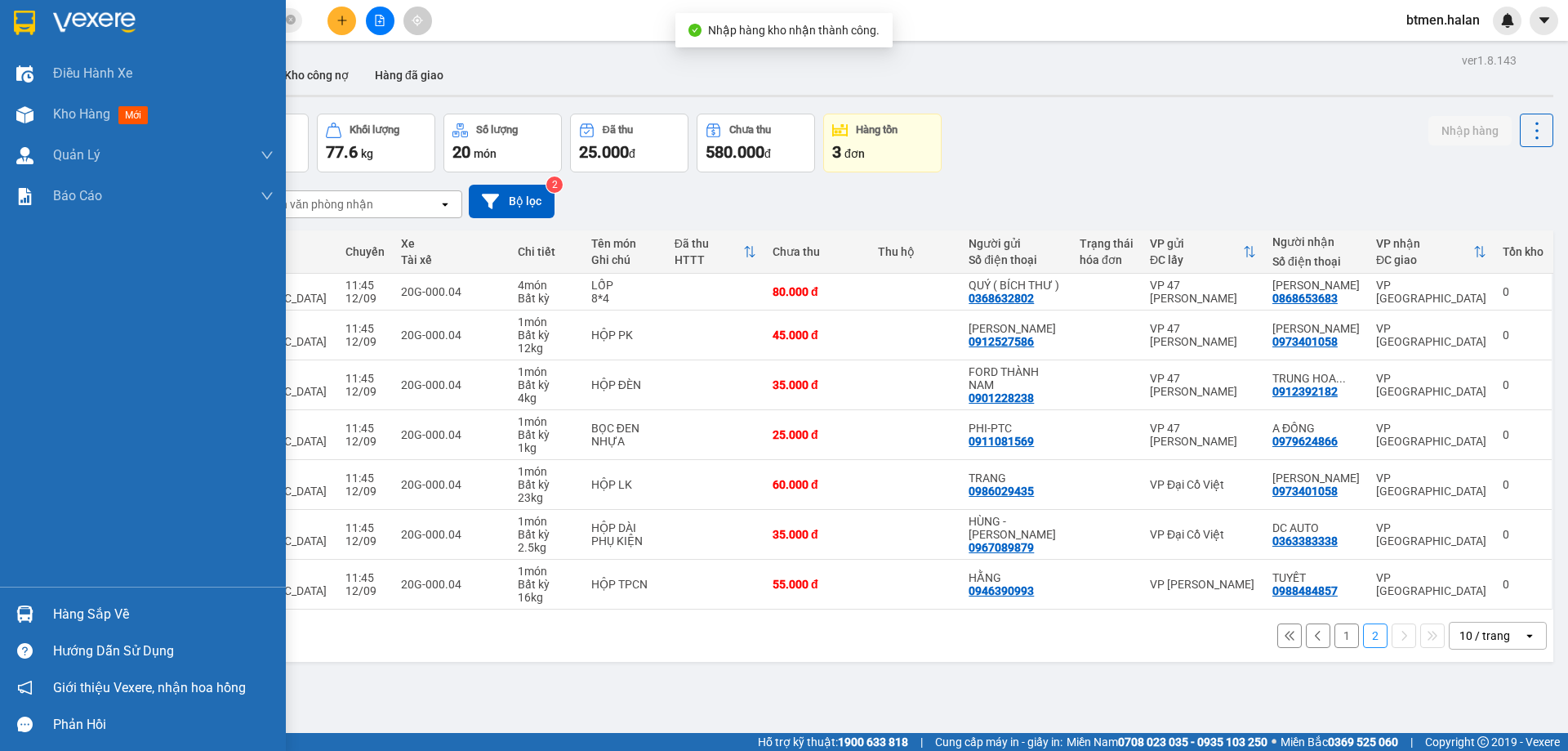
drag, startPoint x: 67, startPoint y: 611, endPoint x: 76, endPoint y: 617, distance: 10.8
click at [70, 613] on div "Hàng sắp về" at bounding box center [163, 614] width 220 height 25
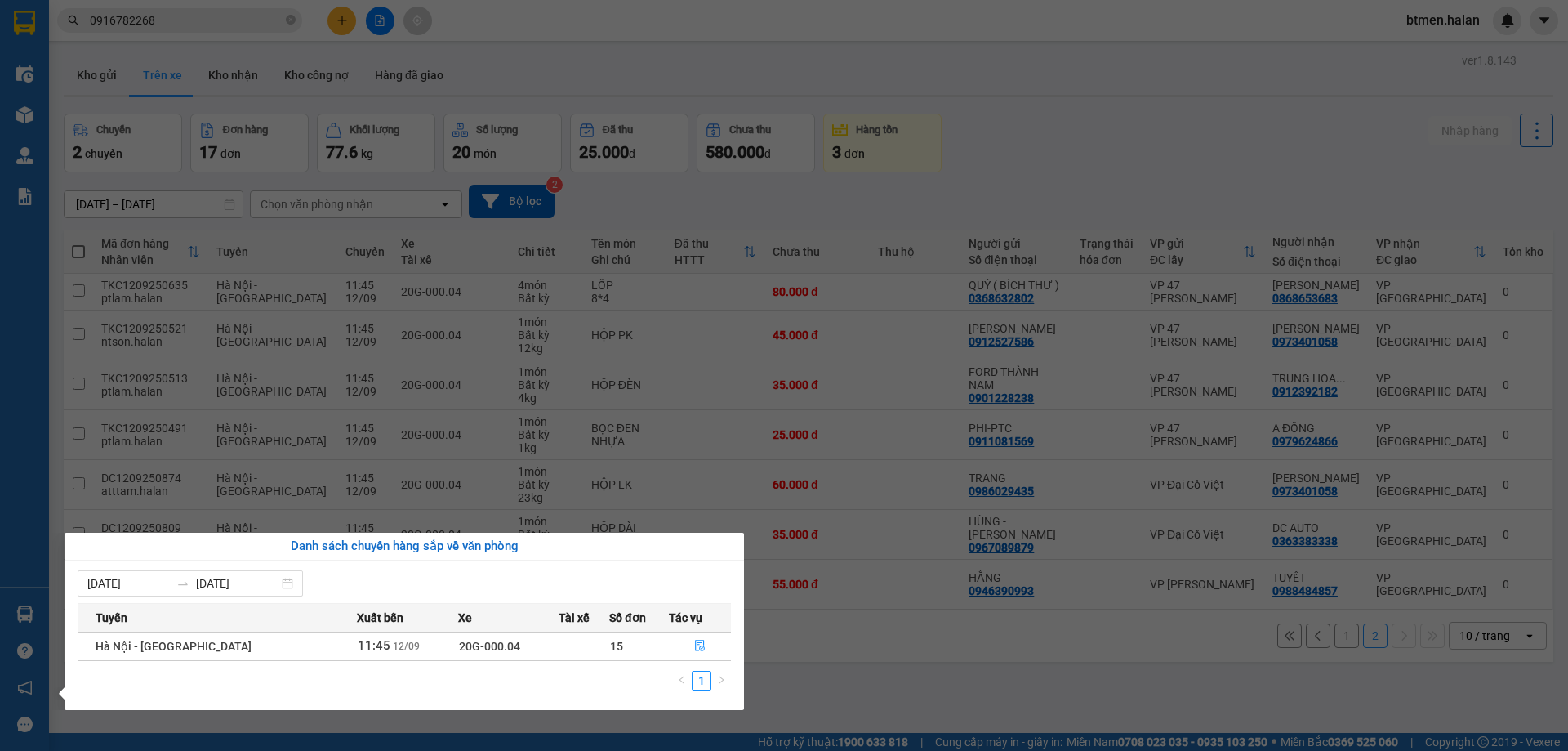
click at [882, 653] on section "Kết quả tìm kiếm ( 362 ) Bộ lọc Mã ĐH Trạng thái Món hàng Thu hộ Tổng cước Chưa…" at bounding box center [784, 376] width 1568 height 751
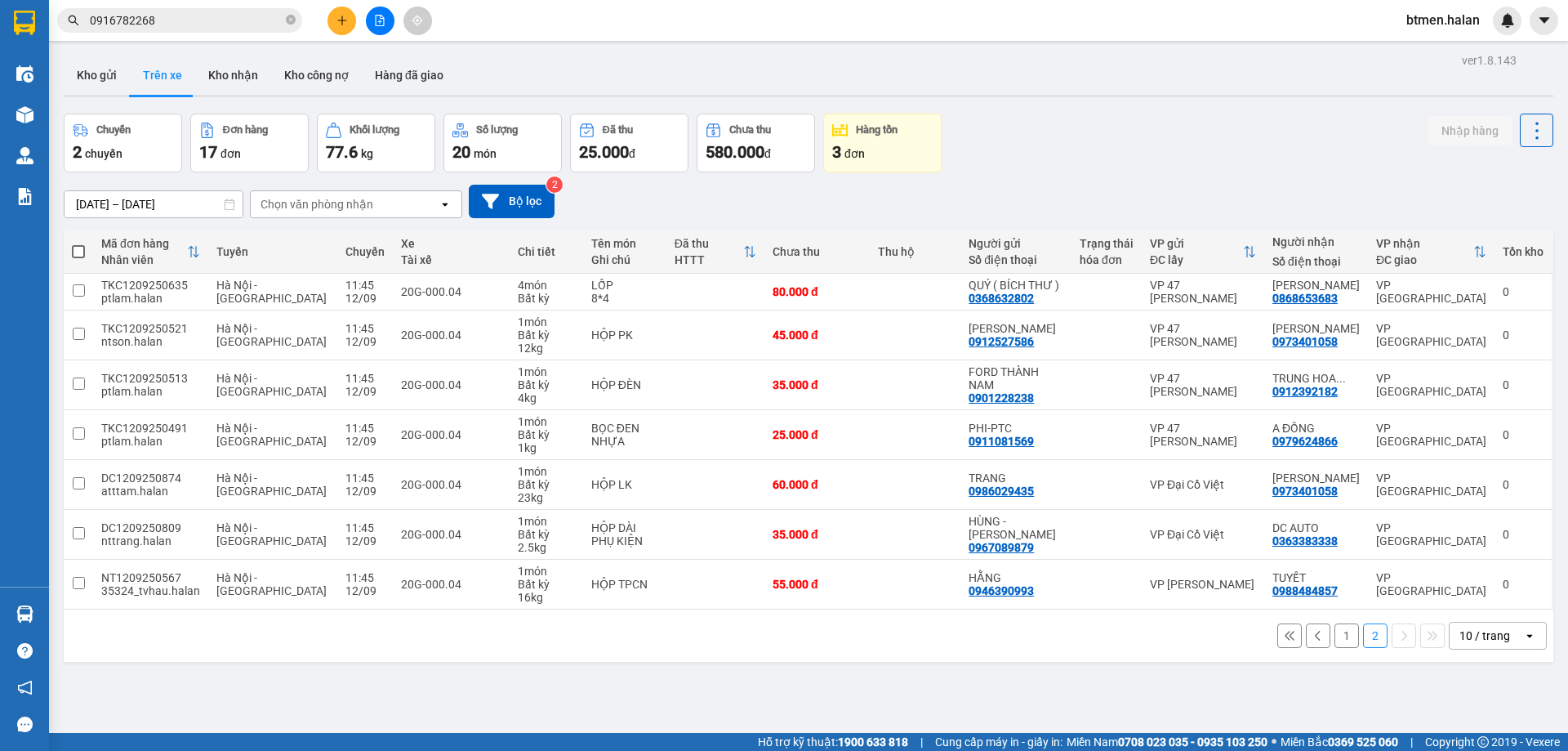
click at [1337, 636] on button "1" at bounding box center [1347, 635] width 25 height 25
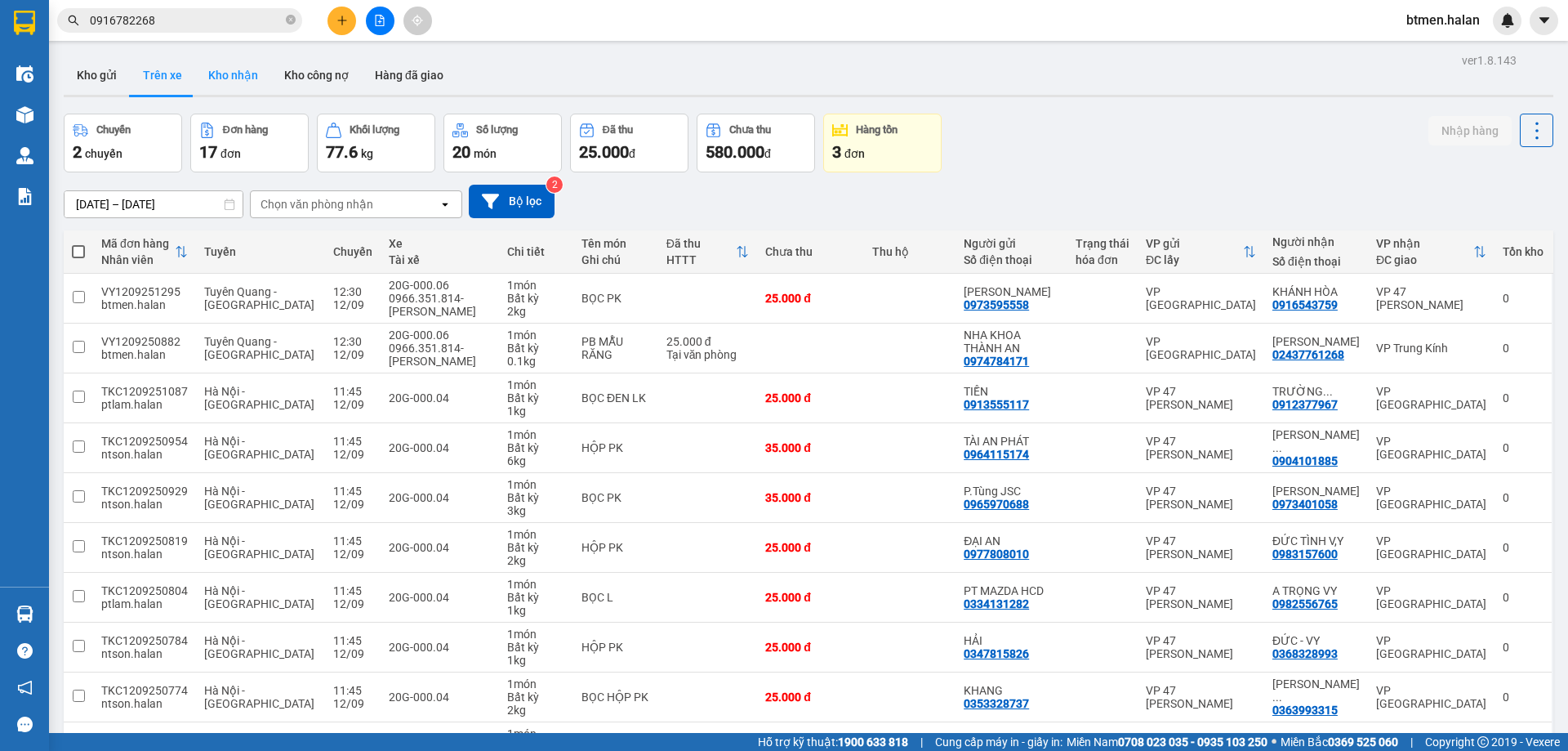
click at [212, 79] on button "Kho nhận" at bounding box center [233, 75] width 75 height 39
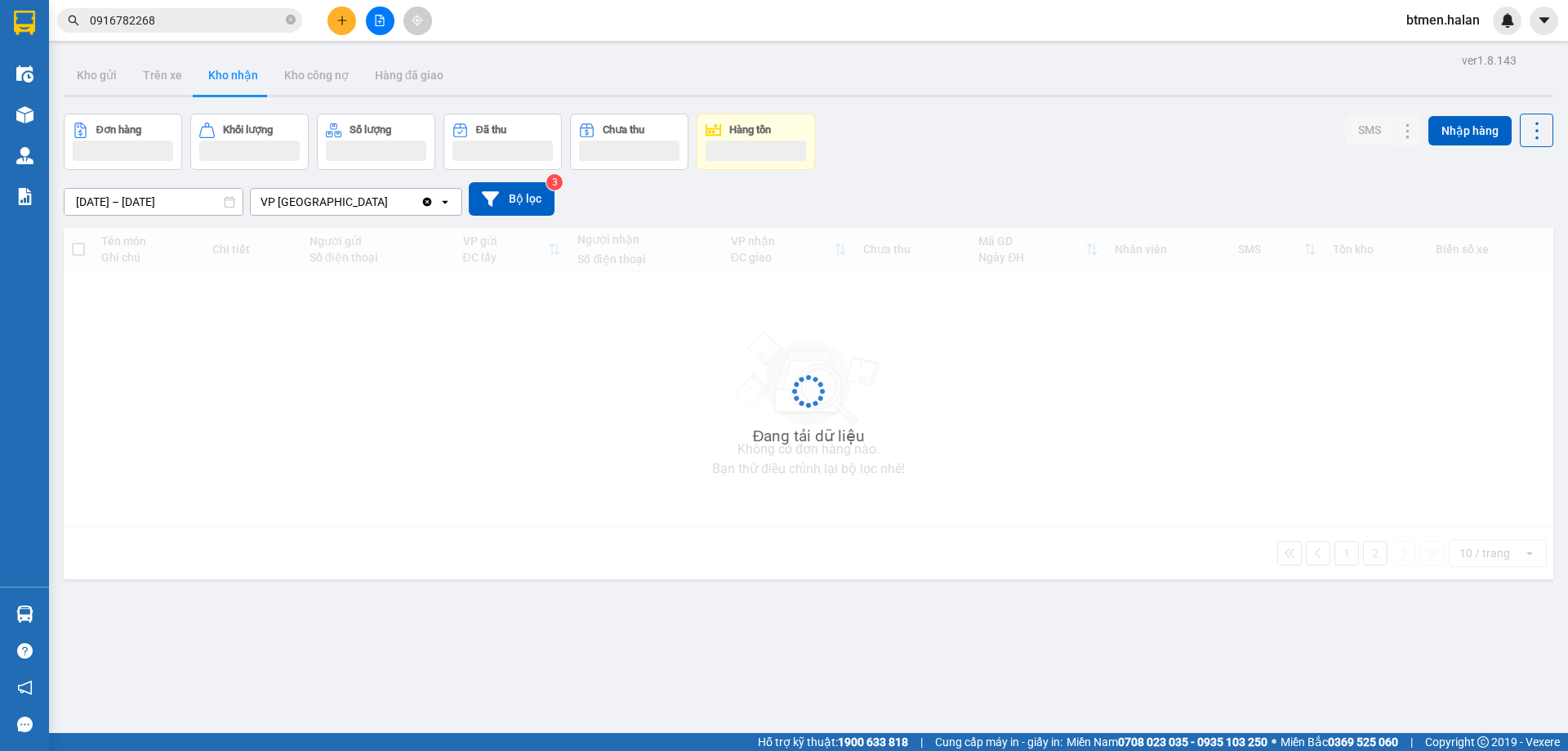
type input "[DATE] – [DATE]"
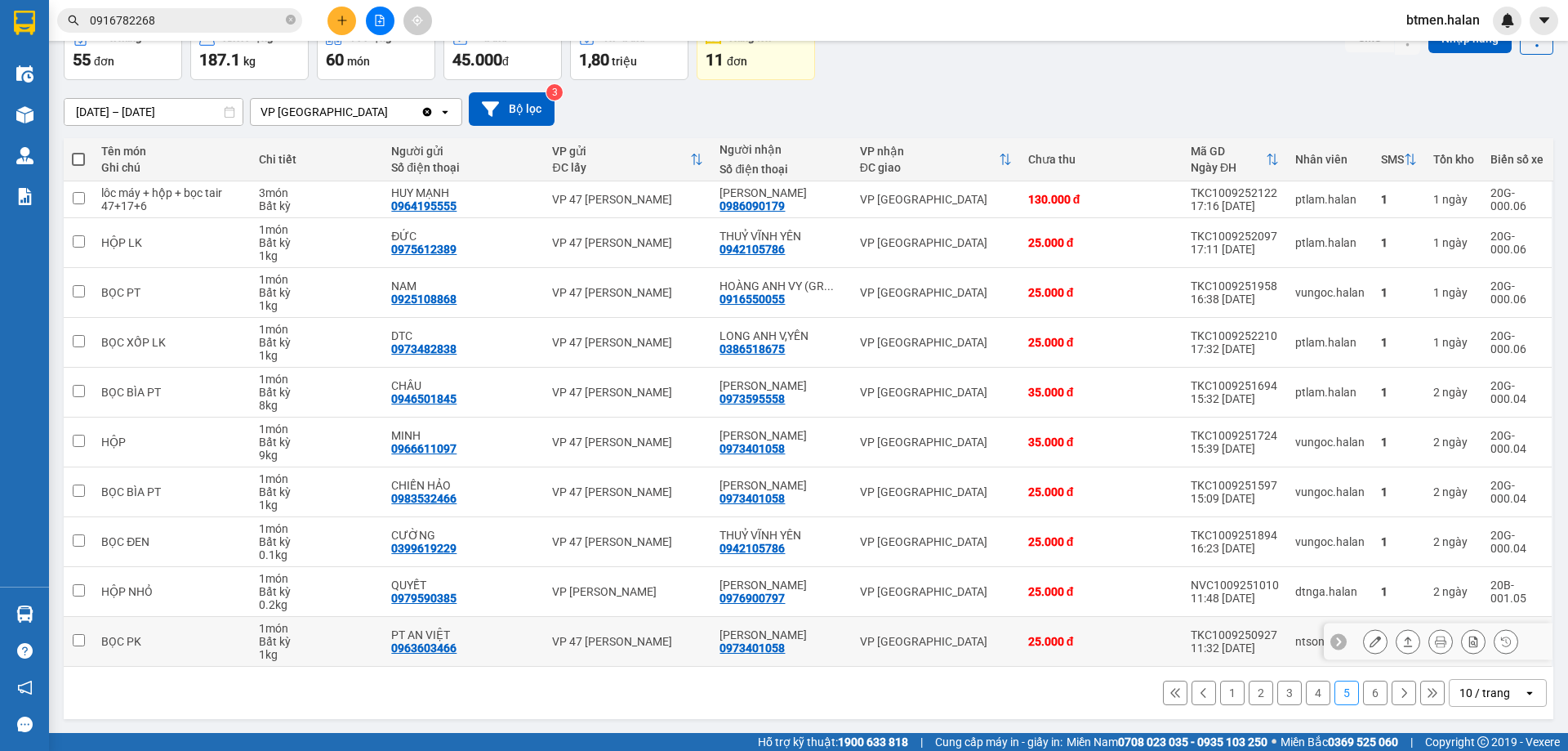
scroll to position [93, 0]
click at [1230, 692] on button "1" at bounding box center [1232, 691] width 25 height 25
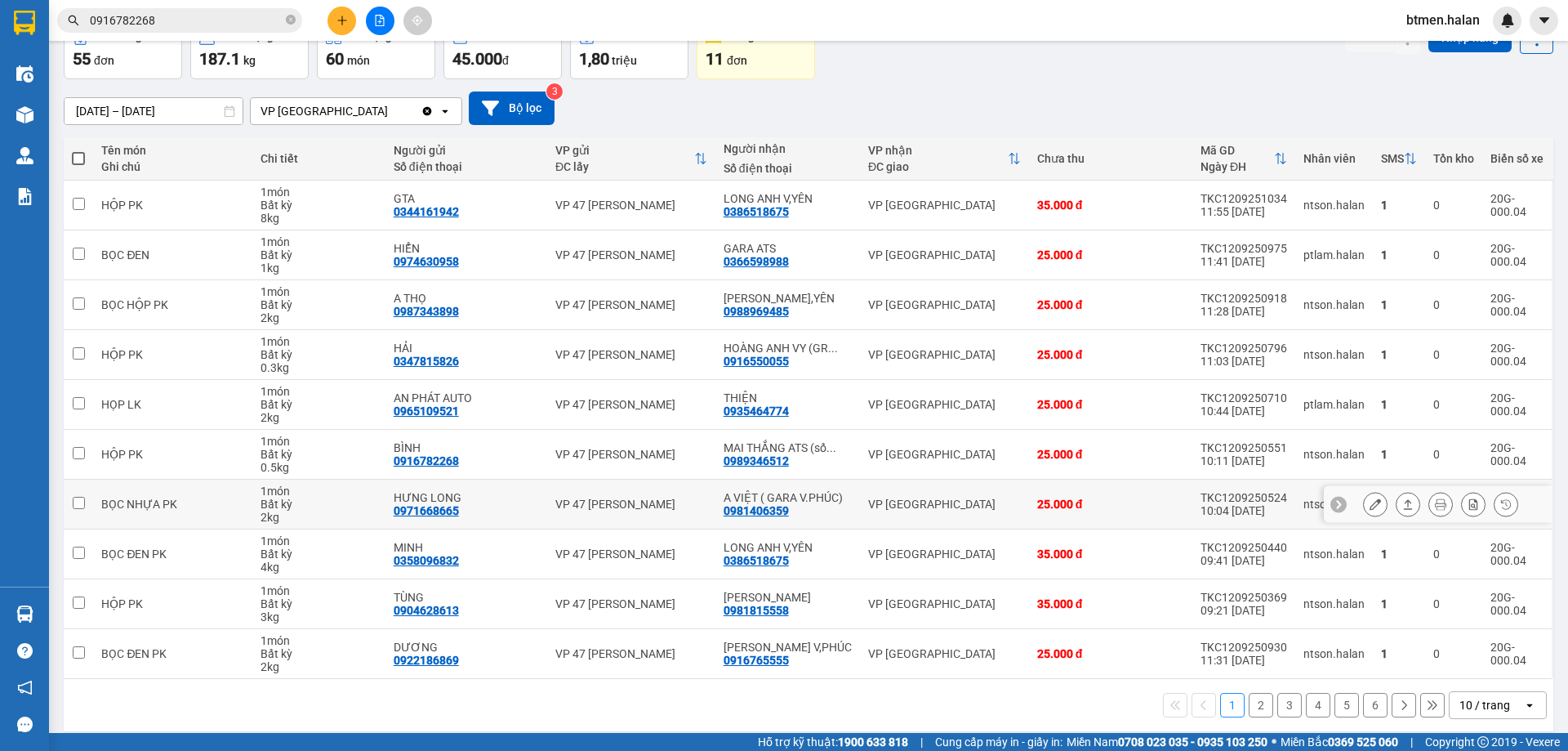
click at [1431, 511] on button at bounding box center [1440, 504] width 23 height 29
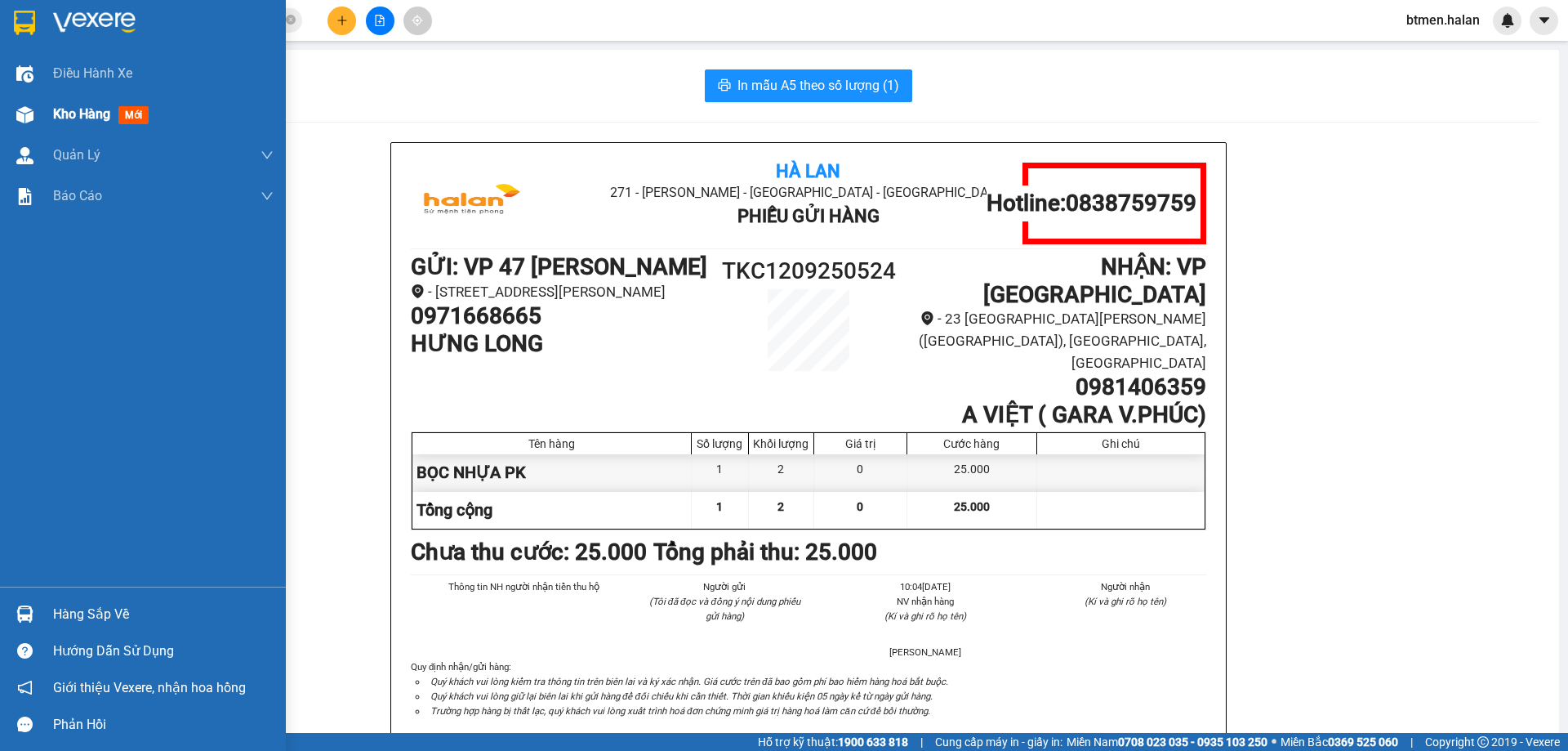
click at [59, 112] on span "Kho hàng" at bounding box center [81, 114] width 58 height 16
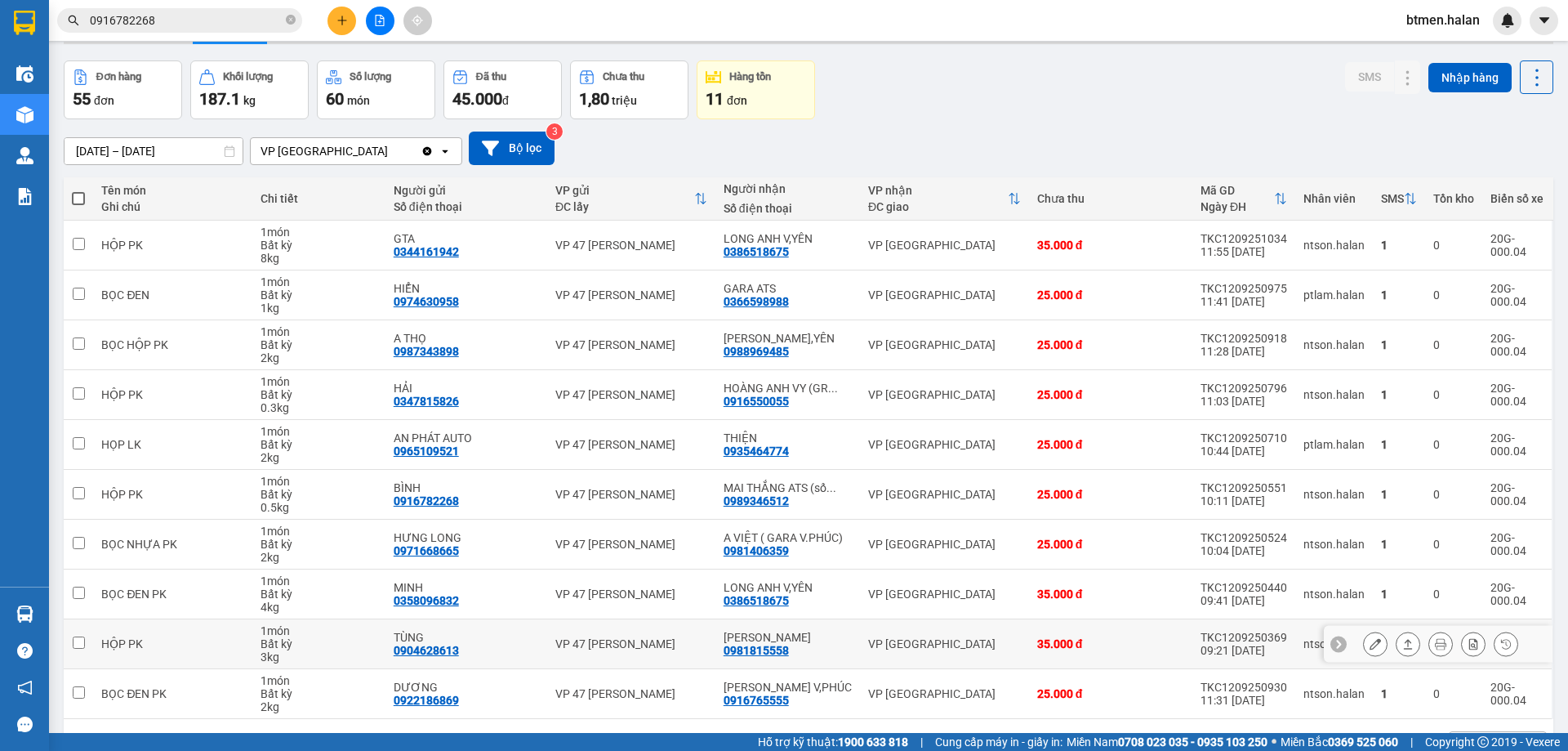
scroll to position [106, 0]
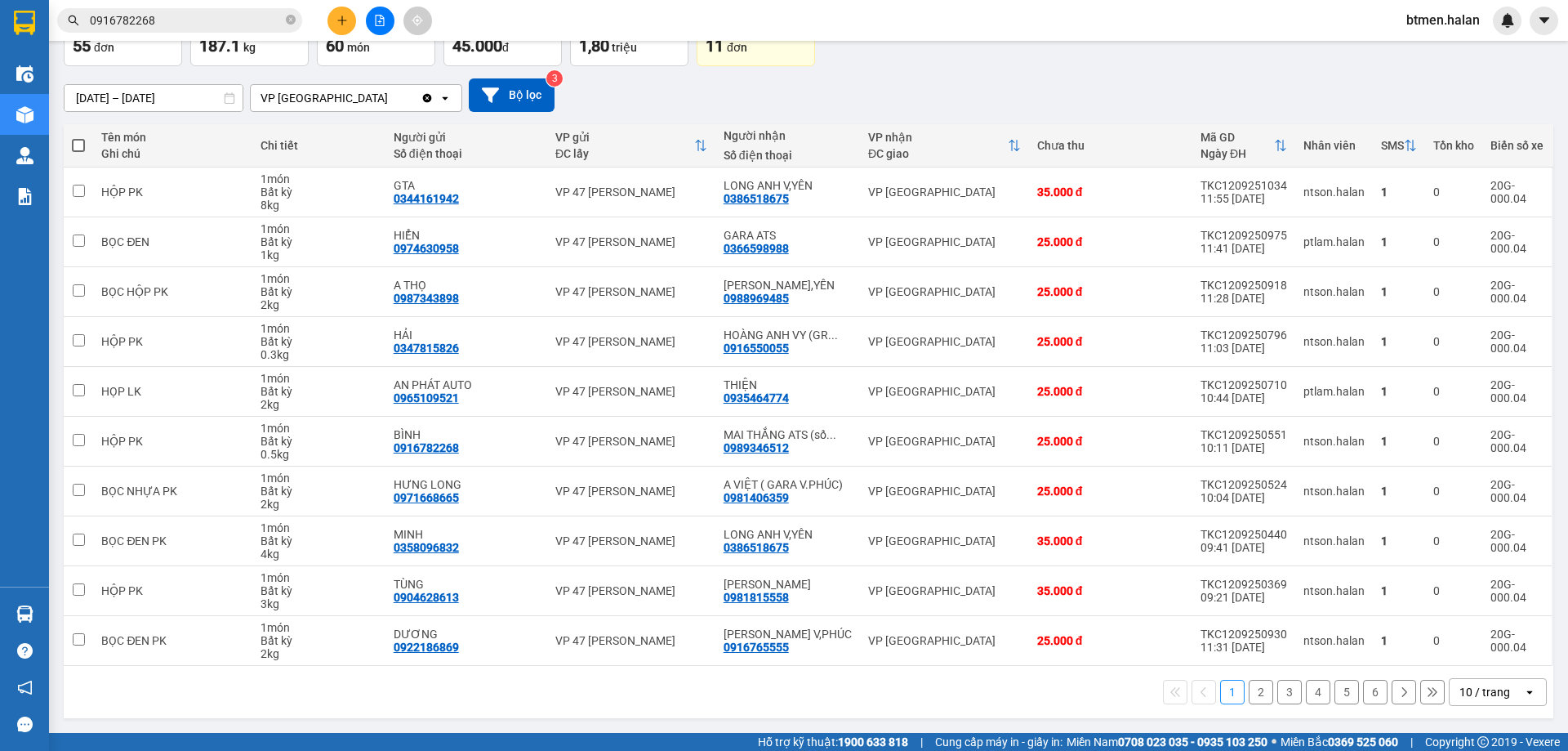
click at [1248, 687] on button "2" at bounding box center [1260, 691] width 25 height 25
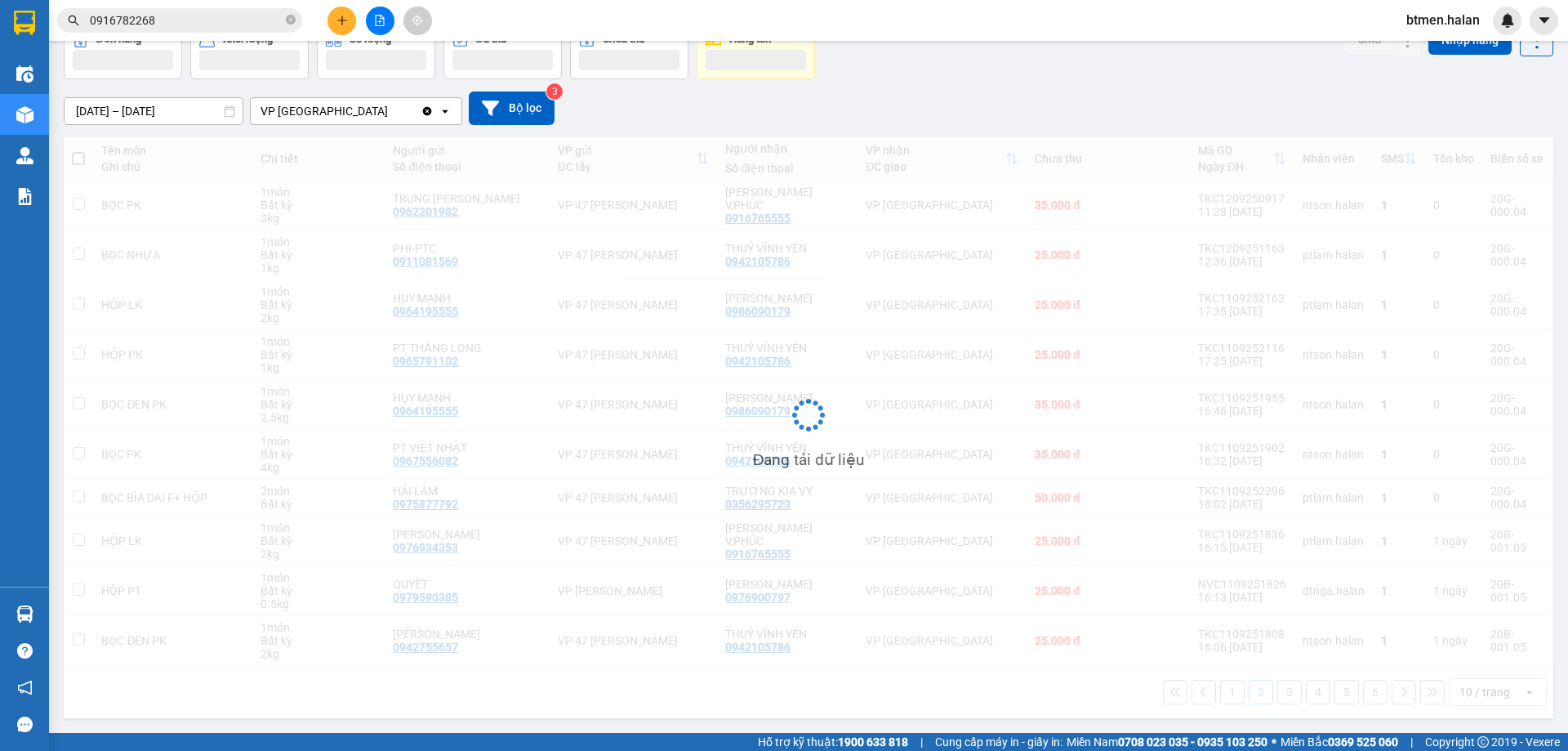
scroll to position [93, 0]
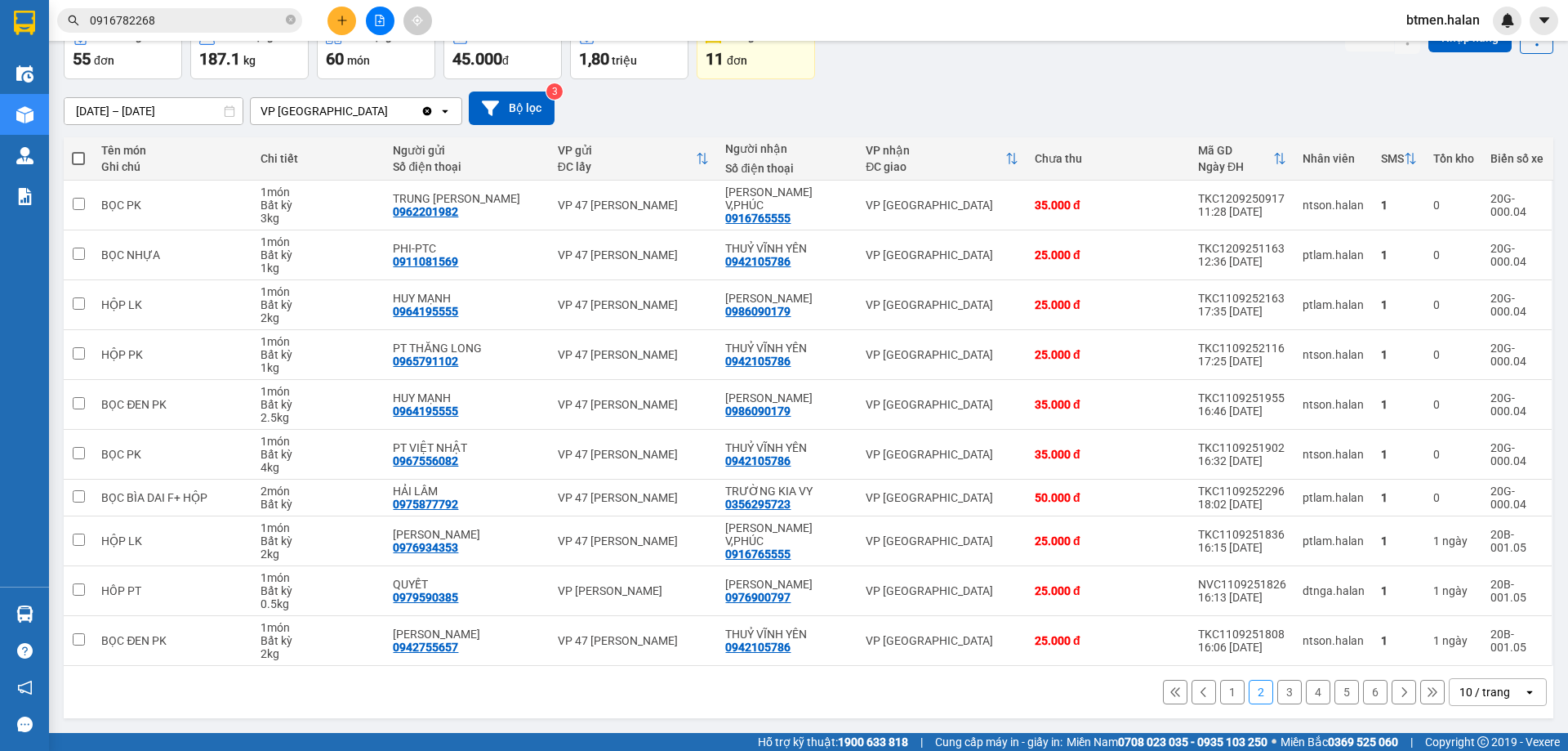
click at [1222, 697] on button "1" at bounding box center [1232, 691] width 25 height 25
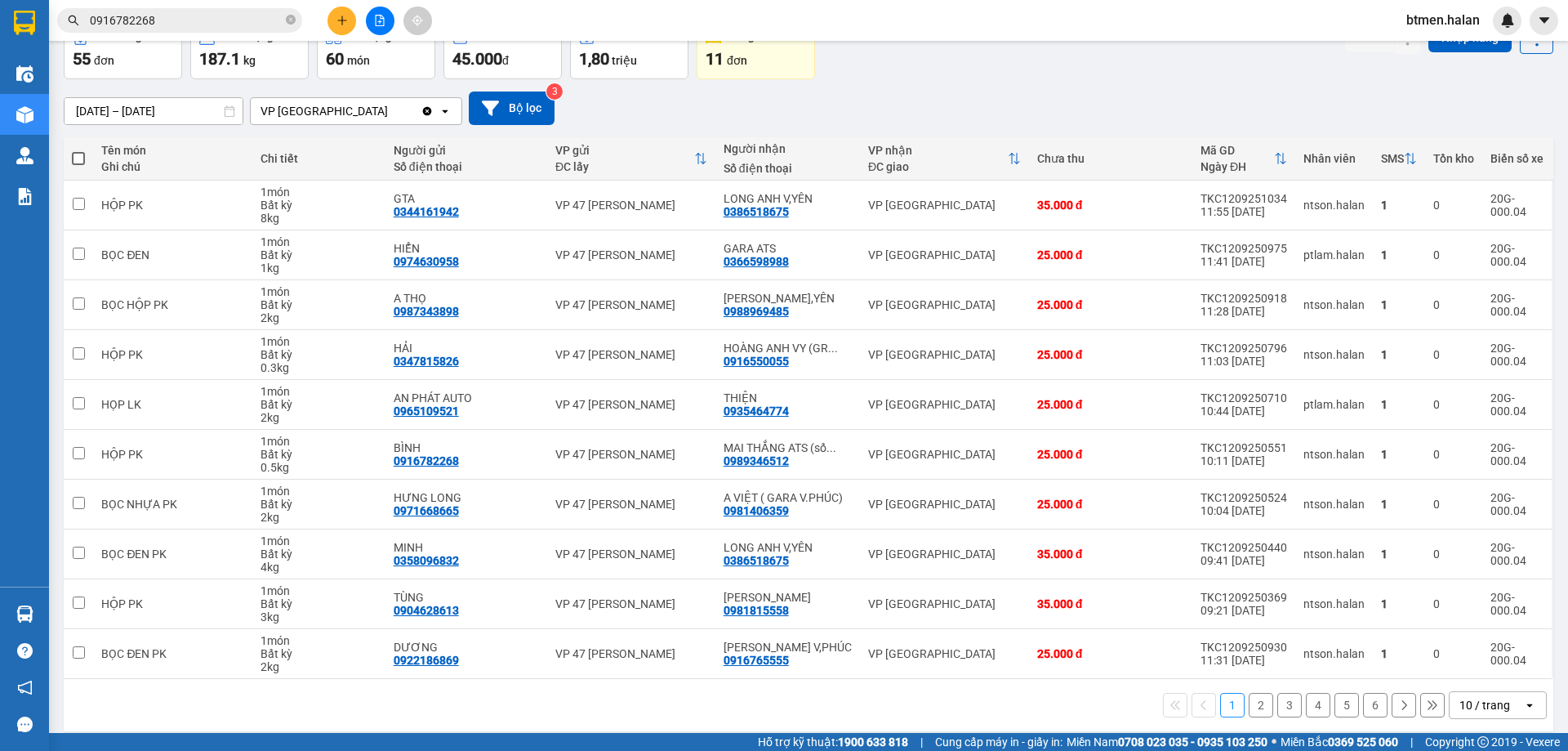
click at [1248, 704] on button "2" at bounding box center [1260, 704] width 25 height 25
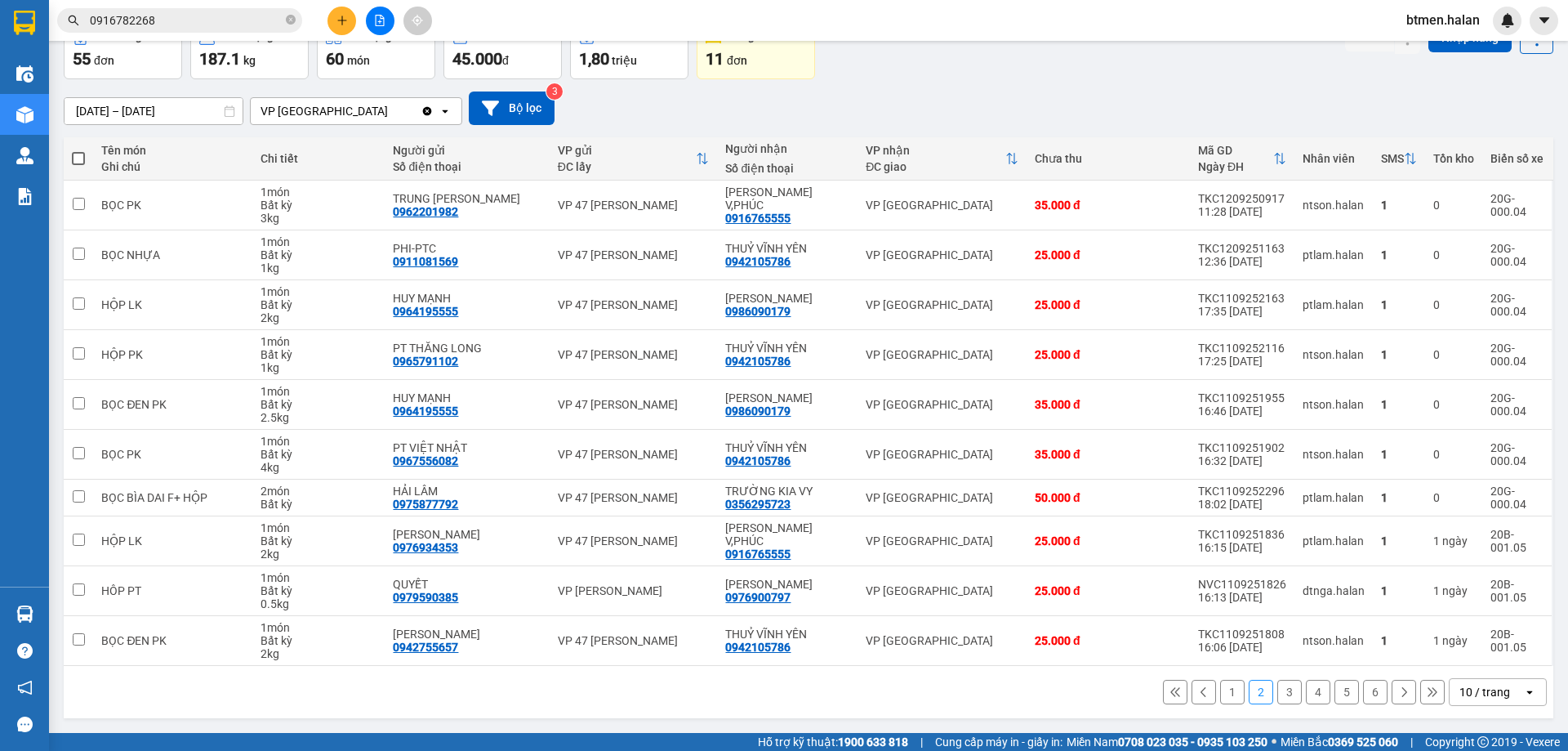
click at [1220, 699] on button "1" at bounding box center [1232, 691] width 25 height 25
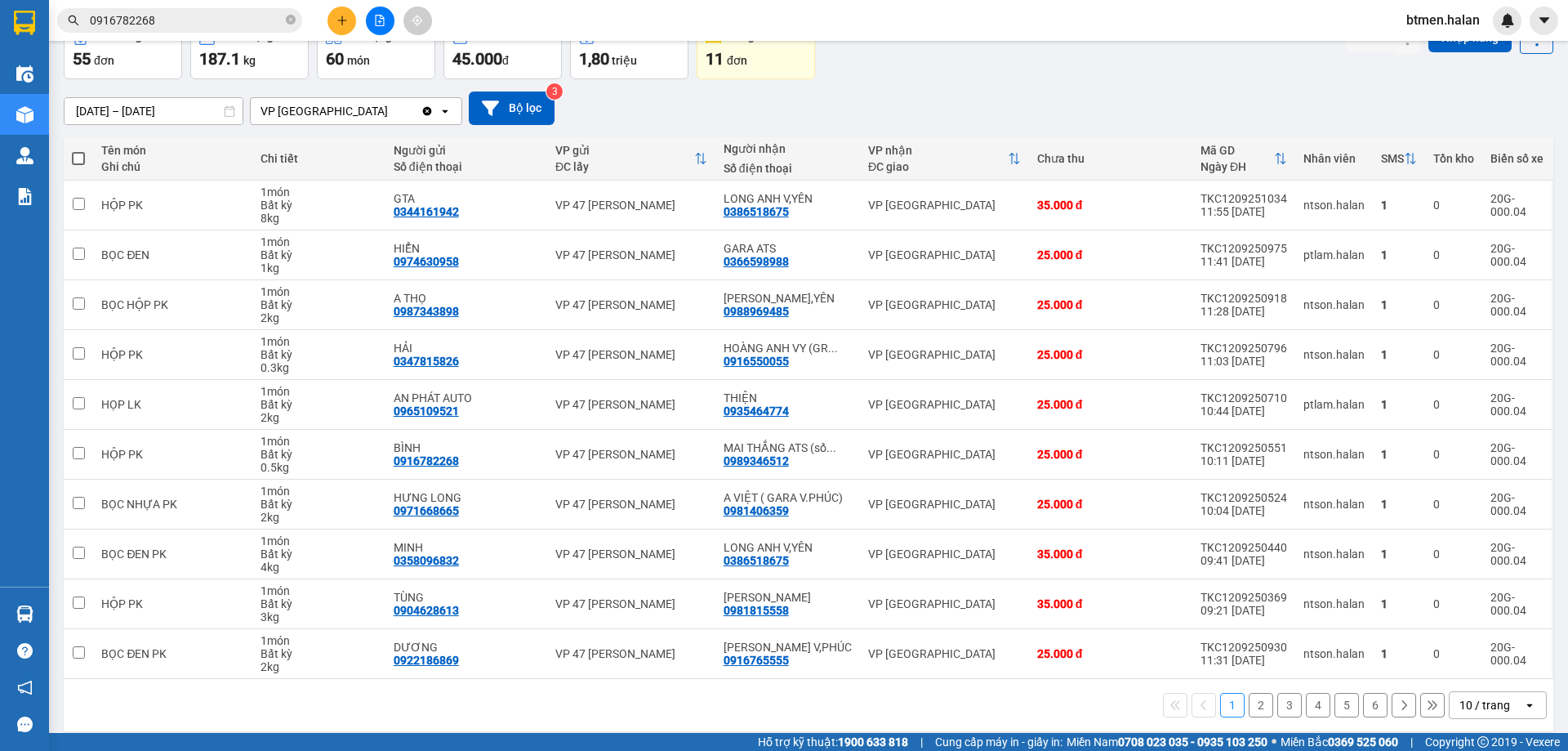
click at [1253, 710] on button "2" at bounding box center [1260, 704] width 25 height 25
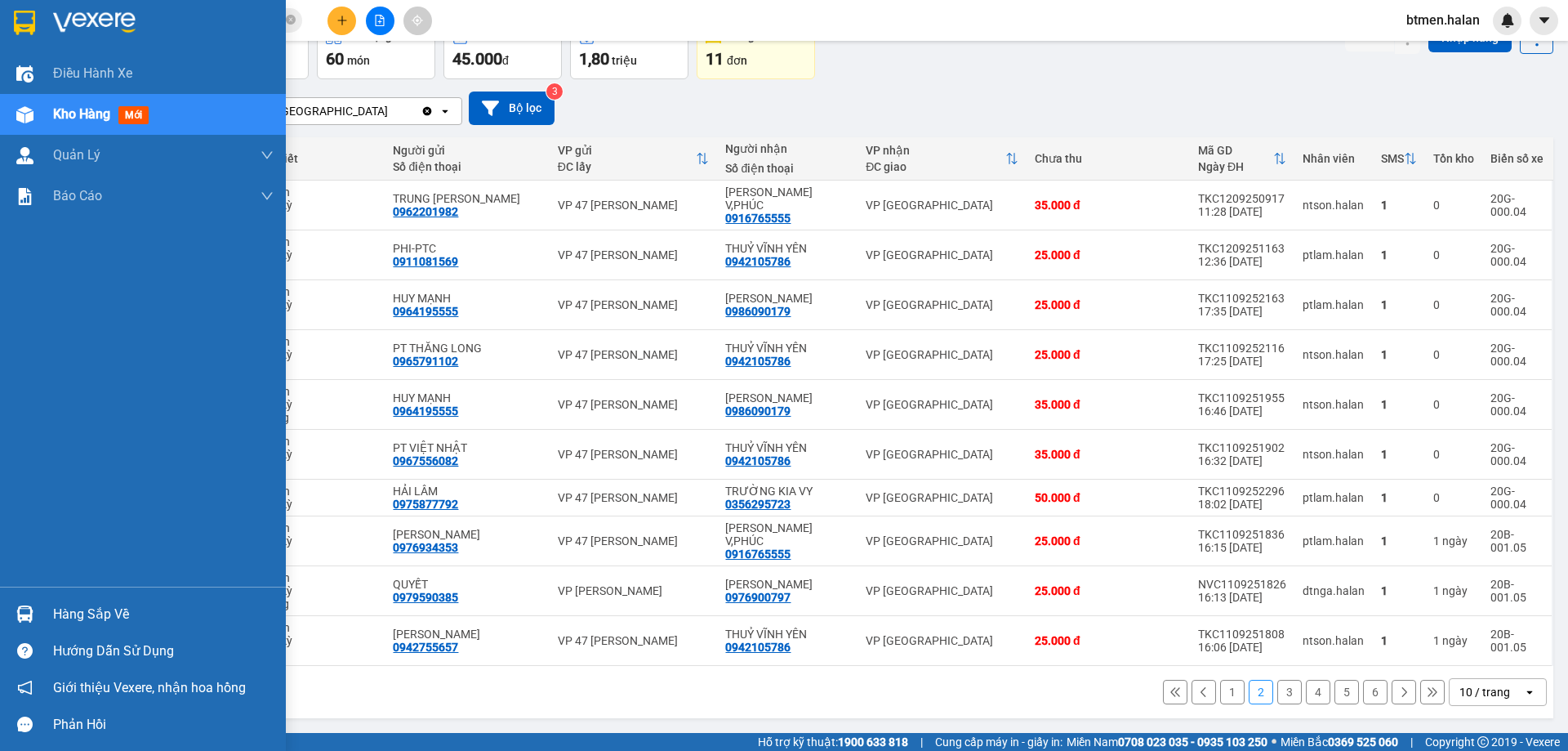
drag, startPoint x: 44, startPoint y: 602, endPoint x: 127, endPoint y: 602, distance: 83.0
click at [45, 602] on div "Hàng sắp về" at bounding box center [143, 613] width 286 height 37
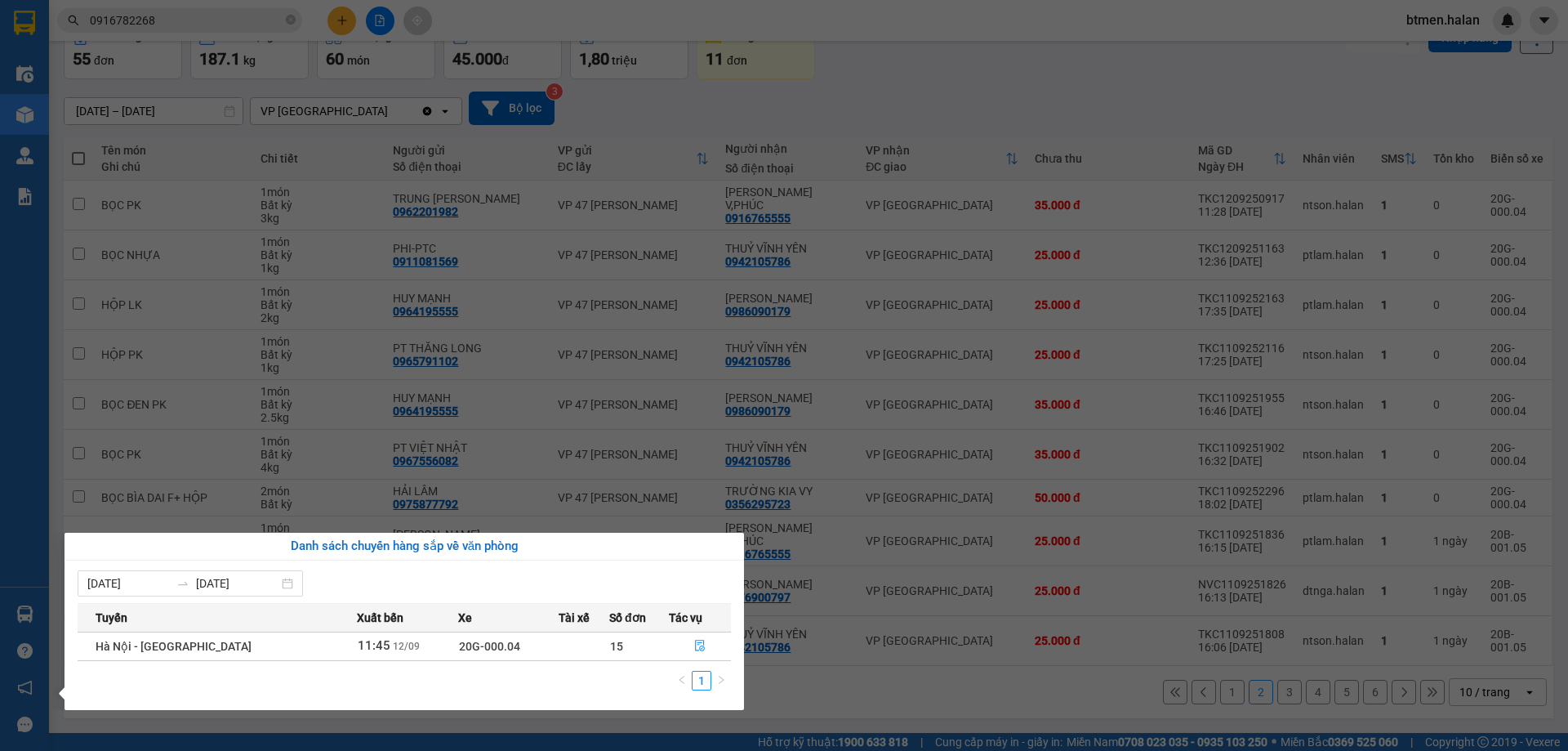
drag, startPoint x: 797, startPoint y: 118, endPoint x: 205, endPoint y: 587, distance: 755.3
click at [792, 121] on section "Kết quả tìm kiếm ( 362 ) Bộ lọc Mã ĐH Trạng thái Món hàng Thu hộ Tổng cước Chưa…" at bounding box center [784, 376] width 1568 height 751
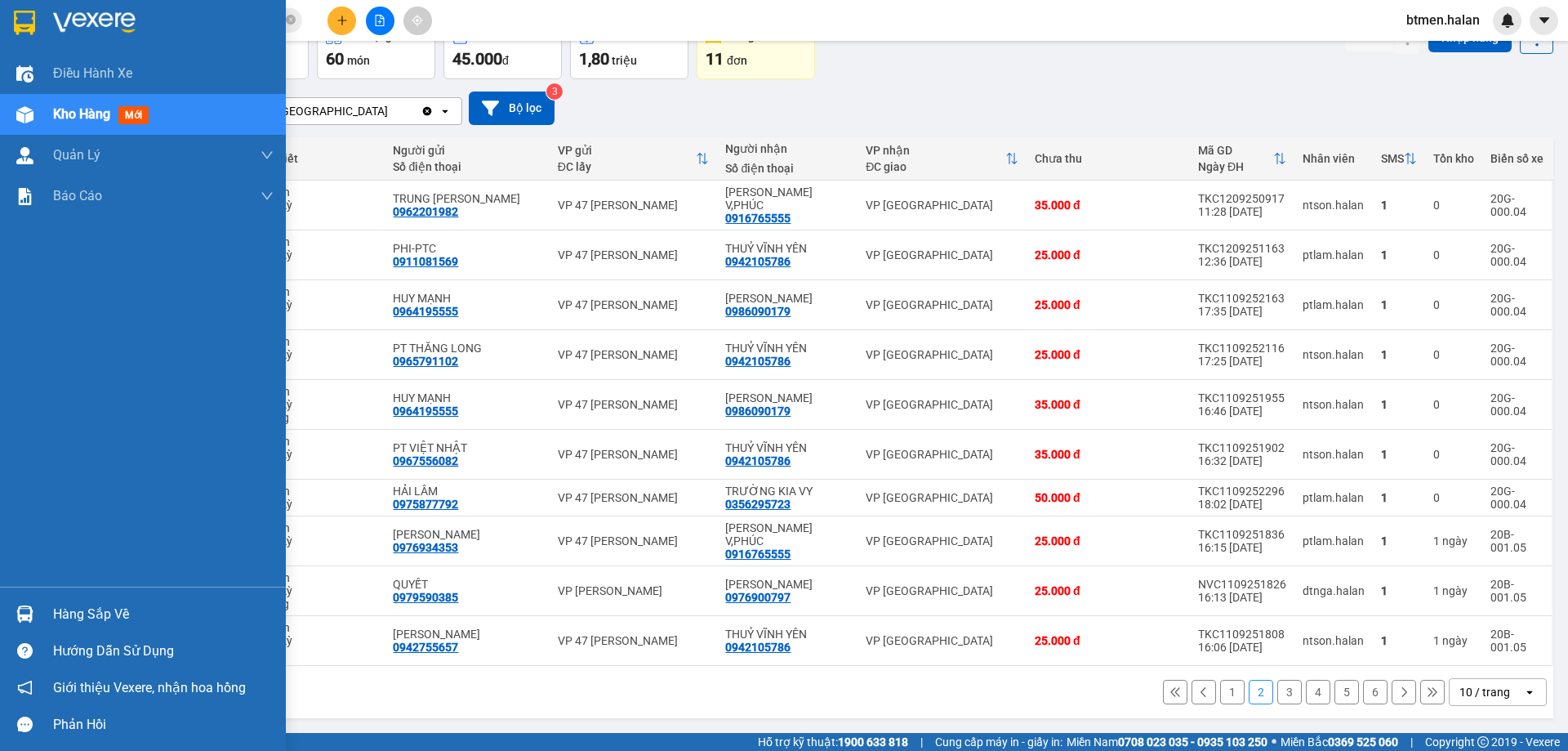
click at [81, 594] on div "Hàng sắp về Hướng dẫn sử dụng Giới thiệu Vexere, nhận hoa hồng Phản hồi" at bounding box center [143, 664] width 286 height 156
click at [69, 616] on div "Hàng sắp về" at bounding box center [163, 614] width 220 height 25
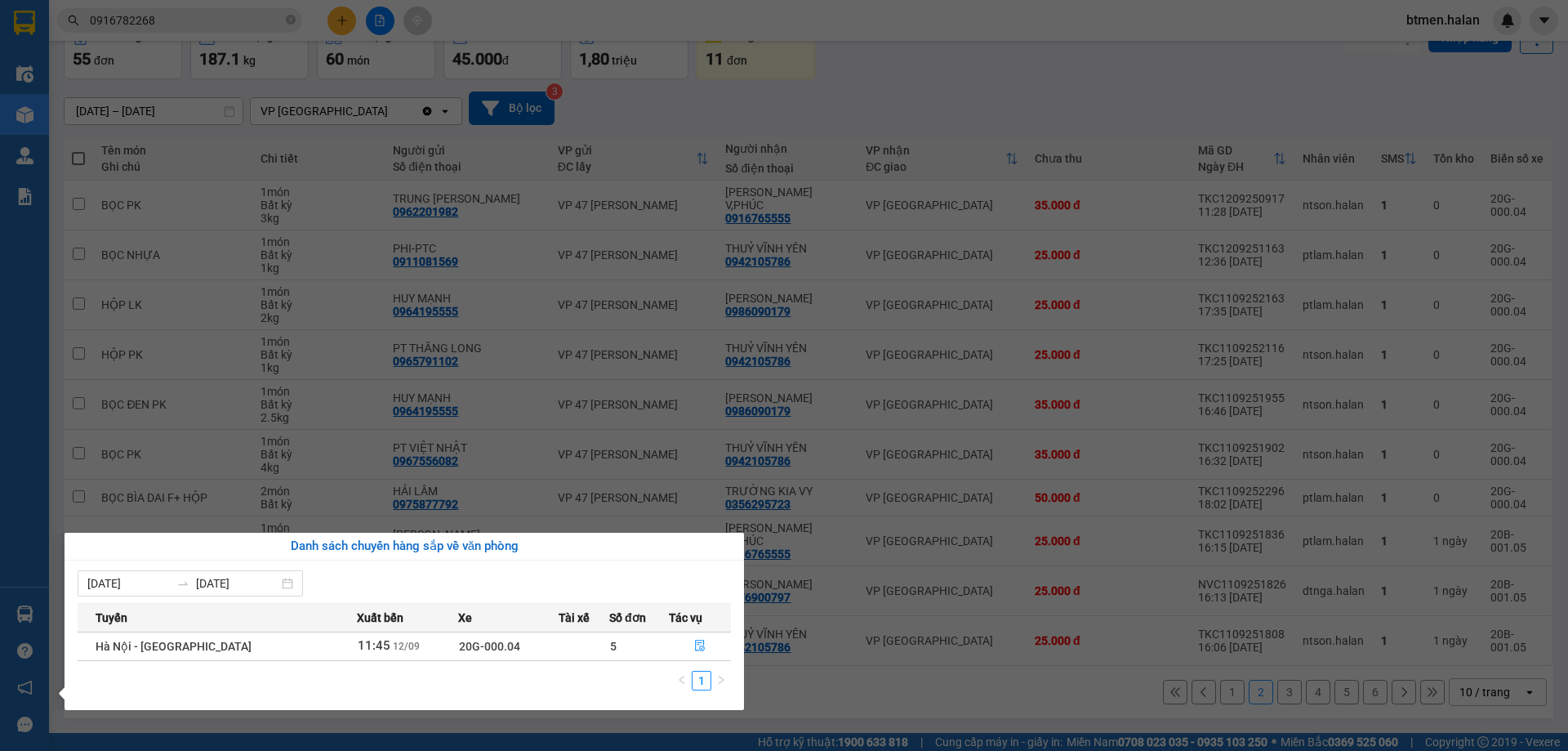
click at [114, 704] on div "06/09/2025 12/09/2025 Tuyến Xuất bến Xe Tài xế Số đơn Tác vụ Hà Nội - Tuyên Qua…" at bounding box center [404, 635] width 679 height 149
click at [246, 655] on td "Hà Nội - [GEOGRAPHIC_DATA]" at bounding box center [216, 646] width 278 height 29
click at [700, 635] on button "button" at bounding box center [700, 646] width 62 height 26
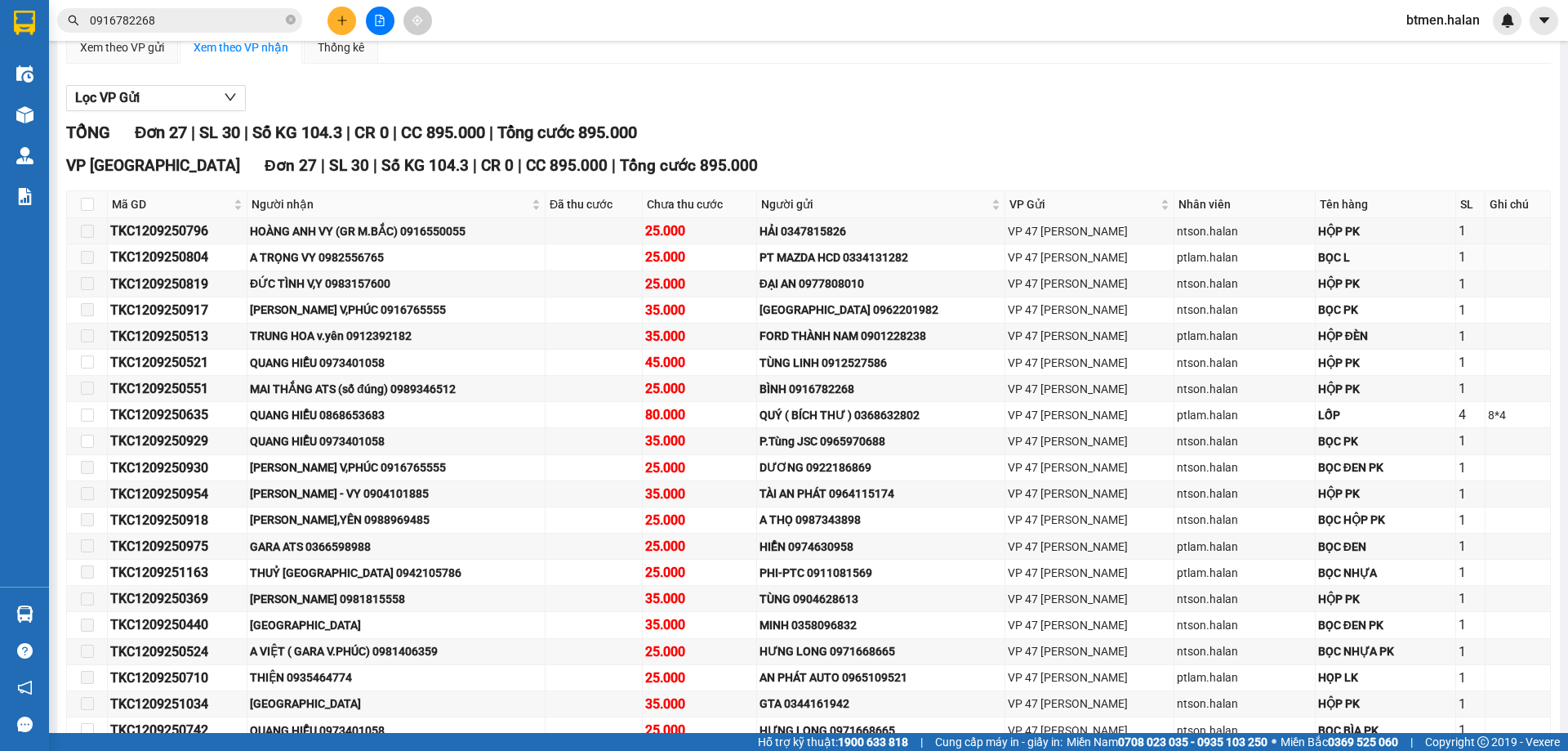
scroll to position [163, 0]
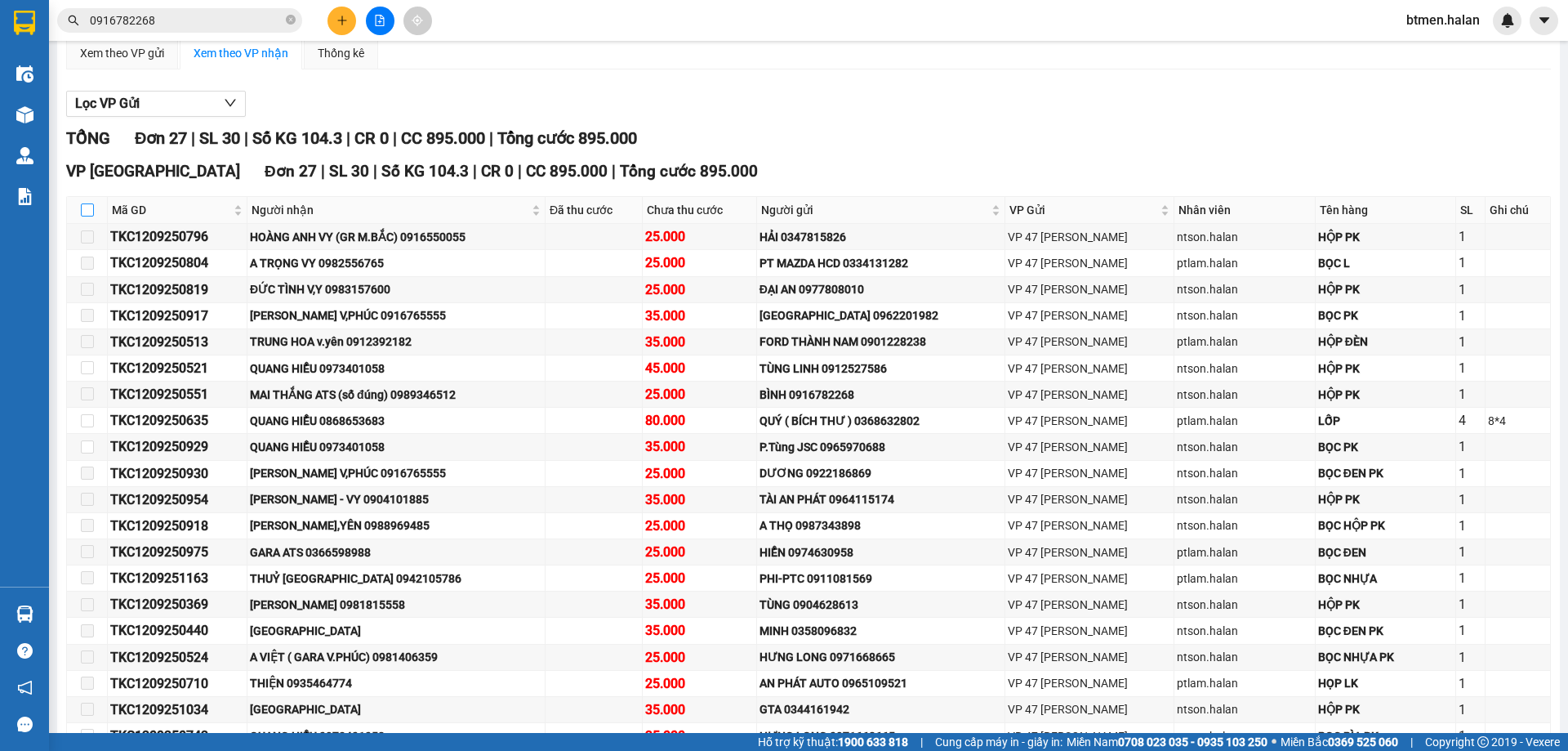
click at [89, 215] on input "checkbox" at bounding box center [86, 210] width 13 height 13
checkbox input "true"
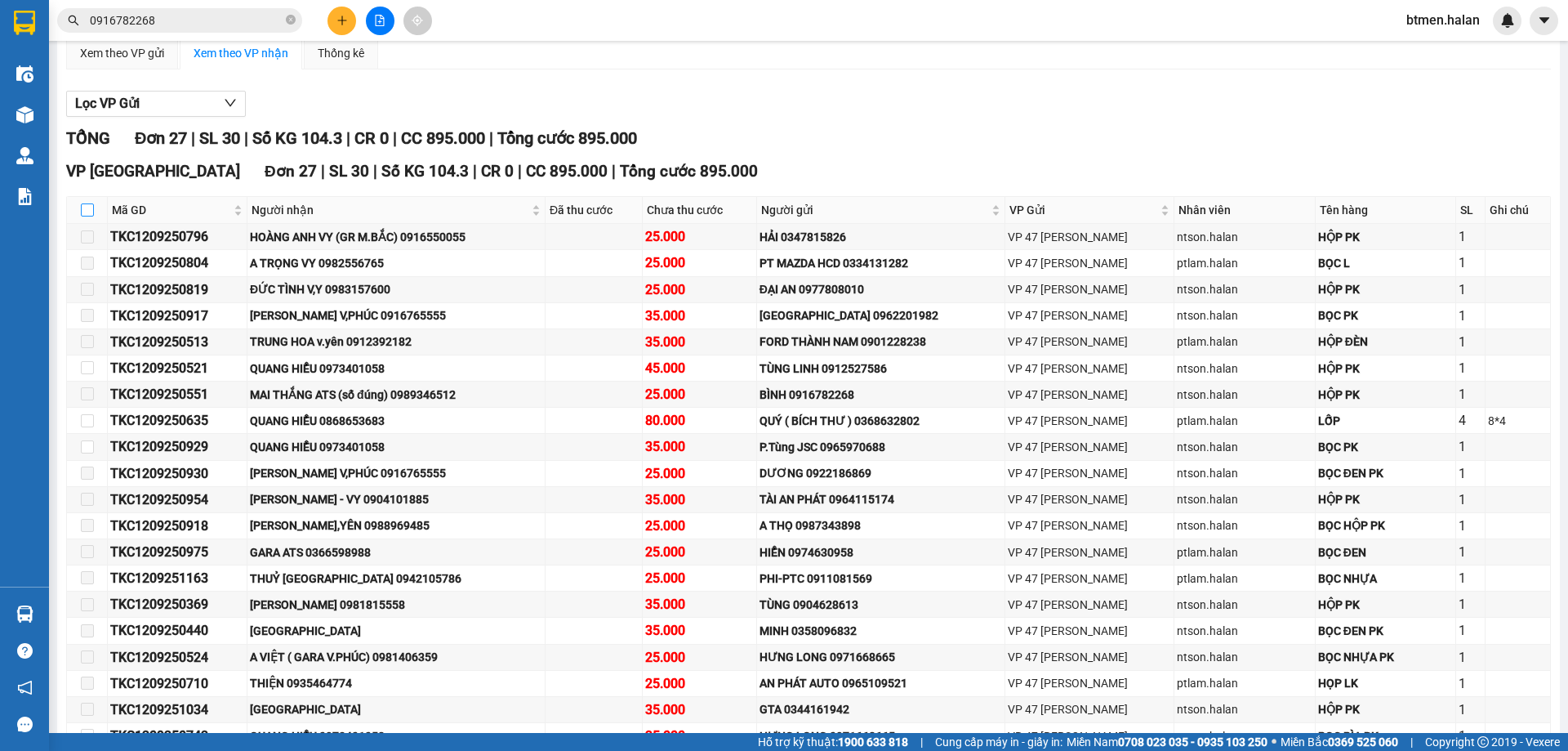
checkbox input "true"
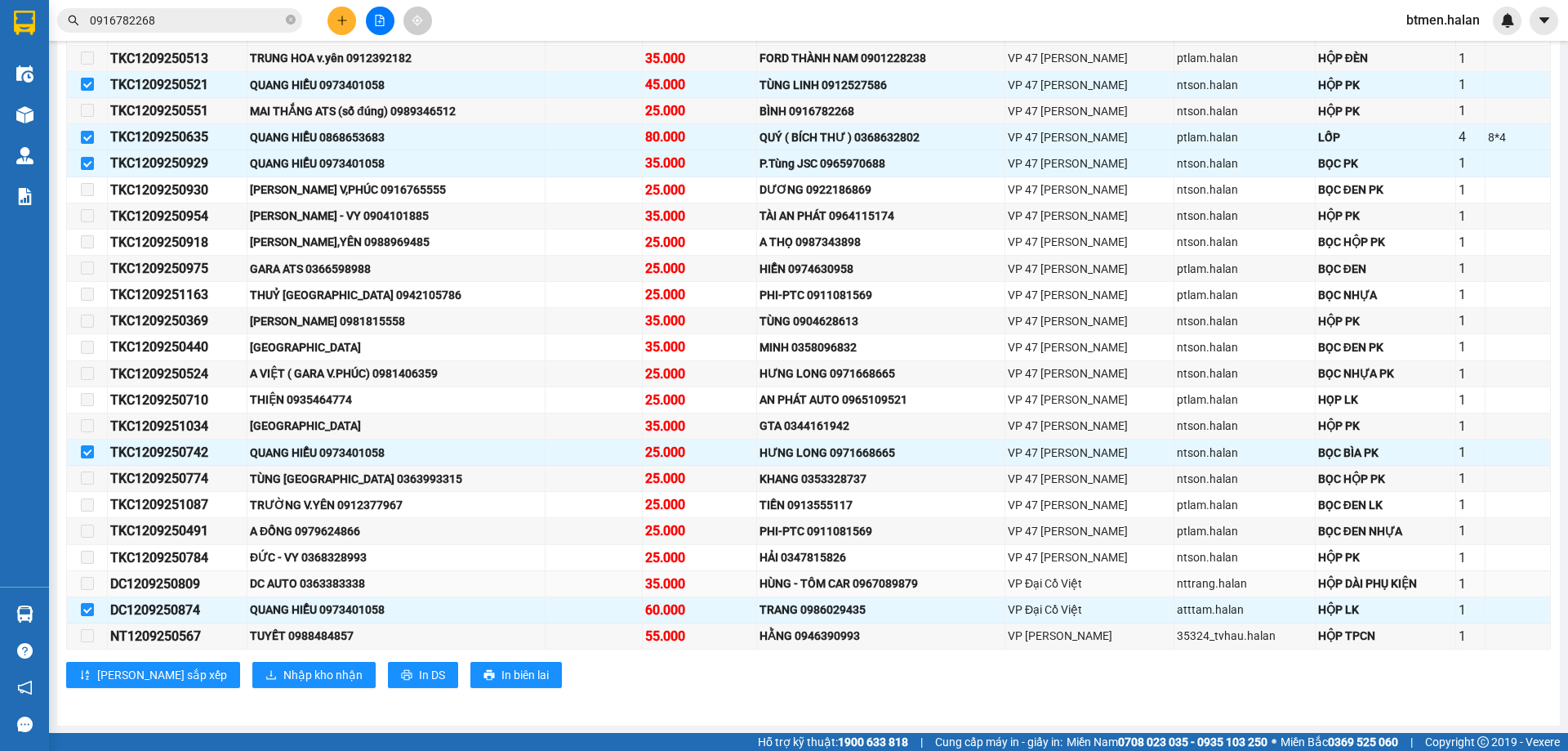
scroll to position [448, 0]
click at [283, 669] on span "Nhập kho nhận" at bounding box center [323, 674] width 79 height 18
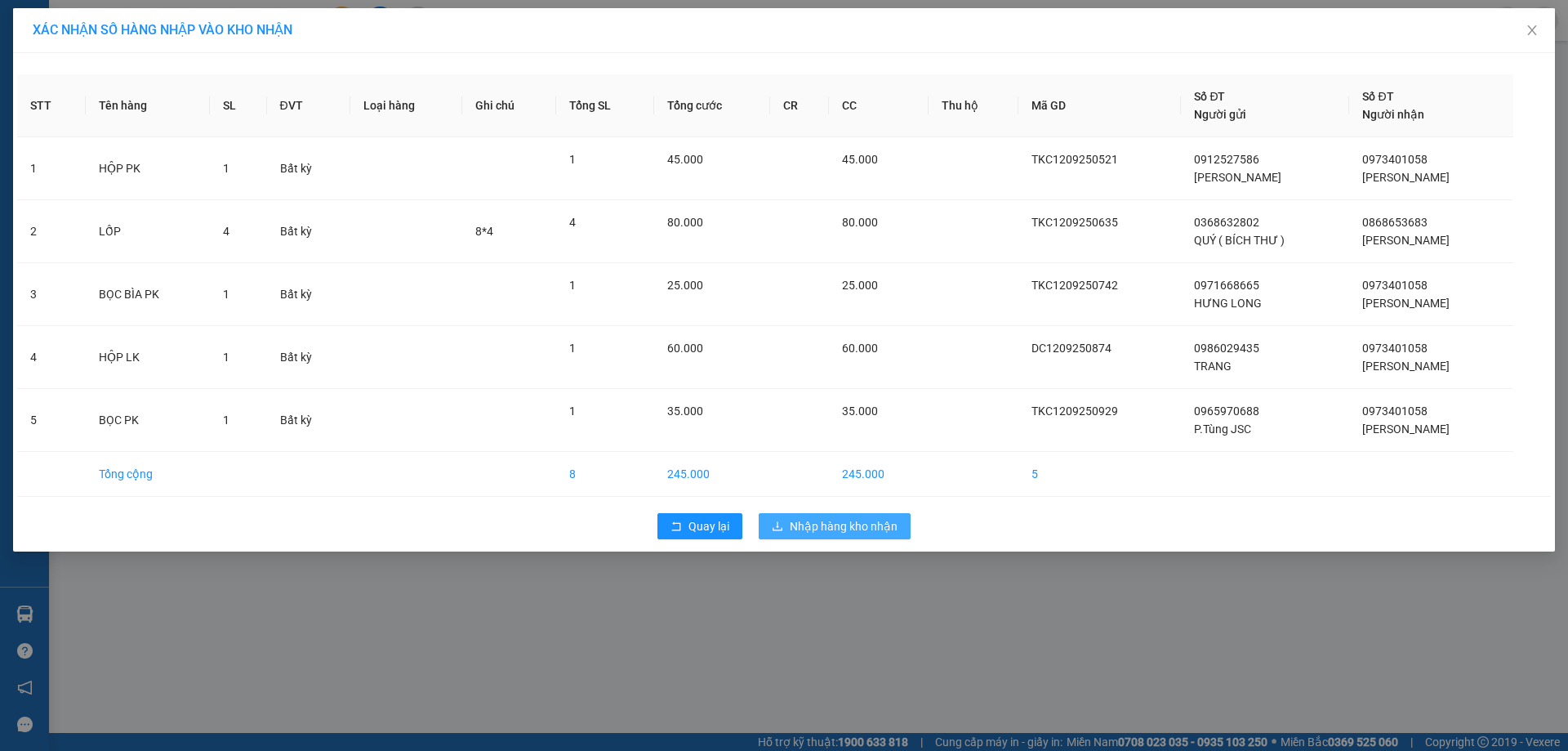
click at [835, 532] on span "Nhập hàng kho nhận" at bounding box center [843, 526] width 108 height 18
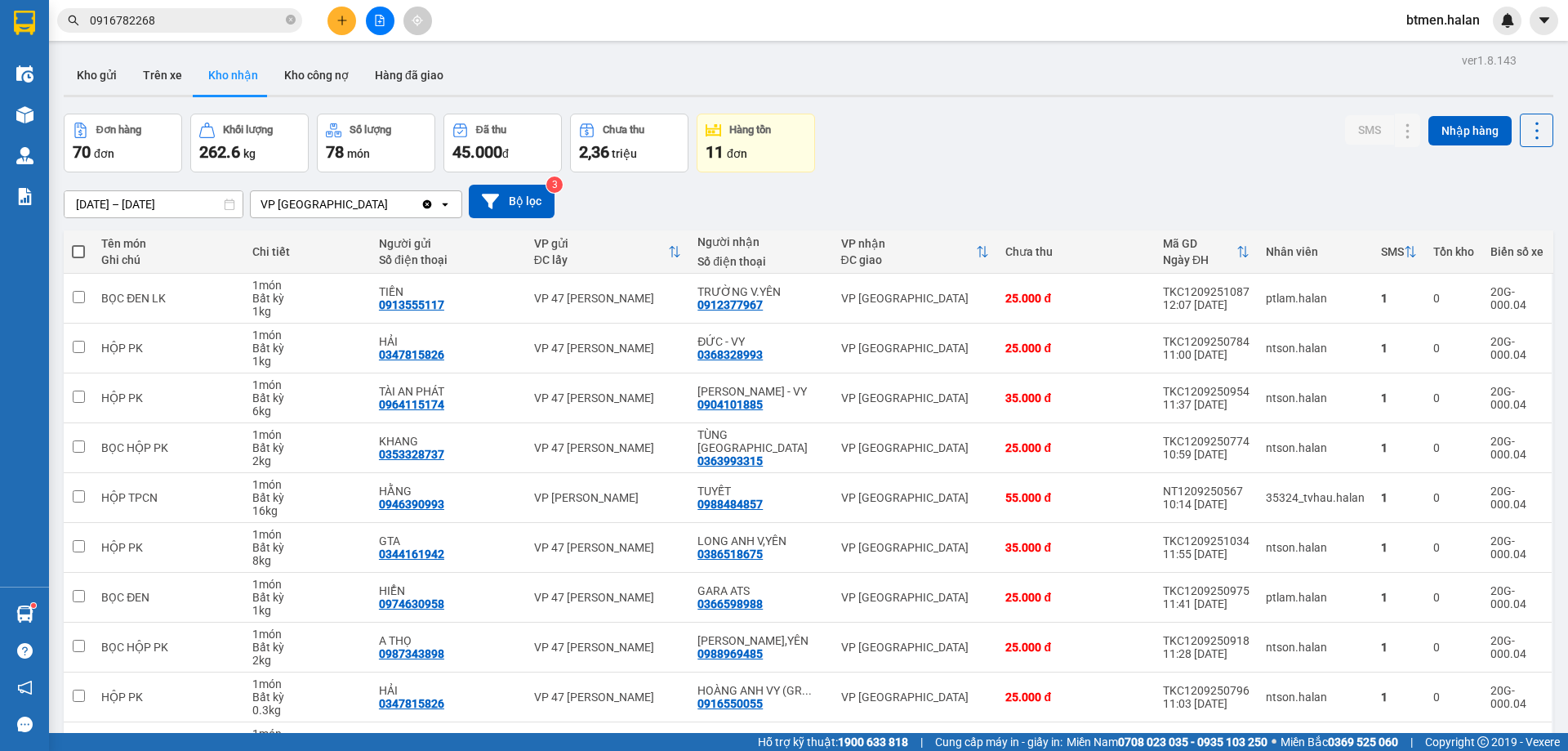
click at [1514, 182] on div "15/07/2025 – 12/09/2025 Press the down arrow key to interact with the calendar …" at bounding box center [808, 202] width 1490 height 58
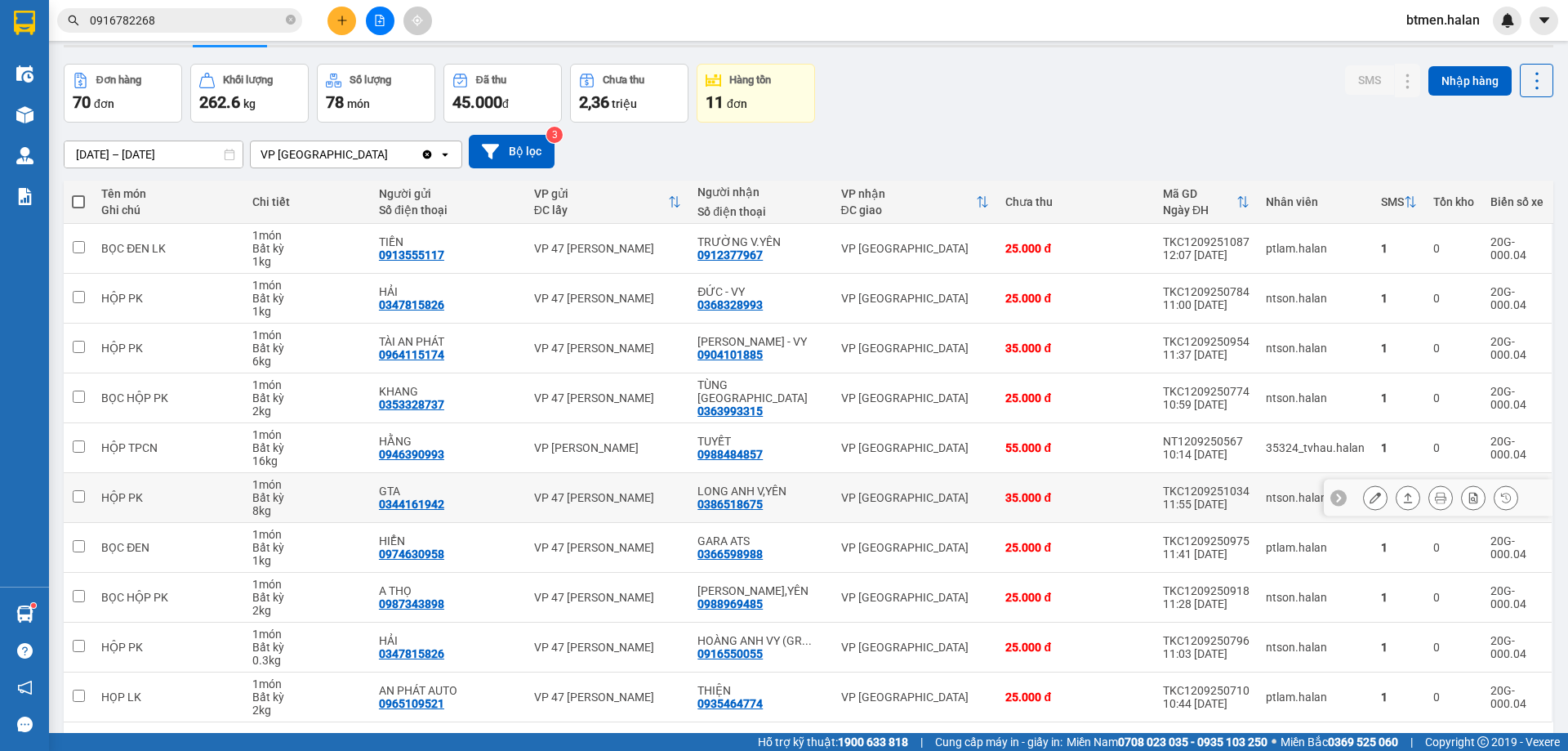
scroll to position [106, 0]
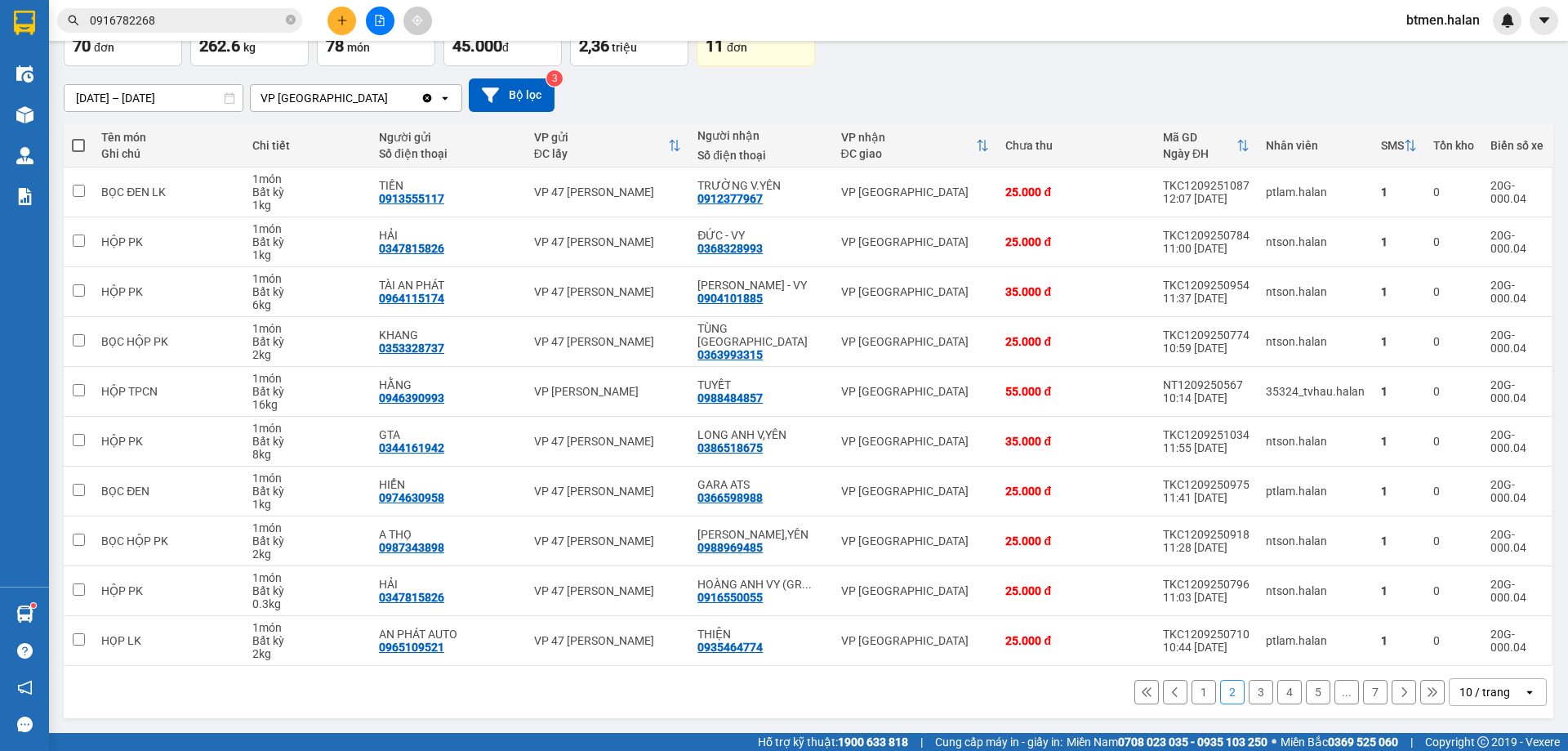
click at [1201, 697] on button "1" at bounding box center [1204, 691] width 25 height 25
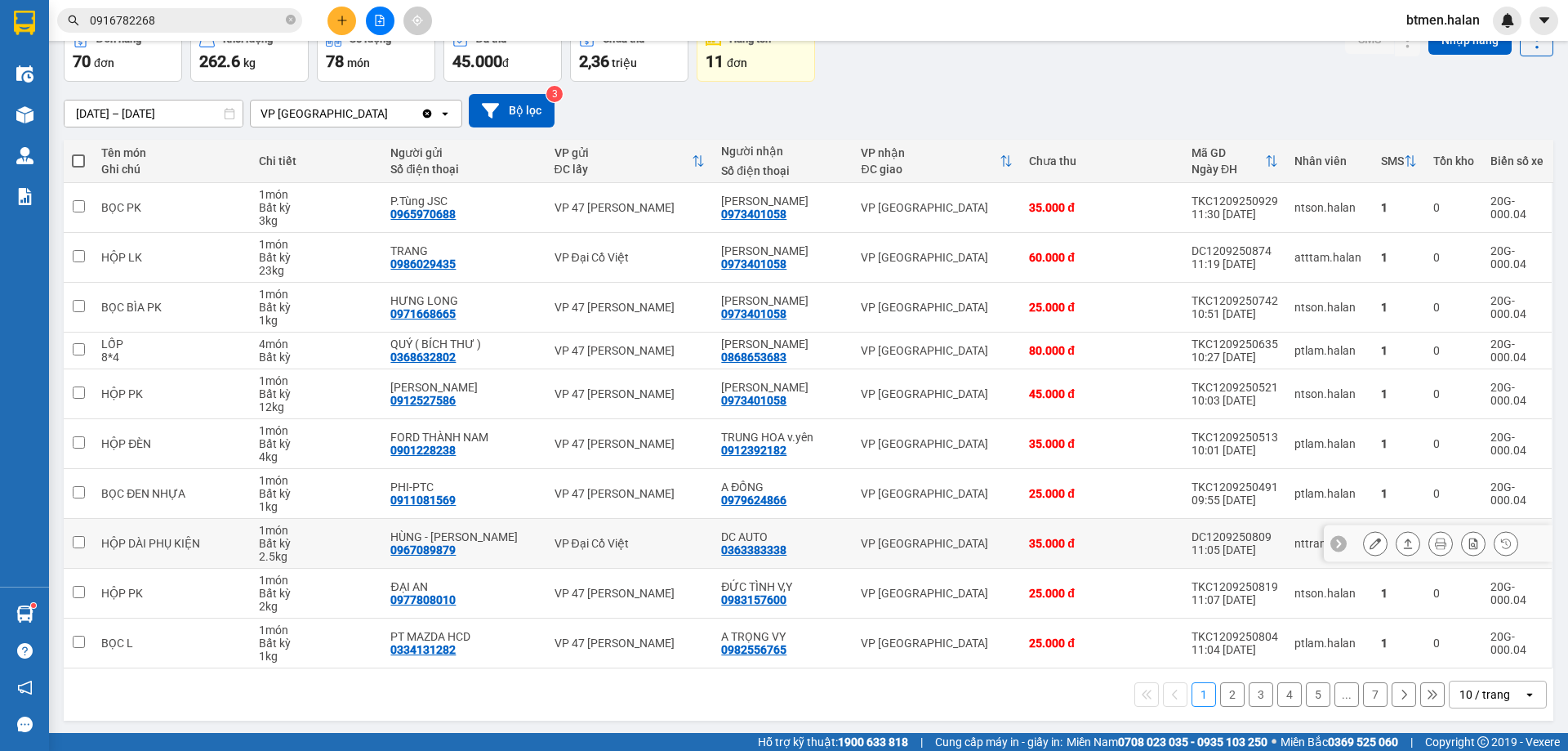
scroll to position [93, 0]
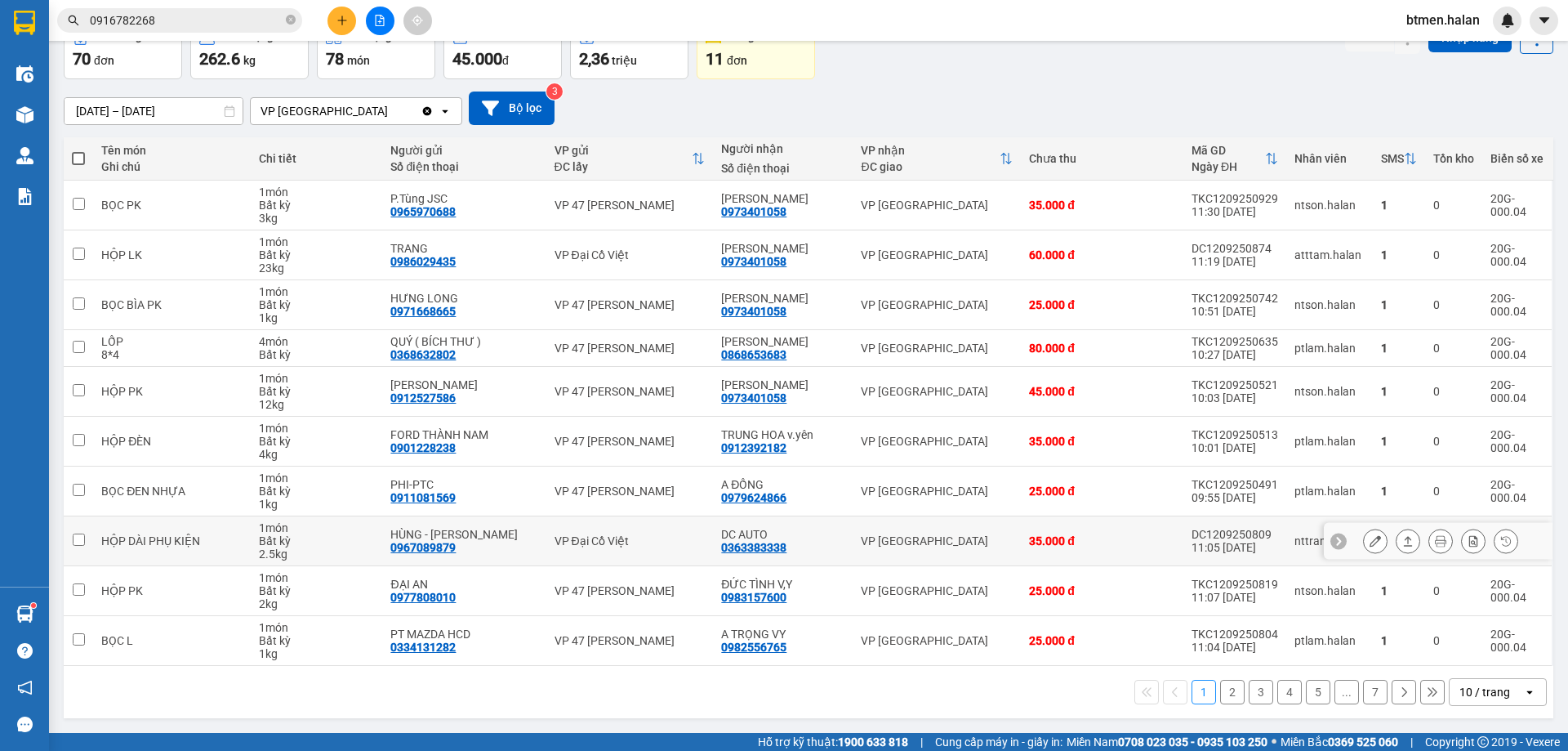
click at [773, 549] on div "0363383338" at bounding box center [754, 546] width 66 height 13
copy div "0363383338"
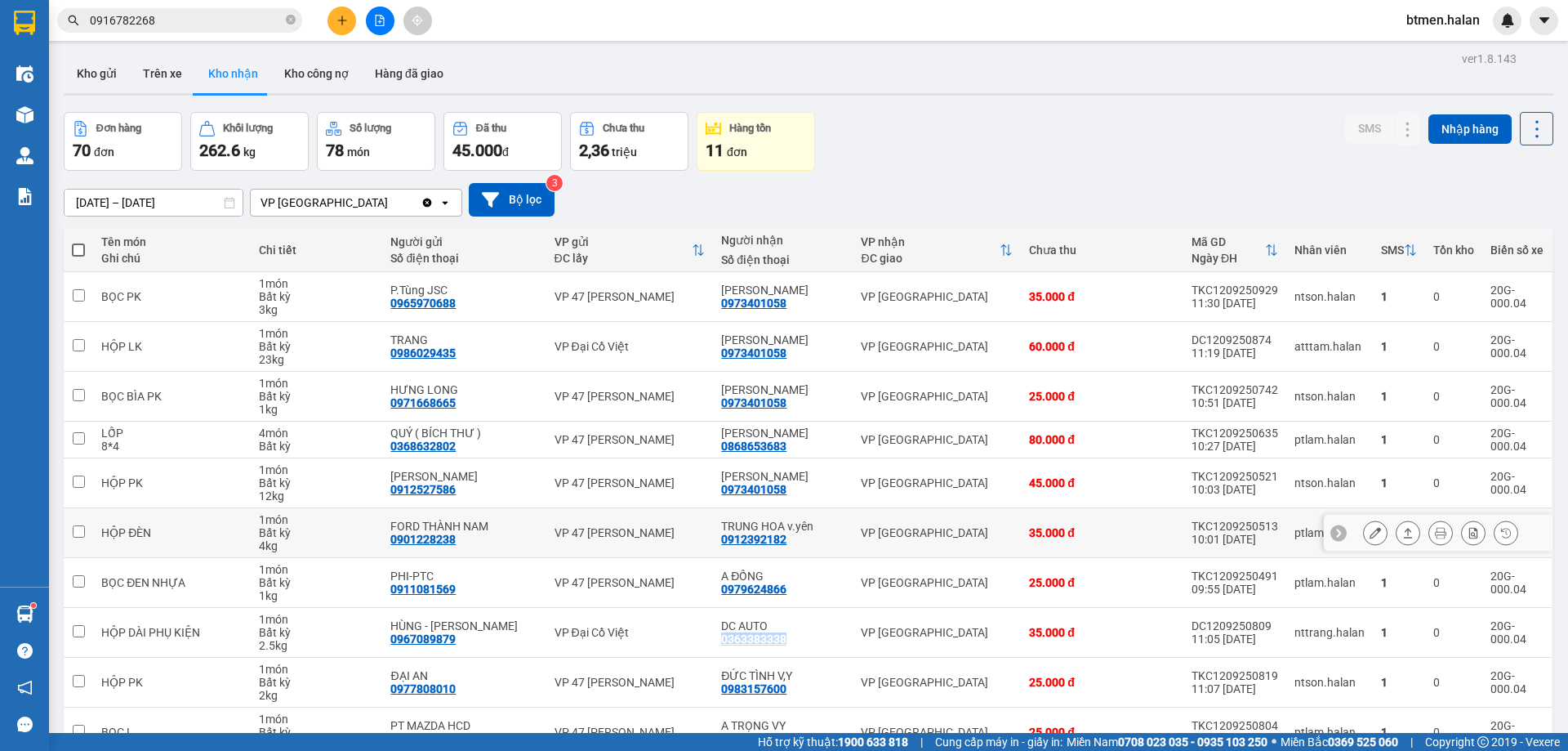
scroll to position [0, 0]
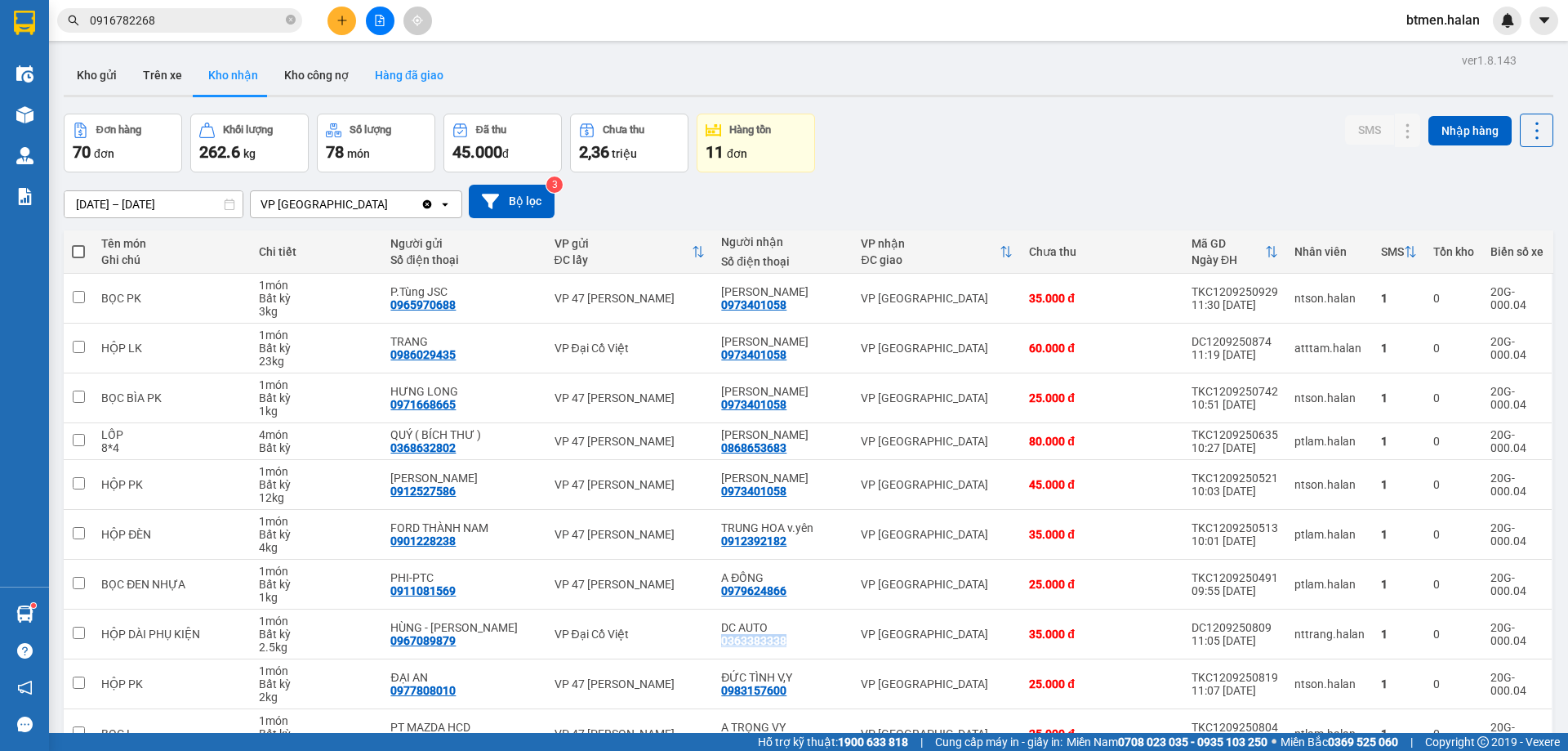
click at [407, 58] on button "Hàng đã giao" at bounding box center [408, 75] width 94 height 39
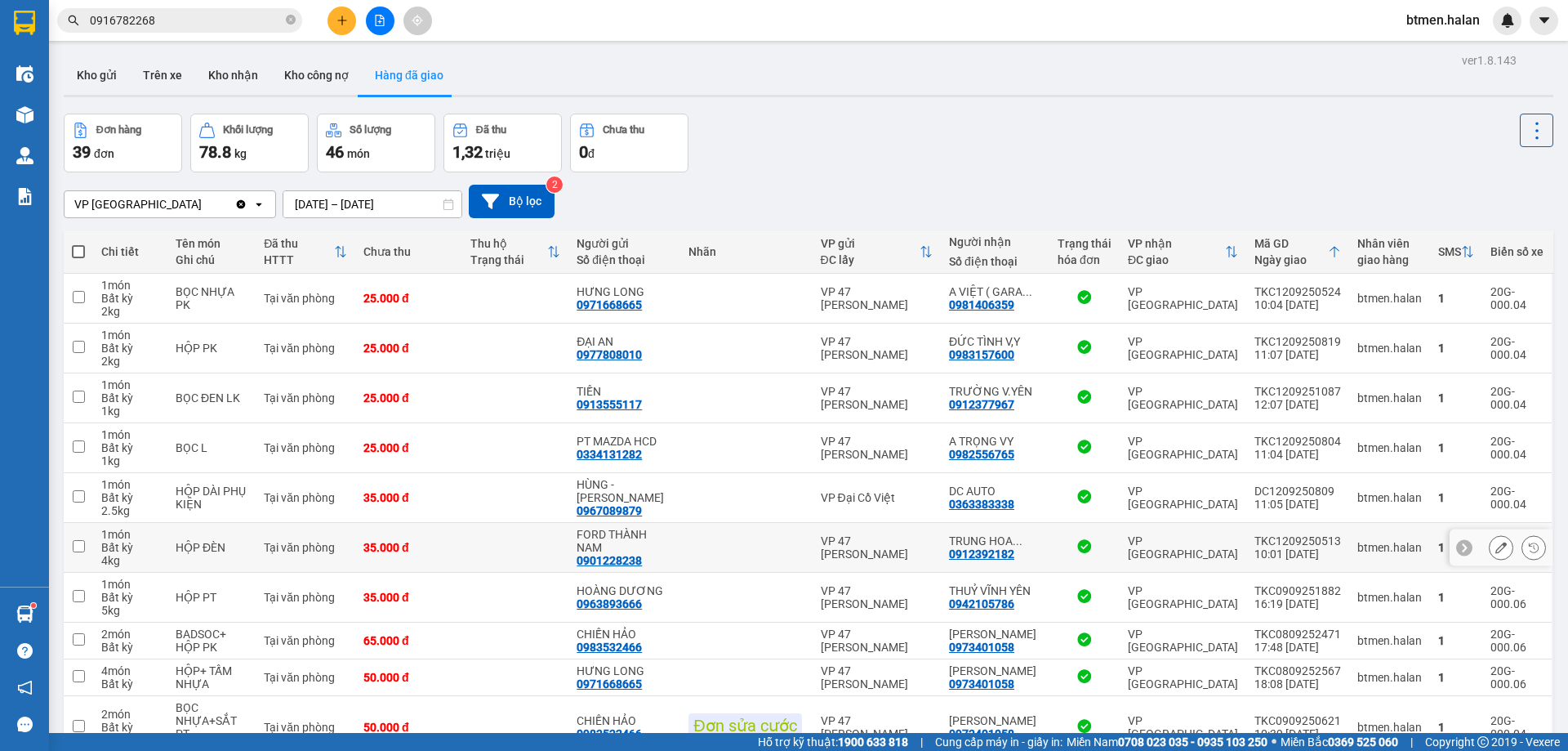
click at [992, 557] on div "0912392182" at bounding box center [982, 553] width 66 height 13
copy div "0912392182"
click at [195, 26] on input "0916782268" at bounding box center [186, 21] width 193 height 18
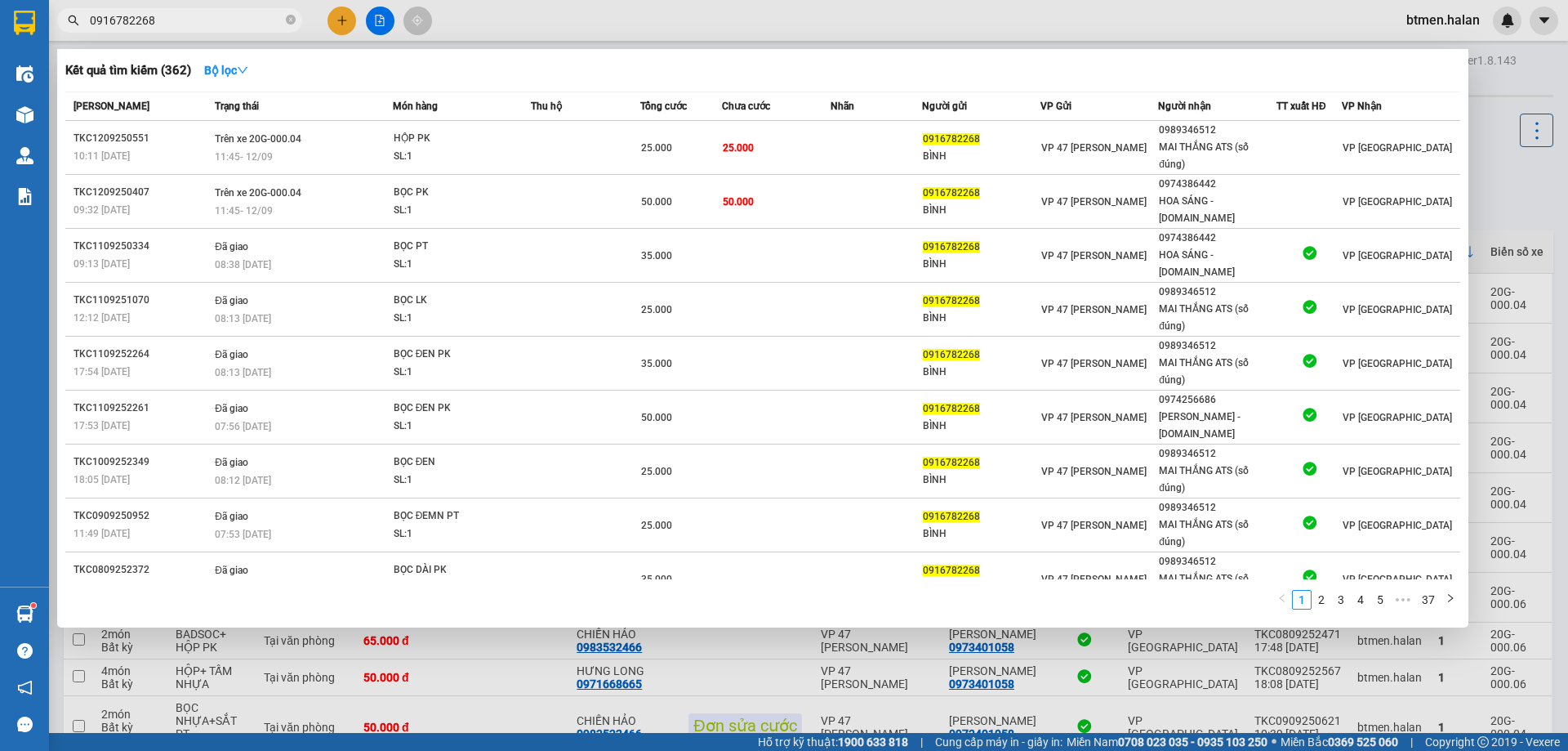
click at [195, 26] on input "0916782268" at bounding box center [186, 21] width 193 height 18
paste input "2392182"
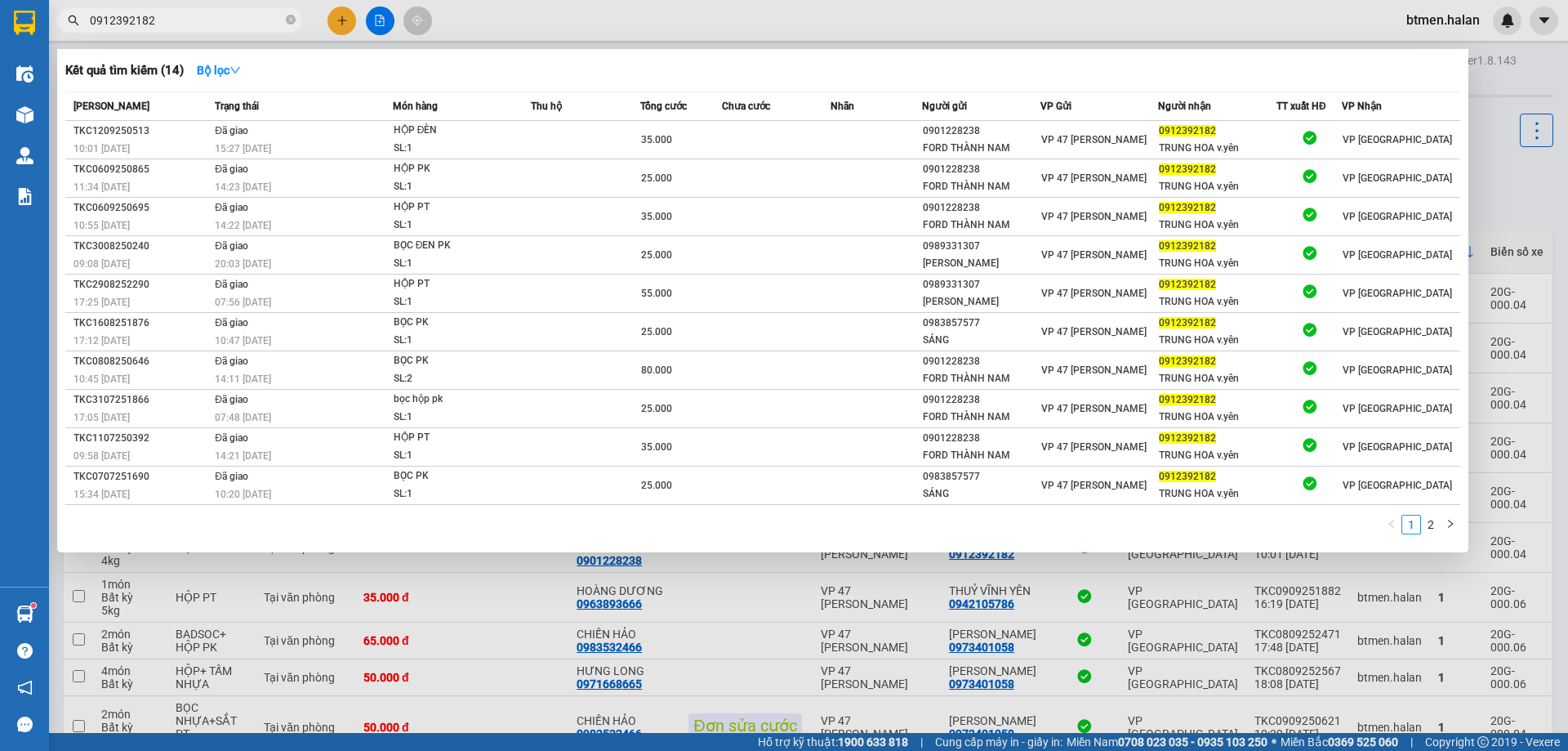
type input "0912392182"
click at [1498, 85] on div at bounding box center [784, 376] width 1568 height 751
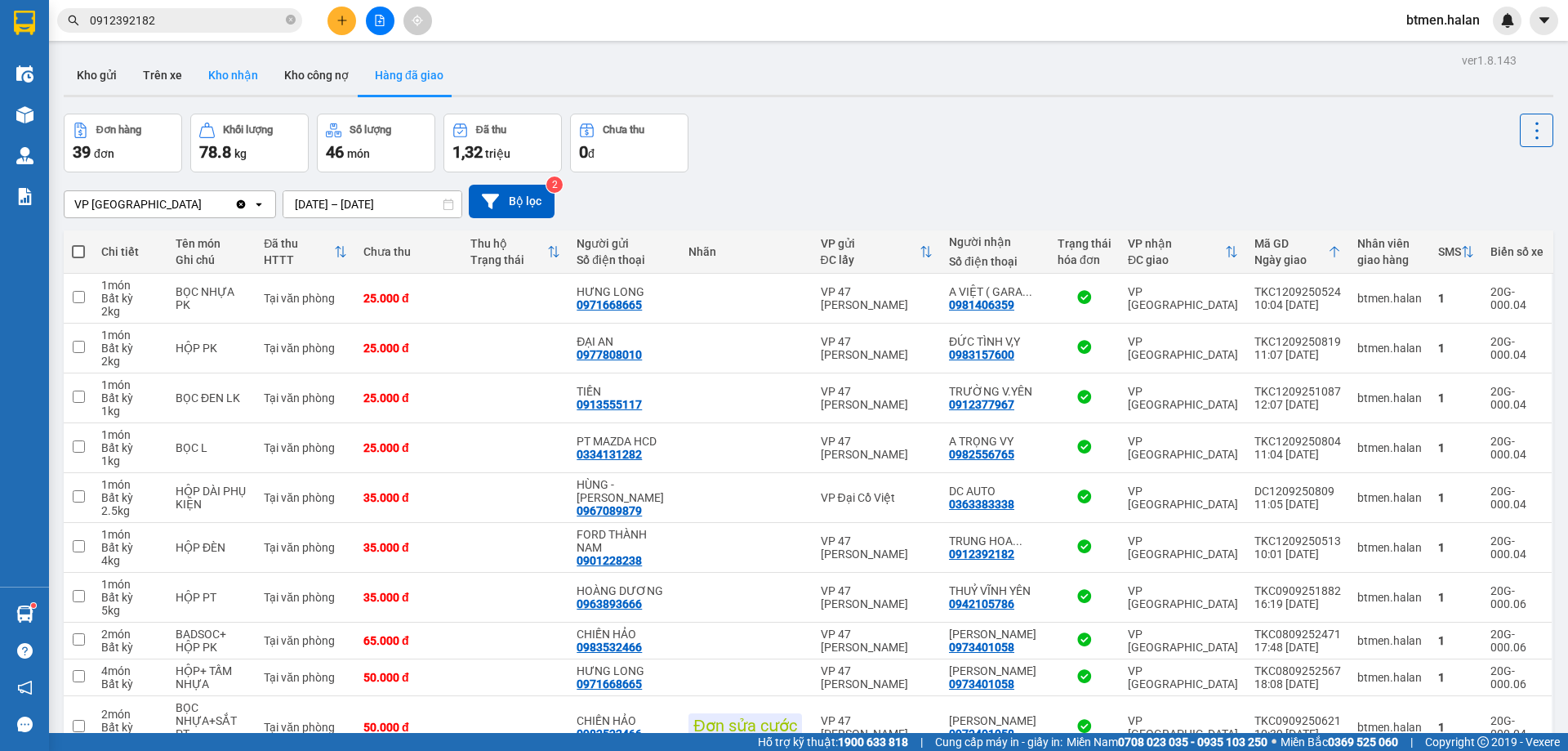
click at [254, 77] on button "Kho nhận" at bounding box center [233, 75] width 75 height 39
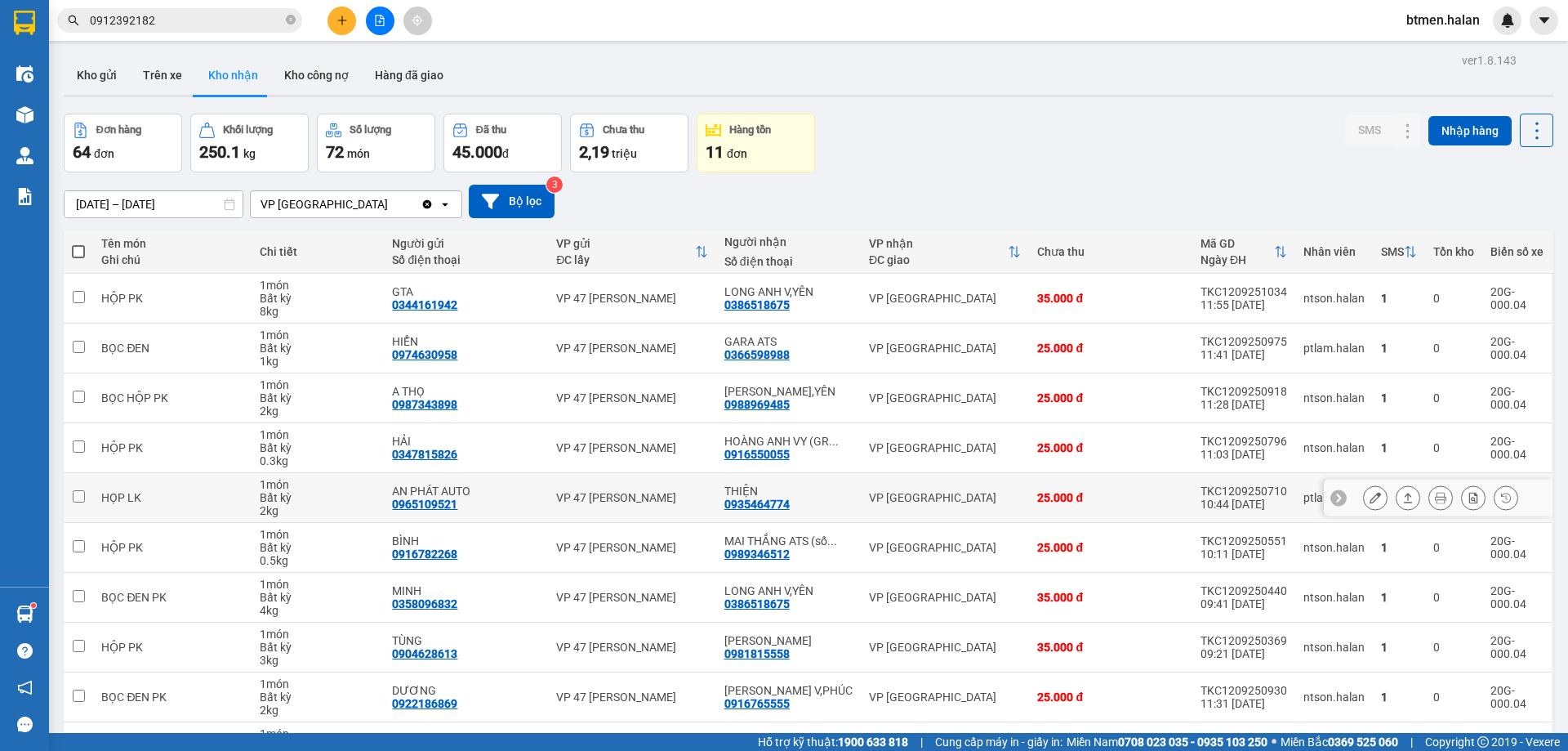
scroll to position [81, 0]
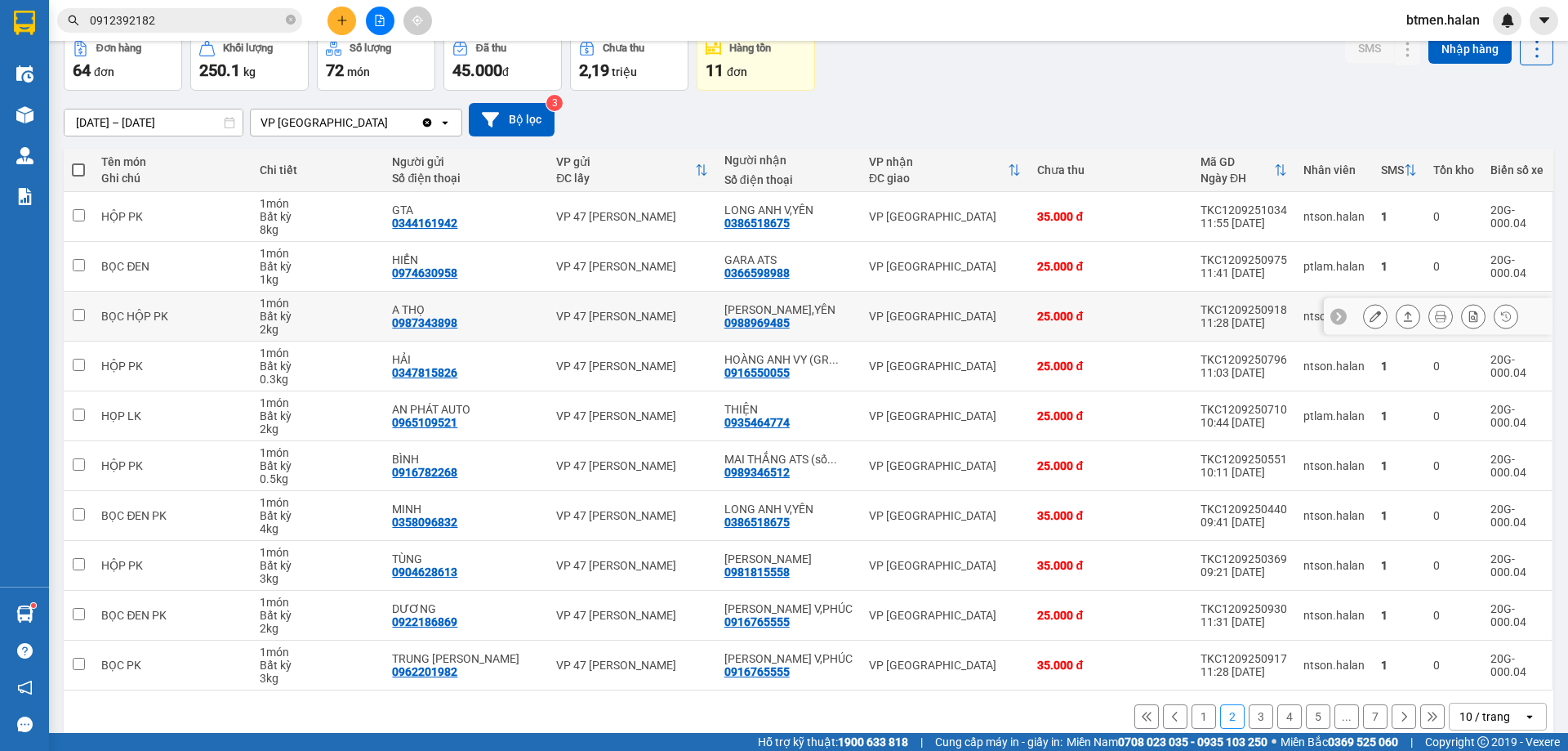
click at [1369, 321] on icon at bounding box center [1375, 316] width 12 height 12
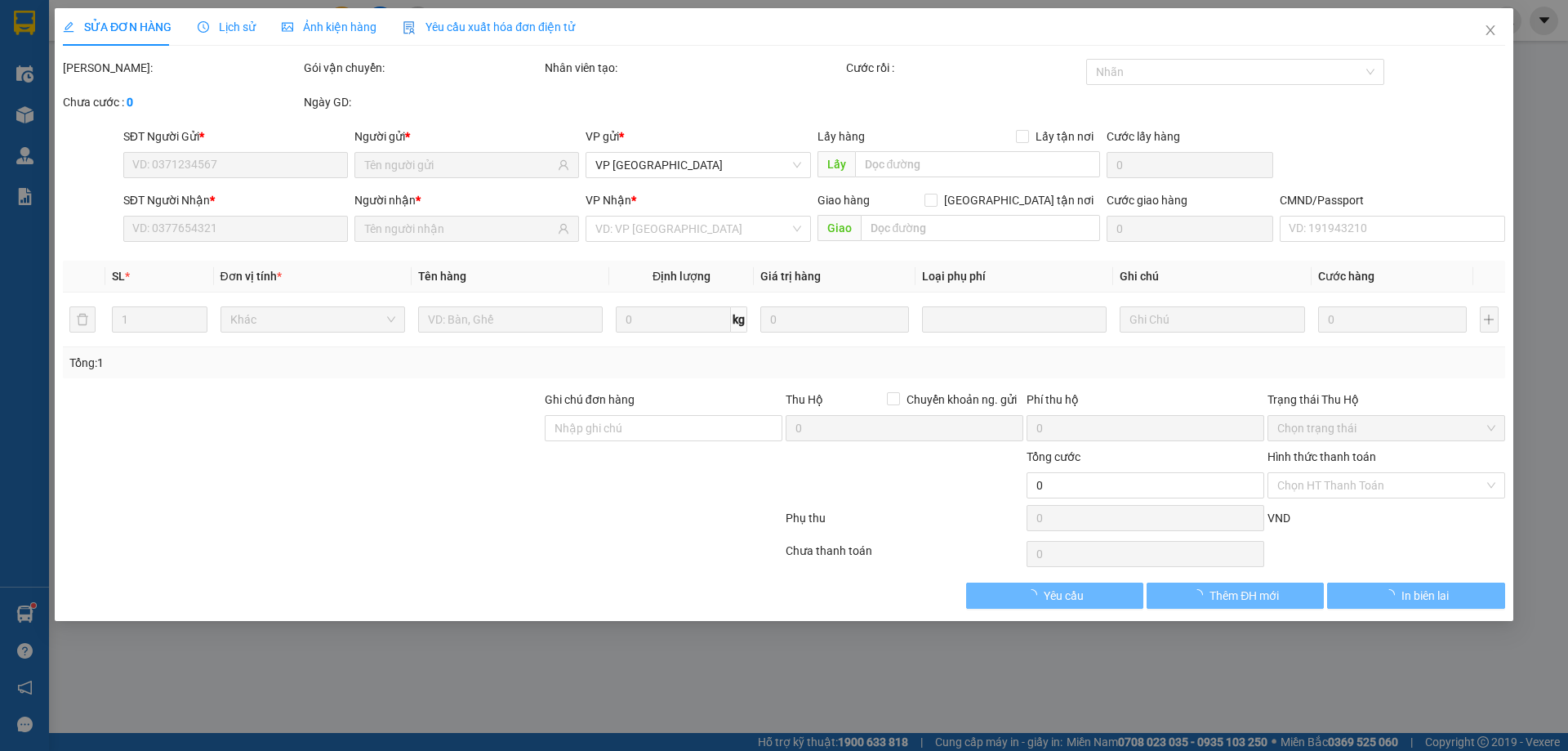
type input "0987343898"
type input "A THỌ"
type input "0988969485"
type input "NGỌC V,YÊN"
type input "25.000"
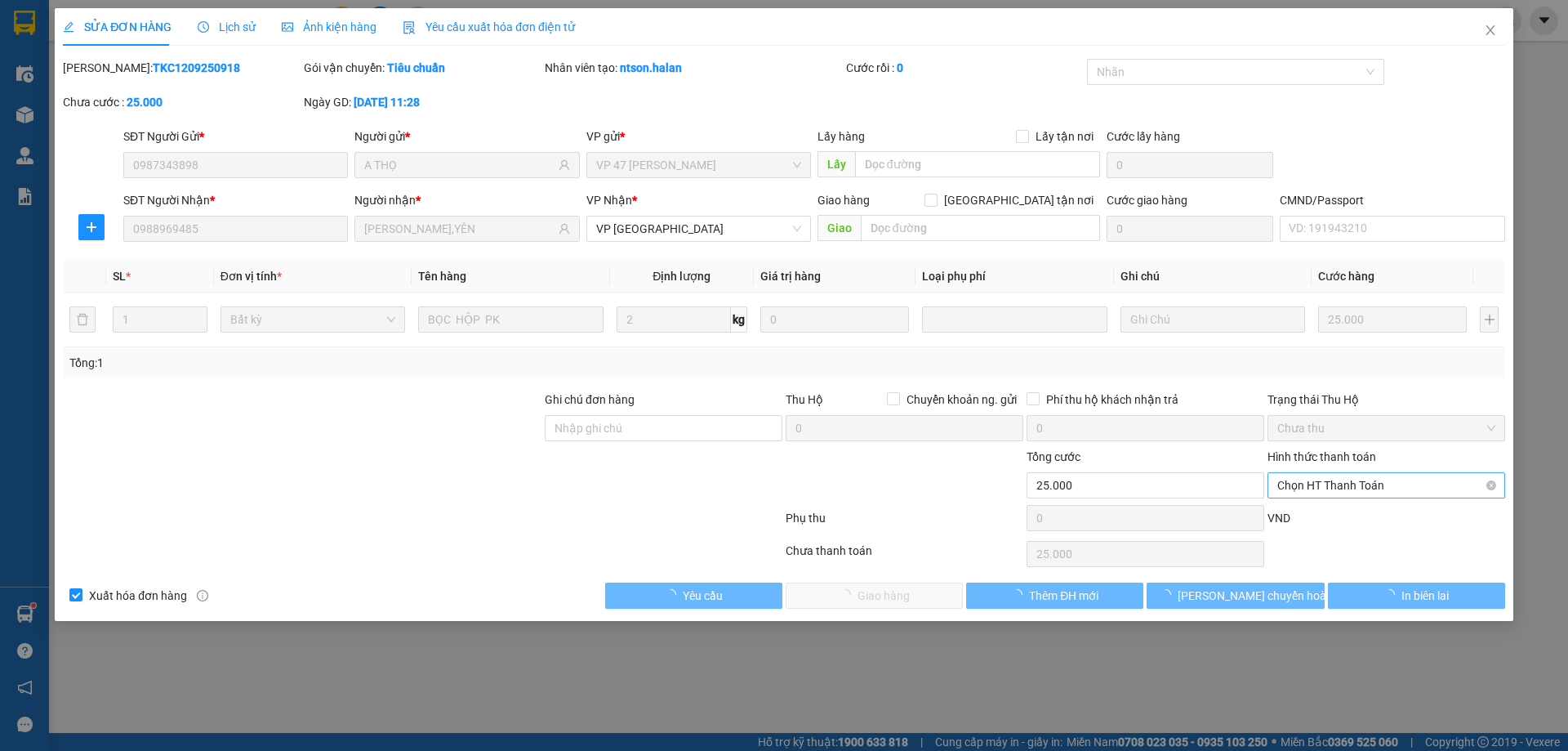
click at [1300, 488] on span "Chọn HT Thanh Toán" at bounding box center [1386, 485] width 218 height 25
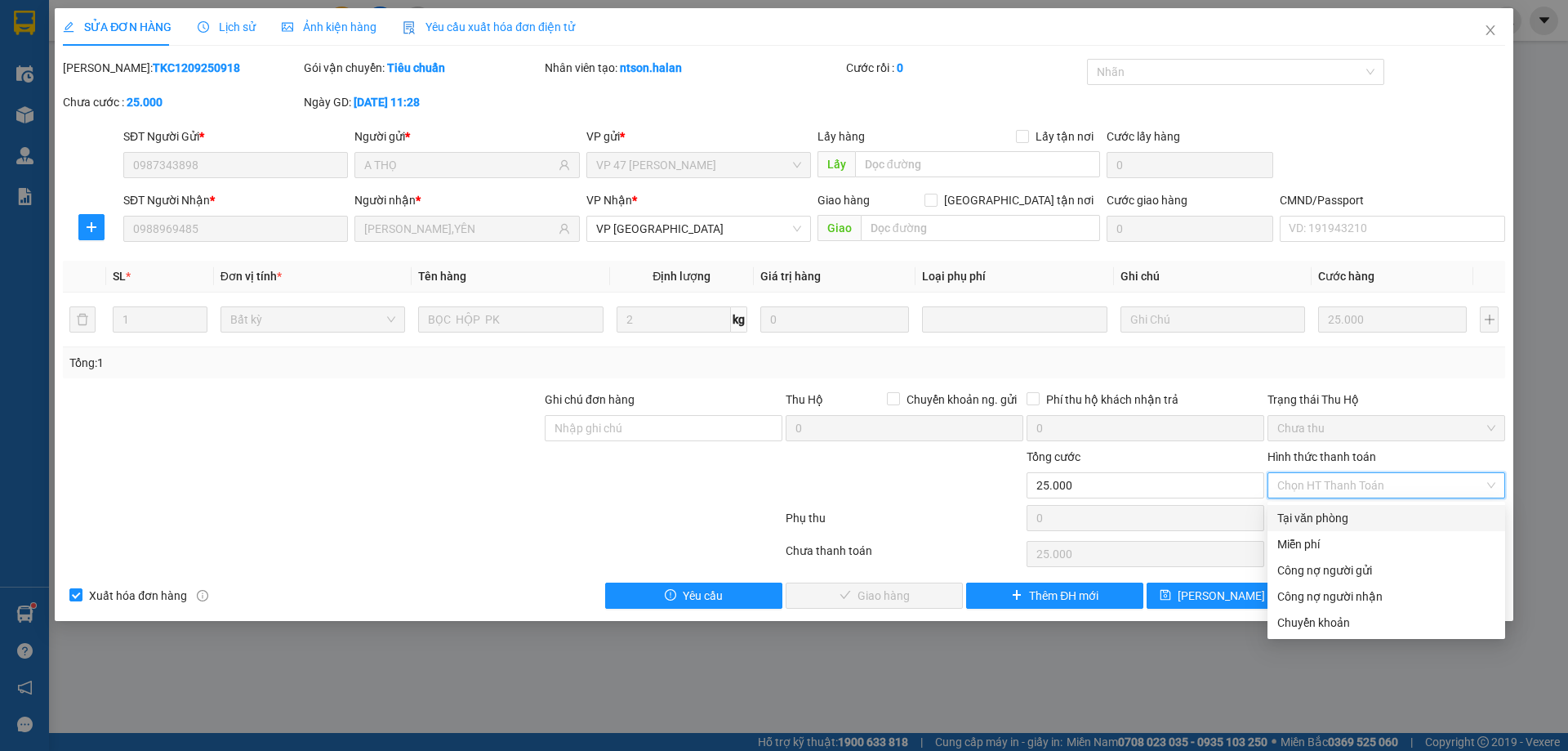
click at [1289, 523] on div "Tại văn phòng" at bounding box center [1386, 518] width 218 height 18
type input "0"
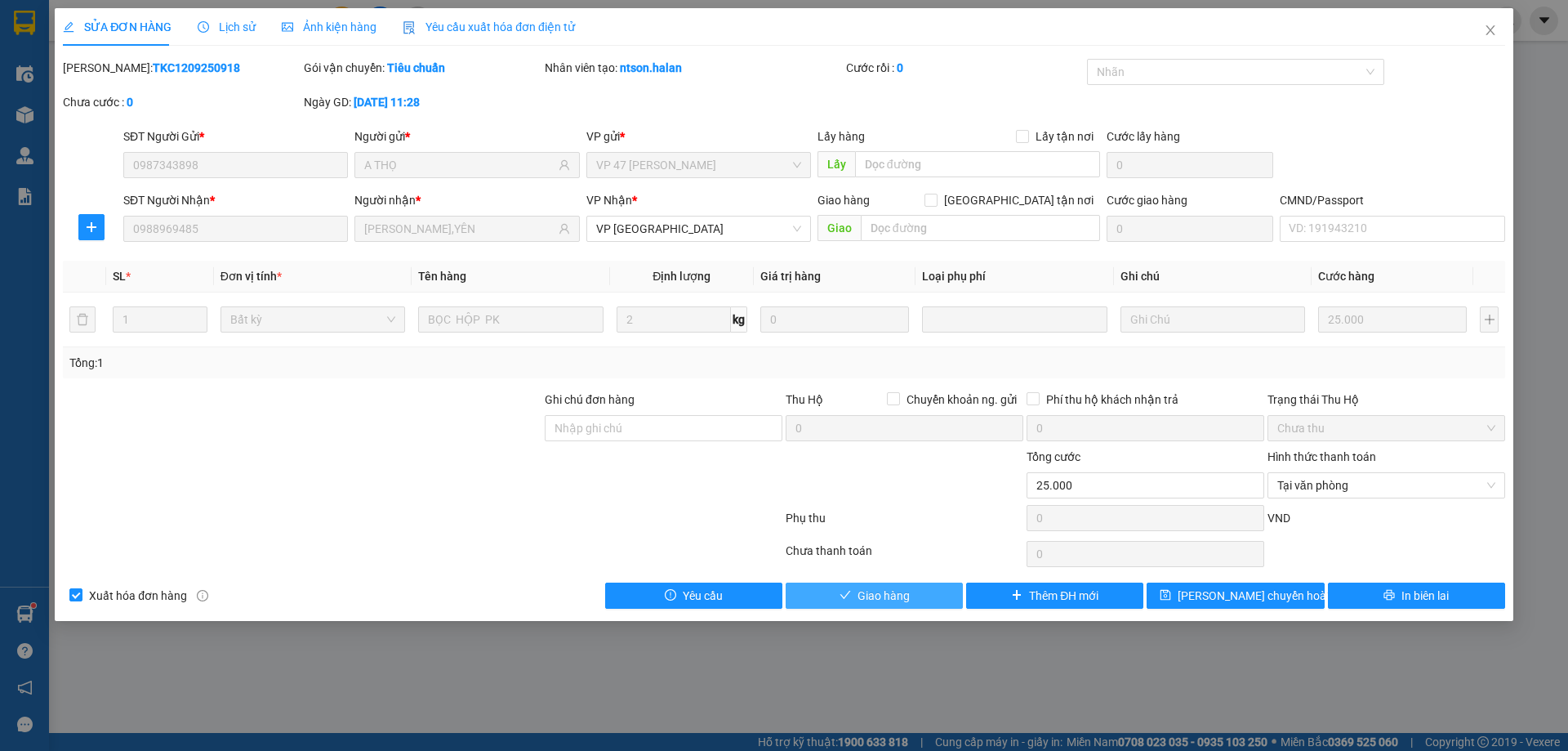
click at [894, 591] on span "Giao hàng" at bounding box center [883, 595] width 53 height 18
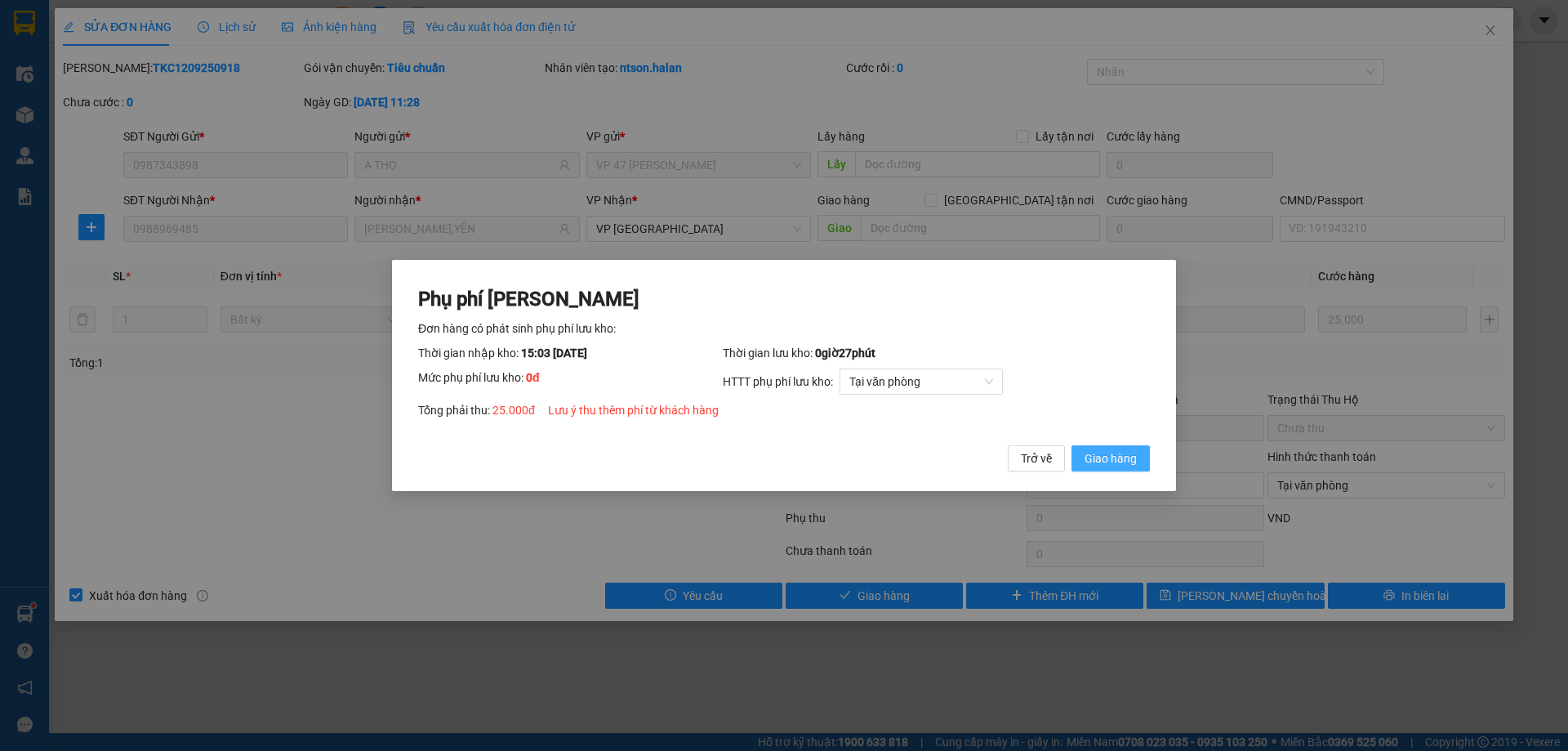
drag, startPoint x: 1114, startPoint y: 467, endPoint x: 1216, endPoint y: 382, distance: 132.8
click at [1117, 463] on span "Giao hàng" at bounding box center [1110, 458] width 53 height 18
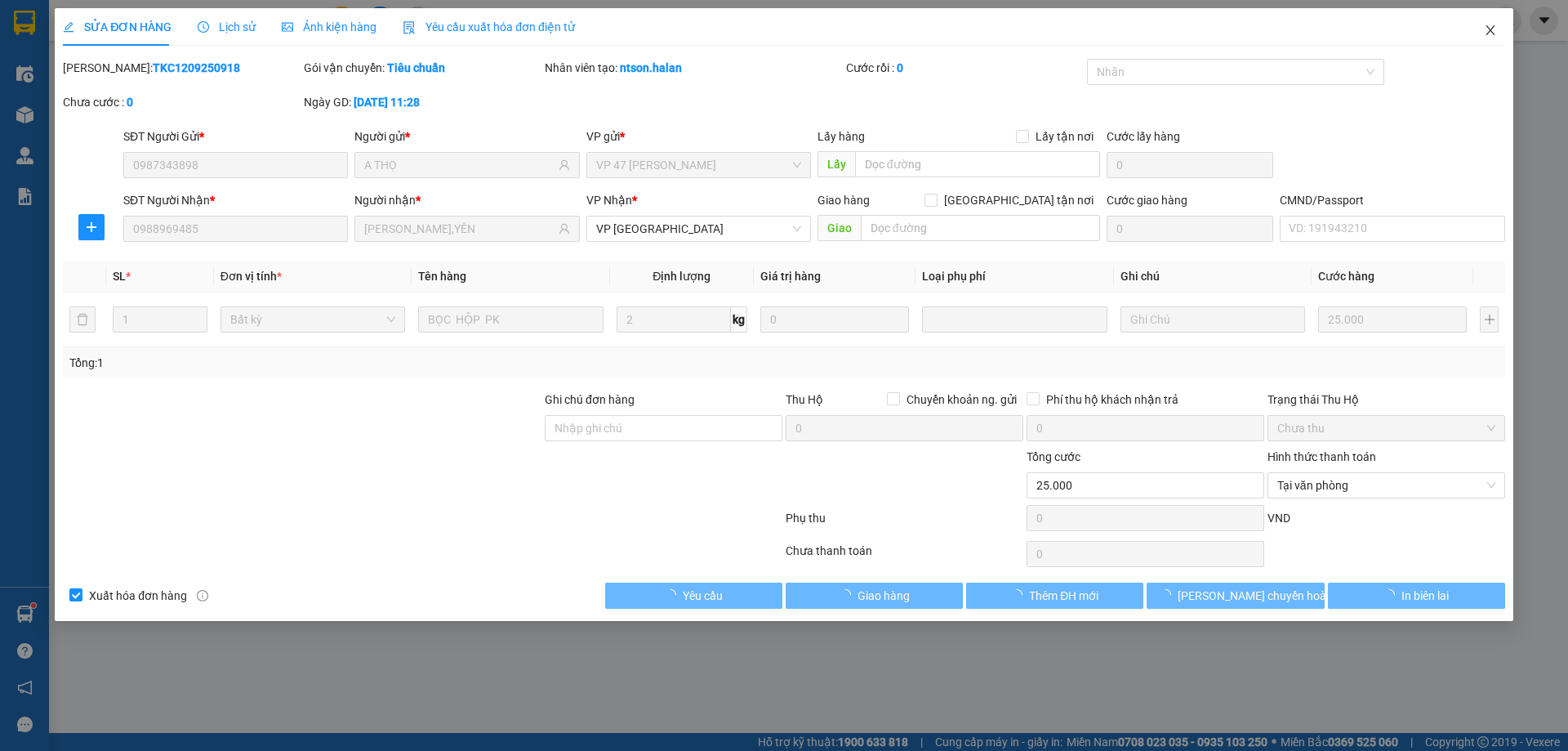
click at [1487, 21] on span "Close" at bounding box center [1491, 31] width 46 height 46
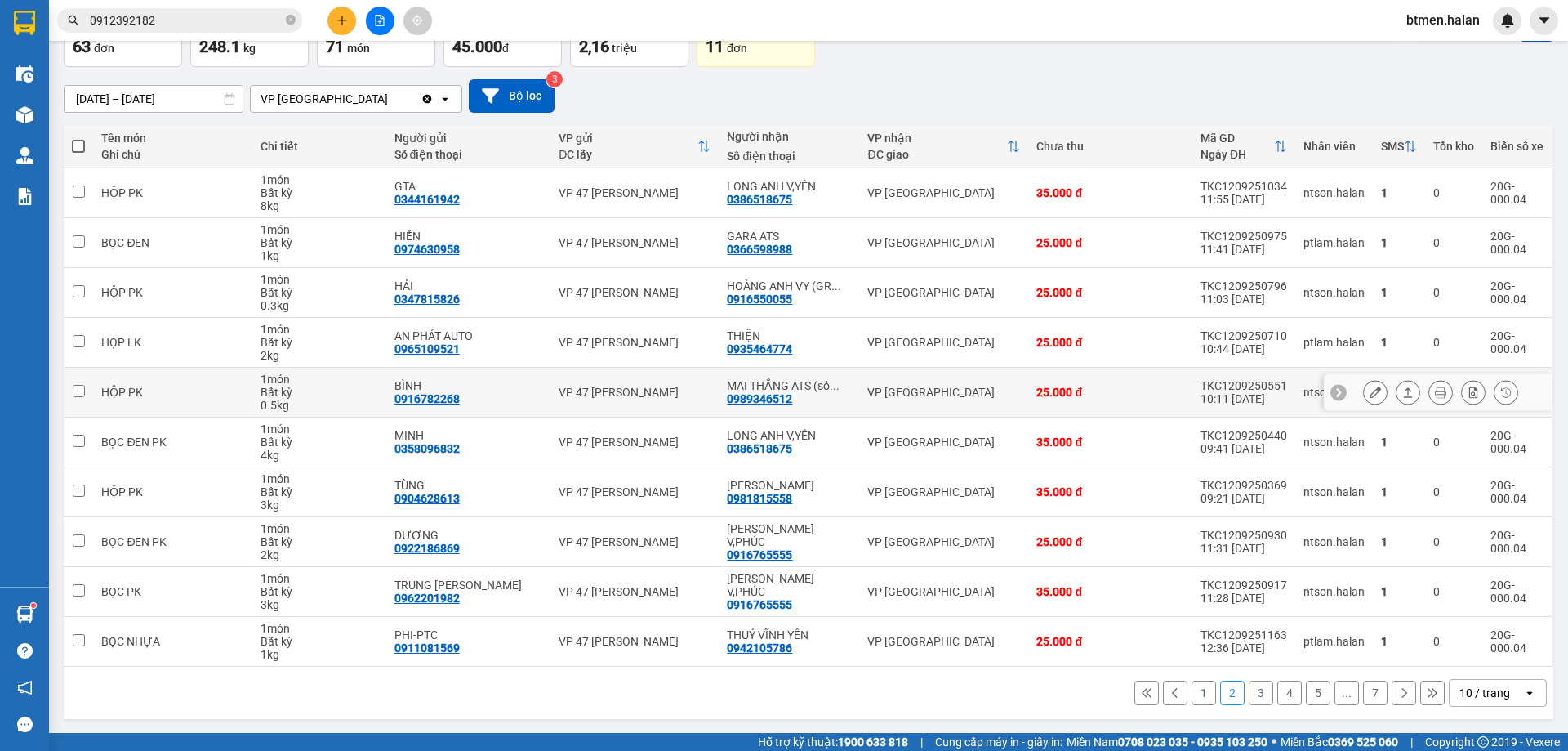
scroll to position [106, 0]
click at [1192, 692] on button "1" at bounding box center [1204, 691] width 25 height 25
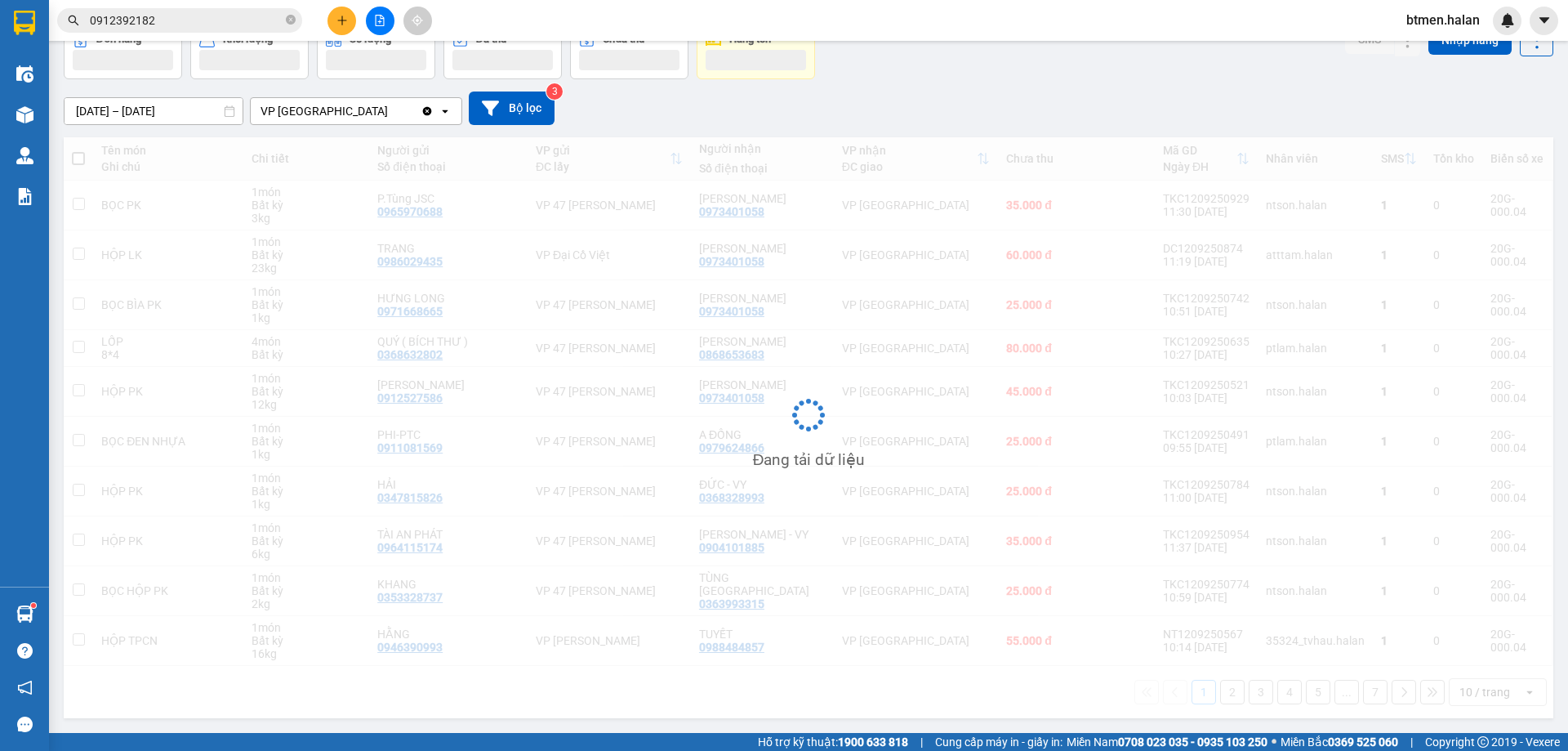
scroll to position [93, 0]
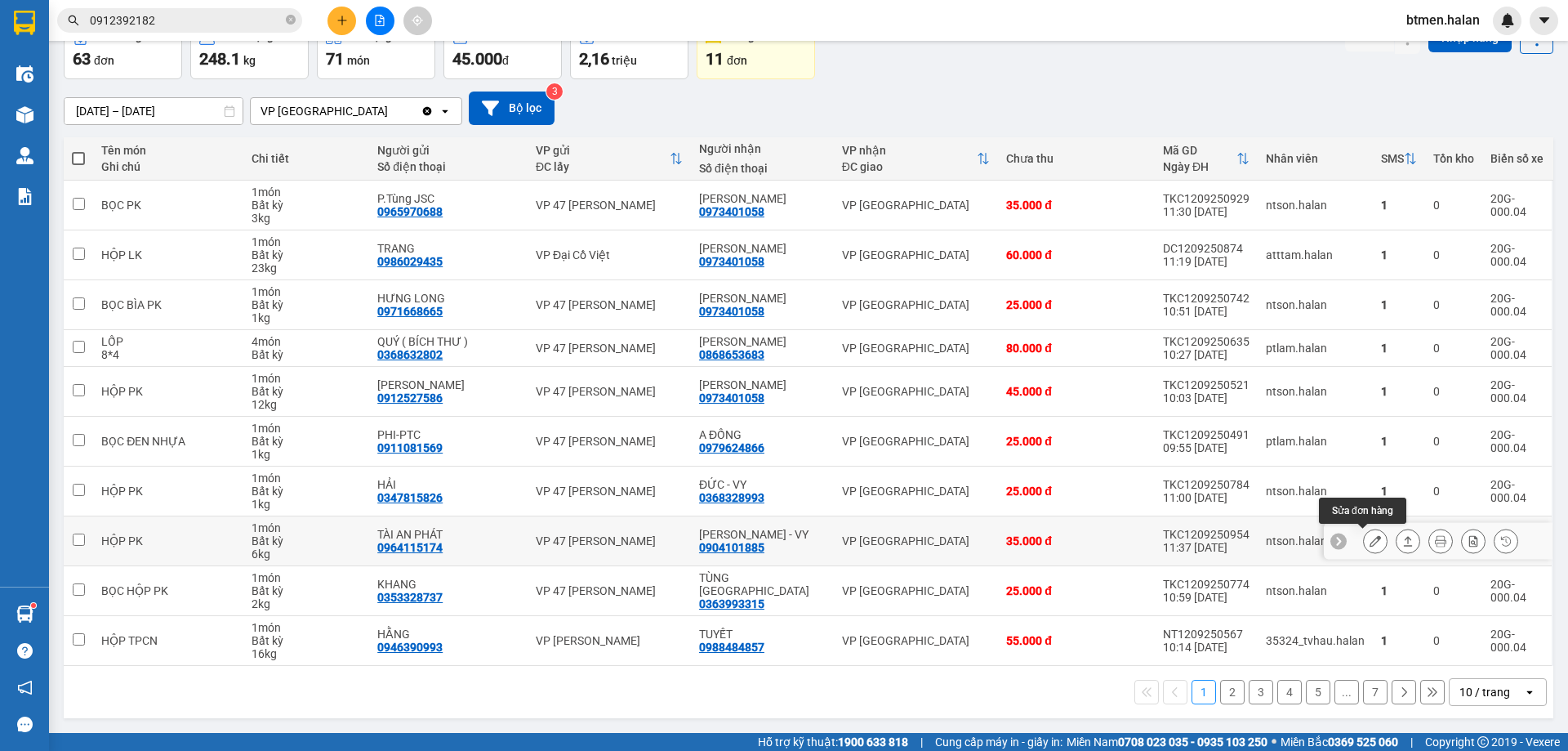
click at [1363, 544] on button at bounding box center [1374, 540] width 23 height 29
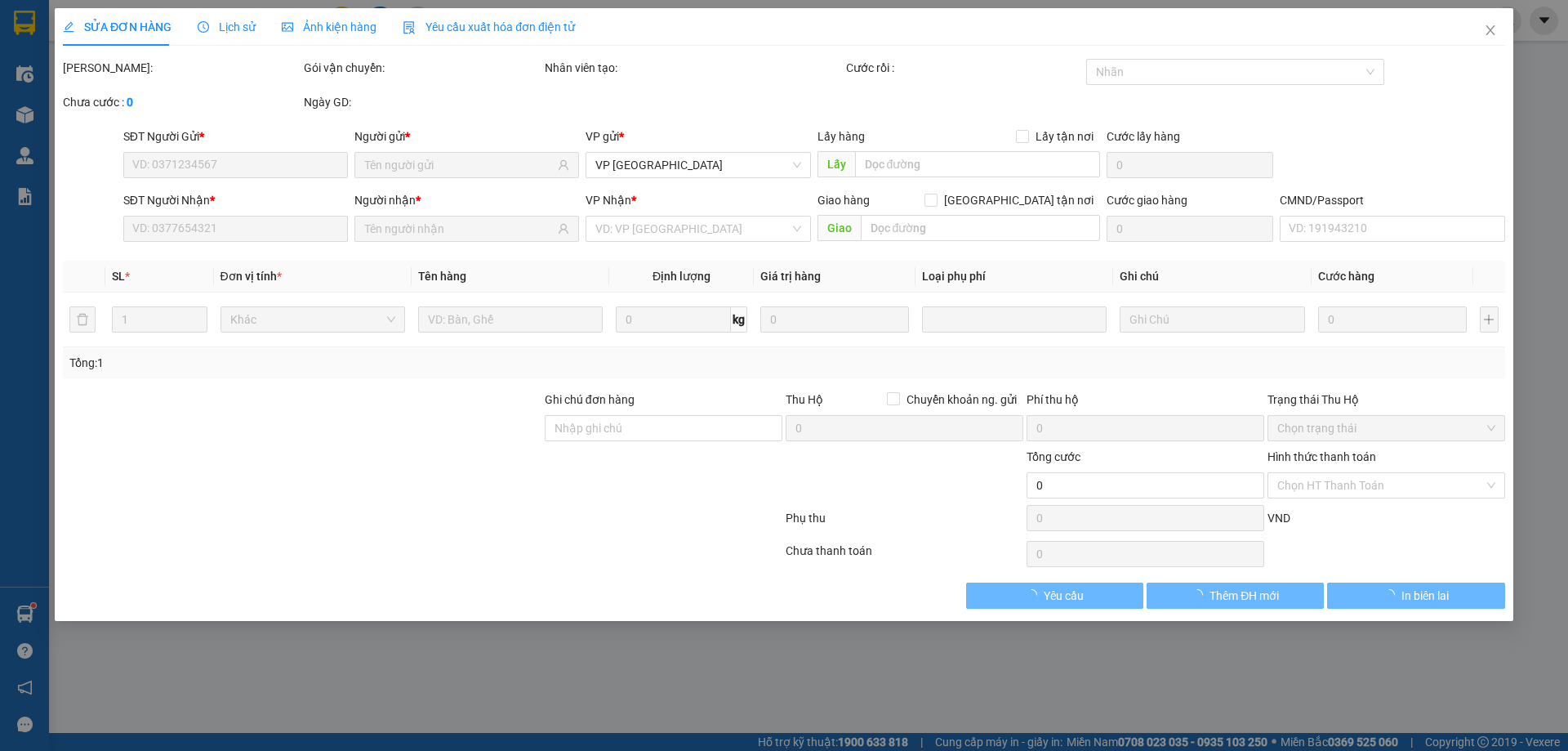
type input "0964115174"
type input "TÀI AN PHÁT"
type input "0904101885"
type input "GARA VŨ THẮNG - VY"
type input "35.000"
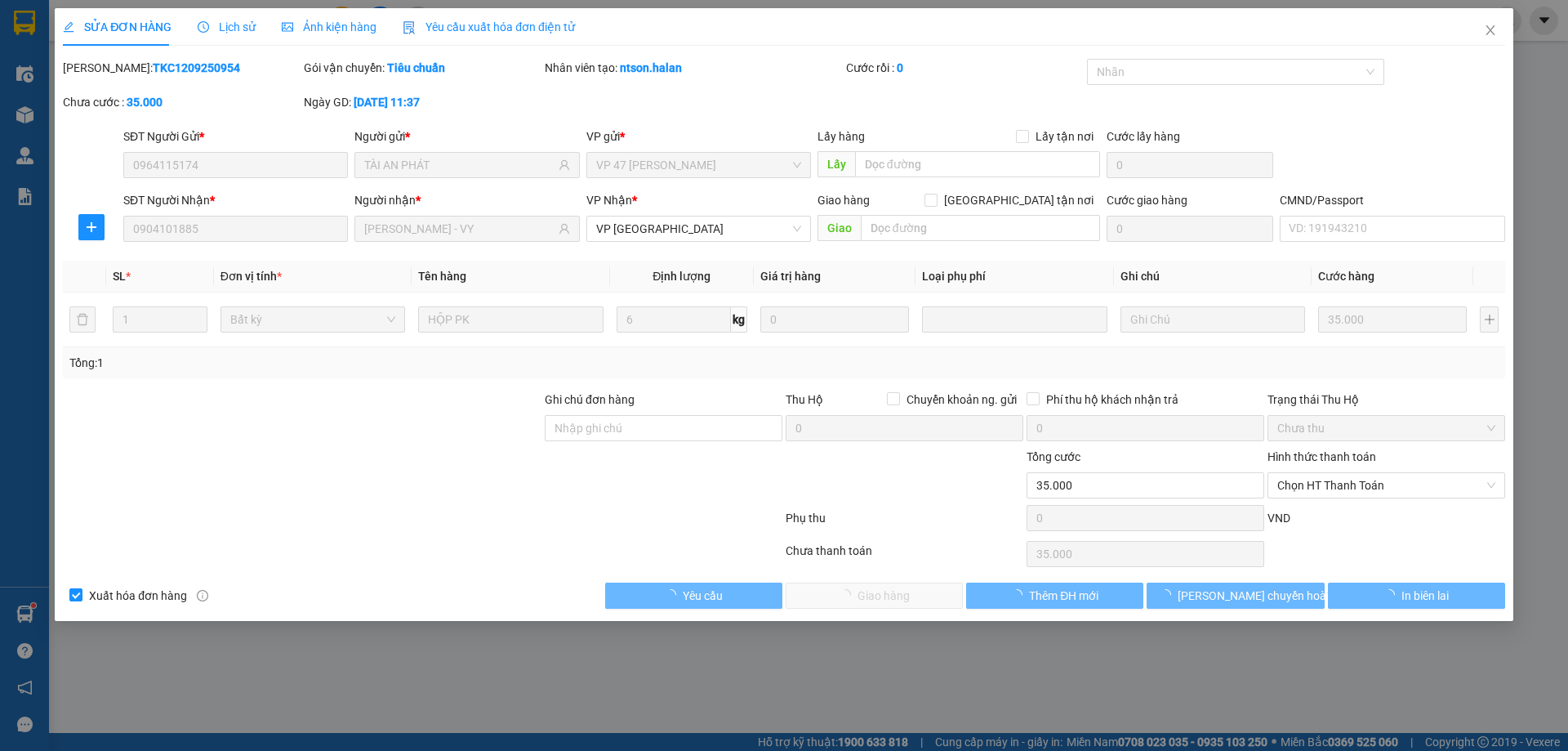
click at [1354, 490] on span "Chọn HT Thanh Toán" at bounding box center [1386, 485] width 218 height 25
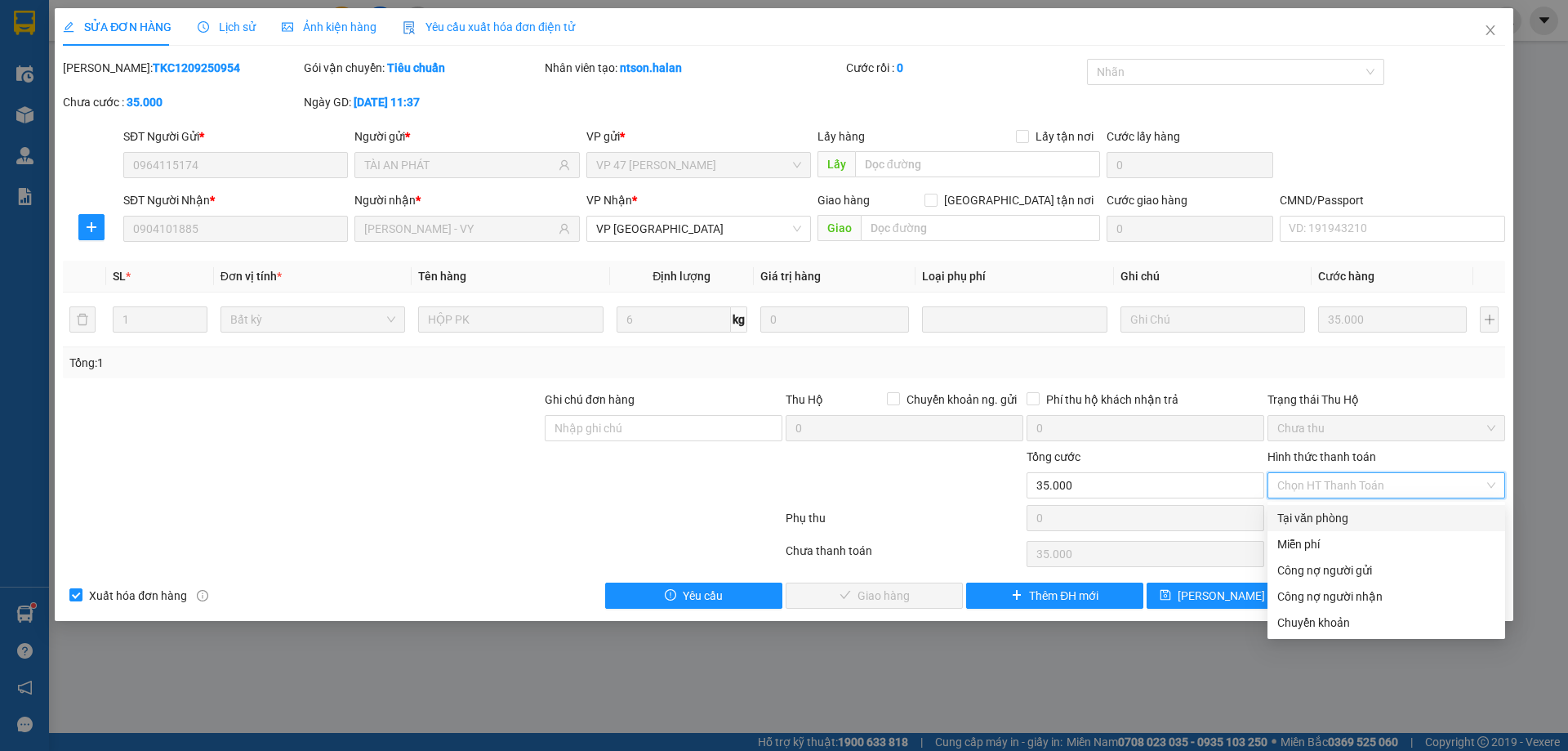
click at [1332, 516] on div "Tại văn phòng" at bounding box center [1386, 518] width 218 height 18
type input "0"
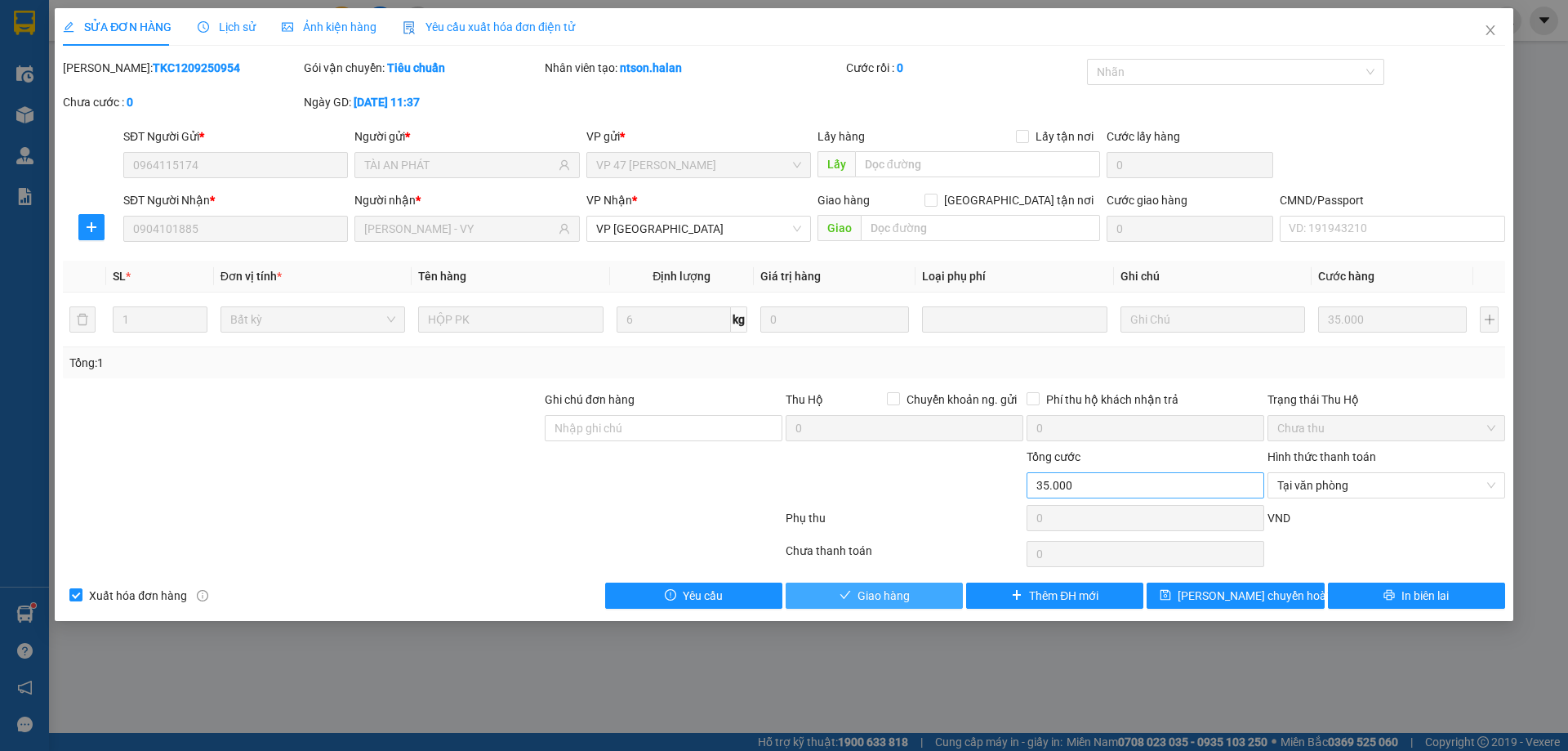
drag, startPoint x: 889, startPoint y: 593, endPoint x: 1093, endPoint y: 498, distance: 225.0
click at [890, 593] on span "Giao hàng" at bounding box center [883, 595] width 53 height 18
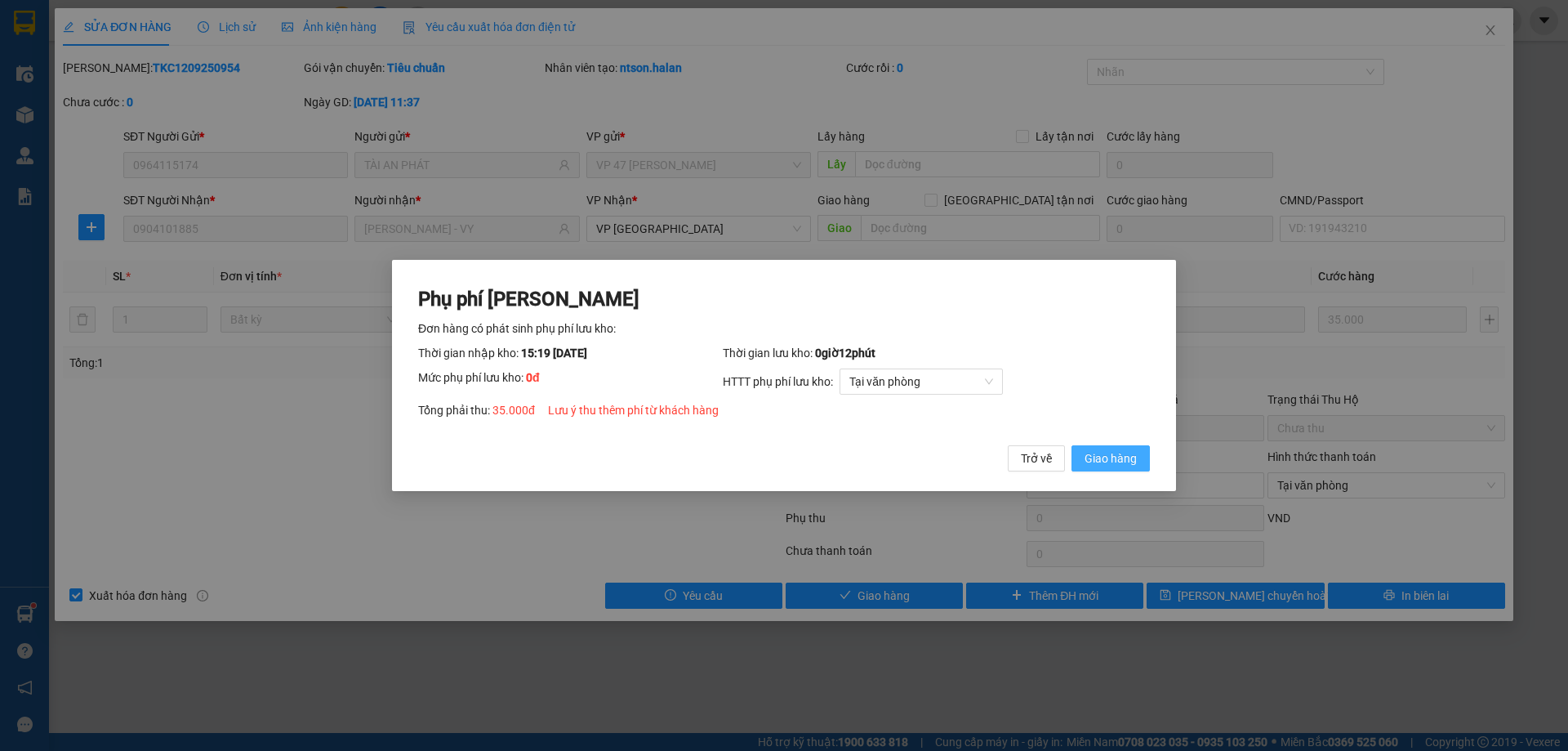
click at [1119, 451] on span "Giao hàng" at bounding box center [1110, 458] width 53 height 18
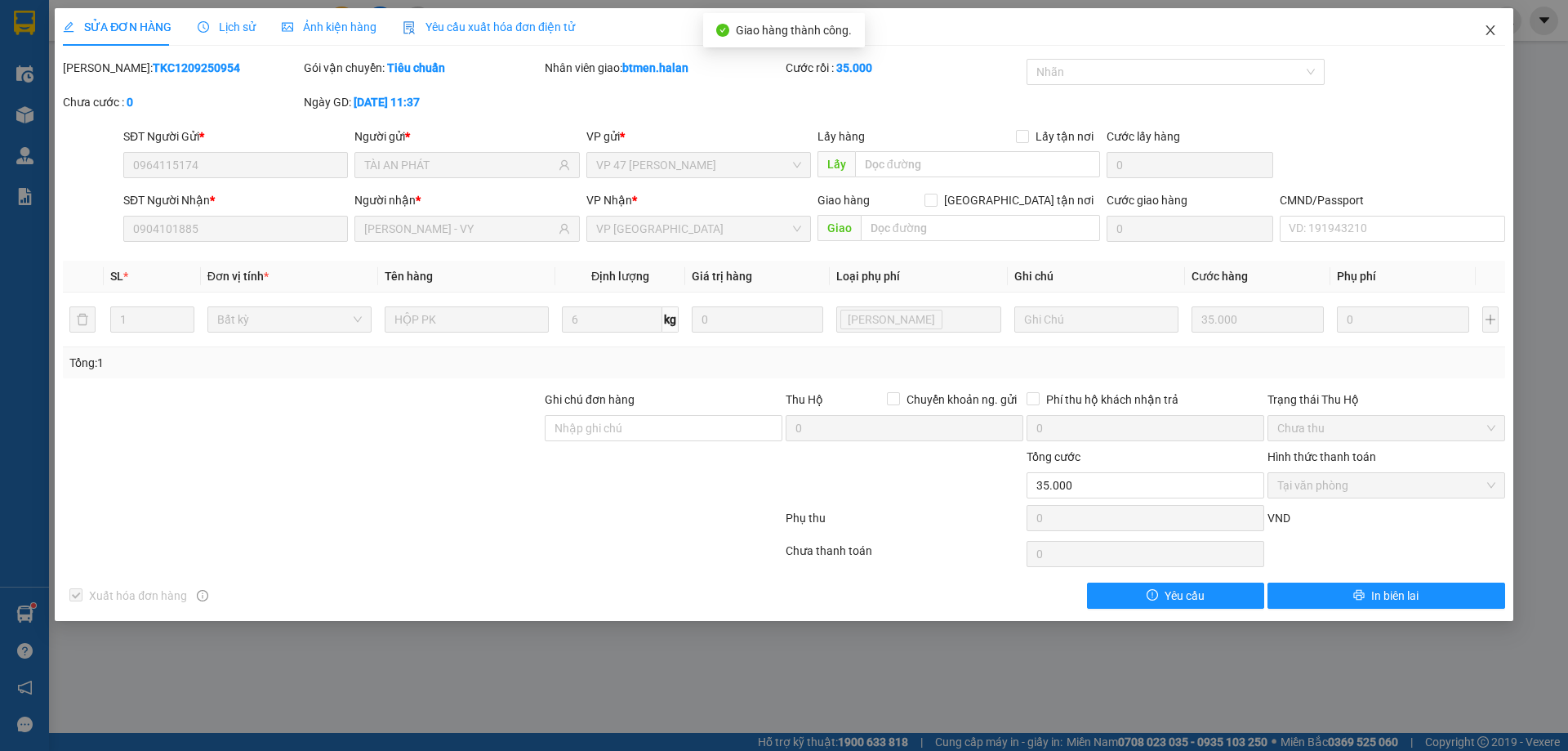
click at [1484, 30] on icon "close" at bounding box center [1490, 30] width 13 height 13
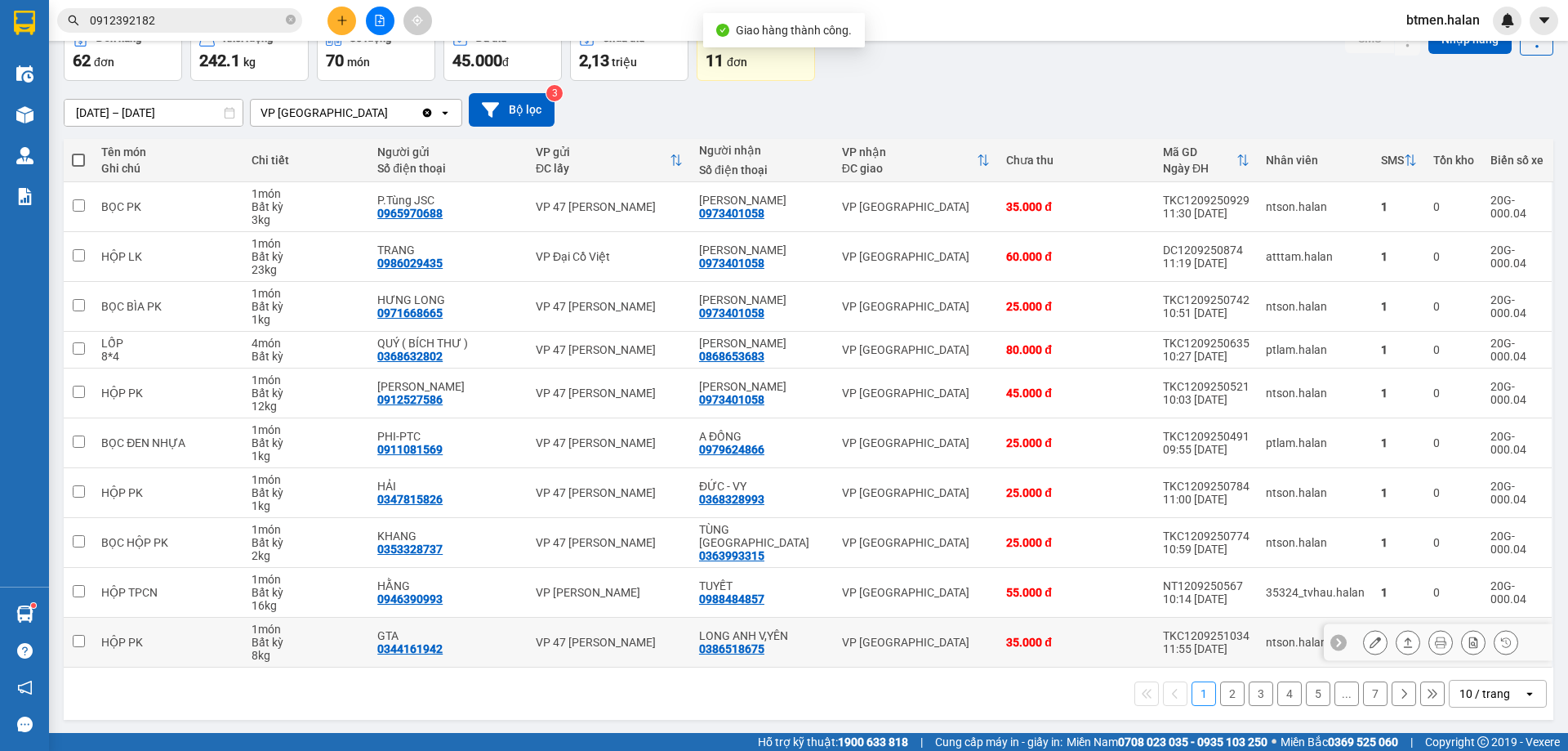
scroll to position [93, 0]
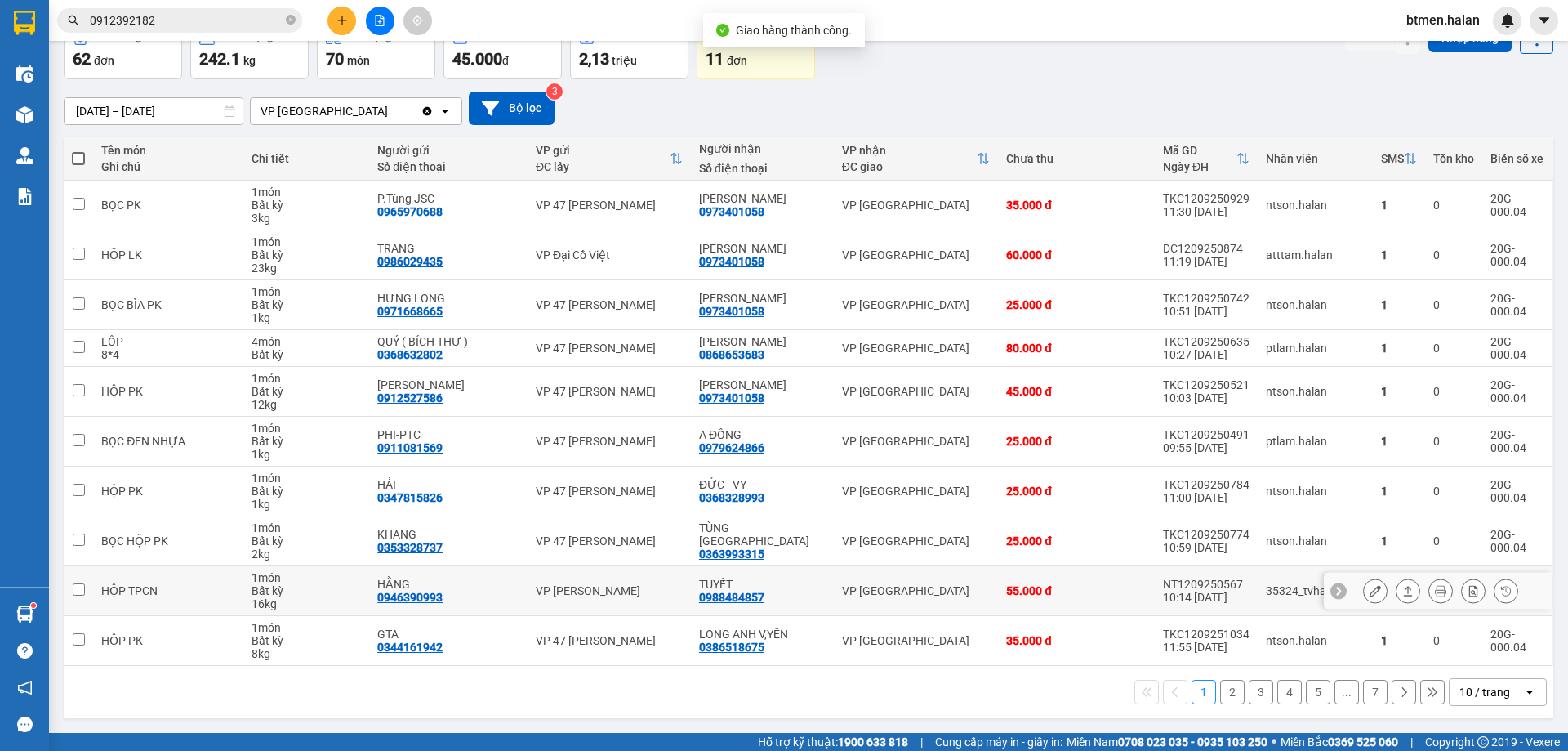
click at [758, 598] on div "0988484857" at bounding box center [732, 597] width 66 height 13
copy div "0988484857"
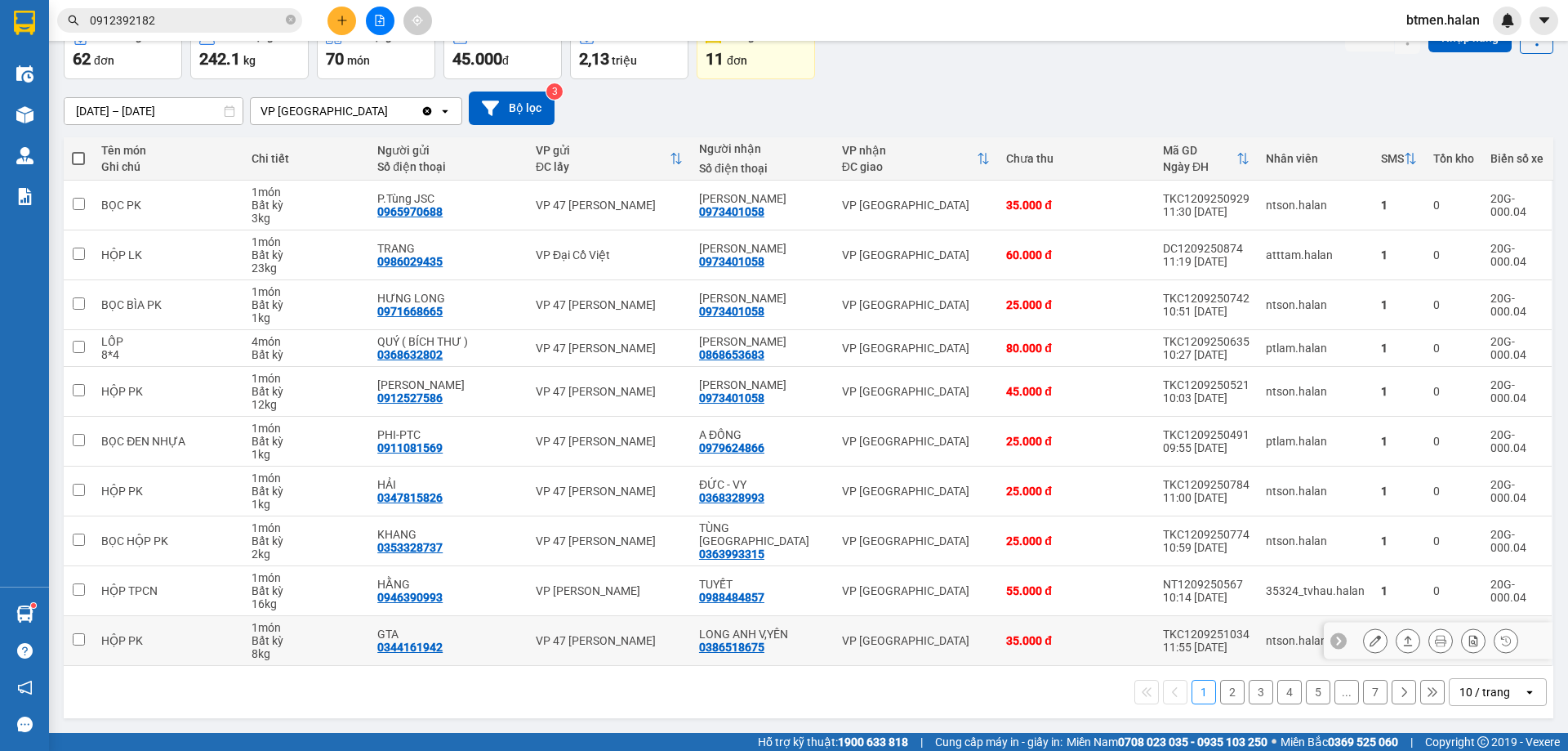
click at [753, 647] on div "0386518675" at bounding box center [732, 647] width 66 height 13
click at [1367, 694] on button "7" at bounding box center [1374, 691] width 25 height 25
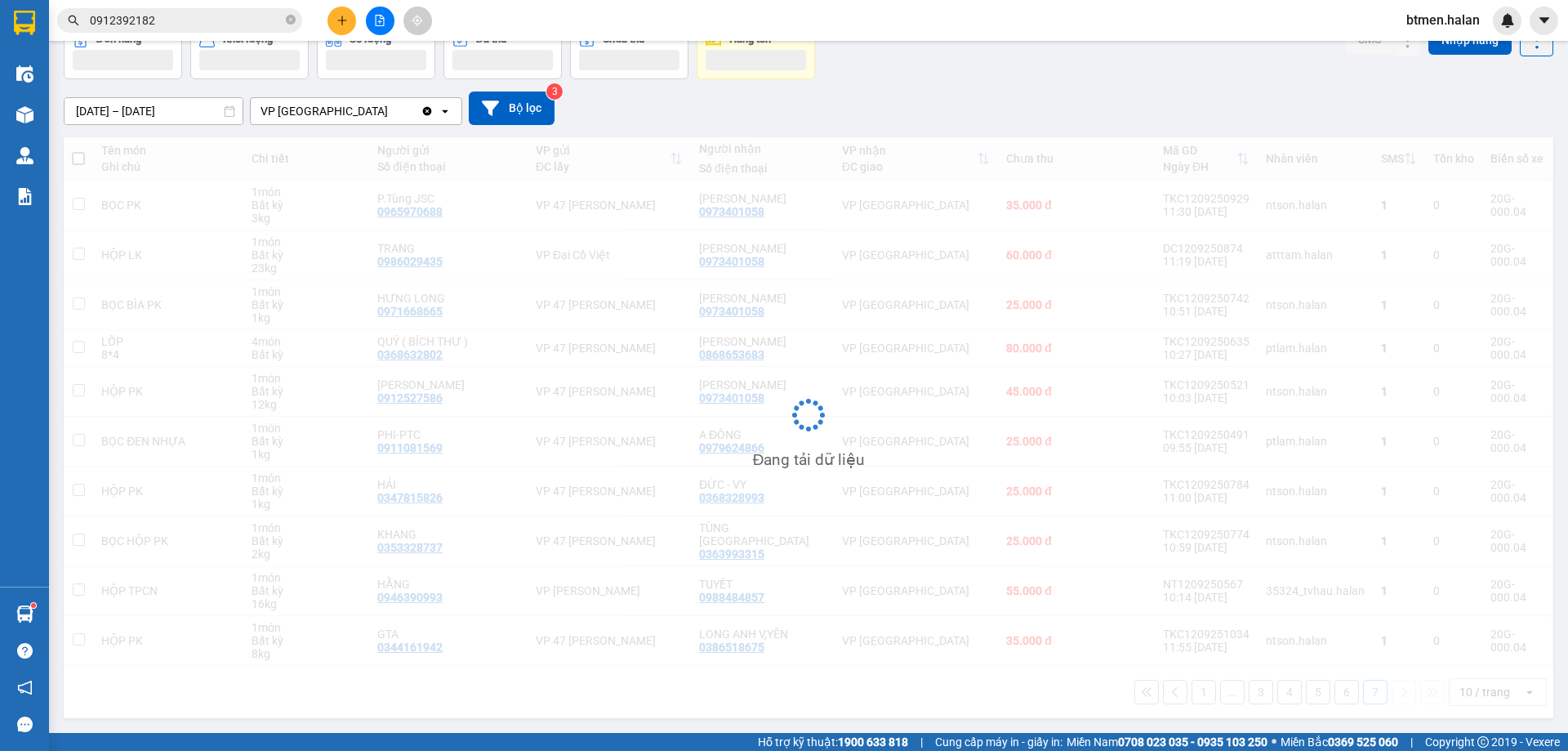
scroll to position [75, 0]
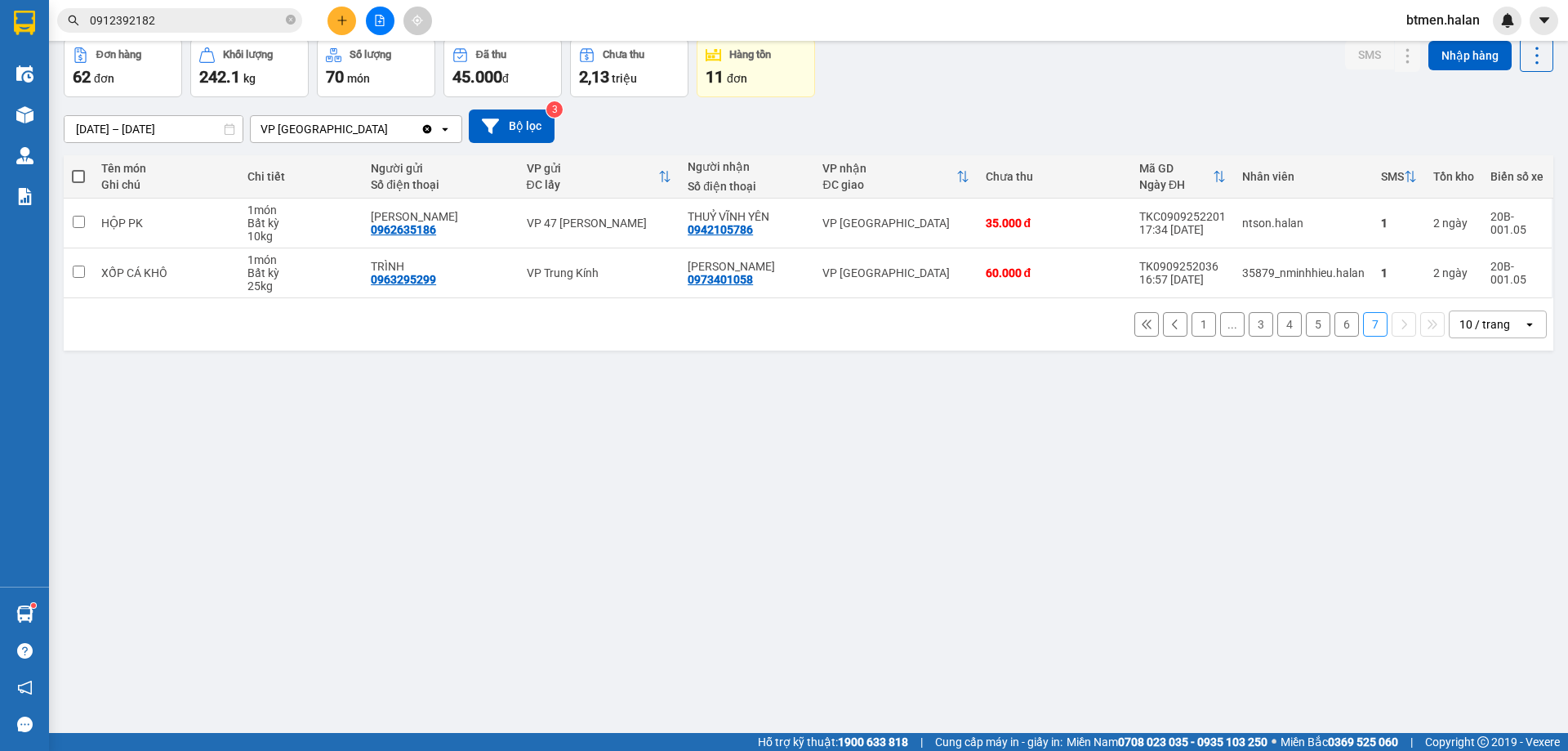
click at [1339, 326] on button "6" at bounding box center [1347, 324] width 25 height 25
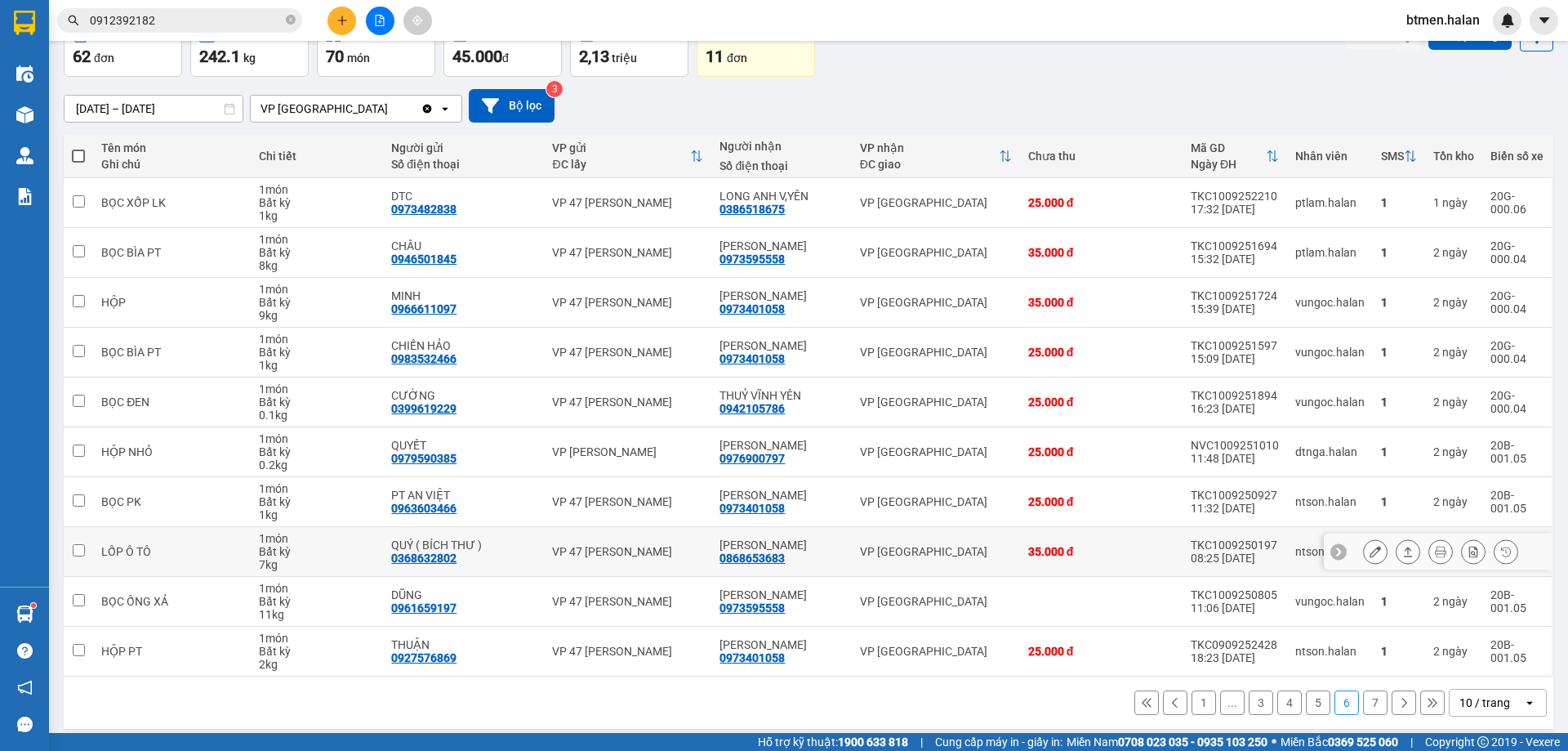
scroll to position [106, 0]
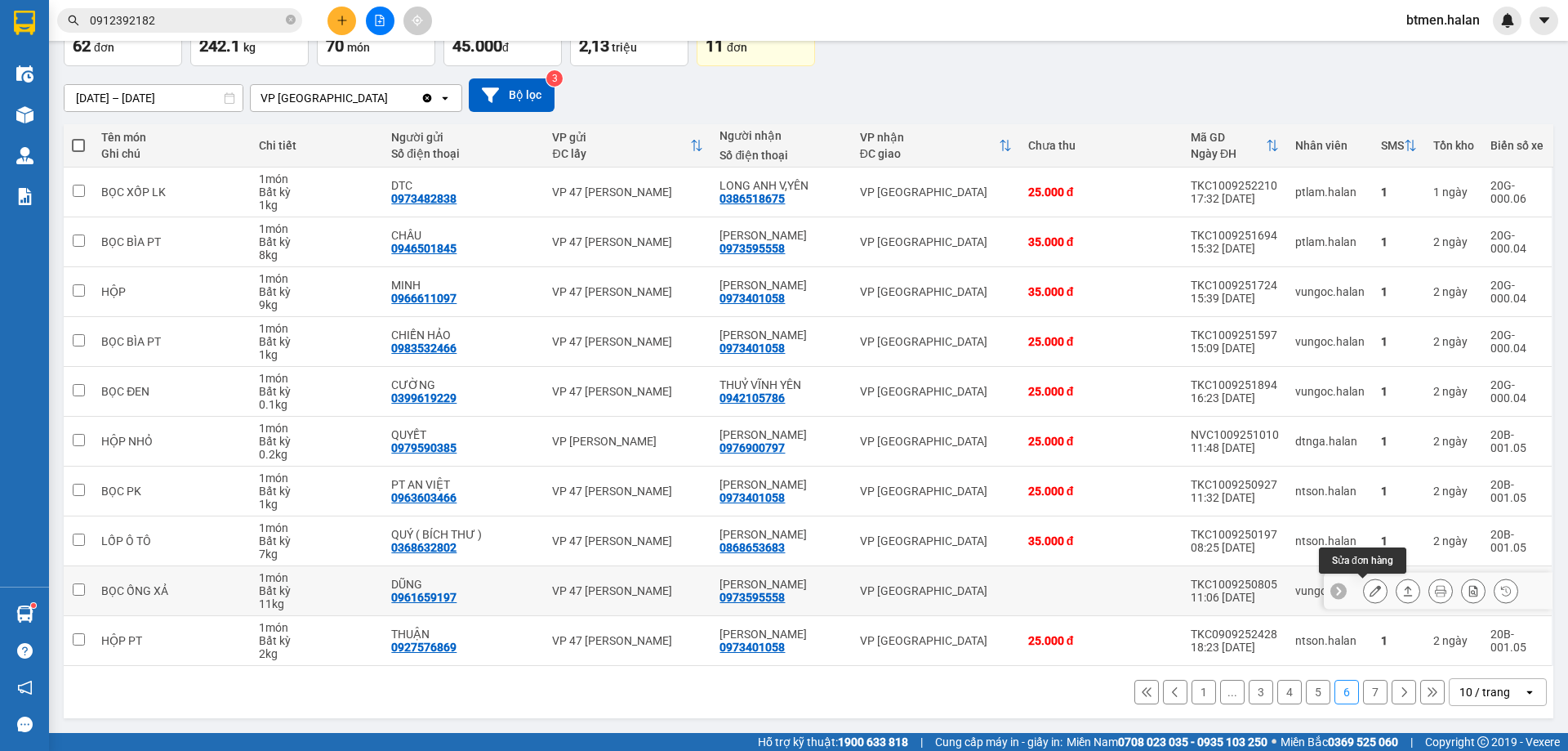
click at [1369, 592] on icon at bounding box center [1375, 591] width 12 height 12
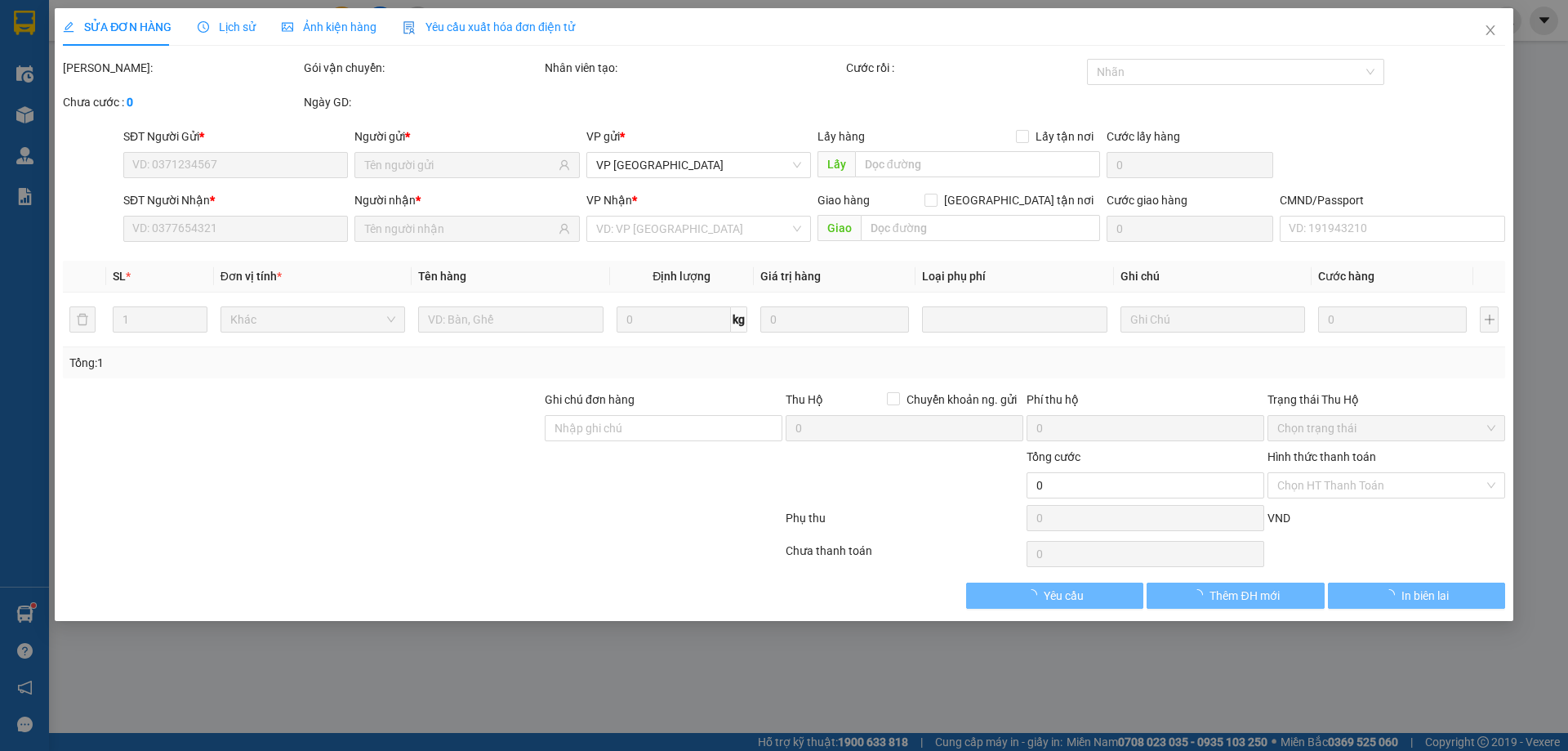
type input "0961659197"
type input "DŨNG"
type input "0973595558"
type input "[PERSON_NAME]"
type input "45.000"
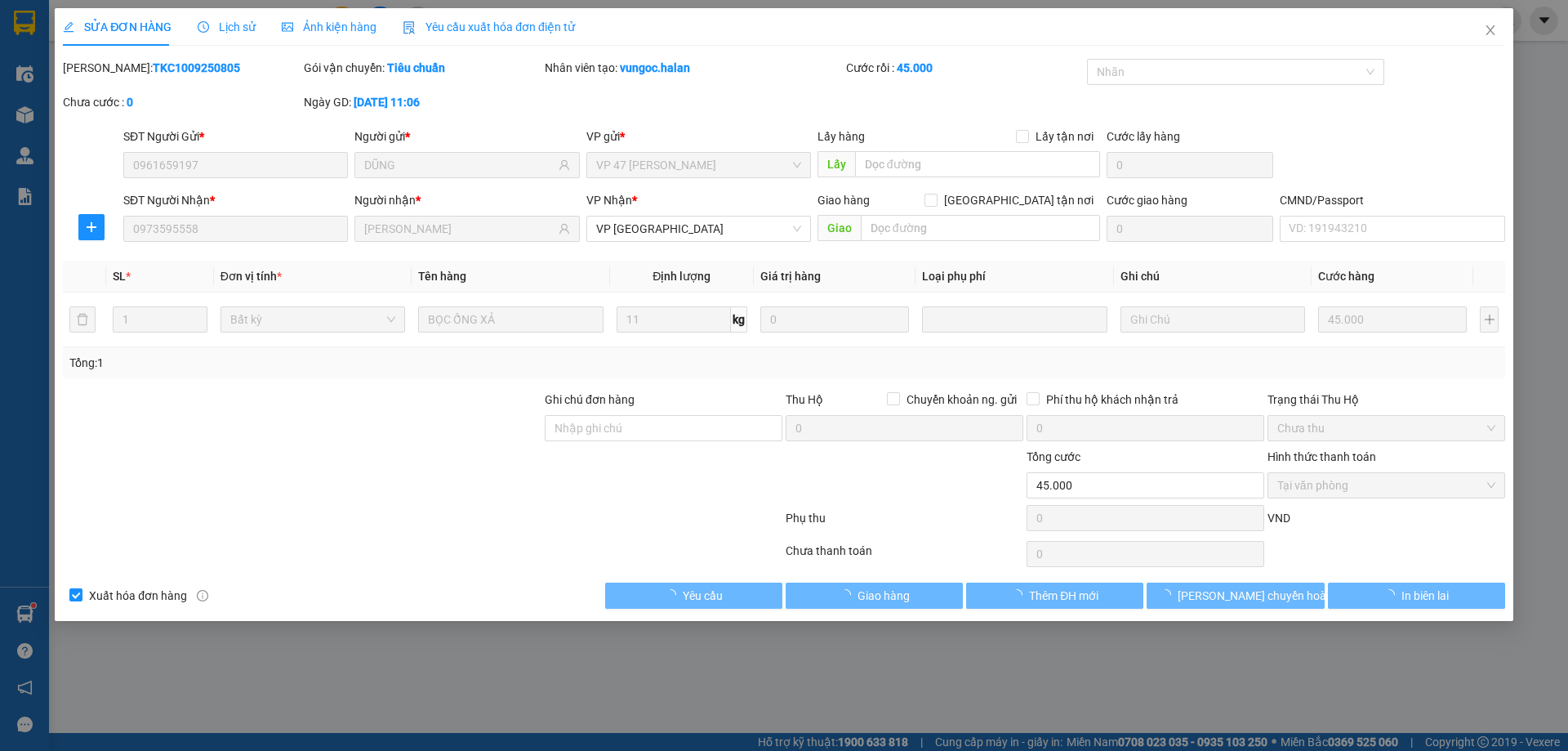
click at [1363, 485] on span "Tại văn phòng" at bounding box center [1386, 485] width 218 height 25
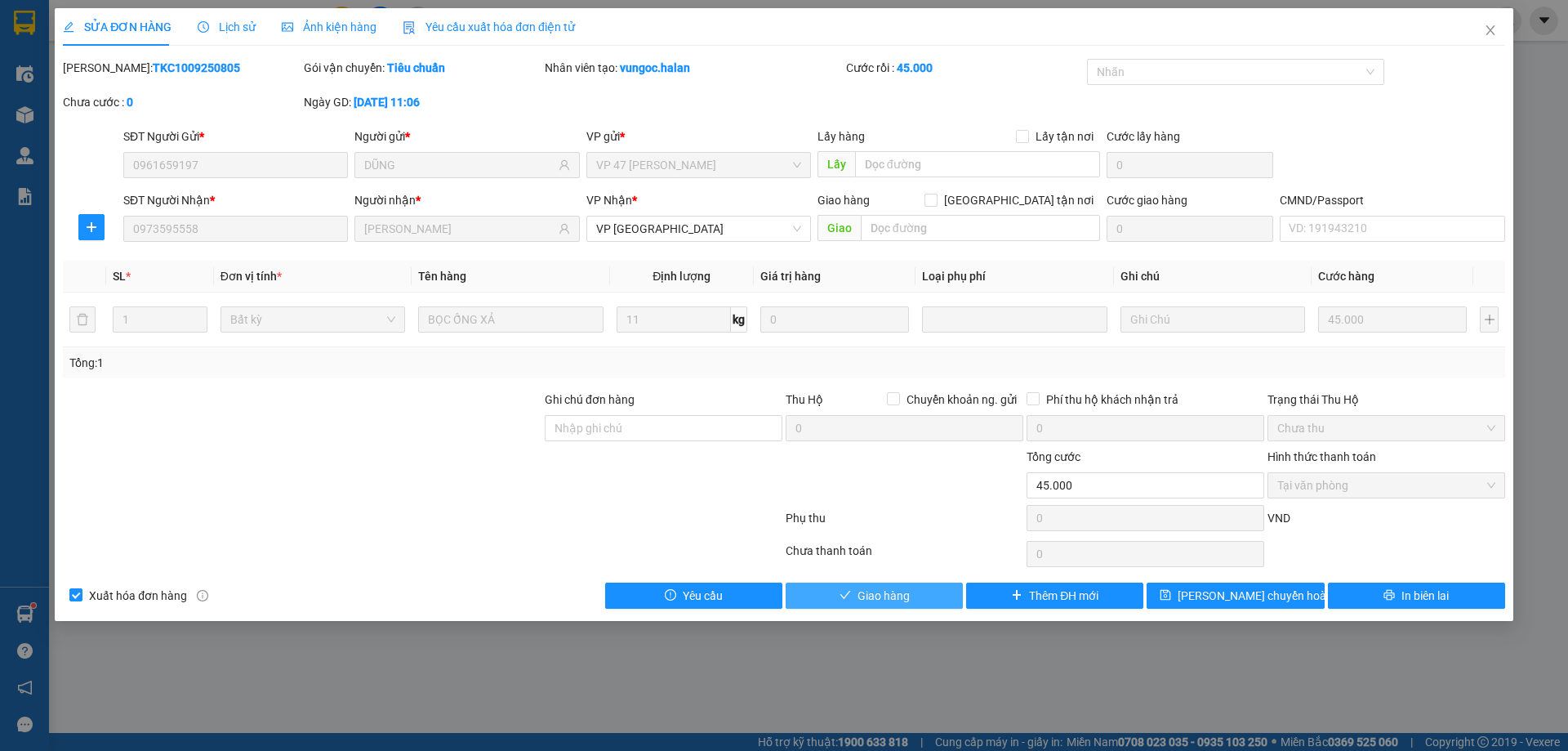
click at [903, 592] on span "Giao hàng" at bounding box center [883, 595] width 53 height 18
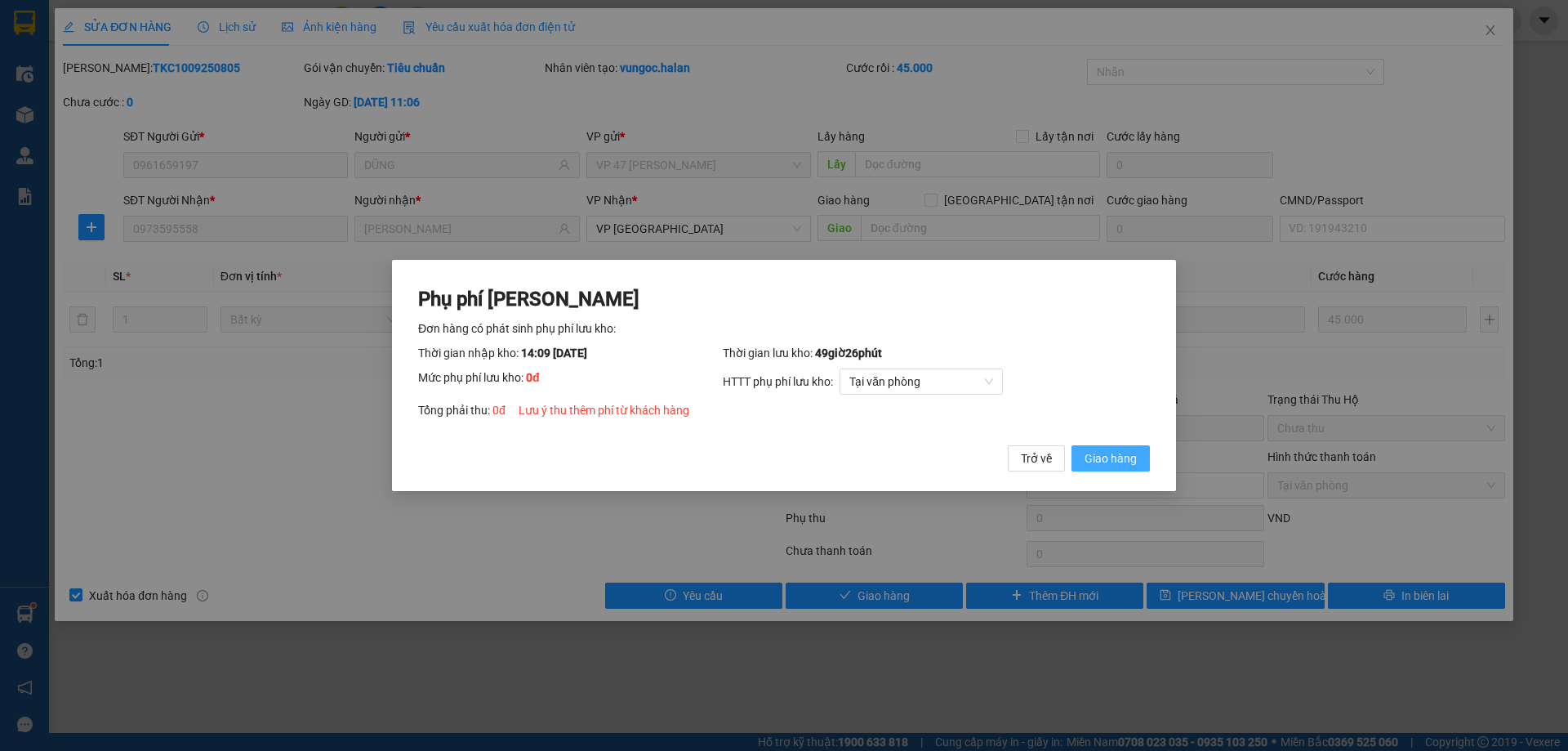
drag, startPoint x: 1108, startPoint y: 464, endPoint x: 1481, endPoint y: 115, distance: 510.8
click at [1108, 463] on span "Giao hàng" at bounding box center [1110, 458] width 53 height 18
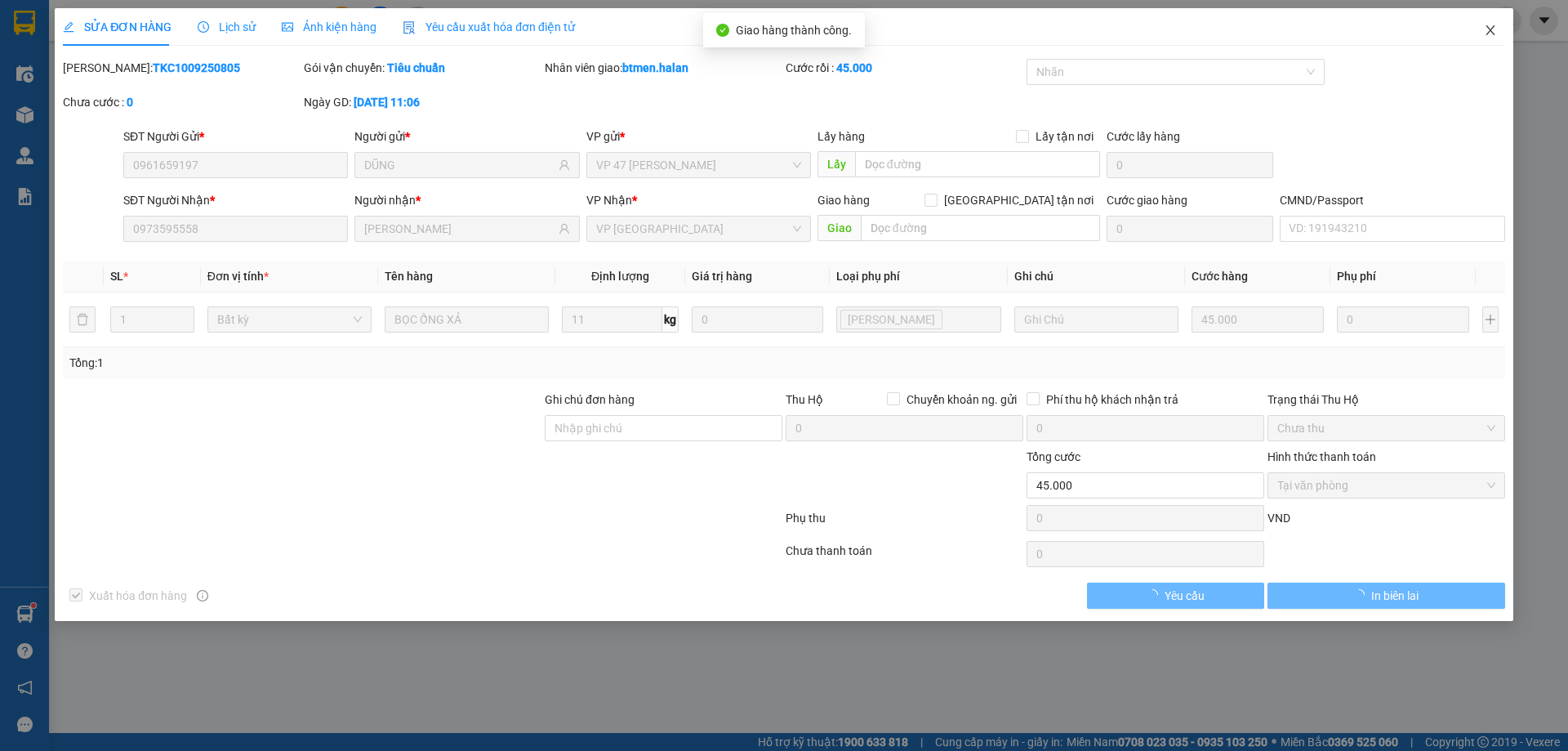
click at [1497, 31] on span "Close" at bounding box center [1491, 31] width 46 height 46
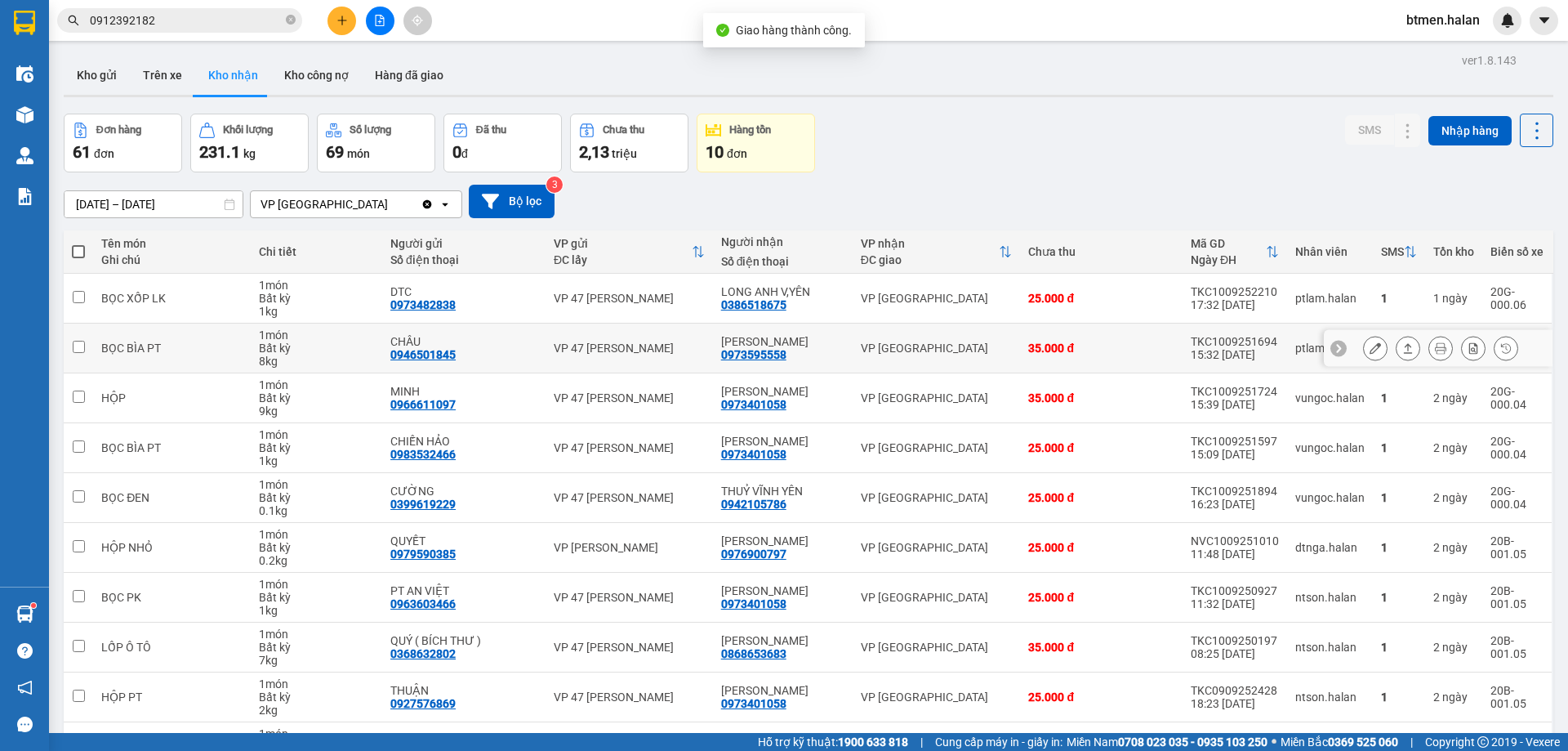
click at [751, 357] on div "0973595558" at bounding box center [754, 354] width 66 height 13
copy div "0973595558"
click at [236, 24] on input "0912392182" at bounding box center [186, 21] width 193 height 18
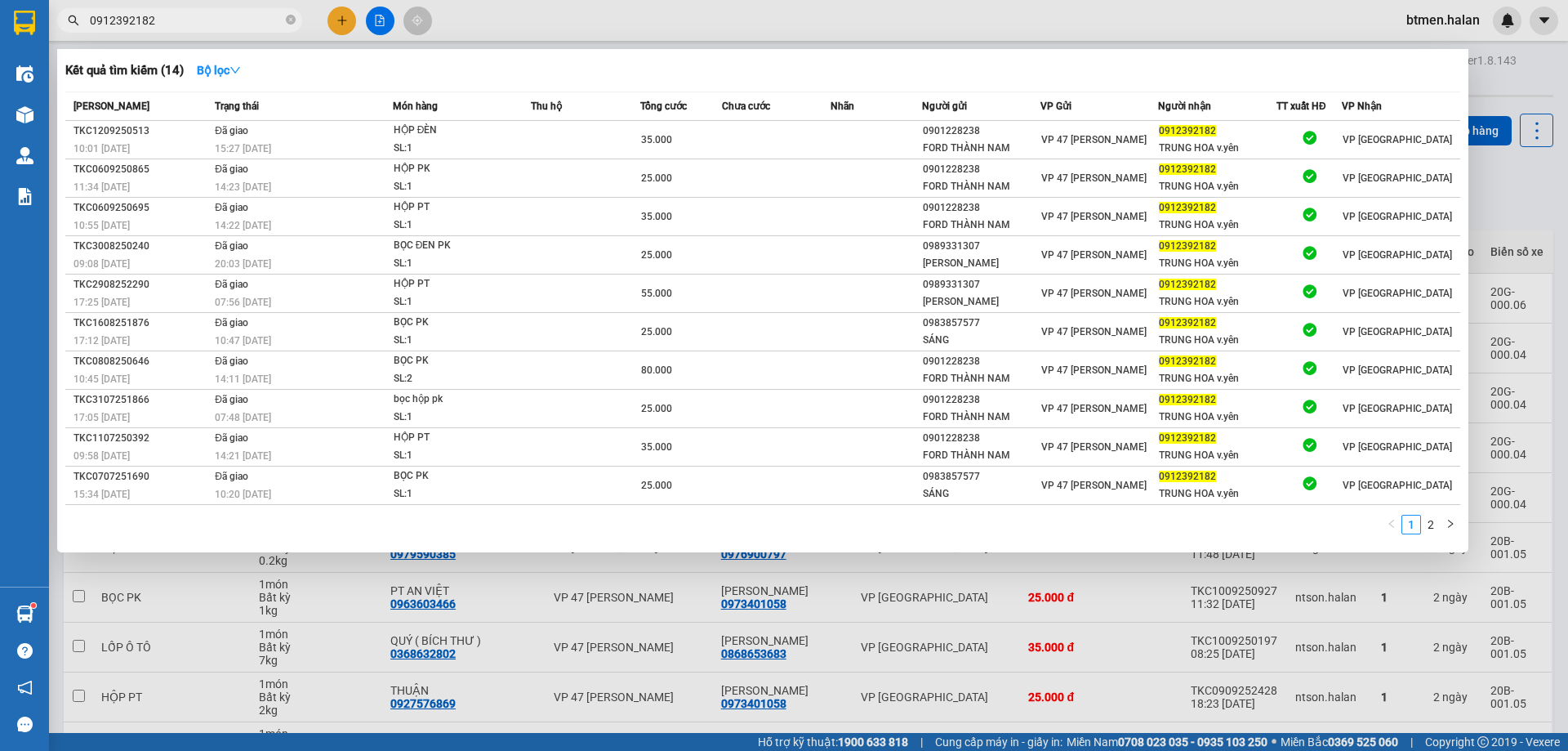
click at [236, 24] on input "0912392182" at bounding box center [186, 21] width 193 height 18
paste input "73595558"
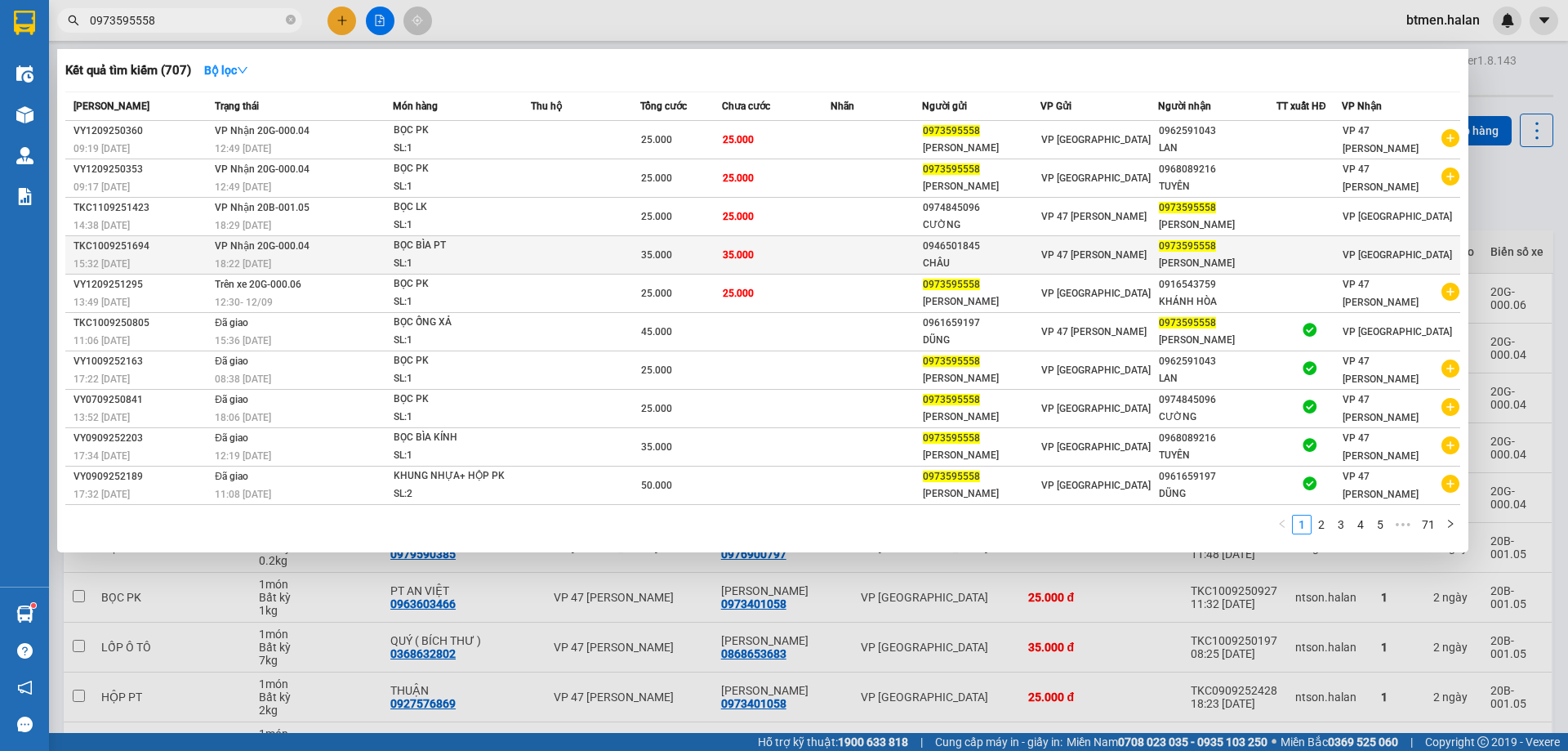
type input "0973595558"
click at [1509, 86] on div at bounding box center [784, 376] width 1568 height 751
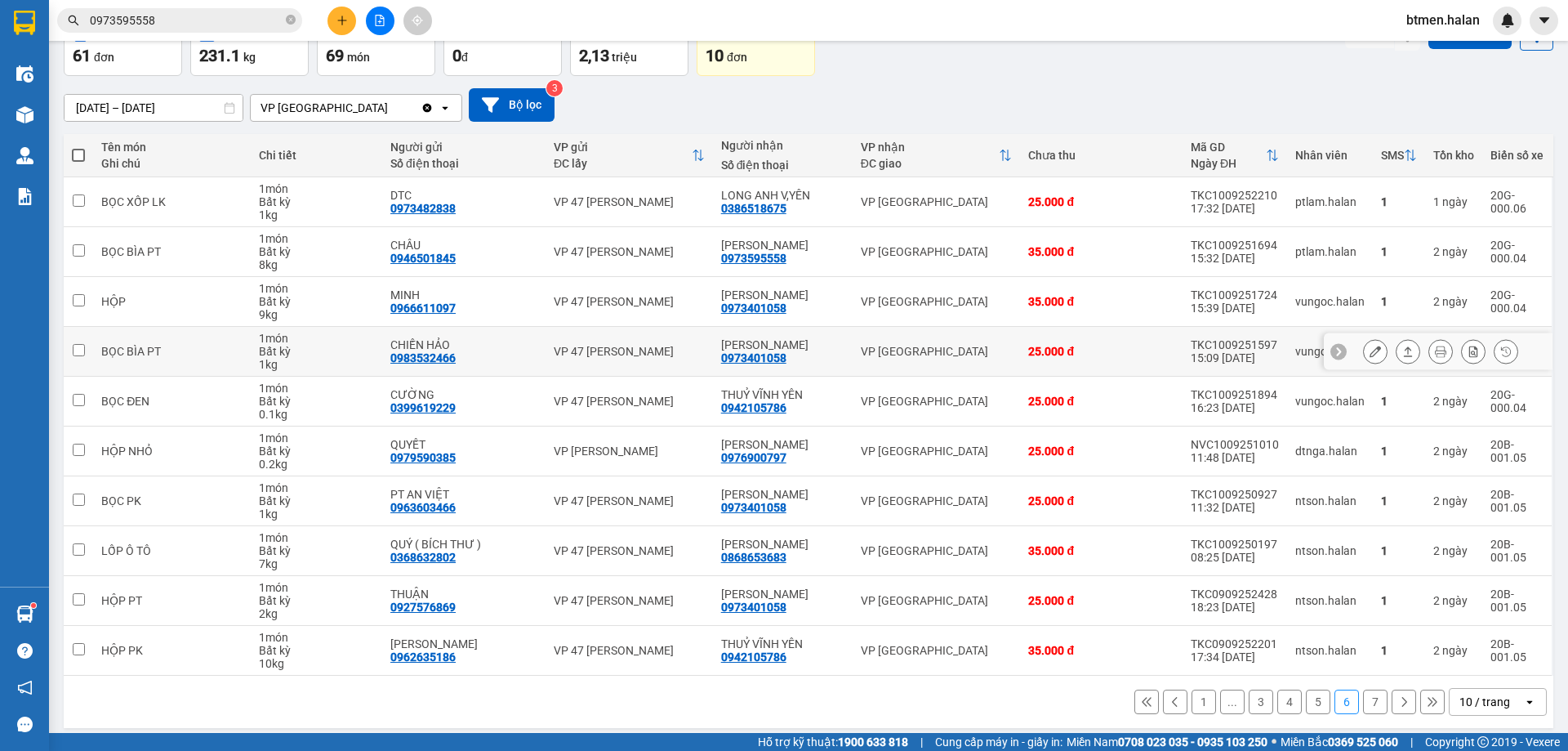
scroll to position [106, 0]
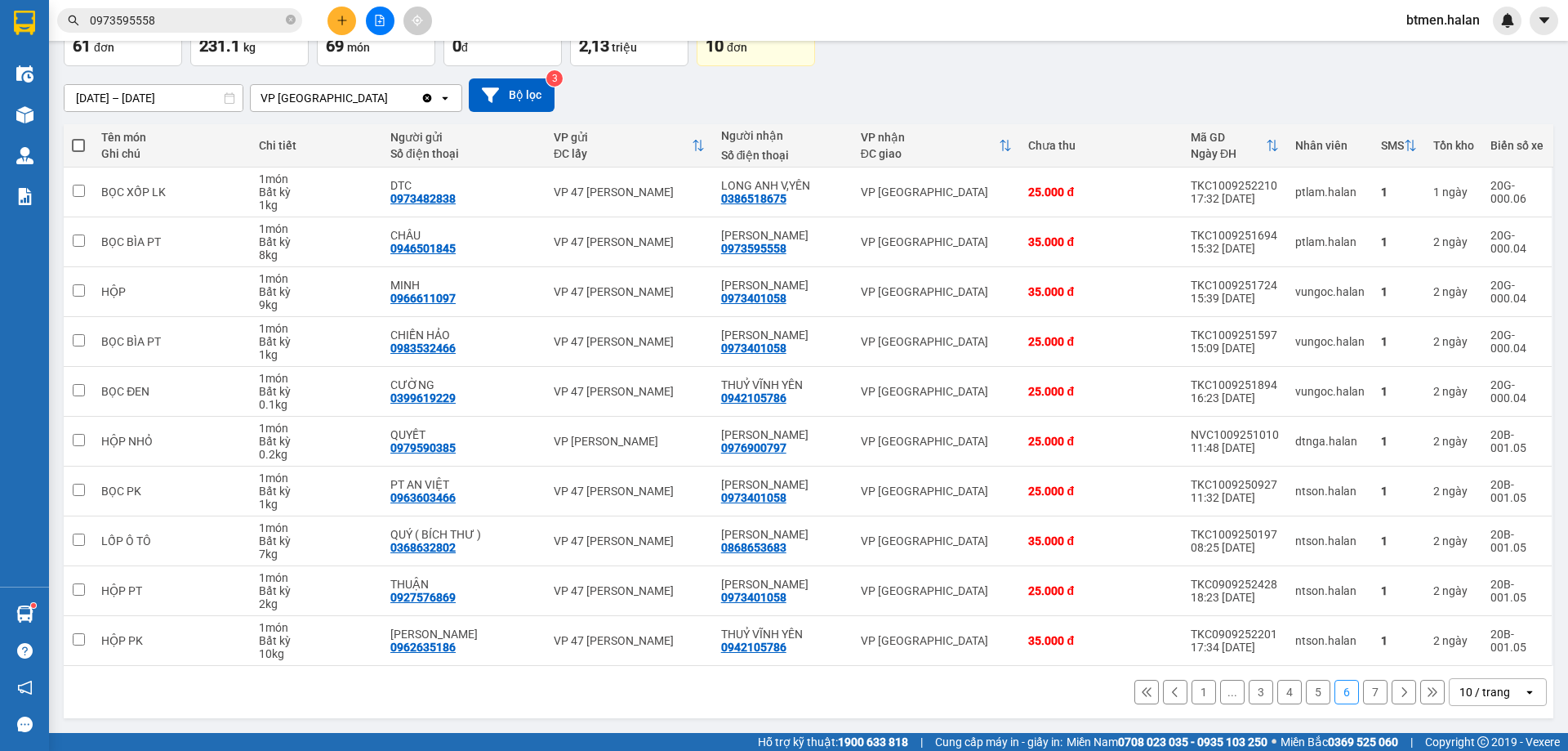
click at [1203, 691] on button "1" at bounding box center [1204, 691] width 25 height 25
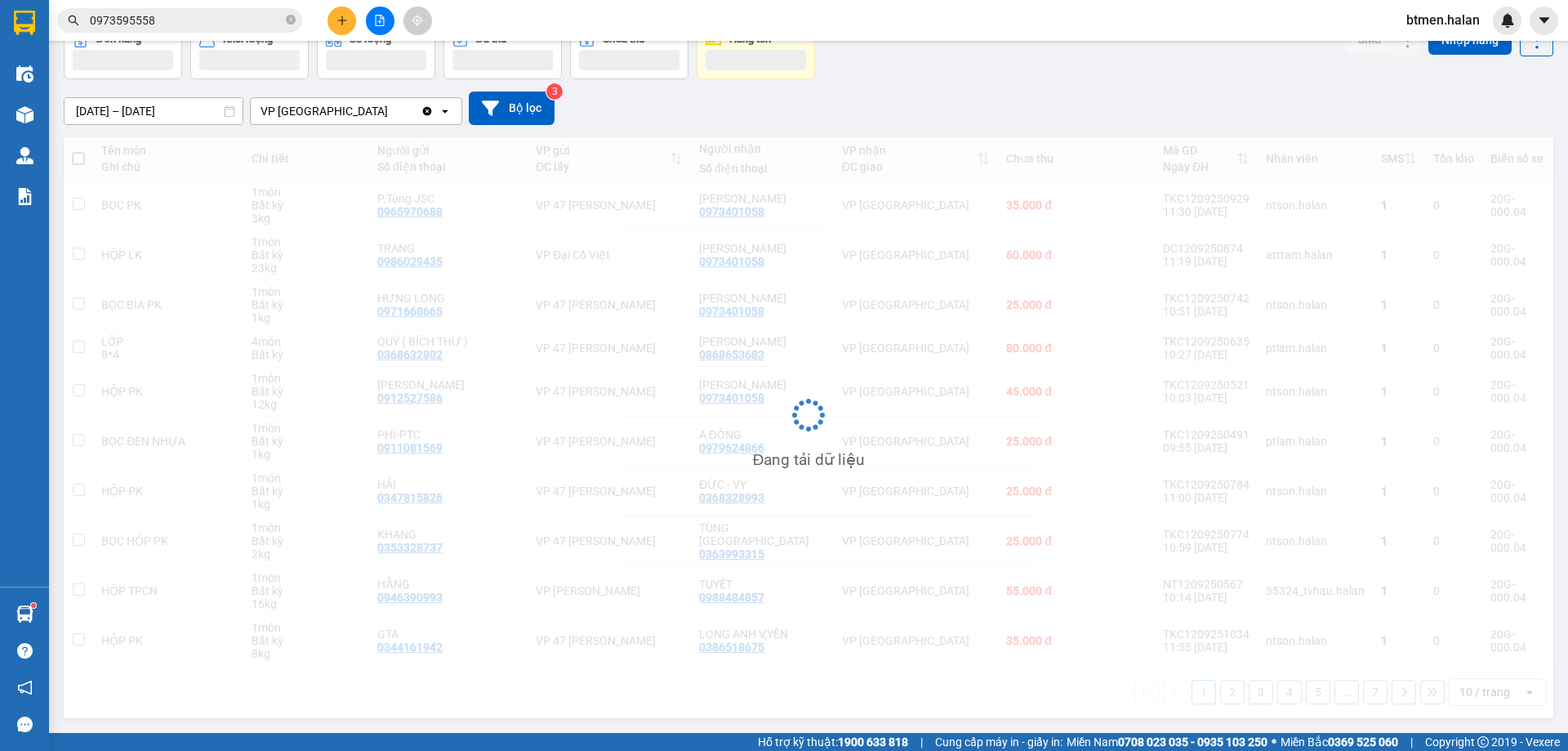
scroll to position [93, 0]
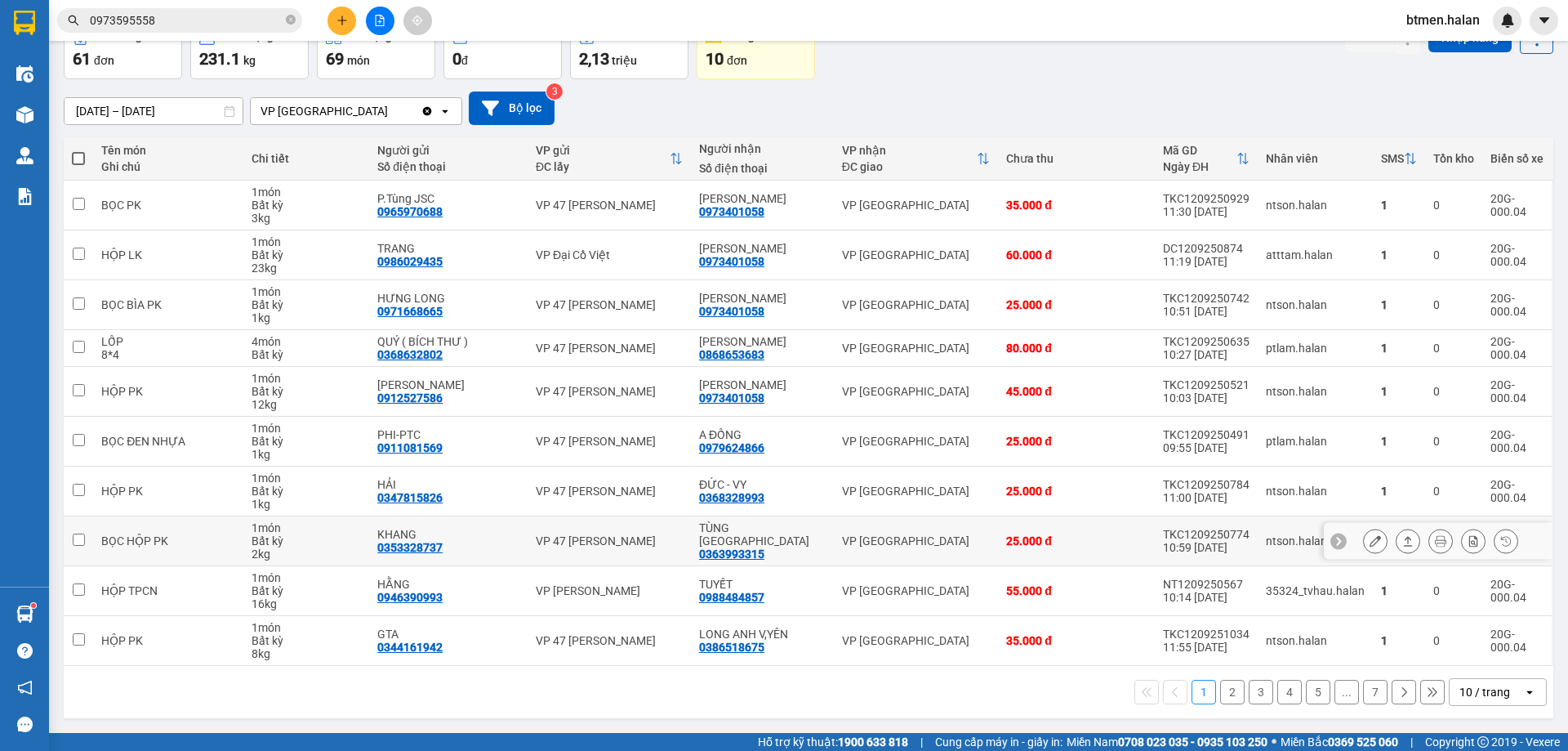
click at [742, 548] on div "0363993315" at bounding box center [732, 553] width 66 height 13
copy div "0363993315"
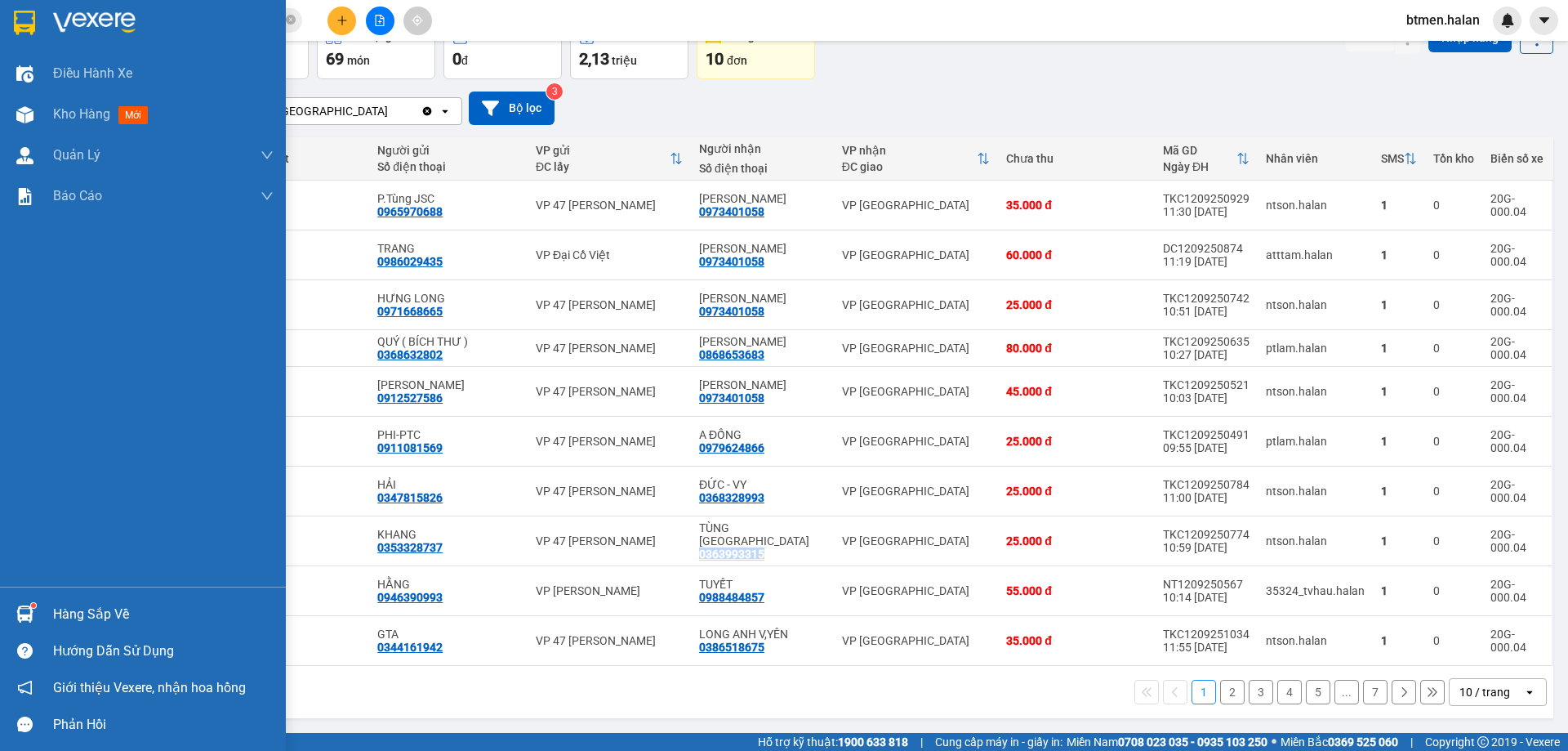
click at [80, 613] on div "Hàng sắp về" at bounding box center [163, 614] width 220 height 25
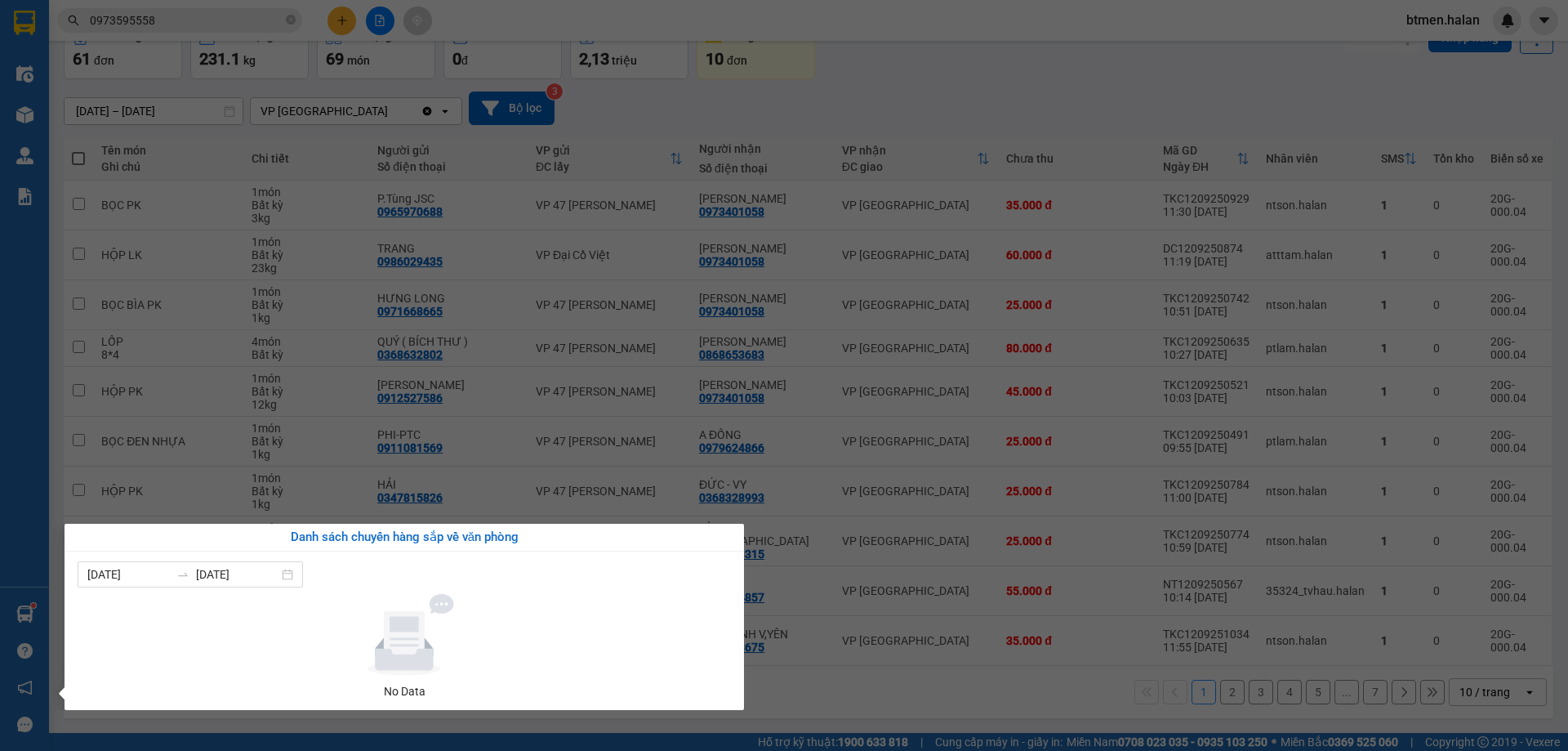
click at [911, 678] on section "Kết quả tìm kiếm ( 707 ) Bộ lọc Mã ĐH Trạng thái Món hàng Thu hộ Tổng cước Chưa…" at bounding box center [784, 376] width 1568 height 751
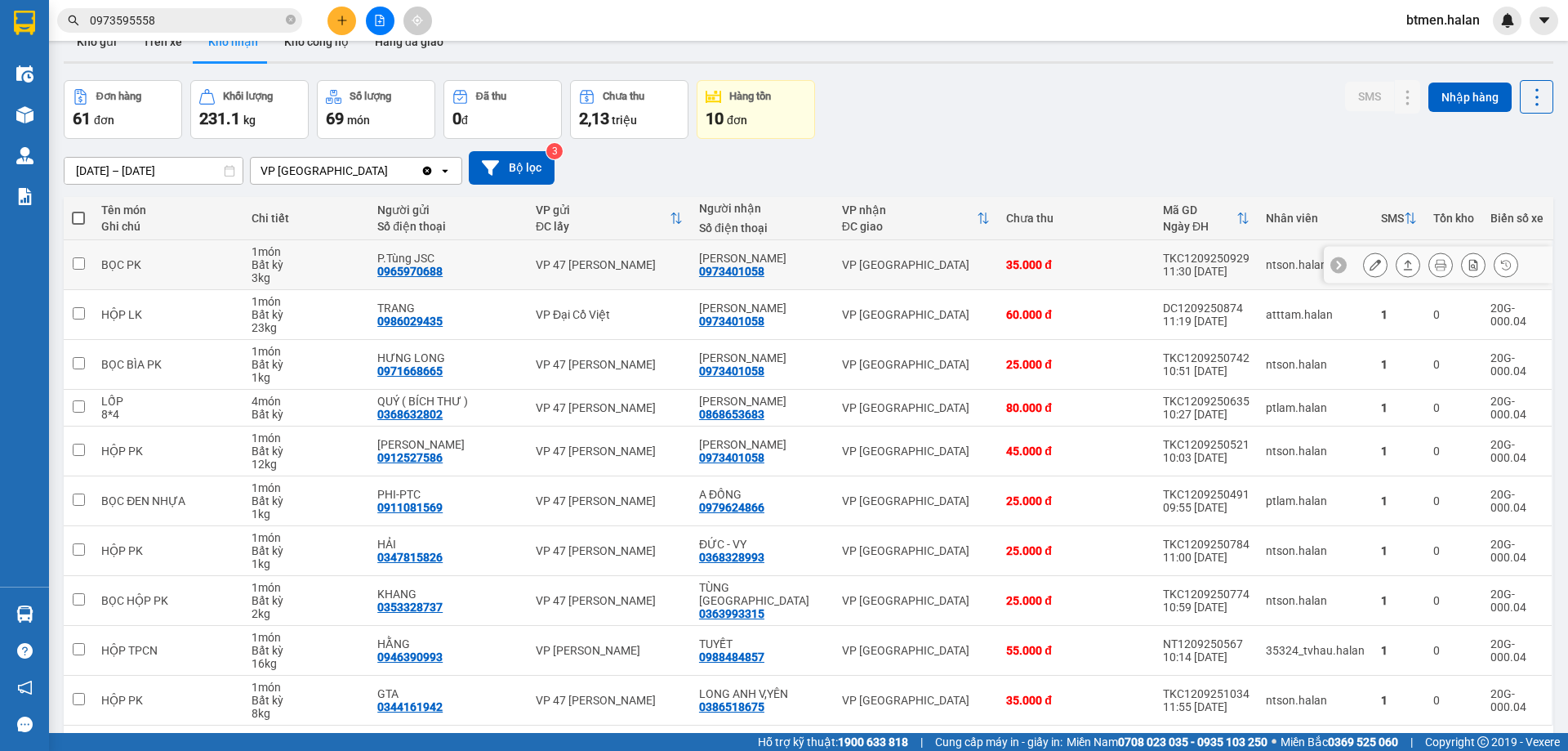
scroll to position [0, 0]
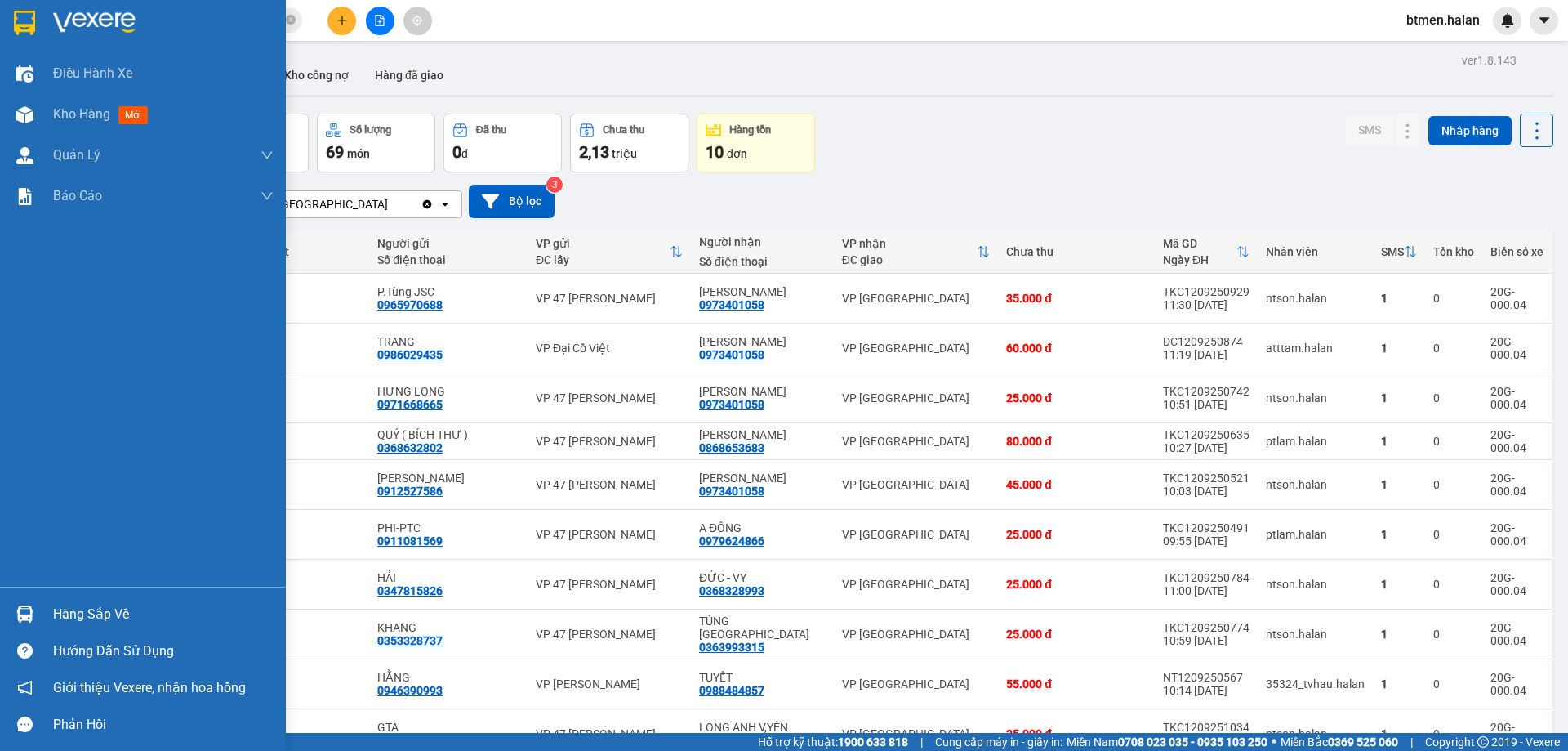
drag, startPoint x: 58, startPoint y: 602, endPoint x: 102, endPoint y: 605, distance: 44.1
click at [59, 602] on div "Hàng sắp về" at bounding box center [163, 614] width 220 height 25
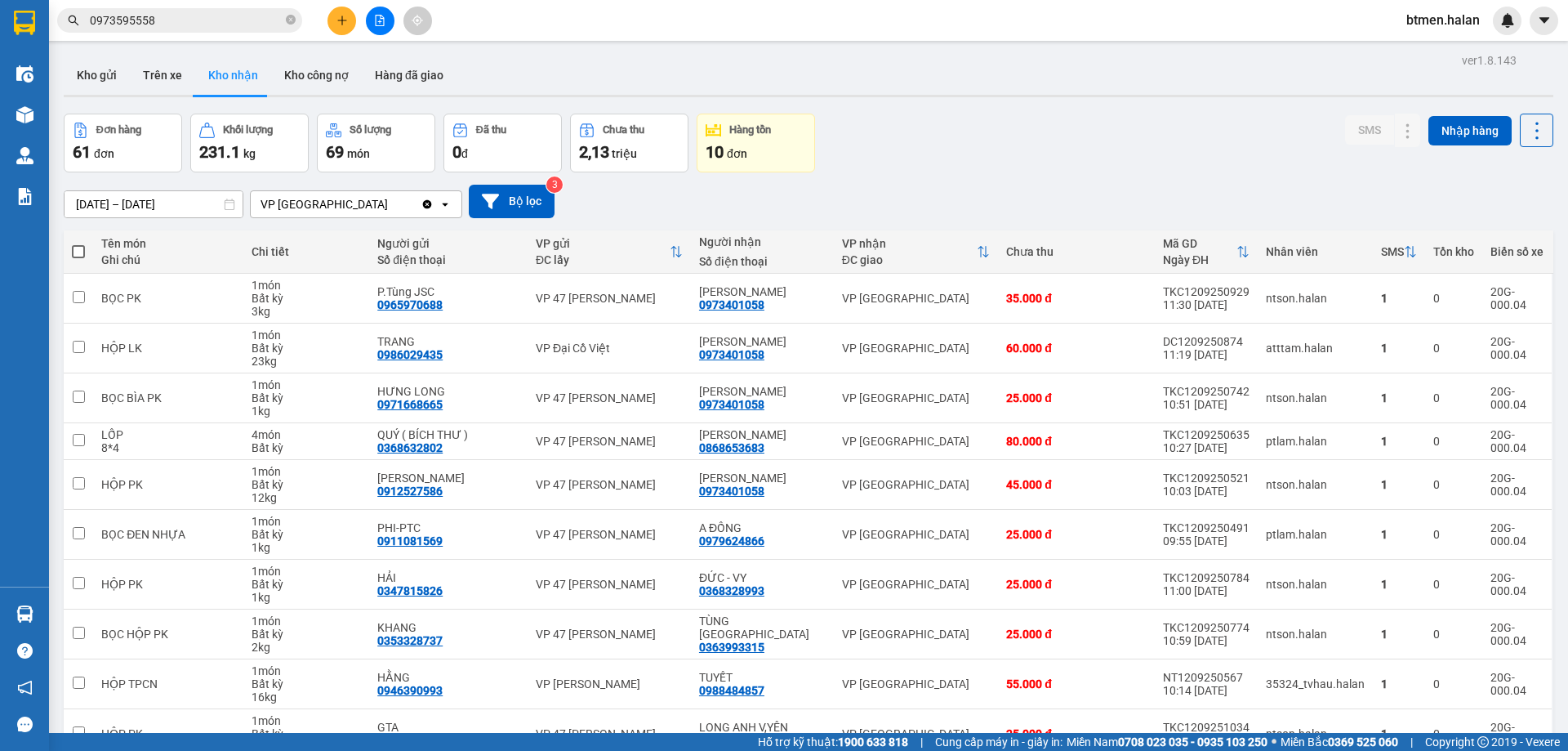
click at [1081, 94] on section "Kết quả tìm kiếm ( 707 ) Bộ lọc Mã ĐH Trạng thái Món hàng Thu hộ Tổng cước Chưa…" at bounding box center [784, 376] width 1568 height 751
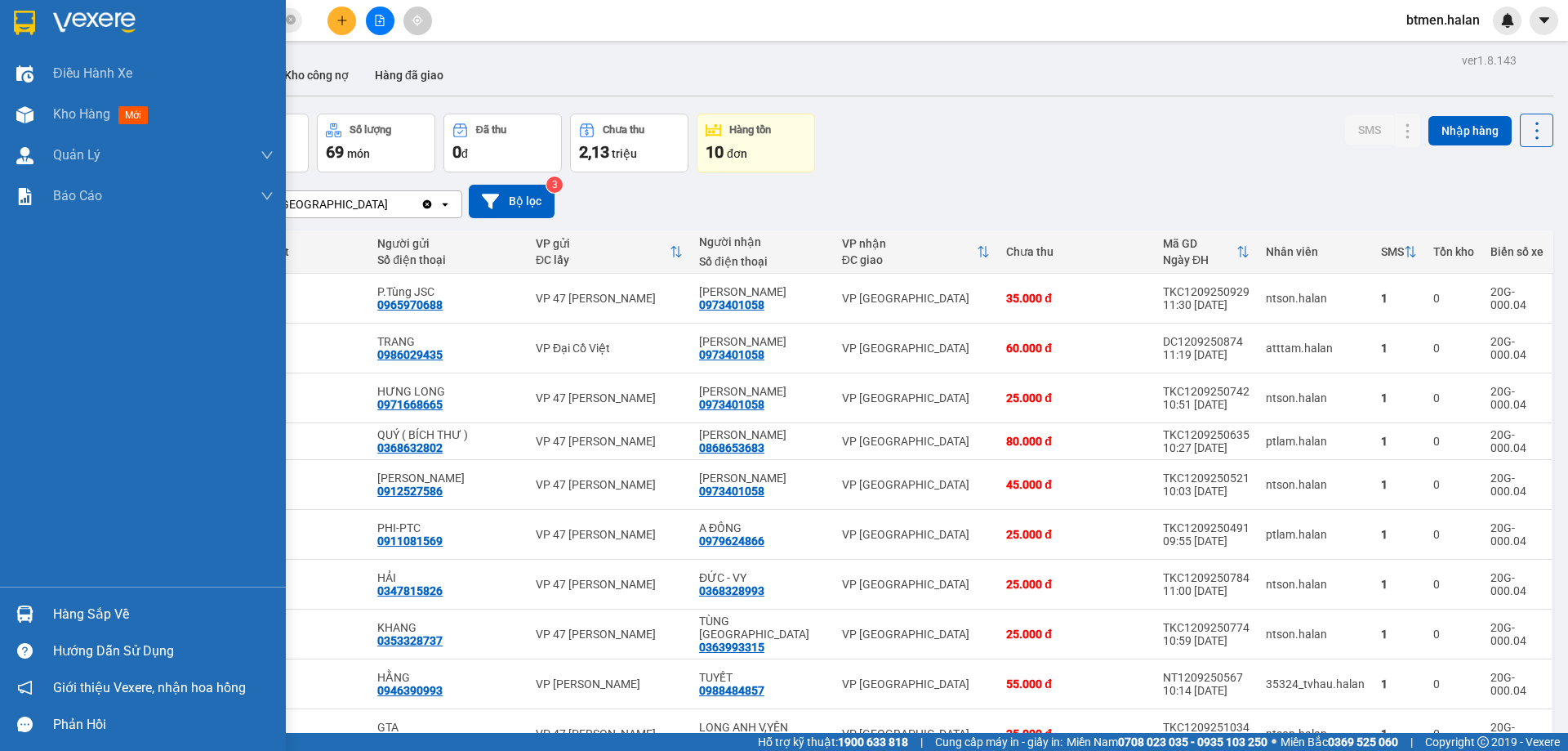
drag, startPoint x: 35, startPoint y: 617, endPoint x: 408, endPoint y: 544, distance: 380.1
click at [37, 617] on div at bounding box center [25, 614] width 29 height 29
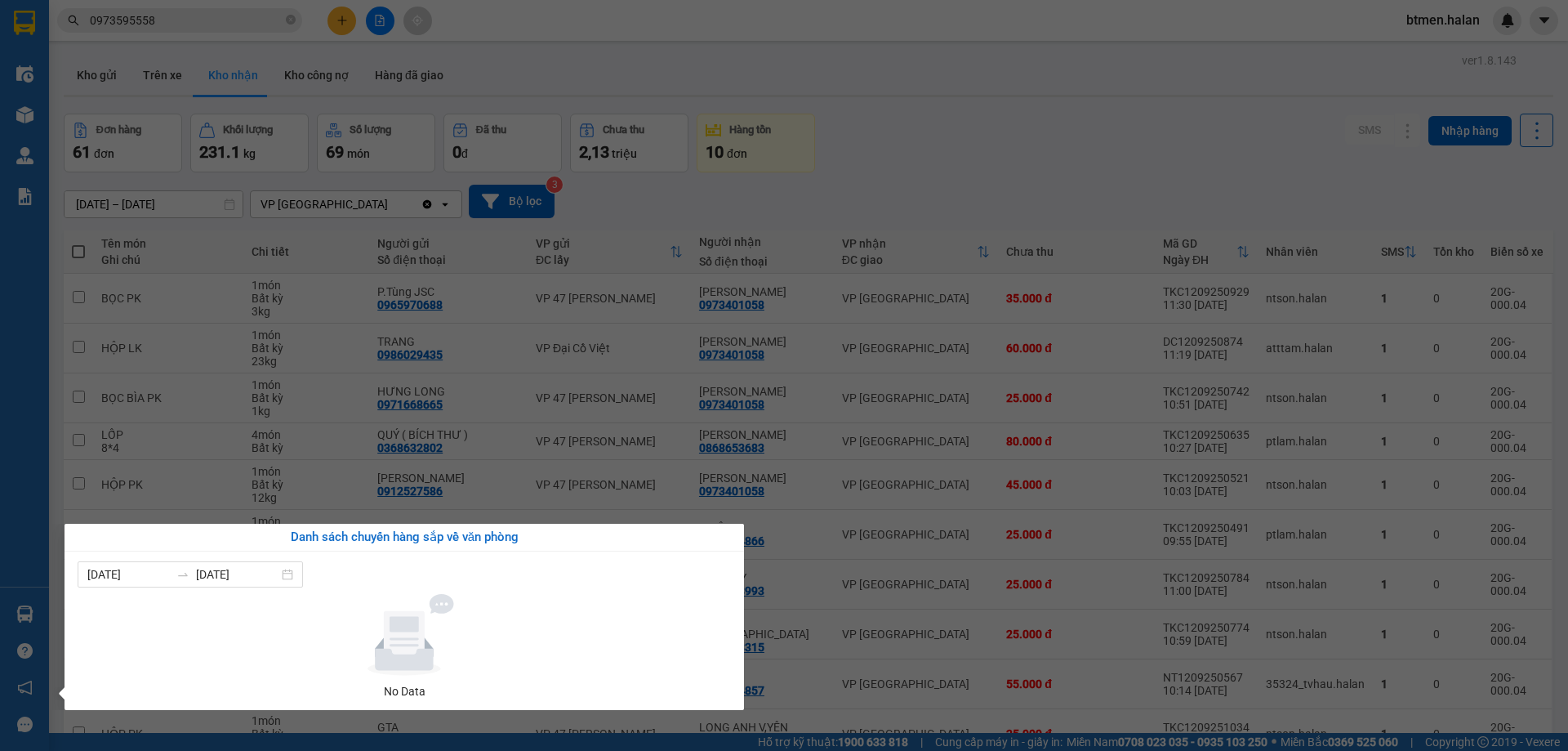
click at [1009, 145] on section "Kết quả tìm kiếm ( 707 ) Bộ lọc Mã ĐH Trạng thái Món hàng Thu hộ Tổng cước Chưa…" at bounding box center [784, 376] width 1568 height 751
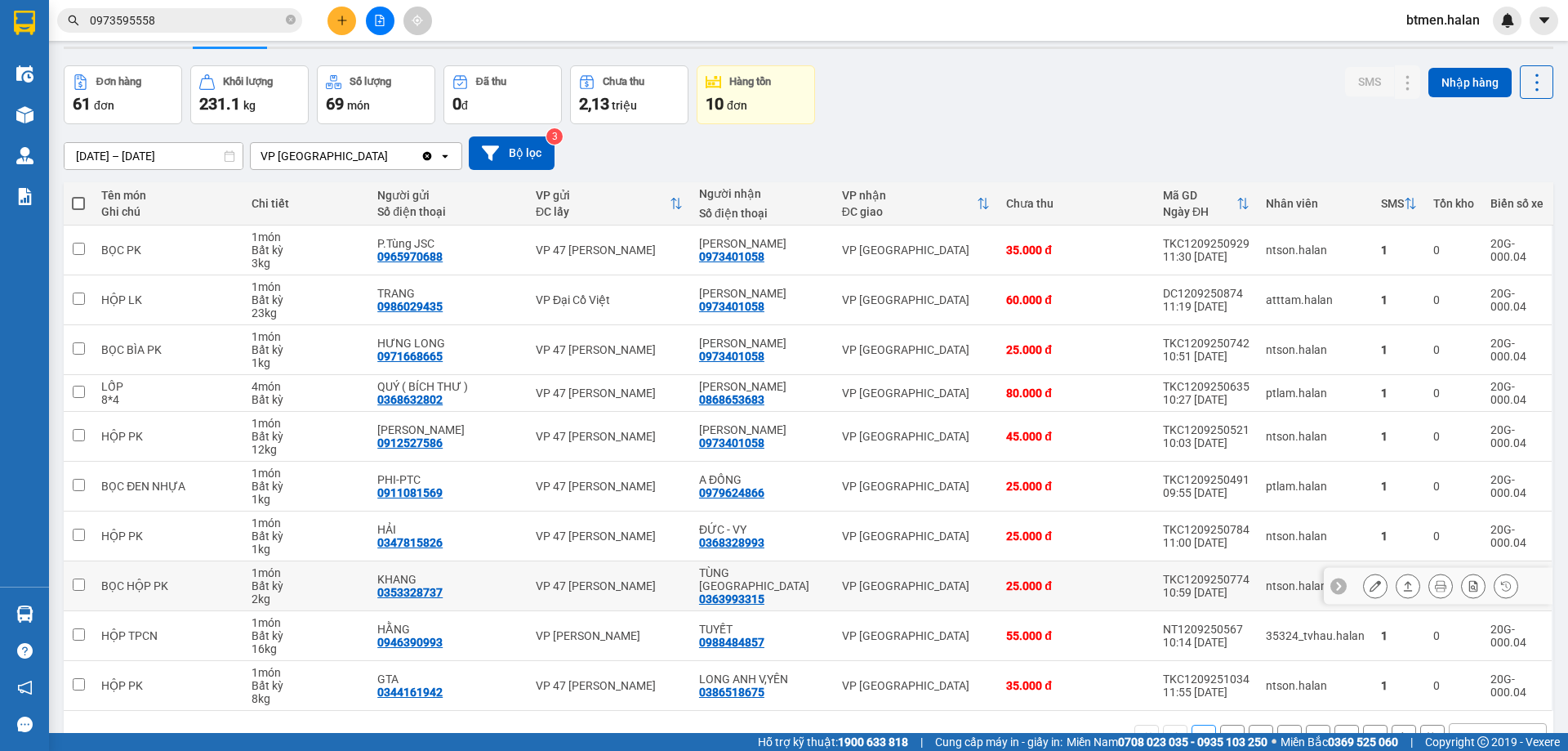
scroll to position [93, 0]
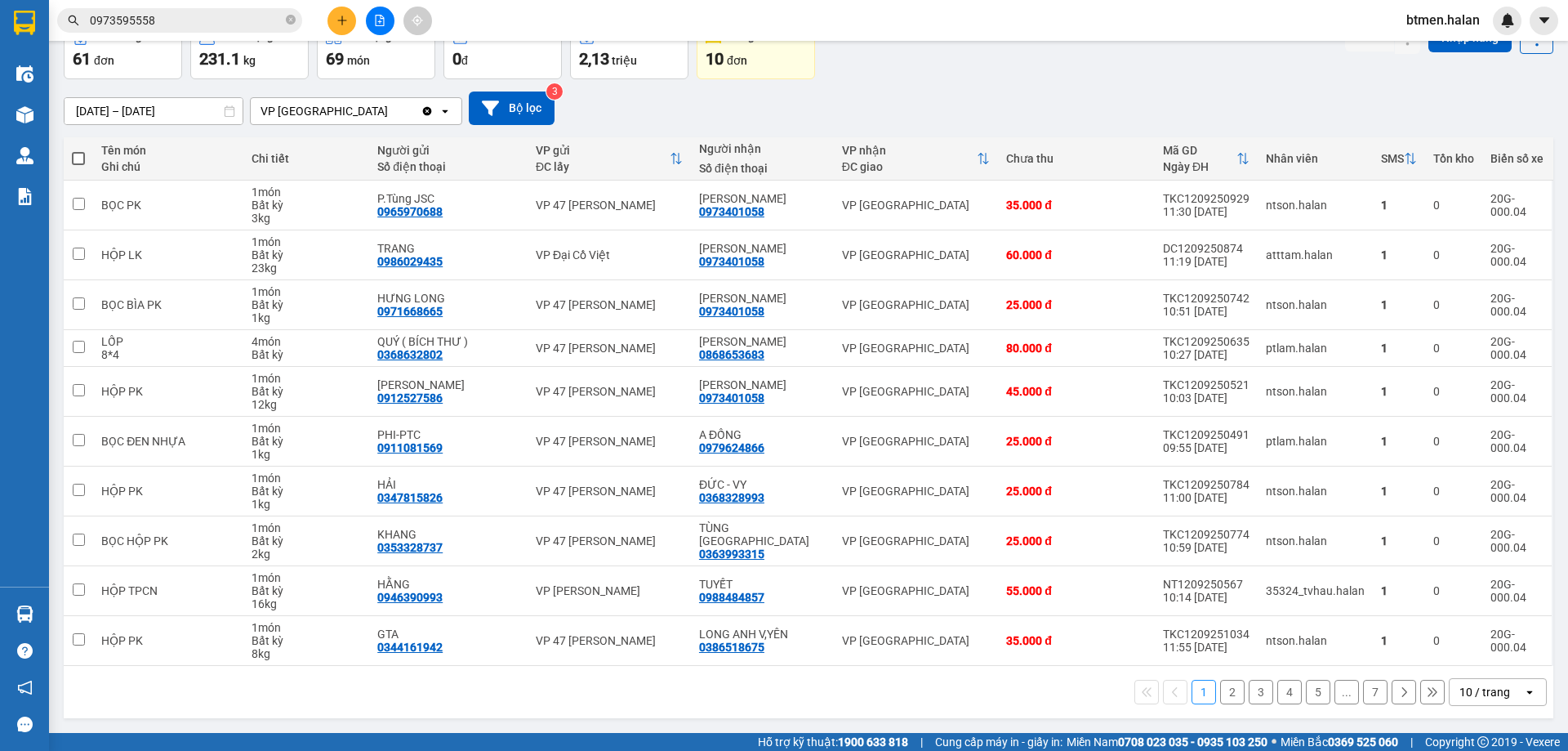
click at [1220, 692] on button "2" at bounding box center [1232, 691] width 25 height 25
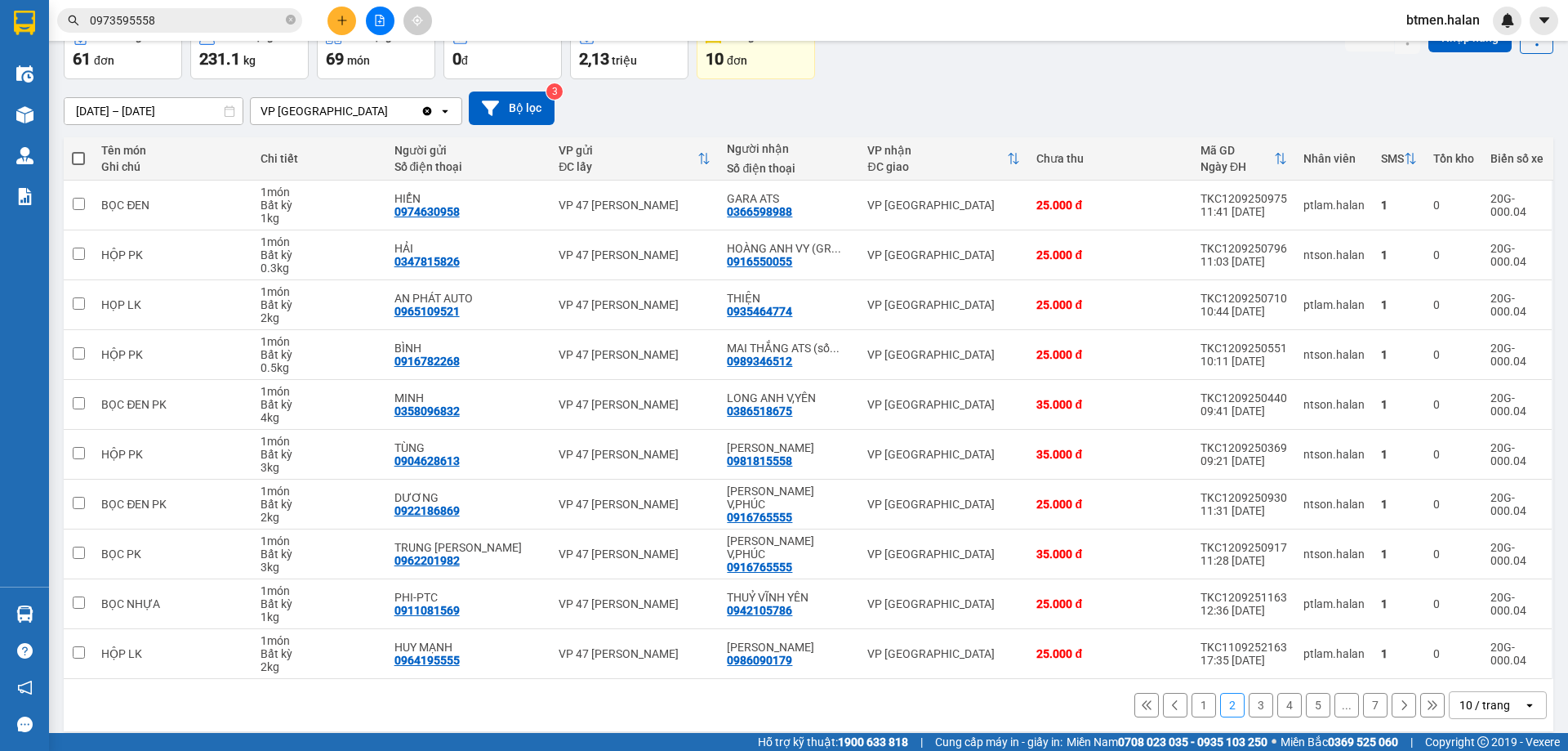
click at [1248, 707] on button "3" at bounding box center [1260, 704] width 25 height 25
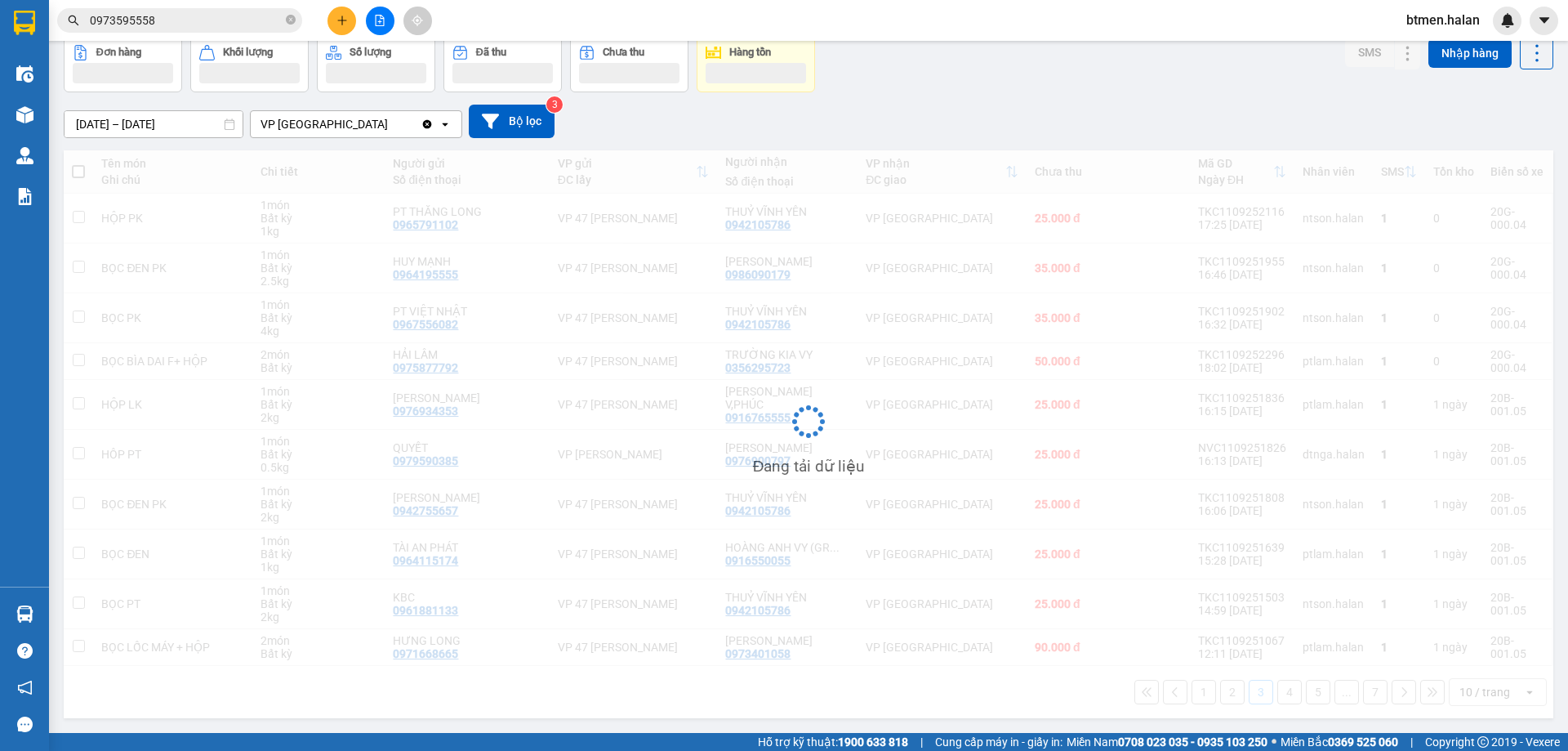
scroll to position [80, 0]
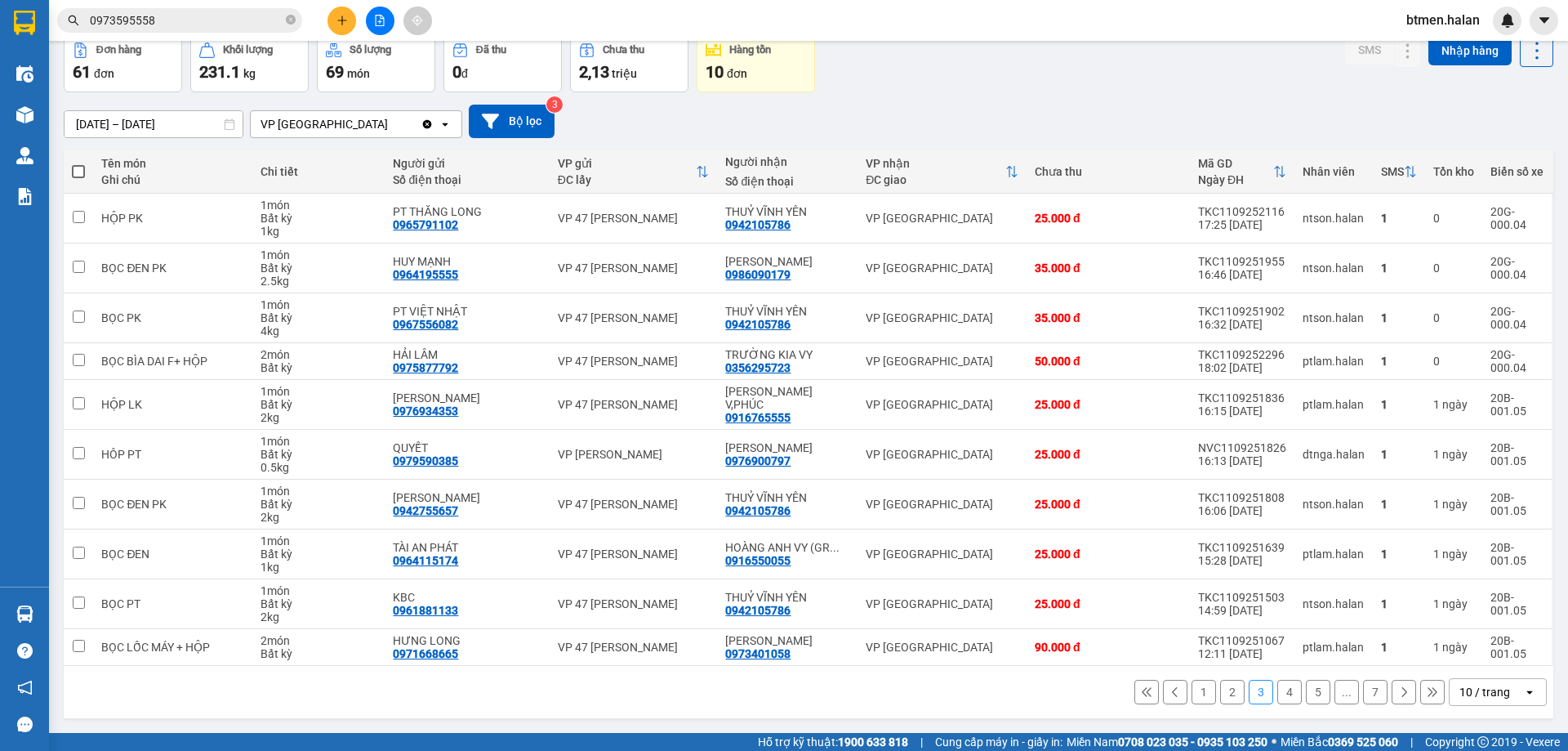
click at [1279, 693] on button "4" at bounding box center [1289, 691] width 25 height 25
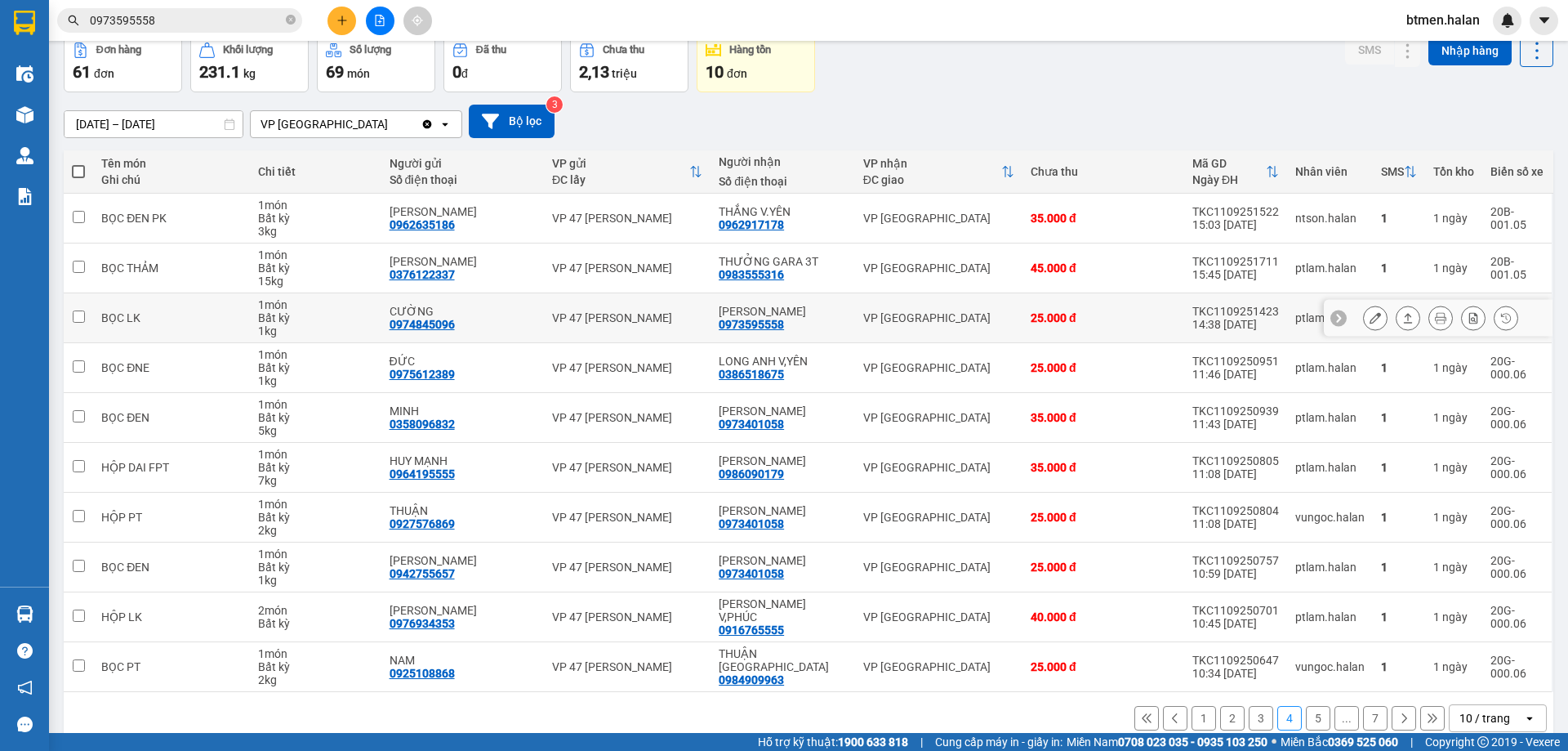
click at [1369, 322] on icon at bounding box center [1375, 318] width 12 height 12
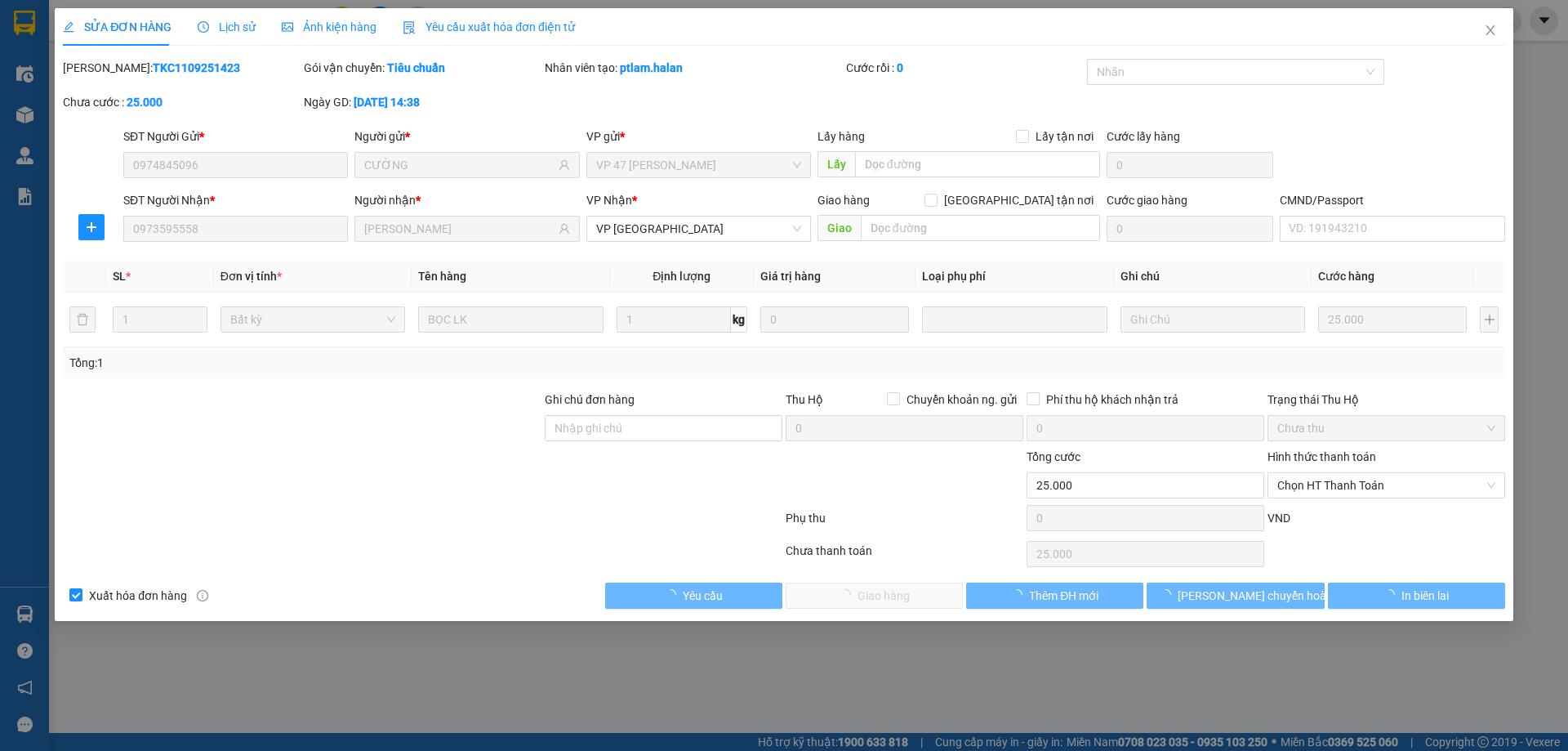
type input "0974845096"
type input "CƯỜNG"
type input "0973595558"
type input "[PERSON_NAME]"
type input "25.000"
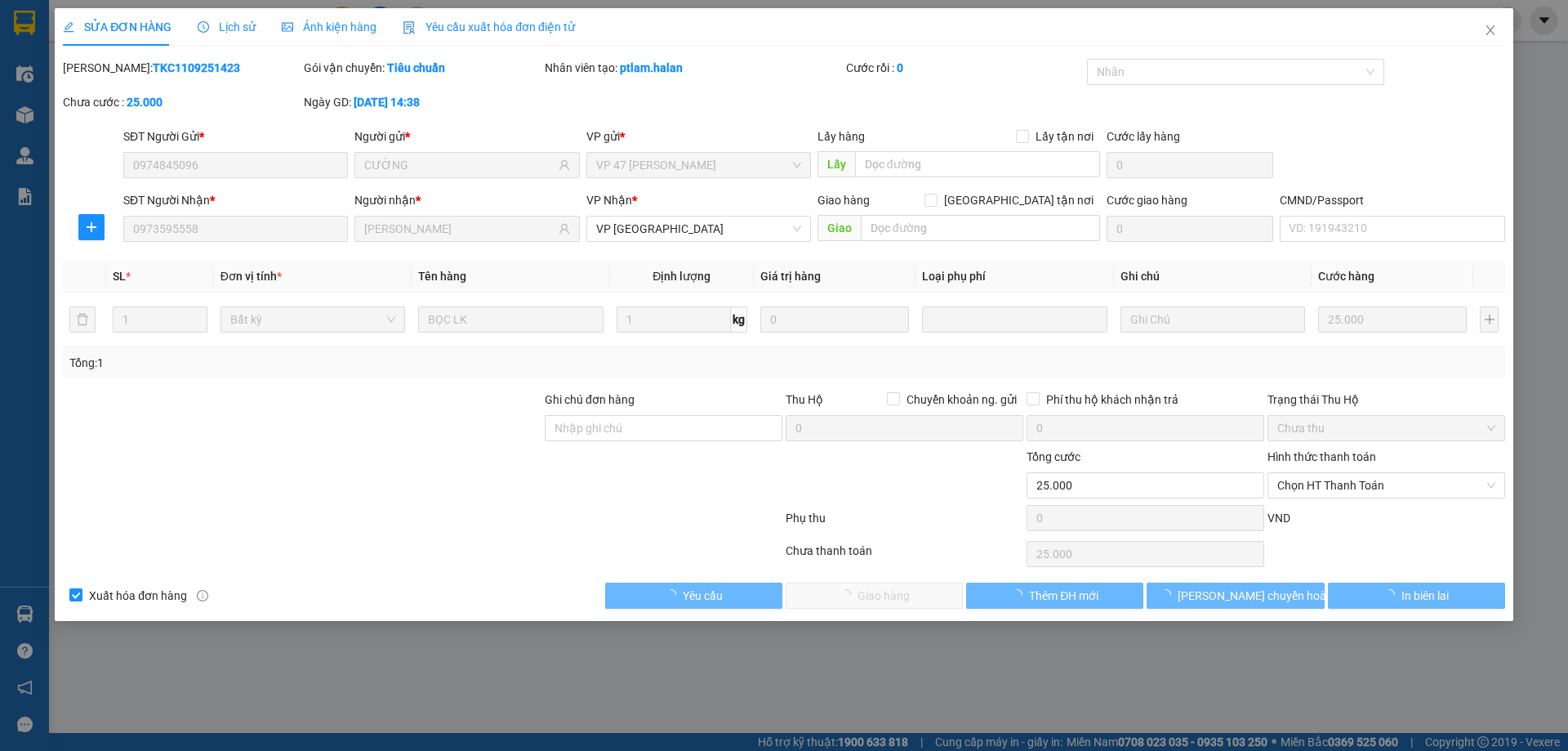
click at [1367, 491] on span "Chọn HT Thanh Toán" at bounding box center [1386, 485] width 218 height 25
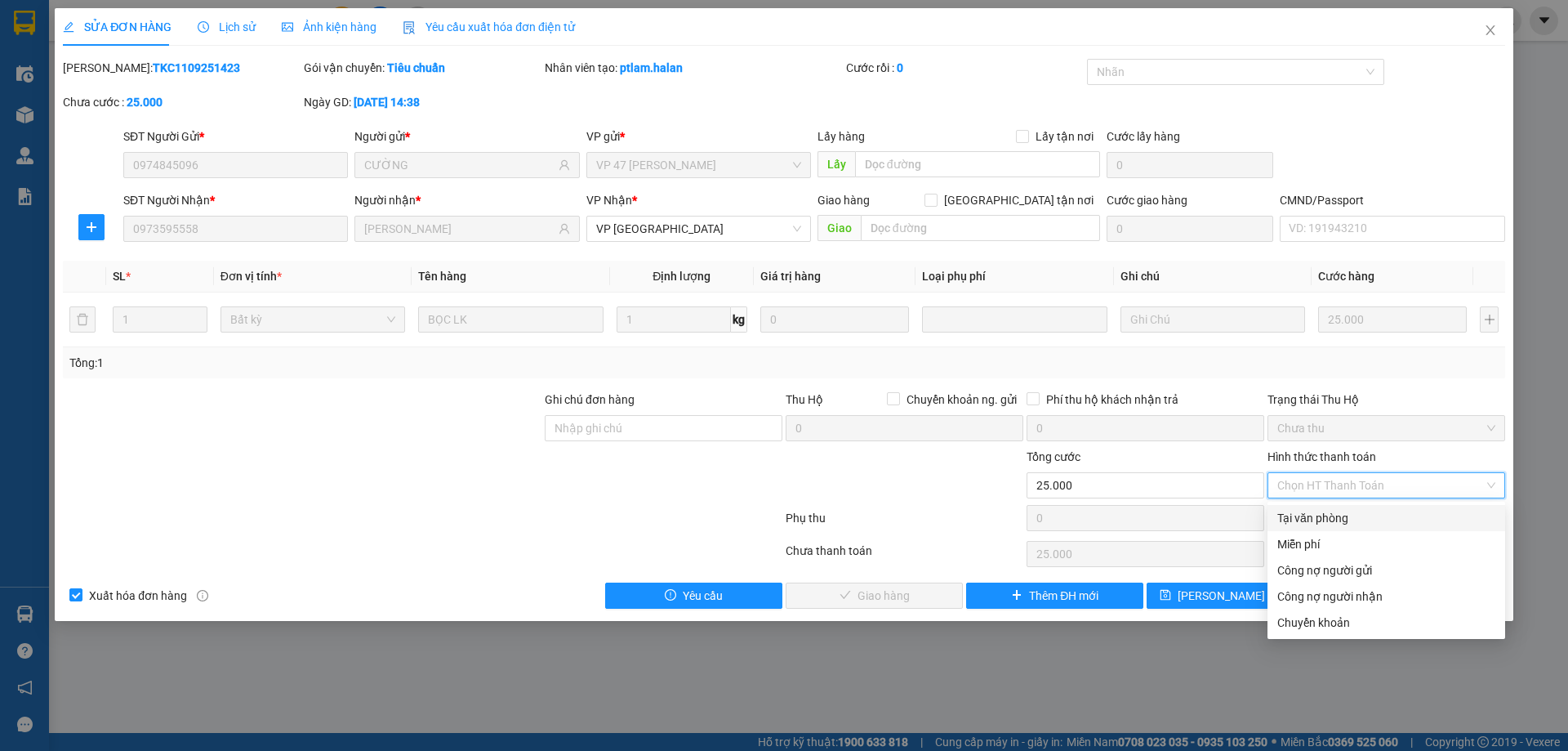
click at [1354, 512] on div "Tại văn phòng" at bounding box center [1386, 518] width 218 height 18
type input "0"
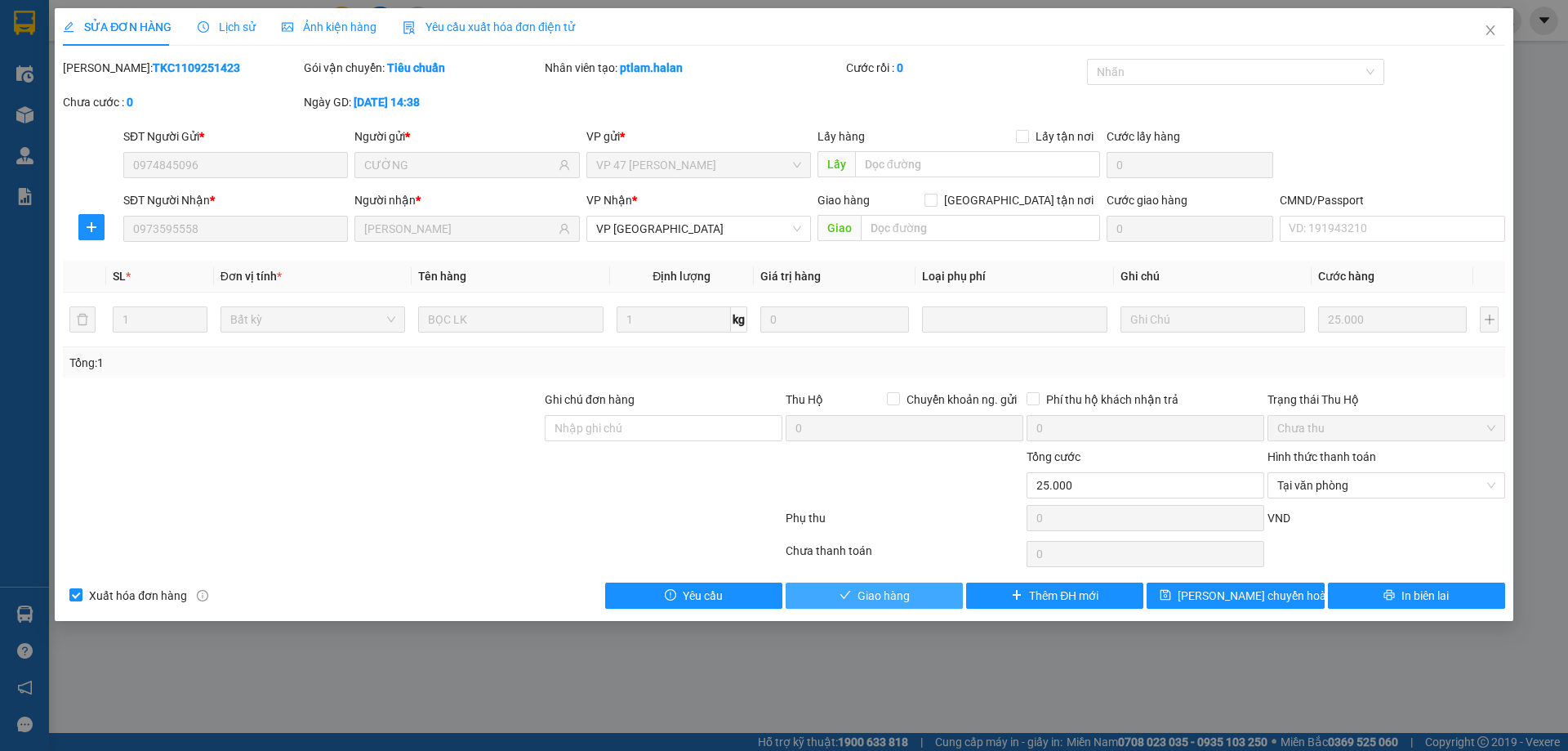
click at [941, 590] on button "Giao hàng" at bounding box center [874, 595] width 177 height 26
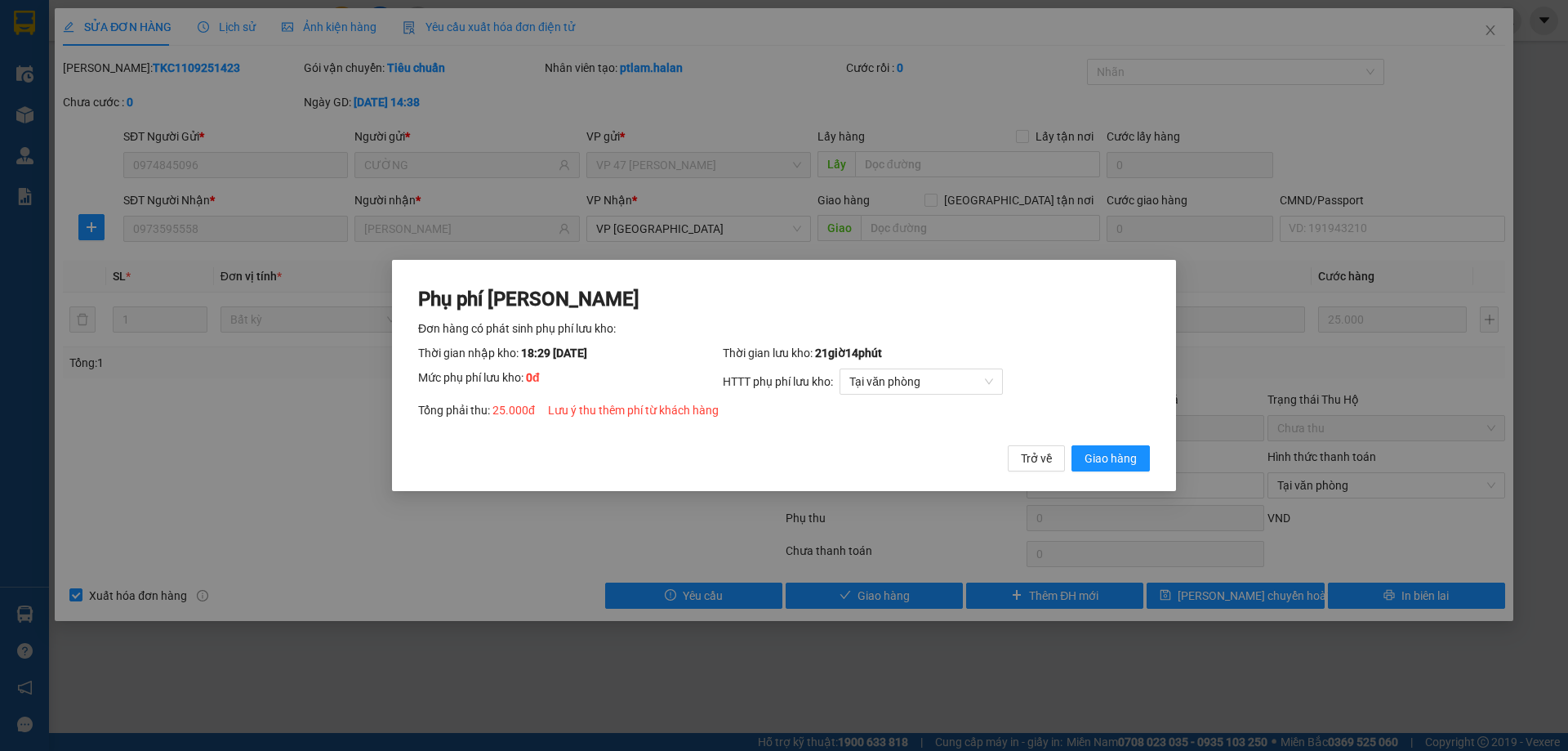
drag, startPoint x: 1138, startPoint y: 453, endPoint x: 696, endPoint y: 366, distance: 450.5
click at [1138, 453] on button "Giao hàng" at bounding box center [1110, 458] width 78 height 26
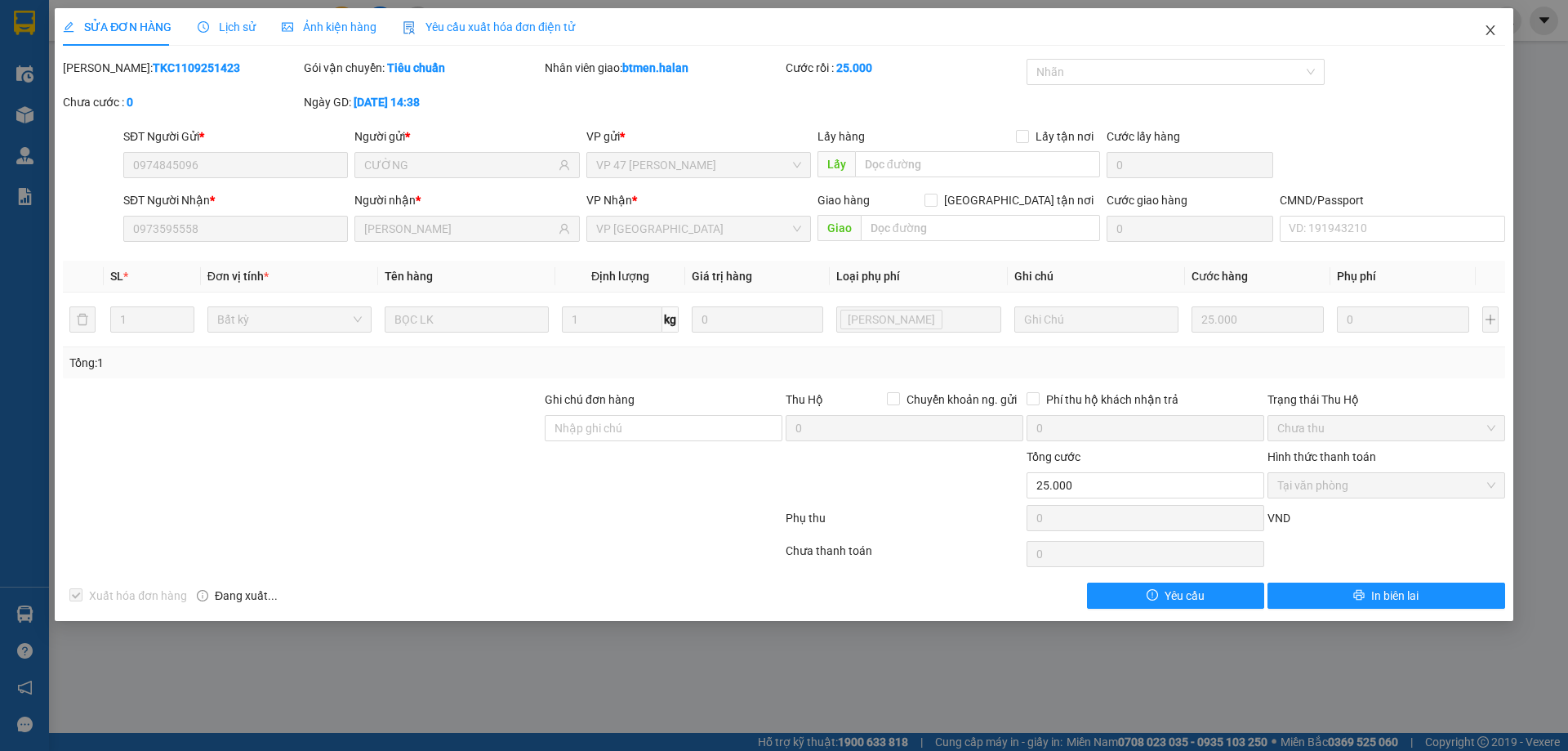
click at [1487, 34] on icon "close" at bounding box center [1490, 30] width 13 height 13
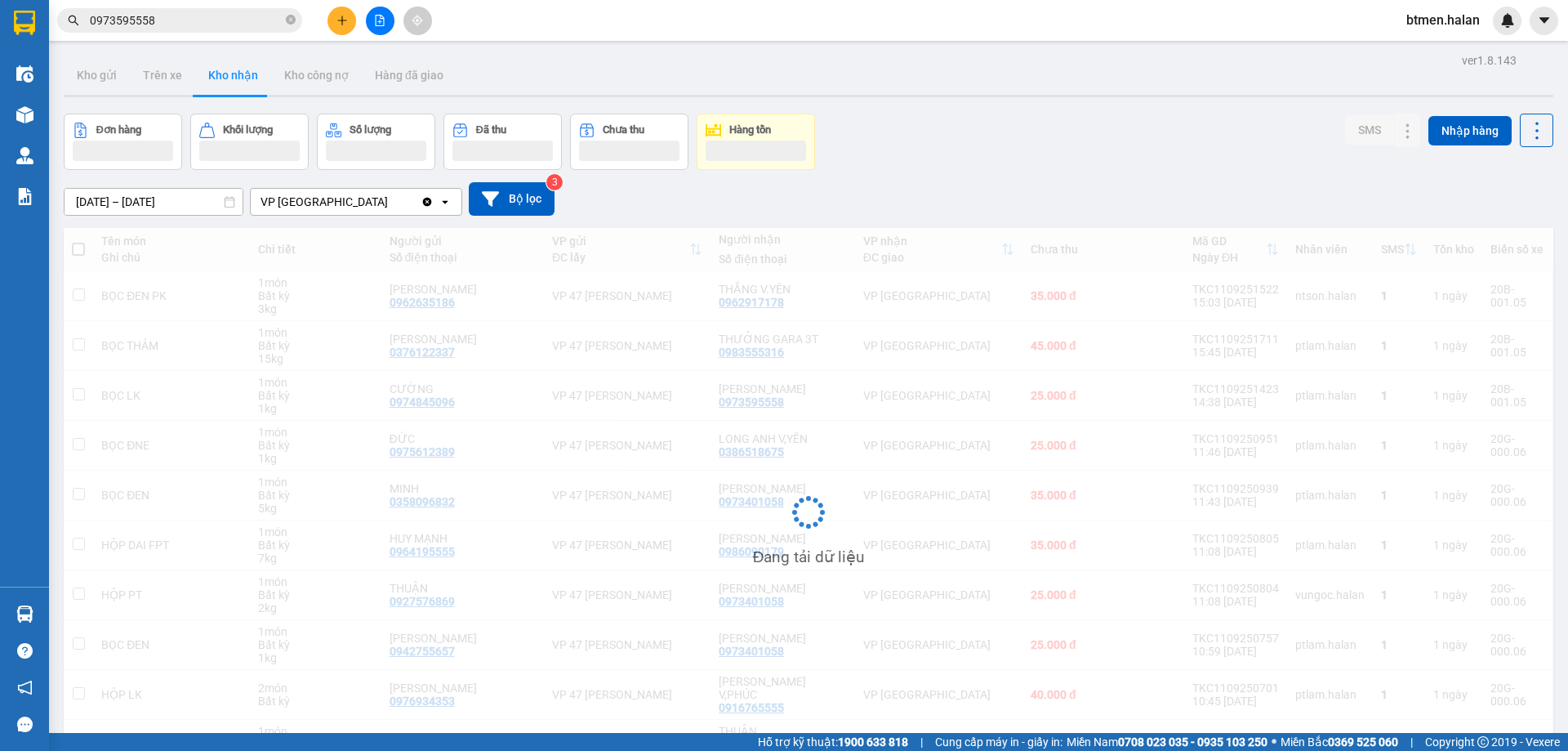
click at [180, 25] on input "0973595558" at bounding box center [186, 21] width 193 height 18
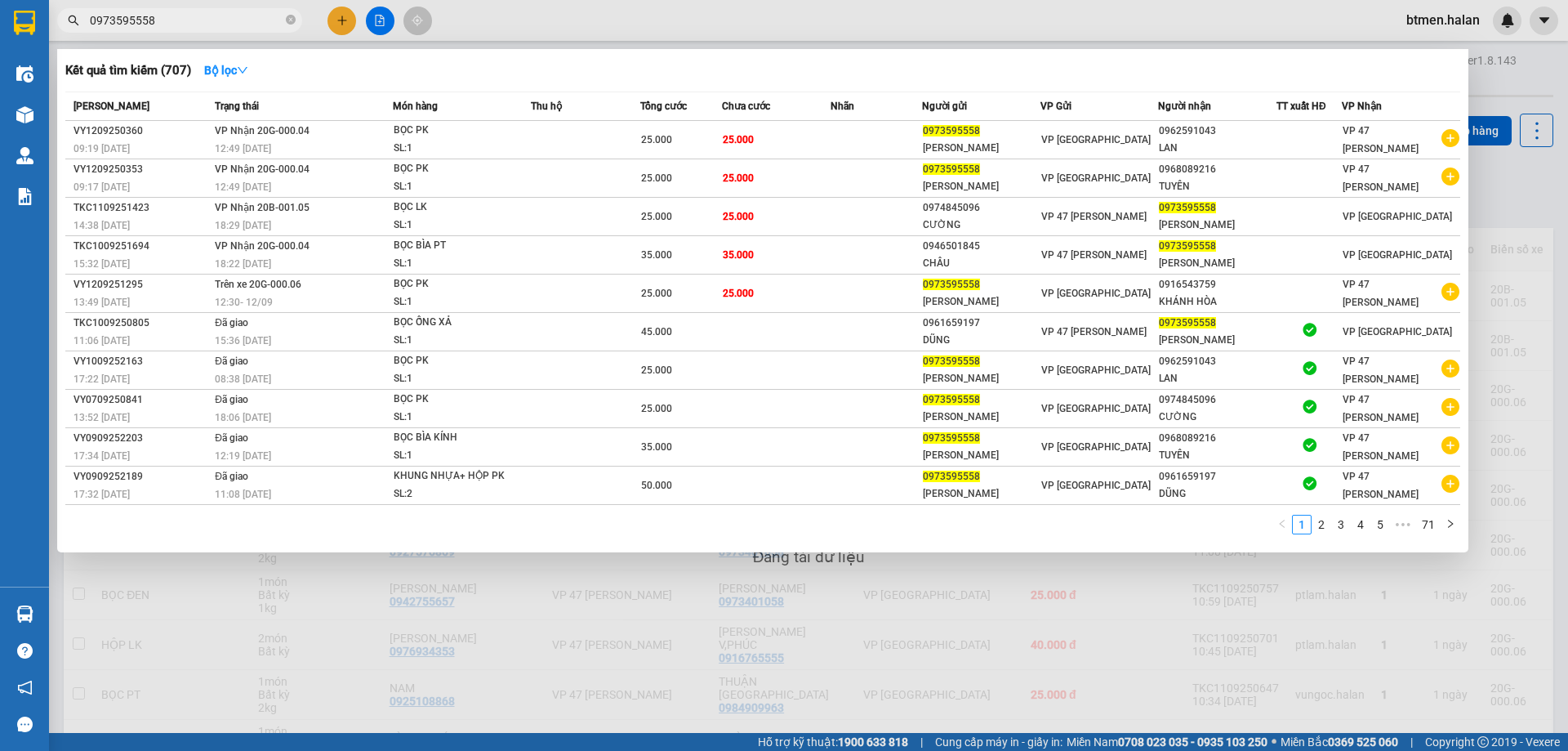
click at [180, 25] on input "0973595558" at bounding box center [186, 21] width 193 height 18
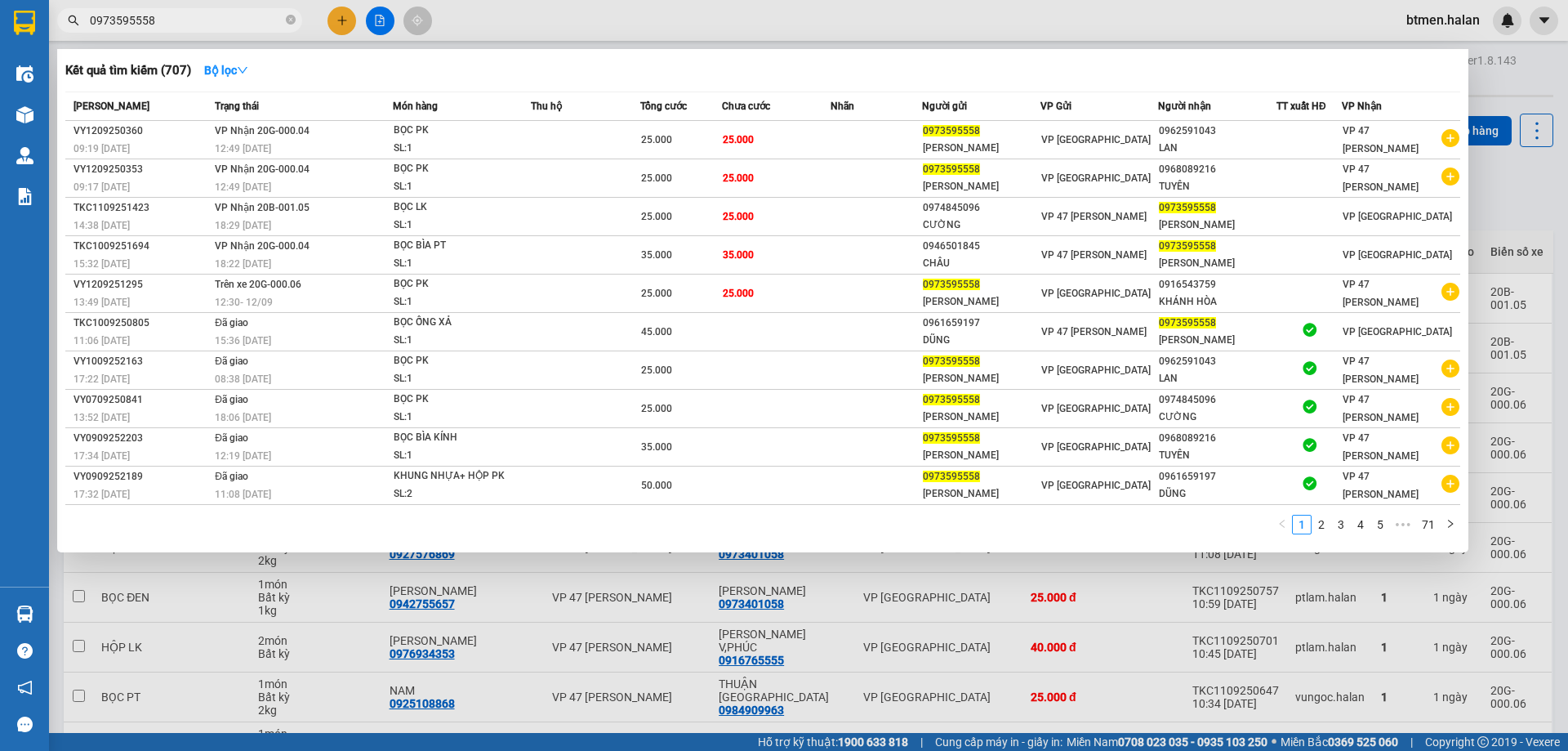
paste input "text"
click at [287, 14] on span at bounding box center [291, 21] width 10 height 16
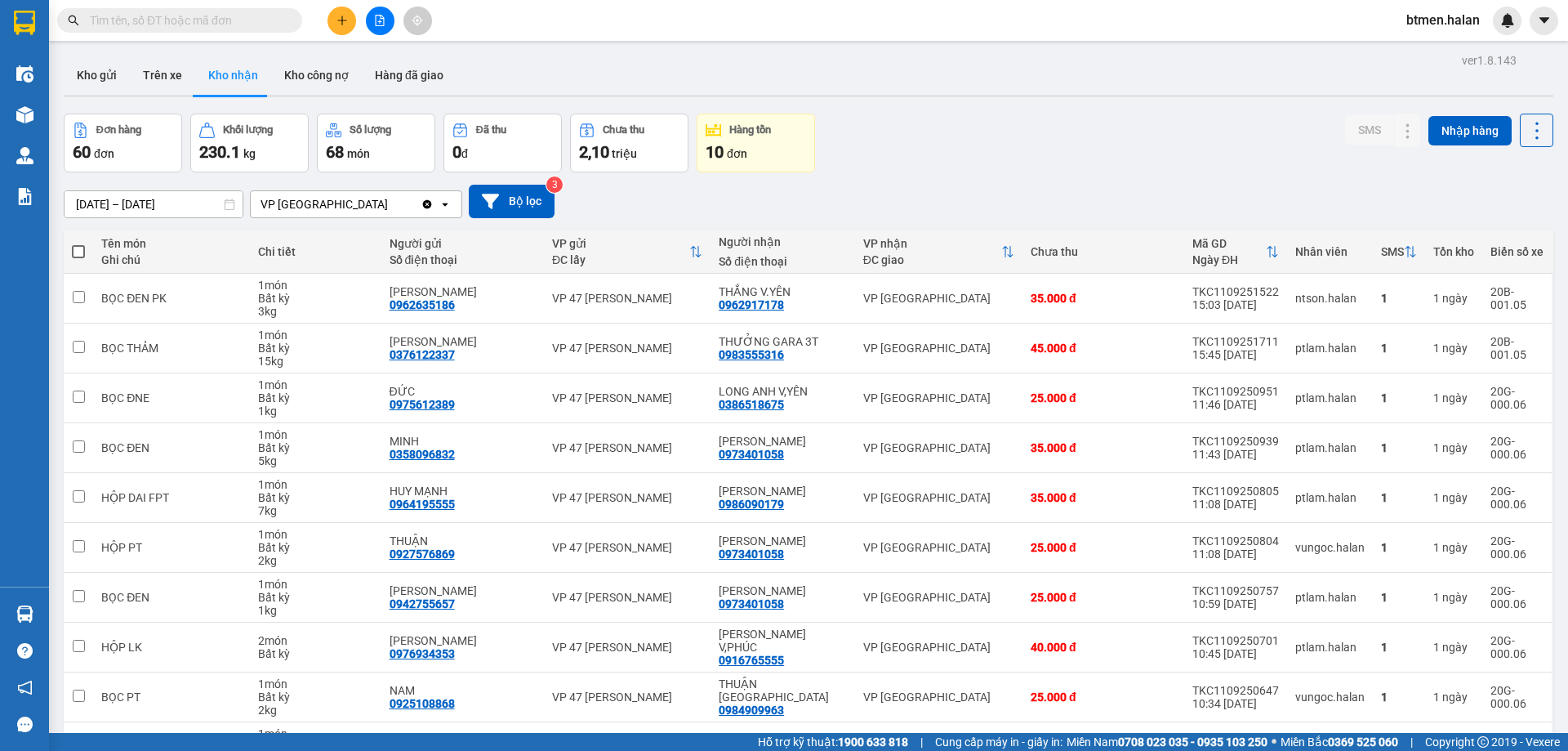
paste input "0973595558"
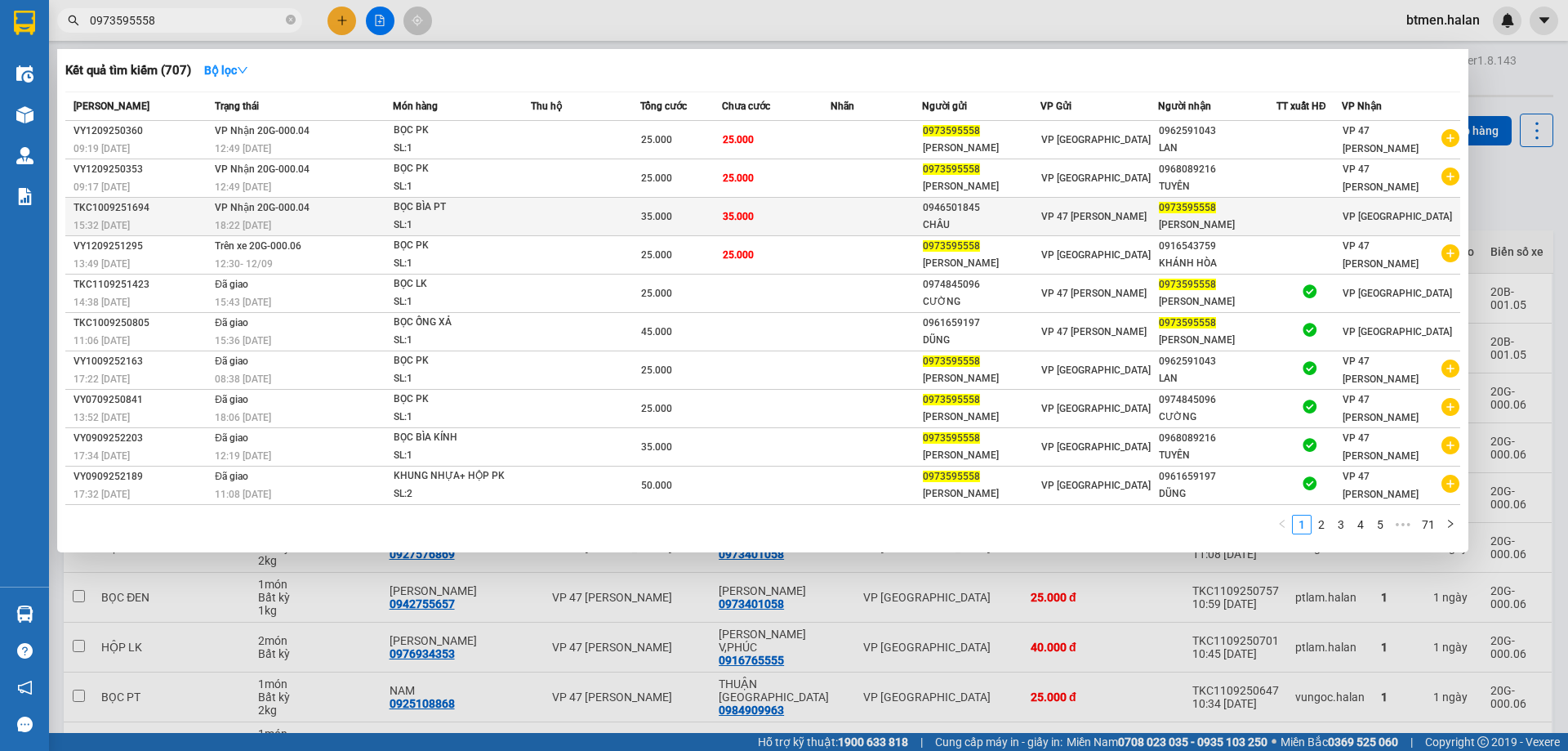
type input "0973595558"
click at [1164, 219] on div "[PERSON_NAME]" at bounding box center [1217, 225] width 117 height 17
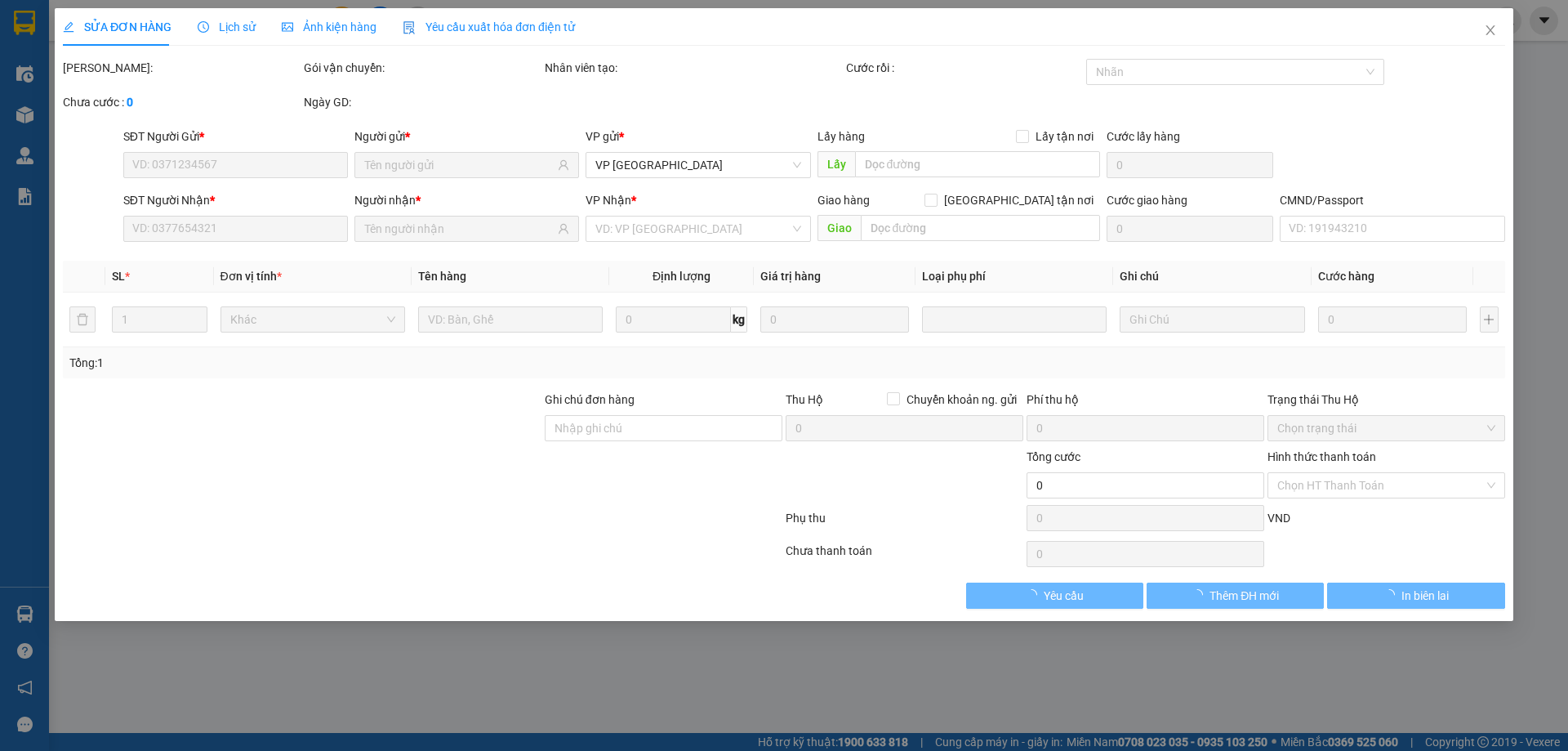
type input "0946501845"
type input "CHÂU"
type input "0973595558"
type input "[PERSON_NAME]"
type input "35.000"
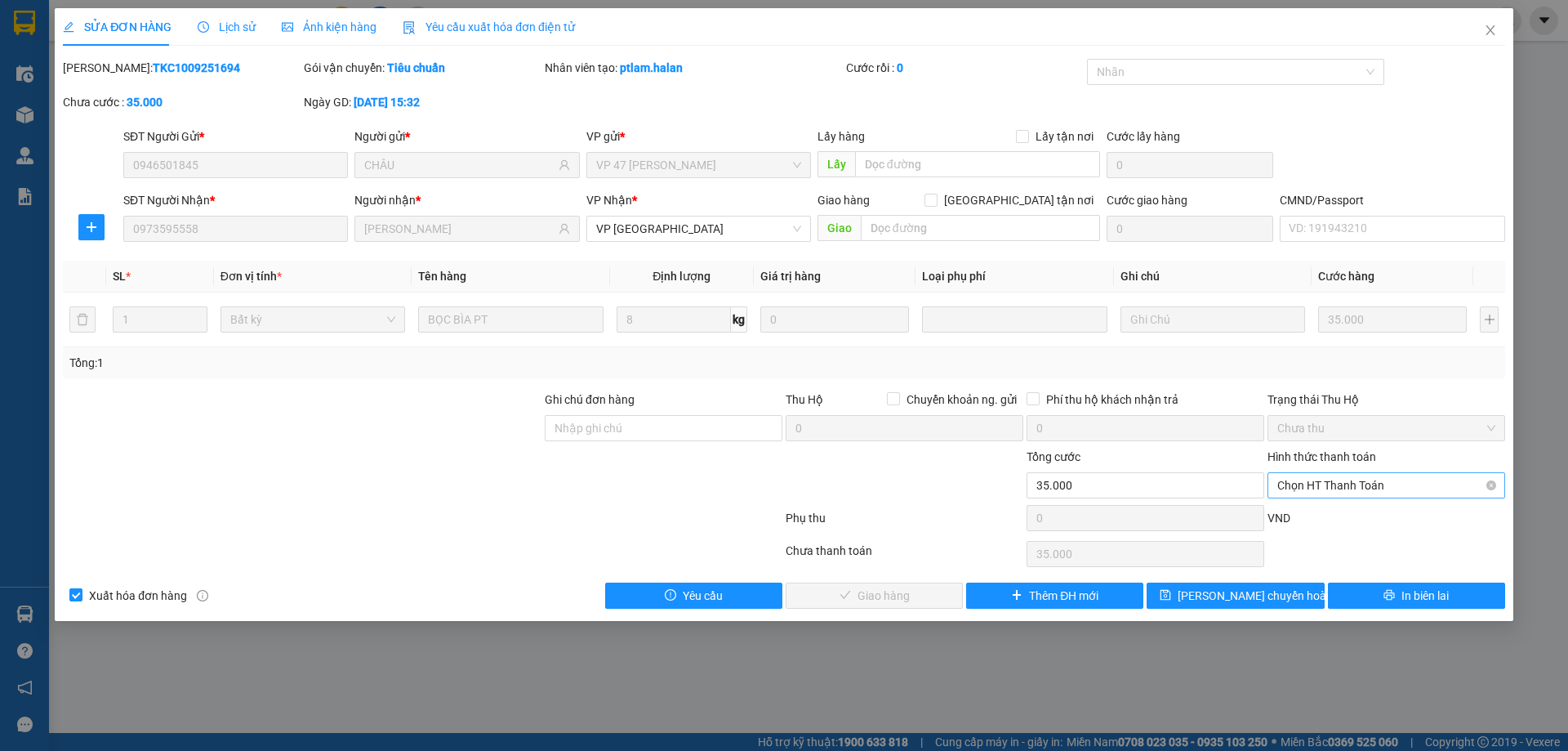
click at [1363, 476] on span "Chọn HT Thanh Toán" at bounding box center [1386, 485] width 218 height 25
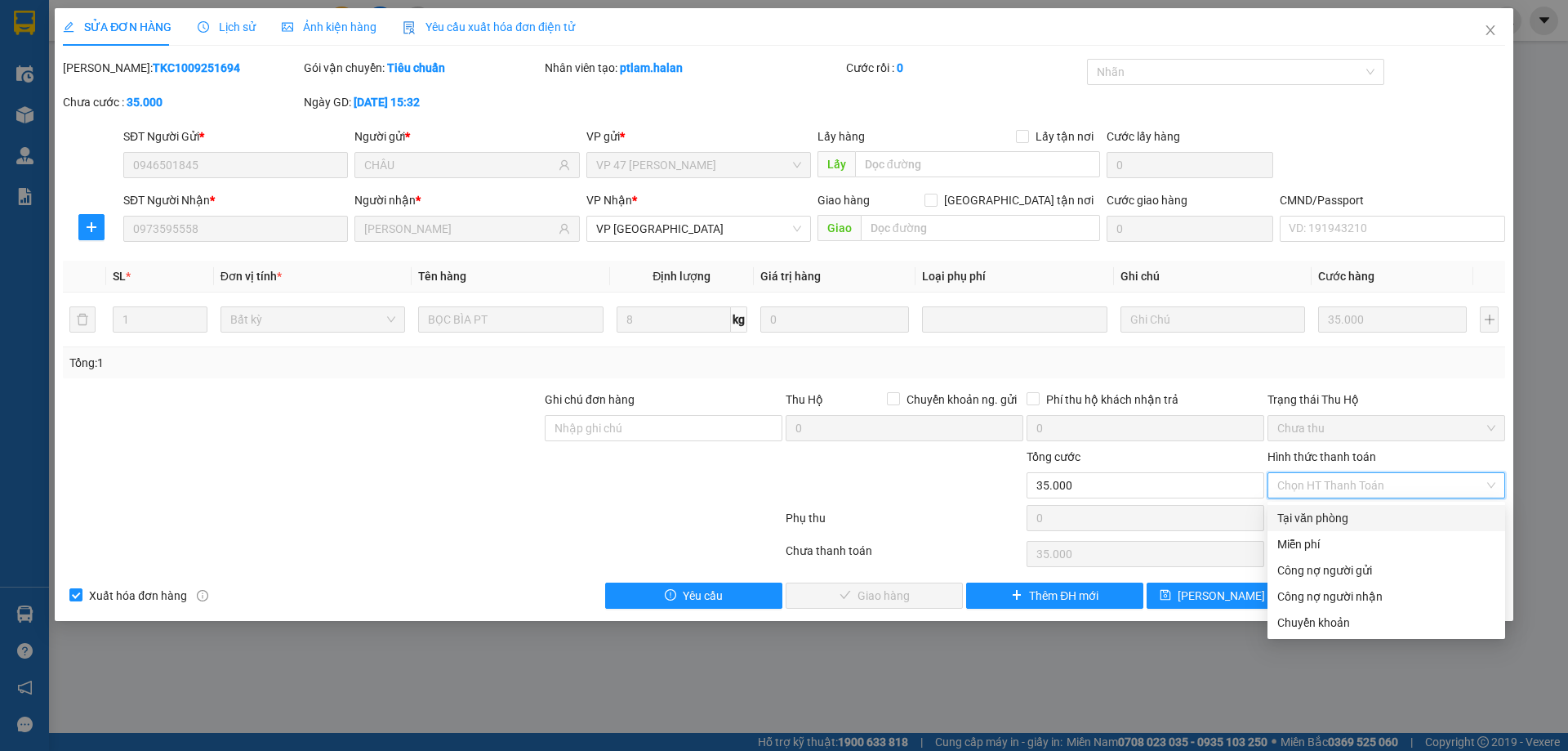
drag, startPoint x: 1323, startPoint y: 522, endPoint x: 1223, endPoint y: 531, distance: 100.4
click at [1322, 521] on div "Tại văn phòng" at bounding box center [1386, 518] width 218 height 18
type input "0"
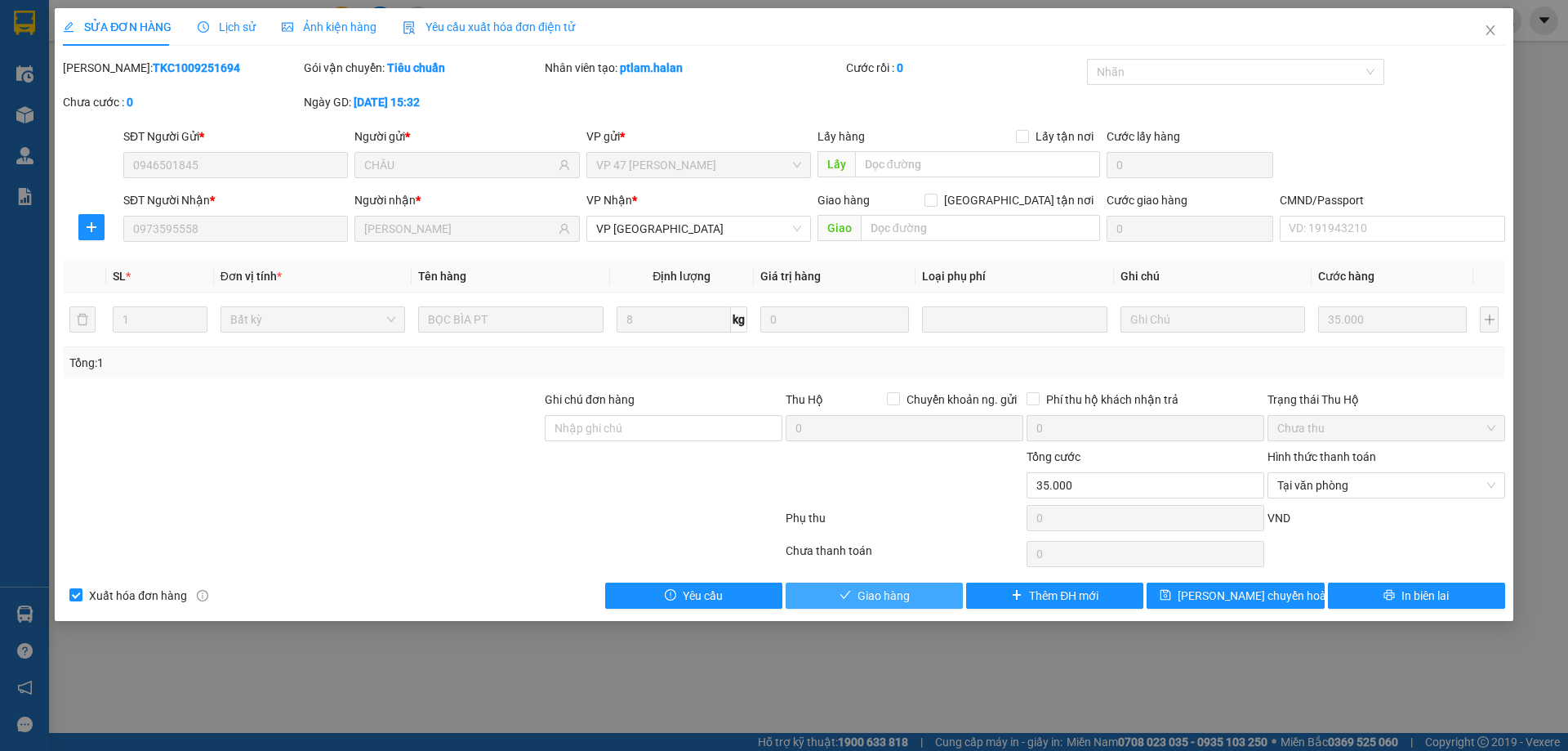
click at [854, 603] on button "Giao hàng" at bounding box center [874, 595] width 177 height 26
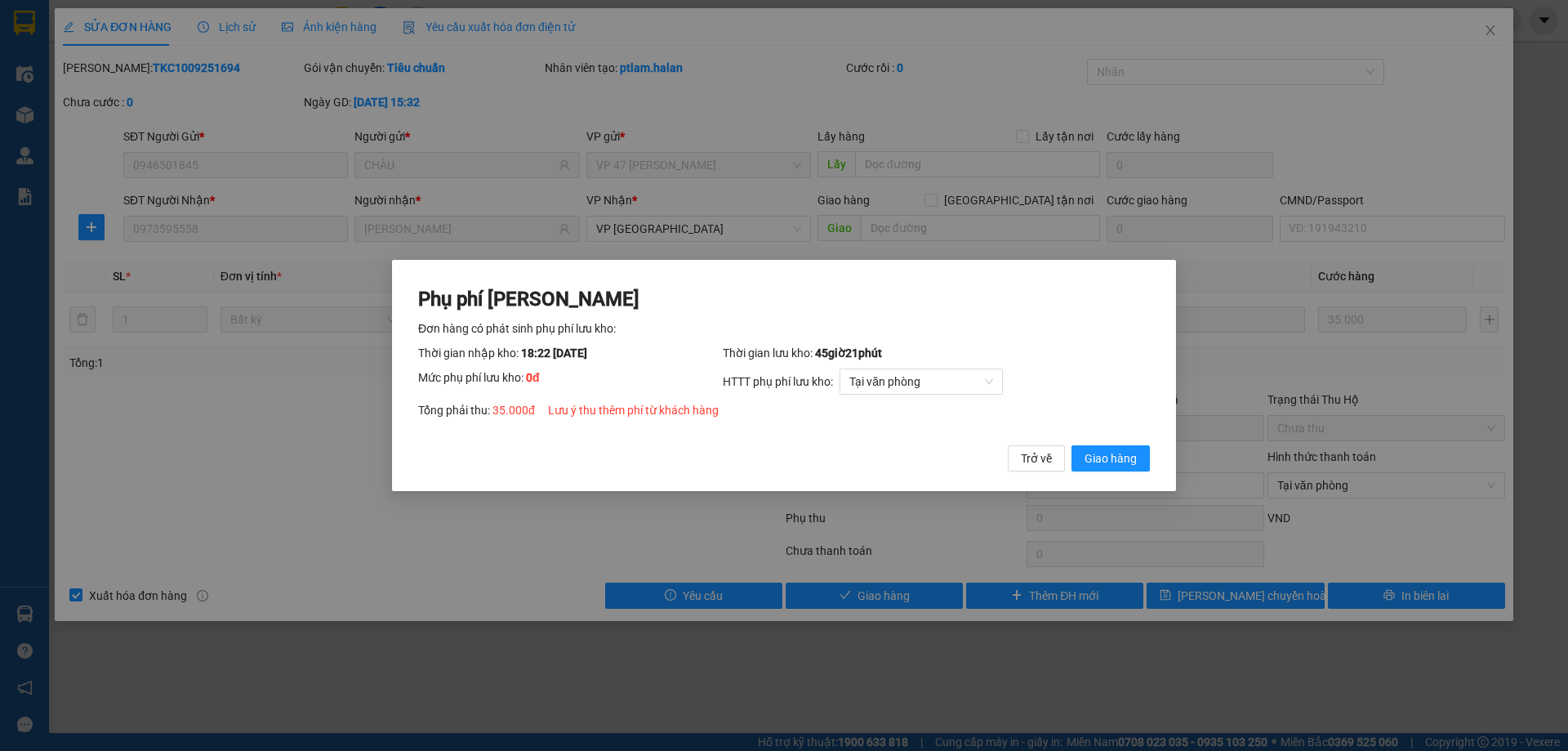
drag, startPoint x: 1132, startPoint y: 445, endPoint x: 1138, endPoint y: 439, distance: 8.5
click at [1130, 446] on button "Giao hàng" at bounding box center [1110, 458] width 78 height 26
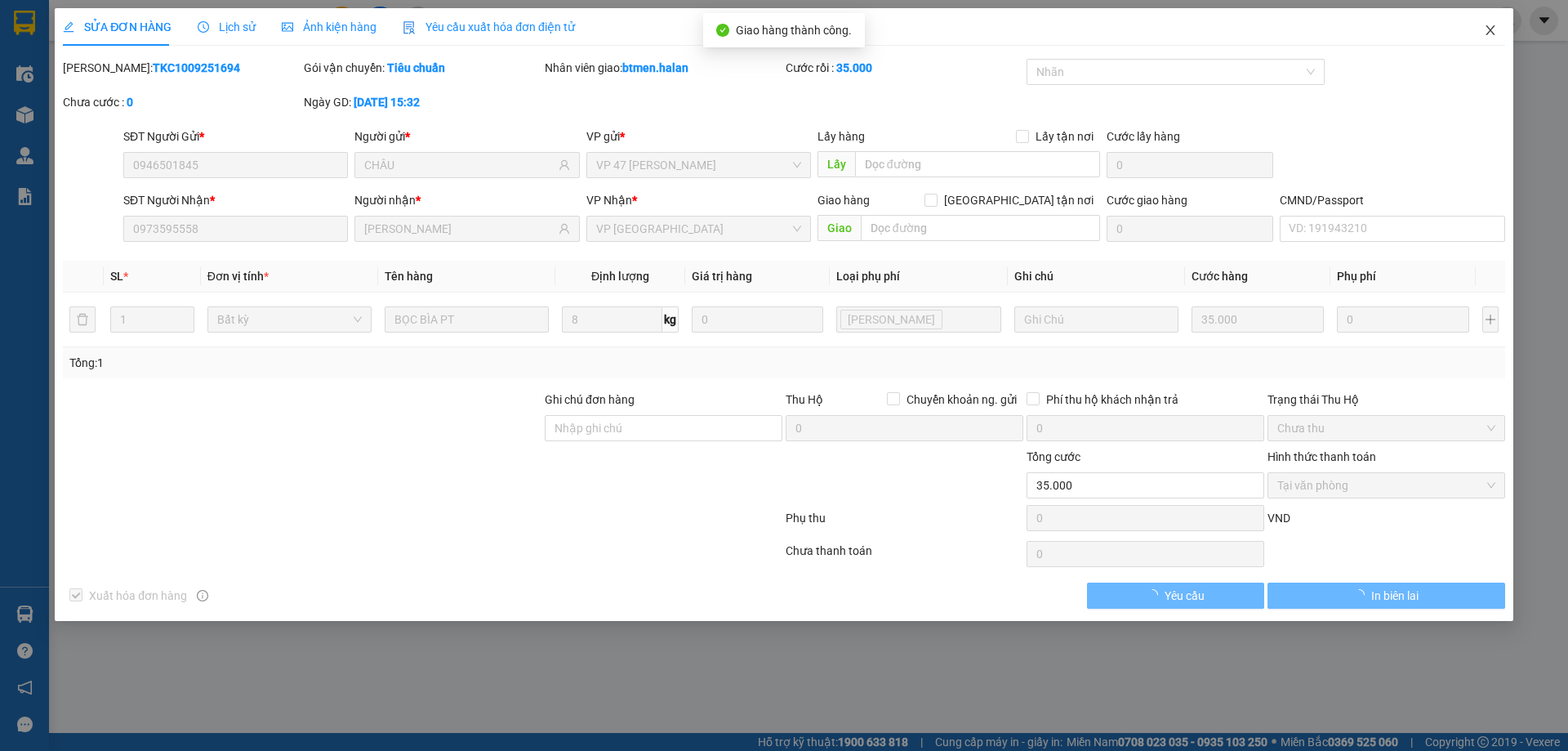
click at [1487, 30] on icon "close" at bounding box center [1490, 30] width 13 height 13
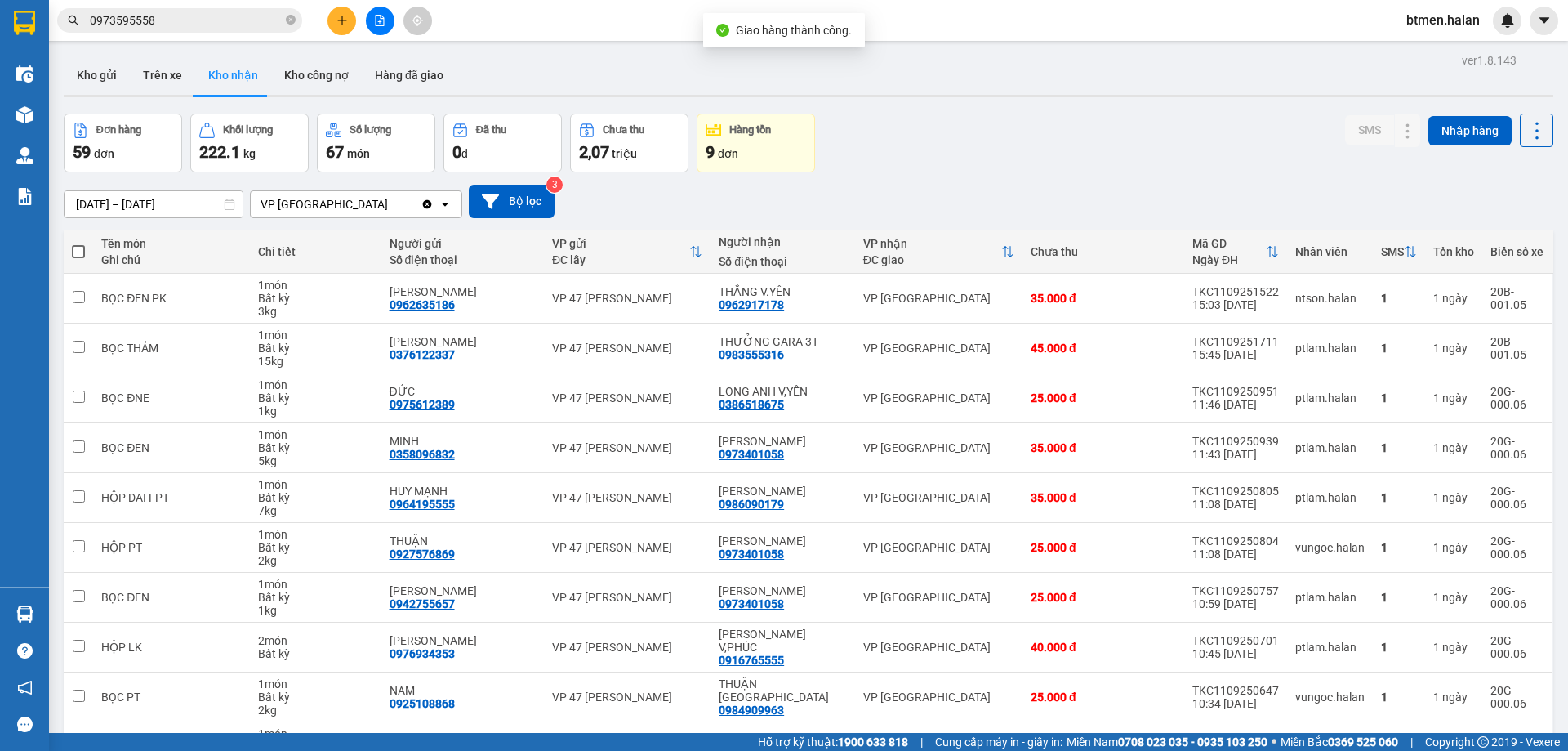
click at [236, 28] on input "0973595558" at bounding box center [186, 21] width 193 height 18
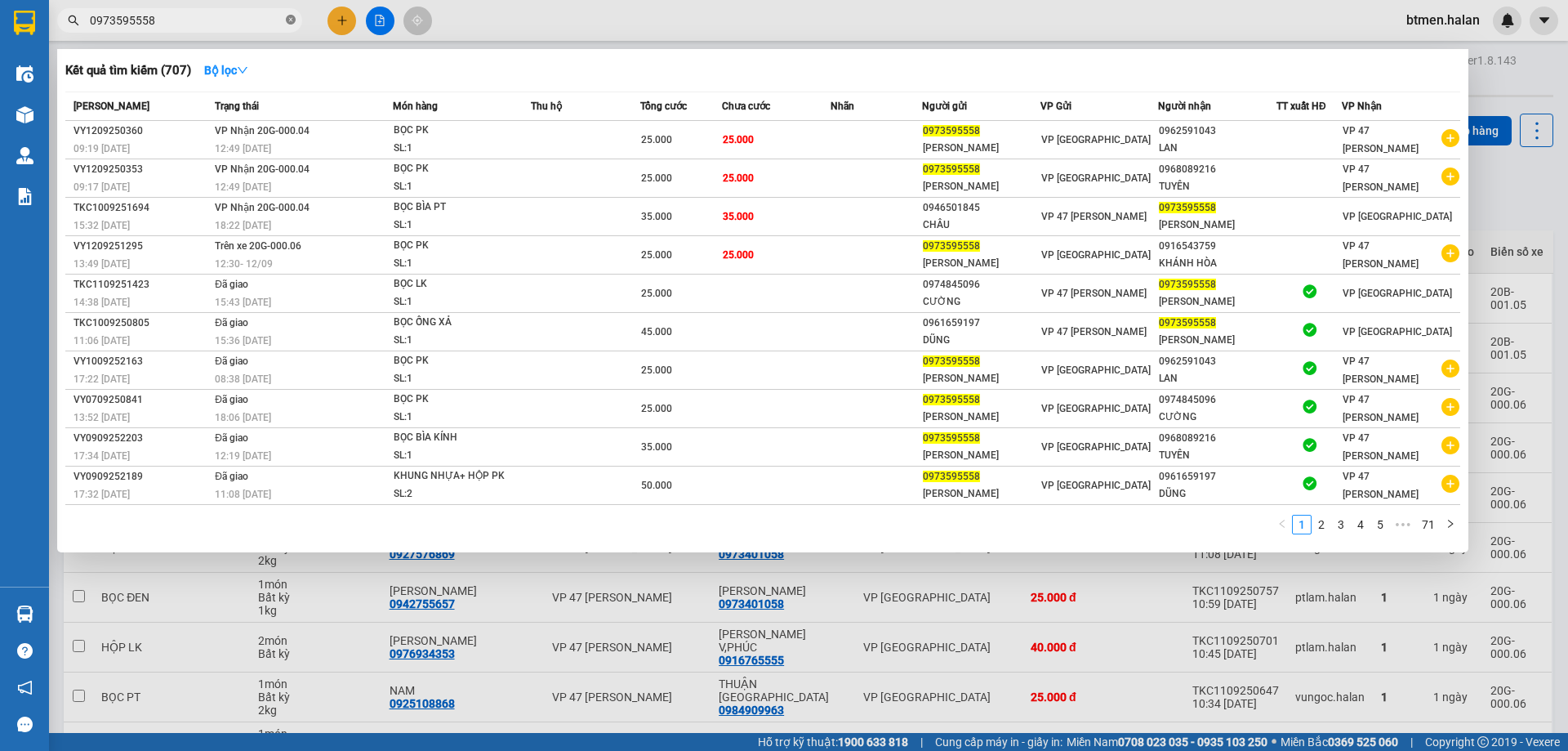
click at [290, 23] on icon "close-circle" at bounding box center [291, 20] width 10 height 10
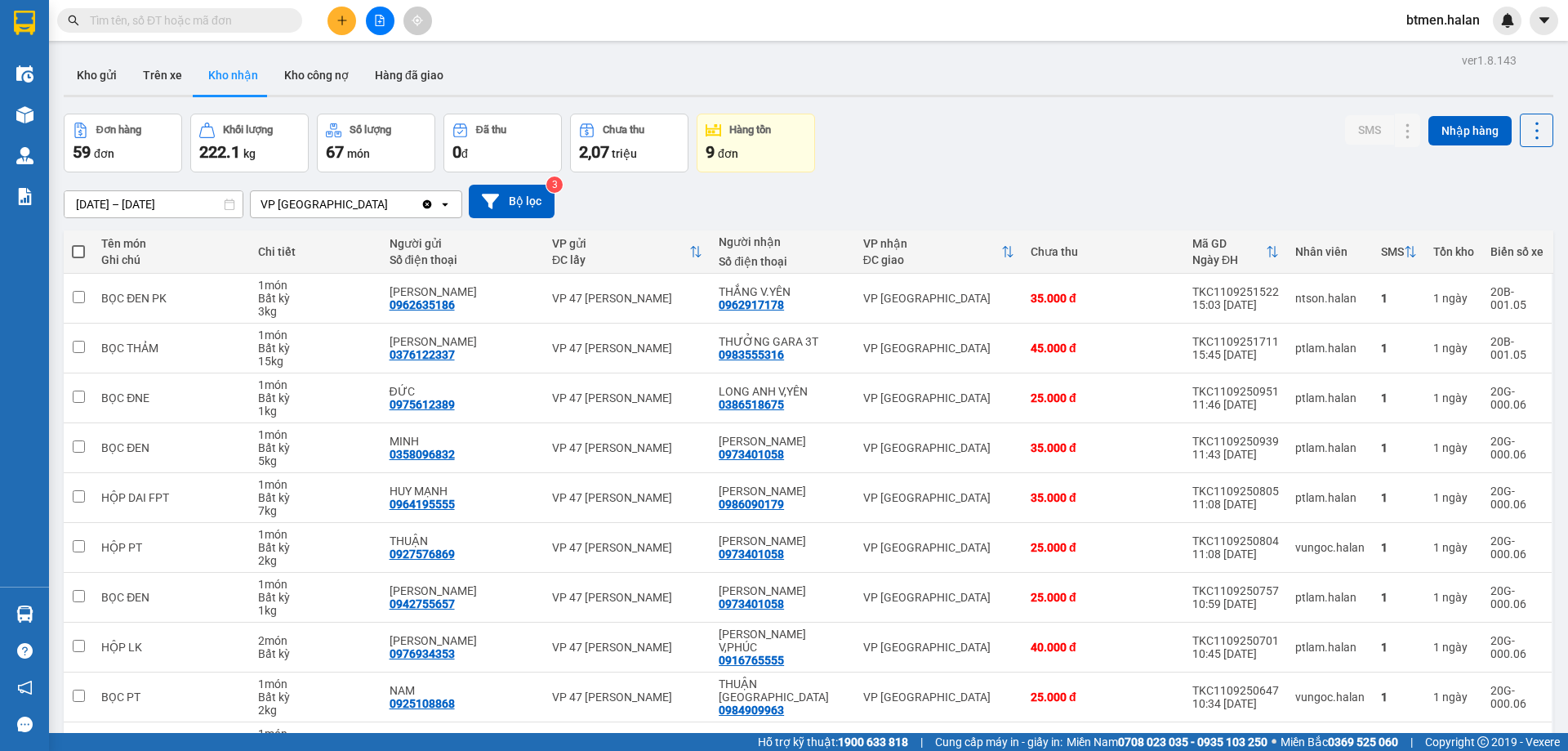
paste input "0973595558"
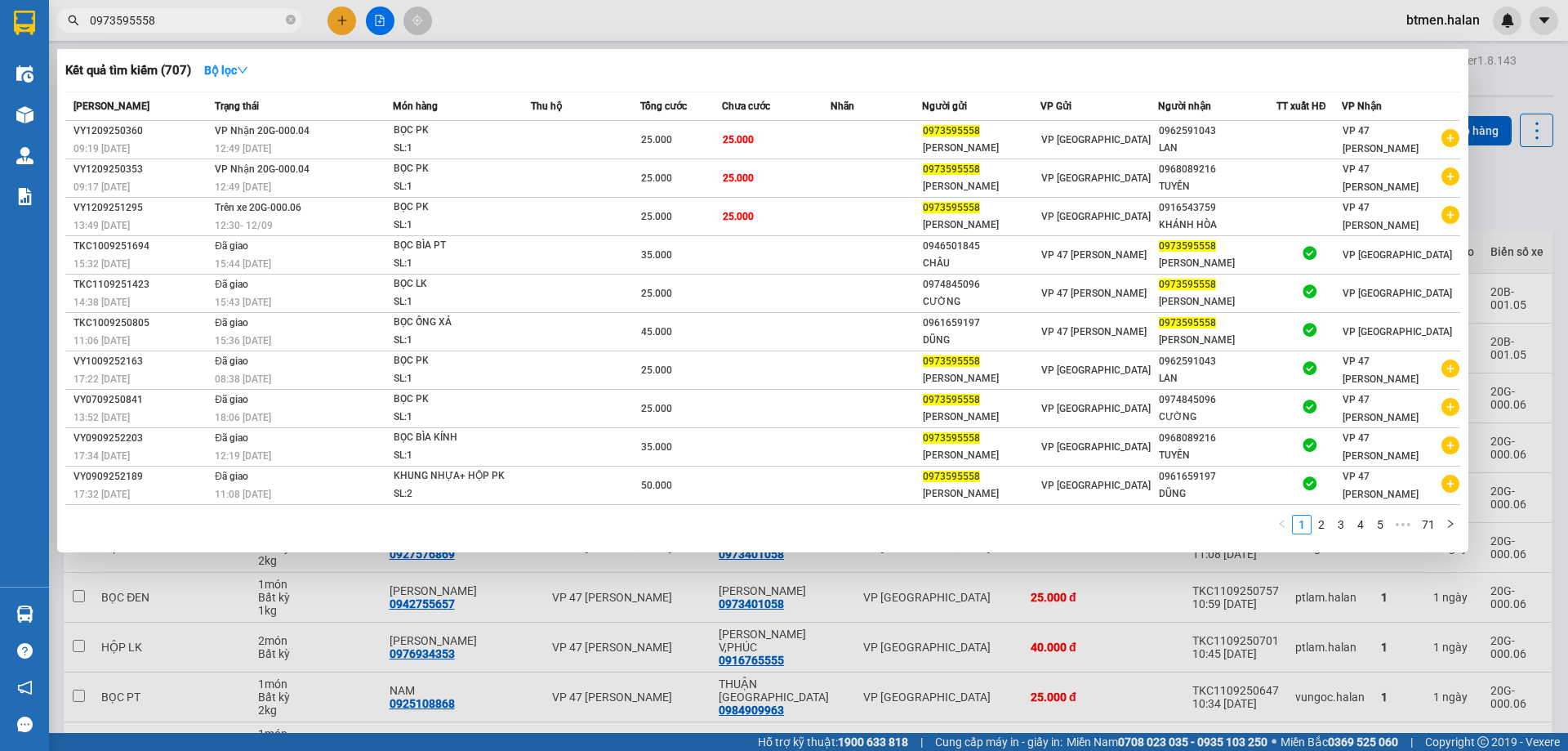
type input "0973595558"
click at [1527, 215] on div at bounding box center [784, 376] width 1568 height 751
click at [242, 24] on input "0973595558" at bounding box center [186, 21] width 193 height 18
click at [1525, 216] on div at bounding box center [784, 376] width 1568 height 751
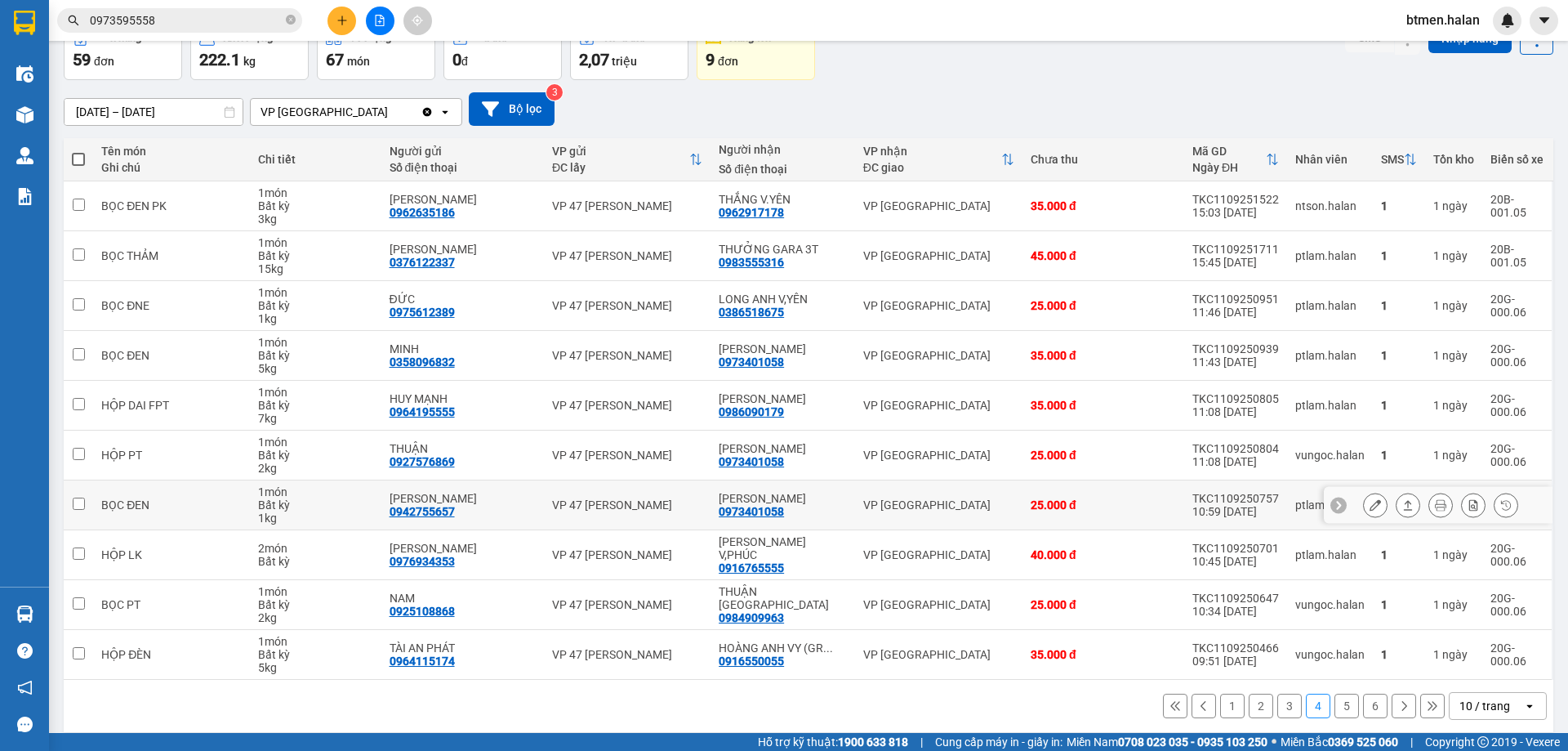
scroll to position [93, 0]
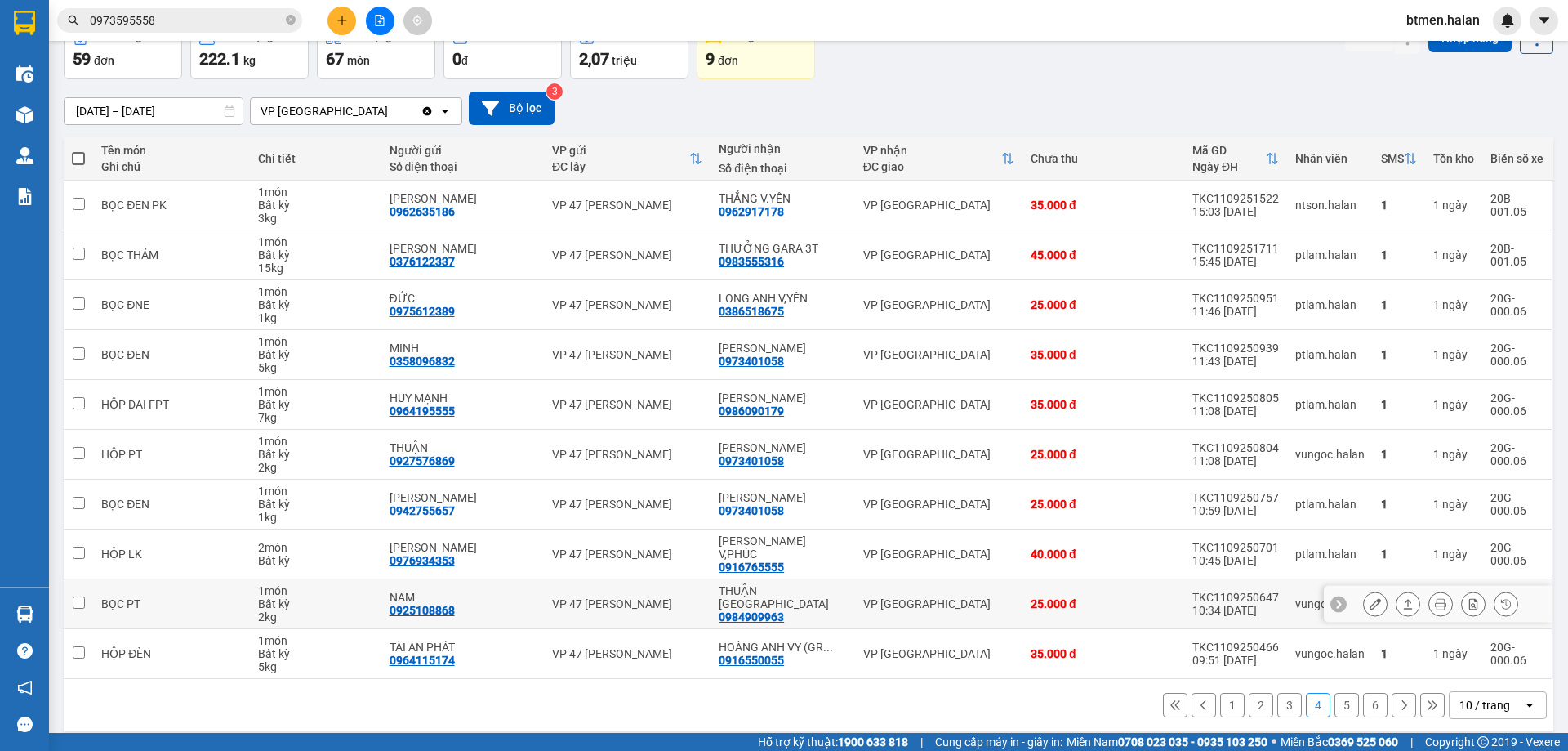
click at [784, 596] on div "[GEOGRAPHIC_DATA] 0984909963" at bounding box center [783, 603] width 128 height 39
checkbox input "true"
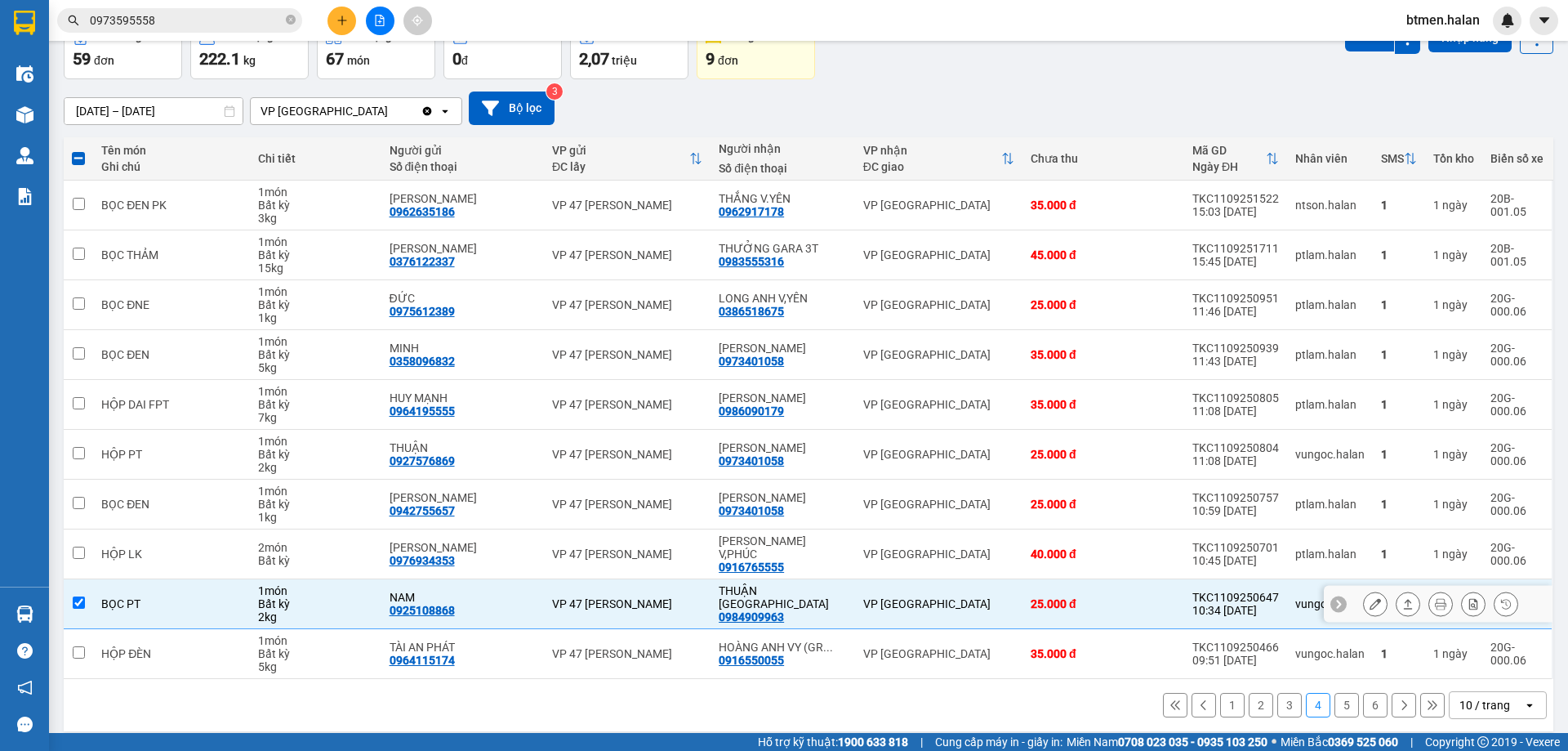
click at [772, 610] on div "0984909963" at bounding box center [752, 616] width 66 height 13
copy div "0984909963"
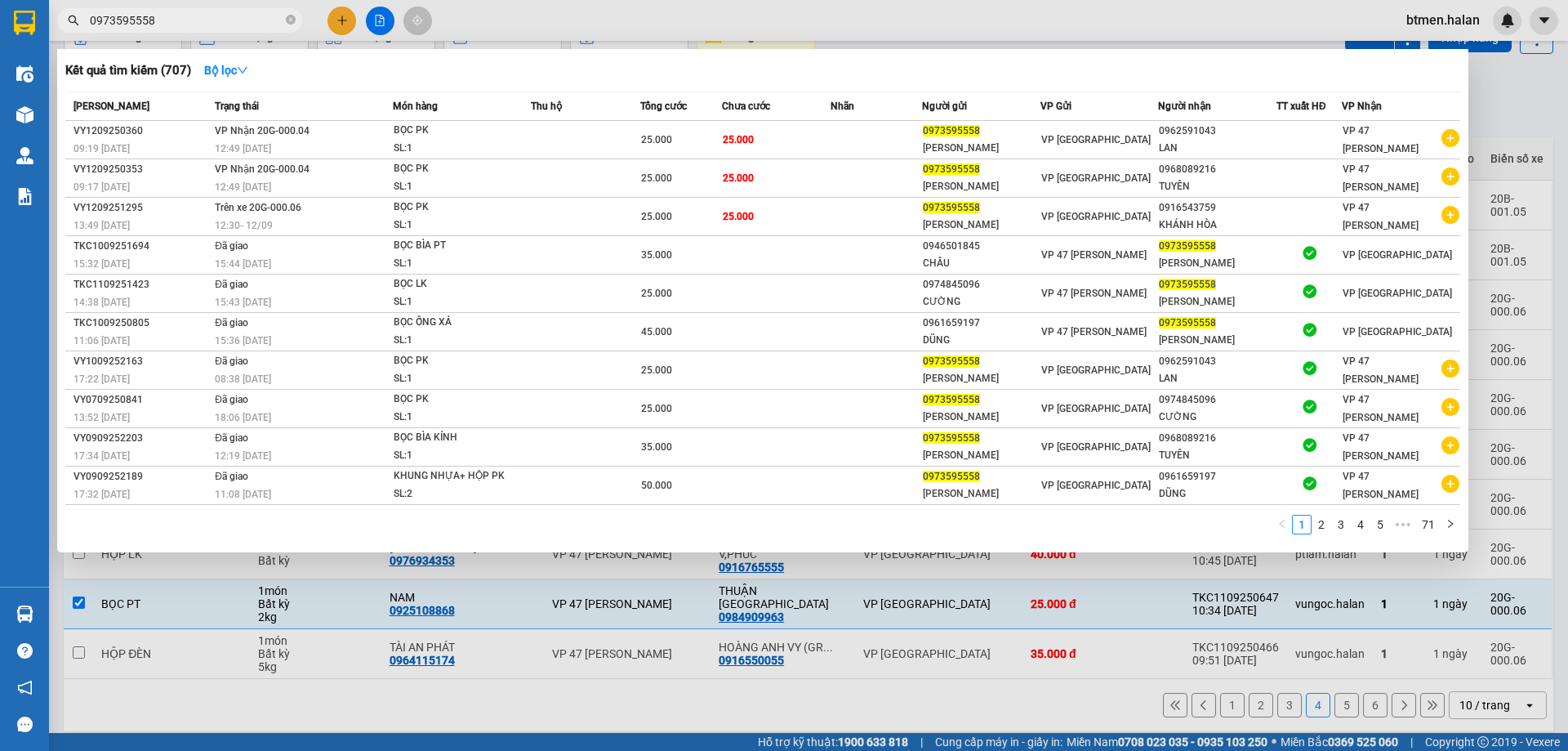
click at [217, 9] on span "0973595558" at bounding box center [180, 20] width 245 height 25
drag, startPoint x: 216, startPoint y: 19, endPoint x: 186, endPoint y: 17, distance: 30.1
click at [186, 17] on input "0973595558" at bounding box center [186, 21] width 193 height 18
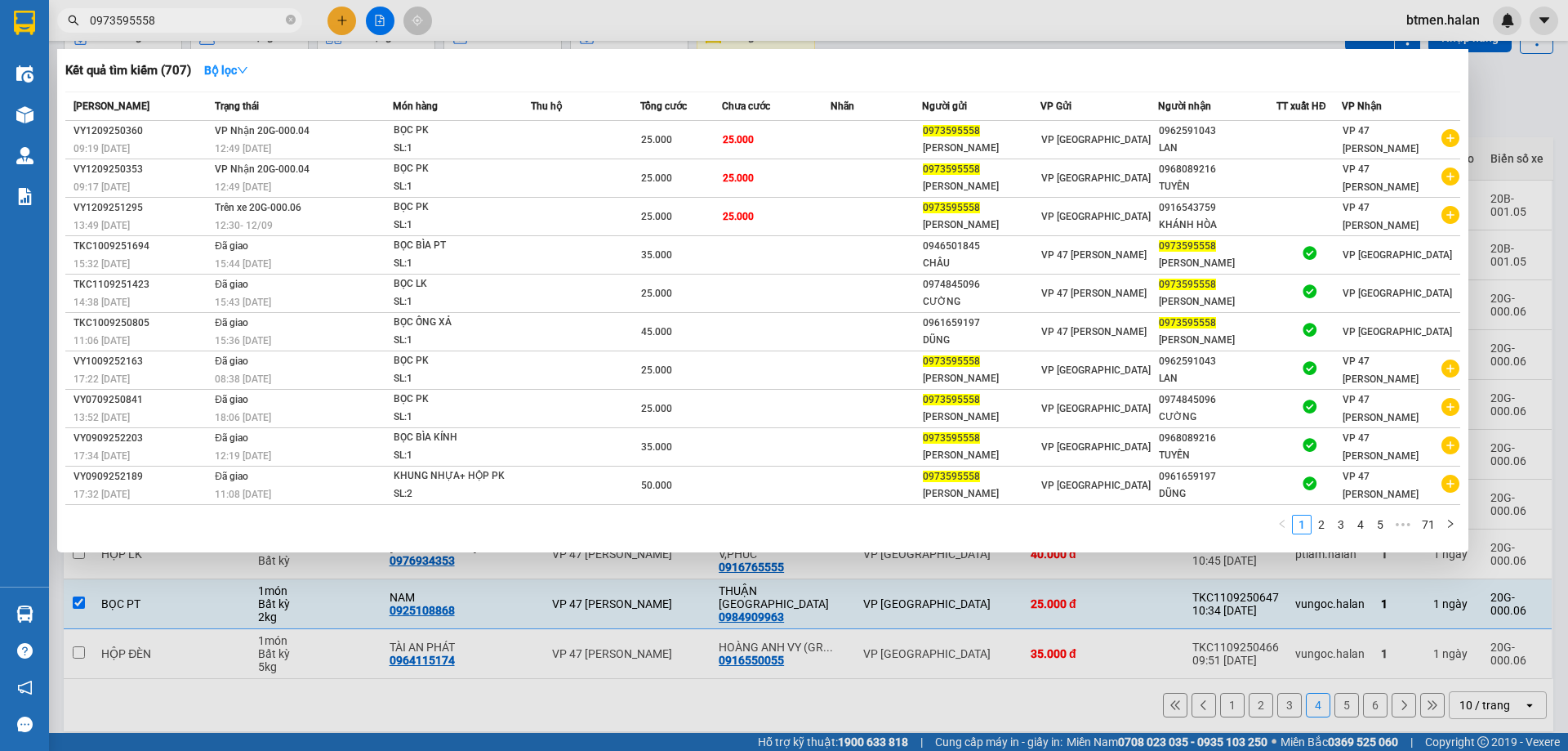
paste input "84909963"
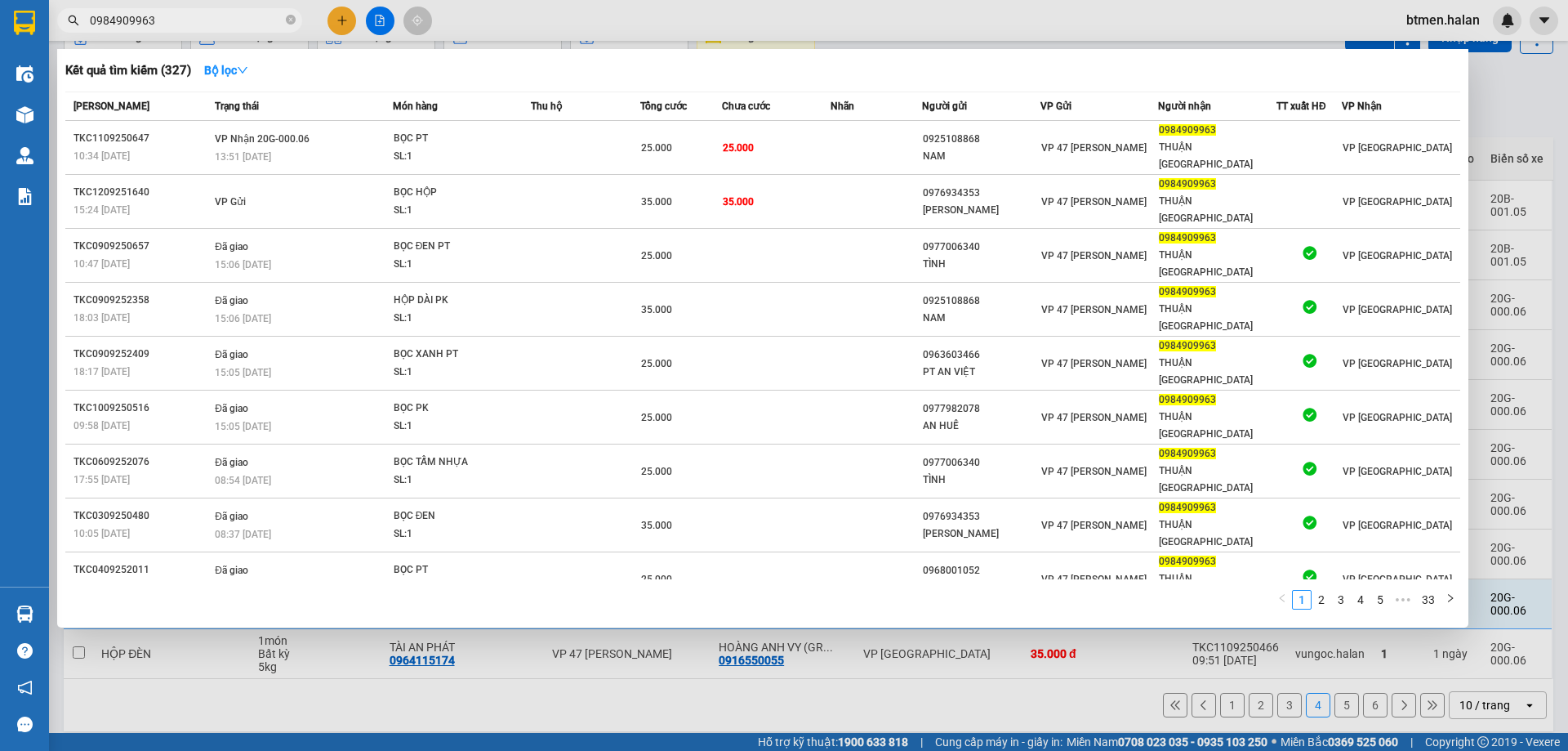
type input "0984909963"
click at [1493, 103] on div at bounding box center [784, 376] width 1568 height 751
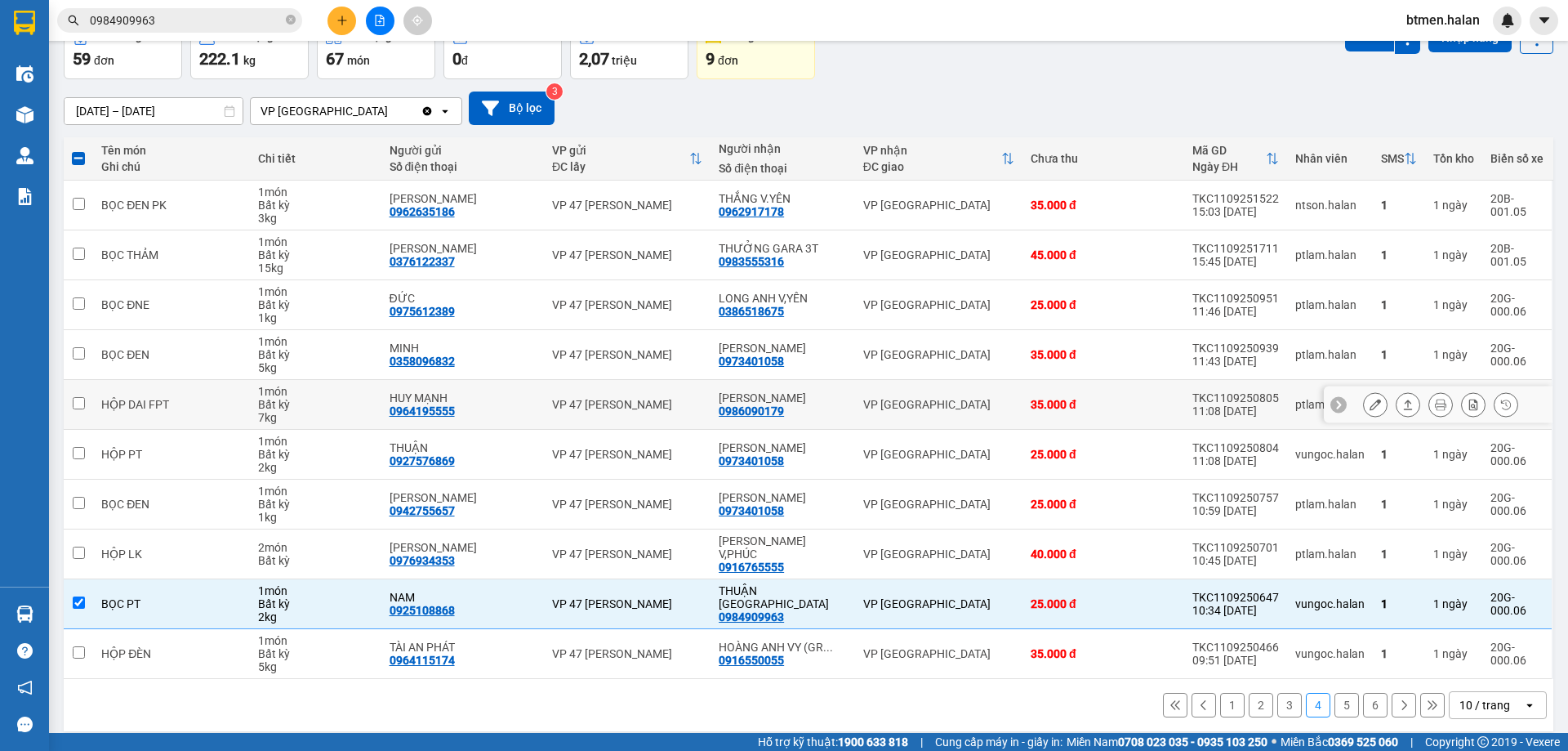
click at [766, 397] on div "[PERSON_NAME]" at bounding box center [783, 397] width 128 height 13
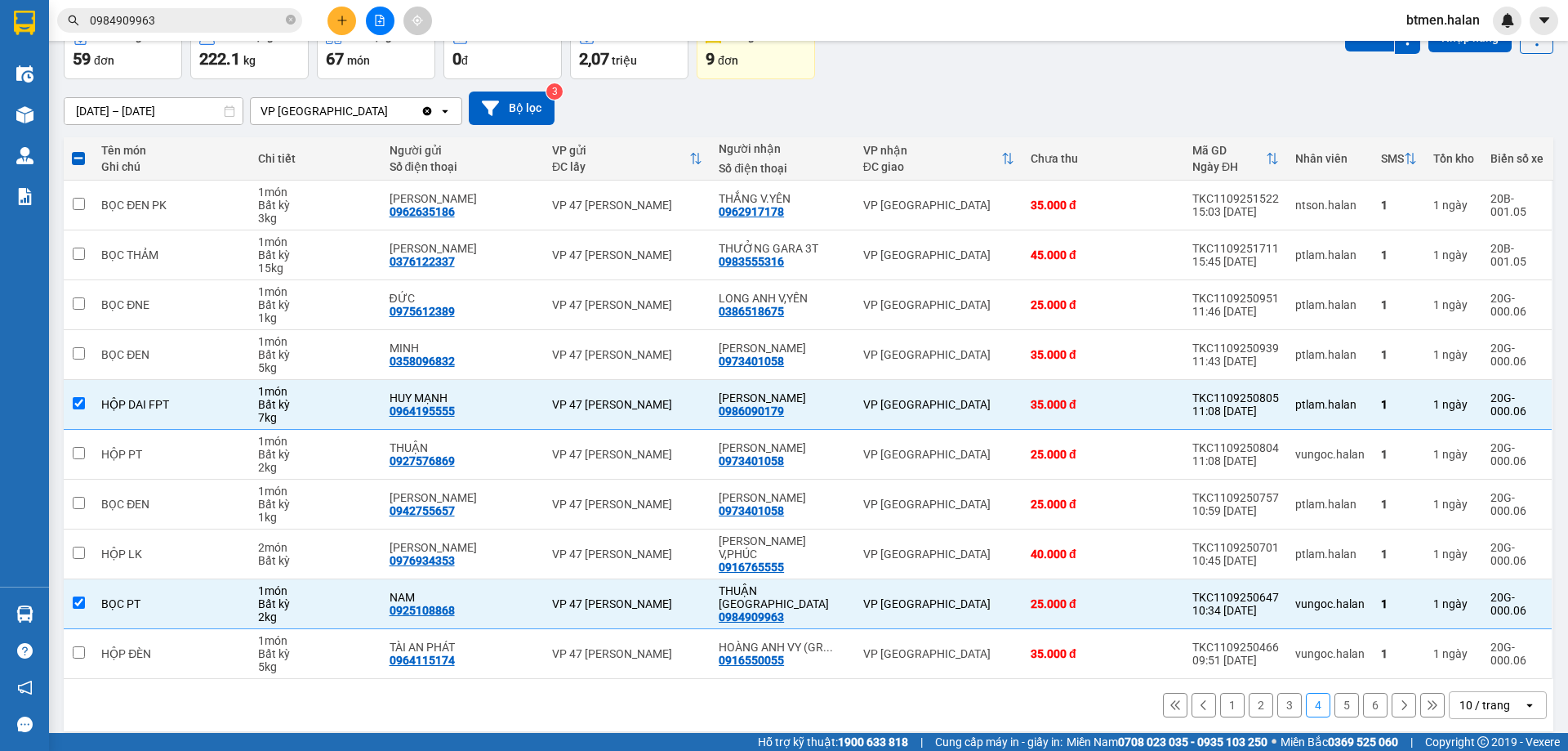
click at [1224, 692] on button "1" at bounding box center [1232, 704] width 25 height 25
checkbox input "false"
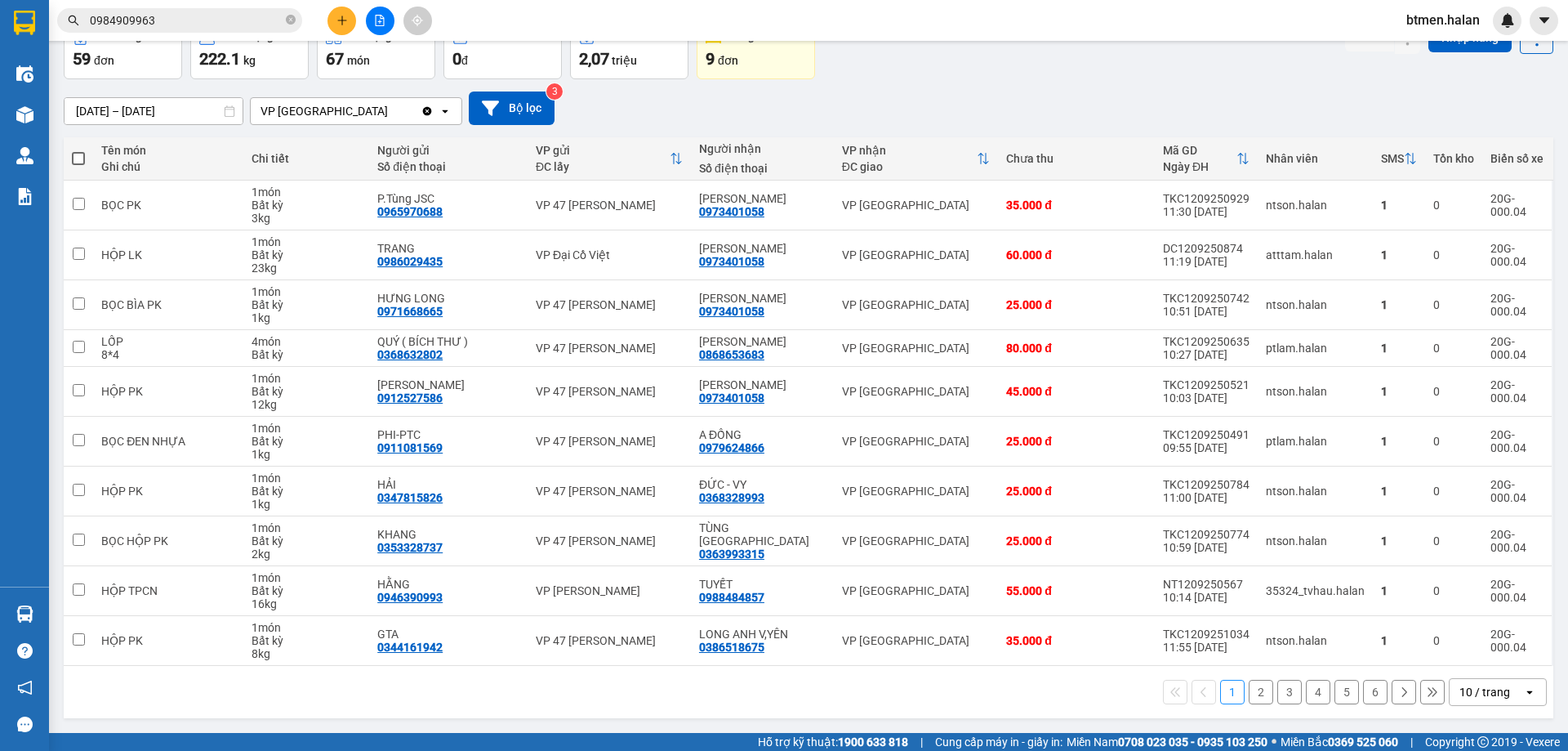
drag, startPoint x: 1364, startPoint y: 685, endPoint x: 1332, endPoint y: 663, distance: 38.8
click at [1363, 685] on button "6" at bounding box center [1374, 691] width 25 height 25
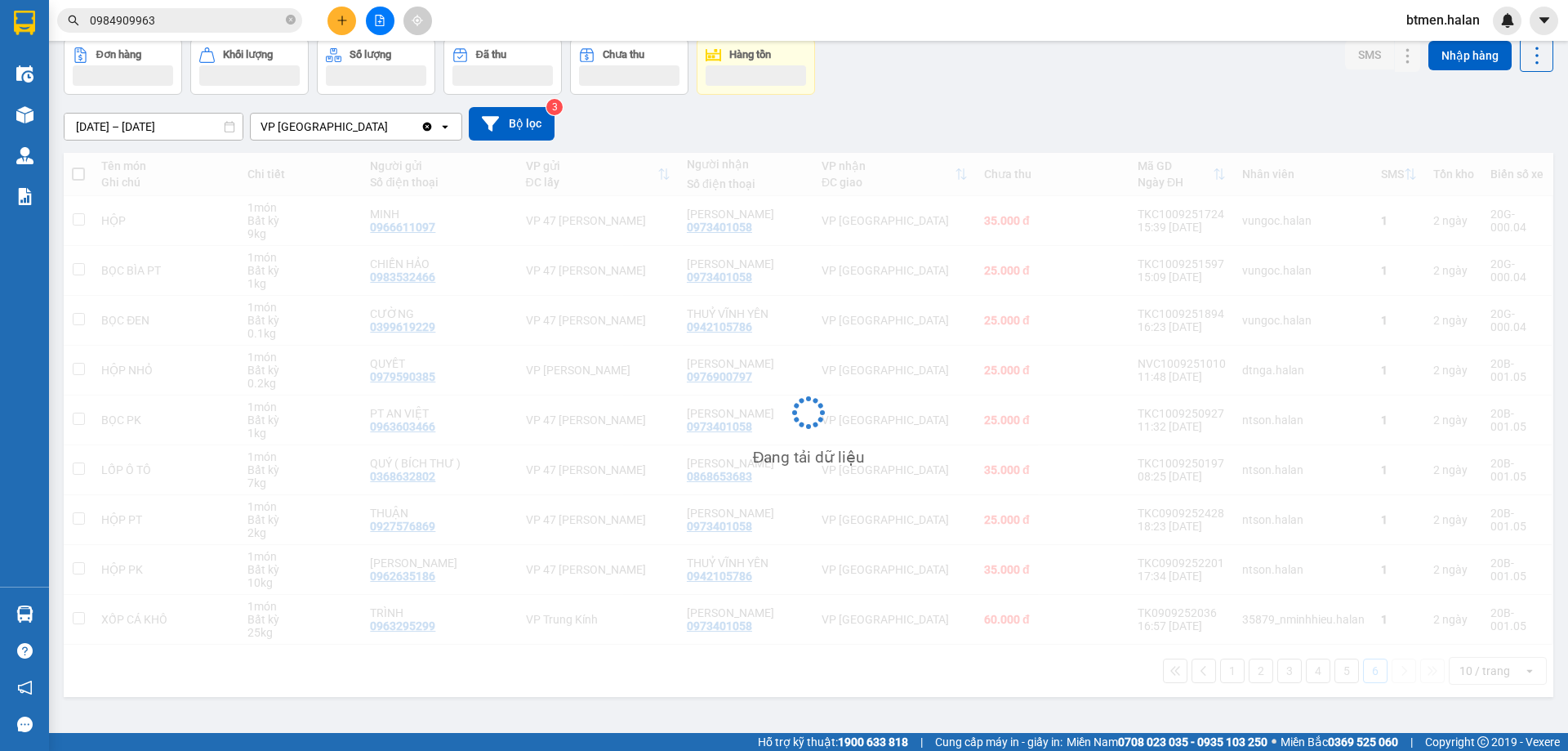
scroll to position [75, 0]
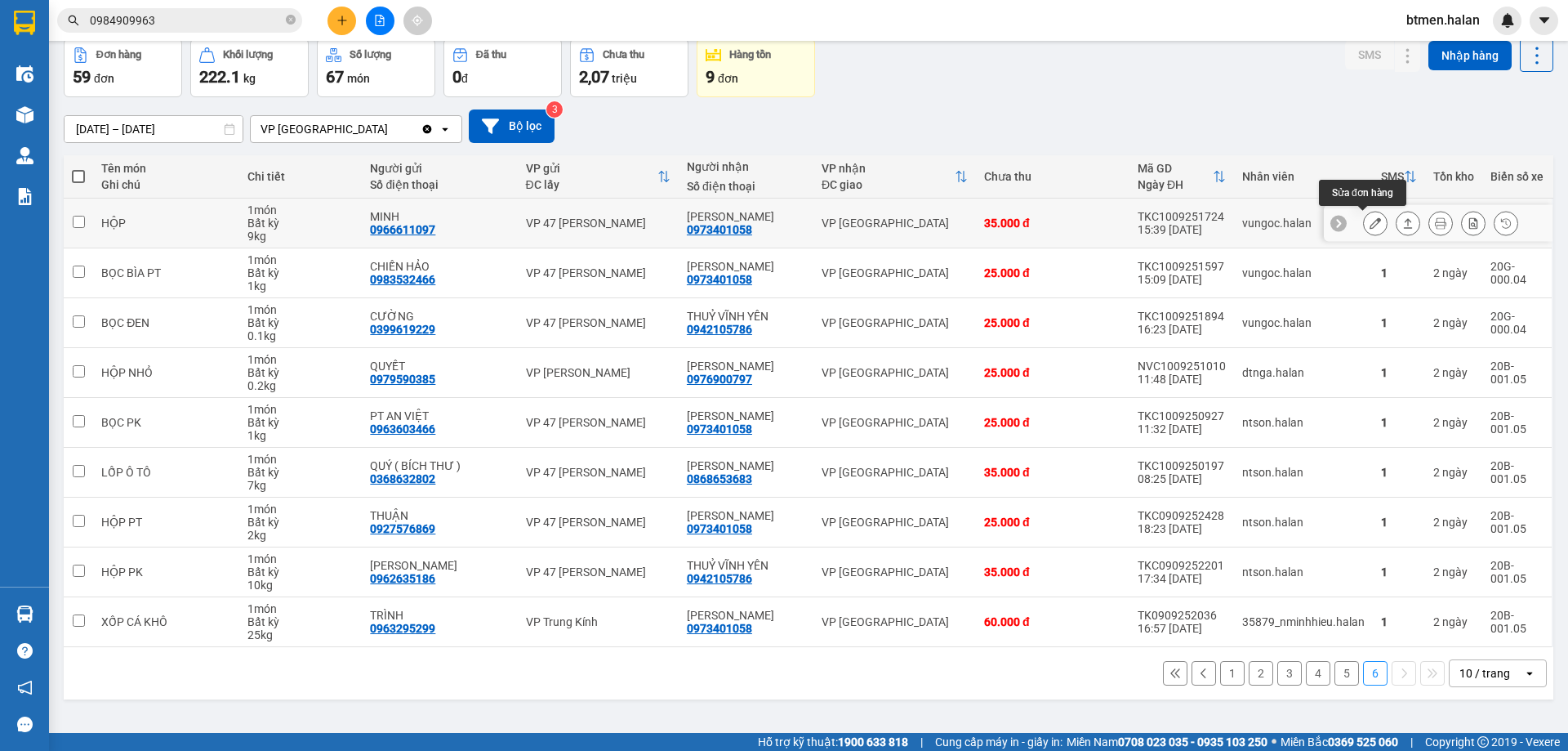
click at [1369, 223] on icon at bounding box center [1375, 224] width 12 height 12
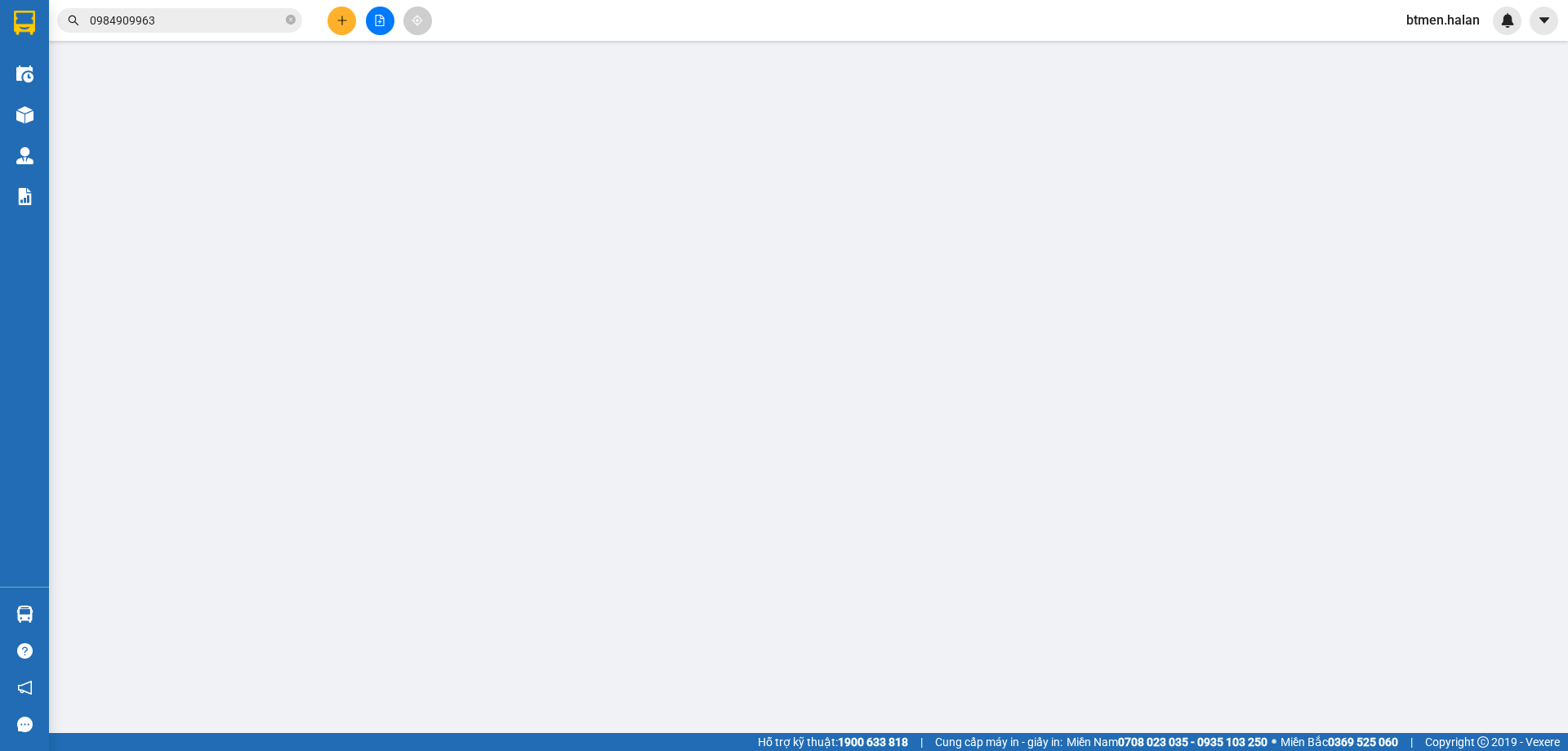
type input "0966611097"
type input "MINH"
type input "0973401058"
type input "[PERSON_NAME]"
type input "35.000"
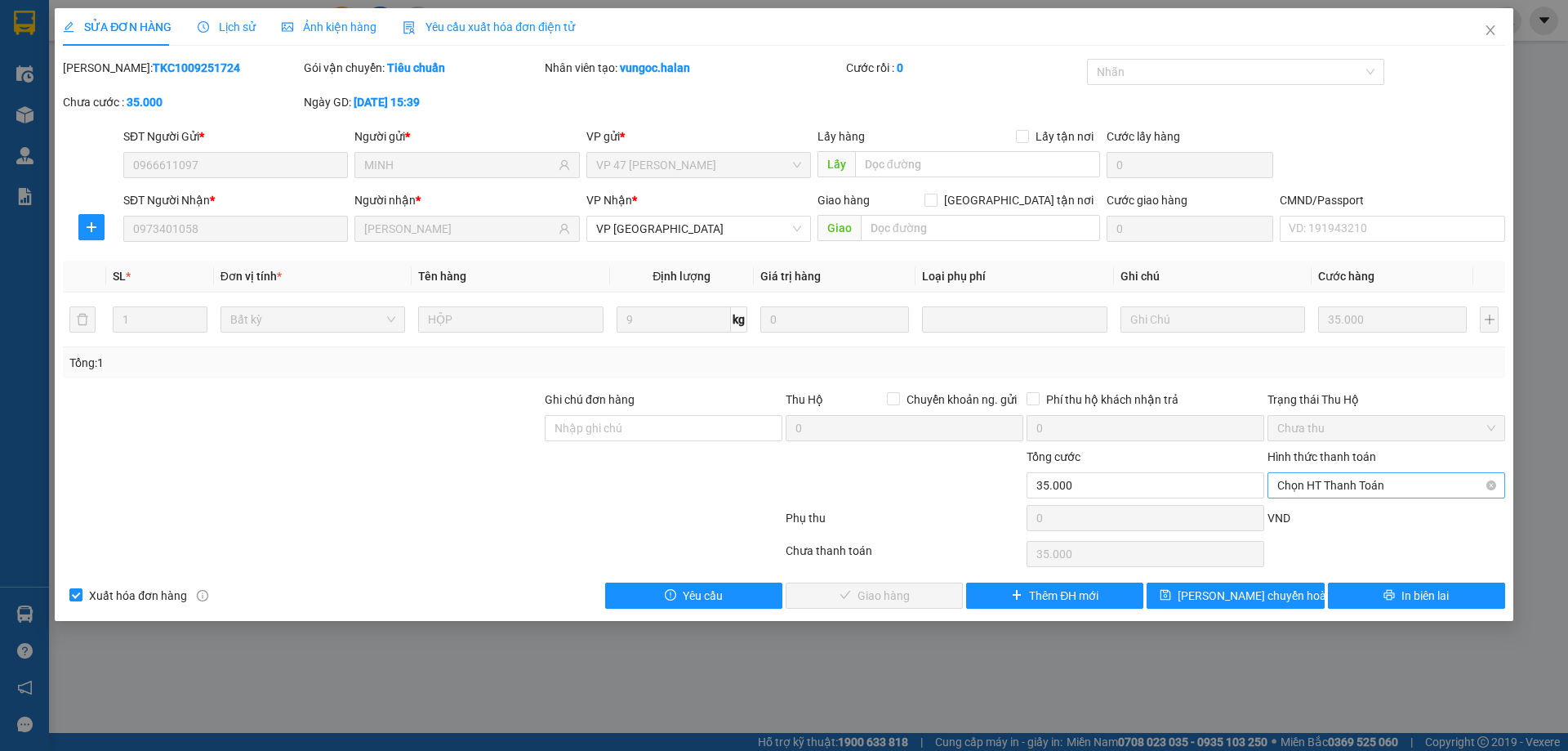
click at [1354, 476] on span "Chọn HT Thanh Toán" at bounding box center [1386, 485] width 218 height 25
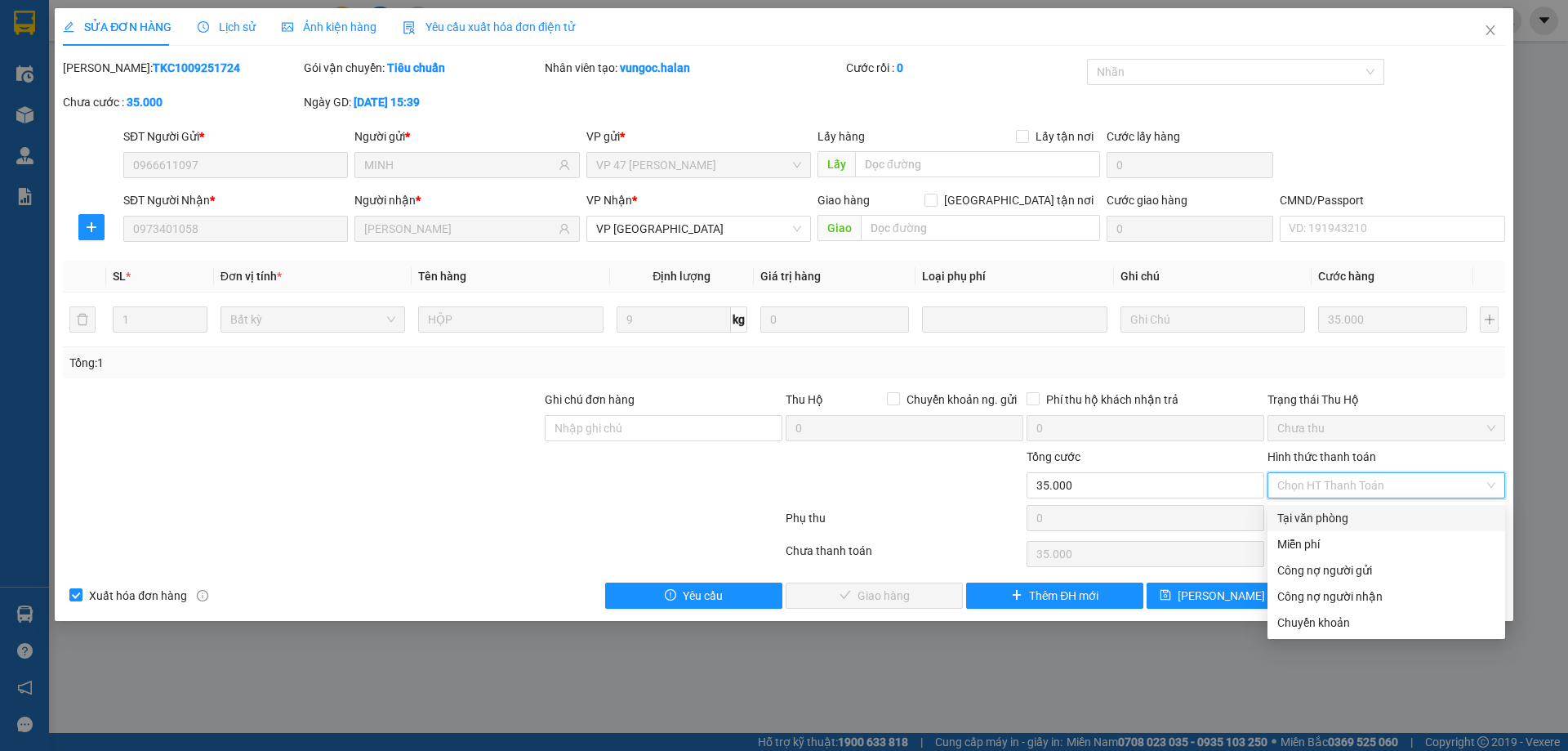
click at [1318, 524] on div "Tại văn phòng" at bounding box center [1386, 518] width 218 height 18
type input "0"
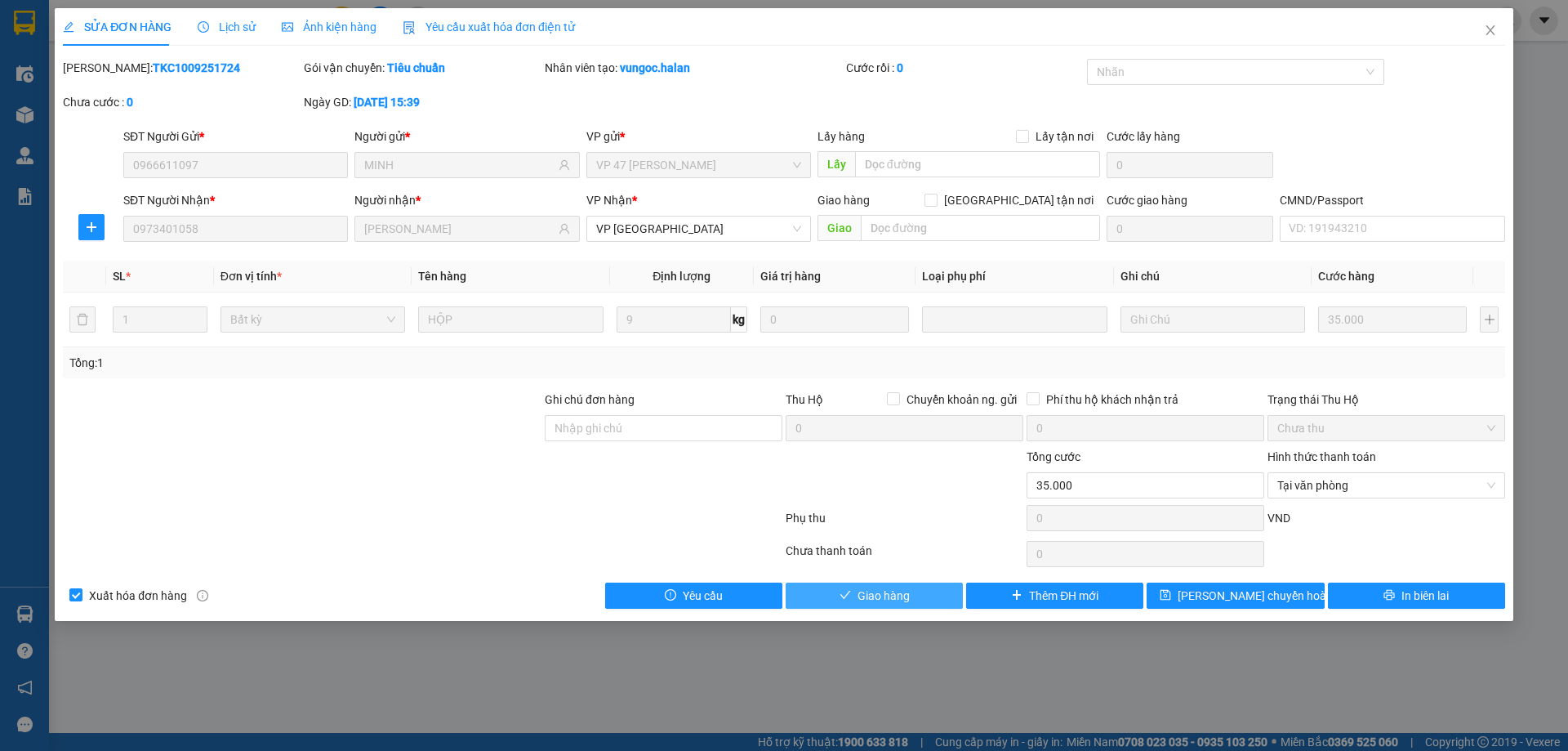
click at [901, 595] on span "Giao hàng" at bounding box center [883, 595] width 53 height 18
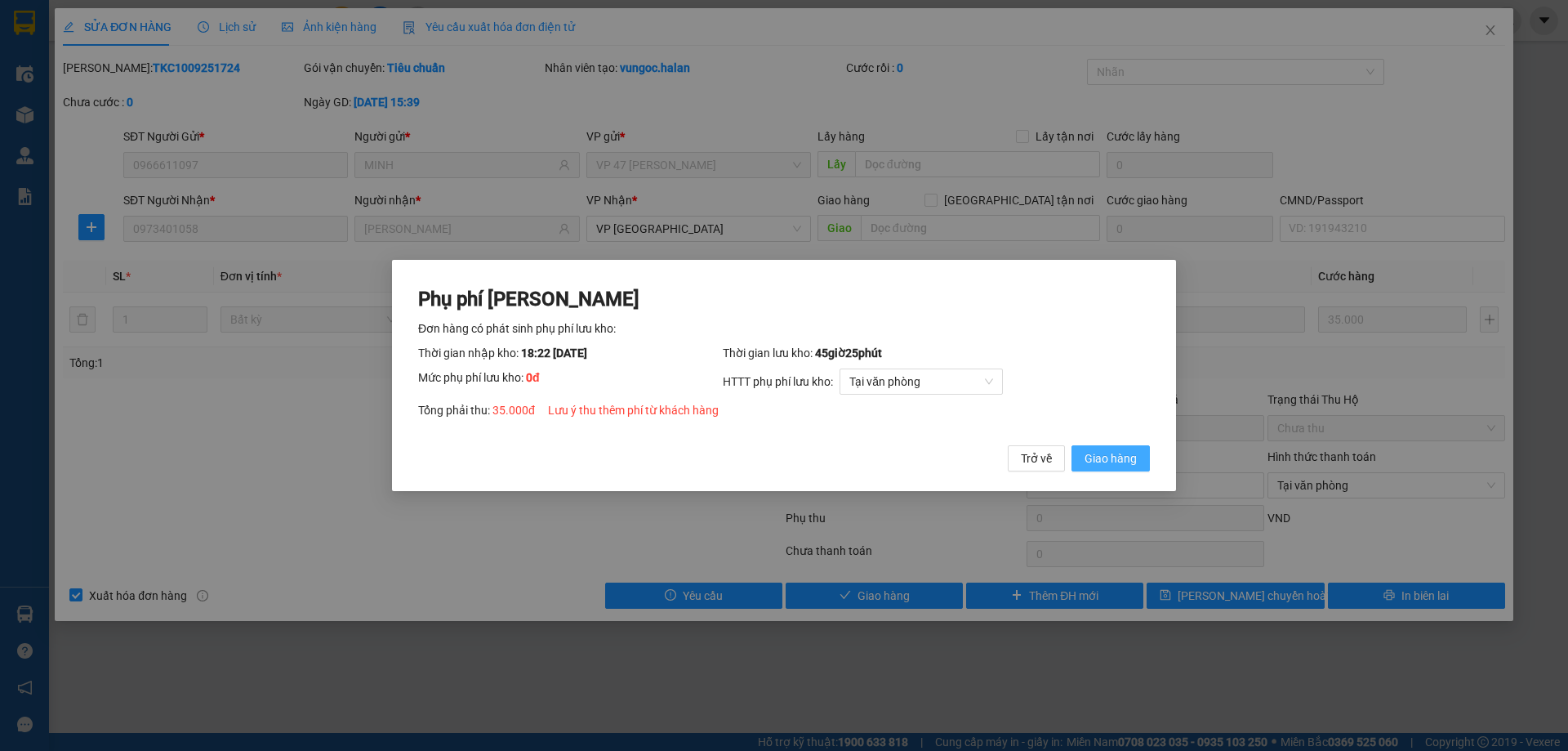
click at [1087, 461] on span "Giao hàng" at bounding box center [1110, 458] width 53 height 18
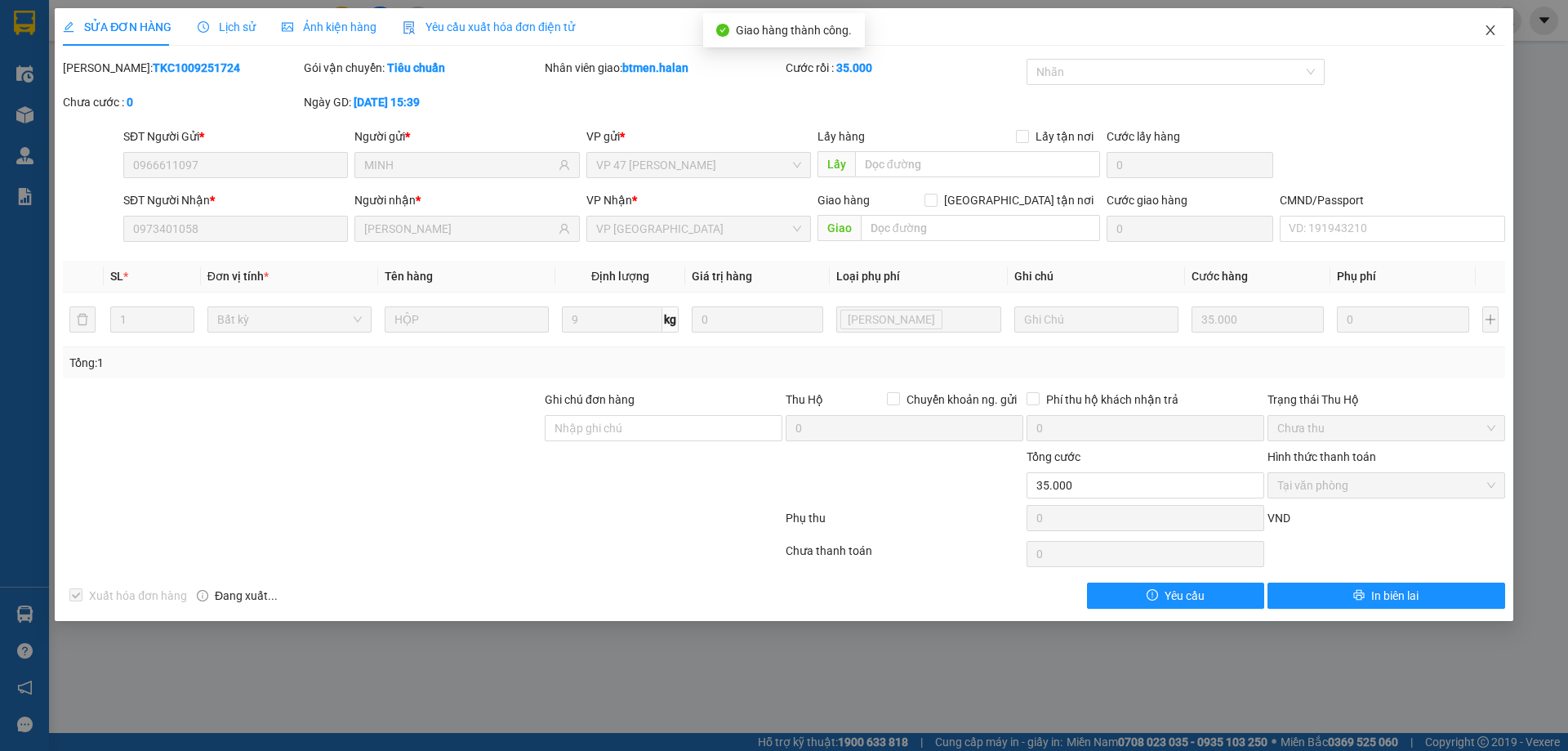
click at [1487, 30] on icon "close" at bounding box center [1490, 30] width 13 height 13
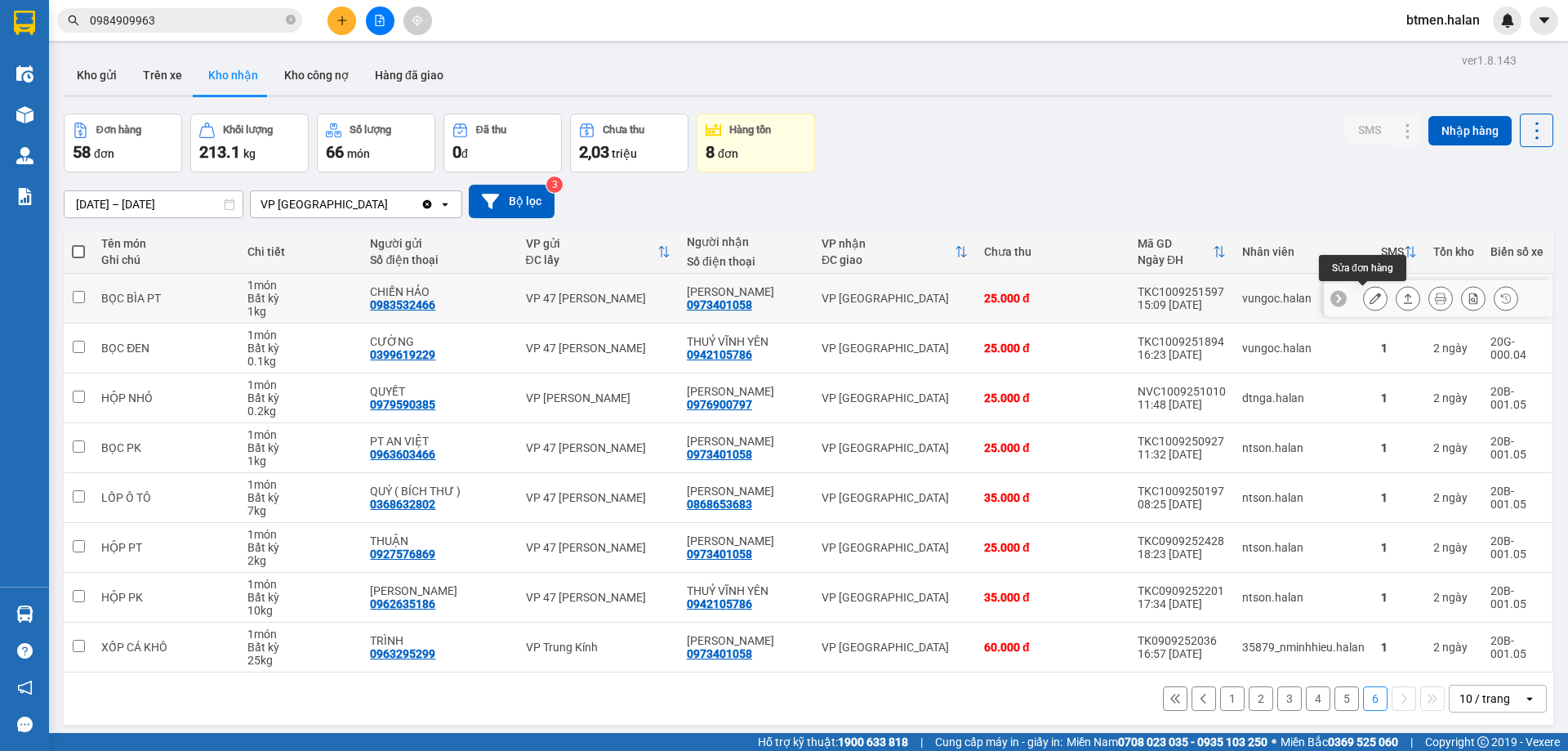
click at [1369, 301] on icon at bounding box center [1375, 298] width 12 height 12
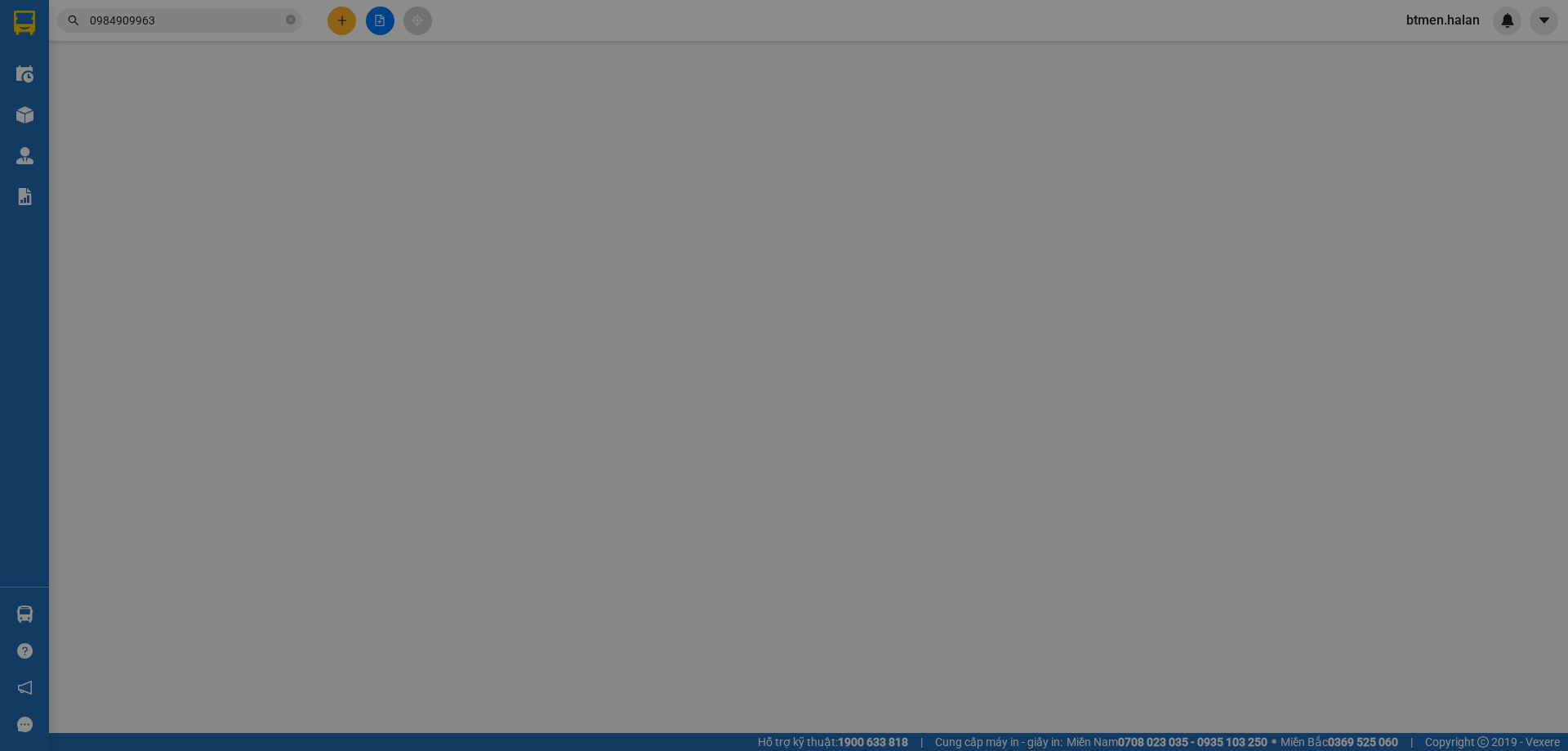
type input "0983532466"
type input "CHIẾN HẢO"
type input "0973401058"
type input "[PERSON_NAME]"
type input "25.000"
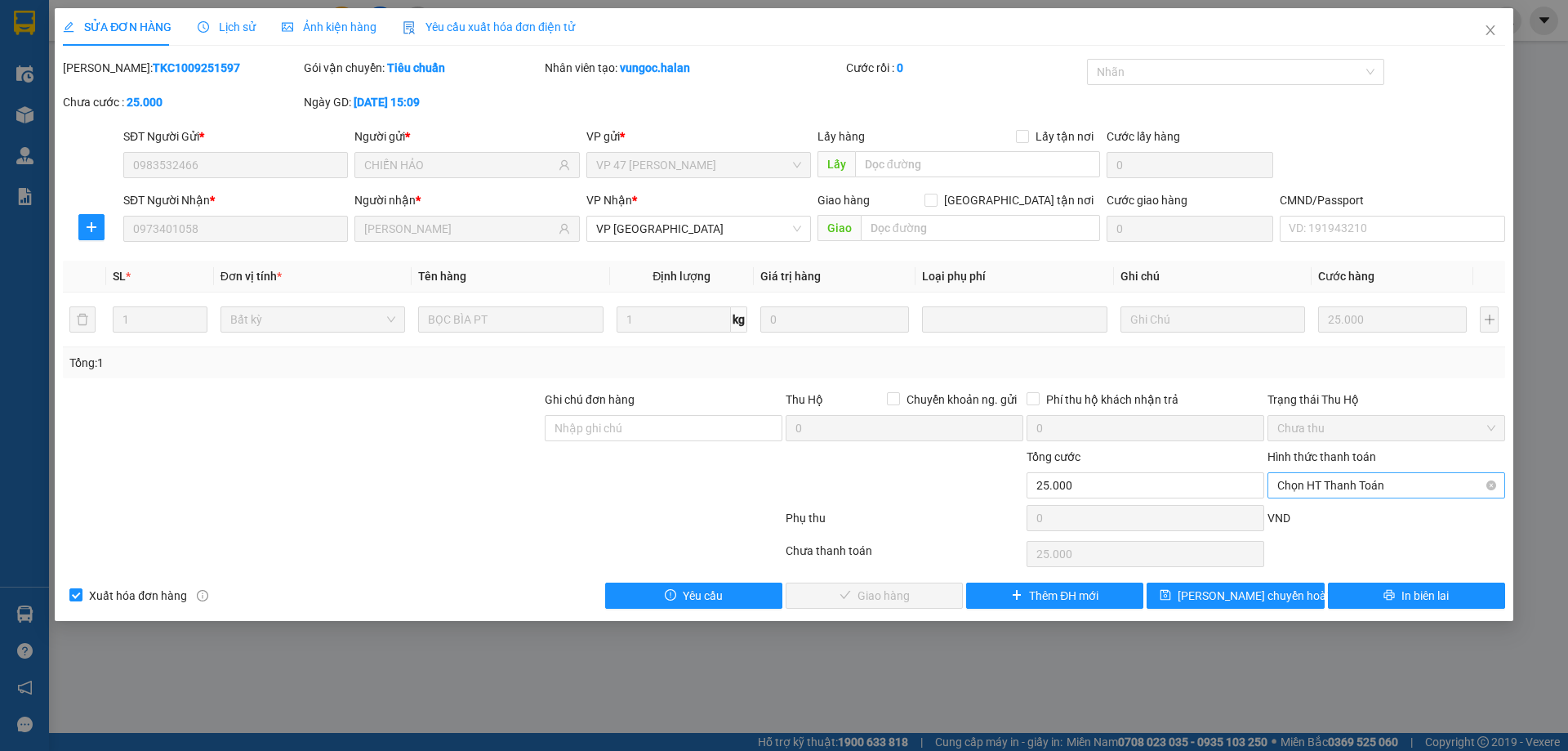
click at [1354, 480] on span "Chọn HT Thanh Toán" at bounding box center [1386, 485] width 218 height 25
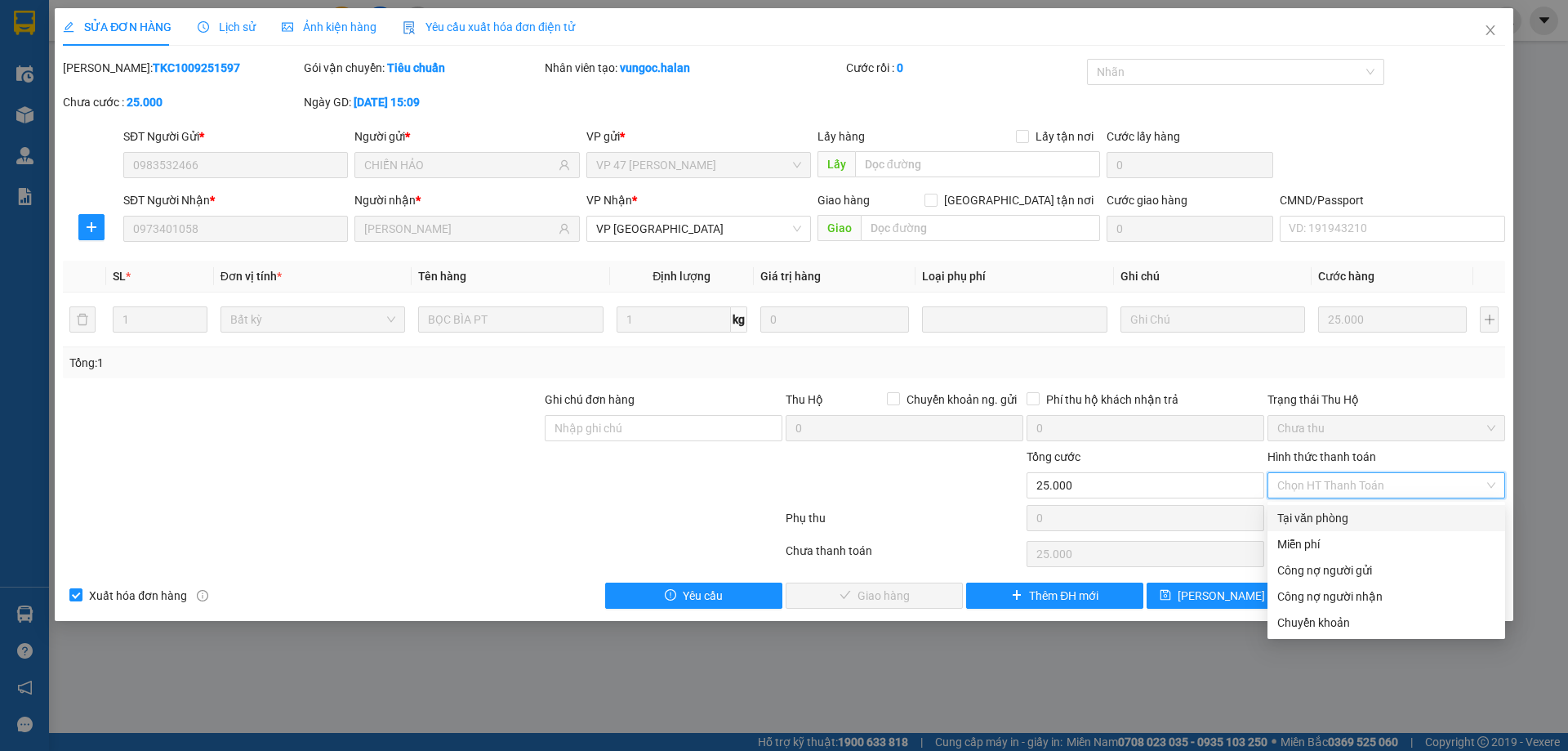
drag, startPoint x: 1342, startPoint y: 515, endPoint x: 1083, endPoint y: 537, distance: 259.9
click at [1340, 516] on div "Tại văn phòng" at bounding box center [1386, 518] width 218 height 18
type input "0"
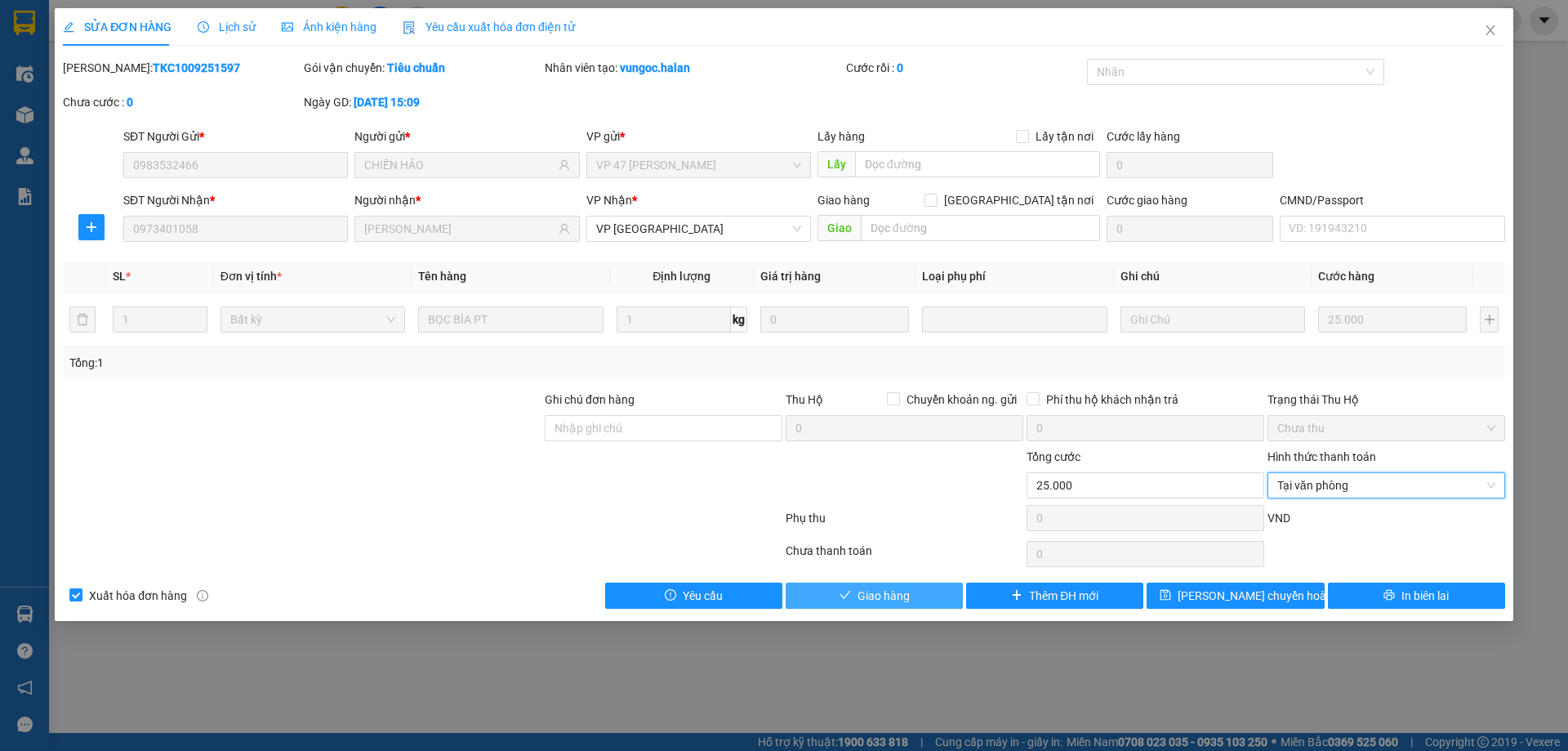
click at [906, 594] on span "Giao hàng" at bounding box center [883, 595] width 53 height 18
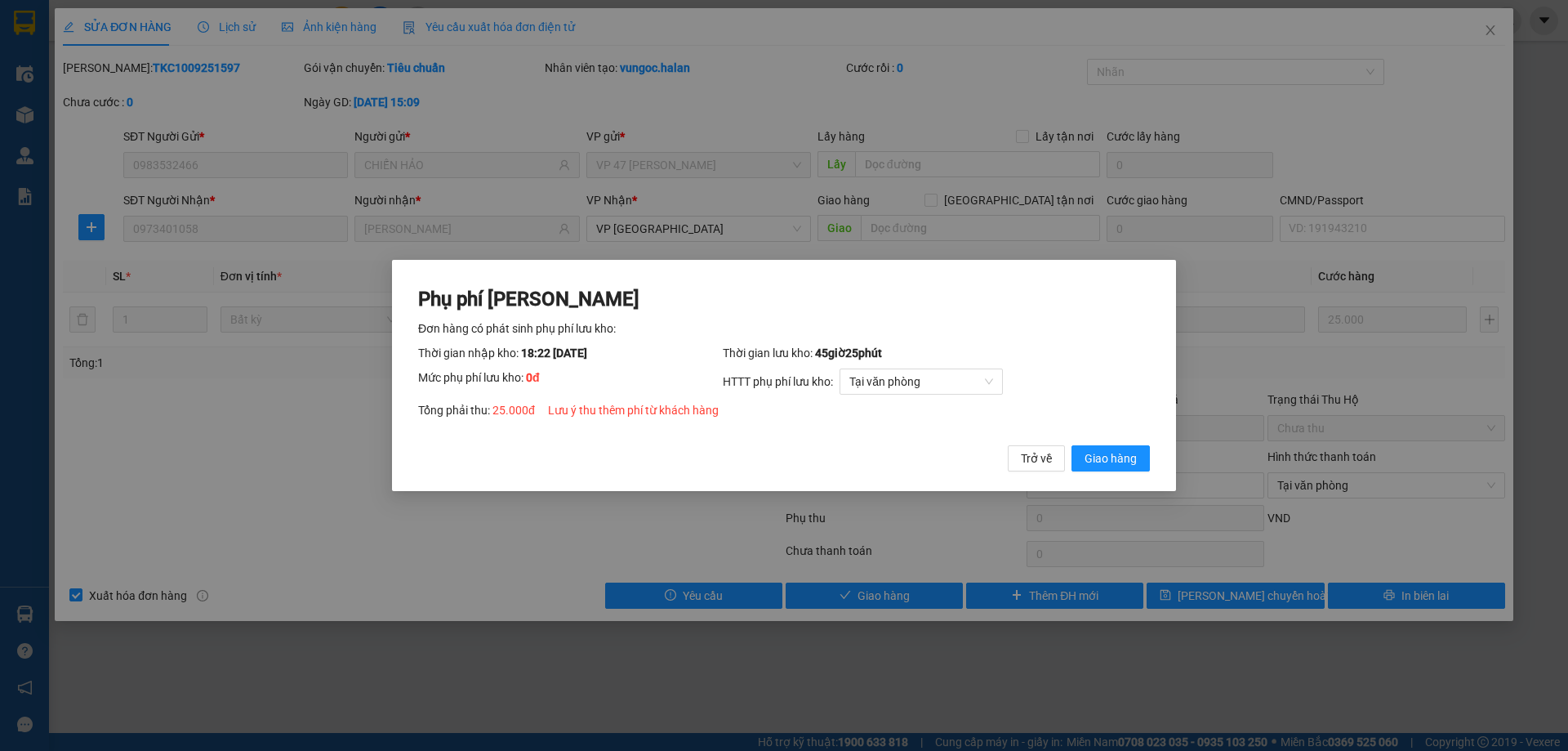
drag, startPoint x: 1126, startPoint y: 462, endPoint x: 1278, endPoint y: 334, distance: 198.7
click at [1127, 461] on span "Giao hàng" at bounding box center [1110, 458] width 53 height 18
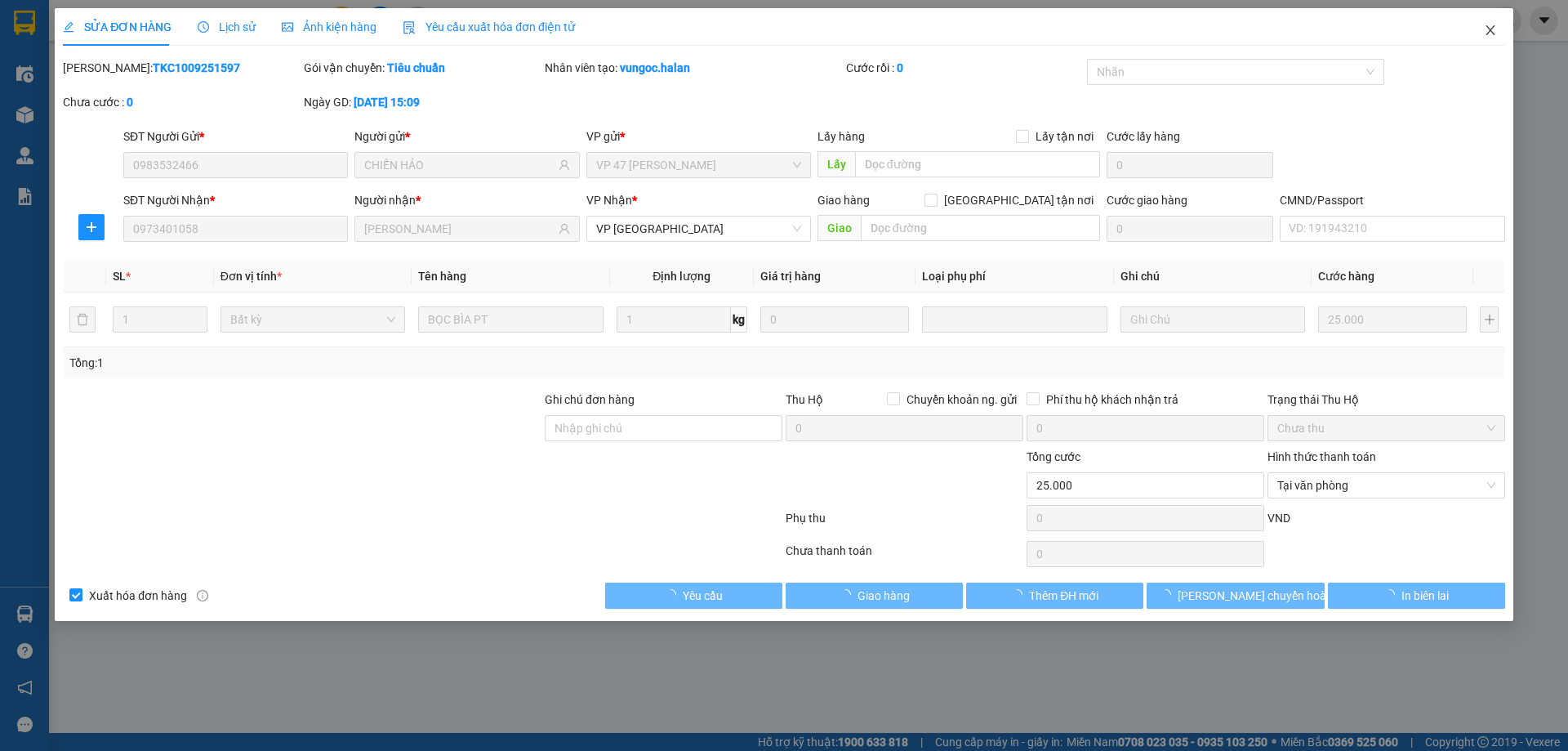
click at [1498, 30] on span "Close" at bounding box center [1491, 31] width 46 height 46
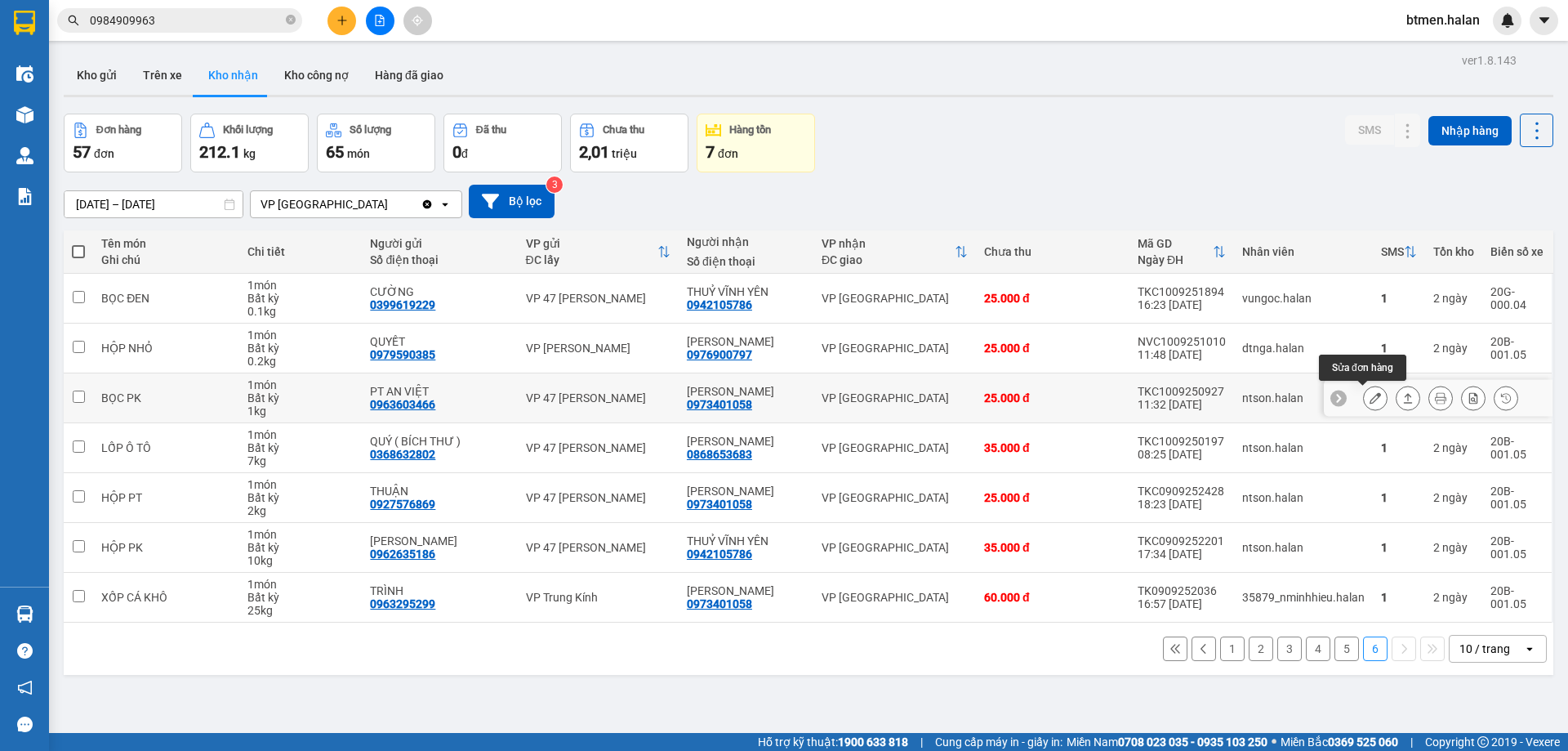
click at [1369, 402] on icon at bounding box center [1375, 398] width 12 height 12
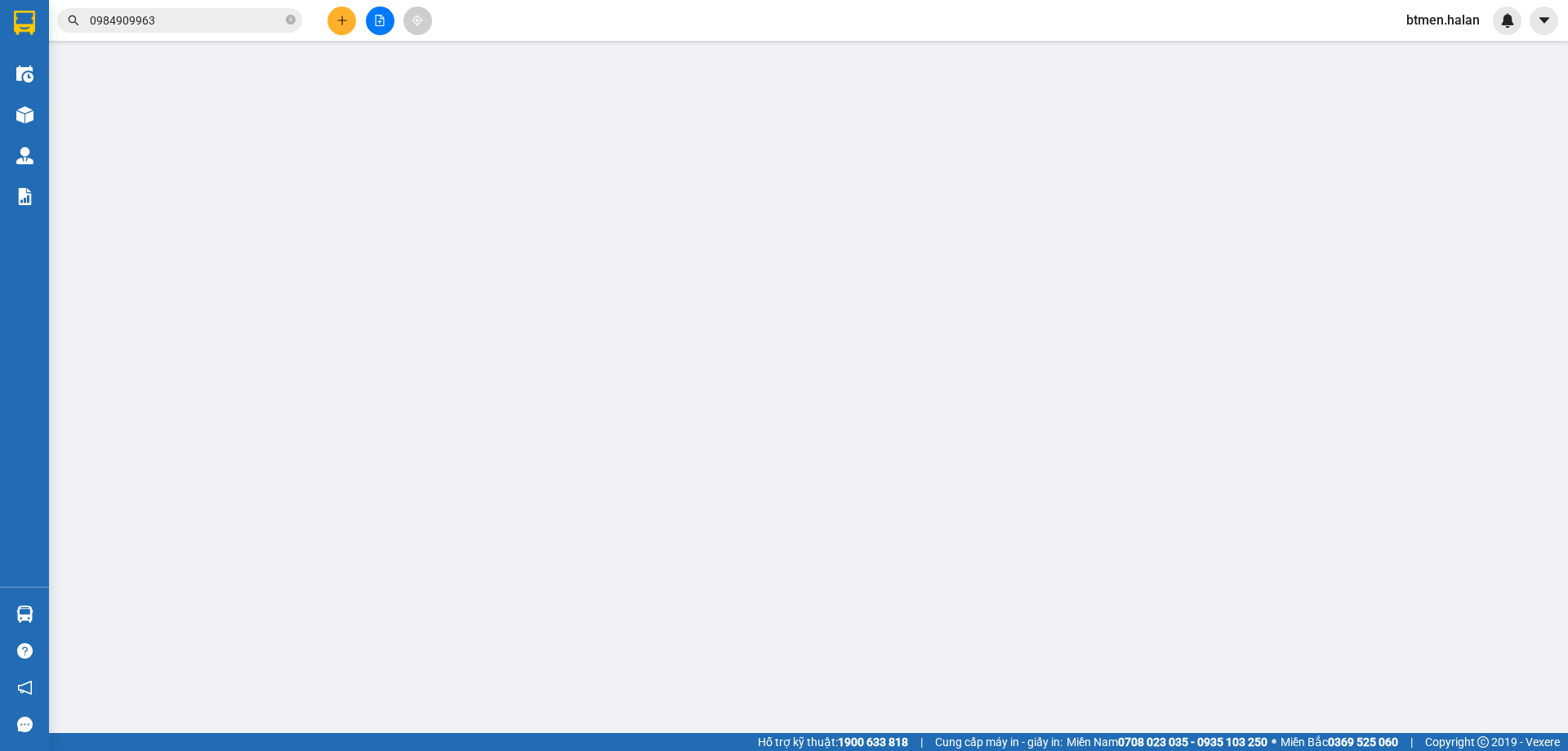
type input "0963603466"
type input "PT AN VIỆT"
type input "0973401058"
type input "[PERSON_NAME]"
type input "25.000"
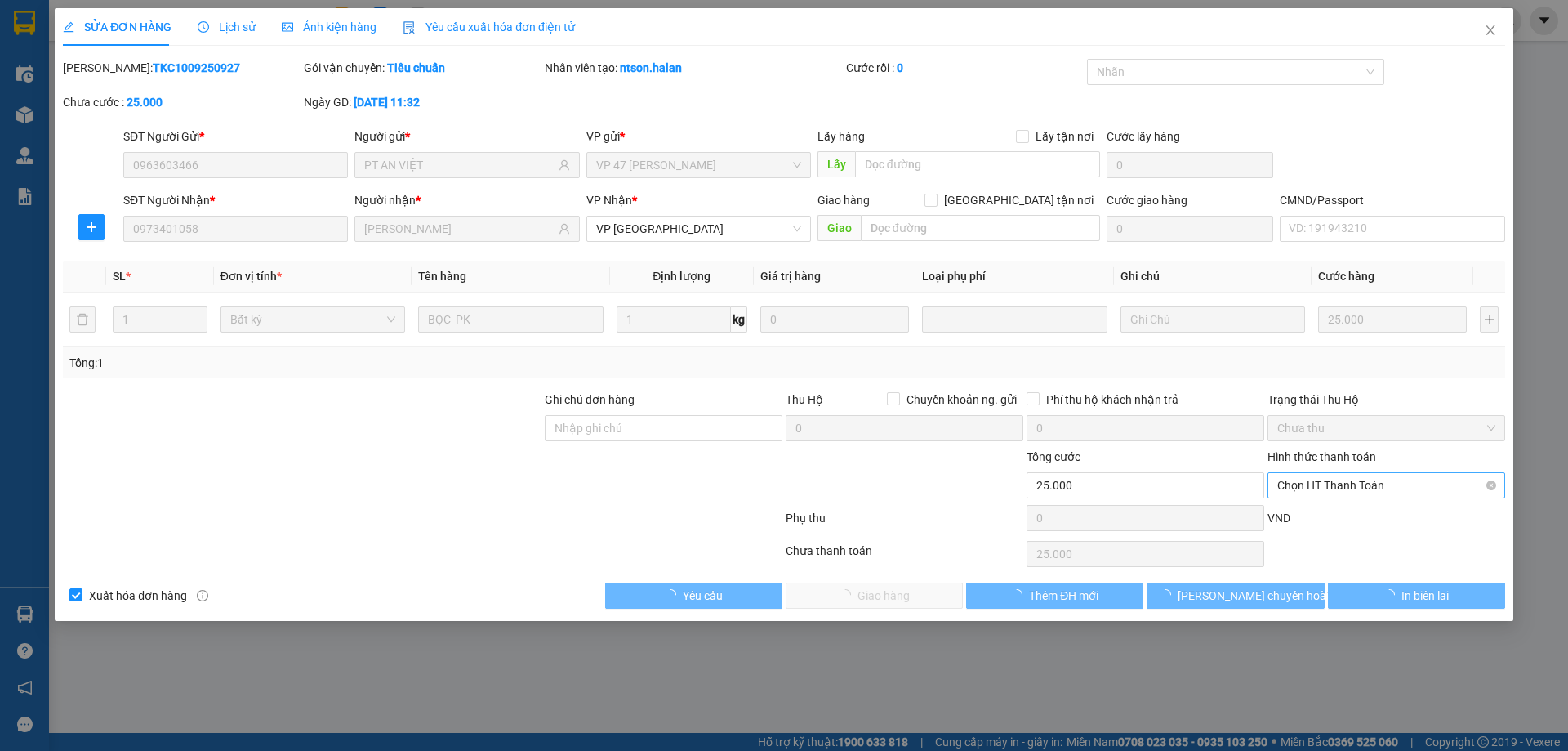
click at [1303, 481] on span "Chọn HT Thanh Toán" at bounding box center [1386, 485] width 218 height 25
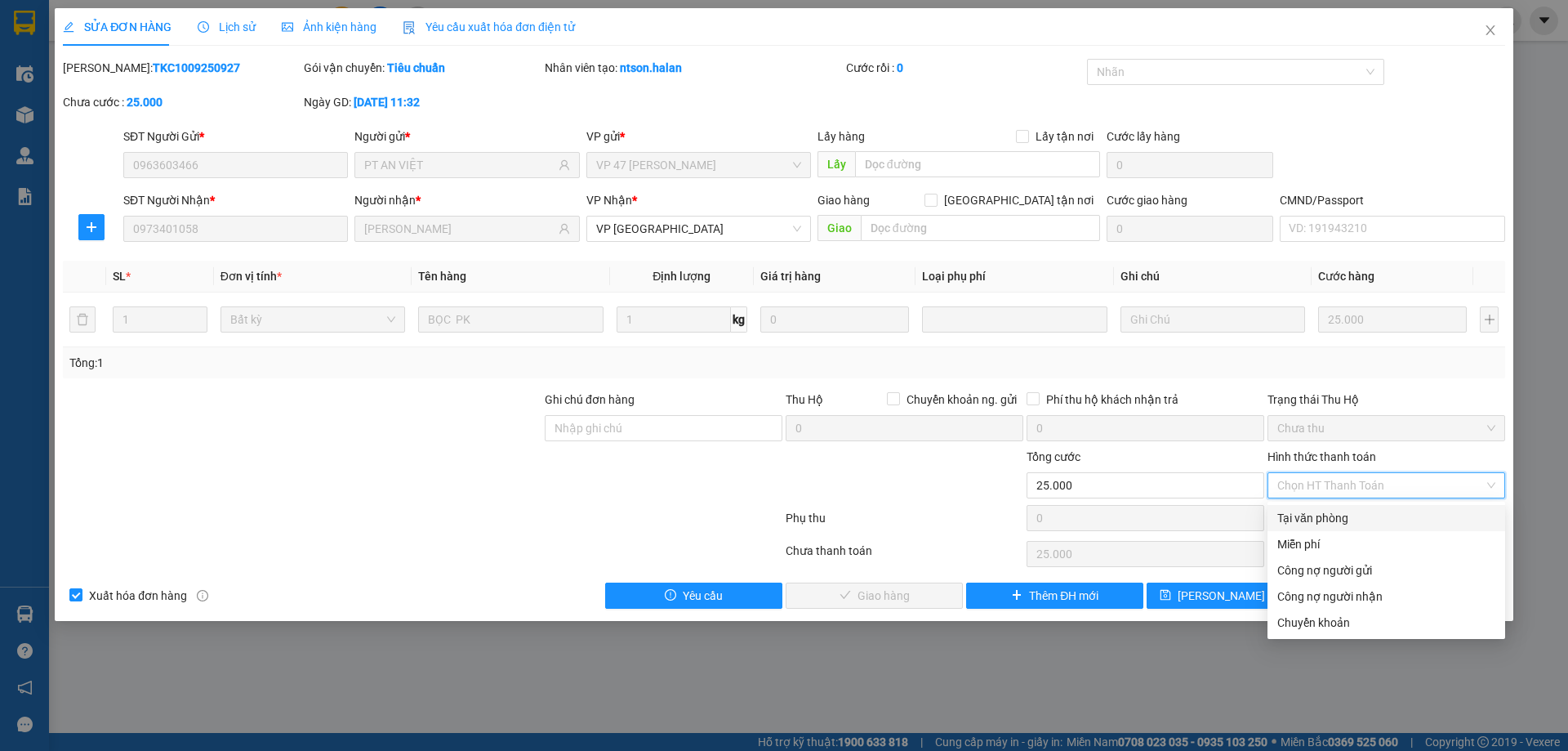
click at [1312, 510] on div "Tại văn phòng" at bounding box center [1386, 518] width 218 height 18
type input "0"
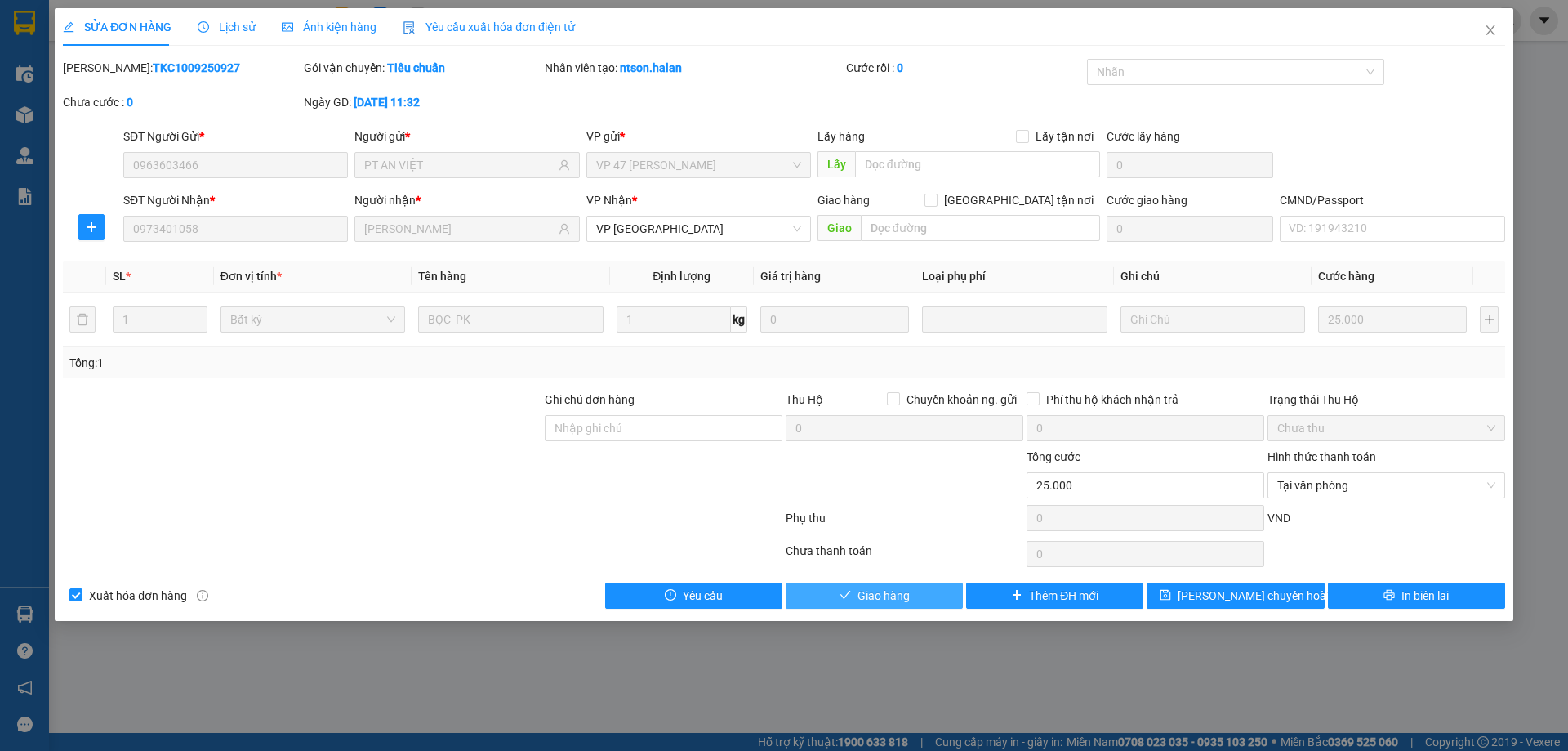
click at [912, 587] on button "Giao hàng" at bounding box center [874, 595] width 177 height 26
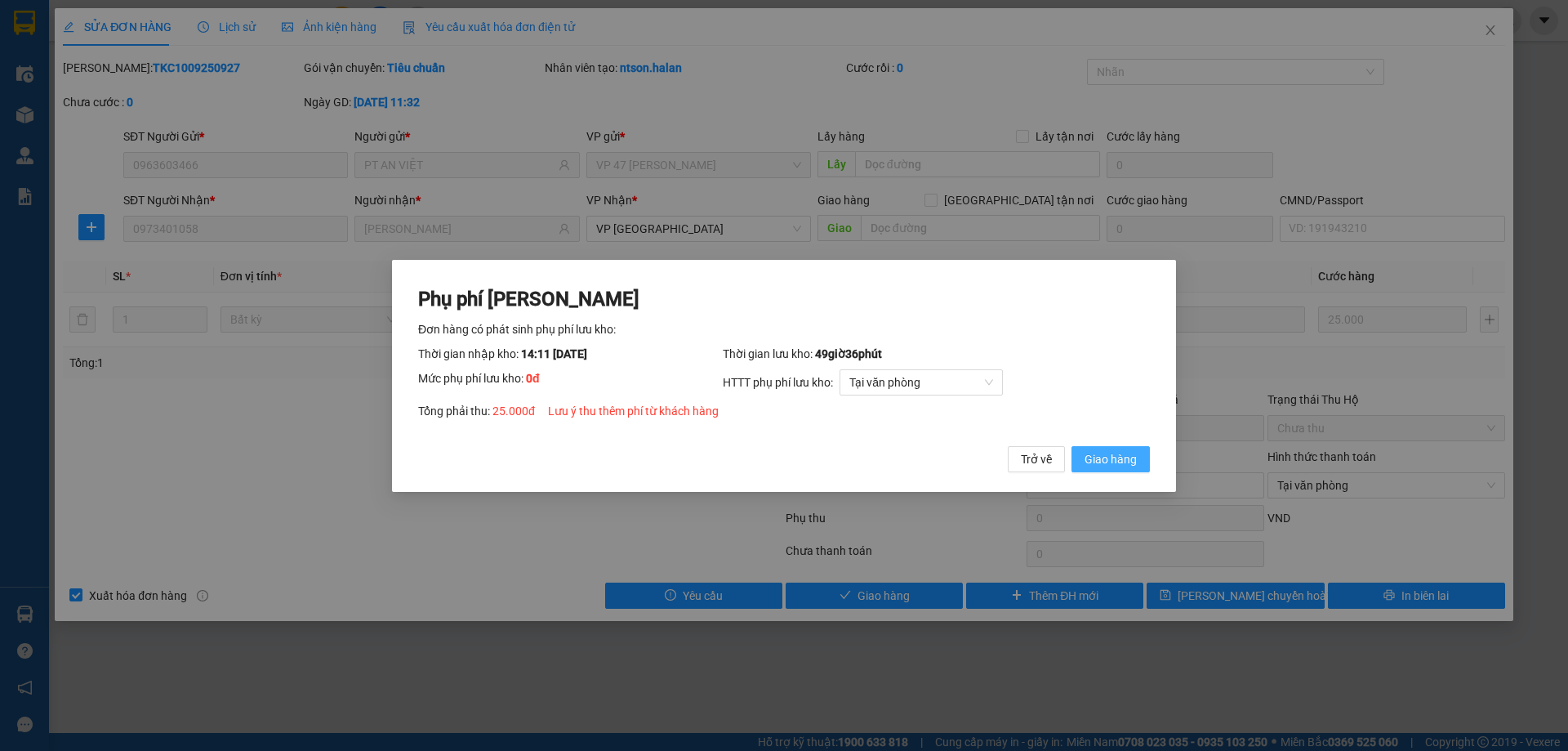
click at [1119, 448] on button "Giao hàng" at bounding box center [1110, 458] width 78 height 26
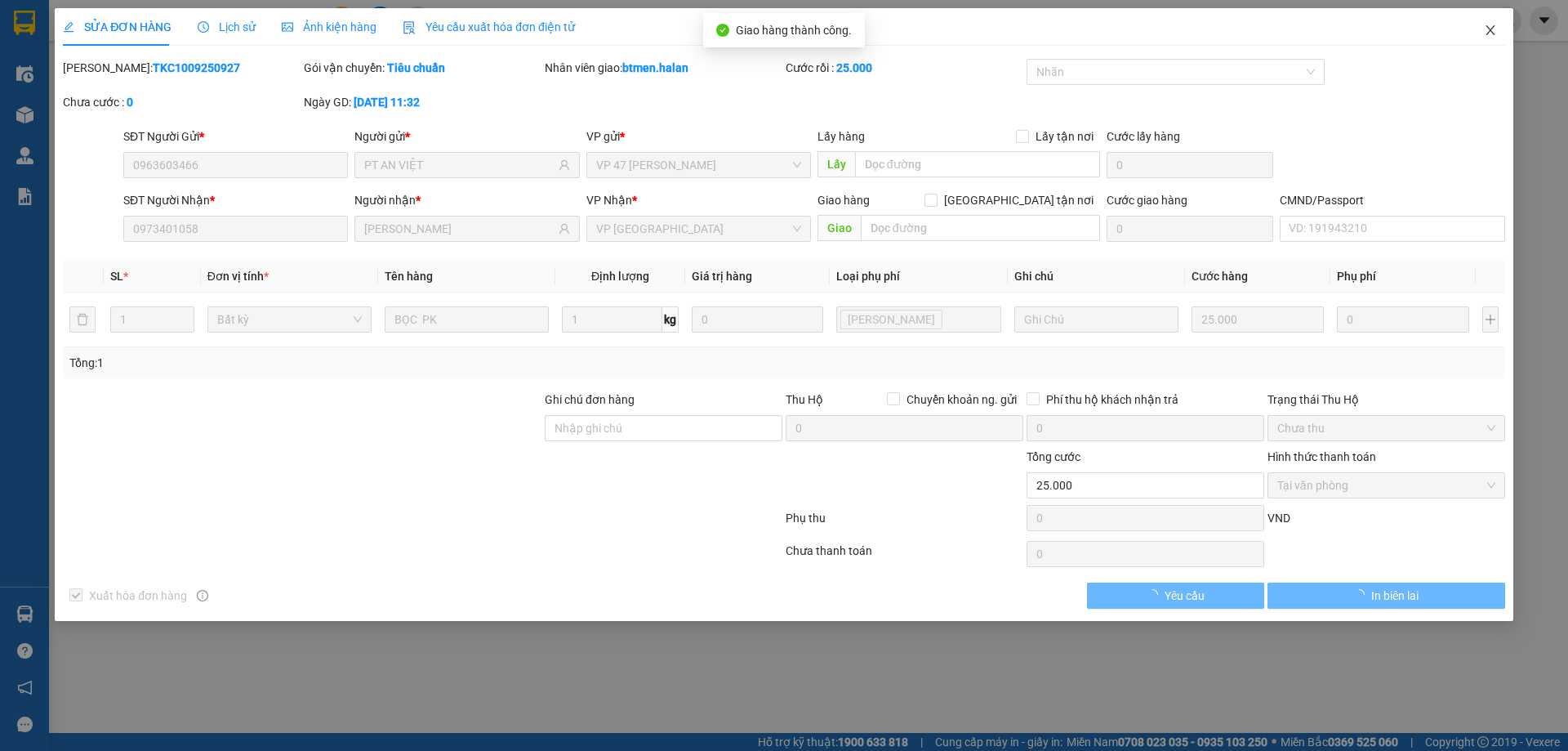
click at [1495, 32] on icon "close" at bounding box center [1490, 30] width 13 height 13
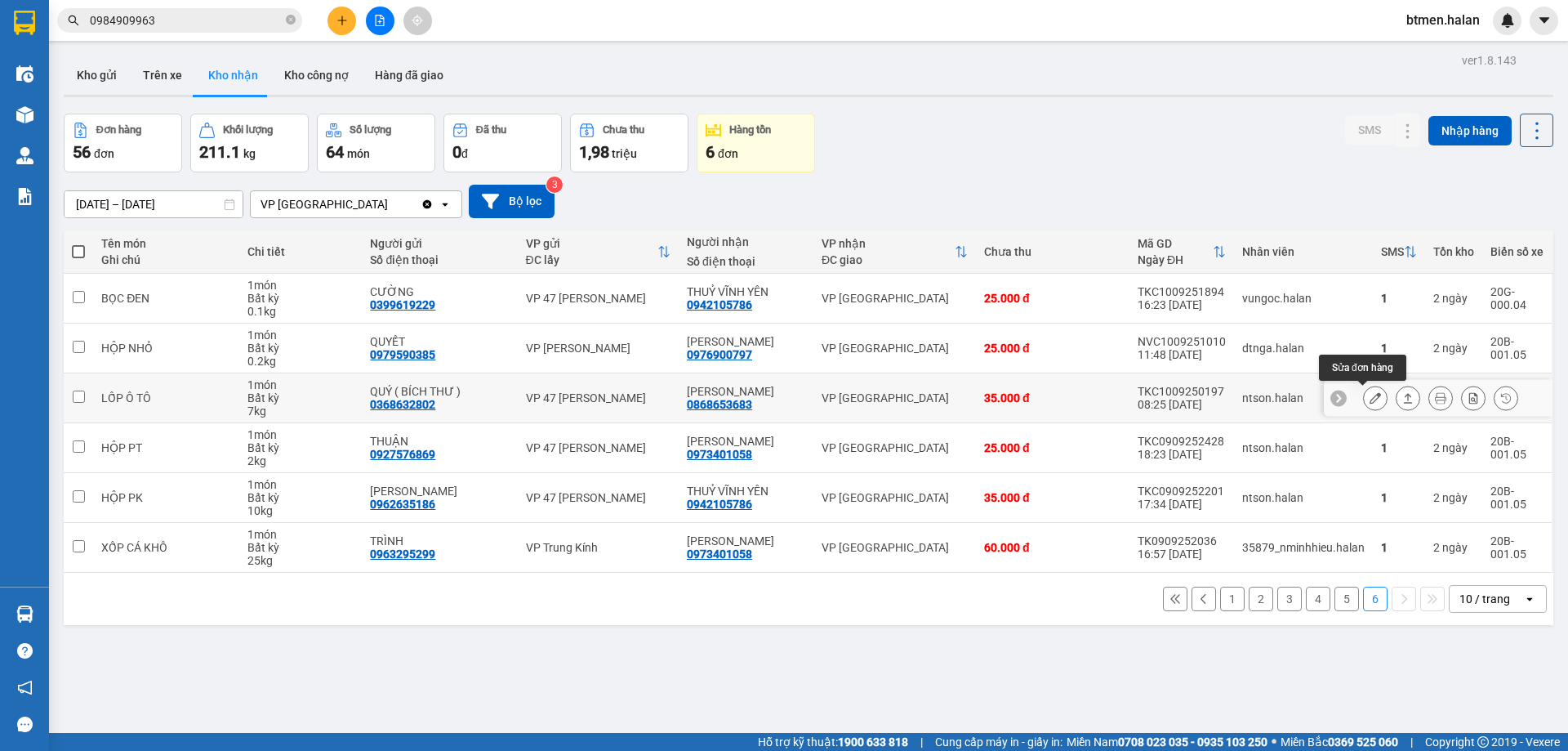
click at [1369, 398] on icon at bounding box center [1375, 398] width 12 height 12
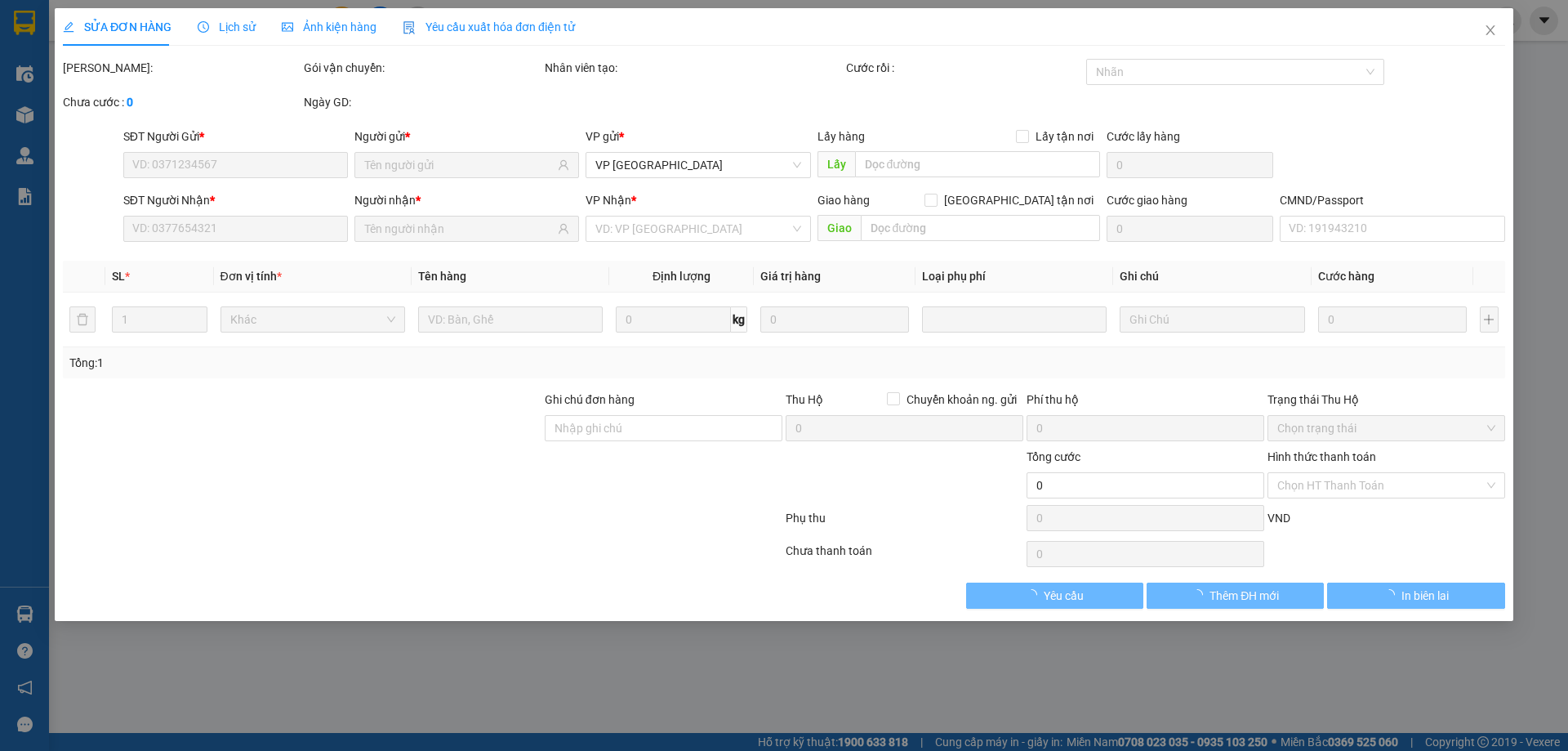
type input "0368632802"
type input "QUÝ ( BÍCH THƯ )"
type input "0868653683"
type input "[PERSON_NAME]"
type input "35.000"
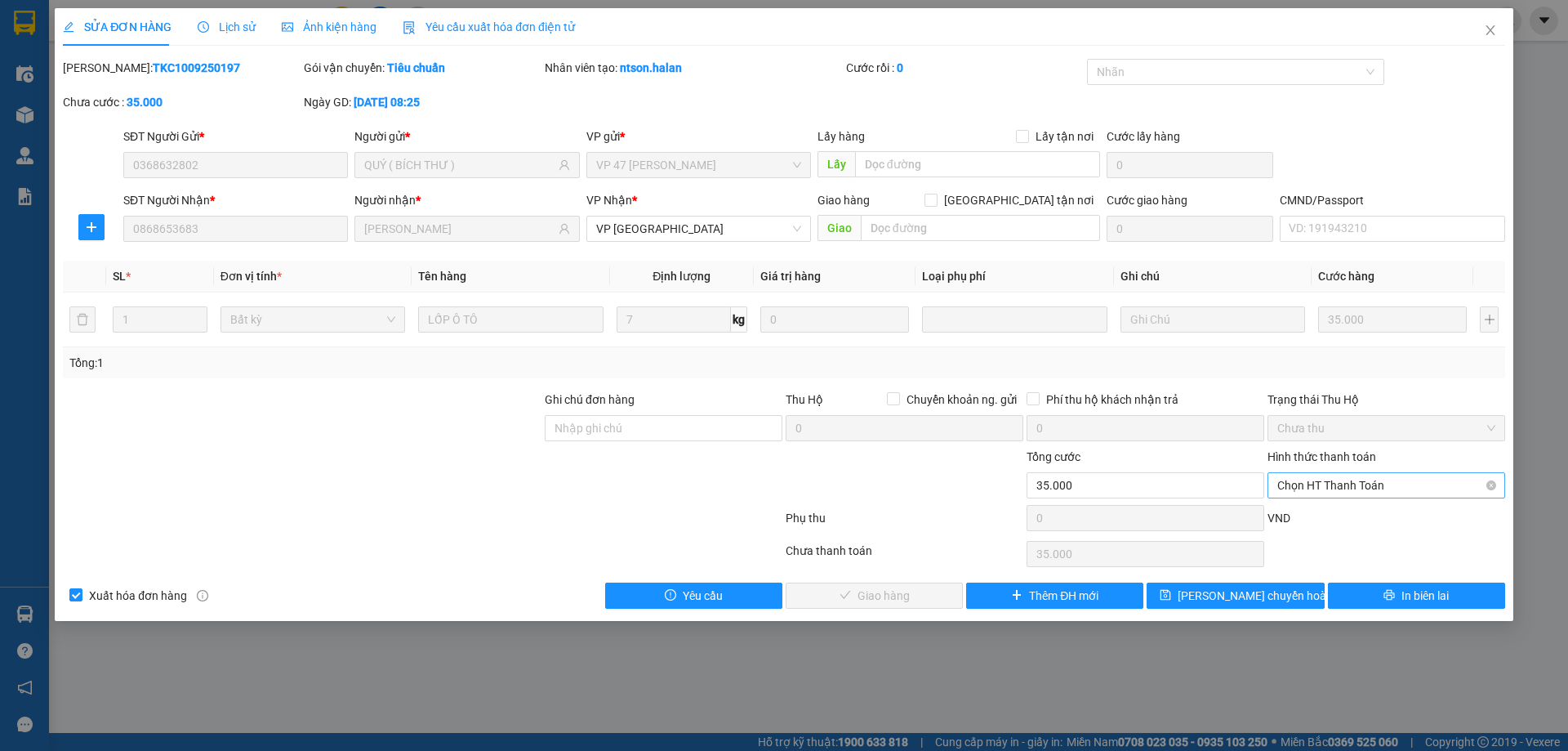
click at [1340, 482] on span "Chọn HT Thanh Toán" at bounding box center [1386, 485] width 218 height 25
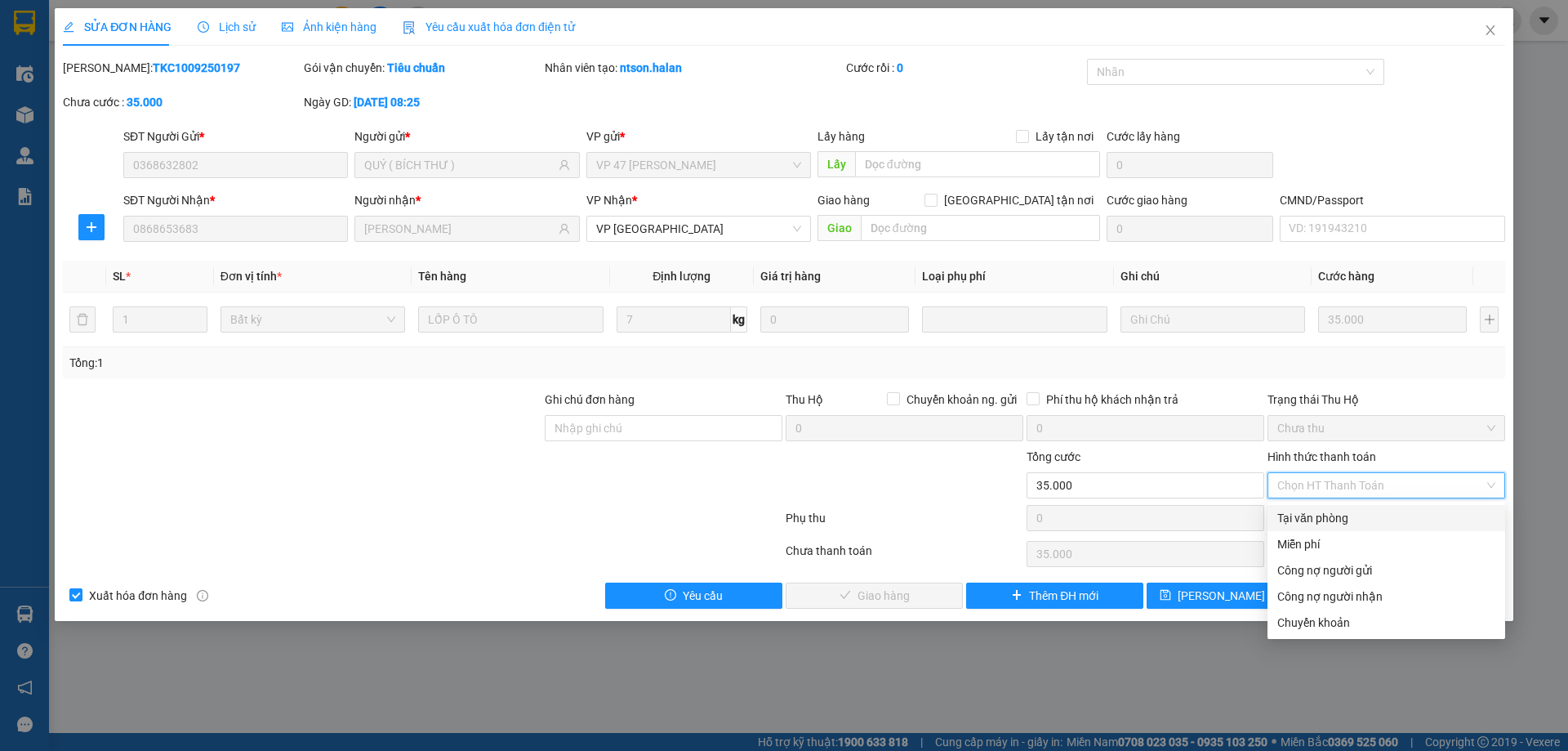
drag, startPoint x: 1326, startPoint y: 508, endPoint x: 1312, endPoint y: 513, distance: 14.9
click at [1324, 509] on div "Tại văn phòng" at bounding box center [1385, 518] width 237 height 26
type input "0"
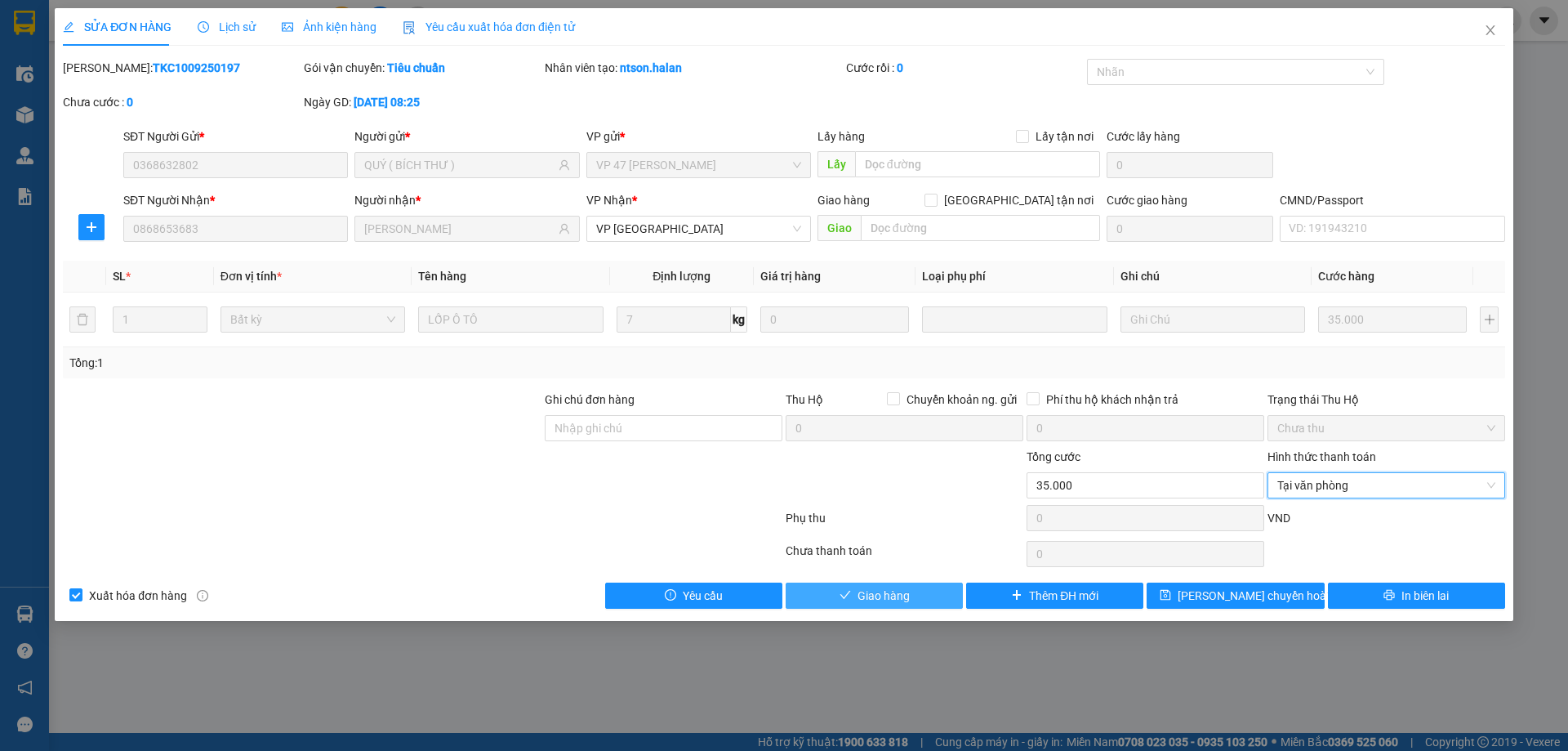
click at [926, 589] on button "Giao hàng" at bounding box center [874, 595] width 177 height 26
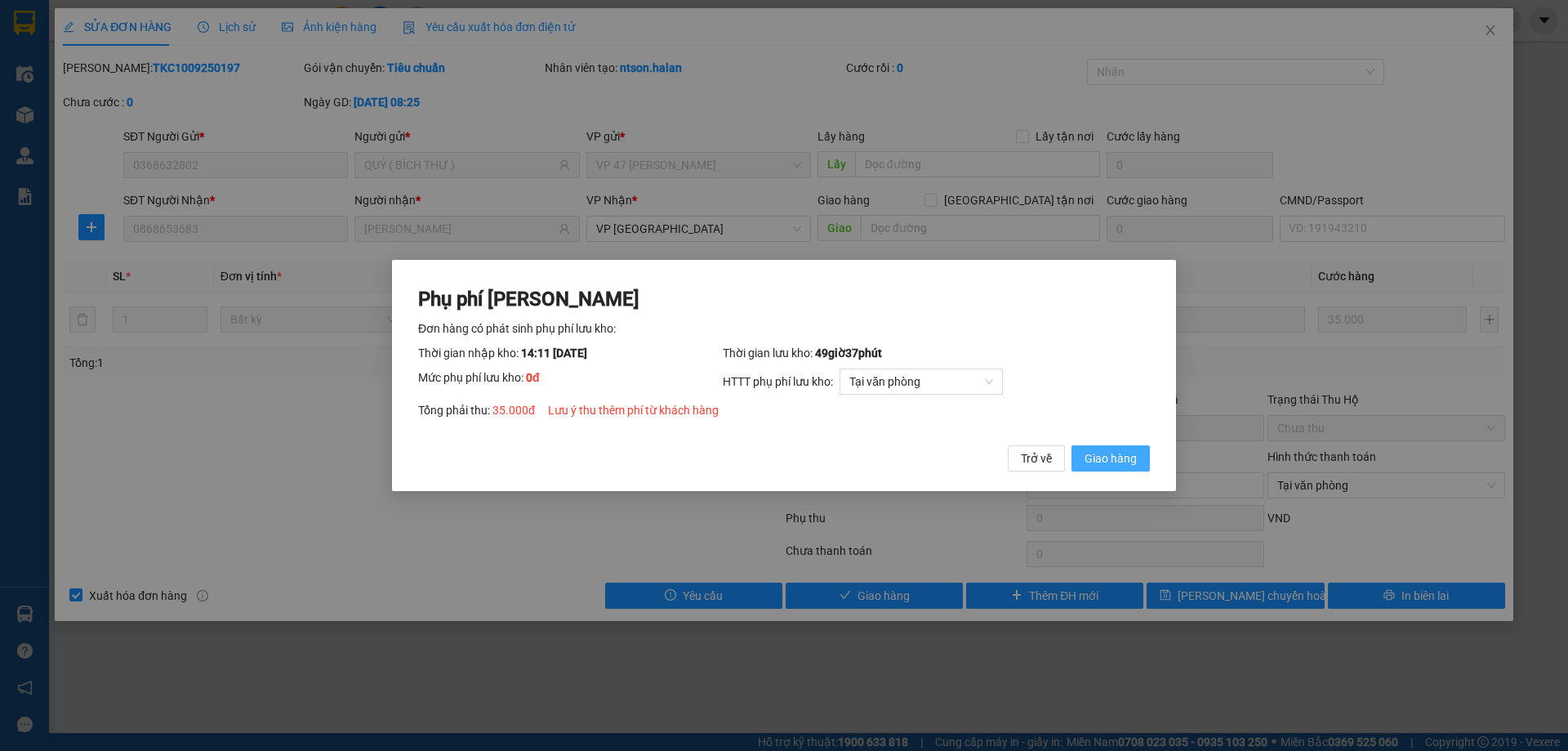
click at [1130, 456] on span "Giao hàng" at bounding box center [1110, 458] width 53 height 18
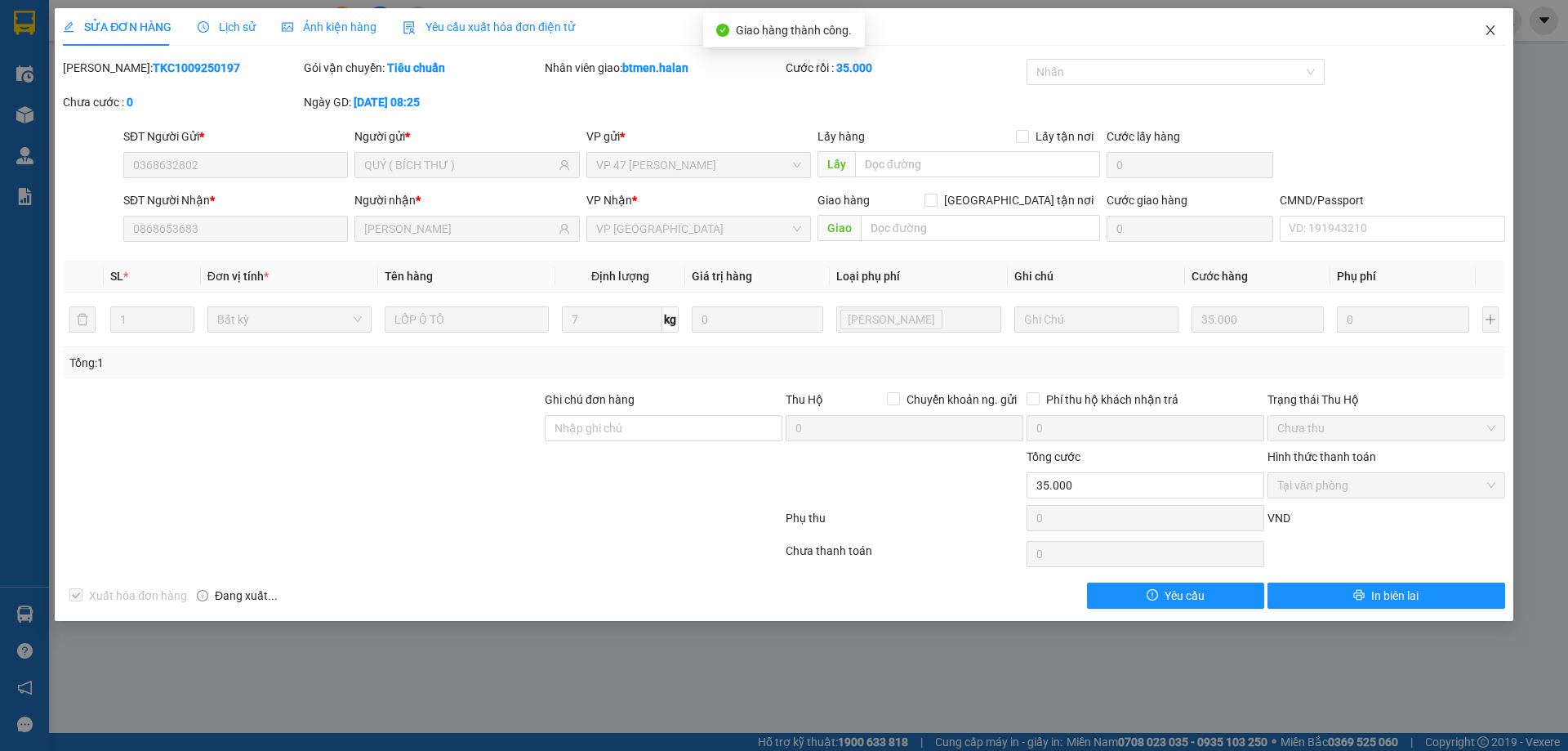
click at [1491, 27] on icon "close" at bounding box center [1490, 30] width 13 height 13
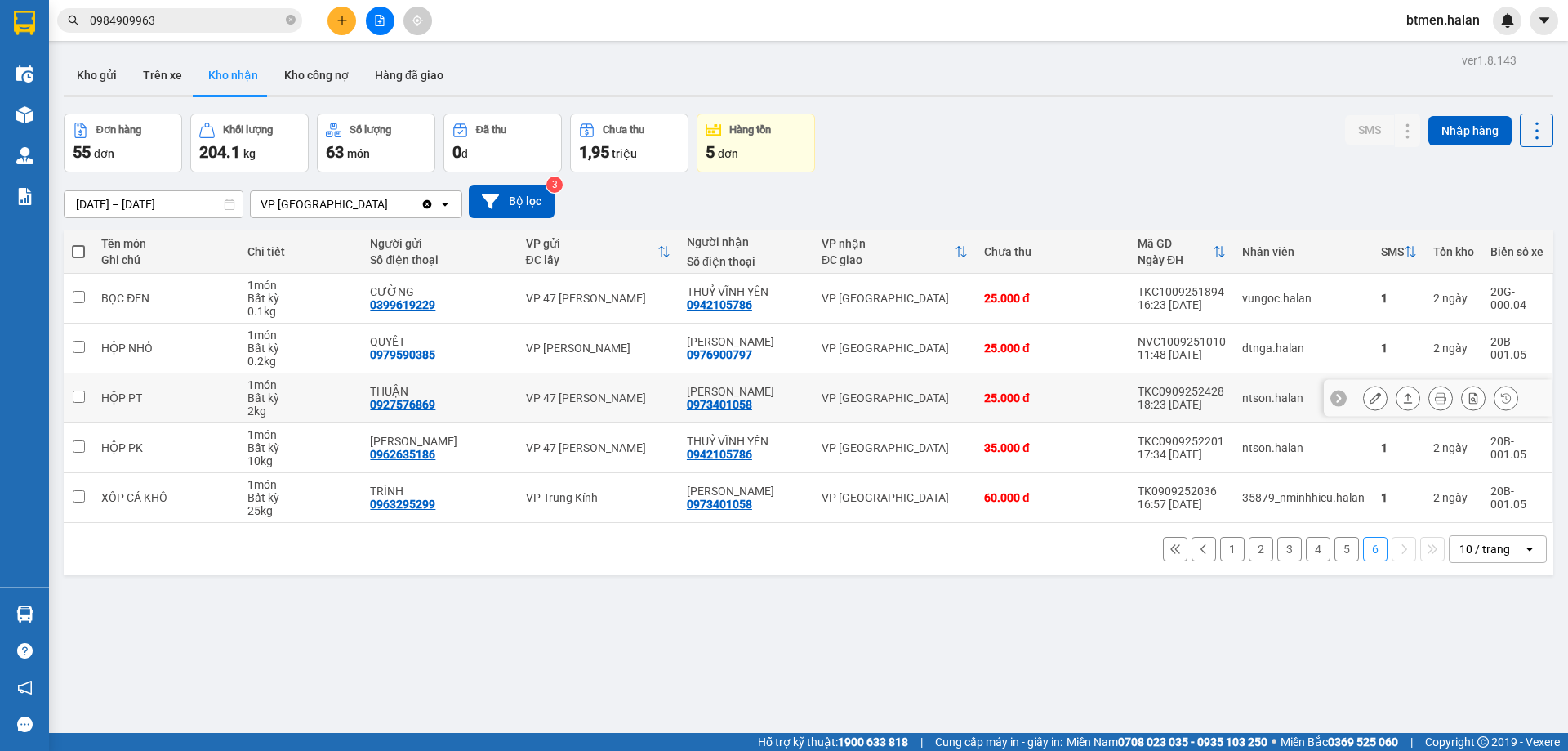
click at [1369, 398] on icon at bounding box center [1375, 398] width 12 height 12
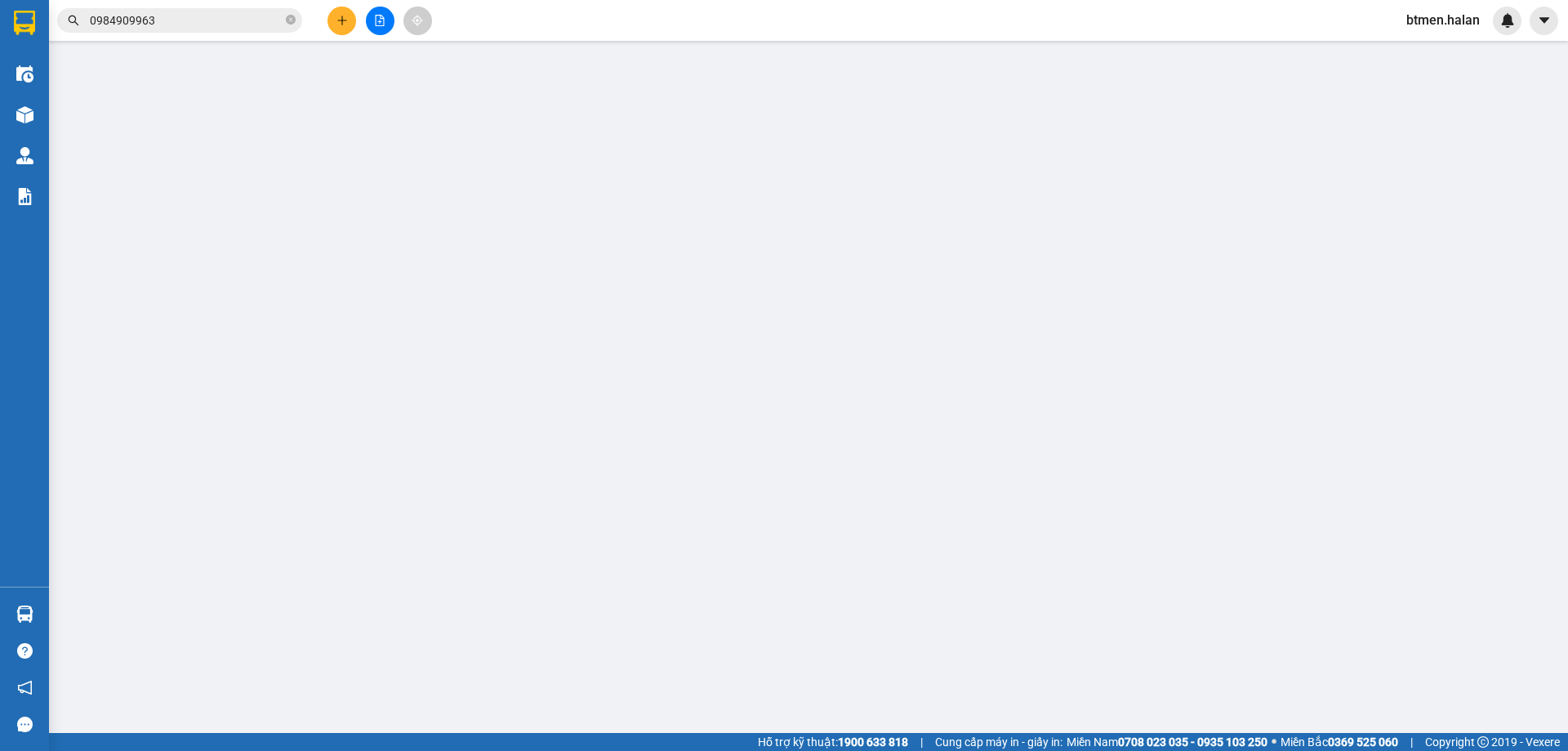
type input "0927576869"
type input "THUẬN"
type input "0973401058"
type input "[PERSON_NAME]"
type input "25.000"
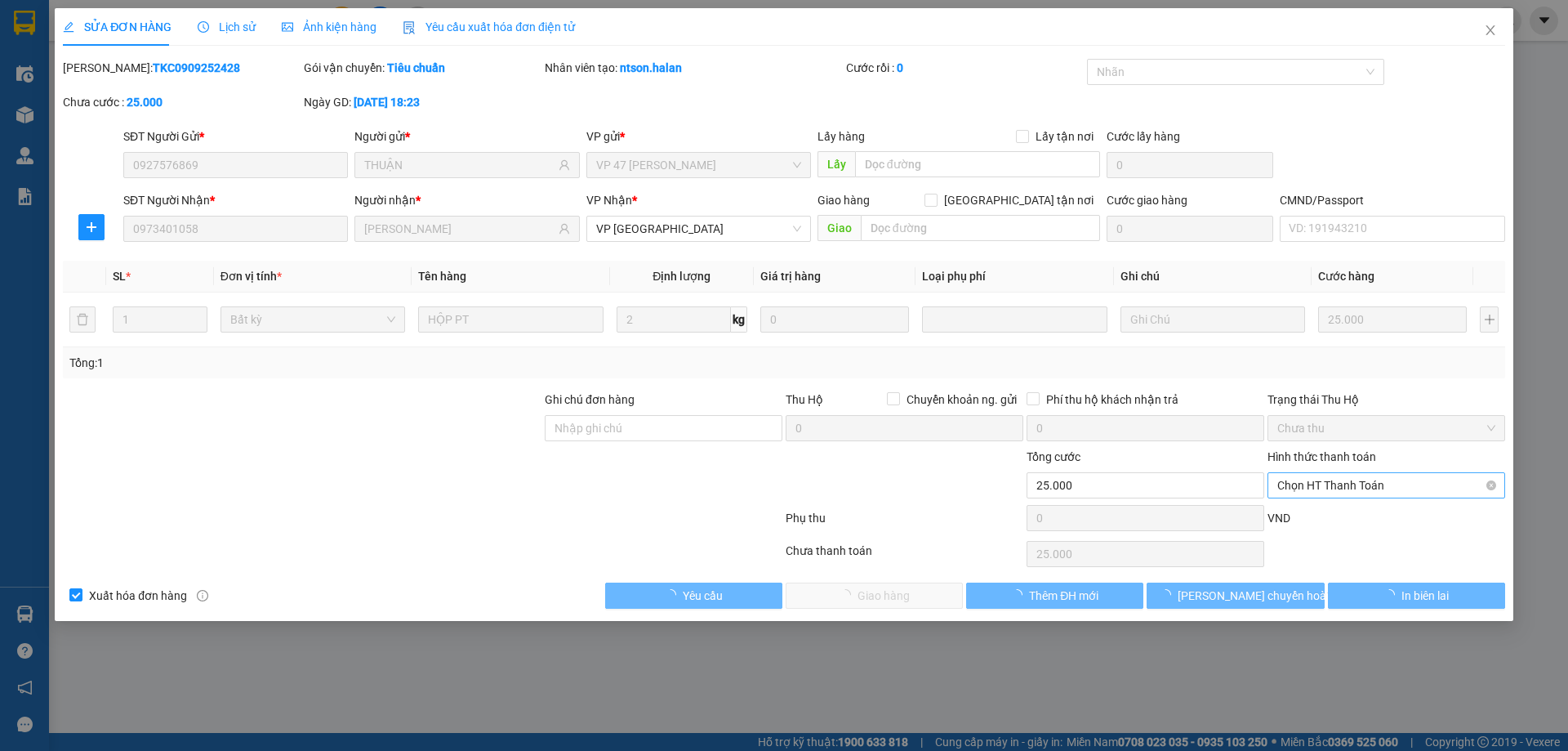
drag, startPoint x: 1340, startPoint y: 478, endPoint x: 1334, endPoint y: 492, distance: 15.2
click at [1340, 478] on span "Chọn HT Thanh Toán" at bounding box center [1386, 485] width 218 height 25
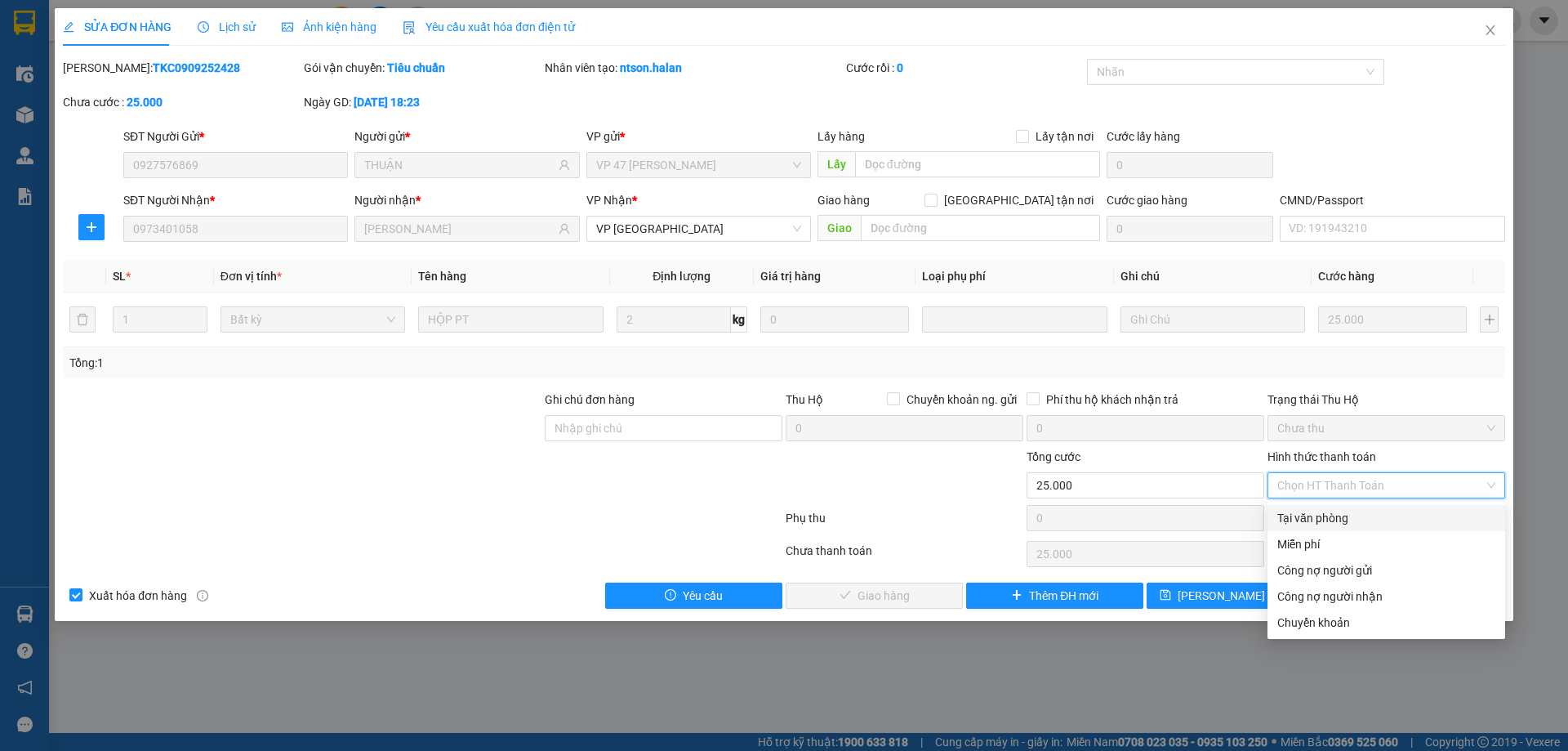
drag, startPoint x: 1306, startPoint y: 527, endPoint x: 826, endPoint y: 571, distance: 482.0
click at [1305, 527] on div "Tại văn phòng" at bounding box center [1385, 518] width 237 height 26
type input "0"
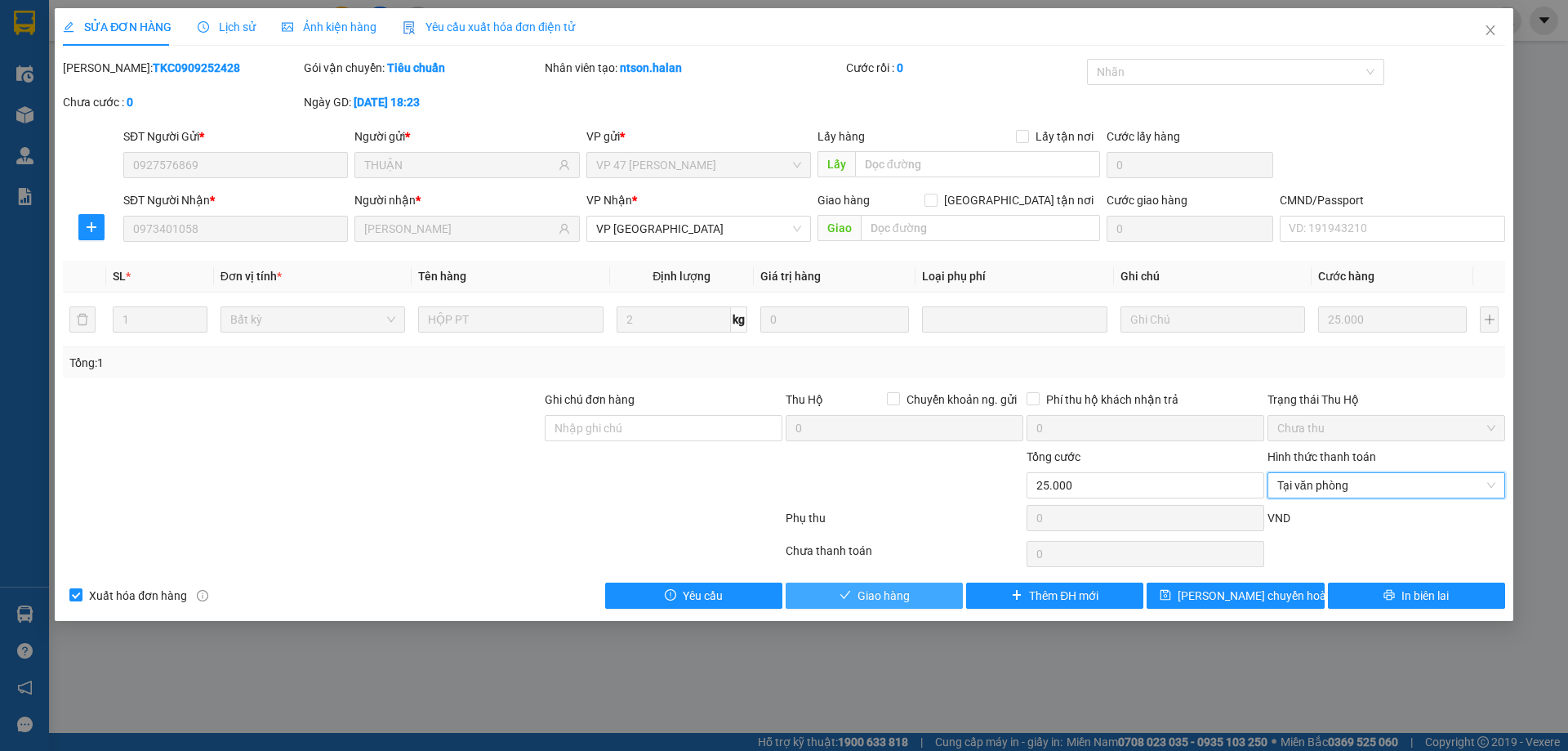
click at [843, 586] on button "Giao hàng" at bounding box center [874, 595] width 177 height 26
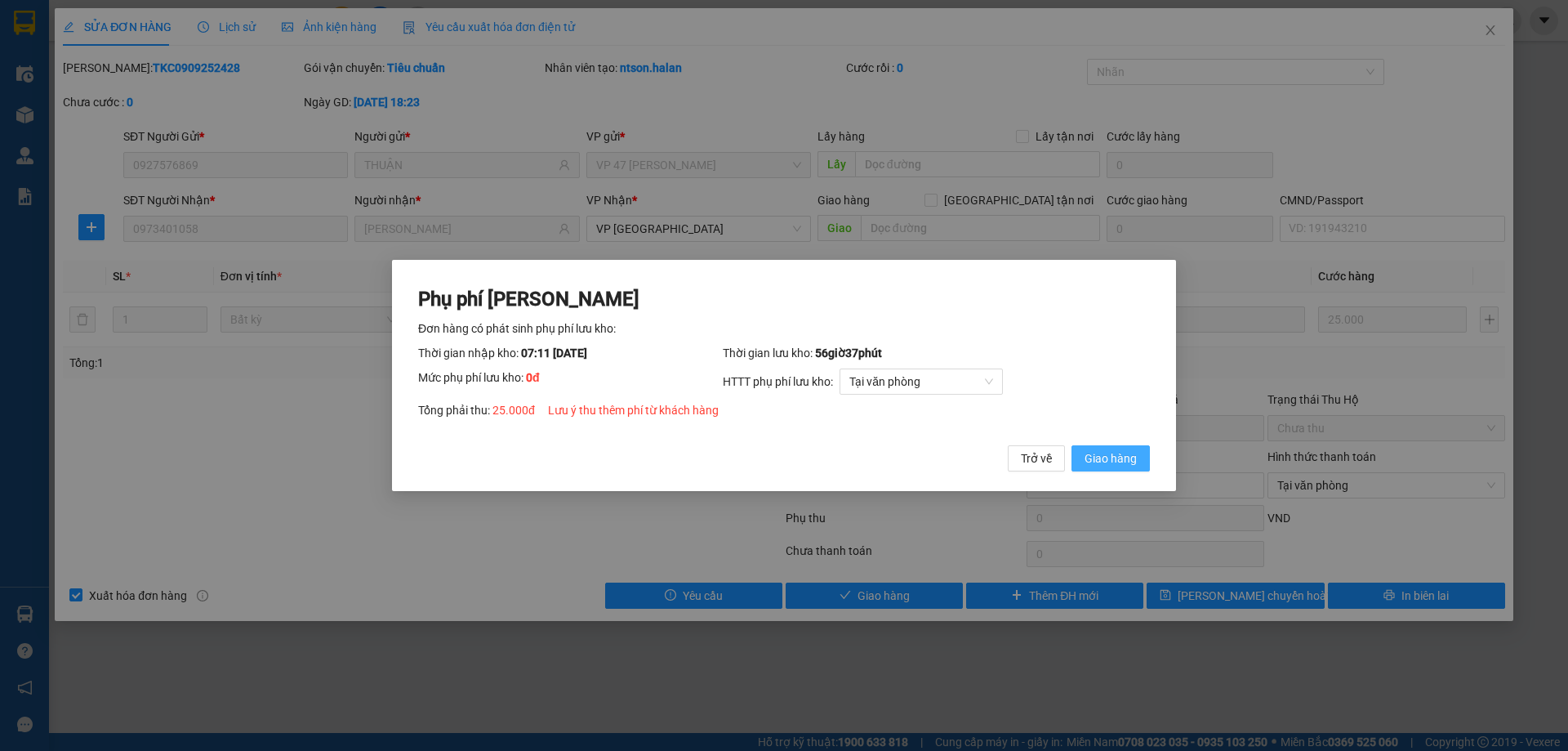
click at [1134, 465] on span "Giao hàng" at bounding box center [1110, 458] width 53 height 18
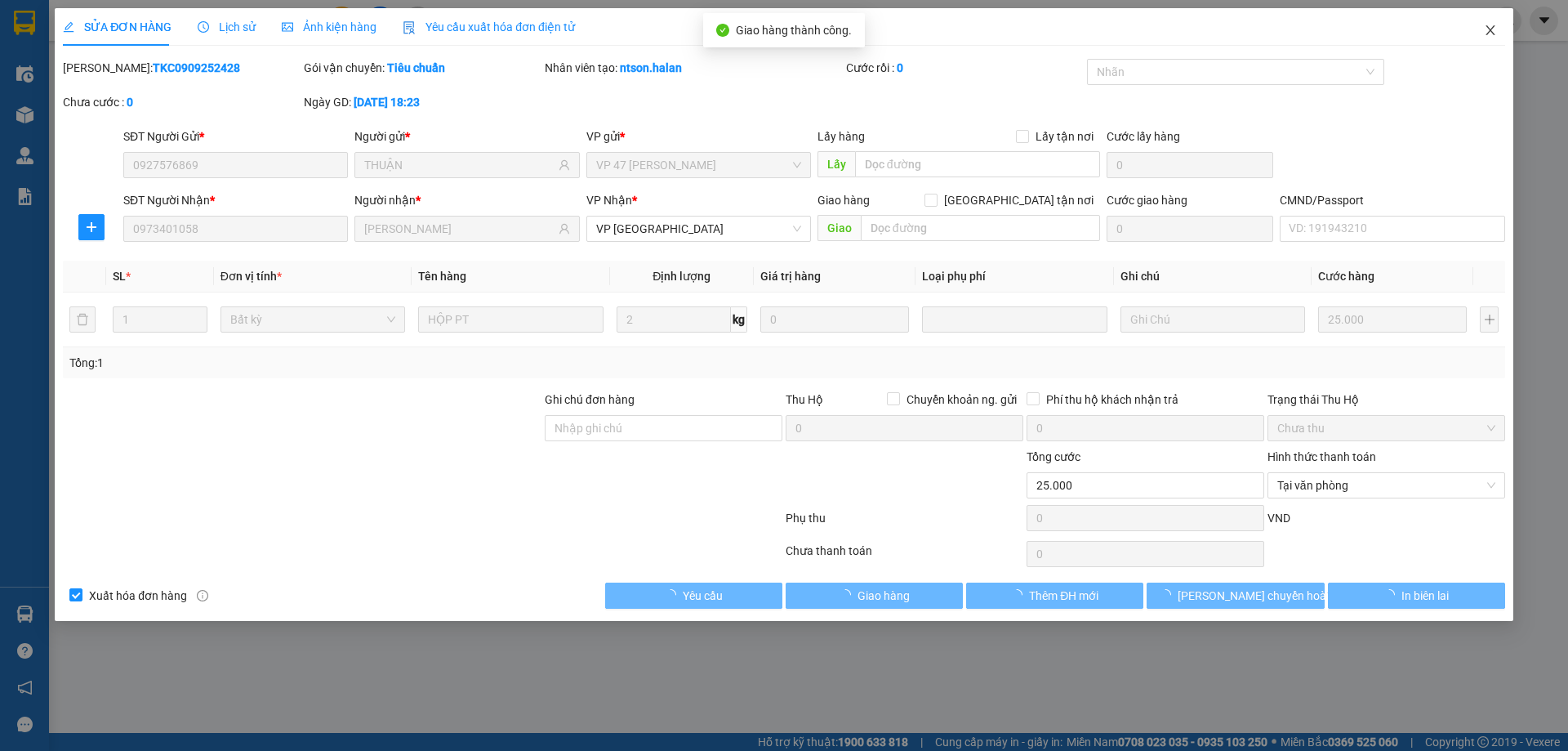
click at [1490, 33] on icon "close" at bounding box center [1490, 30] width 9 height 10
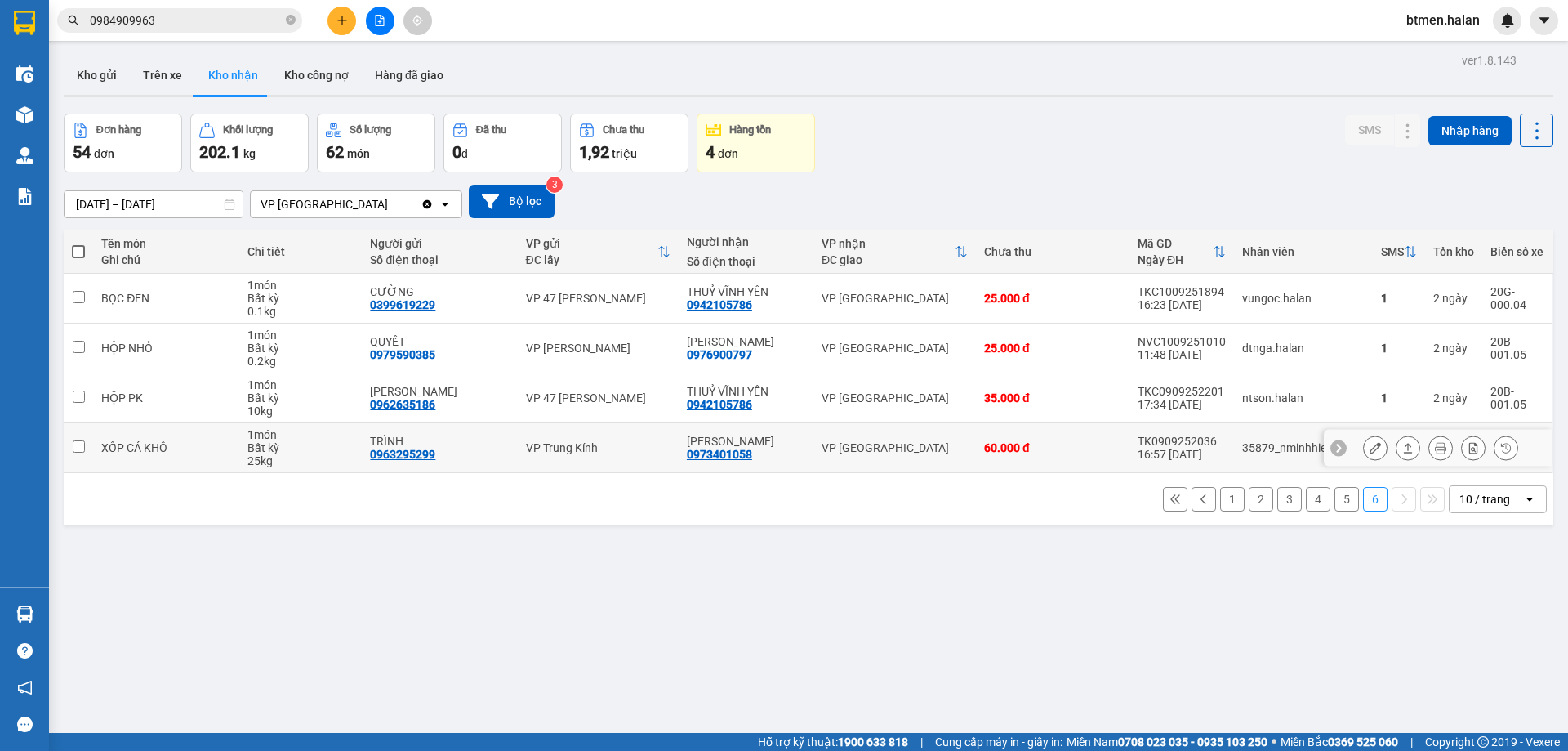
click at [1369, 448] on icon at bounding box center [1375, 448] width 12 height 12
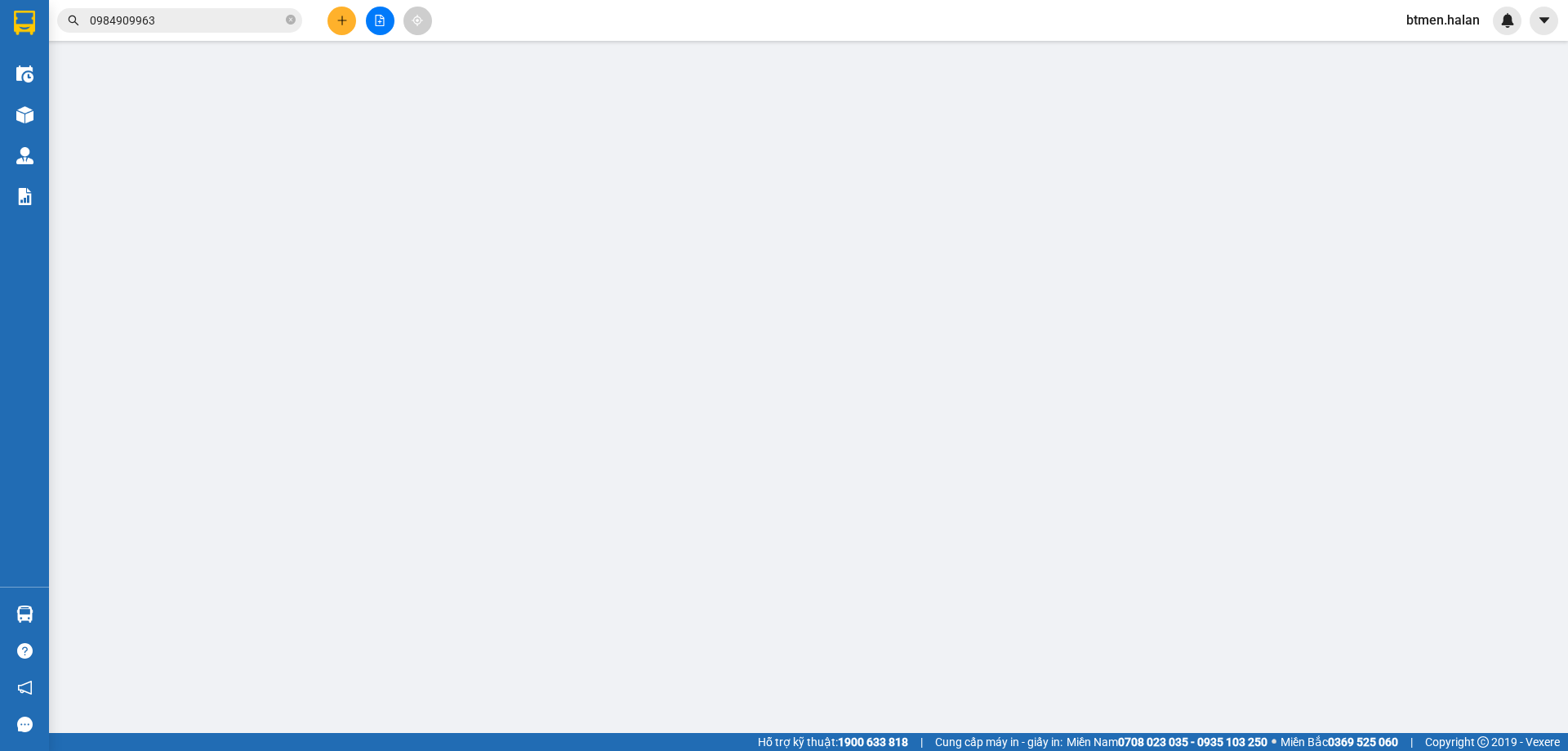
type input "0963295299"
type input "TRÌNH"
type input "0973401058"
type input "[PERSON_NAME]"
type input "60.000"
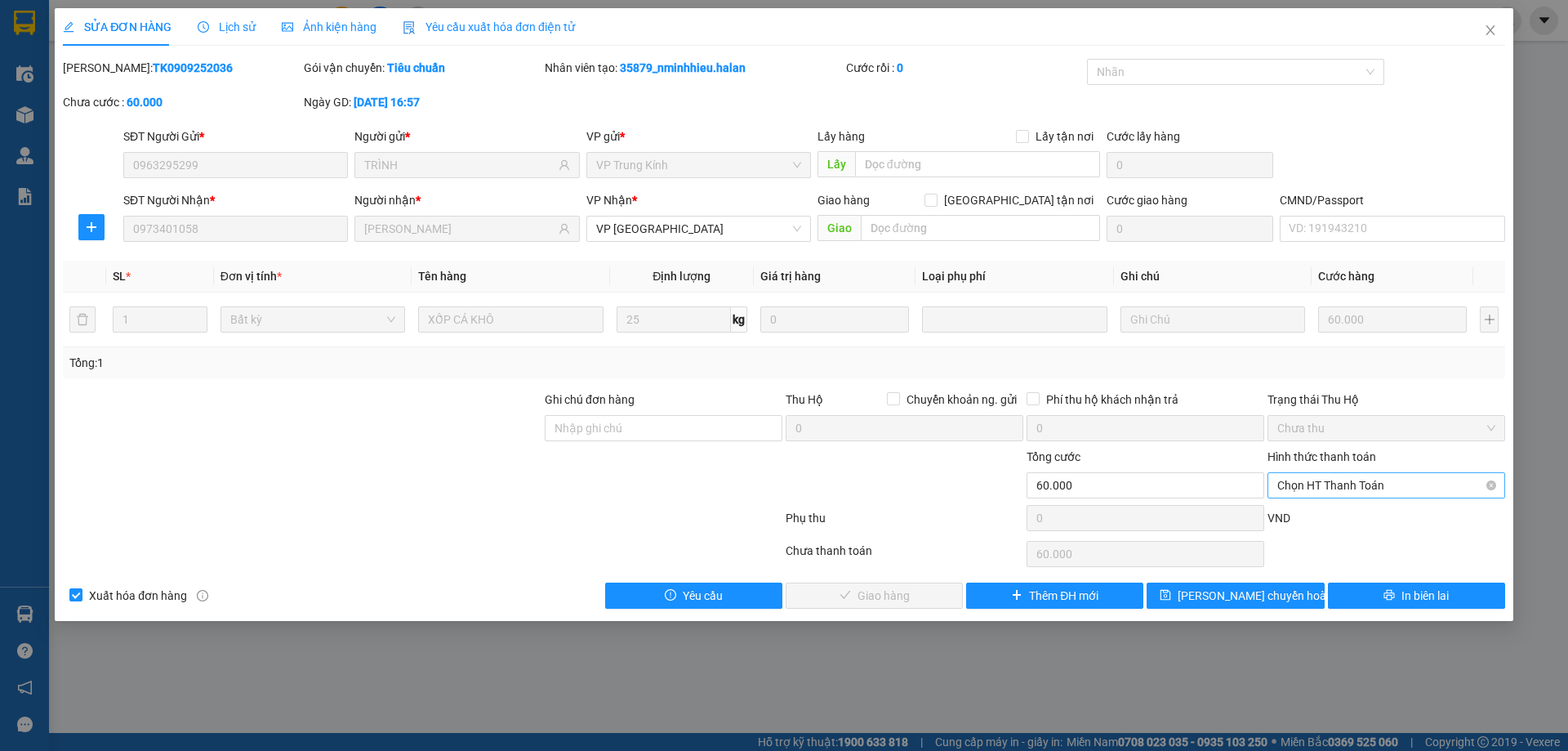
click at [1352, 484] on span "Chọn HT Thanh Toán" at bounding box center [1386, 485] width 218 height 25
click at [1340, 504] on div "Total Paid Fee 0 Total UnPaid Fee 60.000 Cash Collection Total Fee Mã ĐH: TK090…" at bounding box center [784, 333] width 1442 height 549
click at [1330, 481] on span "Chọn HT Thanh Toán" at bounding box center [1386, 485] width 218 height 25
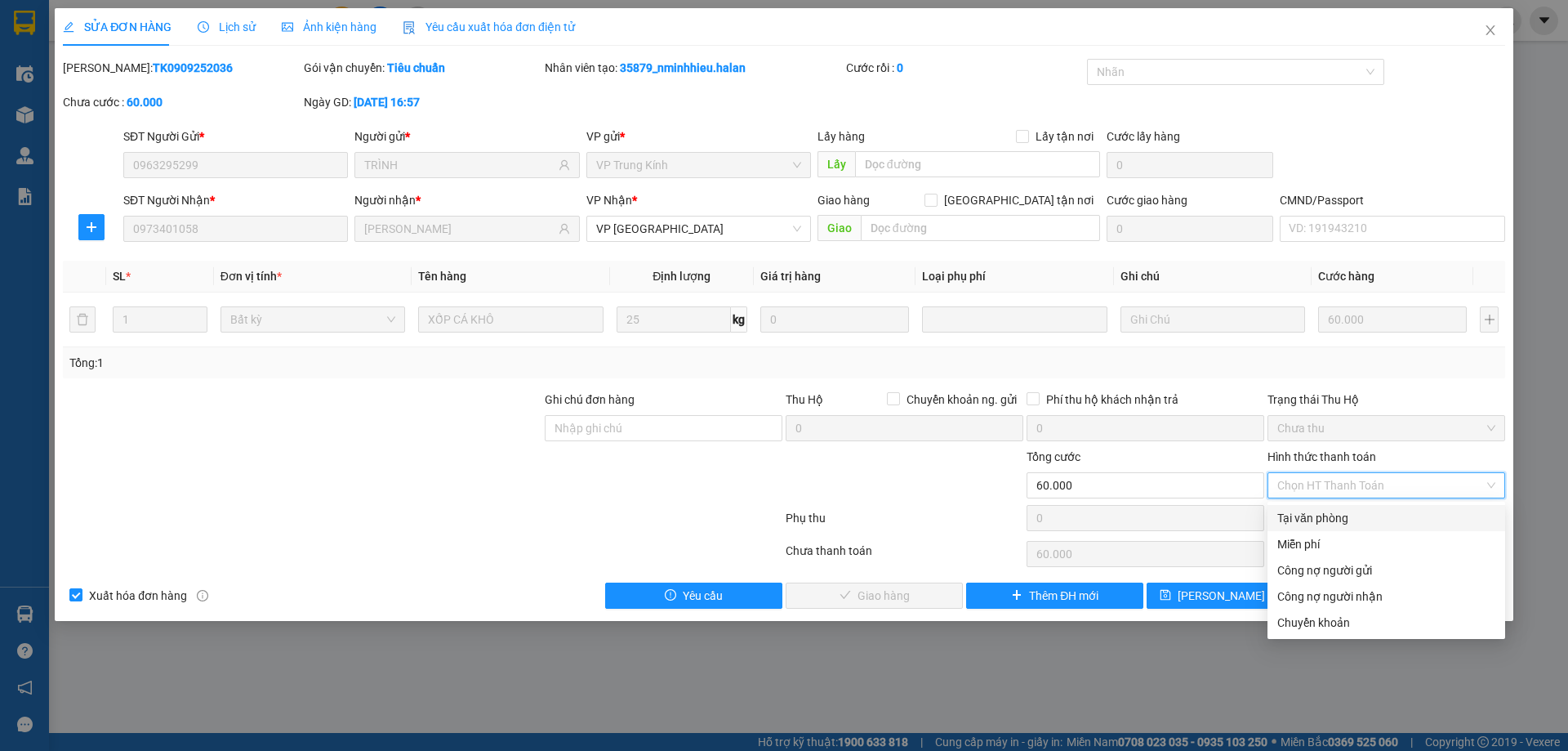
click at [1303, 527] on div "Tại văn phòng" at bounding box center [1385, 518] width 237 height 26
type input "0"
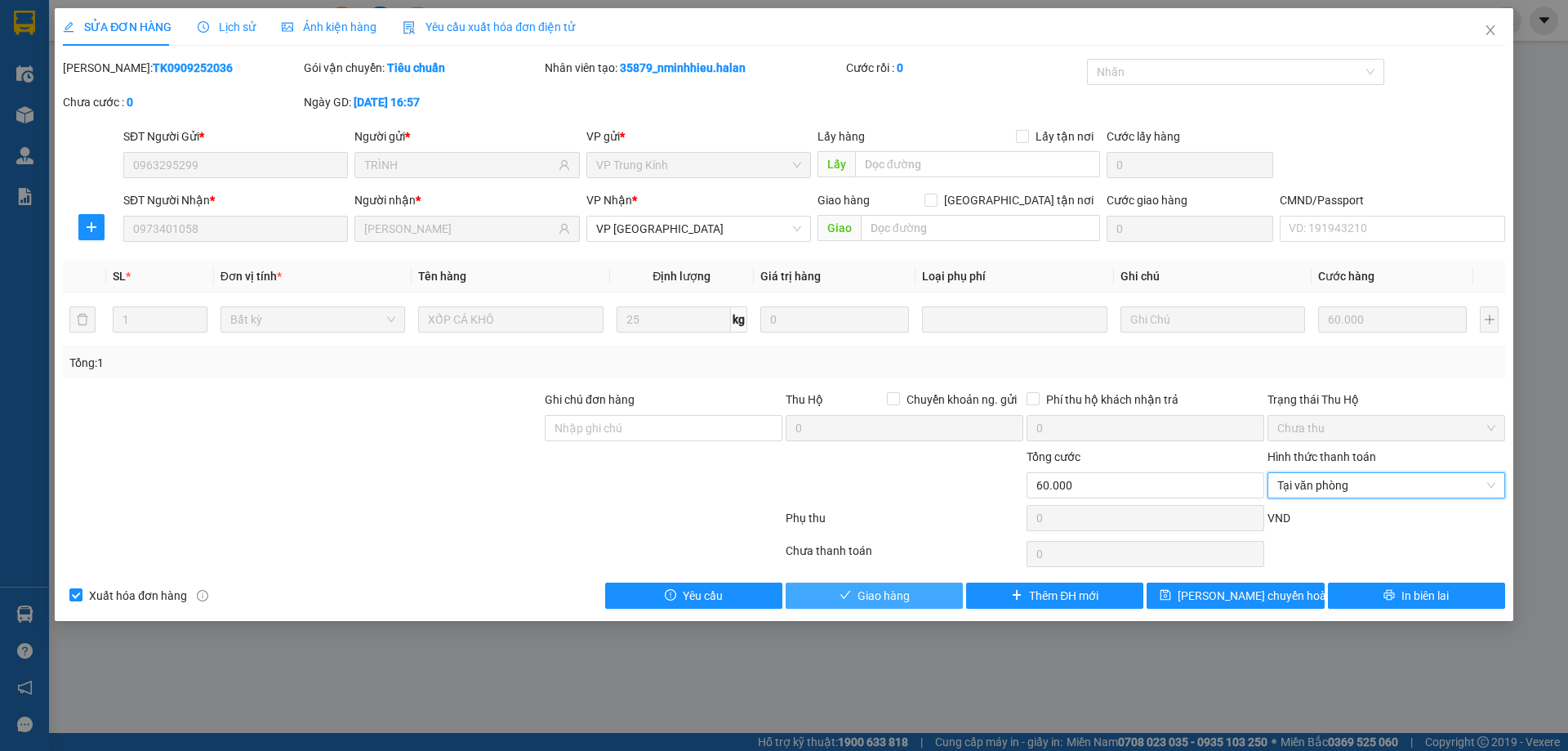
click at [876, 602] on span "Giao hàng" at bounding box center [883, 595] width 53 height 18
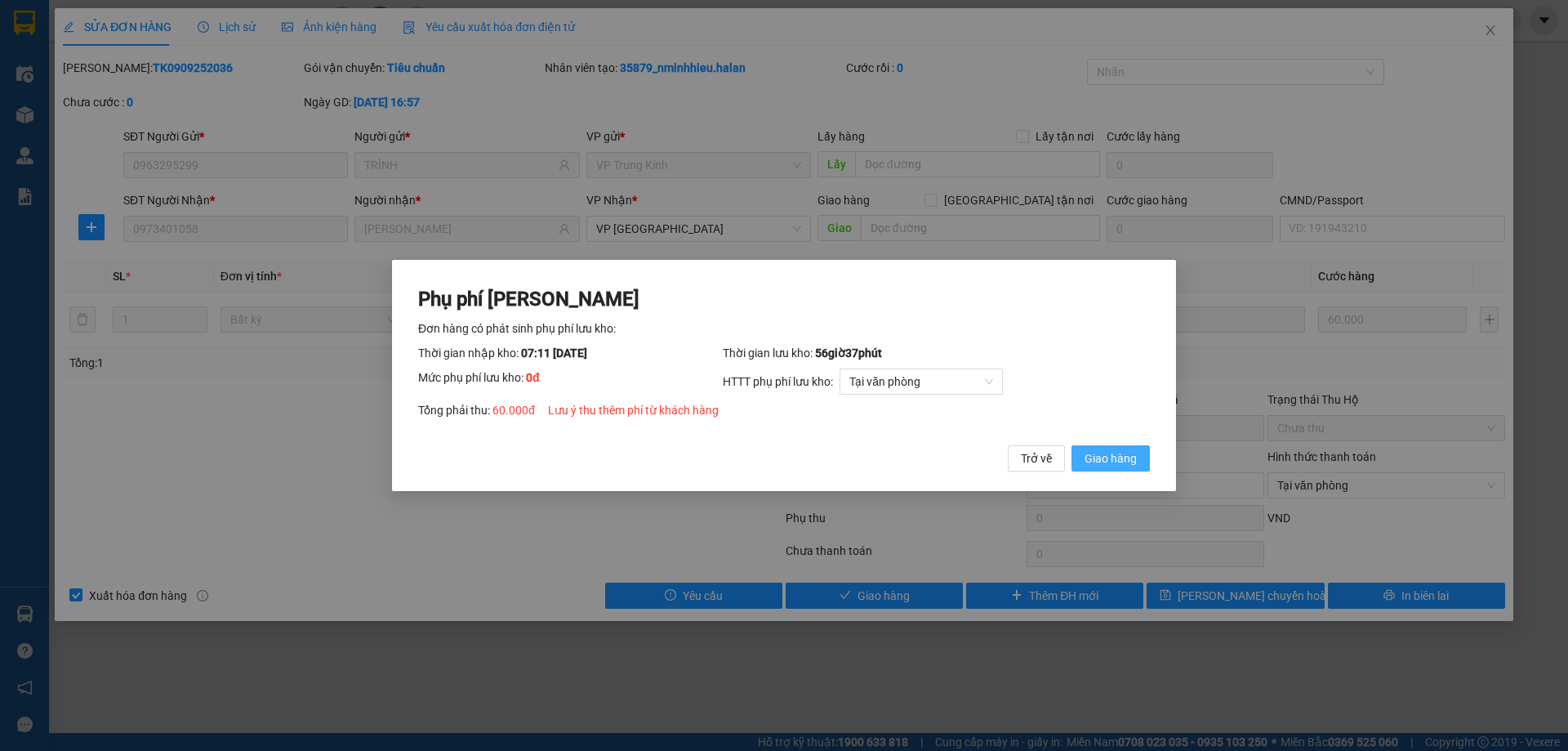
click at [1132, 453] on span "Giao hàng" at bounding box center [1110, 458] width 53 height 18
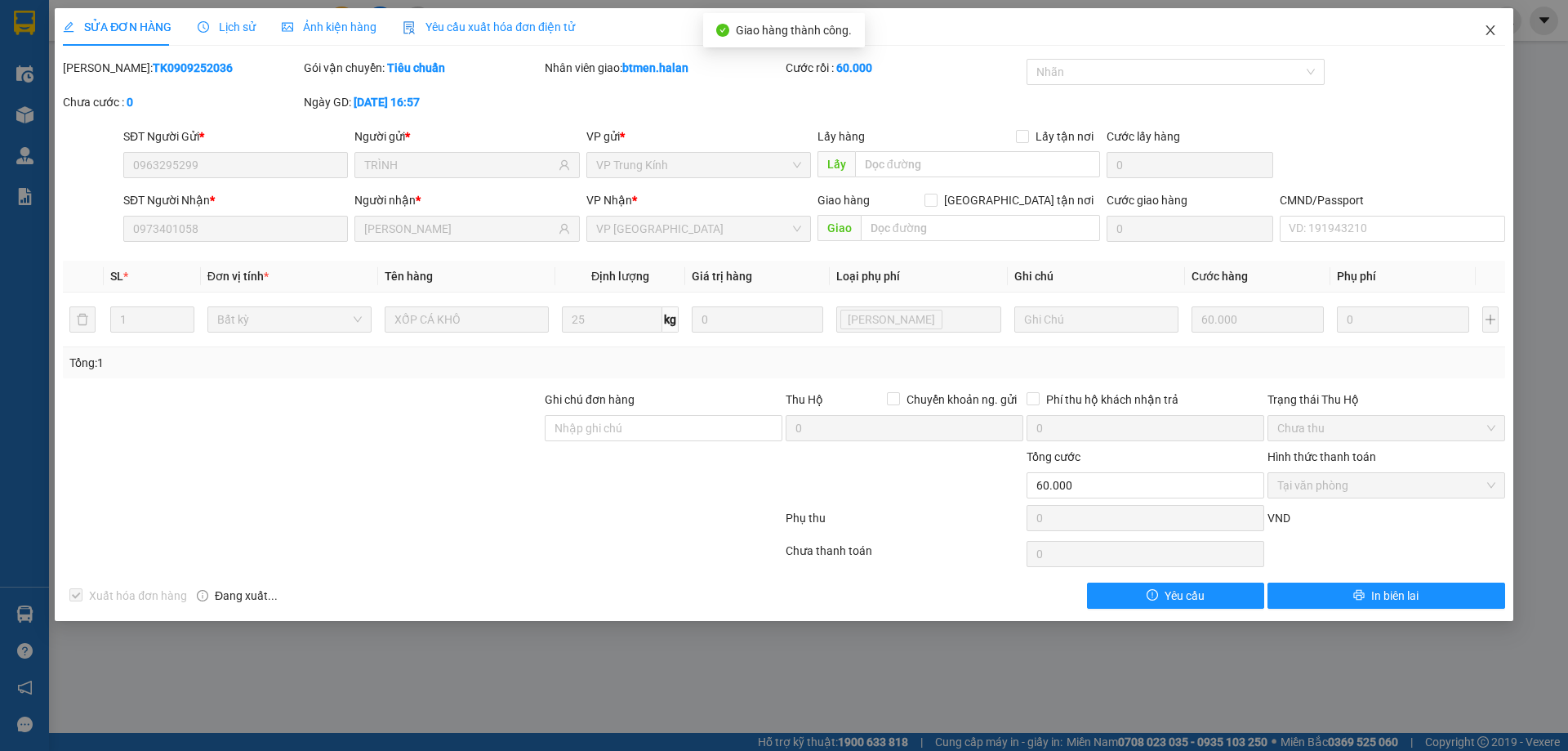
click at [1488, 31] on icon "close" at bounding box center [1490, 30] width 13 height 13
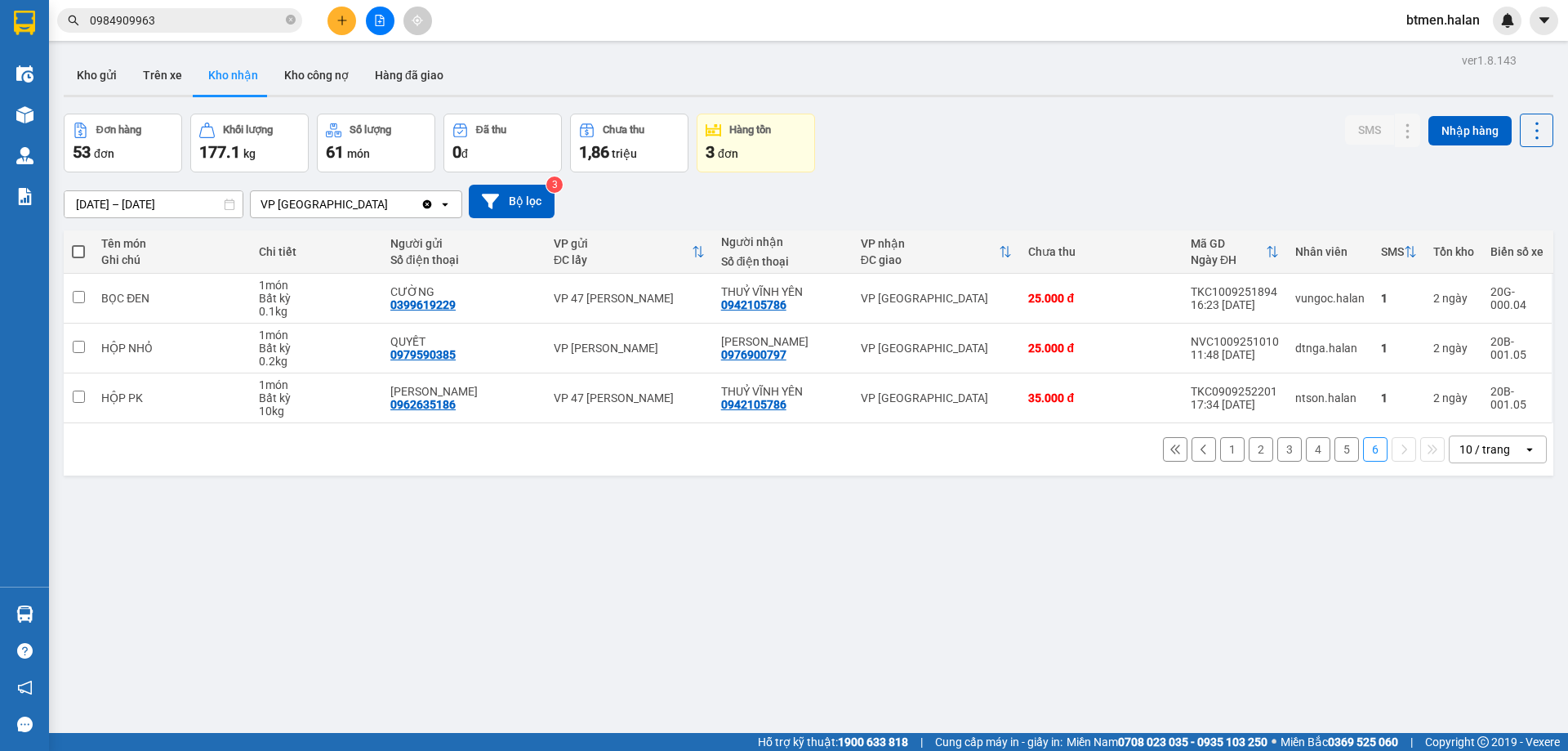
click at [1339, 454] on button "5" at bounding box center [1347, 449] width 25 height 25
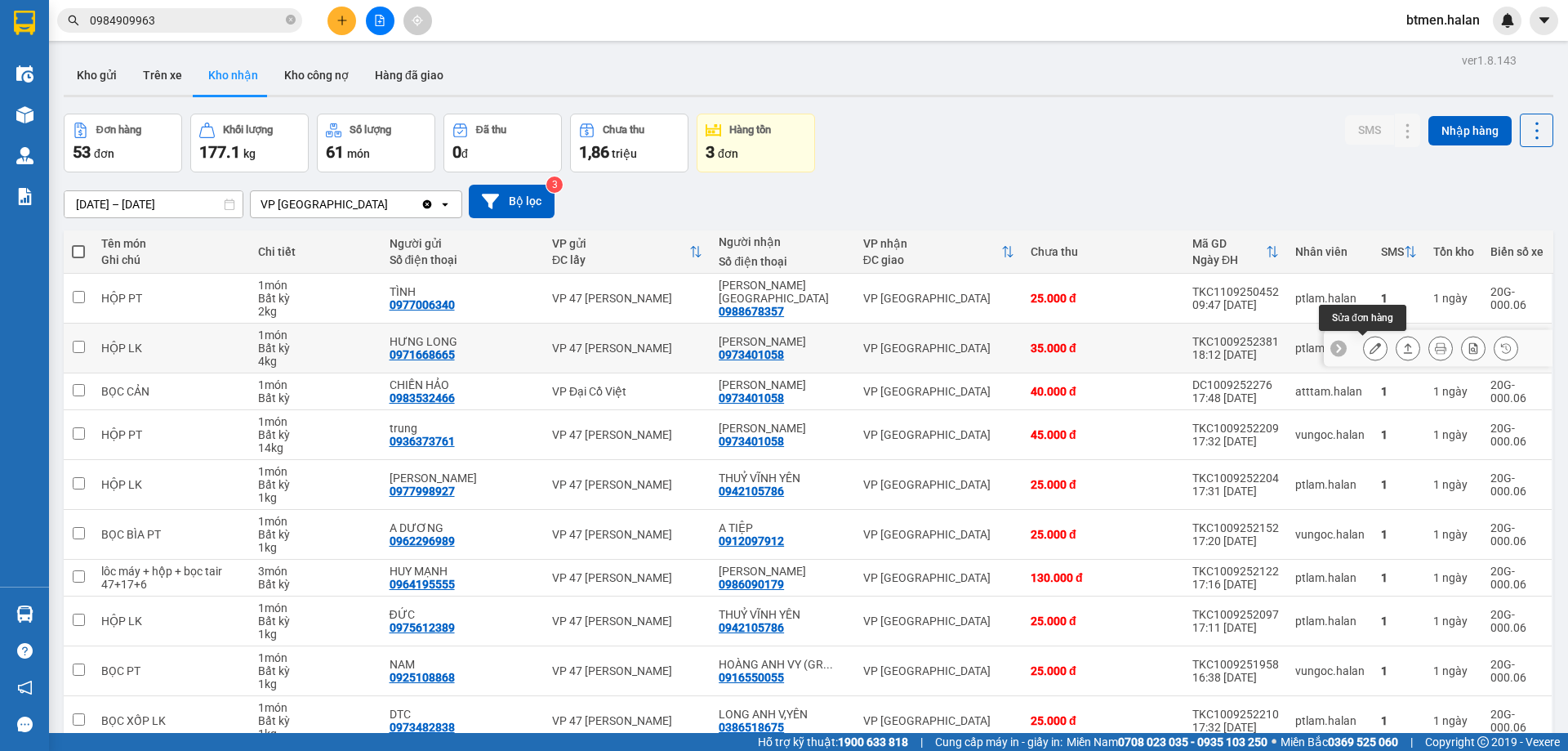
click at [1369, 348] on icon at bounding box center [1375, 349] width 12 height 12
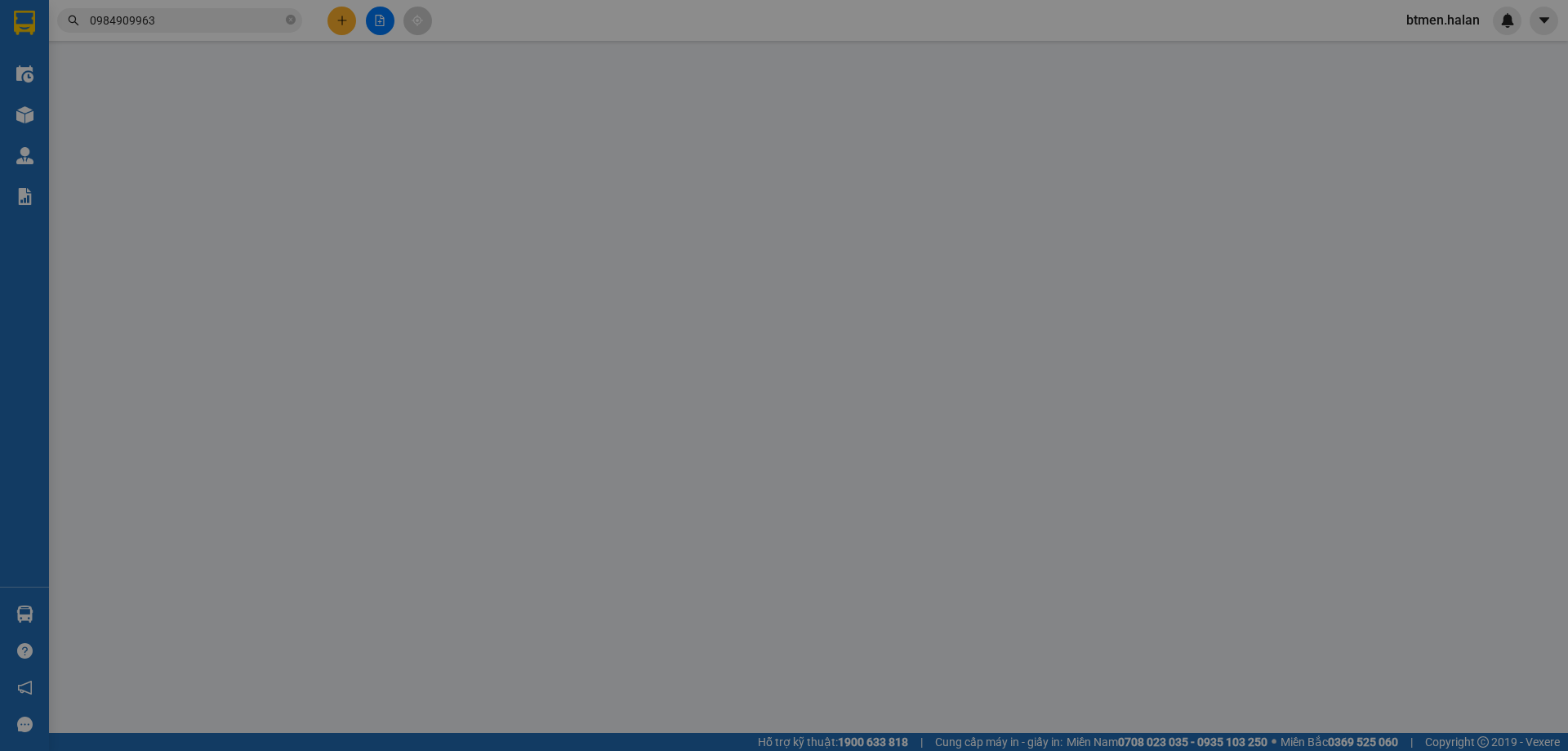
type input "0971668665"
type input "HƯNG LONG"
type input "0973401058"
type input "[PERSON_NAME]"
type input "35.000"
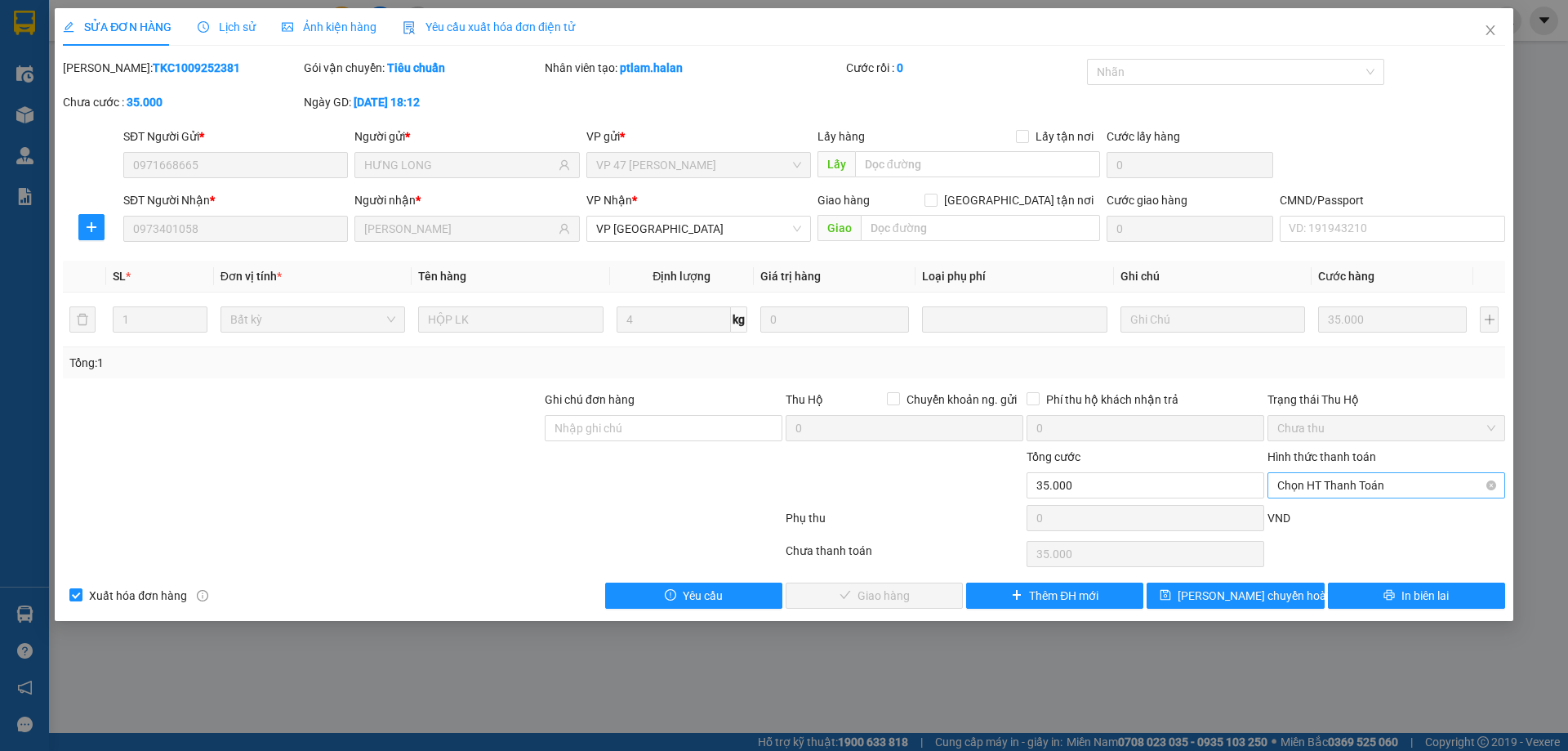
click at [1377, 488] on span "Chọn HT Thanh Toán" at bounding box center [1386, 485] width 218 height 25
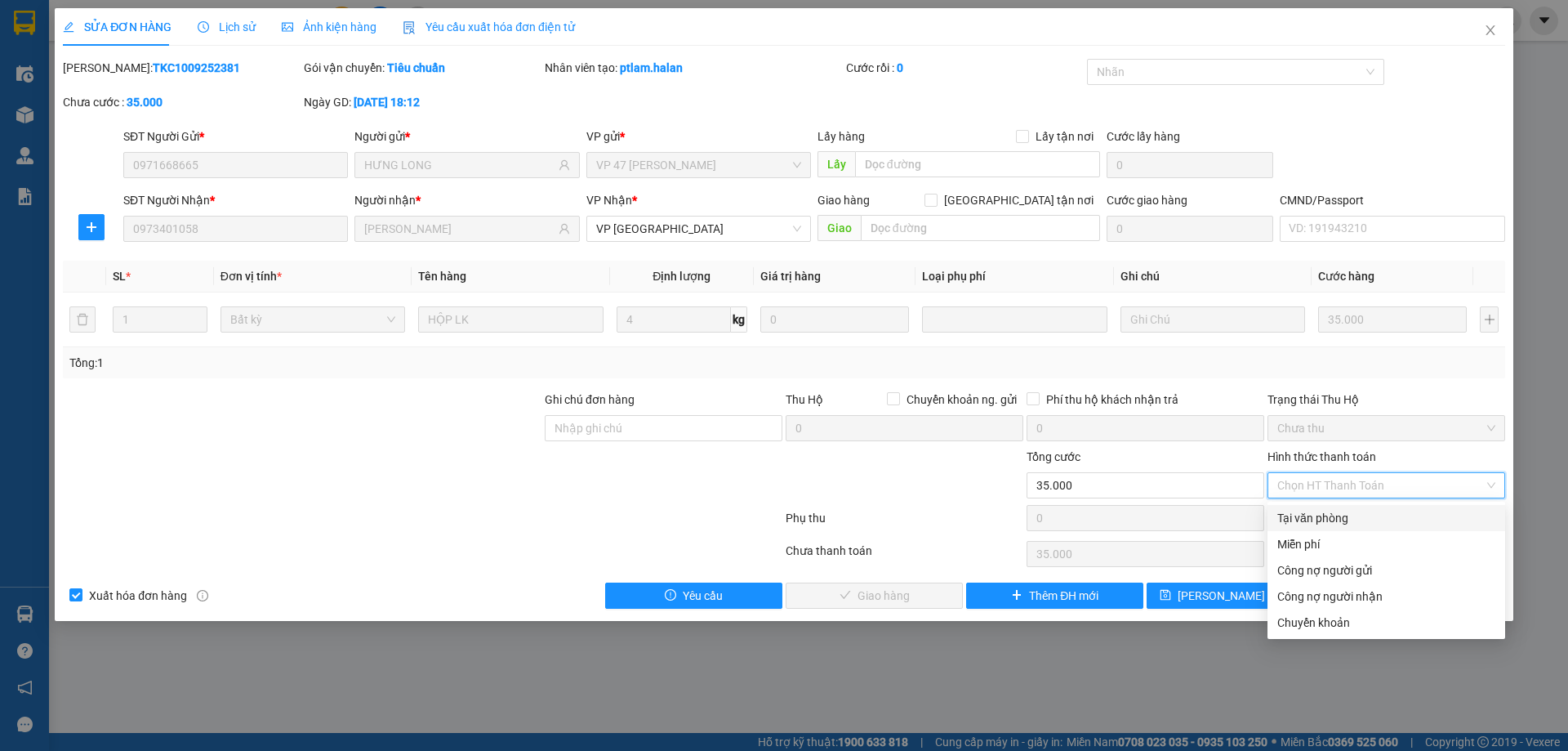
drag, startPoint x: 1331, startPoint y: 515, endPoint x: 1152, endPoint y: 557, distance: 183.9
click at [1330, 516] on div "Tại văn phòng" at bounding box center [1386, 518] width 218 height 18
type input "0"
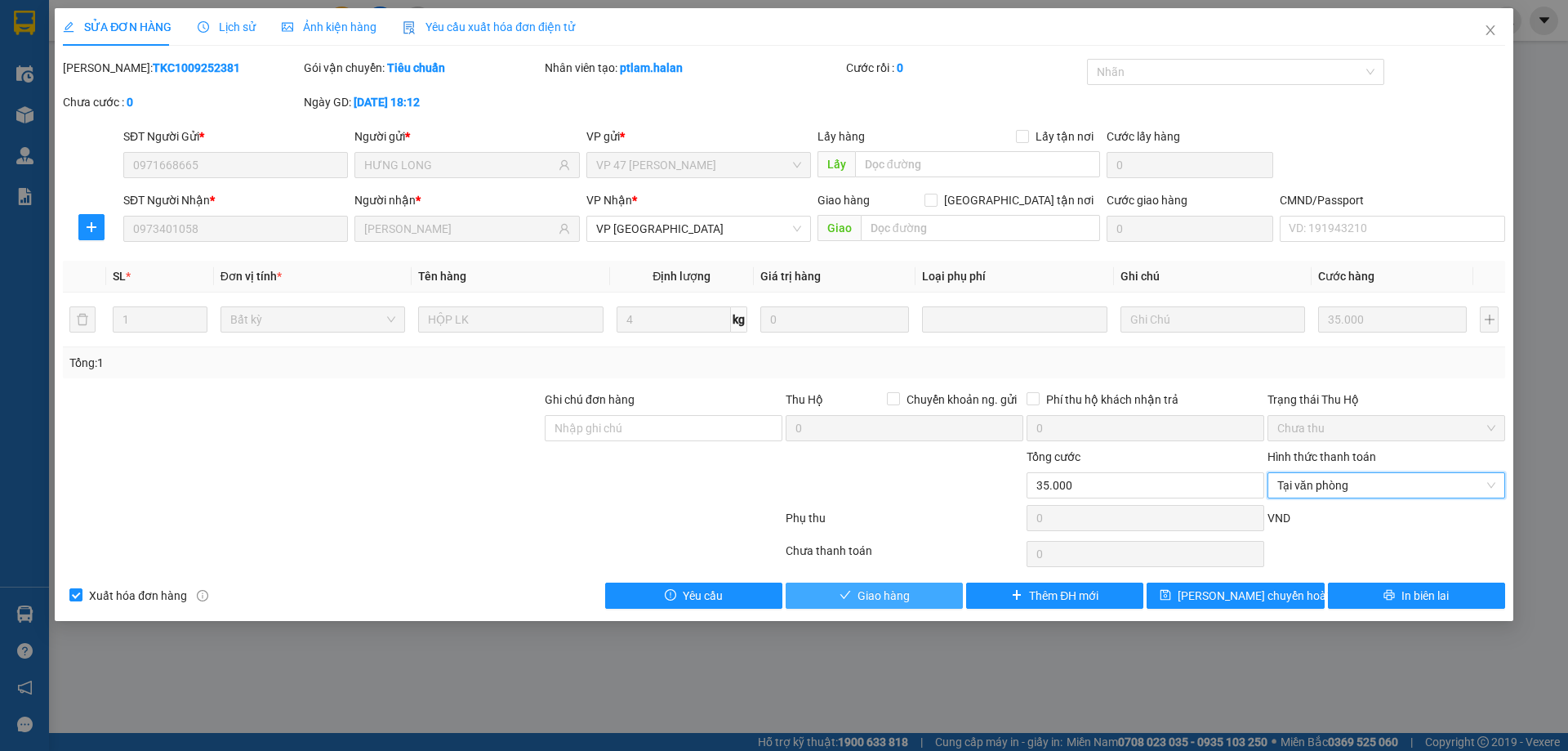
click at [908, 590] on span "Giao hàng" at bounding box center [883, 595] width 53 height 18
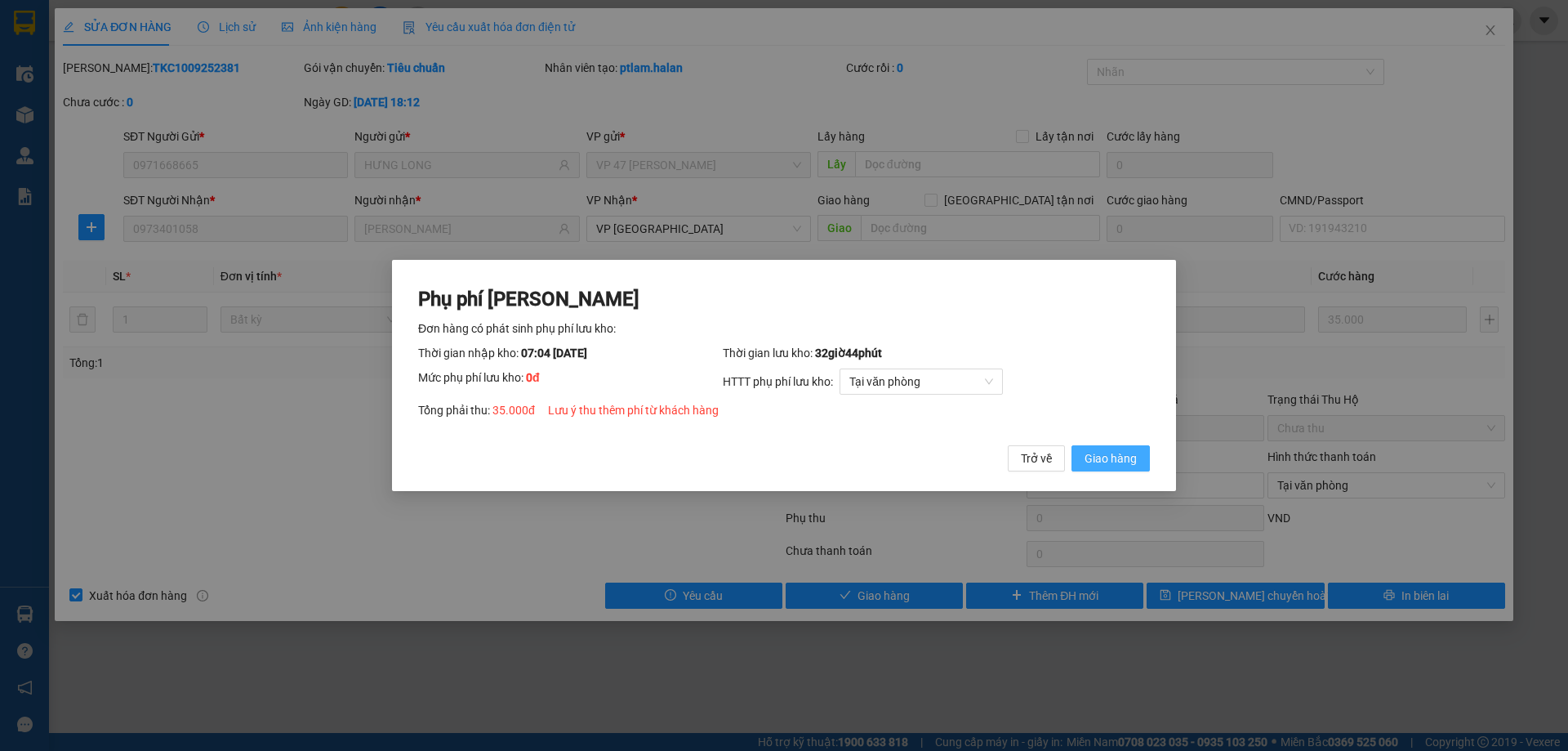
click at [1102, 463] on span "Giao hàng" at bounding box center [1110, 458] width 53 height 18
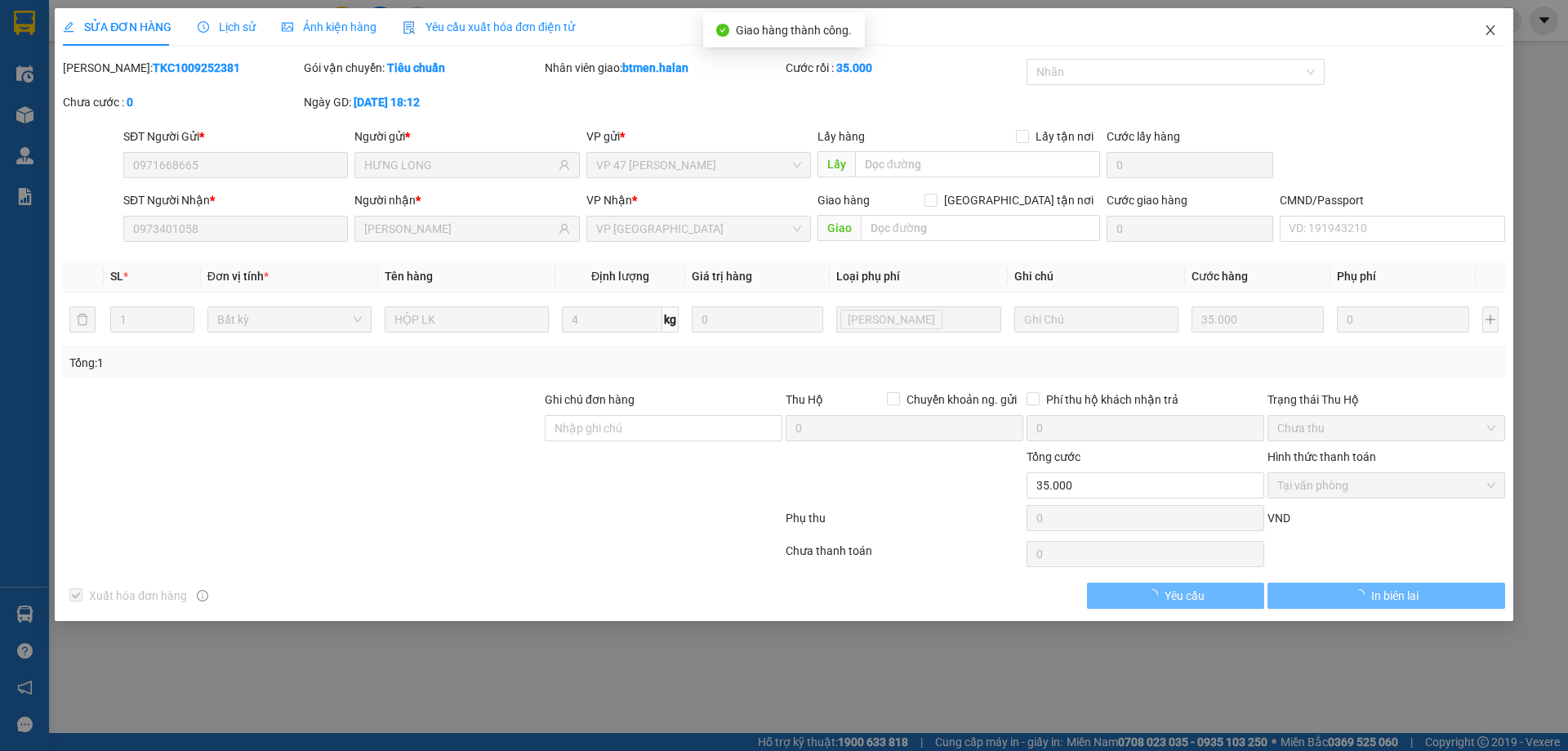
click at [1487, 32] on icon "close" at bounding box center [1490, 30] width 13 height 13
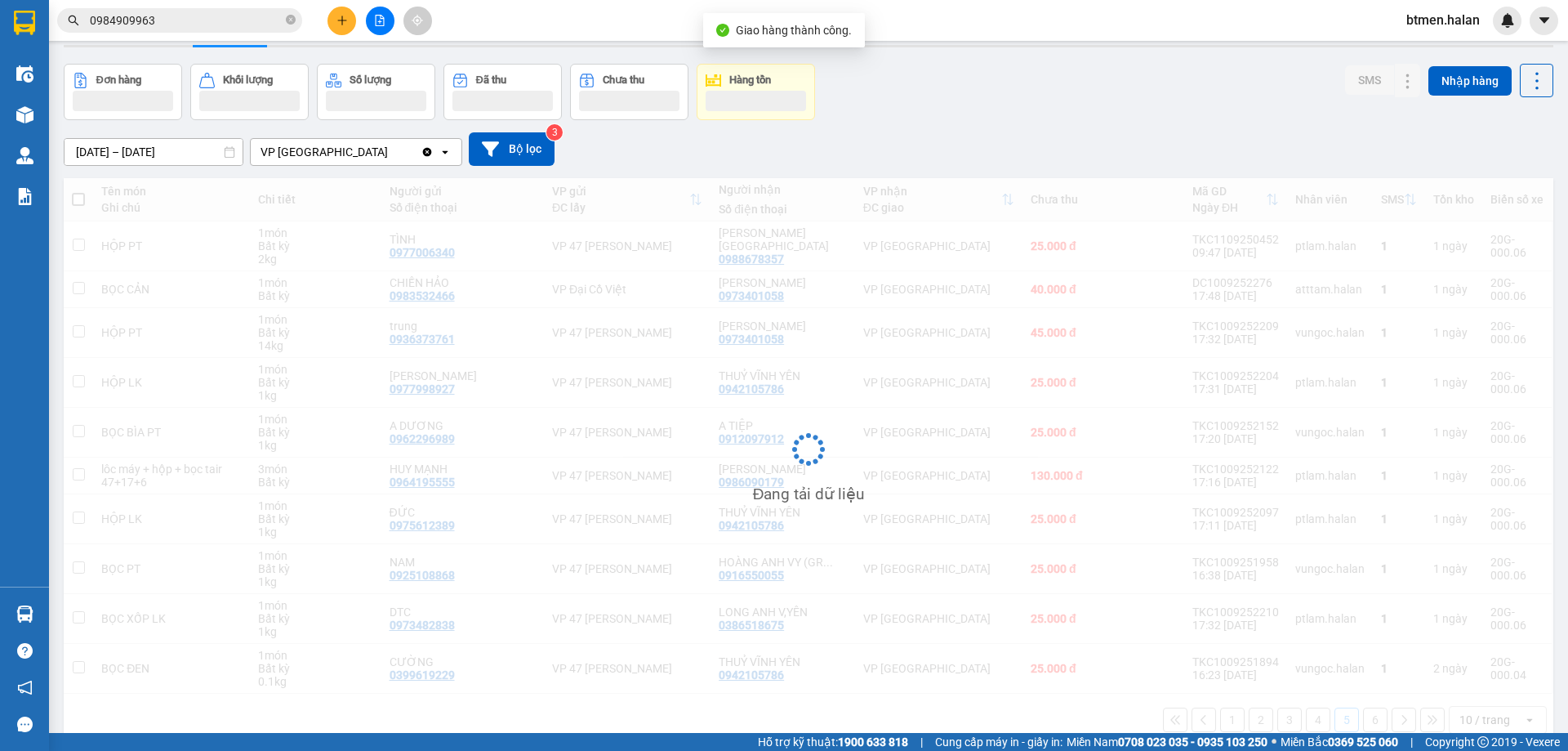
scroll to position [77, 0]
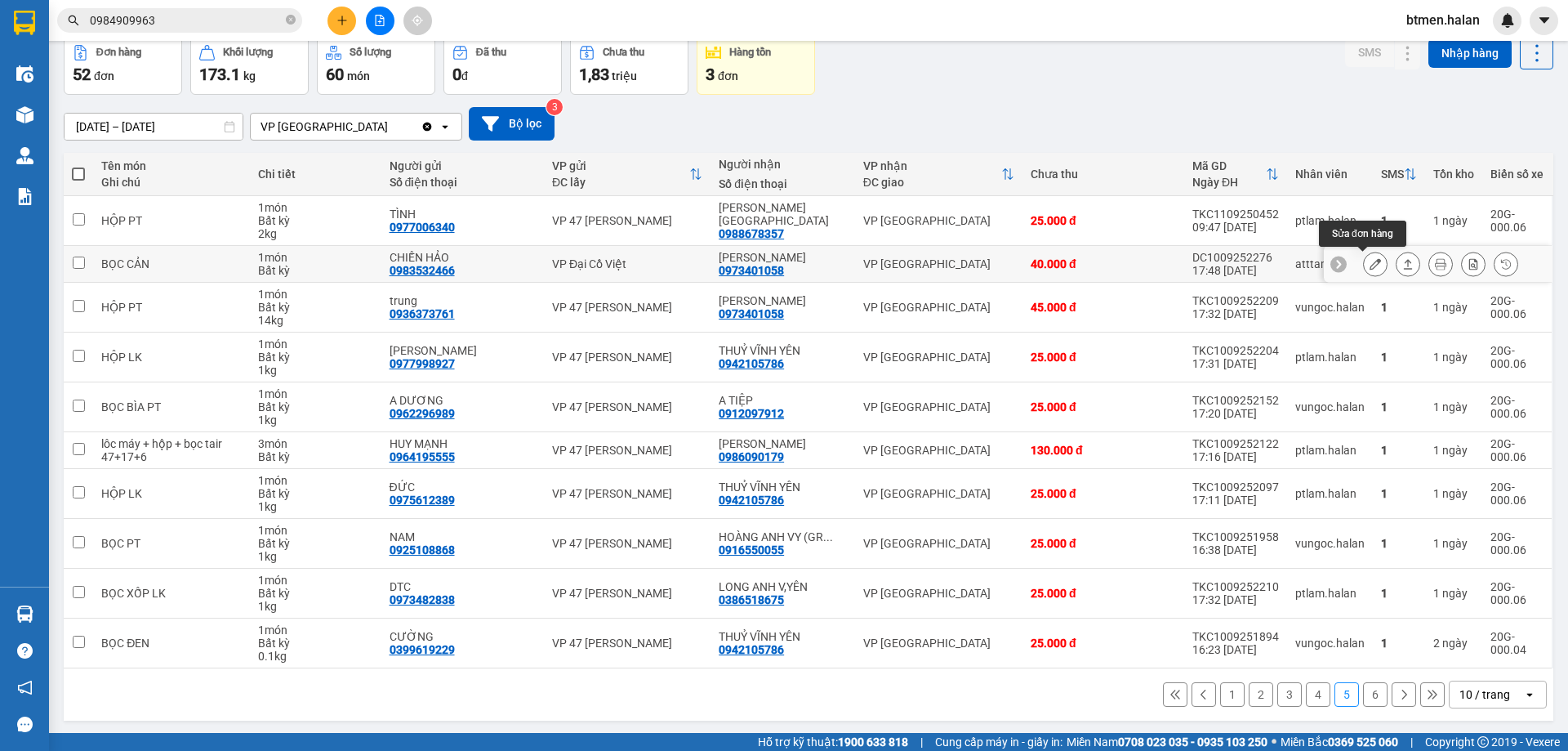
click at [1369, 260] on icon at bounding box center [1375, 264] width 12 height 12
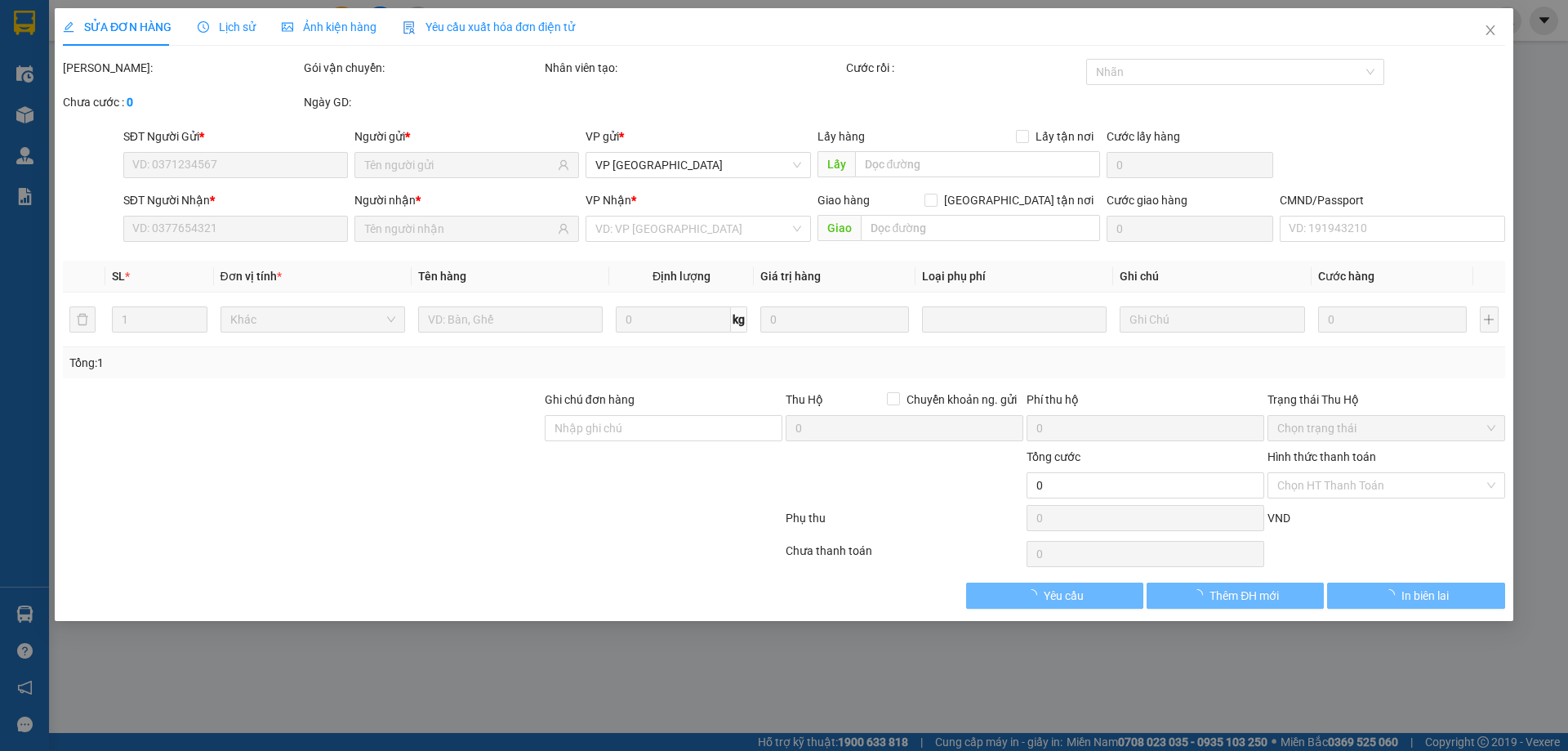
type input "0983532466"
type input "CHIẾN HẢO"
type input "0973401058"
type input "[PERSON_NAME]"
type input "40.000"
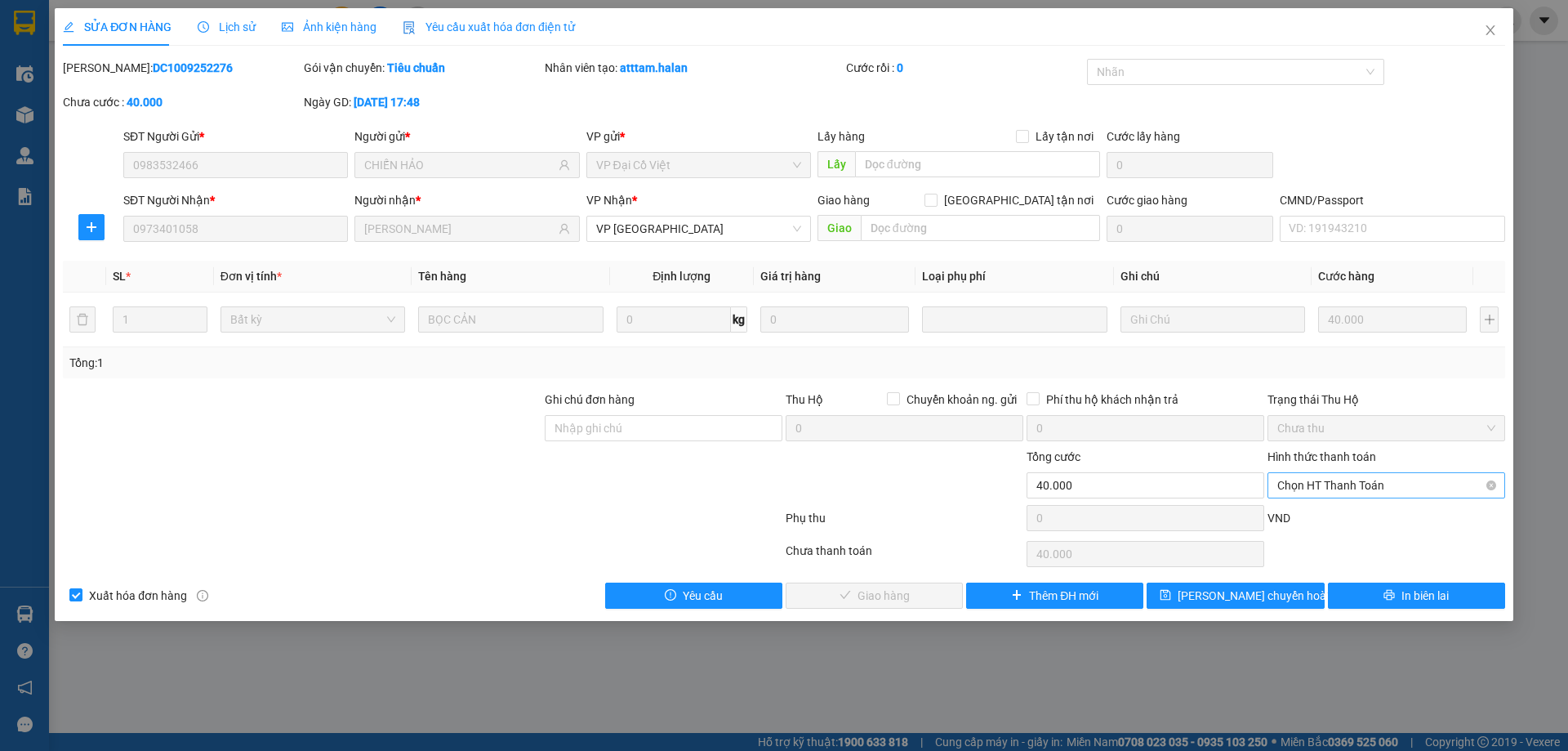
click at [1318, 479] on span "Chọn HT Thanh Toán" at bounding box center [1386, 485] width 218 height 25
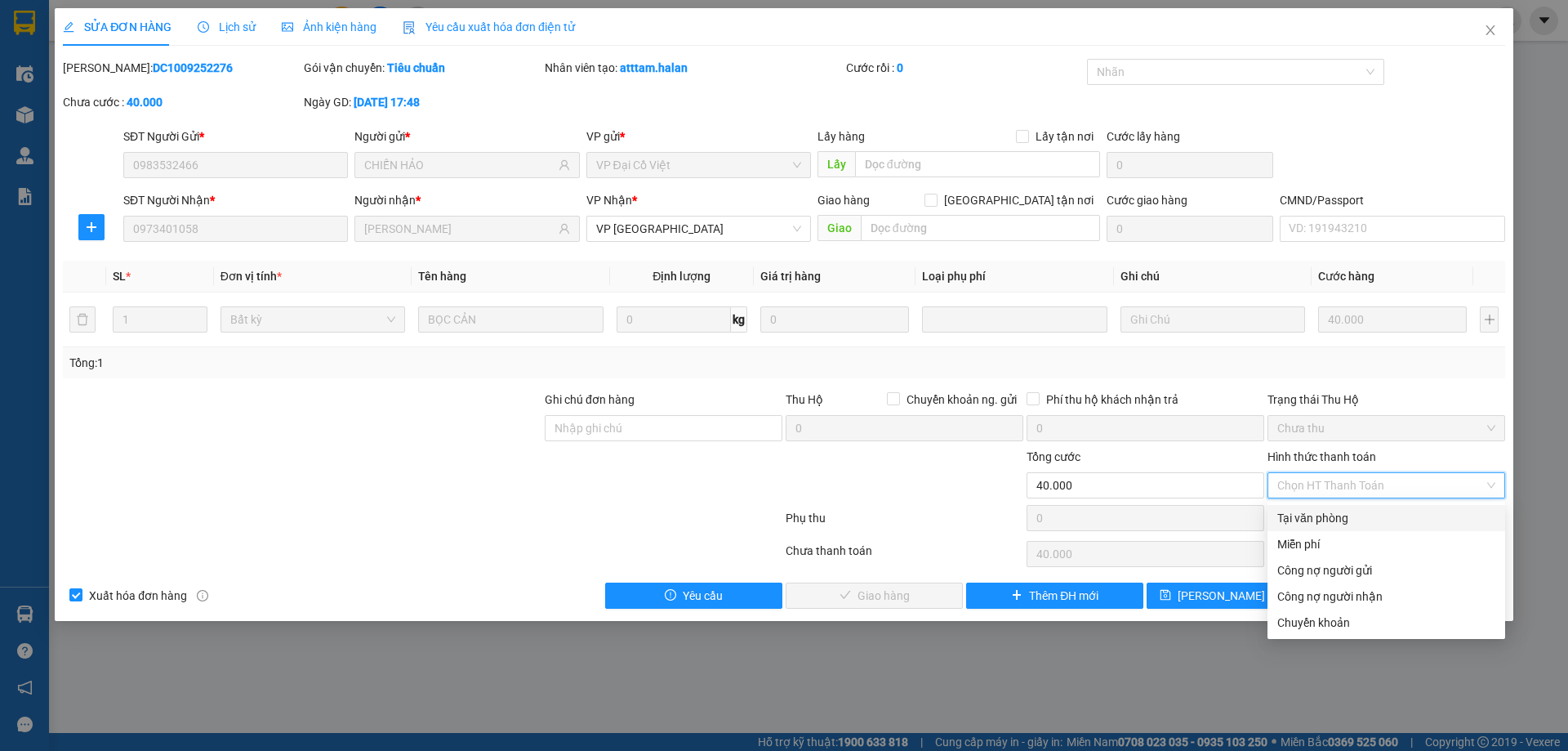
click at [1309, 508] on div "Tại văn phòng" at bounding box center [1385, 518] width 237 height 26
type input "0"
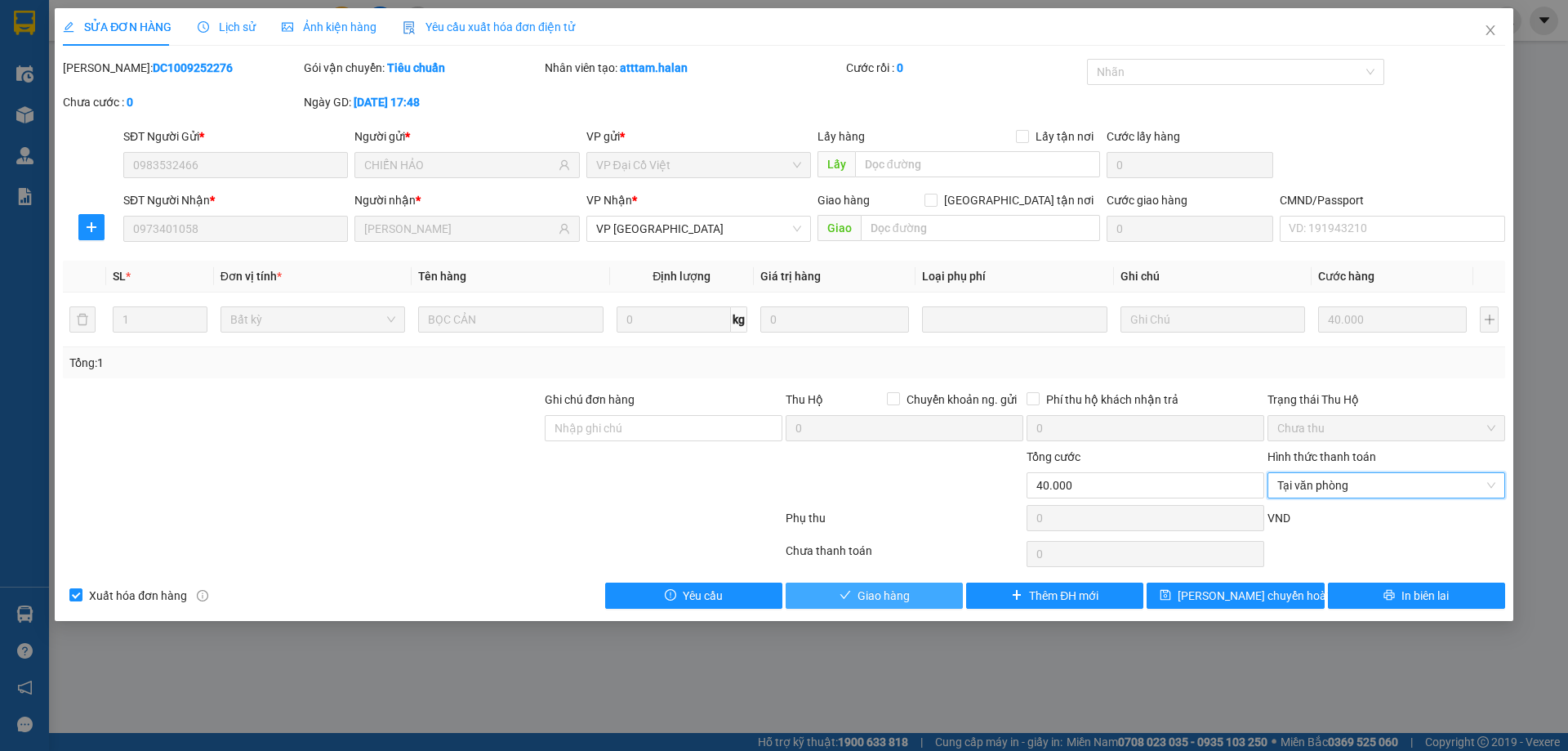
click at [913, 586] on button "Giao hàng" at bounding box center [874, 595] width 177 height 26
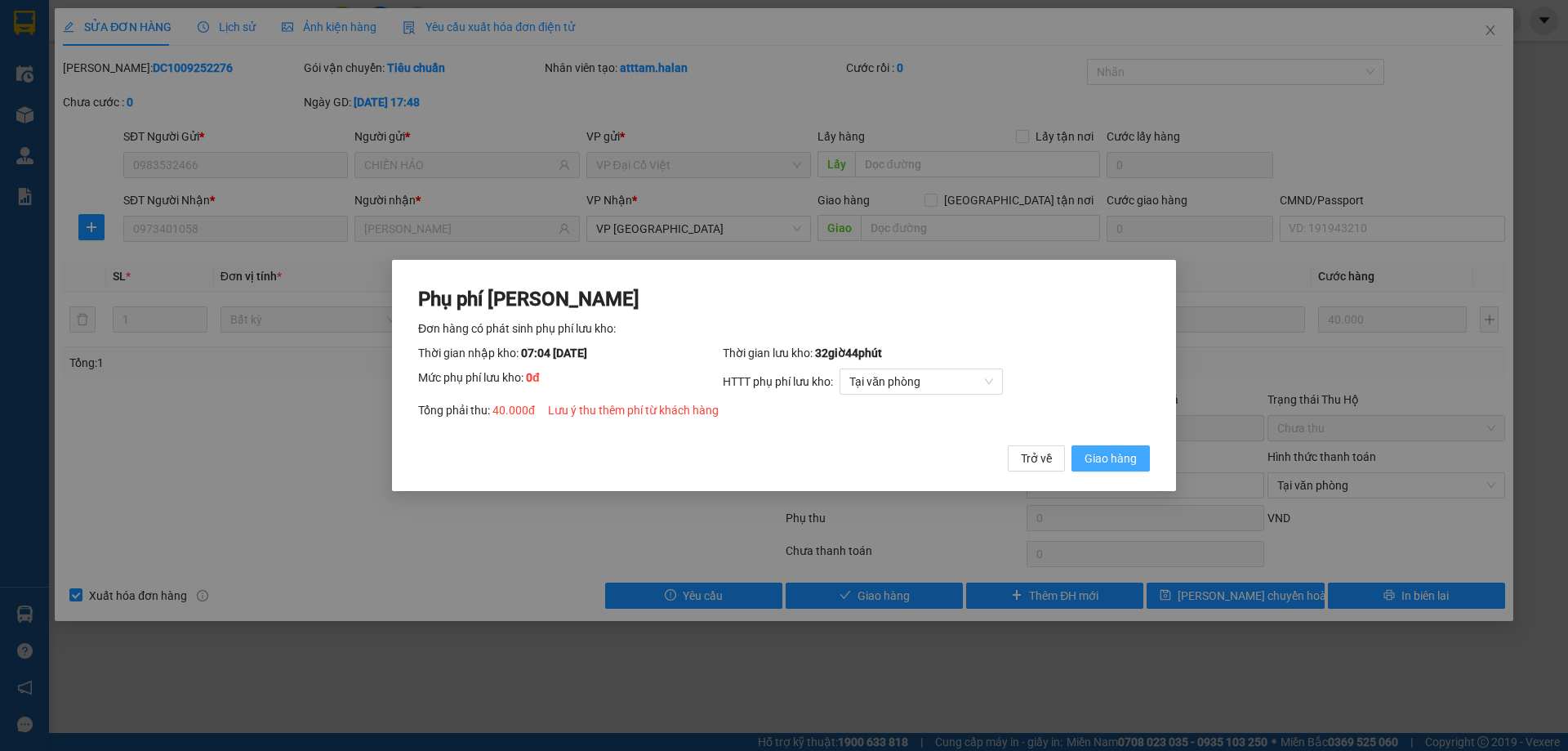
click at [1139, 461] on button "Giao hàng" at bounding box center [1110, 458] width 78 height 26
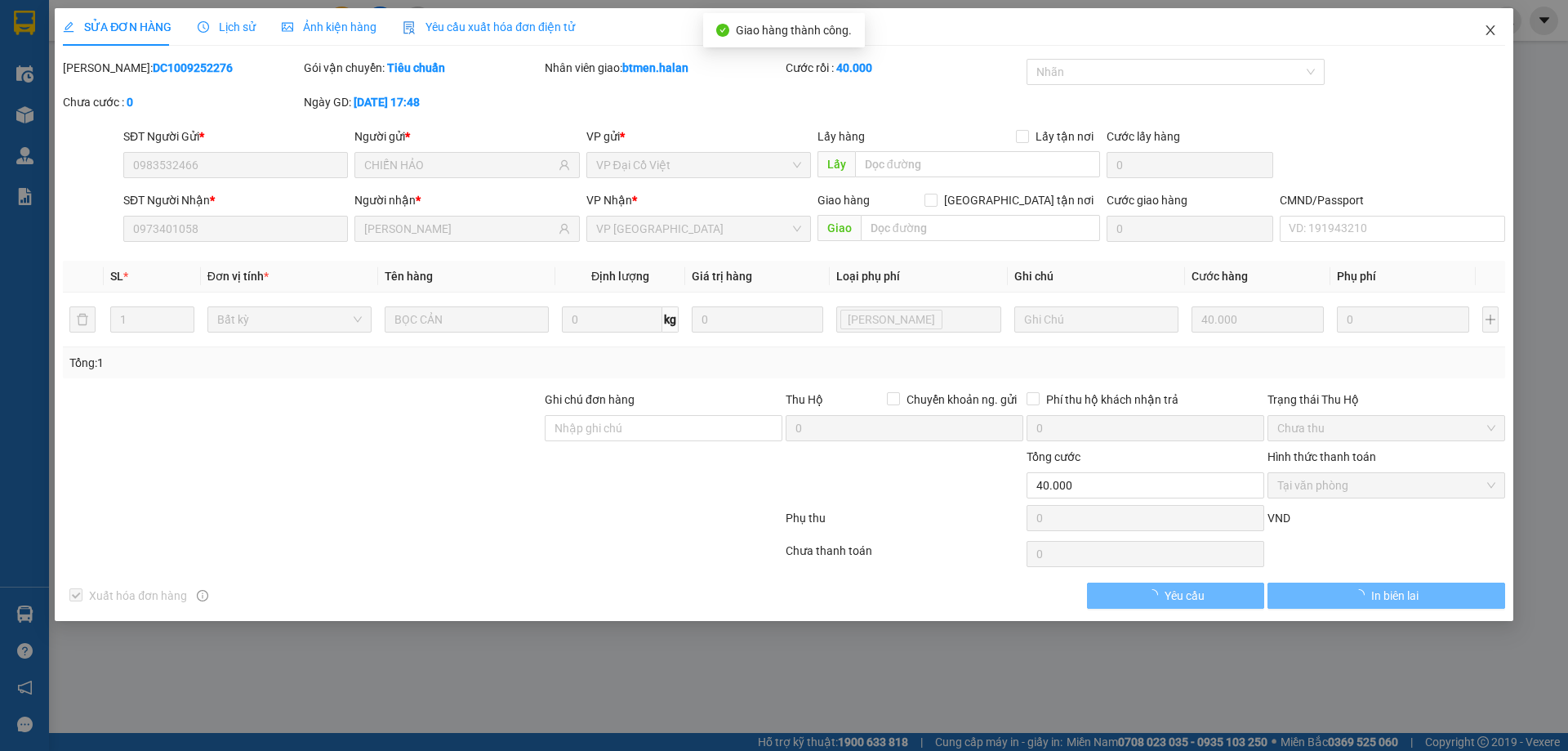
click at [1494, 35] on icon "close" at bounding box center [1490, 30] width 9 height 10
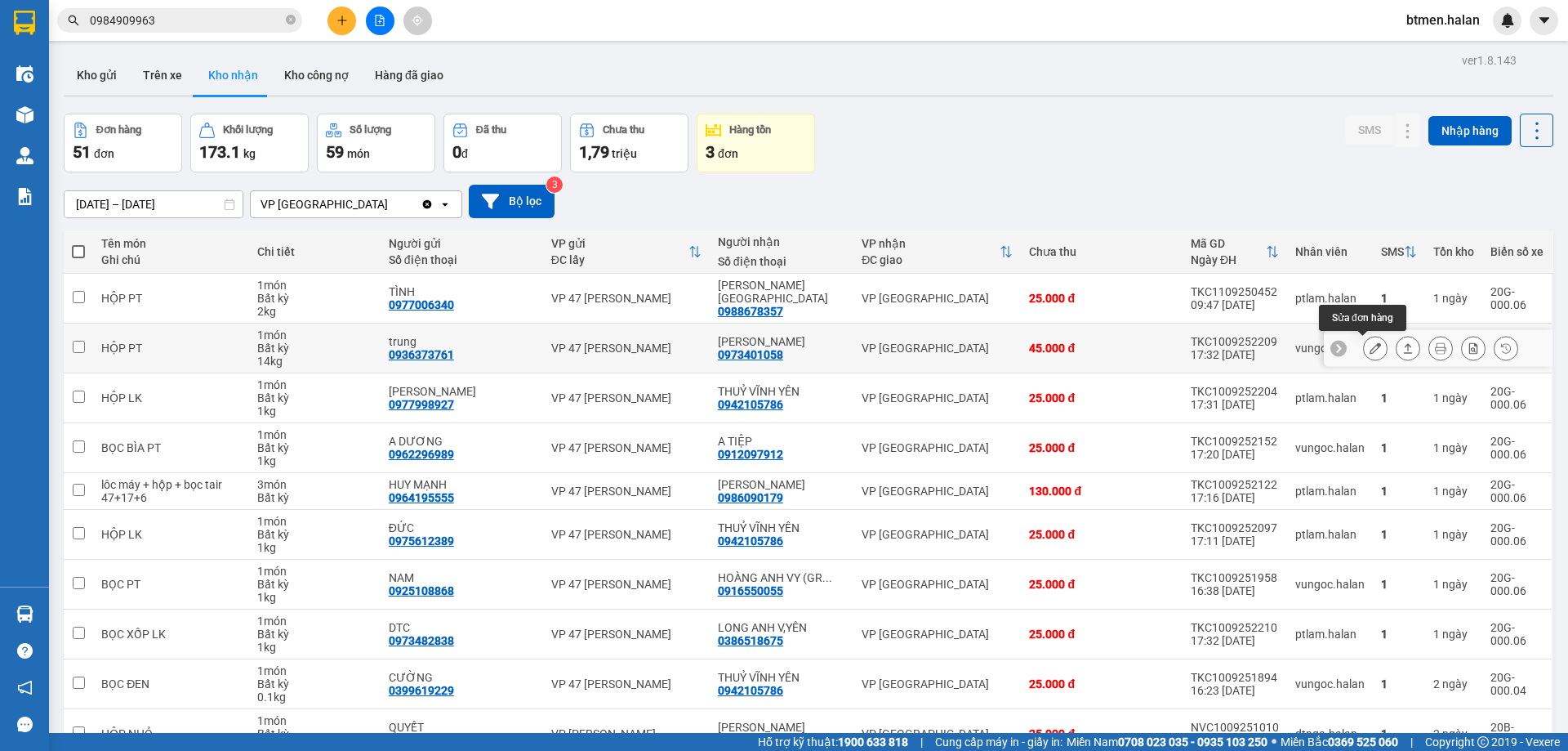
click at [1363, 340] on button at bounding box center [1374, 348] width 23 height 29
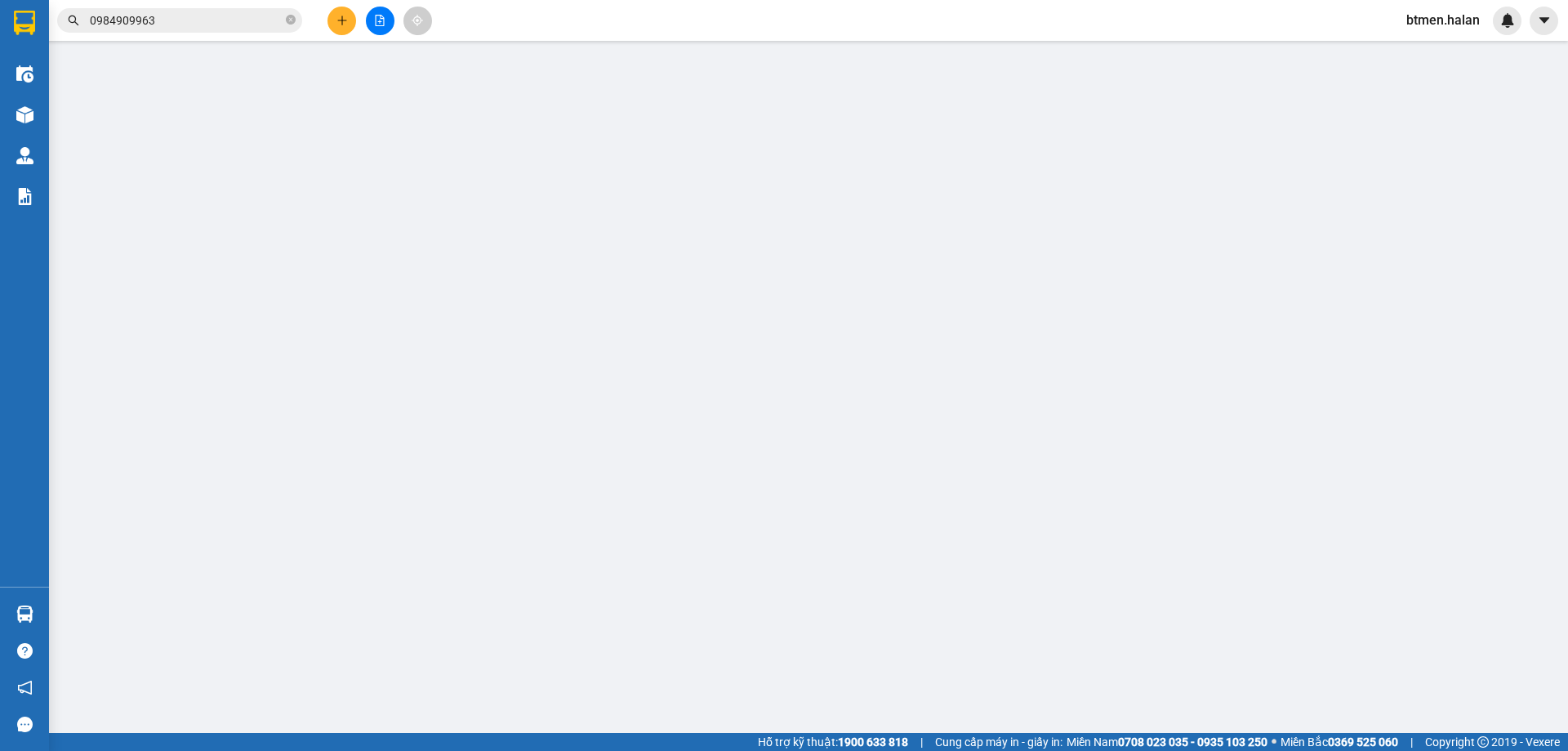
type input "0936373761"
type input "trung"
type input "0973401058"
type input "[PERSON_NAME]"
type input "45.000"
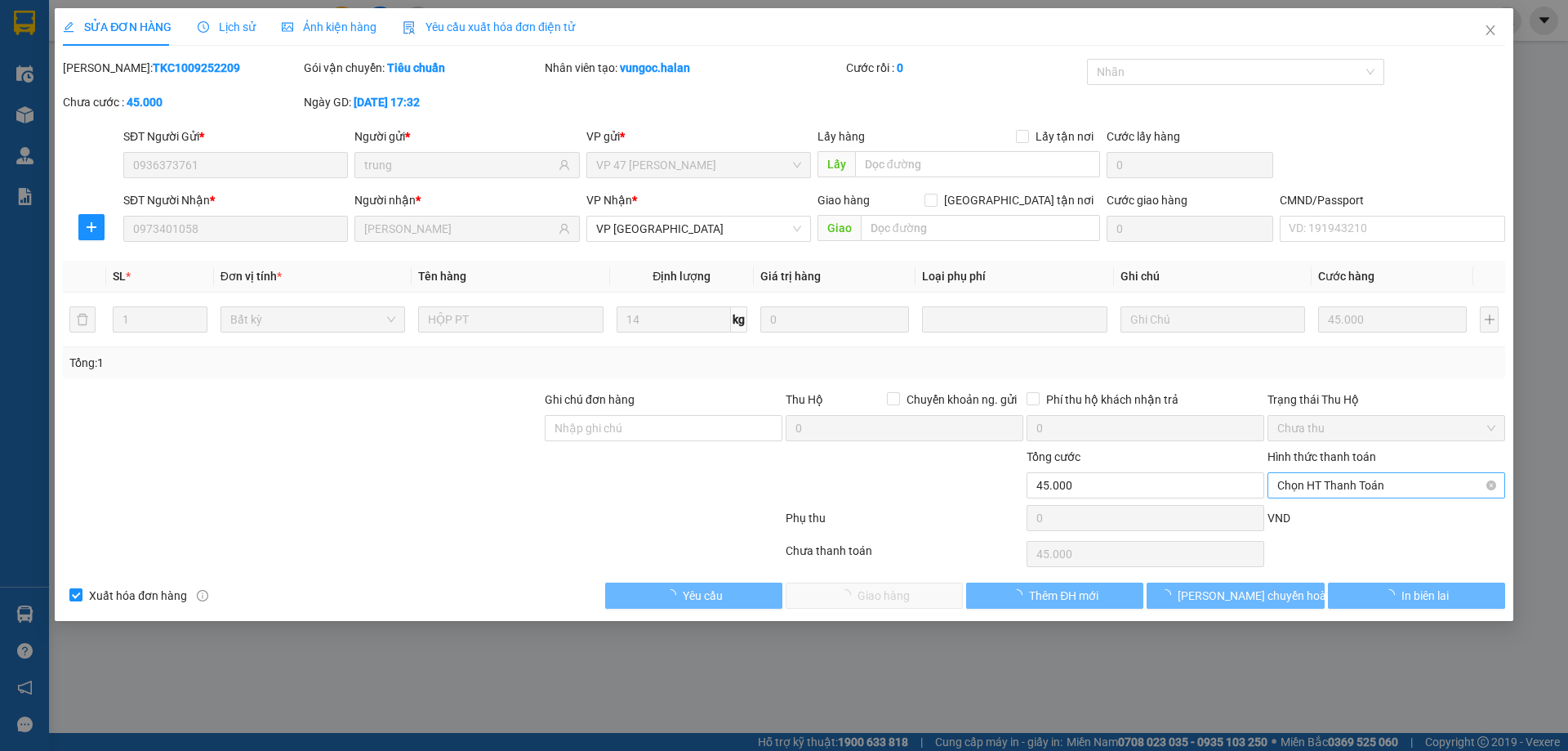
click at [1327, 494] on span "Chọn HT Thanh Toán" at bounding box center [1386, 485] width 218 height 25
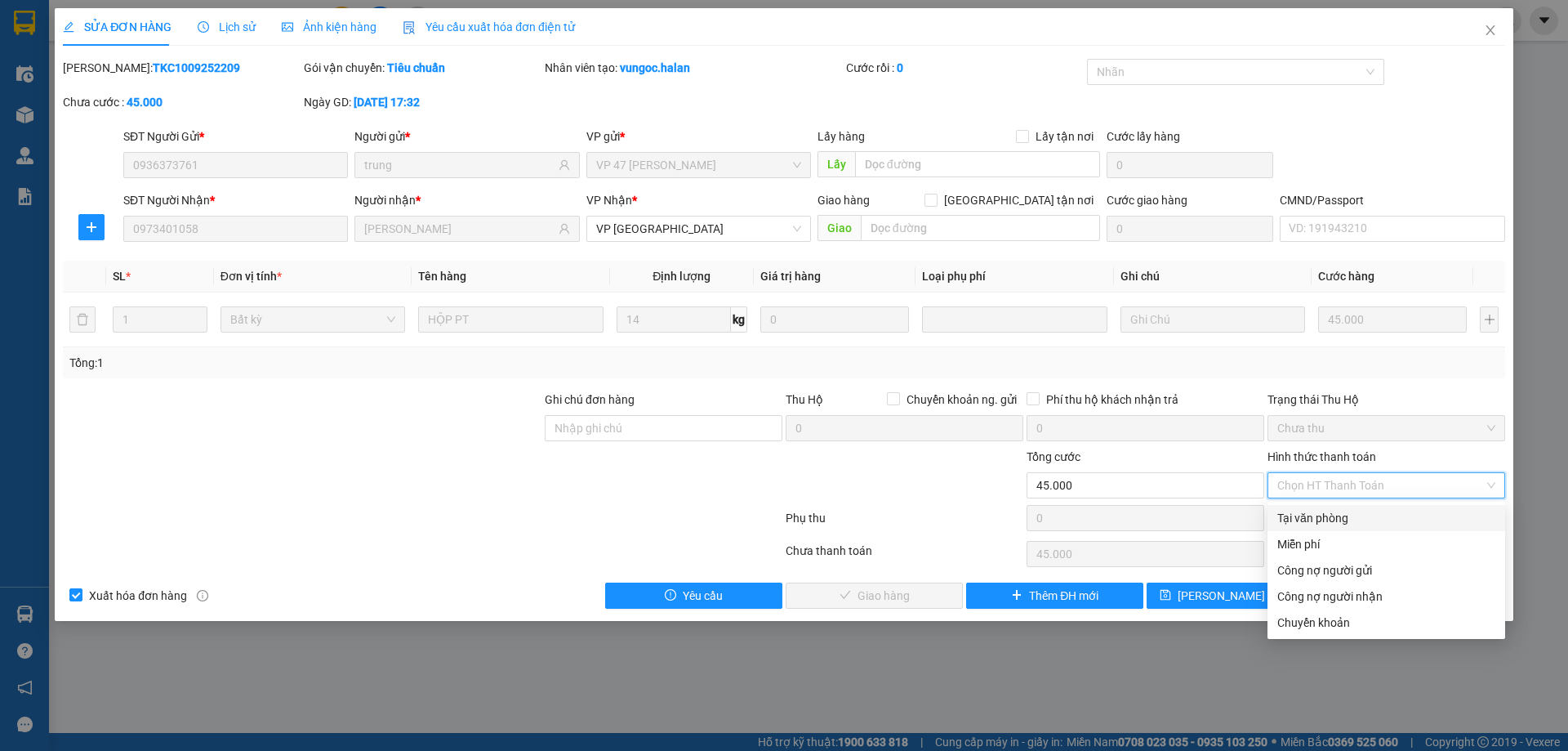
drag, startPoint x: 1321, startPoint y: 511, endPoint x: 1271, endPoint y: 523, distance: 51.4
click at [1320, 511] on div "Tại văn phòng" at bounding box center [1386, 518] width 218 height 18
type input "0"
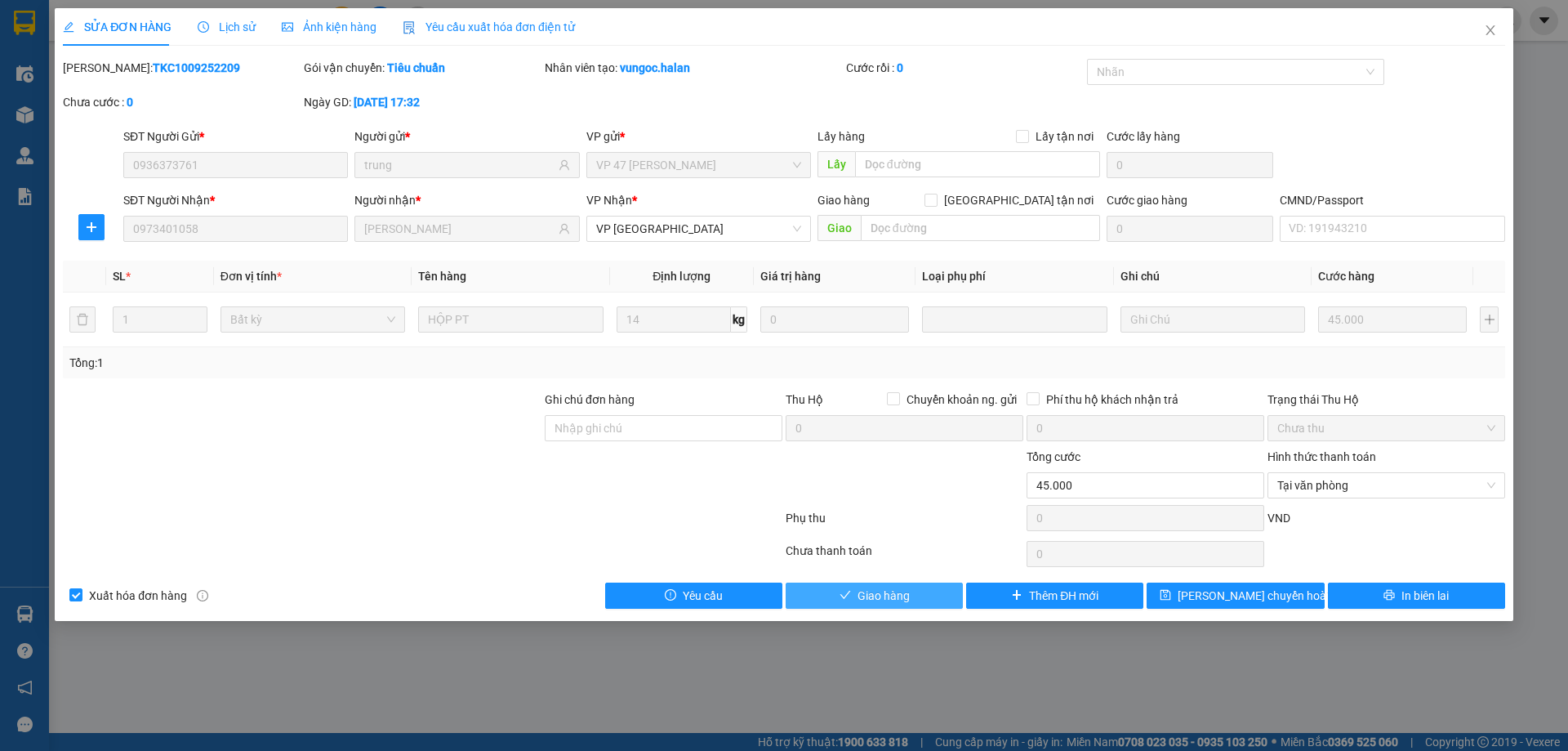
drag, startPoint x: 890, startPoint y: 602, endPoint x: 928, endPoint y: 593, distance: 39.1
click at [890, 601] on span "Giao hàng" at bounding box center [883, 595] width 53 height 18
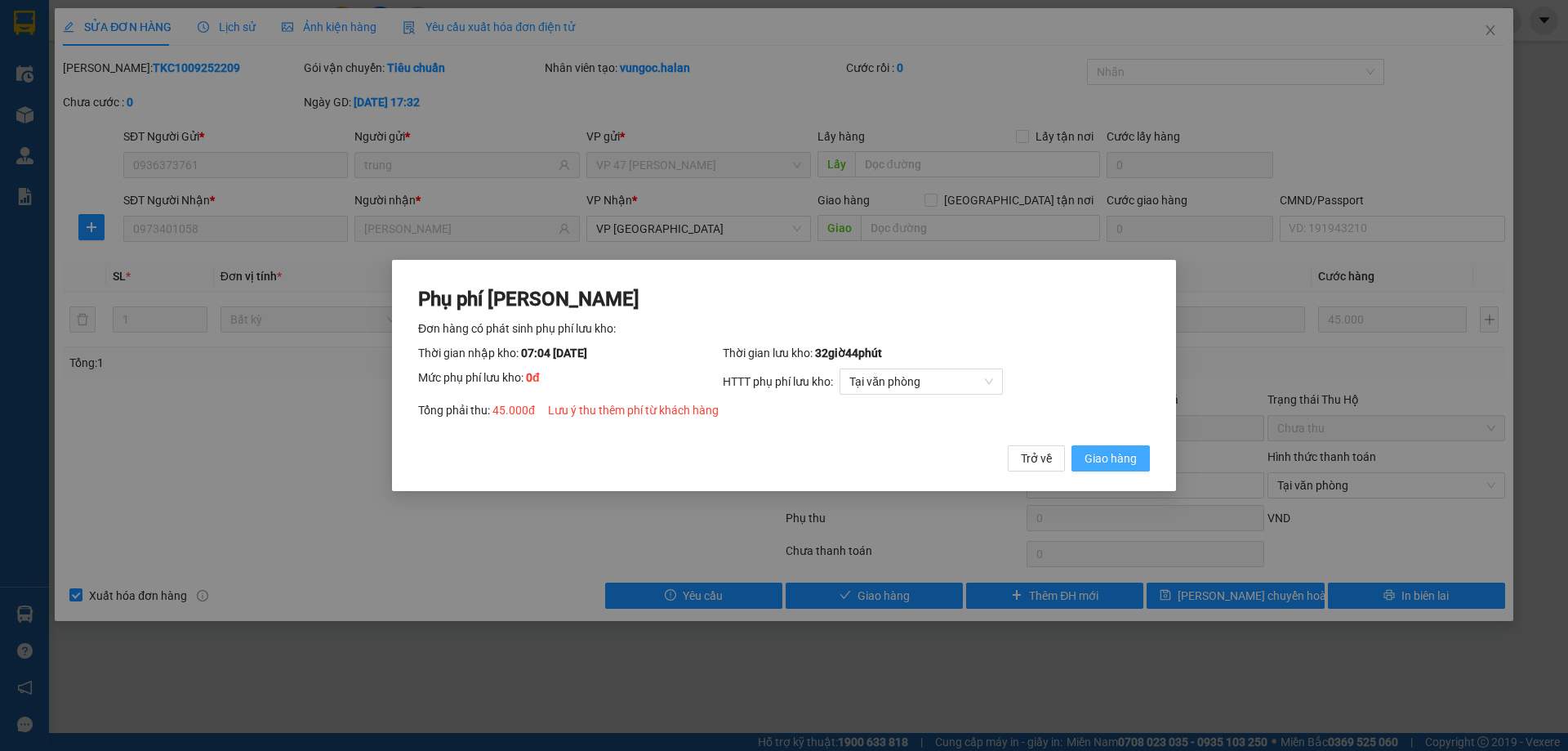
click at [1096, 464] on span "Giao hàng" at bounding box center [1110, 458] width 53 height 18
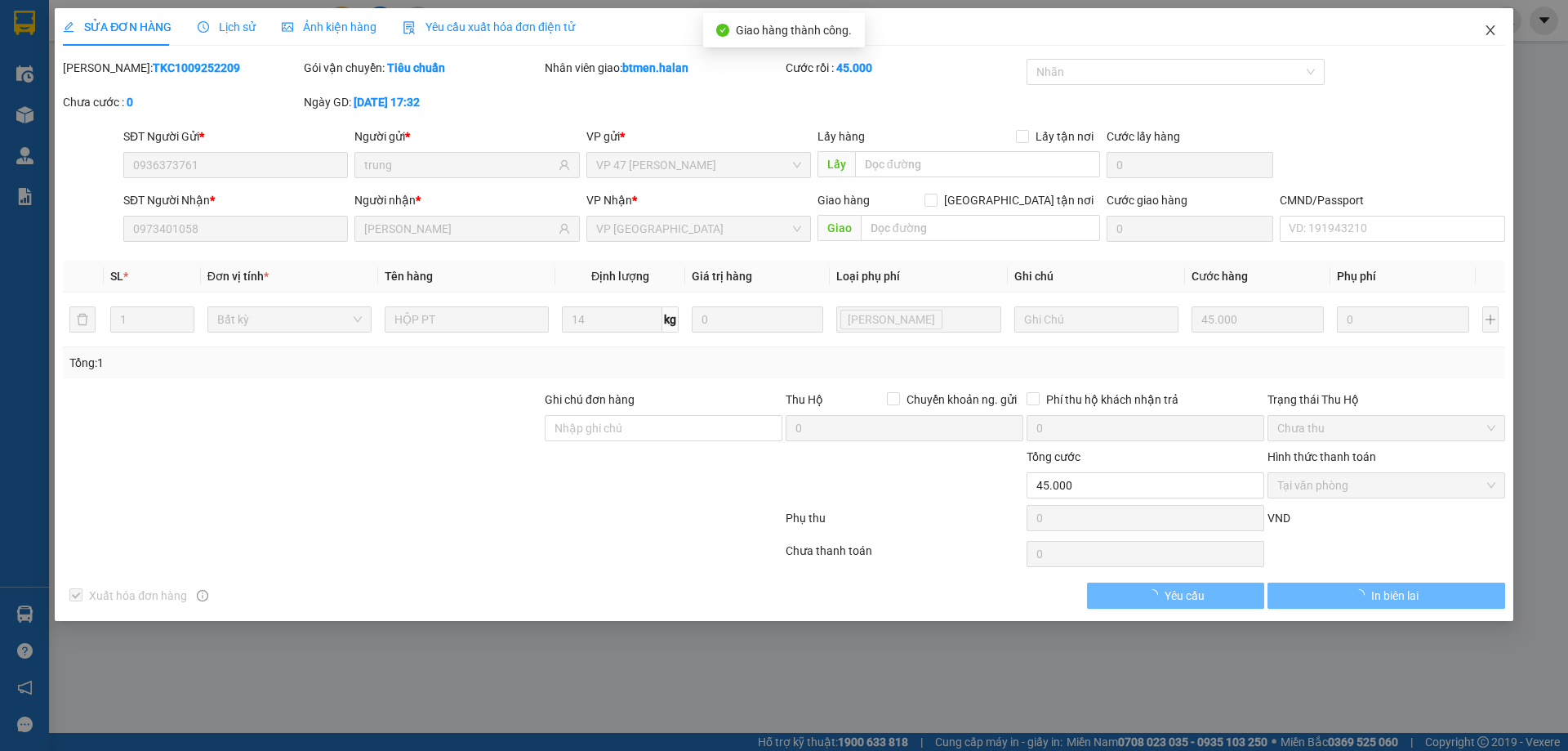
click at [1498, 25] on span "Close" at bounding box center [1491, 31] width 46 height 46
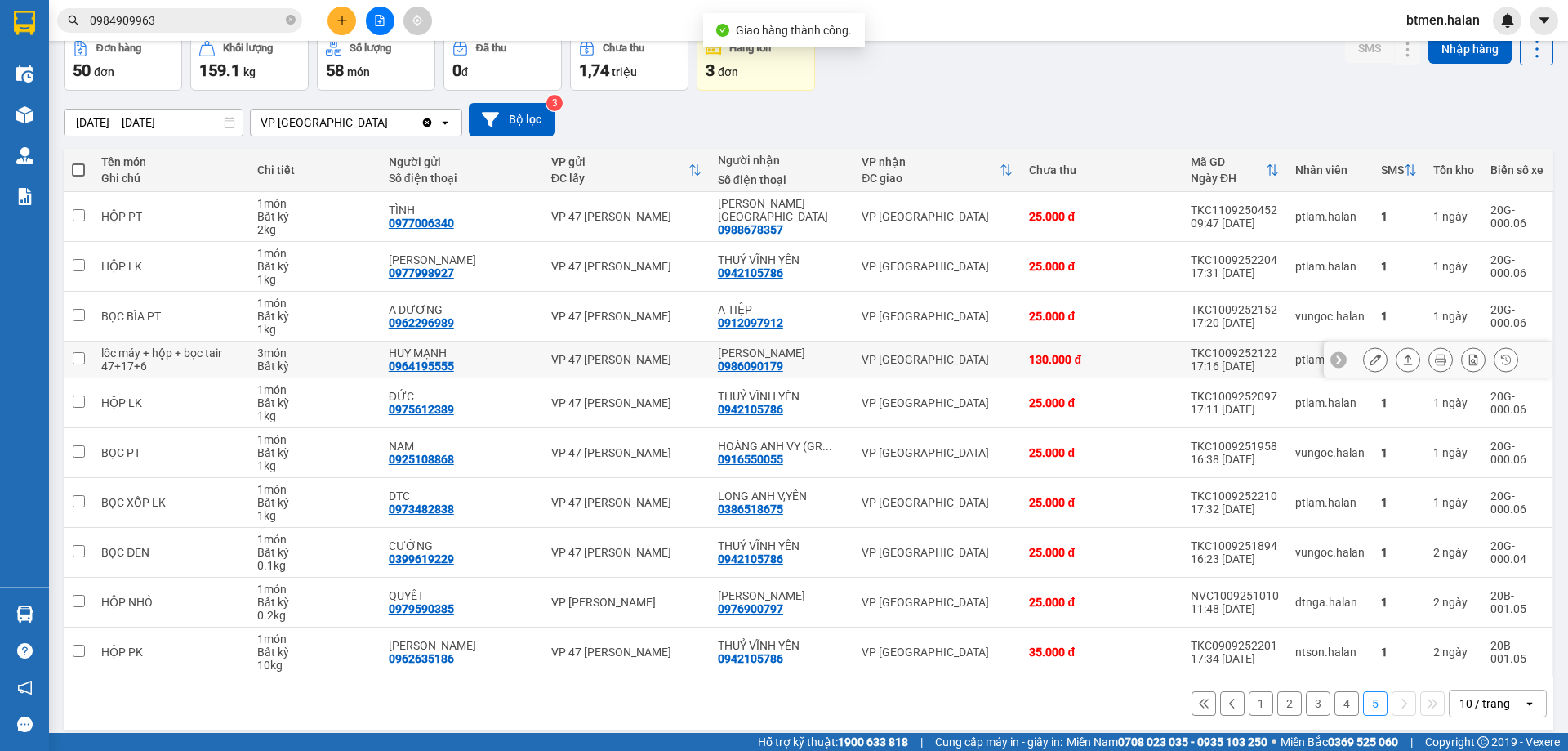
scroll to position [93, 0]
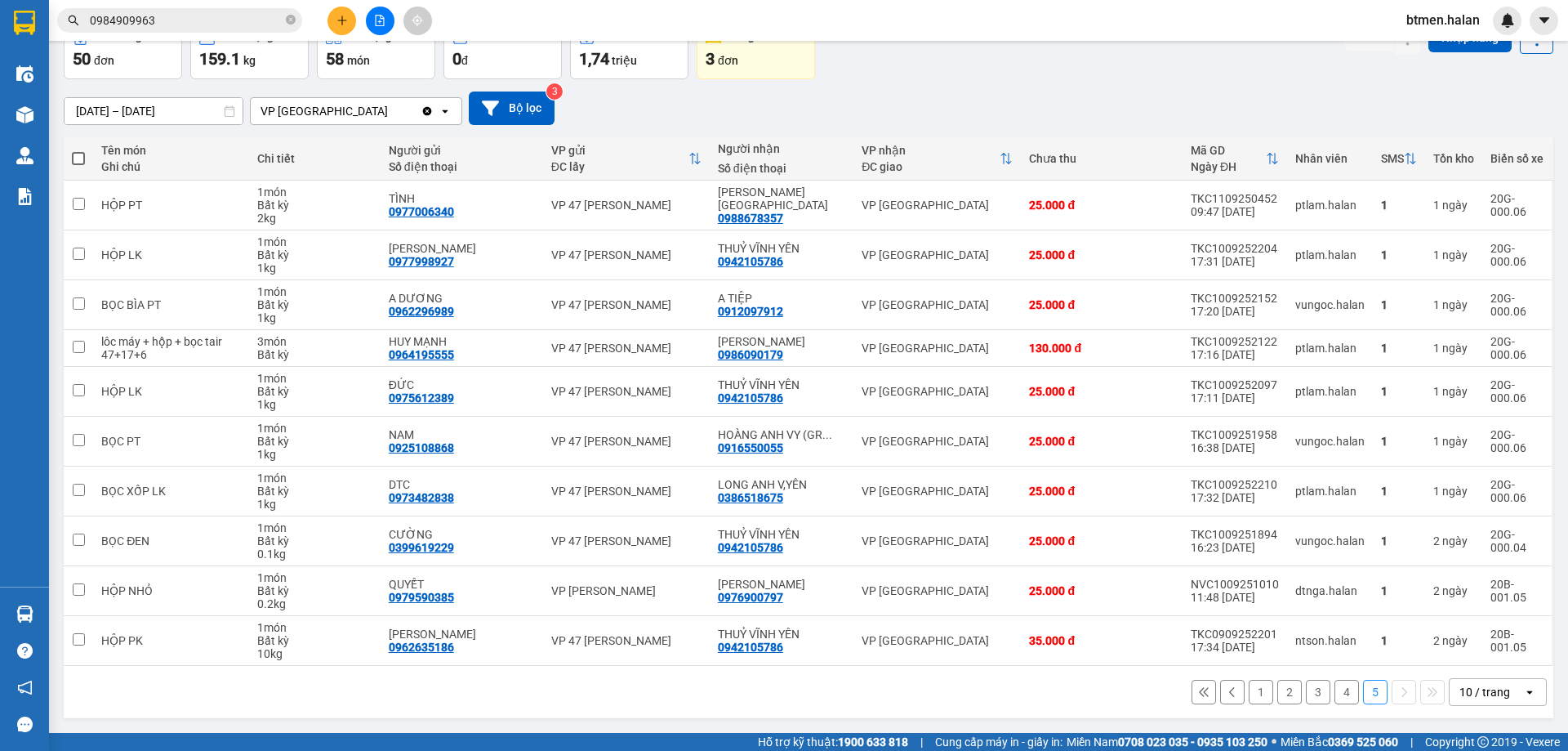
click at [1335, 693] on button "4" at bounding box center [1347, 691] width 25 height 25
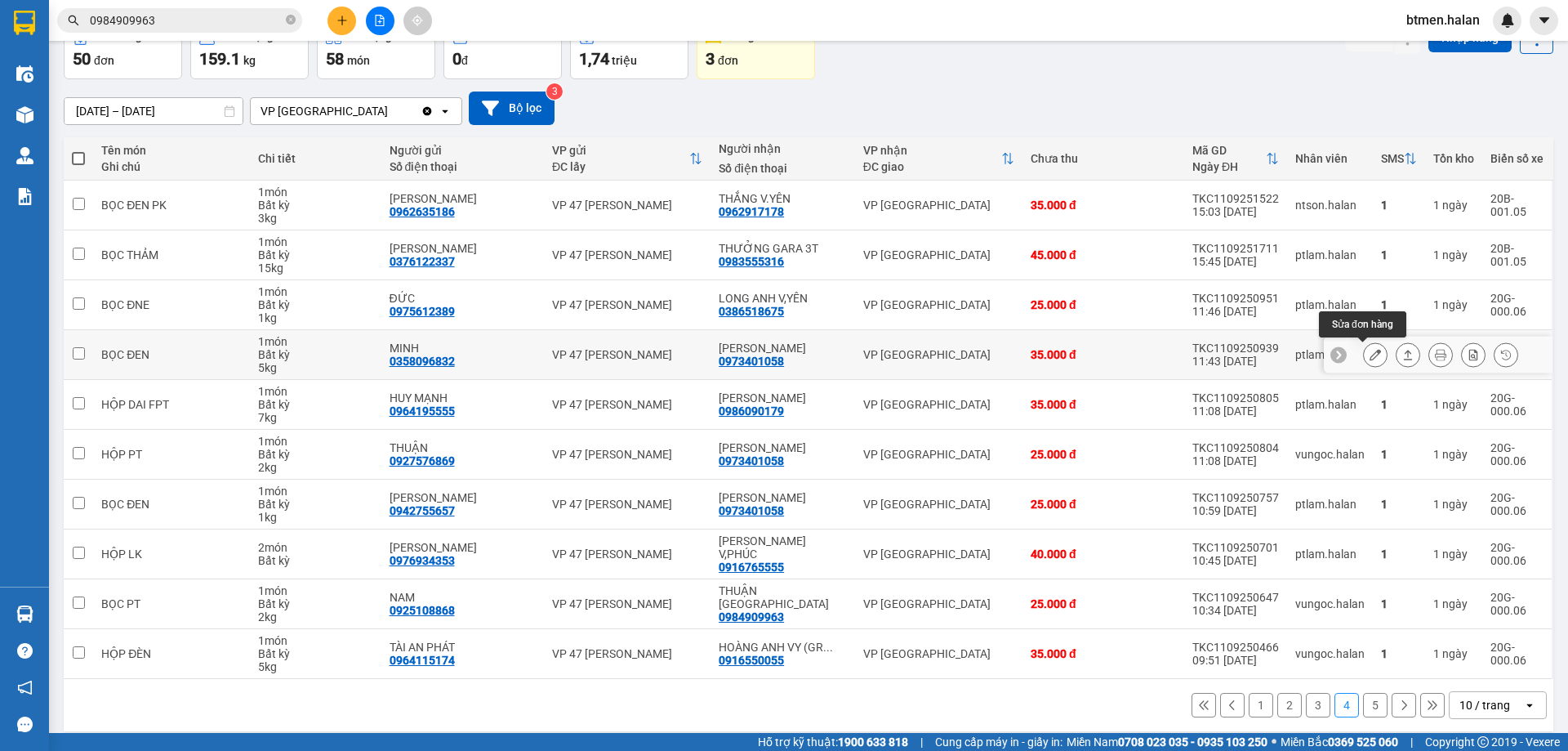
click at [1371, 355] on button at bounding box center [1374, 355] width 23 height 29
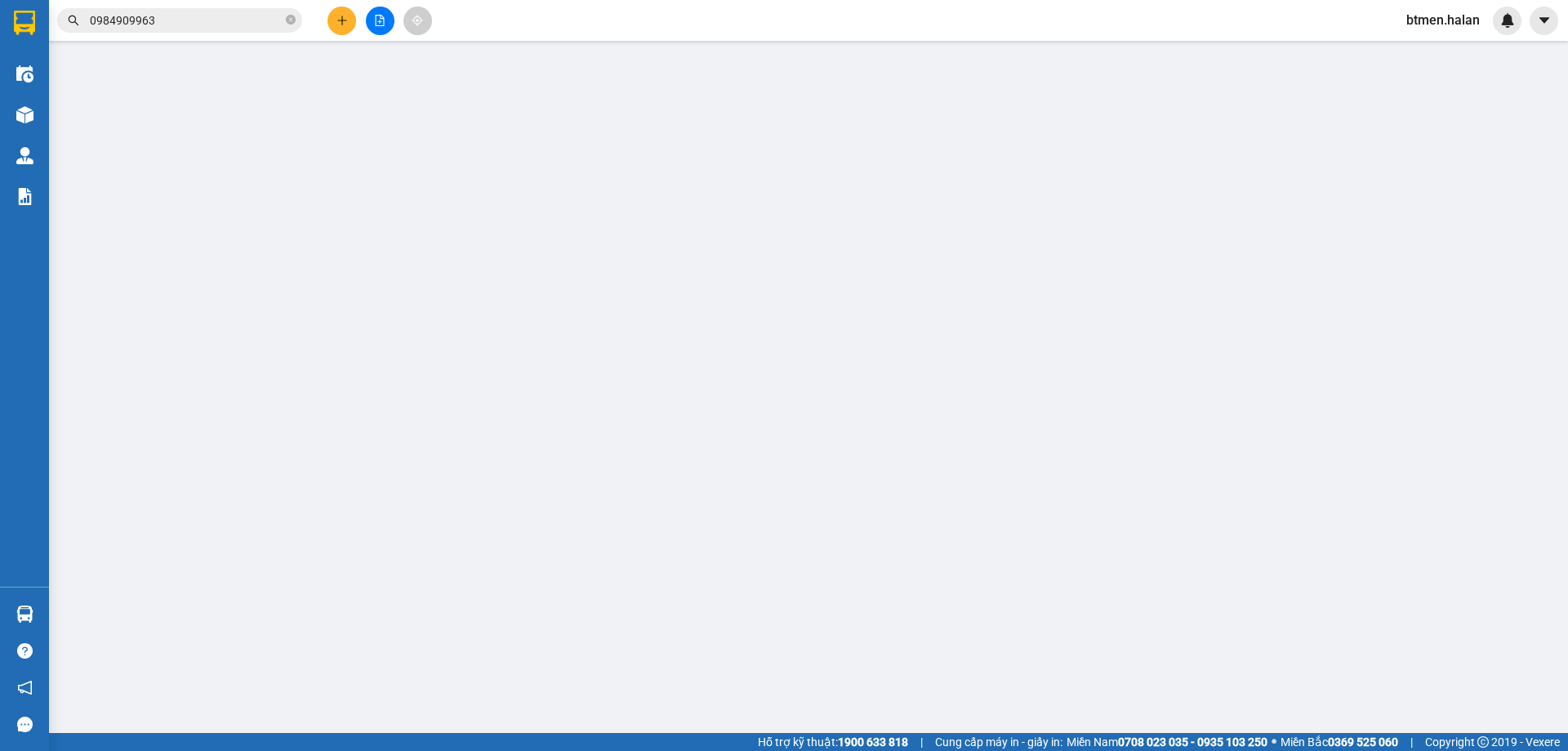
type input "0358096832"
type input "MINH"
type input "0973401058"
type input "[PERSON_NAME]"
type input "35.000"
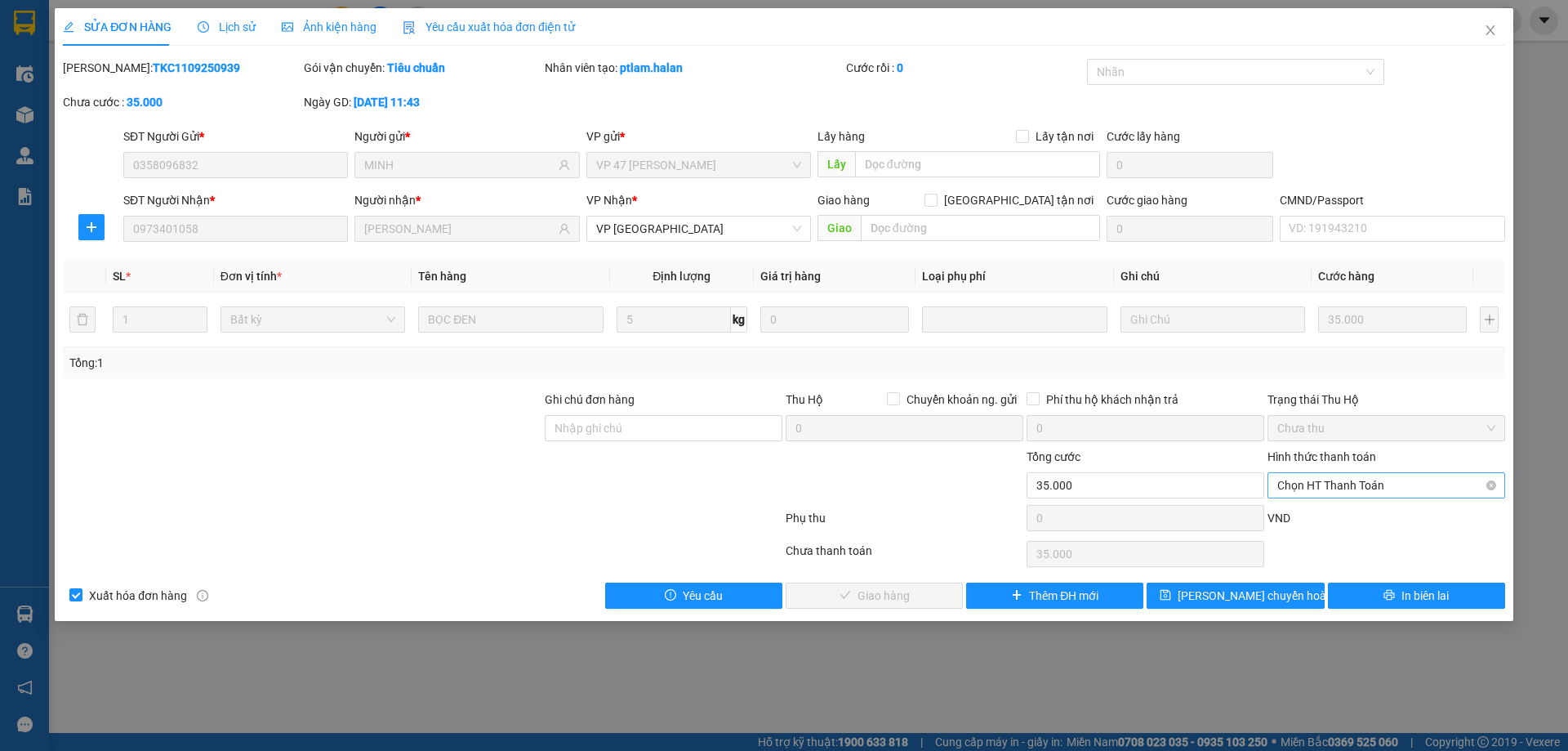
click at [1332, 490] on span "Chọn HT Thanh Toán" at bounding box center [1386, 485] width 218 height 25
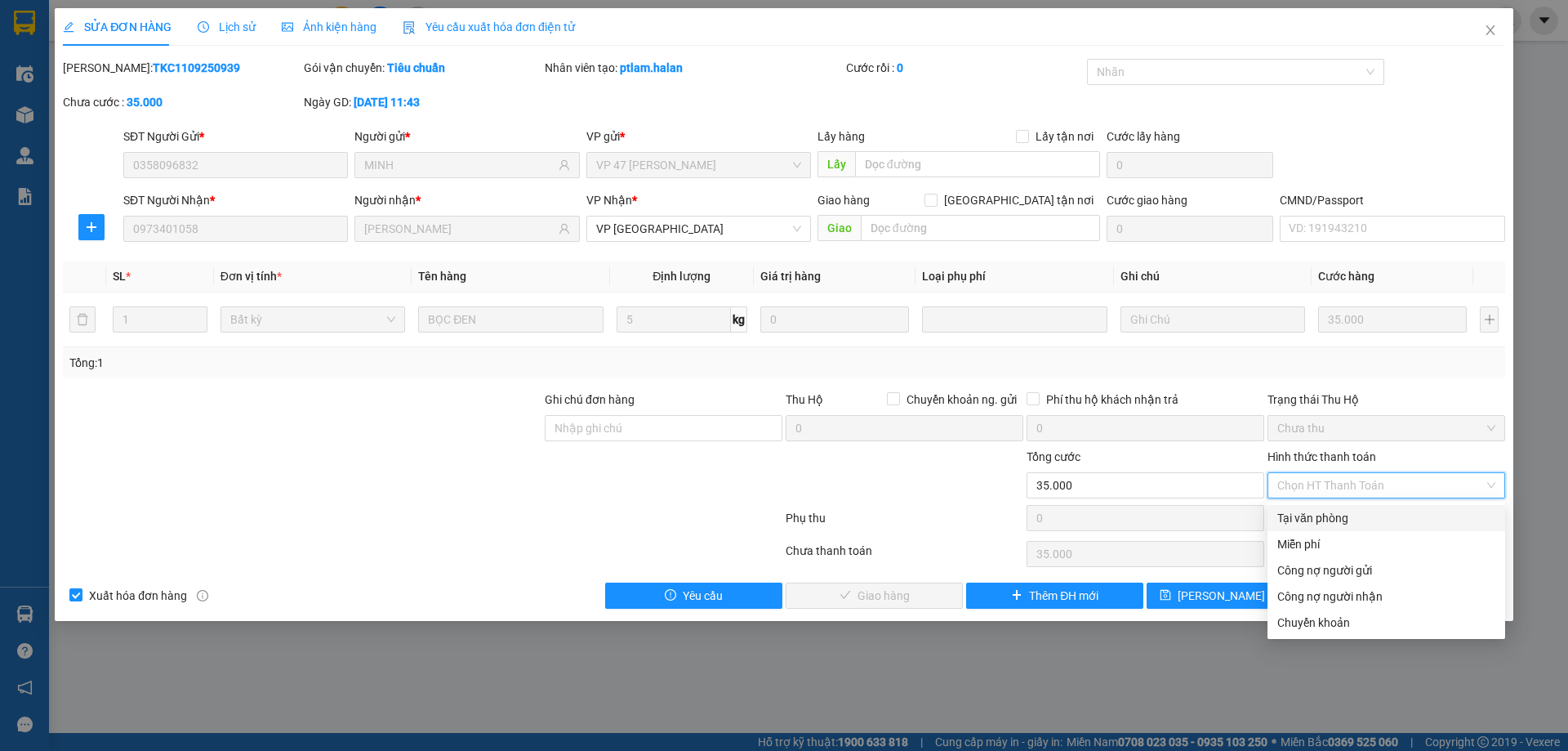
click at [1313, 510] on div "Tại văn phòng" at bounding box center [1386, 518] width 218 height 18
type input "0"
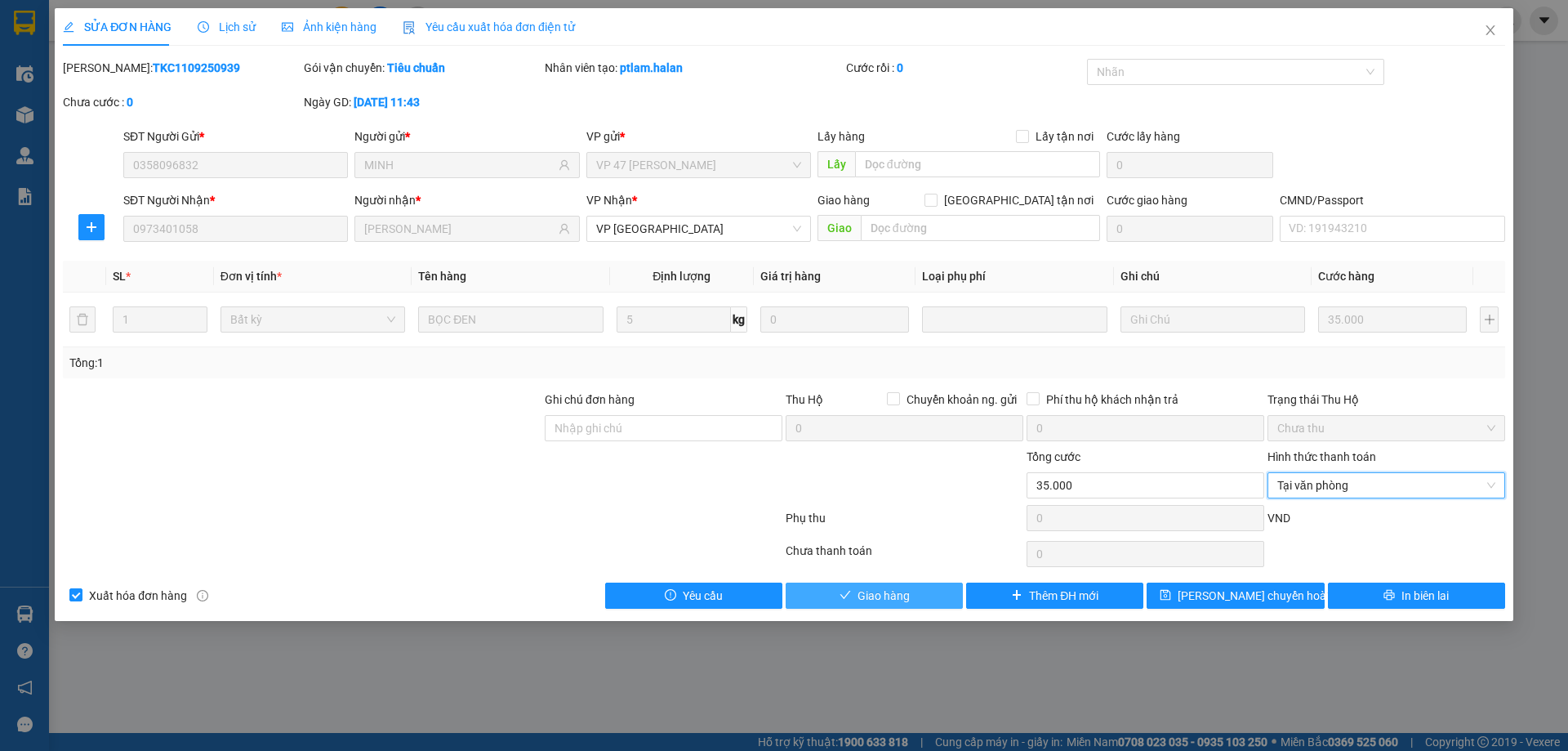
drag, startPoint x: 904, startPoint y: 597, endPoint x: 1006, endPoint y: 573, distance: 104.8
click at [908, 596] on span "Giao hàng" at bounding box center [883, 595] width 53 height 18
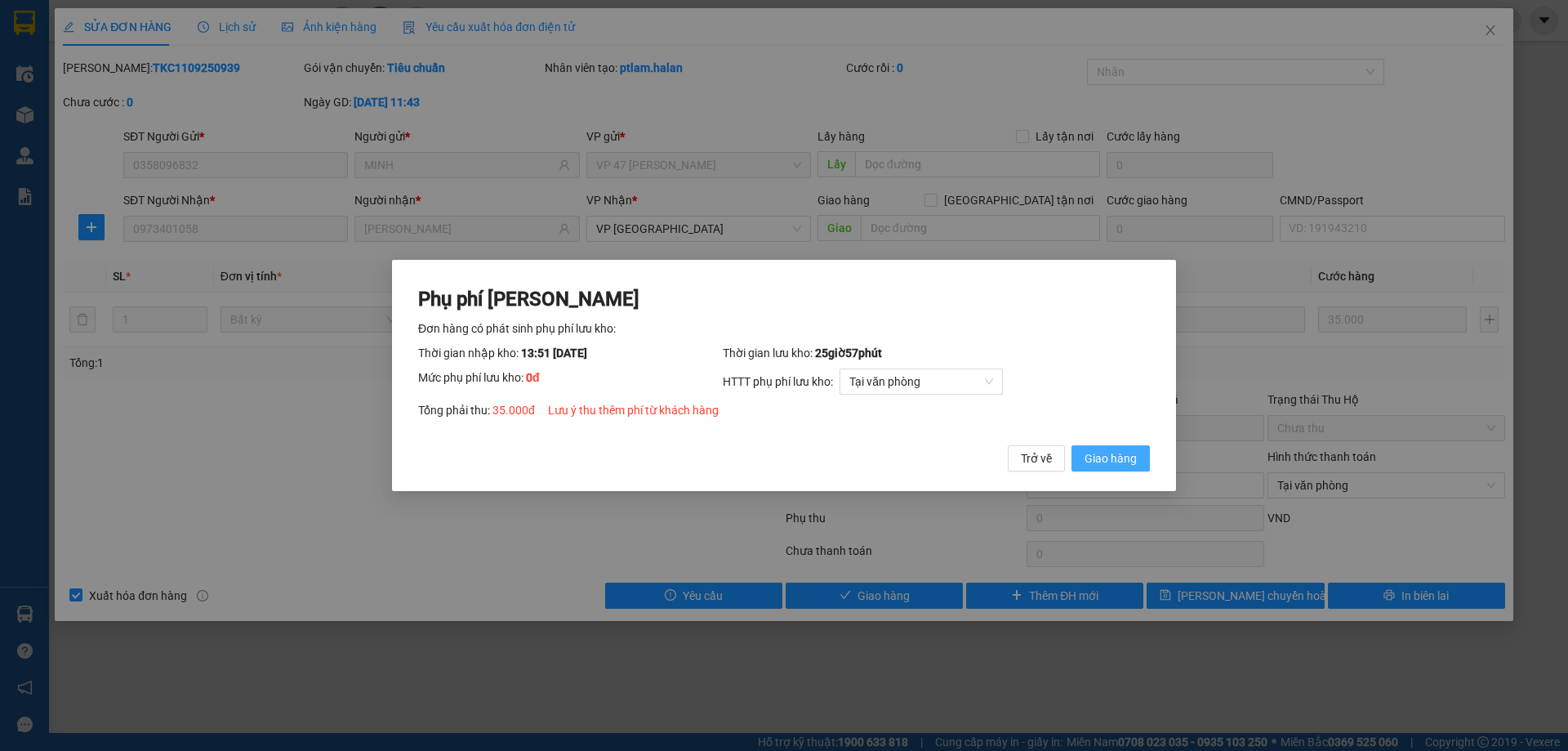
click at [1101, 462] on span "Giao hàng" at bounding box center [1110, 458] width 53 height 18
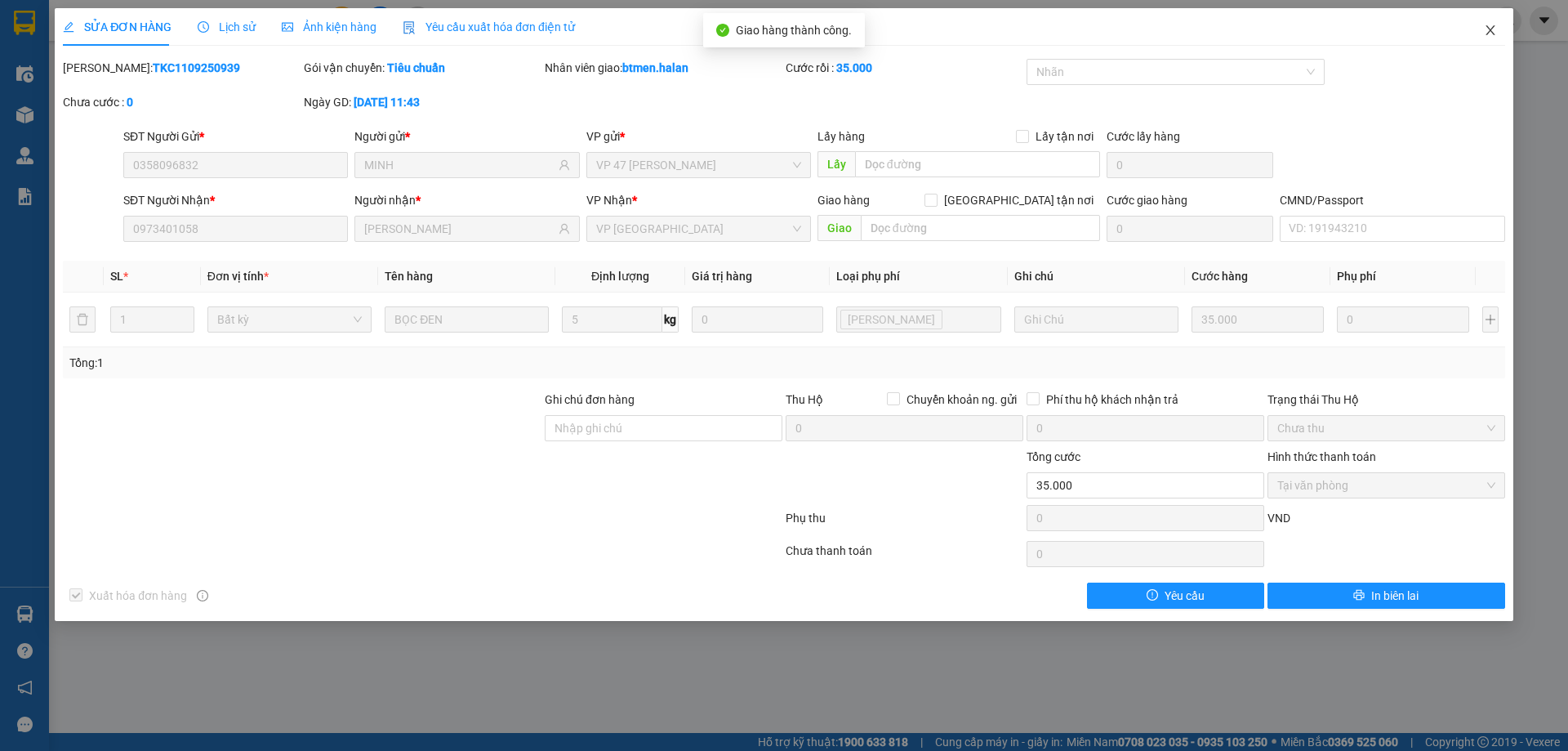
click at [1501, 24] on span "Close" at bounding box center [1491, 31] width 46 height 46
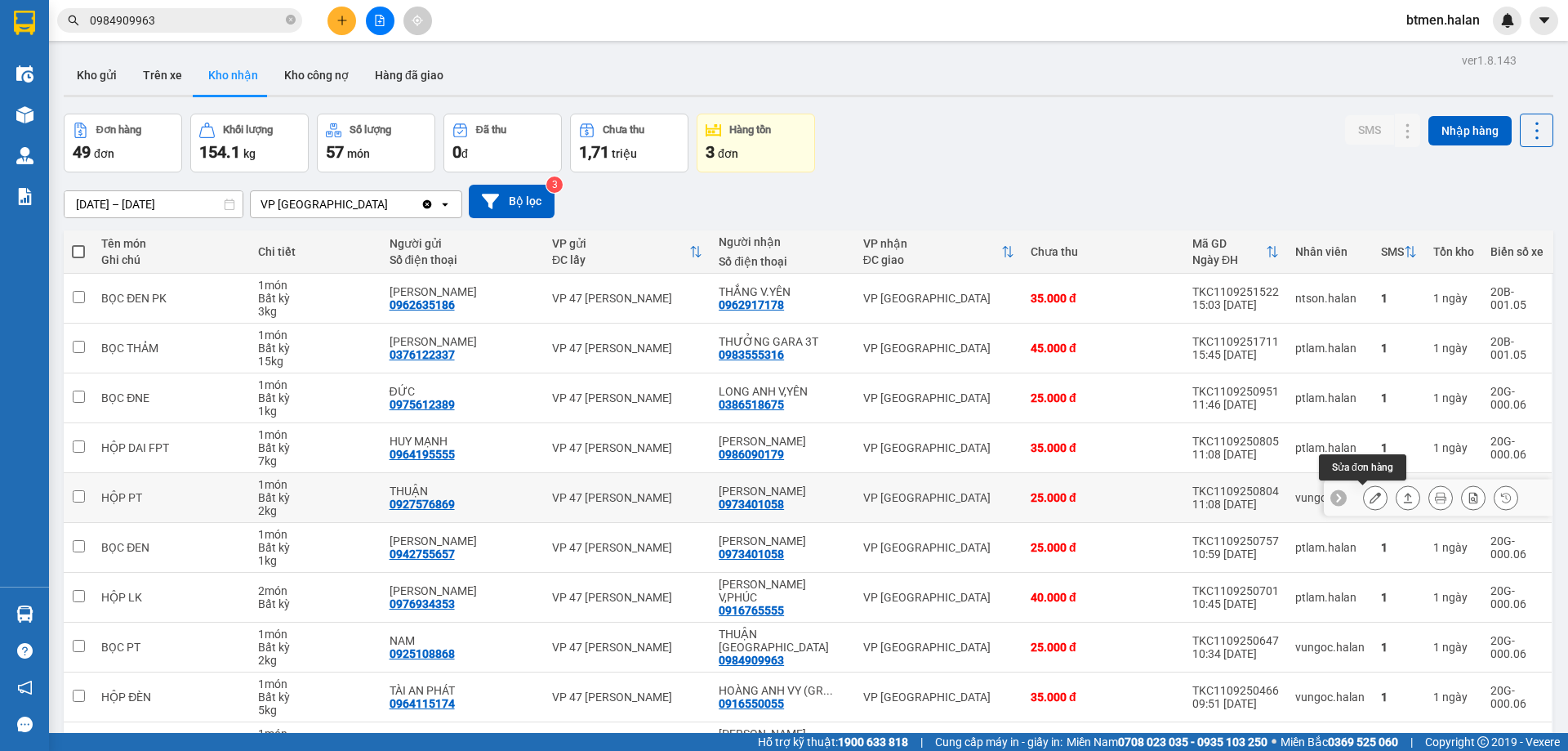
click at [1369, 497] on icon at bounding box center [1375, 498] width 12 height 12
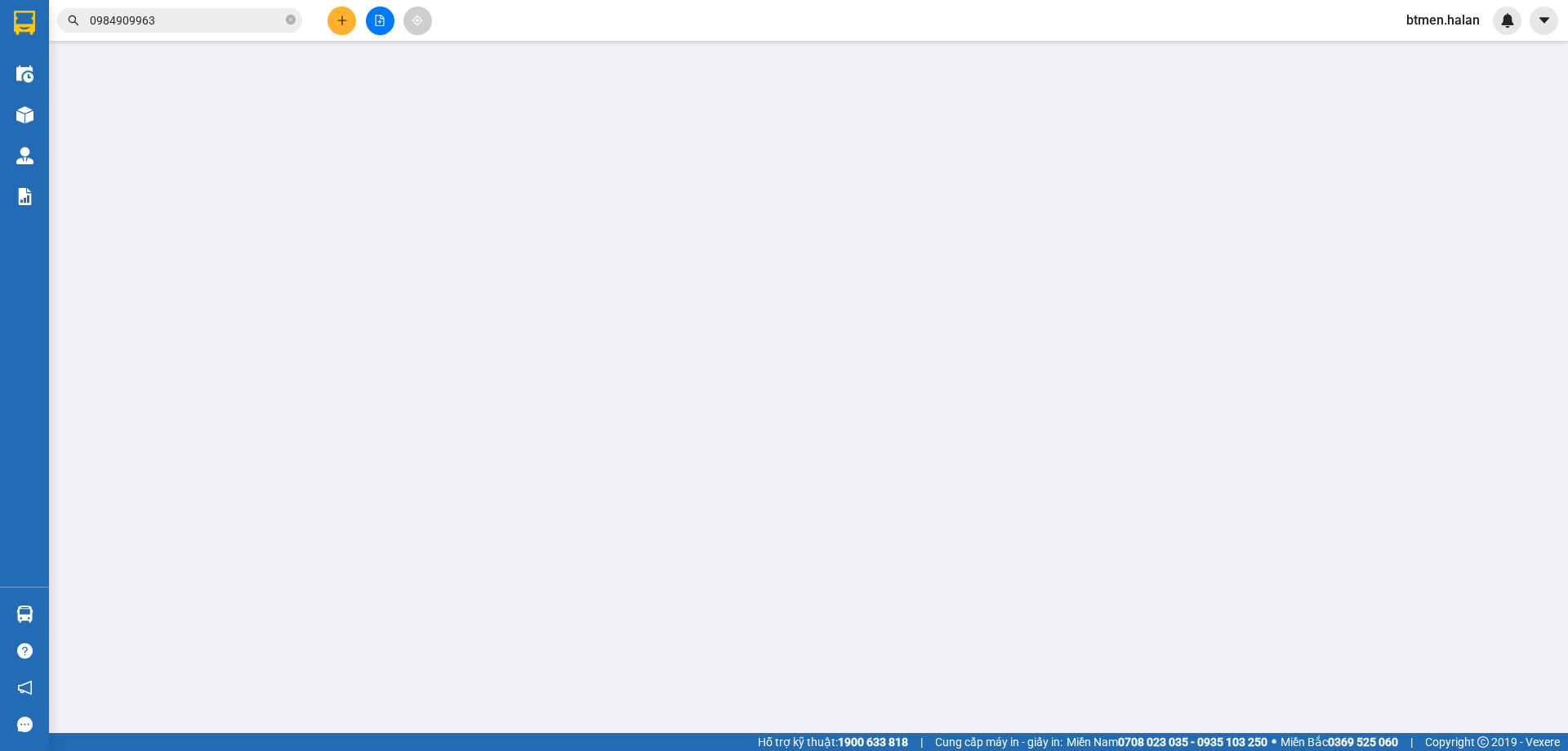
type input "0927576869"
type input "THUẬN"
type input "0973401058"
type input "[PERSON_NAME]"
type input "25.000"
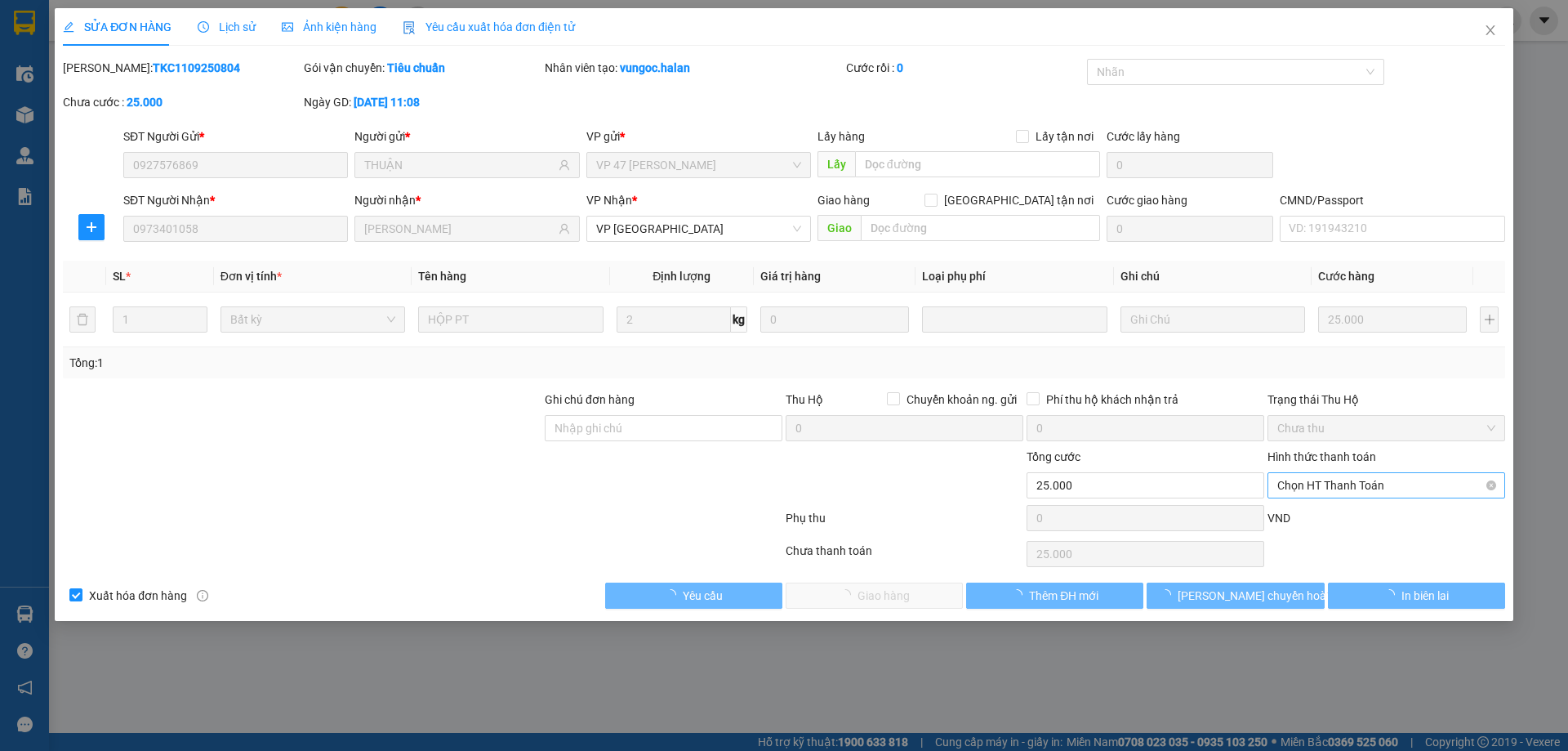
click at [1358, 484] on span "Chọn HT Thanh Toán" at bounding box center [1386, 485] width 218 height 25
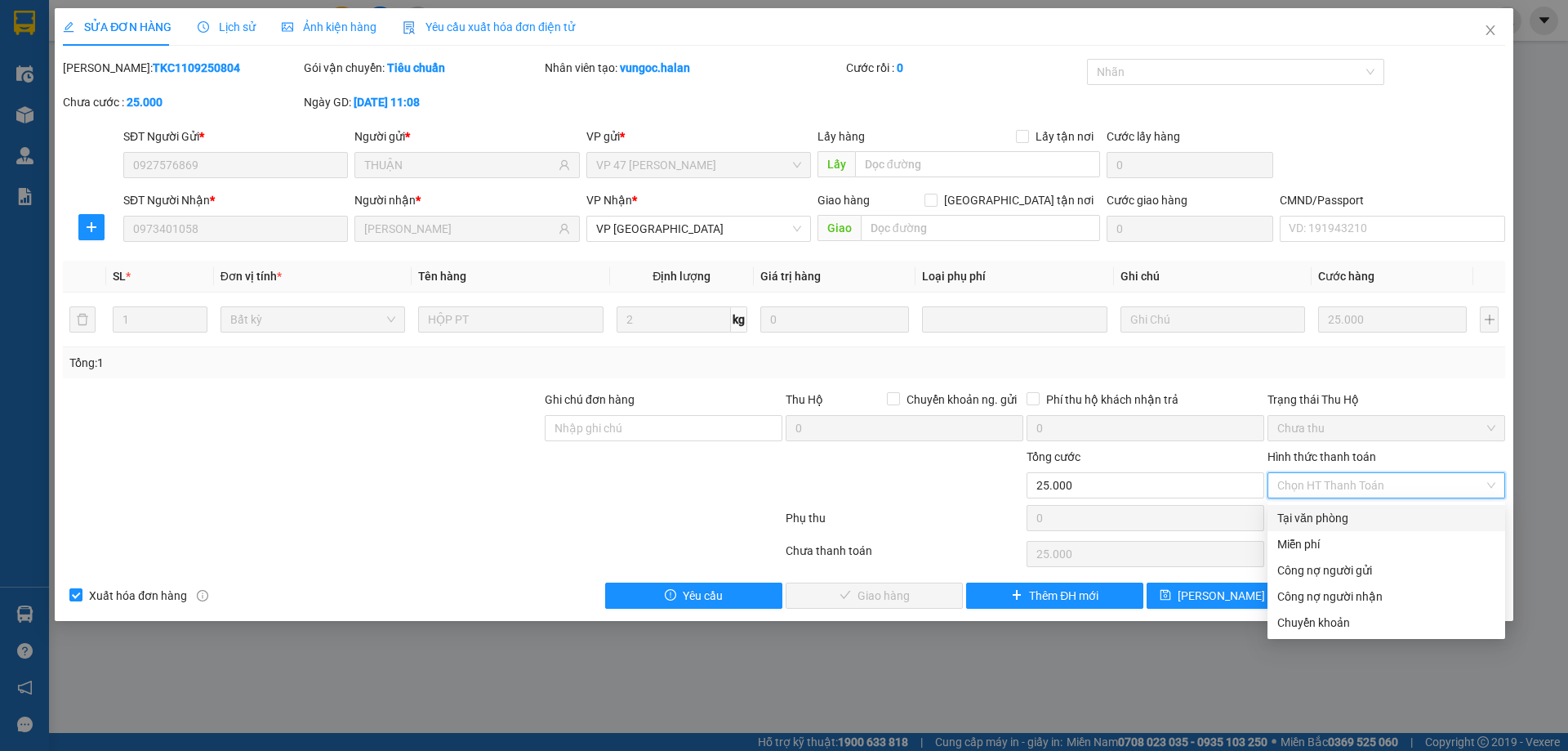
drag, startPoint x: 1326, startPoint y: 510, endPoint x: 1175, endPoint y: 552, distance: 156.7
click at [1325, 511] on div "Tại văn phòng" at bounding box center [1386, 518] width 218 height 18
type input "0"
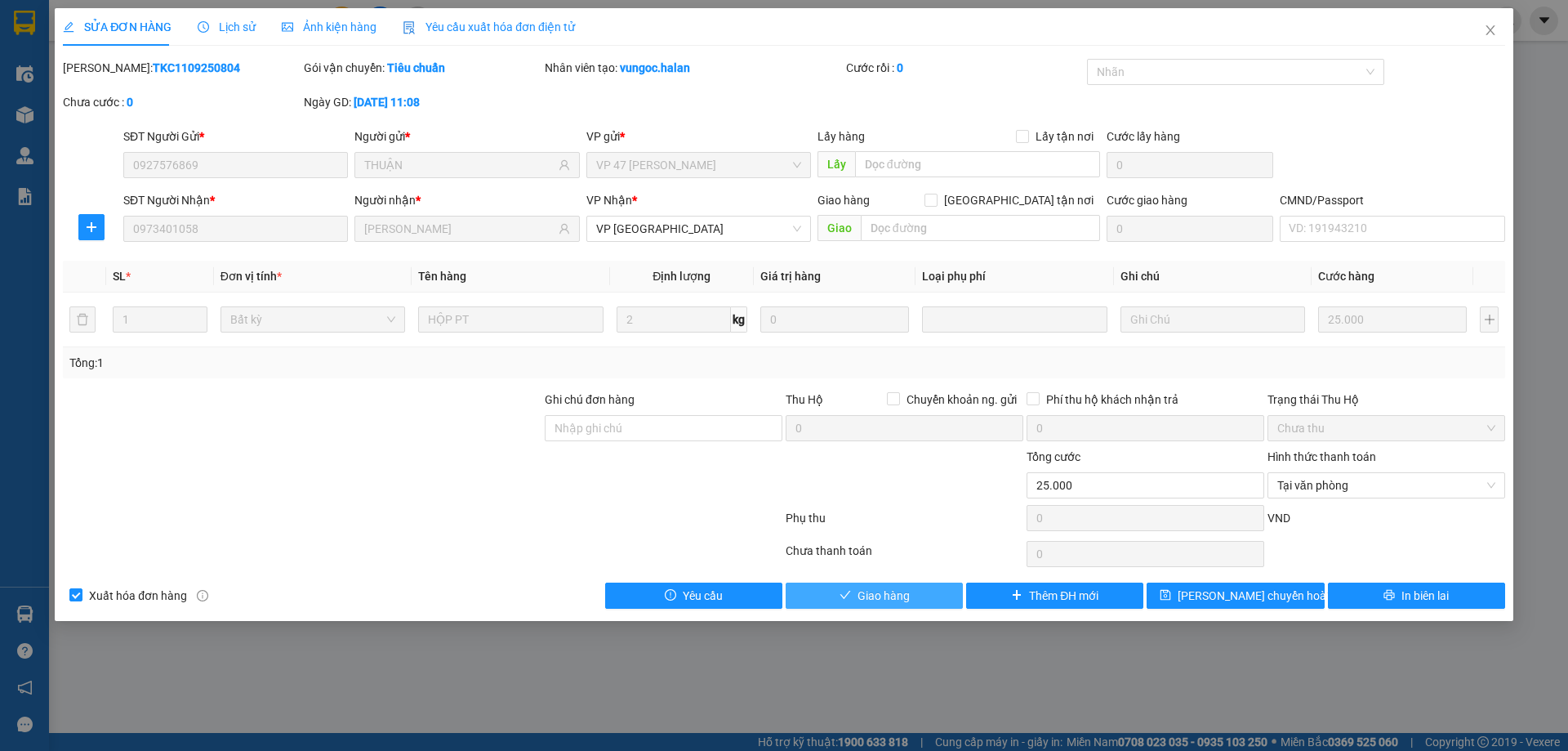
click at [912, 596] on button "Giao hàng" at bounding box center [874, 595] width 177 height 26
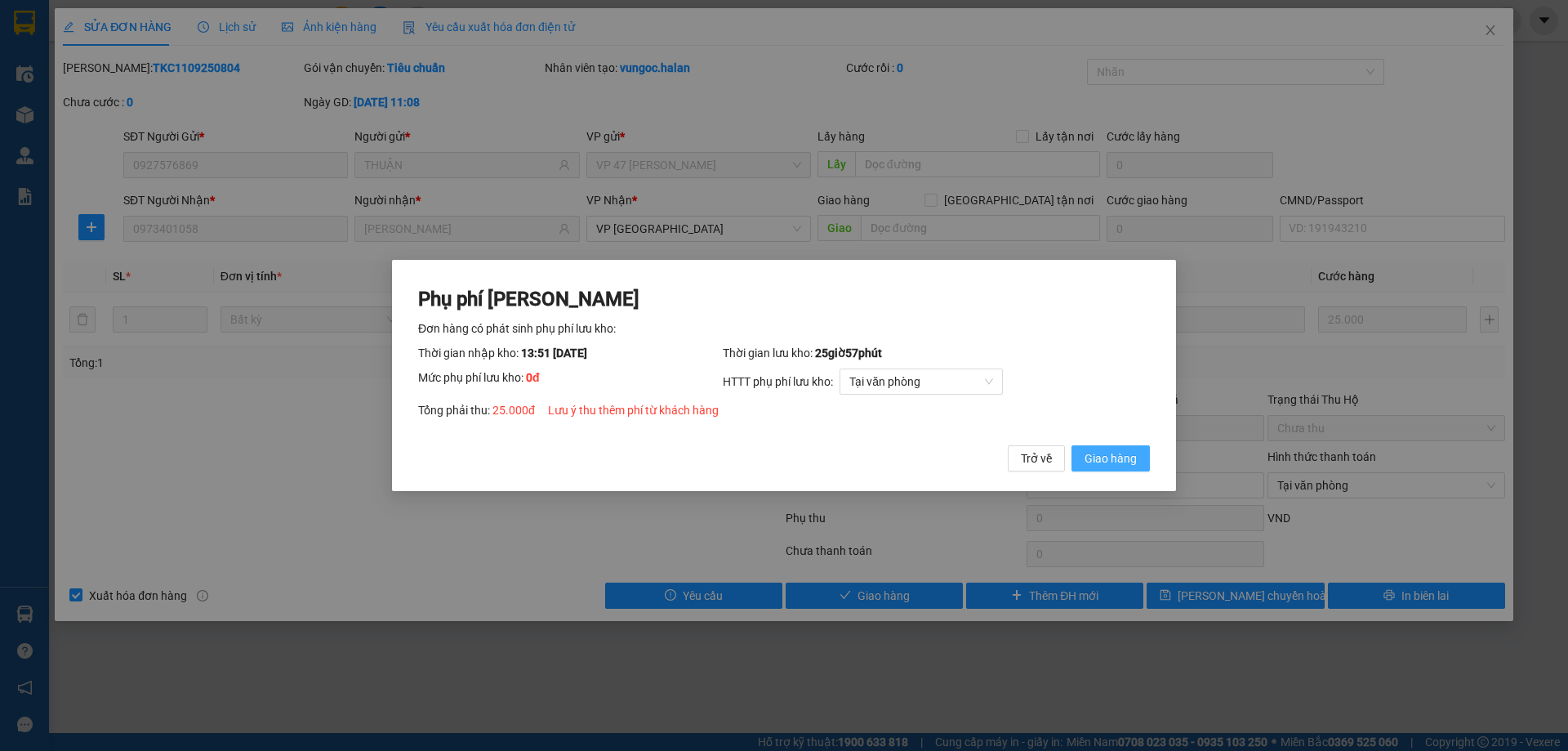
drag, startPoint x: 1113, startPoint y: 462, endPoint x: 1159, endPoint y: 426, distance: 58.4
click at [1114, 460] on span "Giao hàng" at bounding box center [1110, 458] width 53 height 18
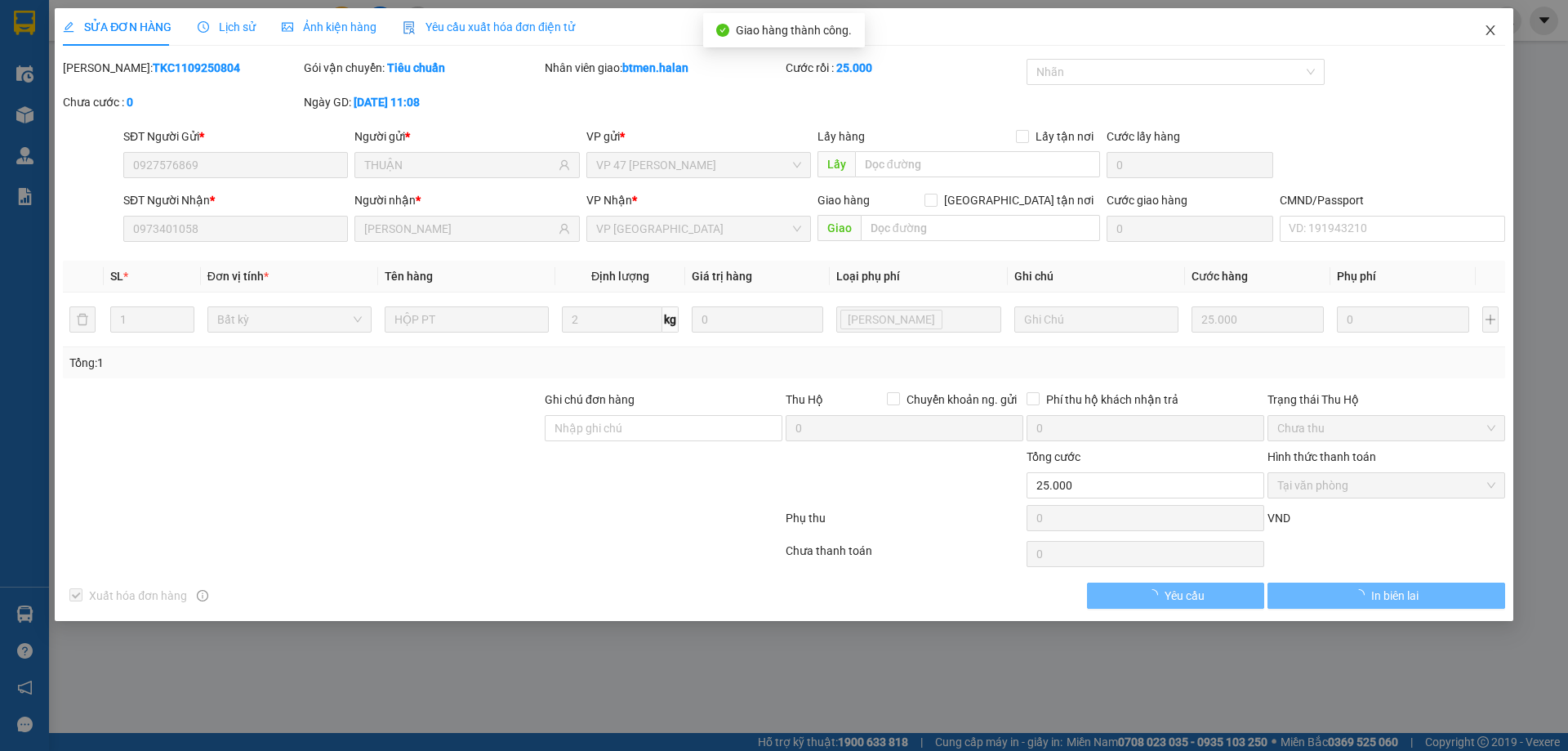
click at [1494, 32] on icon "close" at bounding box center [1490, 30] width 13 height 13
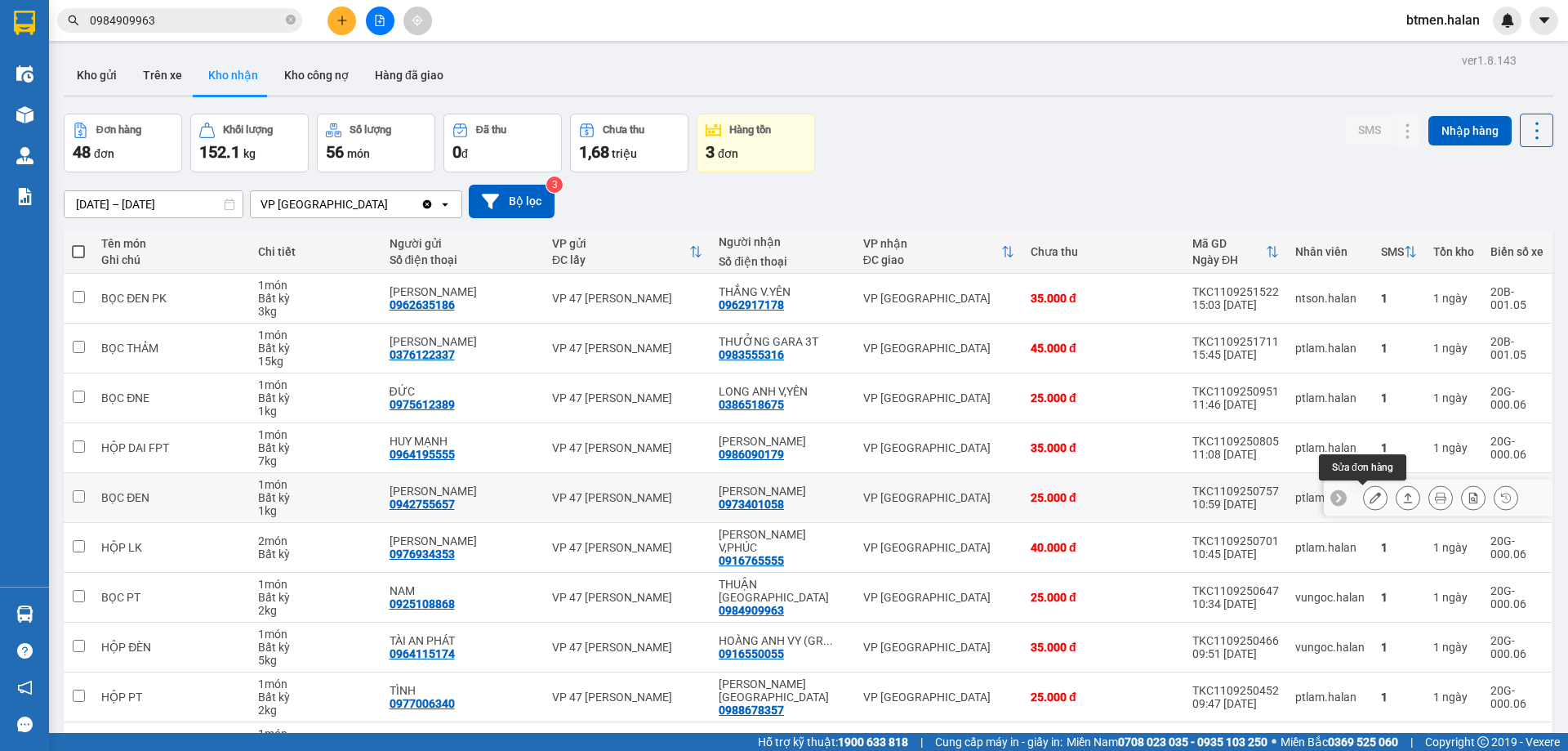
click at [1369, 497] on icon at bounding box center [1375, 498] width 12 height 12
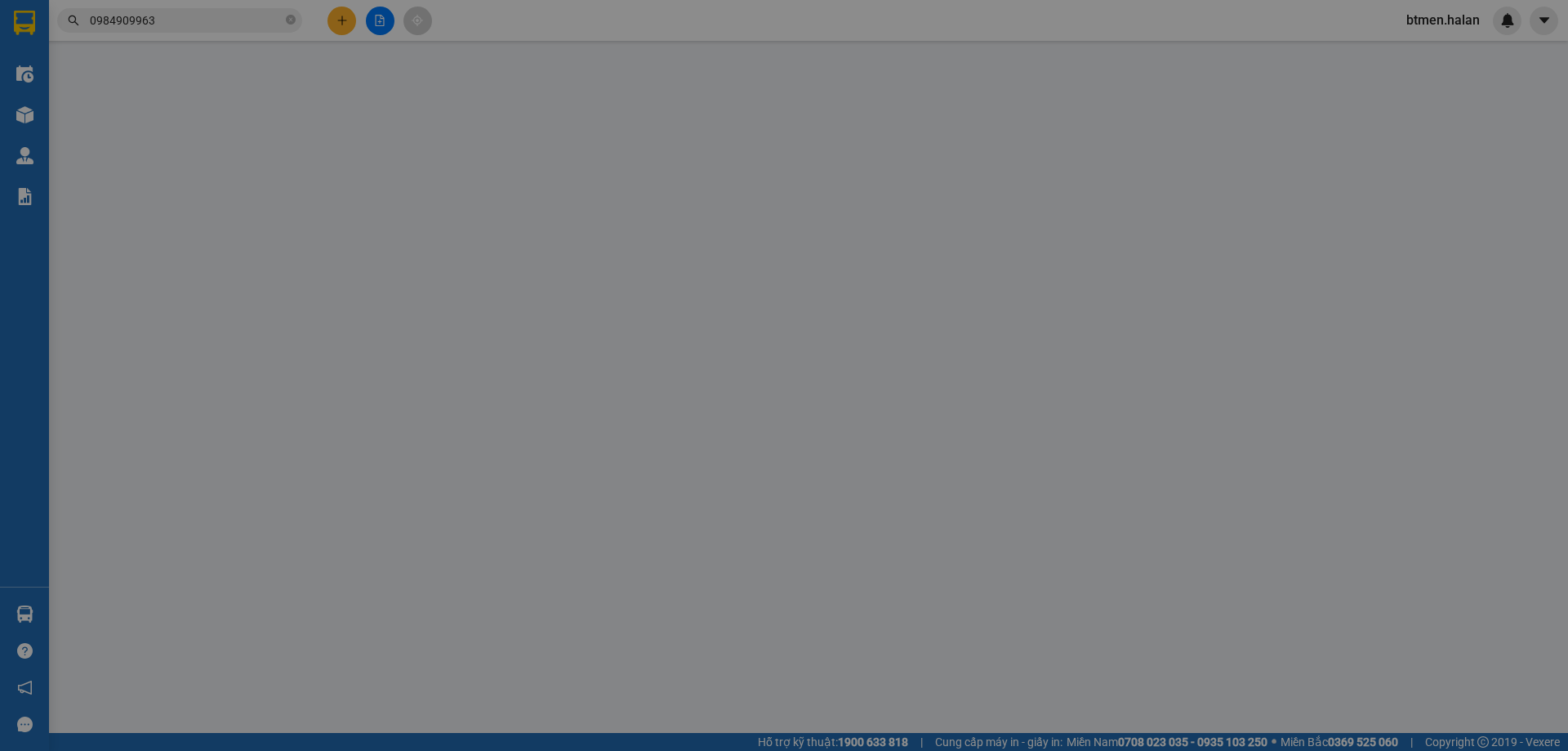
type input "0942755657"
type input "[PERSON_NAME]"
type input "0973401058"
type input "[PERSON_NAME]"
type input "25.000"
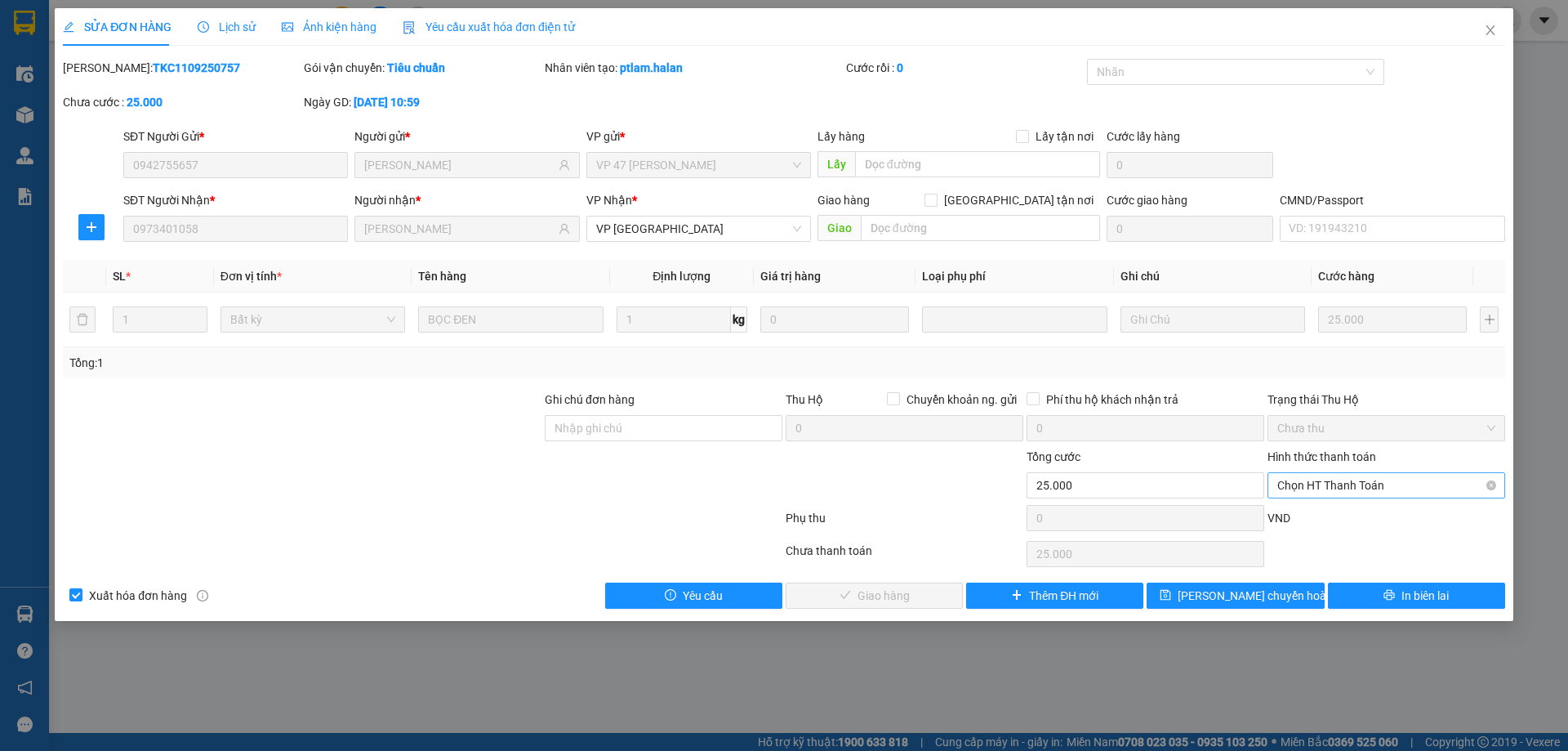
click at [1336, 486] on span "Chọn HT Thanh Toán" at bounding box center [1386, 485] width 218 height 25
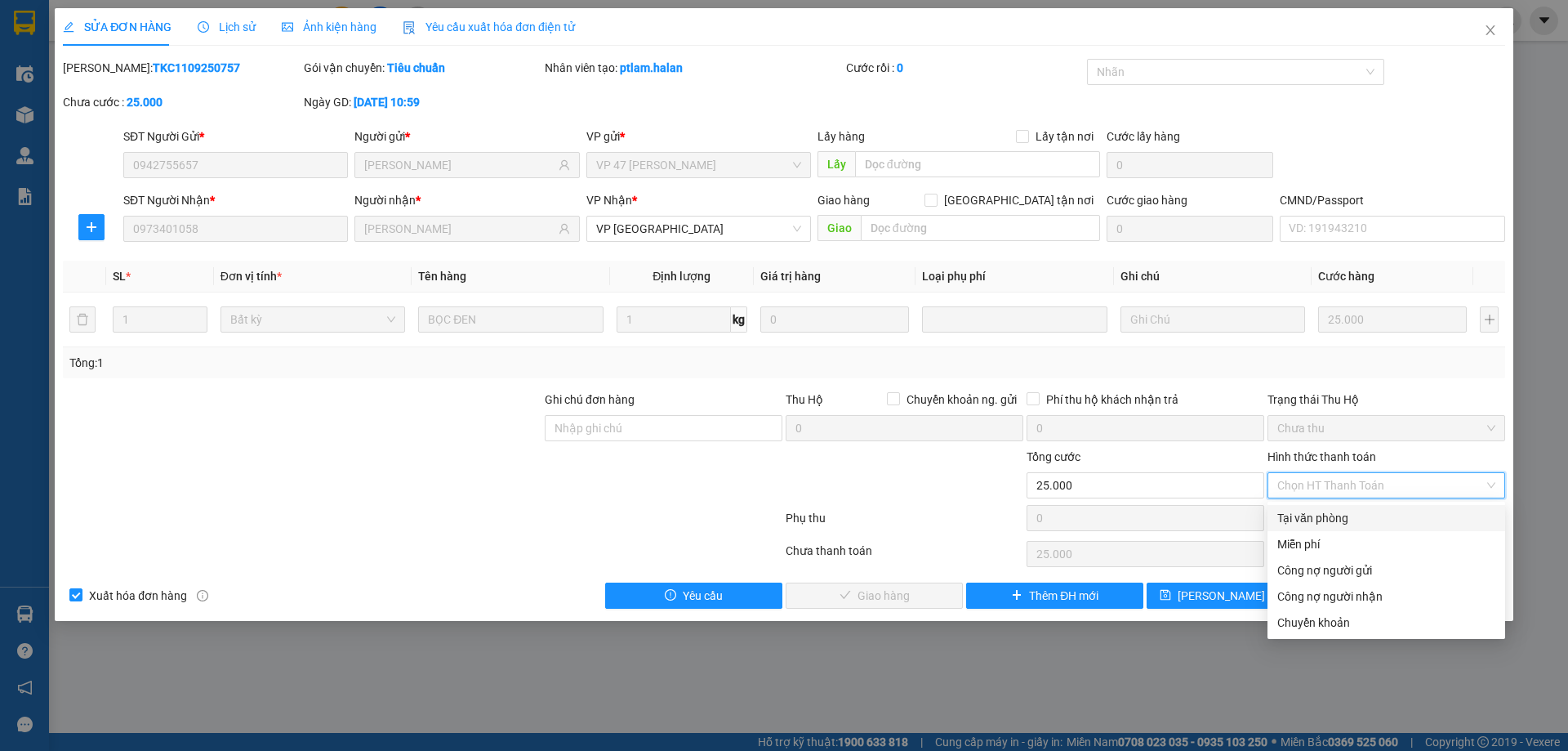
click at [1304, 509] on div "Tại văn phòng" at bounding box center [1386, 518] width 218 height 18
type input "0"
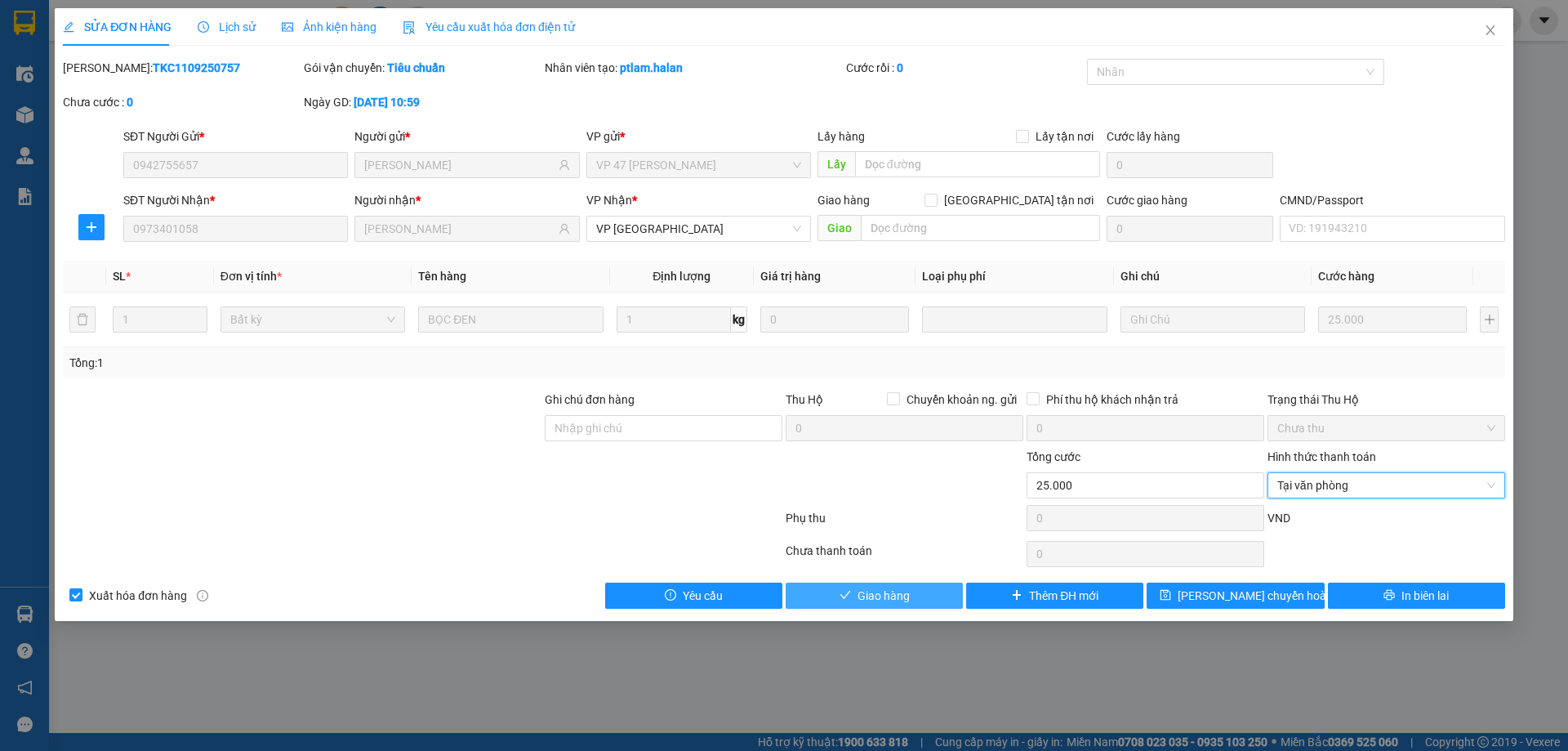
click at [877, 595] on span "Giao hàng" at bounding box center [883, 595] width 53 height 18
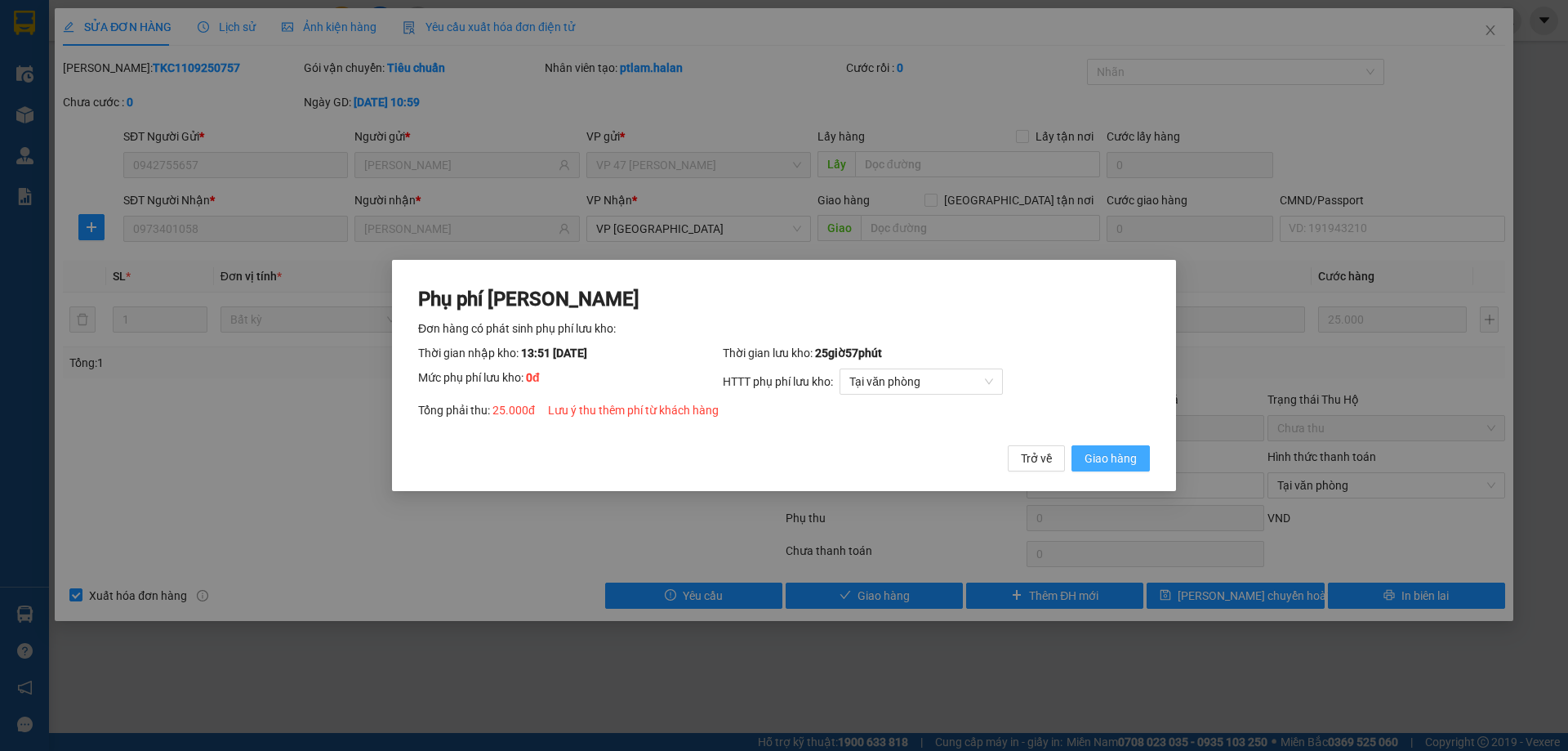
click at [1122, 467] on span "Giao hàng" at bounding box center [1110, 458] width 53 height 18
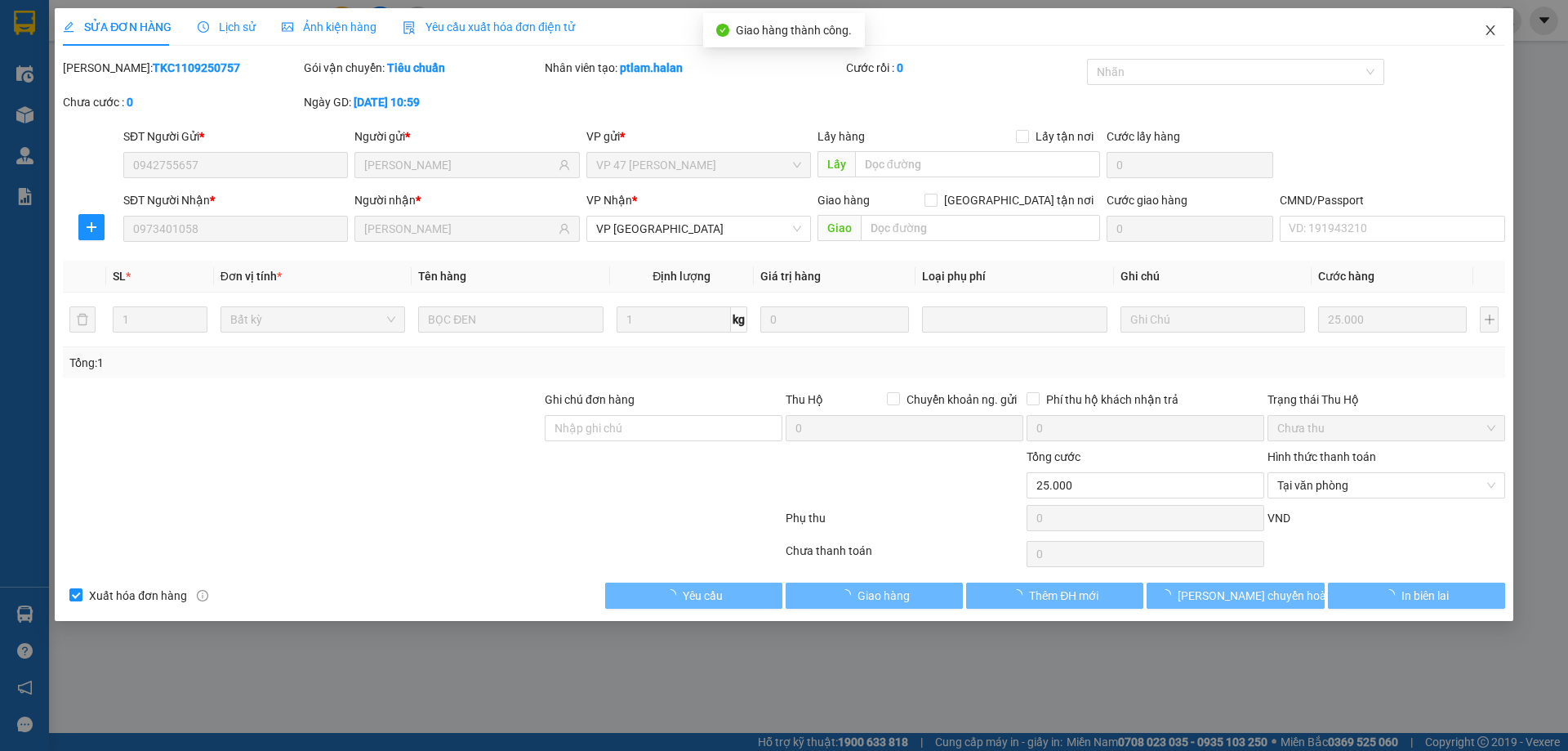
click at [1487, 30] on icon "close" at bounding box center [1490, 30] width 13 height 13
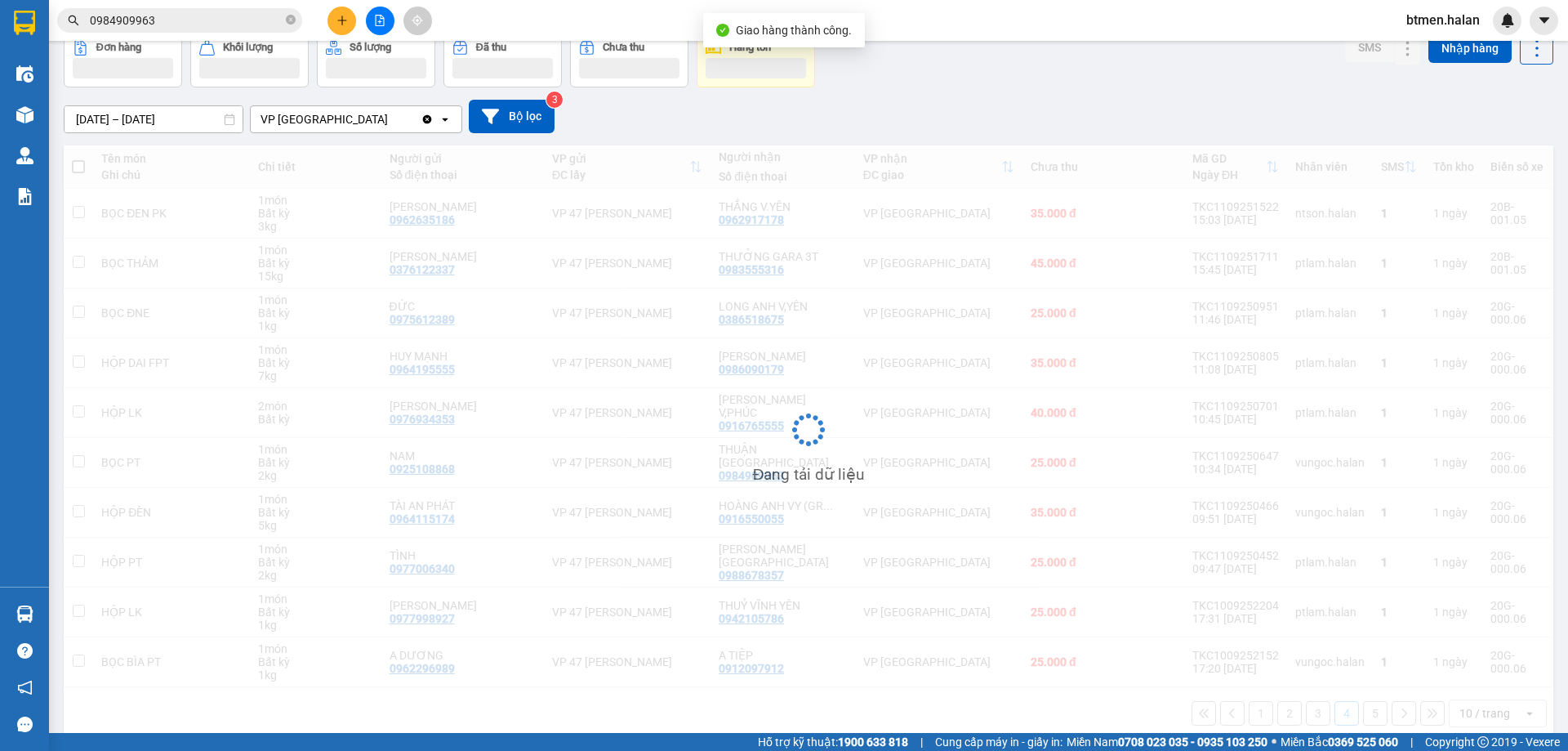
scroll to position [90, 0]
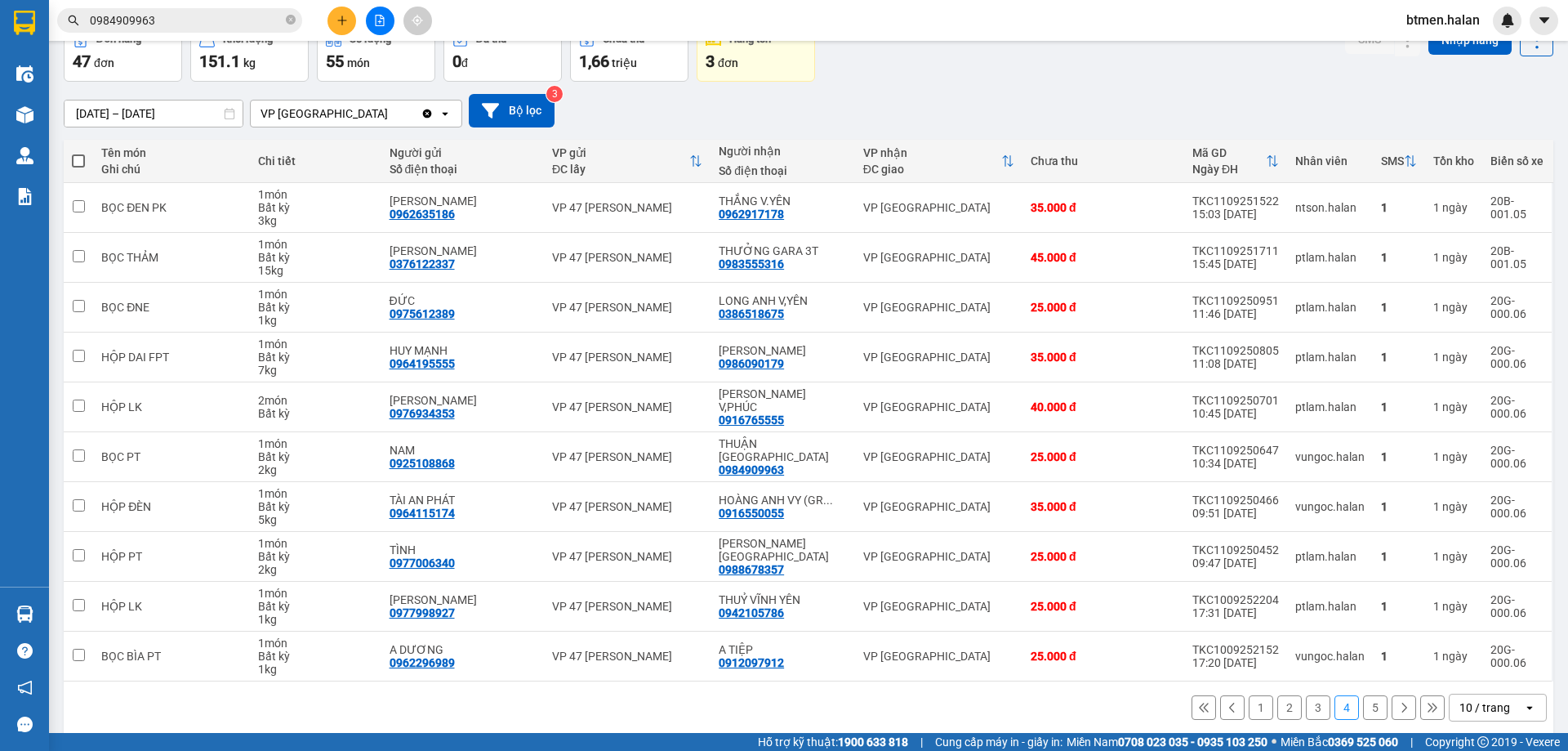
click at [1306, 695] on button "3" at bounding box center [1318, 707] width 25 height 25
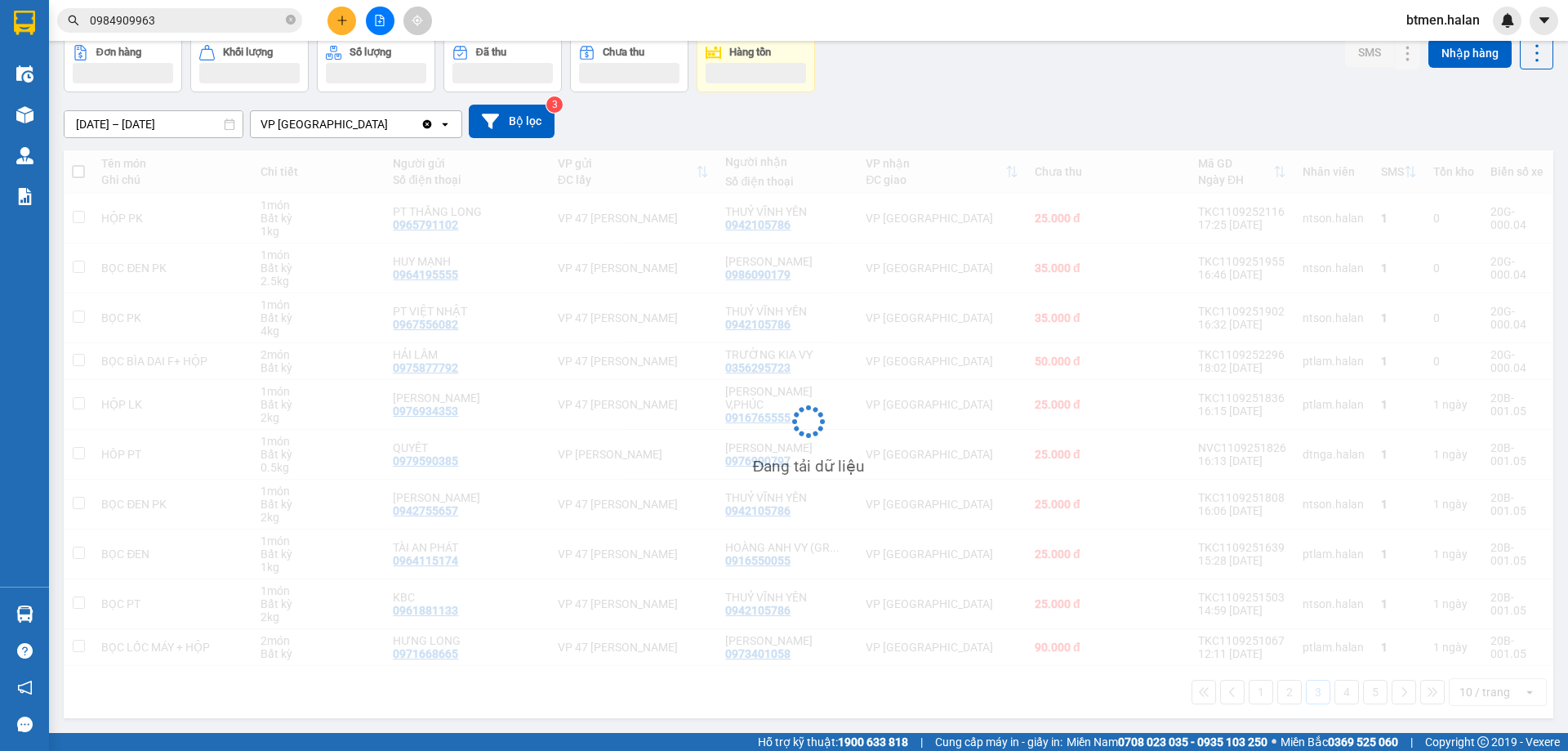
scroll to position [80, 0]
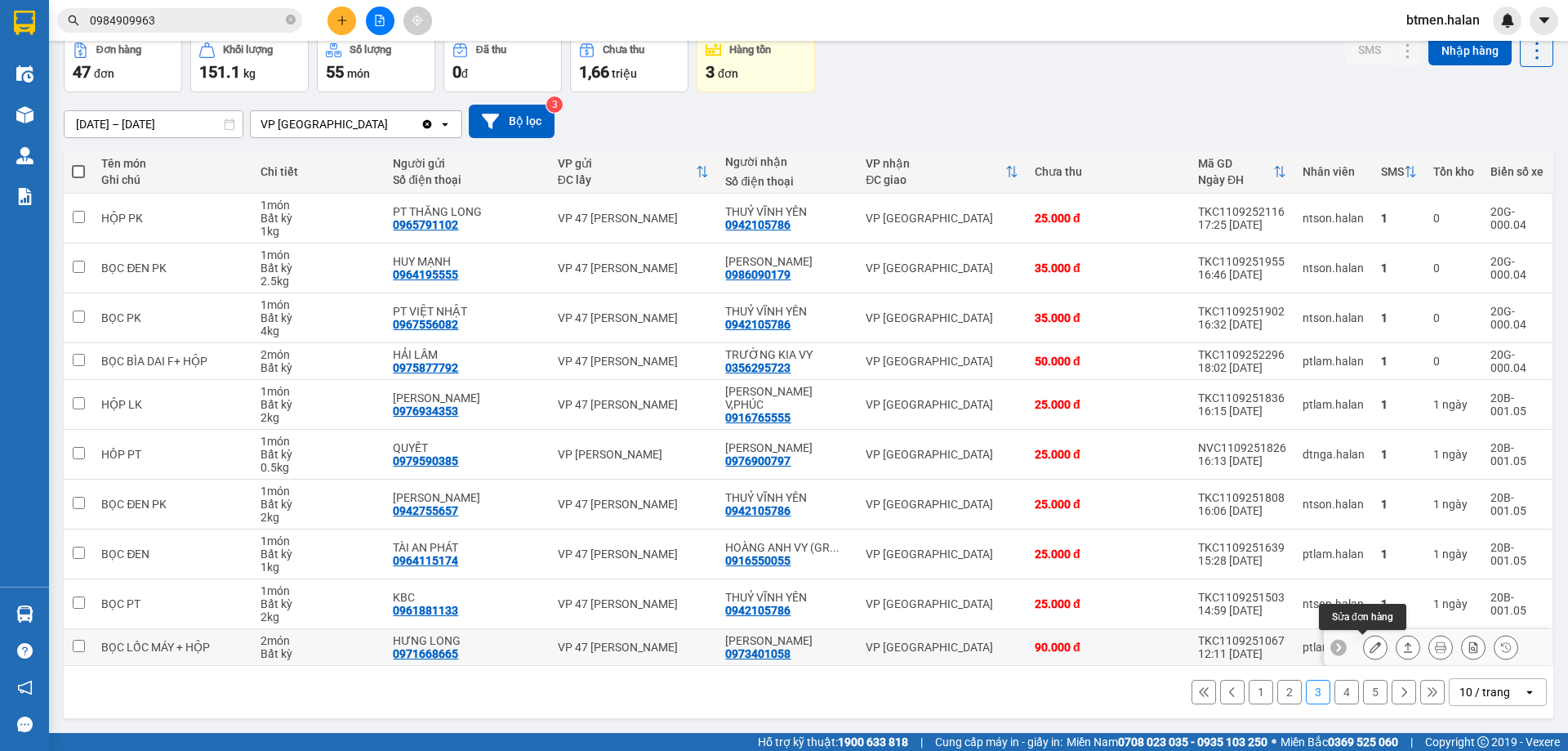
click at [1369, 648] on icon at bounding box center [1375, 648] width 12 height 12
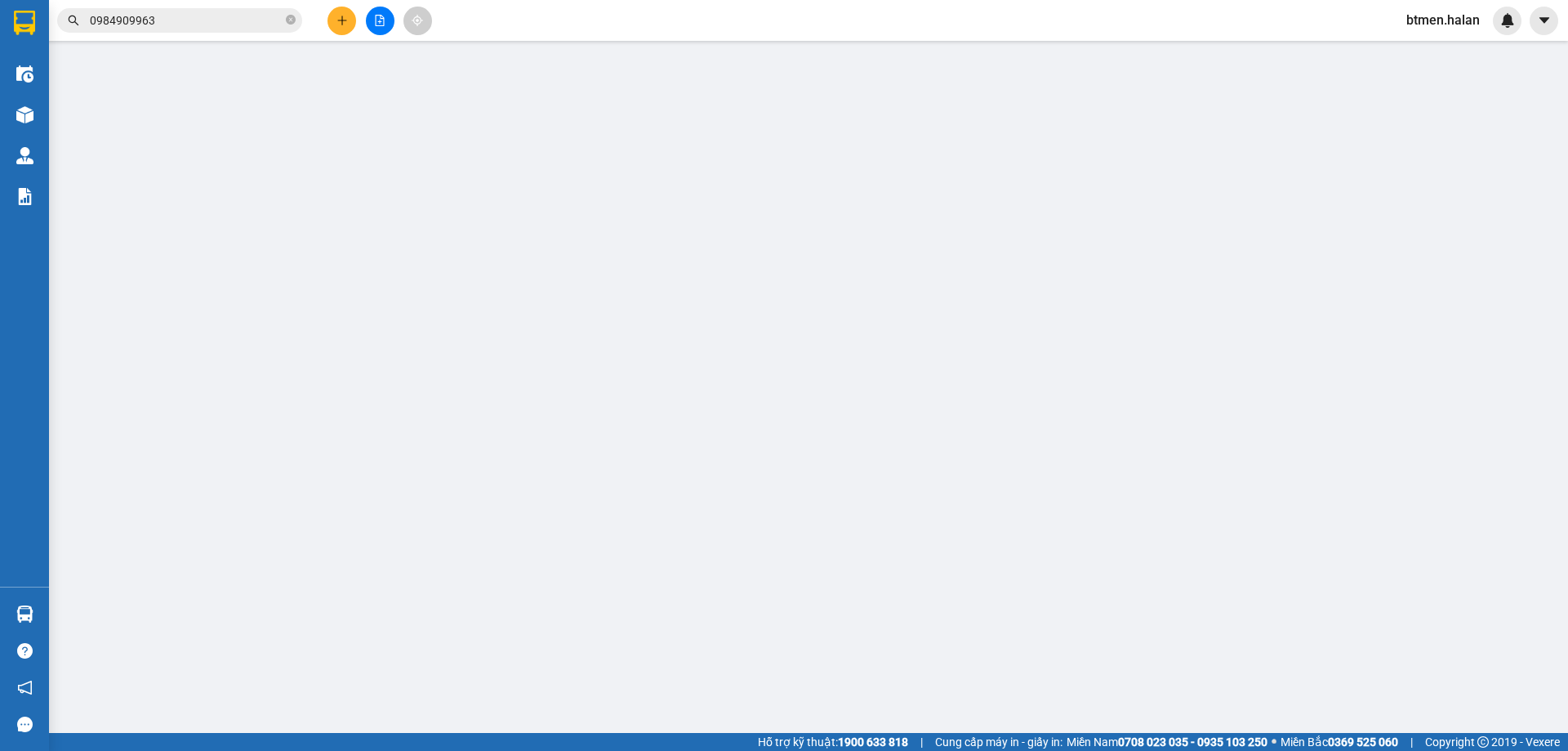
type input "0971668665"
type input "HƯNG LONG"
type input "0973401058"
type input "[PERSON_NAME]"
type input "90.000"
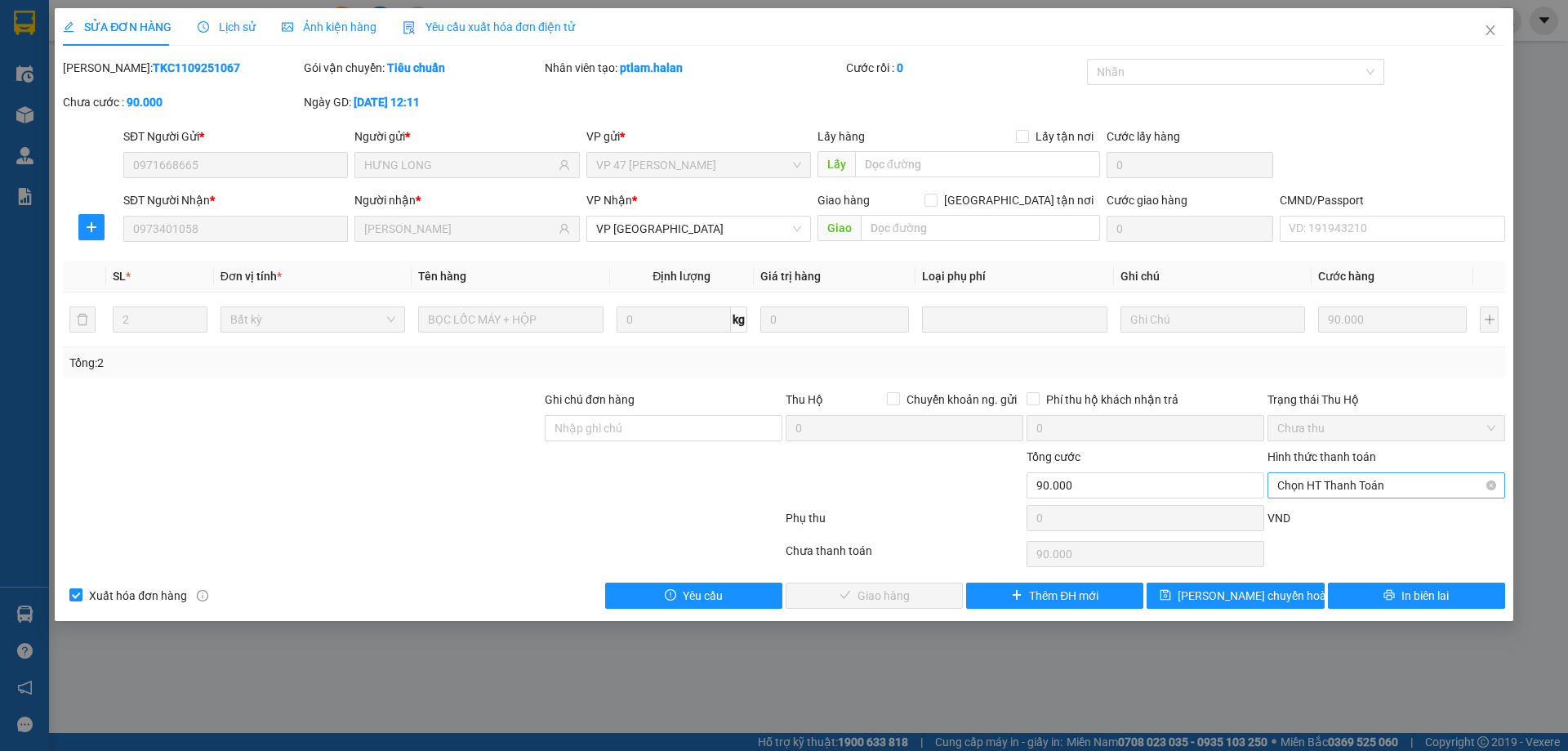
click at [1372, 487] on span "Chọn HT Thanh Toán" at bounding box center [1386, 485] width 218 height 25
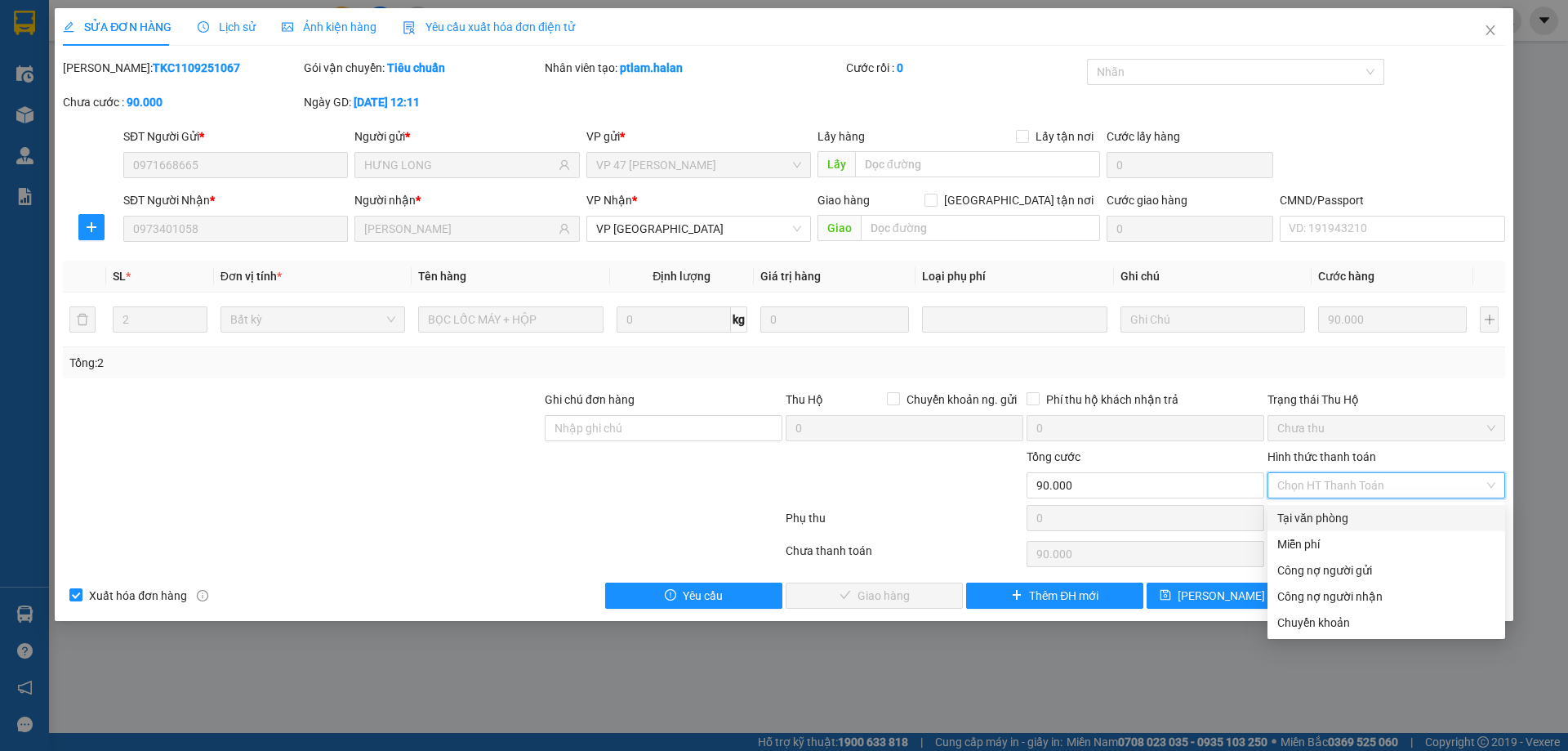
drag, startPoint x: 1350, startPoint y: 513, endPoint x: 1305, endPoint y: 531, distance: 48.5
click at [1350, 513] on div "Tại văn phòng" at bounding box center [1386, 518] width 218 height 18
type input "0"
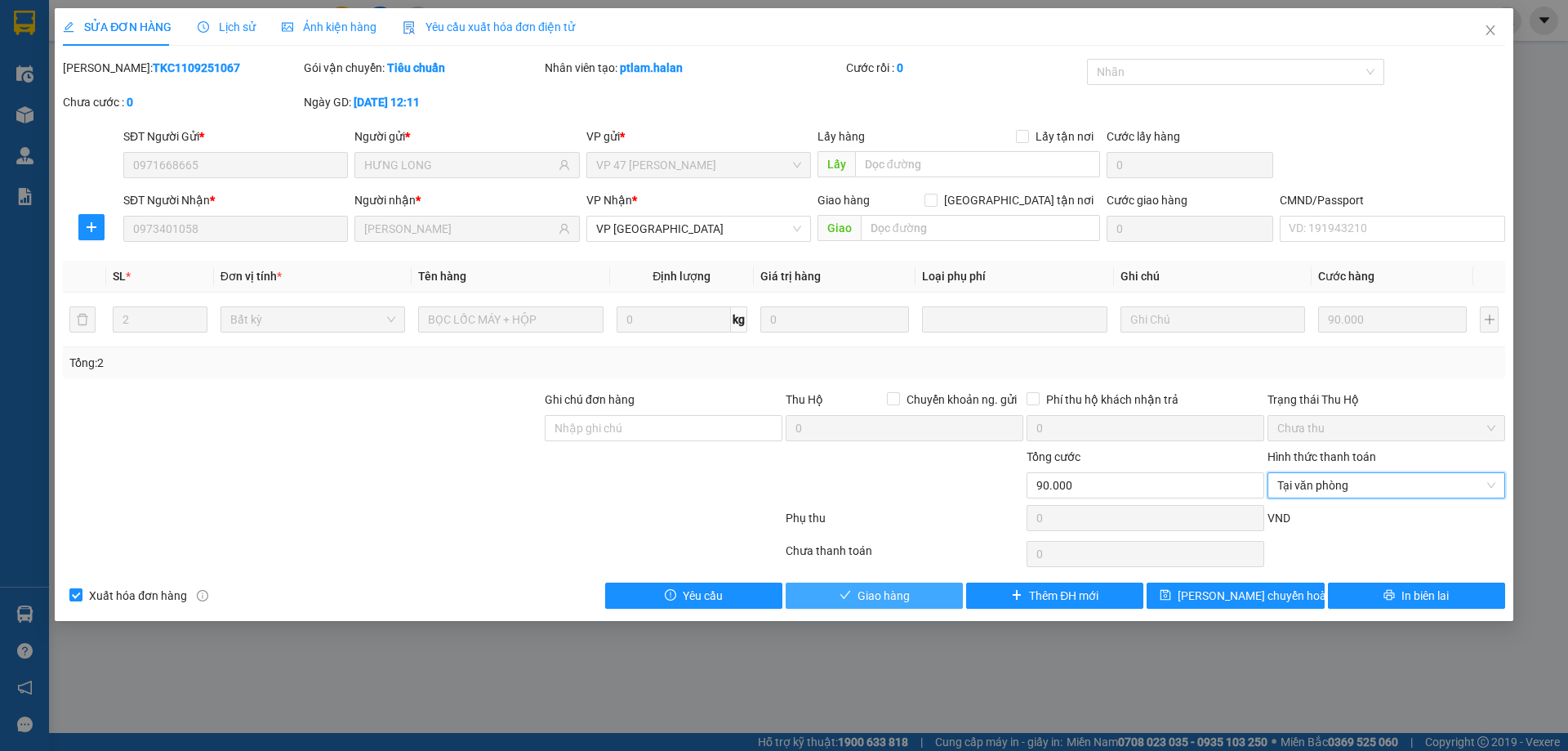
click at [881, 589] on span "Giao hàng" at bounding box center [883, 595] width 53 height 18
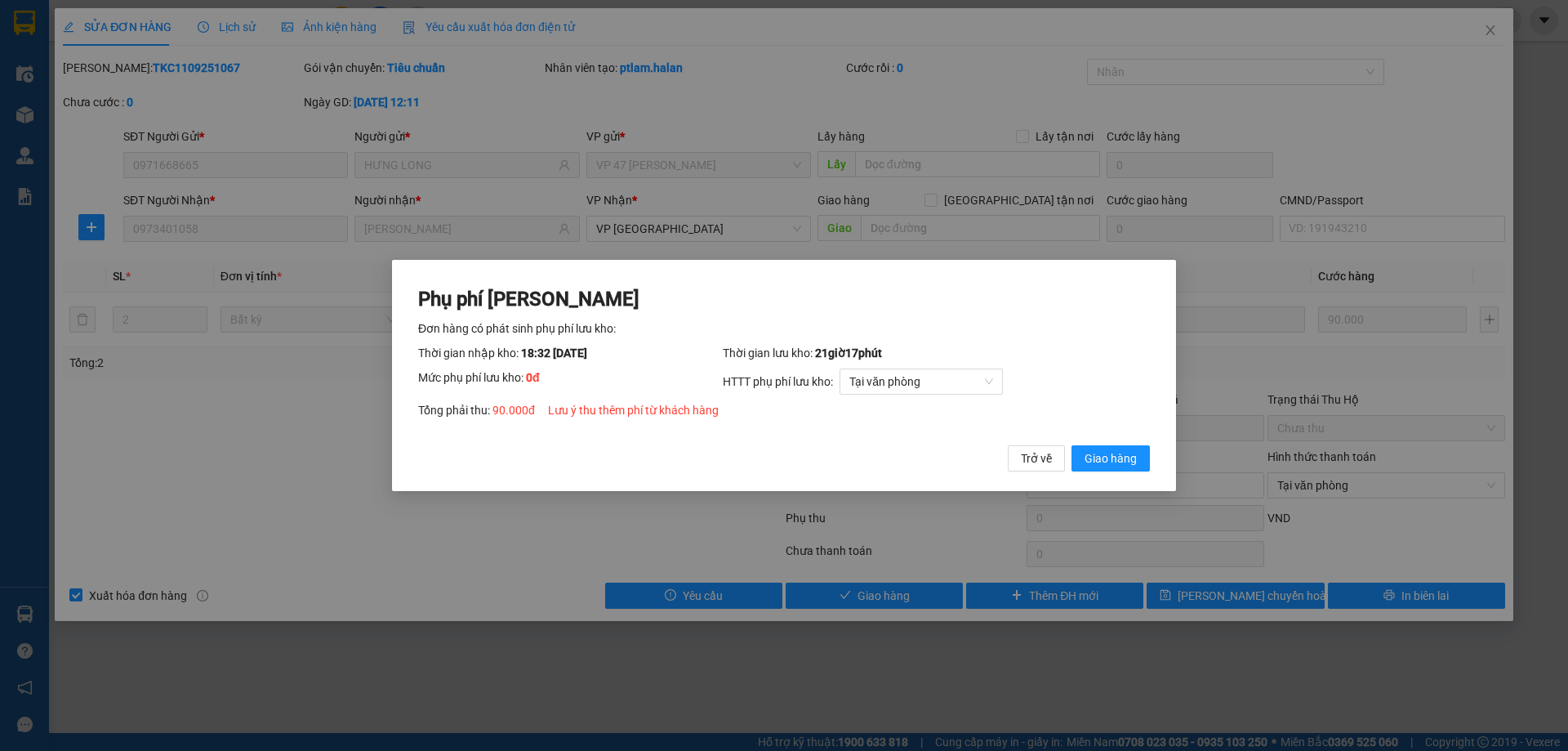
click at [1106, 439] on div "Phụ phí Lưu kho Đơn hàng có phát sinh phụ phí lưu kho: Thời gian nhập kho: 18:3…" at bounding box center [784, 378] width 732 height 186
click at [1105, 450] on span "Giao hàng" at bounding box center [1110, 458] width 53 height 18
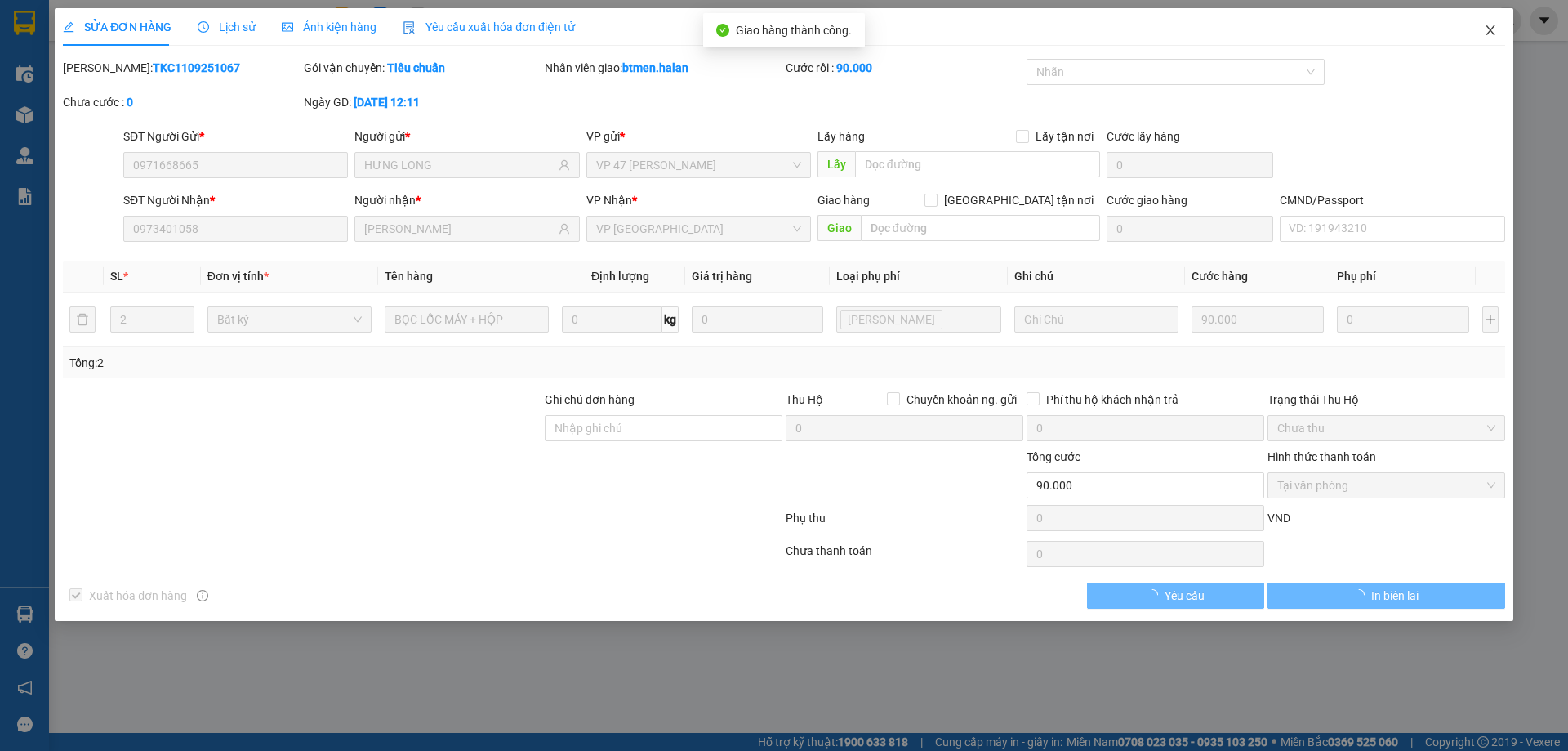
click at [1487, 36] on icon "close" at bounding box center [1490, 30] width 13 height 13
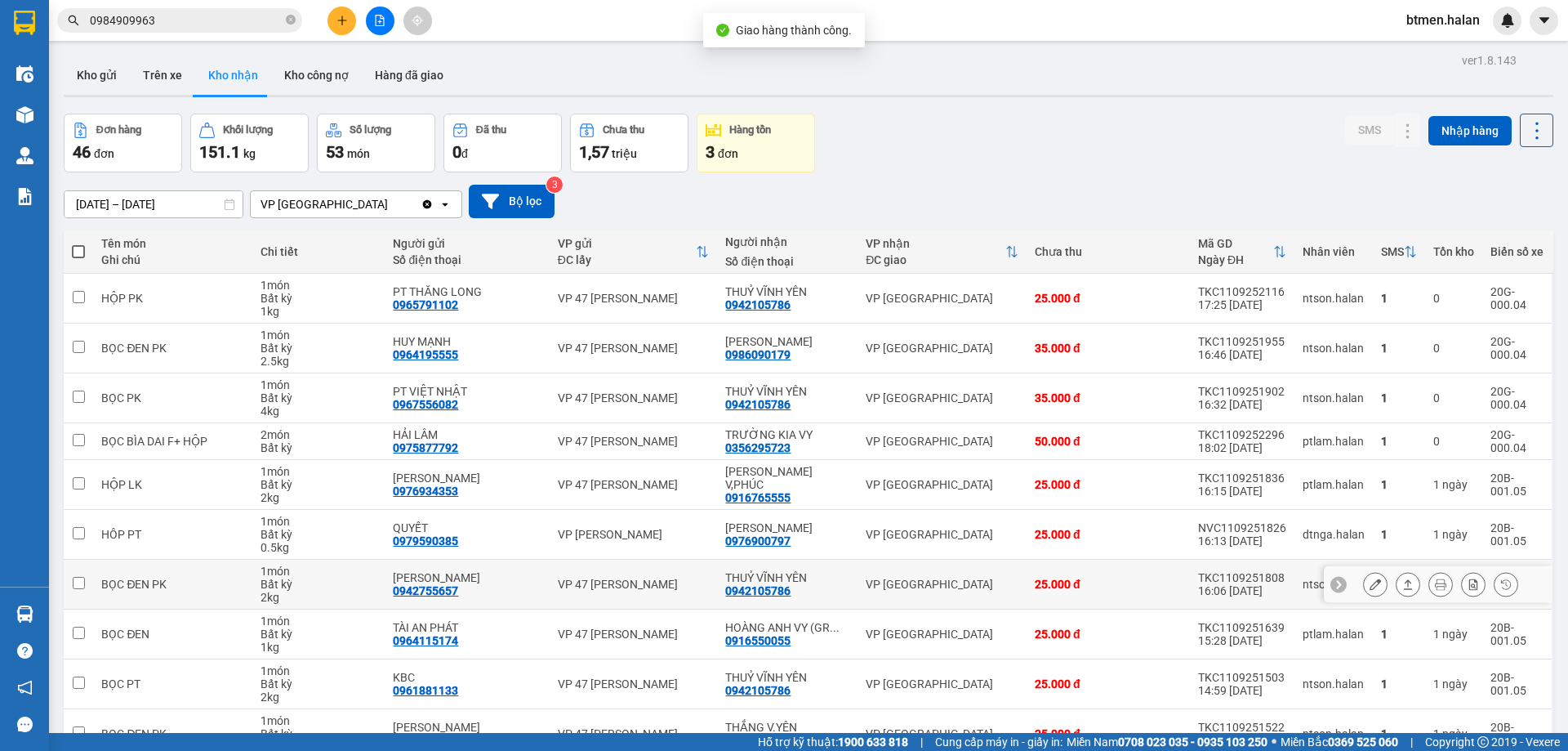
scroll to position [93, 0]
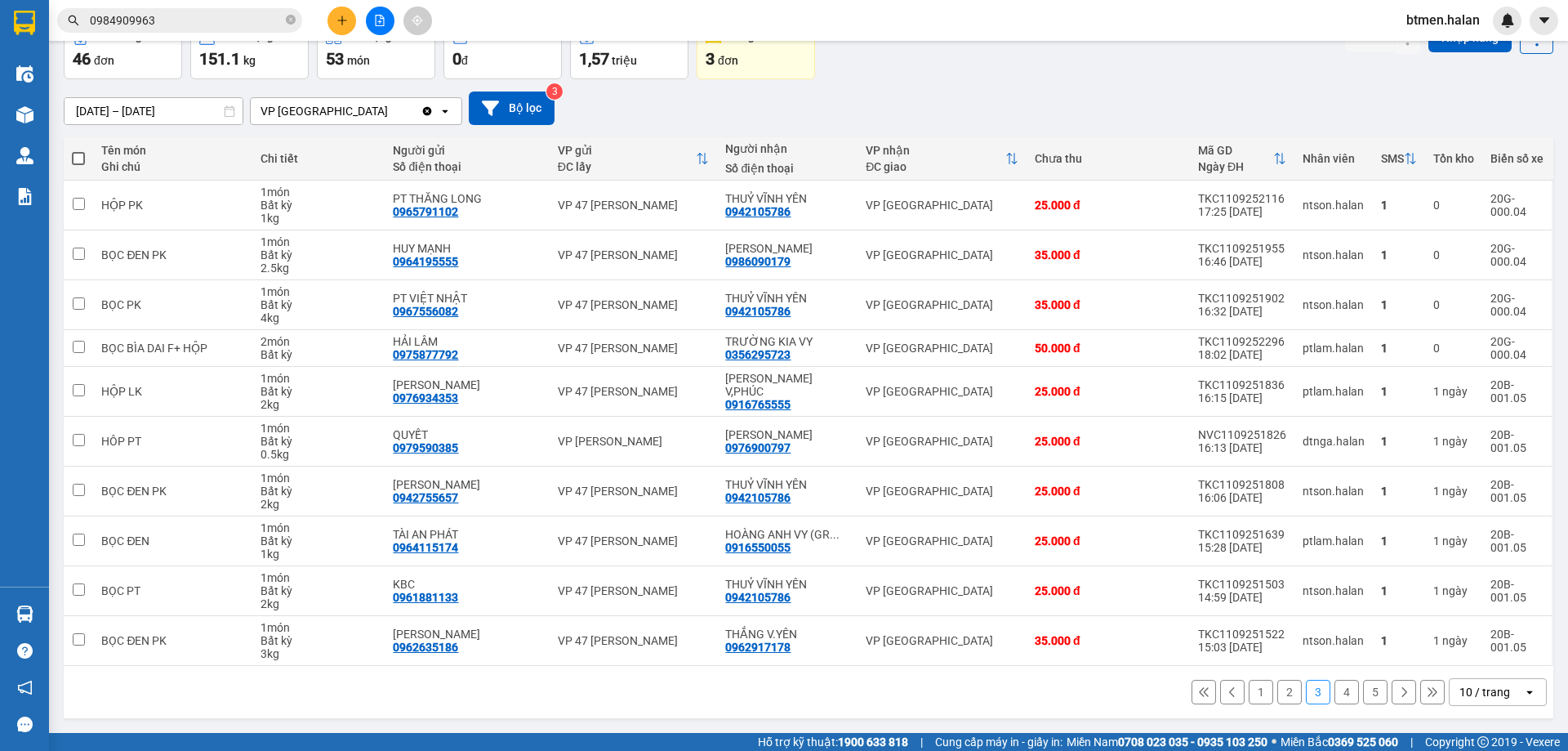
click at [1286, 691] on button "2" at bounding box center [1289, 691] width 25 height 25
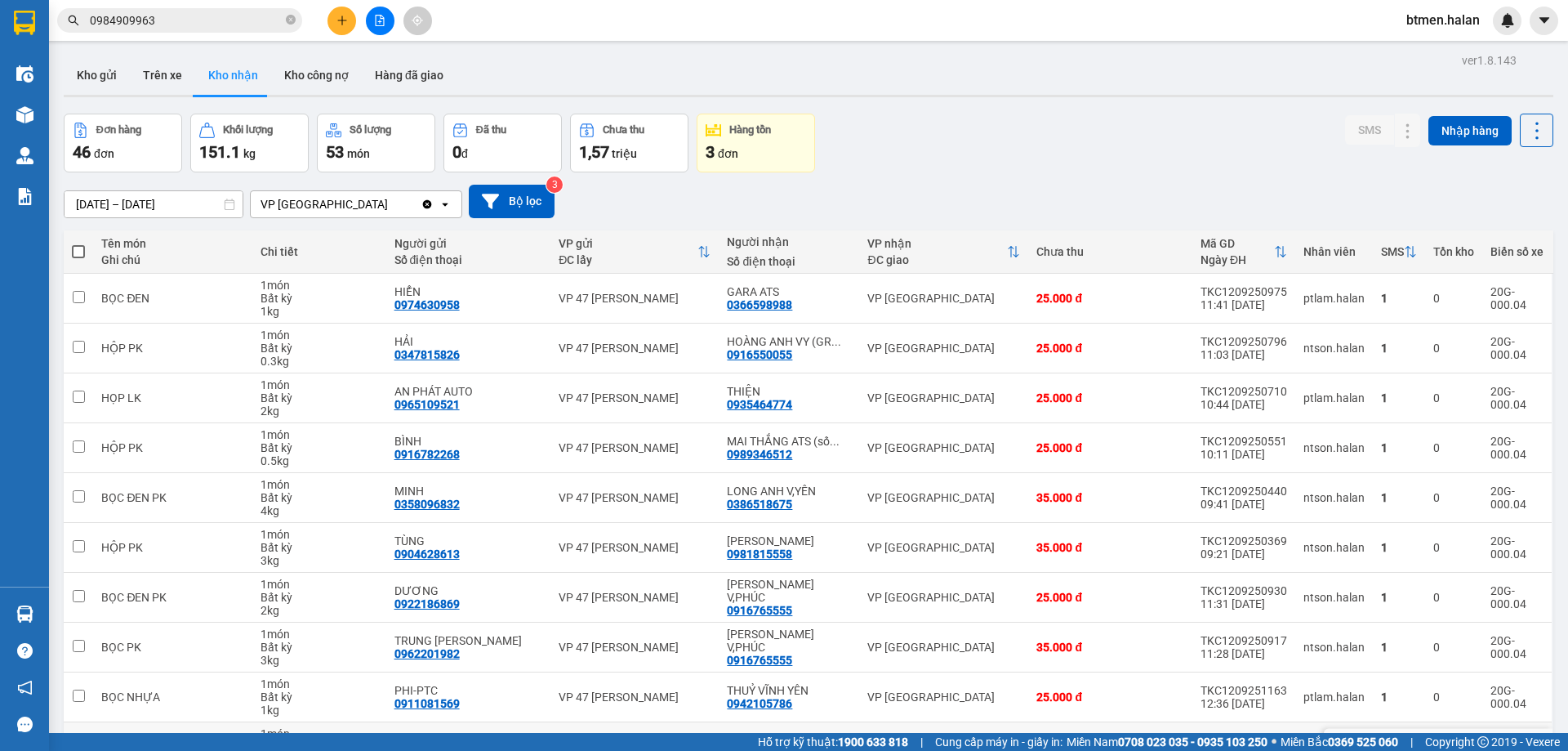
scroll to position [93, 0]
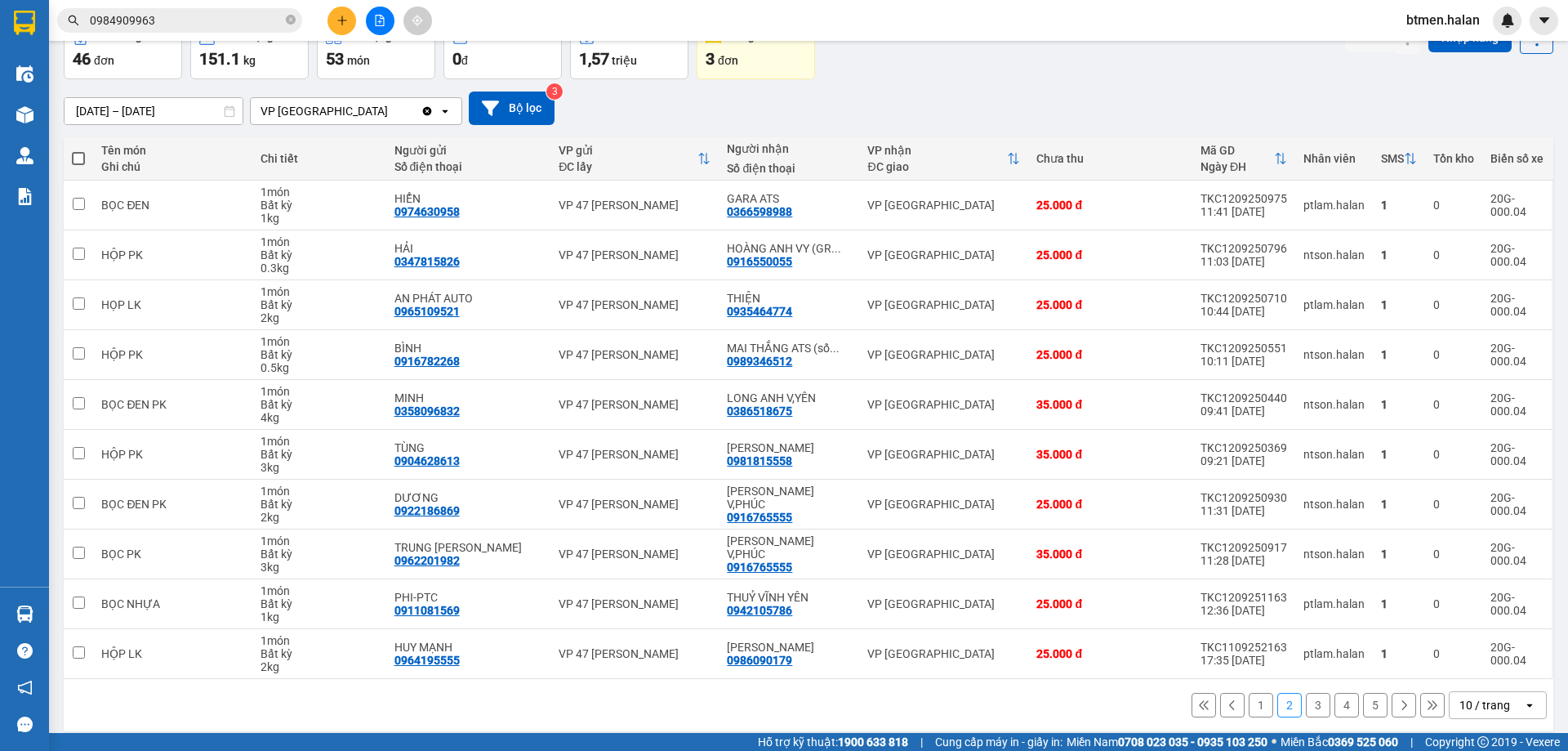
click at [1252, 696] on button "1" at bounding box center [1260, 704] width 25 height 25
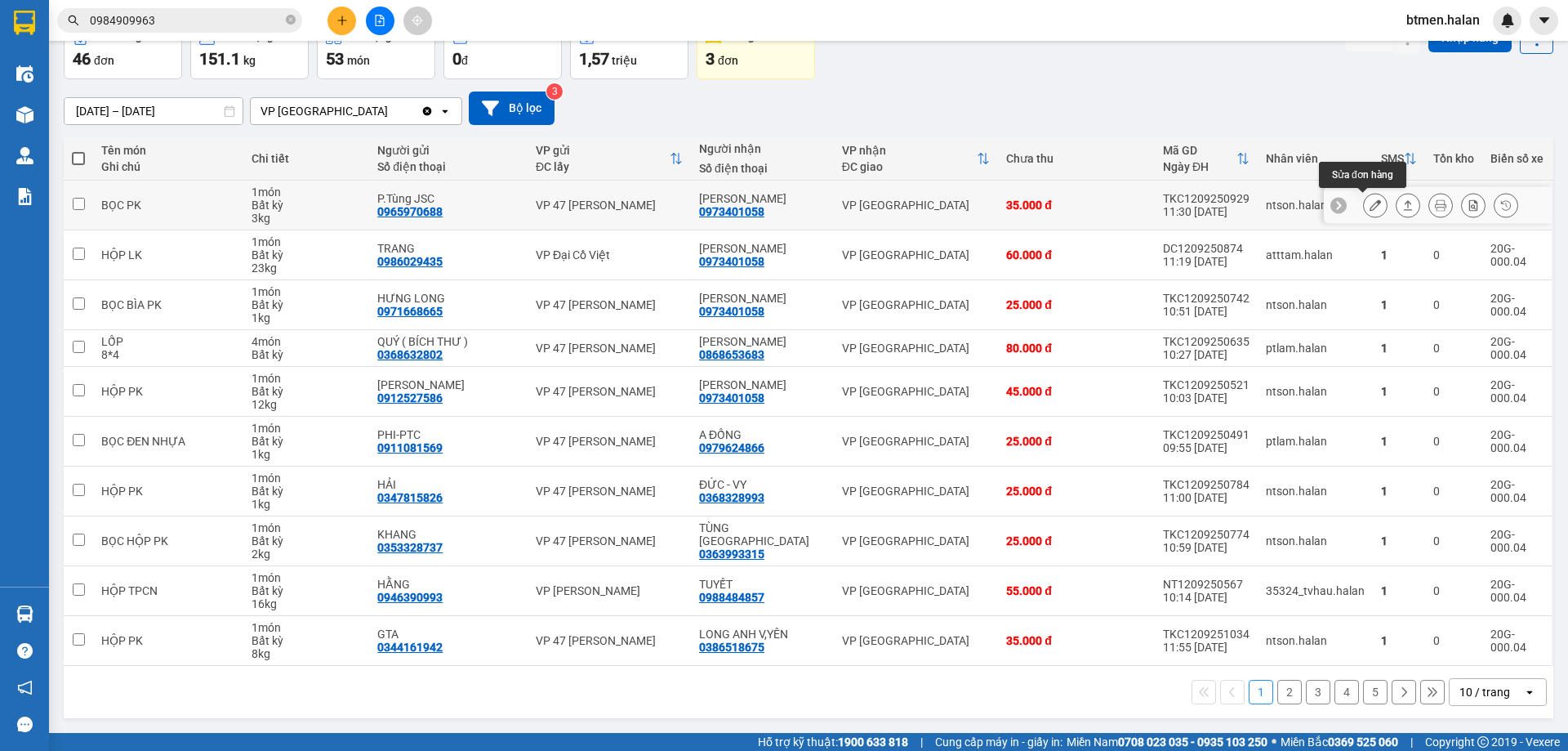
click at [1369, 209] on icon at bounding box center [1375, 206] width 12 height 12
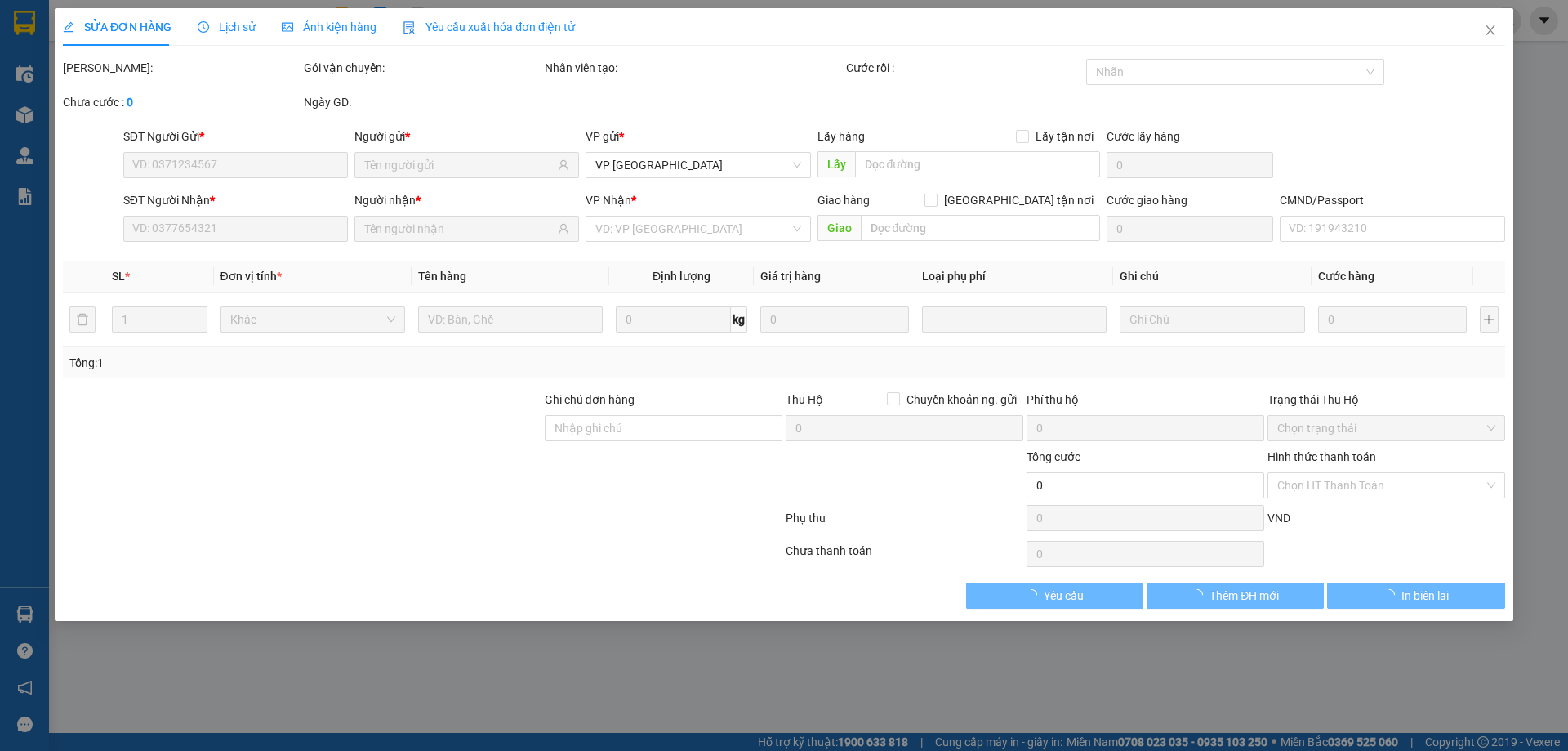
type input "0965970688"
type input "P.Tùng JSC"
type input "0973401058"
type input "[PERSON_NAME]"
type input "35.000"
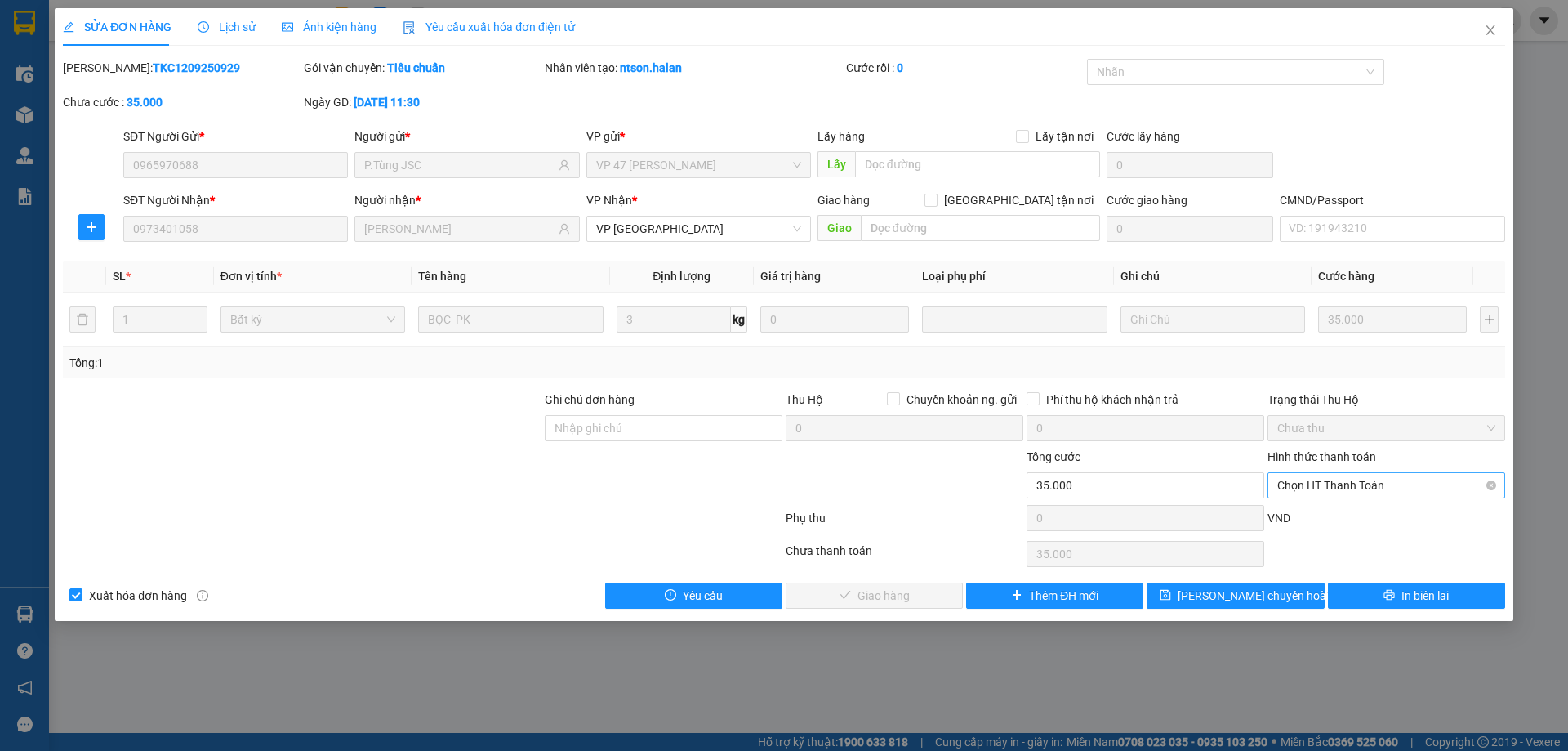
click at [1331, 482] on span "Chọn HT Thanh Toán" at bounding box center [1386, 485] width 218 height 25
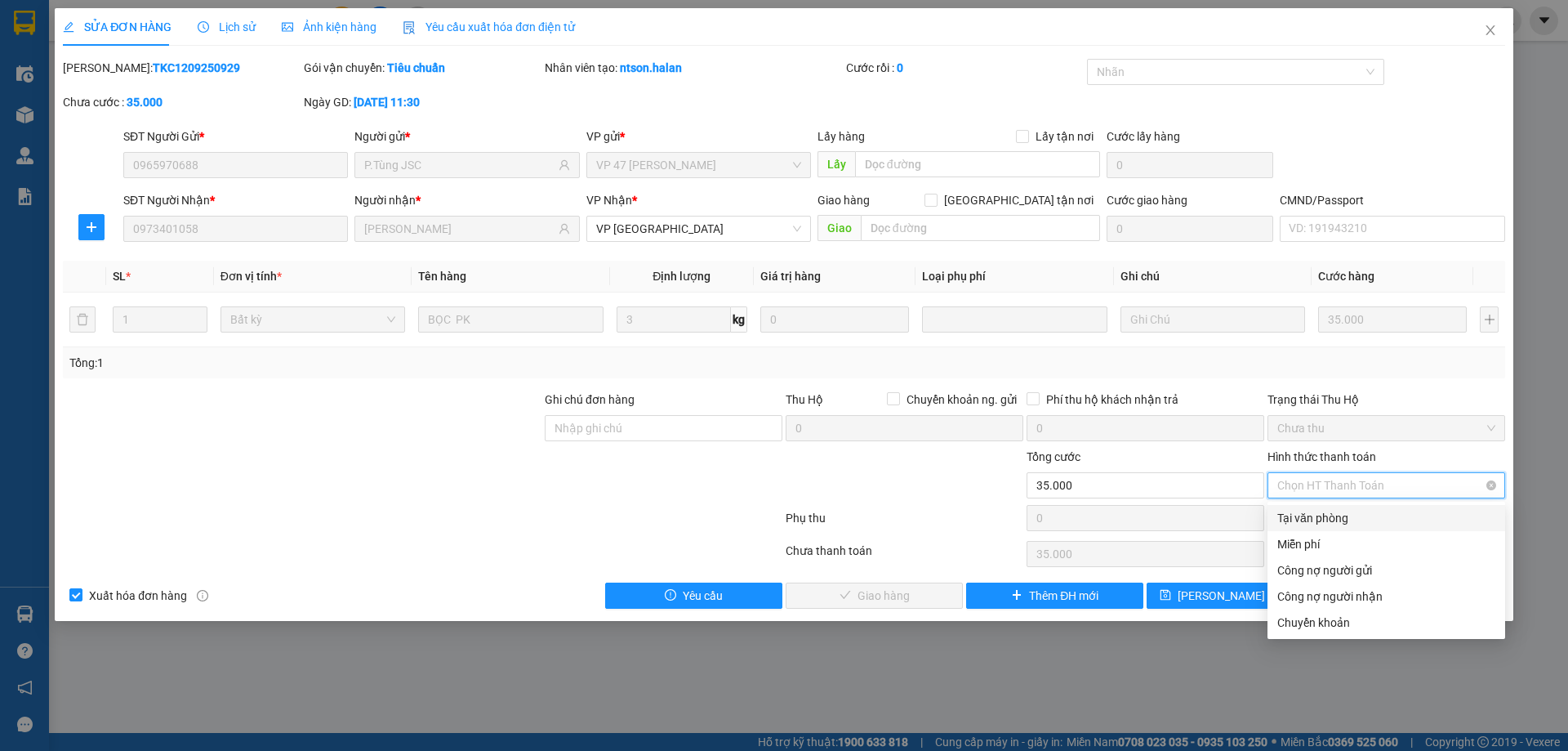
drag, startPoint x: 1327, startPoint y: 498, endPoint x: 1037, endPoint y: 569, distance: 298.6
click at [1319, 514] on div "Tại văn phòng" at bounding box center [1386, 518] width 218 height 18
type input "0"
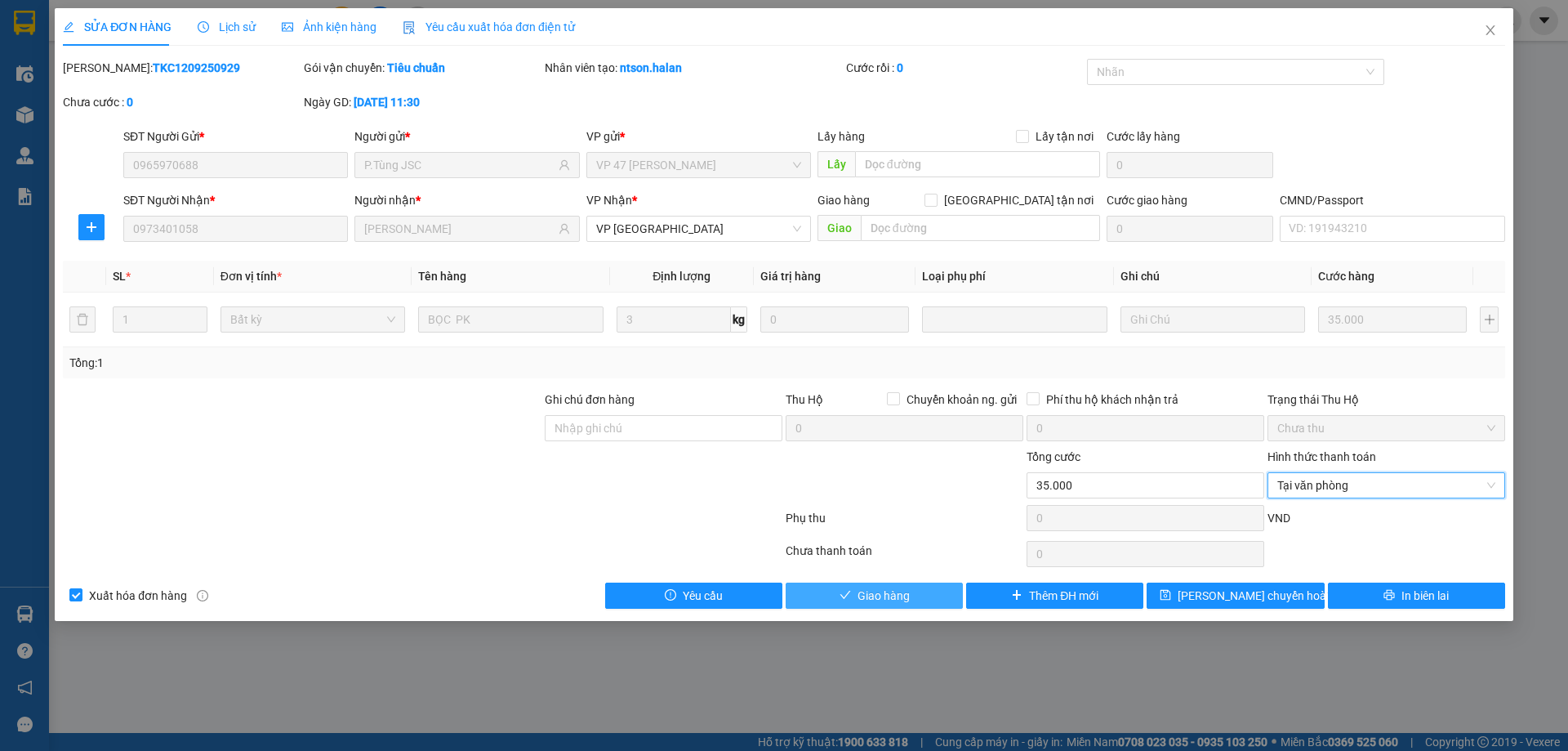
drag, startPoint x: 920, startPoint y: 578, endPoint x: 911, endPoint y: 585, distance: 11.4
click at [916, 581] on div "Total Paid Fee 0 Total UnPaid Fee 35.000 Cash Collection Total Fee Mã ĐH: TKC12…" at bounding box center [784, 333] width 1442 height 549
click at [912, 586] on button "Giao hàng" at bounding box center [874, 595] width 177 height 26
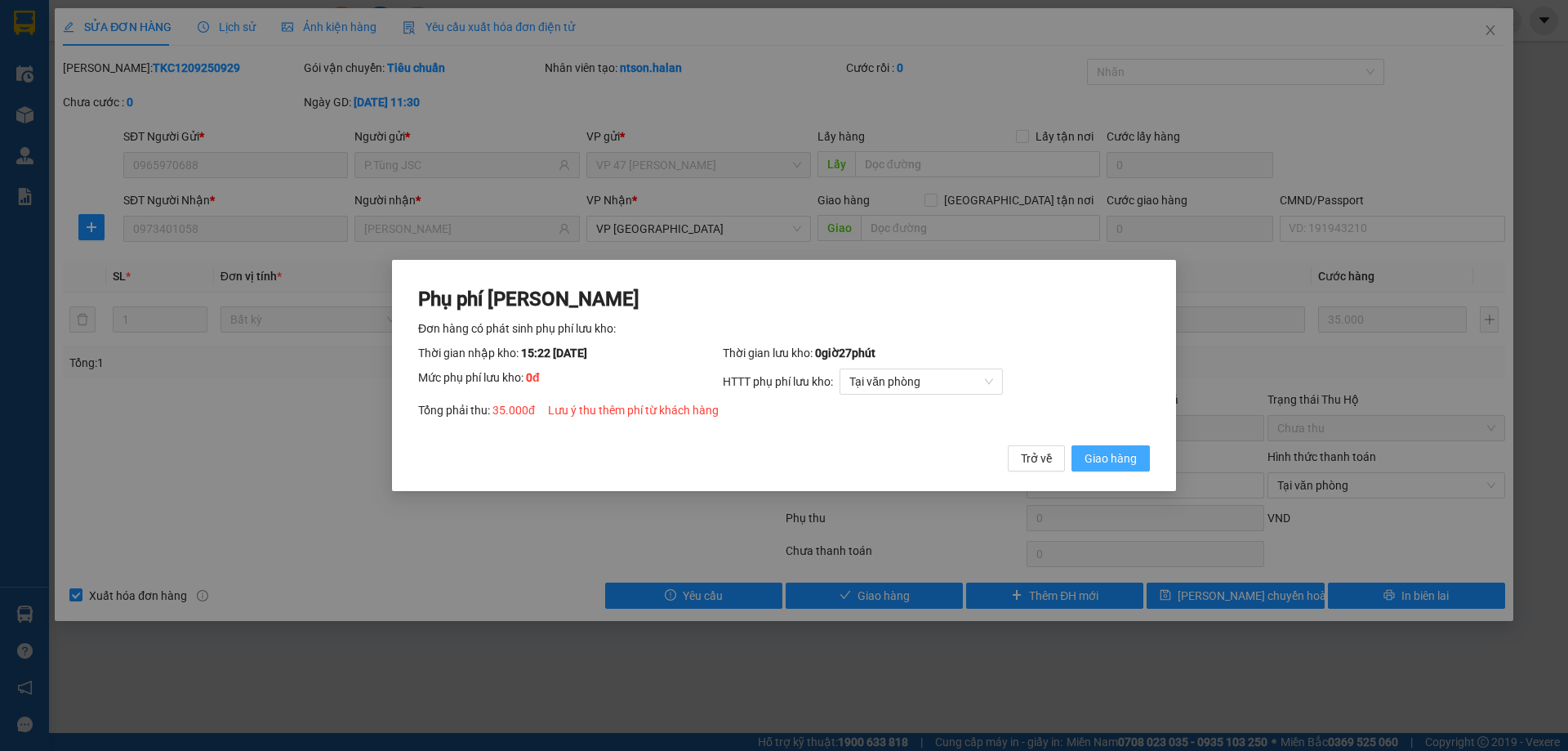
click at [1116, 460] on span "Giao hàng" at bounding box center [1110, 458] width 53 height 18
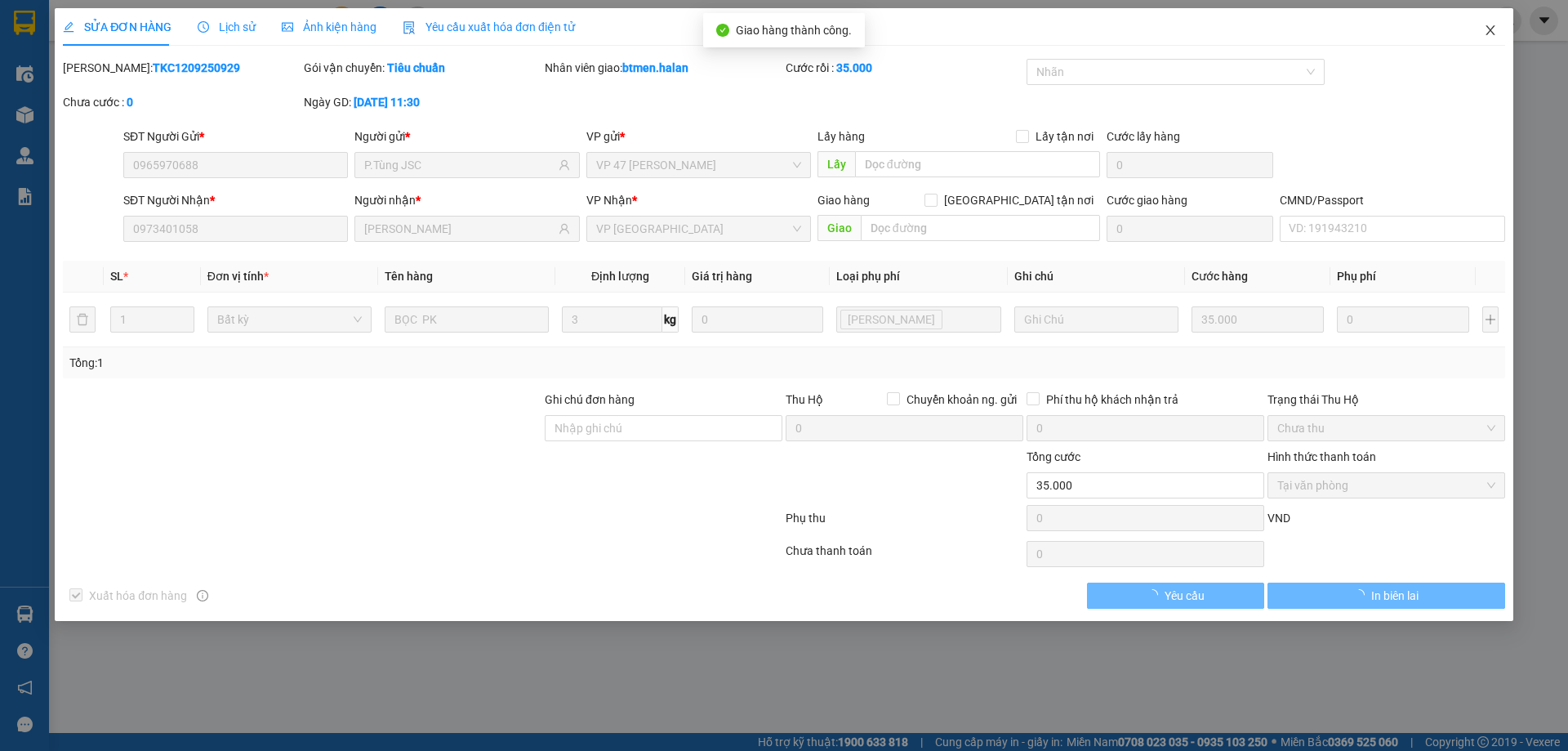
click at [1492, 33] on icon "close" at bounding box center [1490, 30] width 9 height 10
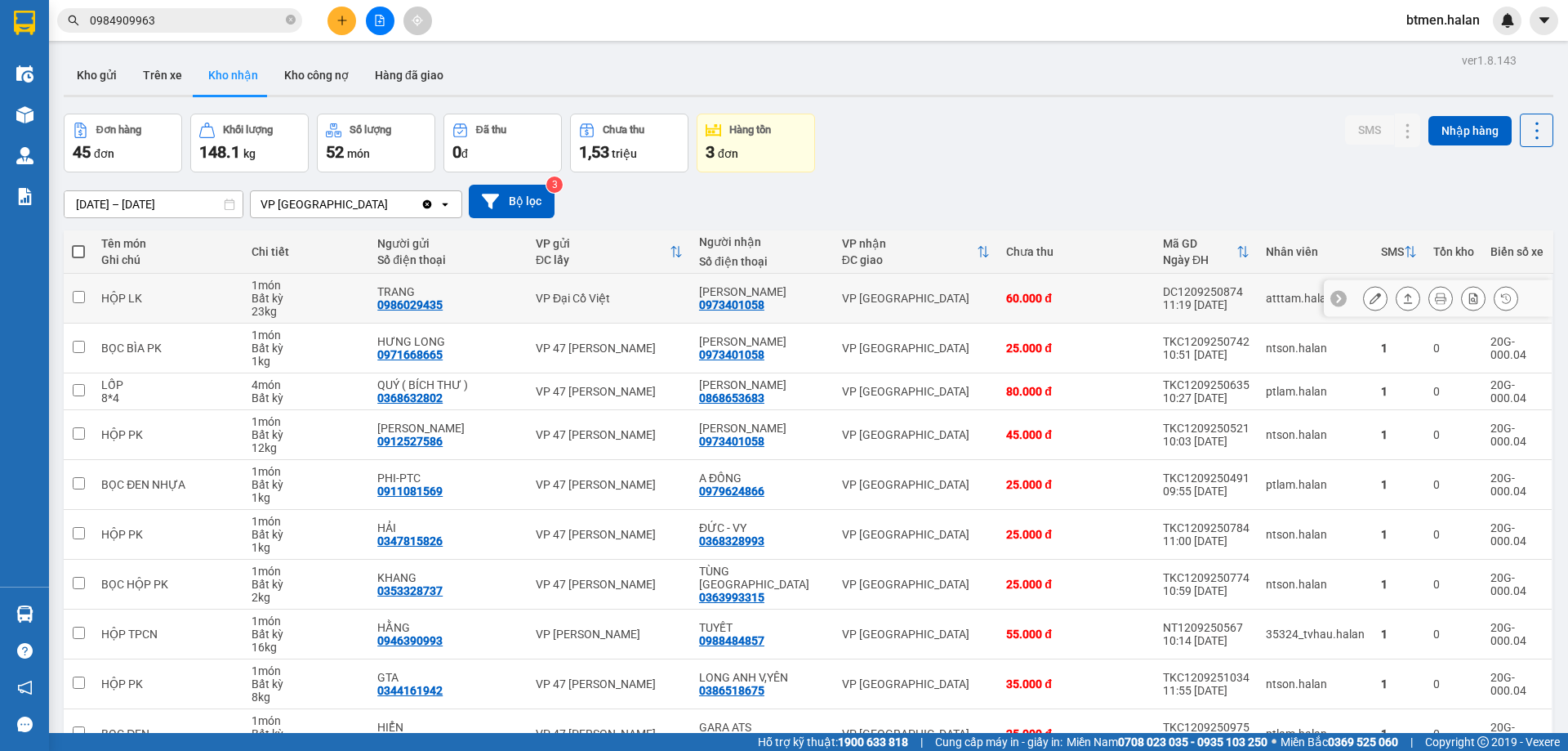
click at [1369, 300] on icon at bounding box center [1375, 298] width 12 height 12
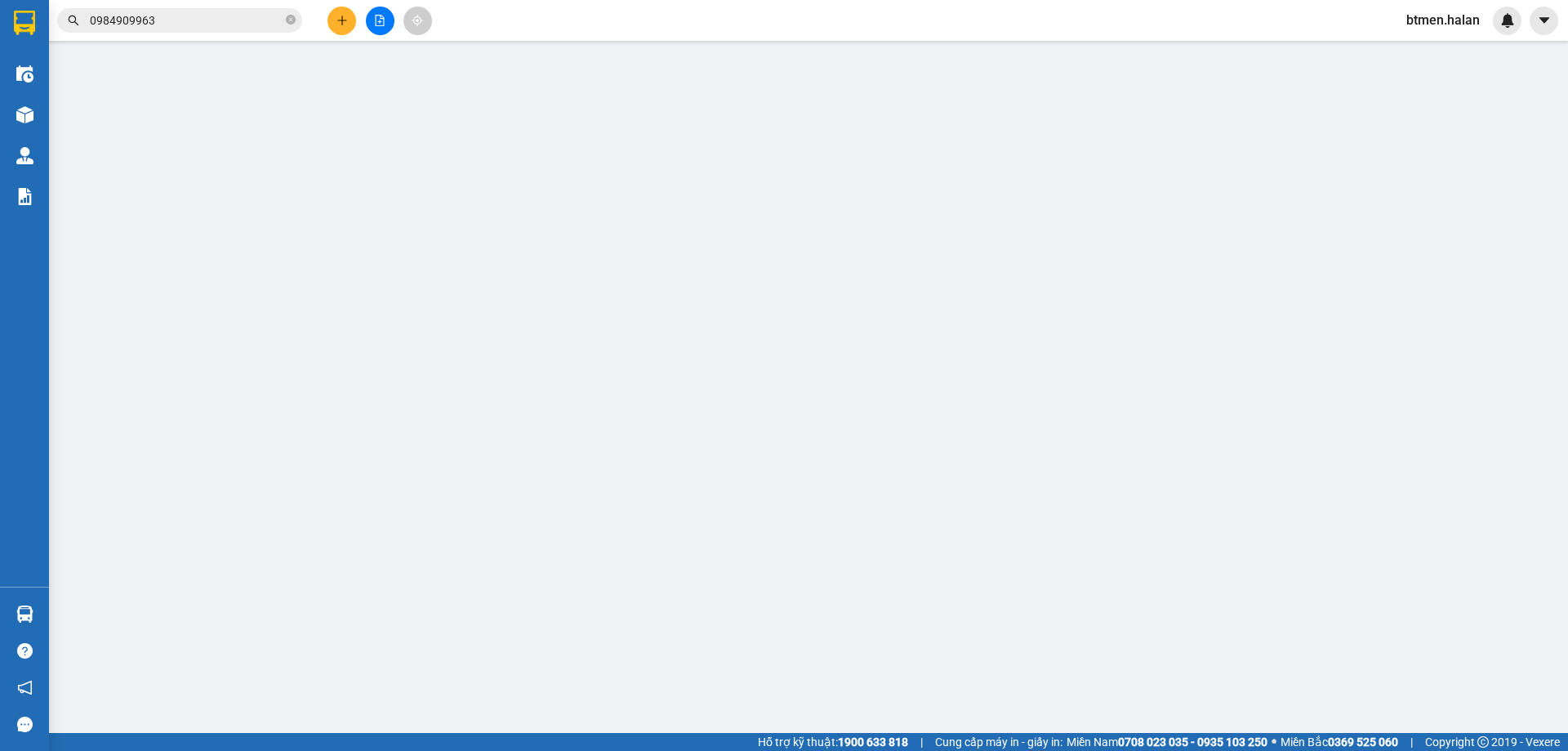
type input "0986029435"
type input "TRANG"
type input "0973401058"
type input "[PERSON_NAME]"
type input "60.000"
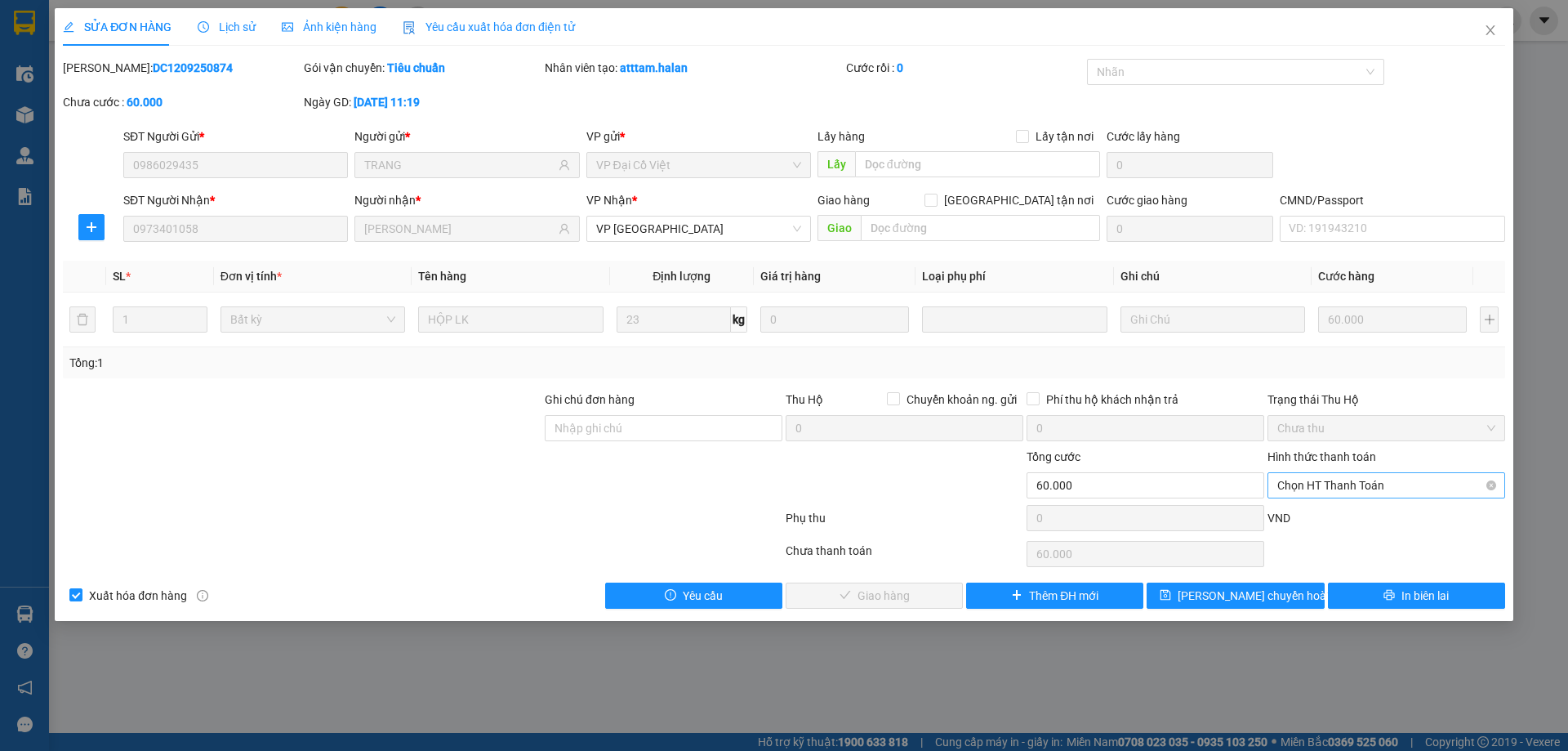
click at [1317, 484] on span "Chọn HT Thanh Toán" at bounding box center [1386, 485] width 218 height 25
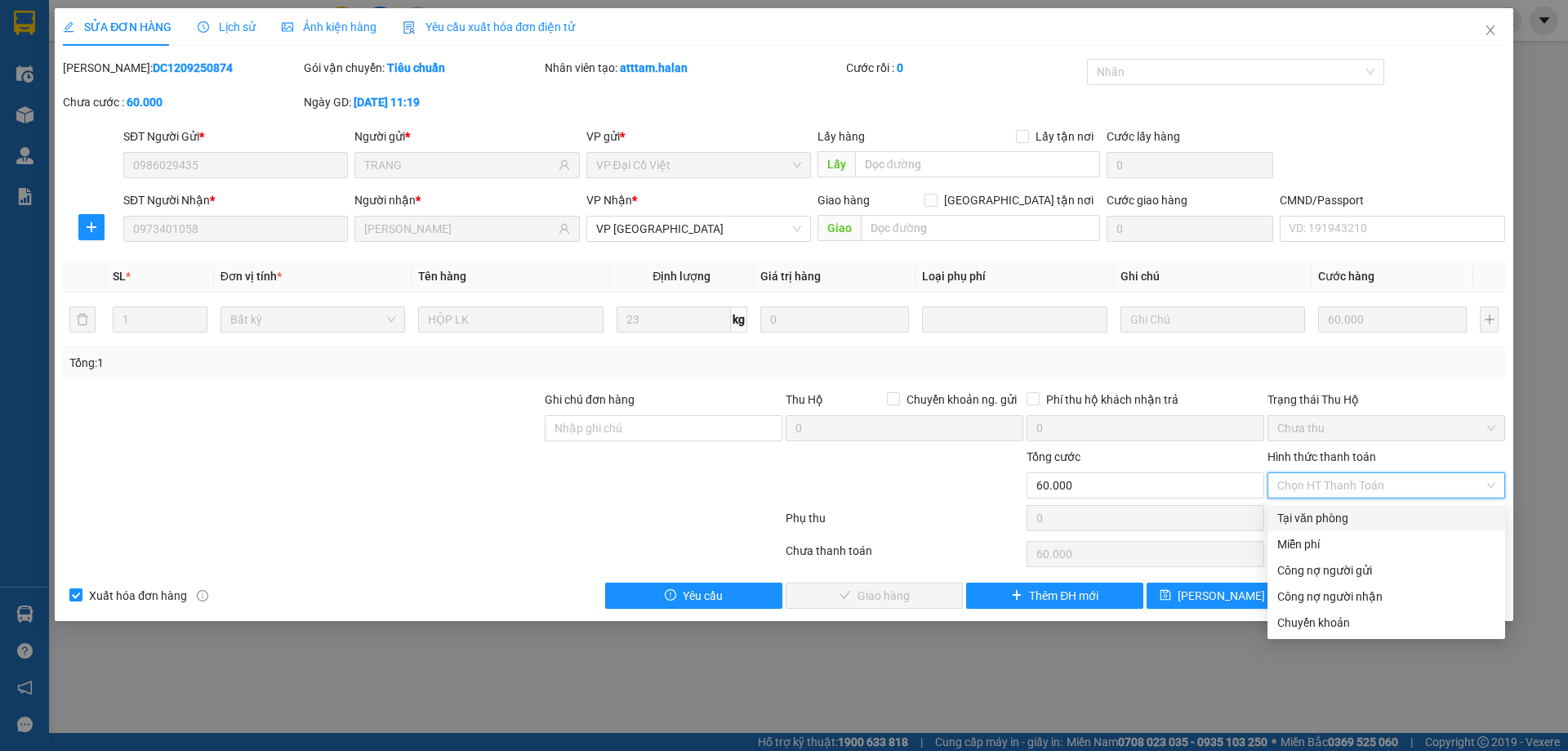
click at [1313, 507] on div "Tại văn phòng" at bounding box center [1385, 518] width 237 height 26
type input "0"
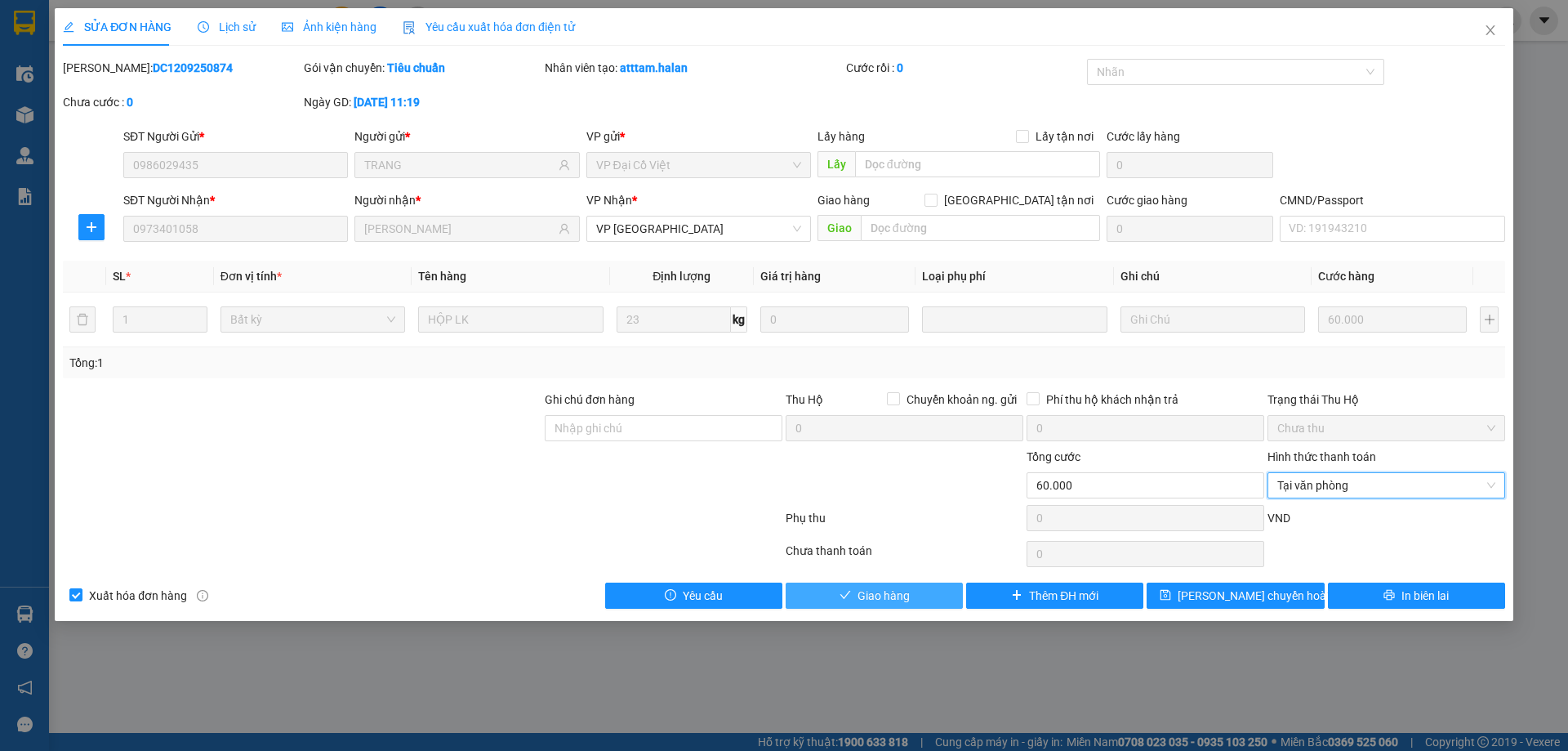
click at [939, 588] on button "Giao hàng" at bounding box center [874, 595] width 177 height 26
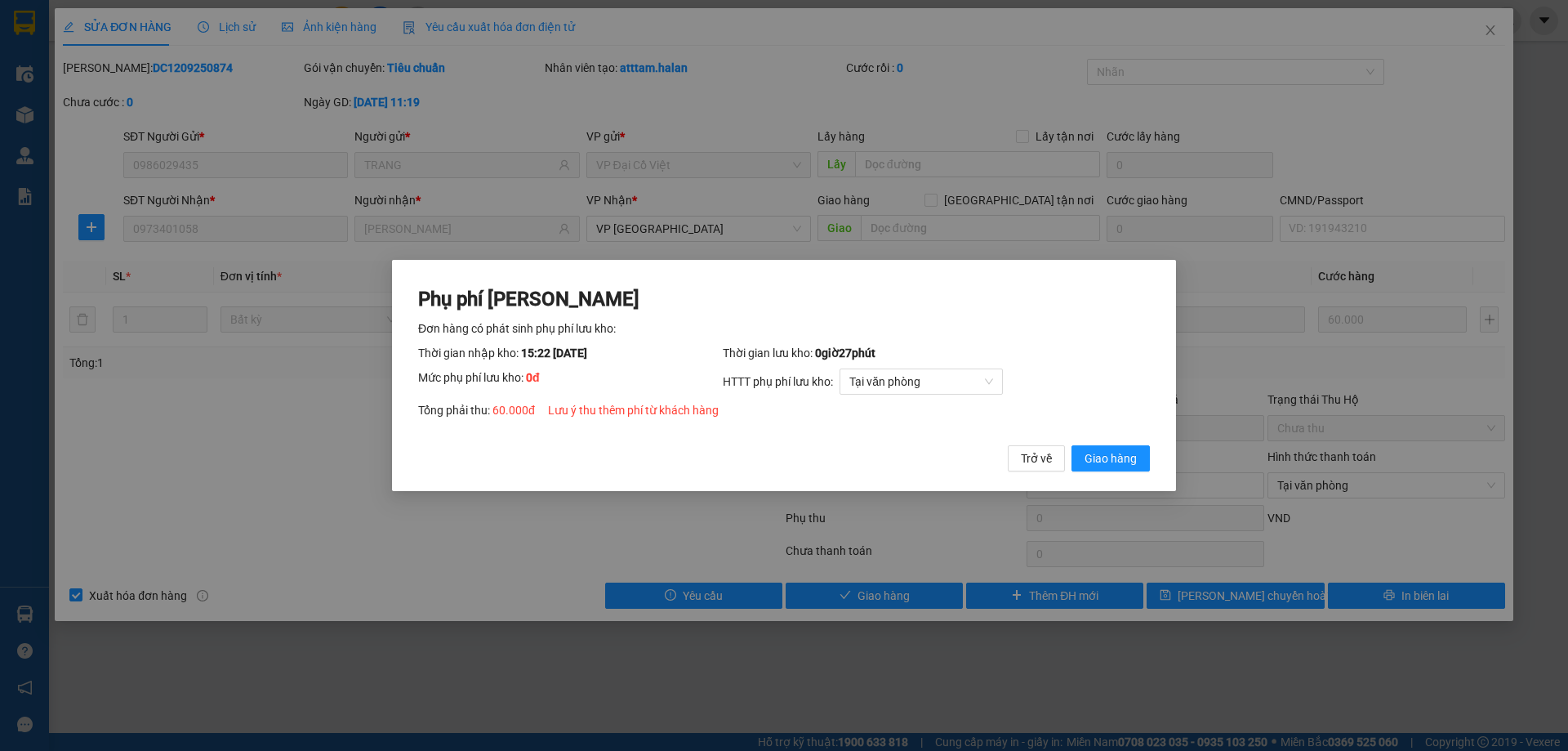
click at [1096, 459] on span "Giao hàng" at bounding box center [1110, 458] width 53 height 18
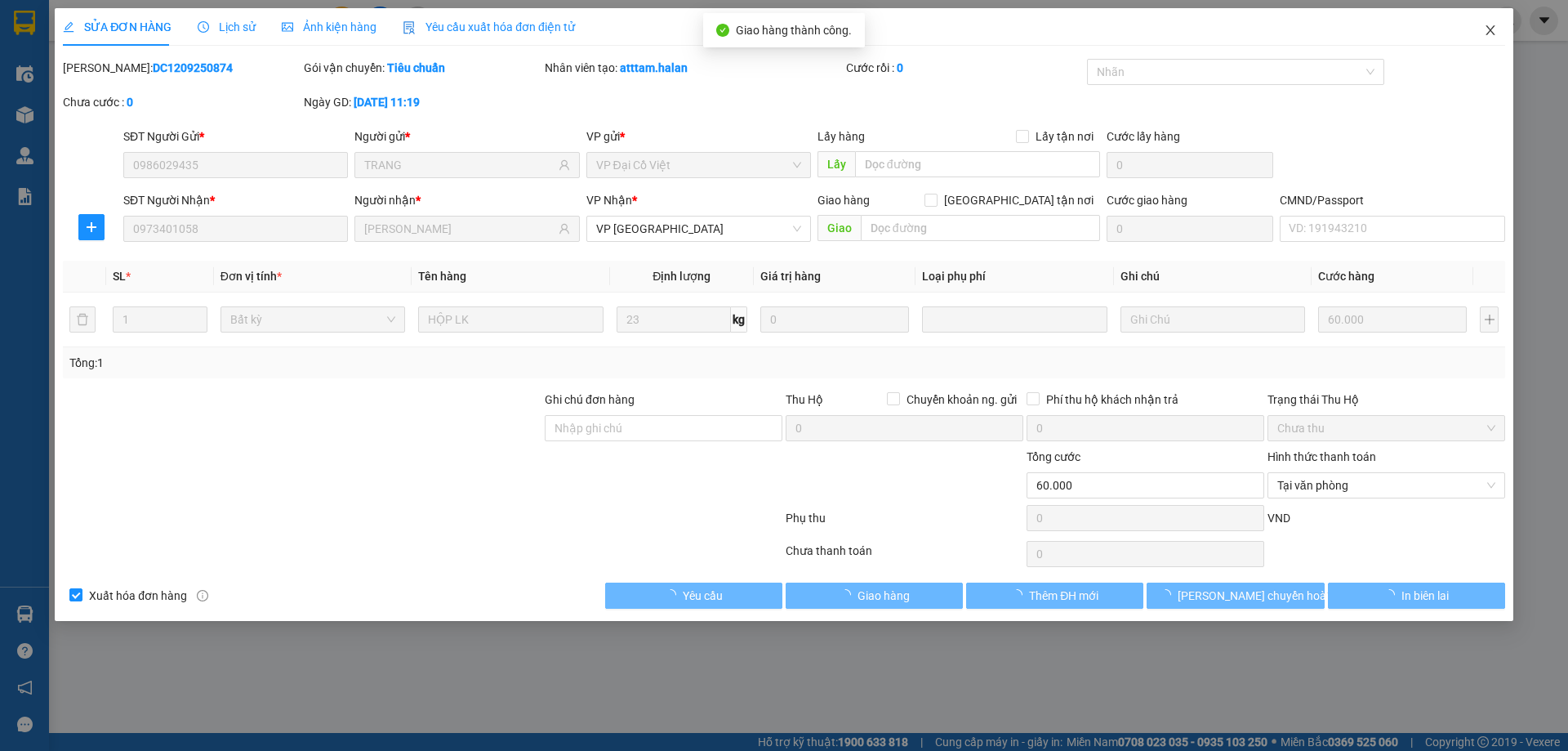
click at [1488, 39] on span "Close" at bounding box center [1491, 31] width 46 height 46
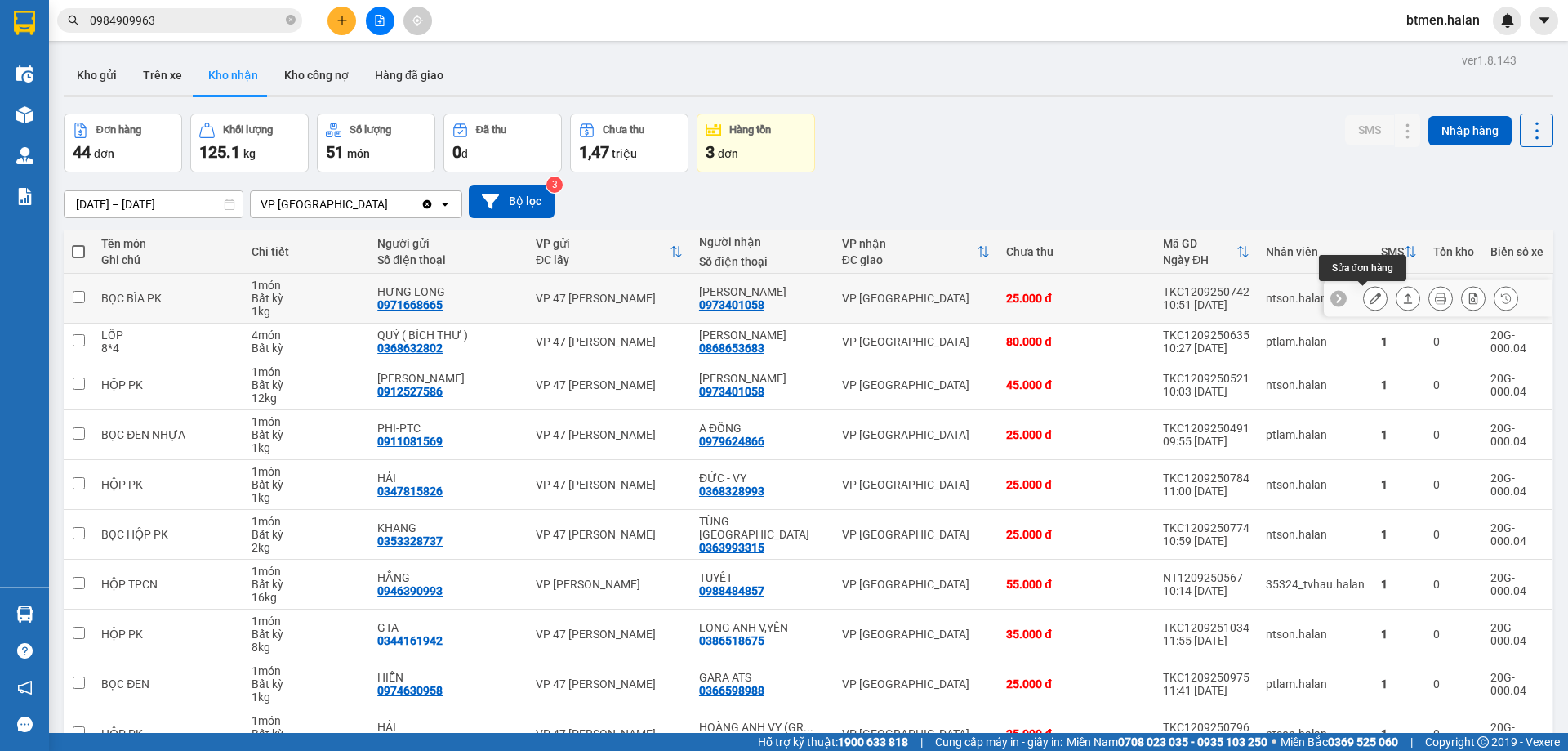
click at [1369, 303] on icon at bounding box center [1375, 298] width 12 height 12
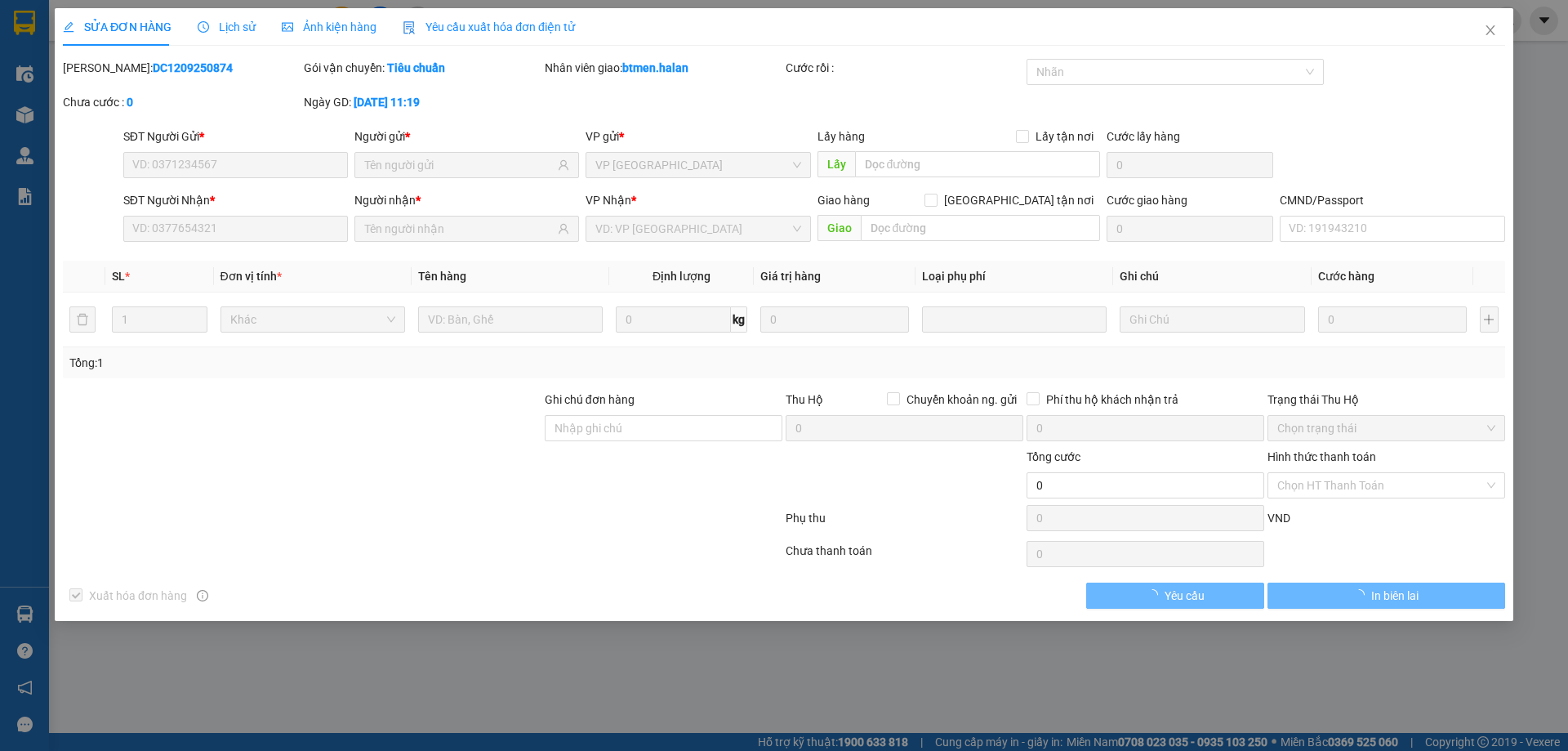
type input "0971668665"
type input "HƯNG LONG"
type input "0973401058"
type input "[PERSON_NAME]"
type input "25.000"
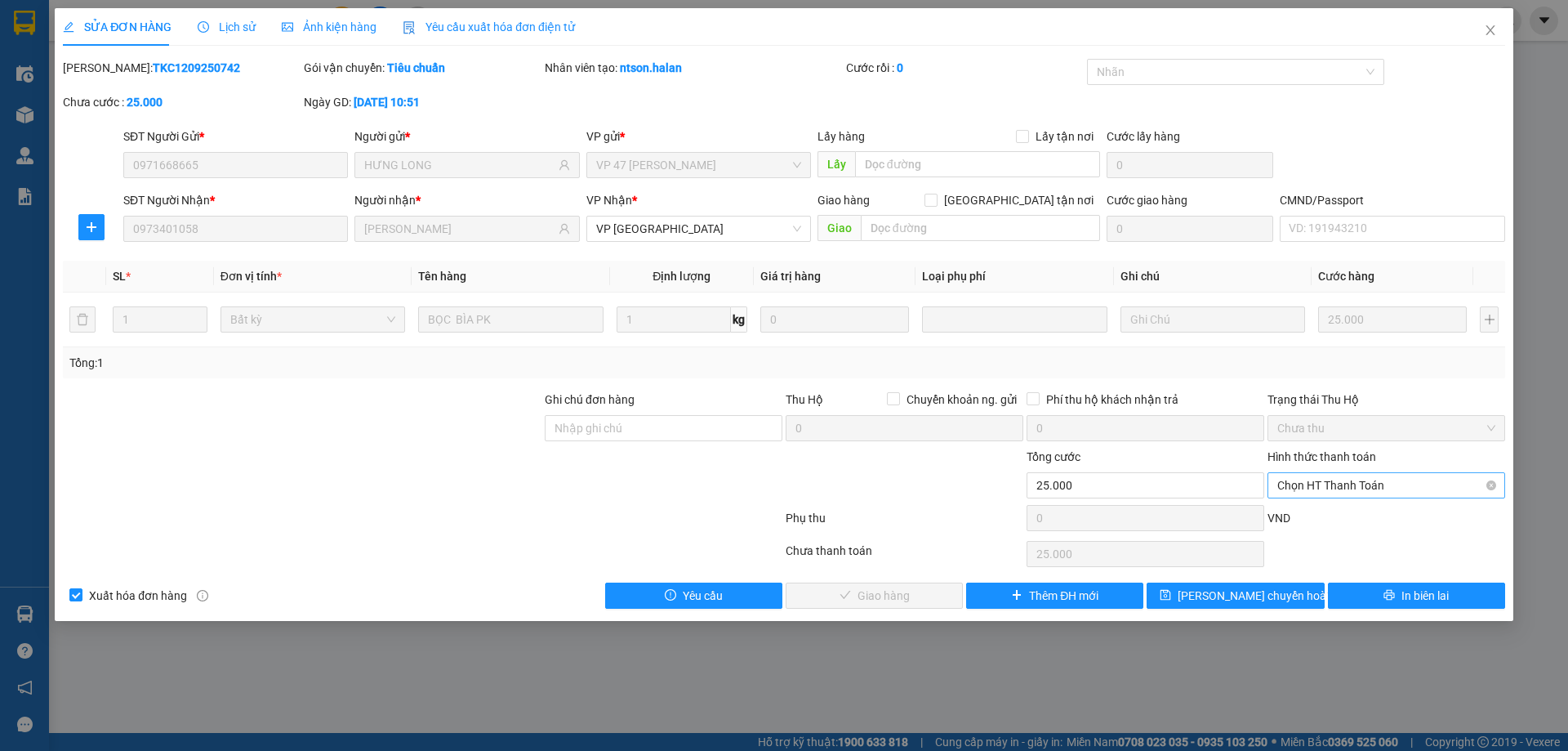
click at [1361, 486] on span "Chọn HT Thanh Toán" at bounding box center [1386, 485] width 218 height 25
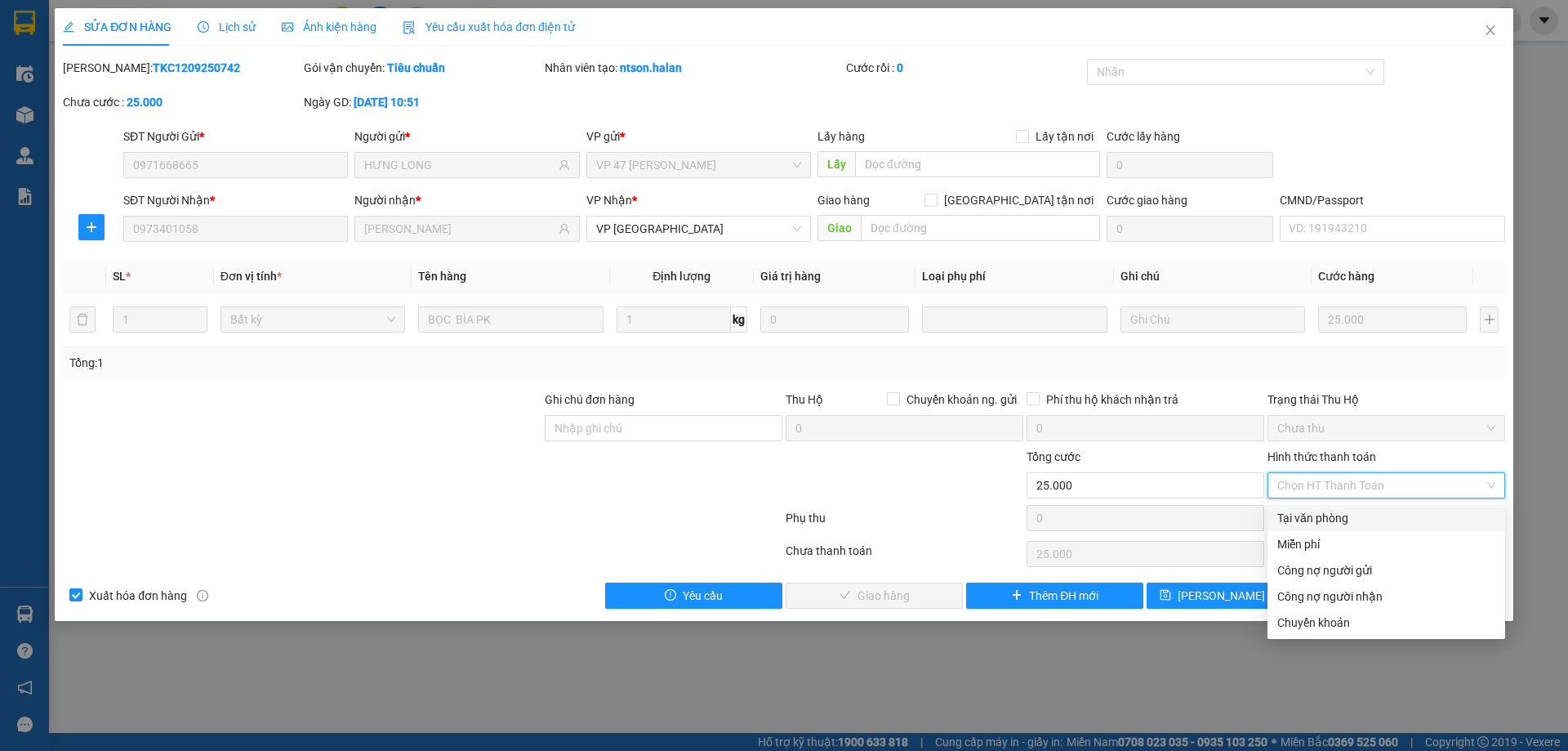
click at [1330, 513] on div "Tại văn phòng" at bounding box center [1386, 518] width 218 height 18
type input "0"
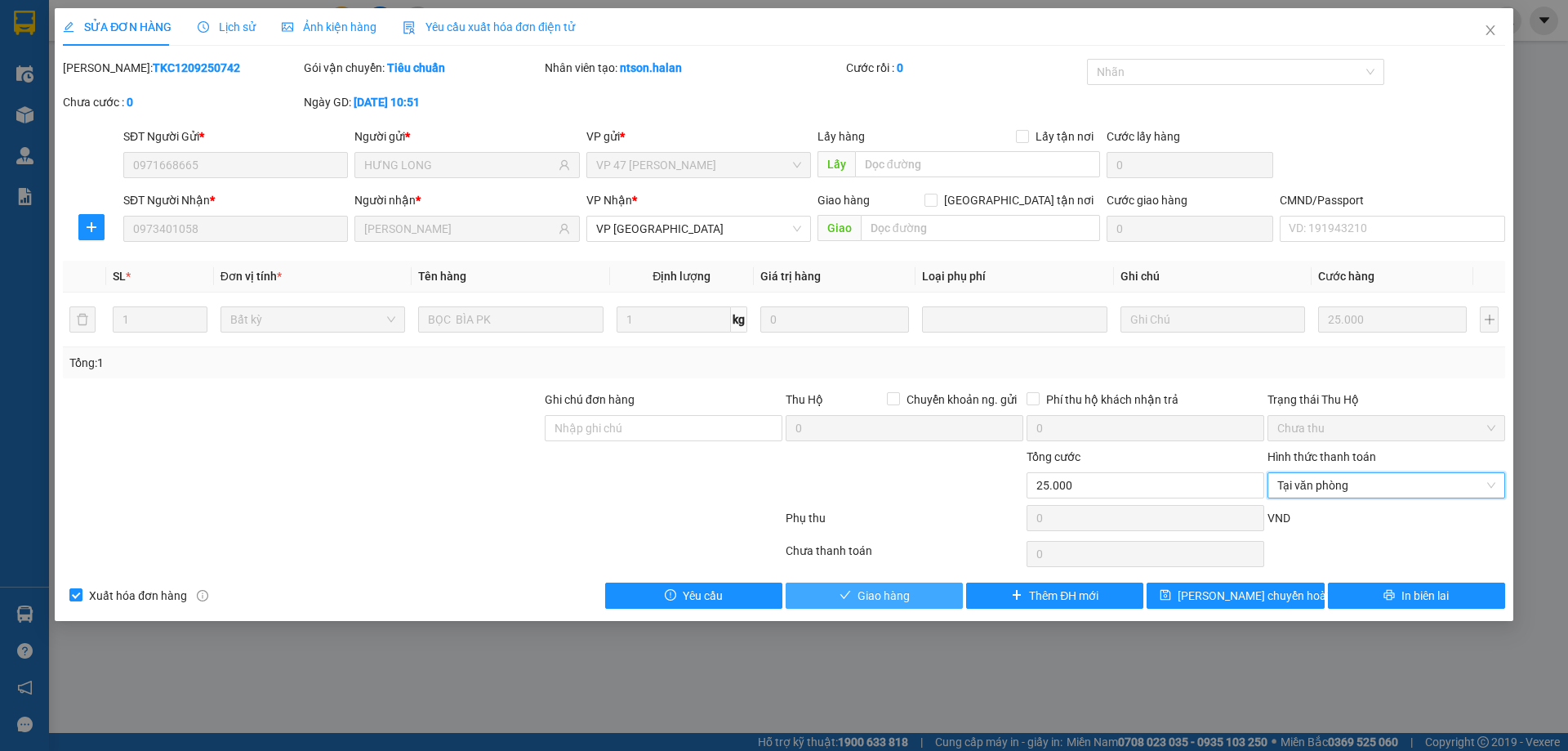
click at [925, 592] on button "Giao hàng" at bounding box center [874, 595] width 177 height 26
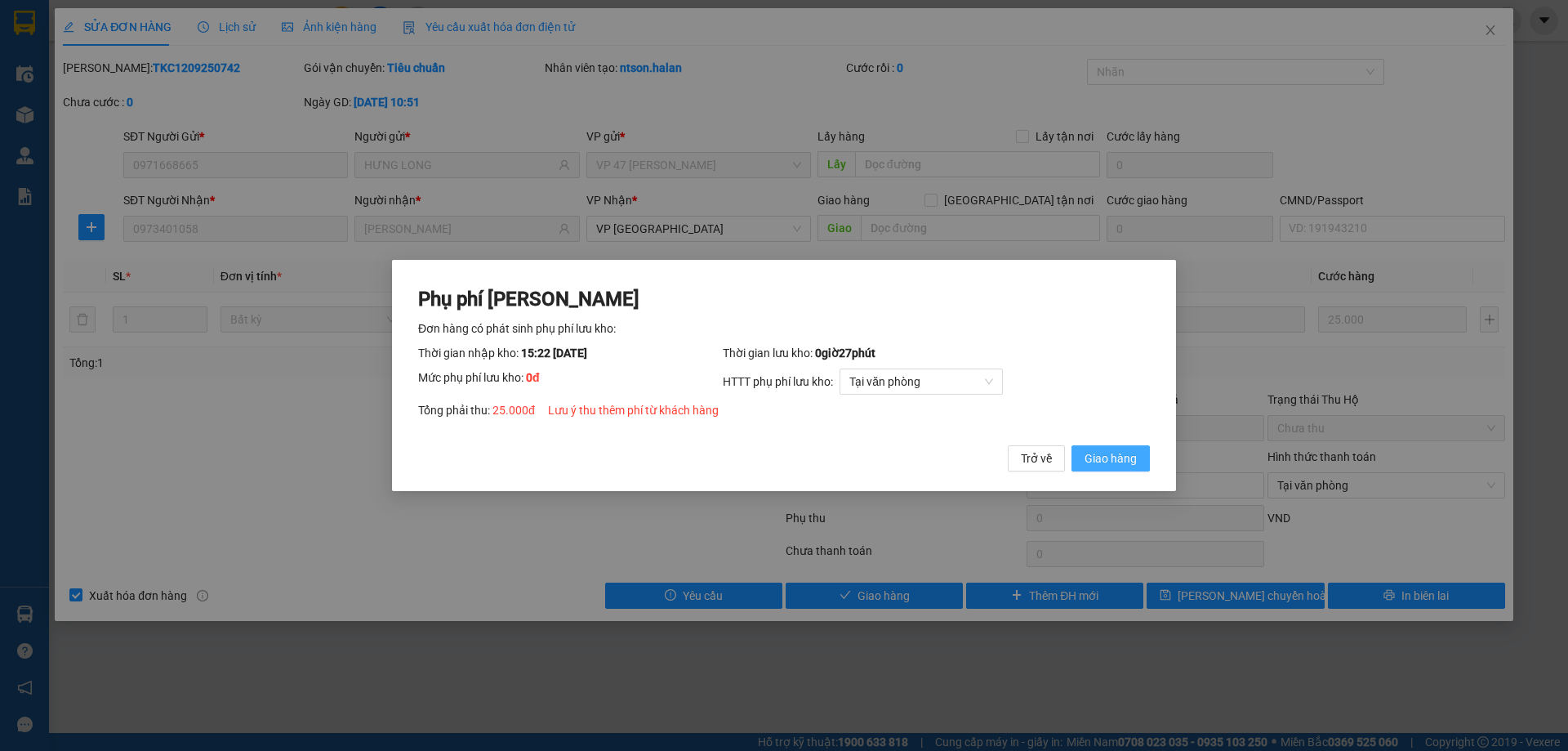
click at [1103, 467] on span "Giao hàng" at bounding box center [1110, 458] width 53 height 18
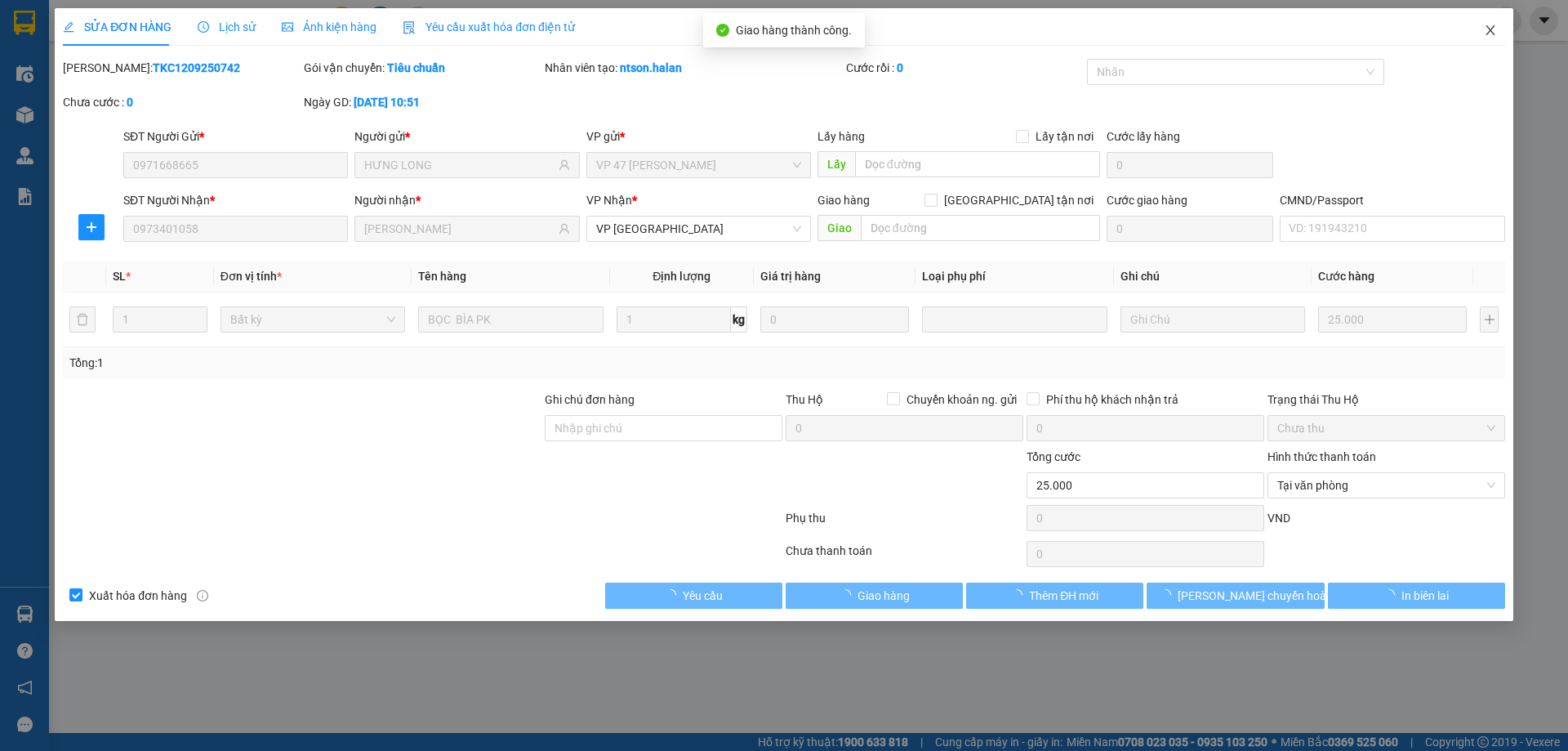
click at [1495, 39] on span "Close" at bounding box center [1491, 31] width 46 height 46
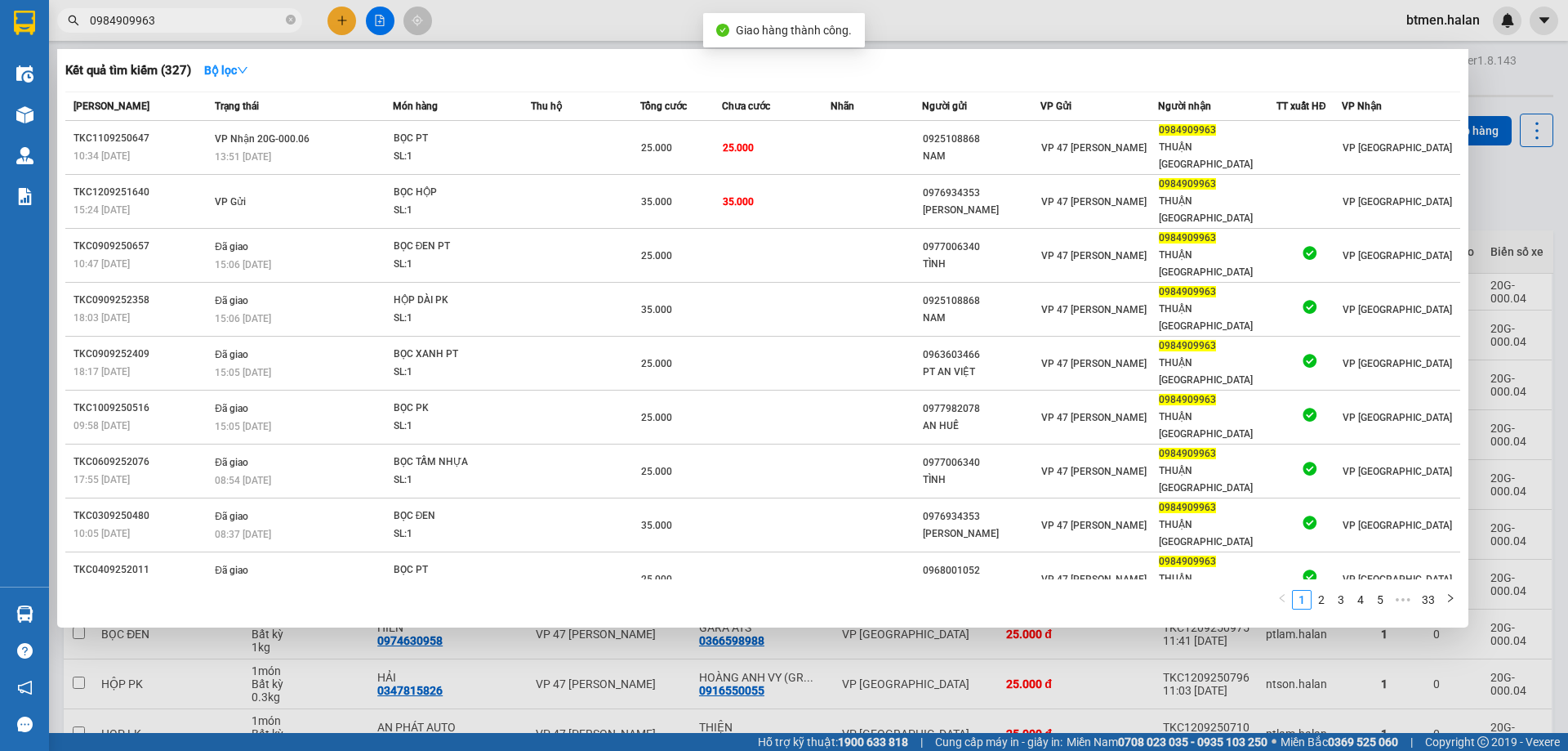
click at [204, 17] on input "0984909963" at bounding box center [186, 21] width 193 height 18
click at [1520, 193] on div at bounding box center [784, 376] width 1568 height 751
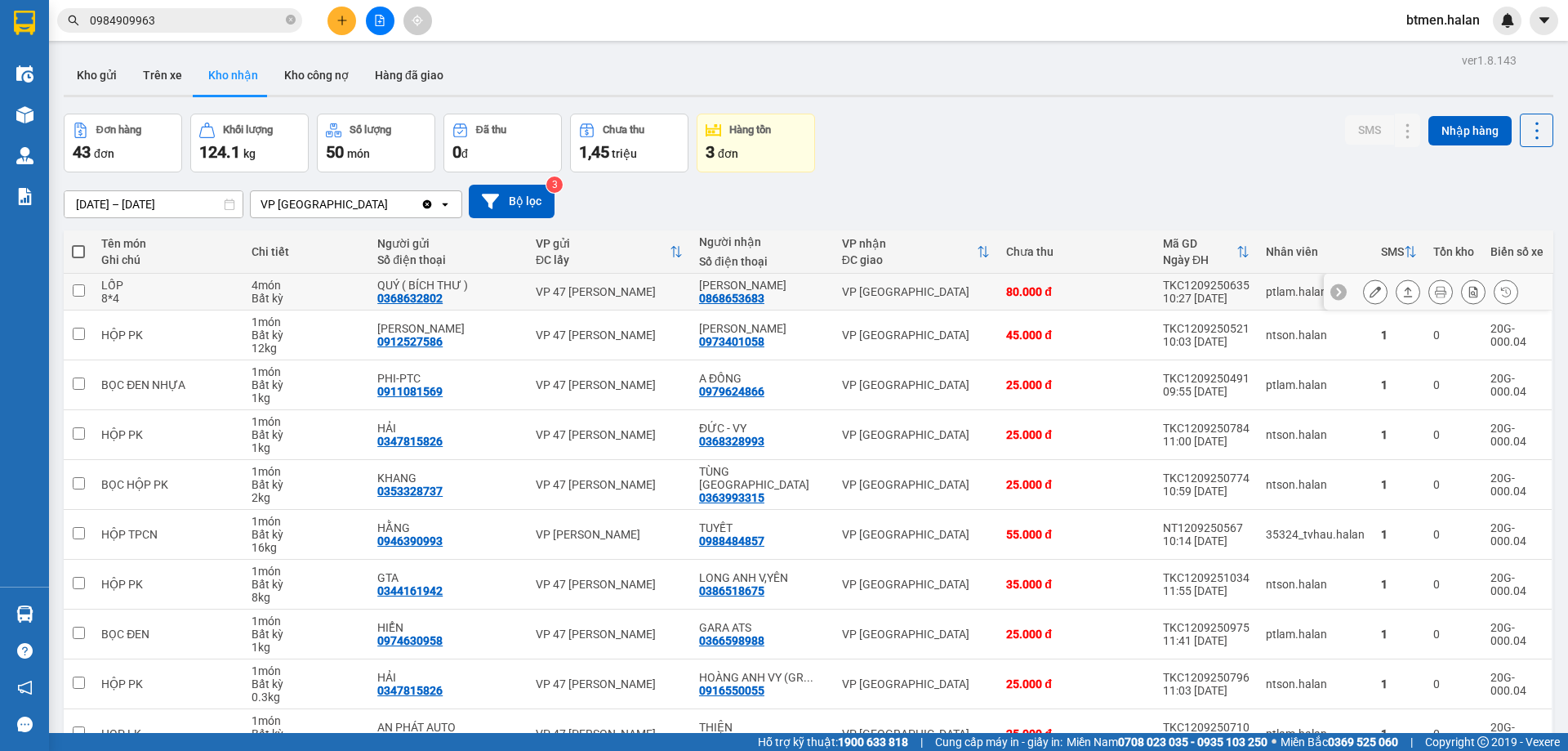
click at [1363, 283] on button at bounding box center [1374, 292] width 23 height 29
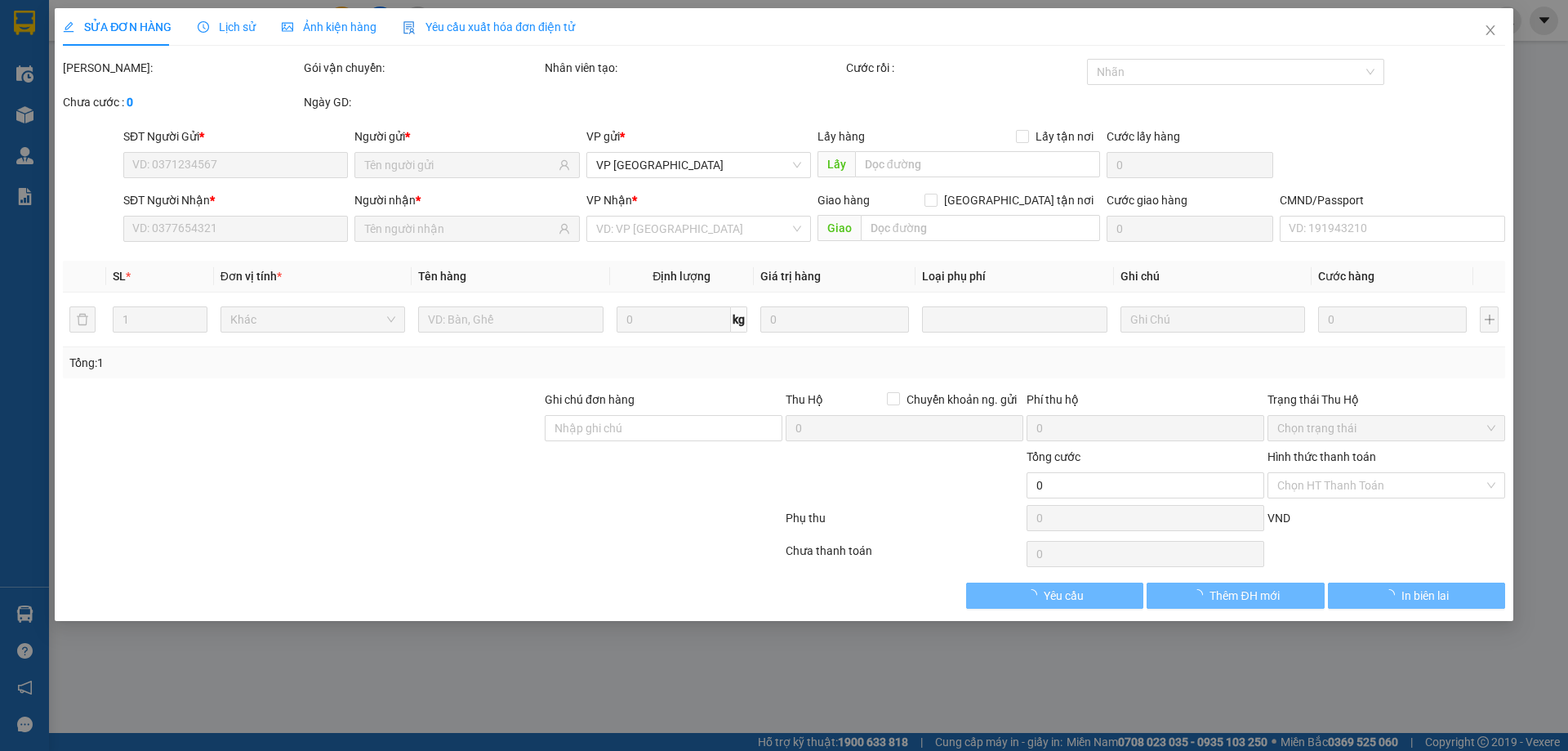
type input "0368632802"
type input "QUÝ ( BÍCH THƯ )"
type input "0868653683"
type input "[PERSON_NAME]"
type input "80.000"
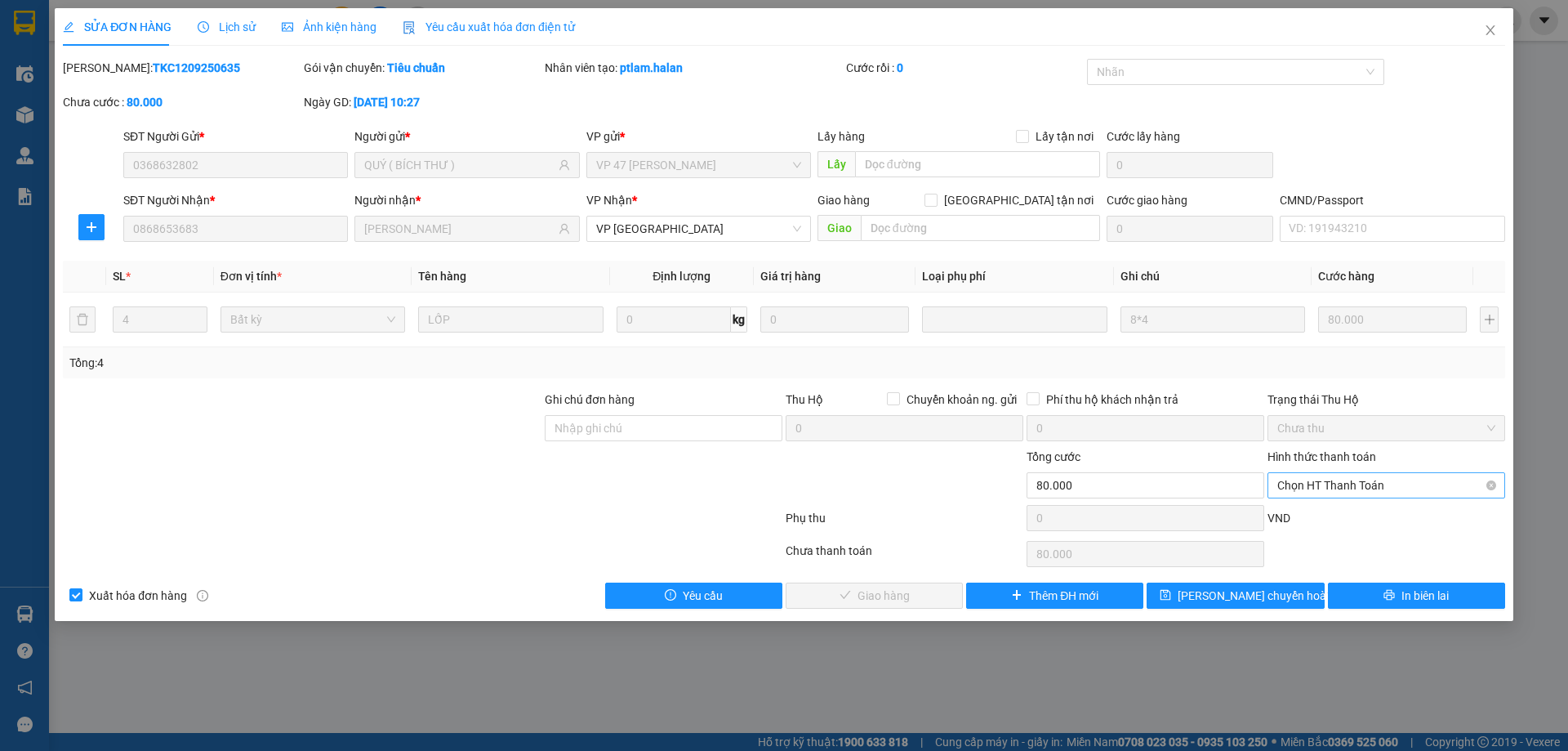
click at [1331, 483] on span "Chọn HT Thanh Toán" at bounding box center [1386, 485] width 218 height 25
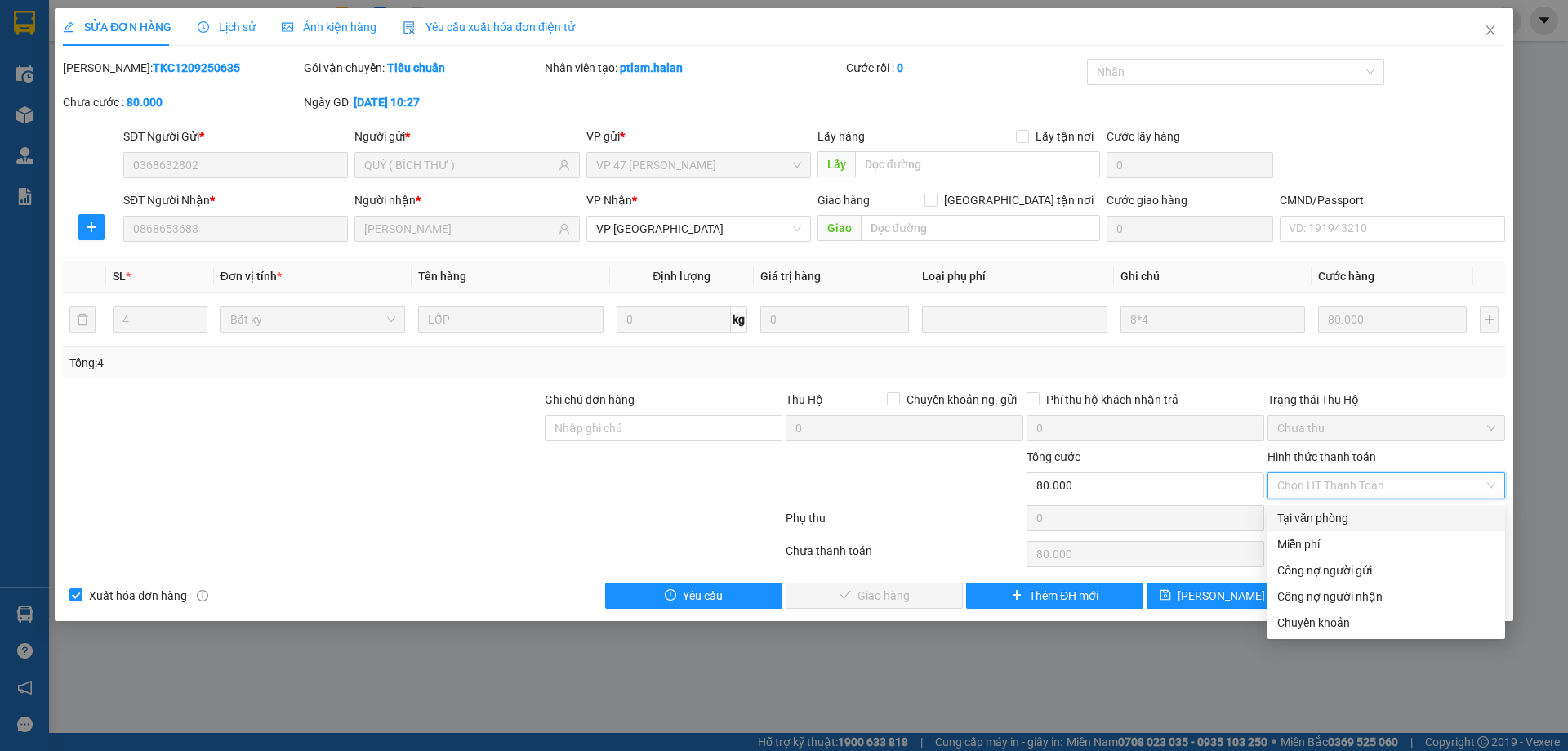
drag, startPoint x: 1312, startPoint y: 510, endPoint x: 1002, endPoint y: 561, distance: 314.2
click at [1311, 512] on div "Tại văn phòng" at bounding box center [1386, 518] width 218 height 18
type input "0"
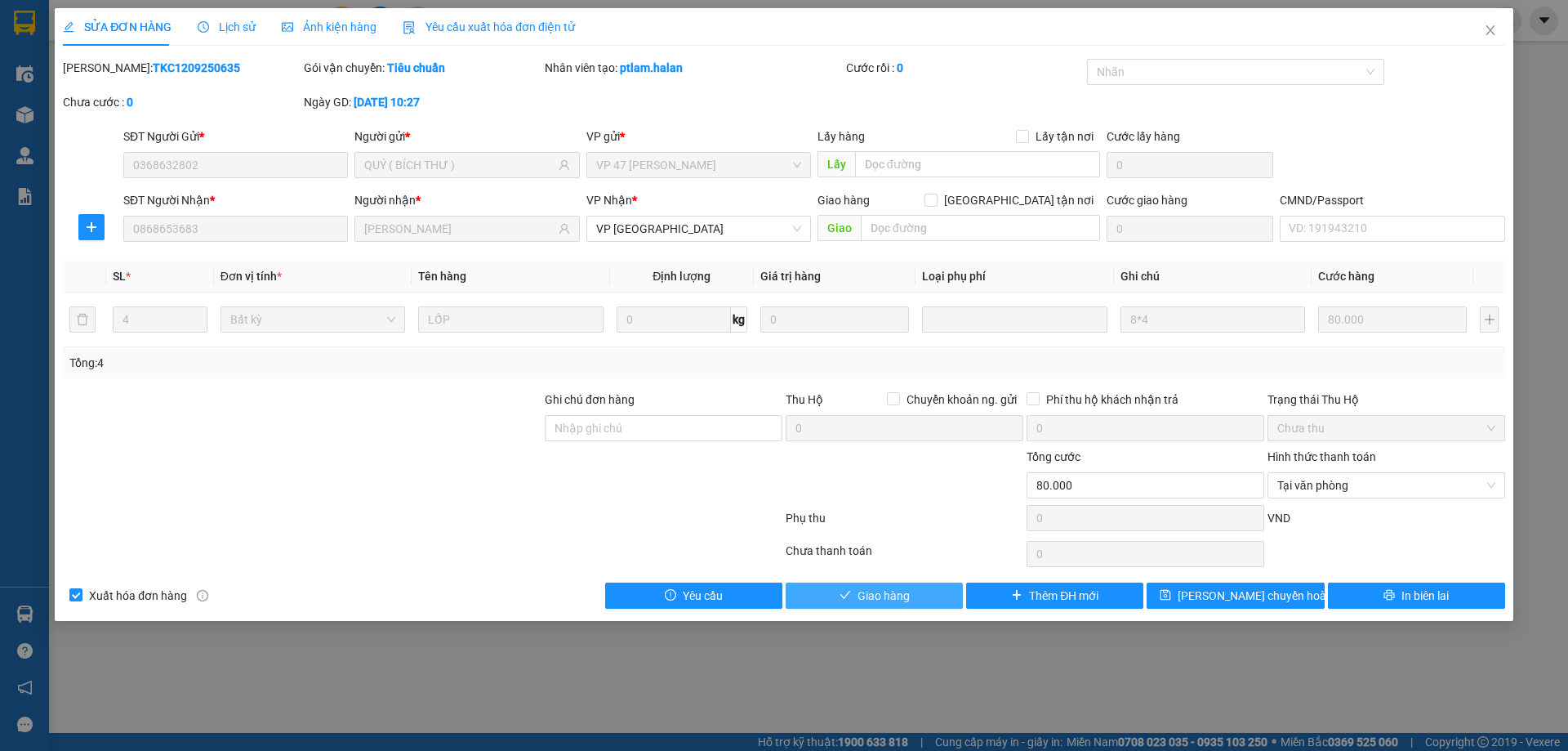
click at [870, 599] on span "Giao hàng" at bounding box center [883, 595] width 53 height 18
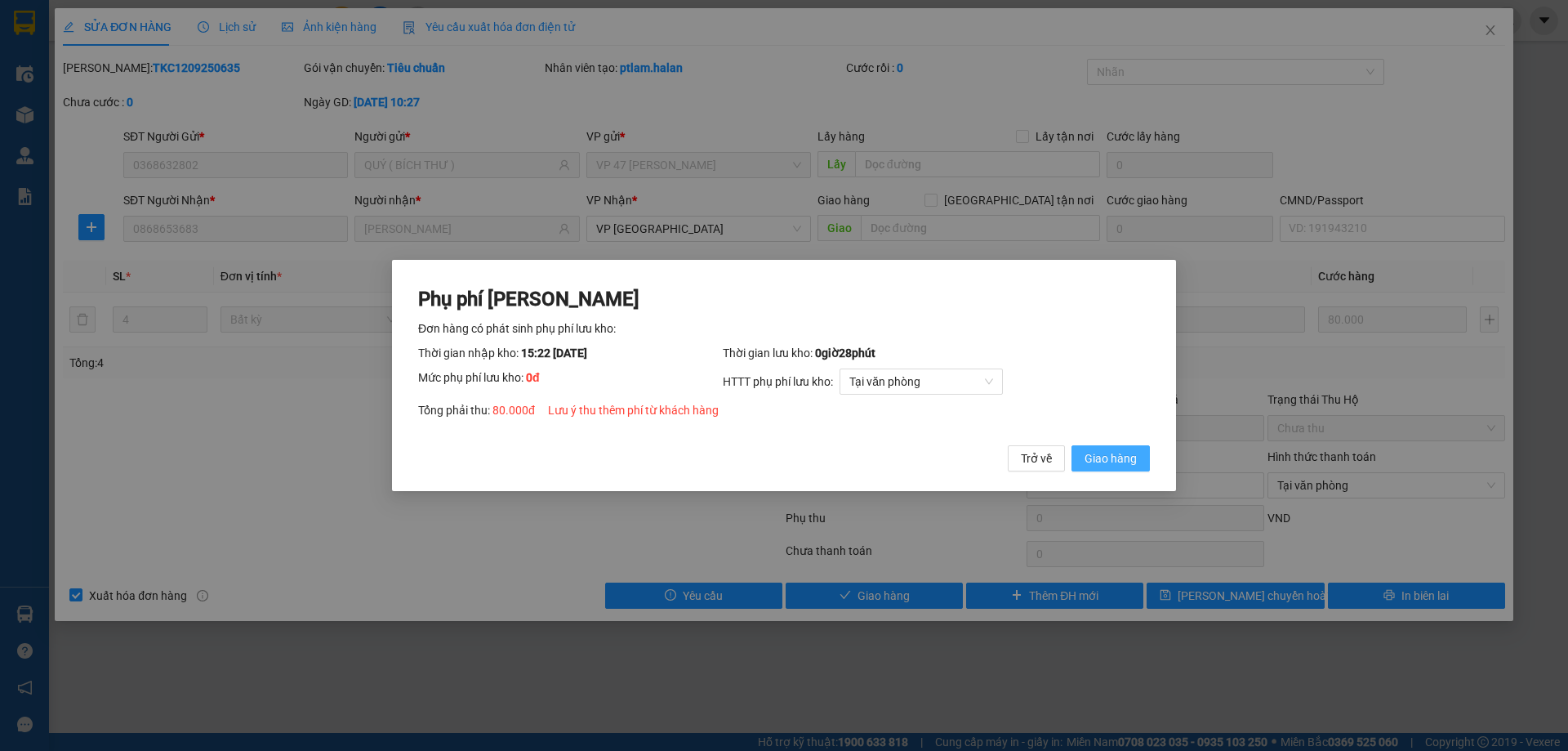
click at [1102, 467] on span "Giao hàng" at bounding box center [1110, 458] width 53 height 18
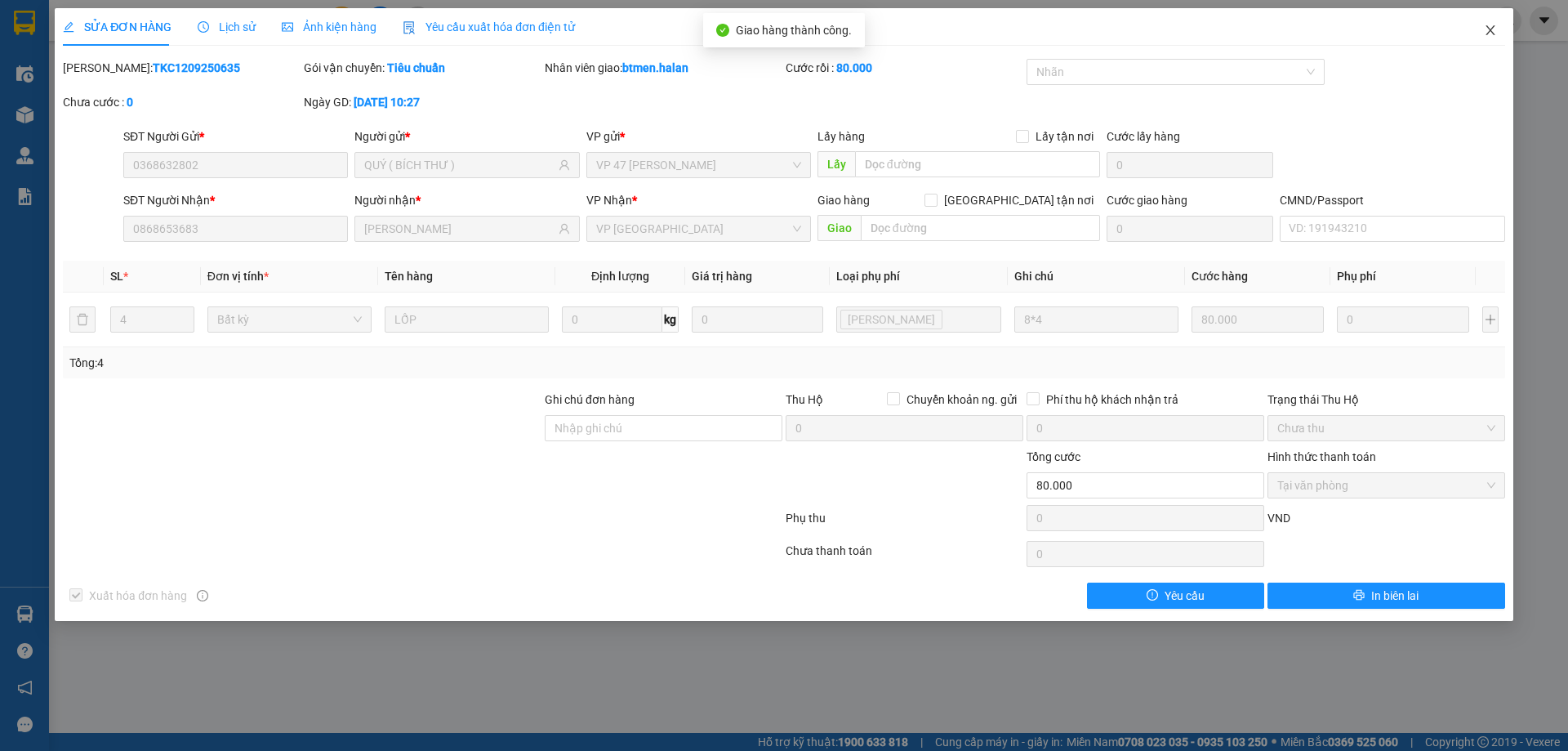
click at [1492, 34] on icon "close" at bounding box center [1490, 30] width 9 height 10
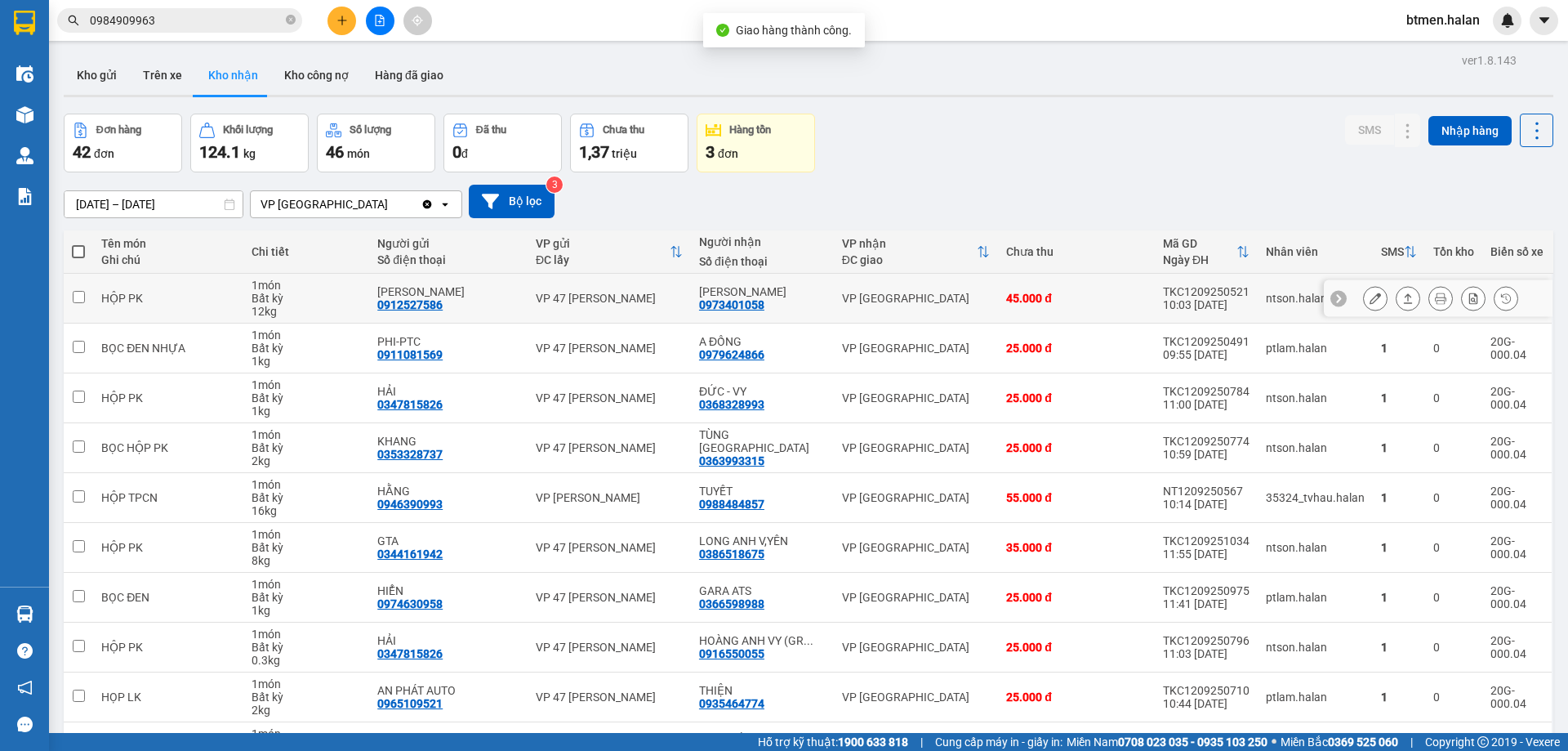
click at [1369, 298] on icon at bounding box center [1375, 298] width 12 height 12
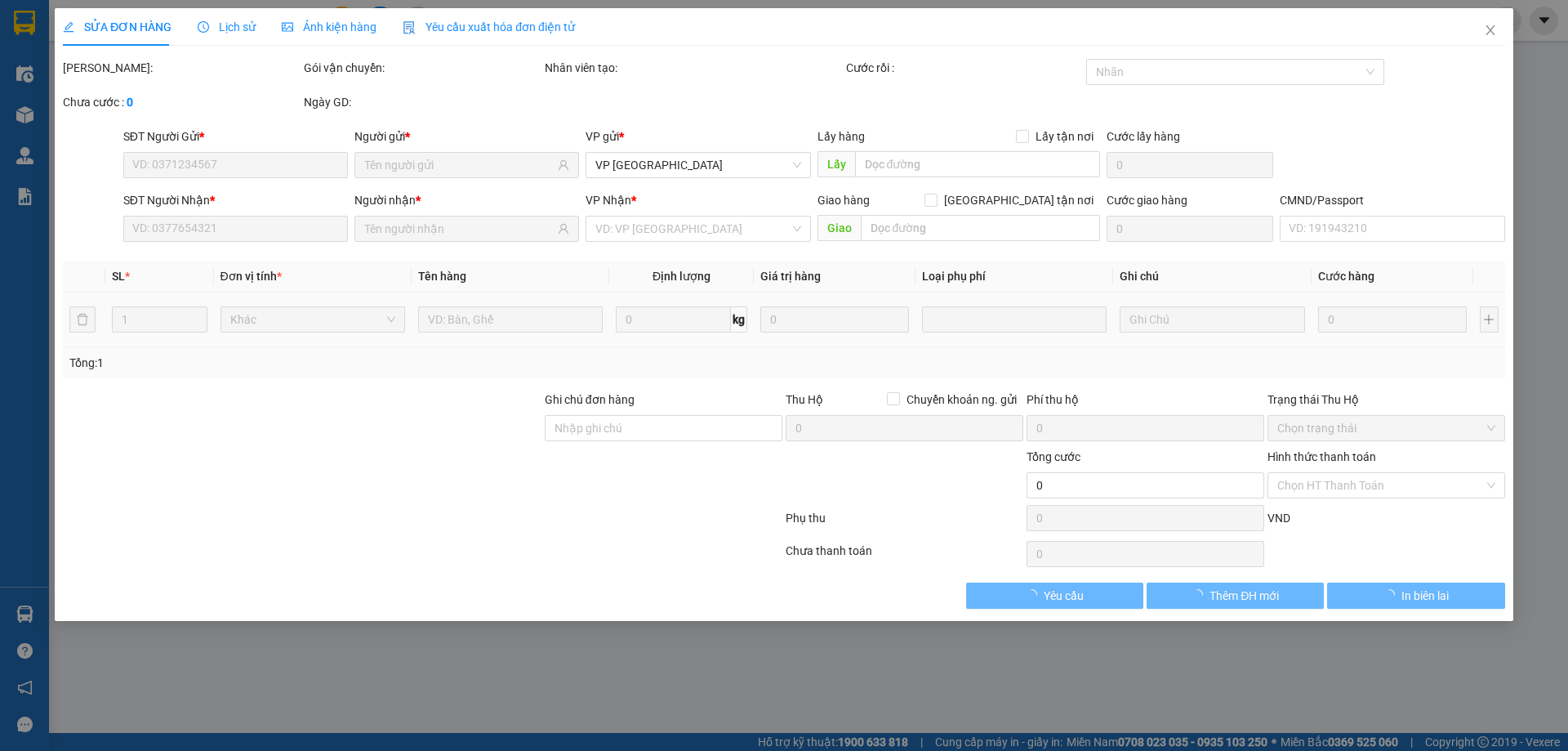
type input "0912527586"
type input "[PERSON_NAME]"
type input "0973401058"
type input "[PERSON_NAME]"
type input "45.000"
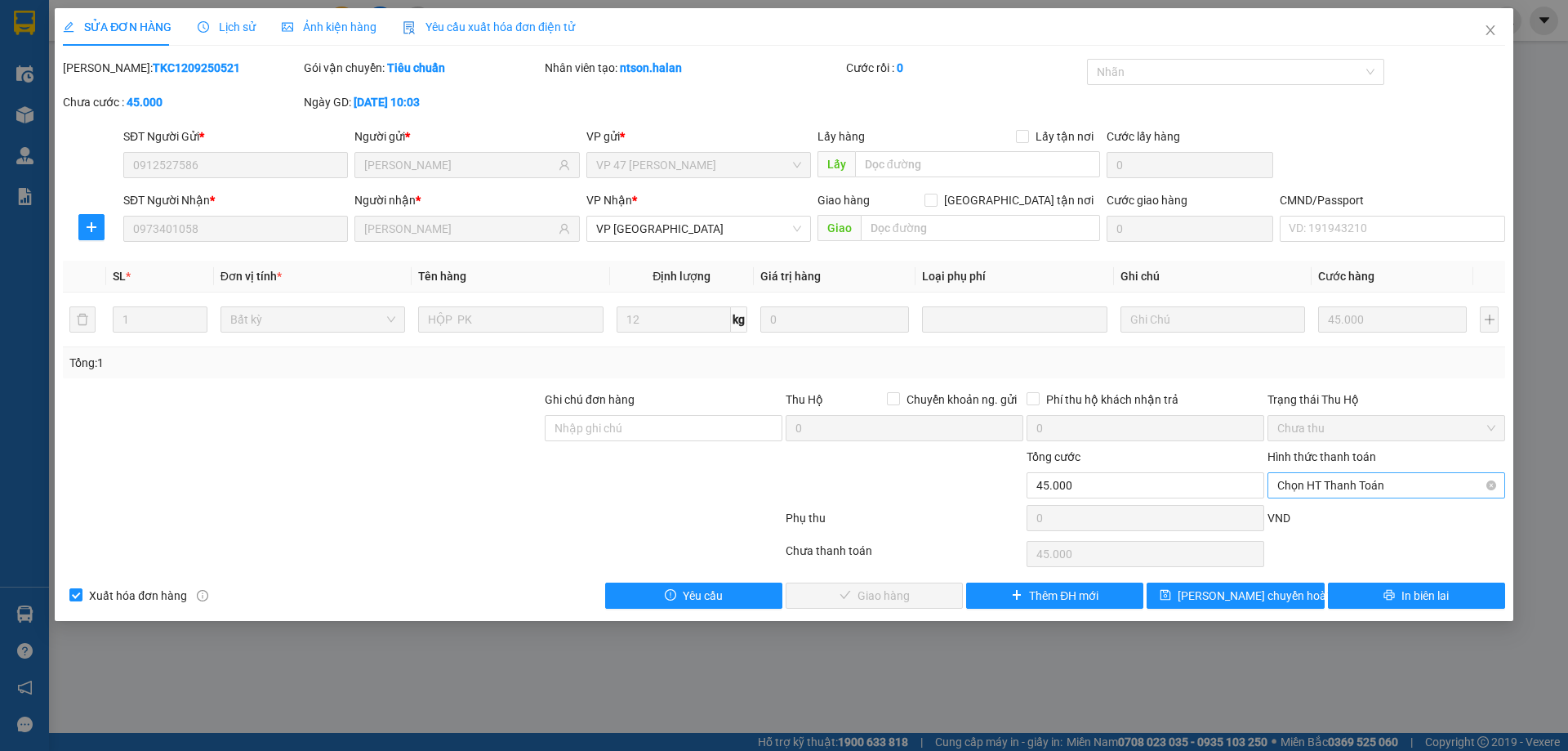
click at [1350, 486] on span "Chọn HT Thanh Toán" at bounding box center [1386, 485] width 218 height 25
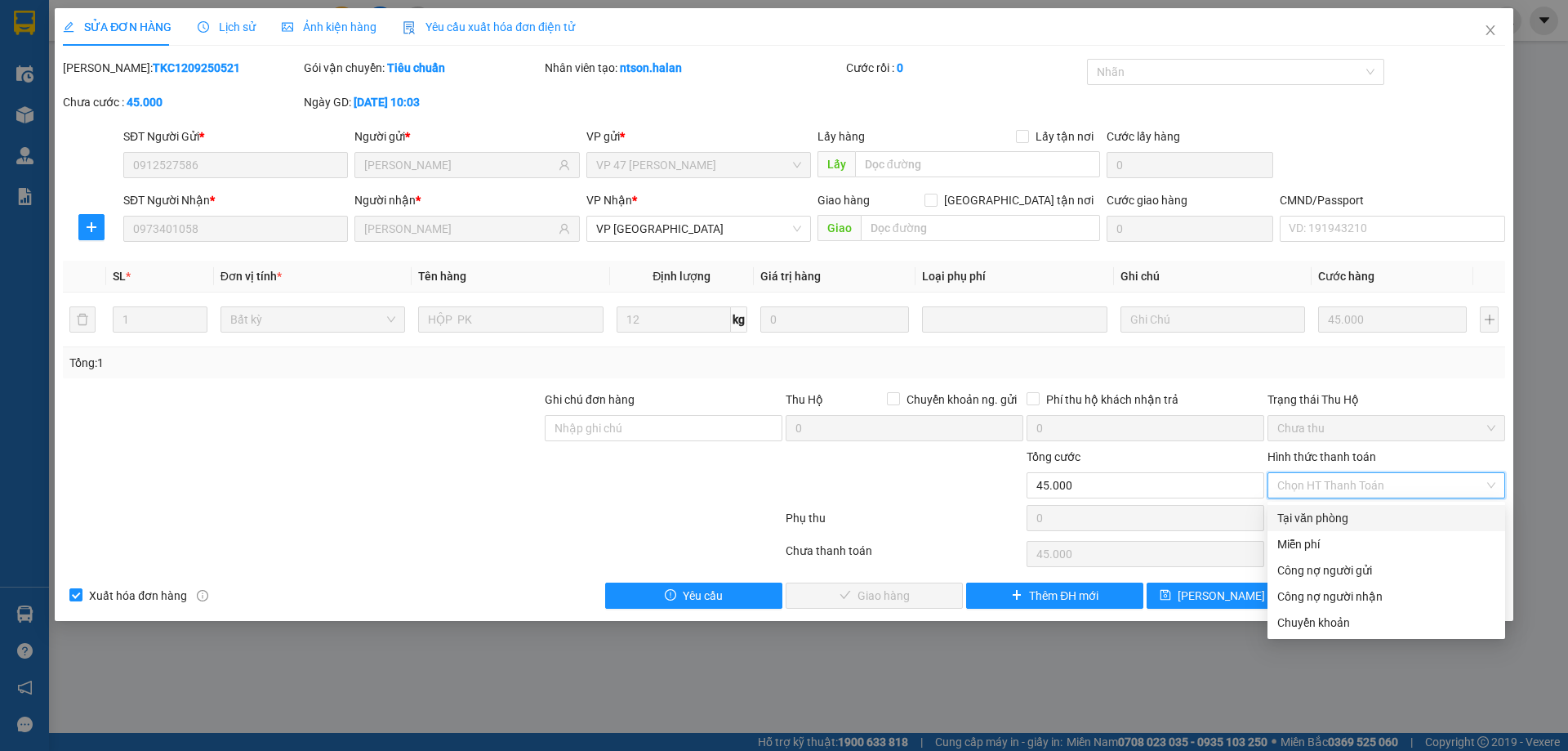
click at [1306, 514] on div "Tại văn phòng" at bounding box center [1386, 518] width 218 height 18
type input "0"
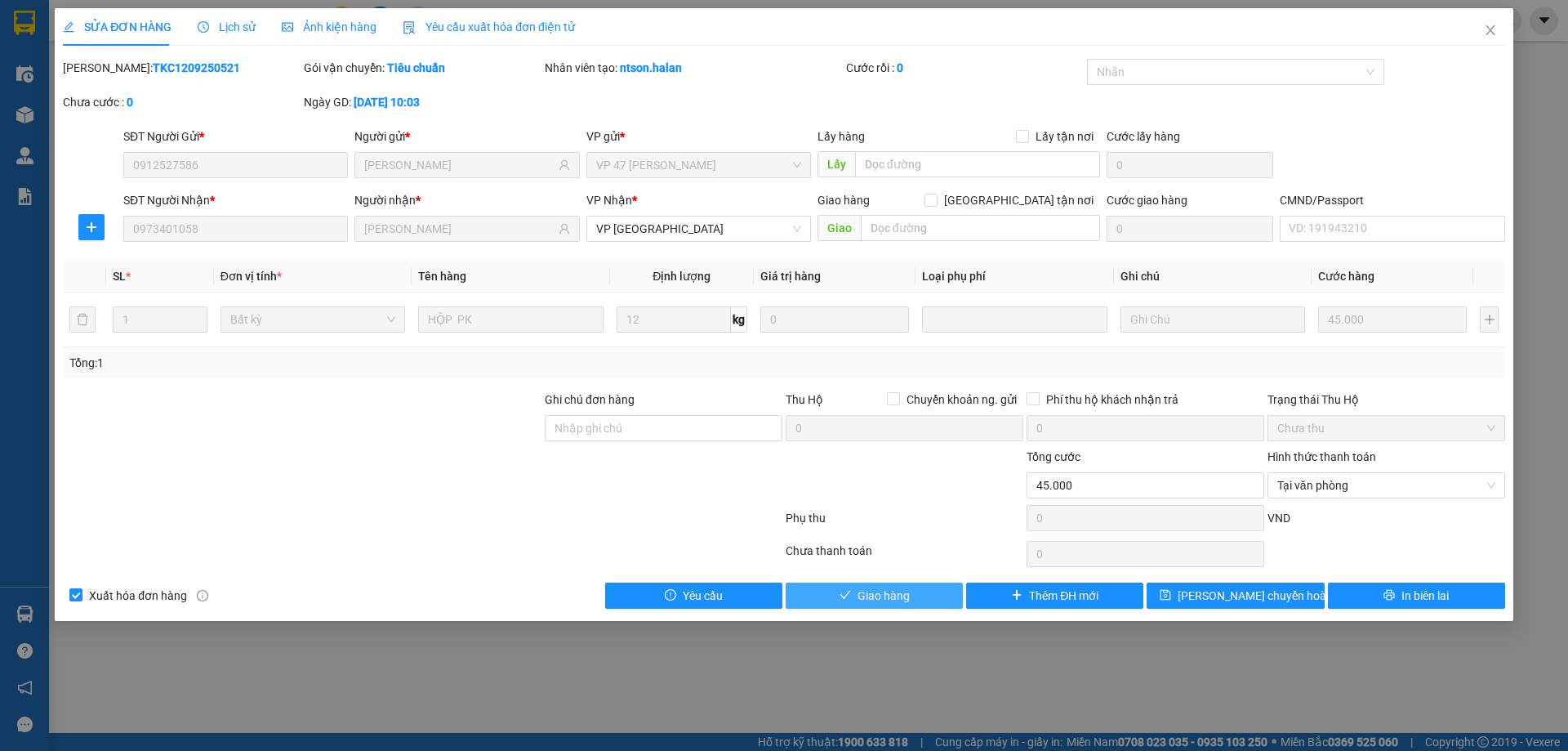
click at [932, 587] on button "Giao hàng" at bounding box center [874, 595] width 177 height 26
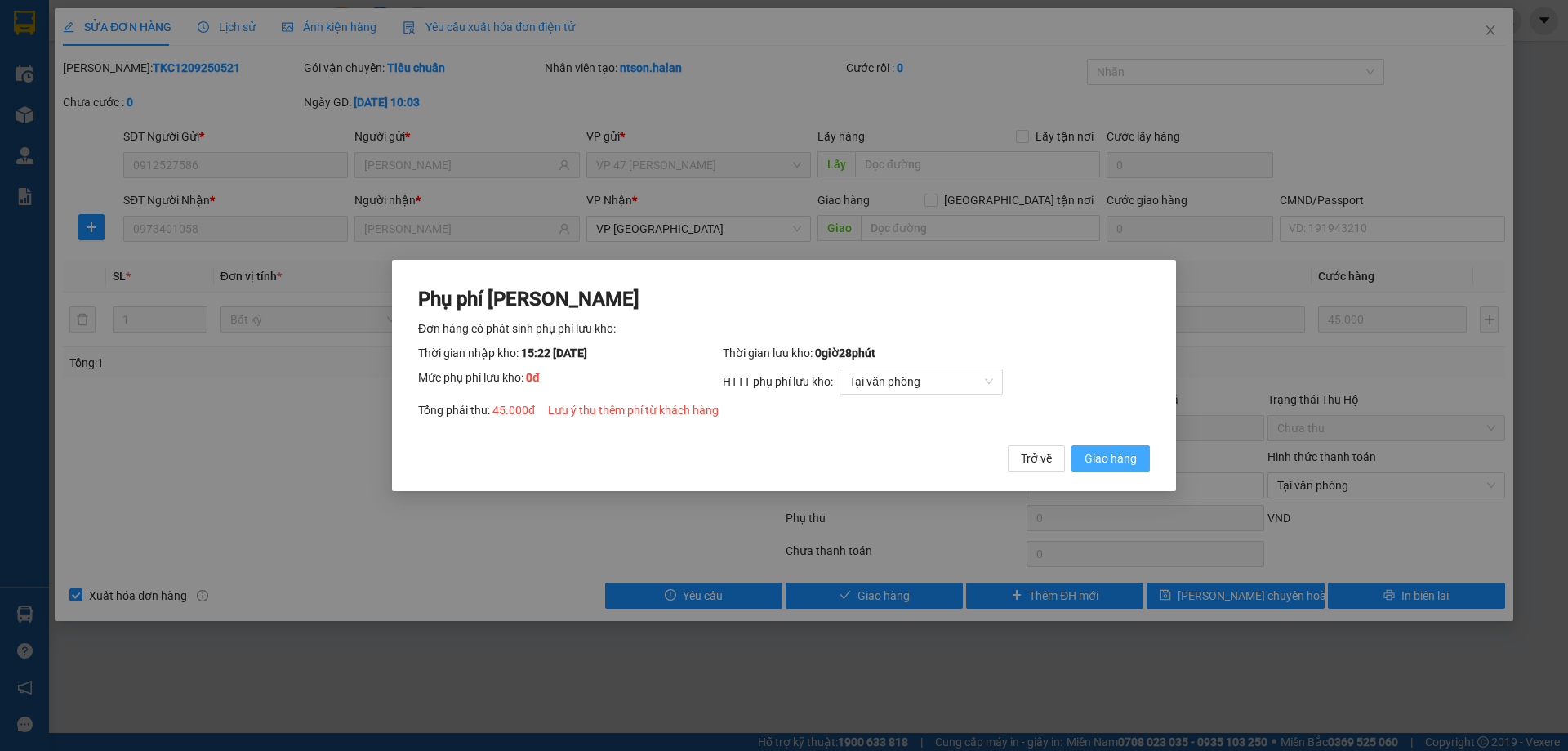
click at [1113, 445] on button "Giao hàng" at bounding box center [1110, 458] width 78 height 26
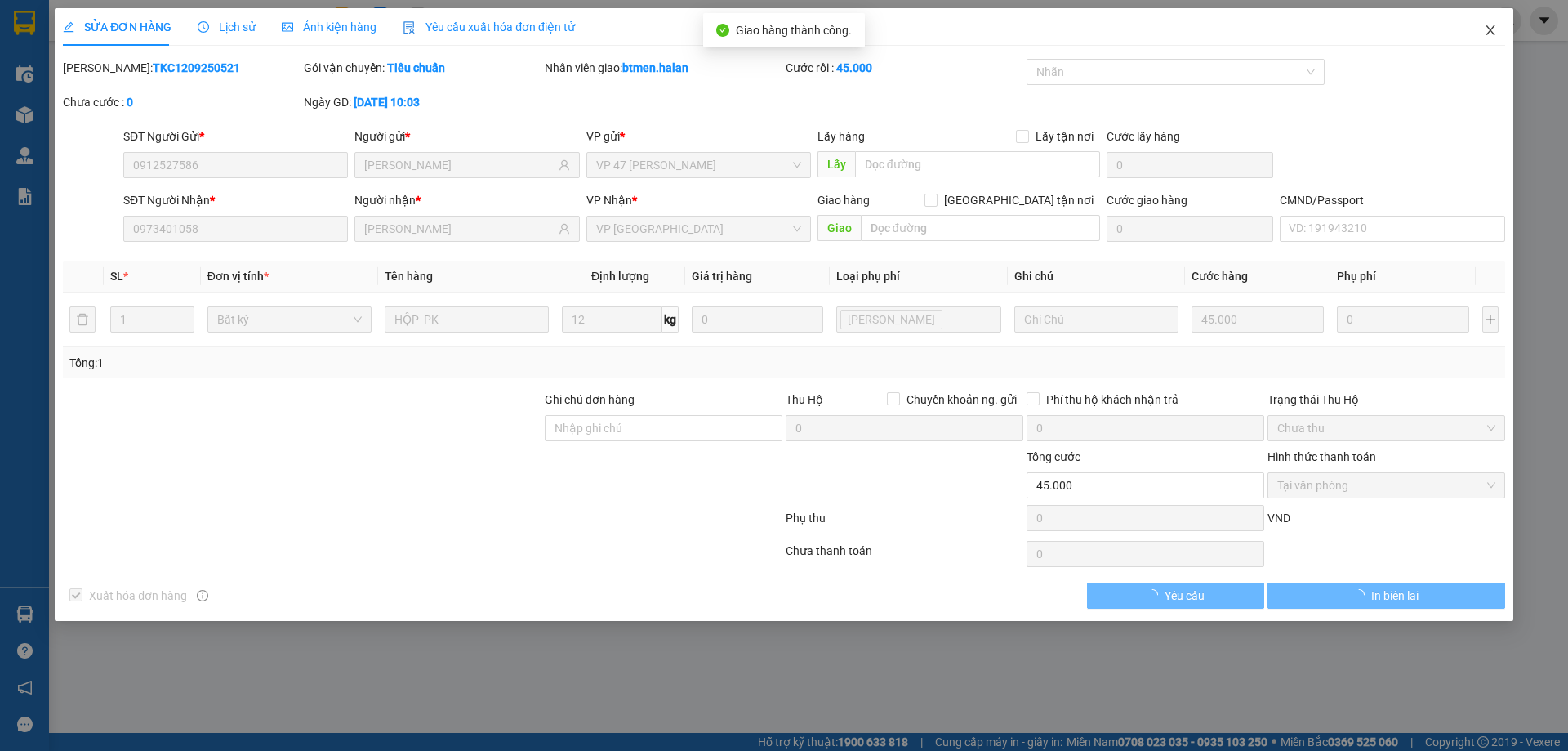
click at [1493, 25] on icon "close" at bounding box center [1490, 30] width 13 height 13
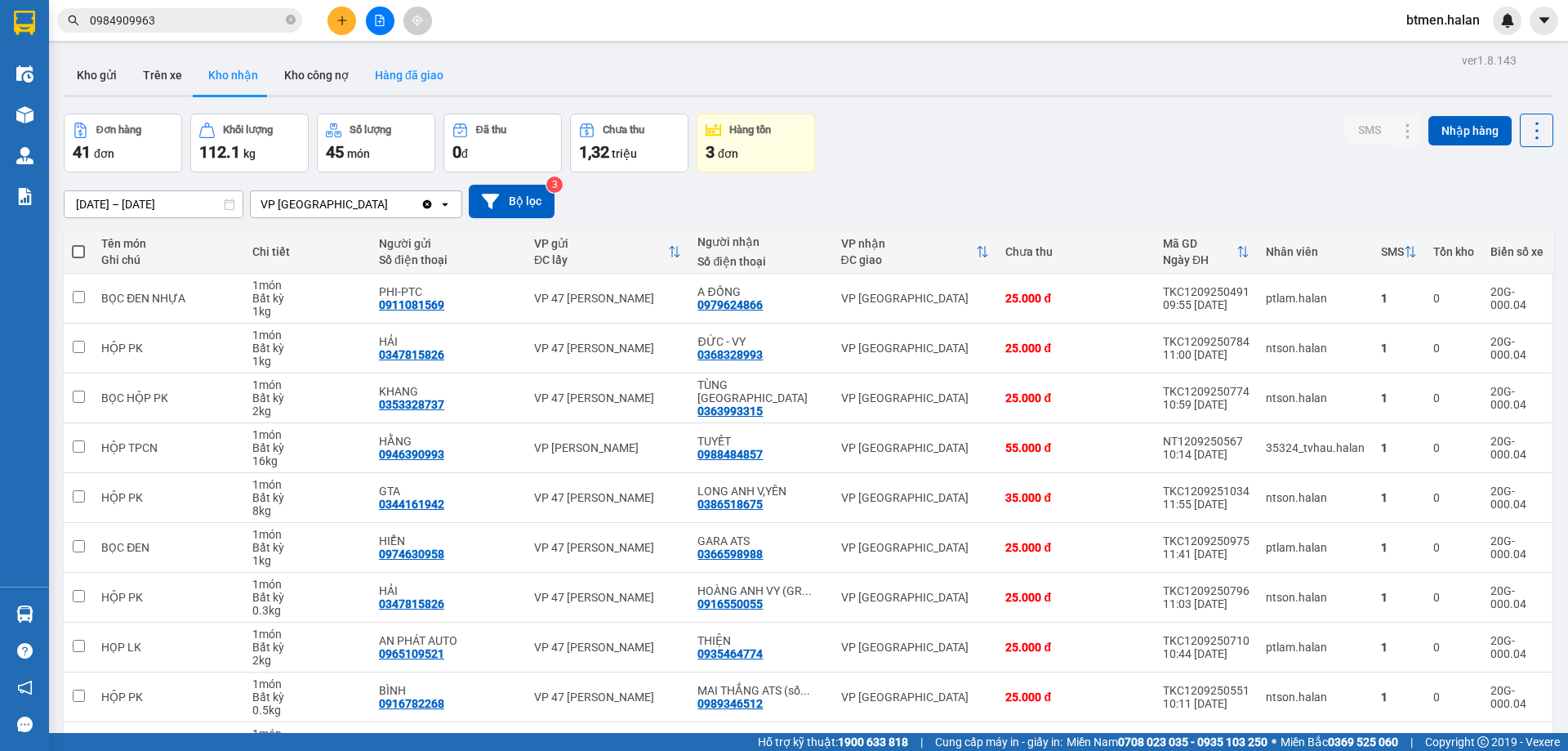
click at [377, 76] on button "Hàng đã giao" at bounding box center [408, 75] width 94 height 39
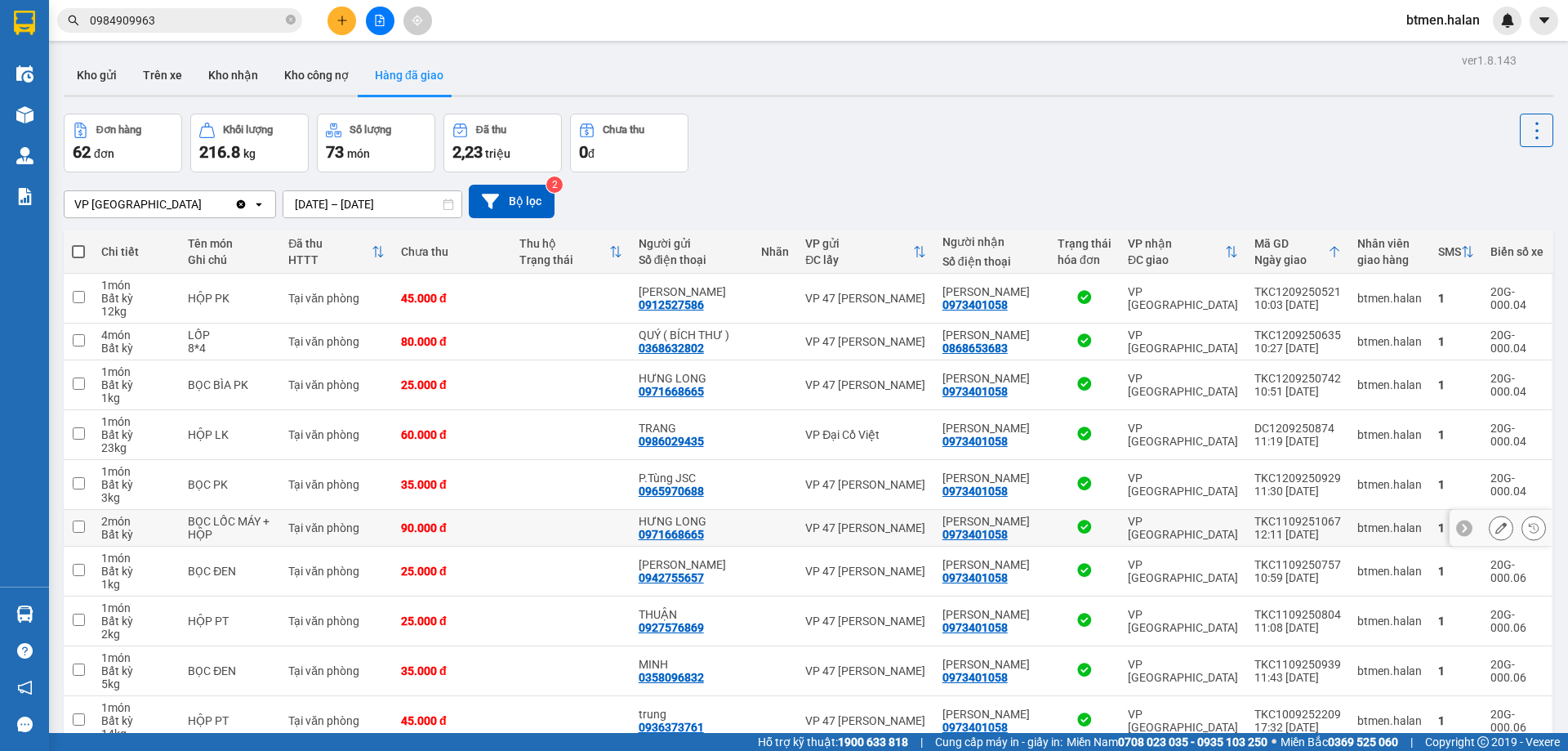
scroll to position [80, 0]
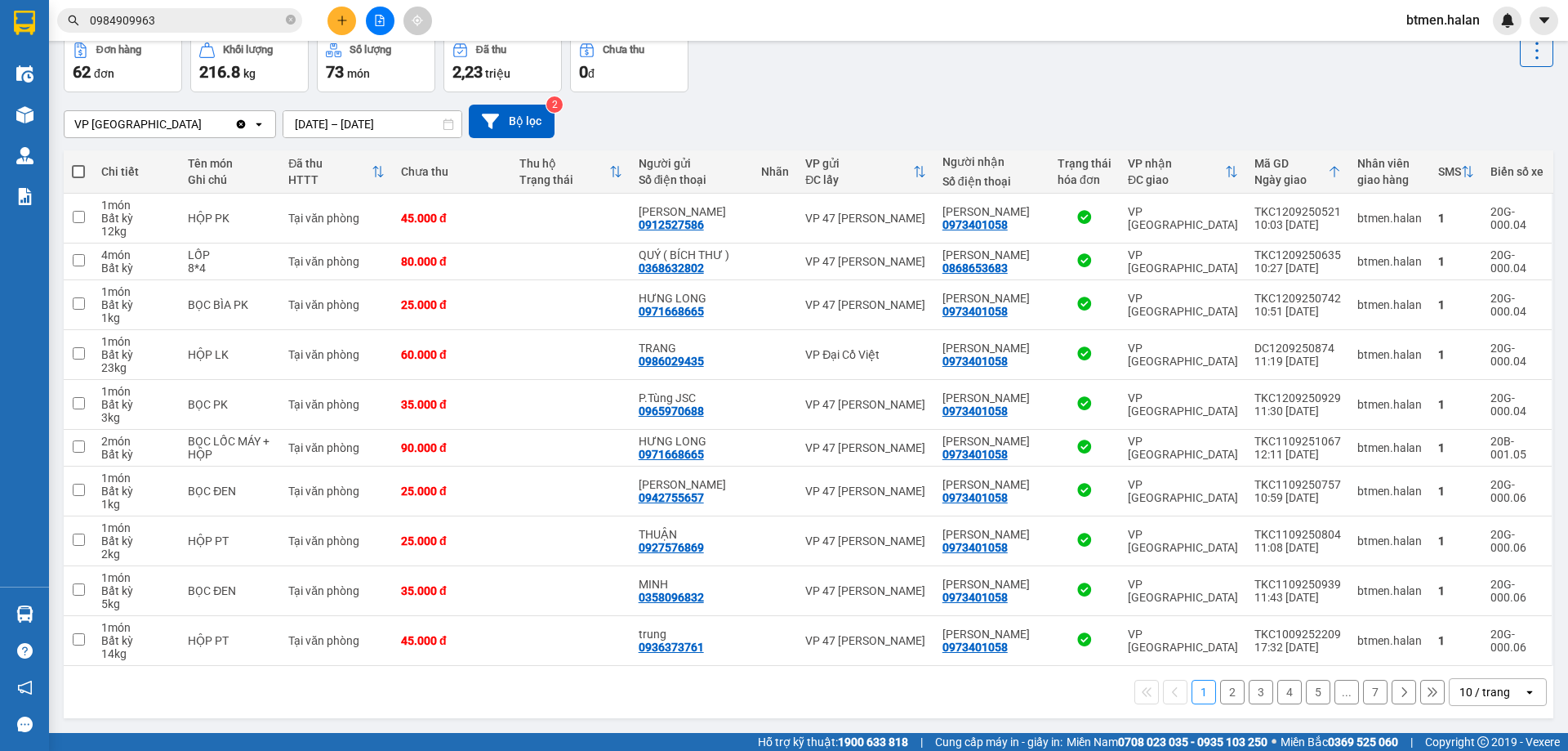
click at [1227, 693] on button "2" at bounding box center [1232, 691] width 25 height 25
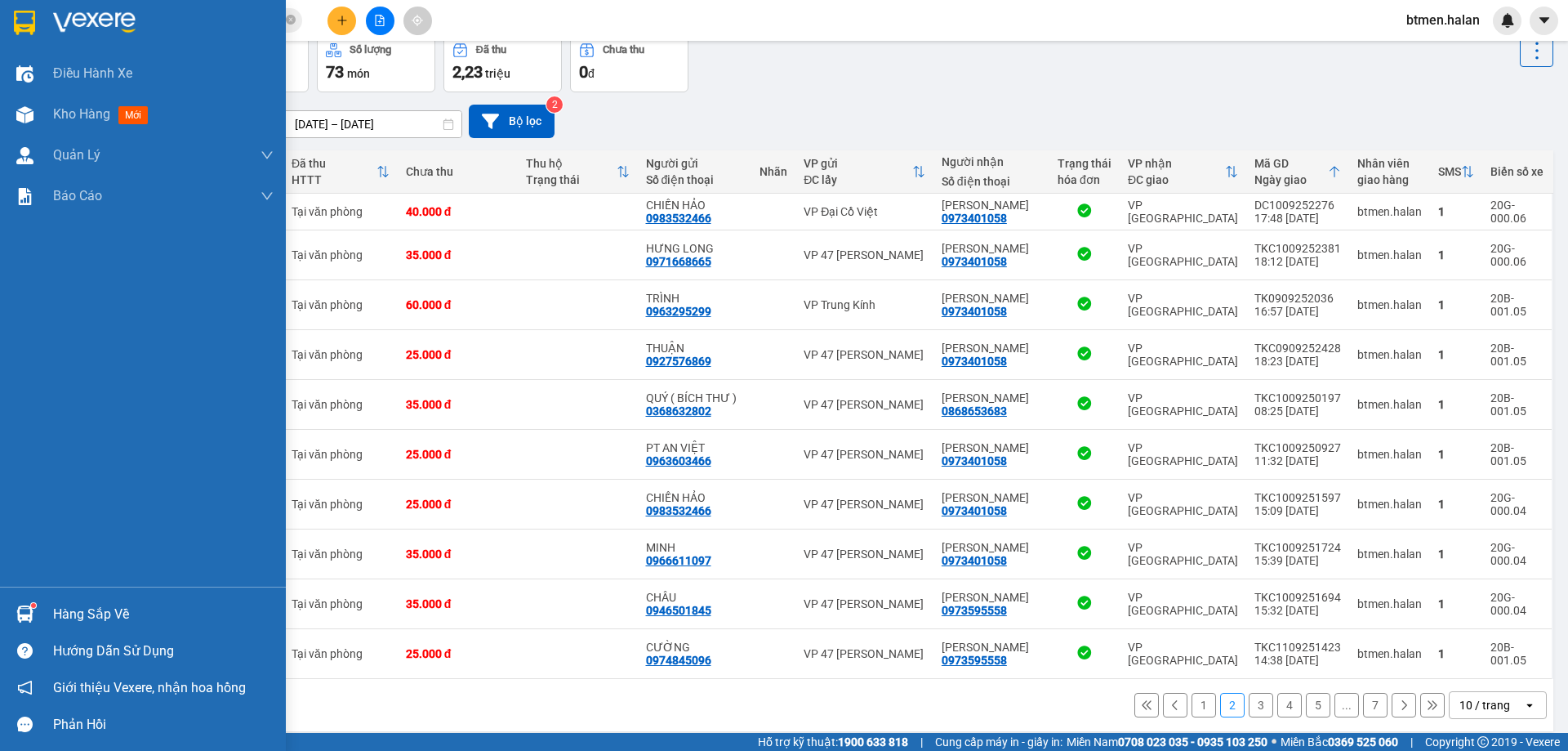
click at [64, 611] on div "Hàng sắp về" at bounding box center [163, 614] width 220 height 25
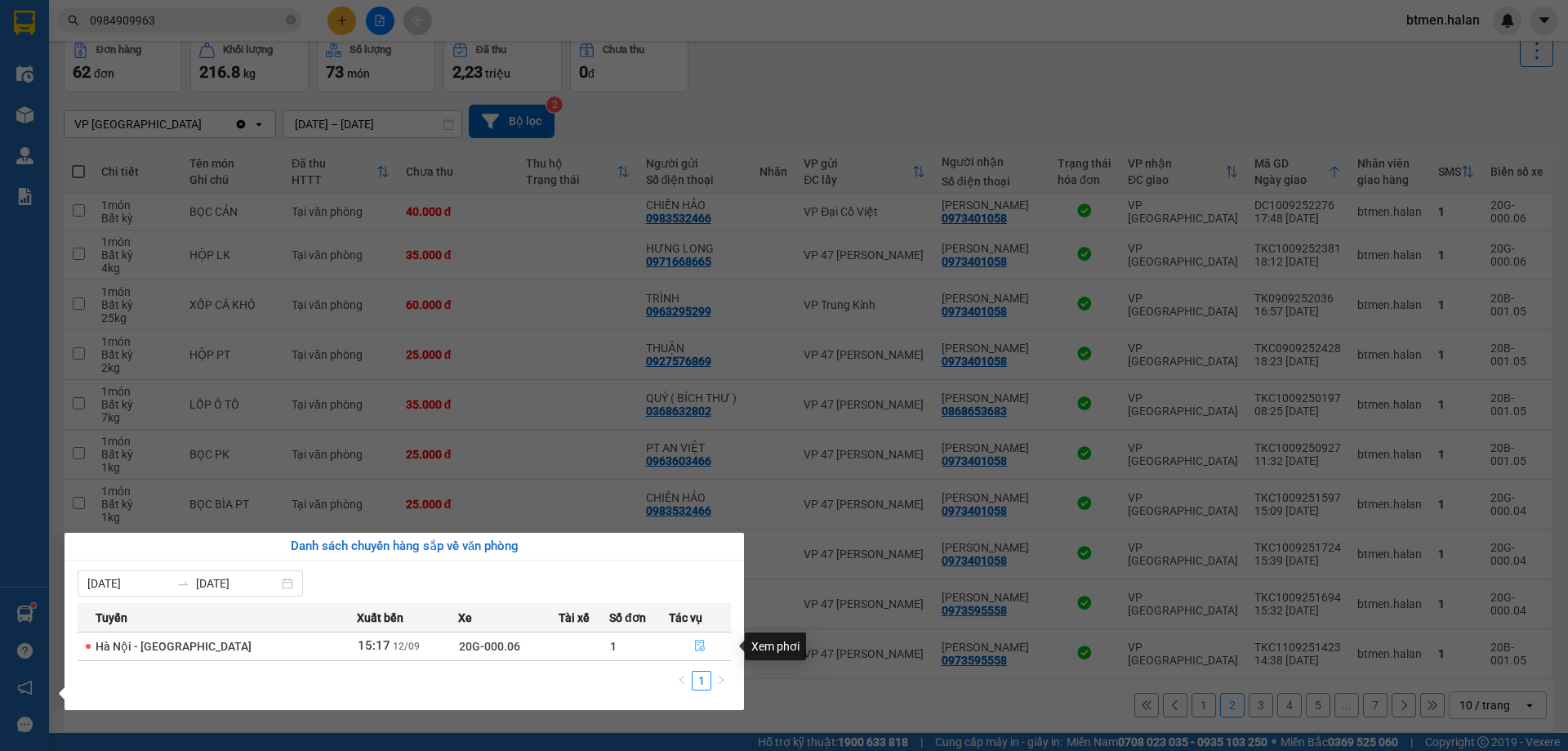
click at [705, 644] on button "button" at bounding box center [700, 646] width 62 height 26
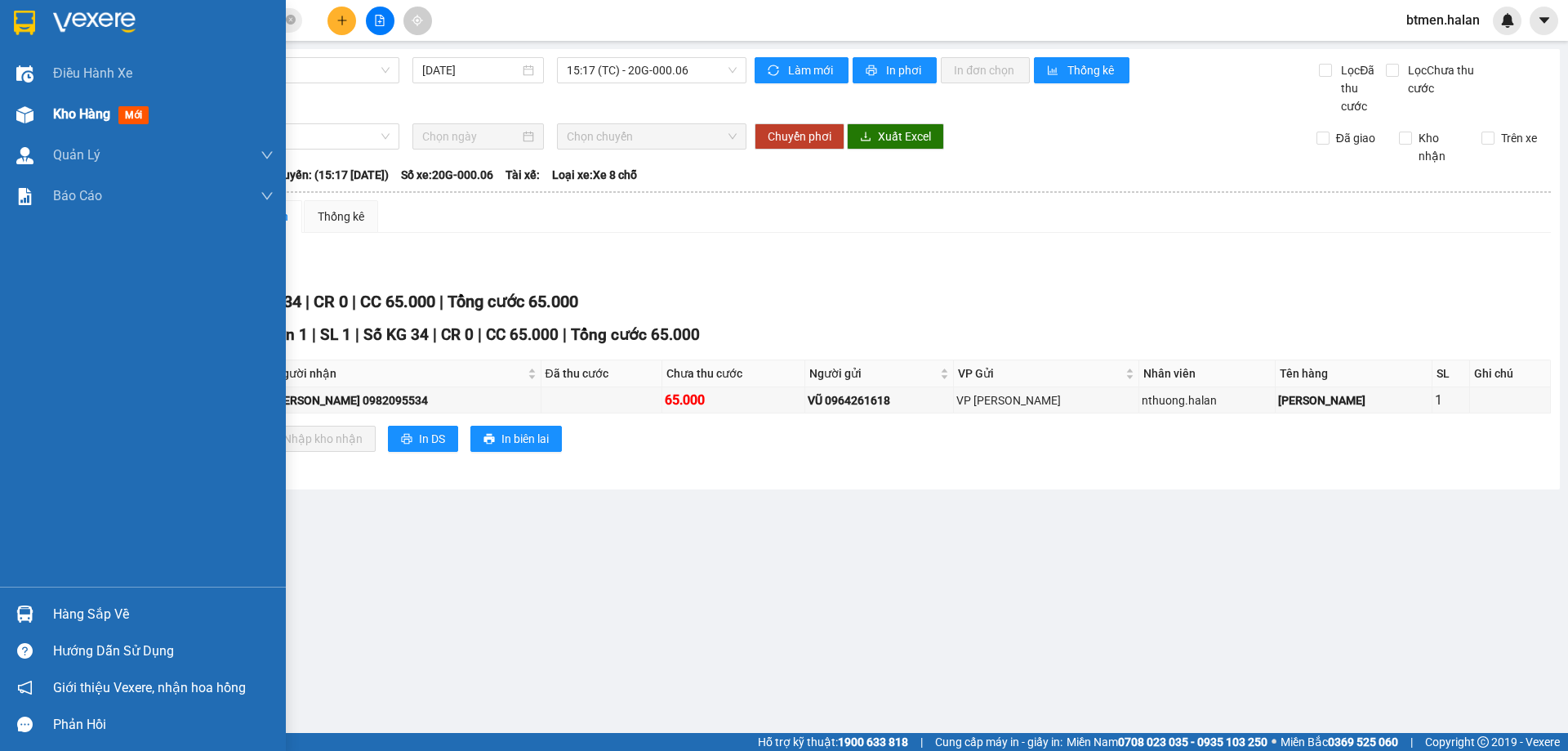
click at [82, 120] on span "Kho hàng" at bounding box center [81, 114] width 58 height 16
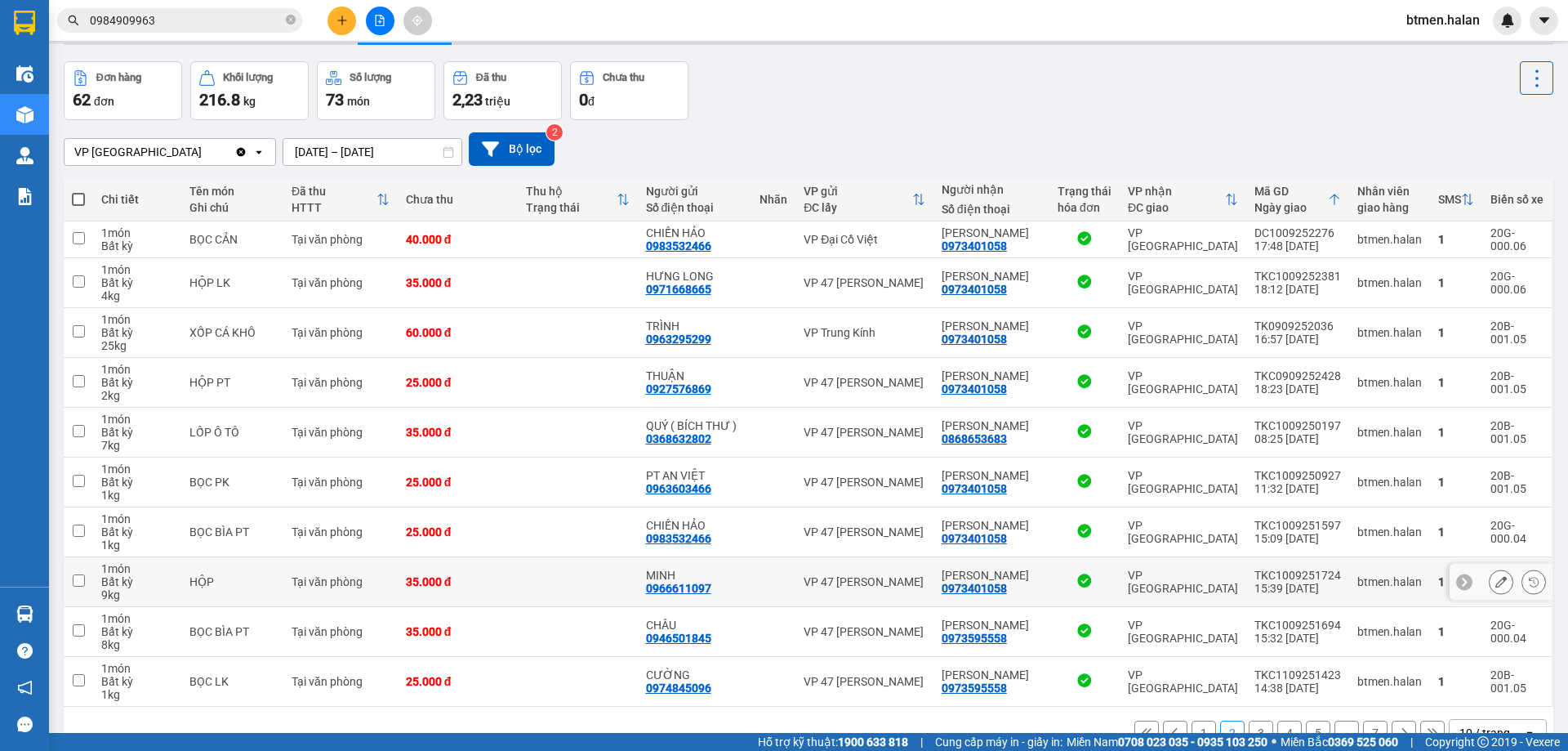
scroll to position [93, 0]
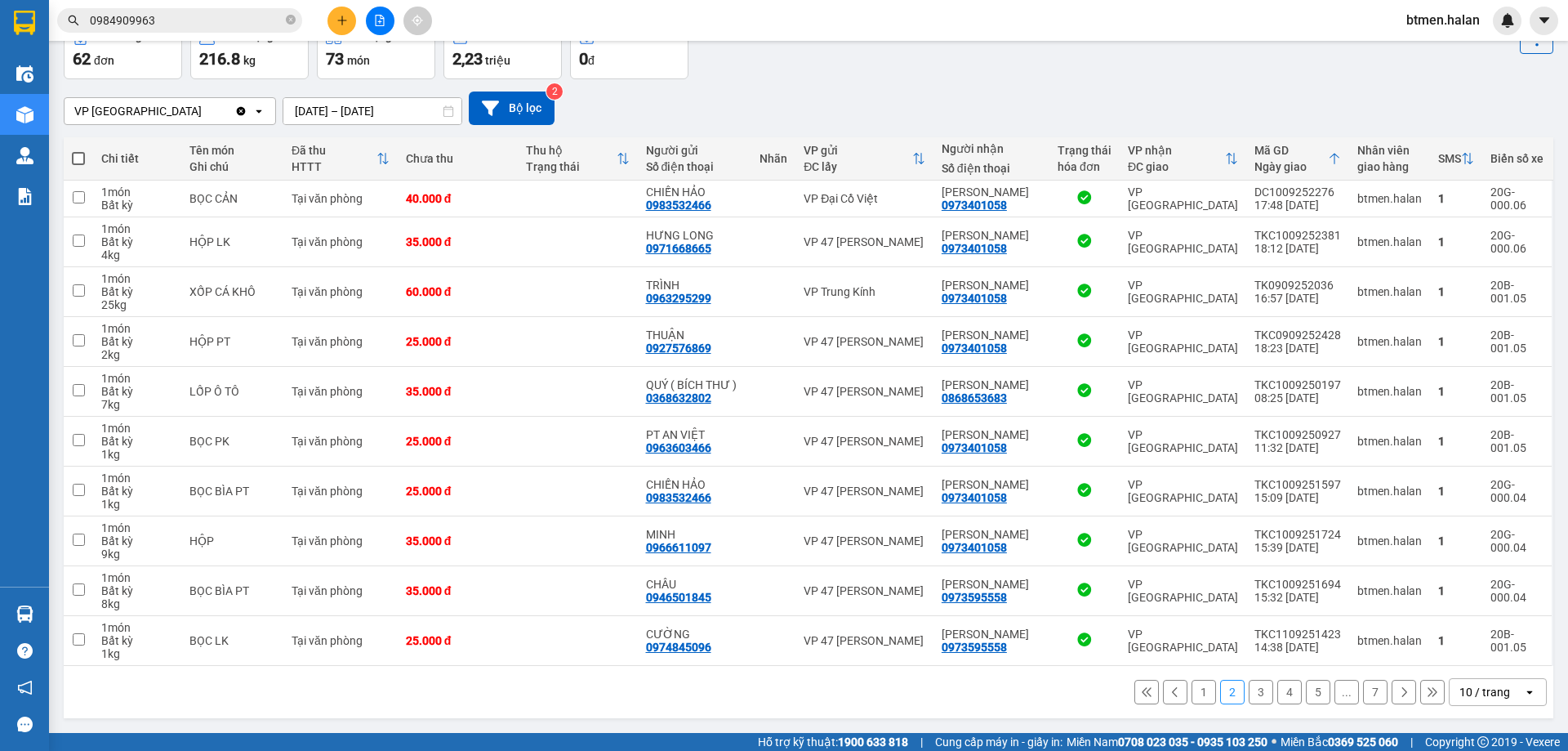
click at [1192, 694] on button "1" at bounding box center [1204, 691] width 25 height 25
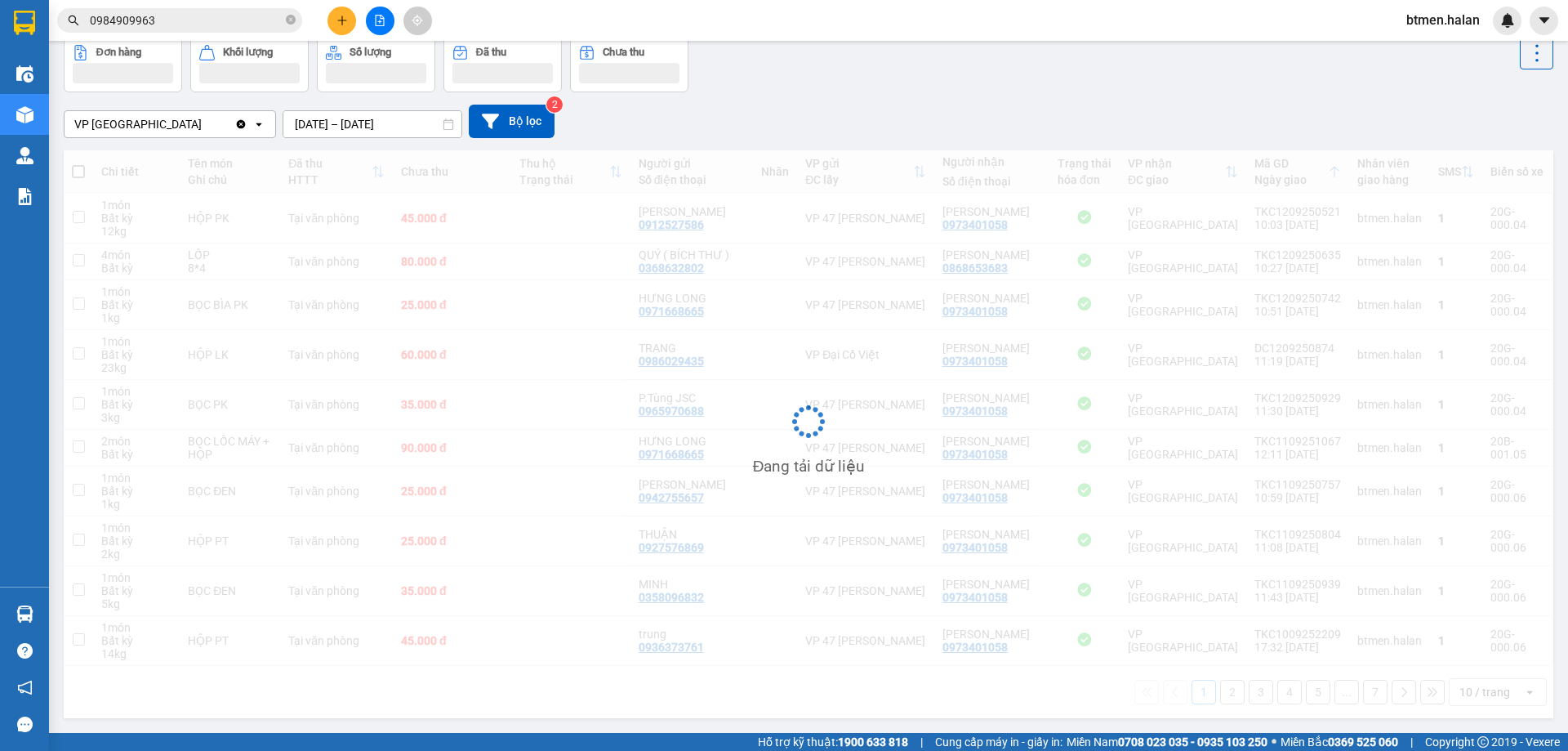
scroll to position [80, 0]
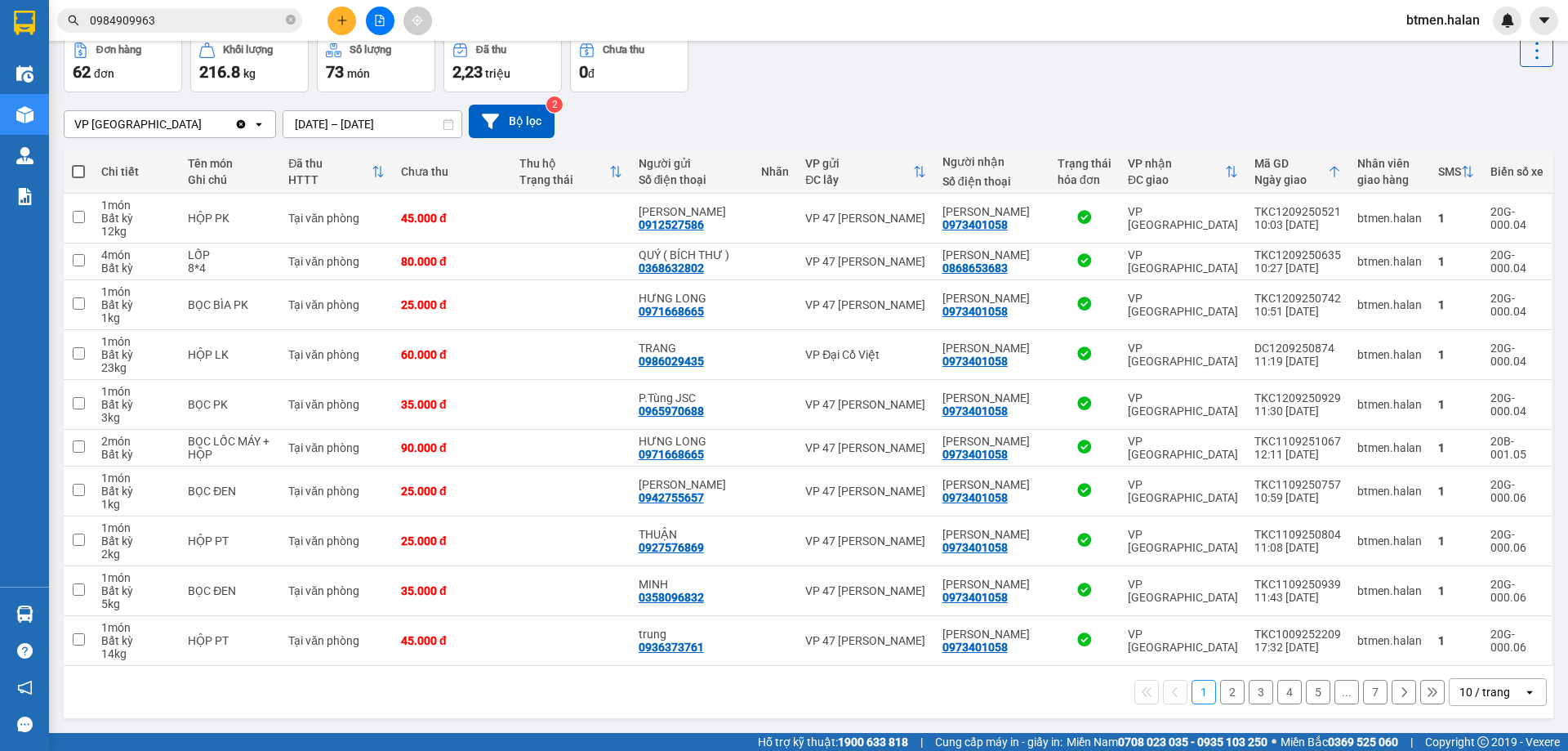
click at [1224, 691] on button "2" at bounding box center [1232, 691] width 25 height 25
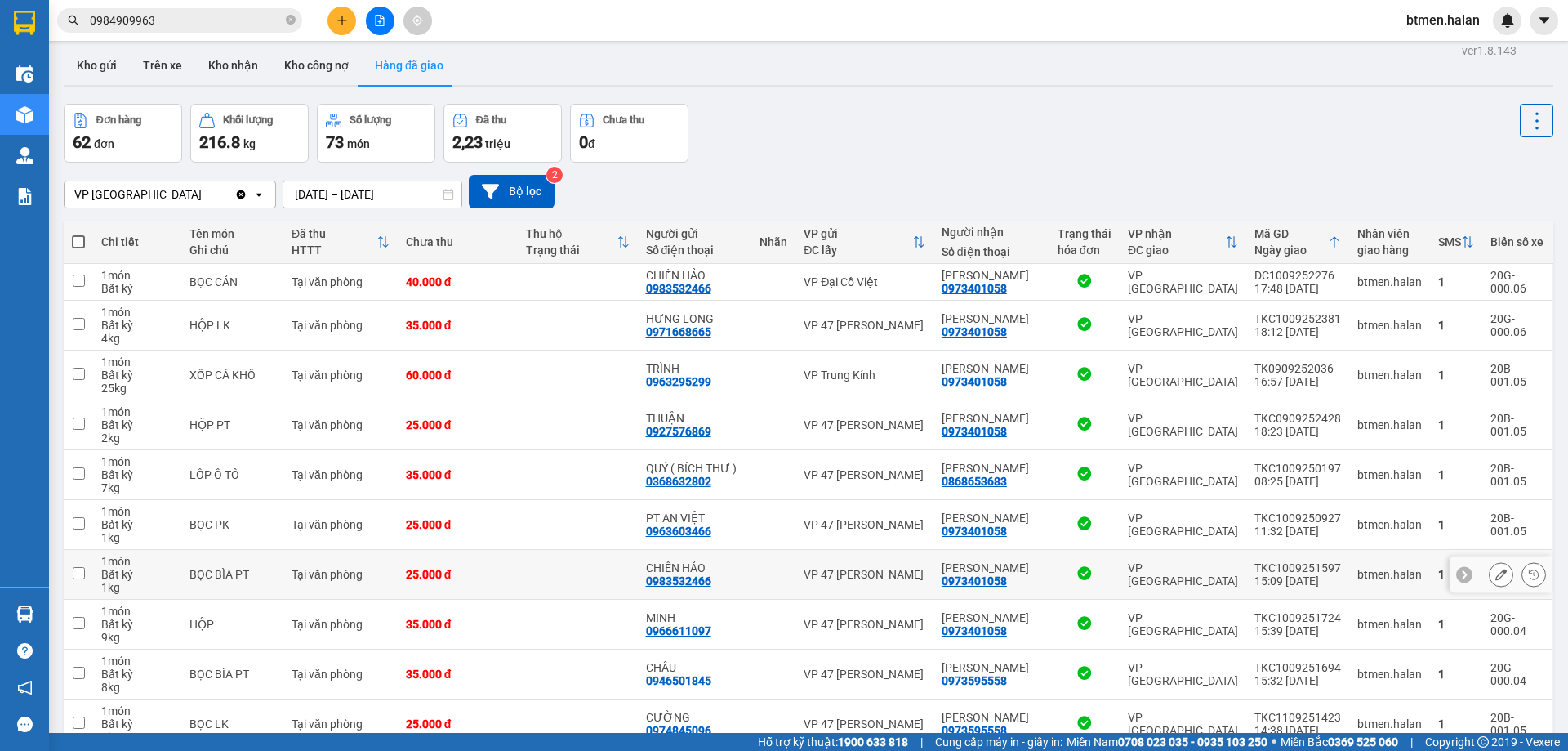
scroll to position [0, 0]
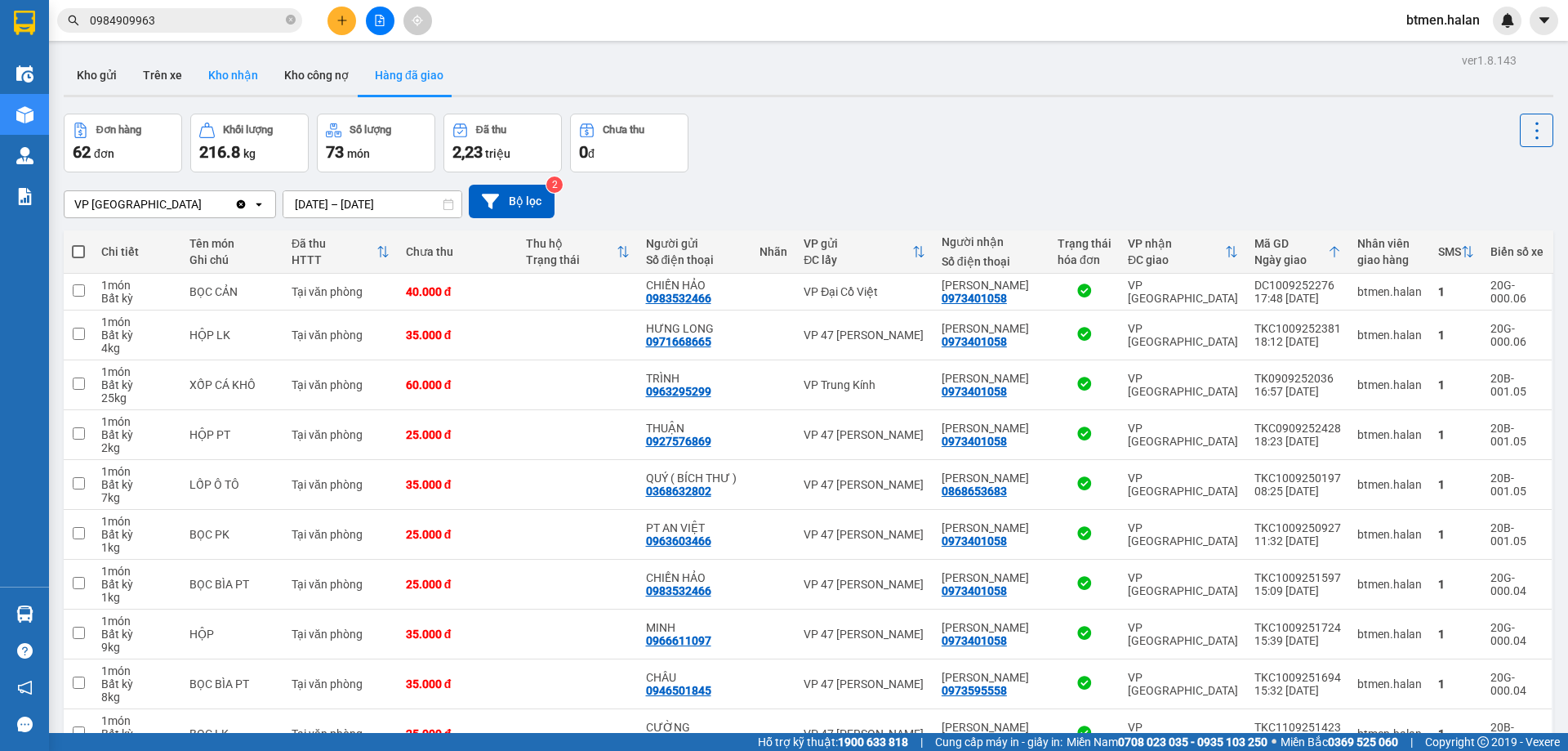
click at [247, 79] on button "Kho nhận" at bounding box center [233, 75] width 75 height 39
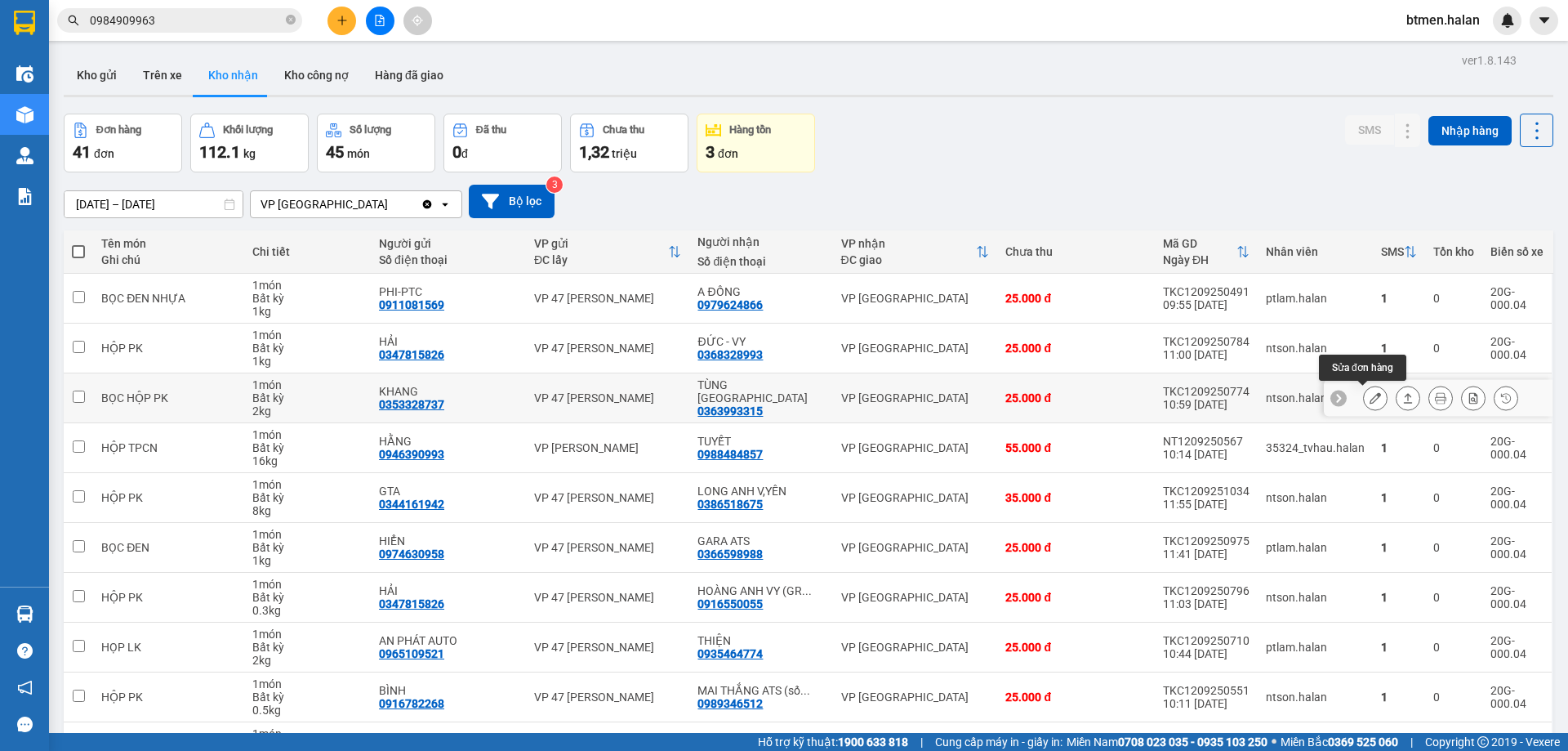
click at [1369, 397] on icon at bounding box center [1375, 398] width 12 height 12
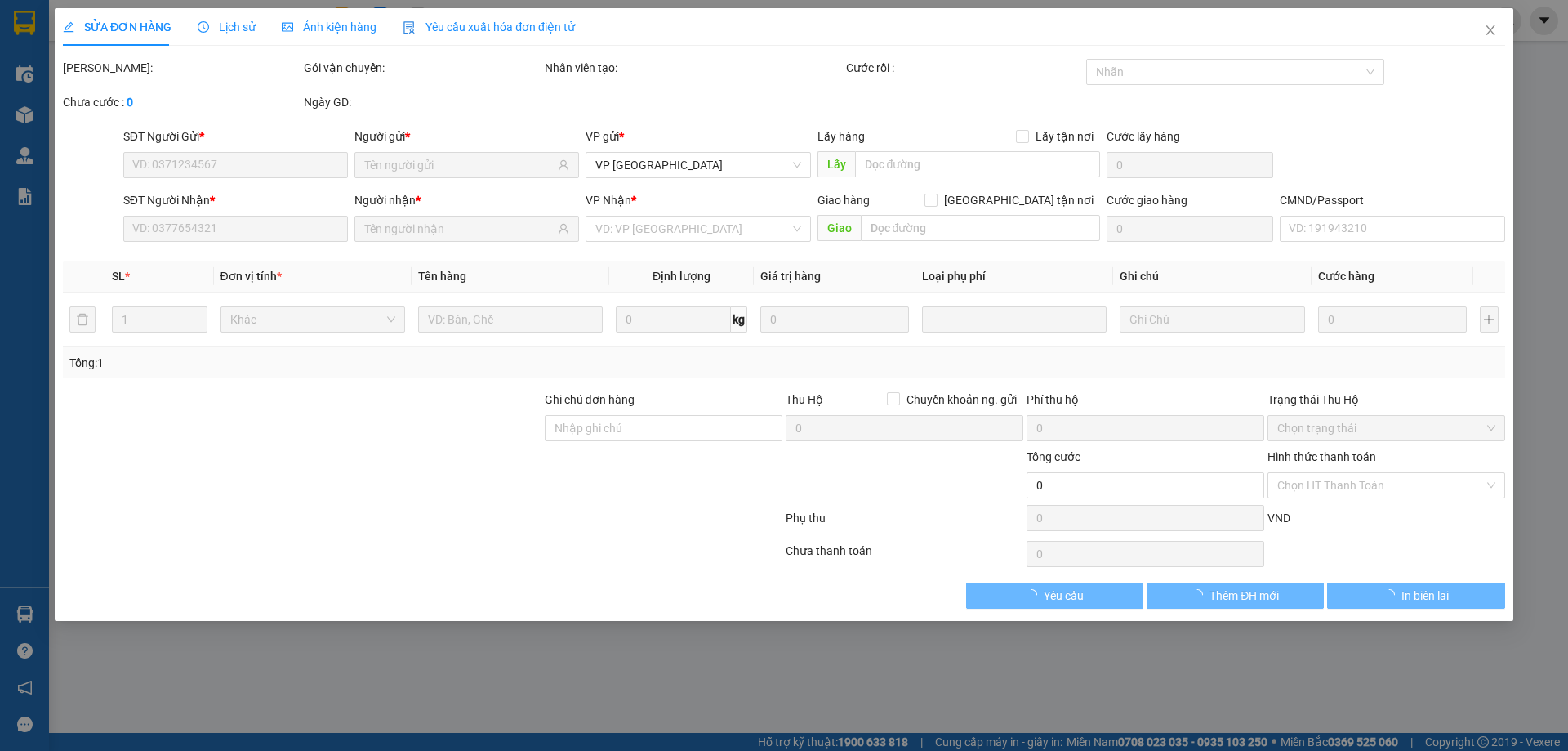
type input "0353328737"
type input "KHANG"
type input "0363993315"
type input "TÙNG [GEOGRAPHIC_DATA]"
type input "25.000"
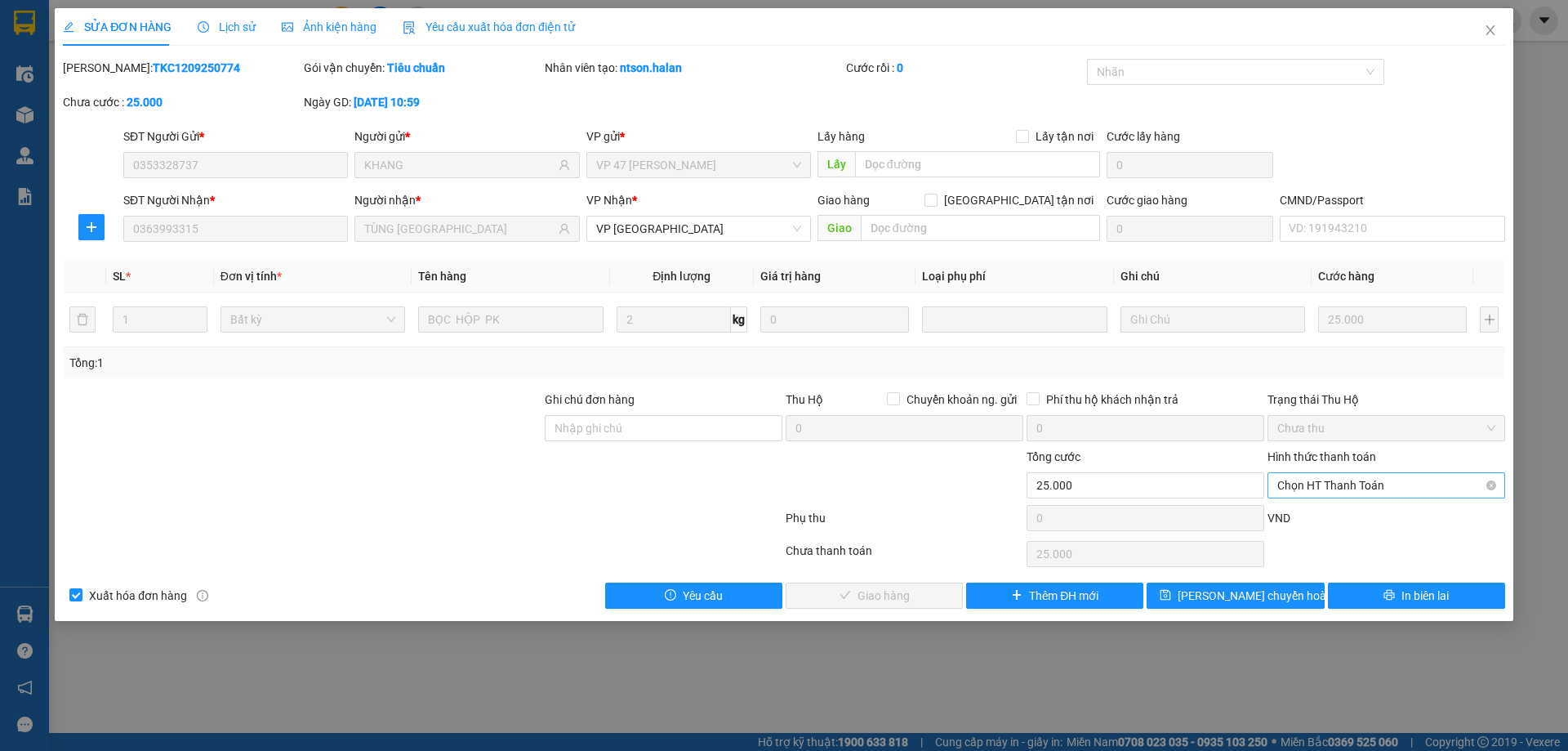
click at [1340, 477] on span "Chọn HT Thanh Toán" at bounding box center [1386, 485] width 218 height 25
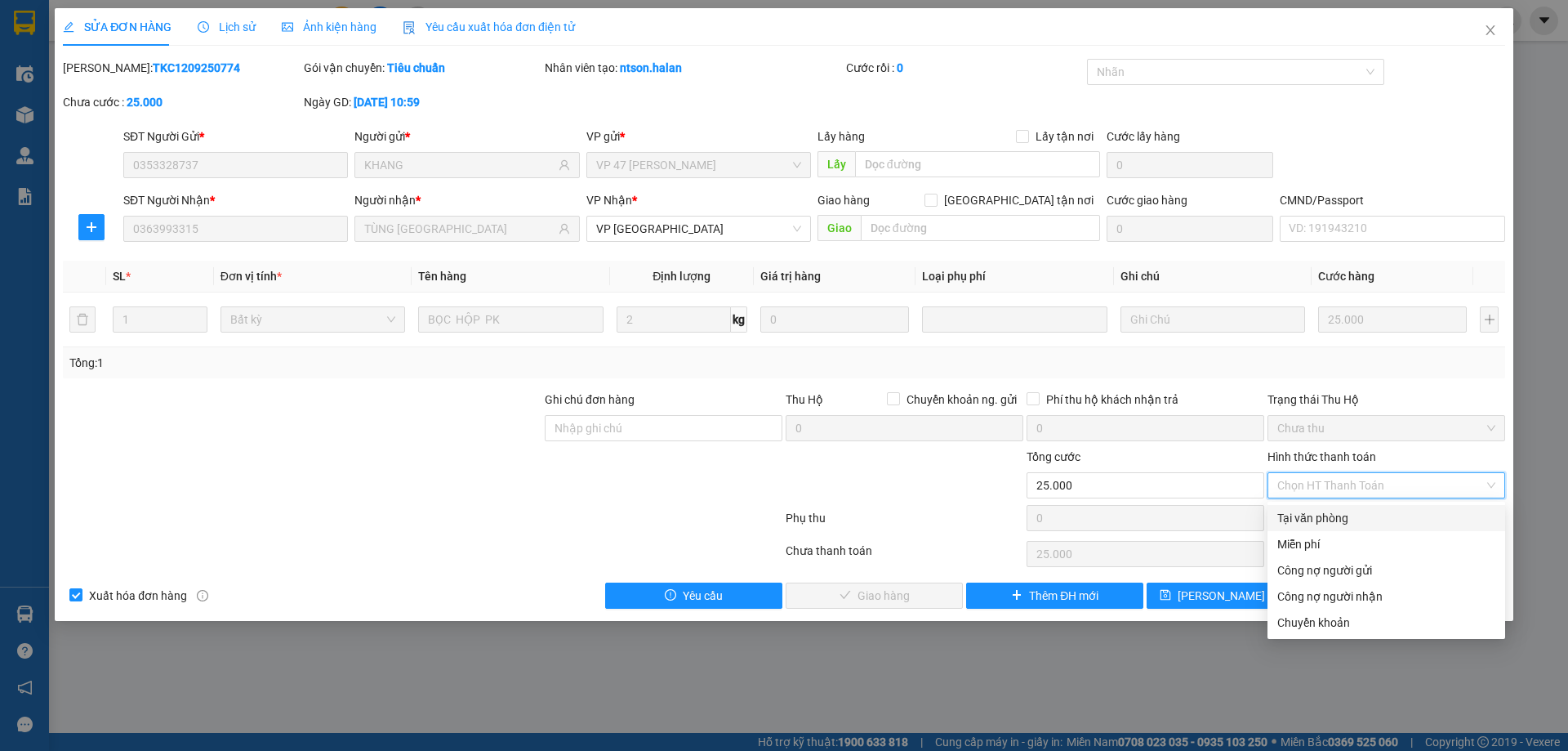
click at [1290, 526] on div "Tại văn phòng" at bounding box center [1385, 518] width 237 height 26
type input "0"
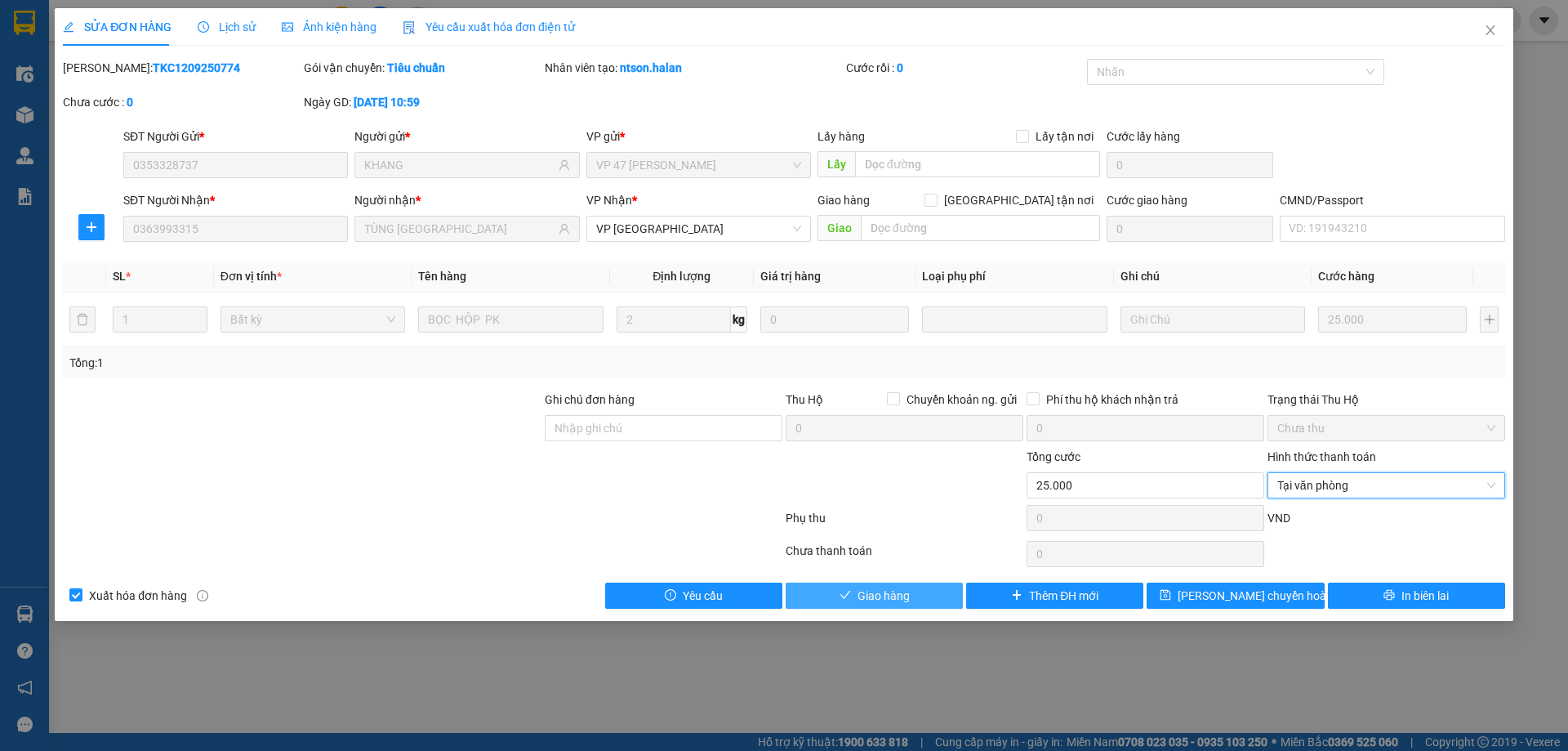
drag, startPoint x: 864, startPoint y: 600, endPoint x: 1046, endPoint y: 523, distance: 197.6
click at [866, 597] on span "Giao hàng" at bounding box center [883, 595] width 53 height 18
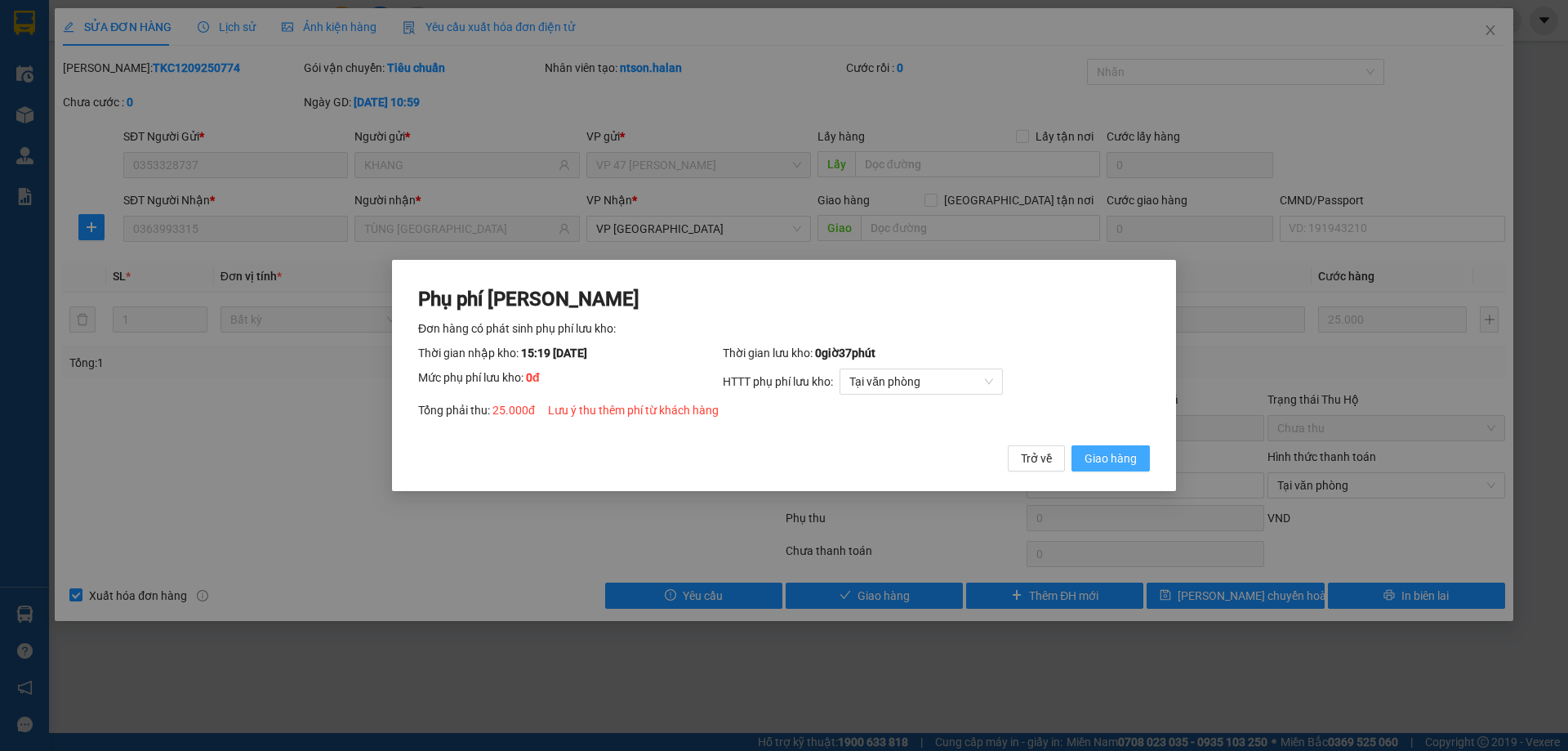
click at [1119, 458] on span "Giao hàng" at bounding box center [1110, 458] width 53 height 18
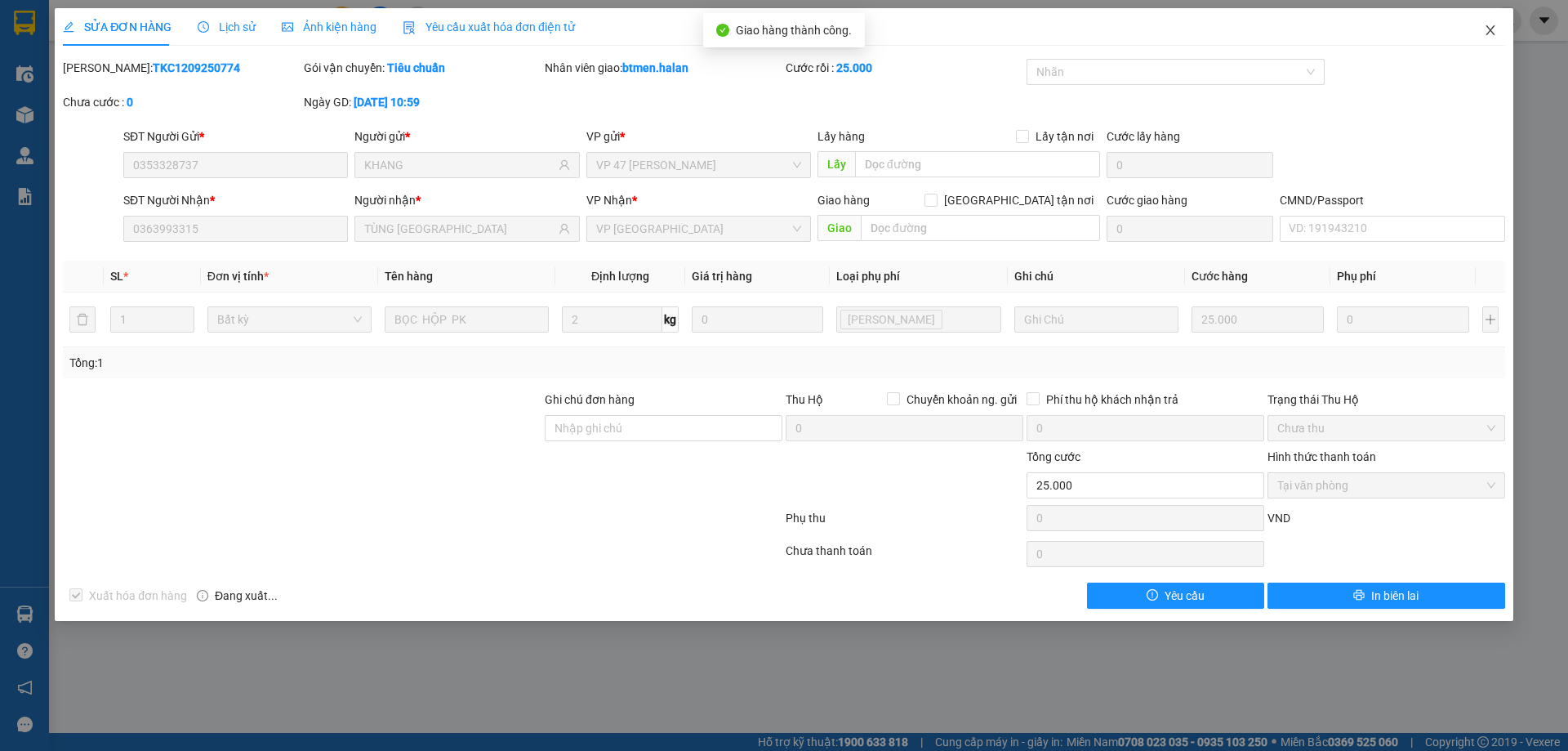
click at [1497, 36] on span "Close" at bounding box center [1491, 31] width 46 height 46
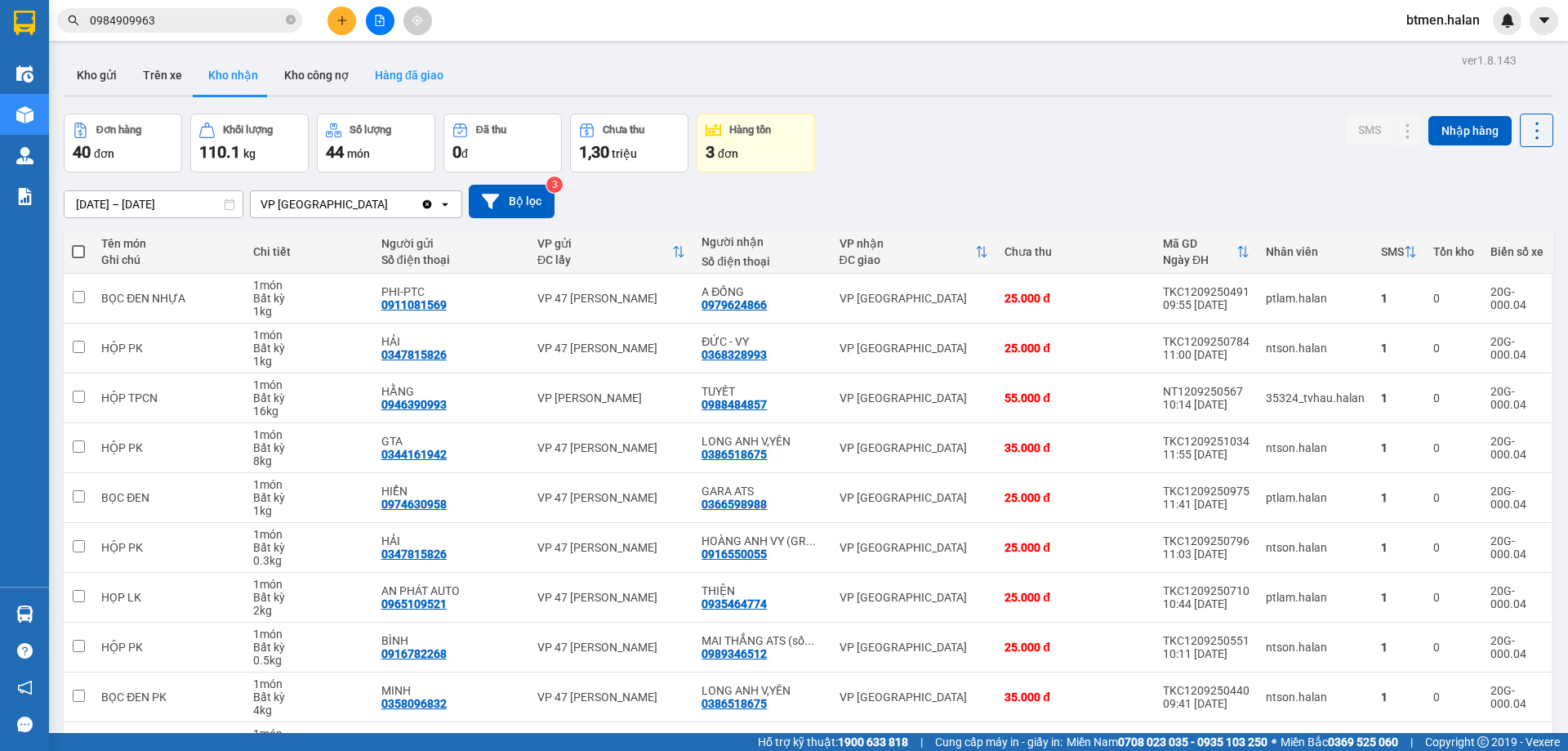
click at [417, 64] on button "Hàng đã giao" at bounding box center [408, 75] width 94 height 39
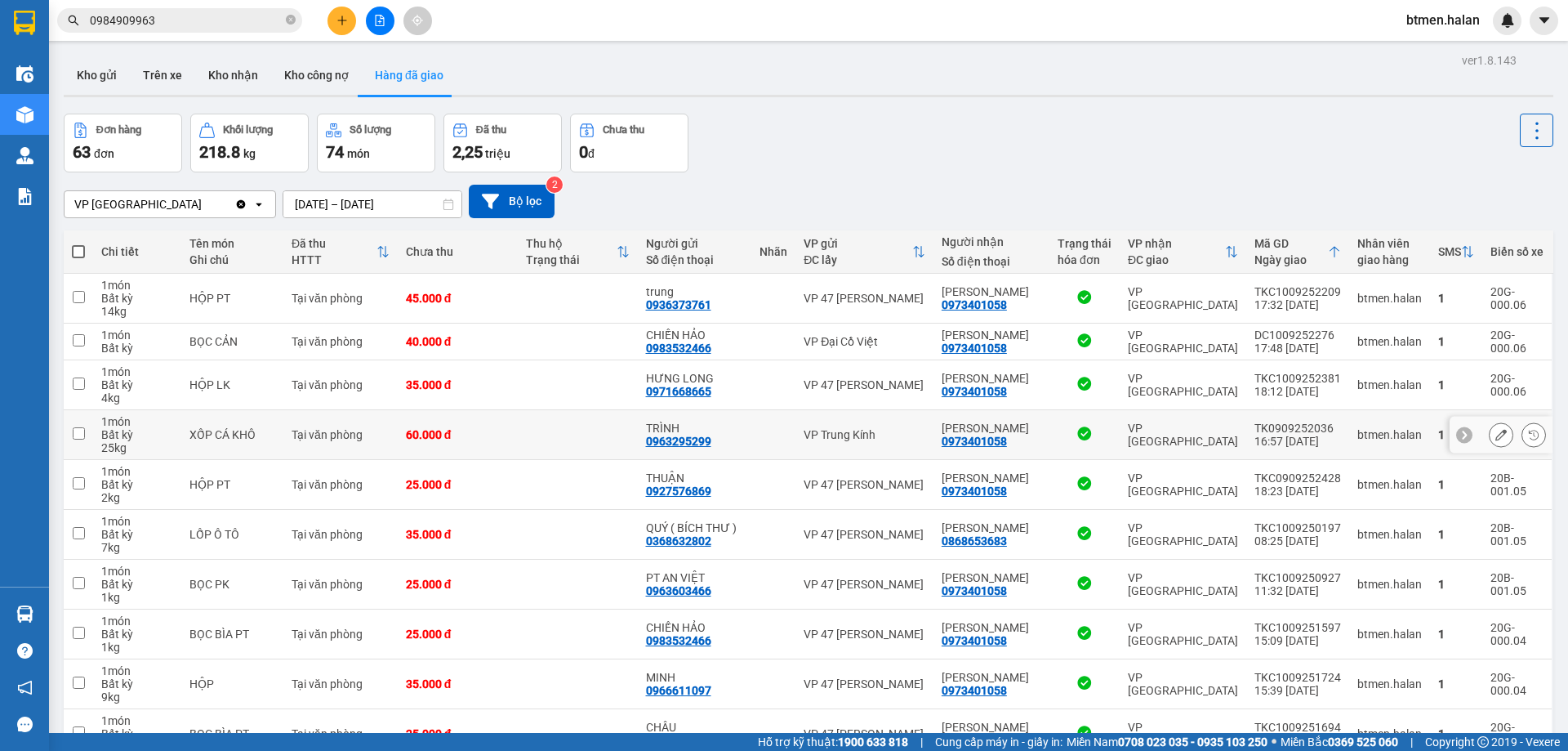
scroll to position [93, 0]
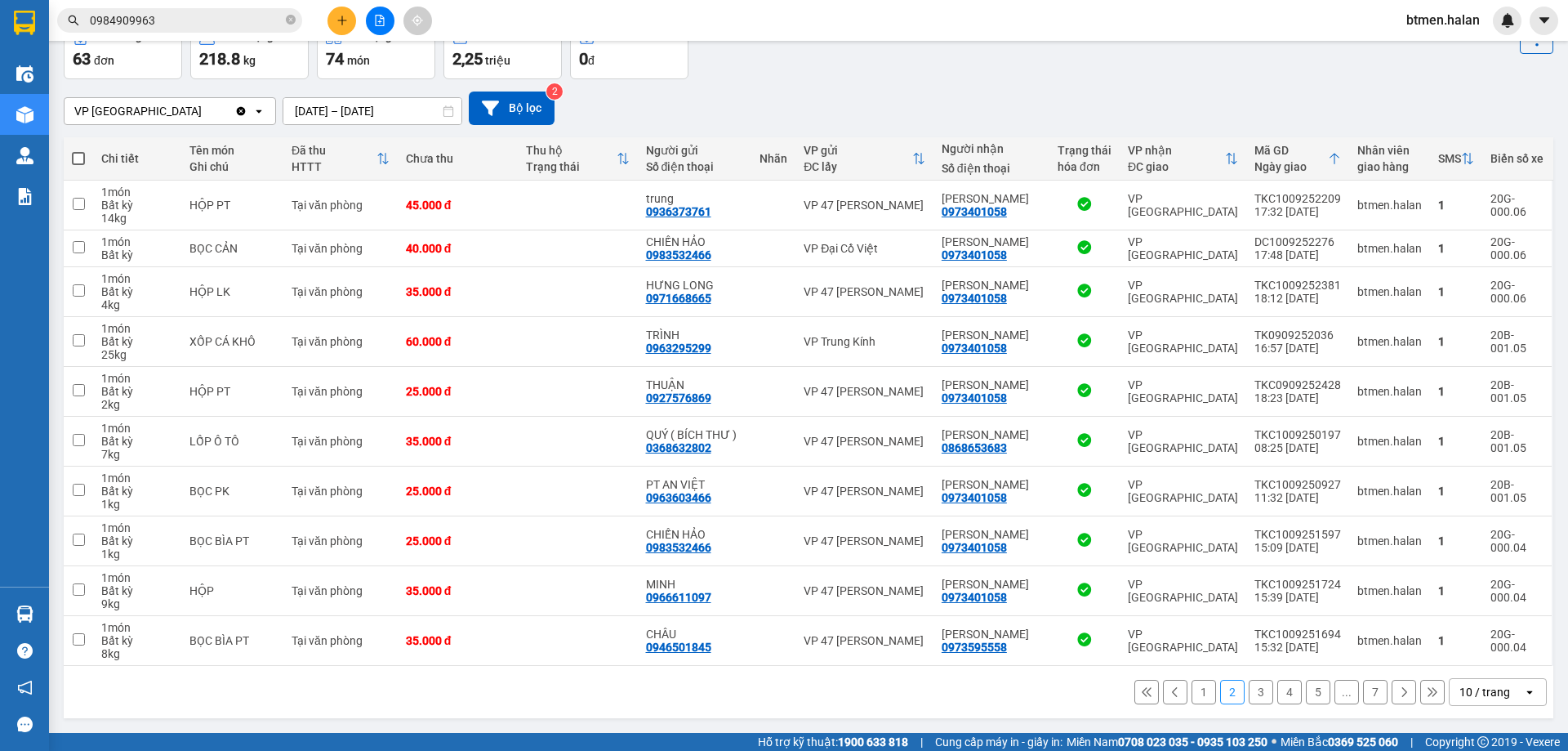
click at [1192, 697] on button "1" at bounding box center [1204, 691] width 25 height 25
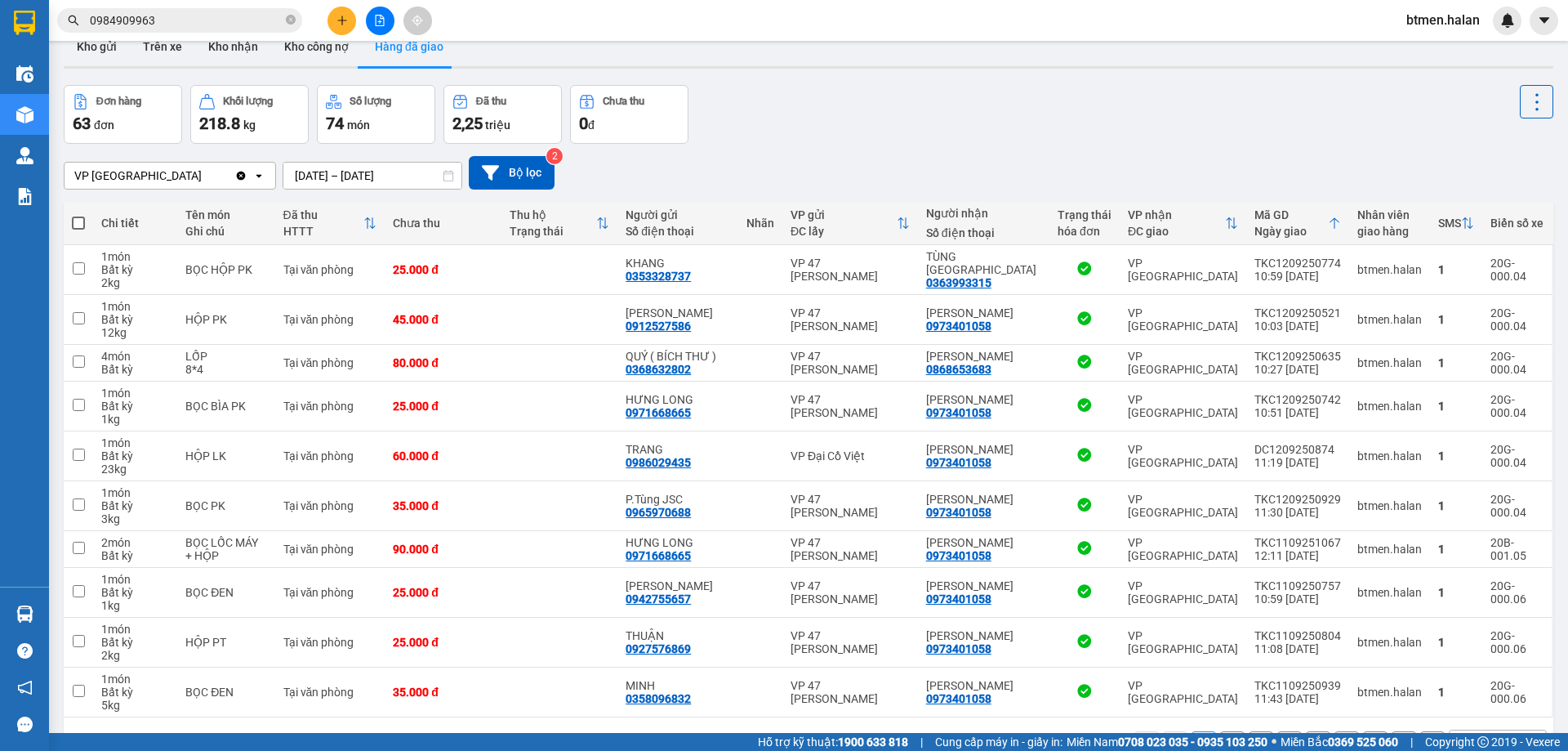
scroll to position [0, 0]
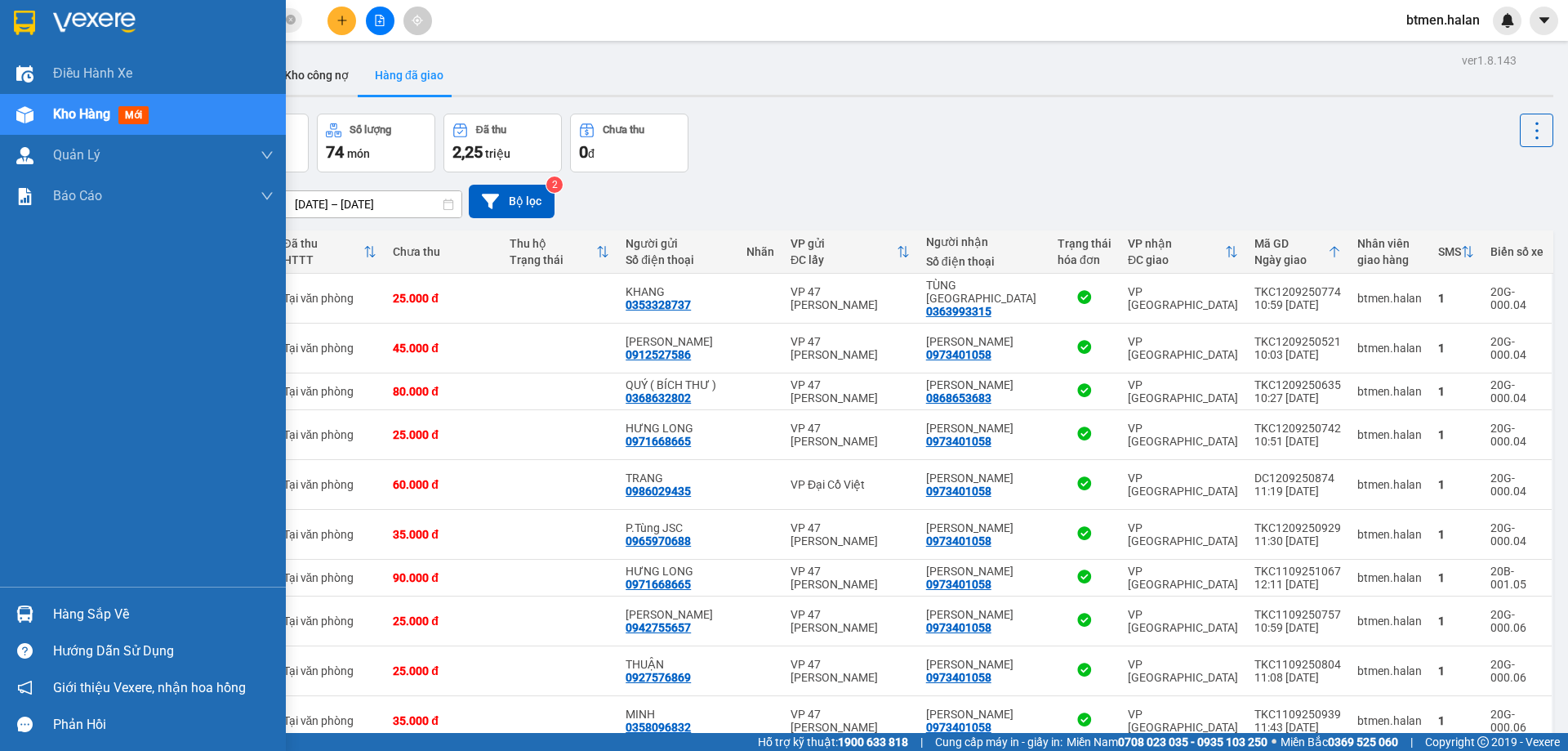
click at [73, 612] on div "Hàng sắp về" at bounding box center [163, 614] width 220 height 25
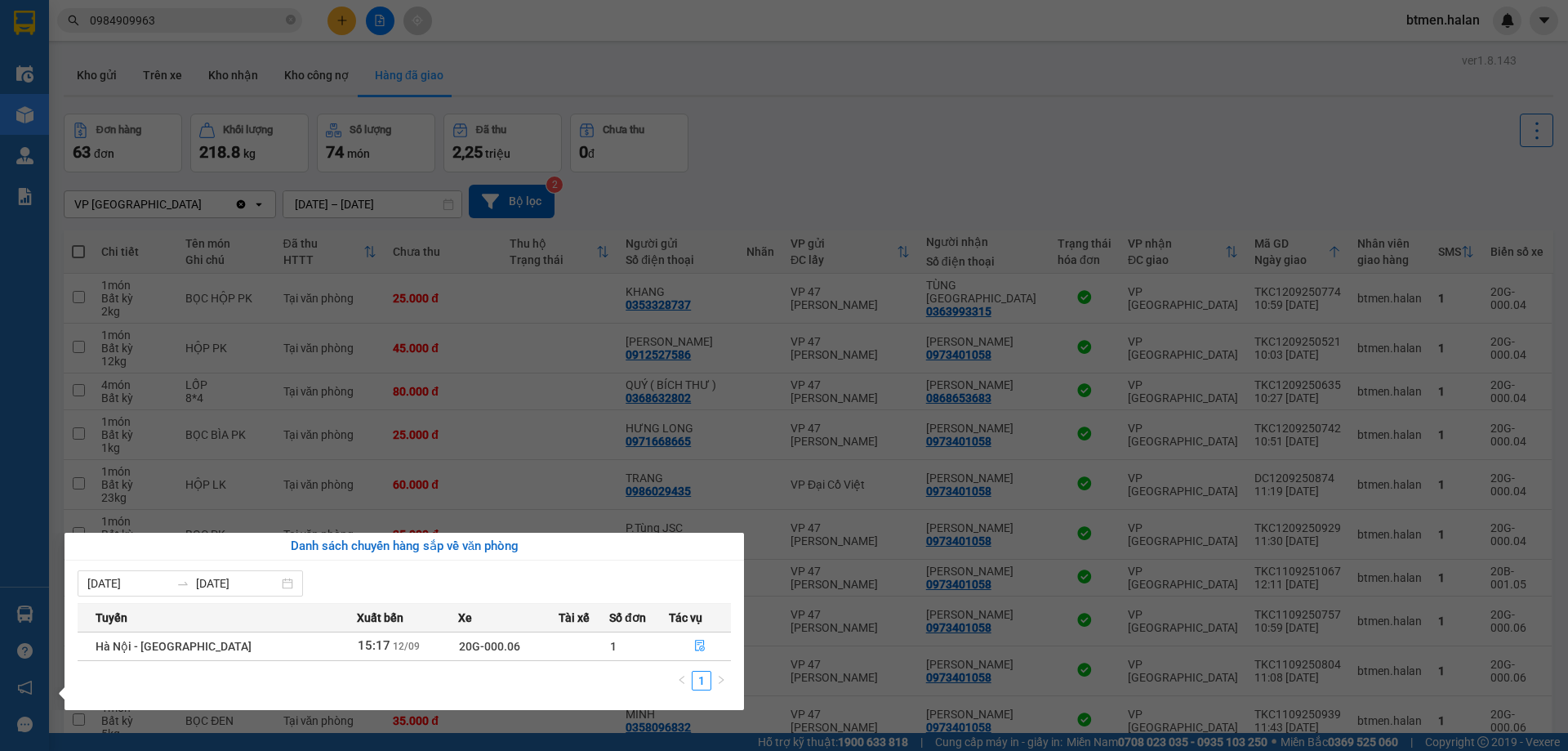
click at [723, 176] on section "Kết quả tìm kiếm ( 327 ) Bộ lọc Mã ĐH Trạng thái Món hàng Thu hộ Tổng cước Chưa…" at bounding box center [784, 376] width 1568 height 751
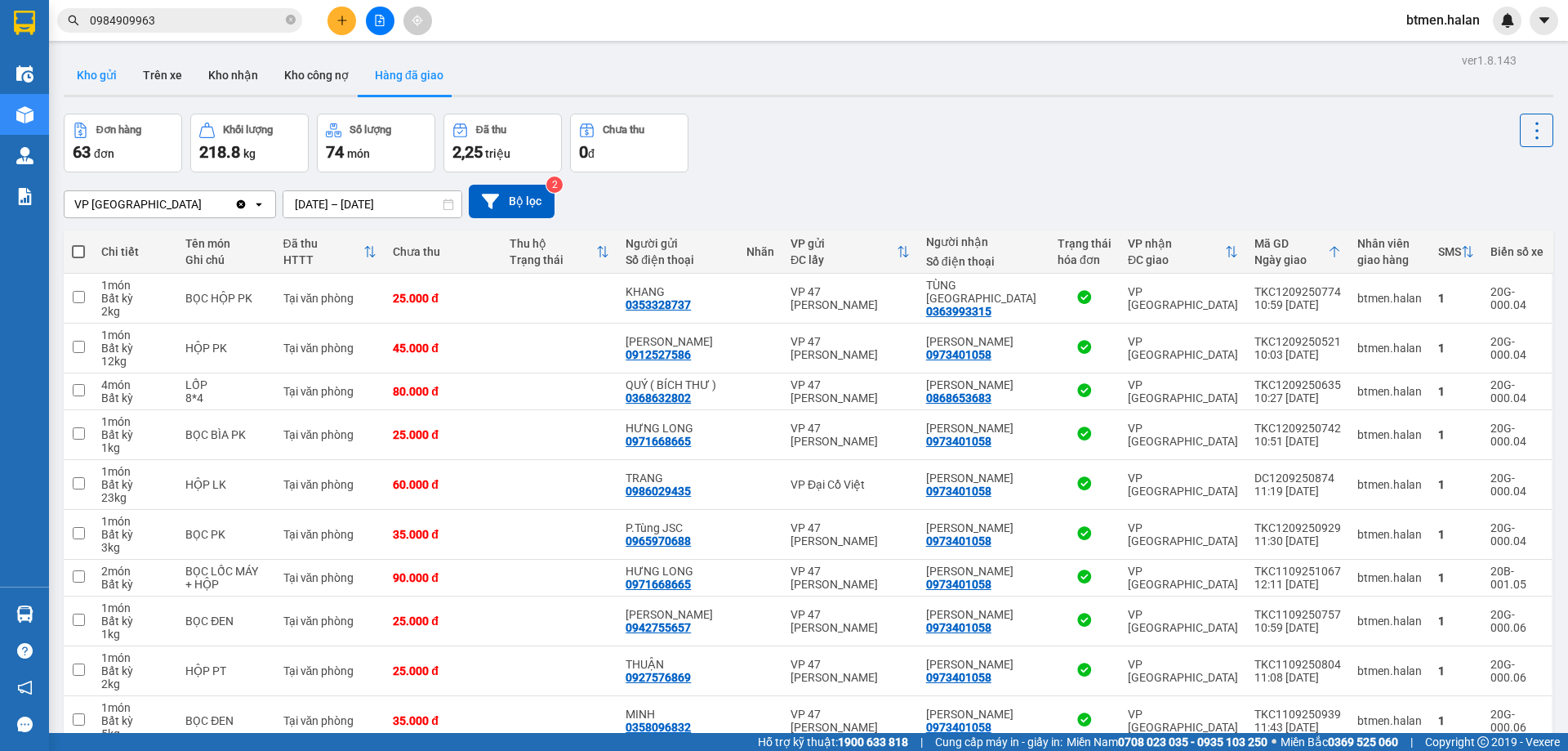
click at [107, 80] on button "Kho gửi" at bounding box center [96, 75] width 67 height 39
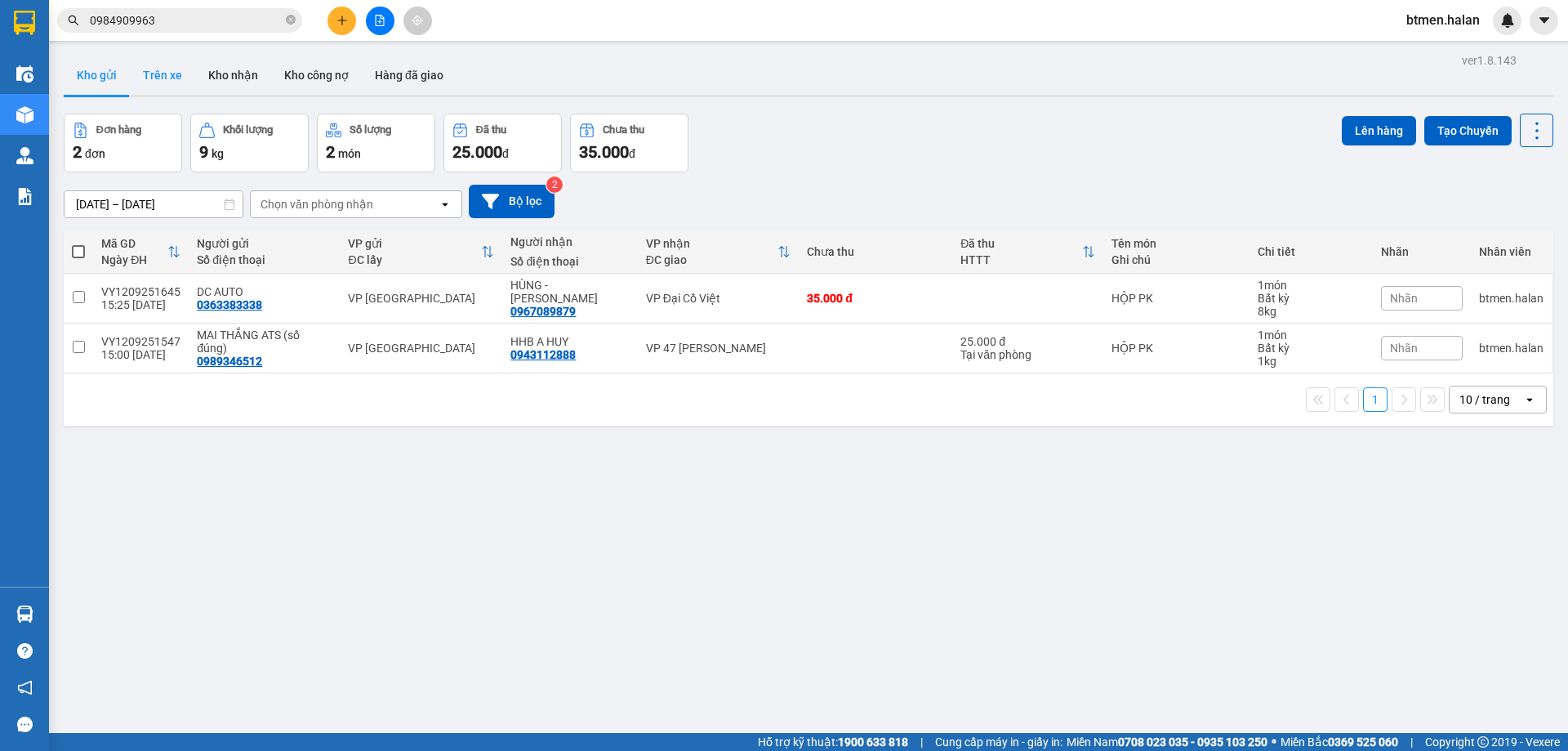
click at [167, 81] on button "Trên xe" at bounding box center [163, 75] width 66 height 39
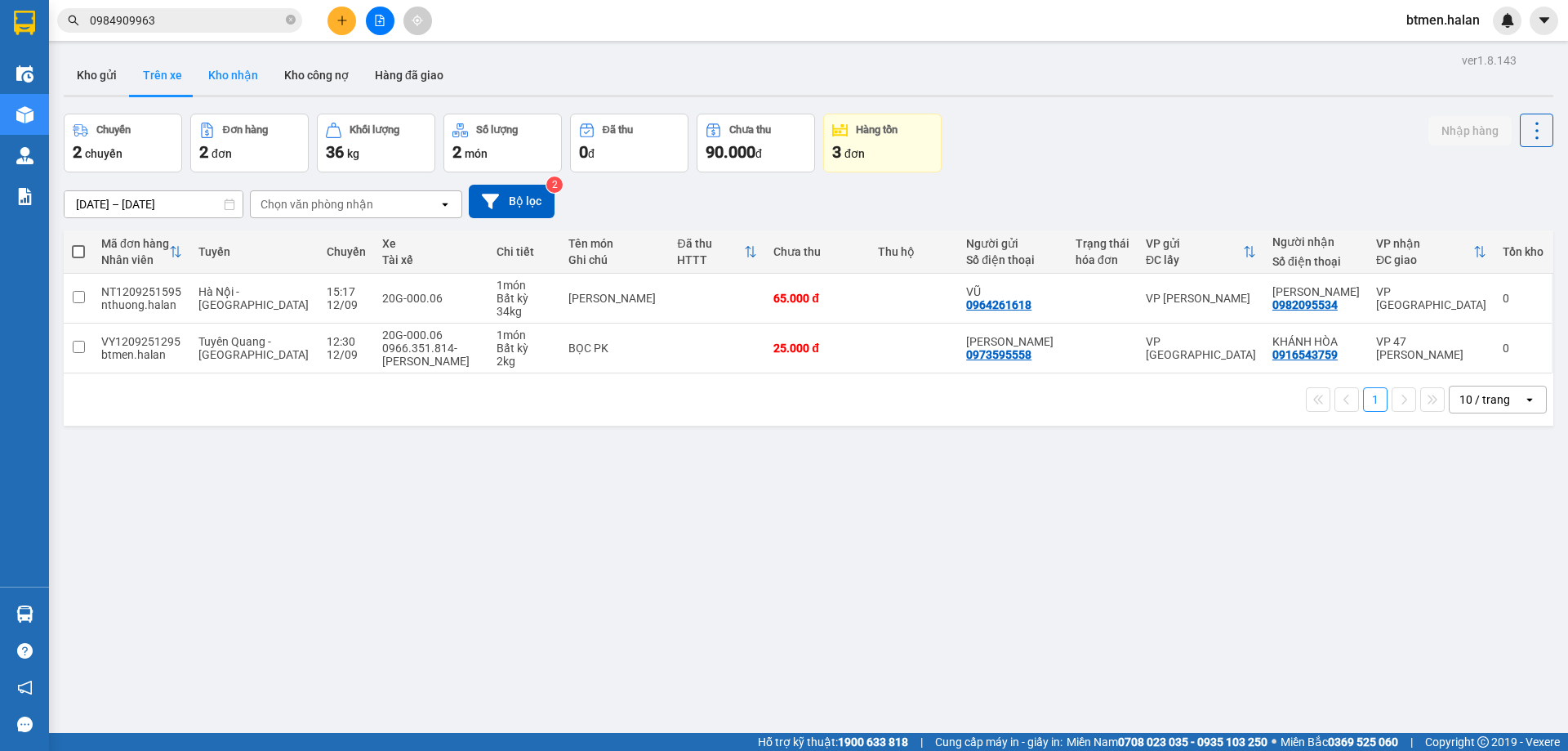
click at [240, 72] on button "Kho nhận" at bounding box center [233, 75] width 75 height 39
type input "[DATE] – [DATE]"
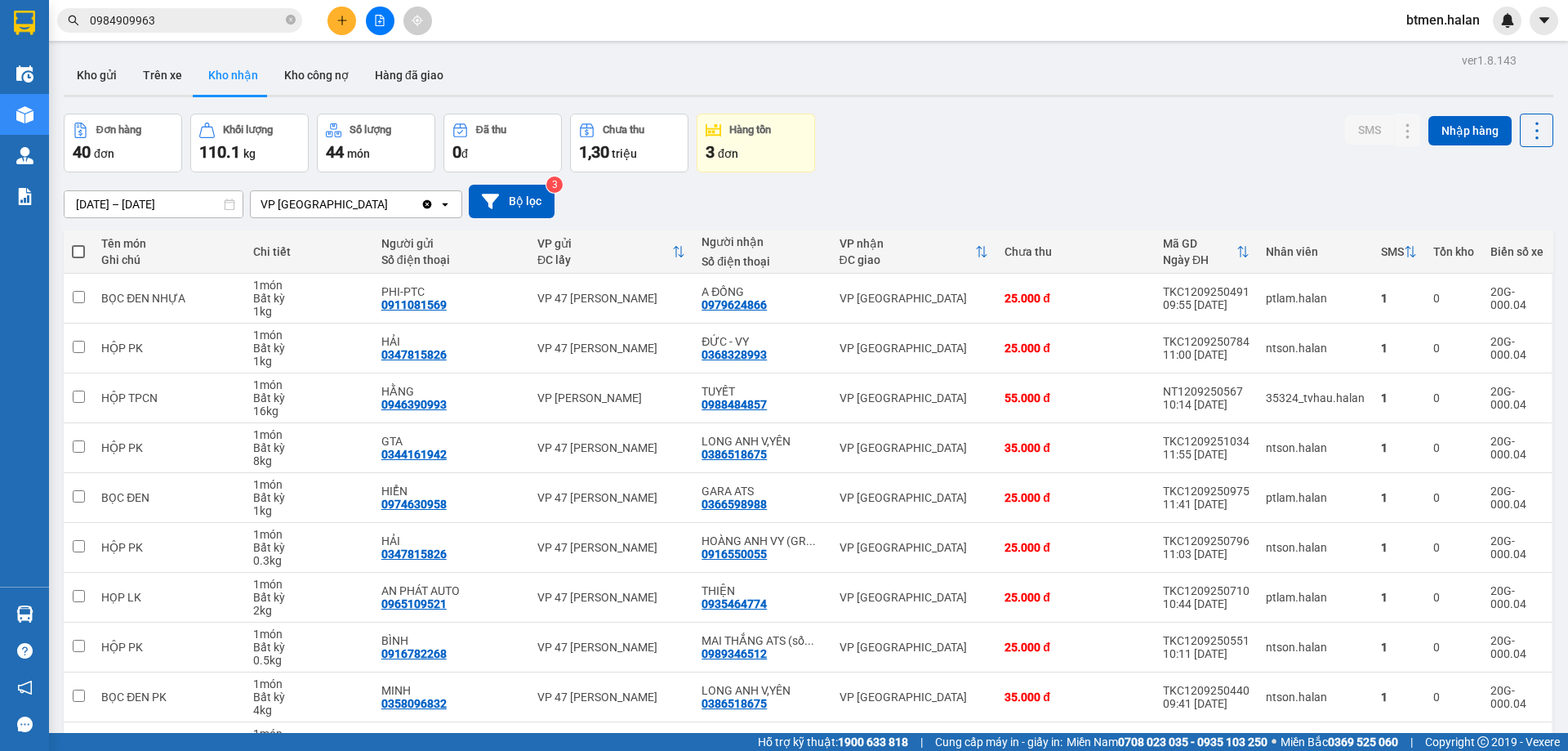
click at [337, 25] on icon "plus" at bounding box center [343, 21] width 12 height 12
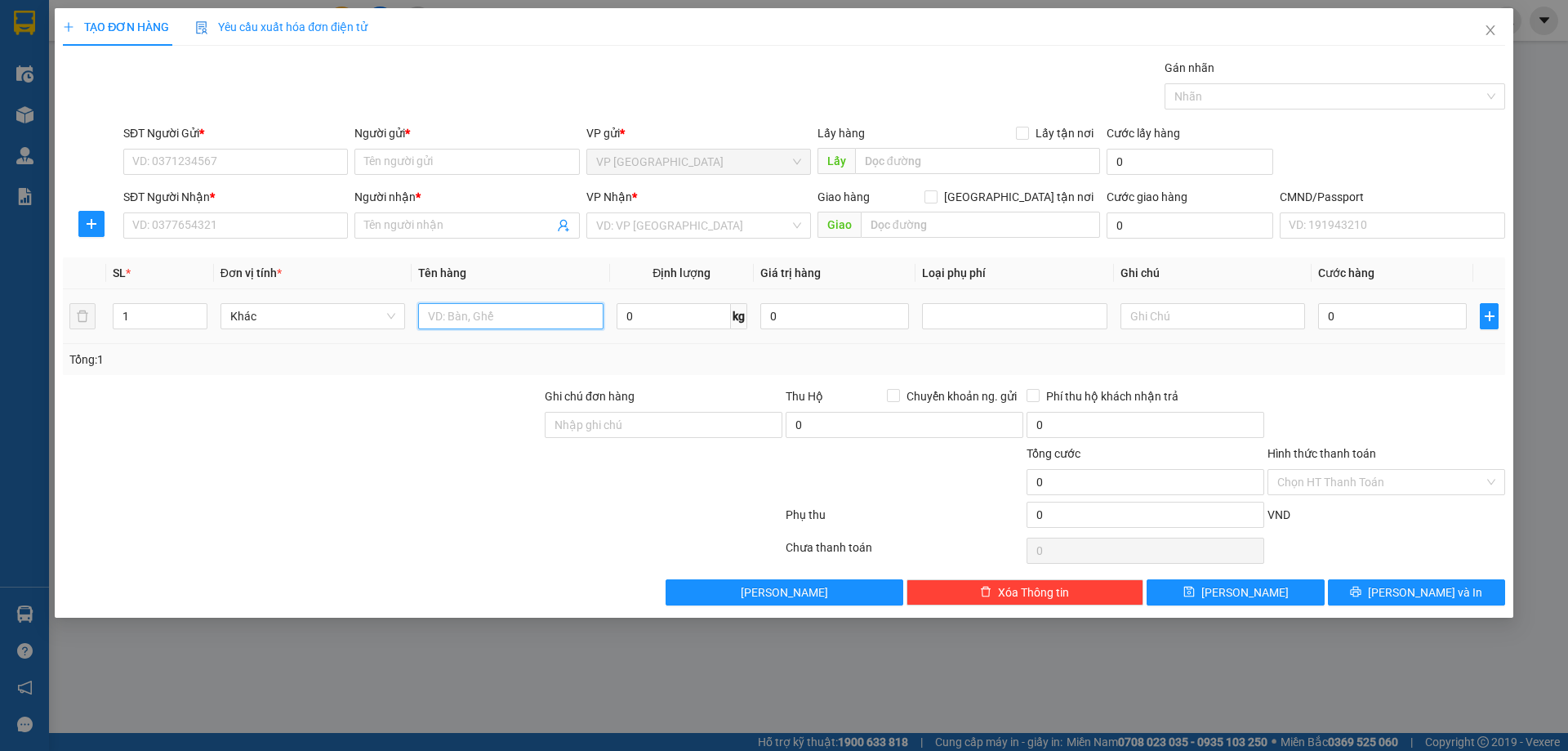
click at [526, 319] on input "text" at bounding box center [510, 316] width 185 height 26
click at [627, 214] on input "search" at bounding box center [692, 225] width 194 height 25
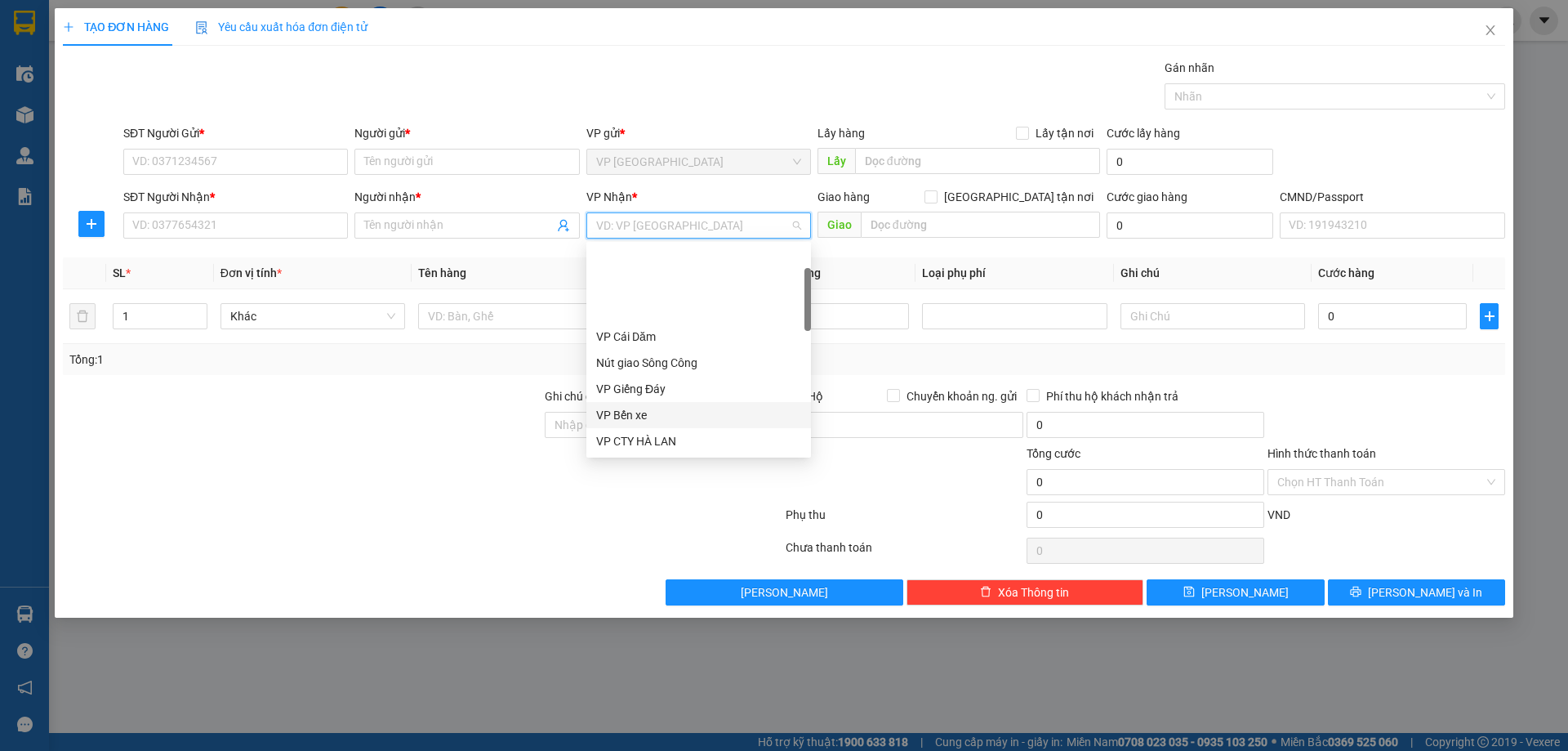
scroll to position [245, 0]
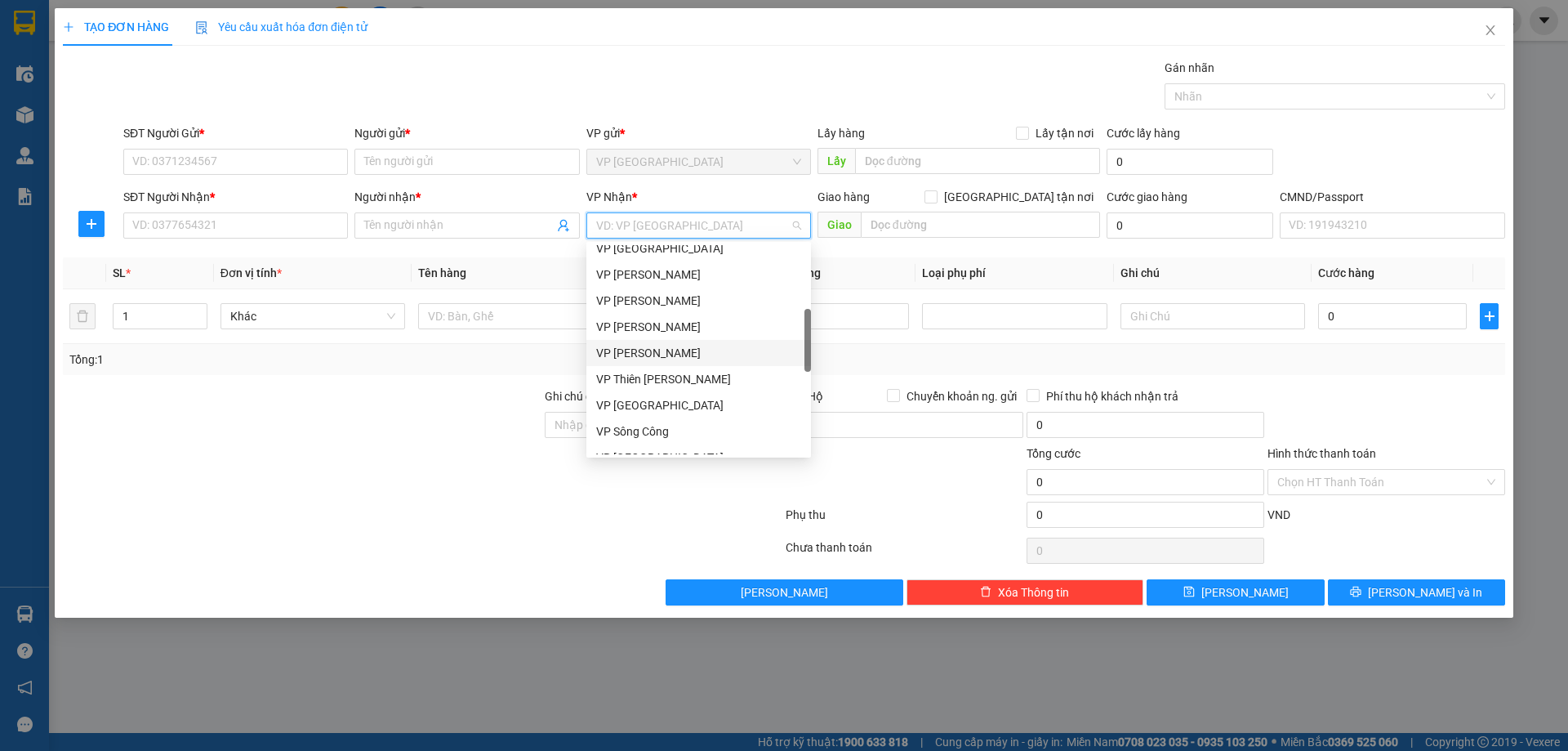
click at [661, 343] on div "VP [PERSON_NAME]" at bounding box center [698, 353] width 224 height 26
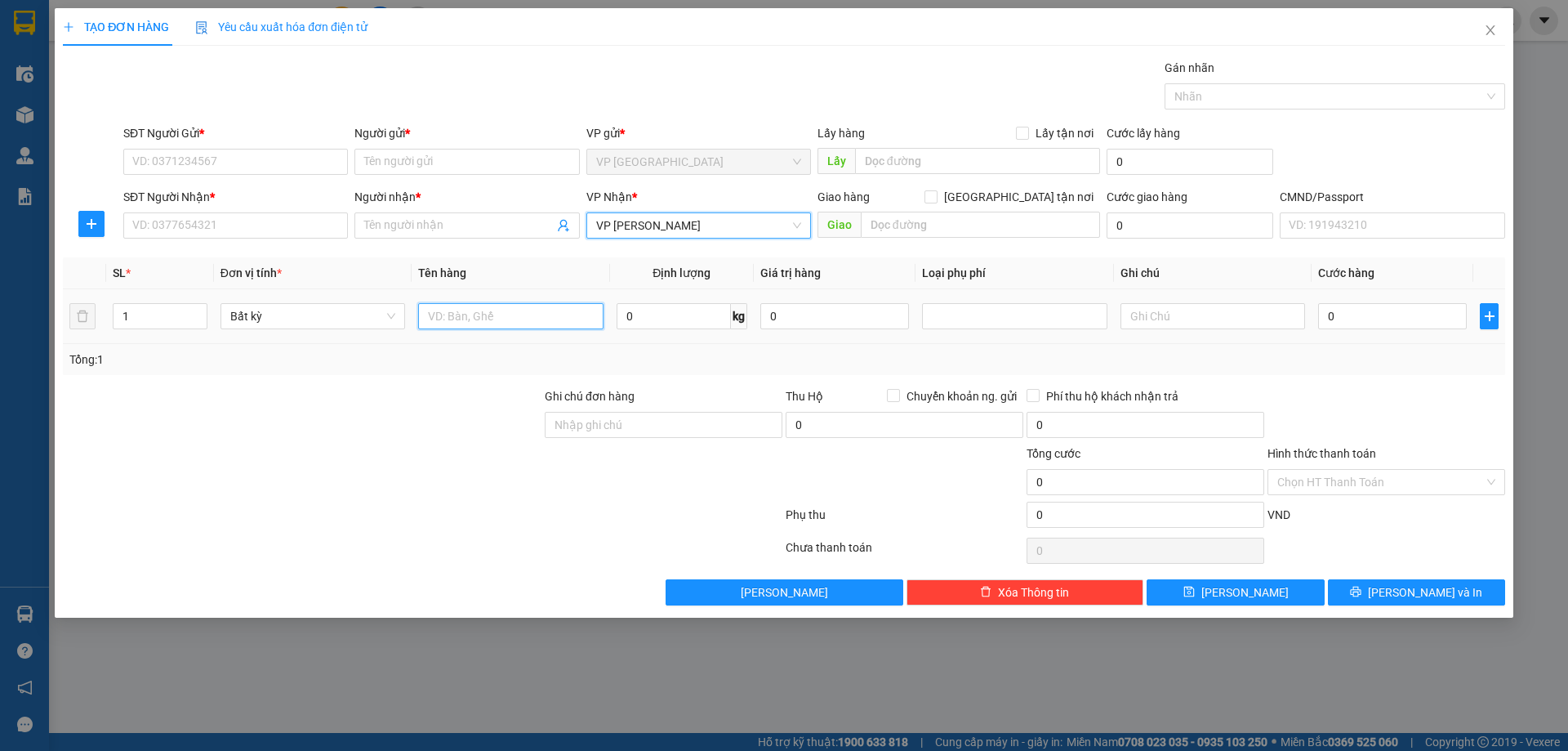
click at [446, 310] on input "text" at bounding box center [510, 316] width 185 height 26
click at [654, 315] on input "0" at bounding box center [673, 316] width 114 height 26
type input "6"
click at [727, 376] on div "Transit Pickup Surcharge Ids Transit Deliver Surcharge Ids Transit Deliver Surc…" at bounding box center [784, 332] width 1442 height 546
type input "35.000"
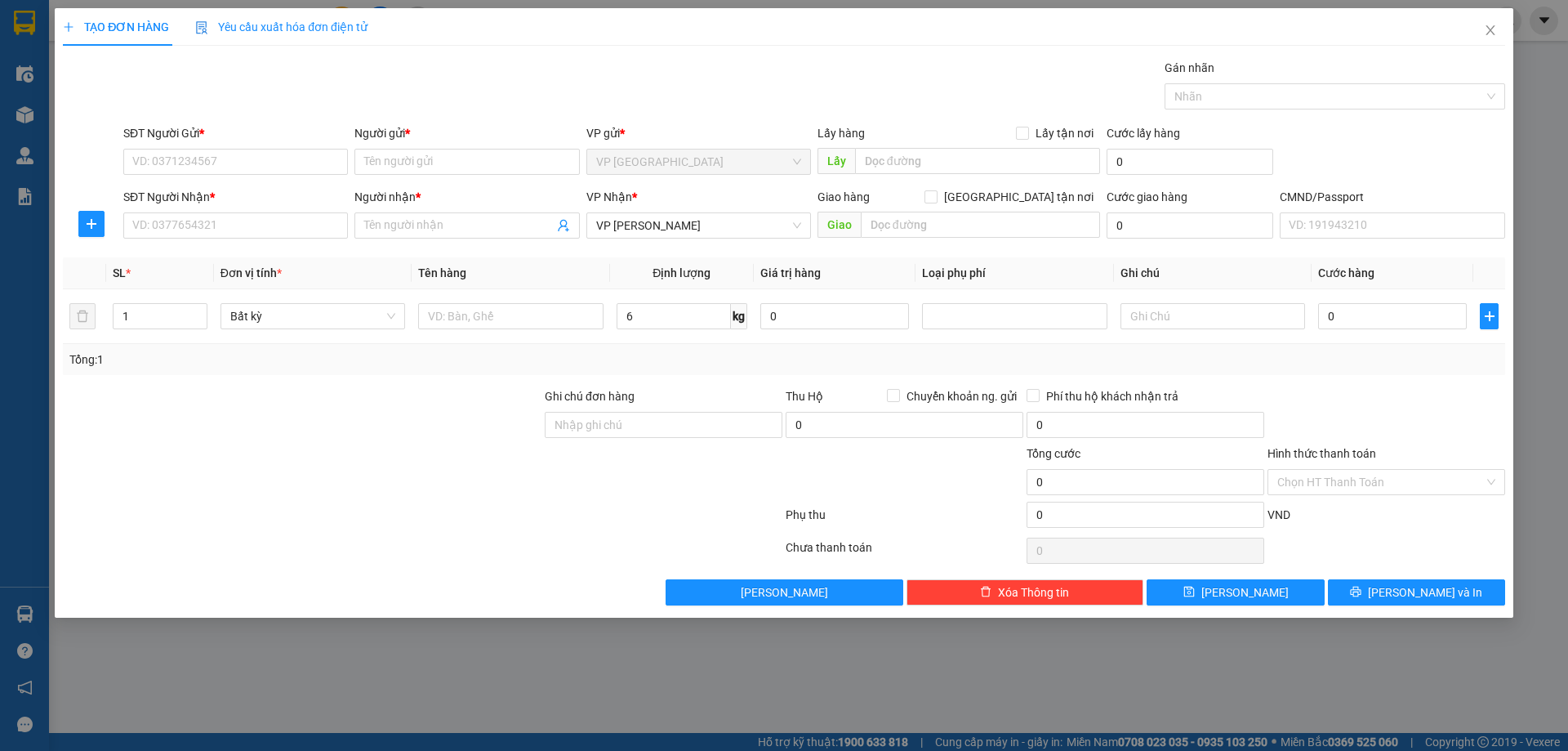
type input "35.000"
click at [1483, 30] on span "Close" at bounding box center [1491, 31] width 46 height 46
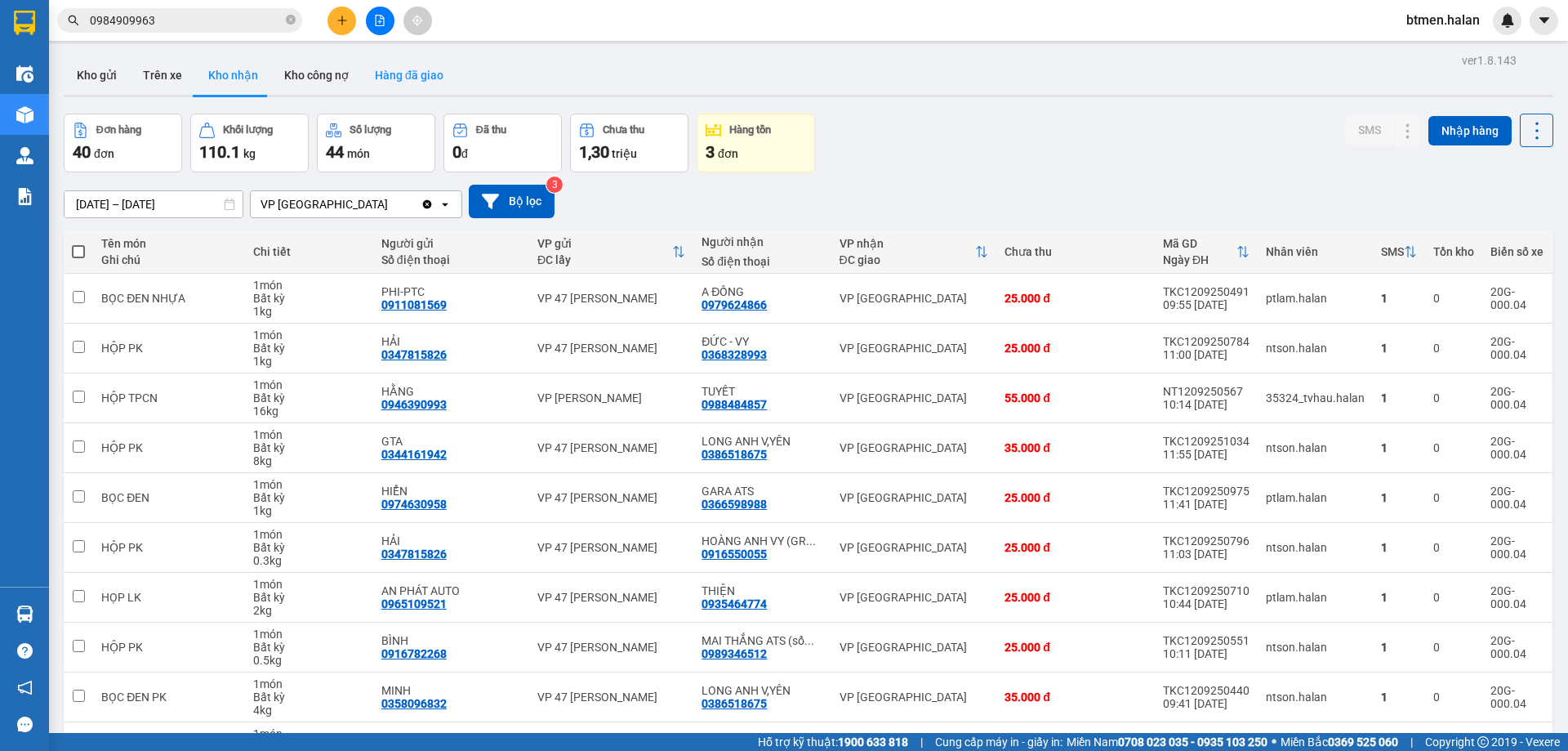
click at [396, 67] on button "Hàng đã giao" at bounding box center [408, 75] width 94 height 39
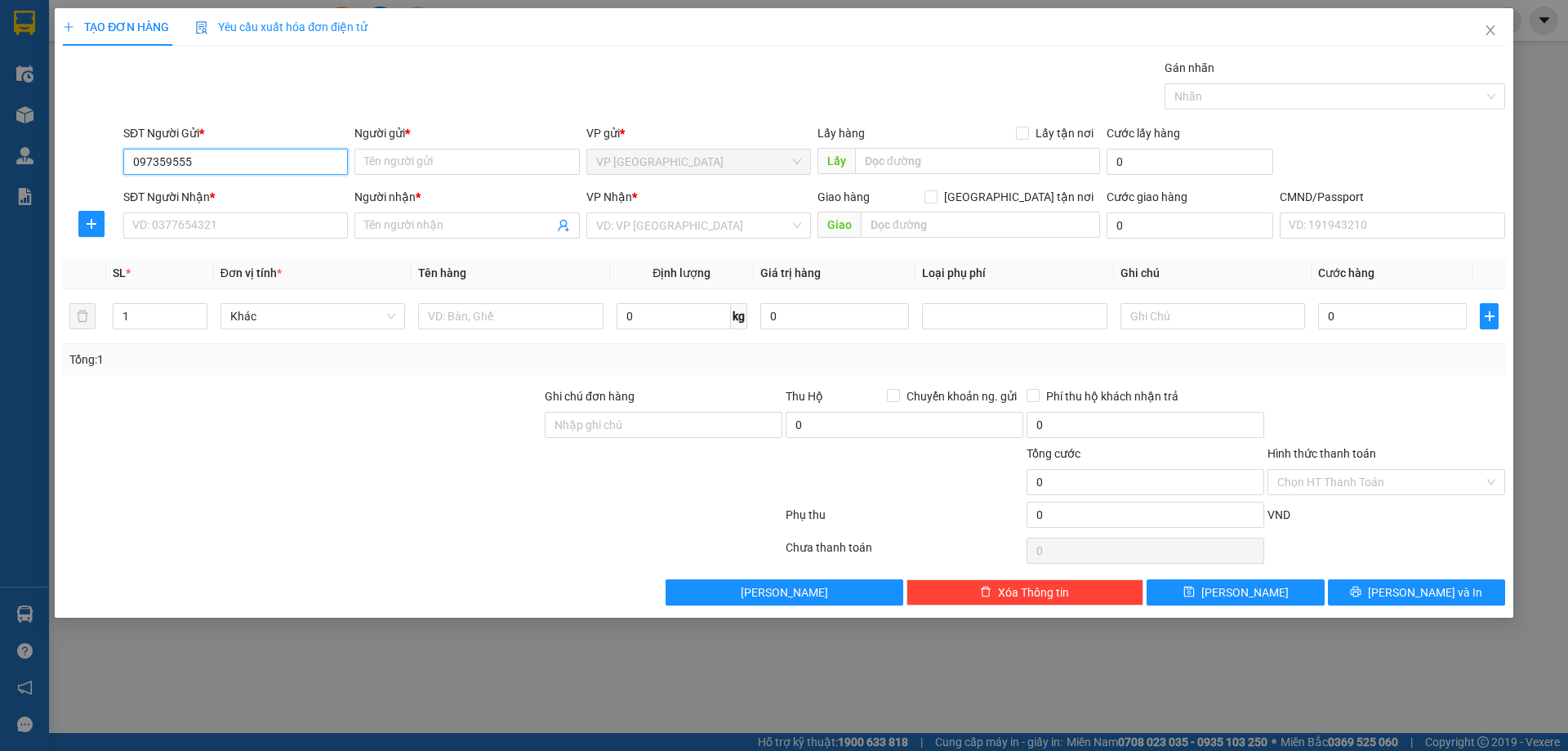
type input "0973595558"
drag, startPoint x: 263, startPoint y: 193, endPoint x: 249, endPoint y: 222, distance: 32.2
click at [263, 195] on div "0973595558 - [PERSON_NAME]" at bounding box center [235, 195] width 205 height 18
type input "[PERSON_NAME]"
type input "0973595558"
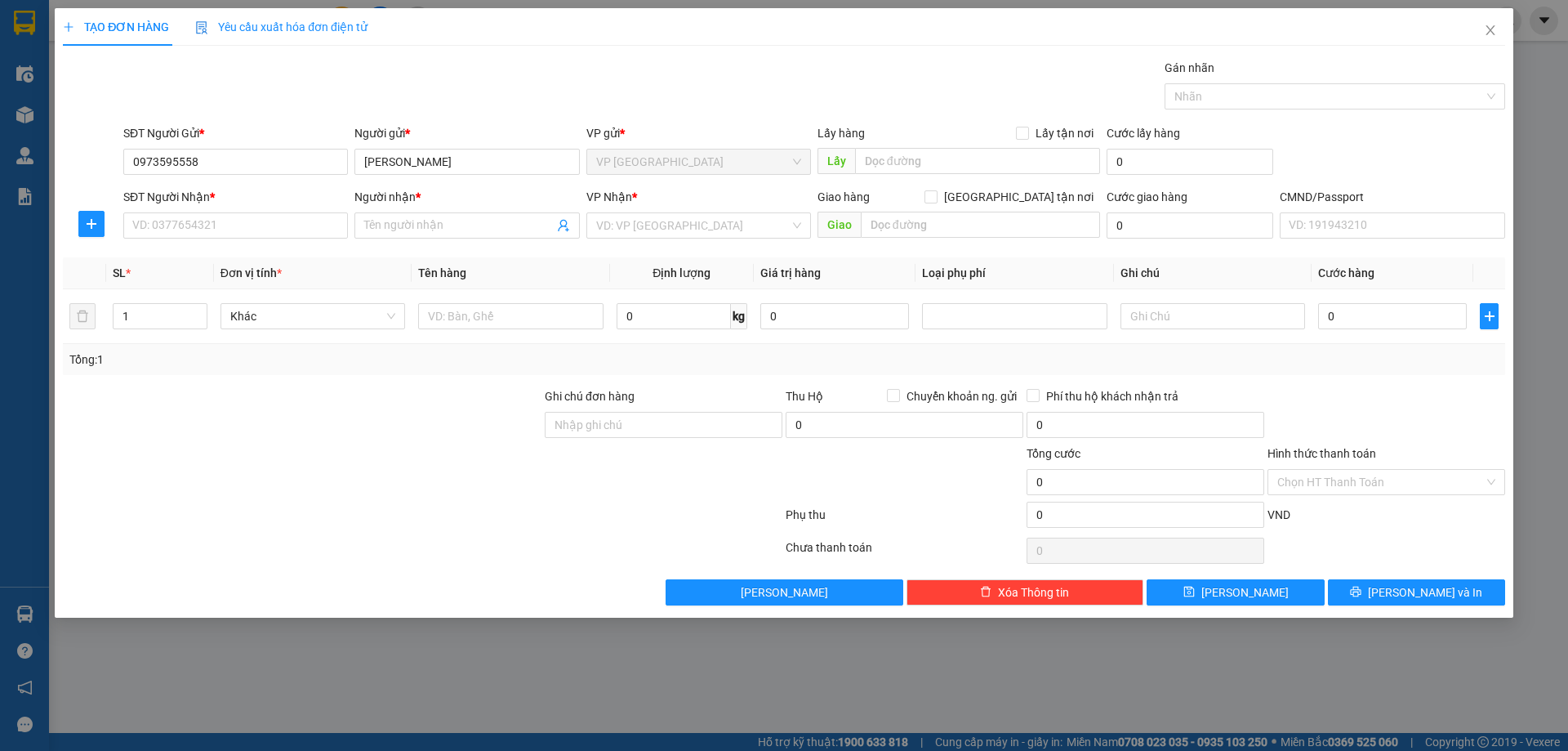
click at [246, 241] on div "SĐT Người Nhận * VD: 0377654321" at bounding box center [235, 217] width 224 height 58
click at [250, 227] on input "SĐT Người Nhận *" at bounding box center [235, 225] width 224 height 26
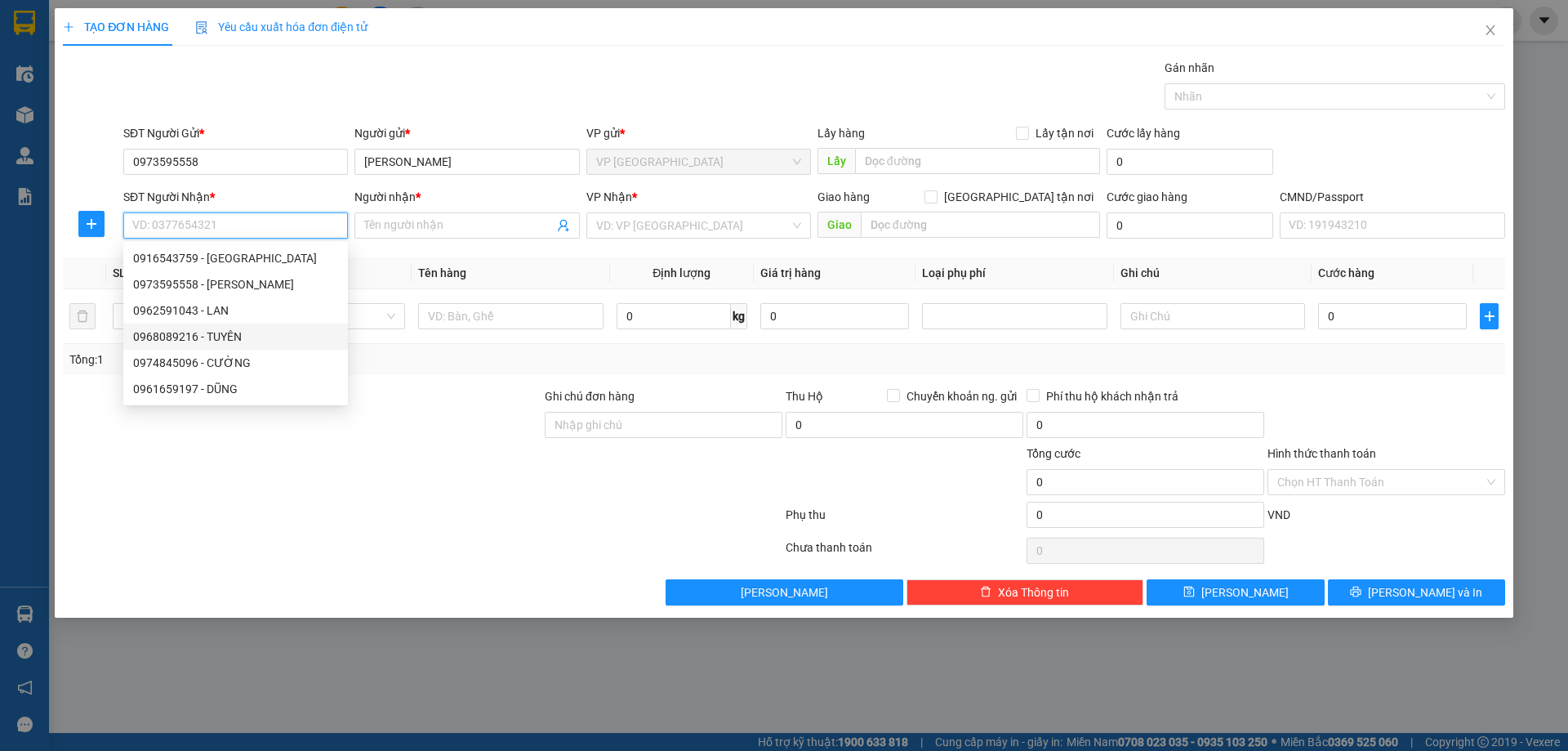
click at [248, 328] on div "0968089216 - TUYÊN" at bounding box center [235, 337] width 205 height 18
type input "0968089216"
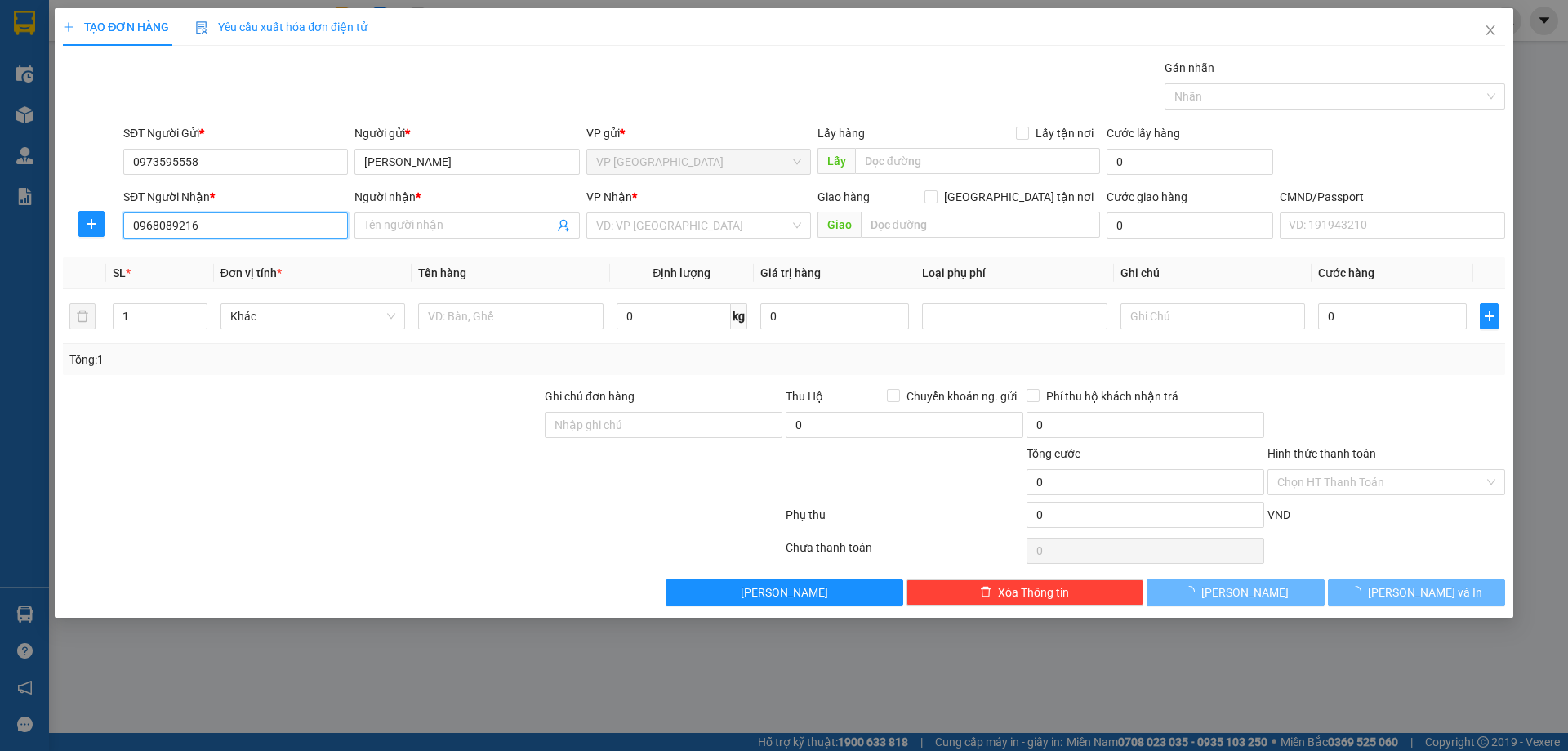
type input "TUYÊN"
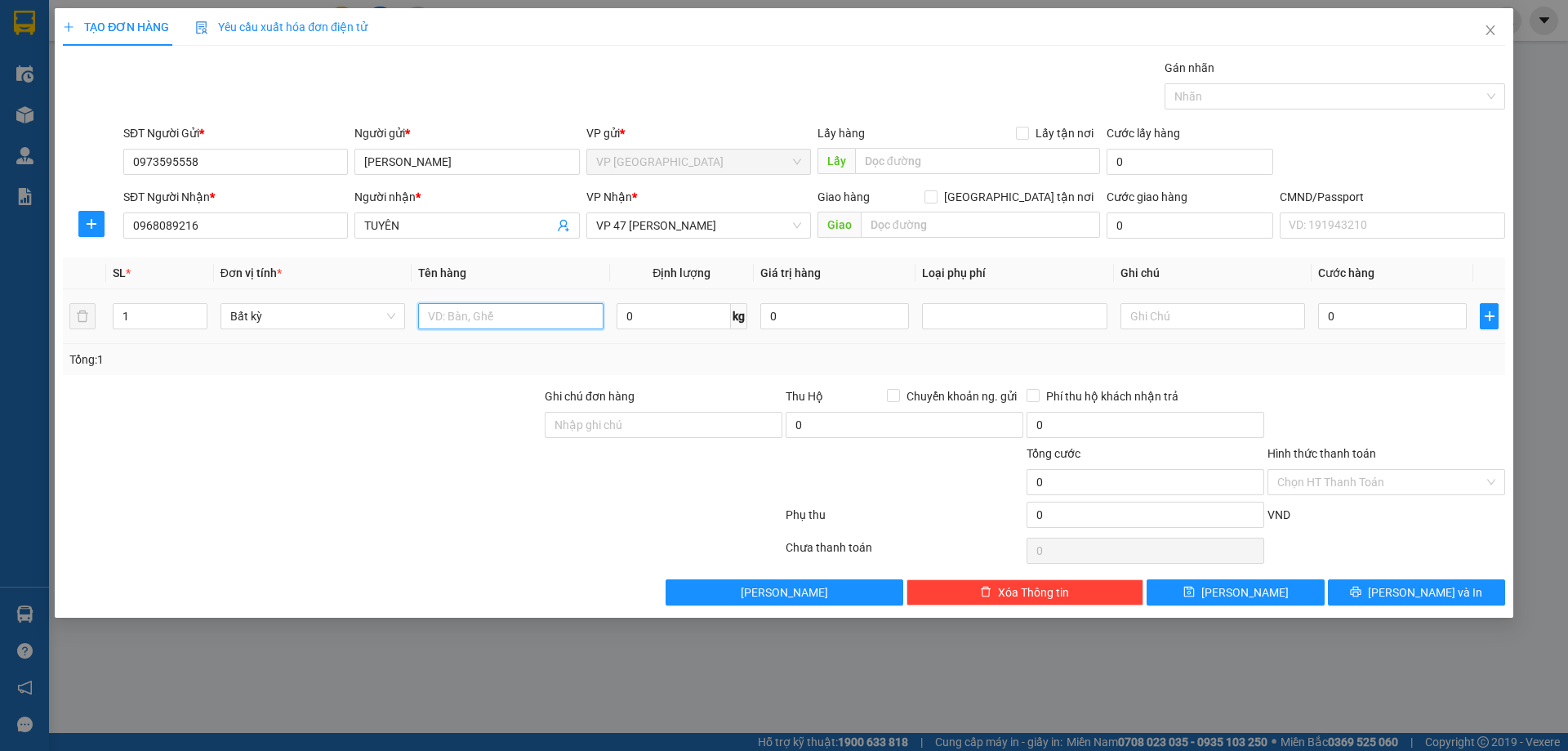
click at [531, 315] on input "text" at bounding box center [510, 316] width 185 height 26
type input "c"
click at [669, 317] on input "0" at bounding box center [673, 316] width 114 height 26
click at [487, 314] on input "CÁNH CỬA CŨ" at bounding box center [510, 316] width 185 height 26
click at [507, 319] on input "CÁNH CỬA (CŨ" at bounding box center [510, 316] width 185 height 26
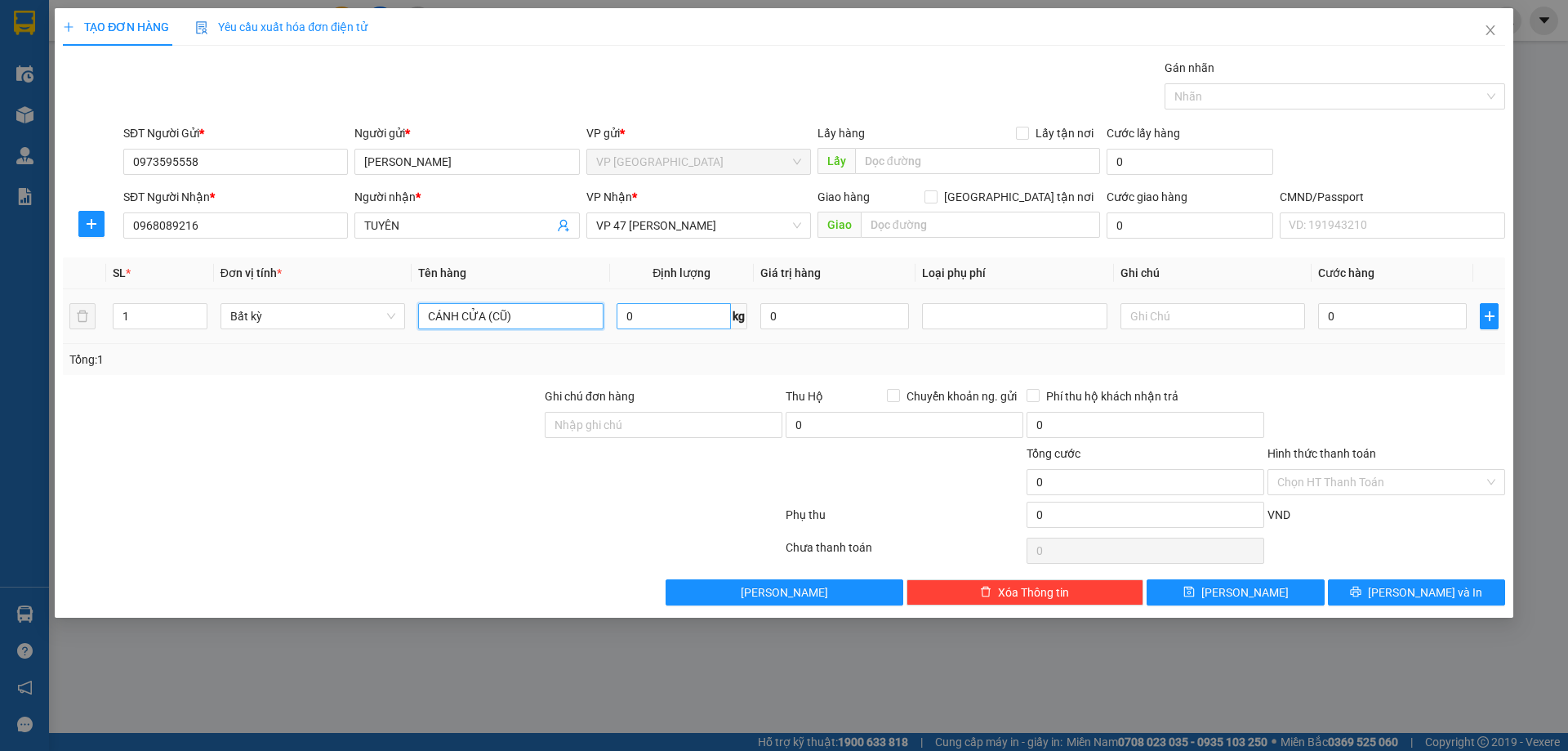
type input "CÁNH CỬA (CŨ)"
click at [645, 319] on input "0" at bounding box center [673, 316] width 114 height 26
type input "27"
click at [935, 361] on div "Tổng: 1" at bounding box center [784, 360] width 1429 height 18
type input "60.000"
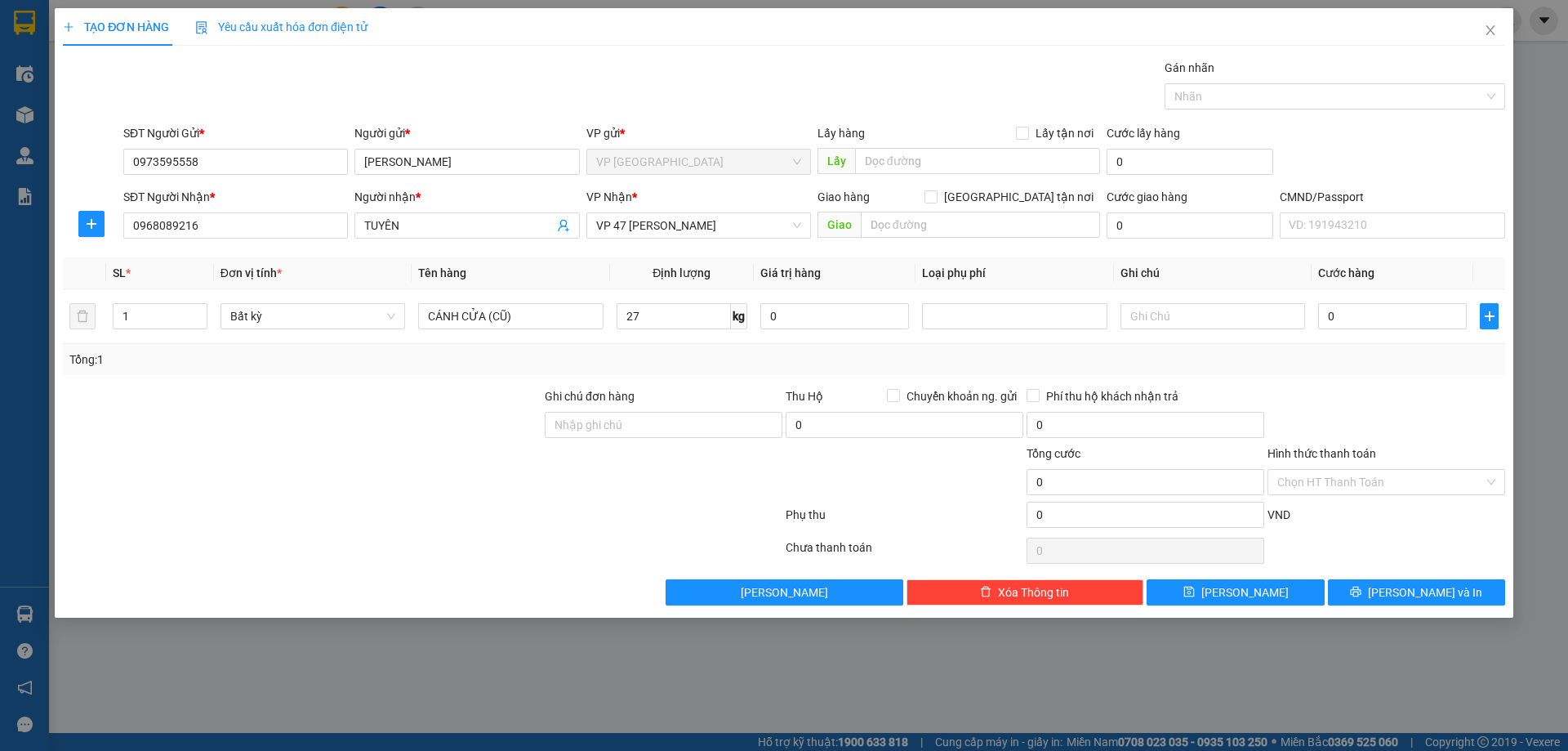
type input "60.000"
click at [1368, 586] on button "[PERSON_NAME] và In" at bounding box center [1416, 592] width 177 height 26
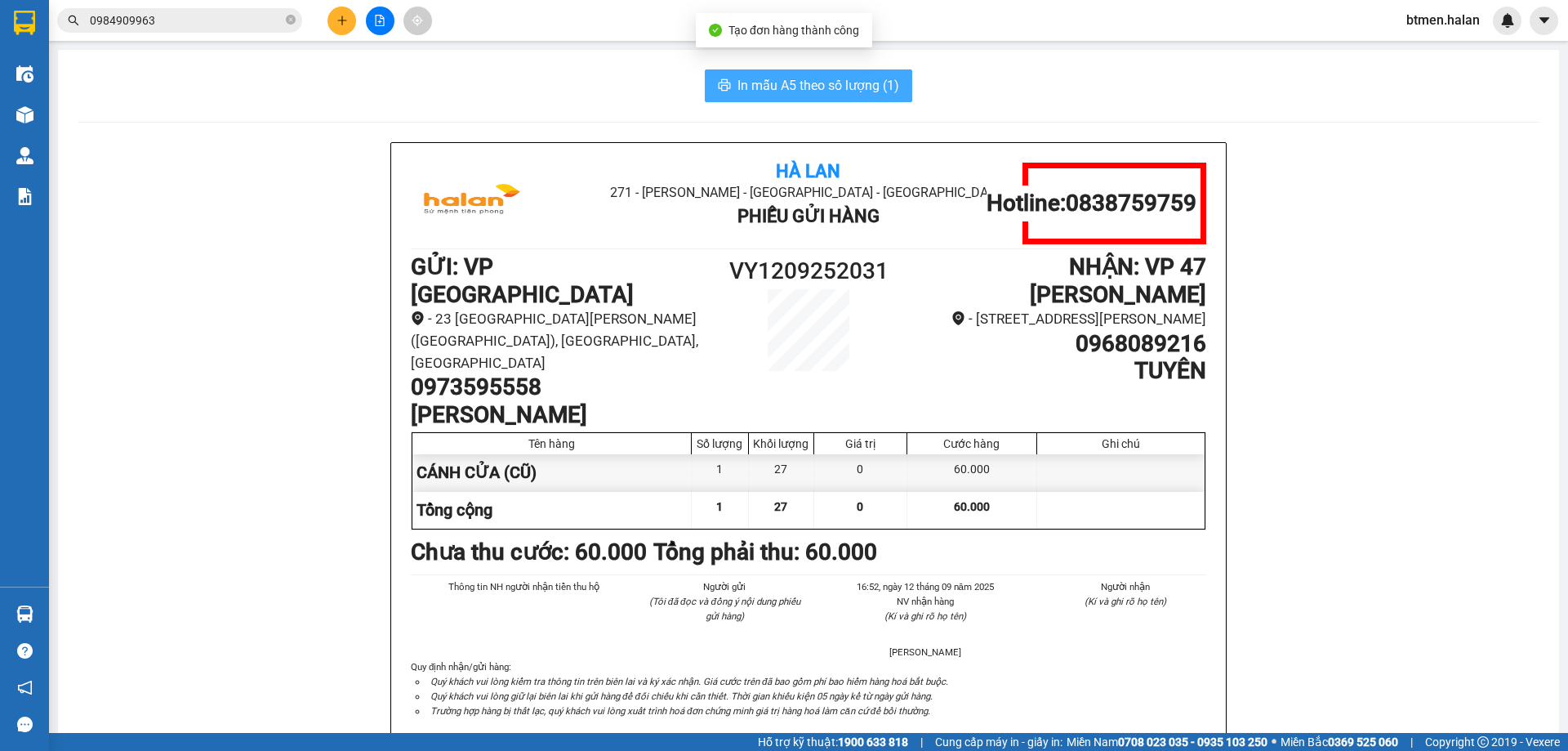
click at [844, 94] on span "In mẫu A5 theo số lượng (1)" at bounding box center [818, 85] width 162 height 21
click at [843, 89] on span "In mẫu A5 theo số lượng (1)" at bounding box center [818, 85] width 162 height 21
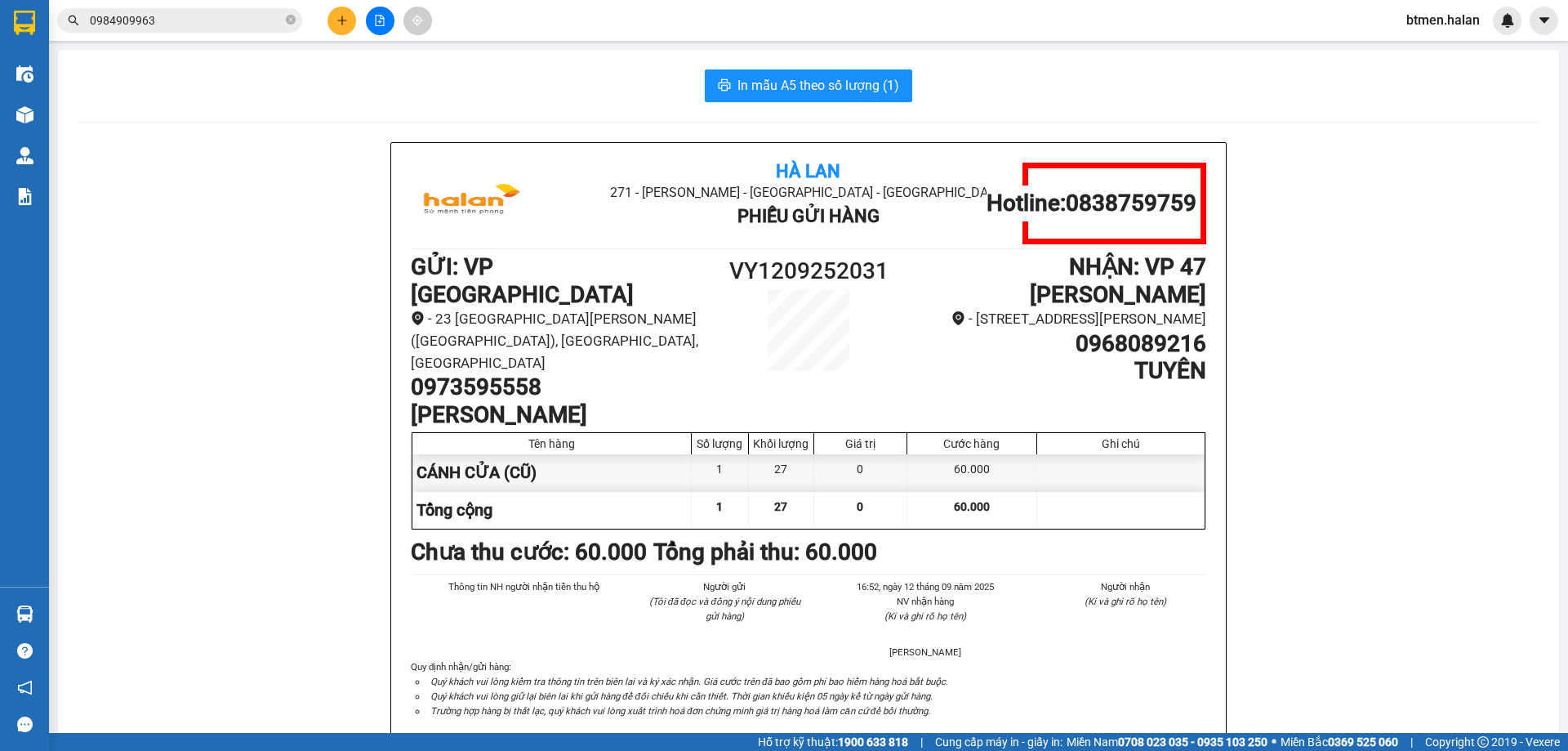
click at [486, 374] on h1 "0973595558" at bounding box center [560, 387] width 298 height 28
copy h1 "0973595558"
click at [346, 21] on icon "plus" at bounding box center [343, 21] width 12 height 12
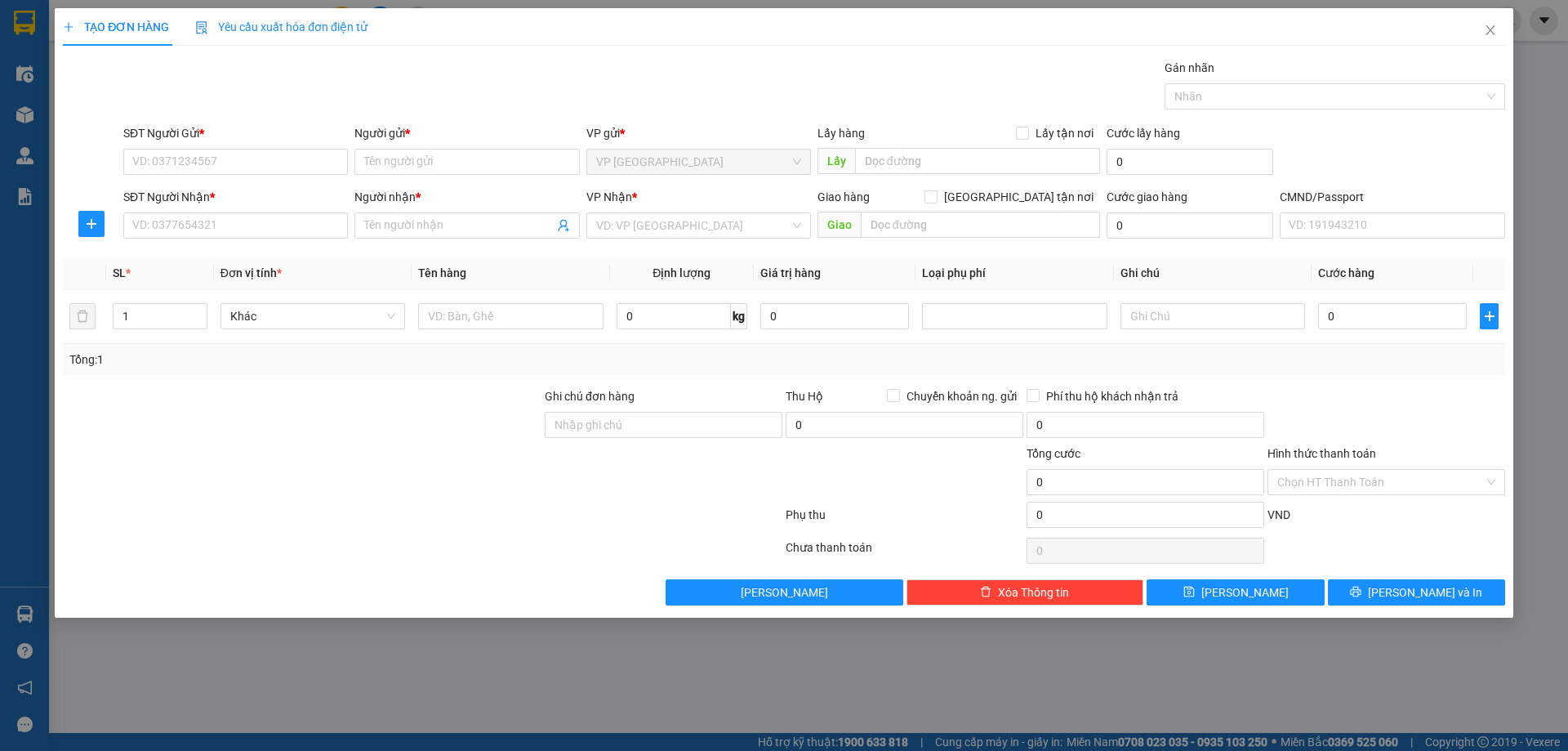
click at [307, 175] on div "SĐT Người Gửi * VD: 0371234567" at bounding box center [235, 153] width 224 height 58
click at [320, 163] on input "SĐT Người Gửi *" at bounding box center [235, 162] width 224 height 26
paste input "0973595558"
type input "0973595558"
click at [310, 199] on div "0973595558 - [PERSON_NAME]" at bounding box center [235, 195] width 205 height 18
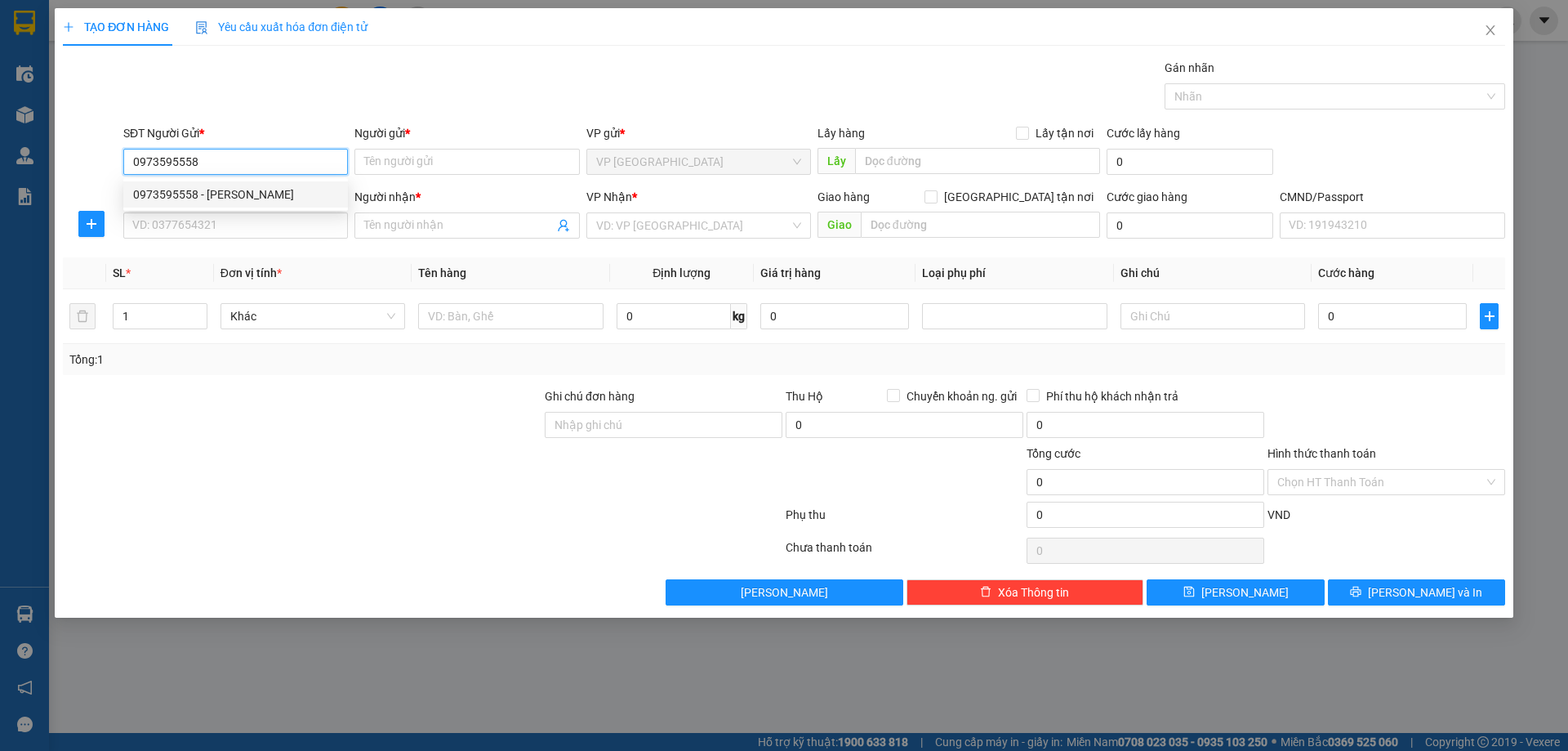
type input "[PERSON_NAME]"
type input "0973595558"
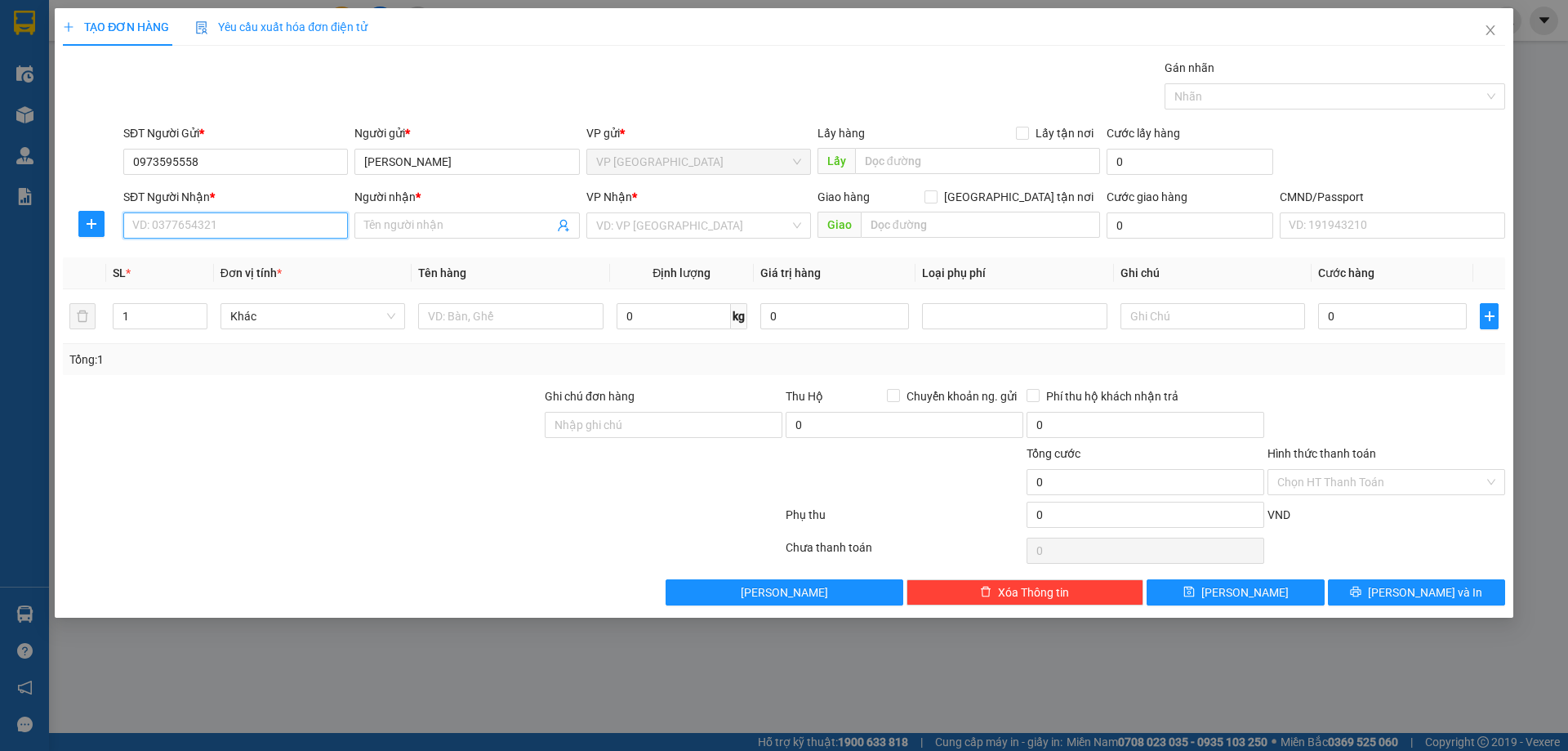
click at [302, 223] on input "SĐT Người Nhận *" at bounding box center [235, 225] width 224 height 26
type input "0365360129"
click at [273, 255] on div "0365360129 - TÙNG" at bounding box center [235, 258] width 205 height 18
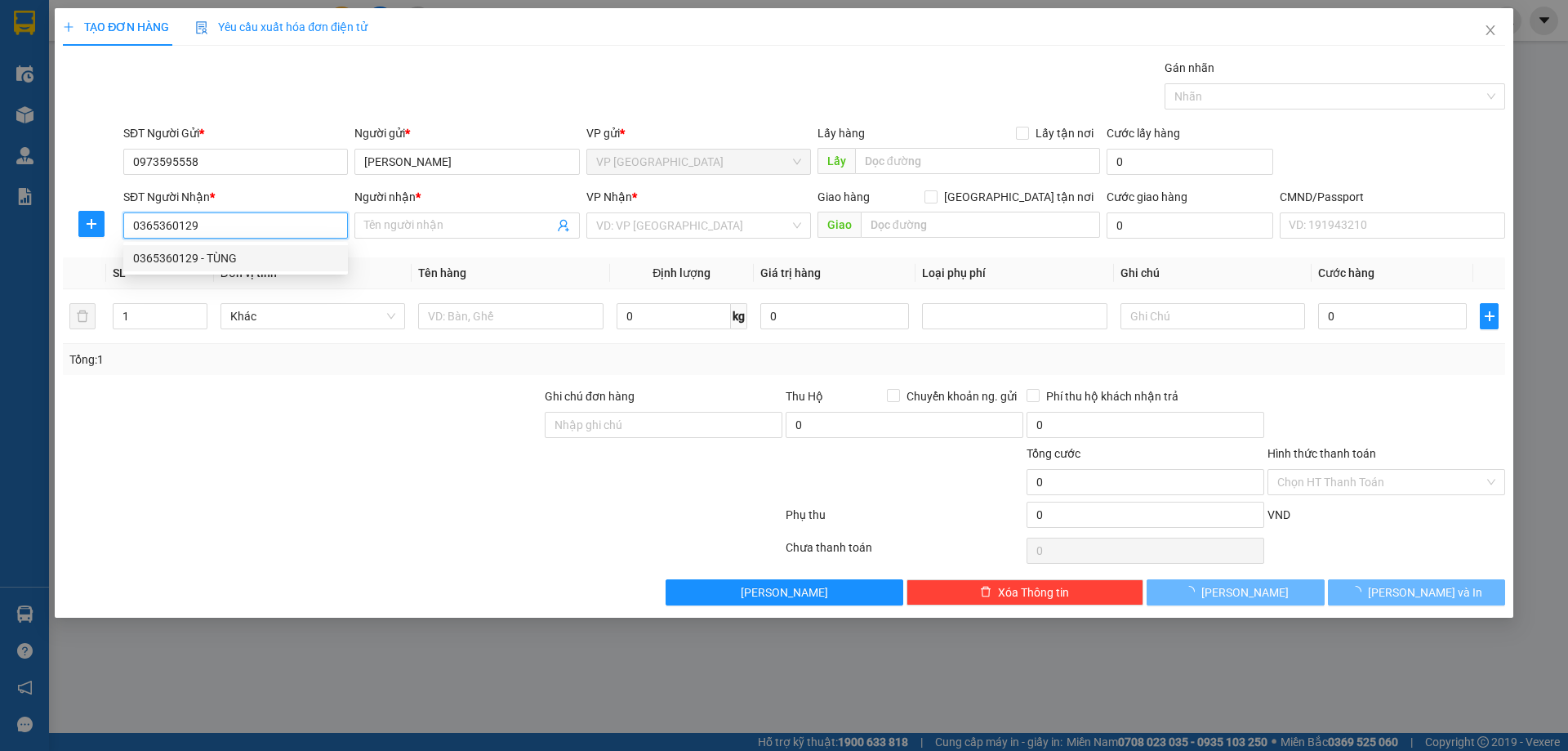
type input "TÙNG"
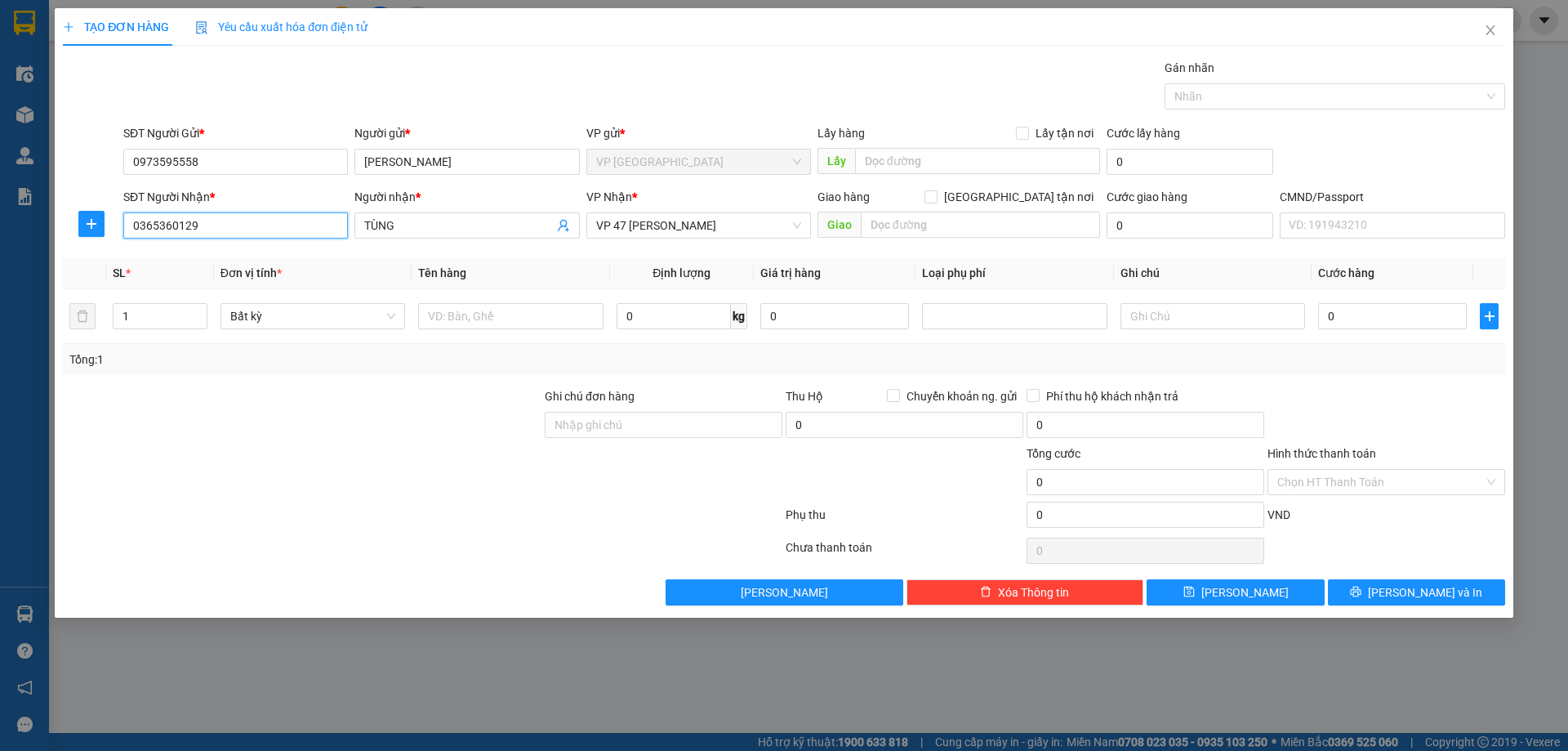
click at [223, 226] on input "0365360129" at bounding box center [235, 225] width 224 height 26
type input "0365360129"
click at [531, 307] on input "text" at bounding box center [510, 316] width 185 height 26
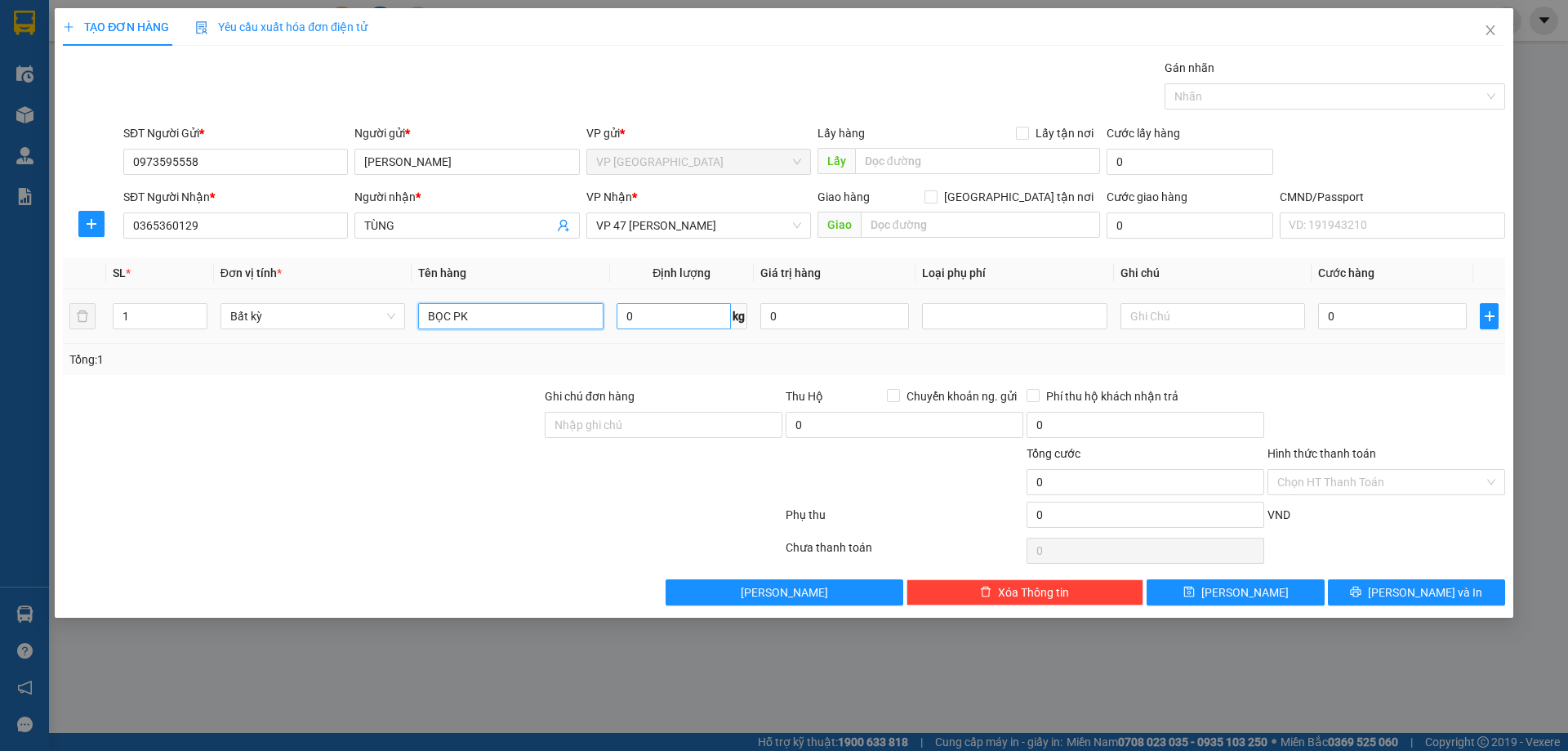
type input "BỌC PK"
click at [706, 306] on input "0" at bounding box center [673, 316] width 114 height 26
type input "0.5"
drag, startPoint x: 1427, startPoint y: 385, endPoint x: 1434, endPoint y: 589, distance: 204.1
click at [1428, 385] on div "Transit Pickup Surcharge Ids Transit Deliver Surcharge Ids Transit Deliver Surc…" at bounding box center [784, 332] width 1442 height 546
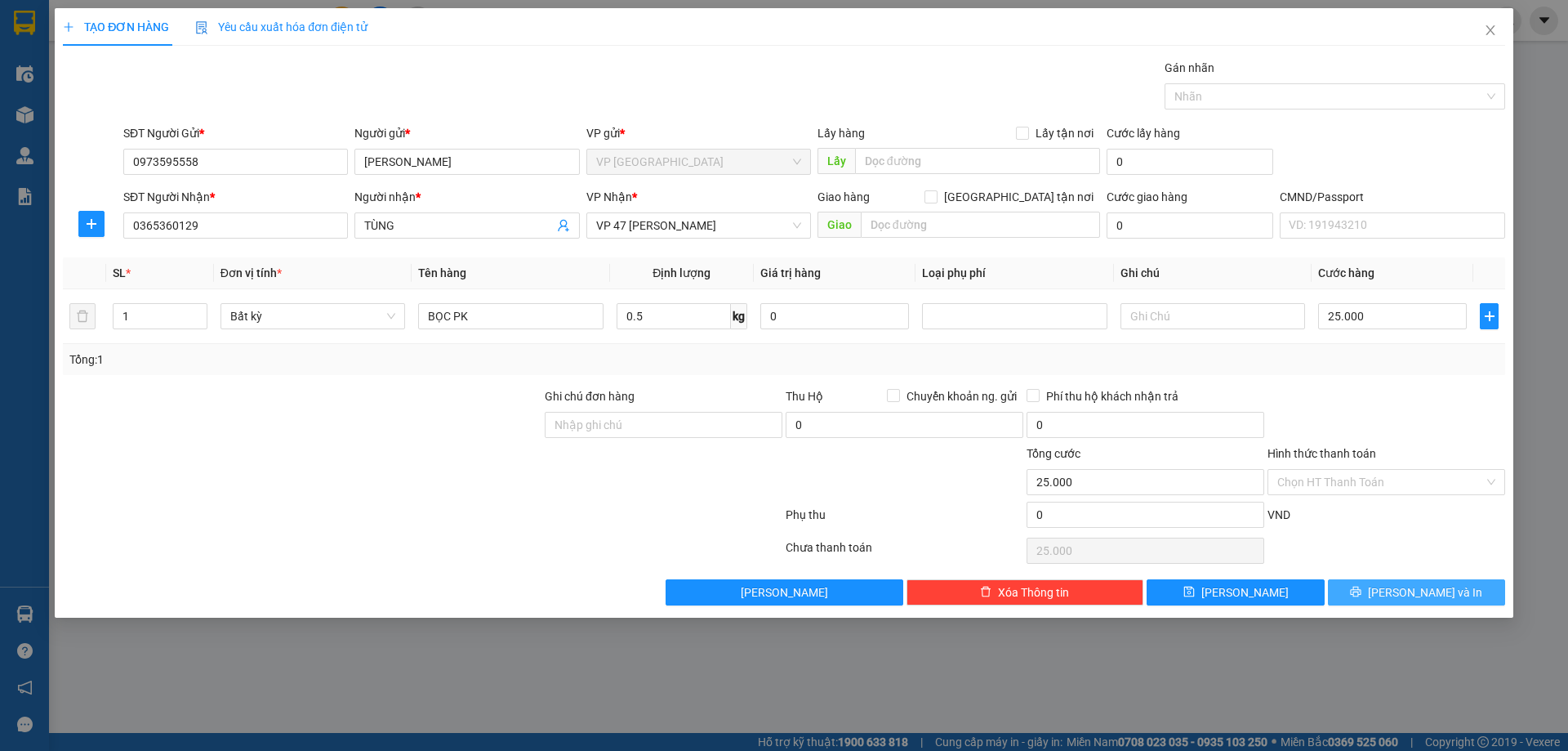
type input "25.000"
click at [1431, 590] on span "[PERSON_NAME] và In" at bounding box center [1424, 592] width 114 height 18
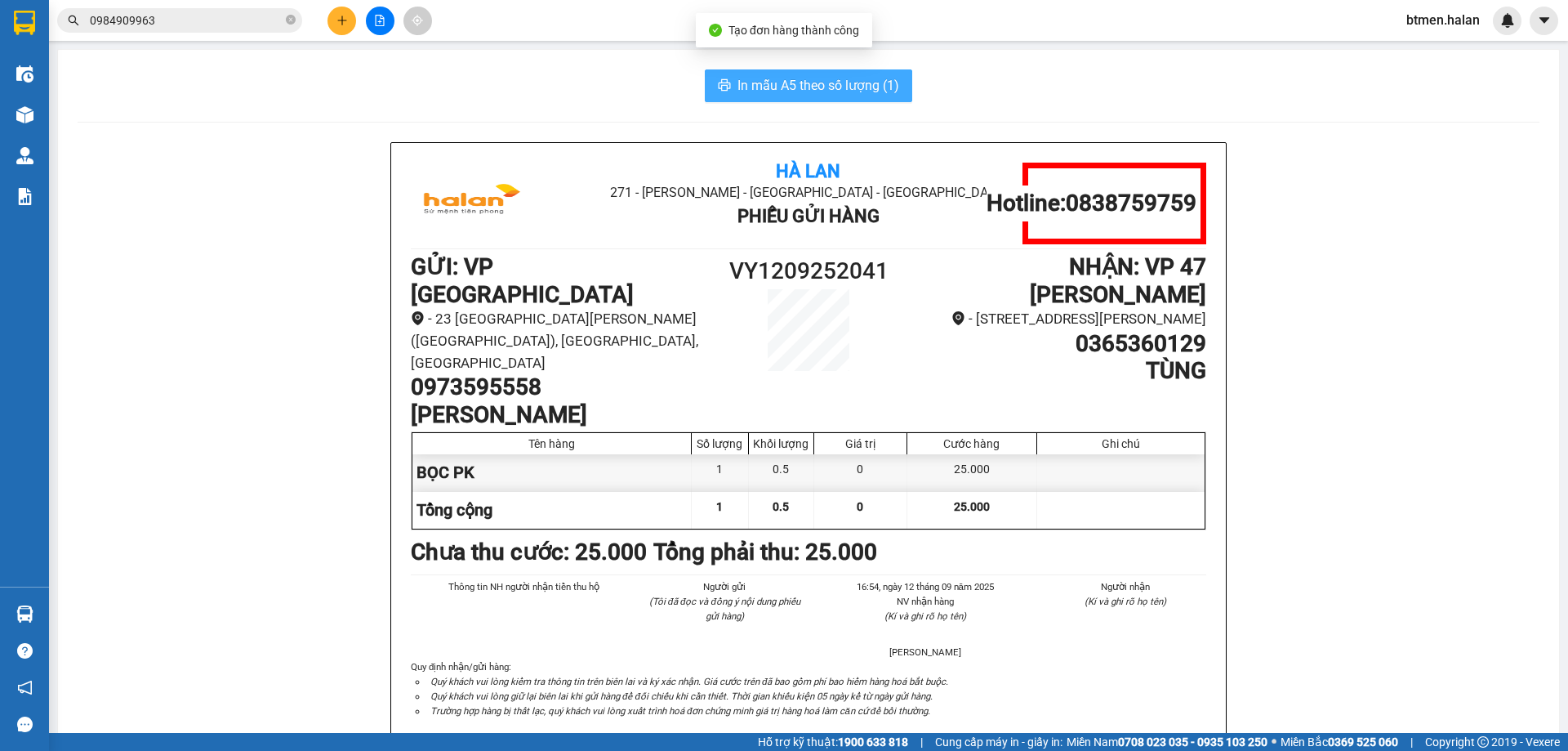
click at [761, 98] on button "In mẫu A5 theo số lượng (1)" at bounding box center [808, 85] width 208 height 33
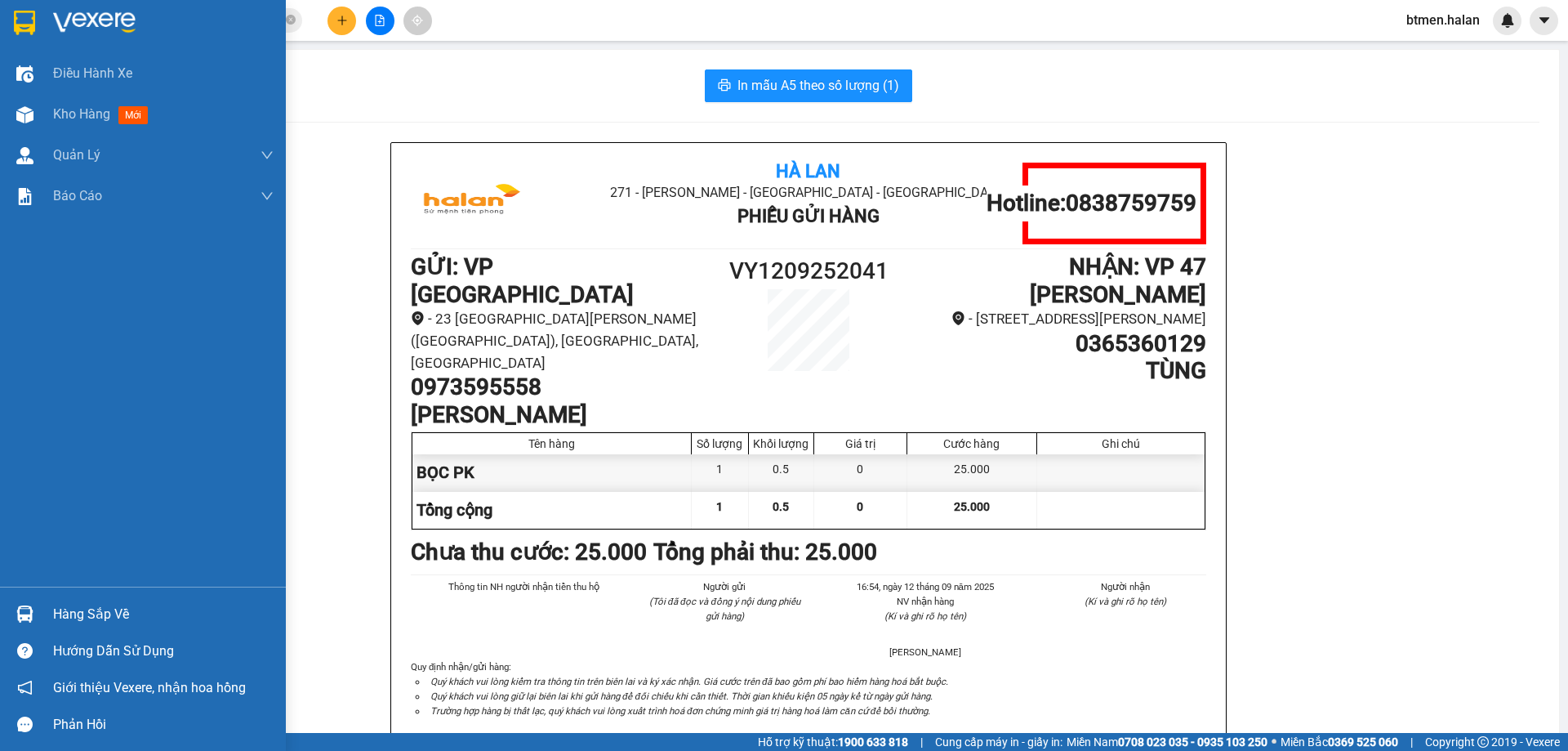
click at [46, 601] on div "Hàng sắp về" at bounding box center [143, 613] width 286 height 37
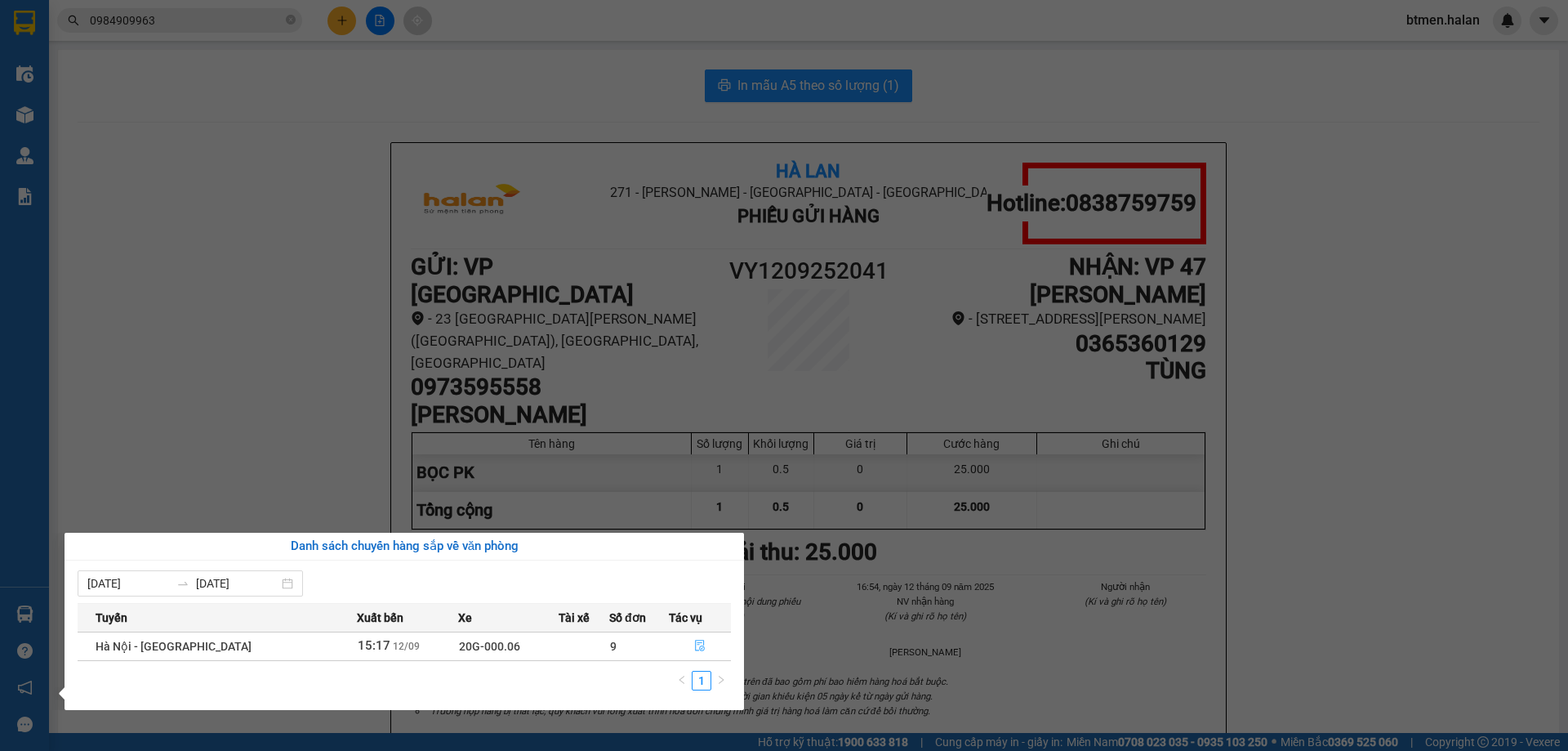
click at [696, 639] on button "button" at bounding box center [700, 646] width 62 height 26
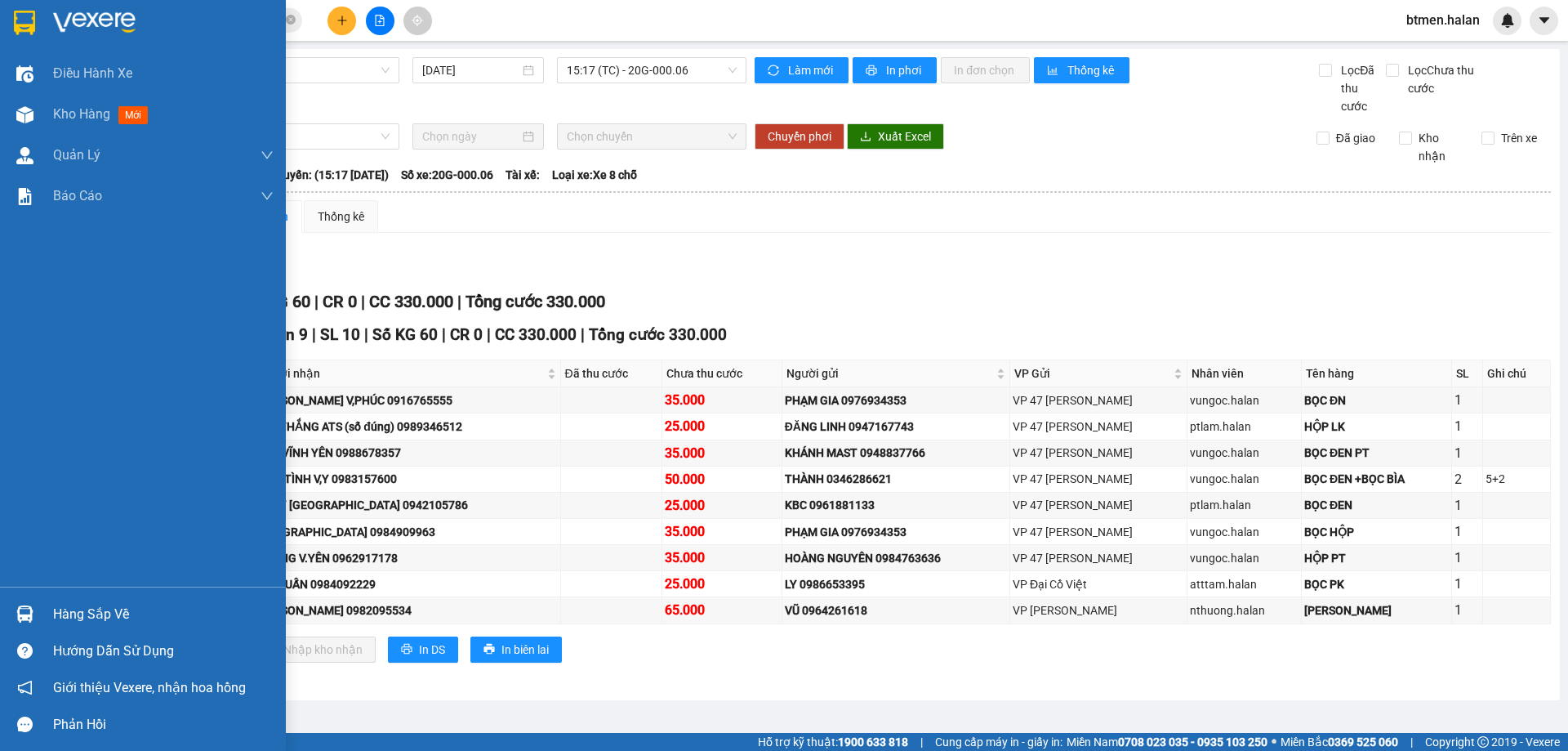
click at [44, 618] on div "Hàng sắp về" at bounding box center [143, 613] width 286 height 37
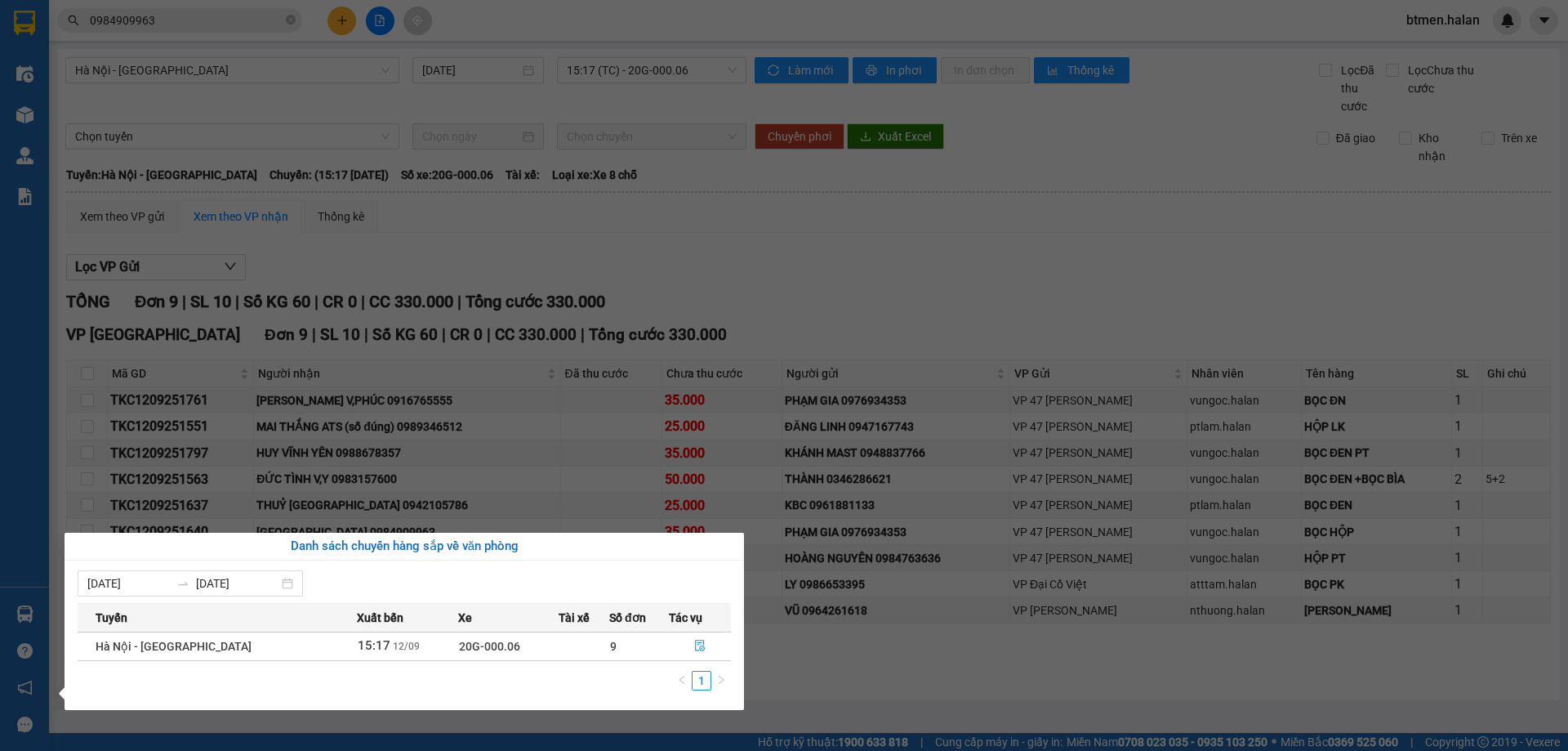
click at [887, 134] on section "Kết quả tìm kiếm ( 327 ) Bộ lọc Mã ĐH Trạng thái Món hàng Thu hộ Tổng cước Chưa…" at bounding box center [784, 376] width 1568 height 751
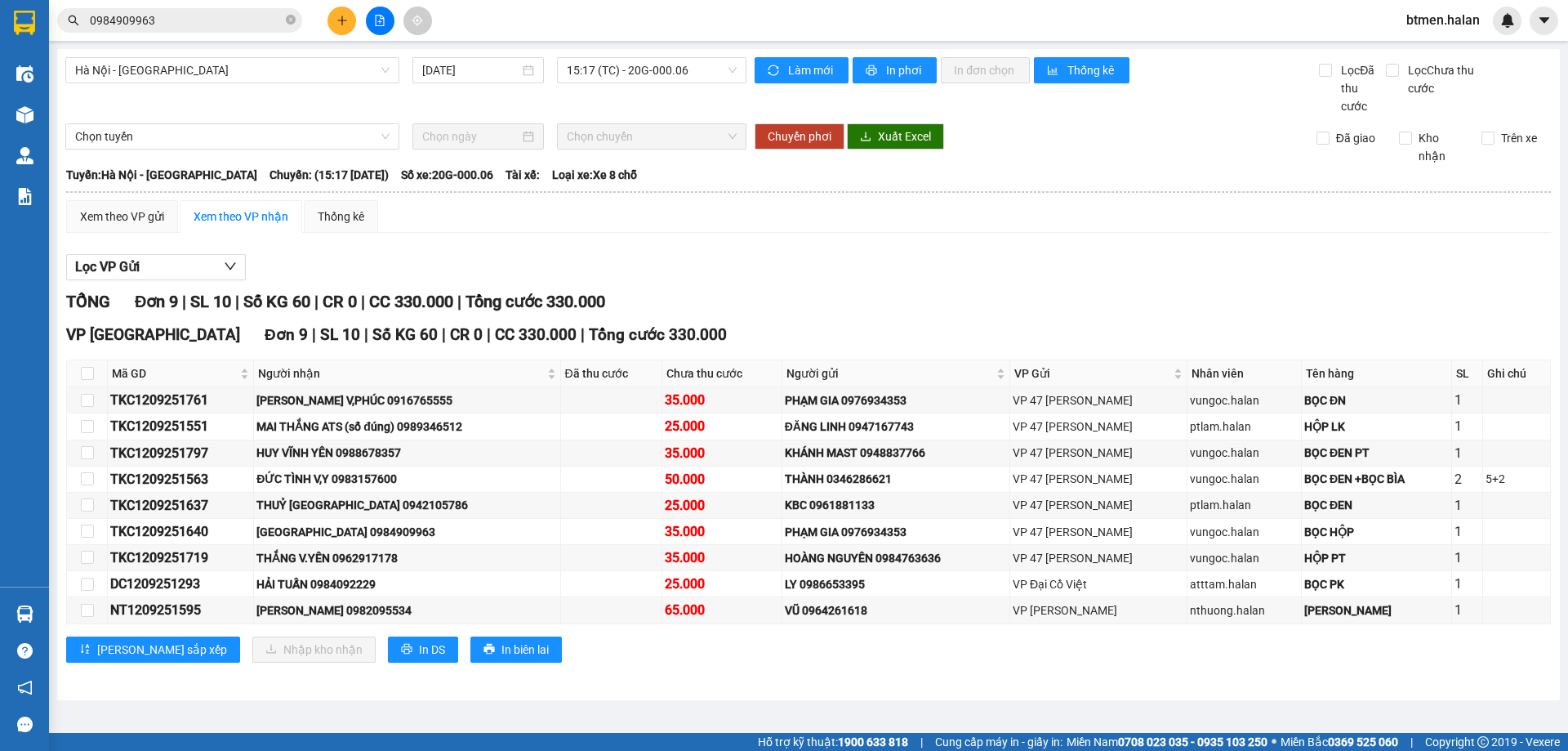
click at [190, 16] on input "0984909963" at bounding box center [186, 21] width 193 height 18
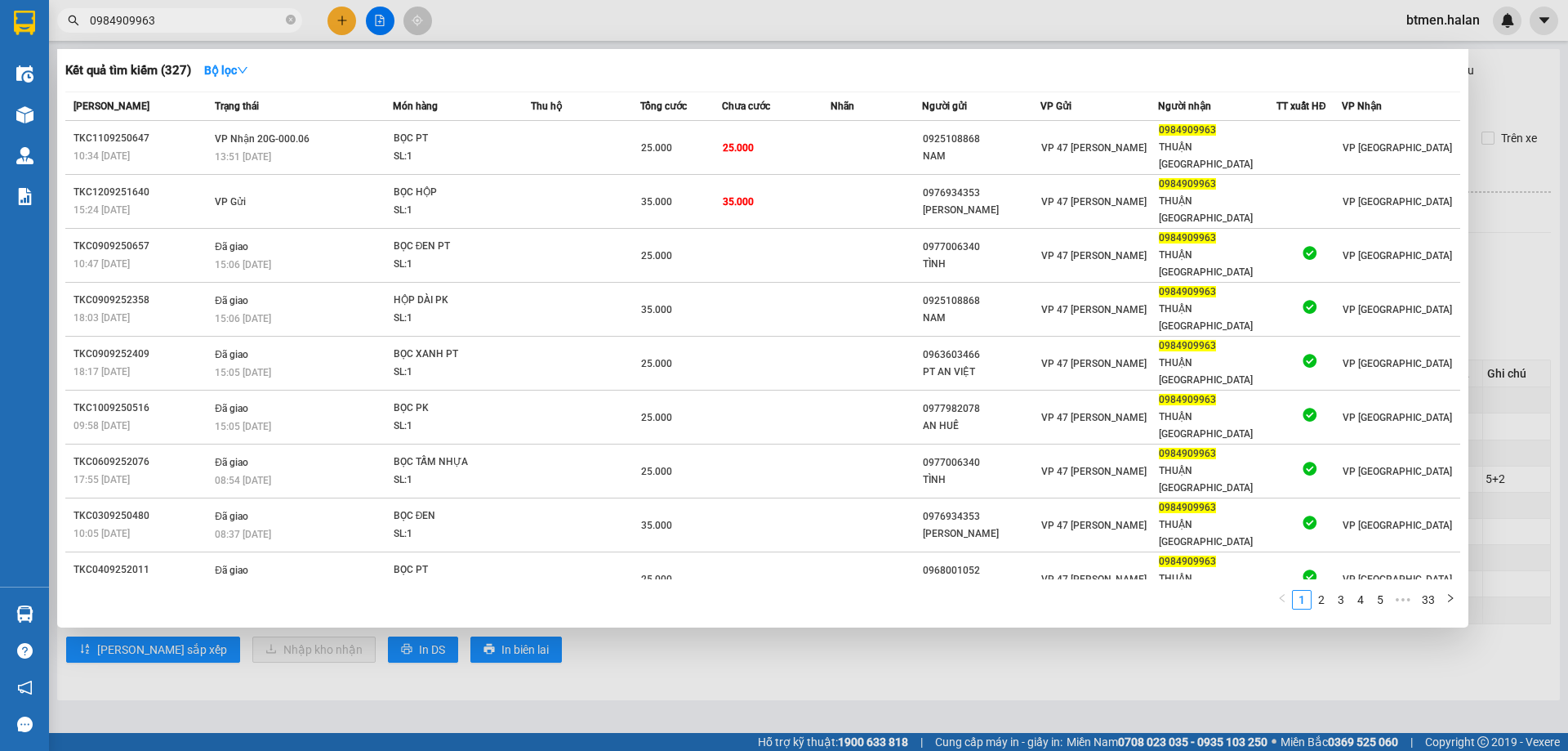
click at [190, 16] on input "0984909963" at bounding box center [186, 21] width 193 height 18
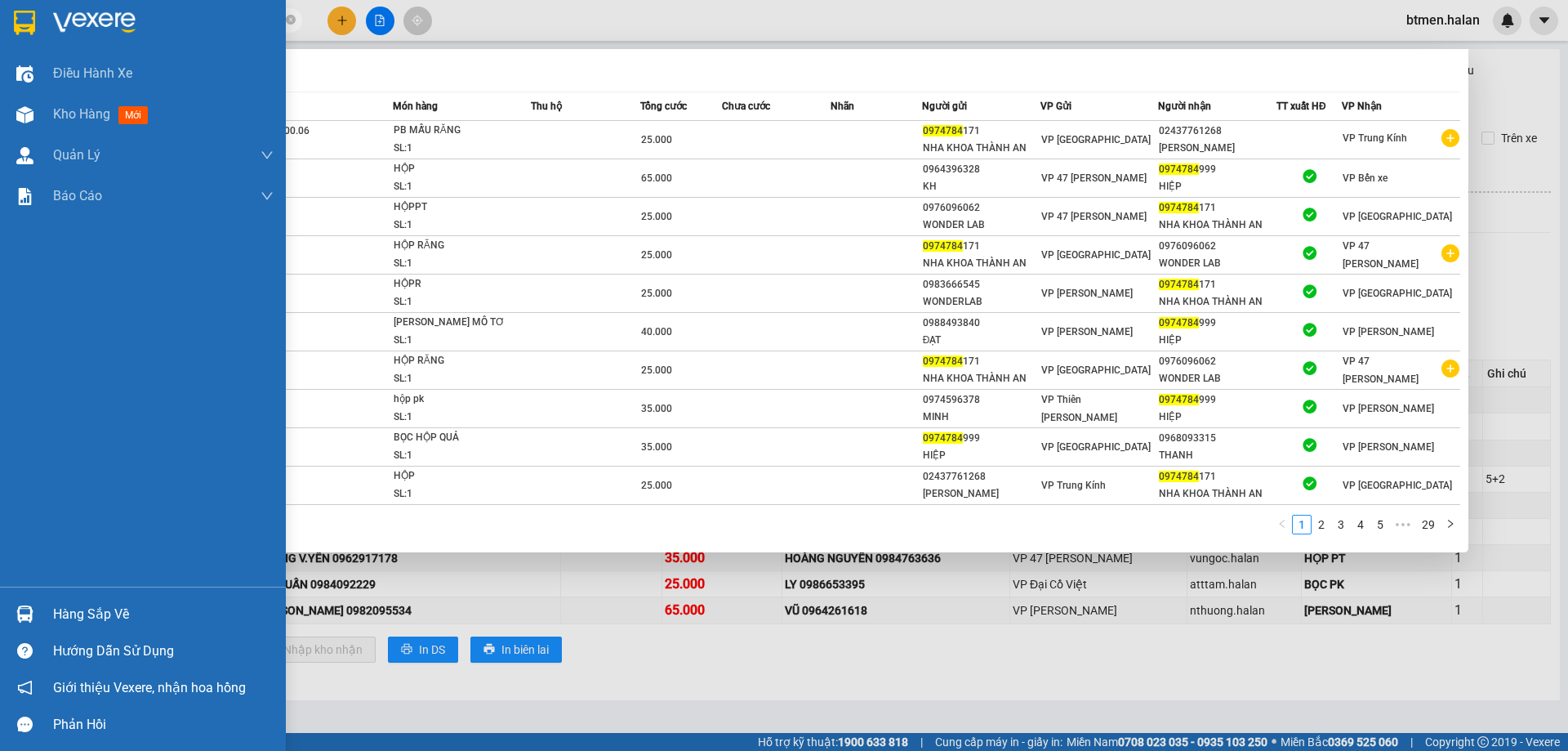
click at [59, 611] on div "Hàng sắp về" at bounding box center [163, 614] width 220 height 25
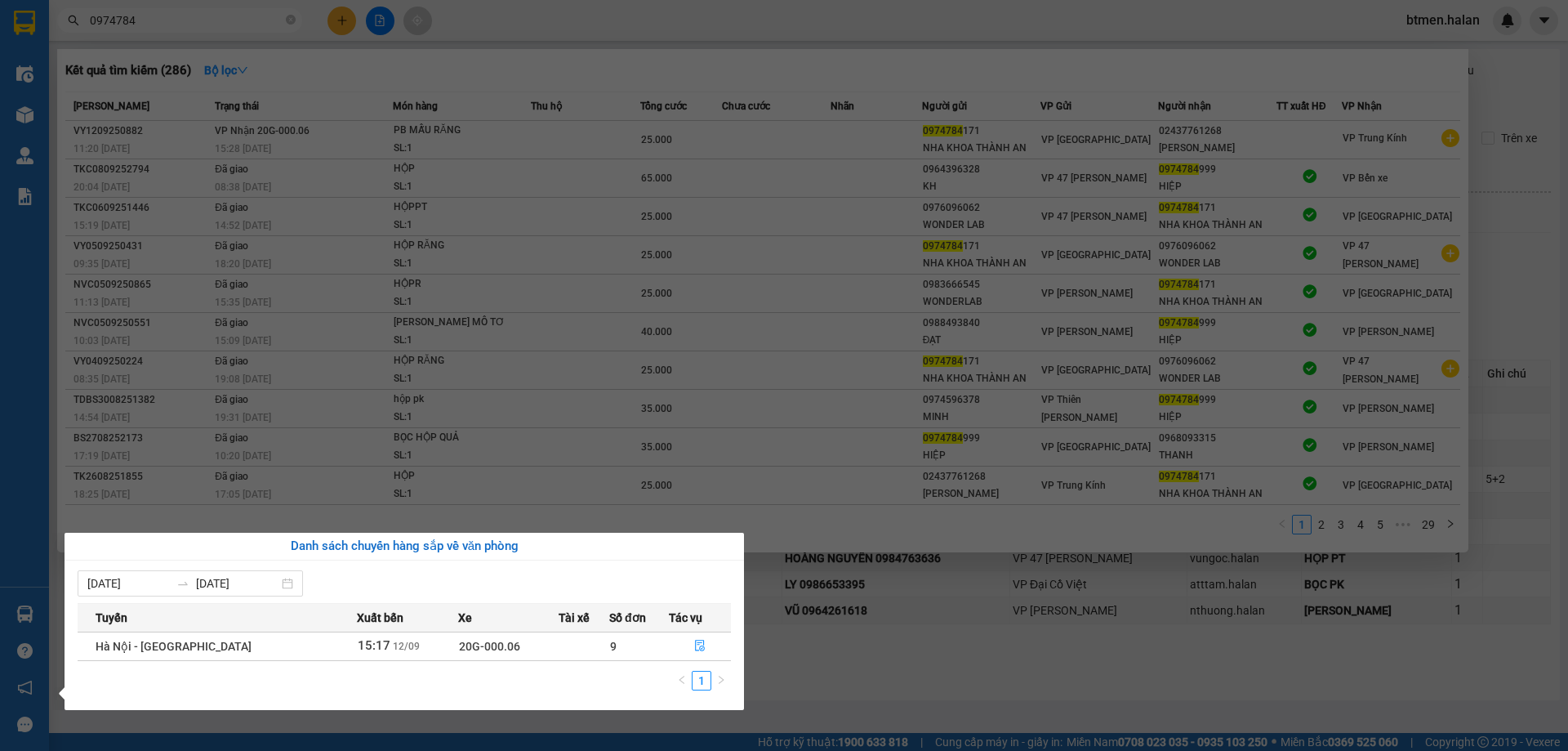
click at [899, 648] on section "Kết quả tìm kiếm ( 286 ) Bộ lọc Mã ĐH Trạng thái Món hàng Thu hộ Tổng cước Chưa…" at bounding box center [784, 376] width 1568 height 751
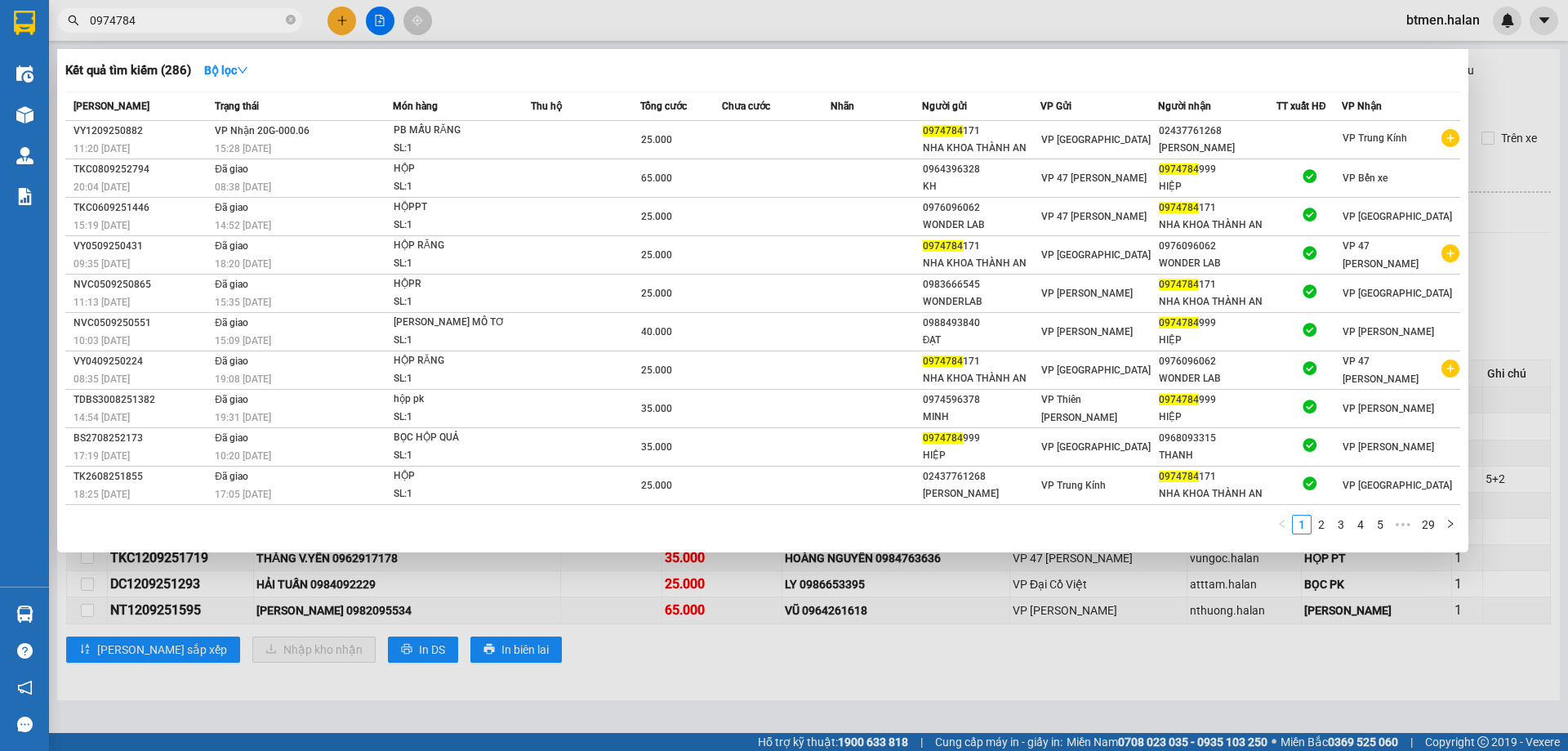
click at [934, 623] on div at bounding box center [784, 376] width 1568 height 751
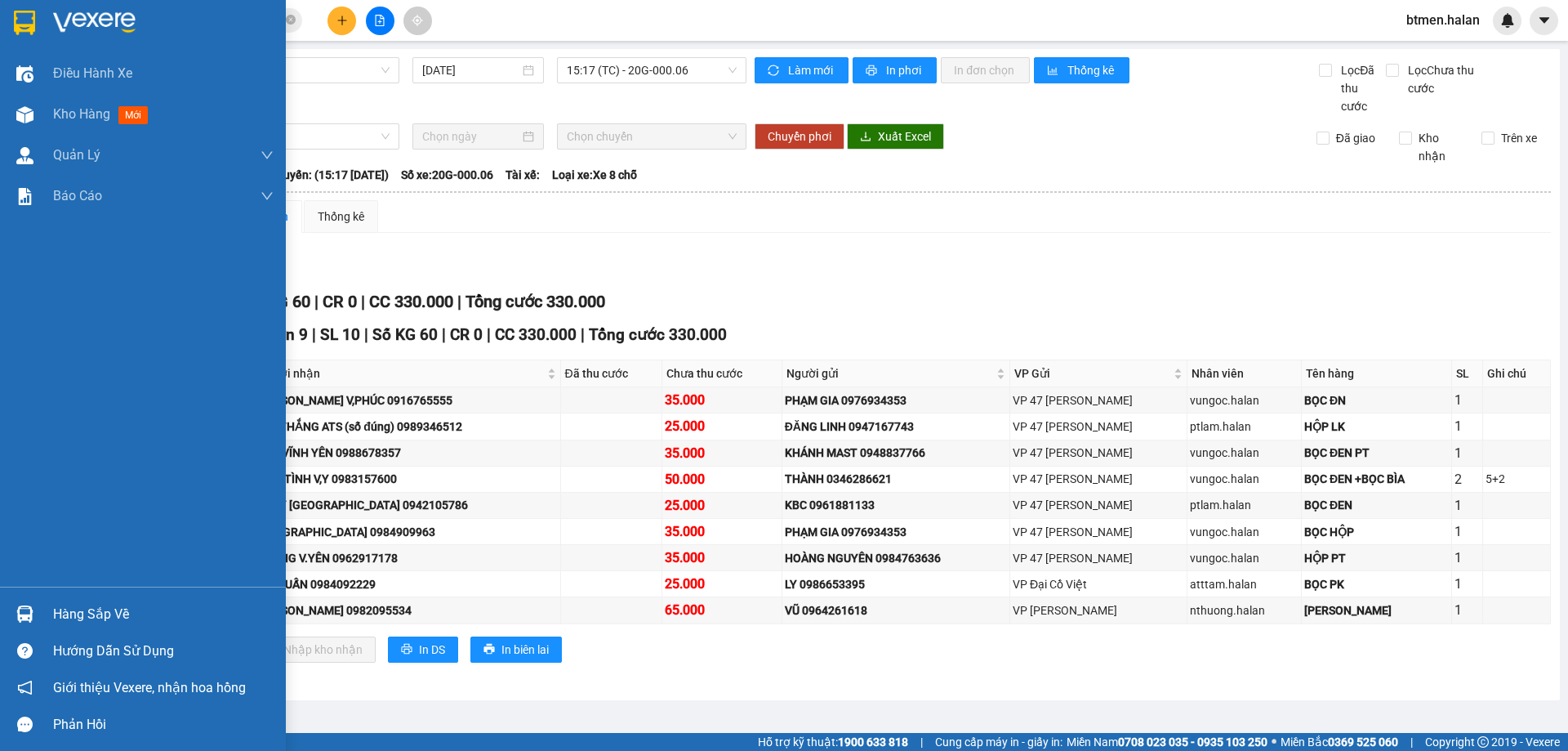
drag, startPoint x: 67, startPoint y: 590, endPoint x: 68, endPoint y: 606, distance: 16.0
click at [68, 597] on div "Hàng sắp về Hướng dẫn sử dụng Giới thiệu Vexere, nhận hoa hồng Phản hồi" at bounding box center [143, 664] width 286 height 156
click at [68, 606] on div "Hàng sắp về" at bounding box center [163, 614] width 220 height 25
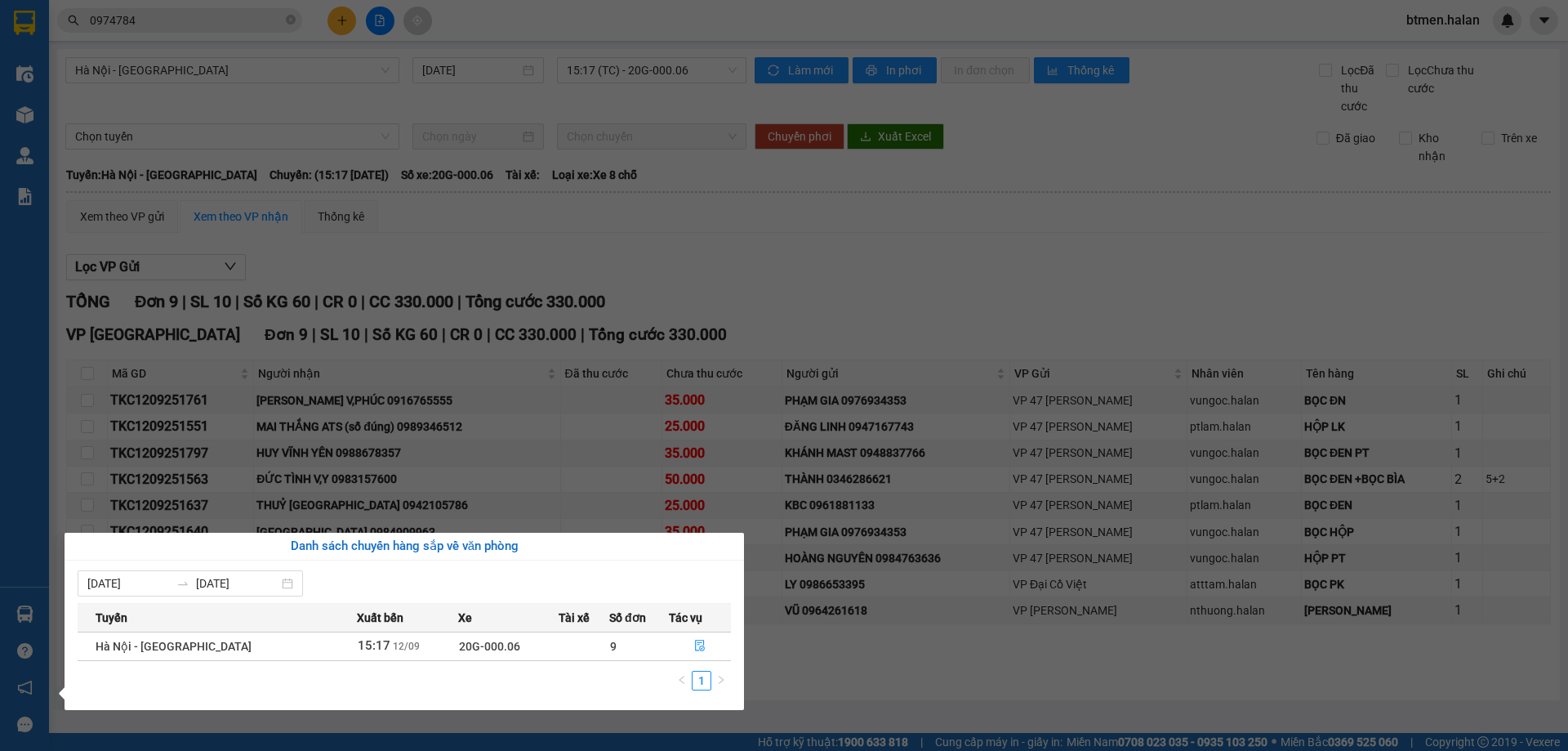
click at [963, 250] on section "Kết quả tìm kiếm ( 286 ) Bộ lọc Mã ĐH Trạng thái Món hàng Thu hộ Tổng cước Chưa…" at bounding box center [784, 376] width 1568 height 751
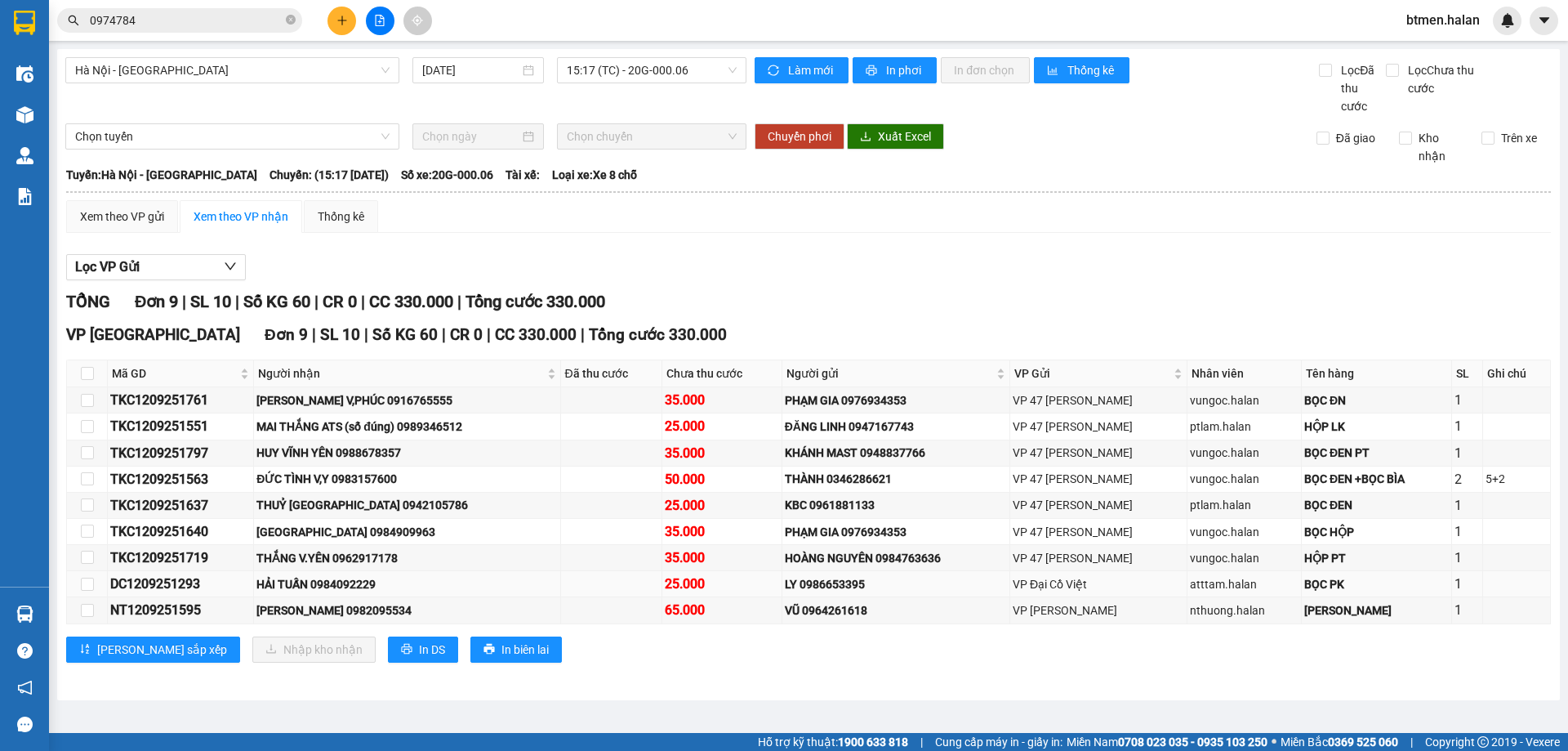
click at [356, 577] on div "HẢI TUẤN 0984092229" at bounding box center [406, 584] width 301 height 18
copy div "0984092229"
click at [471, 749] on div "Hỗ trợ kỹ thuật: 1900 633 818 | Cung cấp máy in - giấy in: Miền Nam 0708 023 03…" at bounding box center [780, 742] width 1560 height 18
click at [362, 584] on div "HẢI TUẤN 0984092229" at bounding box center [406, 584] width 301 height 18
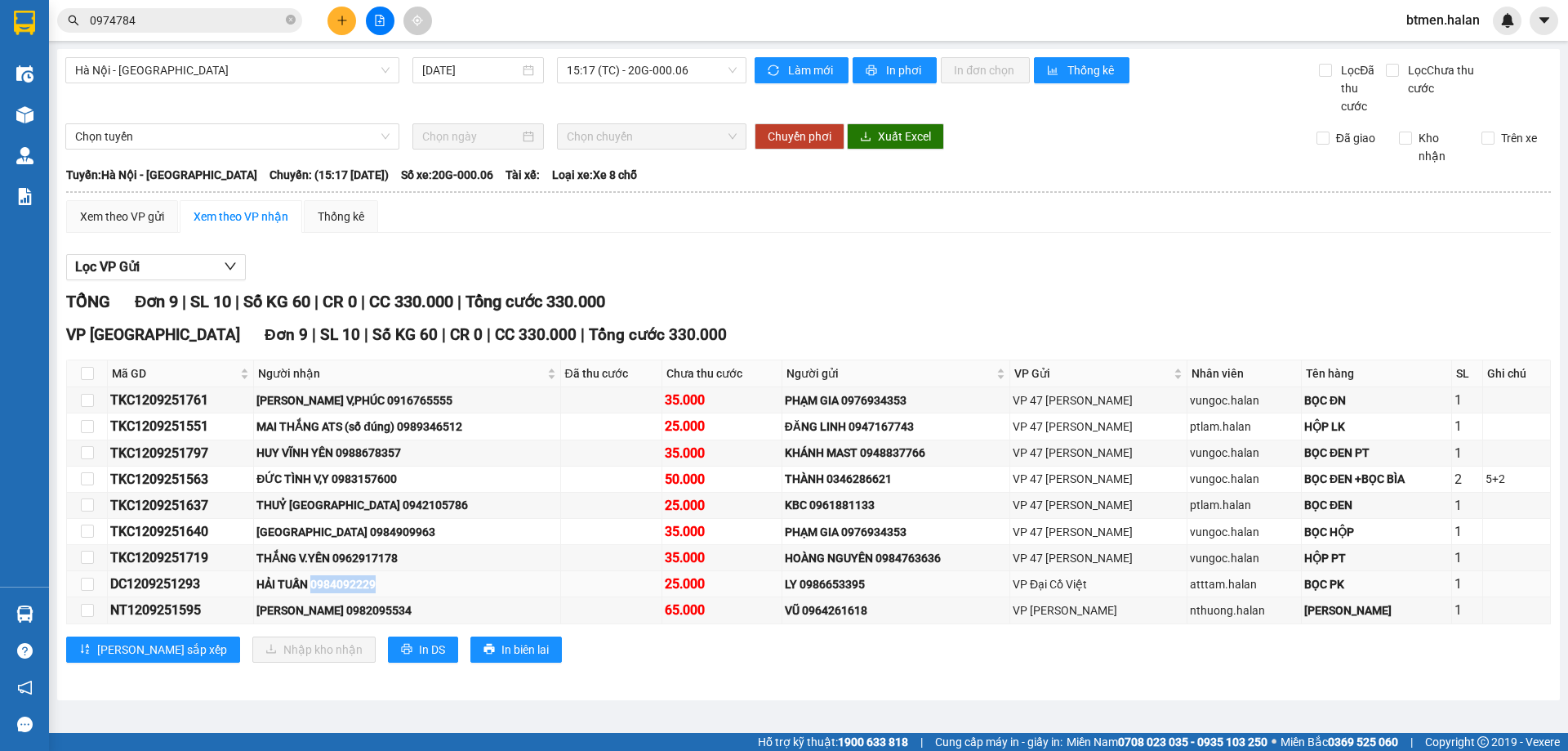
click at [362, 584] on div "HẢI TUẤN 0984092229" at bounding box center [406, 584] width 301 height 18
copy div "0984092229"
click at [539, 558] on div "THẮNG V.YÊN 0962917178" at bounding box center [406, 558] width 301 height 18
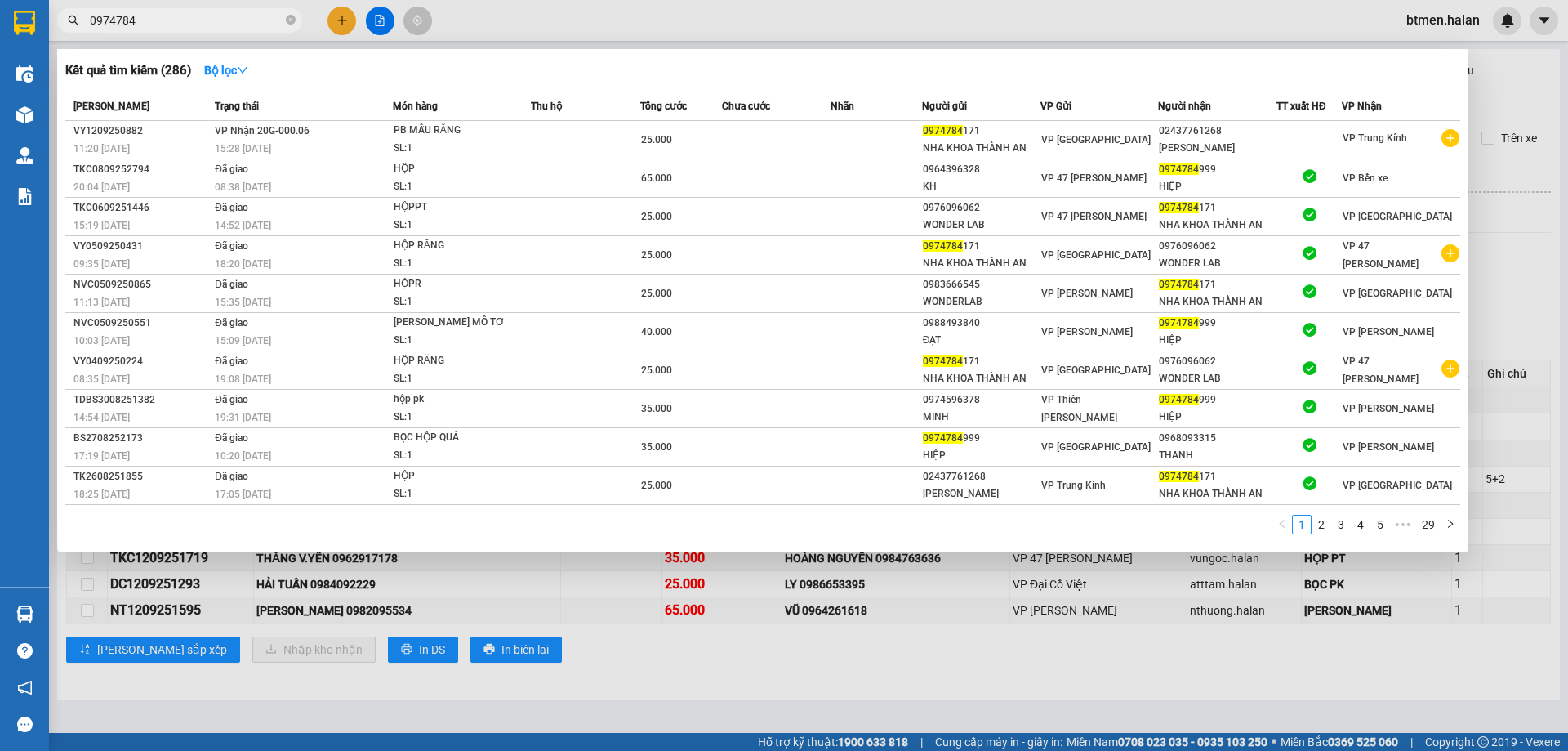
click at [172, 28] on input "0974784" at bounding box center [186, 21] width 193 height 18
paste input "84092229"
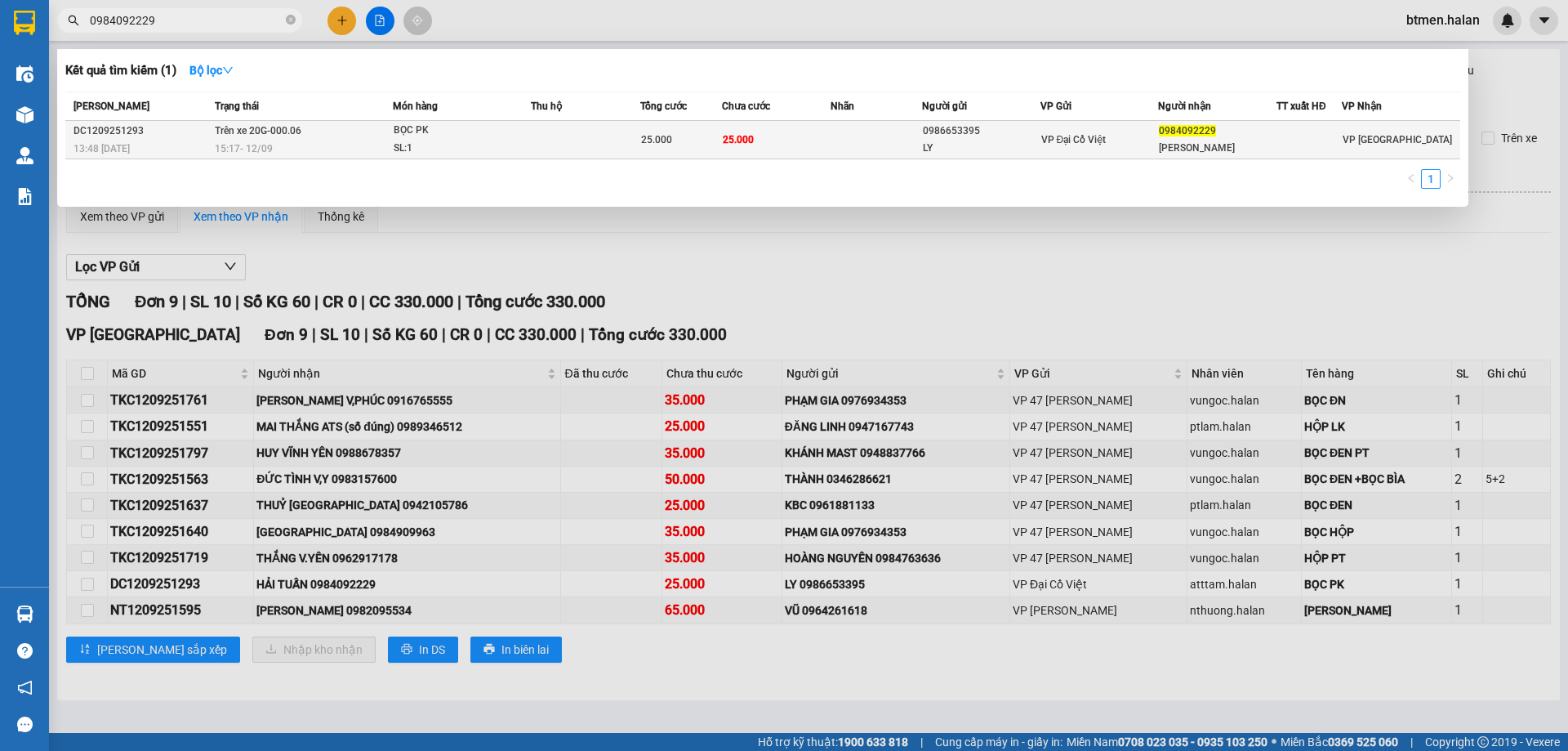
type input "0984092229"
click at [969, 138] on div "0986653395" at bounding box center [981, 130] width 117 height 17
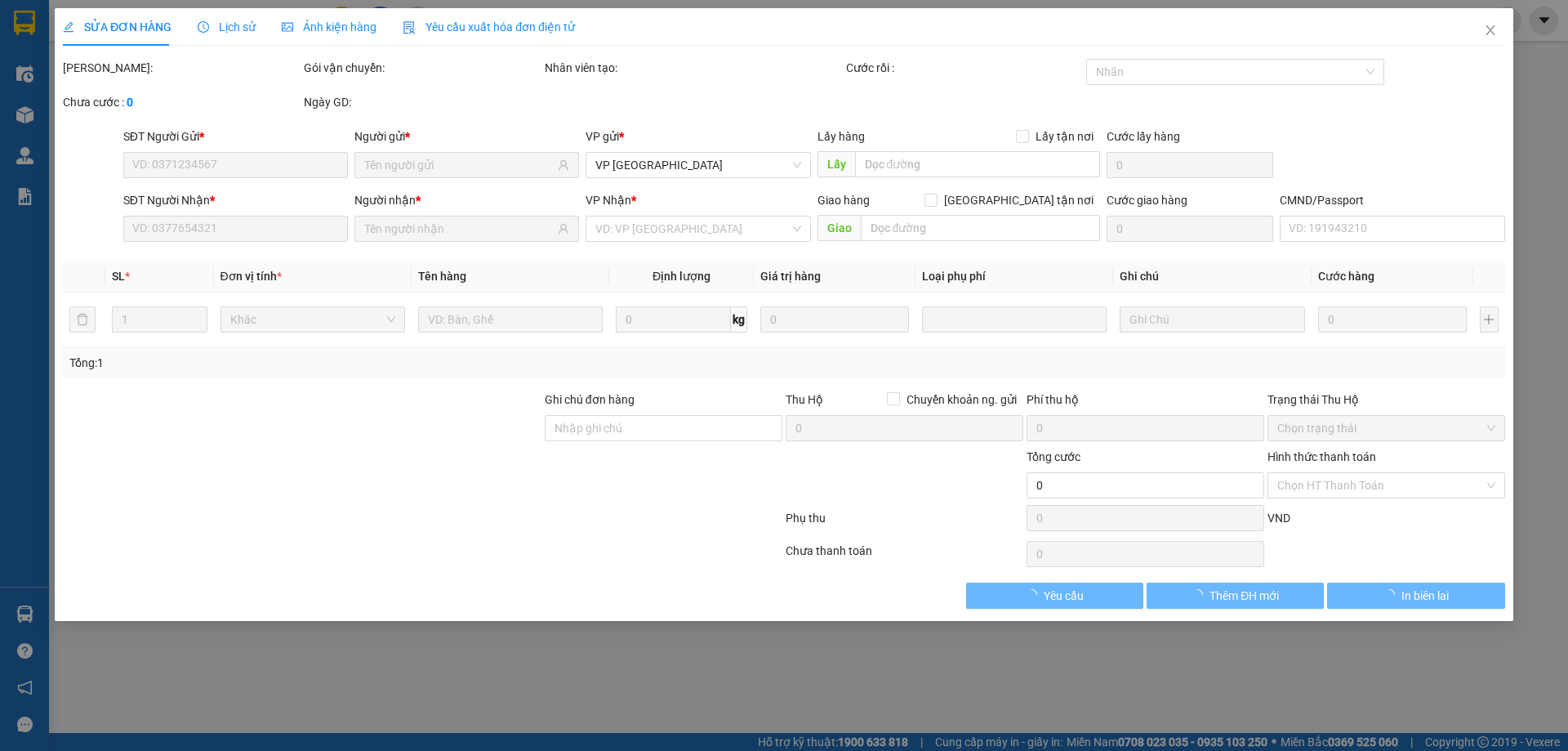
click at [969, 138] on div "Lấy hàng Lấy tận nơi" at bounding box center [958, 136] width 283 height 18
type input "0986653395"
type input "LY"
type input "0984092229"
type input "[PERSON_NAME]"
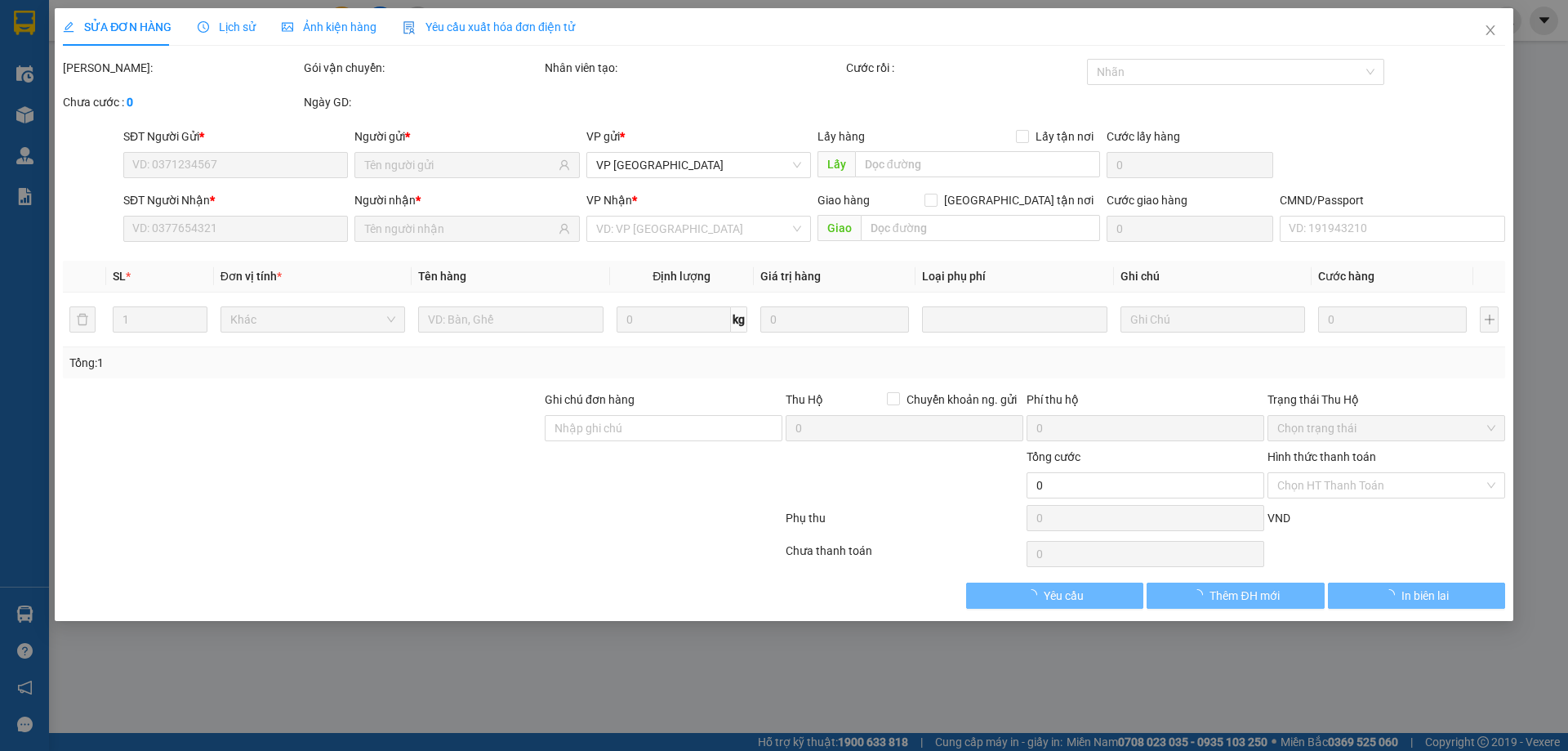
type input "25.000"
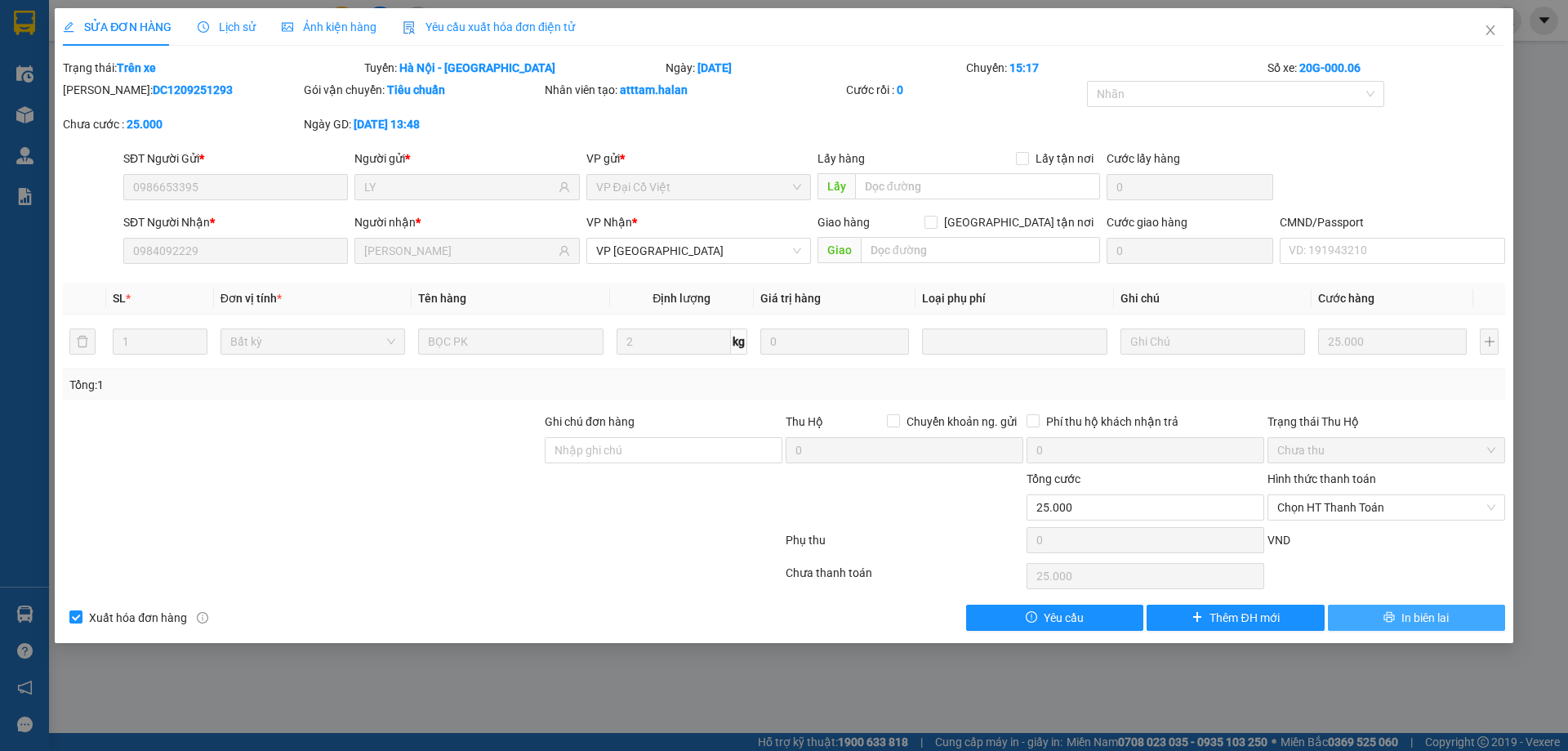
click at [1392, 613] on icon "printer" at bounding box center [1389, 617] width 12 height 12
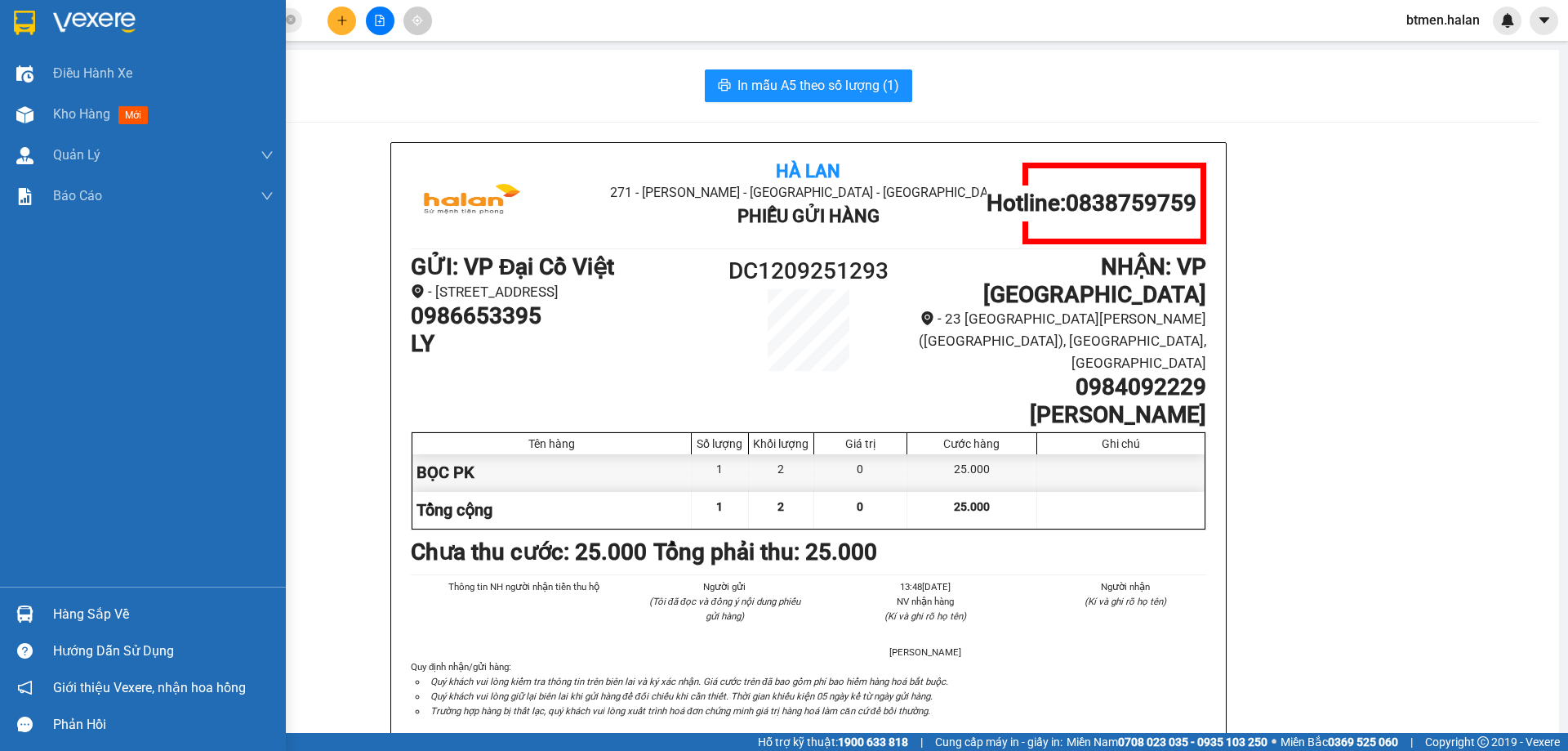
click at [98, 623] on div "Hàng sắp về" at bounding box center [163, 614] width 220 height 25
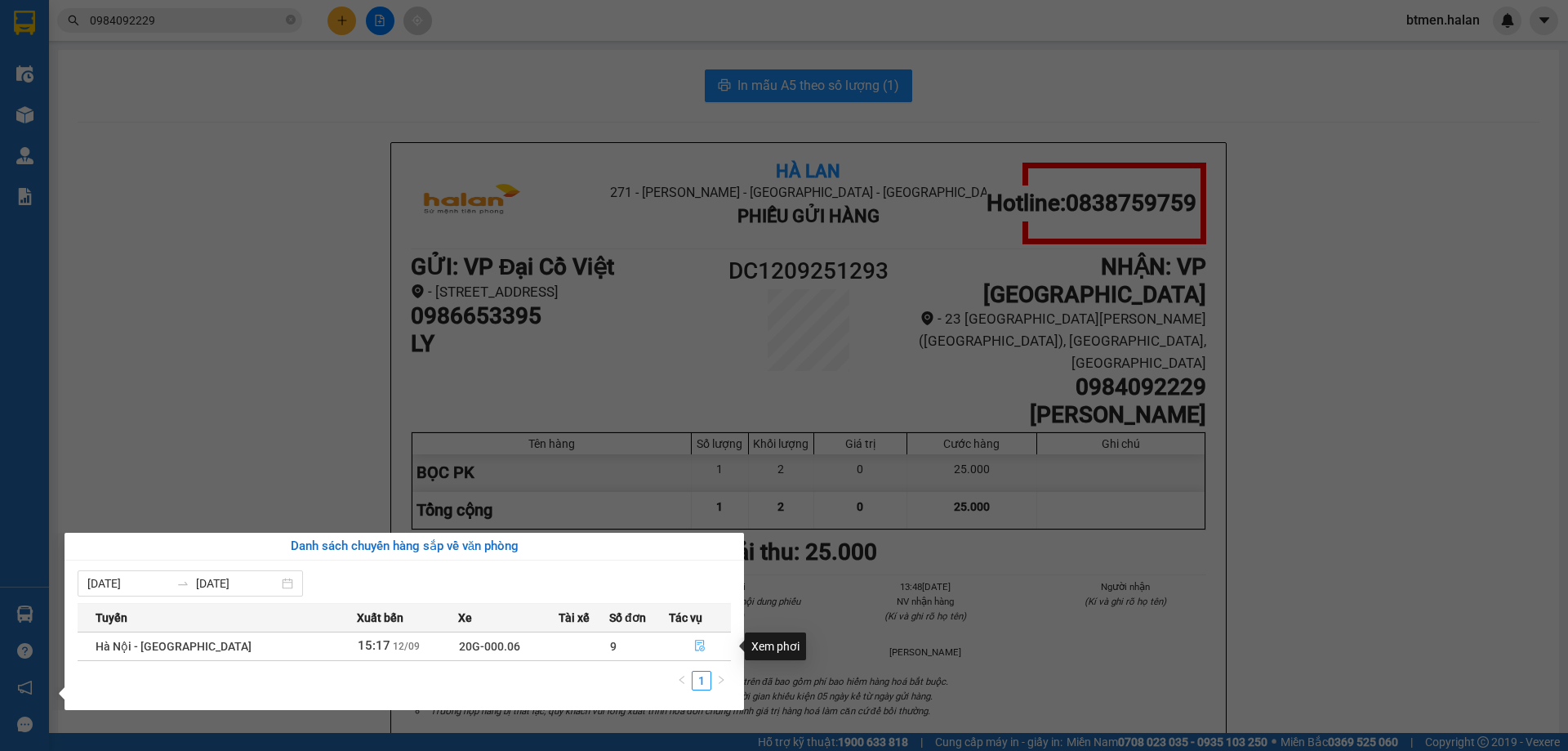
click at [689, 653] on button "button" at bounding box center [700, 646] width 62 height 26
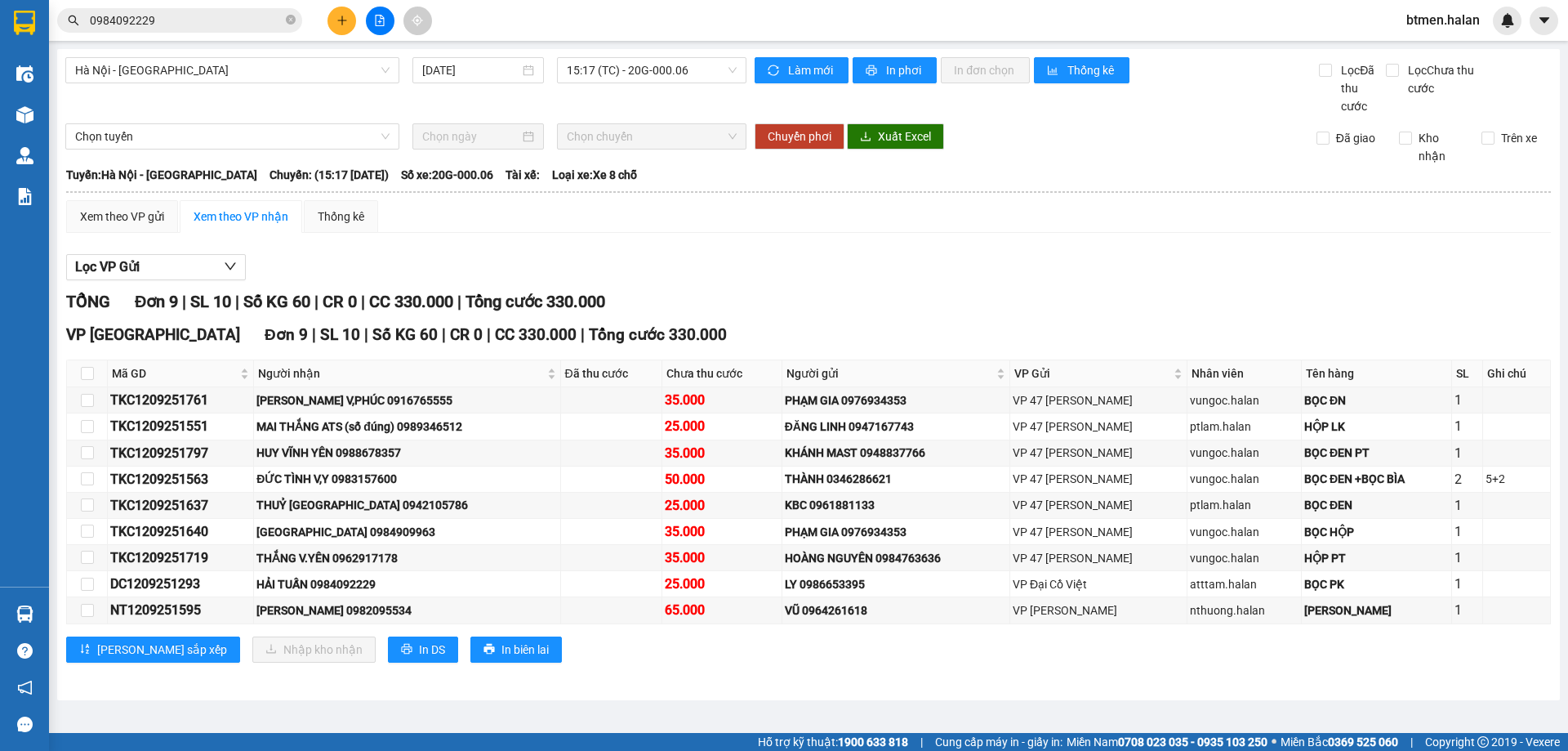
click at [159, 17] on input "0984092229" at bounding box center [186, 21] width 193 height 18
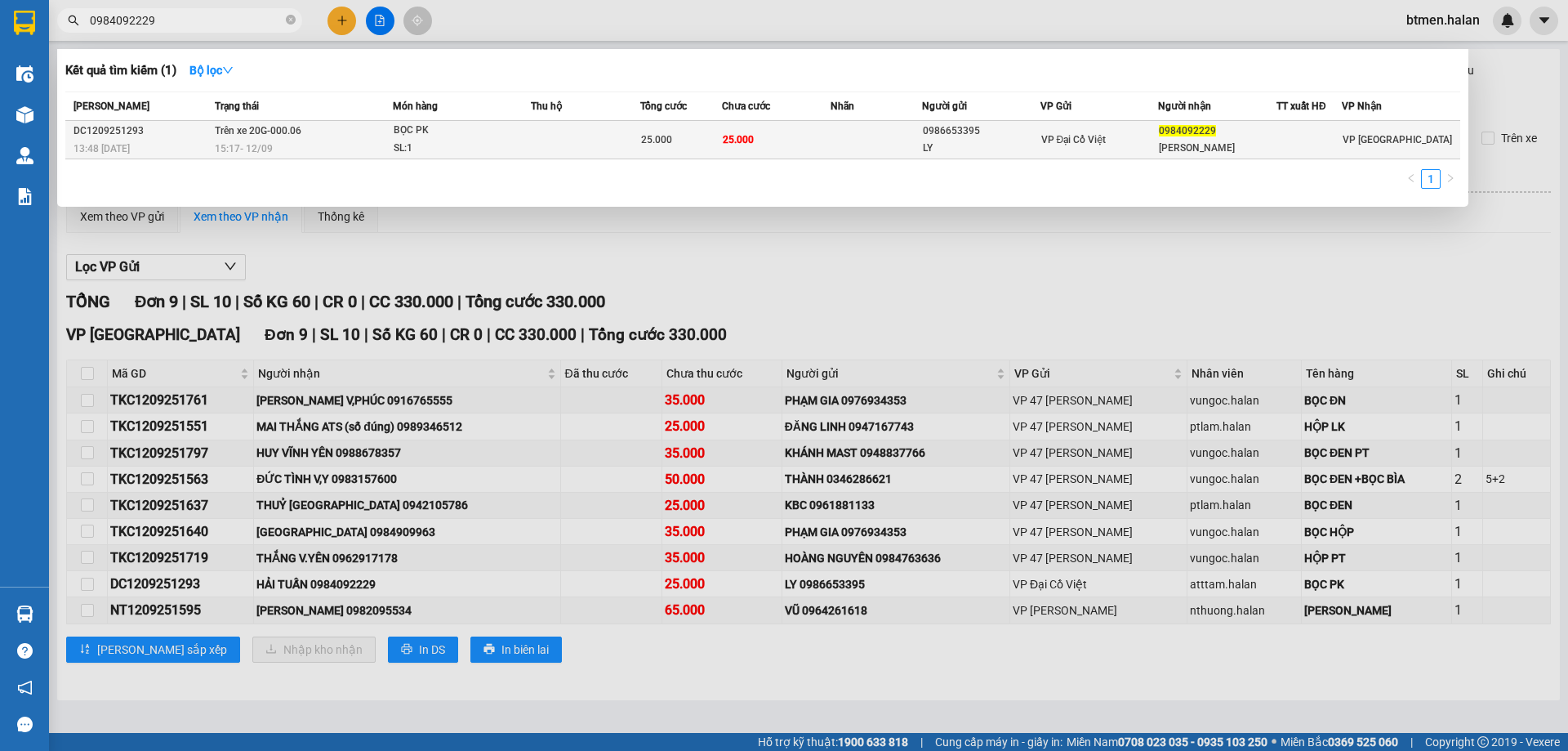
click at [675, 139] on div "25.000" at bounding box center [681, 140] width 80 height 18
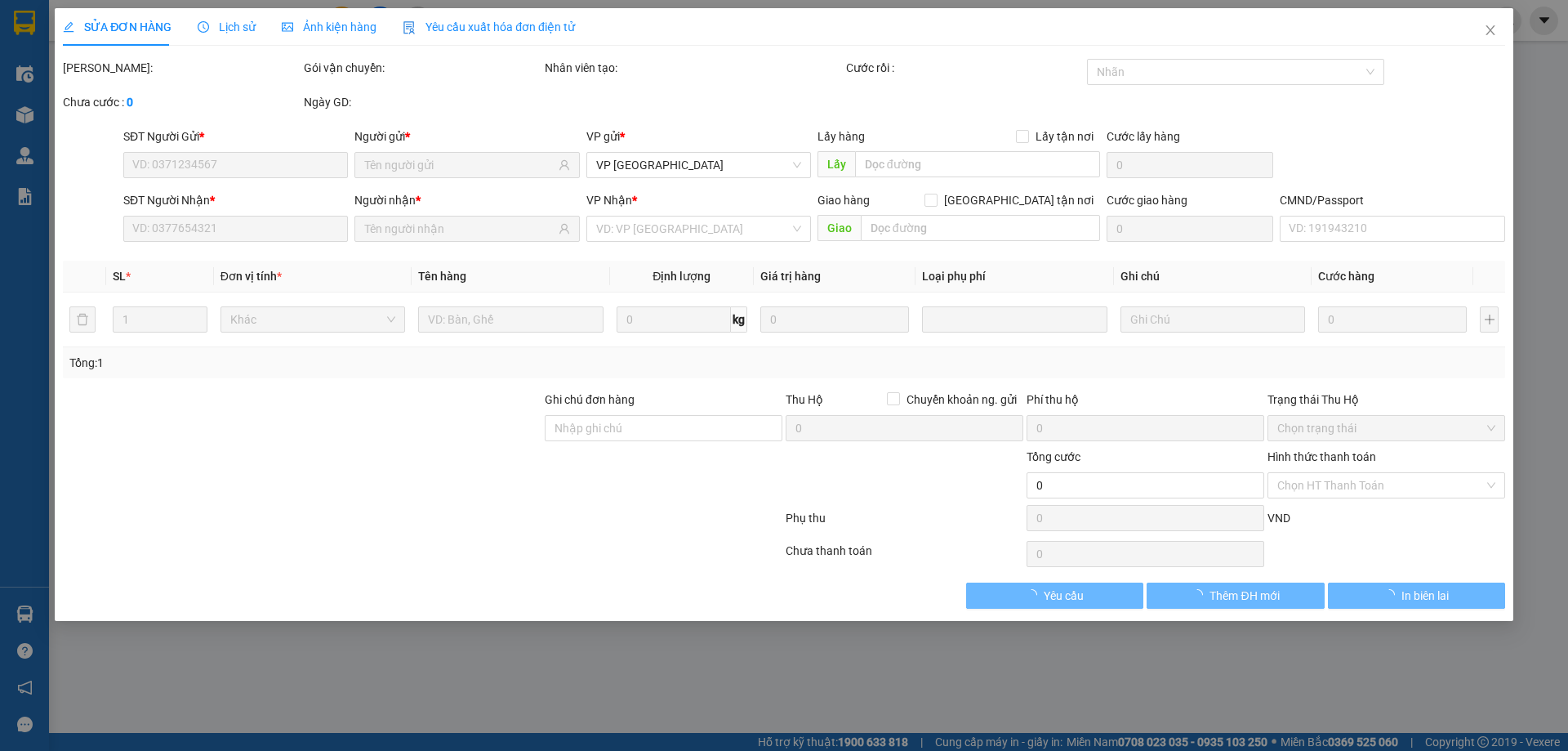
type input "0986653395"
type input "LY"
type input "0984092229"
type input "[PERSON_NAME]"
type input "25.000"
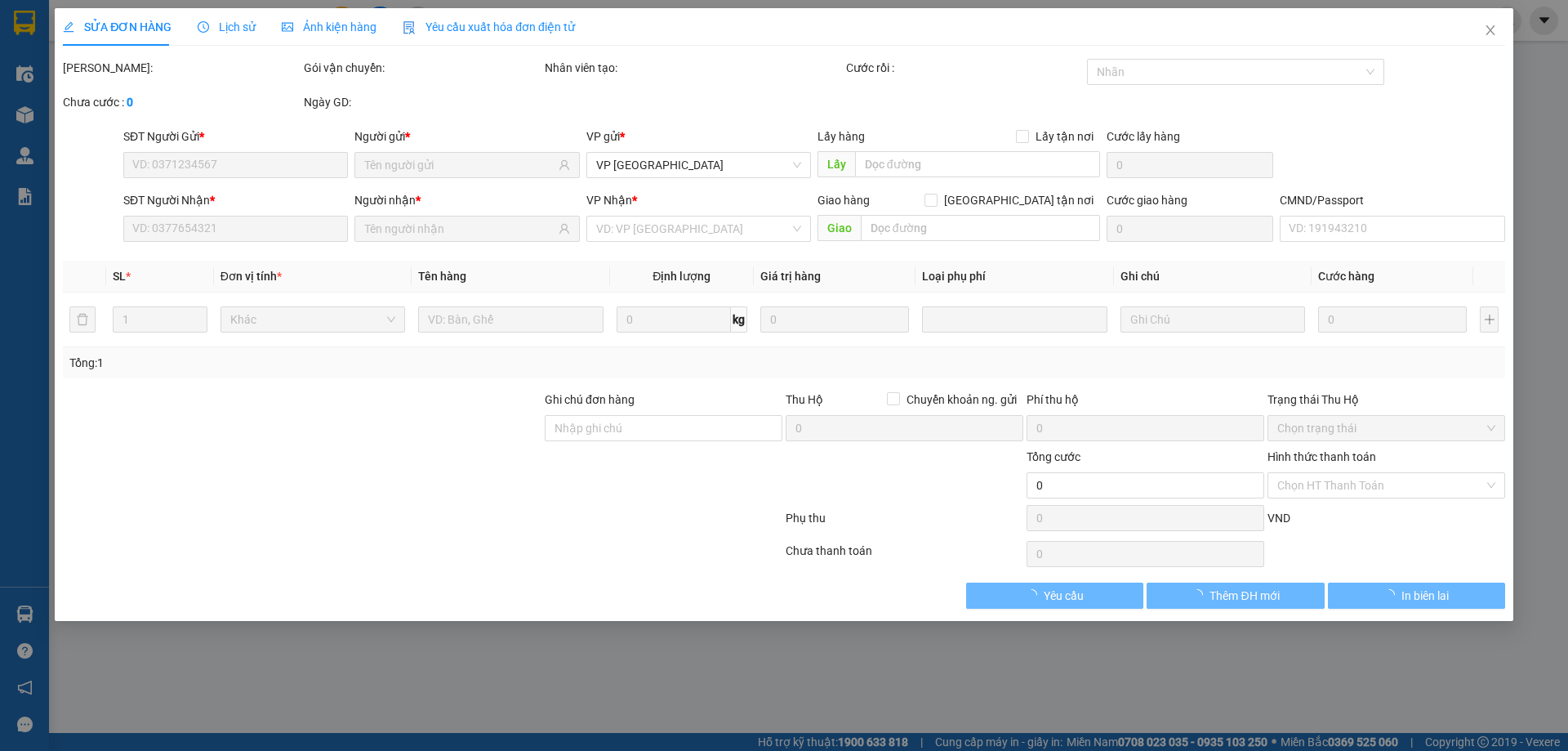
type input "25.000"
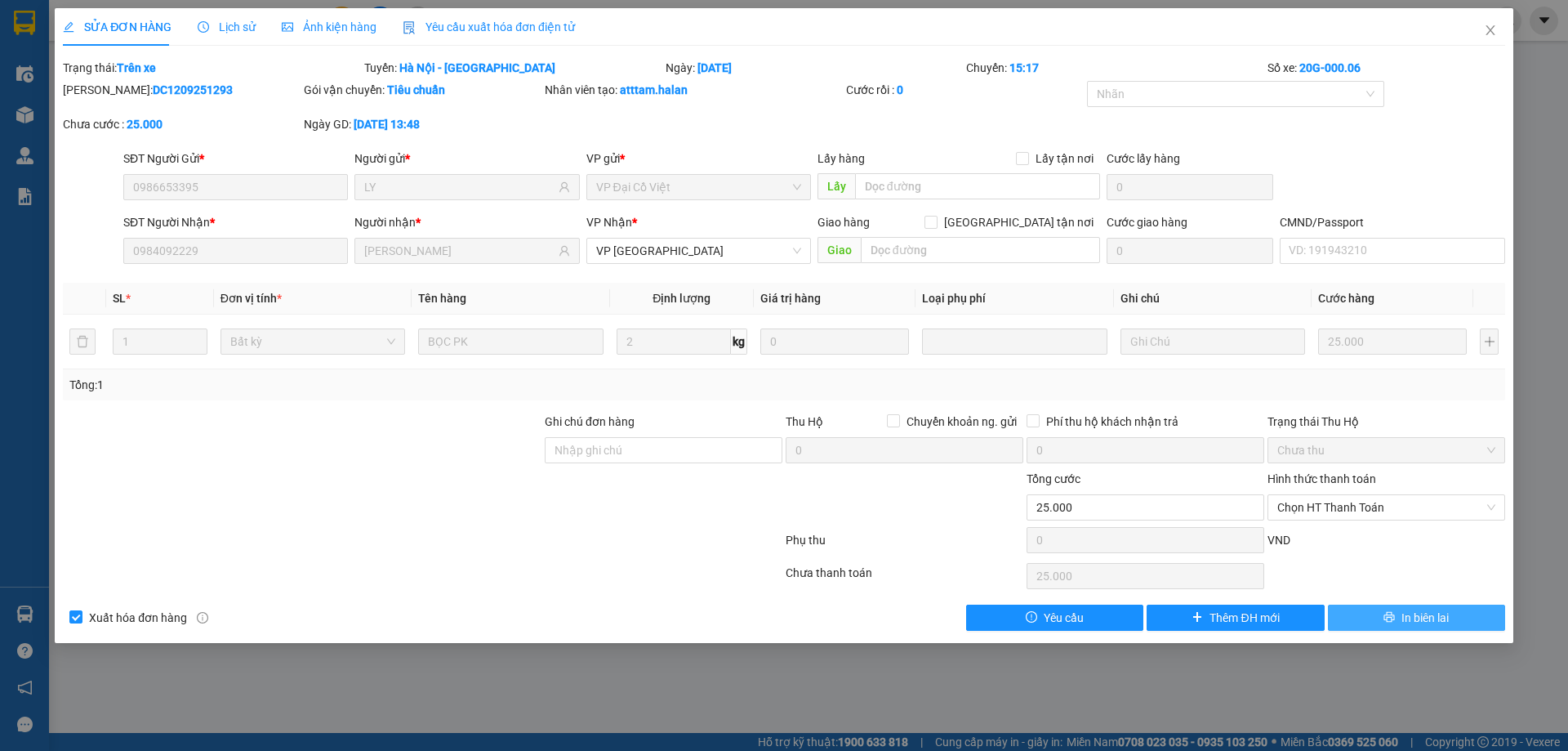
click at [1413, 619] on span "In biên lai" at bounding box center [1425, 618] width 48 height 18
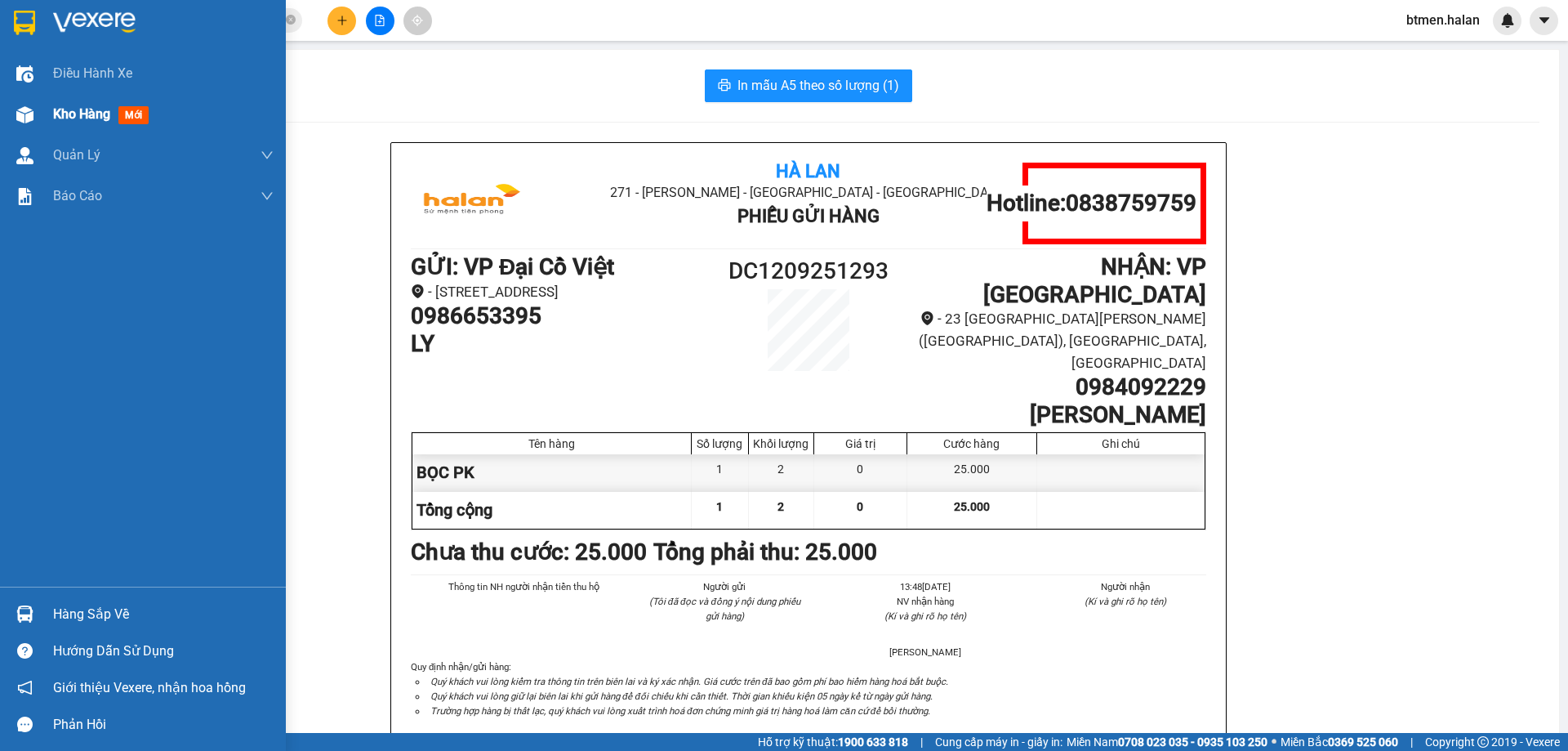
click at [62, 119] on span "Kho hàng" at bounding box center [81, 114] width 58 height 16
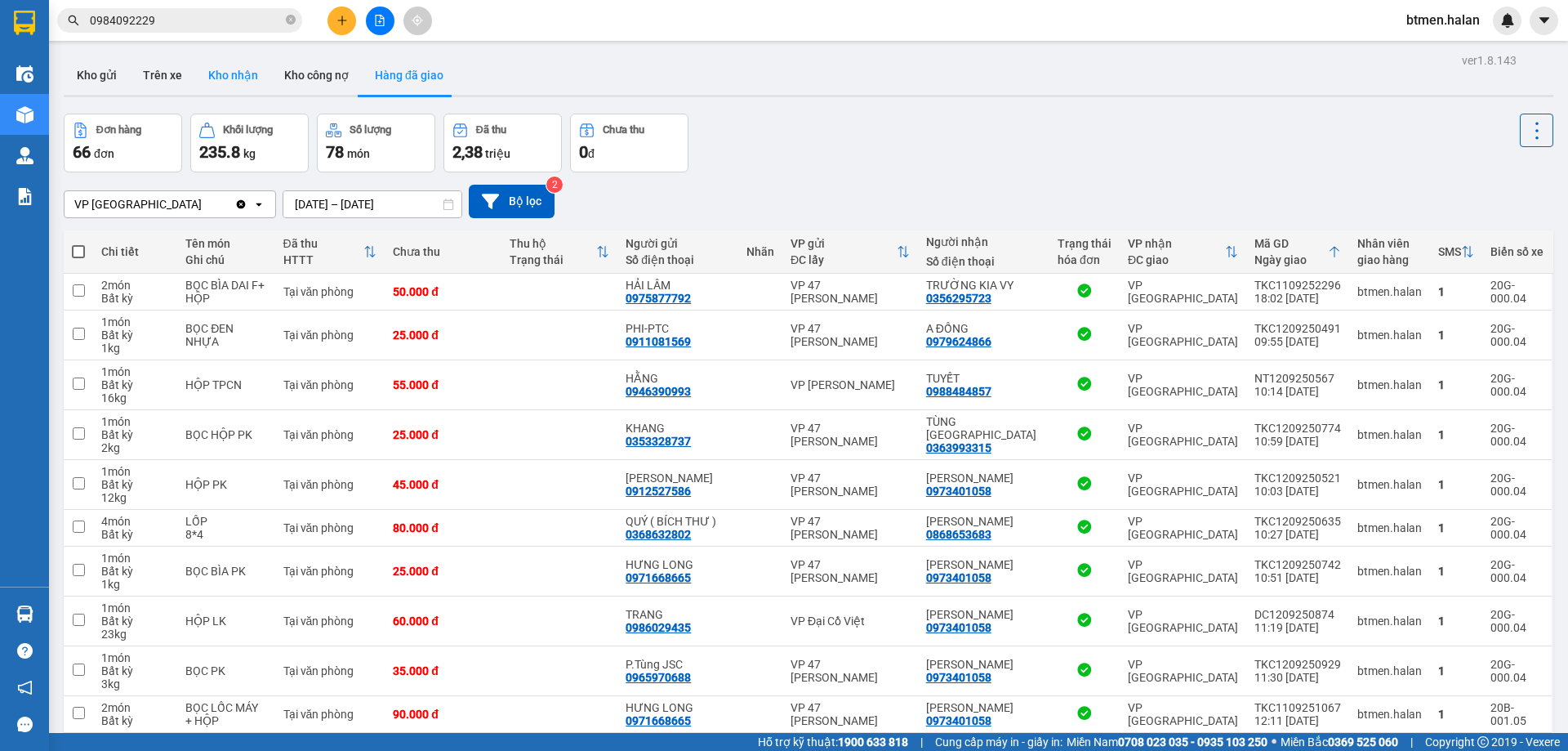
click at [210, 77] on button "Kho nhận" at bounding box center [233, 75] width 75 height 39
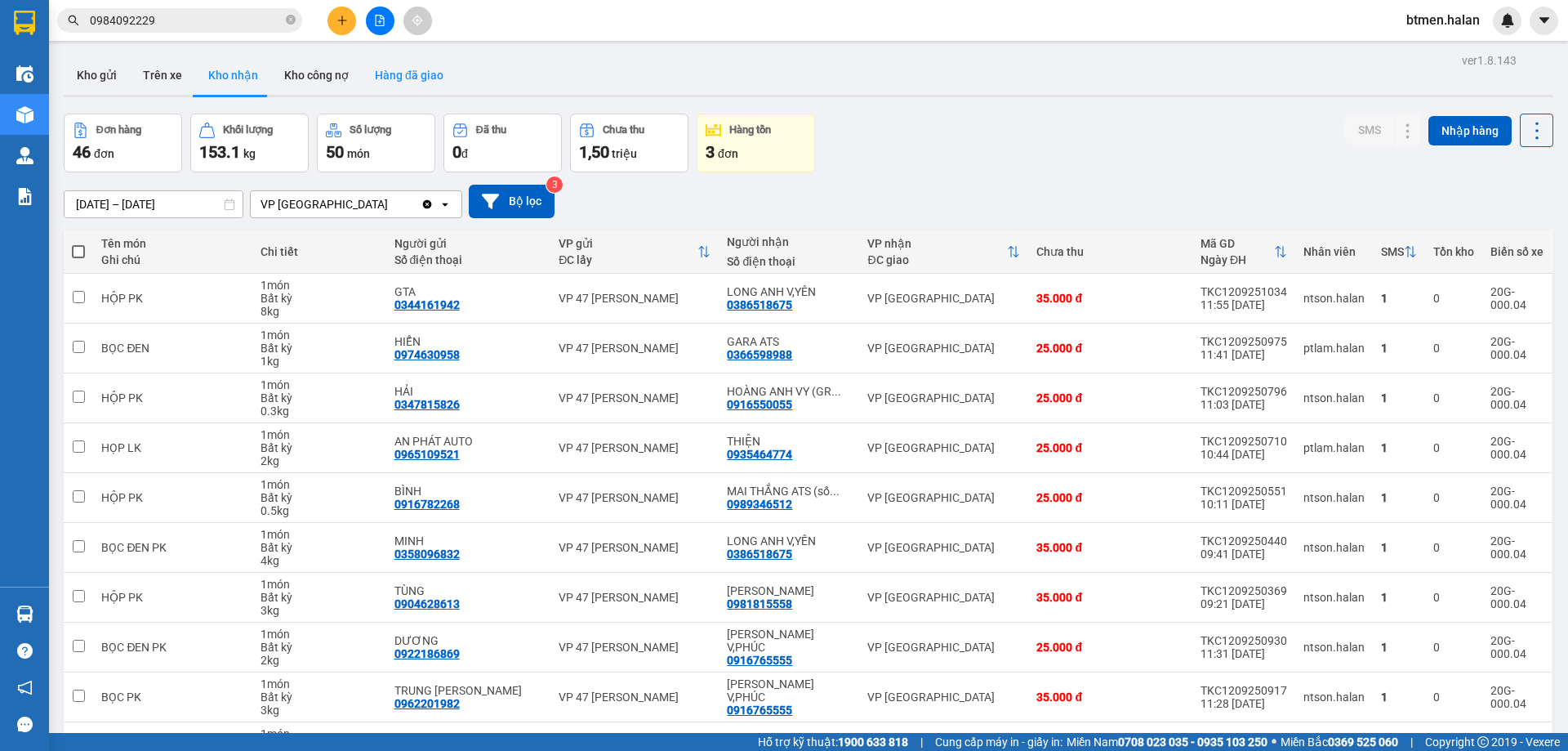
click at [401, 75] on button "Hàng đã giao" at bounding box center [408, 75] width 94 height 39
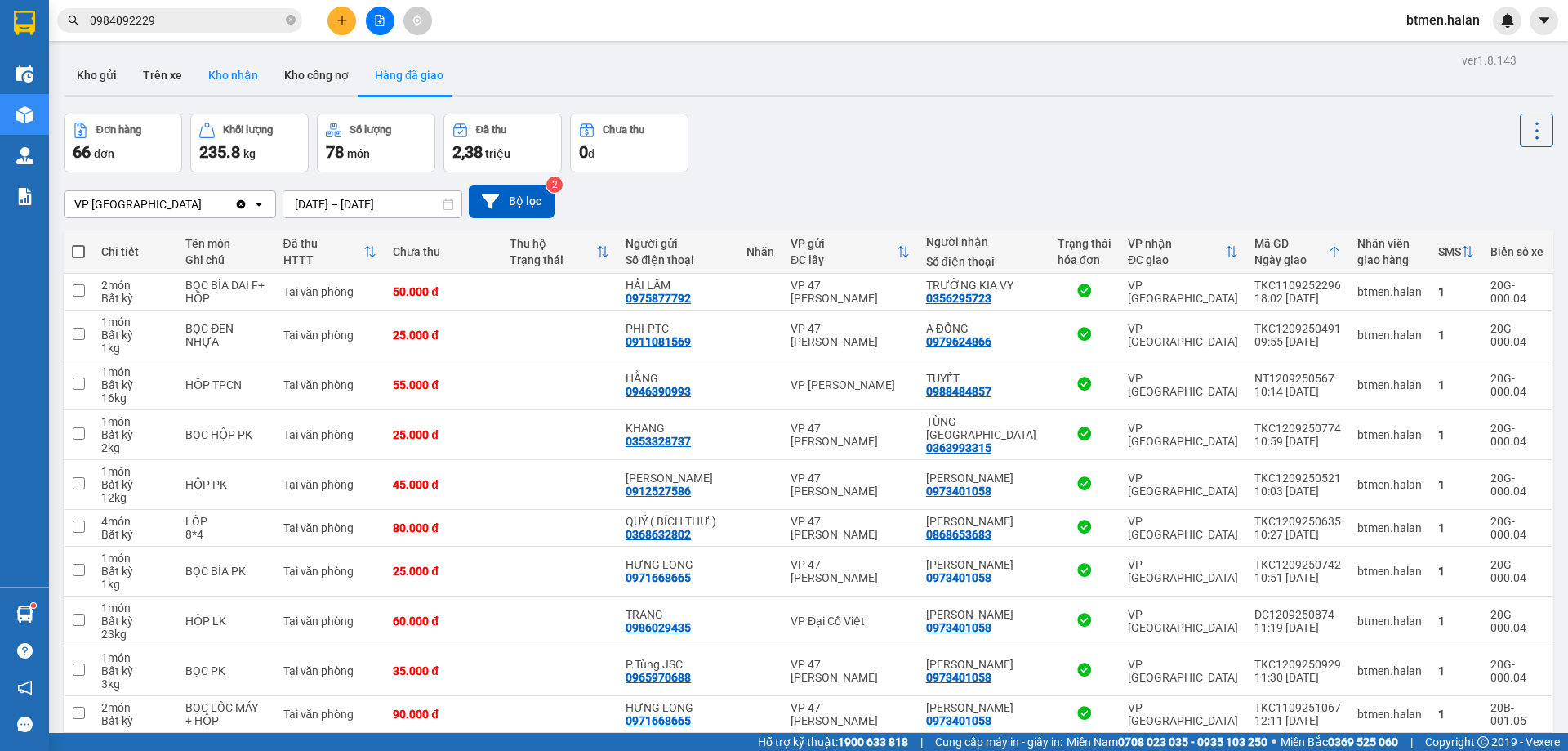
click at [200, 69] on button "Kho nhận" at bounding box center [233, 75] width 75 height 39
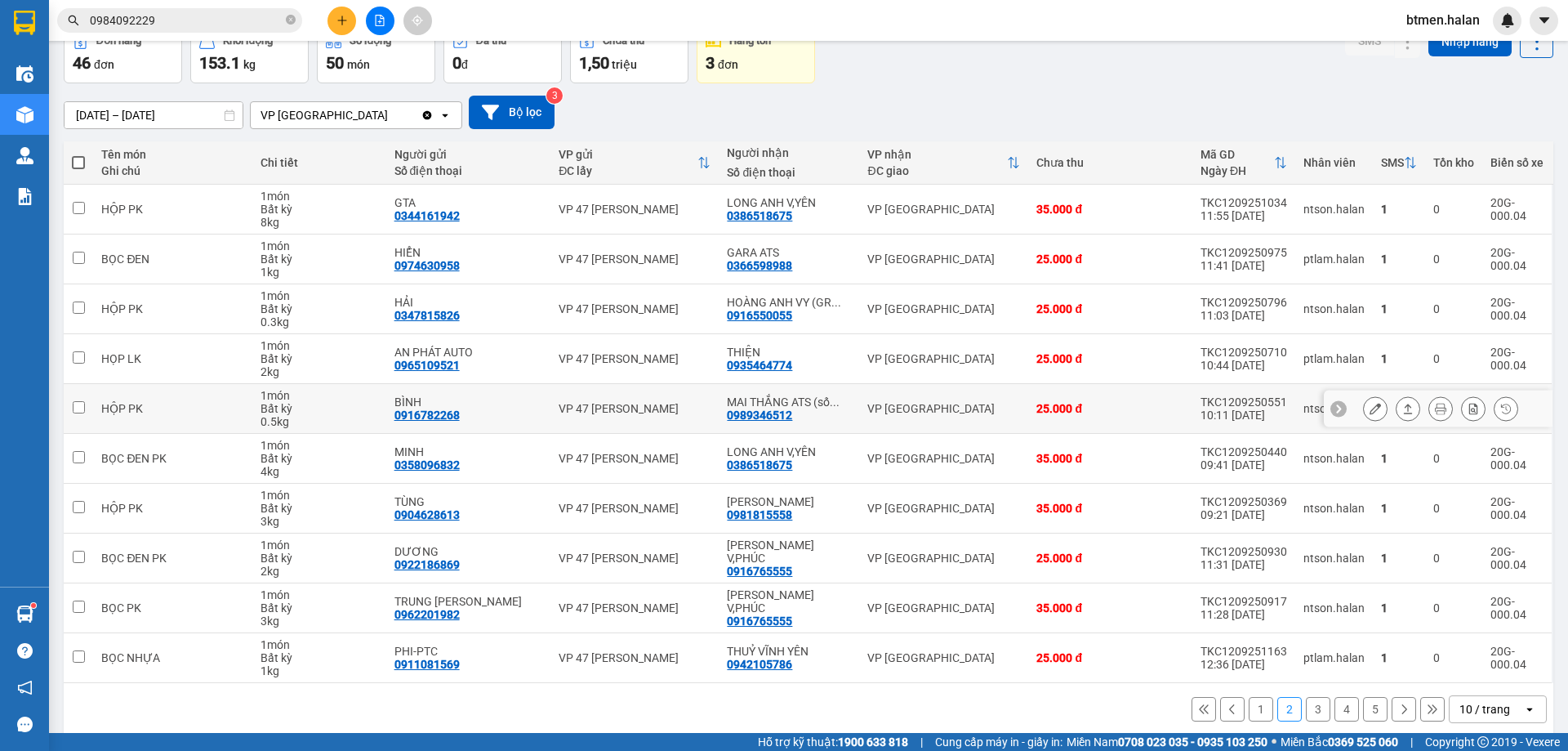
scroll to position [106, 0]
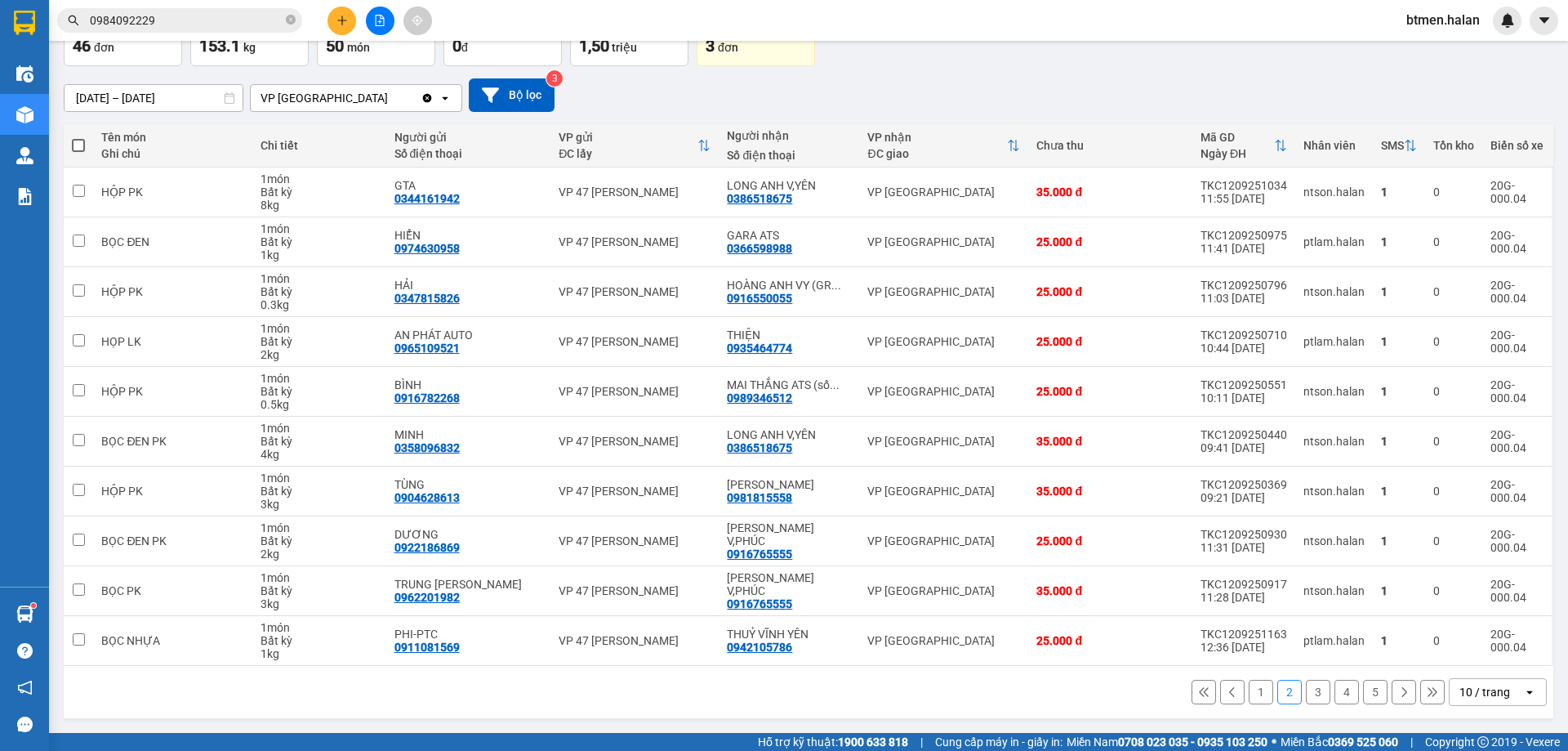
click at [1248, 696] on button "1" at bounding box center [1260, 691] width 25 height 25
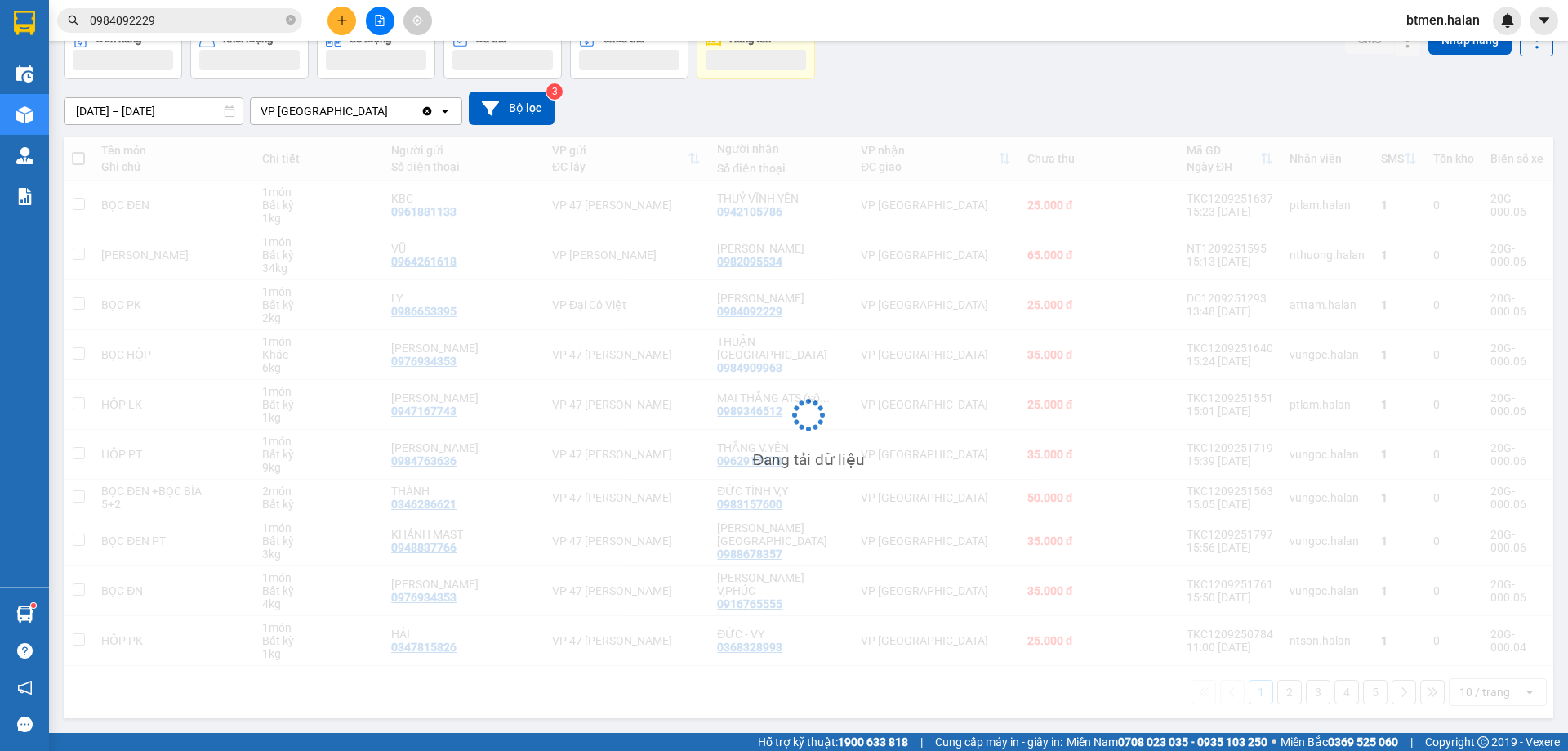
scroll to position [93, 0]
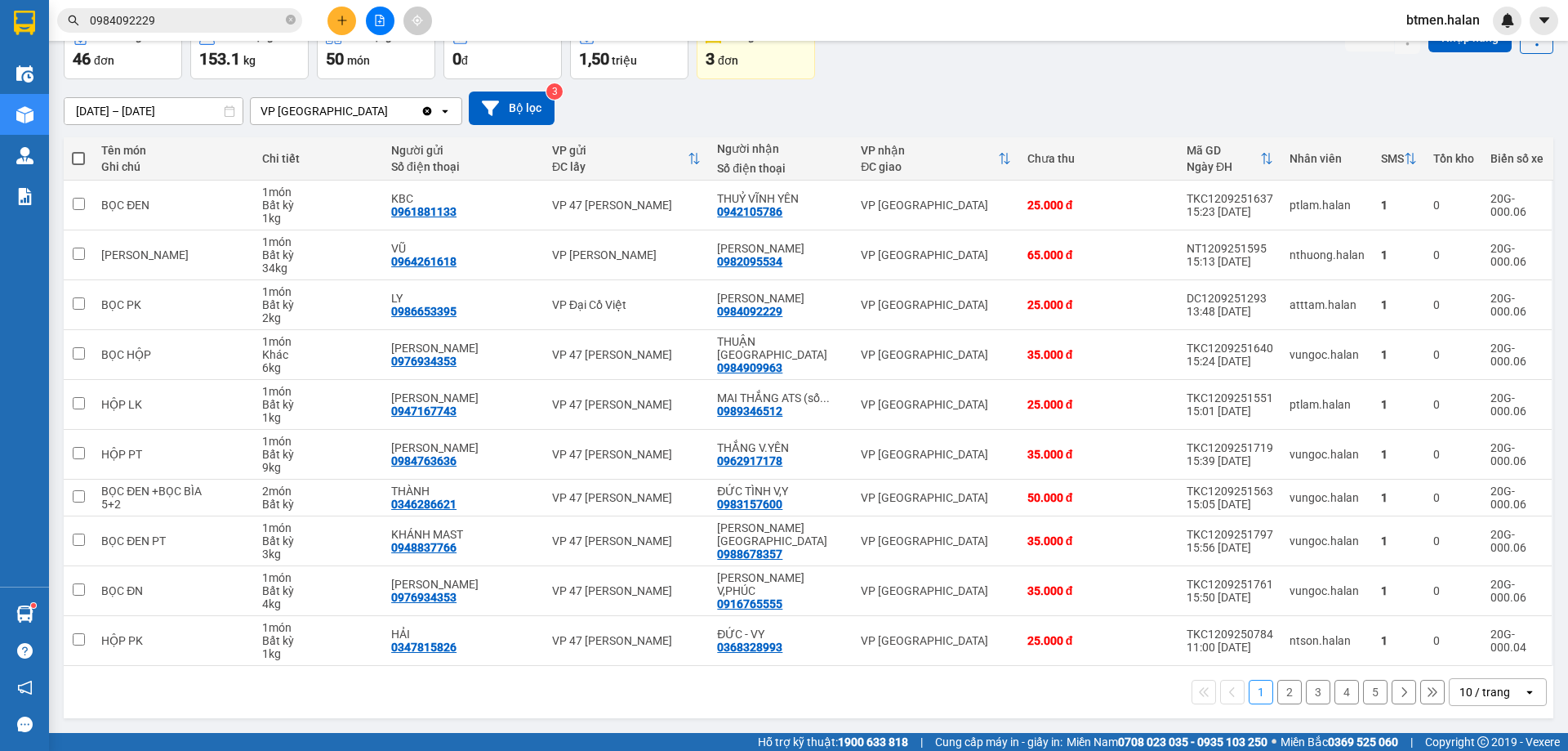
click at [1279, 698] on button "2" at bounding box center [1289, 691] width 25 height 25
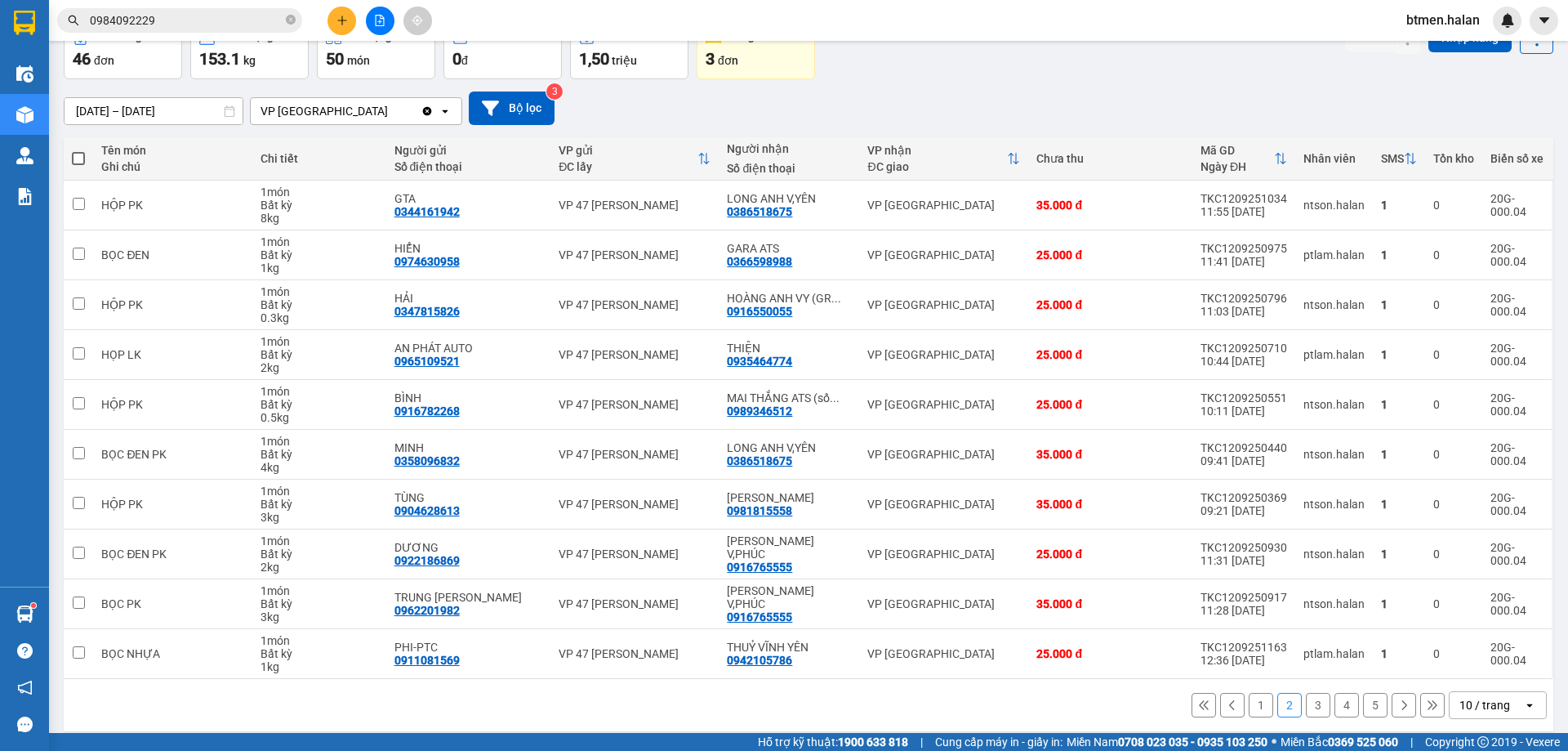
click at [1306, 705] on button "3" at bounding box center [1318, 704] width 25 height 25
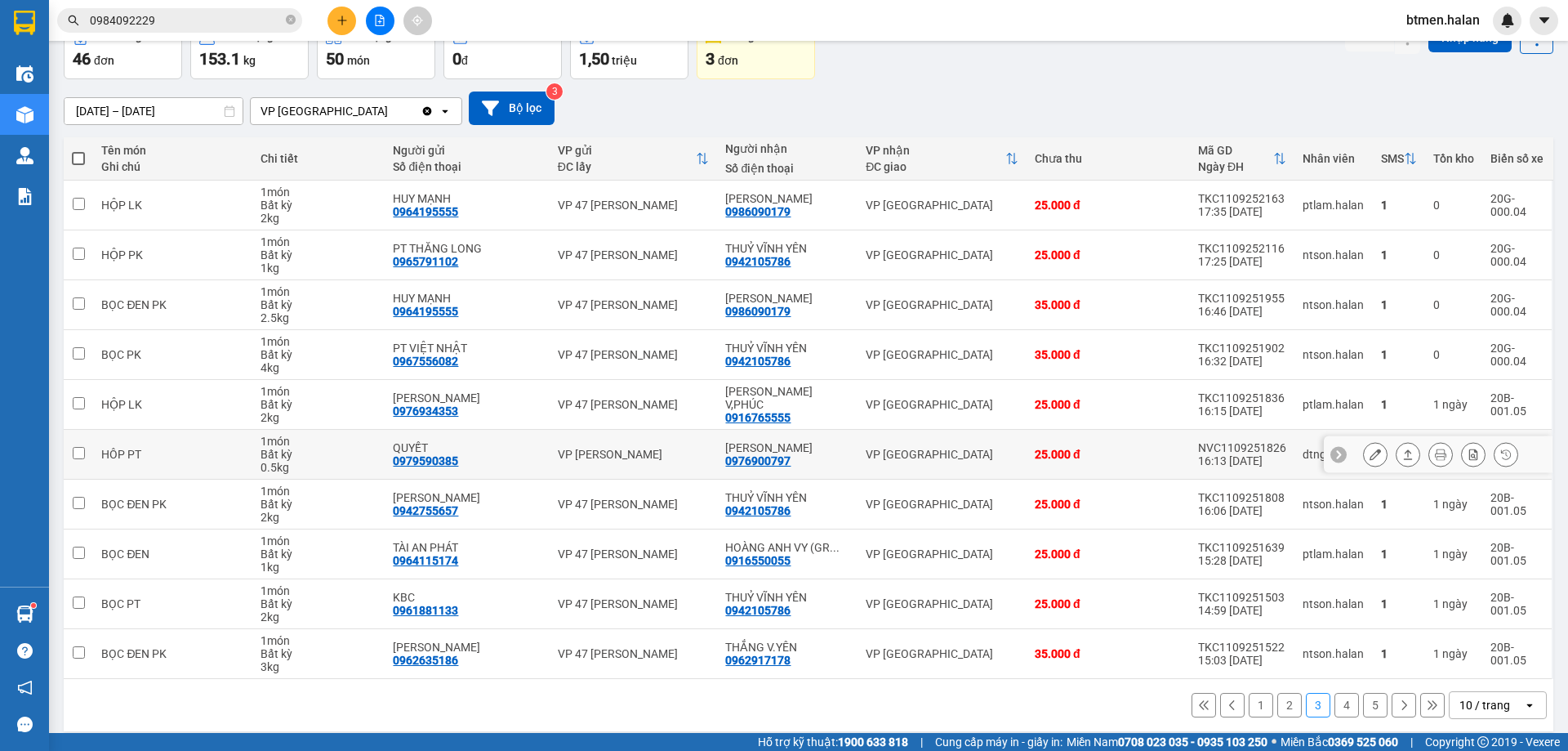
click at [1369, 454] on icon at bounding box center [1375, 454] width 12 height 12
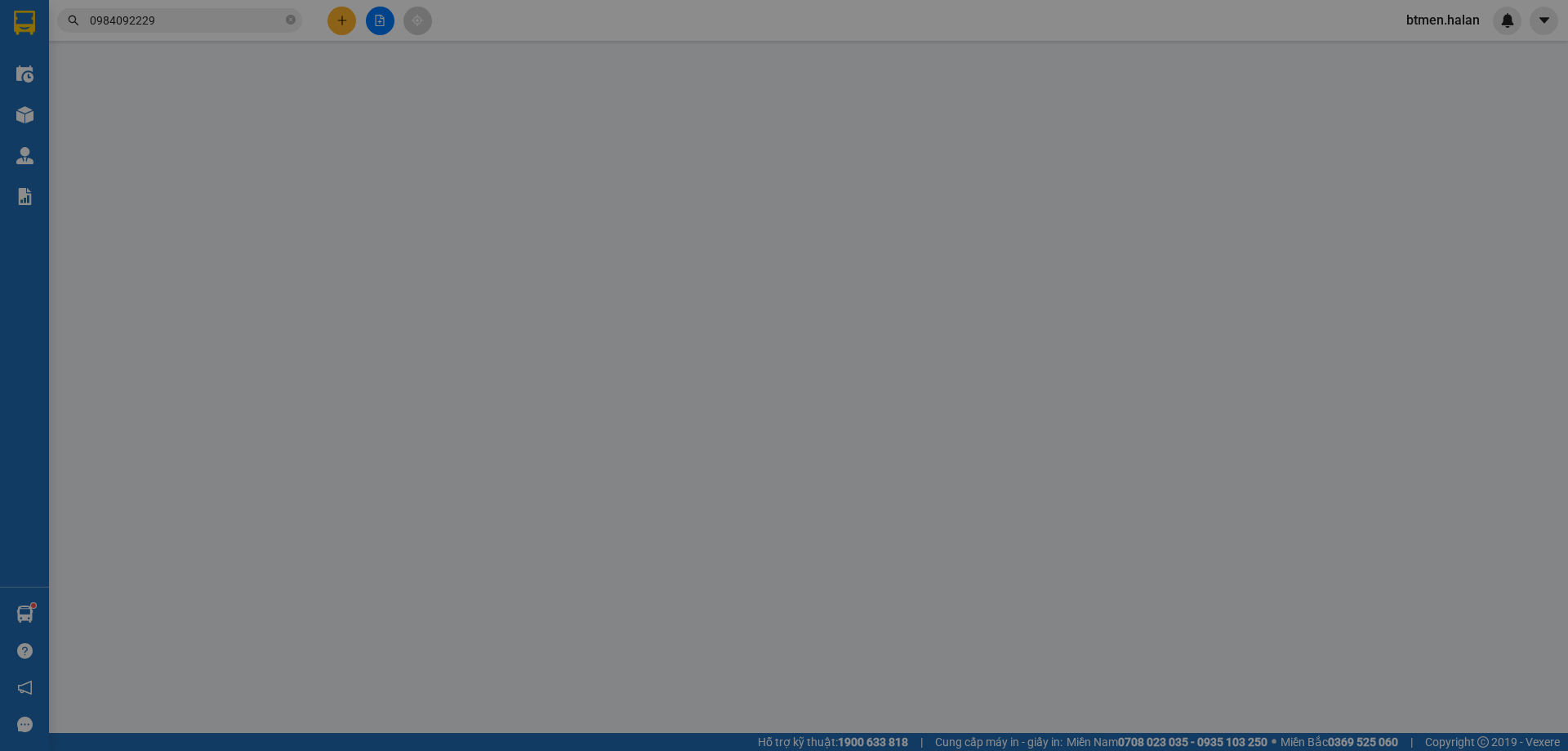
type input "0979590385"
type input "QUYẾT"
type input "0976900797"
type input "[PERSON_NAME]"
type input "25.000"
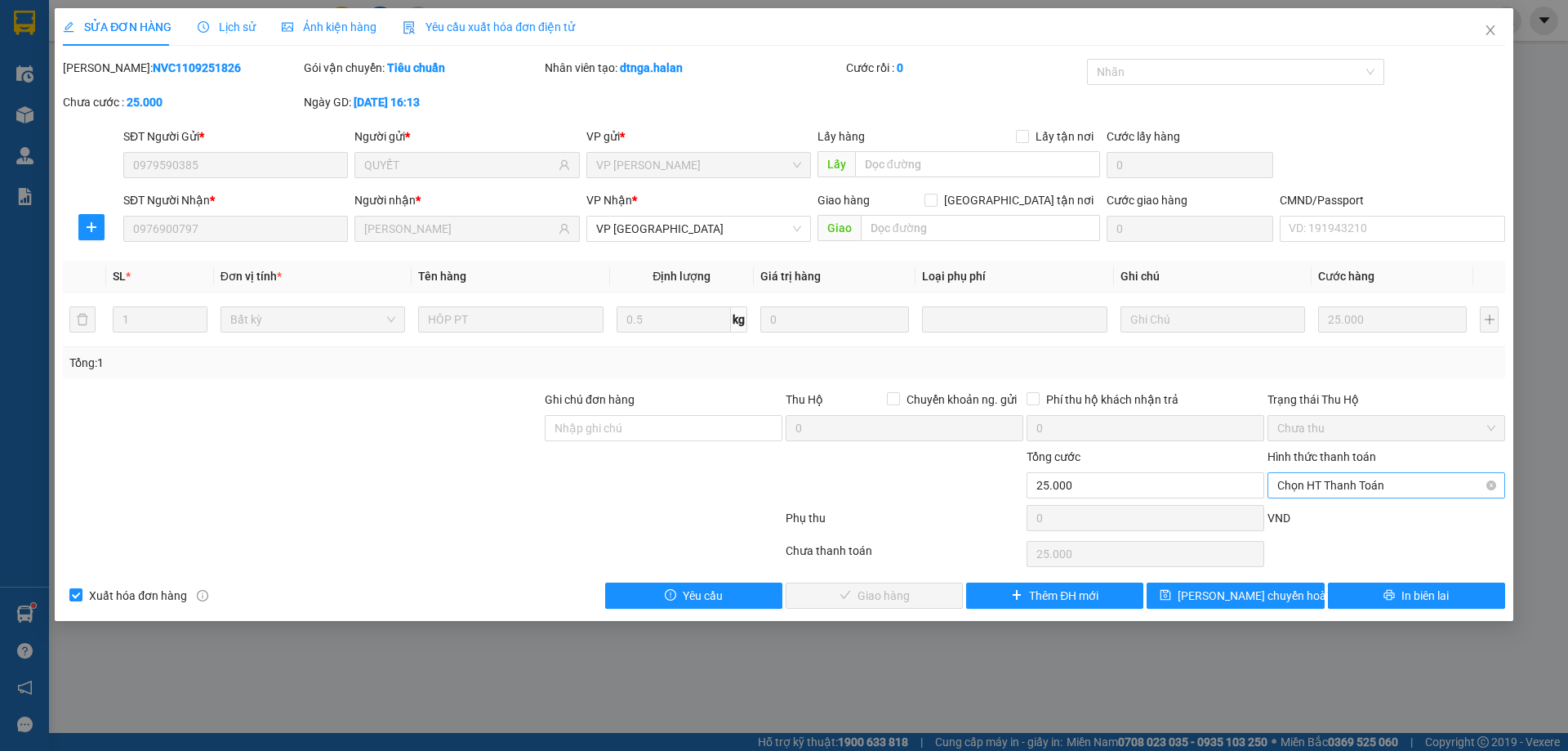
click at [1332, 482] on span "Chọn HT Thanh Toán" at bounding box center [1386, 485] width 218 height 25
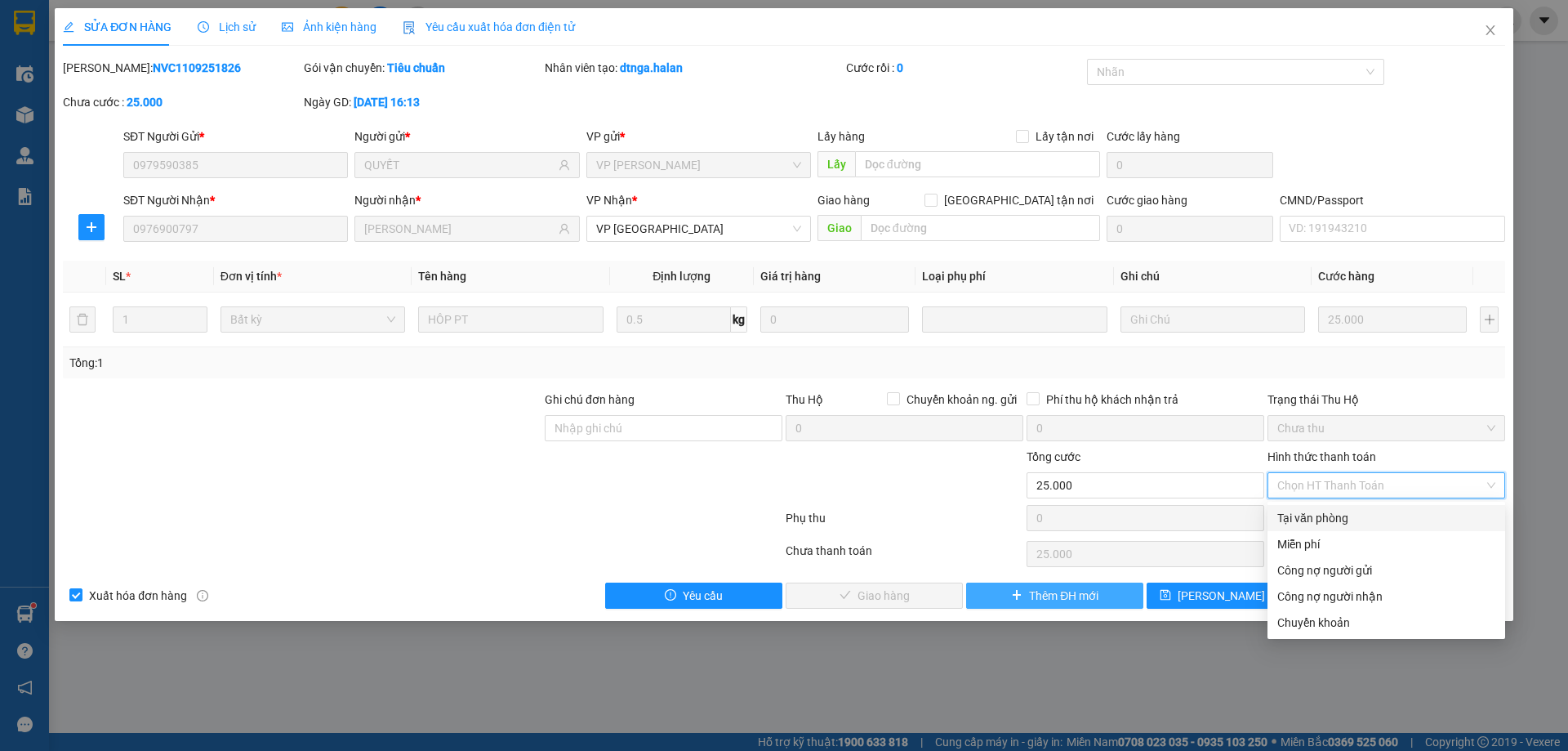
drag, startPoint x: 1313, startPoint y: 526, endPoint x: 971, endPoint y: 594, distance: 348.7
click at [1311, 526] on div "Tại văn phòng" at bounding box center [1386, 518] width 218 height 18
type input "0"
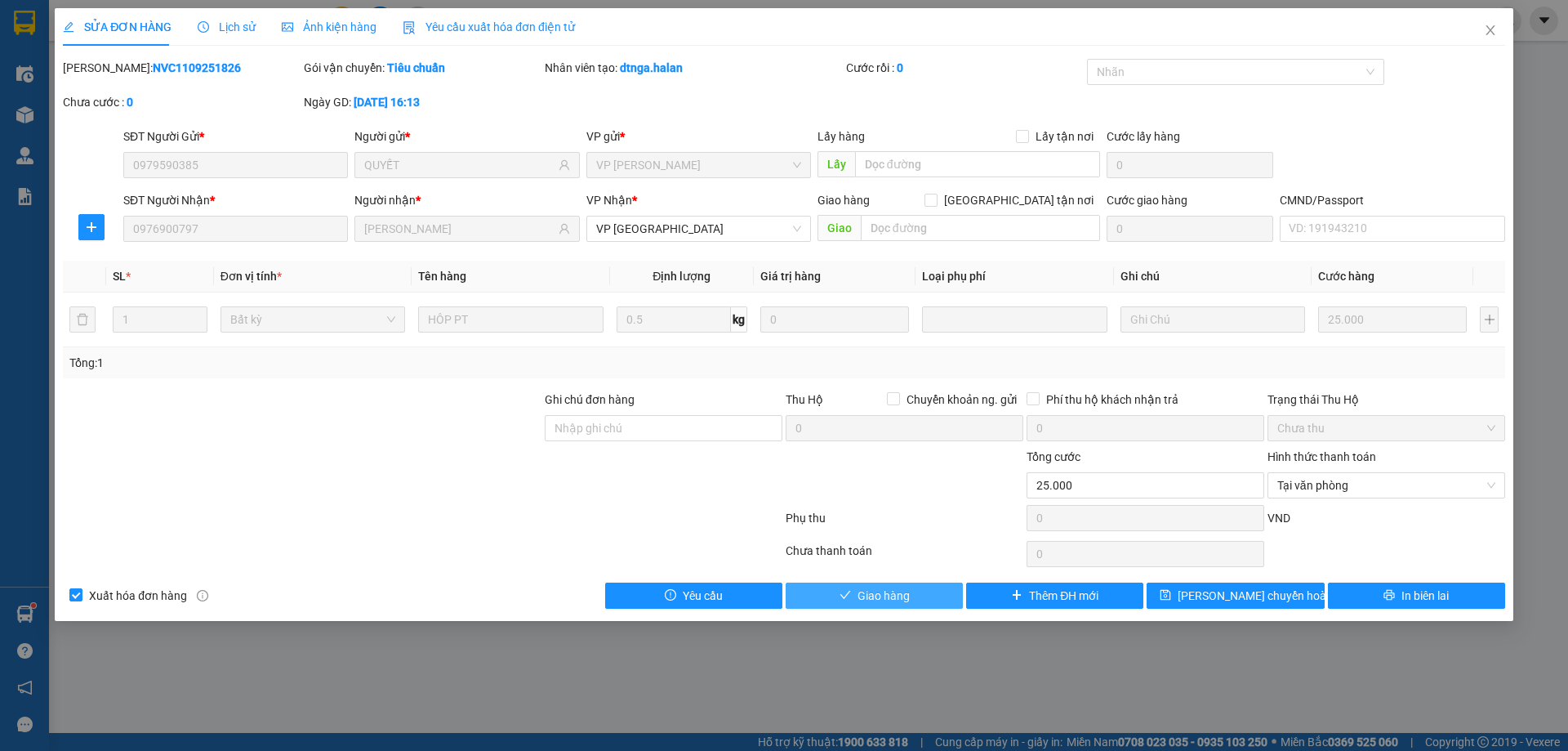
click at [936, 592] on button "Giao hàng" at bounding box center [874, 595] width 177 height 26
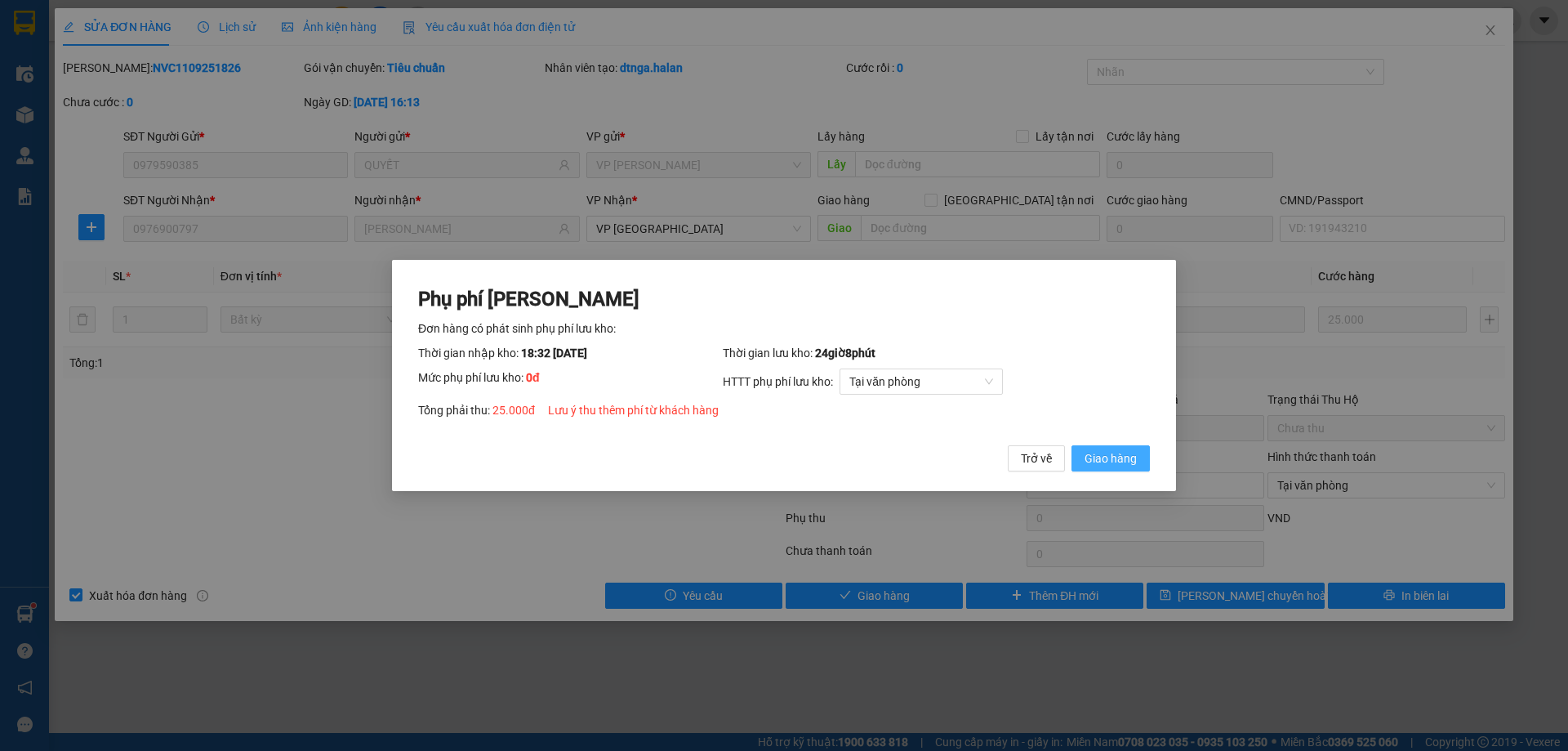
click at [1129, 449] on span "Giao hàng" at bounding box center [1110, 458] width 53 height 18
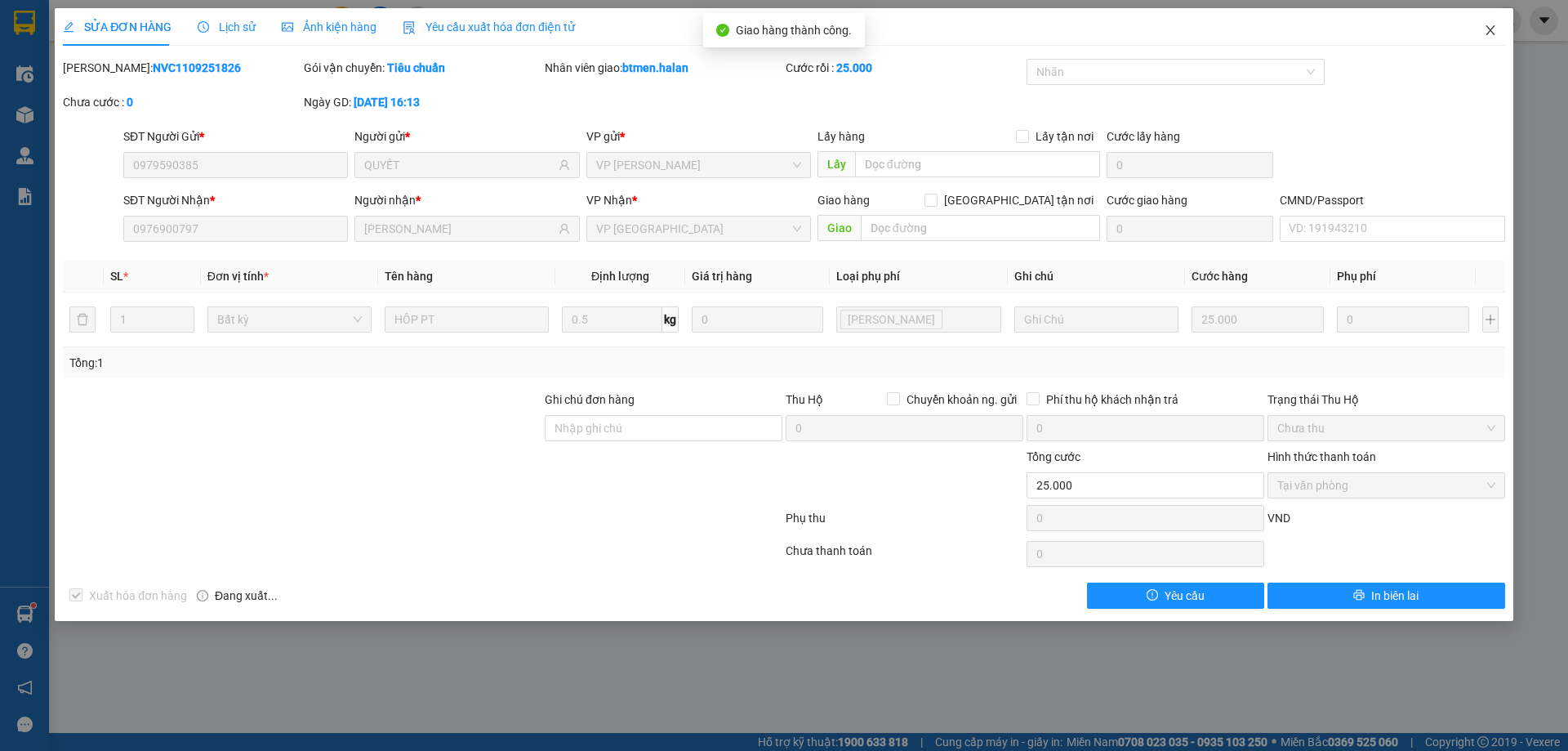
click at [1487, 30] on icon "close" at bounding box center [1490, 30] width 13 height 13
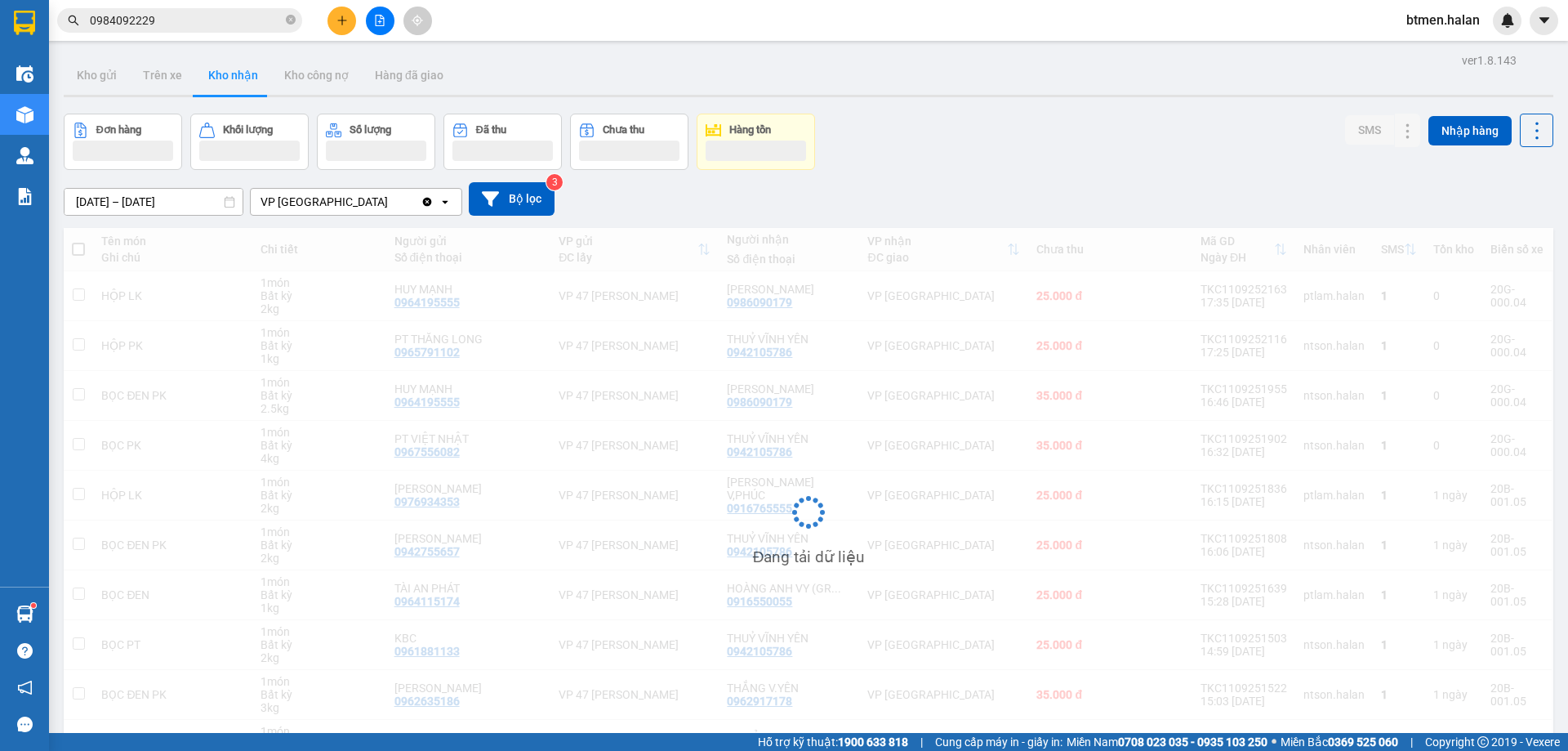
click at [228, 21] on input "0984092229" at bounding box center [186, 21] width 193 height 18
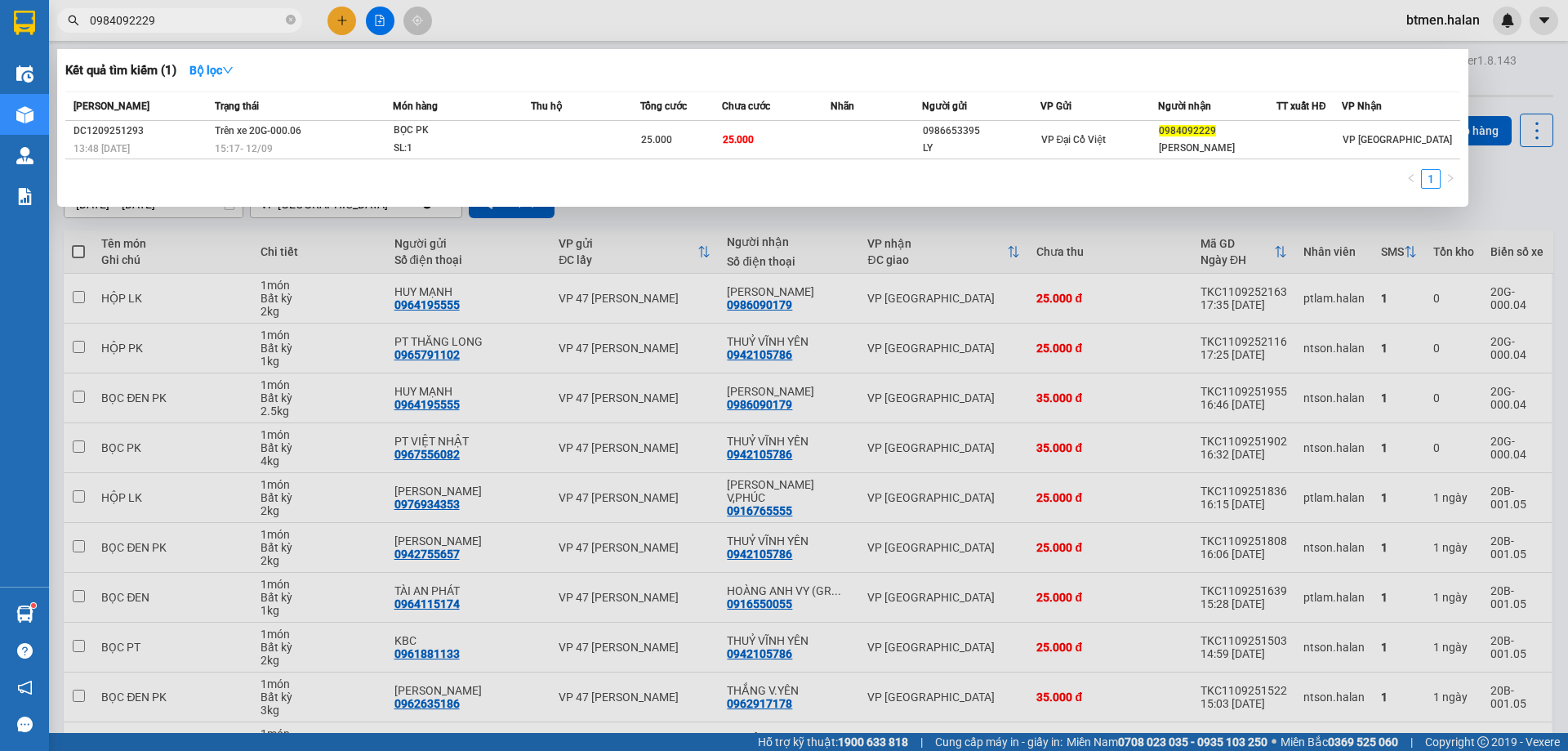
paste input "76900797"
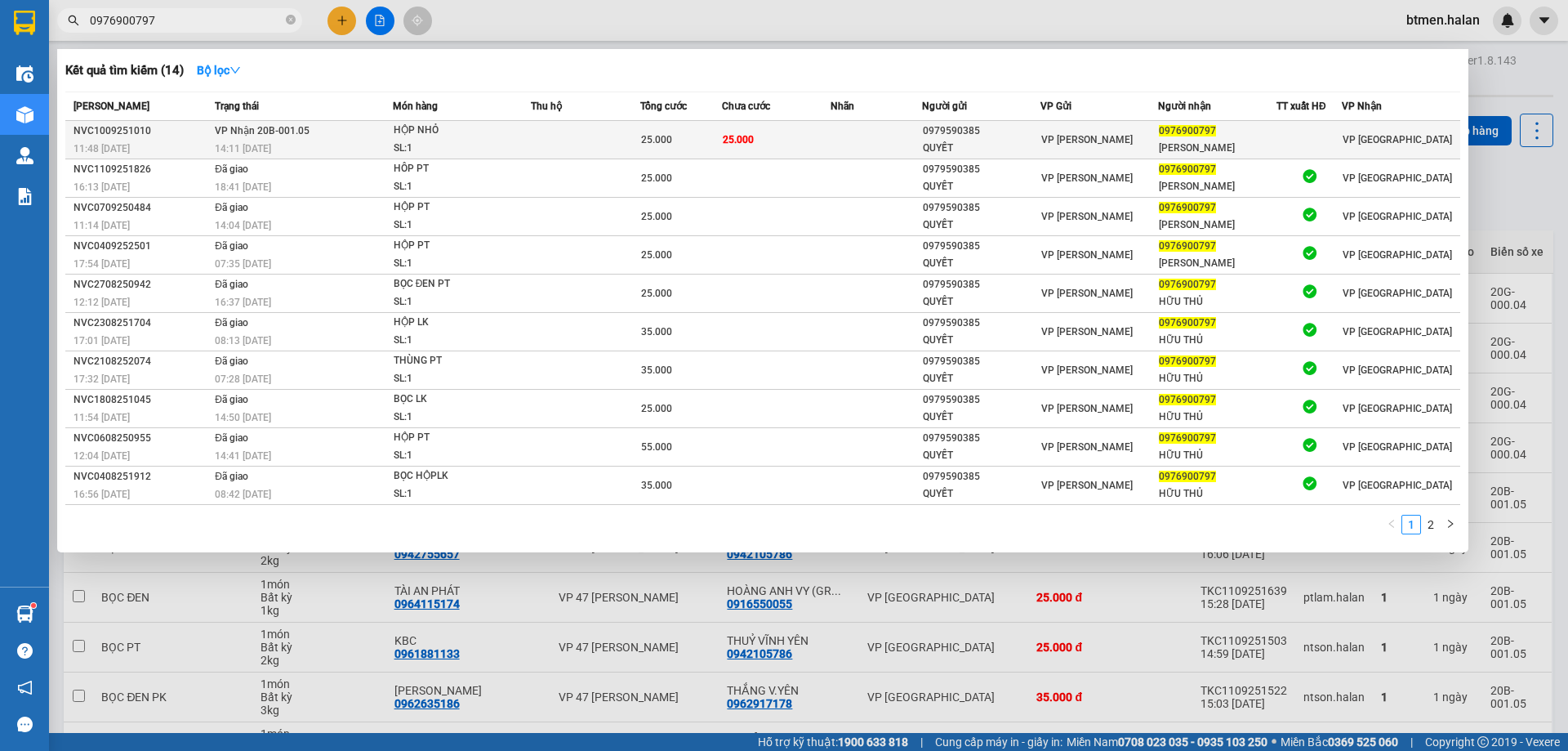
type input "0976900797"
click at [836, 143] on td at bounding box center [875, 140] width 90 height 39
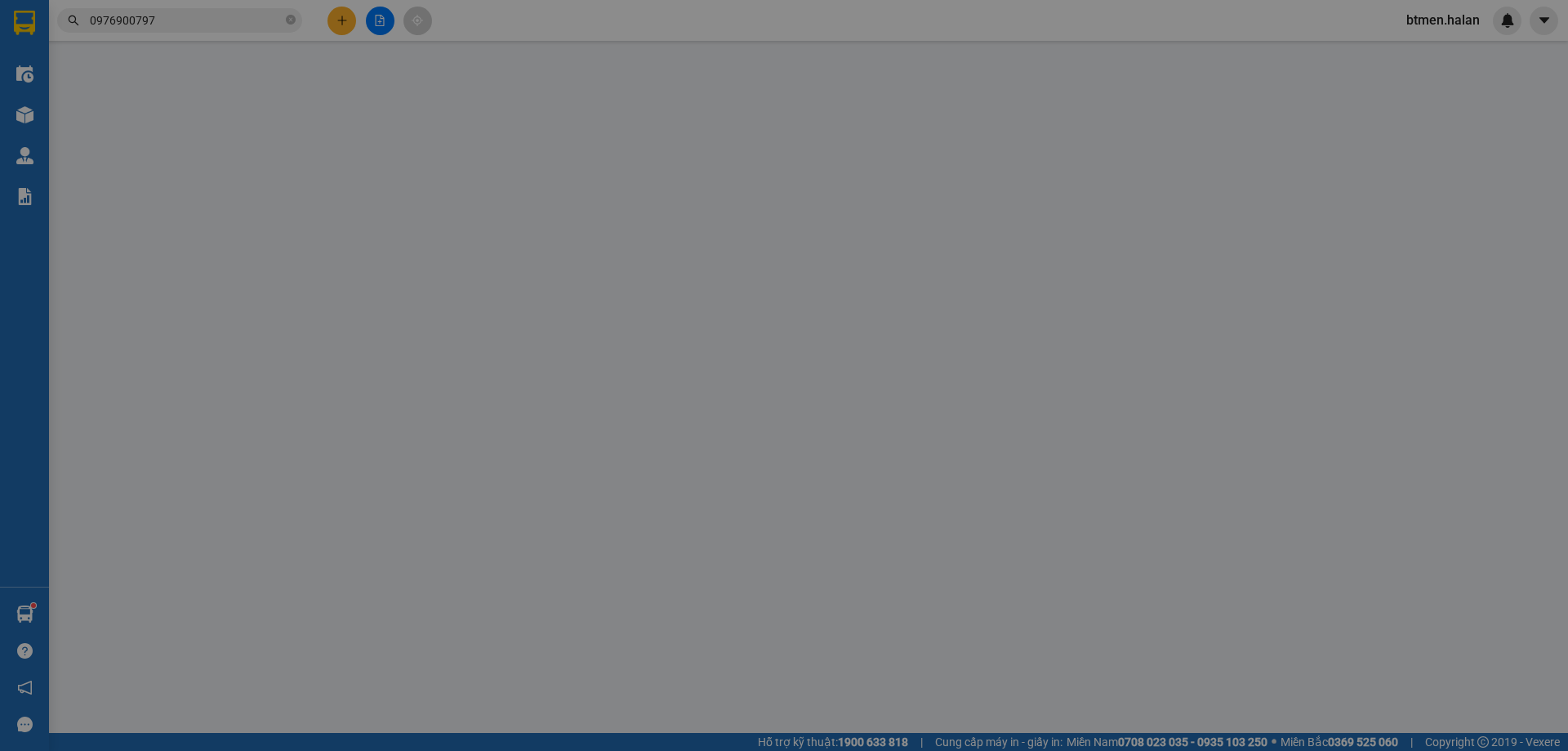
type input "0979590385"
type input "QUYẾT"
type input "0976900797"
type input "[PERSON_NAME]"
type input "25.000"
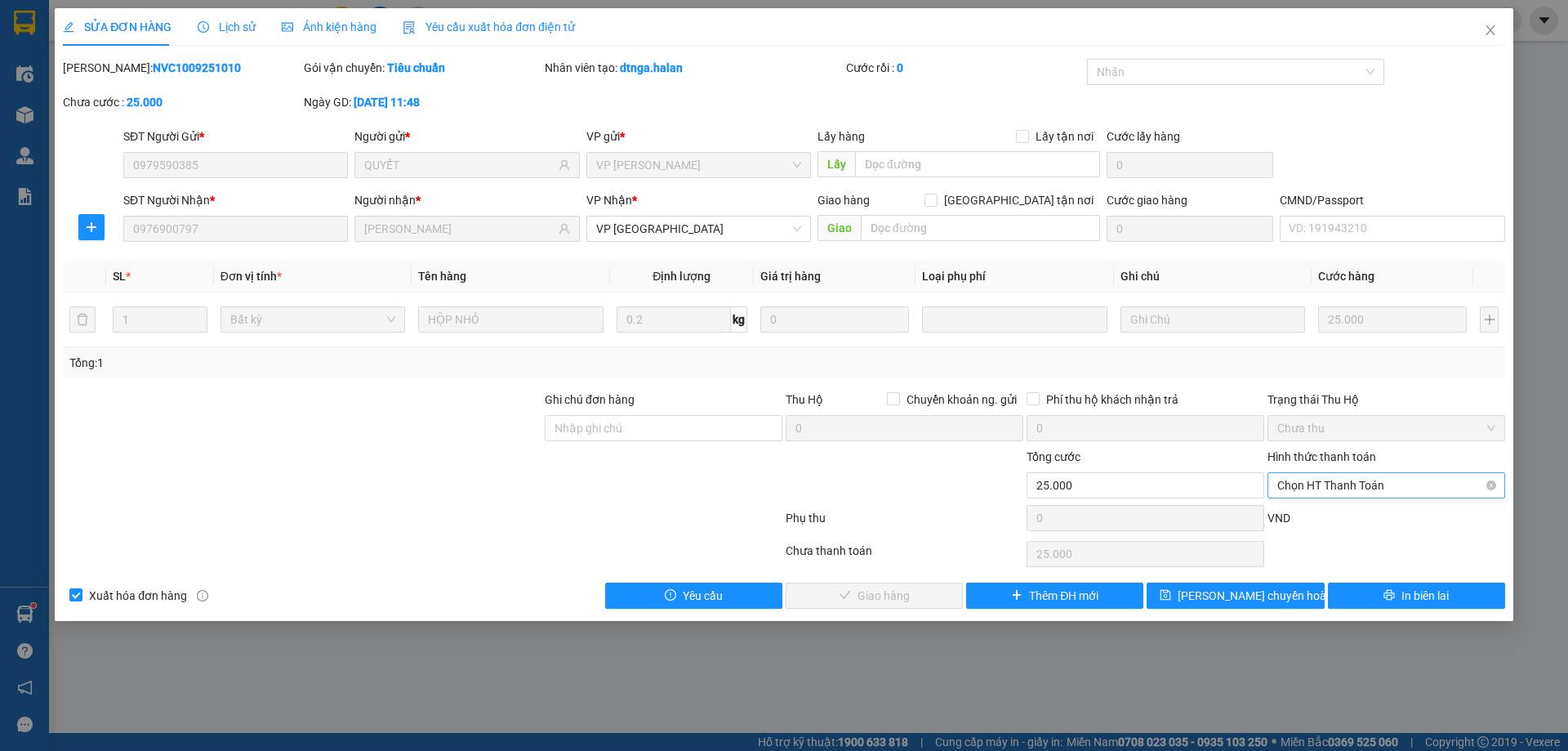
click at [1391, 483] on span "Chọn HT Thanh Toán" at bounding box center [1386, 485] width 218 height 25
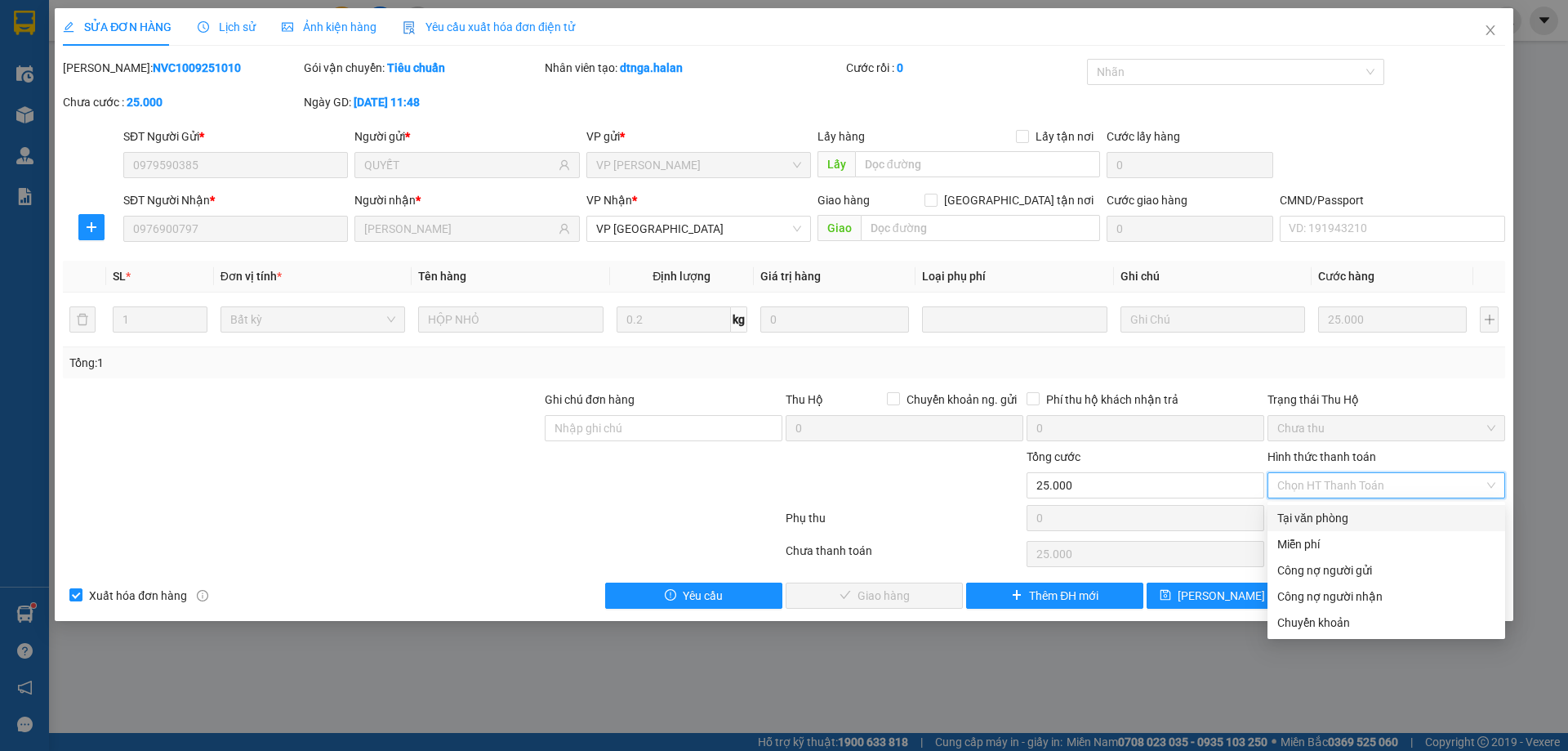
drag, startPoint x: 1354, startPoint y: 516, endPoint x: 940, endPoint y: 585, distance: 419.7
click at [1343, 520] on div "Tại văn phòng" at bounding box center [1386, 518] width 218 height 18
type input "0"
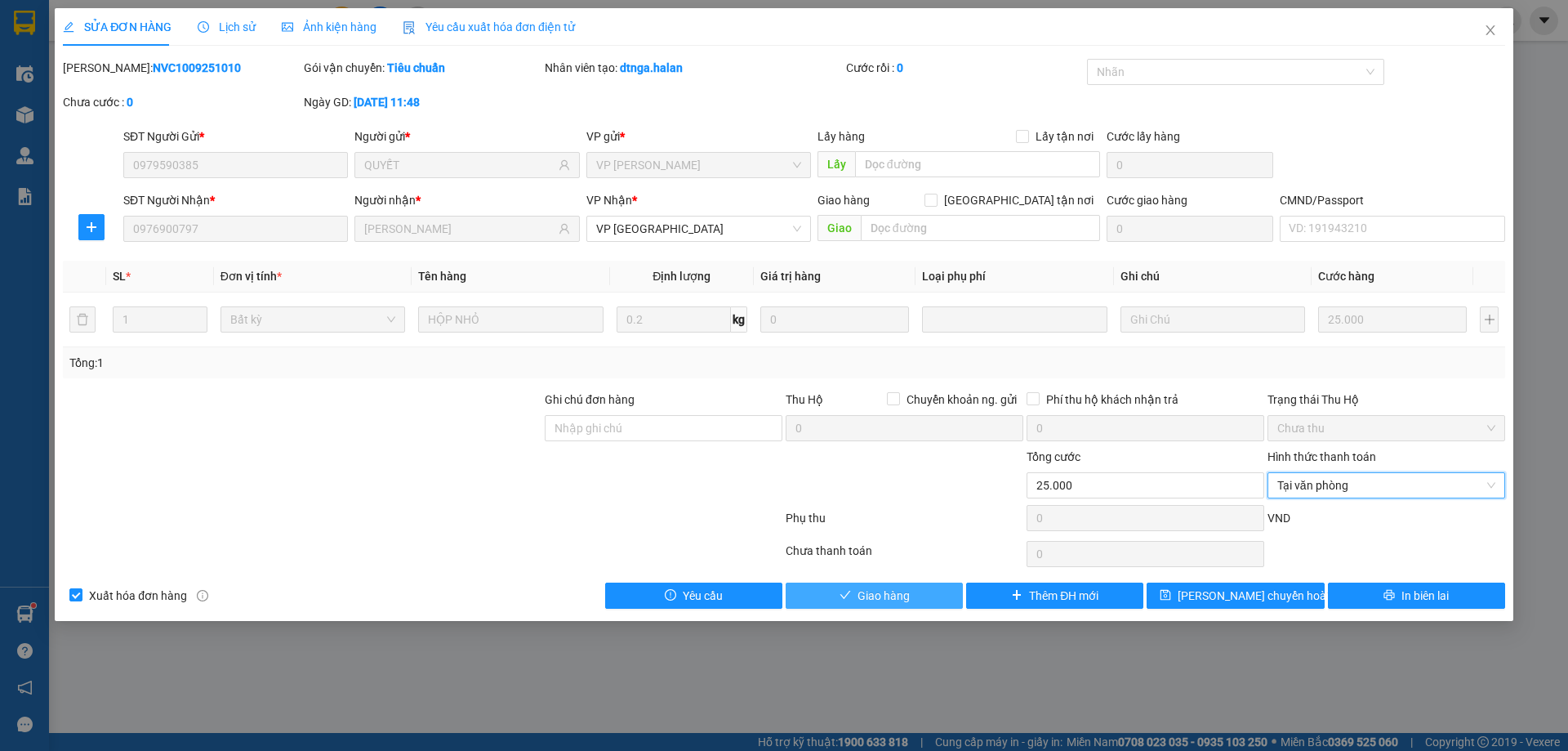
click at [917, 587] on button "Giao hàng" at bounding box center [874, 595] width 177 height 26
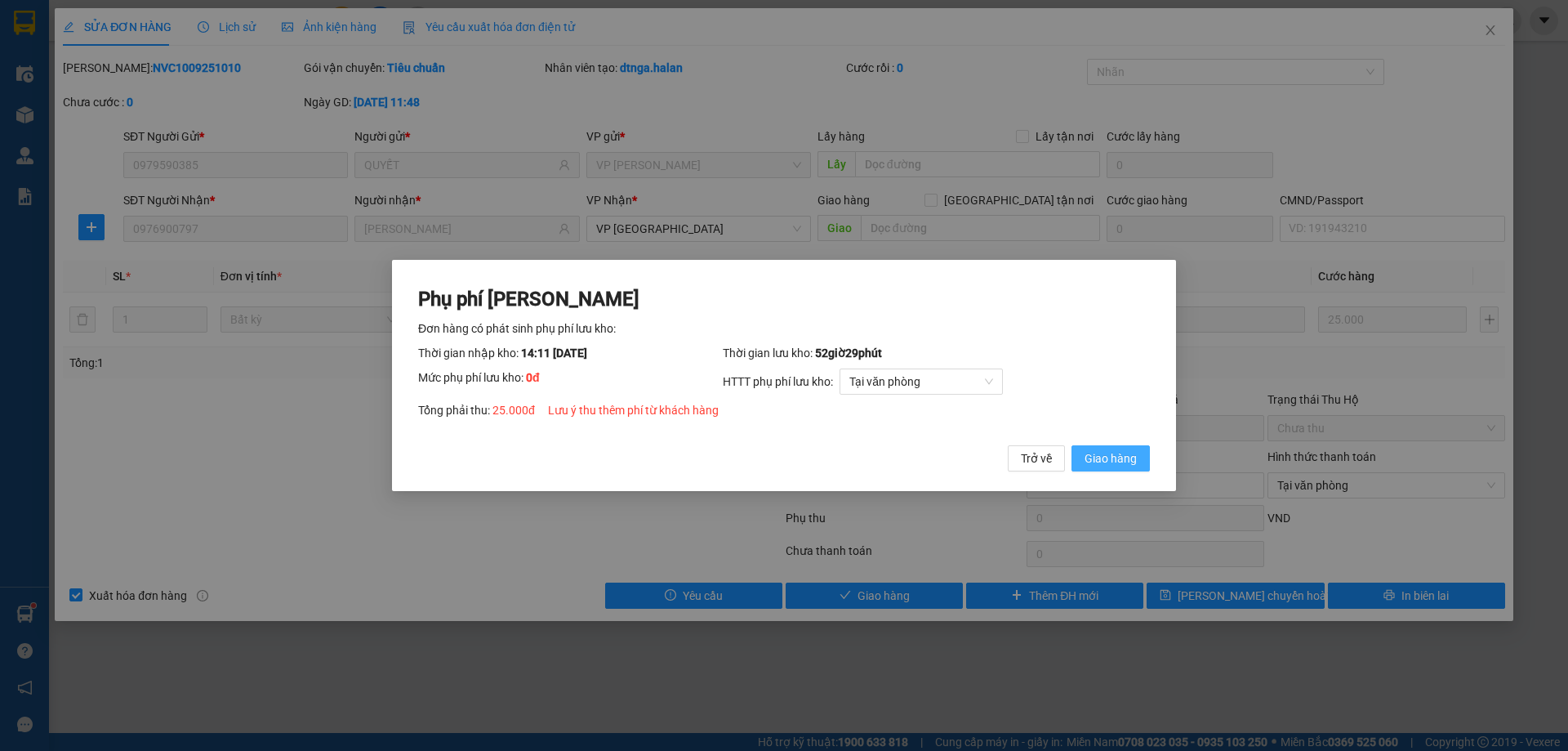
drag, startPoint x: 1091, startPoint y: 459, endPoint x: 1195, endPoint y: 391, distance: 124.3
click at [1091, 458] on span "Giao hàng" at bounding box center [1110, 458] width 53 height 18
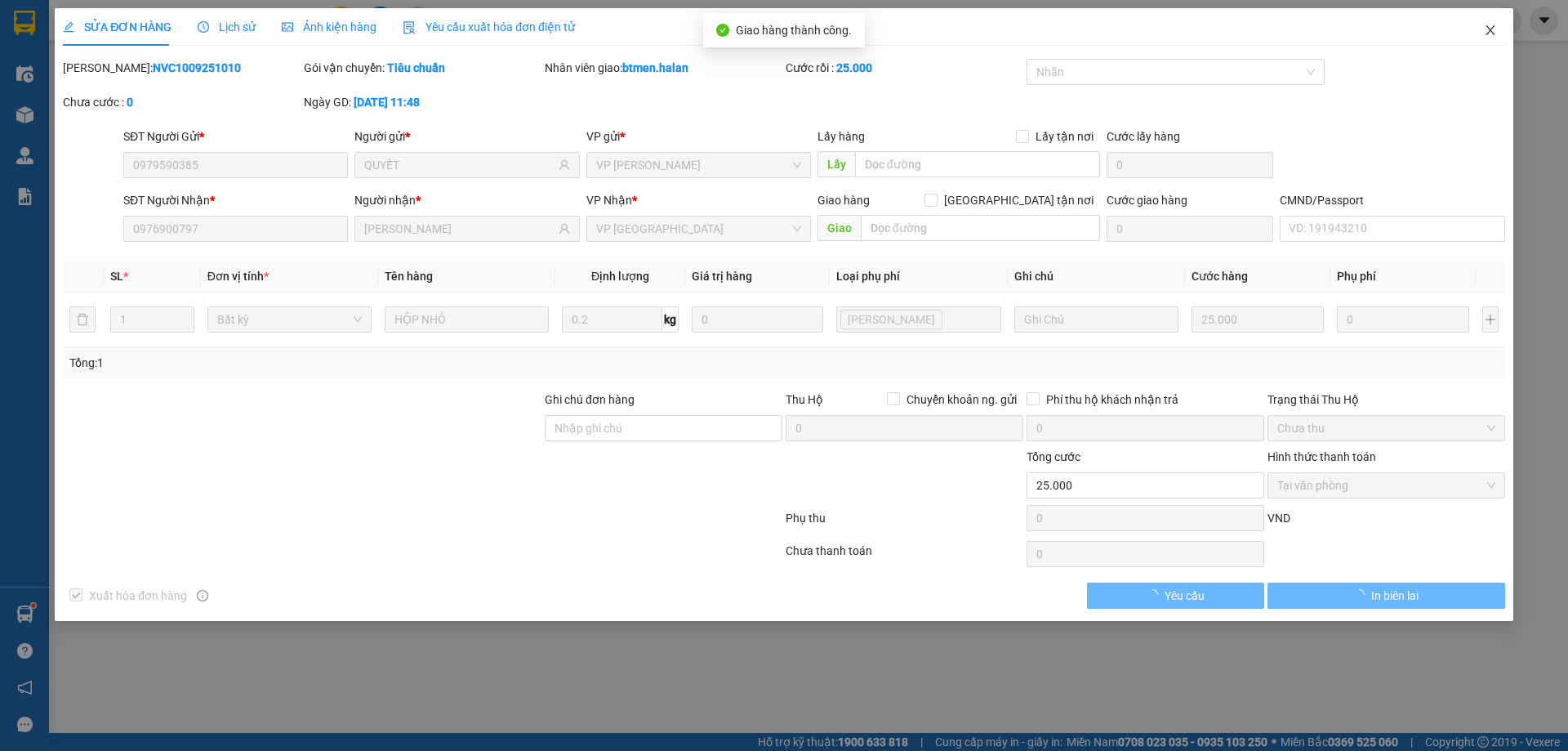
click at [1497, 29] on icon "close" at bounding box center [1490, 30] width 13 height 13
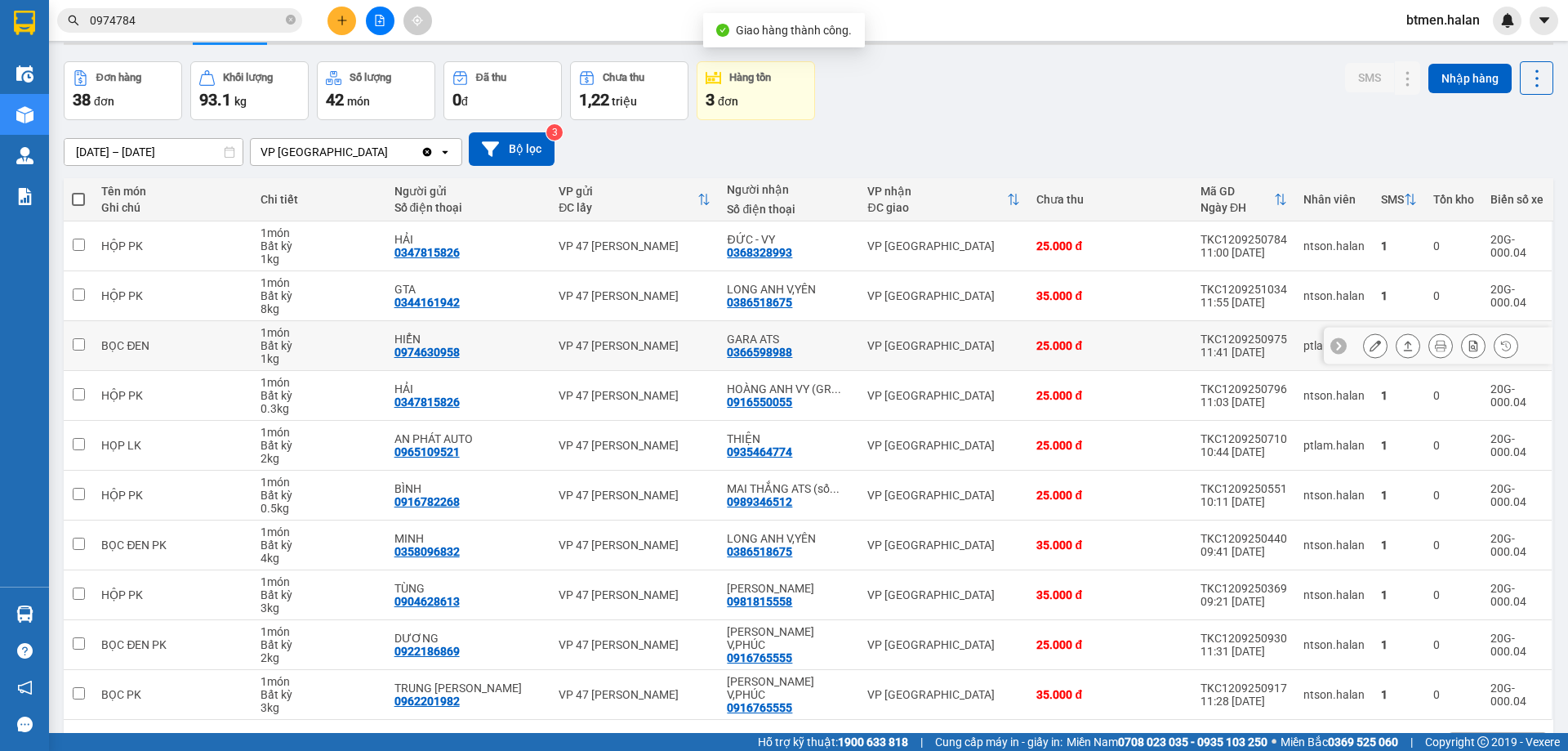
scroll to position [106, 0]
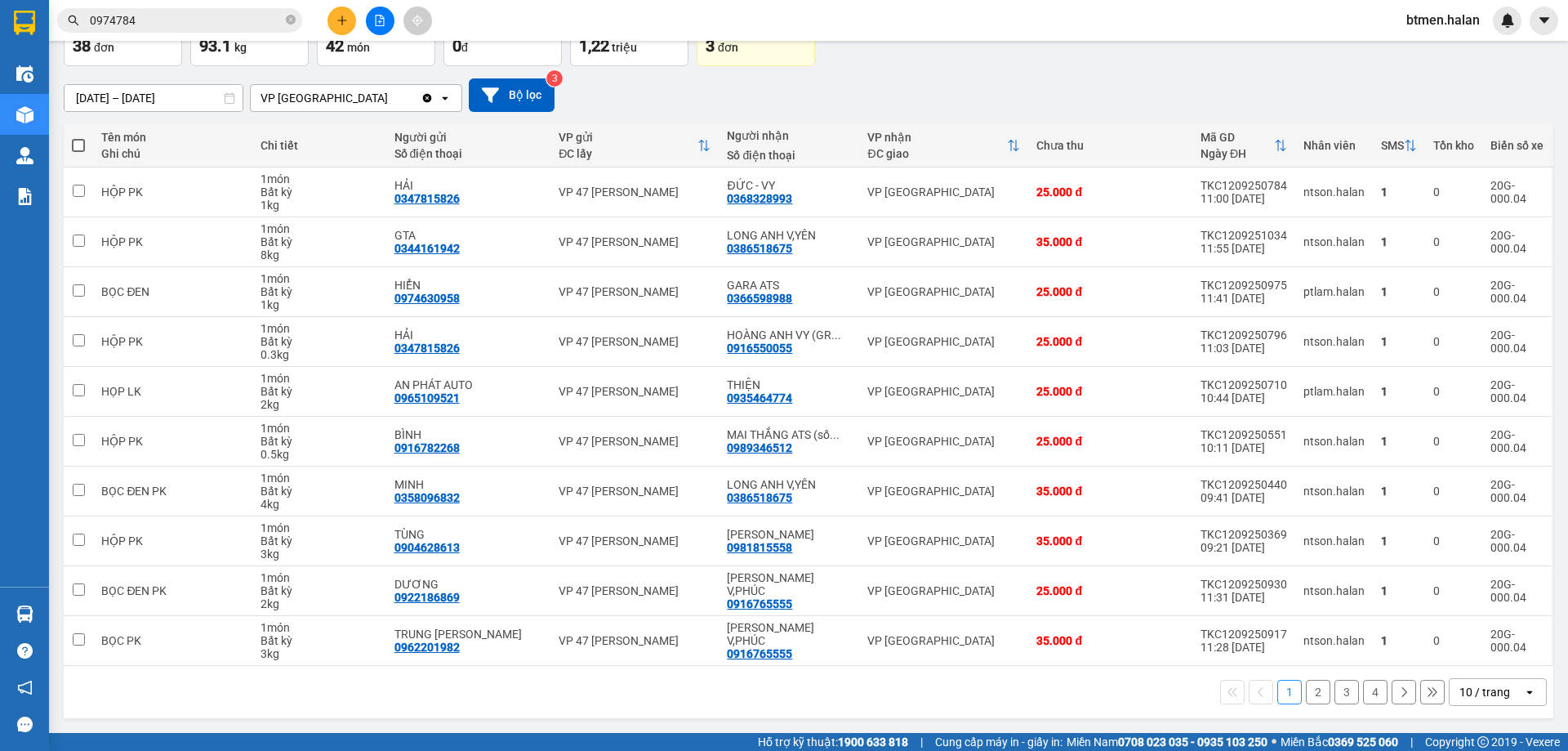
click at [1306, 686] on button "2" at bounding box center [1318, 691] width 25 height 25
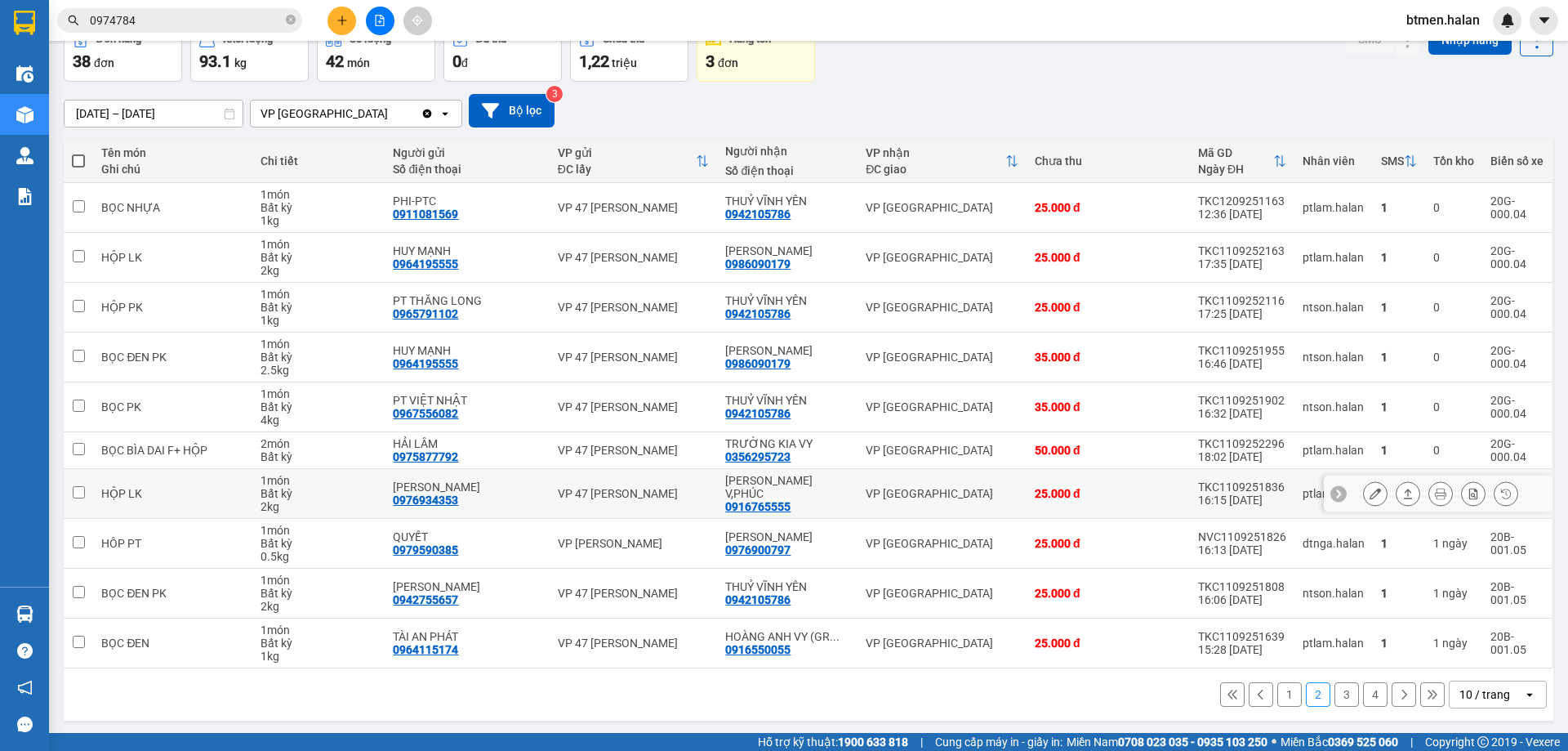
scroll to position [93, 0]
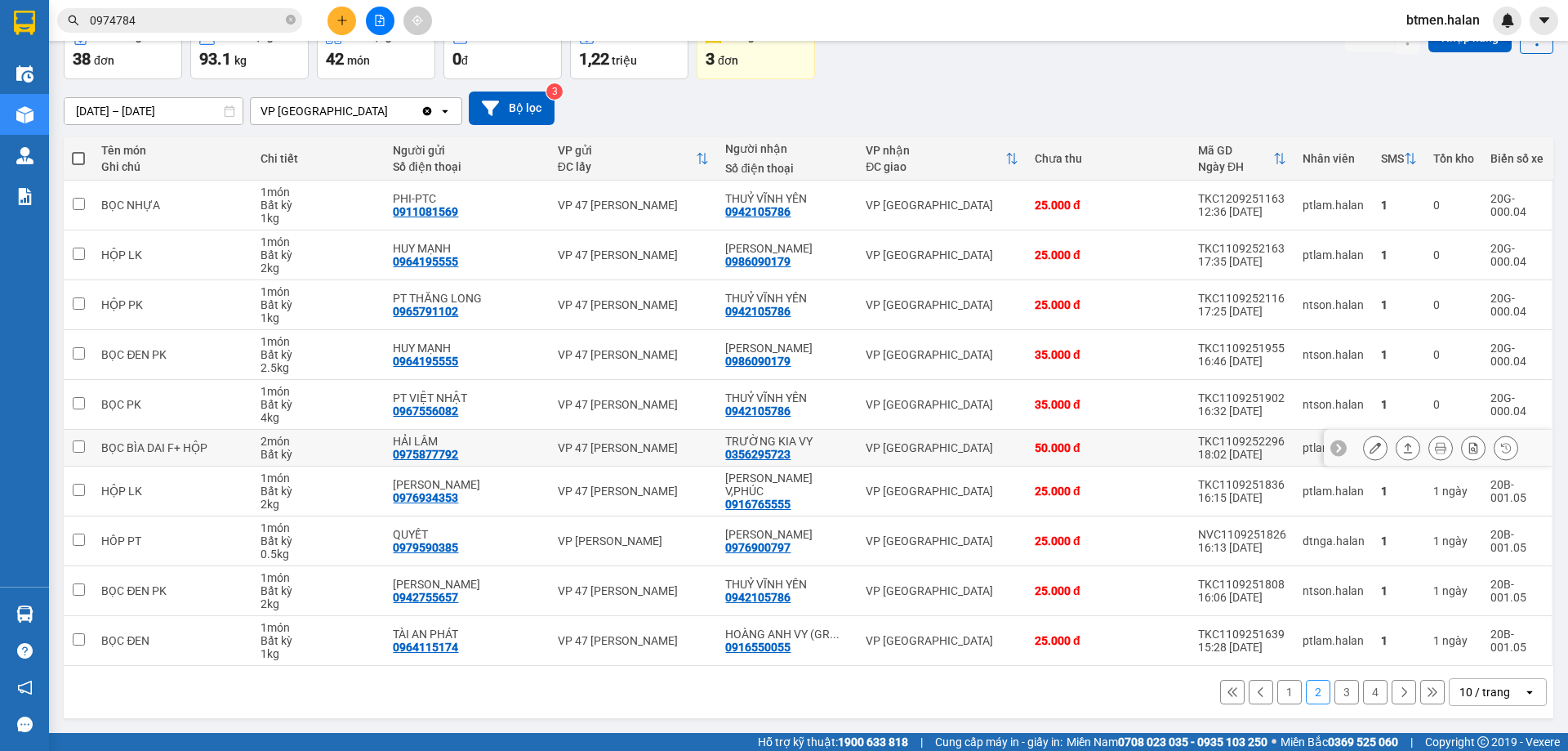
click at [1369, 451] on icon at bounding box center [1375, 448] width 12 height 12
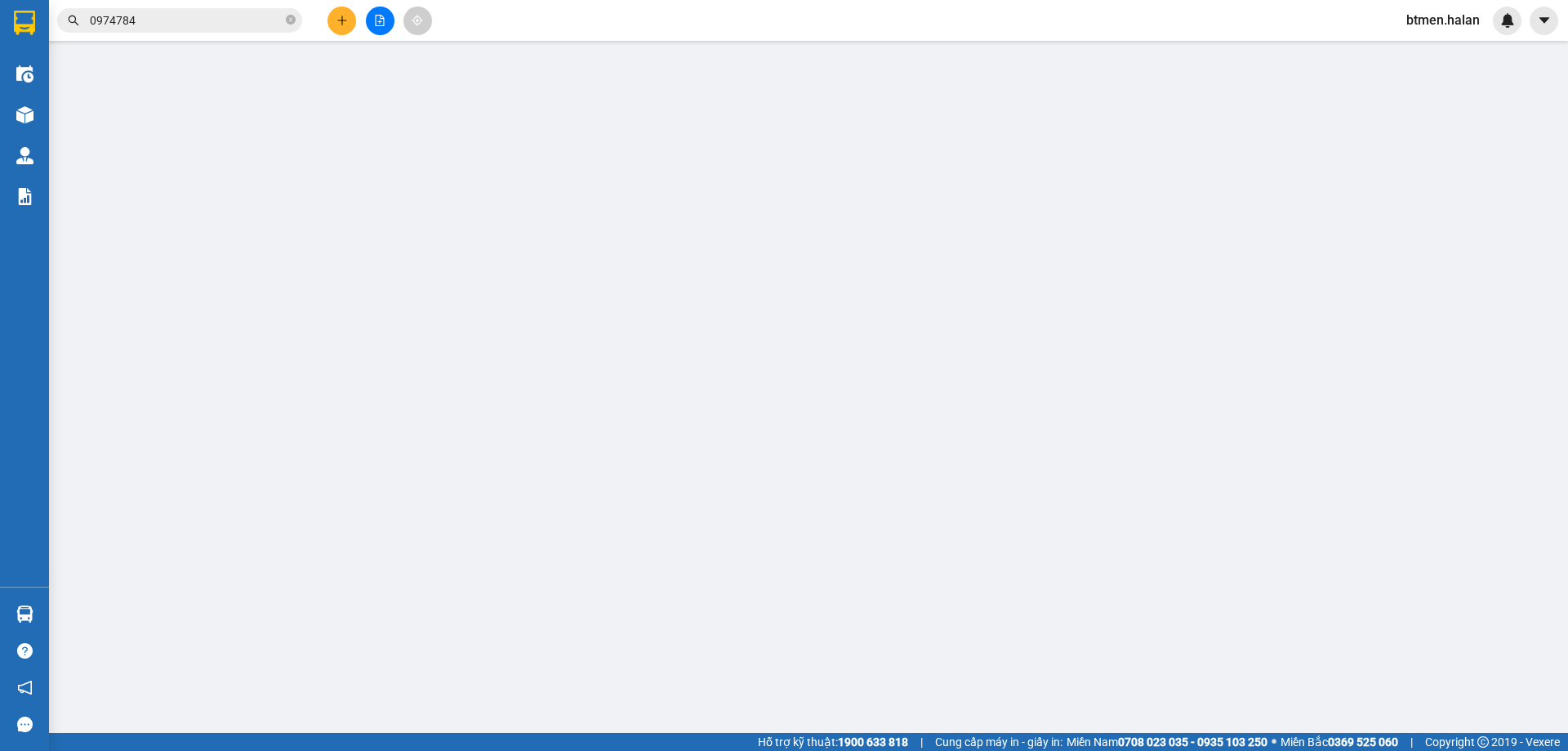
type input "0975877792"
type input "HẢI LÂM"
type input "0356295723"
type input "TRƯỜNG KIA VY"
type input "50.000"
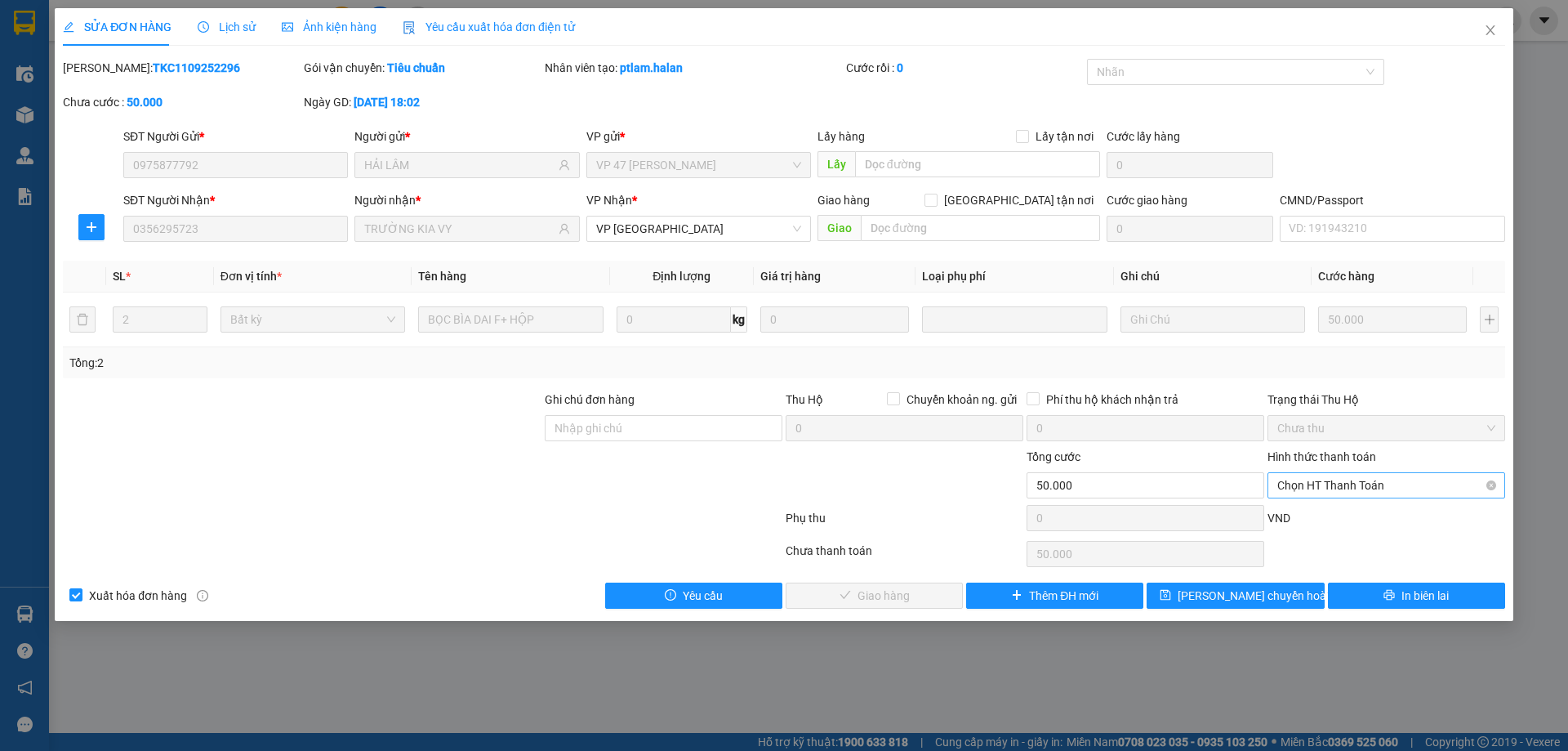
click at [1325, 480] on span "Chọn HT Thanh Toán" at bounding box center [1386, 485] width 218 height 25
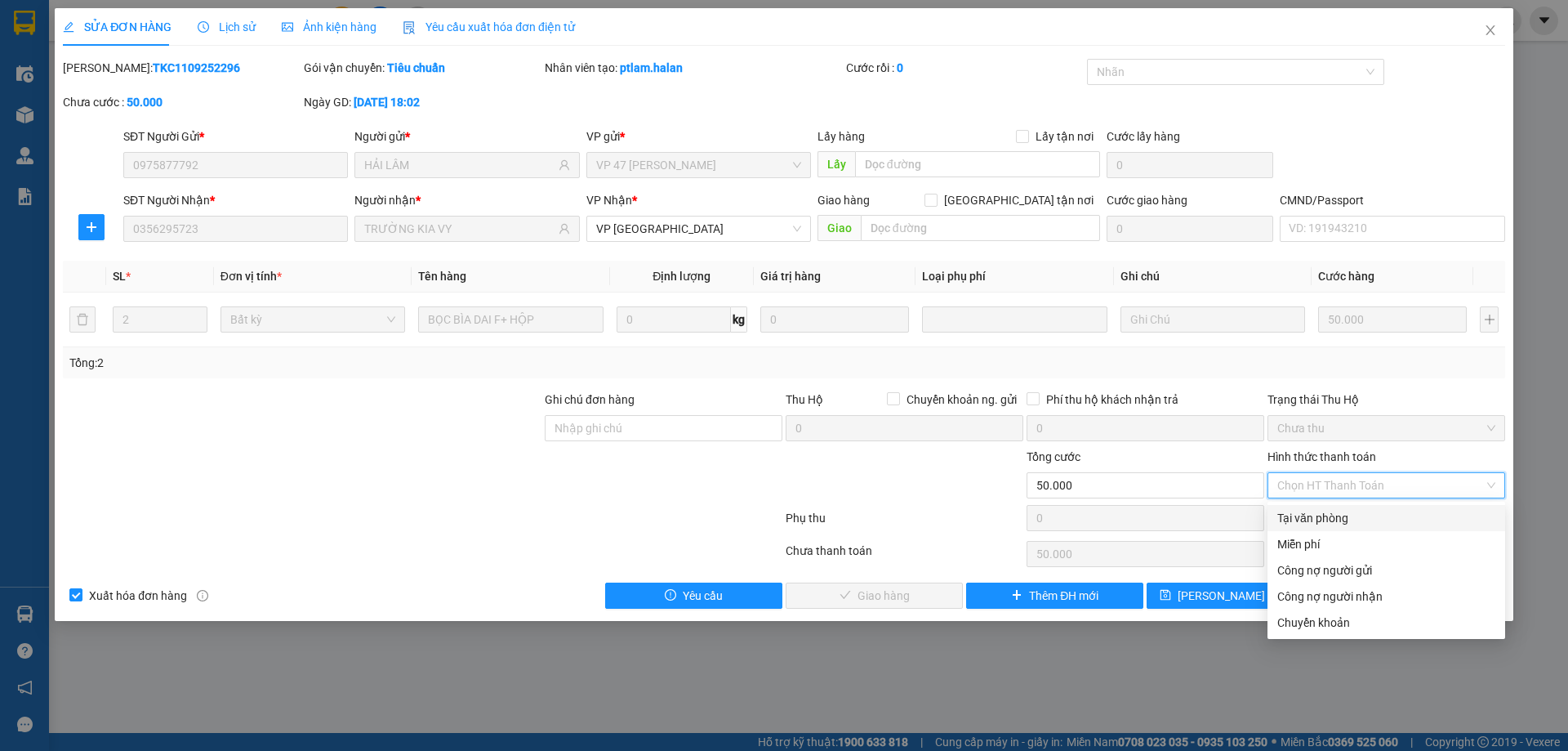
click at [1314, 509] on div "Tại văn phòng" at bounding box center [1386, 518] width 218 height 18
type input "0"
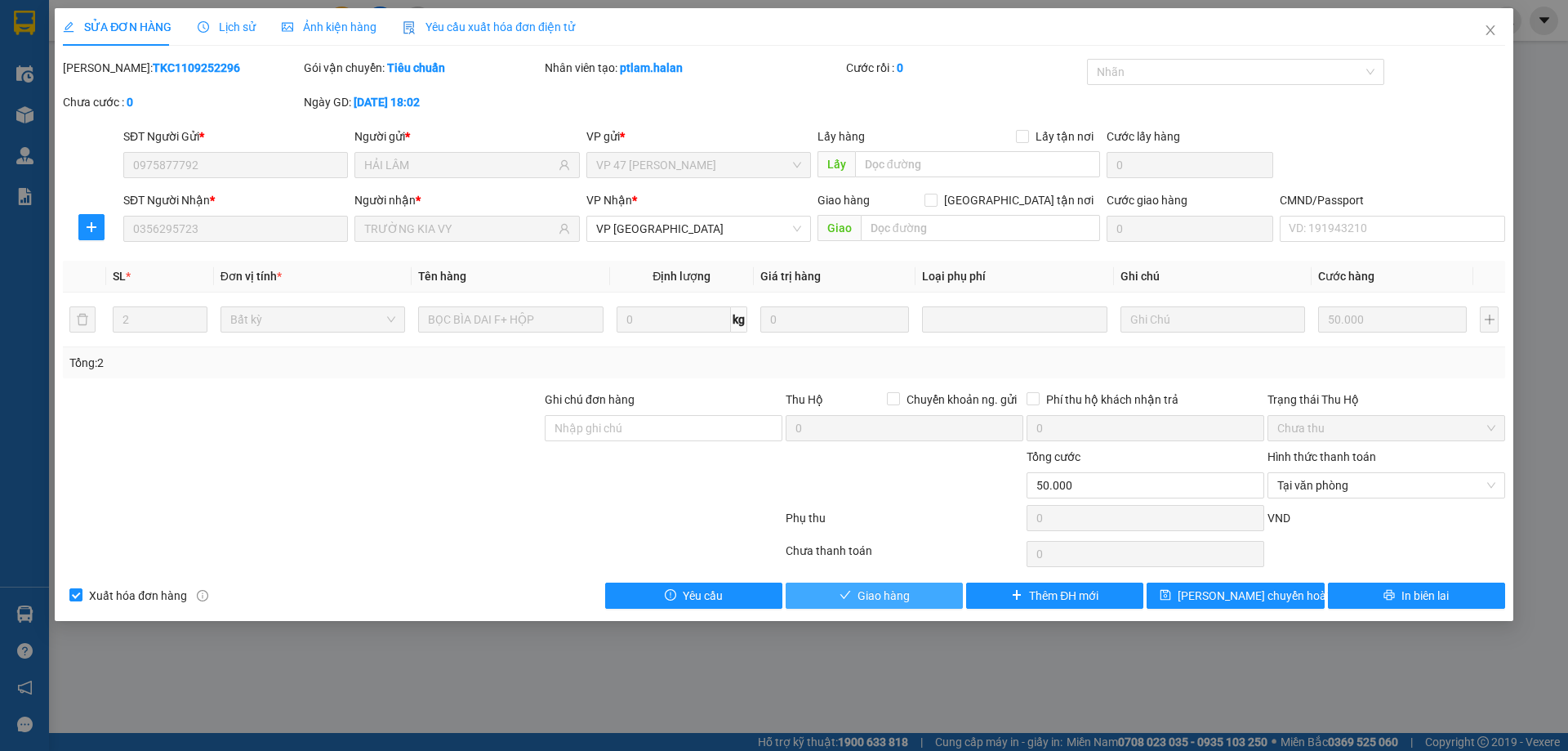
click at [913, 605] on button "Giao hàng" at bounding box center [874, 595] width 177 height 26
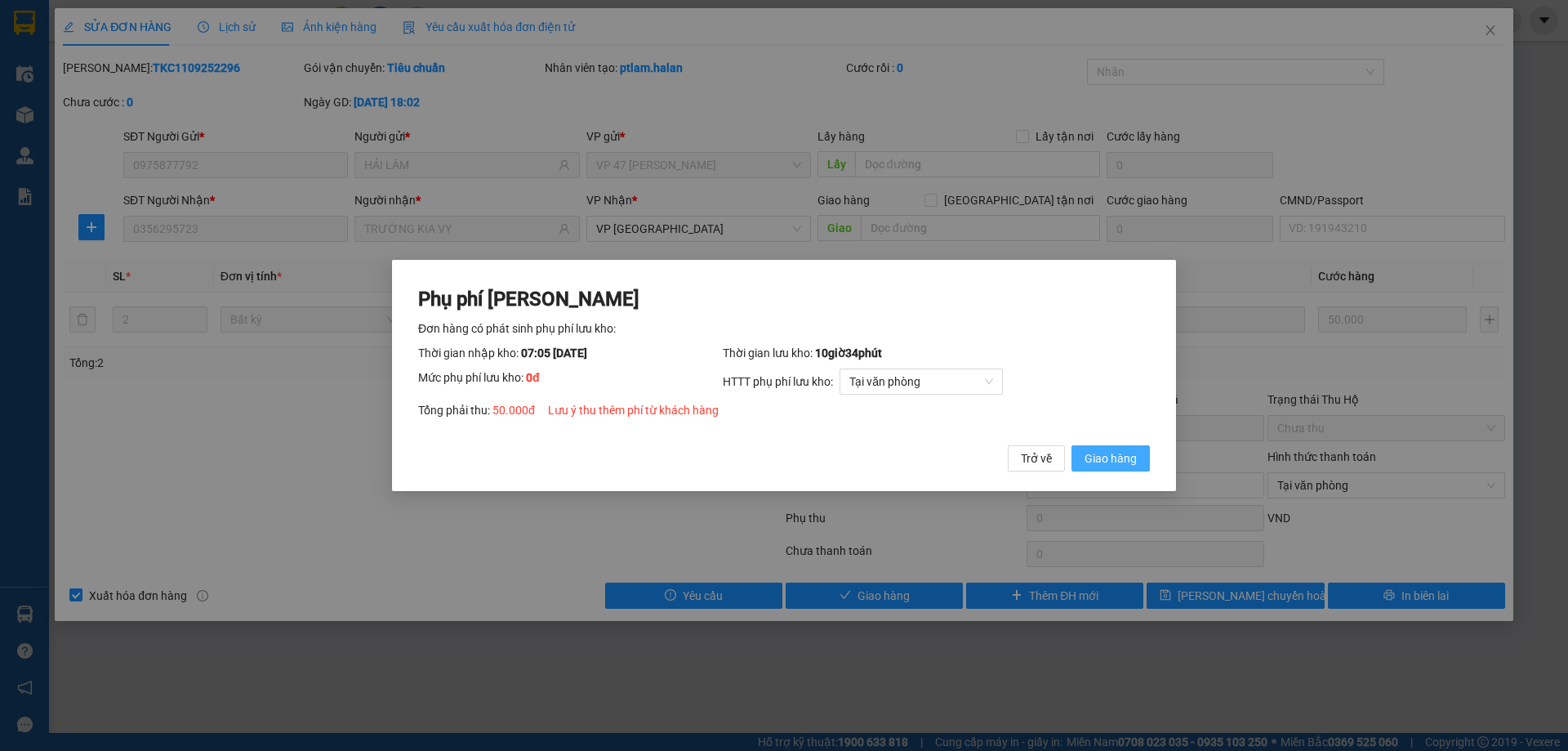
click at [1110, 454] on span "Giao hàng" at bounding box center [1110, 458] width 53 height 18
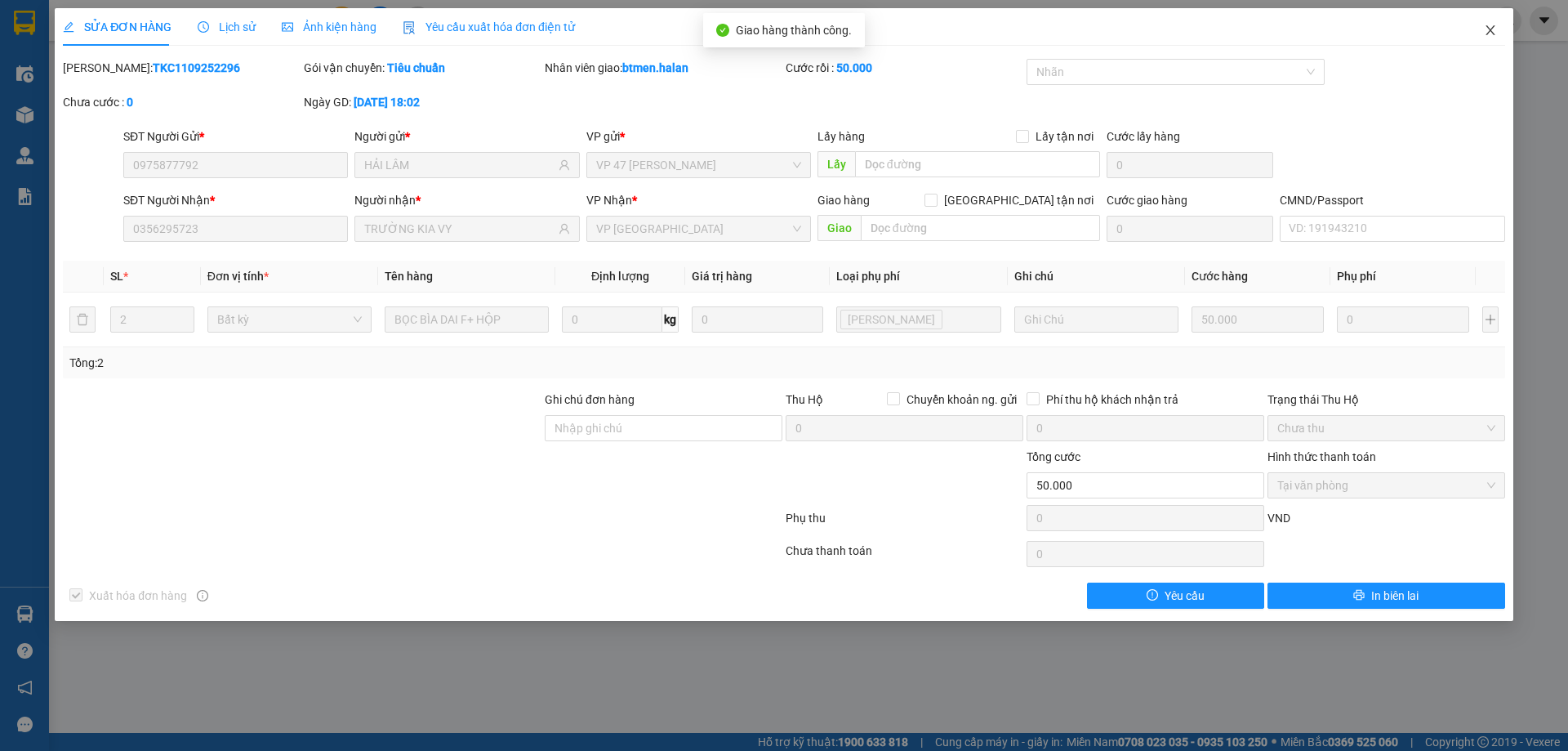
click at [1489, 29] on icon "close" at bounding box center [1490, 30] width 9 height 10
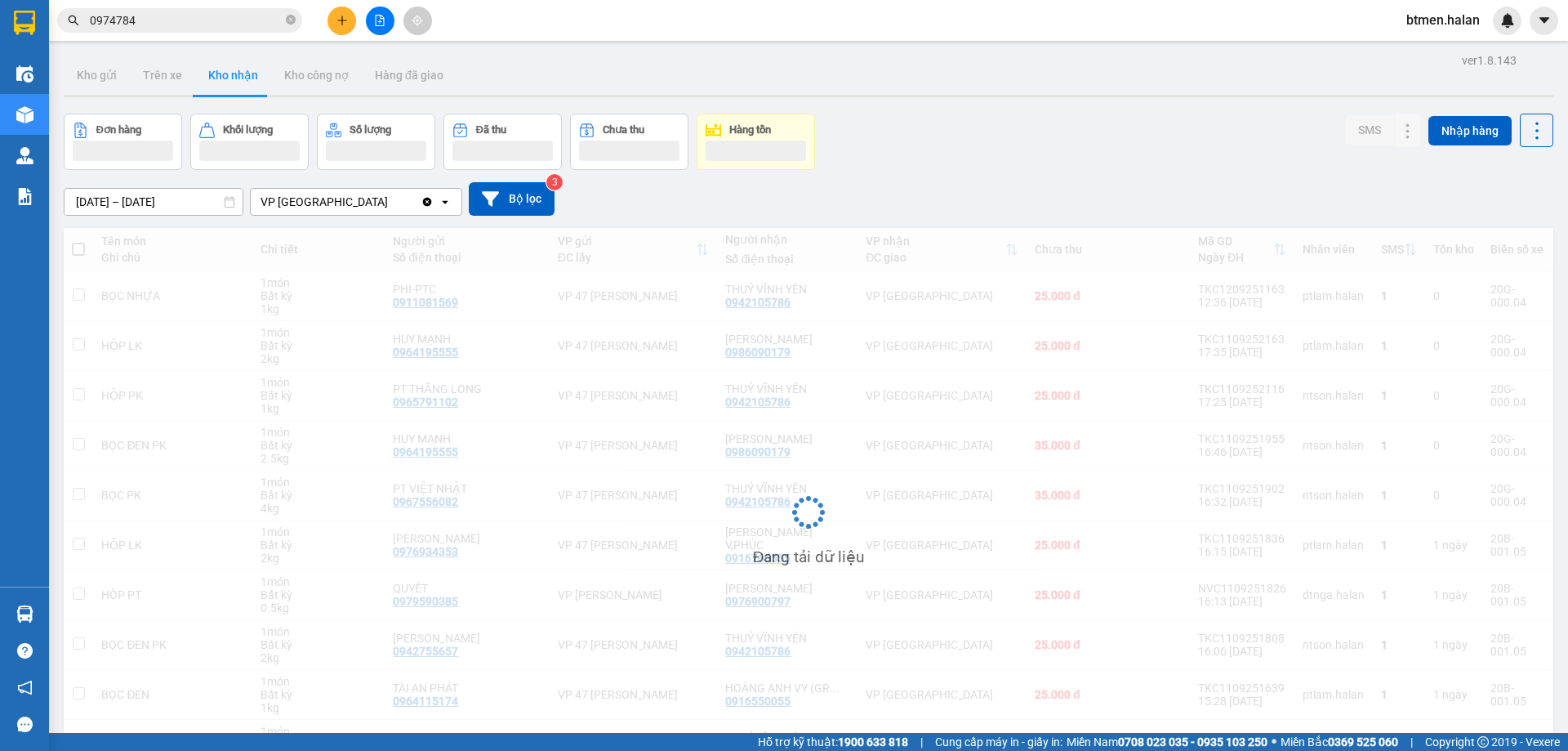
click at [214, 24] on input "0974784" at bounding box center [186, 21] width 193 height 18
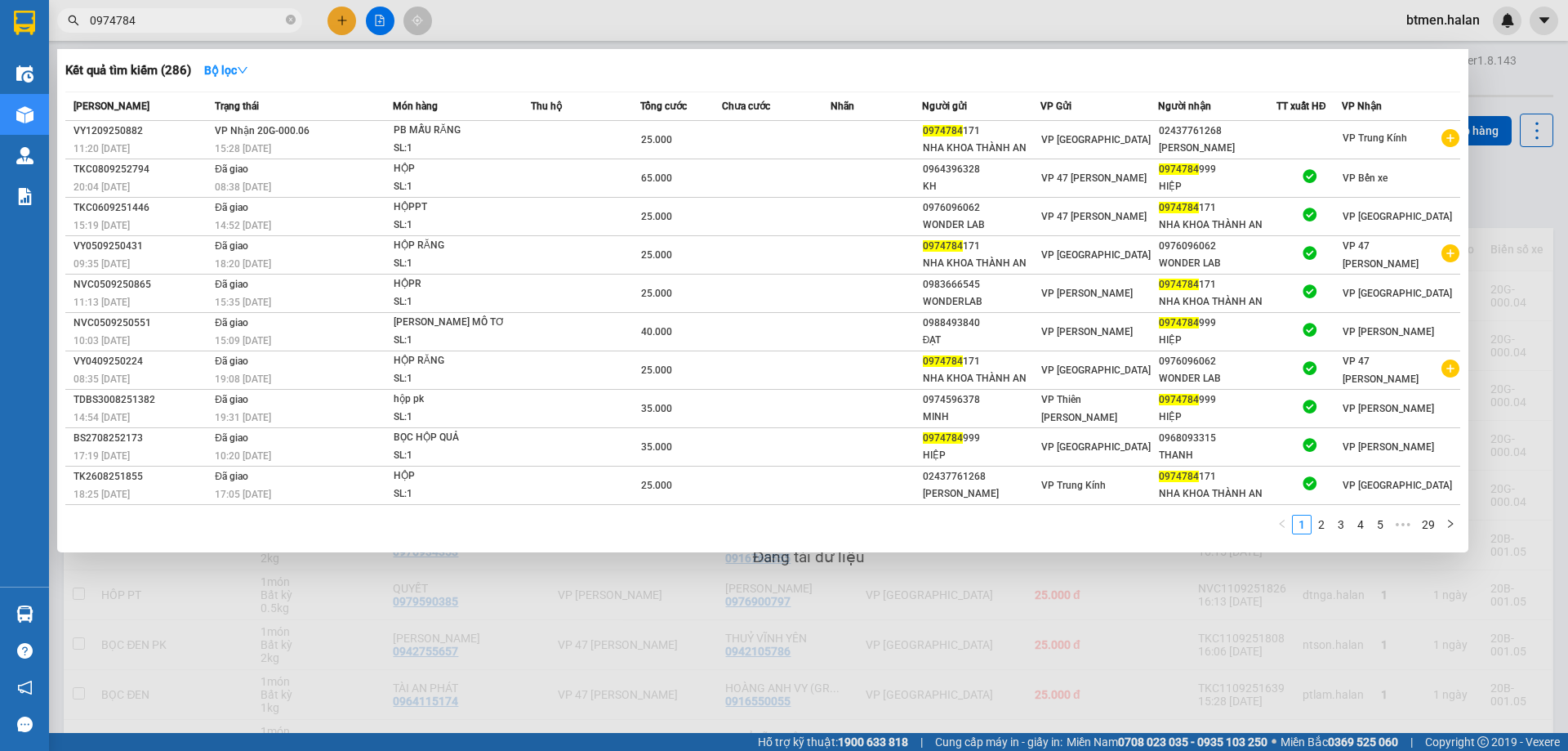
click at [214, 24] on input "0974784" at bounding box center [186, 21] width 193 height 18
paste input "356295723"
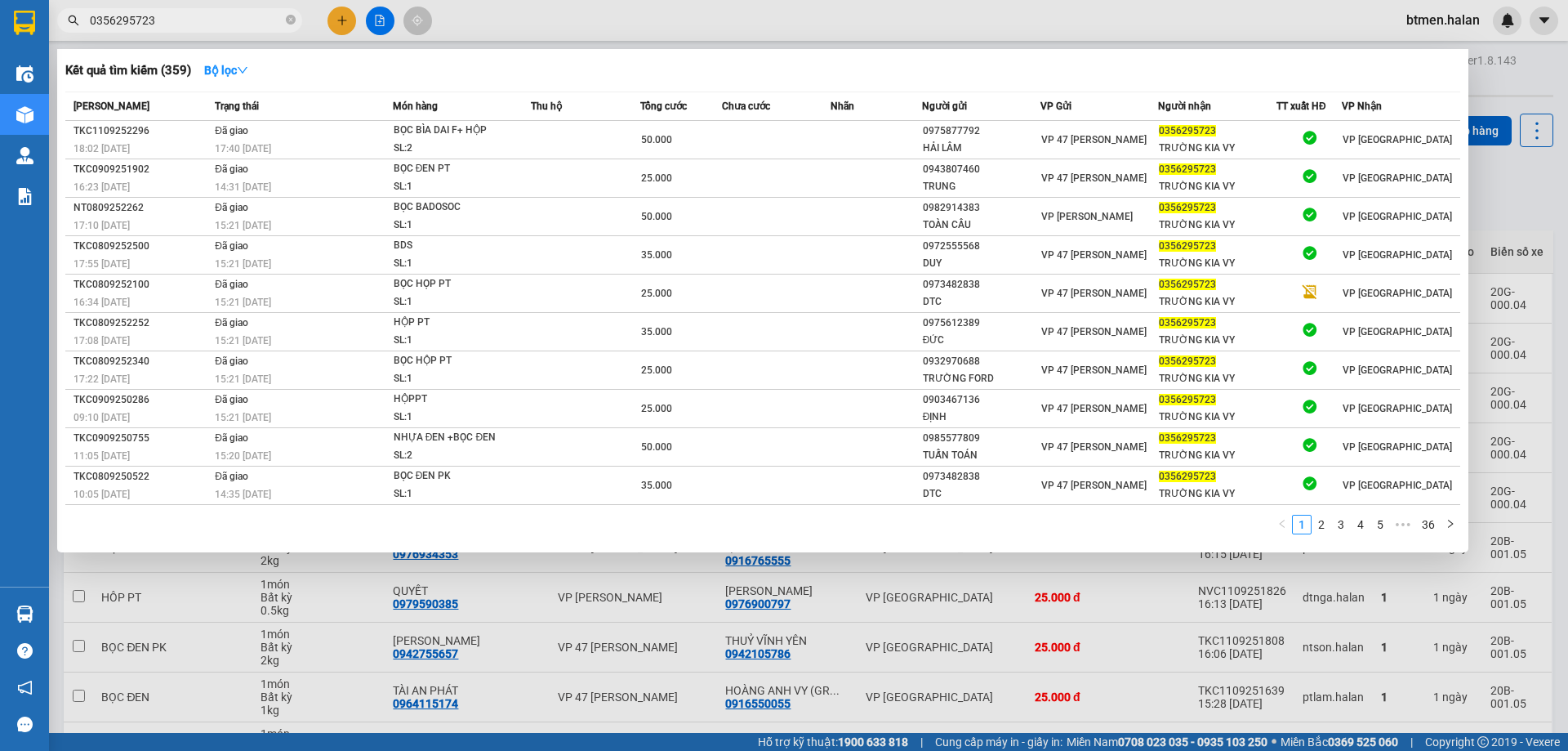
click at [1510, 90] on div at bounding box center [784, 376] width 1568 height 751
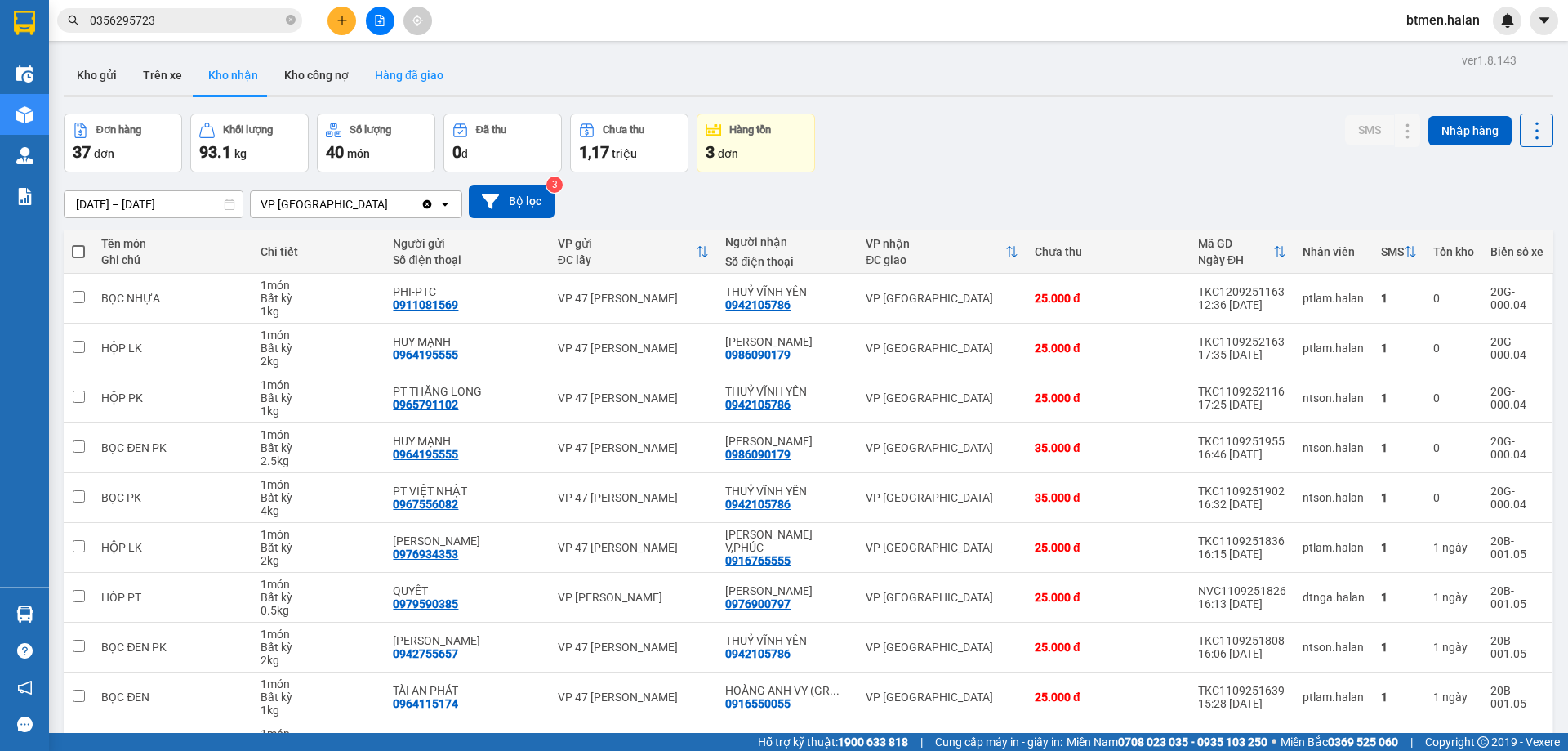
click at [421, 82] on button "Hàng đã giao" at bounding box center [408, 75] width 94 height 39
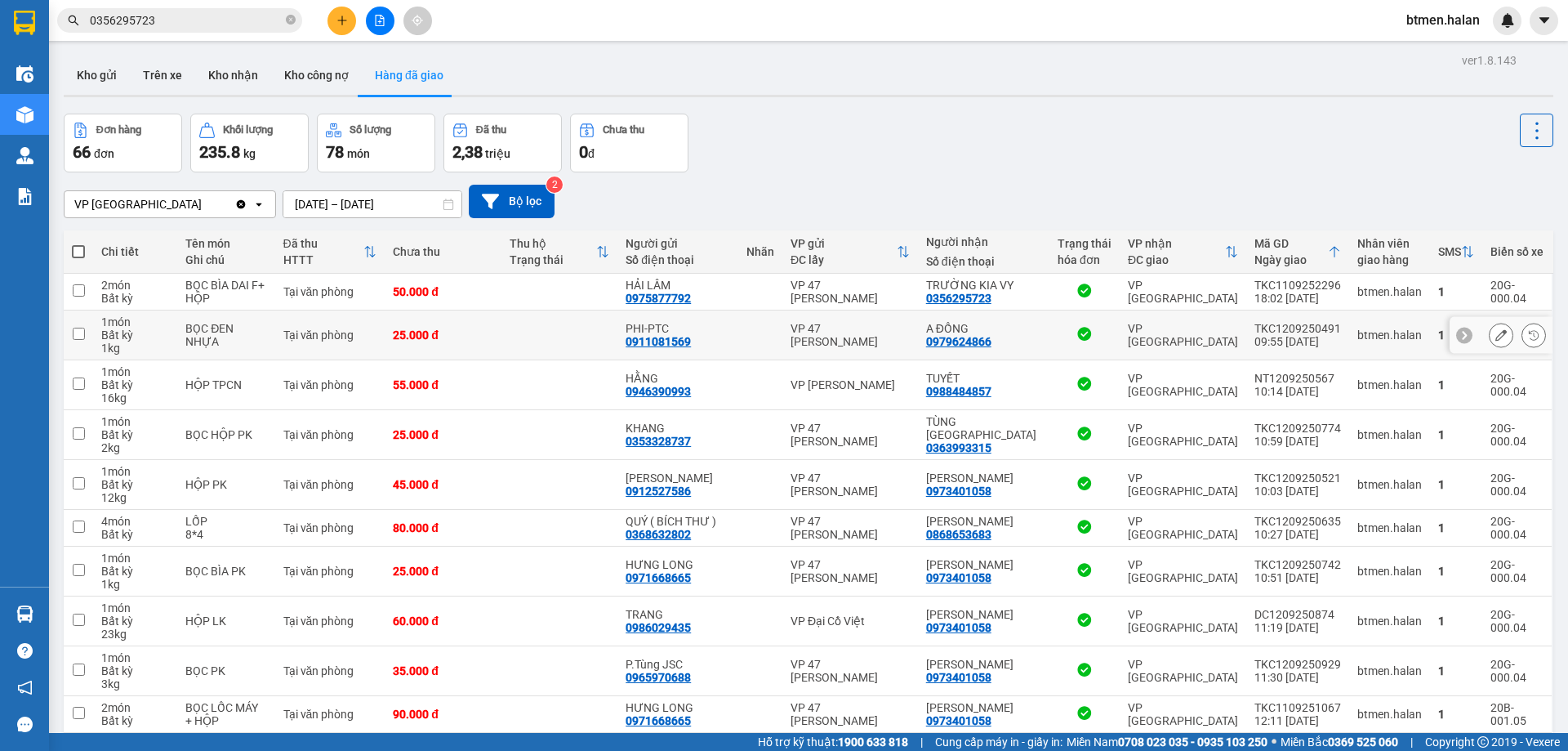
click at [991, 340] on div "0979624866" at bounding box center [959, 341] width 66 height 13
copy div "0979624866"
click at [170, 27] on input "0356295723" at bounding box center [186, 21] width 193 height 18
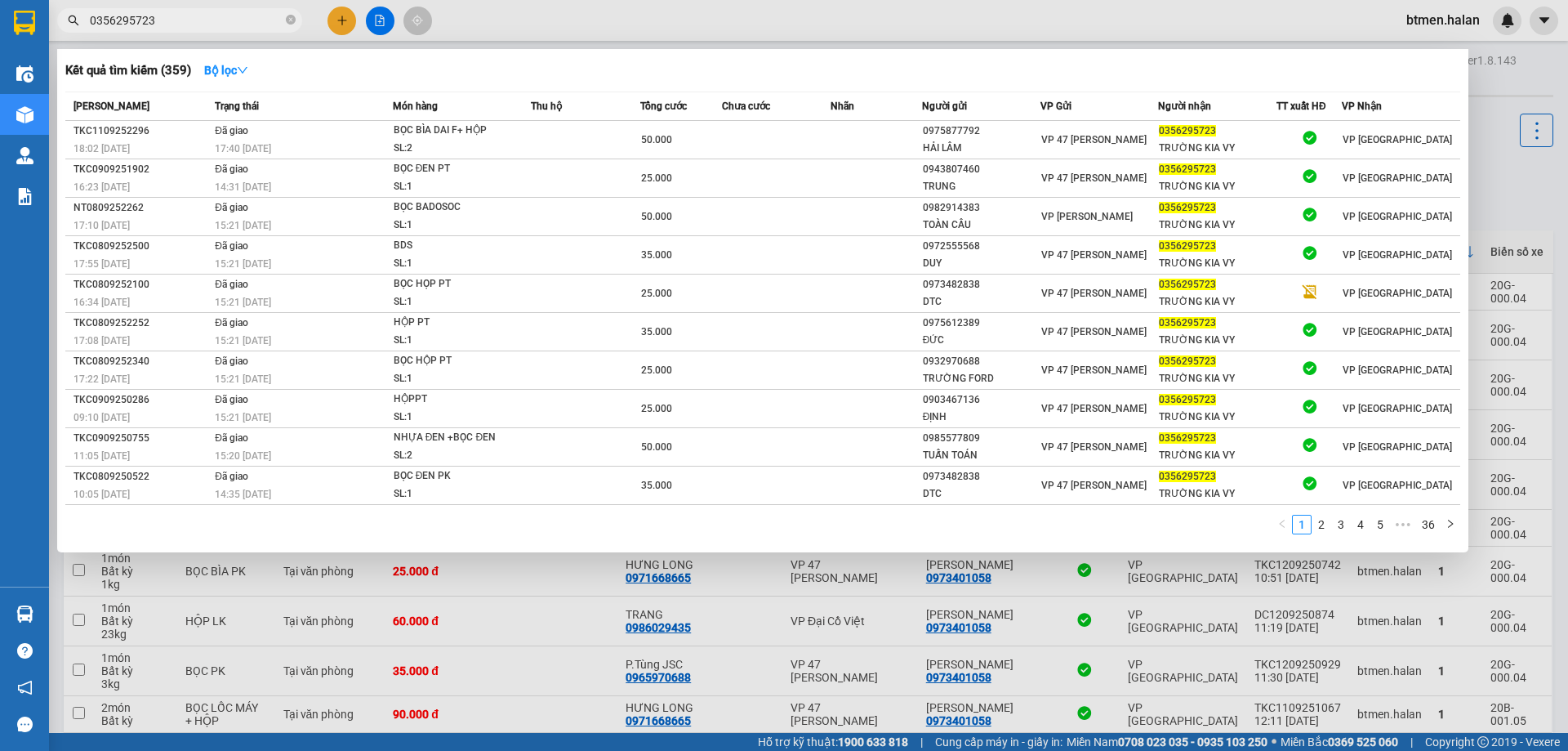
click at [170, 27] on input "0356295723" at bounding box center [186, 21] width 193 height 18
paste input "979624866"
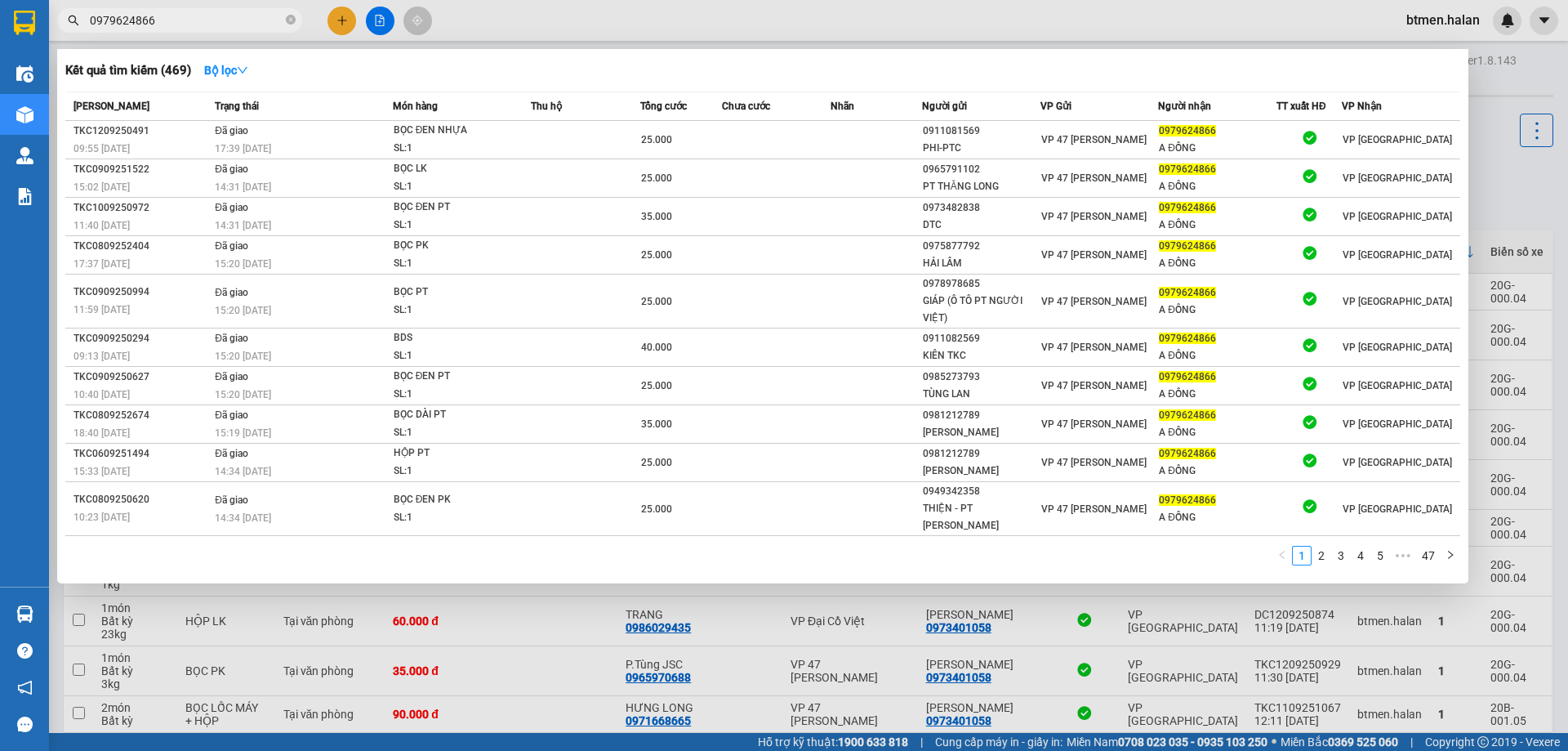
type input "0979624866"
click at [1483, 108] on div at bounding box center [784, 376] width 1568 height 751
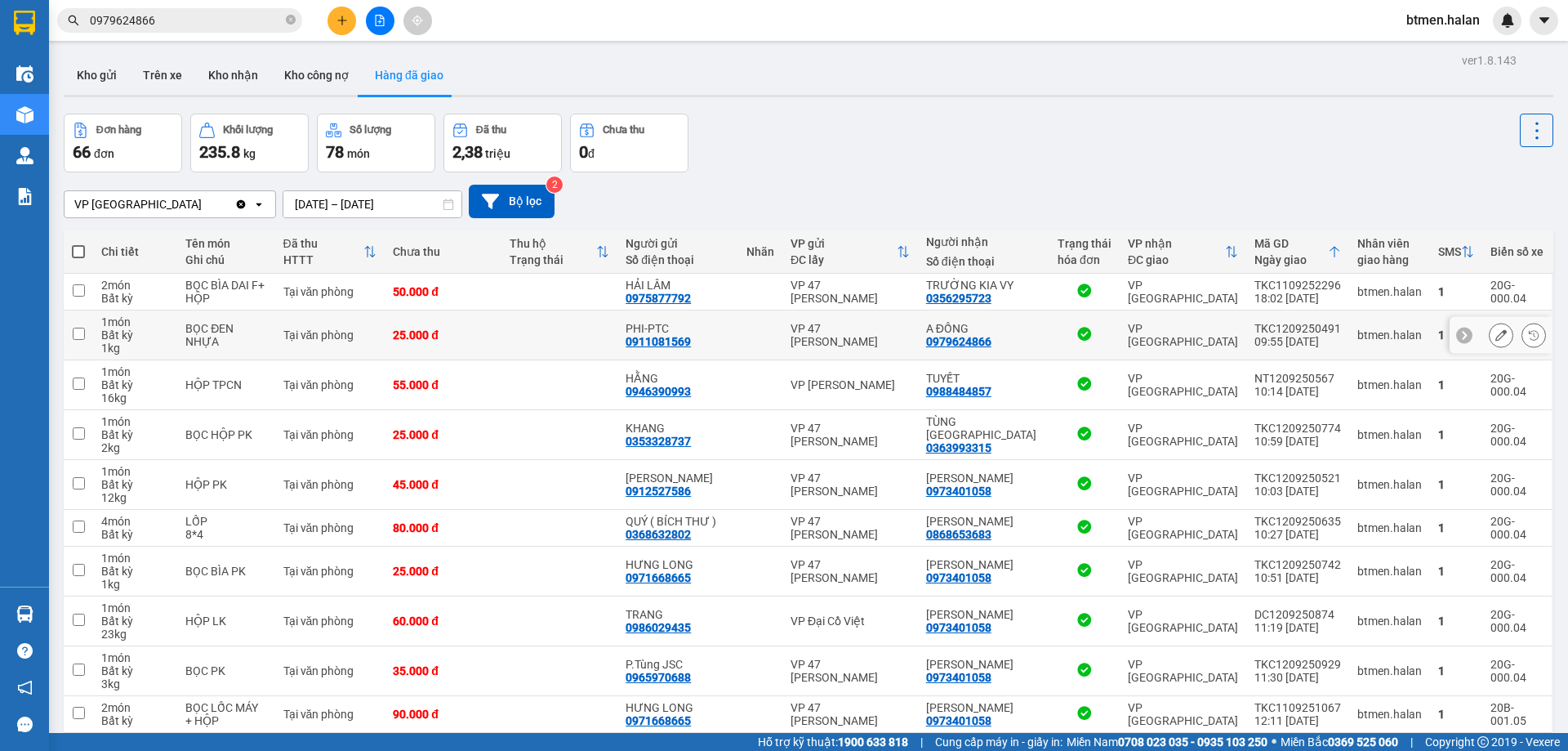
click at [486, 333] on div "25.000 đ" at bounding box center [443, 335] width 99 height 13
checkbox input "true"
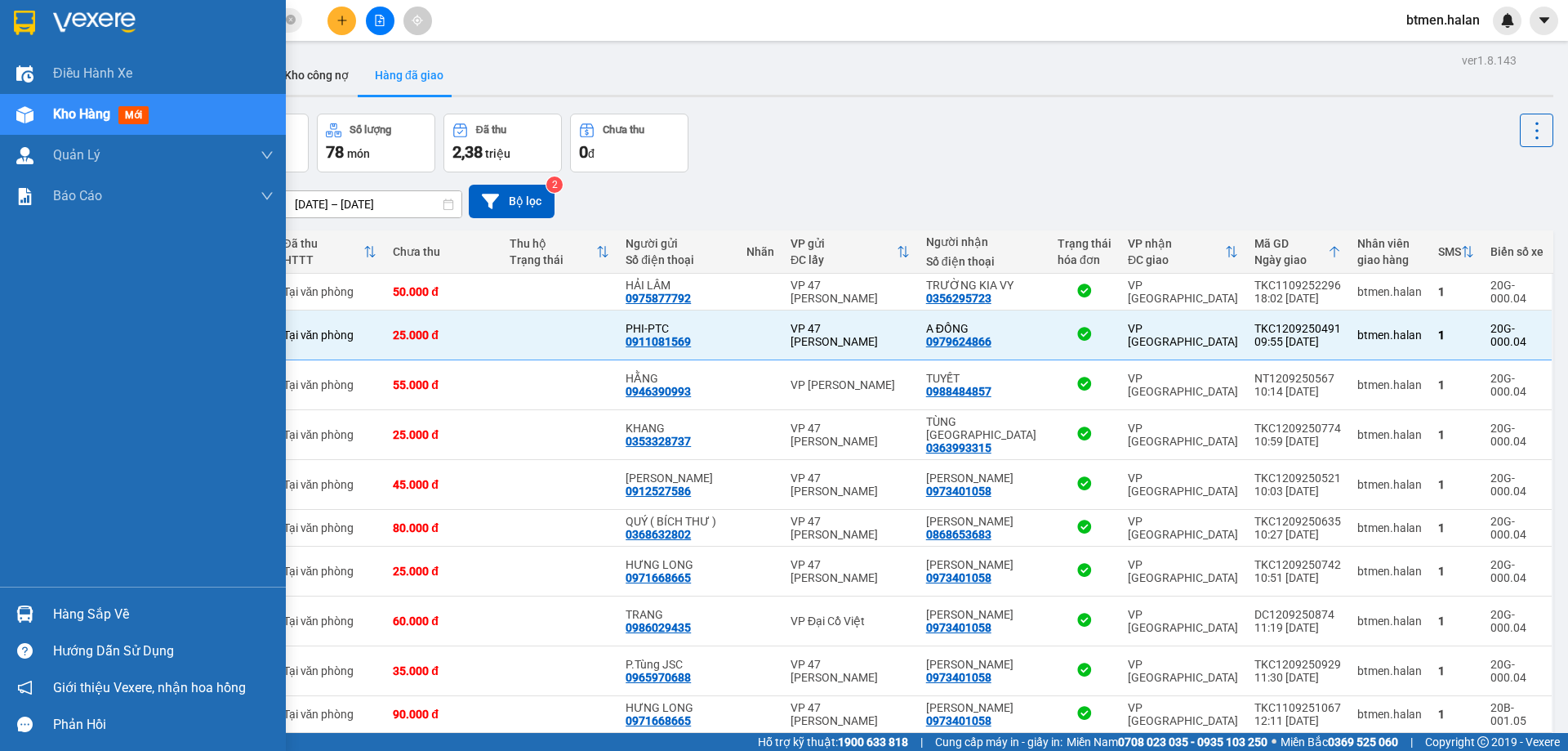
click at [71, 605] on div "Hàng sắp về" at bounding box center [163, 614] width 220 height 25
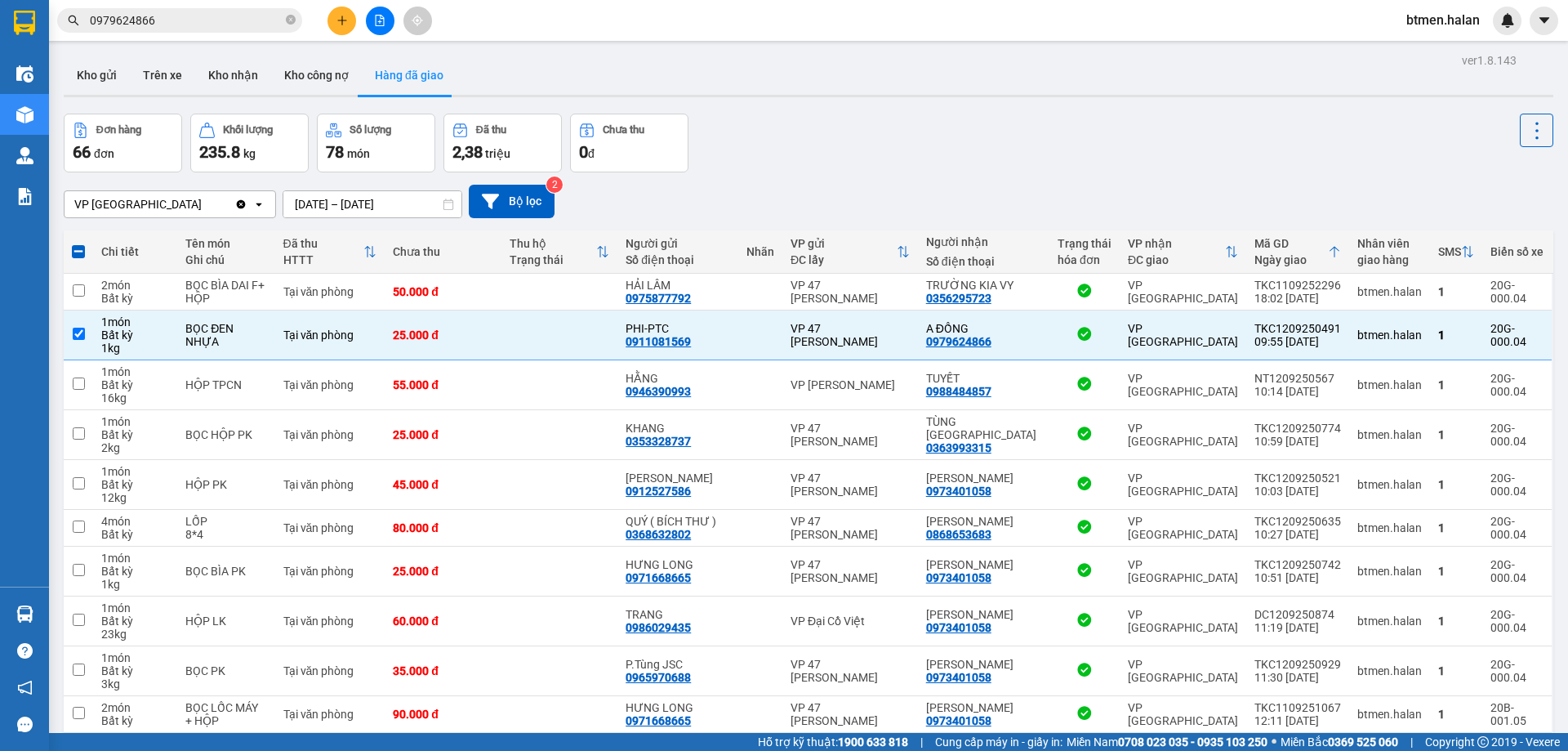
click at [886, 229] on section "Kết quả tìm kiếm ( 469 ) Bộ lọc Mã ĐH Trạng thái Món hàng Thu hộ Tổng cước Chưa…" at bounding box center [784, 376] width 1568 height 751
click at [219, 68] on button "Kho nhận" at bounding box center [233, 75] width 75 height 39
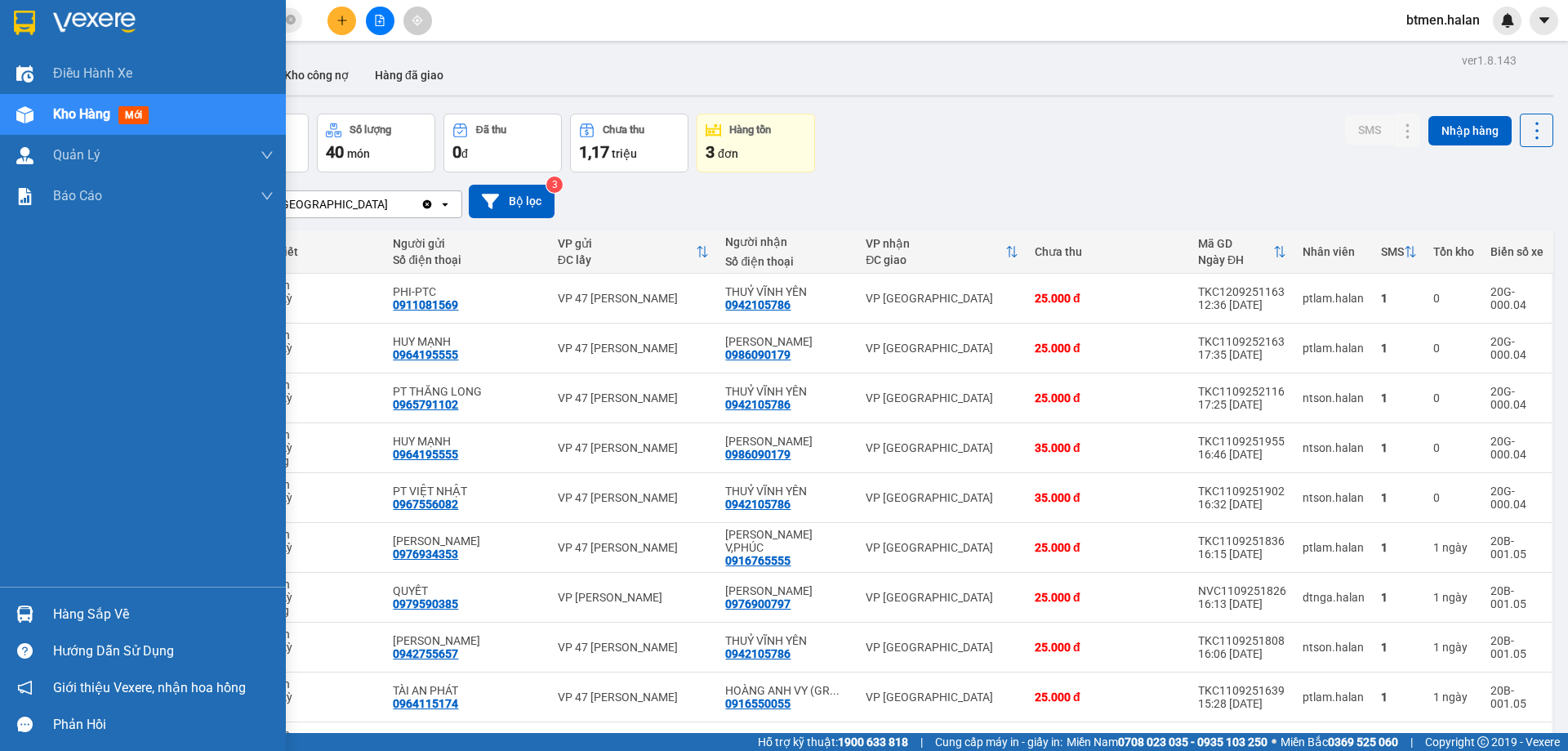
click at [66, 612] on div "Hàng sắp về" at bounding box center [163, 614] width 220 height 25
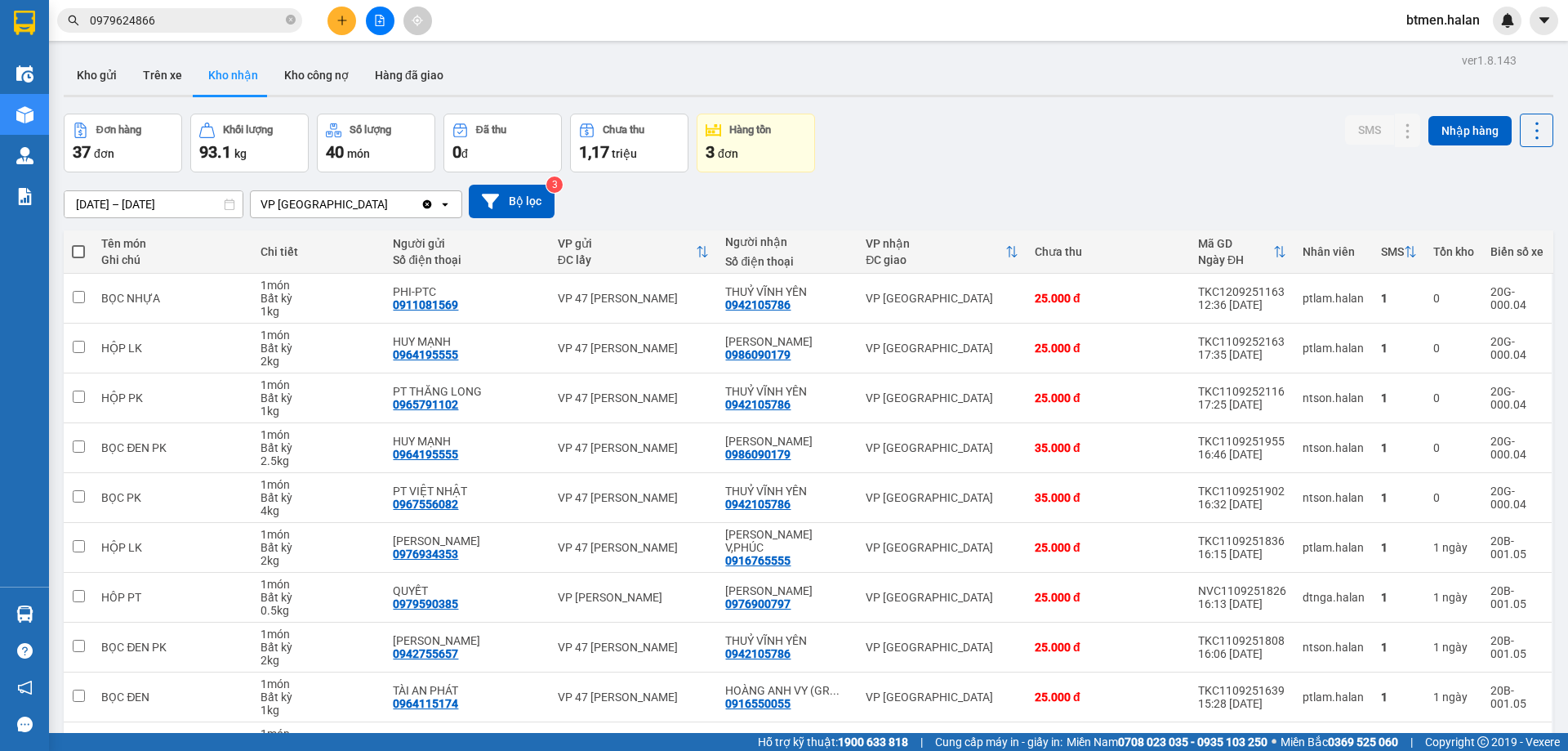
click at [894, 102] on section "Kết quả tìm kiếm ( 469 ) Bộ lọc Mã ĐH Trạng thái Món hàng Thu hộ Tổng cước Chưa…" at bounding box center [784, 376] width 1568 height 751
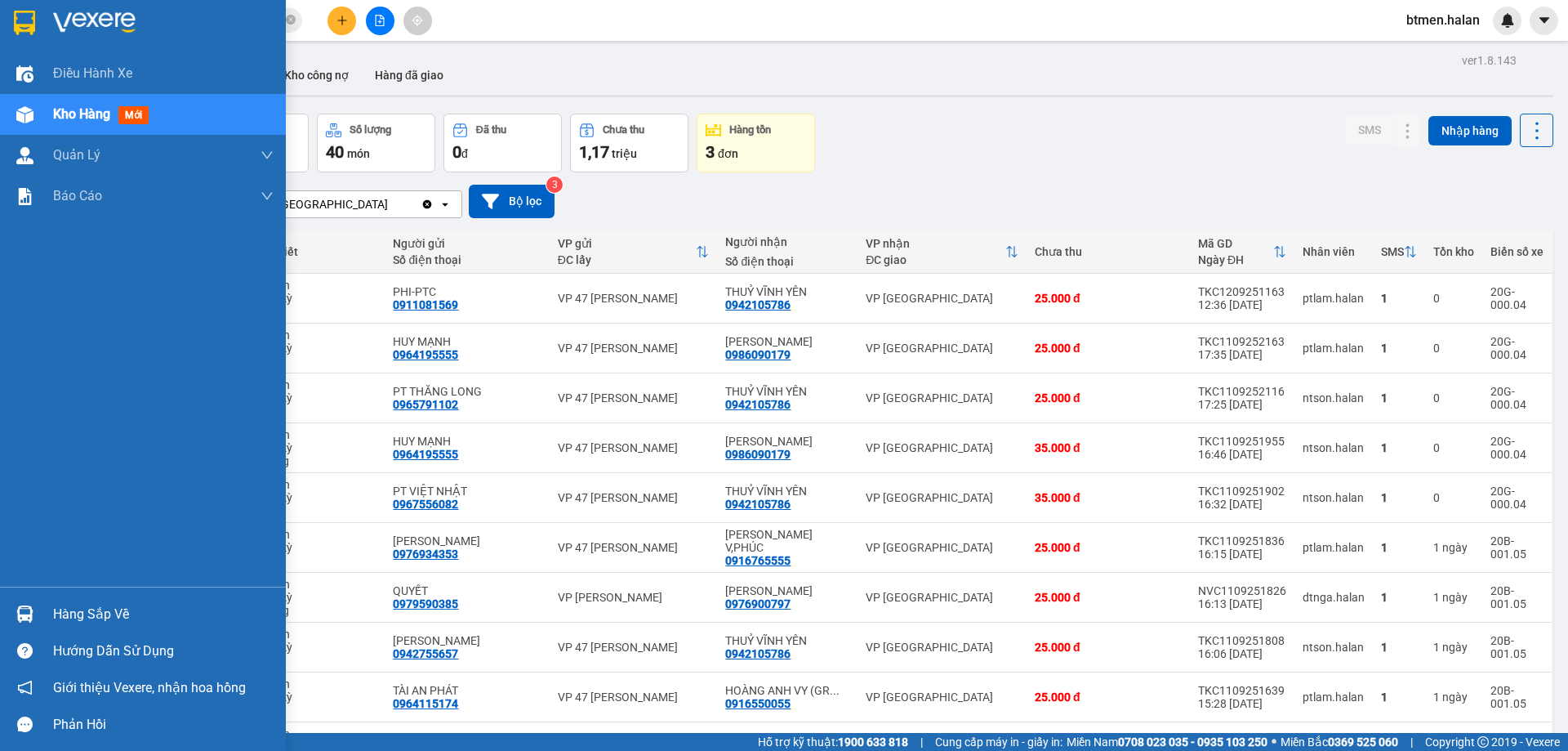
click at [109, 613] on div "Hàng sắp về" at bounding box center [163, 614] width 220 height 25
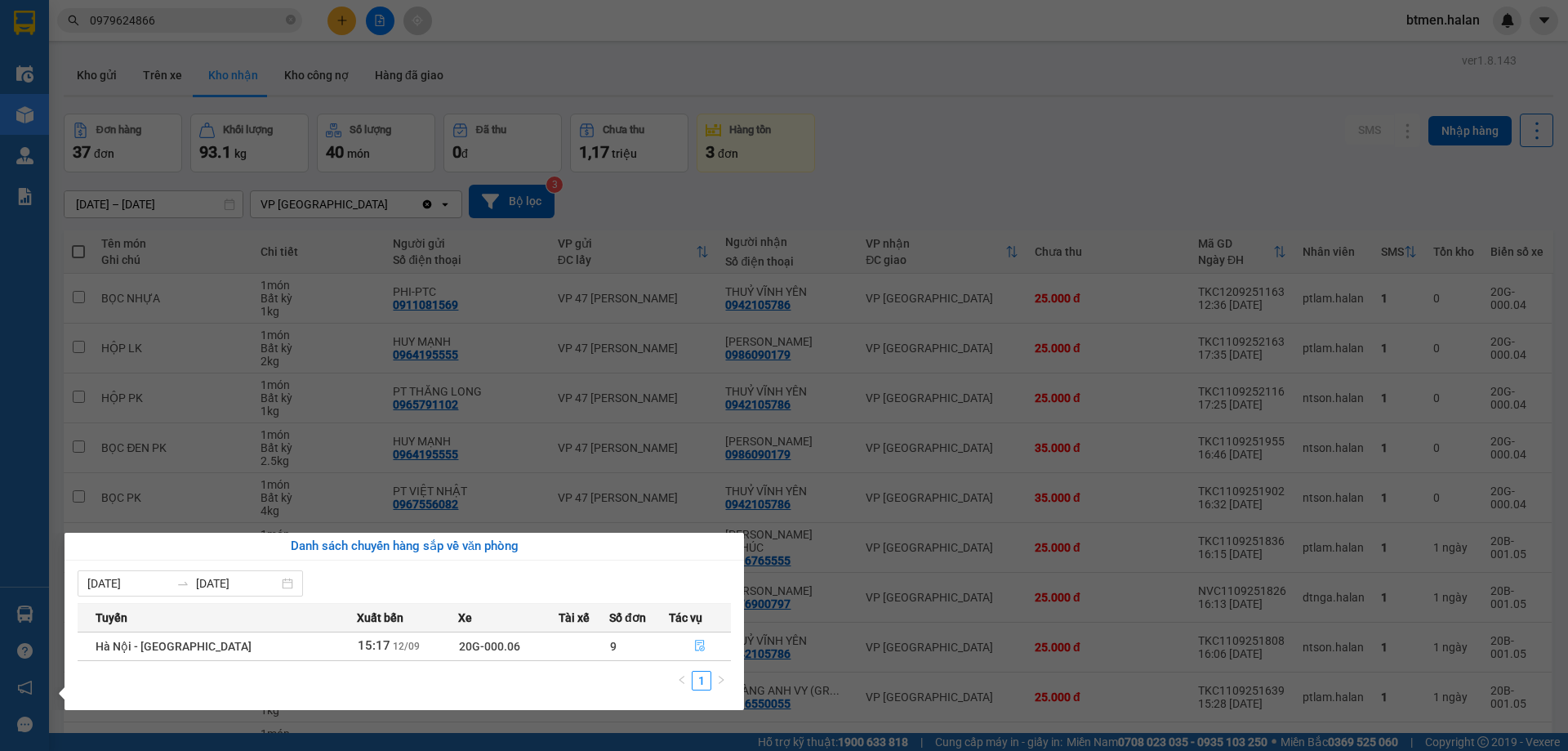
click at [694, 646] on icon "file-done" at bounding box center [700, 646] width 12 height 12
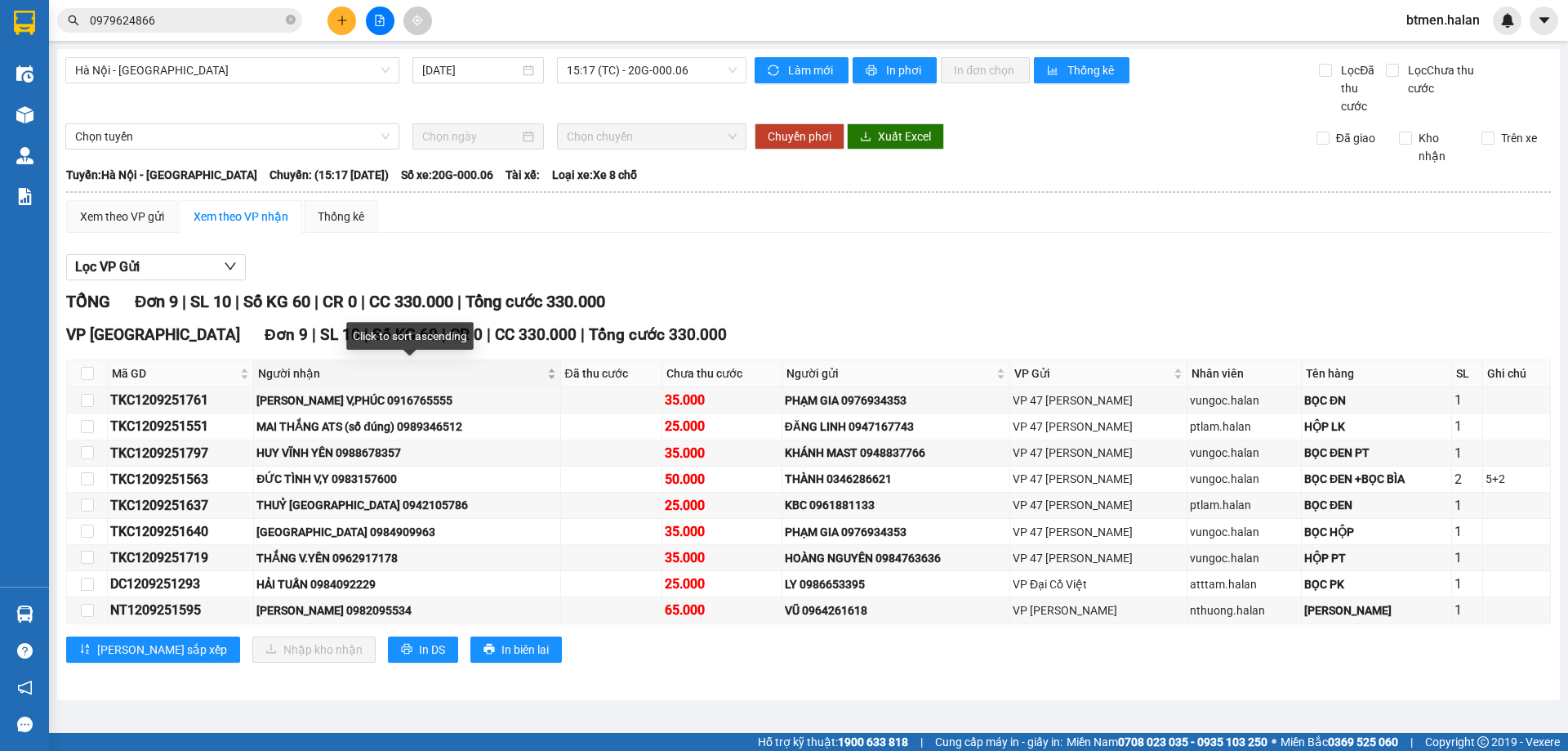
click at [290, 377] on span "Người nhận" at bounding box center [400, 374] width 285 height 18
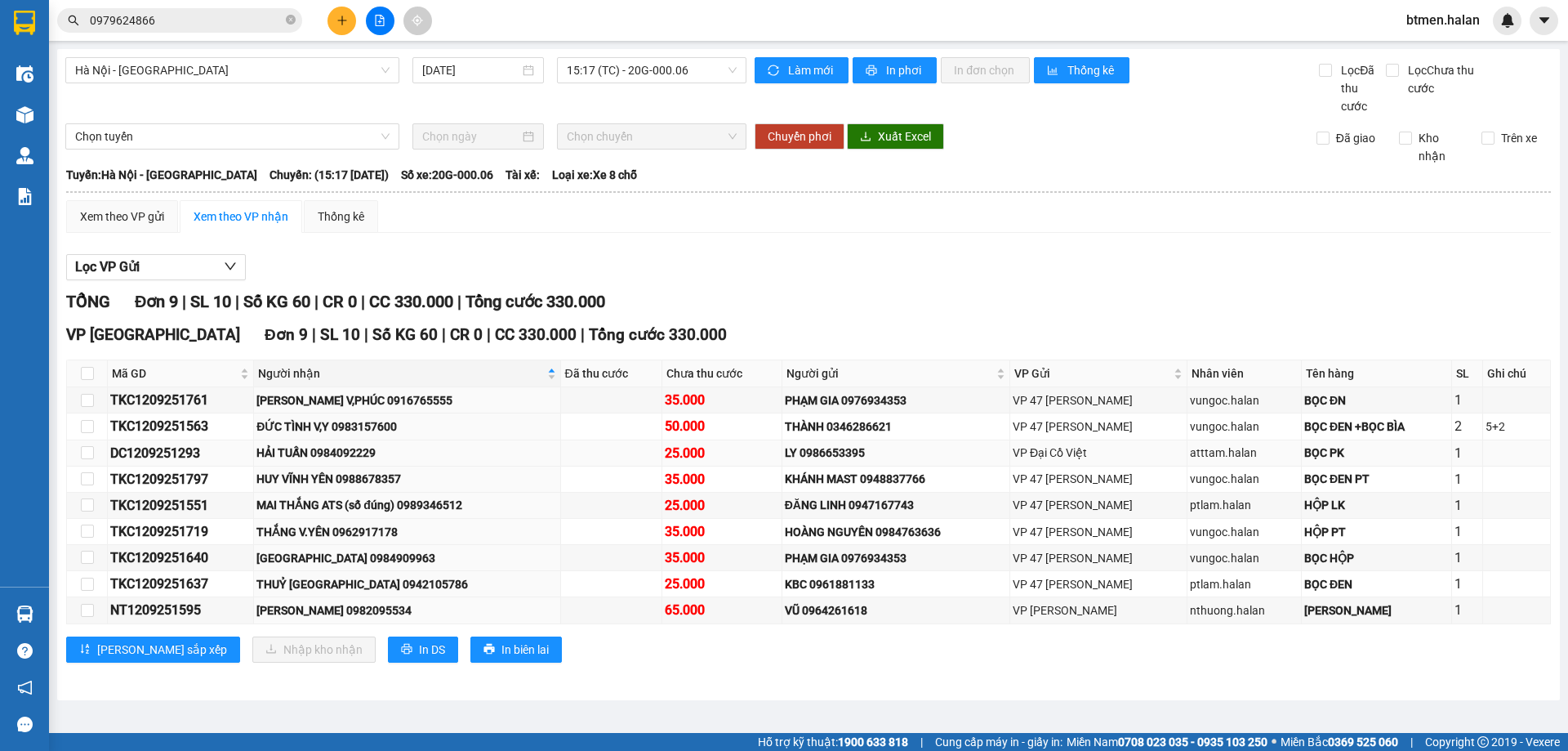
click at [365, 460] on div "HẢI TUẤN 0984092229" at bounding box center [406, 453] width 301 height 18
copy div "0984092229"
click at [241, 21] on input "0979624866" at bounding box center [186, 21] width 193 height 18
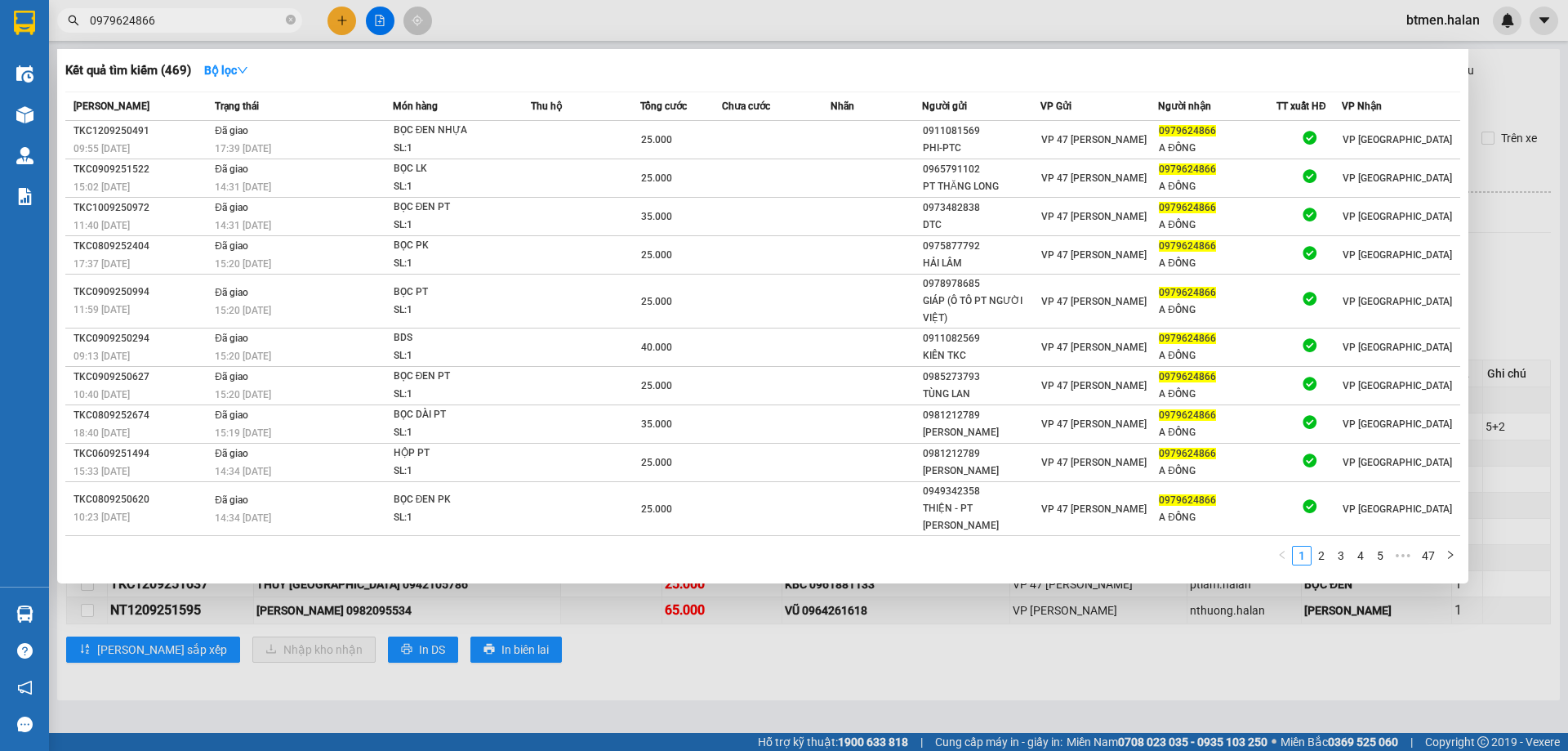
click at [241, 21] on input "0979624866" at bounding box center [186, 21] width 193 height 18
paste input "84092229"
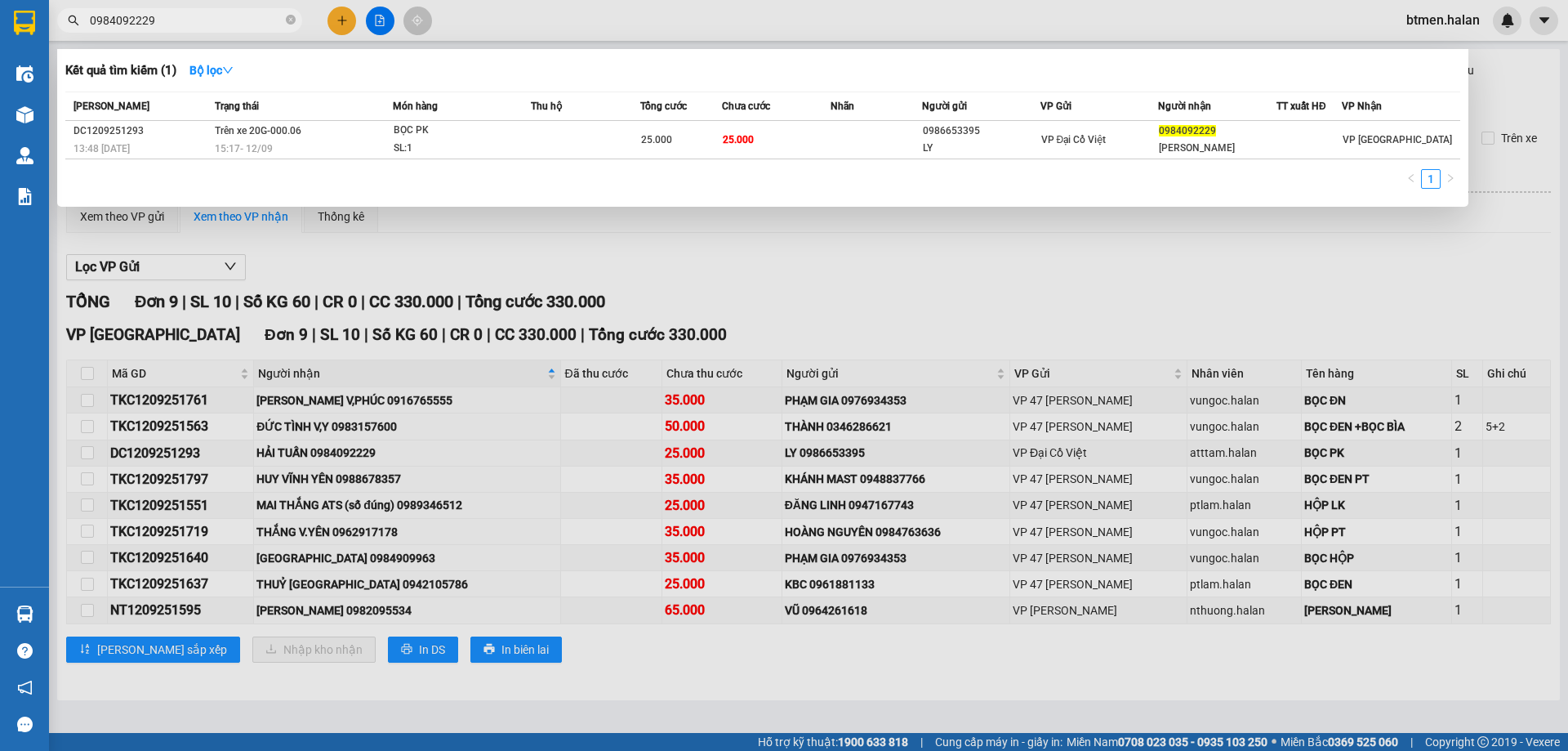
type input "0984092229"
click at [519, 472] on div at bounding box center [784, 376] width 1568 height 751
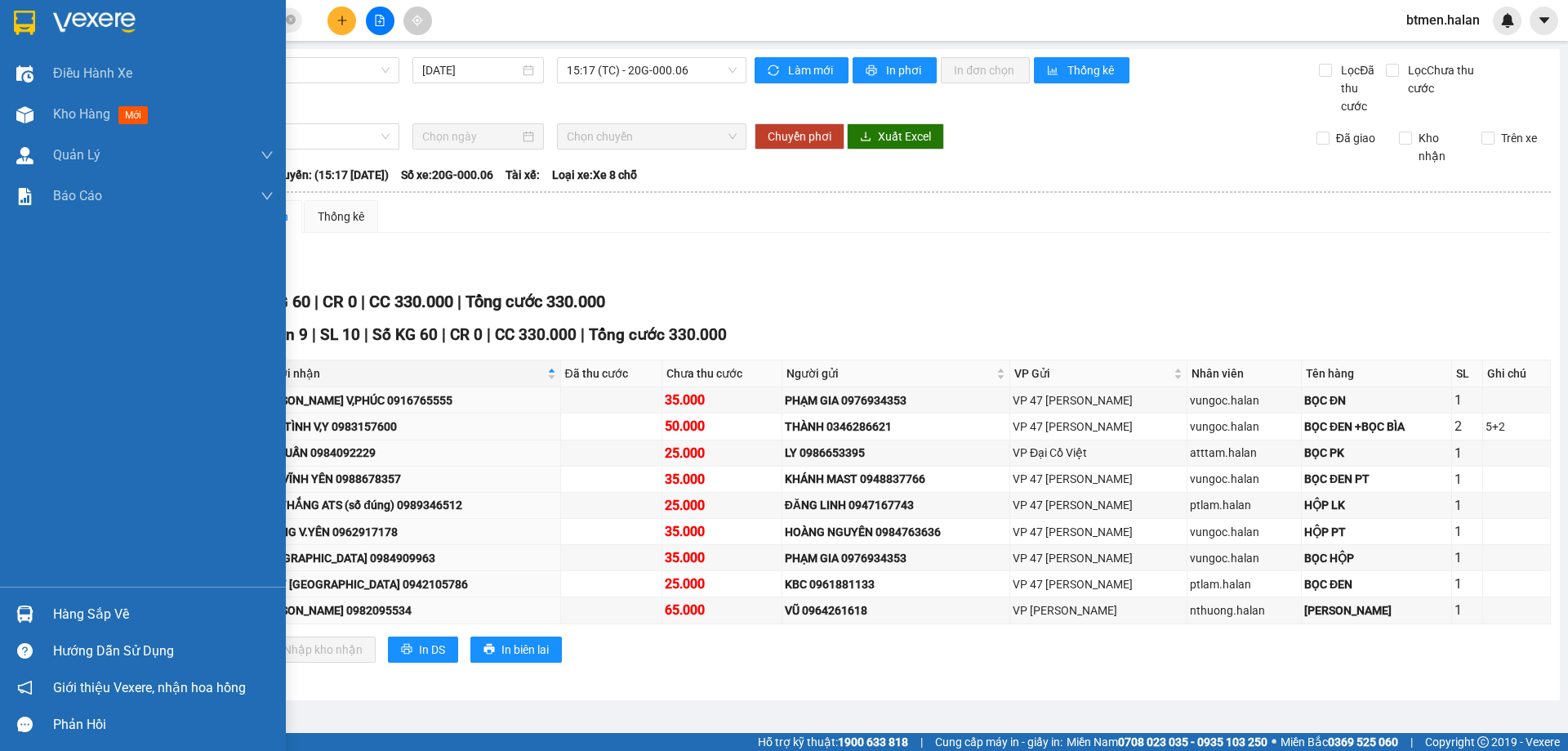
click at [37, 614] on div at bounding box center [25, 614] width 29 height 29
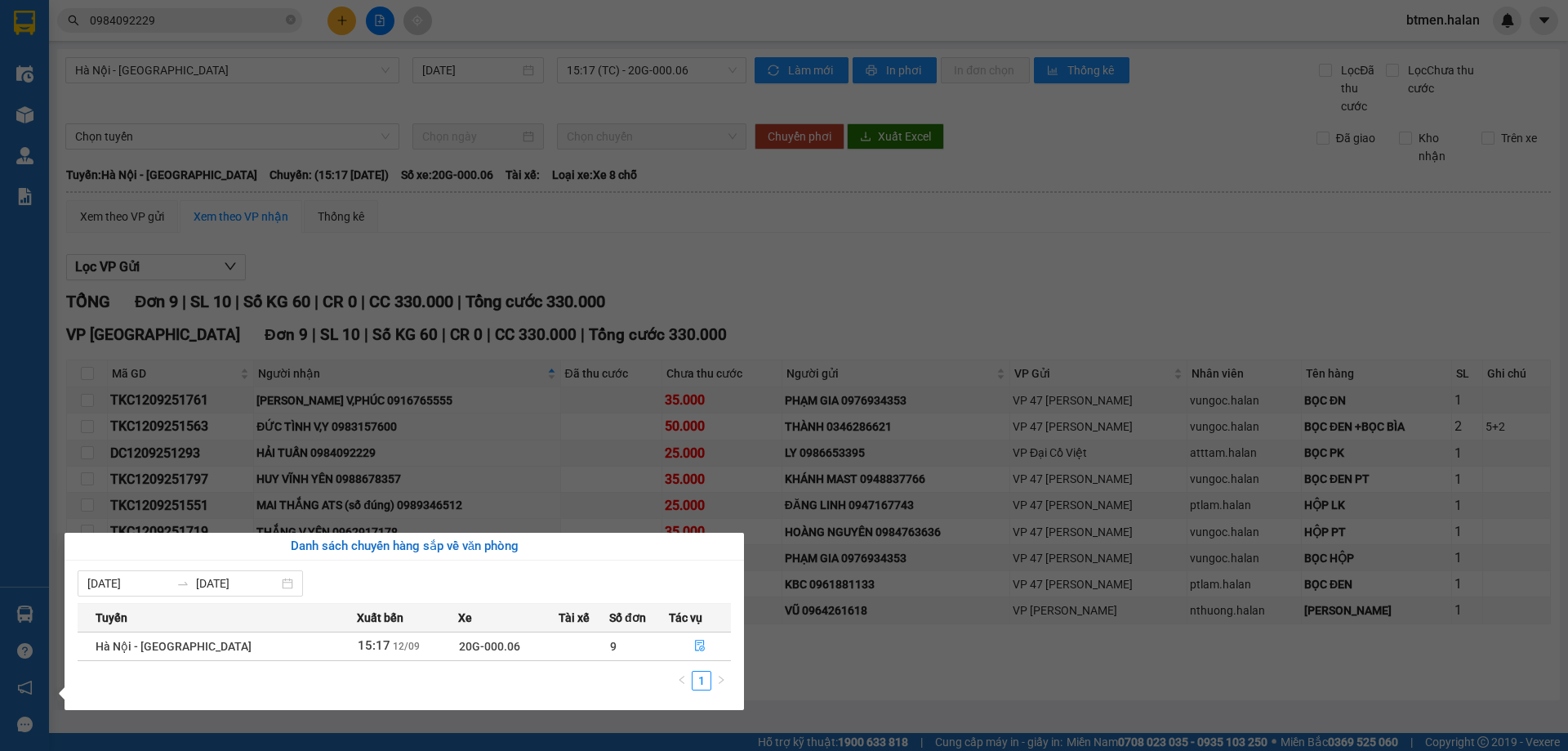
click at [931, 281] on section "Kết quả tìm kiếm ( 1 ) Bộ lọc Mã ĐH Trạng thái Món hàng Thu hộ Tổng cước Chưa c…" at bounding box center [784, 376] width 1568 height 751
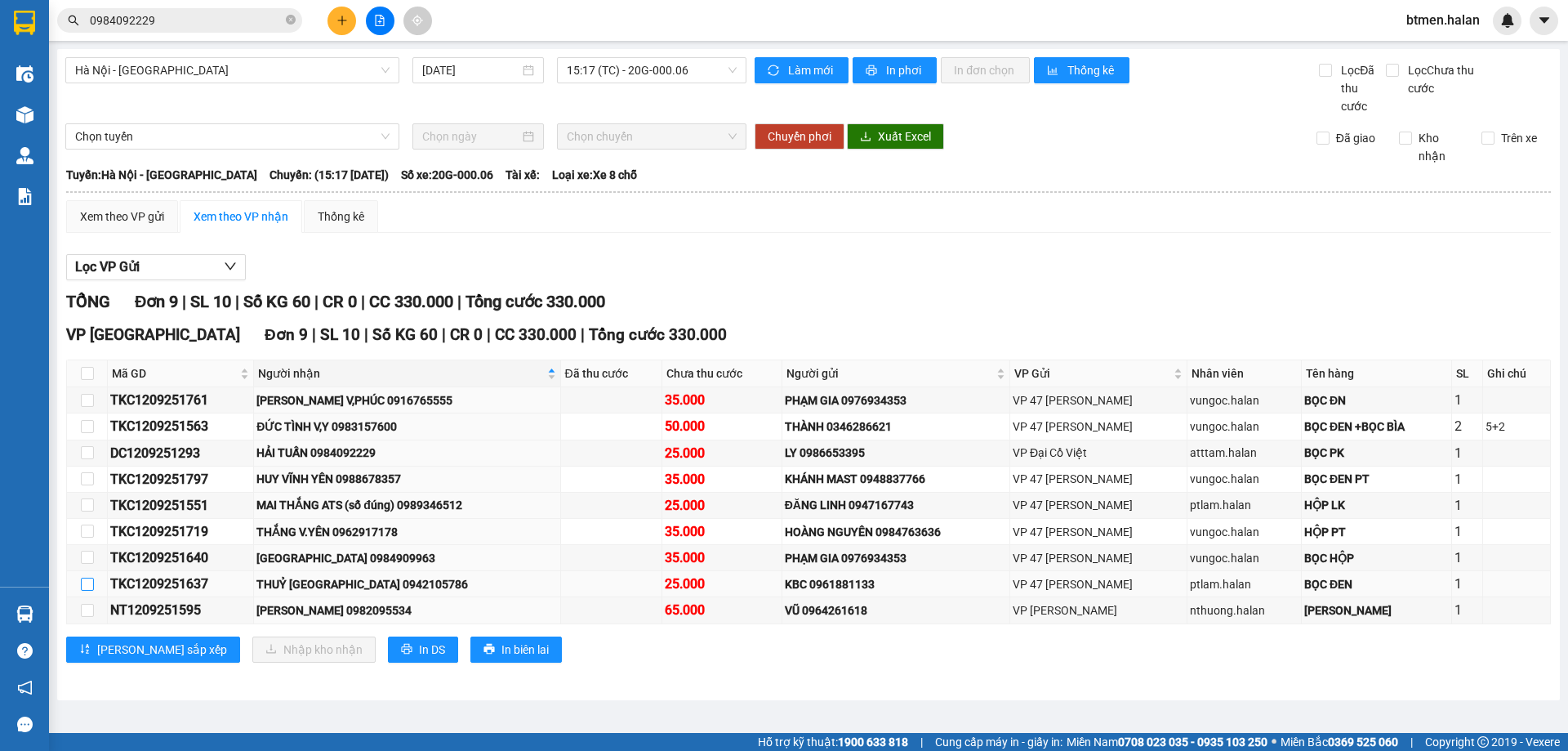
click at [86, 584] on input "checkbox" at bounding box center [86, 583] width 13 height 13
checkbox input "true"
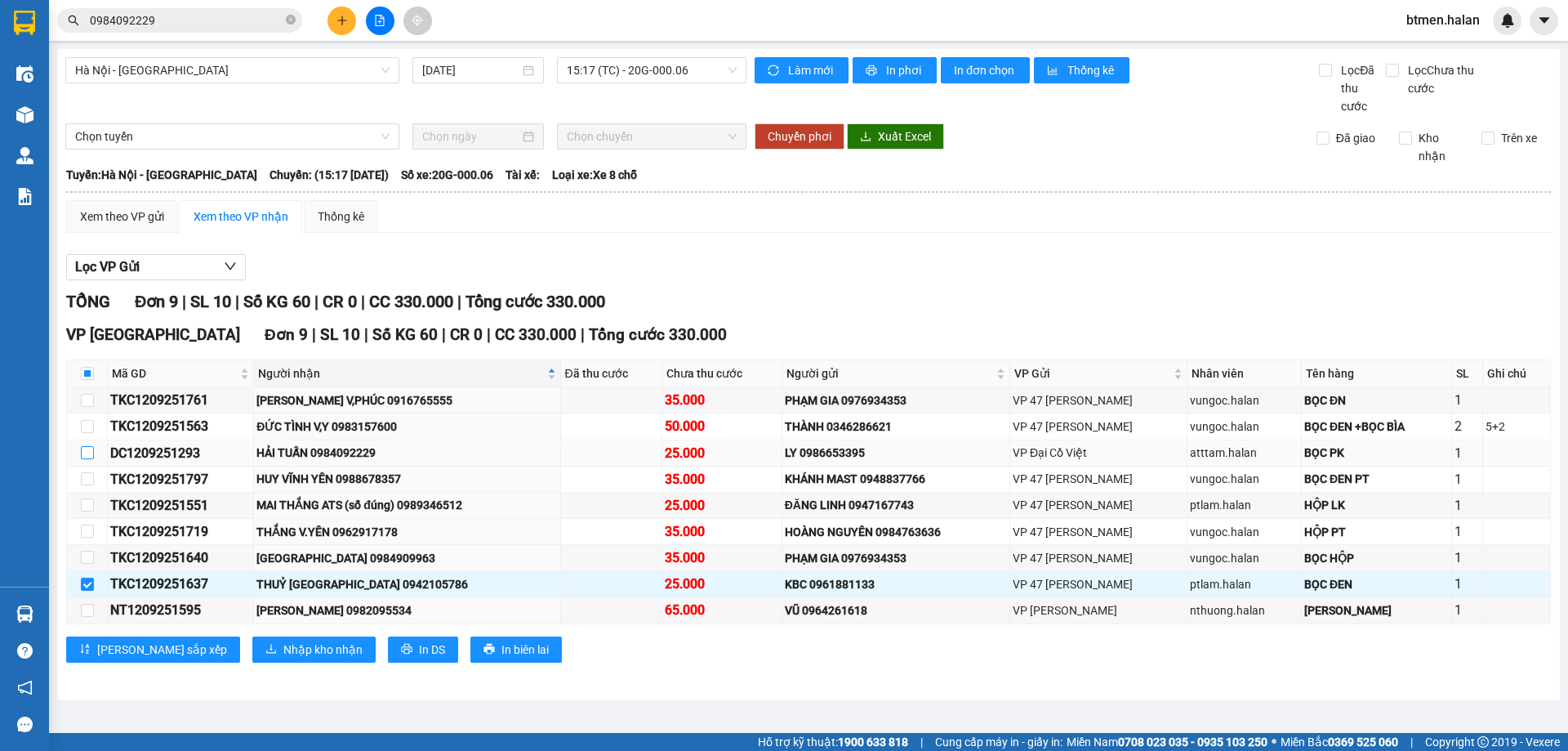
click at [90, 454] on input "checkbox" at bounding box center [86, 452] width 13 height 13
checkbox input "true"
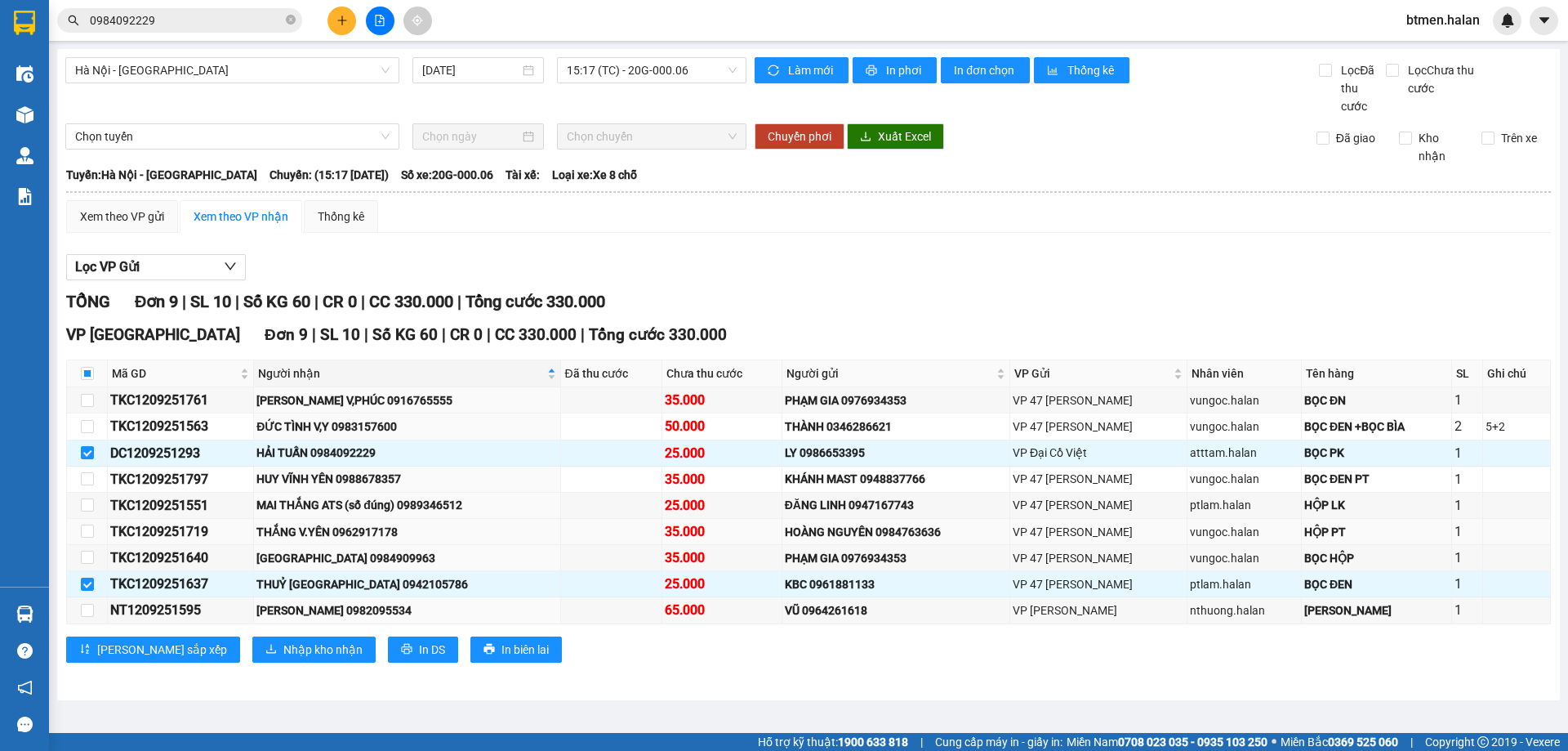
click at [356, 531] on div "THẮNG V.YÊN 0962917178" at bounding box center [406, 531] width 301 height 18
copy div "0962917178"
click at [251, 13] on input "0984092229" at bounding box center [186, 21] width 193 height 18
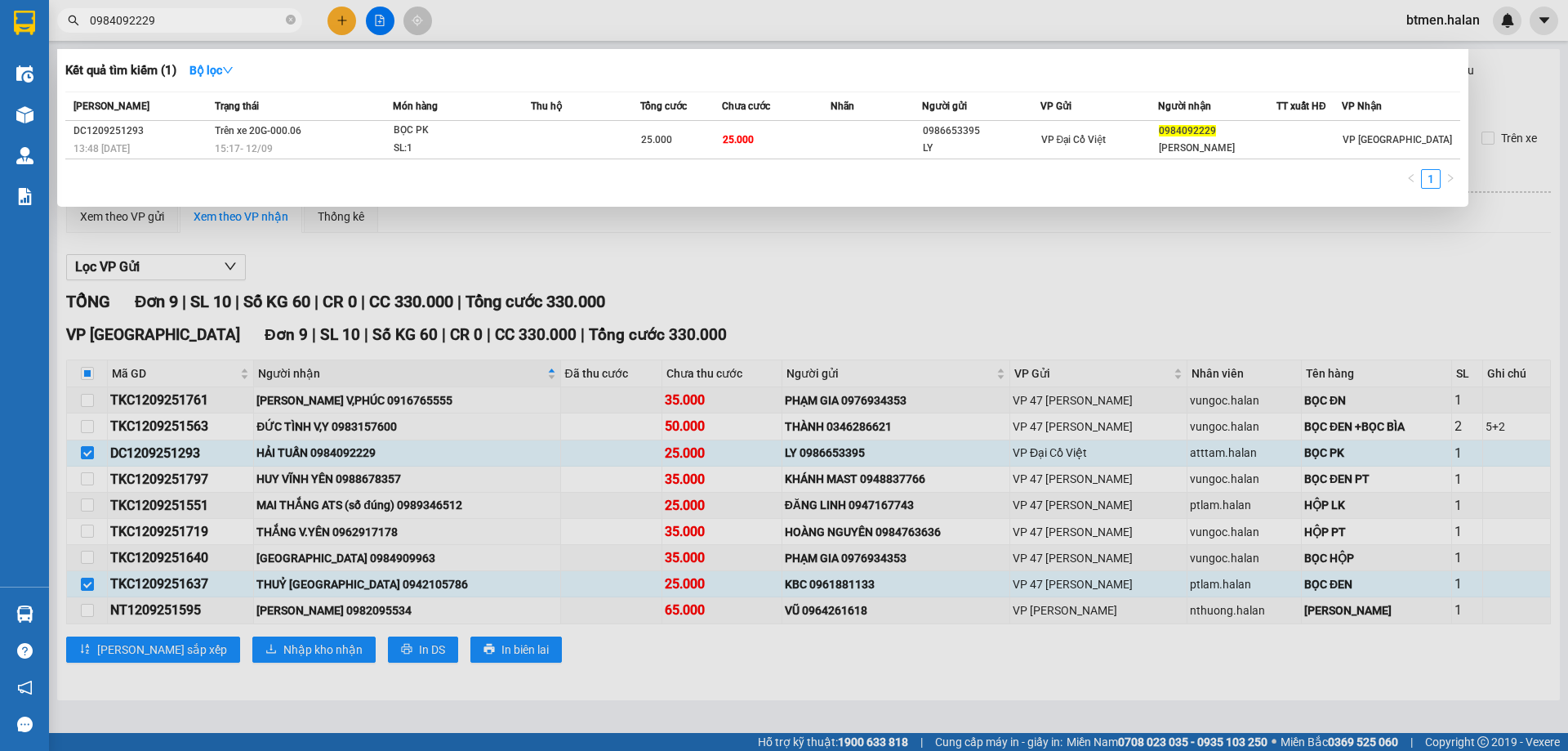
click at [251, 13] on input "0984092229" at bounding box center [186, 21] width 193 height 18
paste input "62917178"
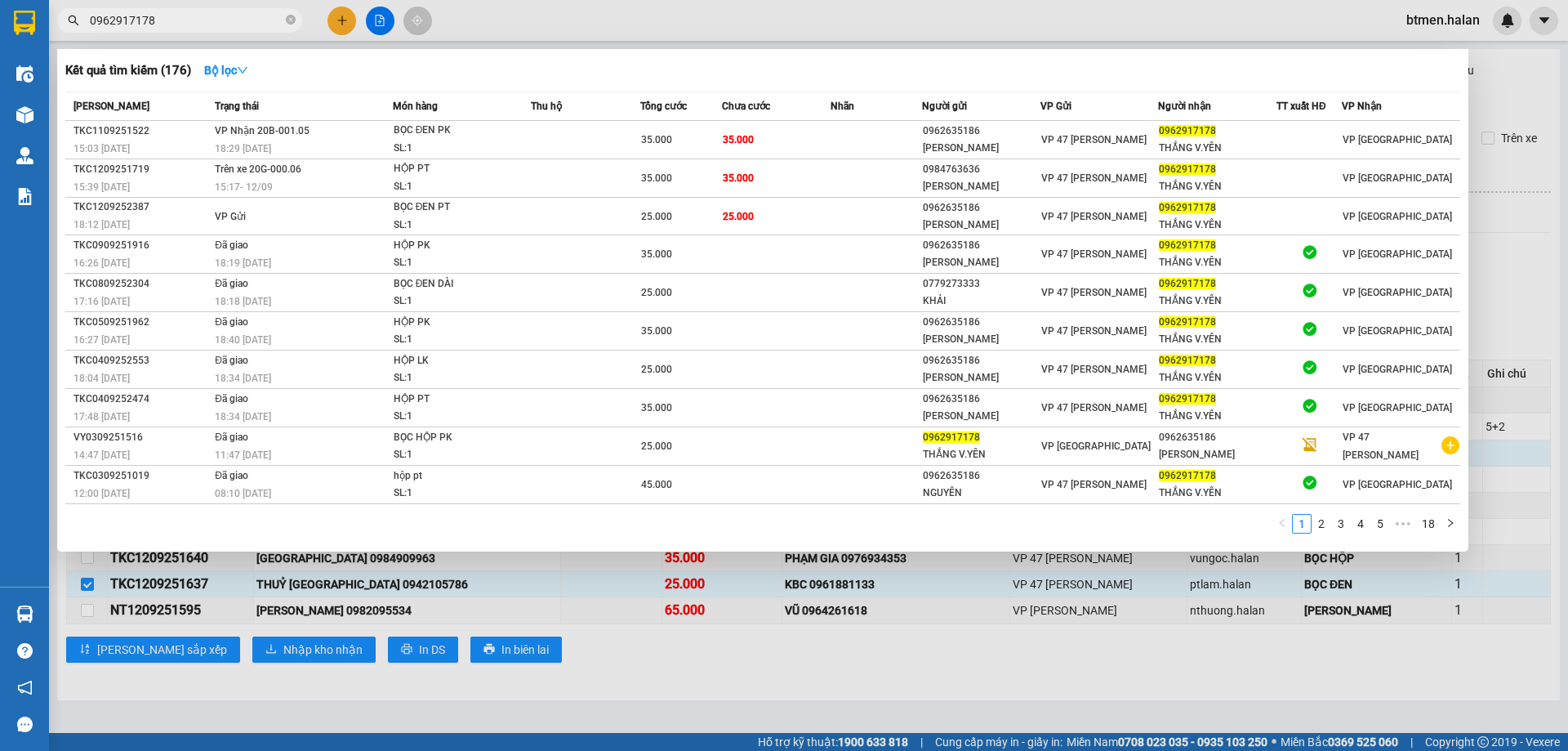
type input "0962917178"
click at [1479, 75] on div at bounding box center [784, 376] width 1568 height 751
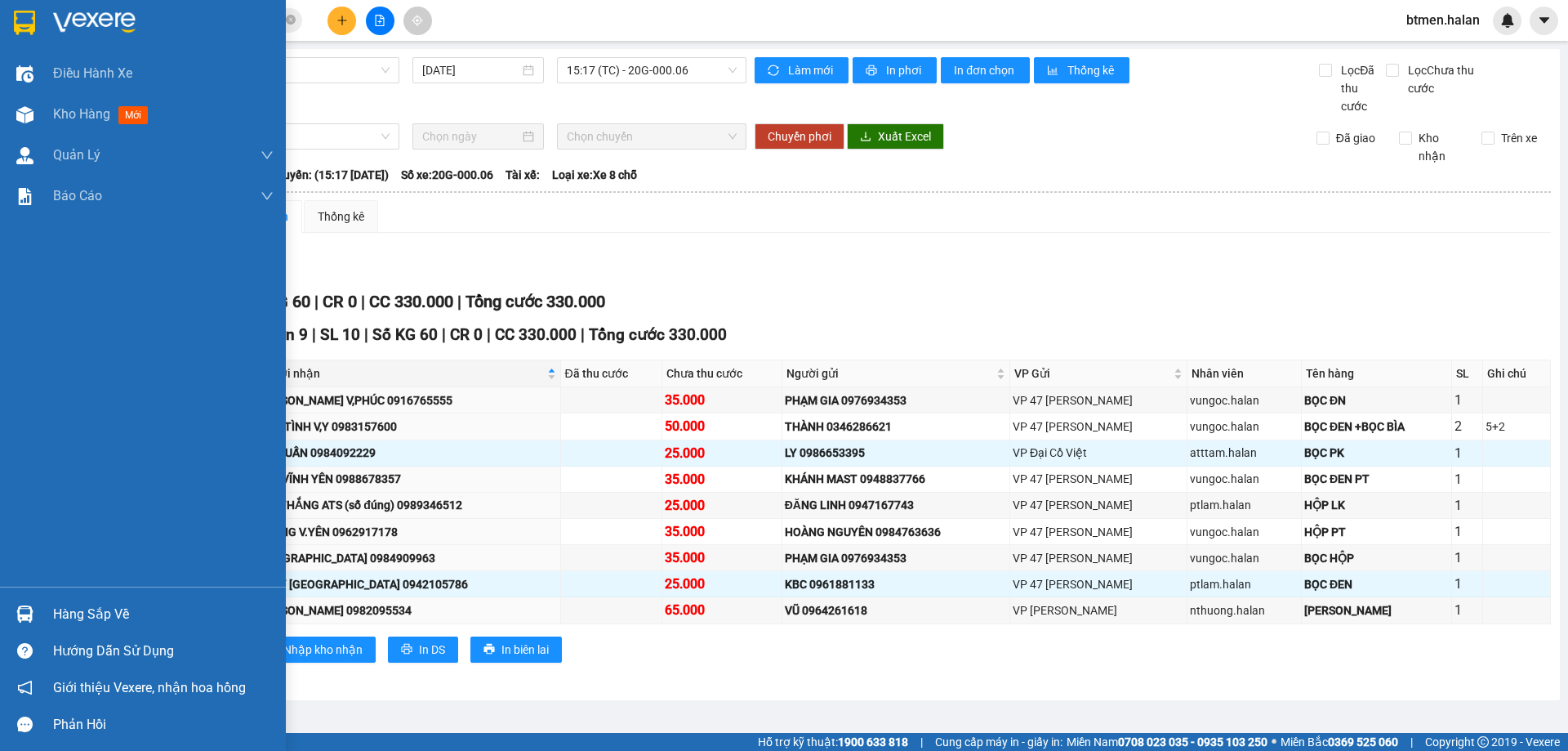
click at [60, 611] on div "Hàng sắp về" at bounding box center [163, 614] width 220 height 25
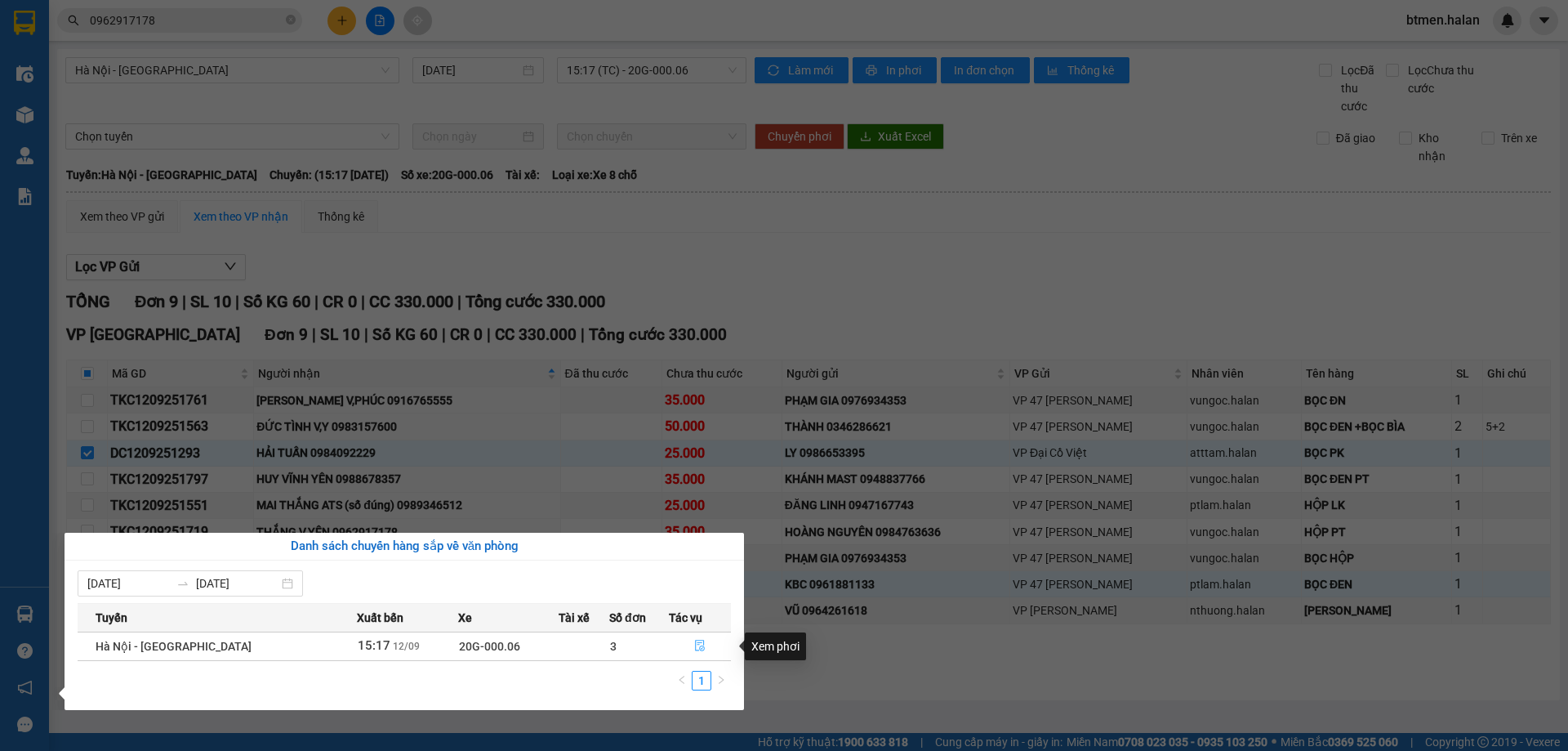
click at [696, 643] on icon "file-done" at bounding box center [700, 647] width 10 height 12
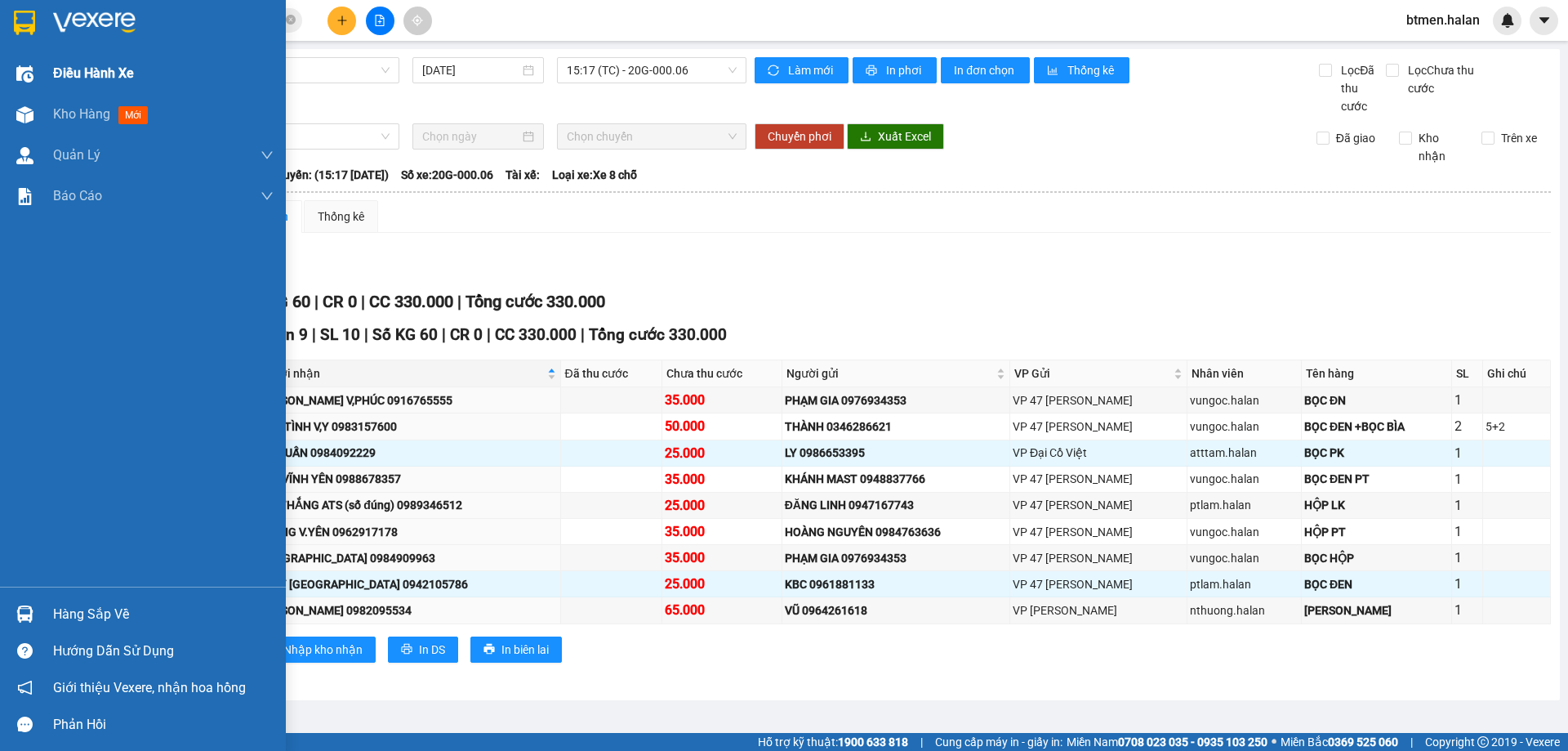
click at [75, 78] on span "Điều hành xe" at bounding box center [92, 73] width 80 height 21
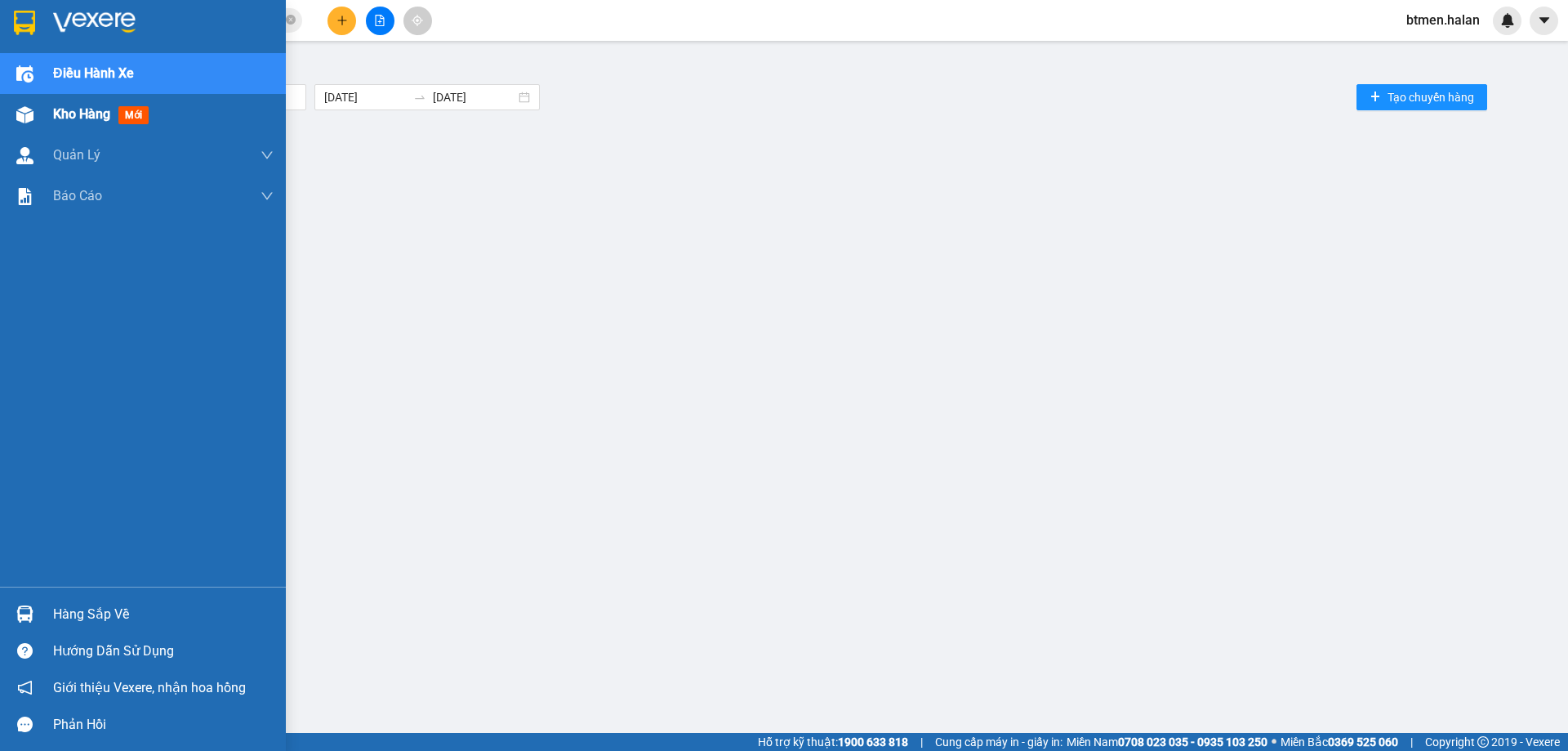
click at [68, 111] on span "Kho hàng" at bounding box center [81, 114] width 58 height 16
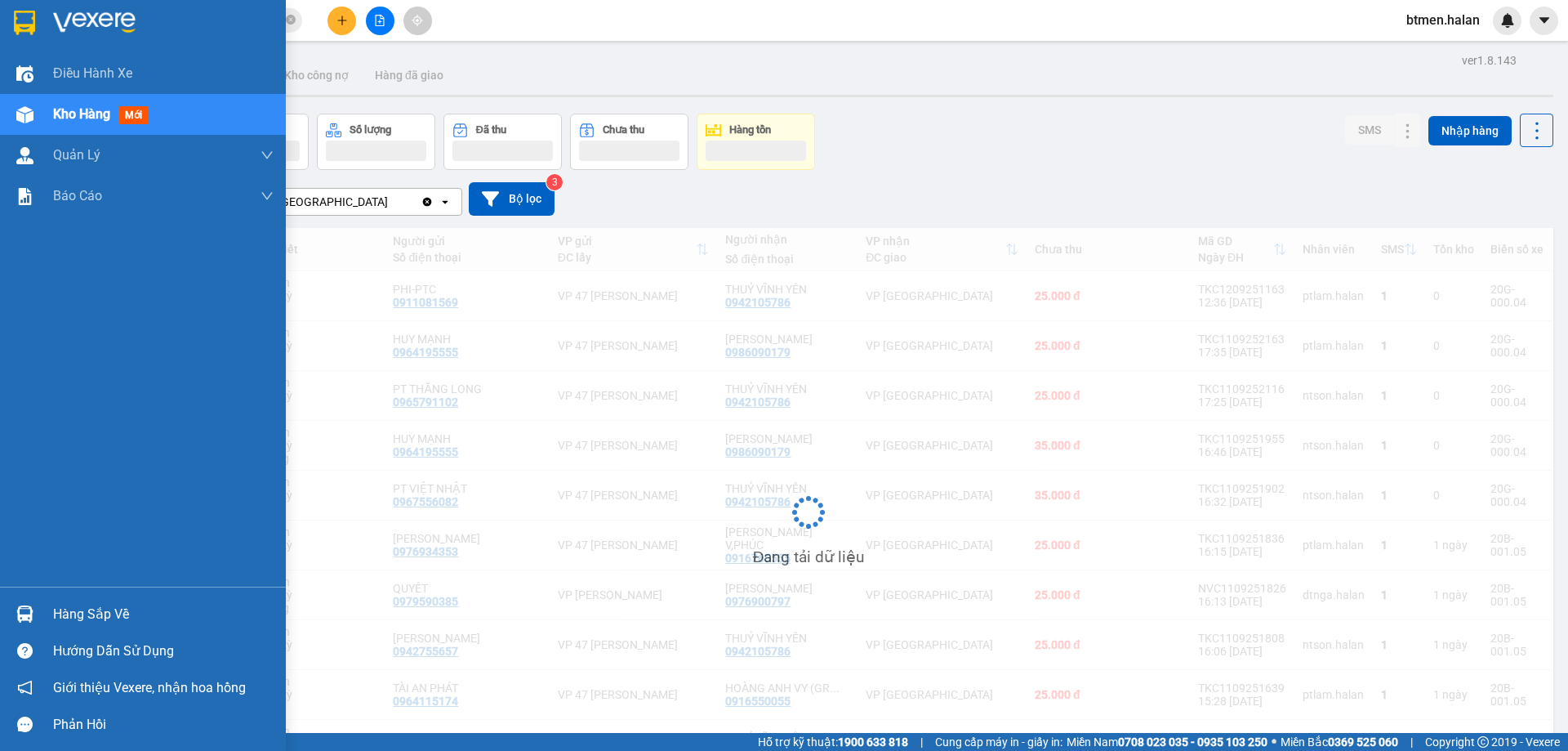
click at [128, 609] on div "Hàng sắp về" at bounding box center [163, 614] width 220 height 25
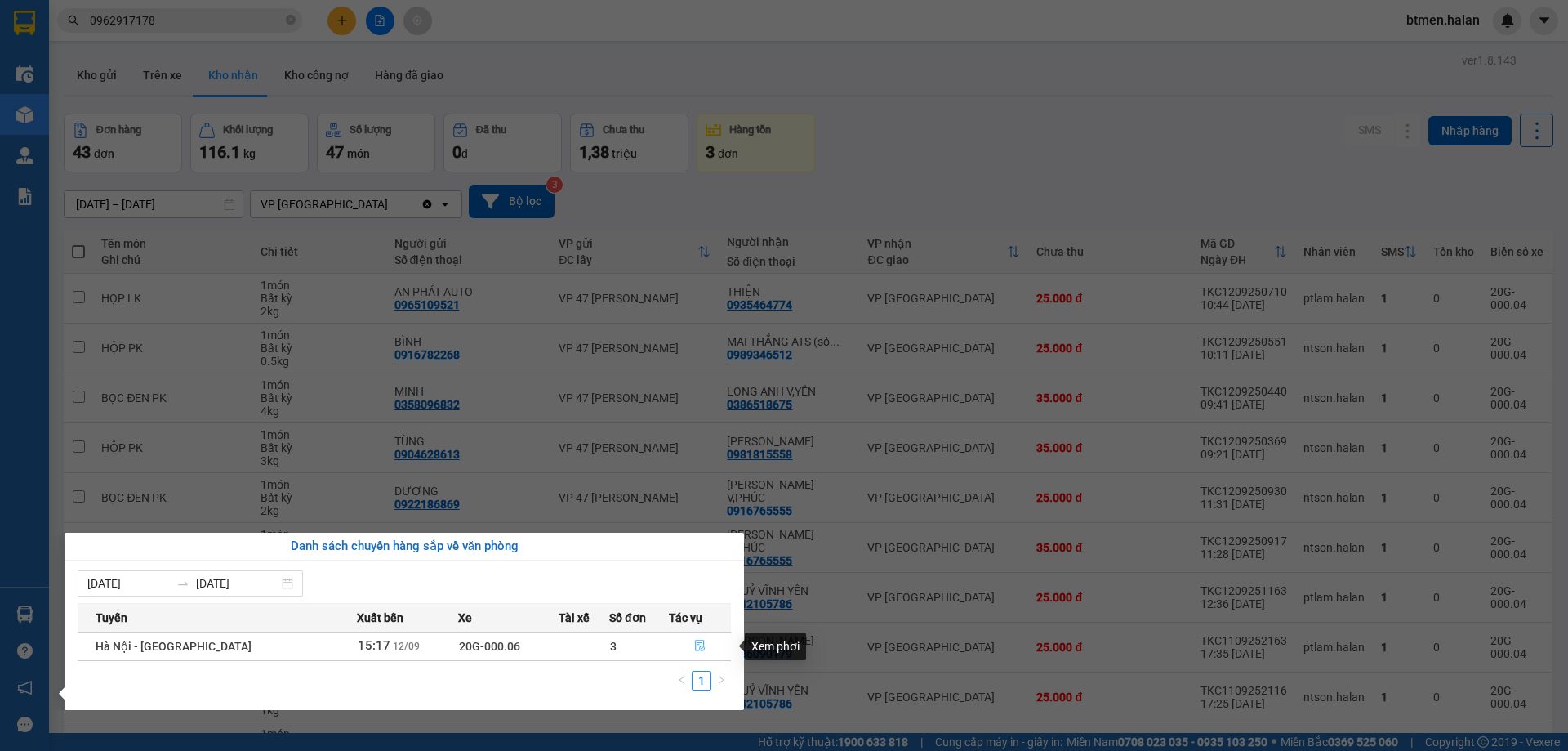
click at [688, 648] on button "button" at bounding box center [700, 646] width 62 height 26
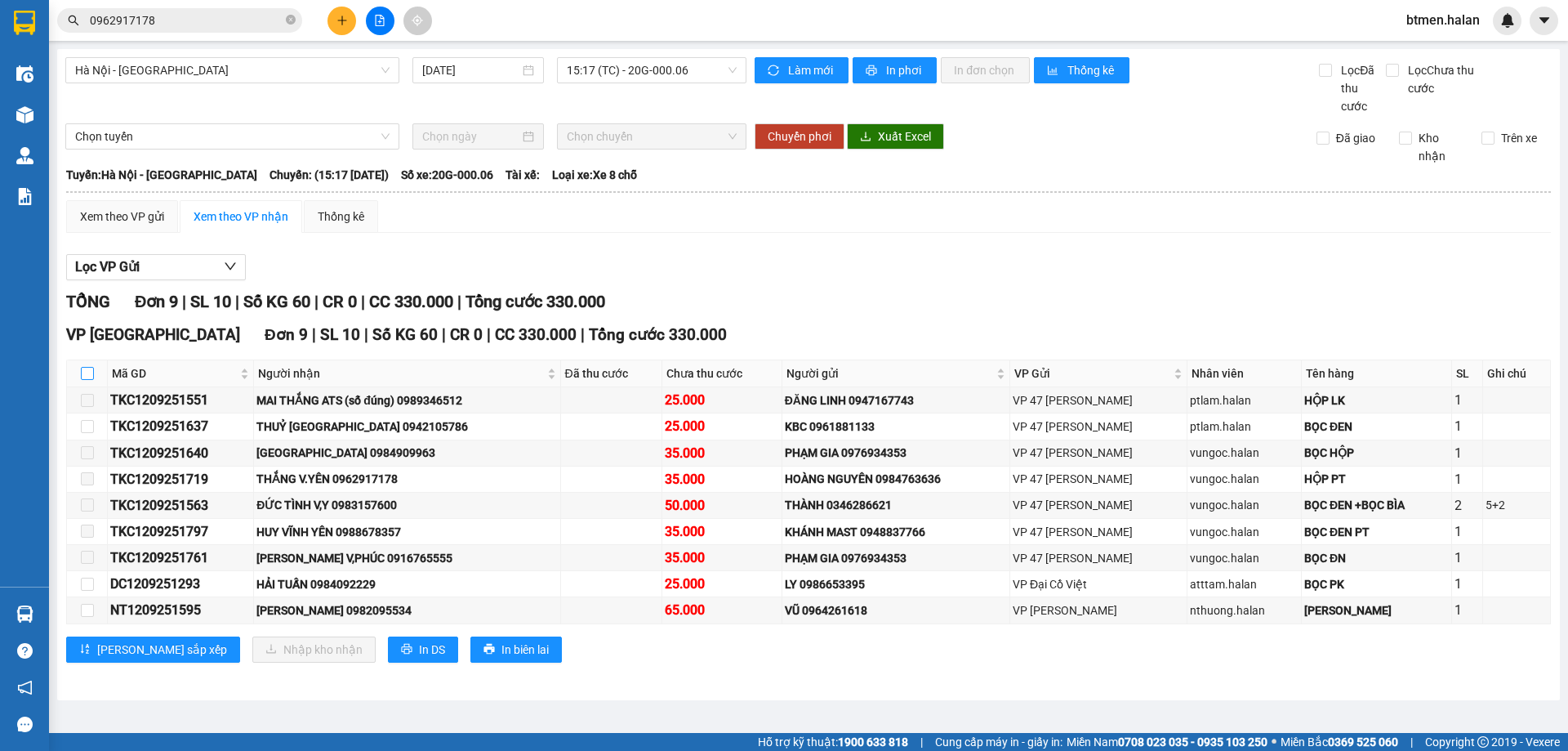
click at [92, 374] on input "checkbox" at bounding box center [86, 373] width 13 height 13
checkbox input "true"
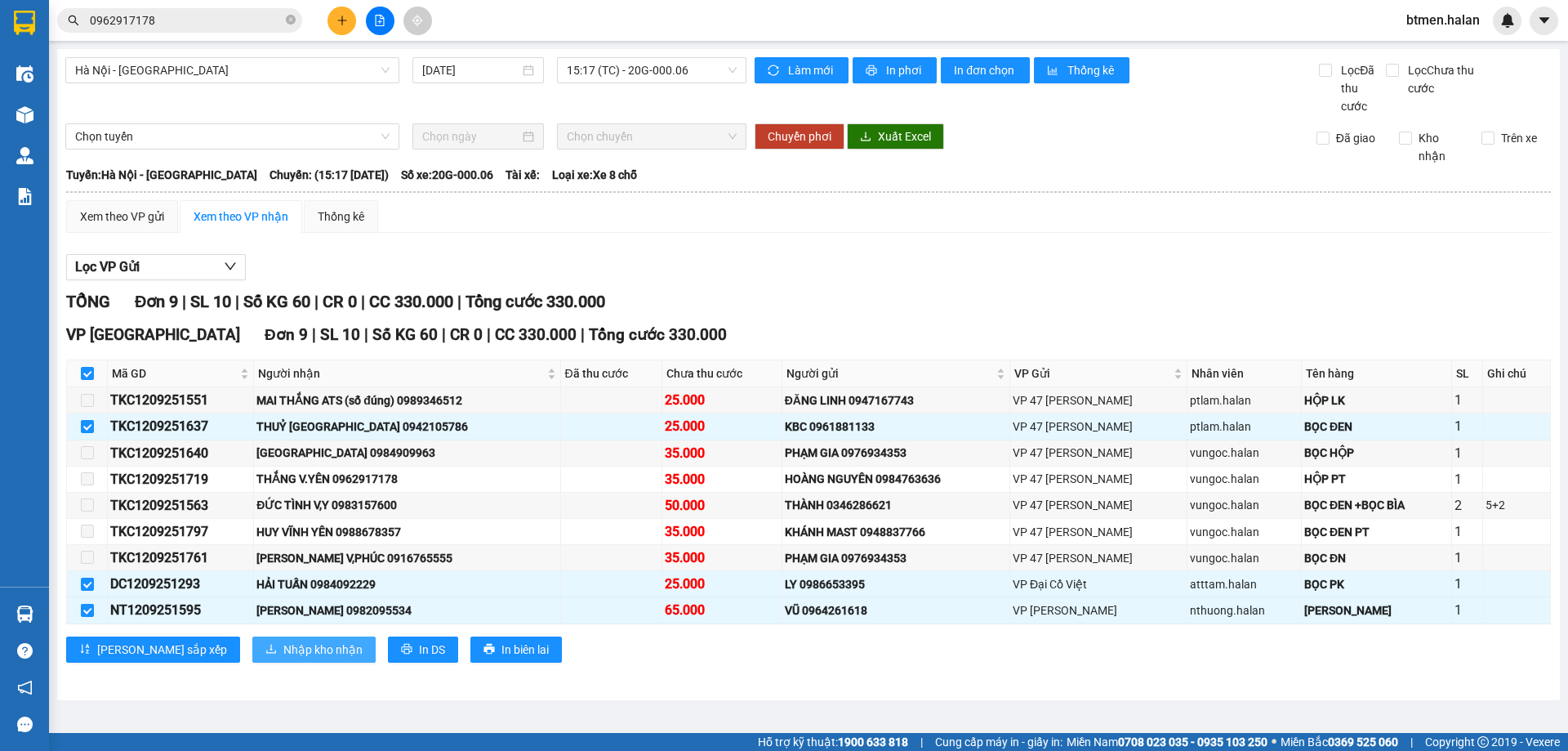
click at [283, 642] on span "Nhập kho nhận" at bounding box center [323, 650] width 79 height 18
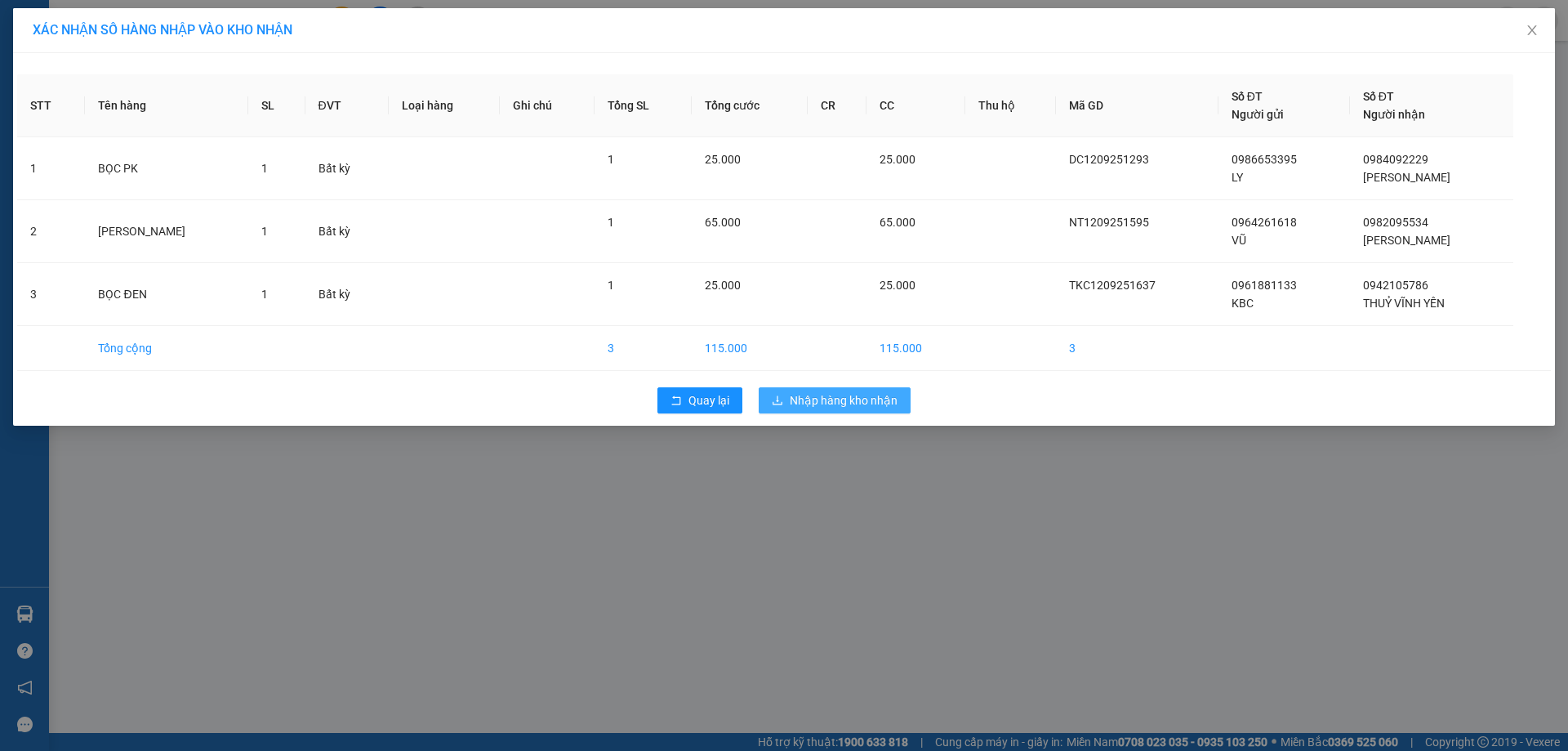
click at [875, 404] on span "Nhập hàng kho nhận" at bounding box center [843, 400] width 108 height 18
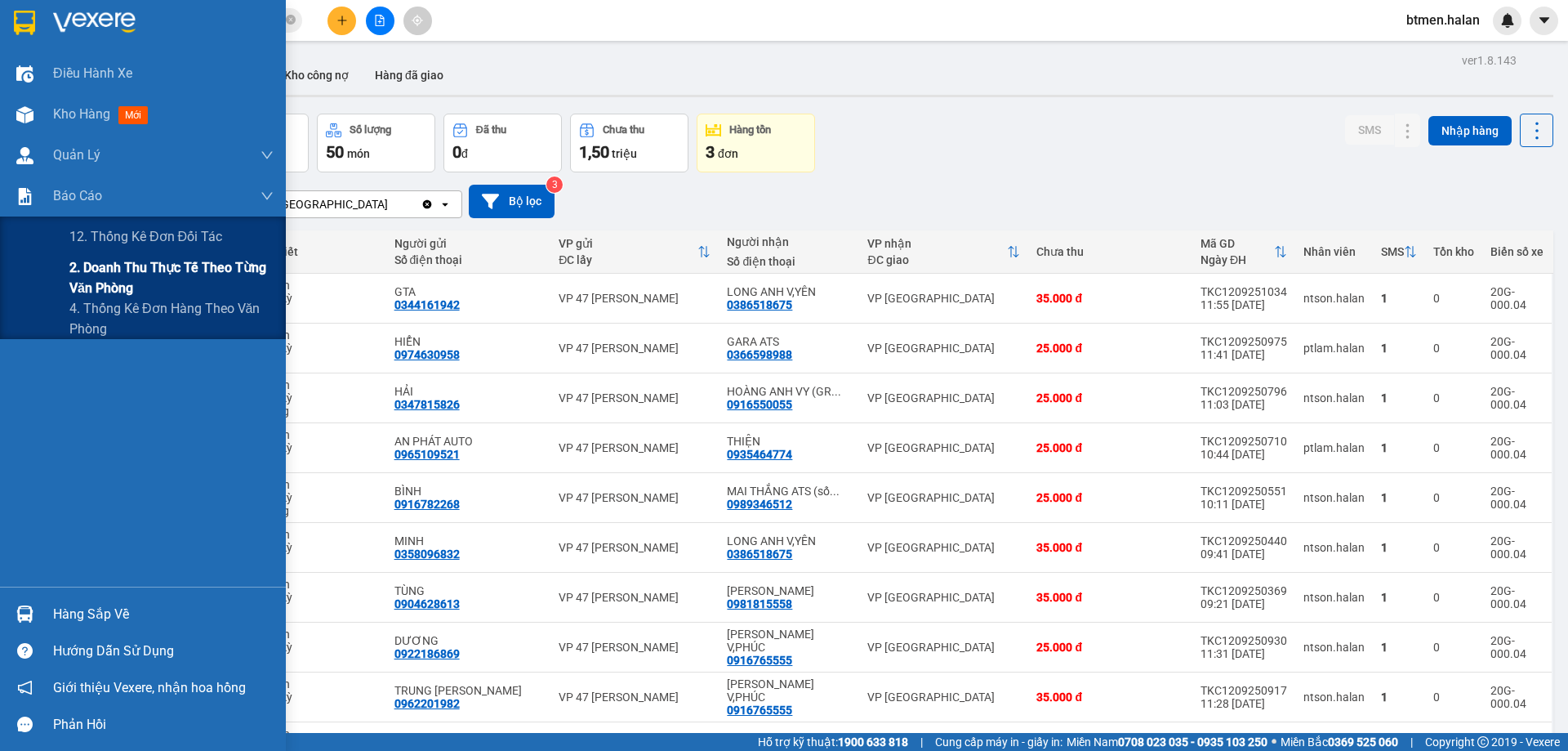
click at [72, 286] on span "2. Doanh thu thực tế theo từng văn phòng" at bounding box center [172, 277] width 205 height 41
